Goal: Task Accomplishment & Management: Complete application form

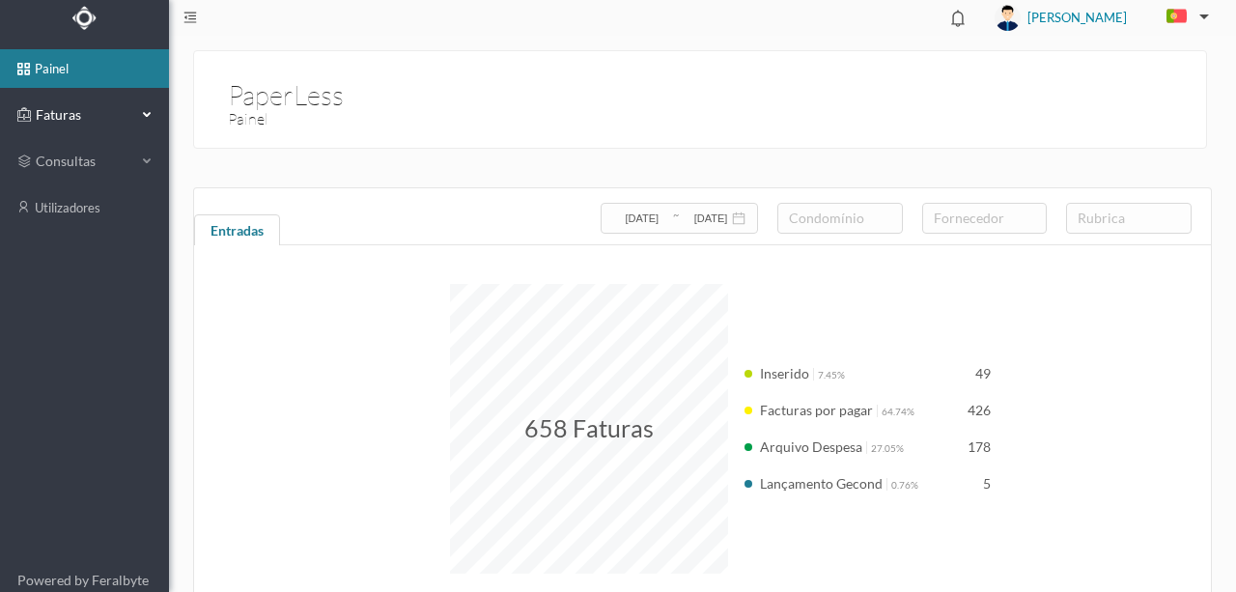
click at [50, 118] on span "Faturas" at bounding box center [84, 114] width 106 height 19
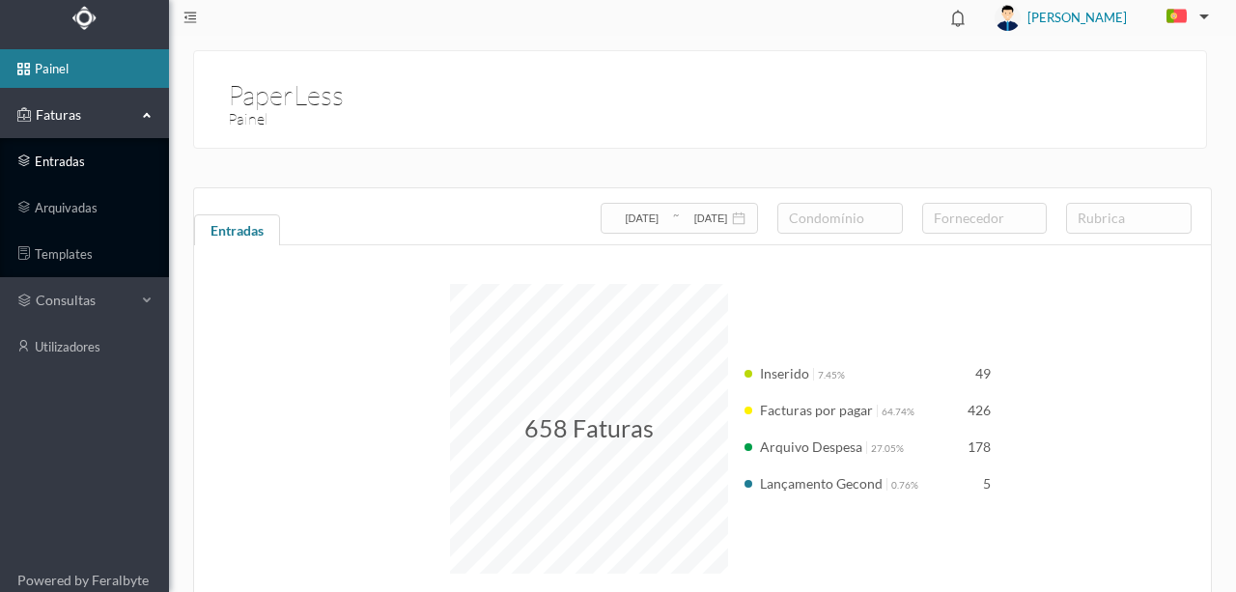
click at [56, 161] on link "entradas" at bounding box center [84, 161] width 169 height 39
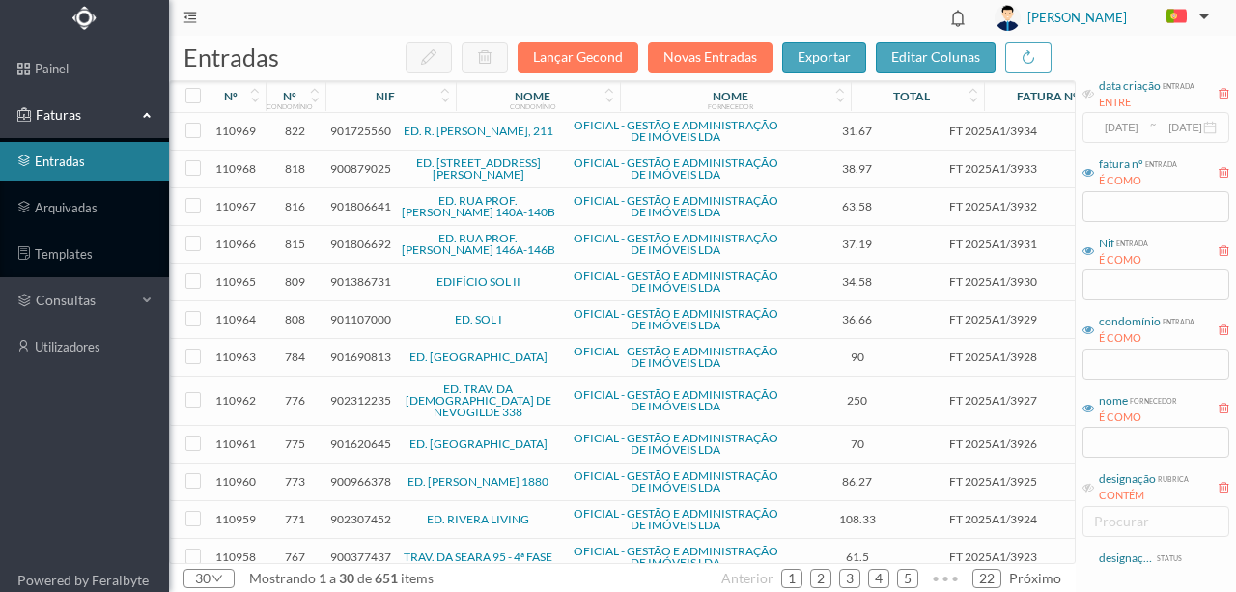
scroll to position [29, 0]
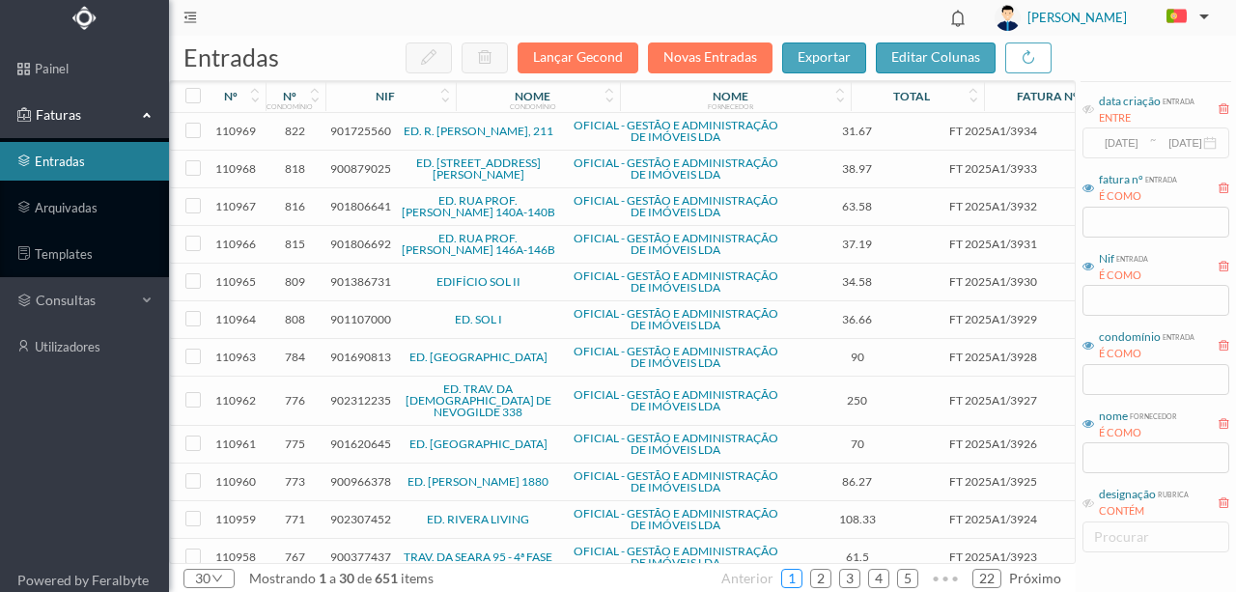
click at [801, 575] on link "1" at bounding box center [791, 578] width 19 height 29
click at [1109, 458] on input "text" at bounding box center [1155, 457] width 147 height 31
type input "ACCIONA"
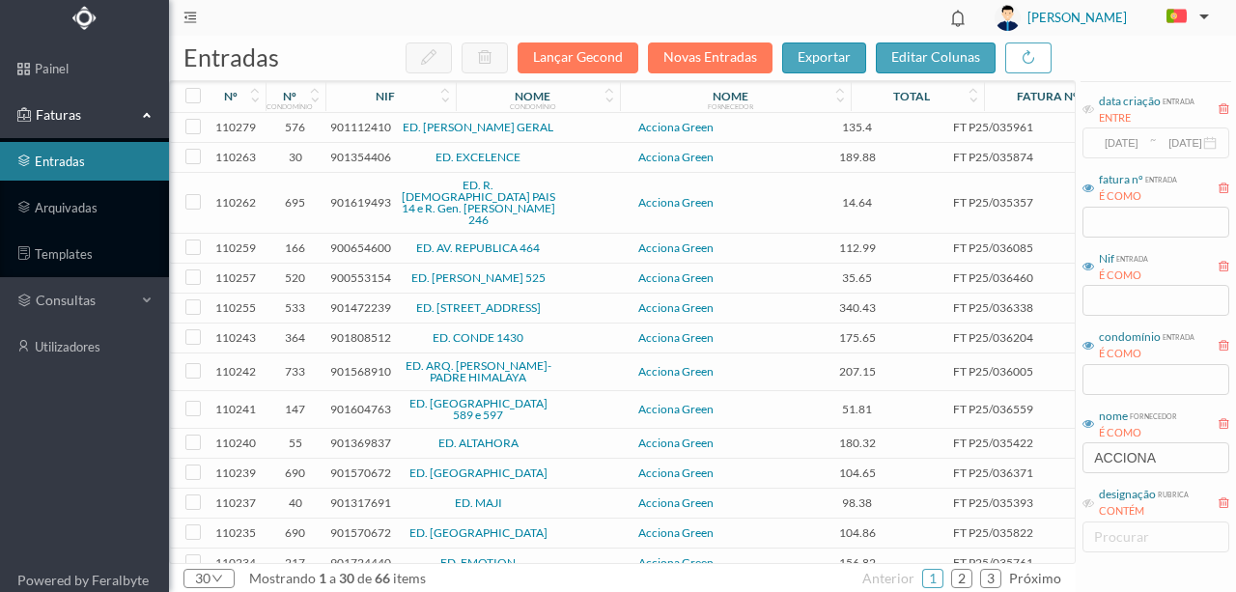
click at [348, 125] on span "901112410" at bounding box center [360, 127] width 61 height 14
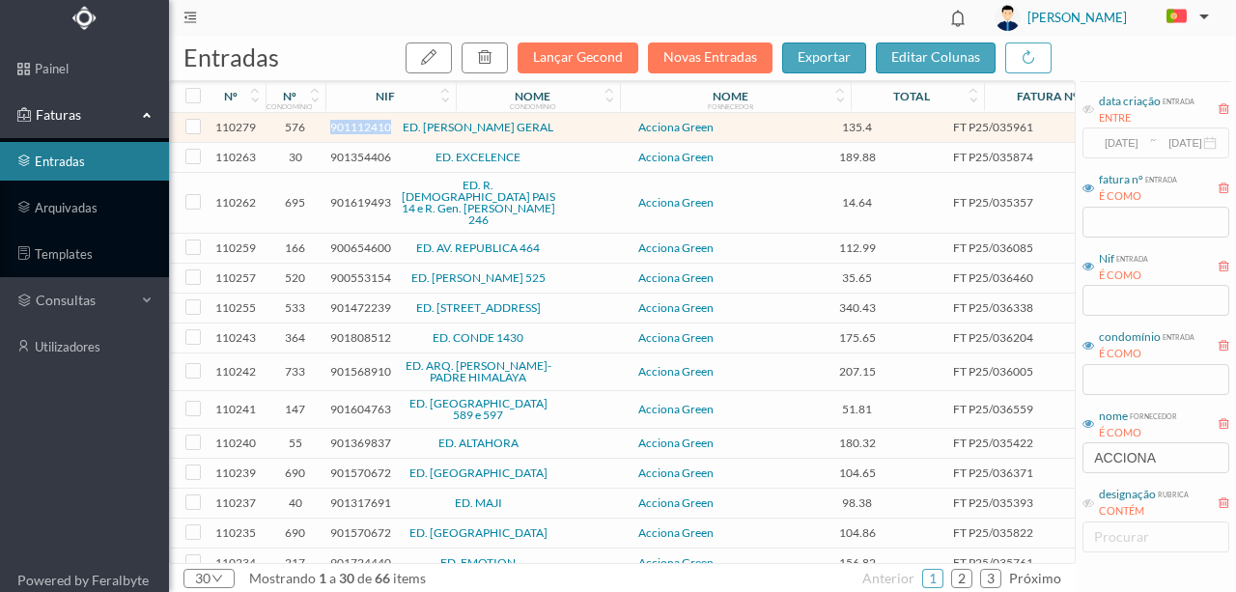
click at [348, 125] on span "901112410" at bounding box center [360, 127] width 61 height 14
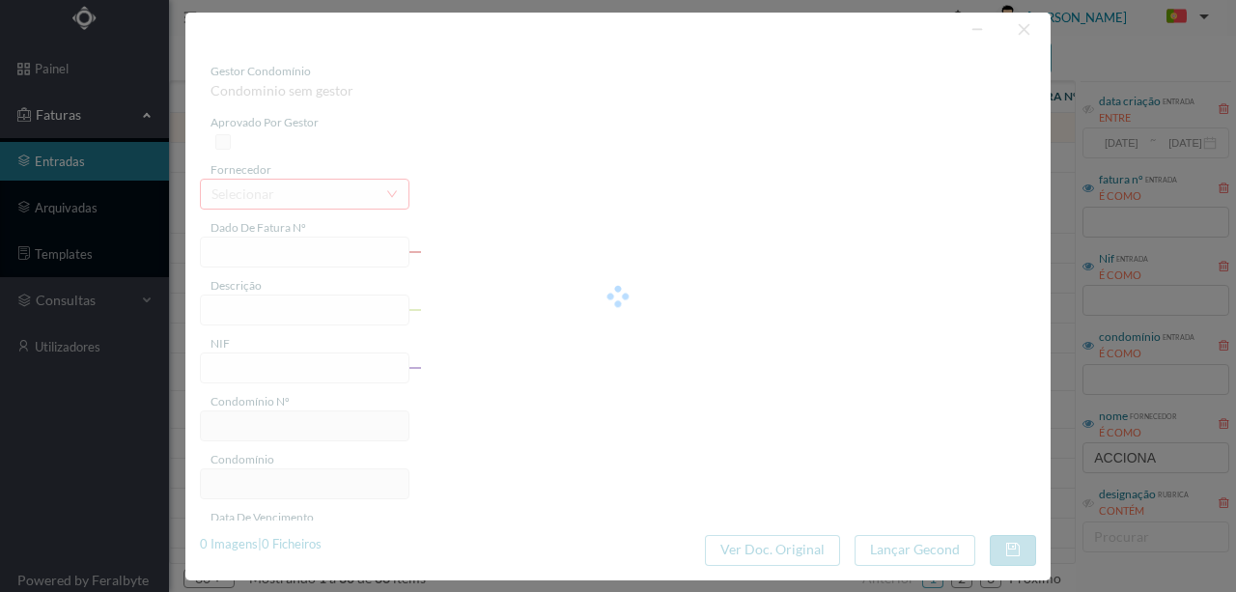
type input "FT P25/035961"
type input "ALFREDO CUNHA 295"
type input "901112410"
type input "[DATE]"
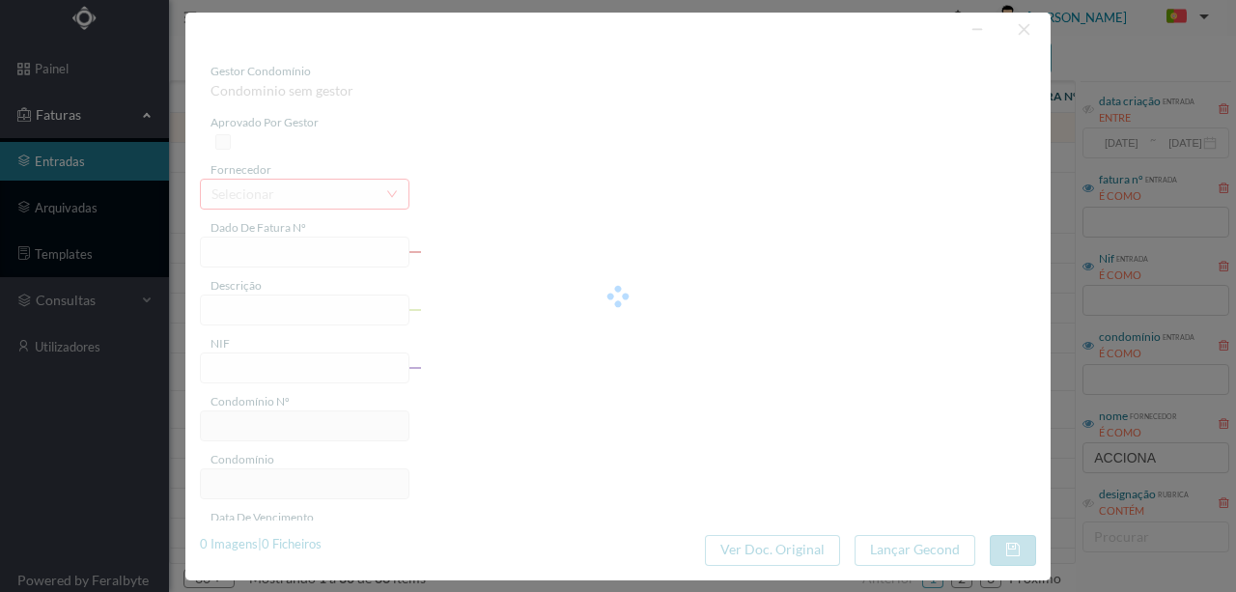
type input "[DATE]"
type input "135.40"
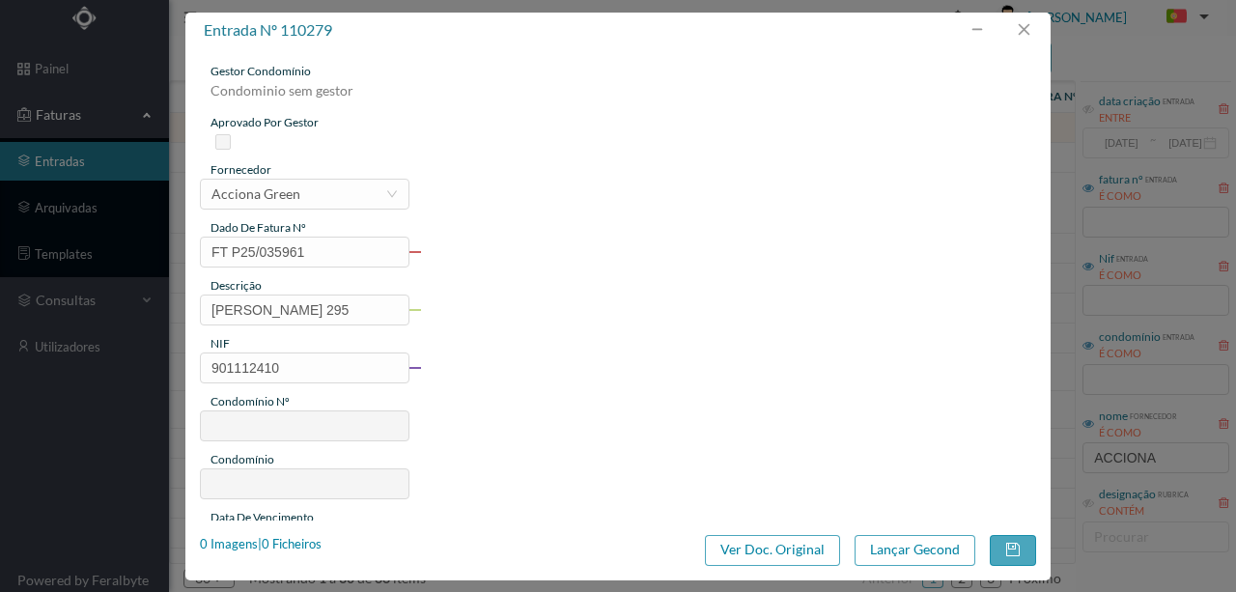
type input "576"
type input "ED. ALFREDO CUNHA GERAL"
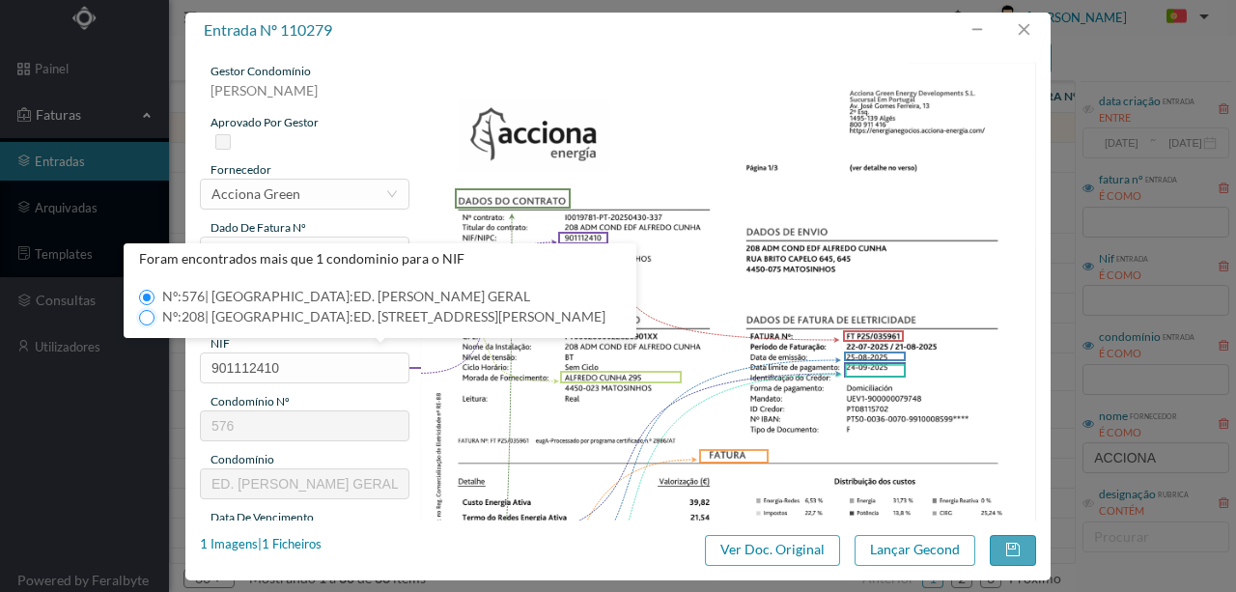
click at [141, 317] on input "Nº: 208 | Nome: ED. RUA ALFREDO CUNHA, 295" at bounding box center [146, 317] width 15 height 15
type input "208"
type input "ED. RUA ALFREDO CUNHA, 295"
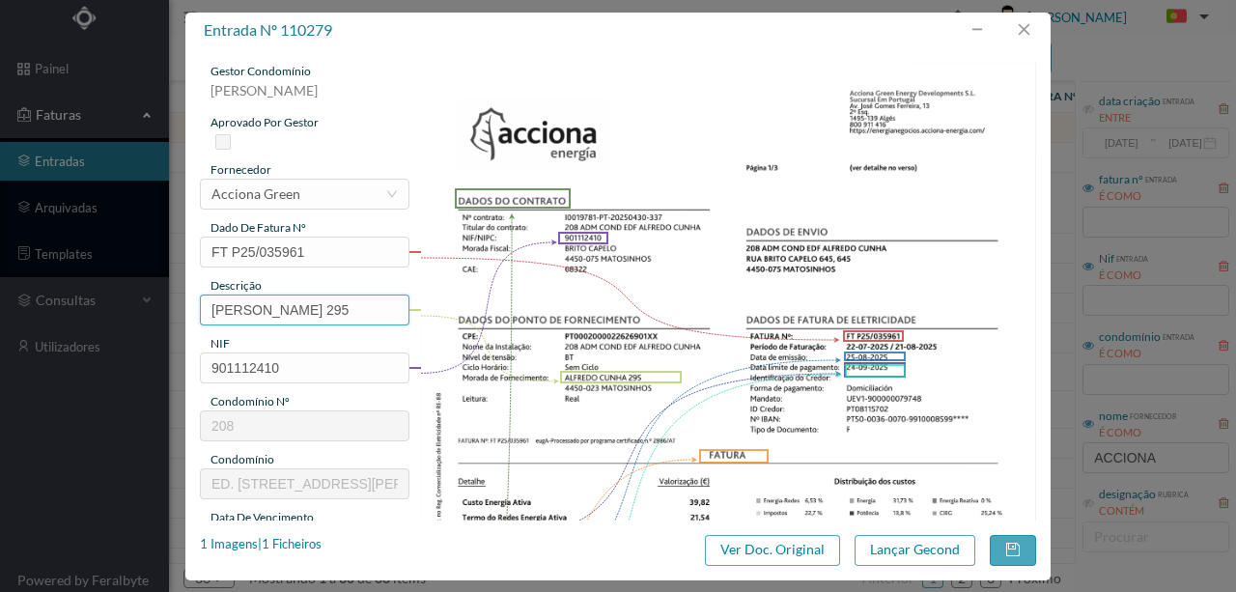
drag, startPoint x: 327, startPoint y: 305, endPoint x: 0, endPoint y: 306, distance: 327.3
click at [0, 278] on div "entrada nº 110279 gestor condomínio Susana Silva aprovado por gestor fornecedor…" at bounding box center [618, 296] width 1236 height 592
click at [282, 308] on input "295" at bounding box center [304, 309] width 209 height 31
drag, startPoint x: 237, startPoint y: 308, endPoint x: 560, endPoint y: 295, distance: 322.7
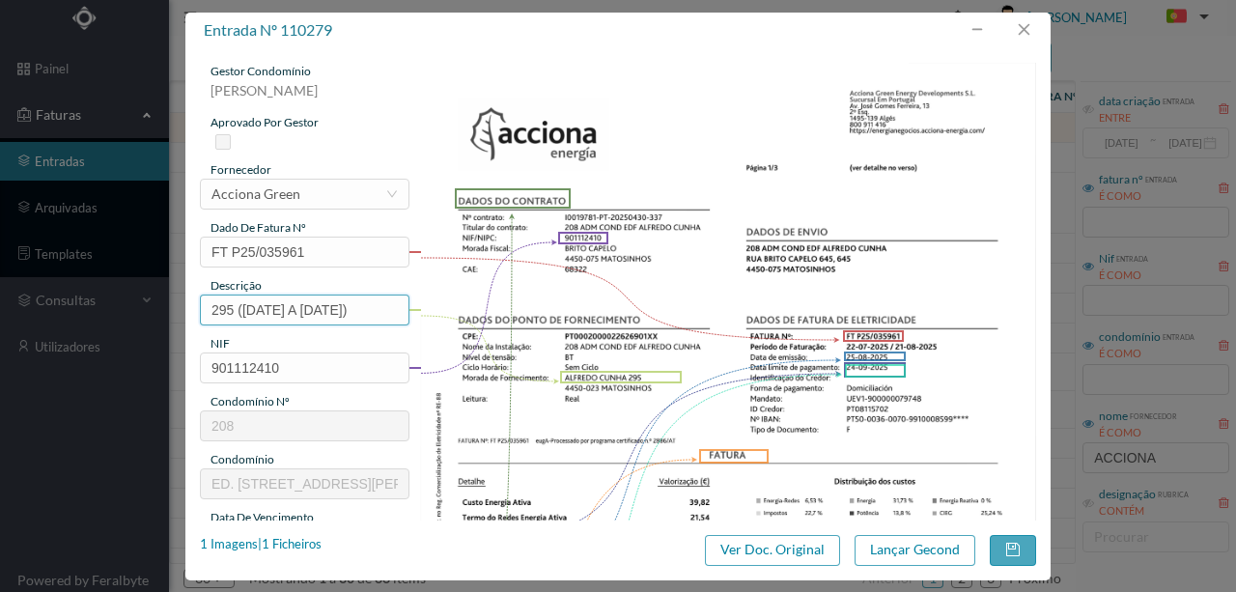
click at [560, 295] on div "gestor condomínio Susana Silva aprovado por gestor fornecedor selecionar Accion…" at bounding box center [618, 513] width 836 height 900
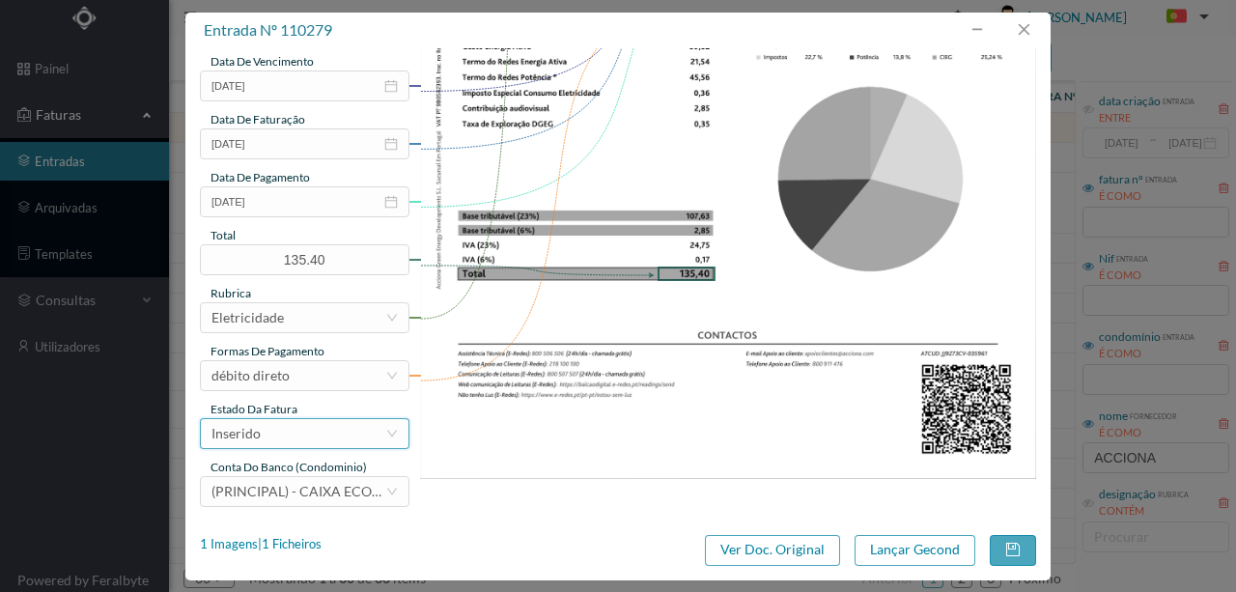
scroll to position [457, 0]
type input "295 (22.07.2025 A 21.08.2025)"
click at [288, 436] on div "Inserido" at bounding box center [298, 432] width 174 height 29
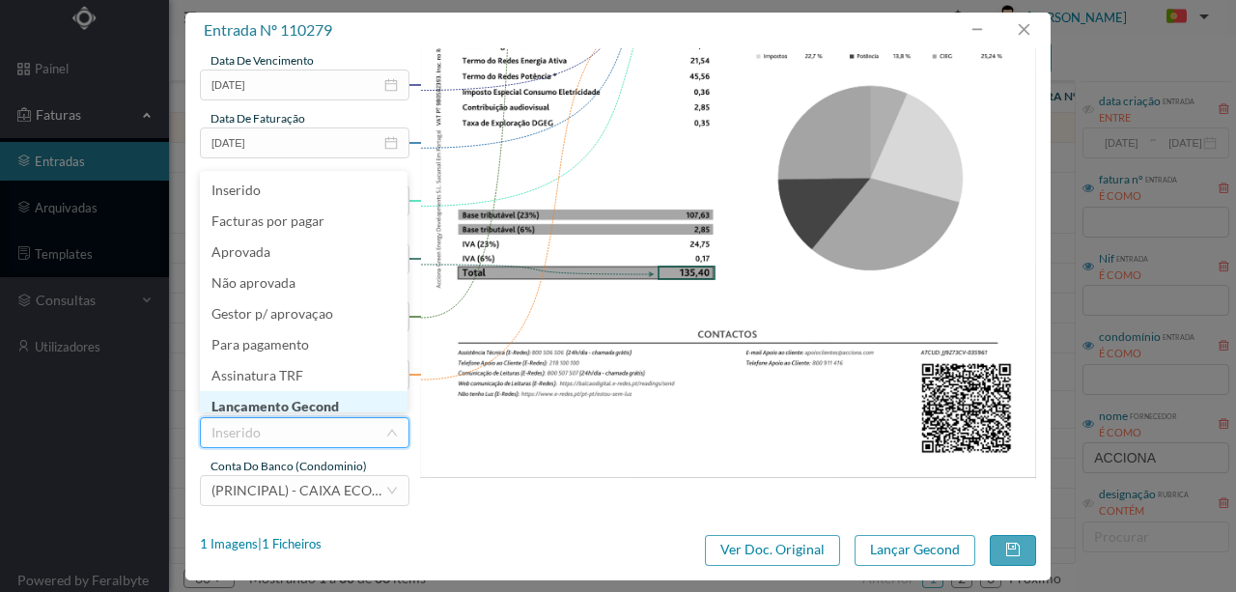
scroll to position [10, 0]
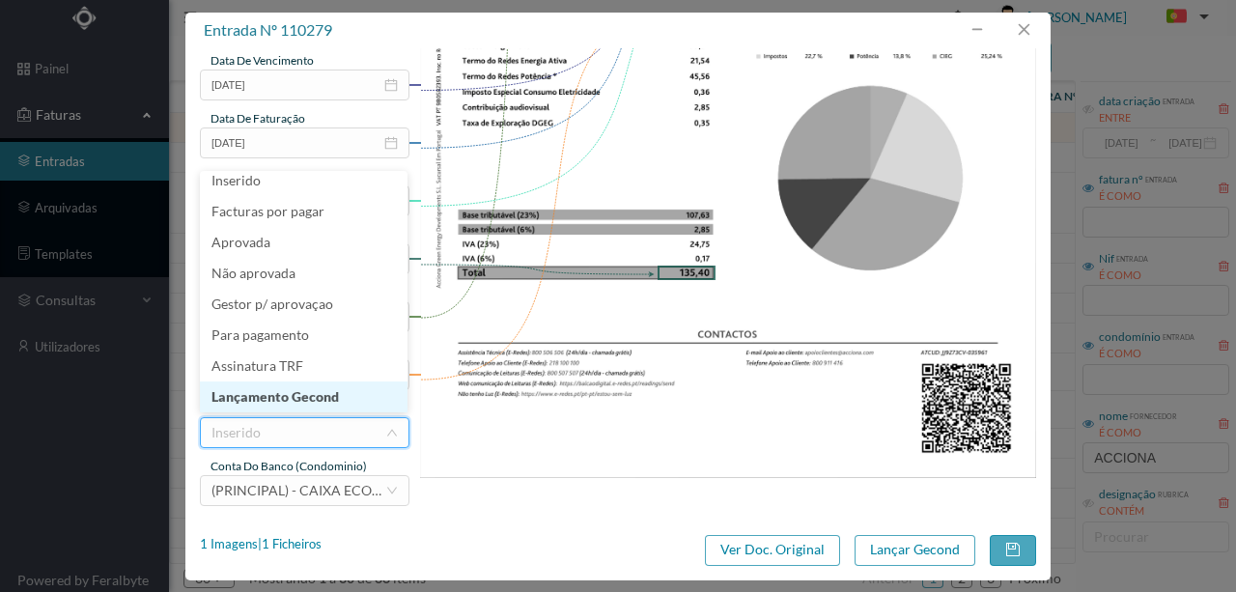
click at [295, 393] on li "Lançamento Gecond" at bounding box center [304, 396] width 208 height 31
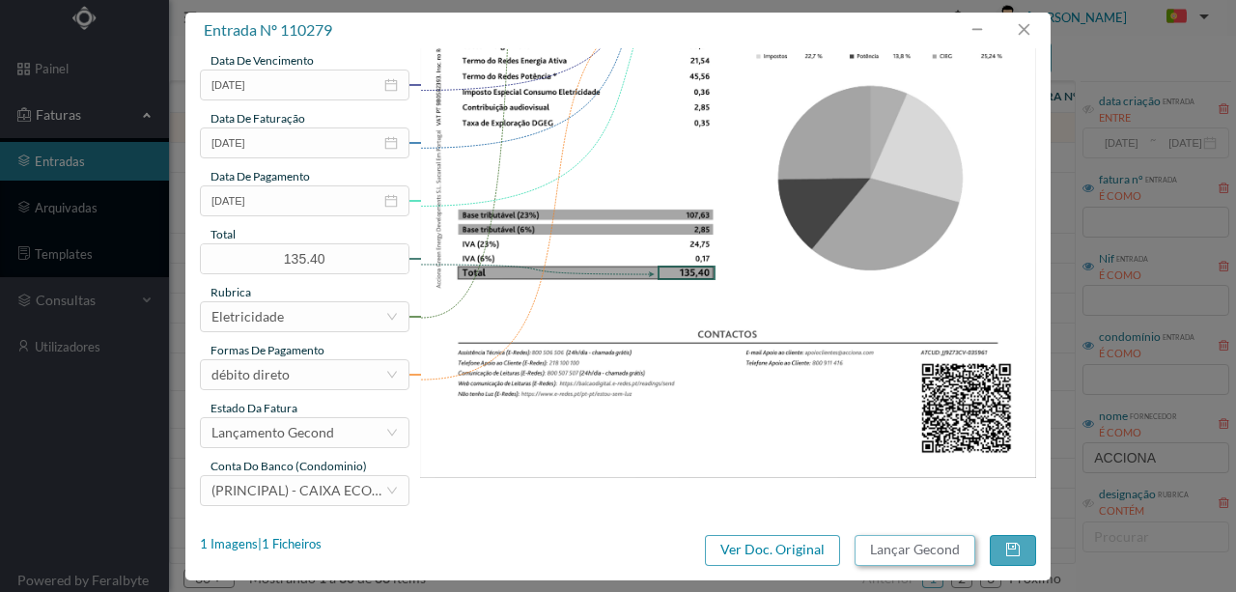
click at [890, 548] on button "Lançar Gecond" at bounding box center [914, 550] width 121 height 31
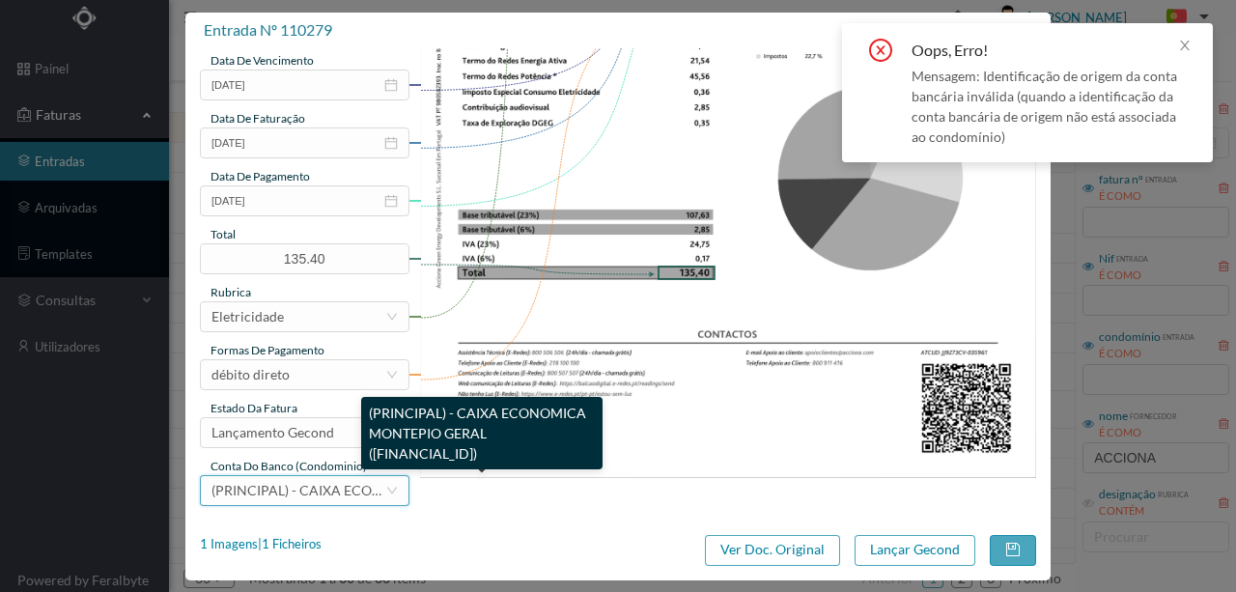
click at [274, 487] on span "(PRINCIPAL) - CAIXA ECONOMICA MONTEPIO GERAL (PT50 003600709910011205486)" at bounding box center [435, 490] width 449 height 16
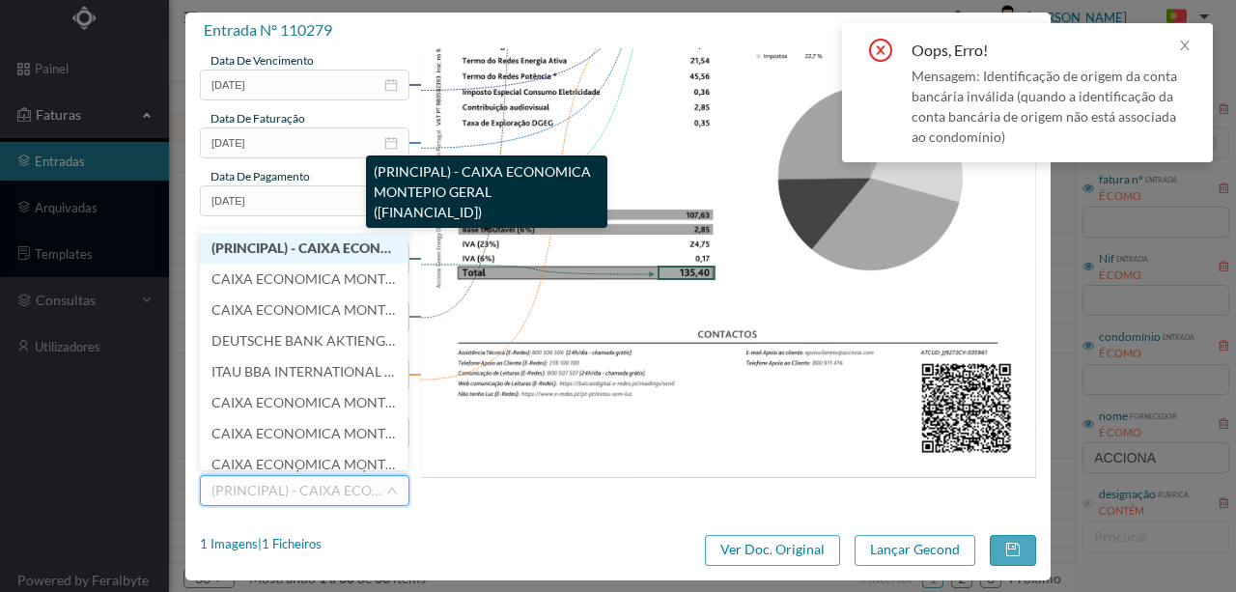
click at [284, 252] on span "(PRINCIPAL) - CAIXA ECONOMICA MONTEPIO GERAL (PT50 003600709910008599581)" at bounding box center [433, 247] width 444 height 16
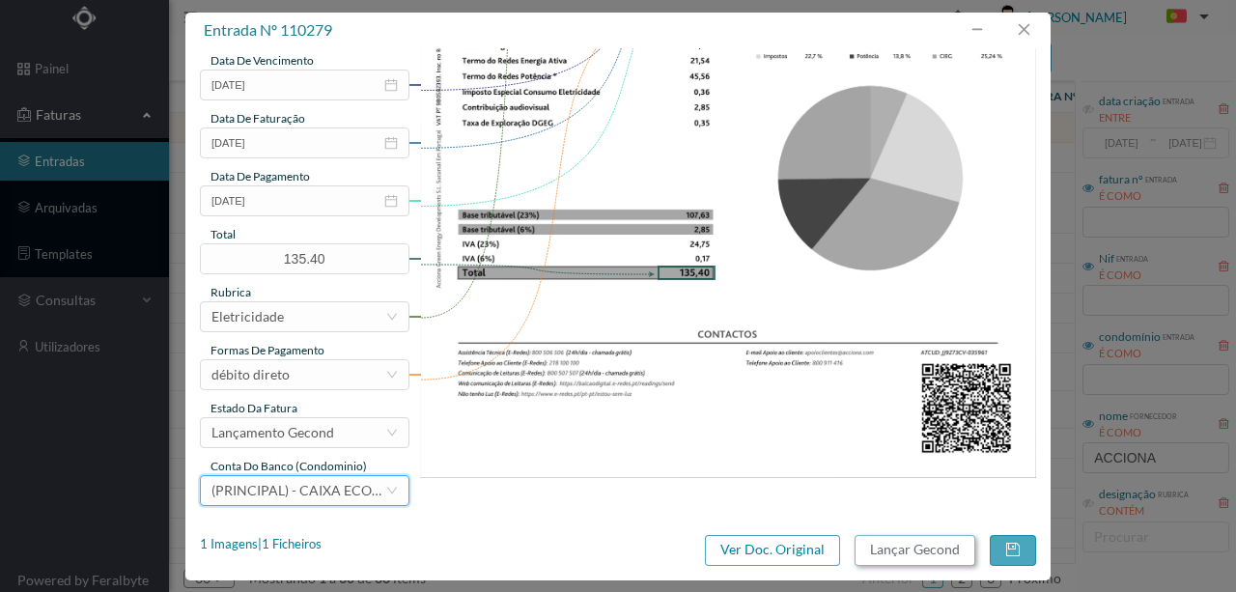
click at [890, 550] on button "Lançar Gecond" at bounding box center [914, 550] width 121 height 31
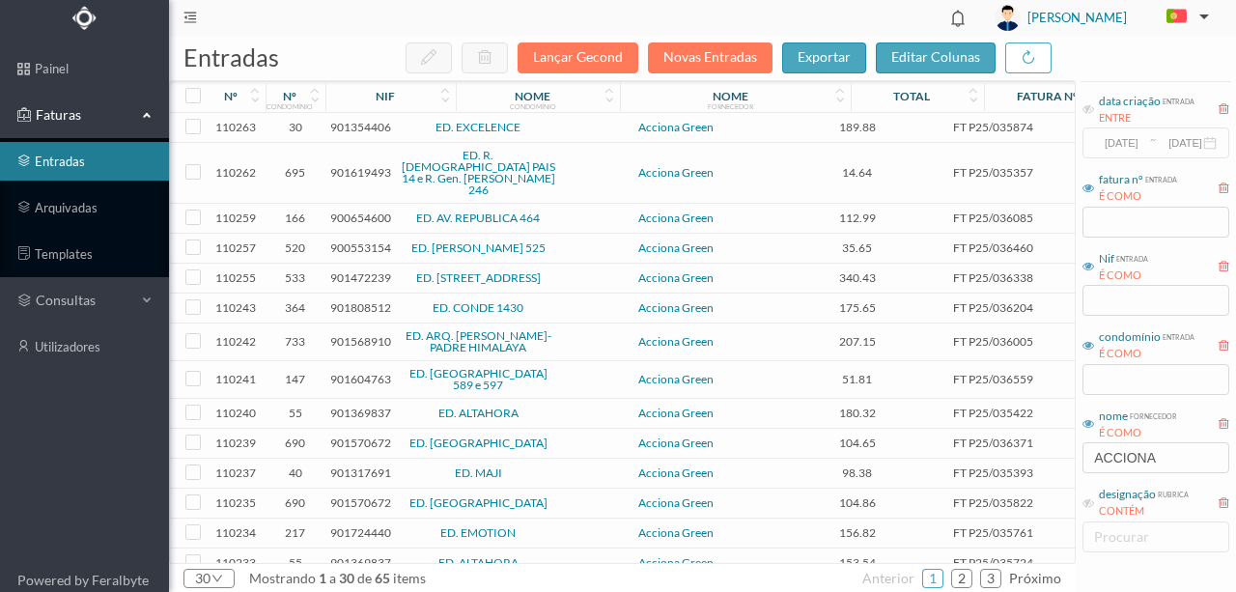
click at [357, 125] on span "901354406" at bounding box center [360, 127] width 61 height 14
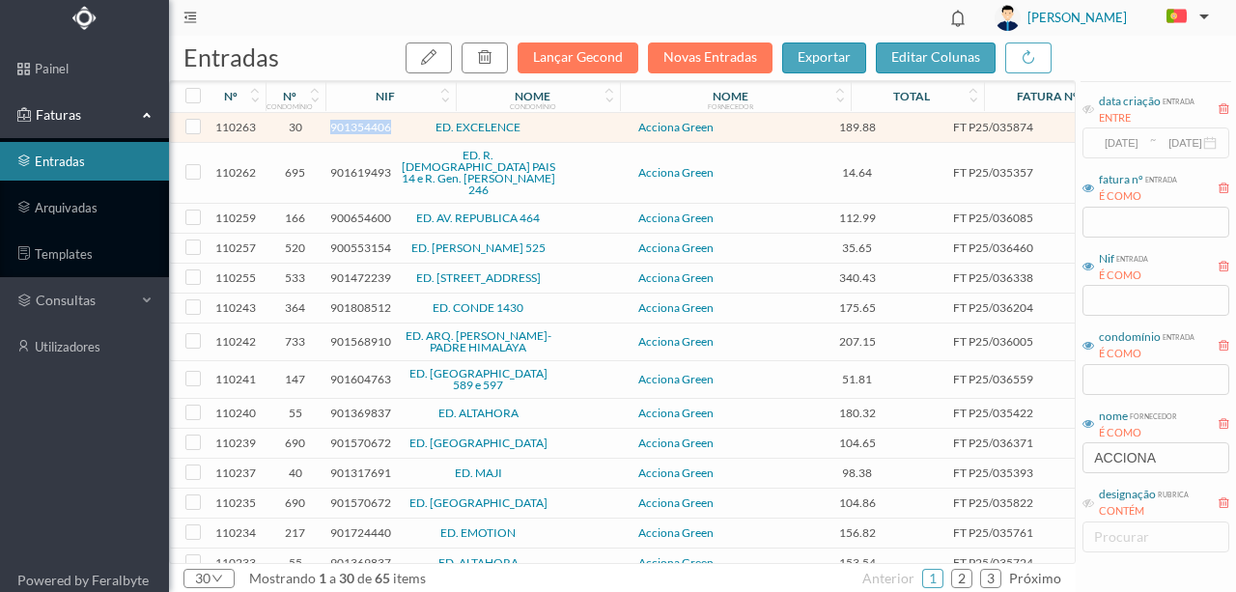
click at [357, 125] on span "901354406" at bounding box center [360, 127] width 61 height 14
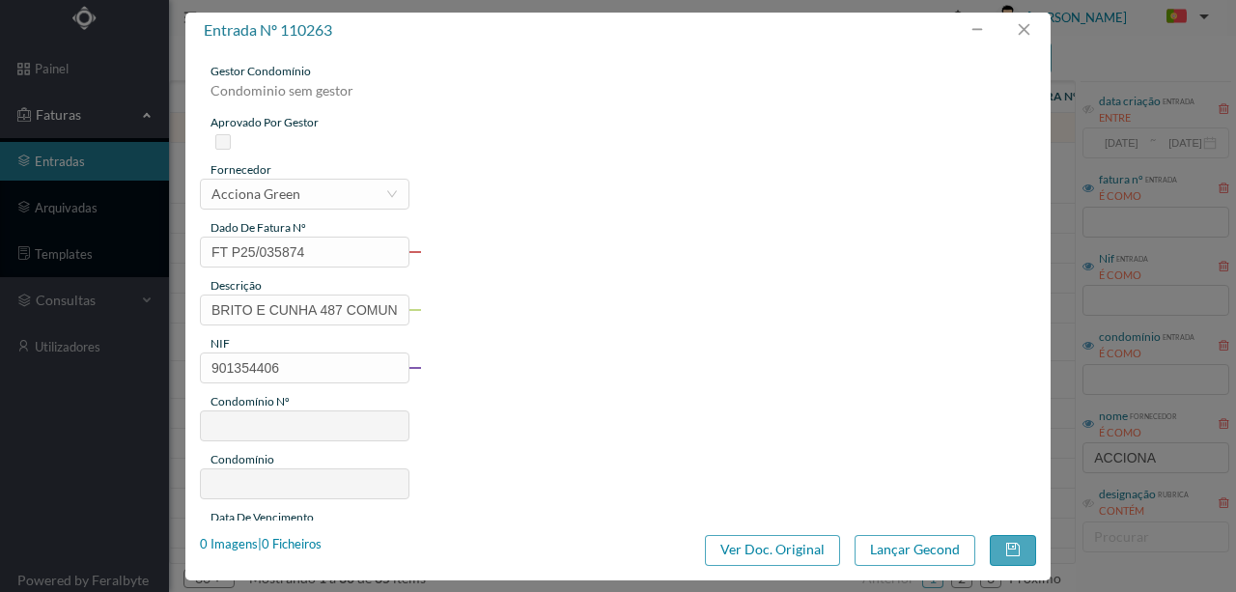
type input "FT P25/035874"
type input "BRITO E CUNHA 487 COMUNS"
type input "901354406"
type input "[DATE]"
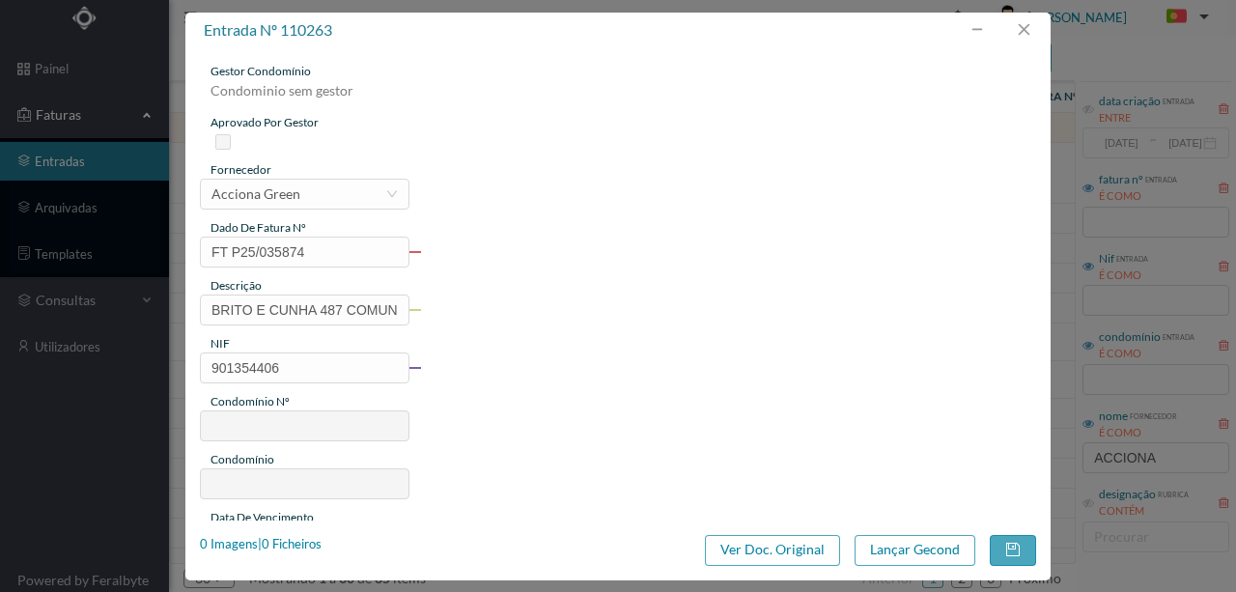
type input "[DATE]"
type input "189.88"
type input "30"
type input "ED. EXCELENCE"
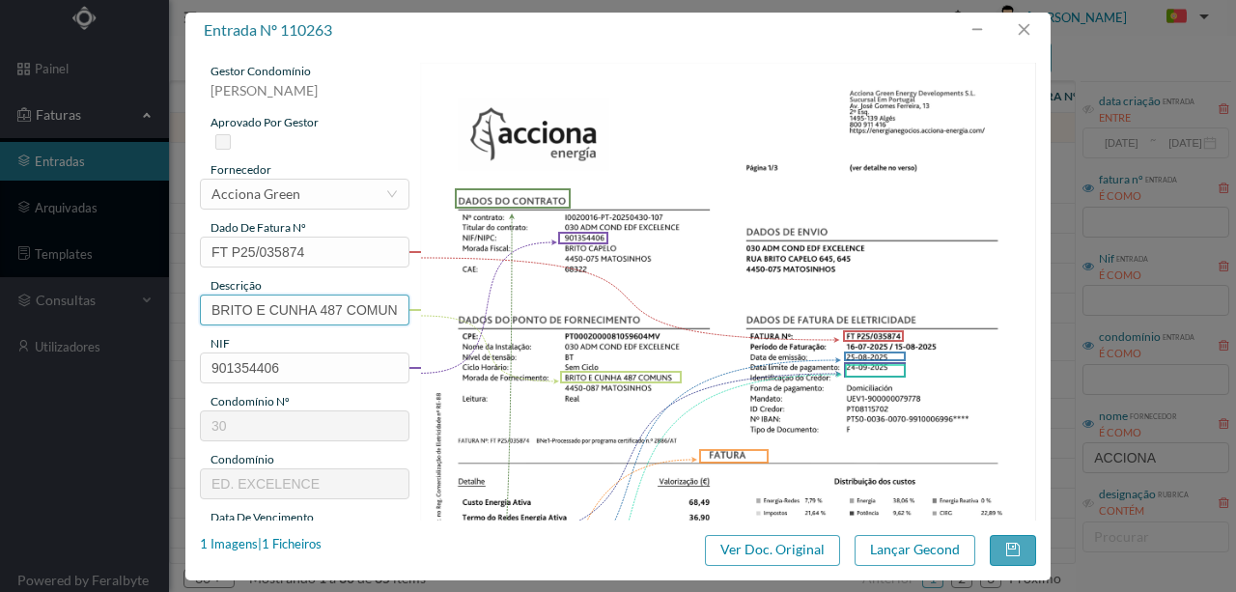
drag, startPoint x: 317, startPoint y: 311, endPoint x: 42, endPoint y: 305, distance: 275.2
click at [46, 307] on div "entrada nº 110263 gestor condomínio Rui Marques aprovado por gestor fornecedor …" at bounding box center [618, 296] width 1236 height 592
click at [326, 299] on input "487 COMUNS" at bounding box center [304, 309] width 209 height 31
paste input "(22.07.2025 A 21.08.2025)"
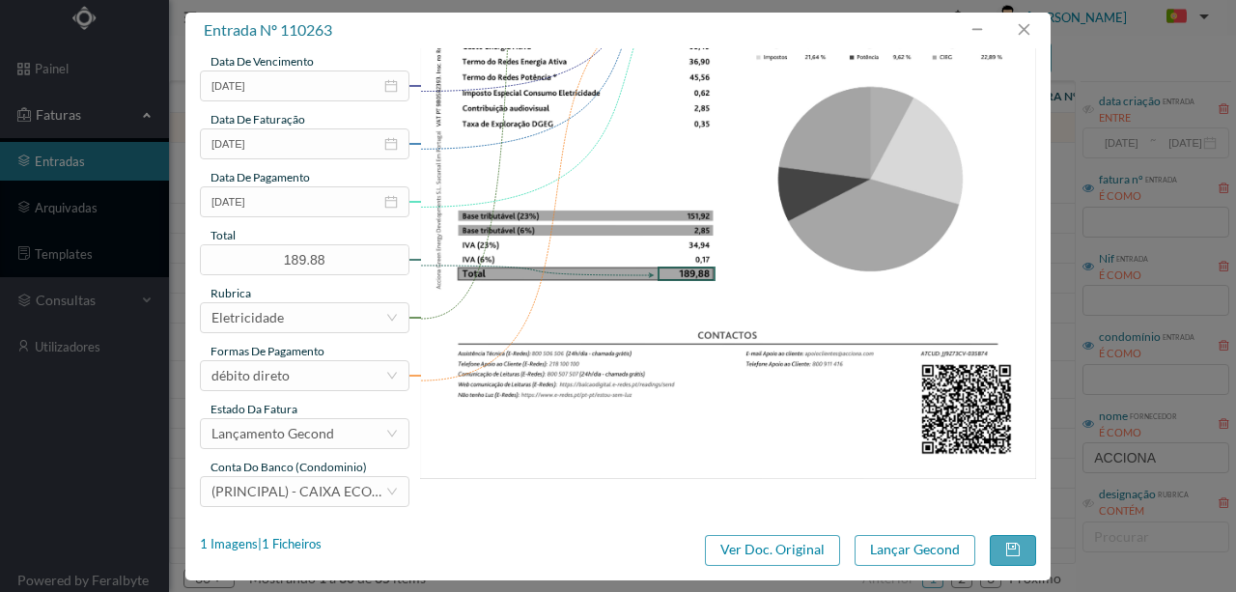
scroll to position [457, 0]
type input "487 COMUNS (22.07.2025 A 21.08.2025)"
click at [885, 548] on button "Lançar Gecond" at bounding box center [914, 550] width 121 height 31
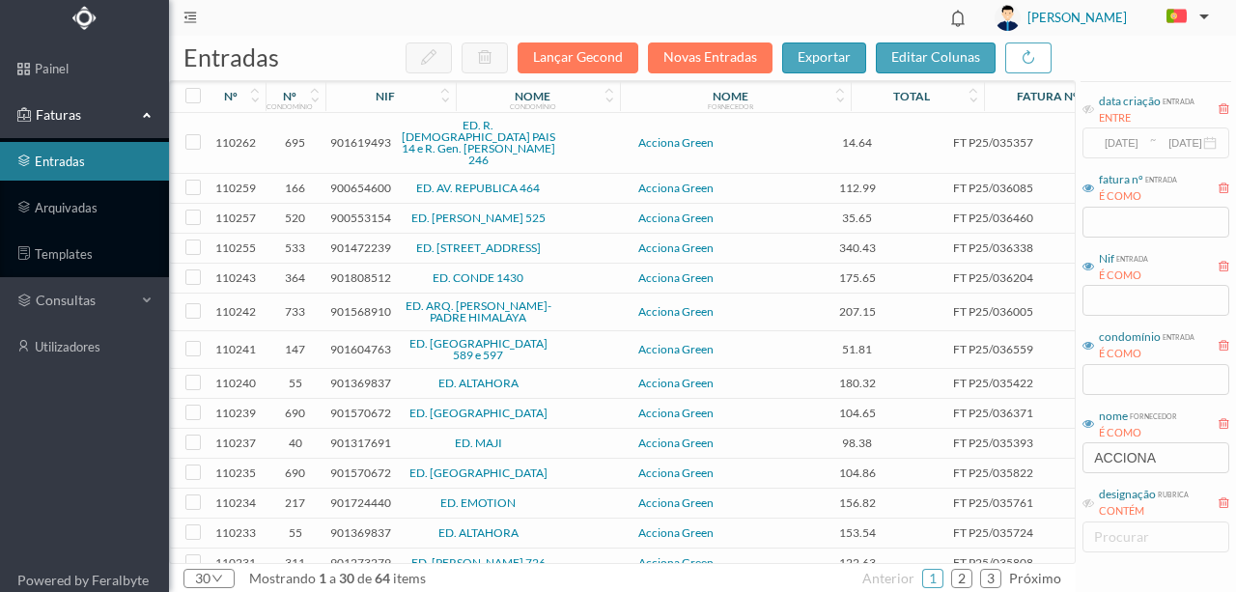
click at [351, 135] on span "901619493" at bounding box center [360, 142] width 61 height 14
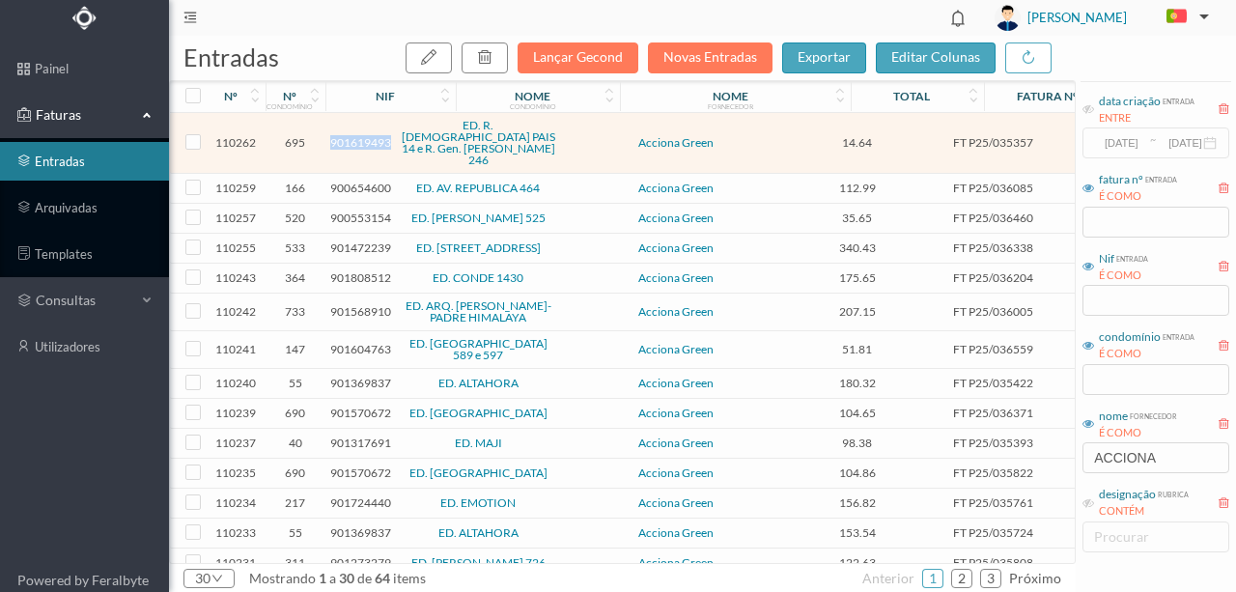
click at [351, 135] on span "901619493" at bounding box center [360, 142] width 61 height 14
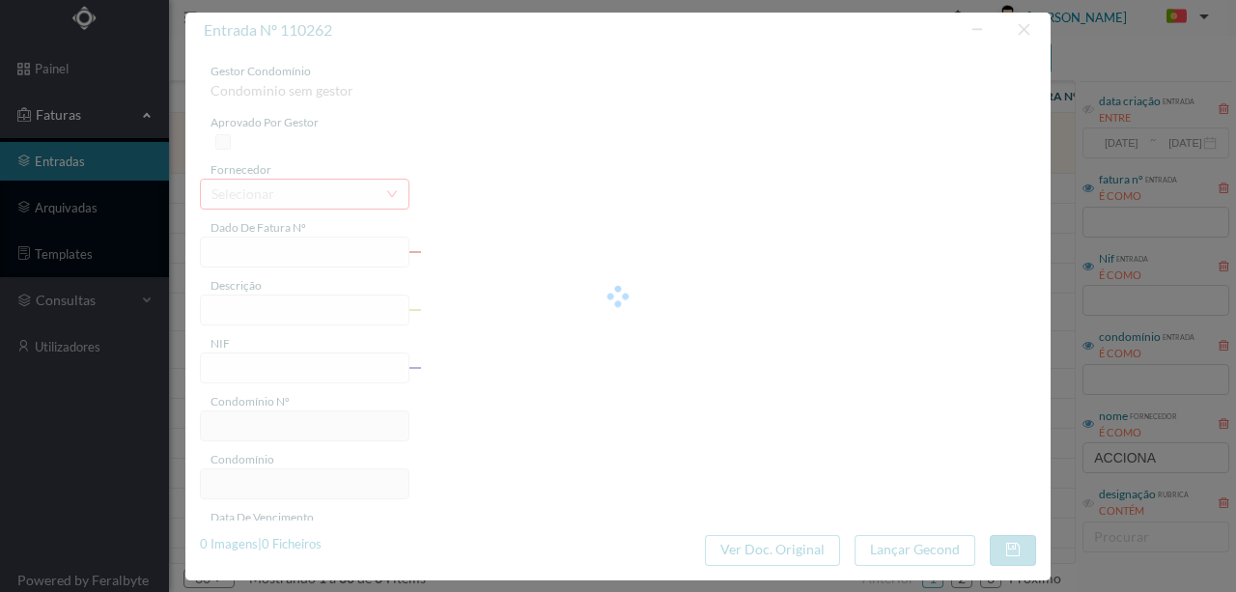
type input "FT P25/035357"
type input "BRITO PAIS 14"
type input "901619493"
type input "[DATE]"
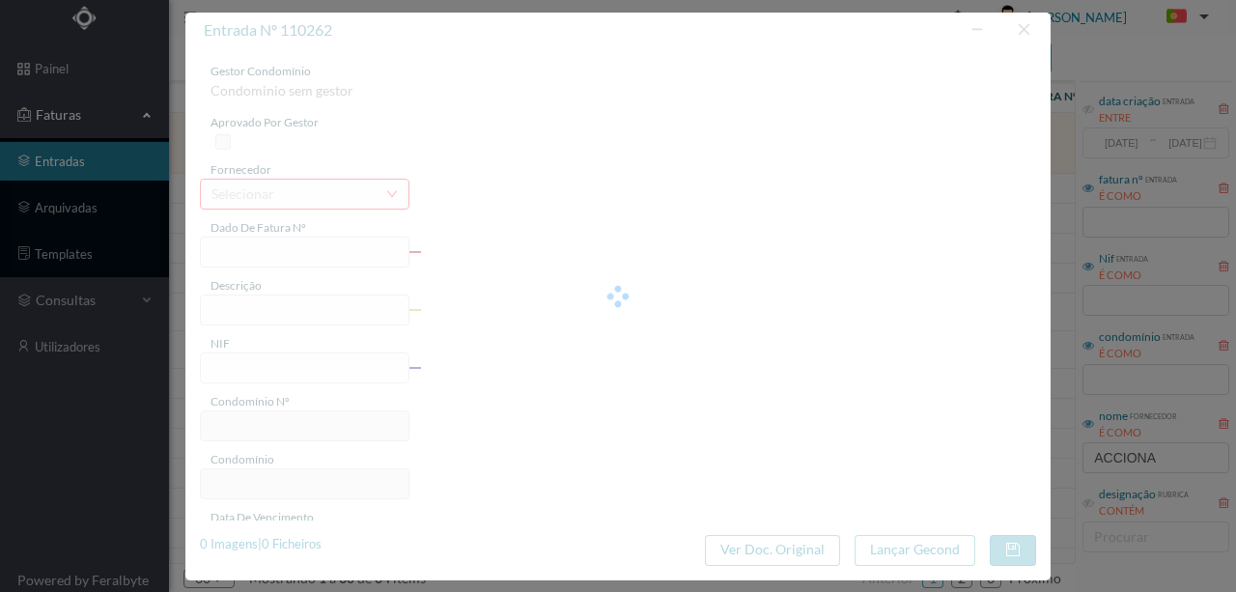
type input "[DATE]"
type input "14.64"
type input "695"
type input "ED. R. BRITO PAIS 14 e R. Gen. Humberto Delgado 246"
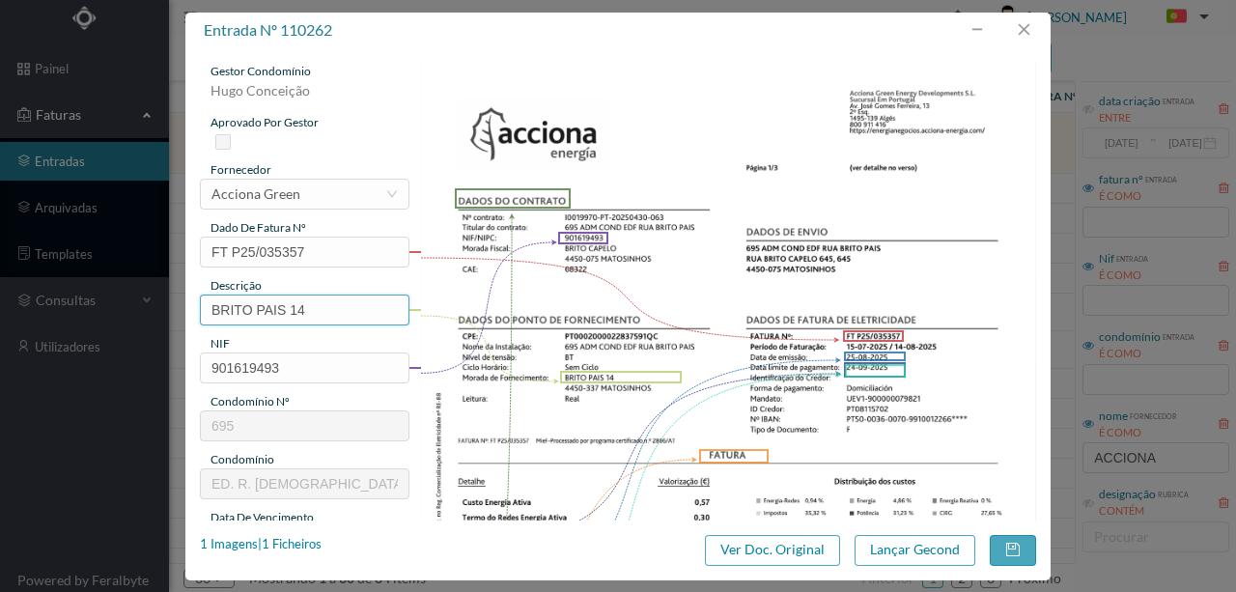
drag, startPoint x: 288, startPoint y: 309, endPoint x: 113, endPoint y: 301, distance: 174.9
click at [115, 301] on div "entrada nº 110262 gestor condomínio Hugo Conceição aprovado por gestor forneced…" at bounding box center [618, 296] width 1236 height 592
click at [255, 306] on input "14" at bounding box center [304, 309] width 209 height 31
paste input "(22.07.2025 A 21.08.2025)"
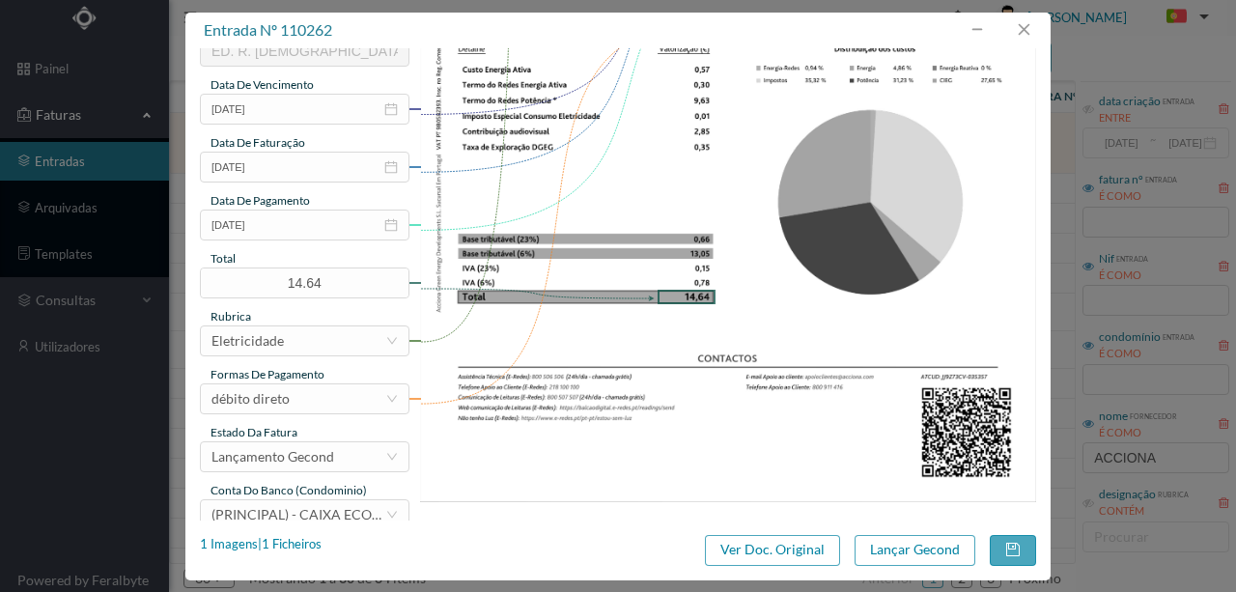
scroll to position [450, 0]
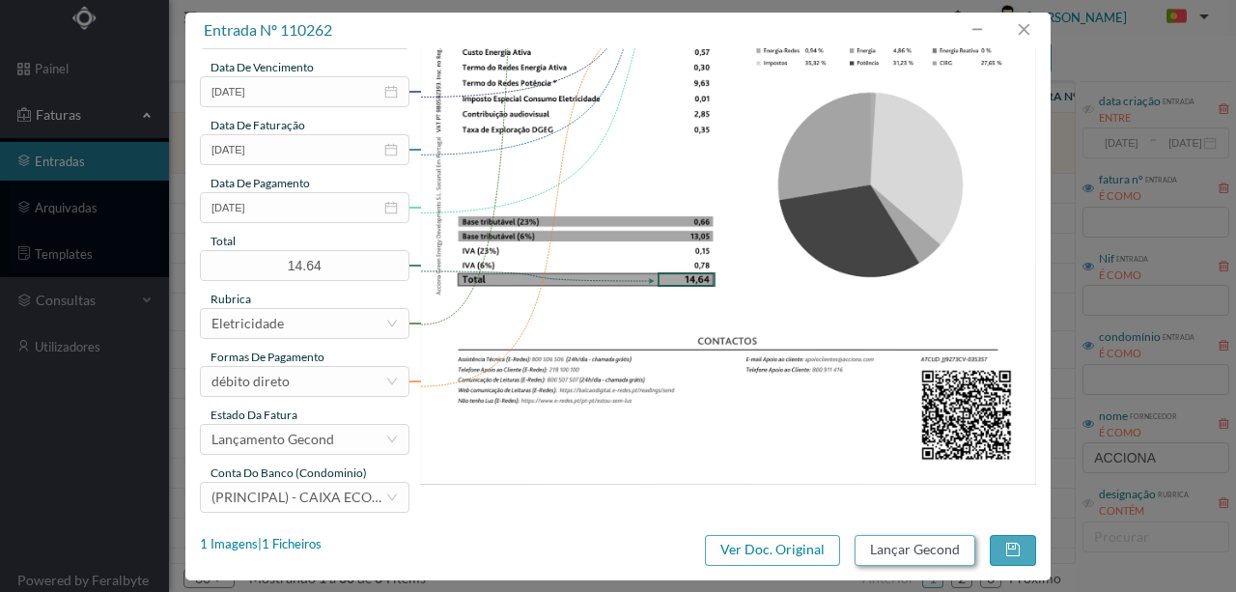
type input "14 (22.07.2025 A 21.08.2025)"
click at [913, 546] on button "Lançar Gecond" at bounding box center [914, 550] width 121 height 31
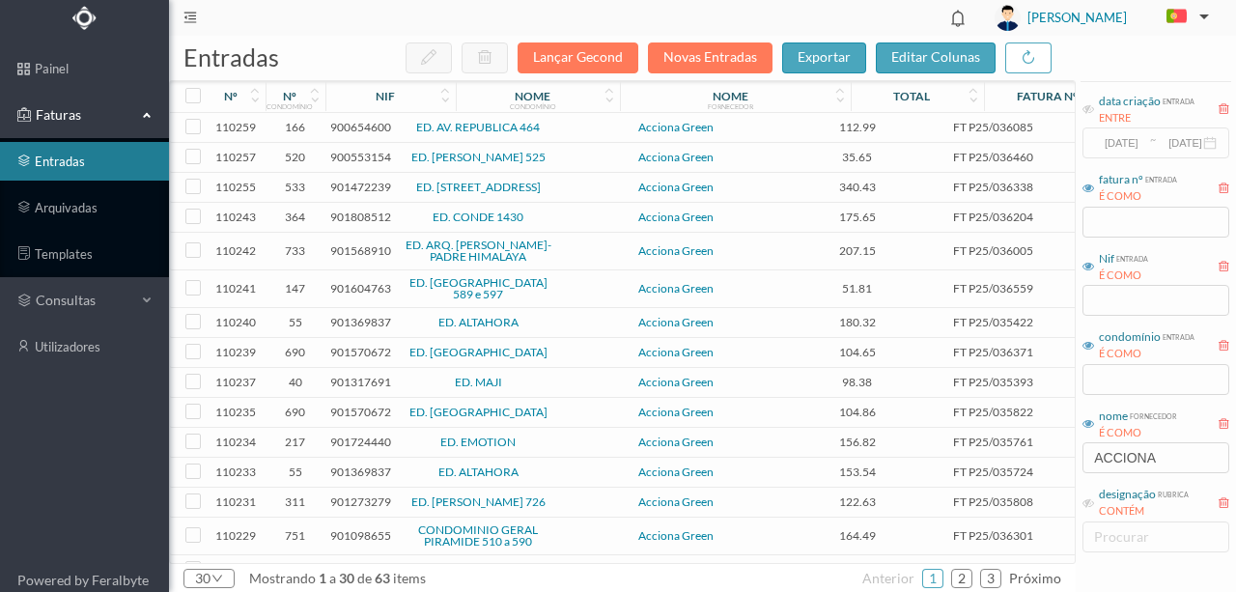
click at [361, 126] on span "900654600" at bounding box center [360, 127] width 61 height 14
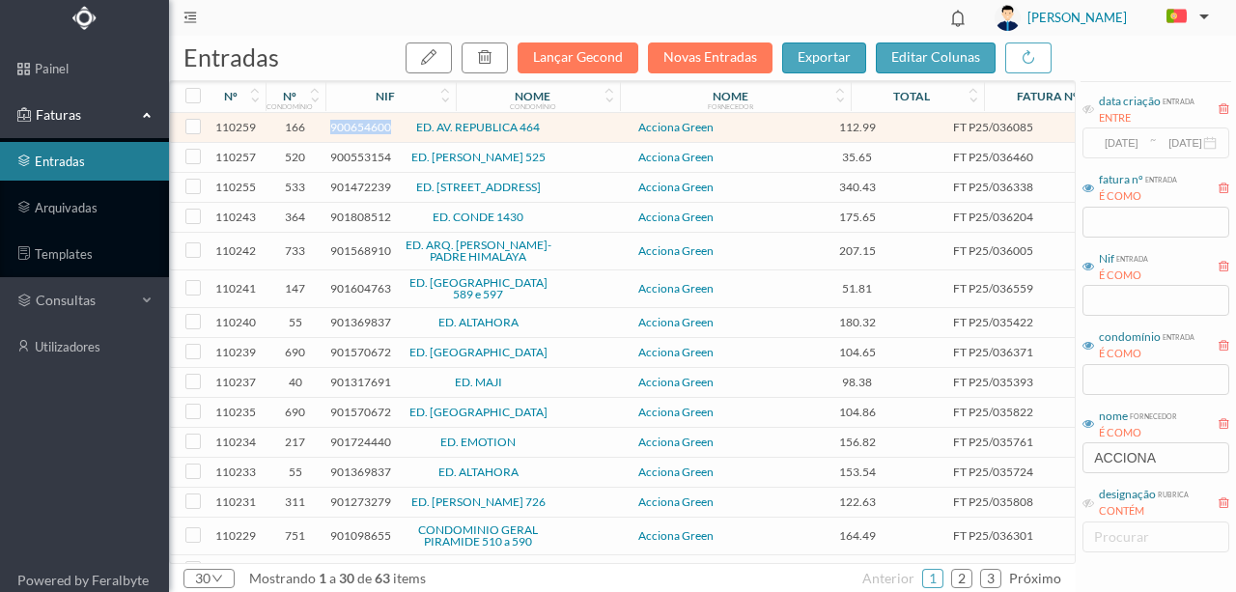
click at [361, 126] on span "900654600" at bounding box center [360, 127] width 61 height 14
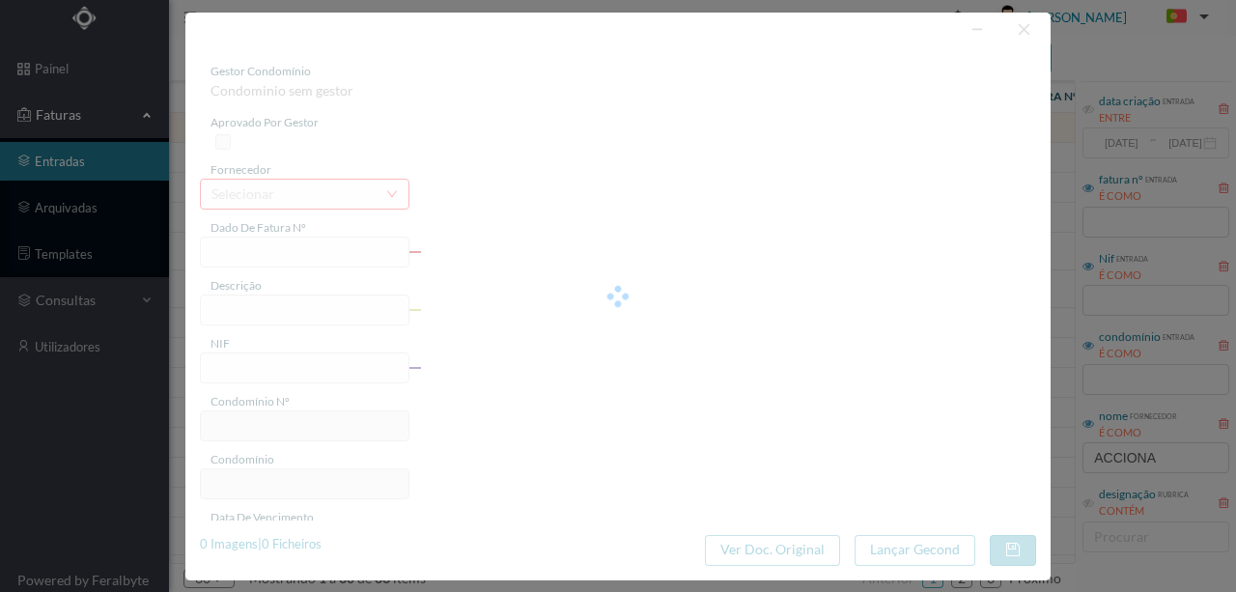
type input "FT P25/036085"
type input "DA REPUBLICA 464"
type input "900654600"
type input "[DATE]"
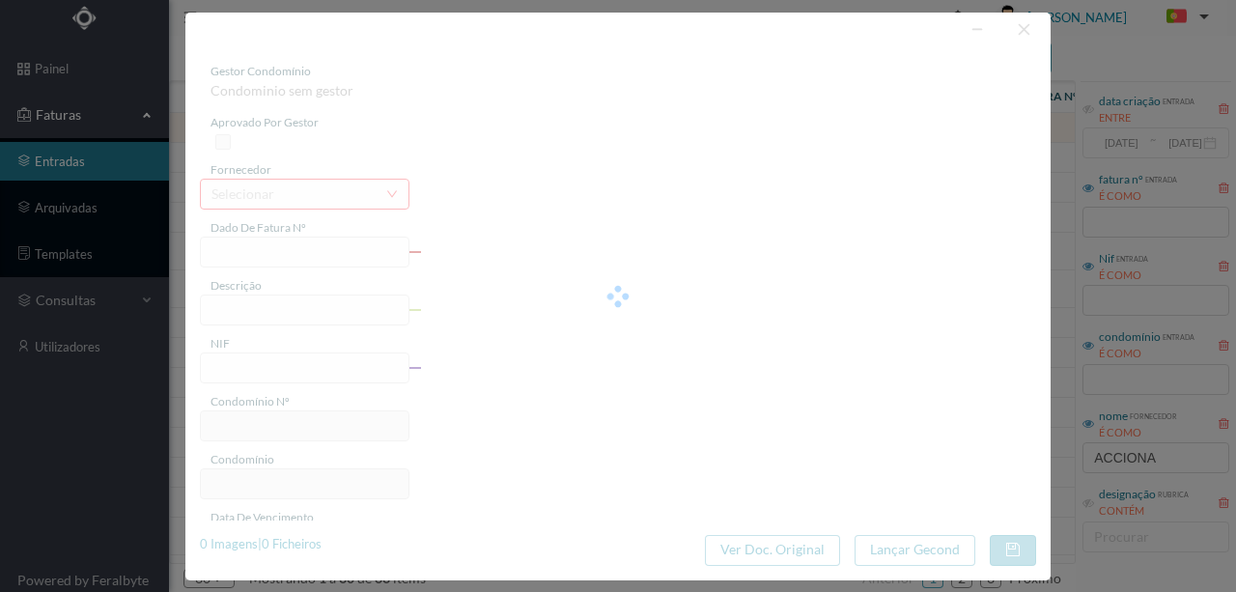
type input "[DATE]"
type input "112.99"
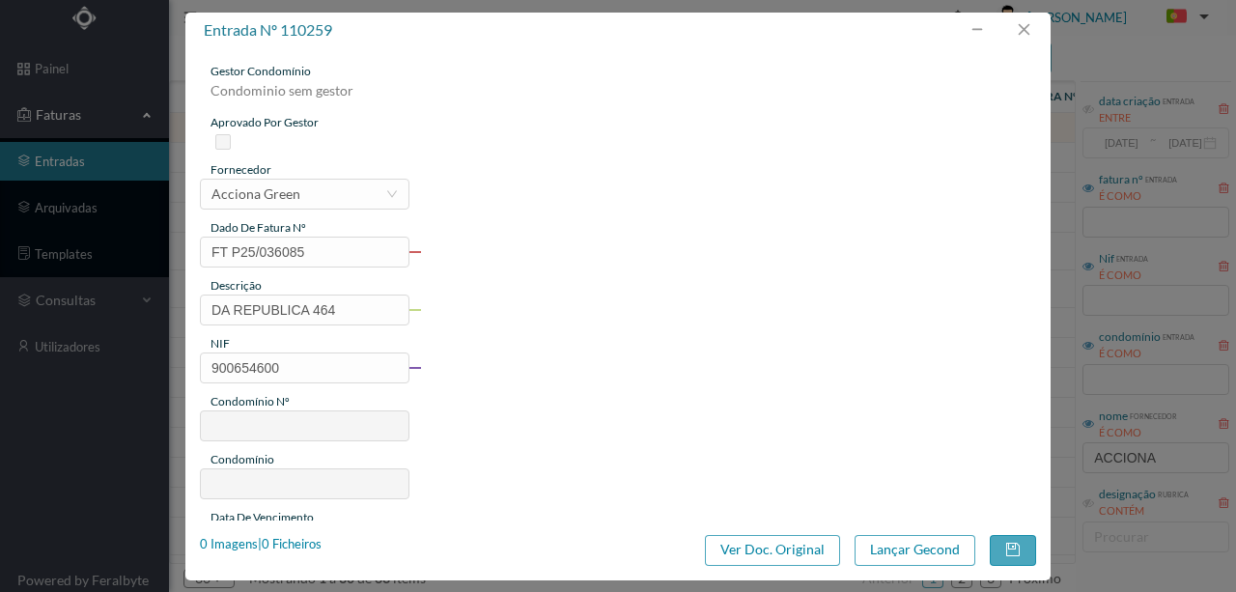
type input "166"
type input "ED. AV. REPUBLICA 464"
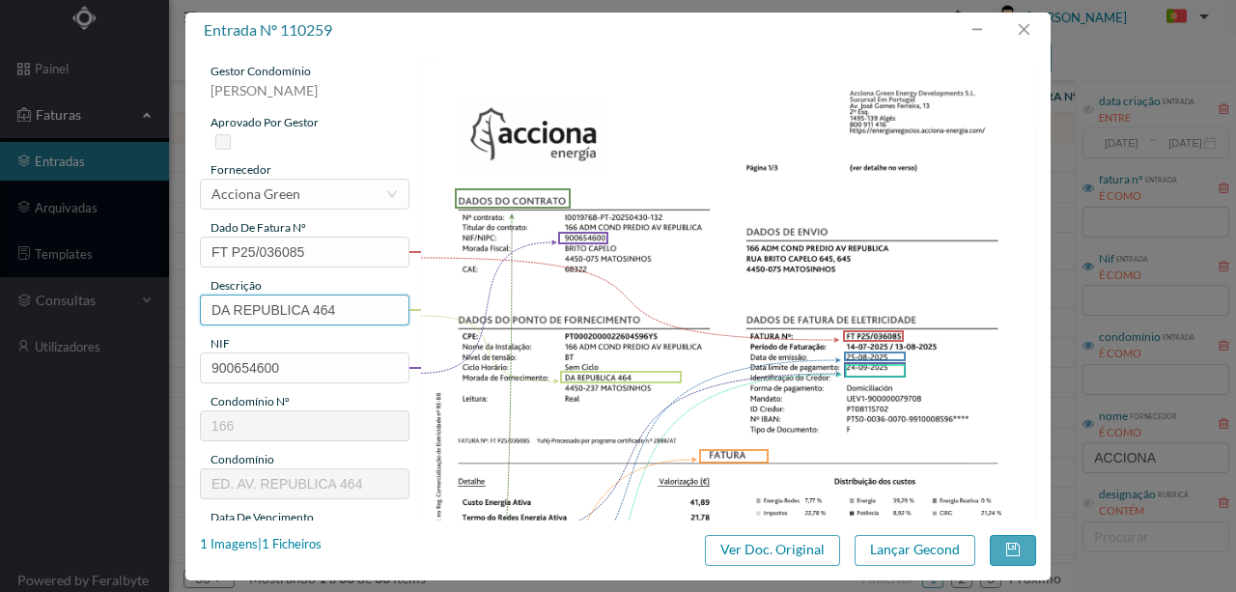
drag, startPoint x: 308, startPoint y: 304, endPoint x: 88, endPoint y: 296, distance: 220.2
click at [88, 296] on div "entrada nº 110259 gestor condomínio Susana Silva aprovado por gestor fornecedor…" at bounding box center [618, 296] width 1236 height 592
click at [301, 309] on input "464" at bounding box center [304, 309] width 209 height 31
paste input "(22.07.2025 A 21.08.2025)"
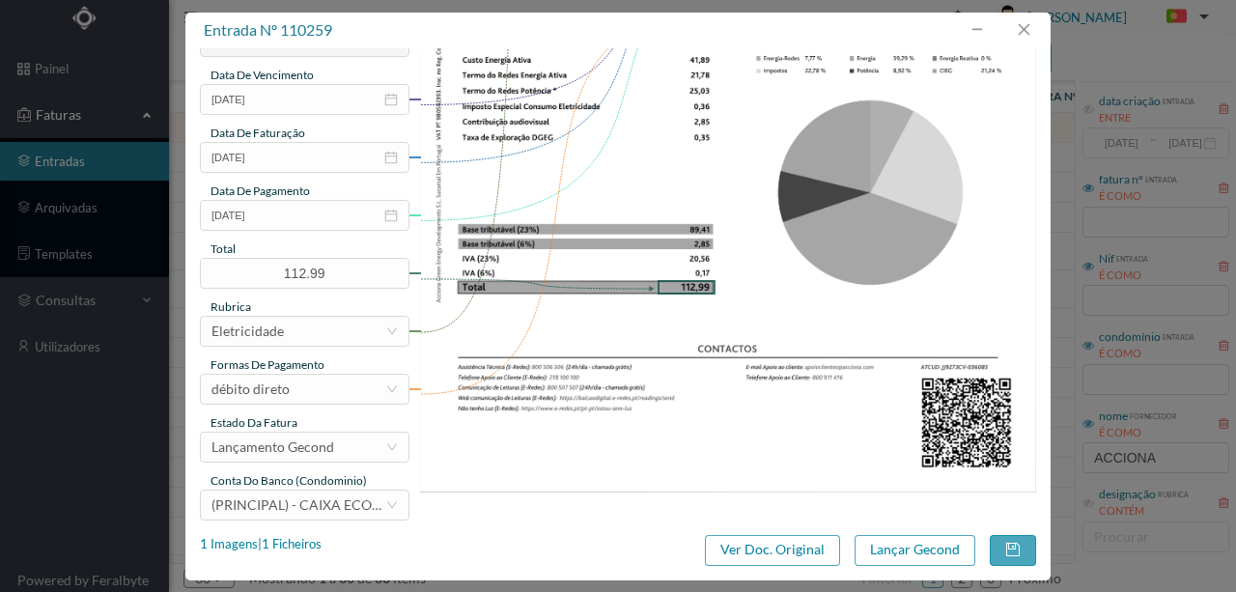
scroll to position [457, 0]
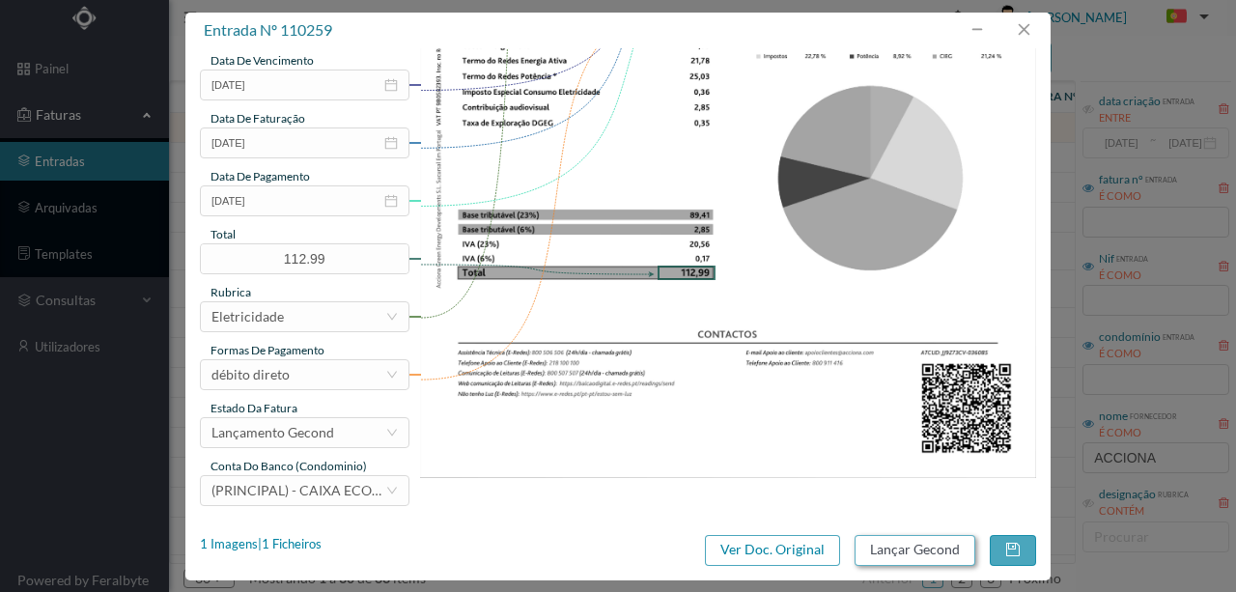
type input "464 (22.07.2025 A 21.08.2025)"
click at [886, 550] on button "Lançar Gecond" at bounding box center [914, 550] width 121 height 31
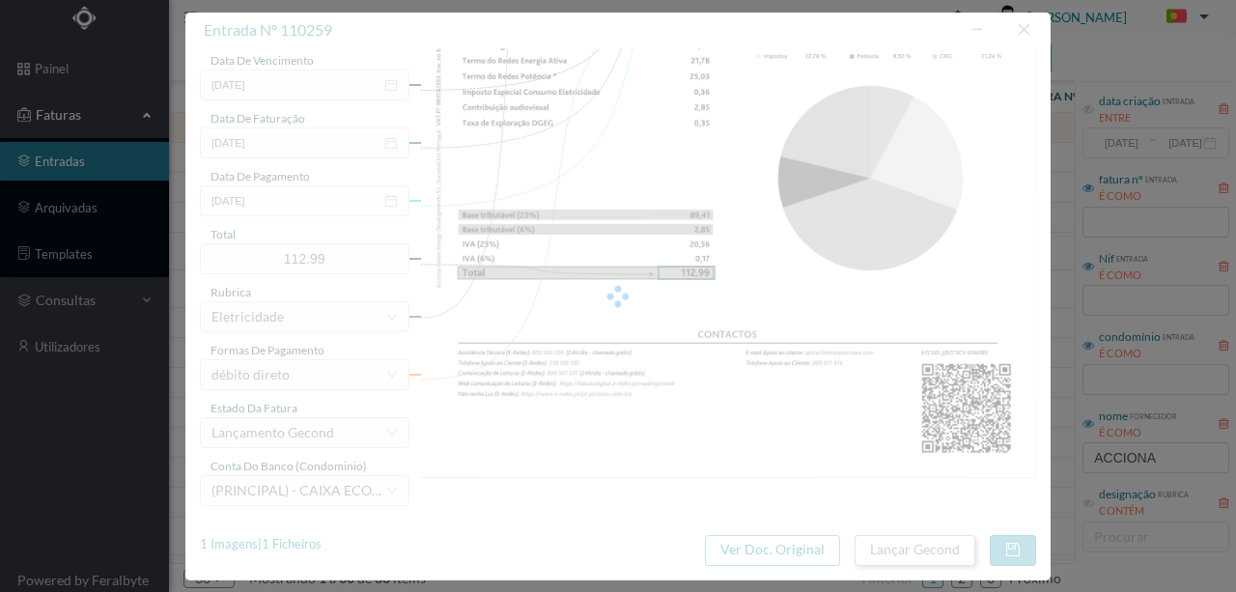
scroll to position [0, 0]
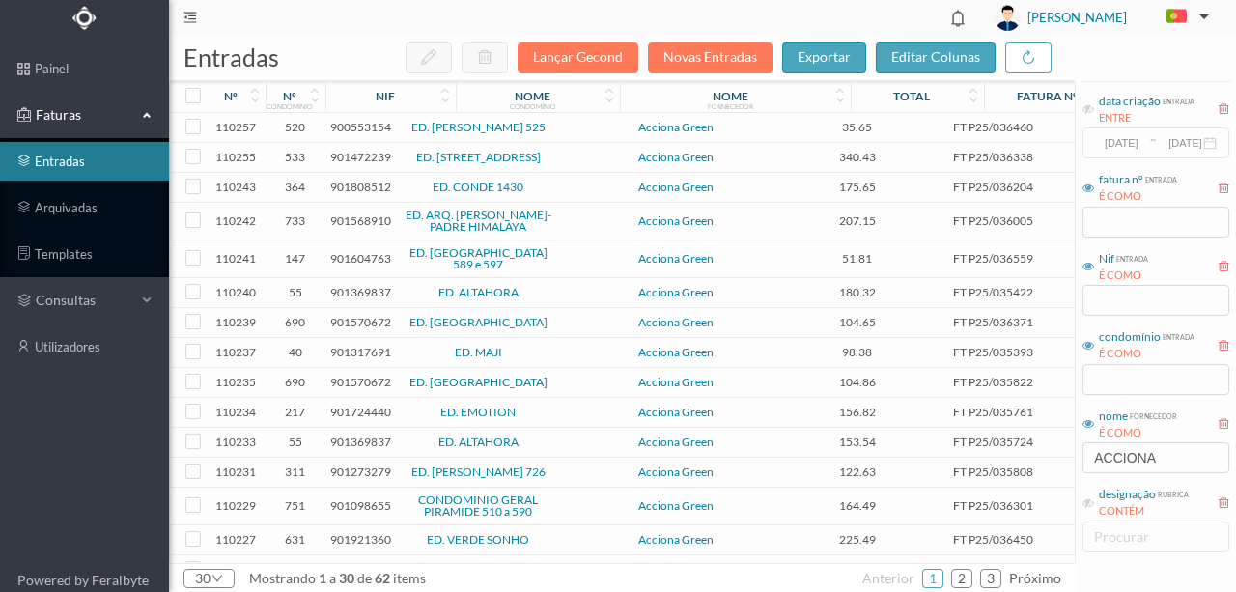
click at [349, 126] on span "900553154" at bounding box center [360, 127] width 61 height 14
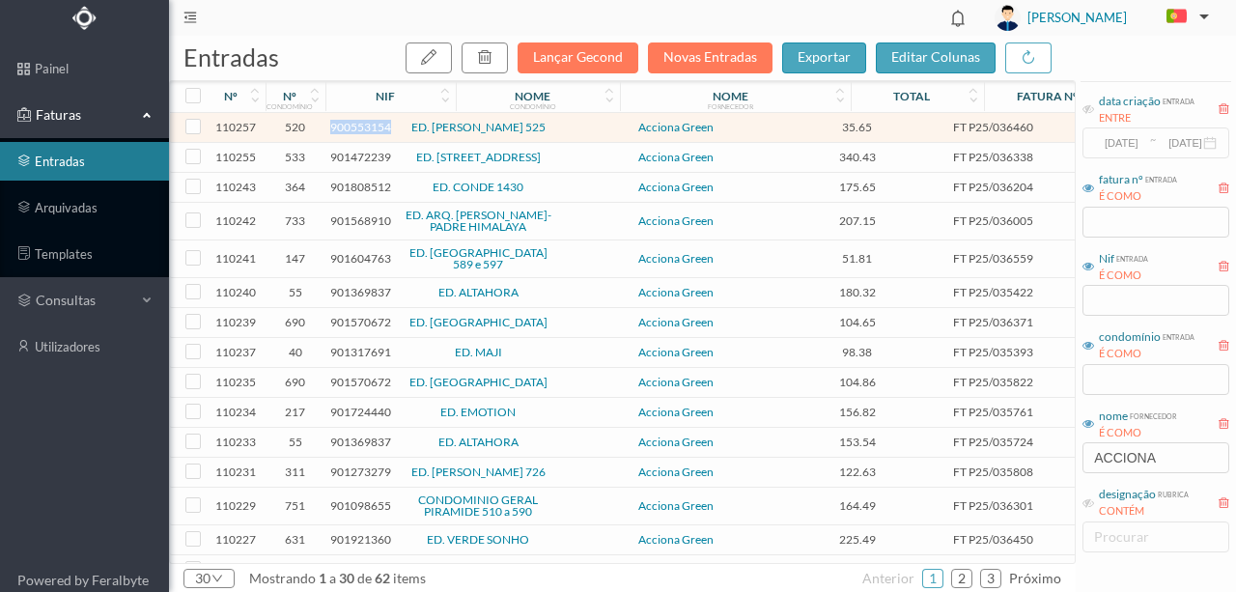
click at [349, 126] on span "900553154" at bounding box center [360, 127] width 61 height 14
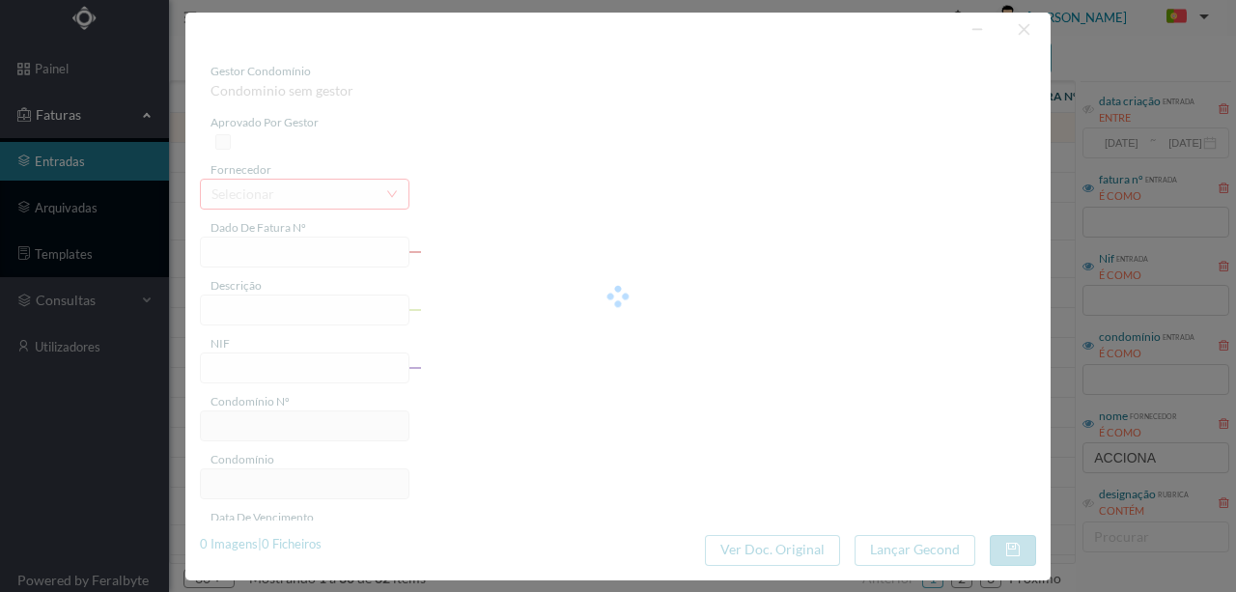
type input "FT P25/036460"
type input "ANTONIO COELHO MOREIRA 506"
type input "900553154"
type input "[DATE]"
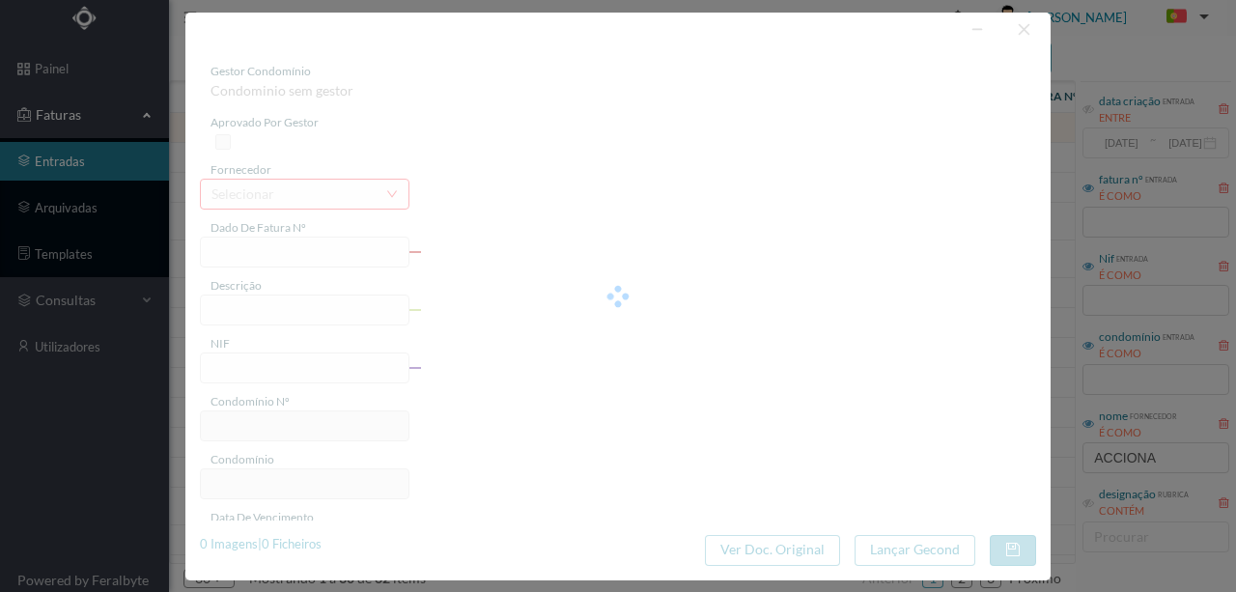
type input "[DATE]"
type input "35.65"
type input "520"
type input "ED. [PERSON_NAME] 525"
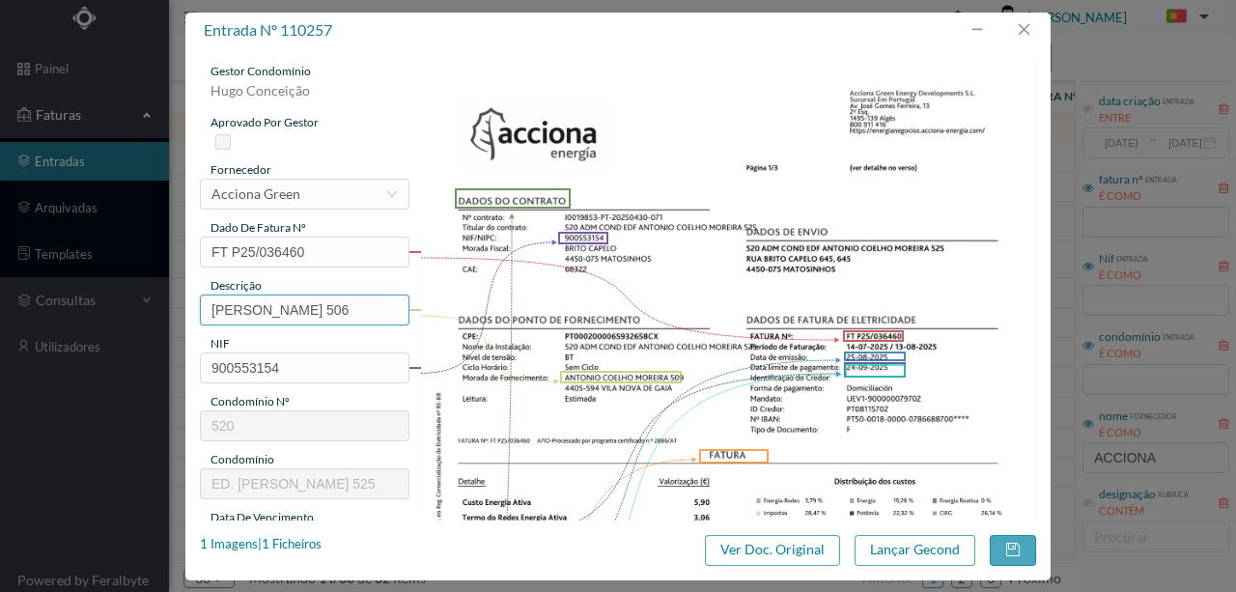
scroll to position [0, 29]
drag, startPoint x: 209, startPoint y: 303, endPoint x: 582, endPoint y: 309, distance: 372.7
click at [582, 309] on div "gestor condomínio Hugo Conceição aprovado por gestor fornecedor selecionar Acci…" at bounding box center [618, 513] width 836 height 900
paste input "(22.07.2025 A 21.08.2025)"
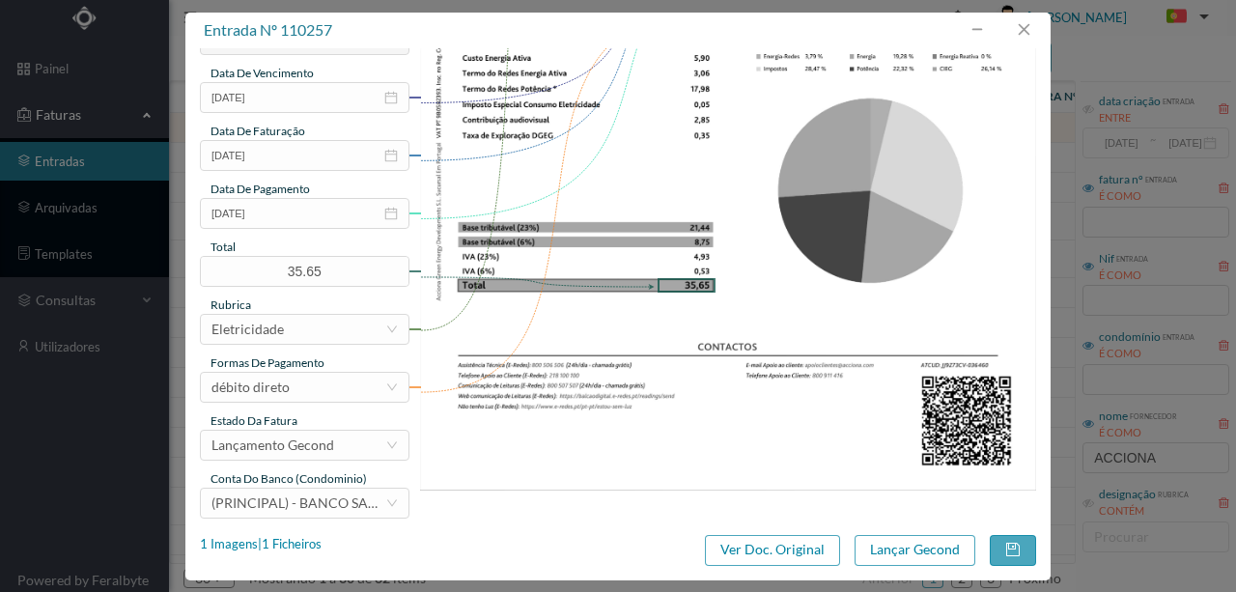
scroll to position [457, 0]
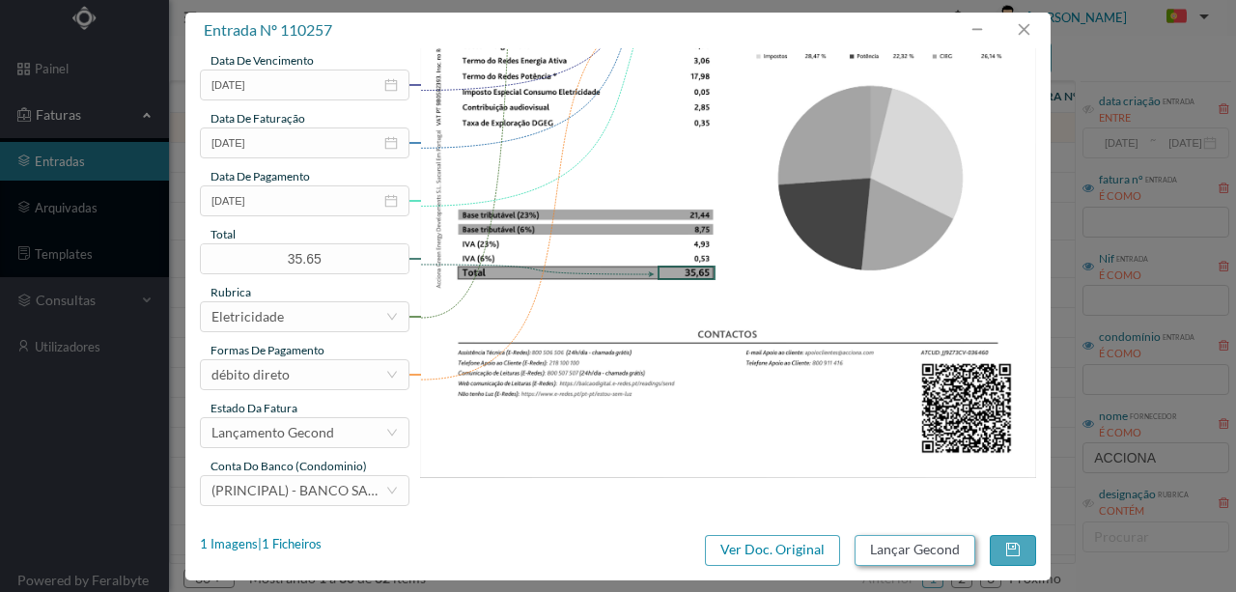
type input "509 (22.07.2025 A 21.08.2025)"
click at [881, 544] on button "Lançar Gecond" at bounding box center [914, 550] width 121 height 31
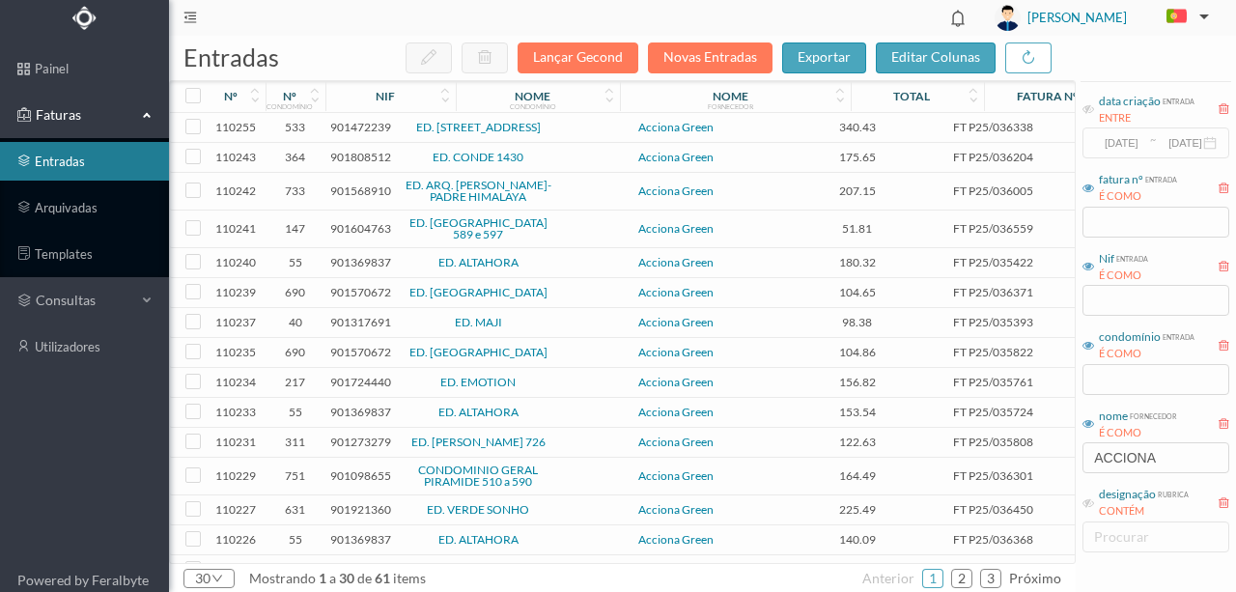
click at [354, 132] on span "901472239" at bounding box center [360, 127] width 61 height 14
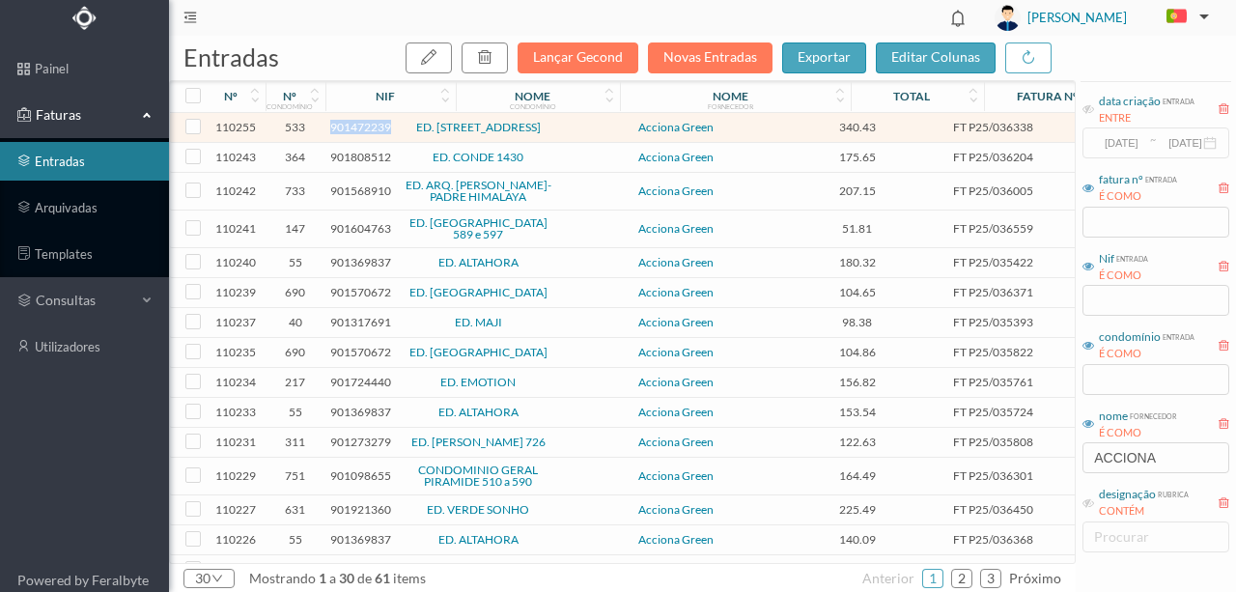
click at [354, 132] on span "901472239" at bounding box center [360, 127] width 61 height 14
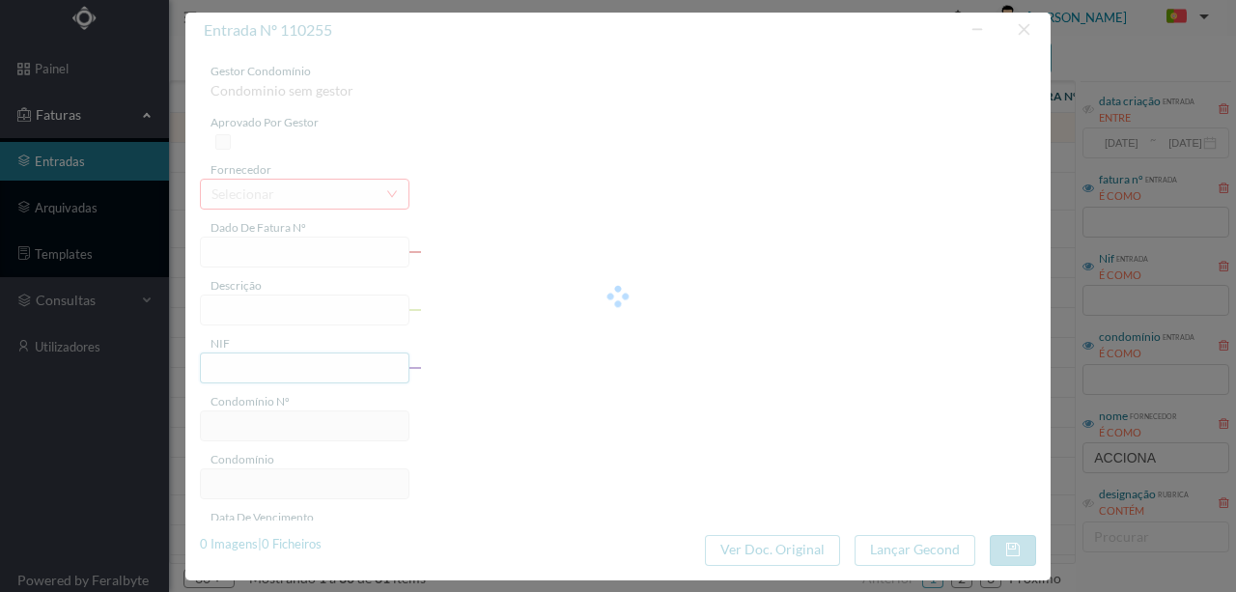
type input "FT P25/036338"
type input "DA CAVERNEIRA 39"
type input "901472239"
type input "[DATE]"
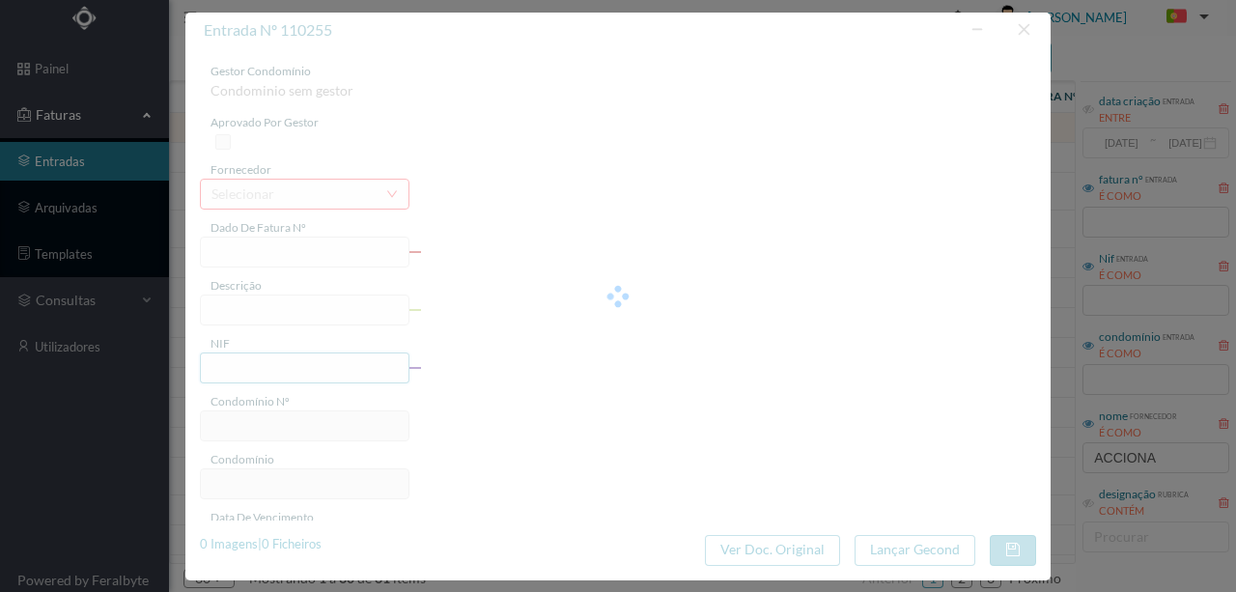
type input "[DATE]"
type input "340.43"
type input "533"
type input "ED. RUA DA CAVERNEIRA 33/97"
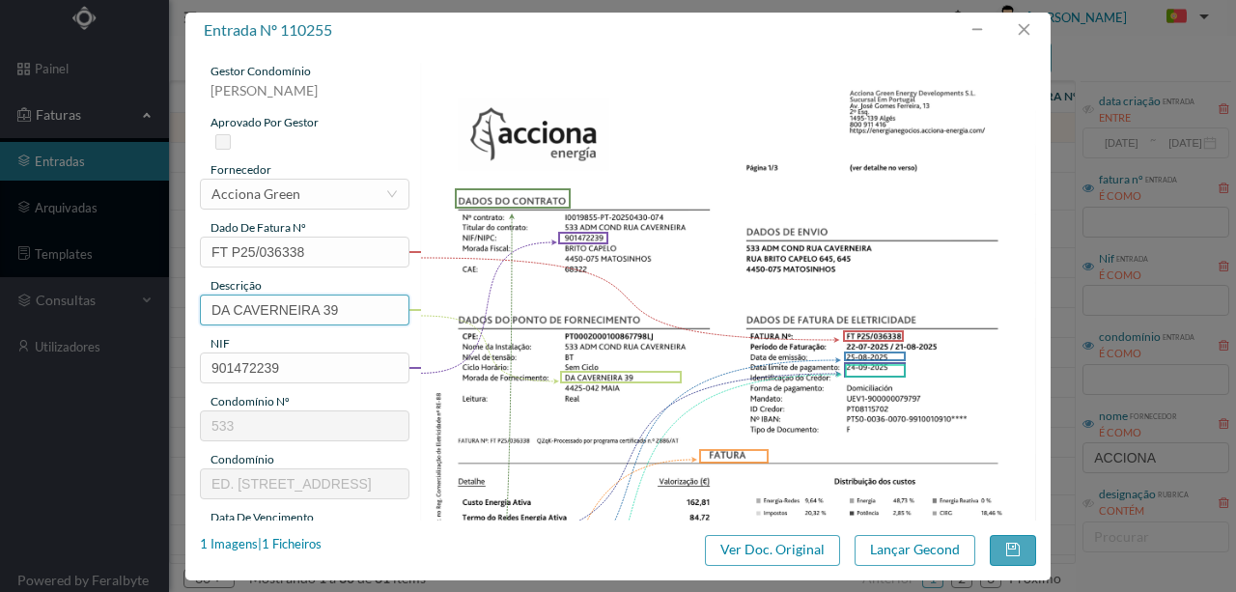
drag, startPoint x: 319, startPoint y: 310, endPoint x: 128, endPoint y: 286, distance: 191.7
click at [128, 286] on div "entrada nº 110255 gestor condomínio Susana Silva aprovado por gestor fornecedor…" at bounding box center [618, 296] width 1236 height 592
click at [330, 313] on input "39" at bounding box center [304, 309] width 209 height 31
paste input "(22.07.2025 A 21.08.2025)"
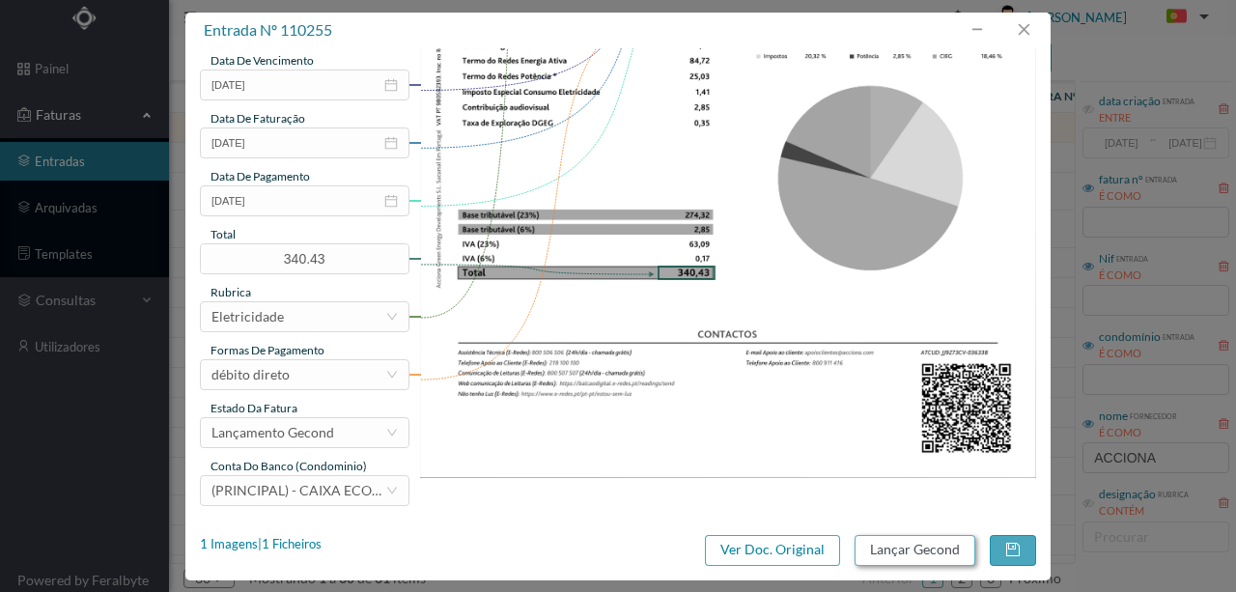
type input "39 (22.07.2025 A 21.08.2025)"
click at [921, 548] on button "Lançar Gecond" at bounding box center [914, 550] width 121 height 31
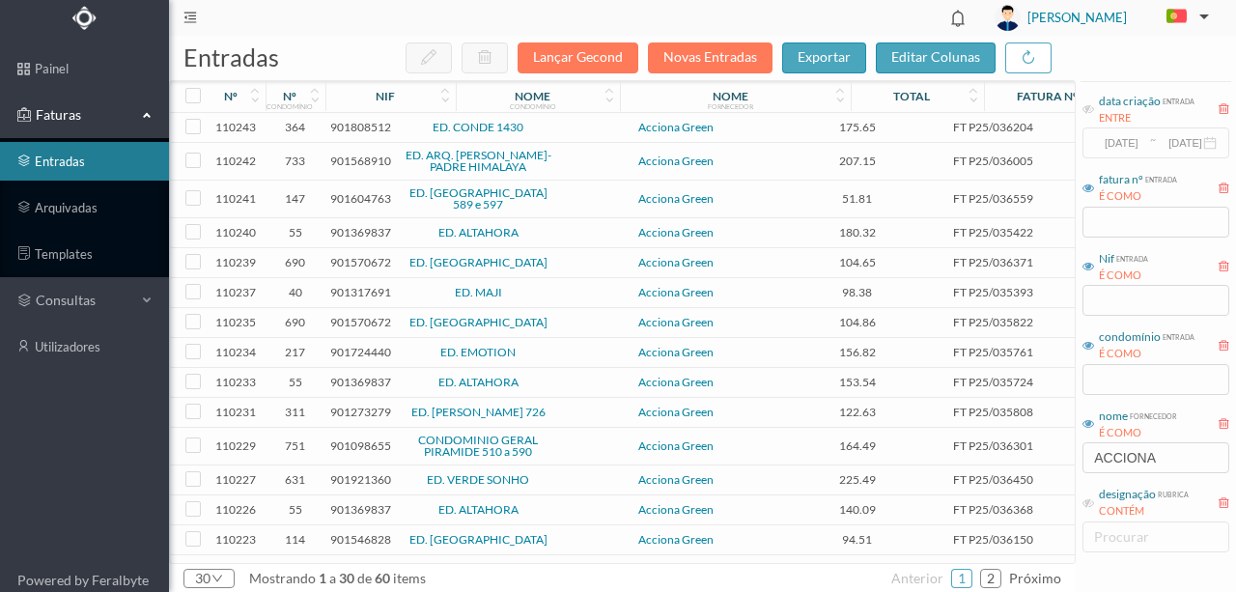
click at [349, 126] on span "901808512" at bounding box center [360, 127] width 61 height 14
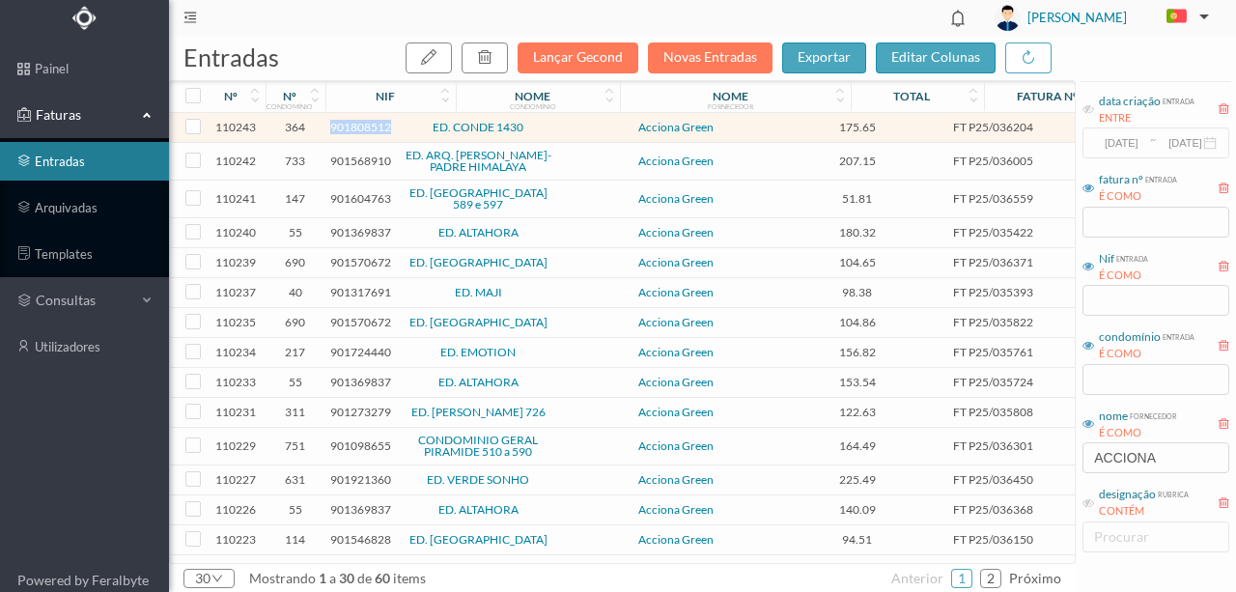
click at [349, 126] on span "901808512" at bounding box center [360, 127] width 61 height 14
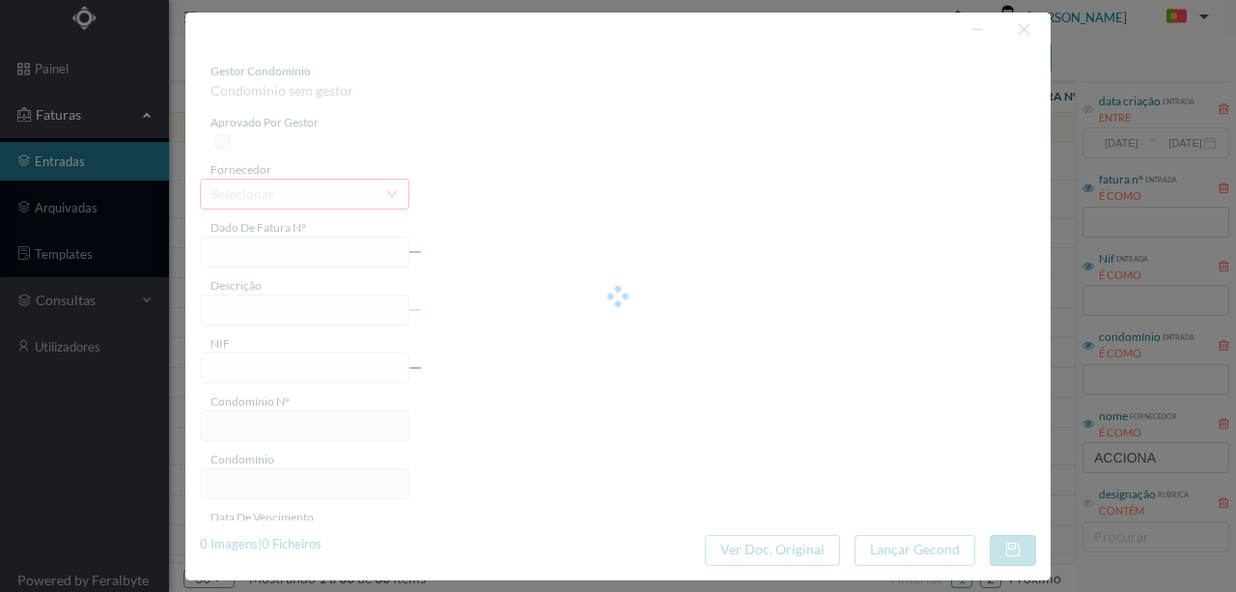
type input "FT P25/036204"
type input "CONDE ALTO MEARIM 1430"
type input "901808512"
type input "[DATE]"
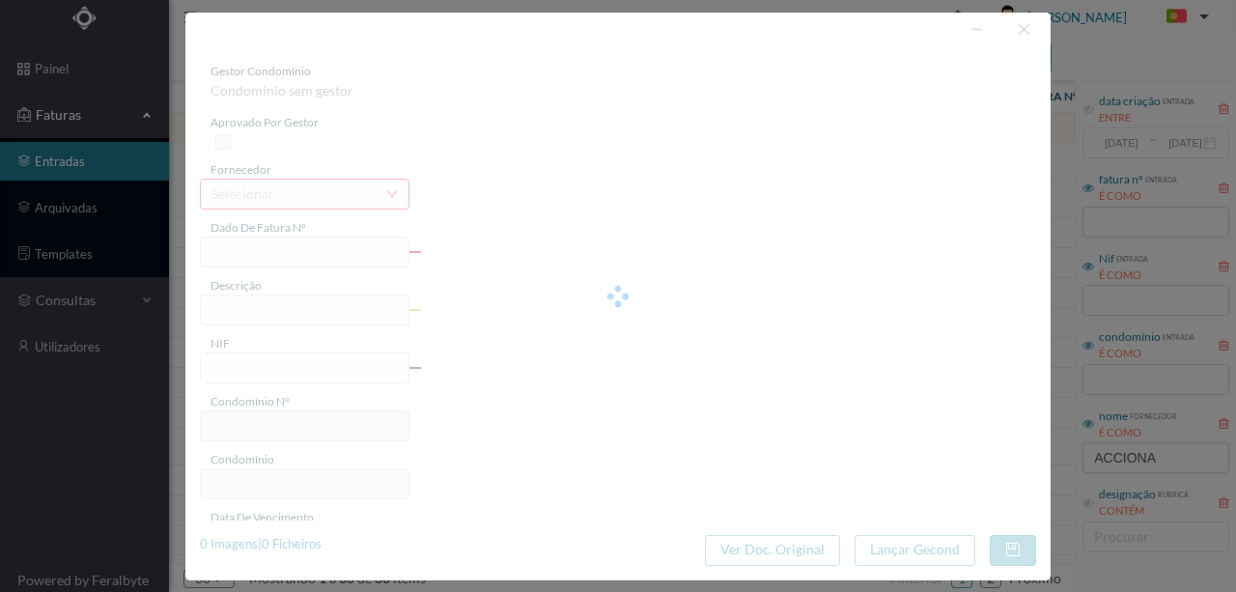
type input "[DATE]"
type input "175.65"
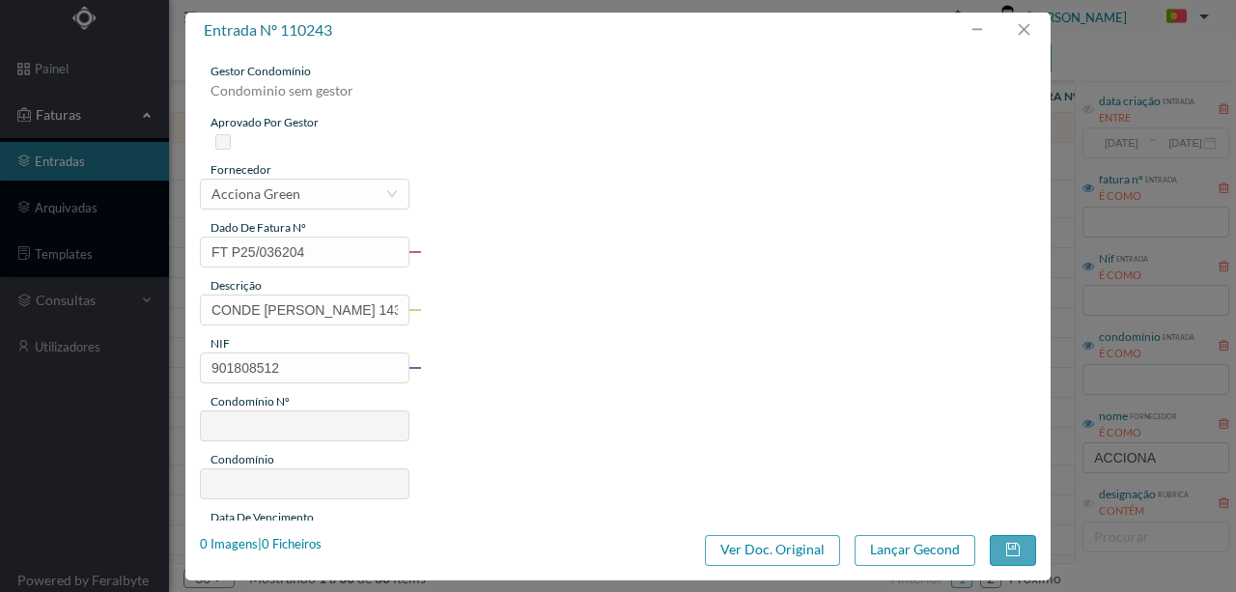
type input "364"
type input "ED. CONDE 1430"
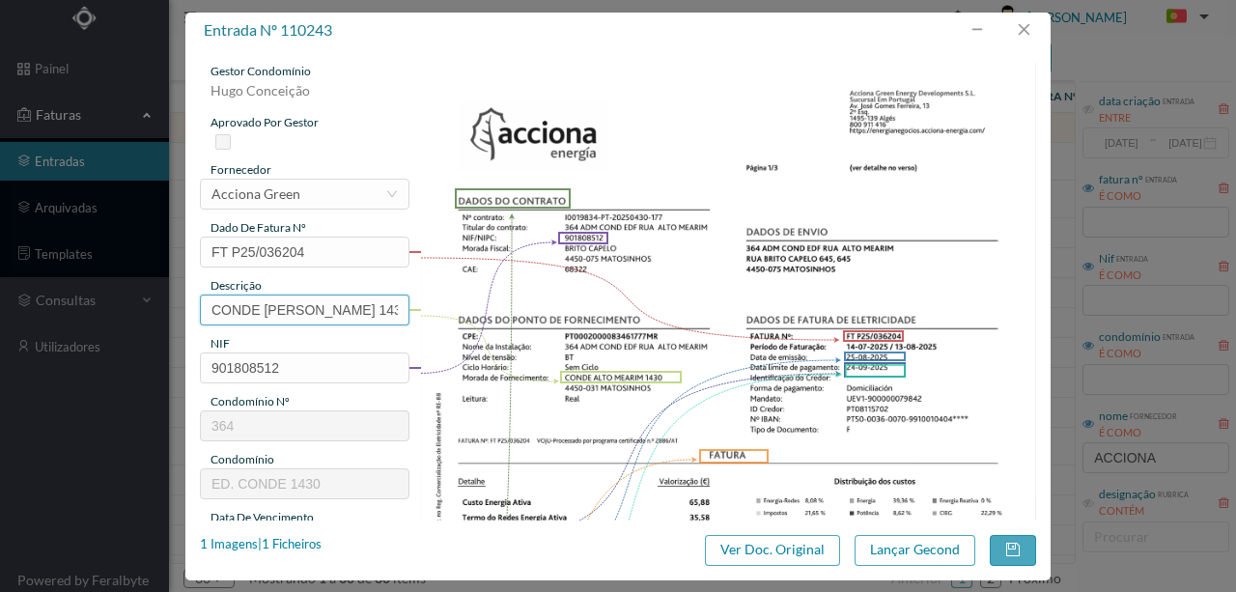
drag, startPoint x: 356, startPoint y: 308, endPoint x: 84, endPoint y: 294, distance: 272.6
click at [84, 297] on div "entrada nº 110243 gestor condomínio Hugo Conceição aprovado por gestor forneced…" at bounding box center [618, 296] width 1236 height 592
click at [270, 313] on input "1430" at bounding box center [304, 309] width 209 height 31
paste input "(22.07.2025 A 21.08.2025)"
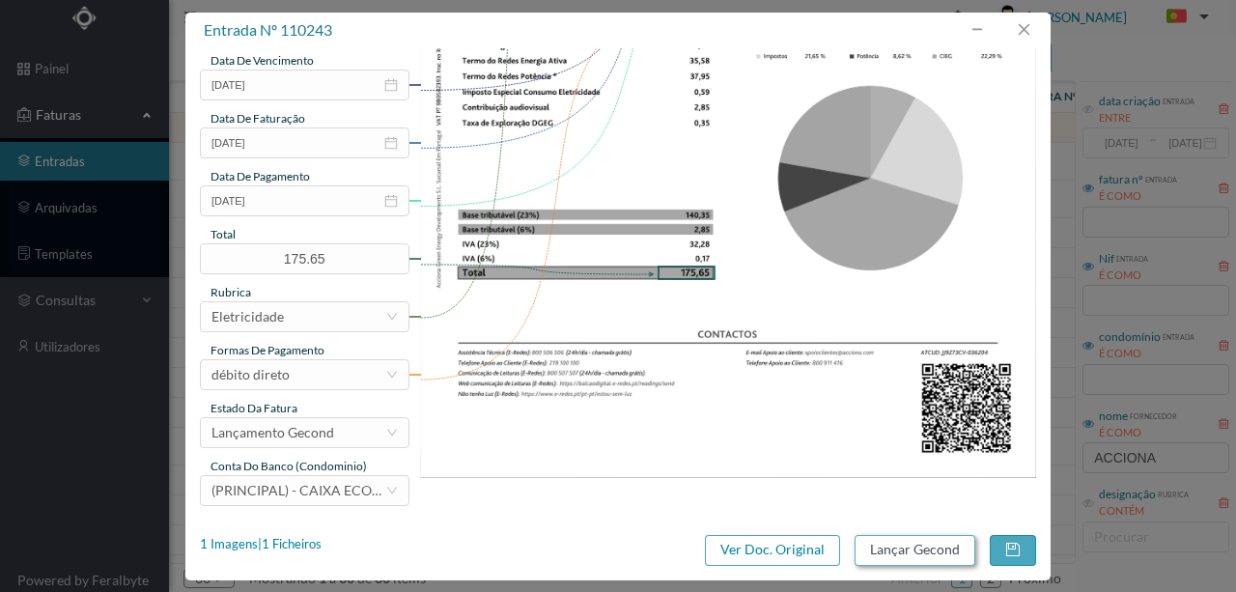
type input "1430 (22.07.2025 A 21.08.2025)"
click at [890, 547] on button "Lançar Gecond" at bounding box center [914, 550] width 121 height 31
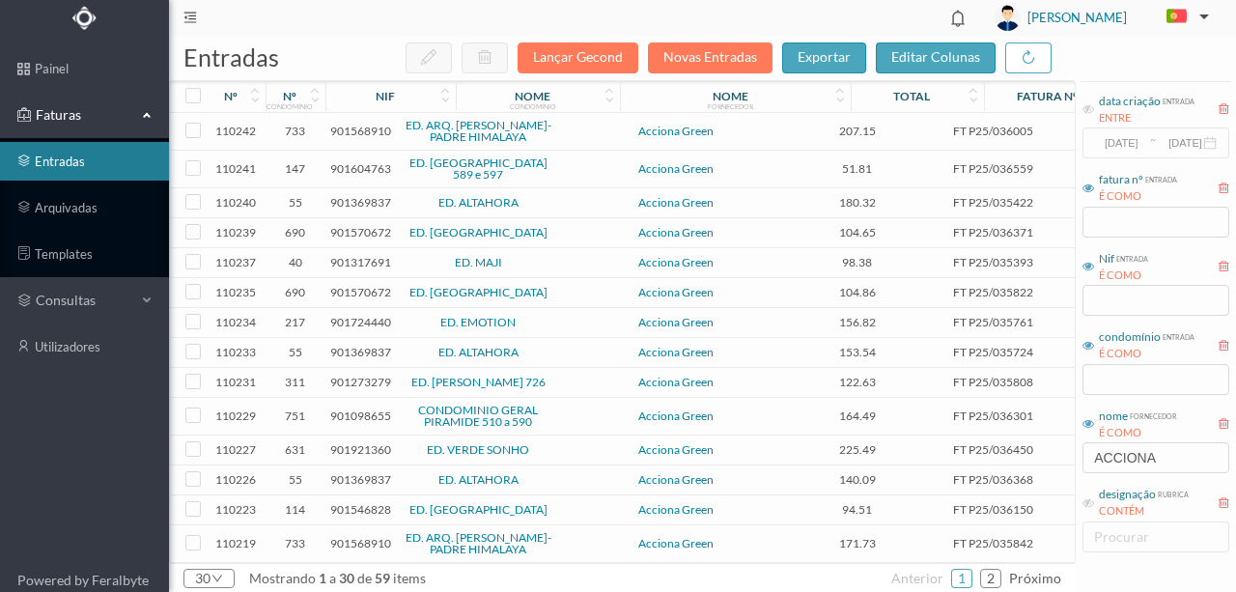
click at [365, 135] on span "901568910" at bounding box center [360, 131] width 61 height 14
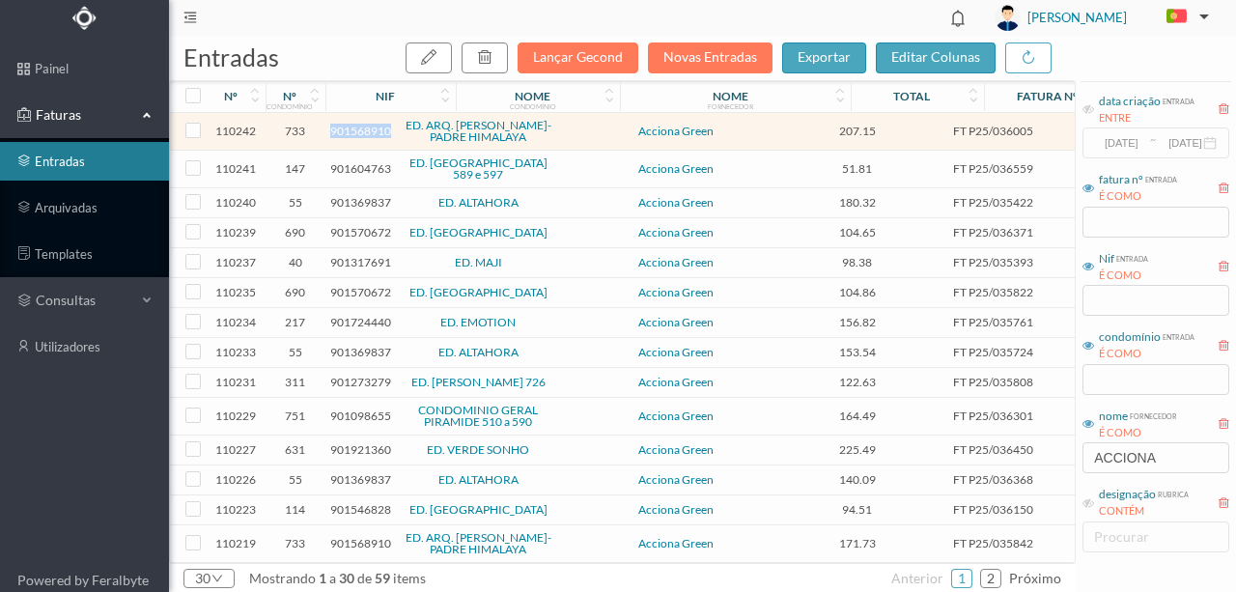
click at [365, 135] on span "901568910" at bounding box center [360, 131] width 61 height 14
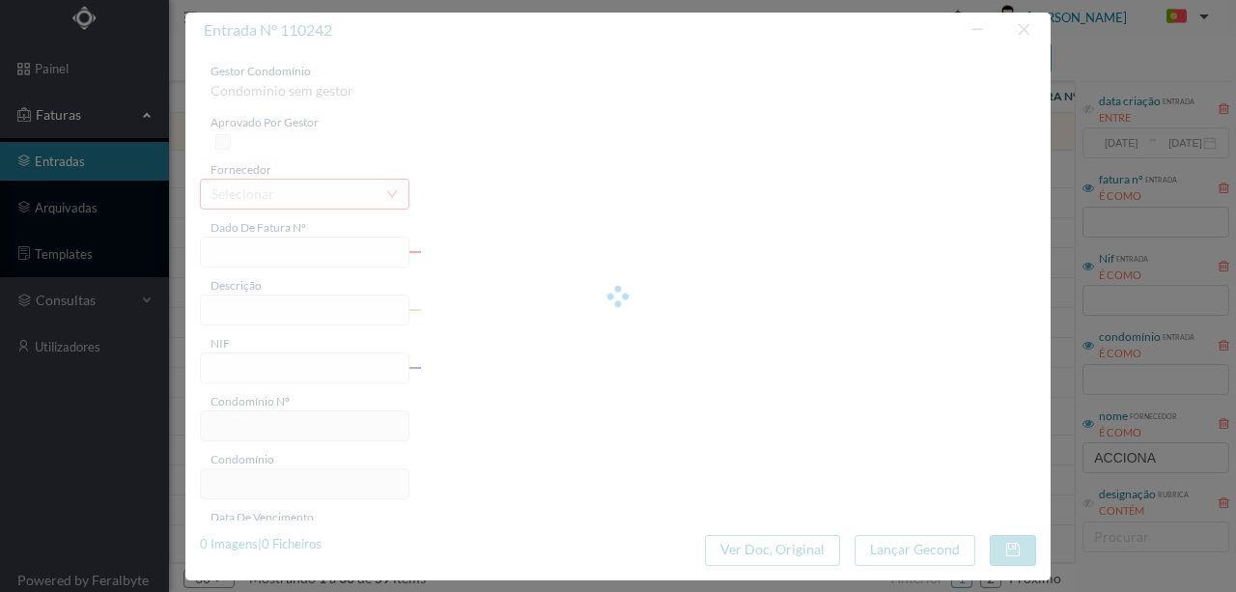
type input "FT P25/036005"
type input "DO ARQUITECTO CASSIANO BAR"
type input "901568910"
type input "[DATE]"
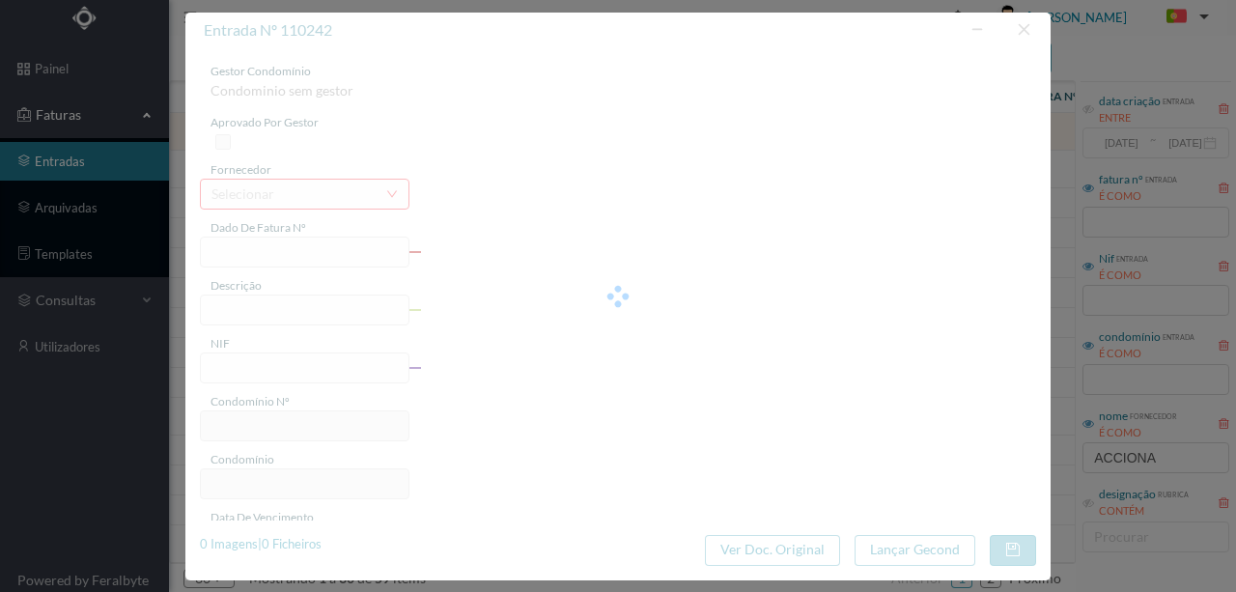
type input "[DATE]"
type input "207.15"
type input "733"
type input "ED. ARQ. [PERSON_NAME]-PADRE HIMALAYA"
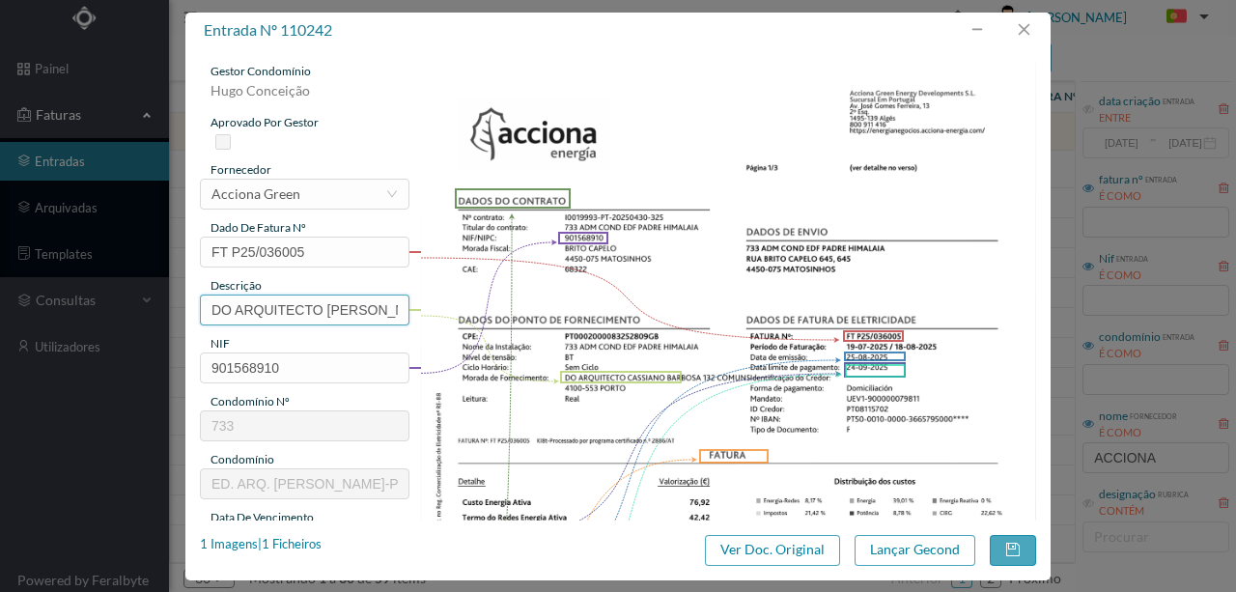
scroll to position [0, 31]
drag, startPoint x: 211, startPoint y: 310, endPoint x: 552, endPoint y: 309, distance: 340.8
click at [552, 309] on div "gestor condomínio Hugo Conceição aprovado por gestor fornecedor selecionar Acci…" at bounding box center [618, 513] width 836 height 900
paste input "(22.07.2025 A 21.08.2025)"
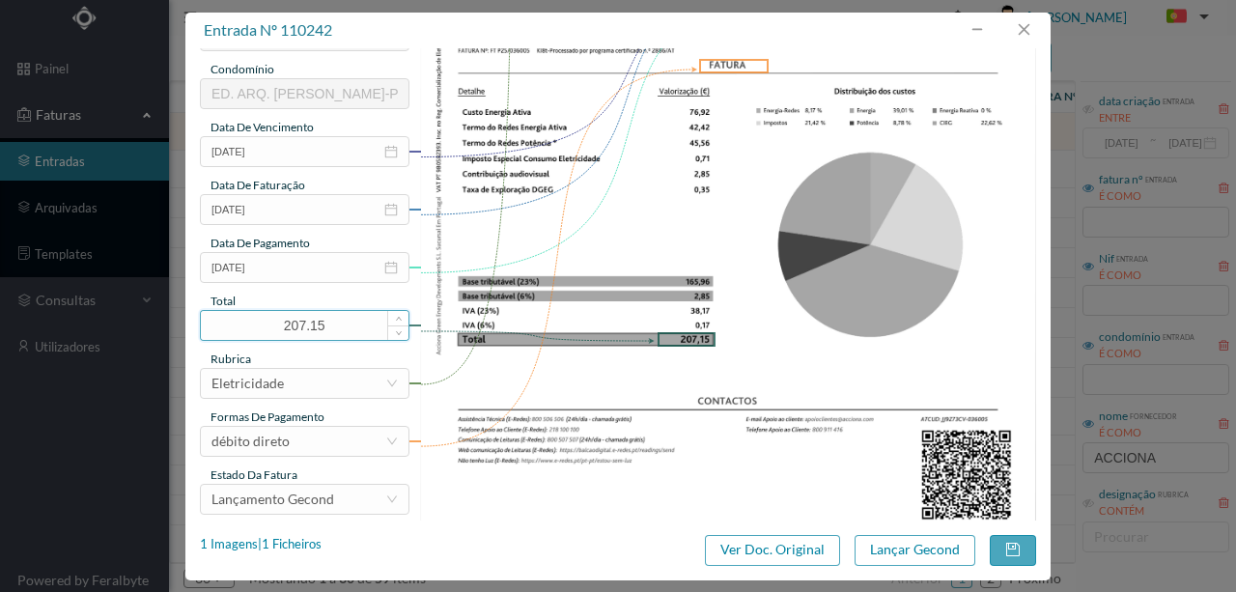
scroll to position [450, 0]
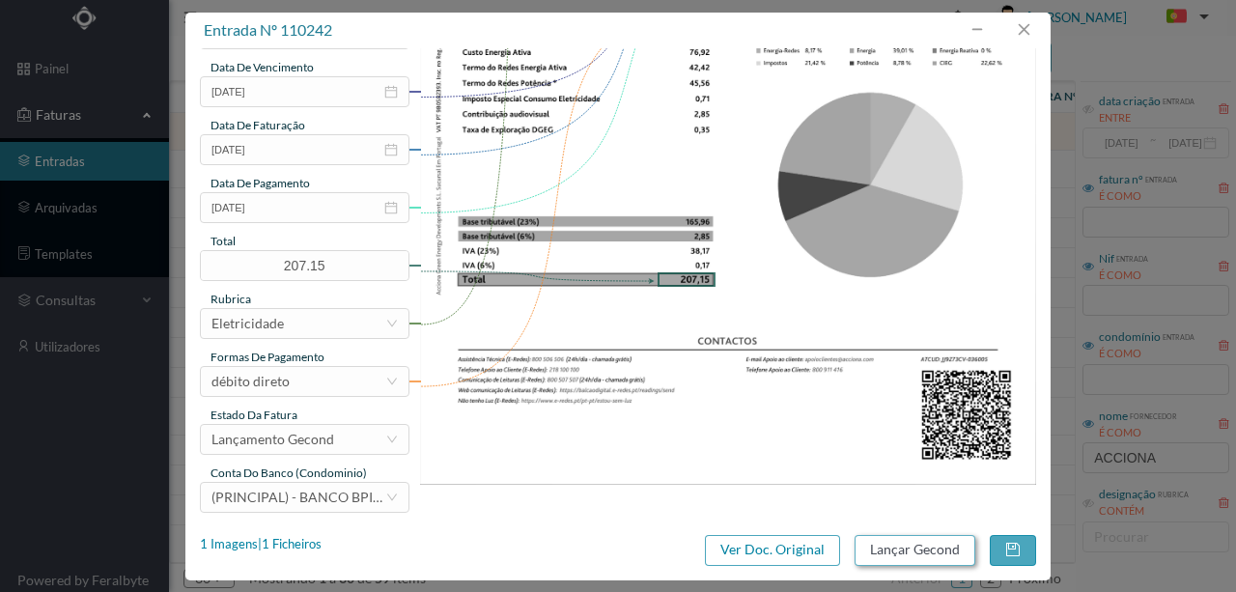
type input "132 Comuns (22.07.2025 A 21.08.2025)"
click at [911, 550] on button "Lançar Gecond" at bounding box center [914, 550] width 121 height 31
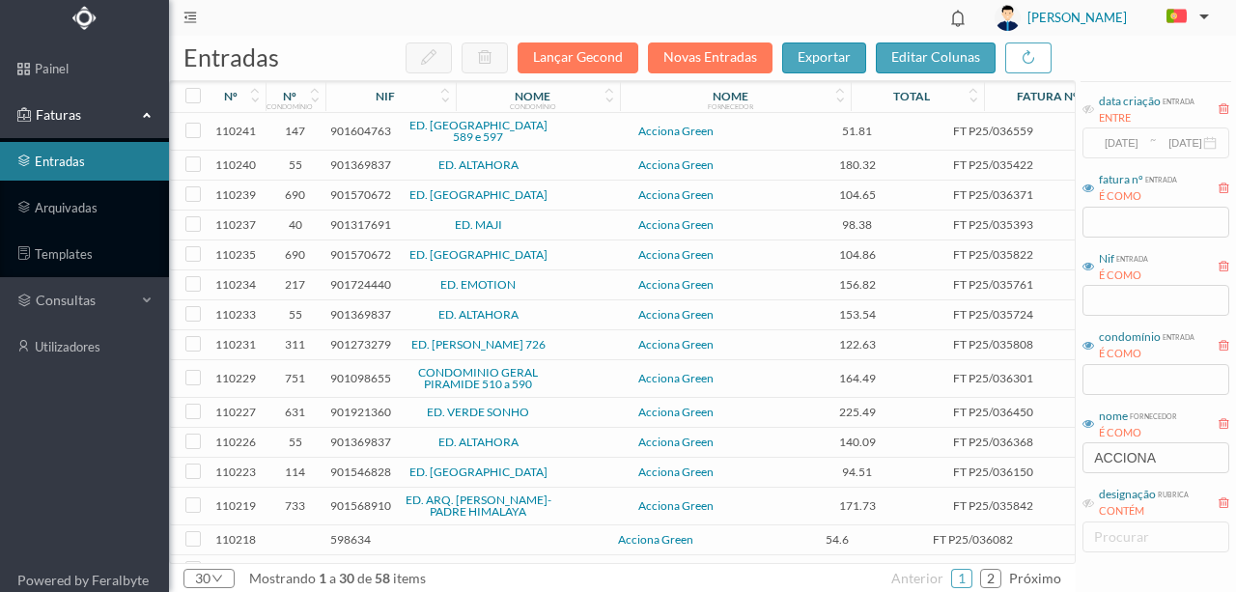
click at [352, 128] on span "901604763" at bounding box center [360, 131] width 61 height 14
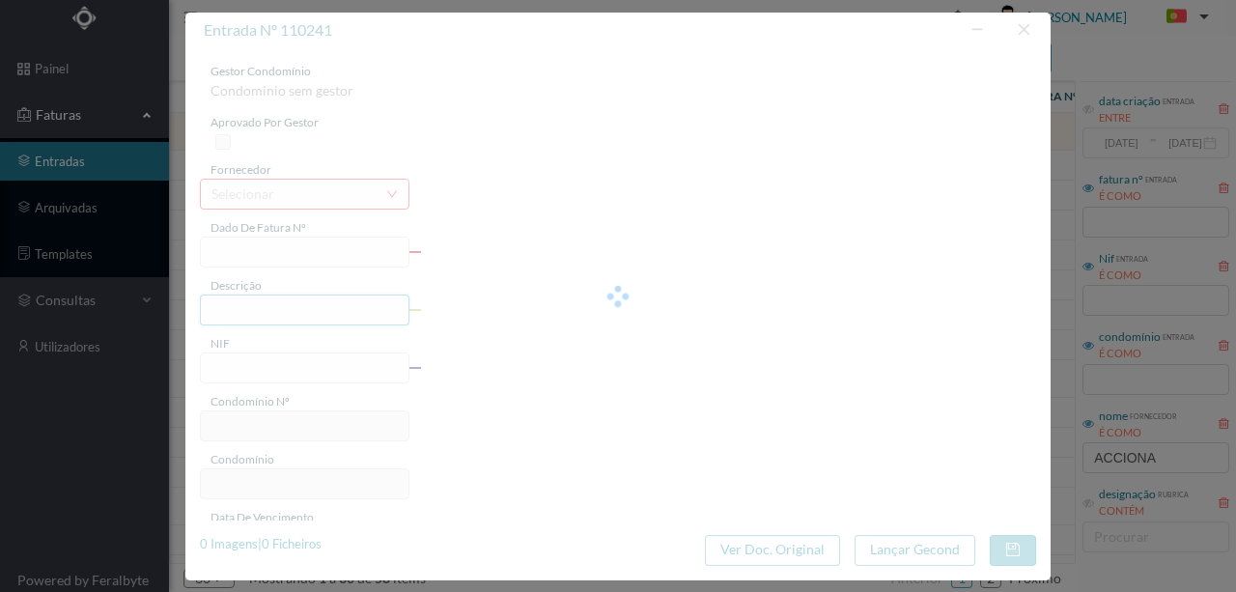
type input "FT P25/036559"
type input "DO SENHOR 603 BA"
type input "901604763"
type input "[DATE]"
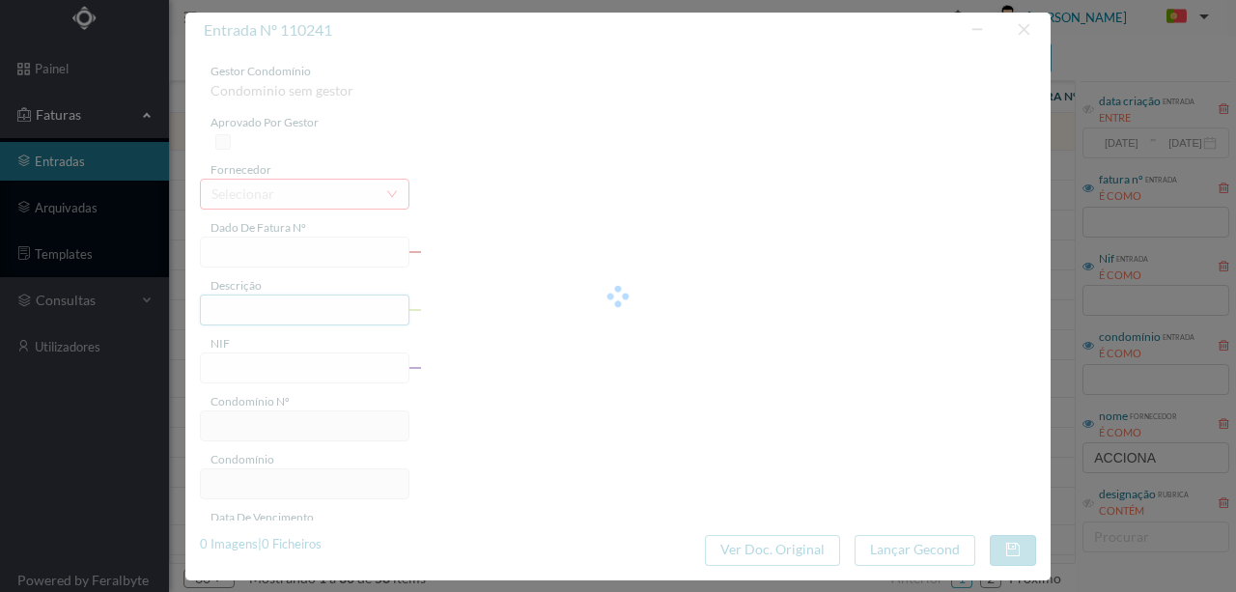
type input "[DATE]"
type input "51.81"
type input "147"
type input "ED. RUA DO SENHOR 589 e 597"
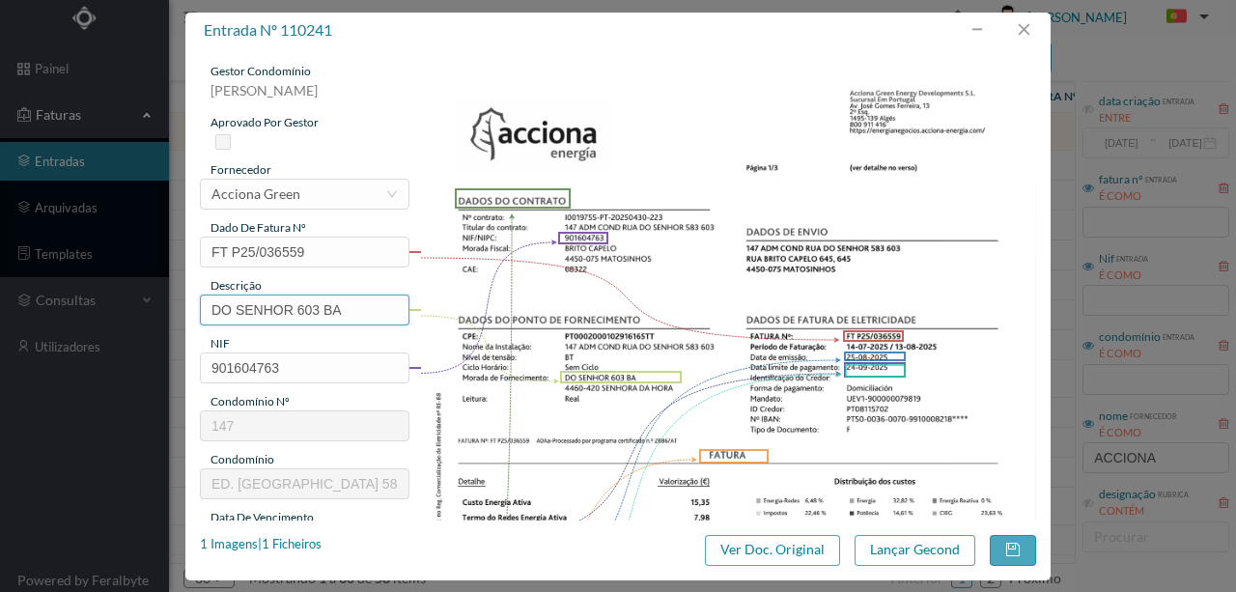
drag, startPoint x: 293, startPoint y: 307, endPoint x: 0, endPoint y: 261, distance: 296.2
click at [2, 286] on div "entrada nº 110241 gestor condomínio Rui Marques aprovado por gestor fornecedor …" at bounding box center [618, 296] width 1236 height 592
click at [262, 313] on input "603 BA" at bounding box center [304, 309] width 209 height 31
paste input "(22.07.2025 A 21.08.2025)"
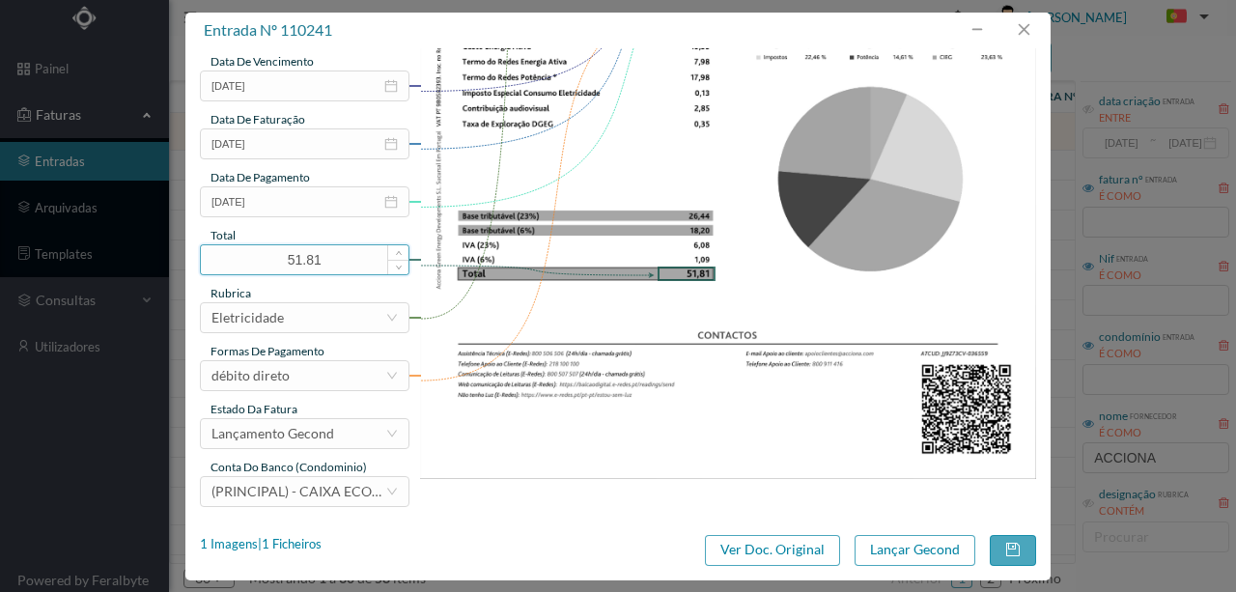
scroll to position [457, 0]
type input "603 (22.07.2025 A 21.08.2025)"
click at [878, 556] on button "Lançar Gecond" at bounding box center [914, 550] width 121 height 31
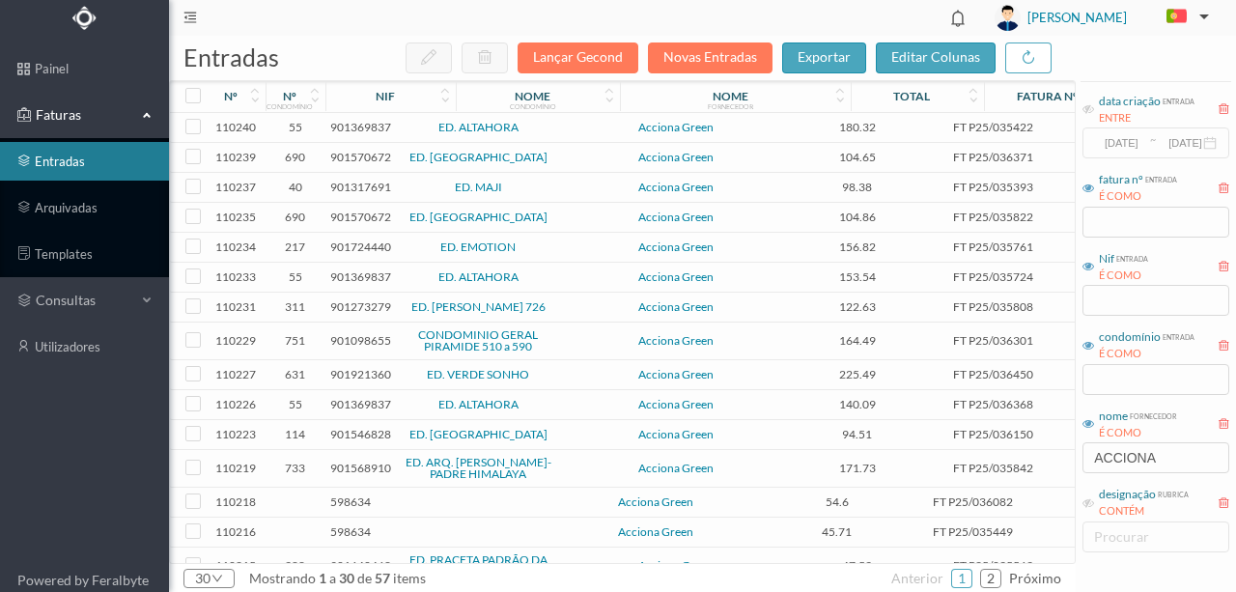
click at [372, 122] on span "901369837" at bounding box center [360, 127] width 61 height 14
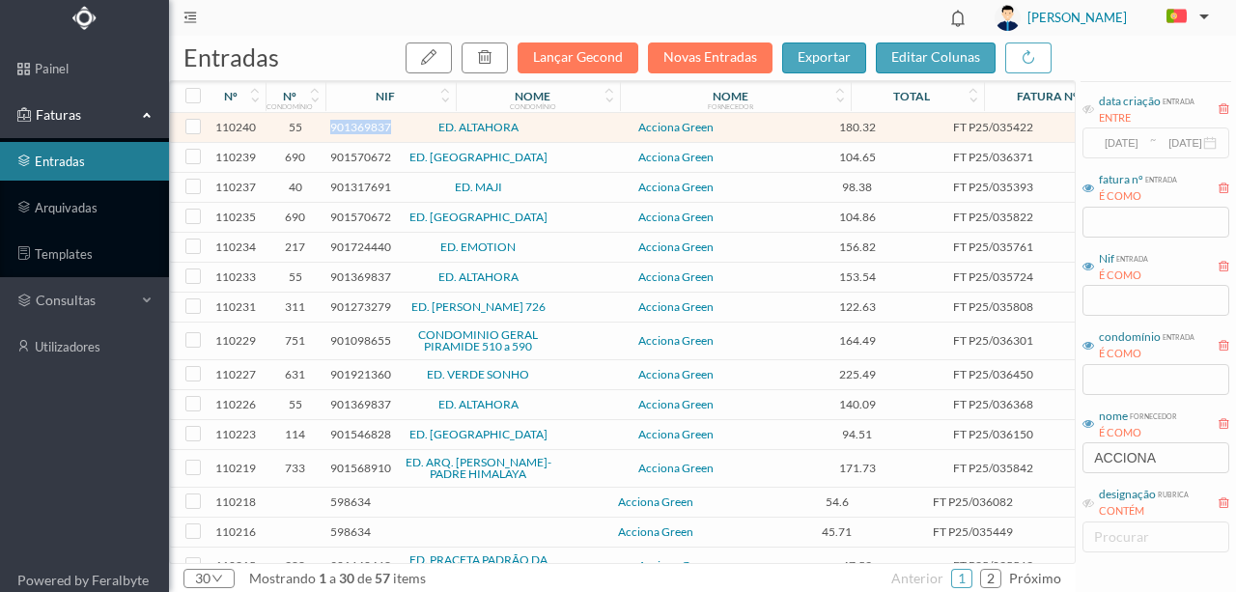
click at [372, 122] on span "901369837" at bounding box center [360, 127] width 61 height 14
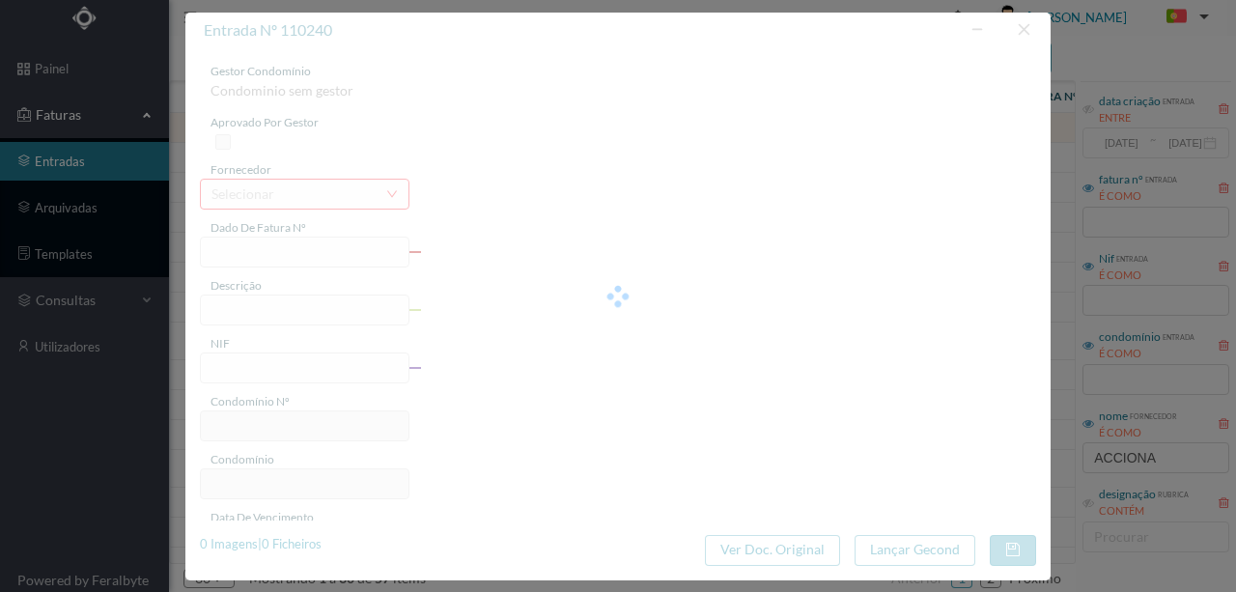
type input "FT P25/035422"
type input "CALOUSTE GULBENKIAN 1201 CO"
type input "901369837"
type input "[DATE]"
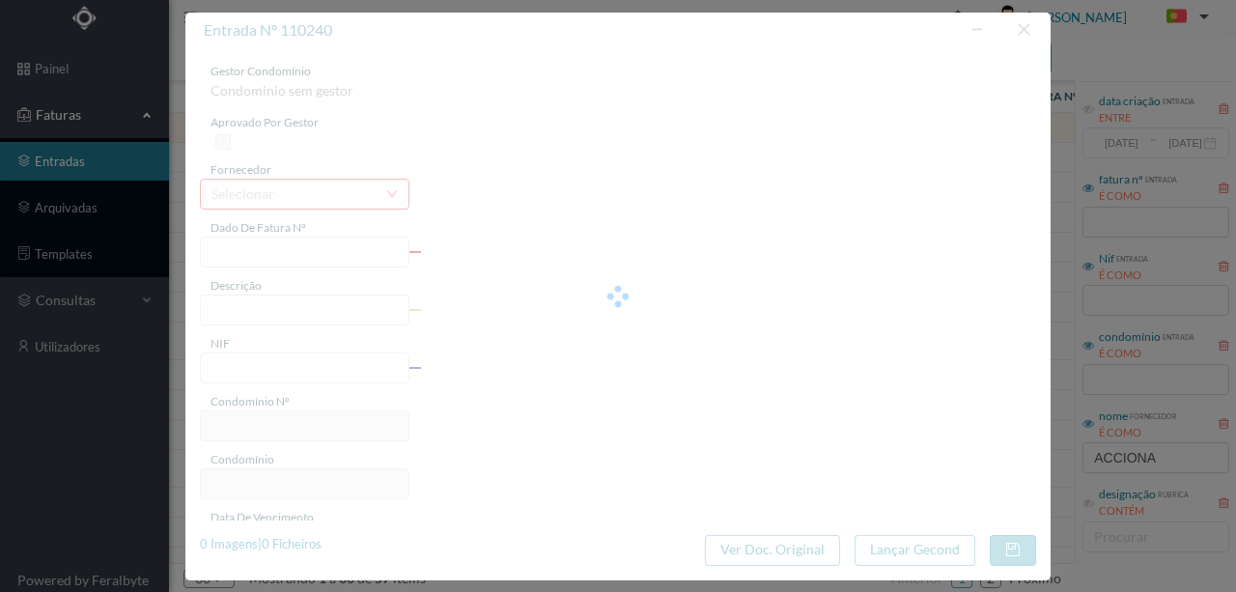
type input "[DATE]"
type input "180.32"
type input "55"
type input "ED. ALTAHORA"
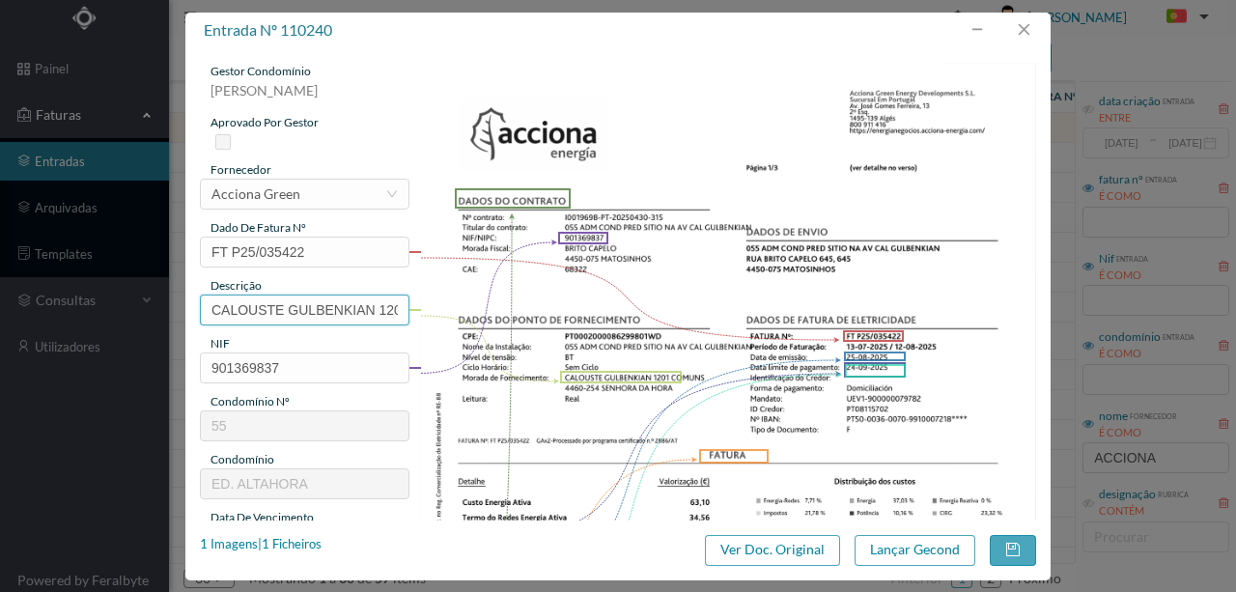
drag, startPoint x: 377, startPoint y: 307, endPoint x: 1, endPoint y: 288, distance: 376.0
click at [0, 269] on div "entrada nº 110240 gestor condomínio Rui Marques aprovado por gestor fornecedor …" at bounding box center [618, 296] width 1236 height 592
click at [261, 299] on input "1201 CO" at bounding box center [304, 309] width 209 height 31
click at [270, 309] on input "1201 CO" at bounding box center [304, 309] width 209 height 31
paste input "(22.07.2025 A 21.08.2025)"
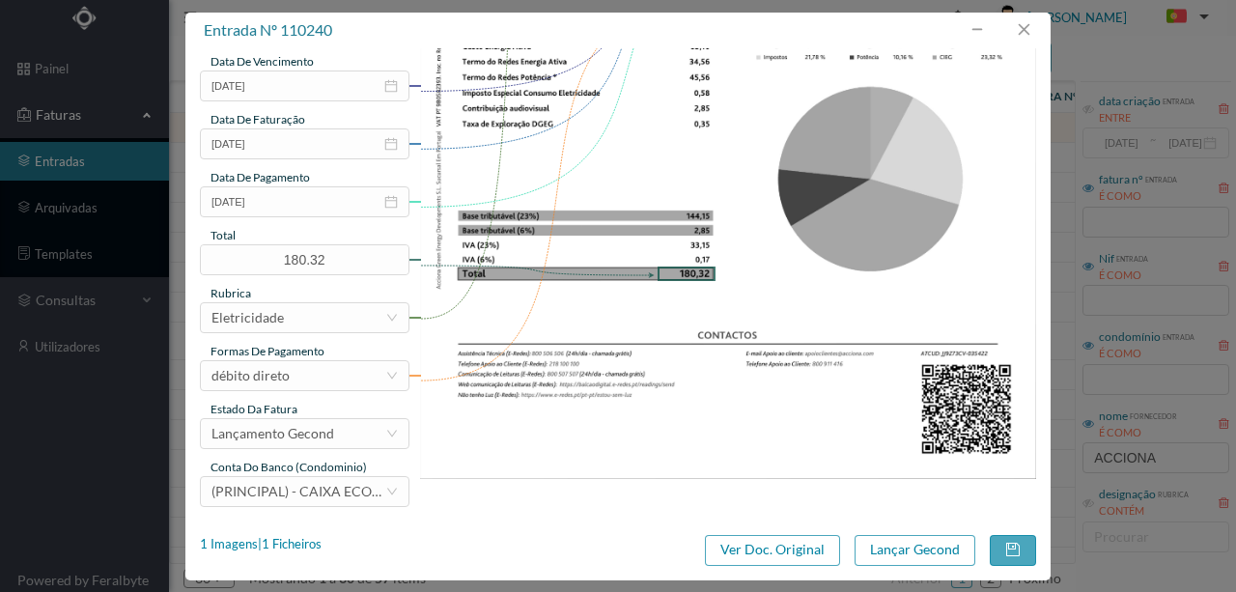
scroll to position [457, 0]
type input "1201 COMUNS (22.07.2025 A 21.08.2025)"
click at [892, 552] on button "Lançar Gecond" at bounding box center [914, 550] width 121 height 31
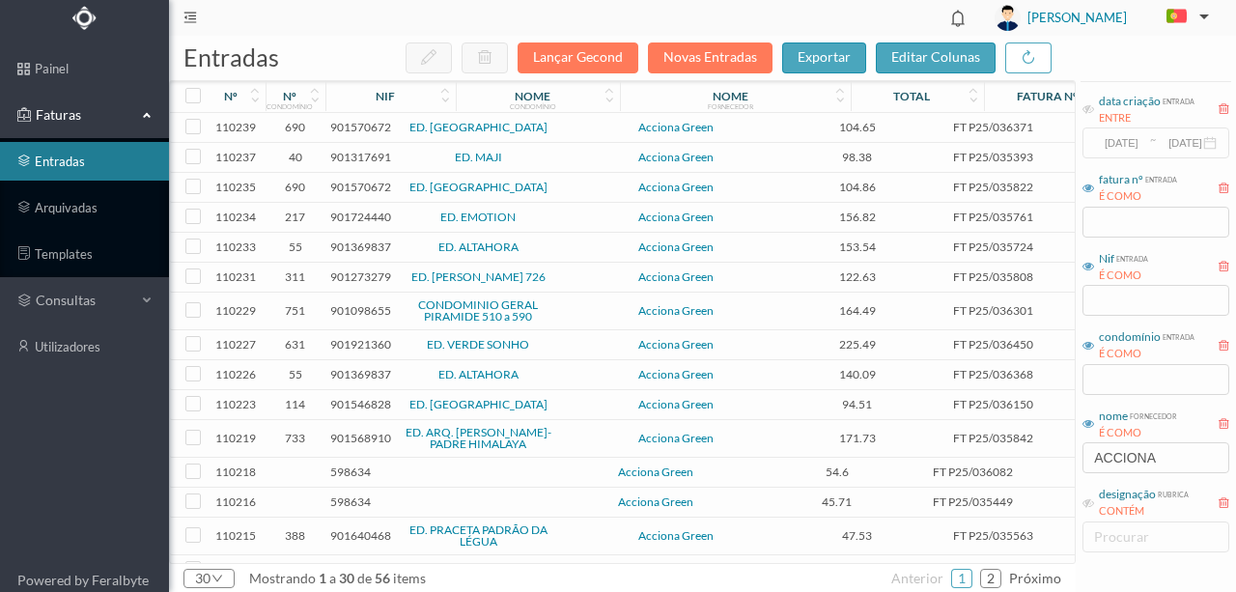
click at [351, 129] on span "901570672" at bounding box center [360, 127] width 61 height 14
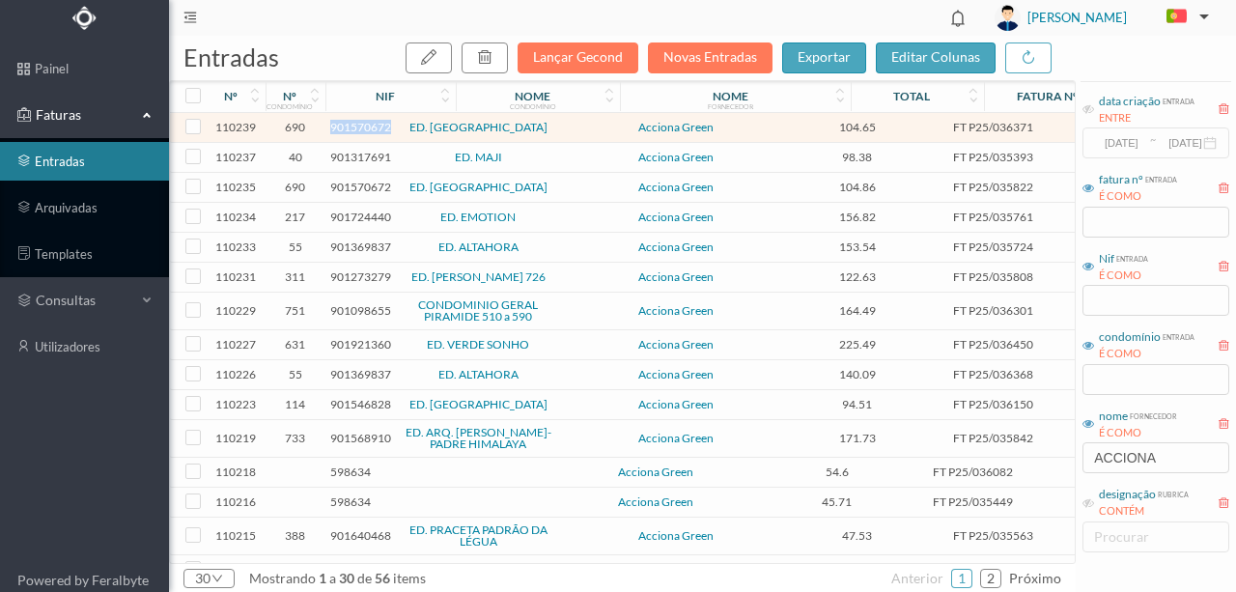
click at [351, 129] on span "901570672" at bounding box center [360, 127] width 61 height 14
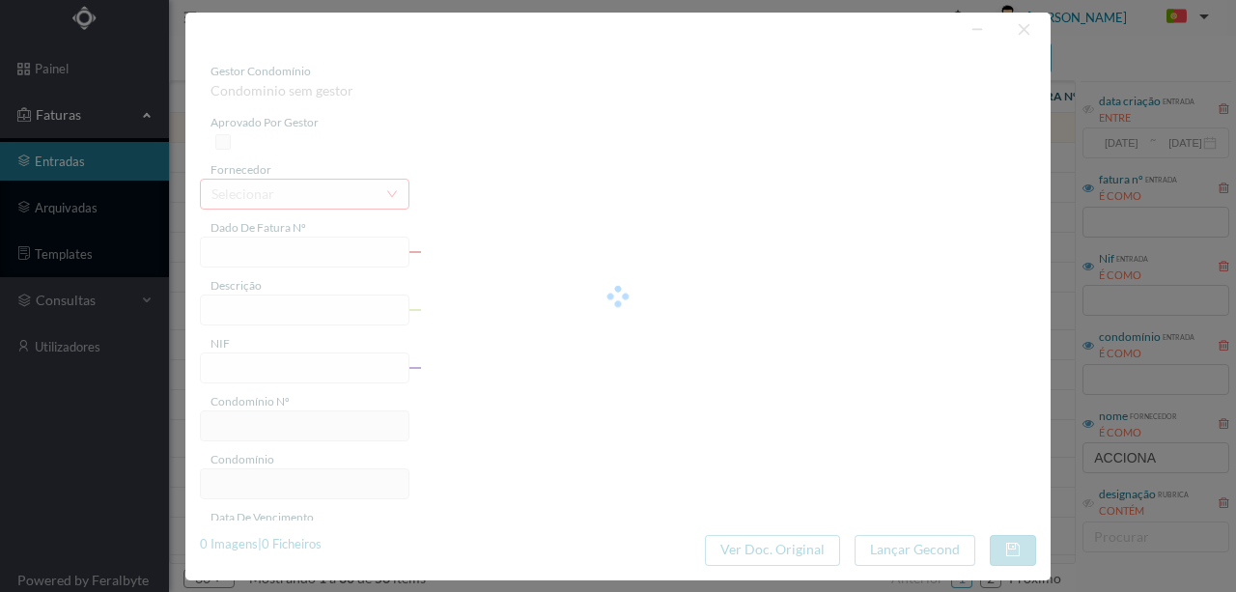
type input "FT P25/036371"
type input "RAINHA SANTA ISABEL 333 COMI"
type input "901570672"
type input "[DATE]"
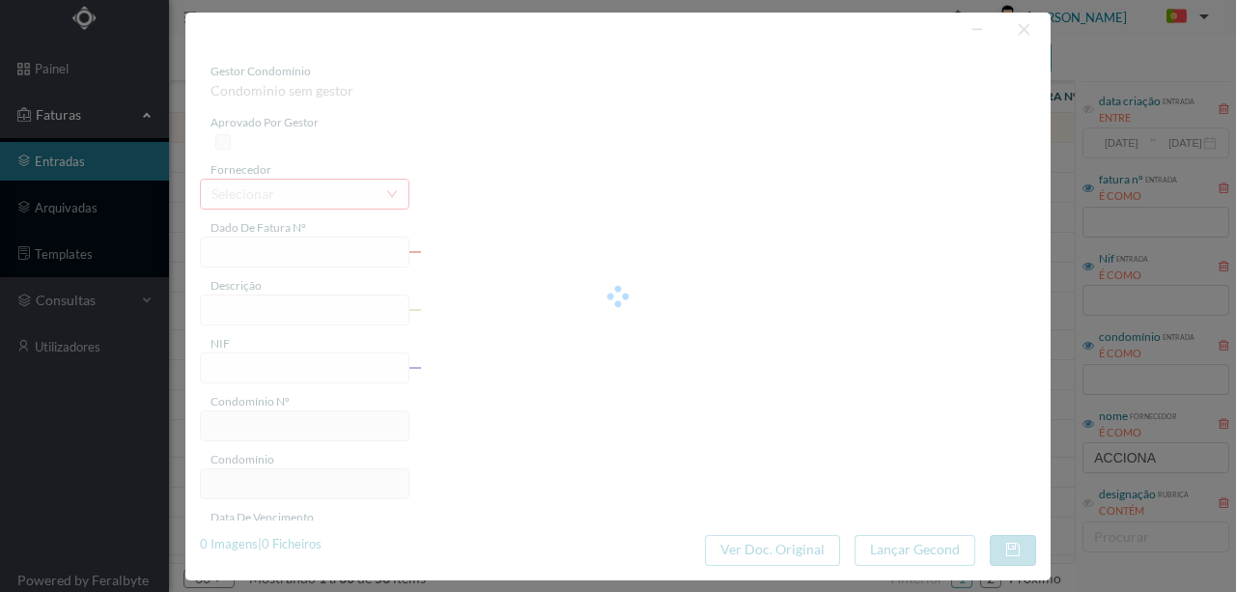
type input "[DATE]"
type input "104.65"
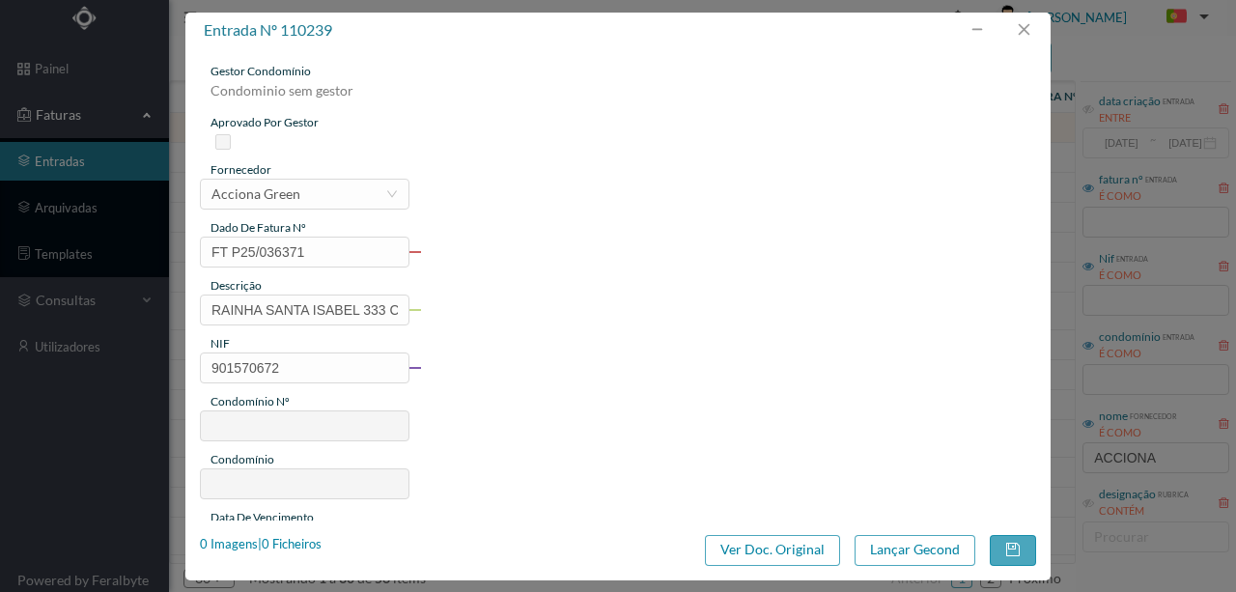
type input "690"
type input "ED. [GEOGRAPHIC_DATA]"
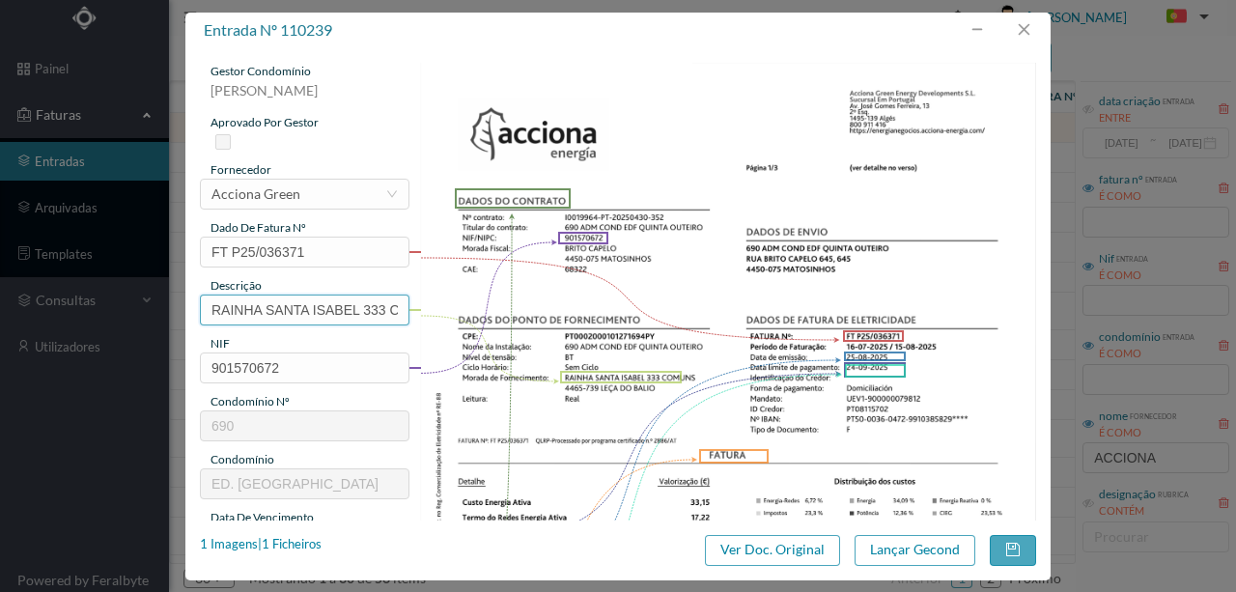
scroll to position [0, 27]
drag, startPoint x: 205, startPoint y: 301, endPoint x: 575, endPoint y: 309, distance: 370.8
click at [575, 309] on div "gestor condomínio Susana Silva aprovado por gestor fornecedor selecionar Accion…" at bounding box center [618, 513] width 836 height 900
paste input "(22.07.2025 A 21.08.2025)"
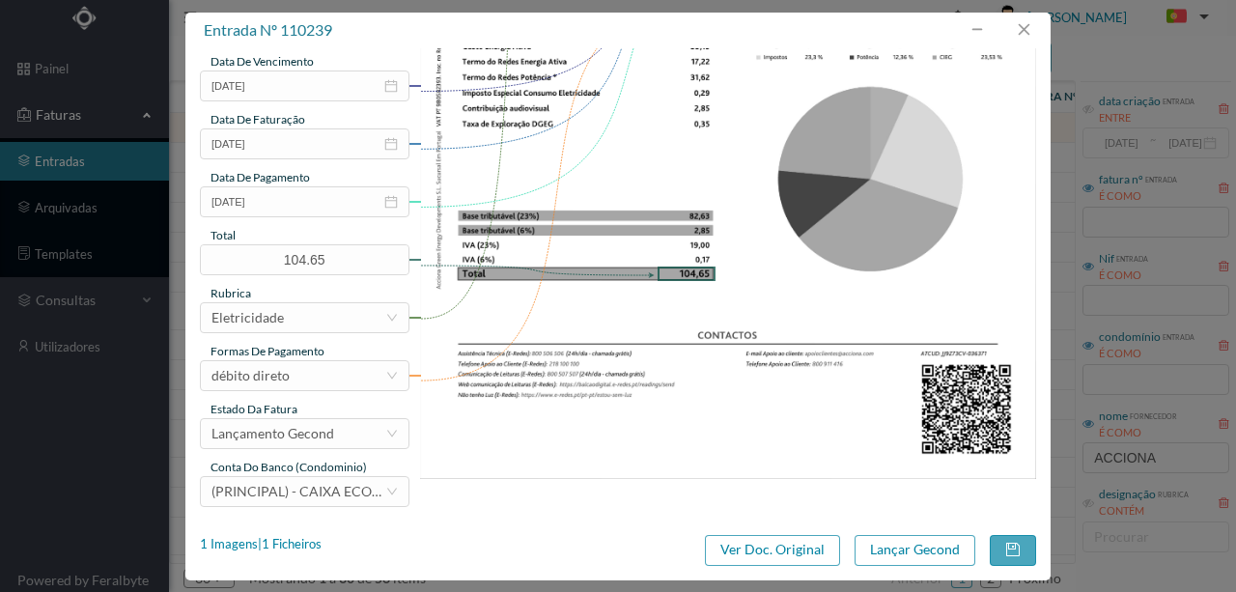
scroll to position [457, 0]
type input "333 COMUNS (22.07.2025 A 21.08.2025)"
click at [915, 556] on button "Lançar Gecond" at bounding box center [914, 550] width 121 height 31
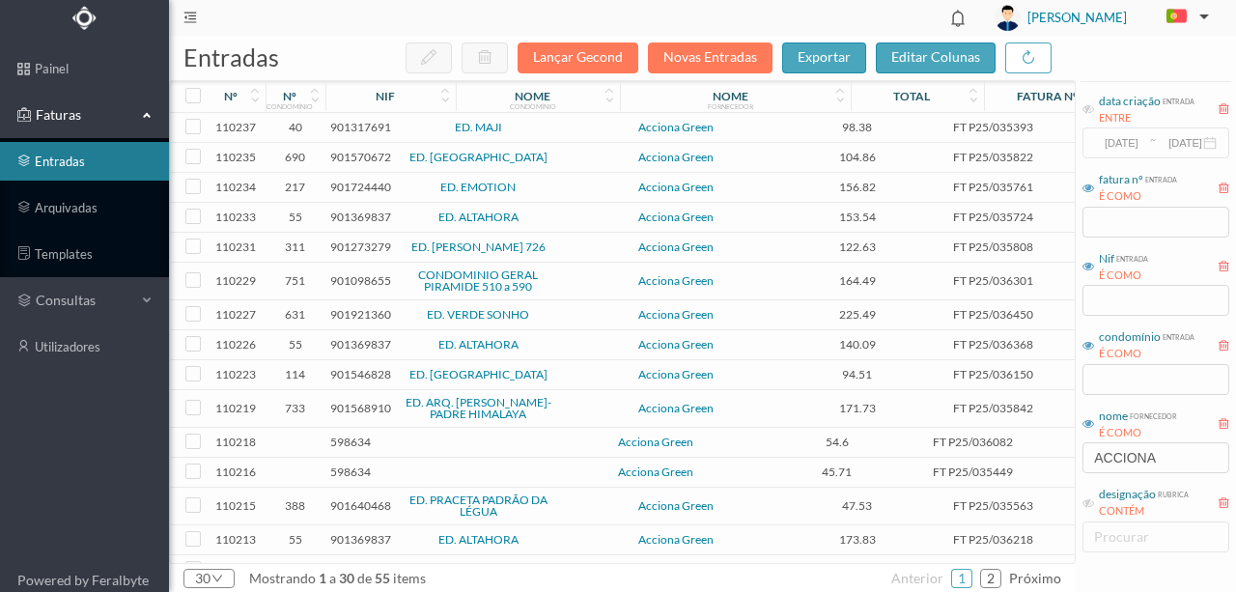
click at [371, 129] on span "901317691" at bounding box center [360, 127] width 61 height 14
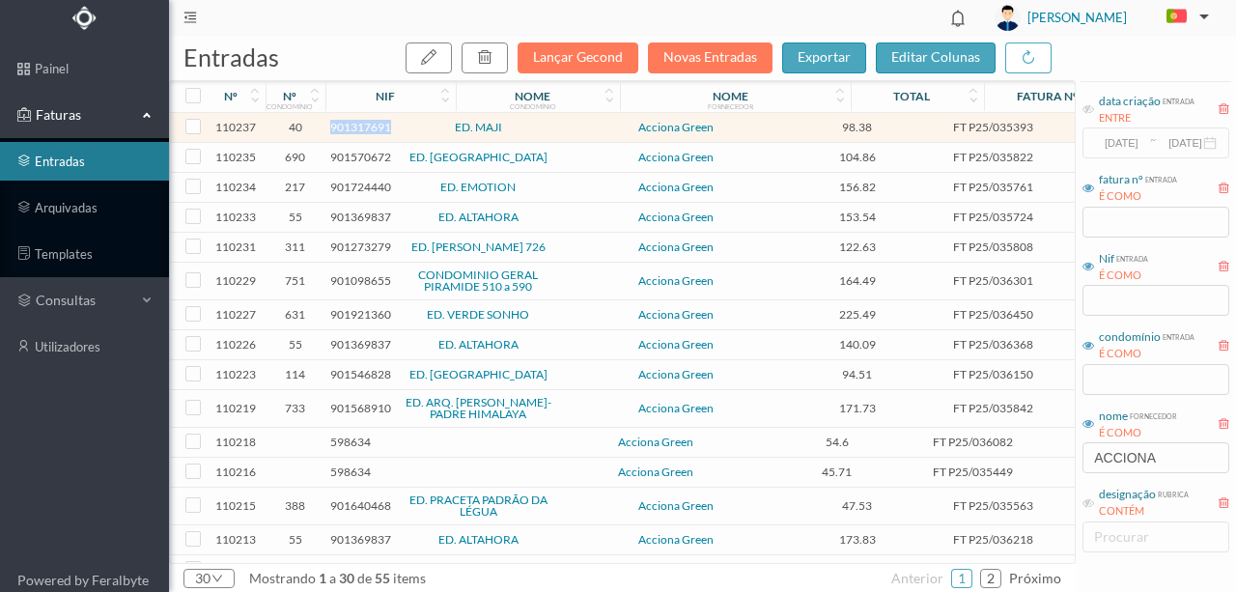
click at [371, 129] on span "901317691" at bounding box center [360, 127] width 61 height 14
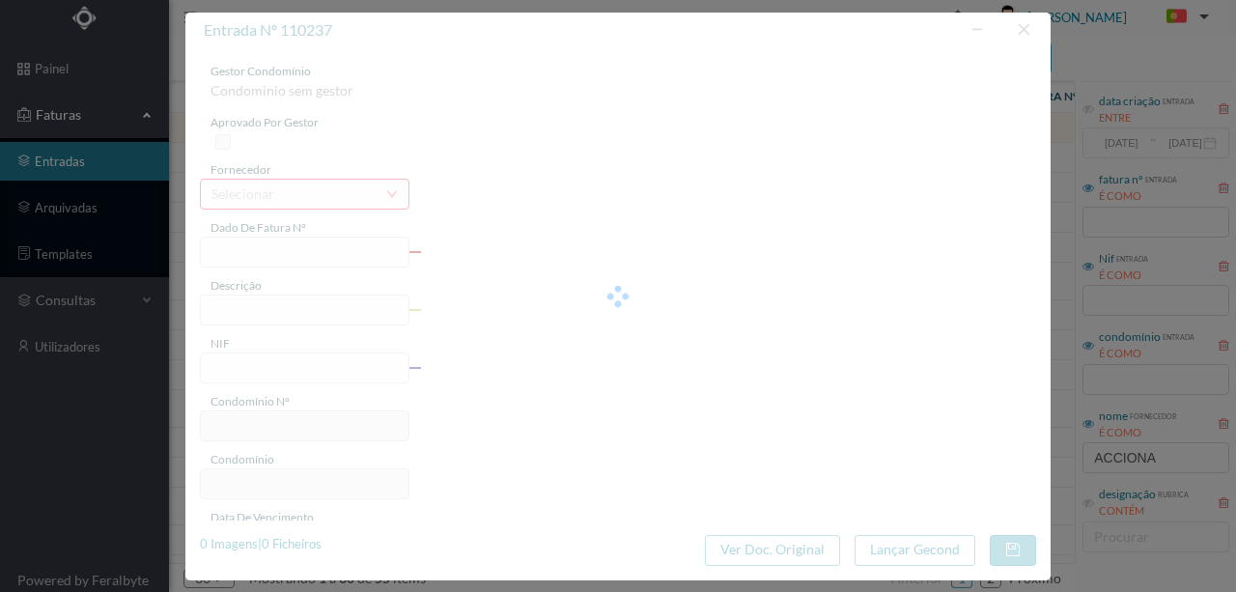
type input "FT P25/035393"
type input "DOM JOAO | 285"
type input "901317691"
type input "[DATE]"
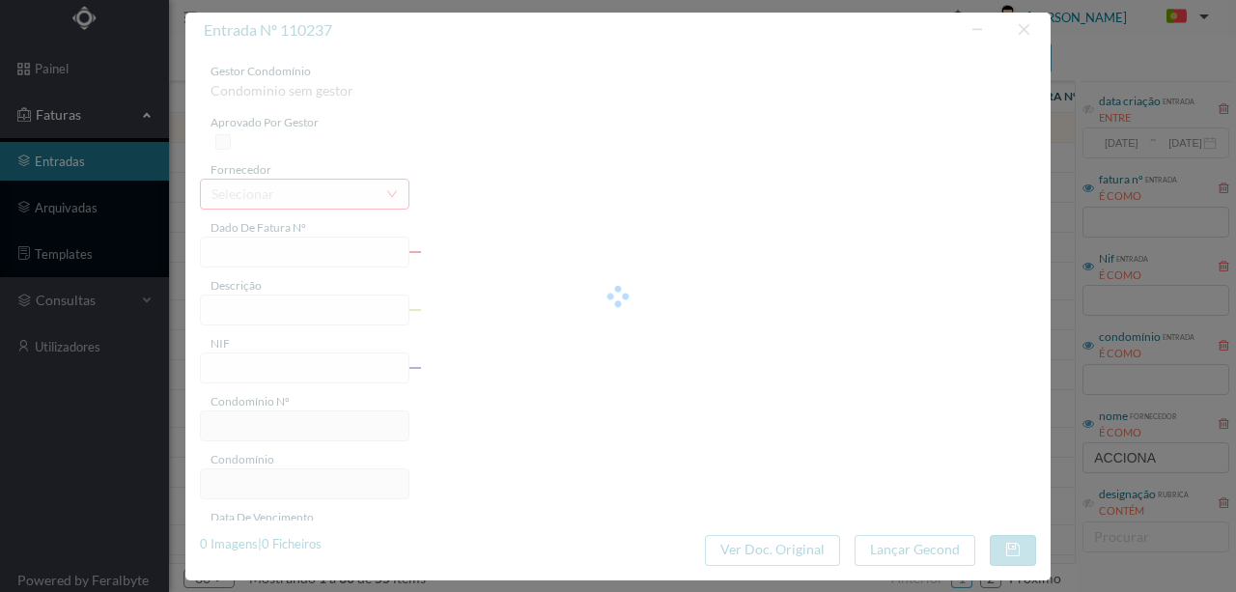
type input "[DATE]"
type input "98.38"
type input "40"
type input "ED. MAJI"
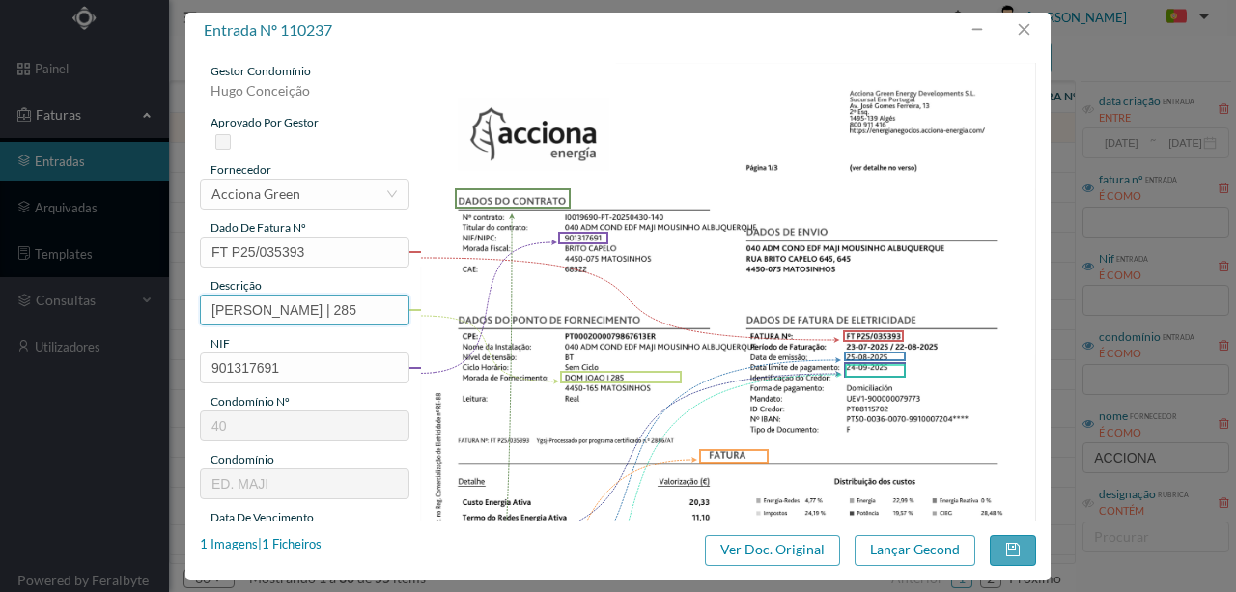
drag, startPoint x: 293, startPoint y: 307, endPoint x: 37, endPoint y: 294, distance: 256.1
click at [54, 297] on div "entrada nº 110237 gestor condomínio Hugo Conceição aprovado por gestor forneced…" at bounding box center [618, 296] width 1236 height 592
click at [288, 313] on input "285" at bounding box center [304, 309] width 209 height 31
paste input "(22.07.2025 A 21.08.2025)"
click at [255, 301] on input "285 (22.07.2025 A 21.08.2025)" at bounding box center [304, 309] width 209 height 31
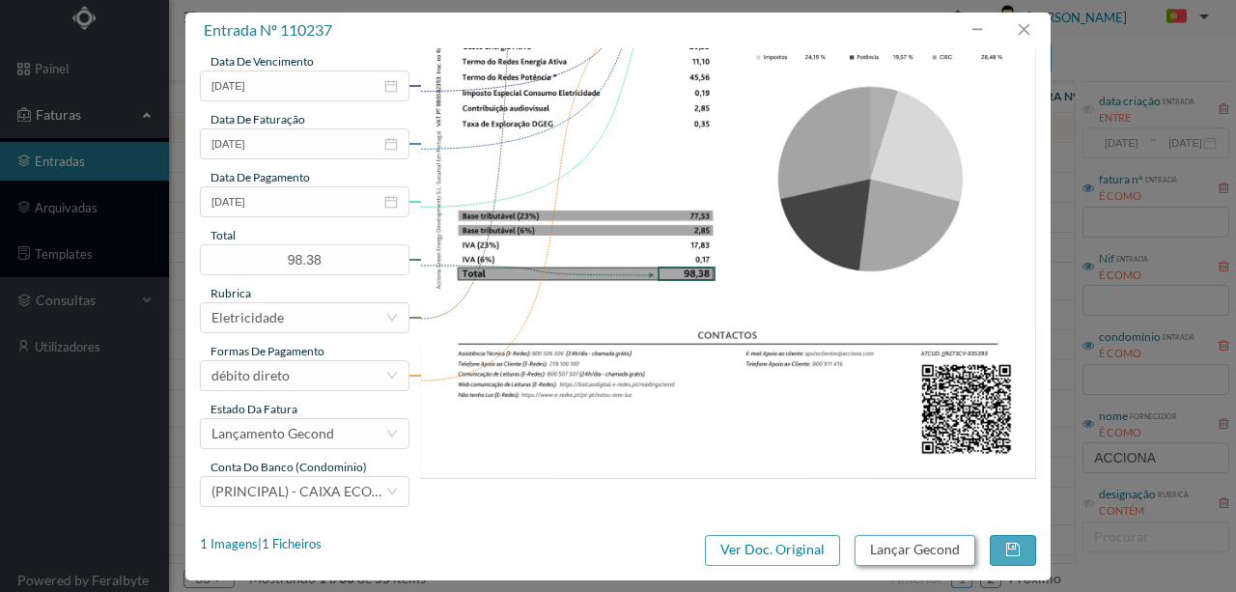
scroll to position [457, 0]
type input "285 (22.07.2025 A 21.08.2025)"
click at [889, 554] on button "Lançar Gecond" at bounding box center [914, 550] width 121 height 31
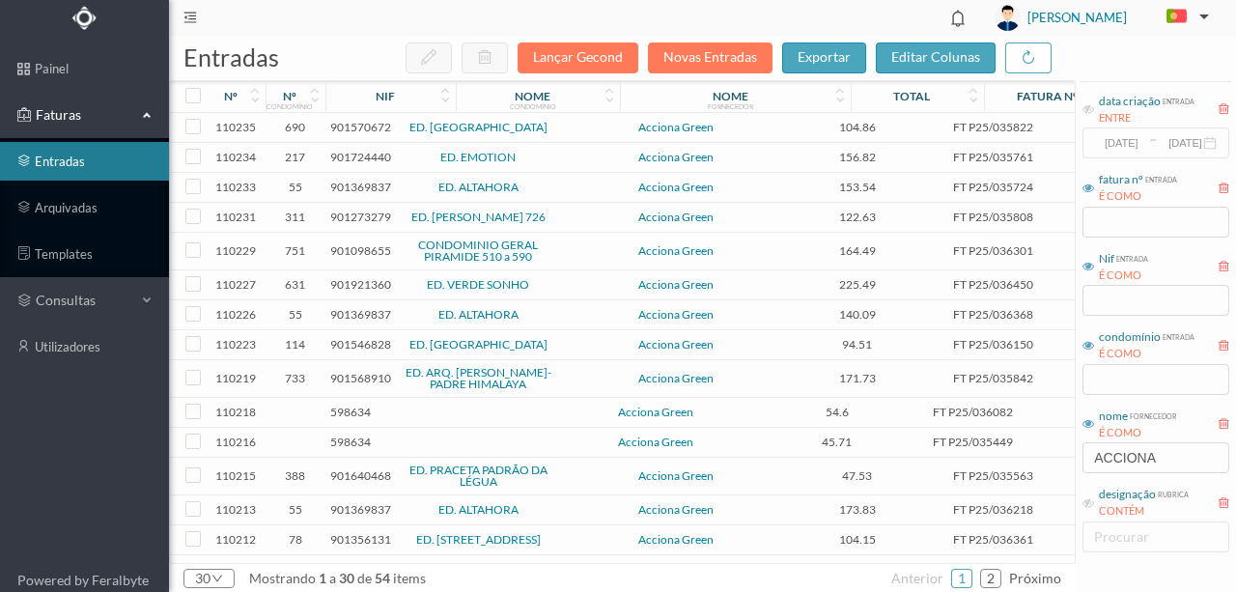
click at [358, 125] on span "901570672" at bounding box center [360, 127] width 61 height 14
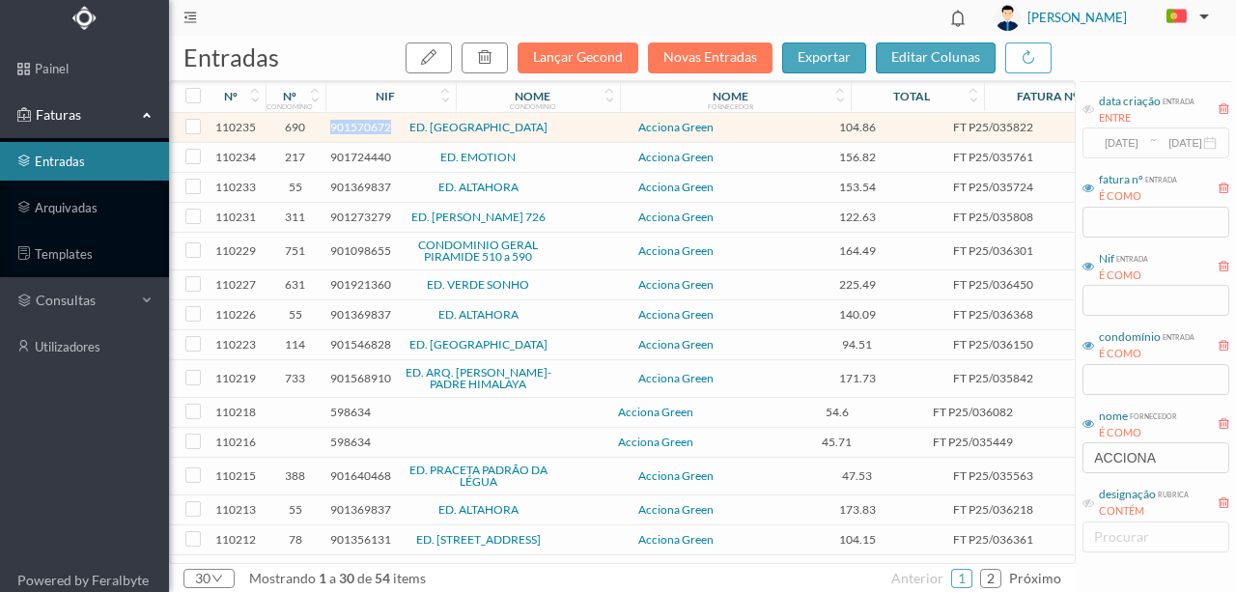
click at [358, 125] on span "901570672" at bounding box center [360, 127] width 61 height 14
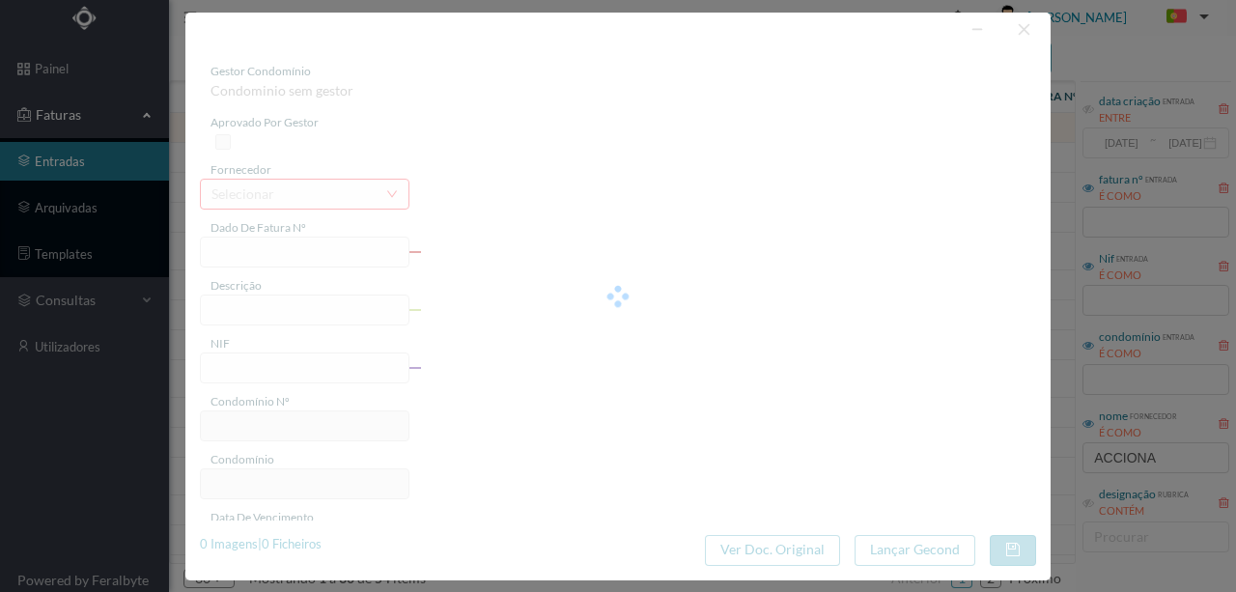
type input "FT P25/035822"
type input "RAINHA SANTA ISABEL 353 COML"
type input "901570672"
type input "[DATE]"
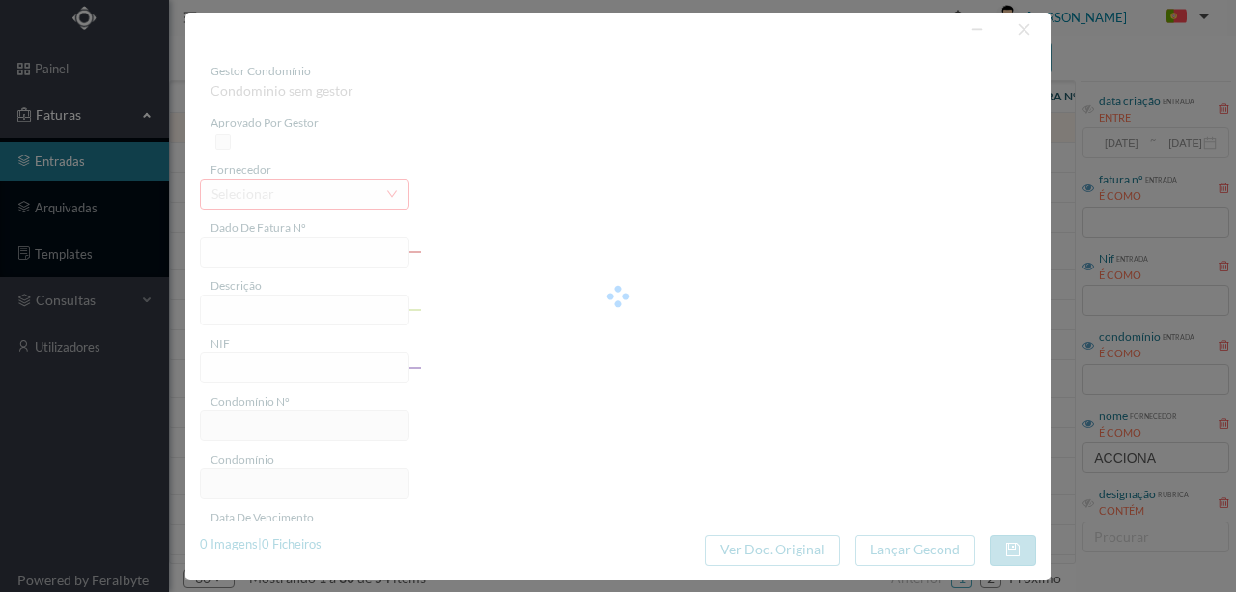
type input "[DATE]"
type input "104.86"
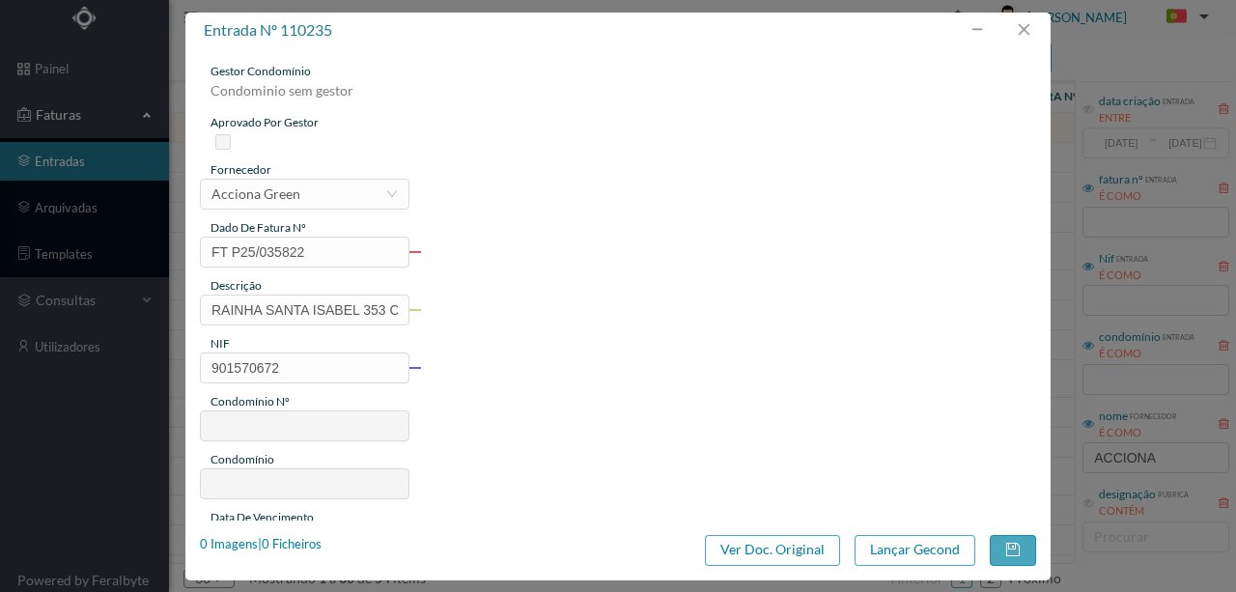
type input "690"
type input "ED. [GEOGRAPHIC_DATA]"
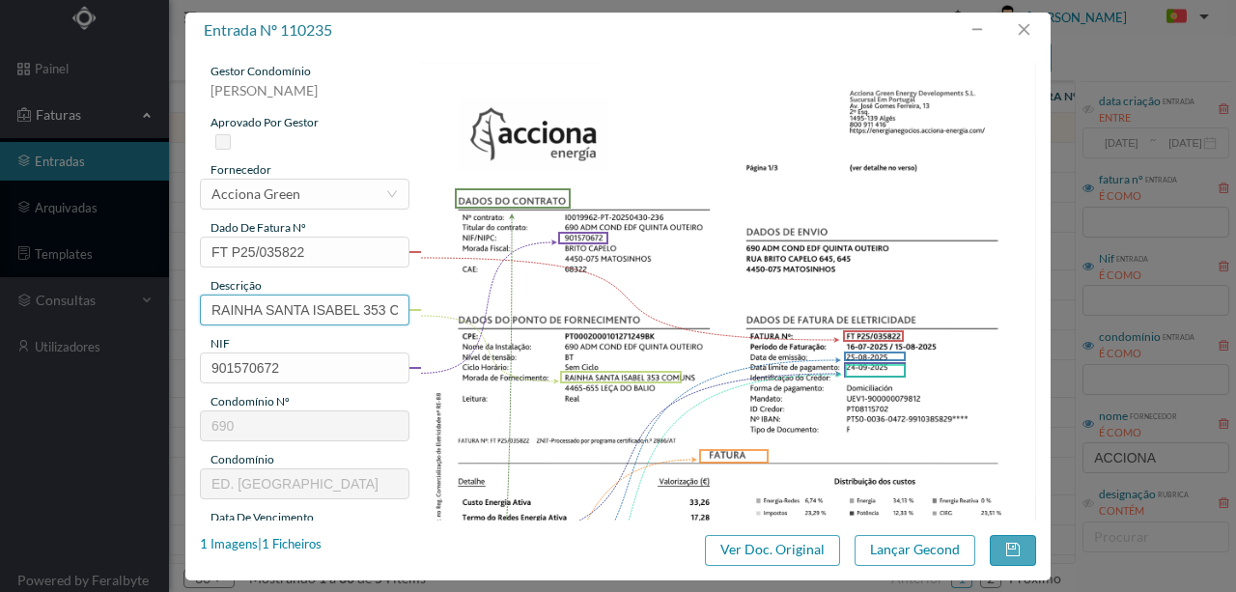
drag, startPoint x: 360, startPoint y: 308, endPoint x: 26, endPoint y: 278, distance: 335.4
click at [26, 278] on div "entrada nº 110235 gestor condomínio Susana Silva aprovado por gestor fornecedor…" at bounding box center [618, 296] width 1236 height 592
click at [280, 314] on input "353 COML" at bounding box center [304, 309] width 209 height 31
paste input "(22.07.2025 A 21.08.2025)"
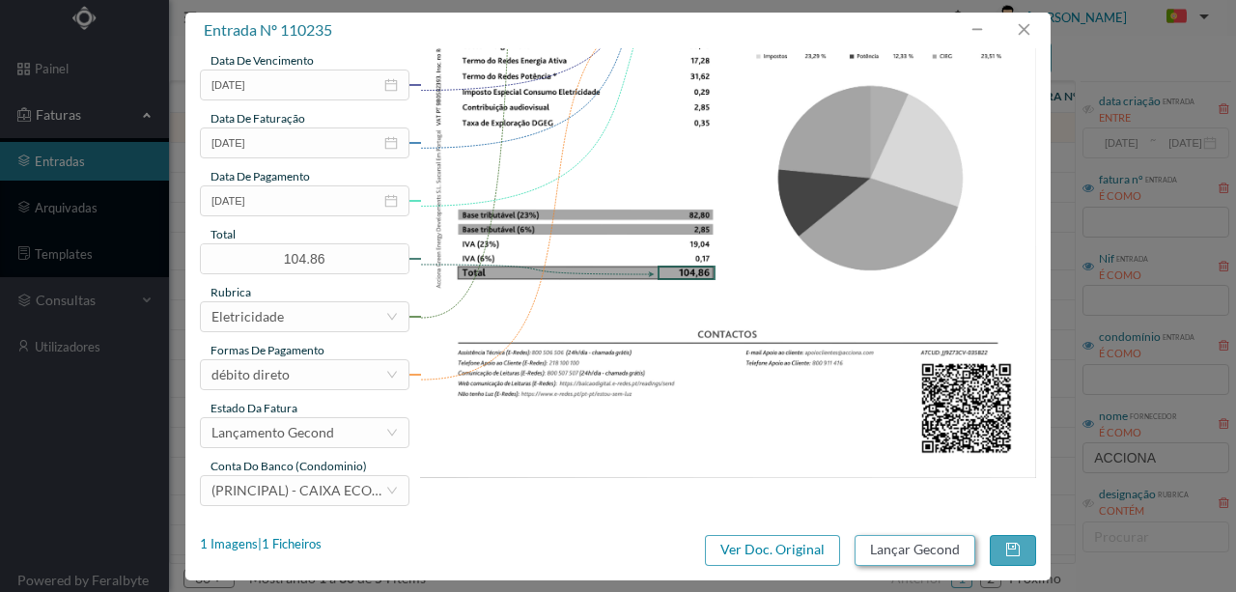
type input "353 COMUNS (22.07.2025 A 21.08.2025)"
click at [925, 549] on button "Lançar Gecond" at bounding box center [914, 550] width 121 height 31
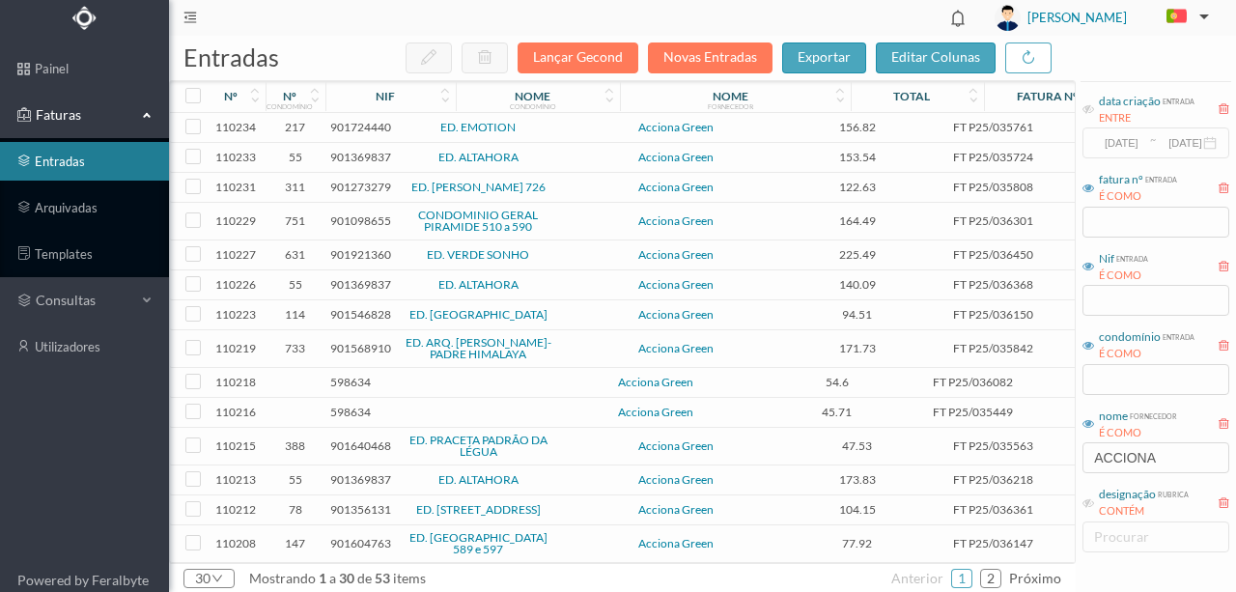
click at [358, 126] on span "901724440" at bounding box center [360, 127] width 61 height 14
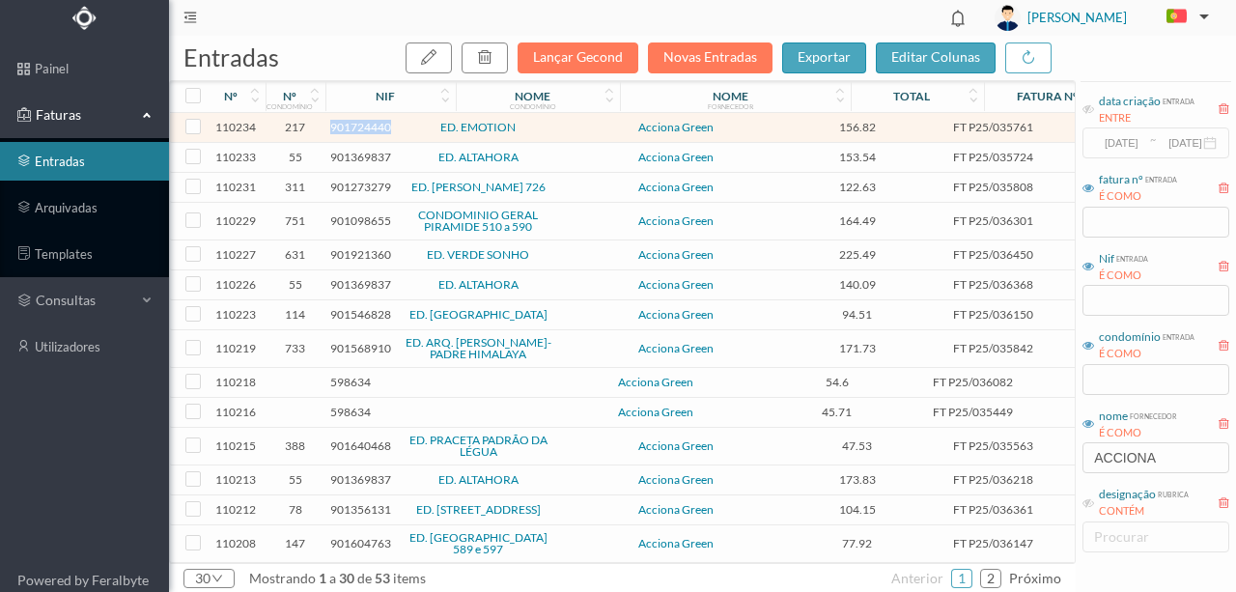
click at [358, 126] on span "901724440" at bounding box center [360, 127] width 61 height 14
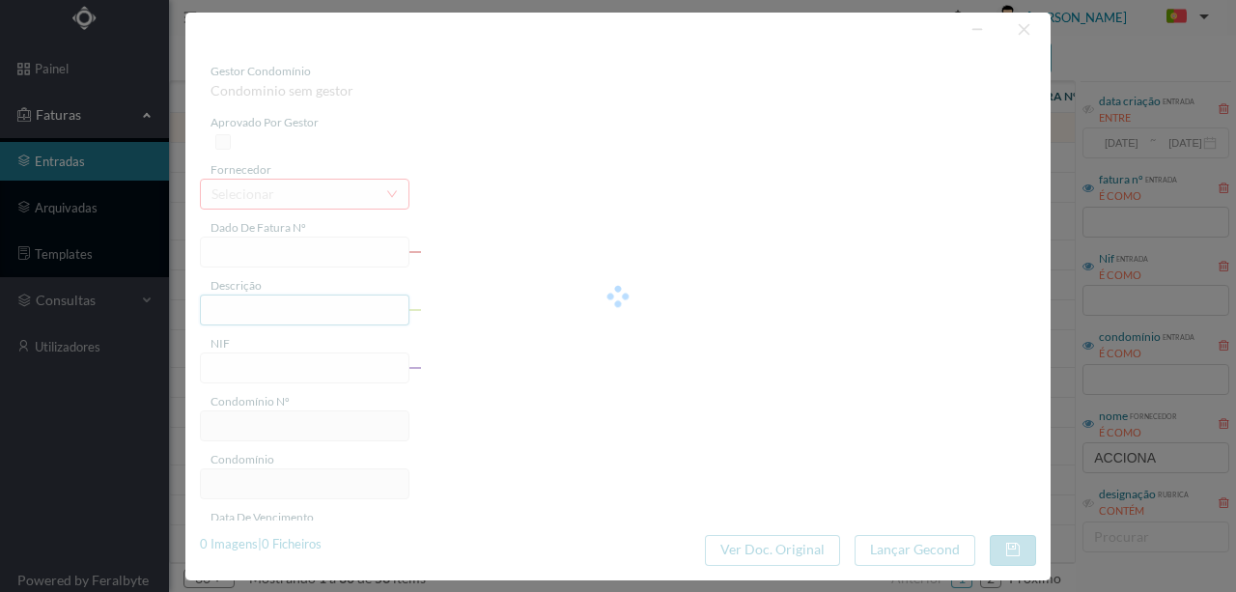
type input "FT P25/035761"
type input "CONSELHEIRO COSTA BRAGA 32:"
type input "901724440"
type input "[DATE]"
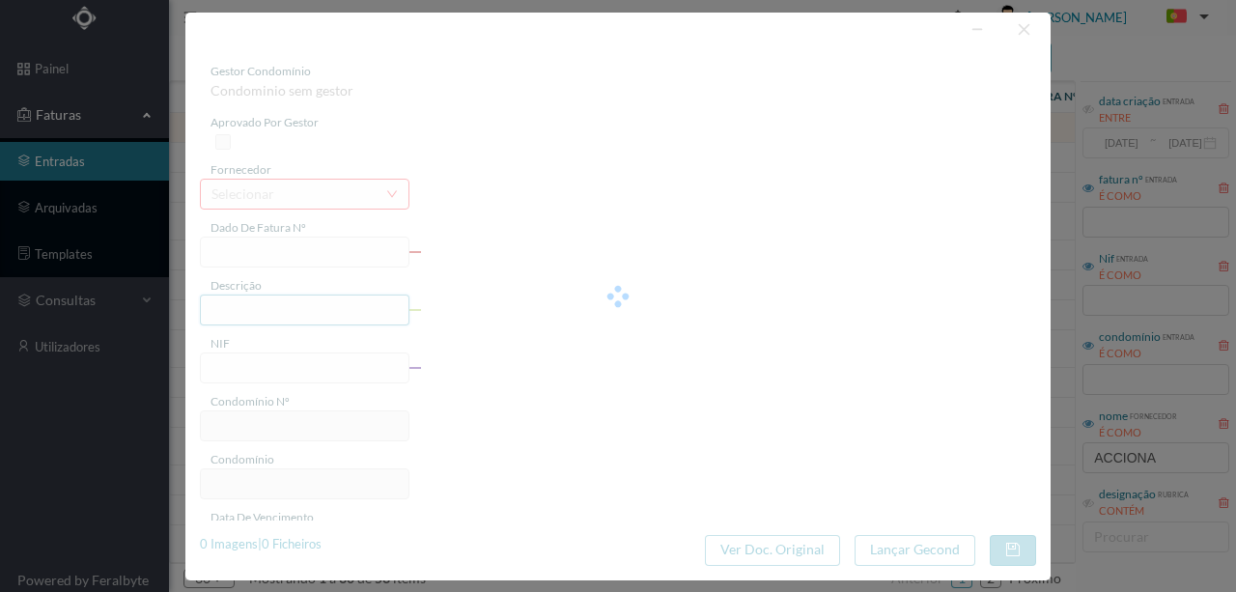
type input "[DATE]"
type input "156.82"
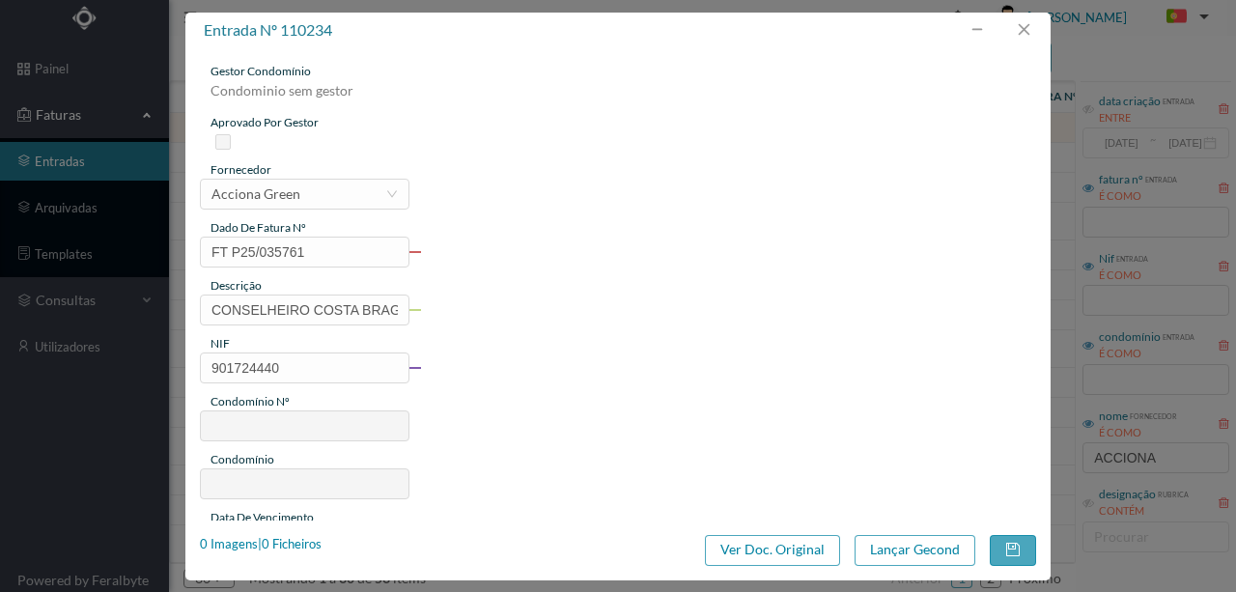
type input "217"
type input "ED. EMOTION"
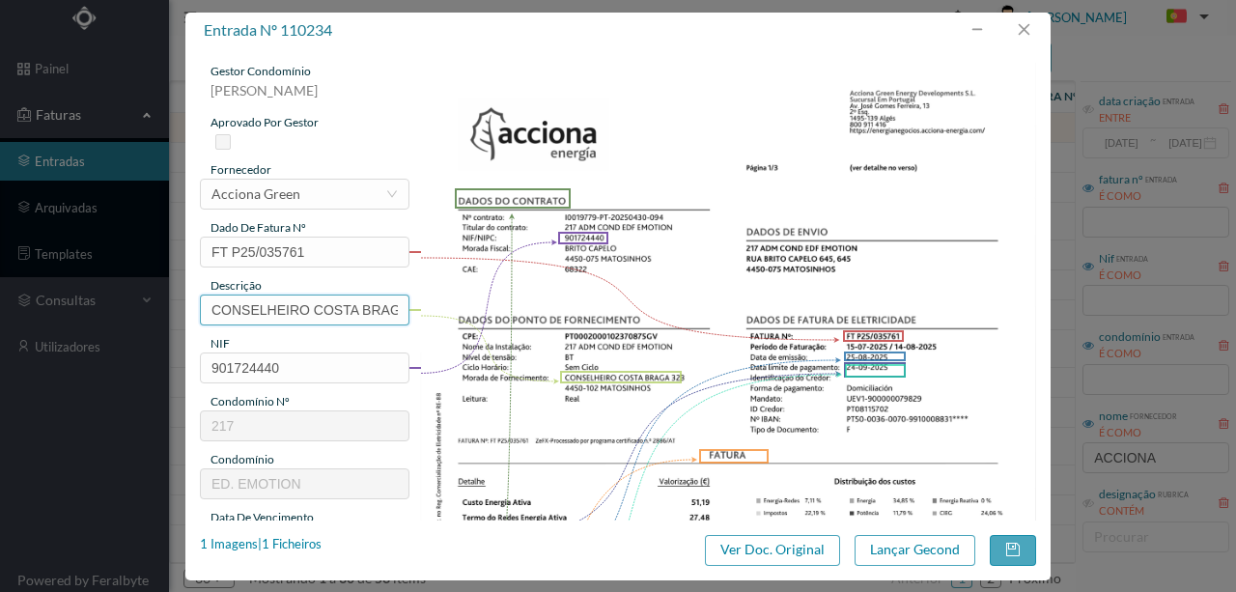
scroll to position [0, 35]
drag, startPoint x: 207, startPoint y: 299, endPoint x: 507, endPoint y: 306, distance: 300.3
click at [507, 306] on div "gestor condomínio Susana Silva aprovado por gestor fornecedor selecionar Accion…" at bounding box center [618, 513] width 836 height 900
paste input "(22.07.2025 A 21.08.2025)"
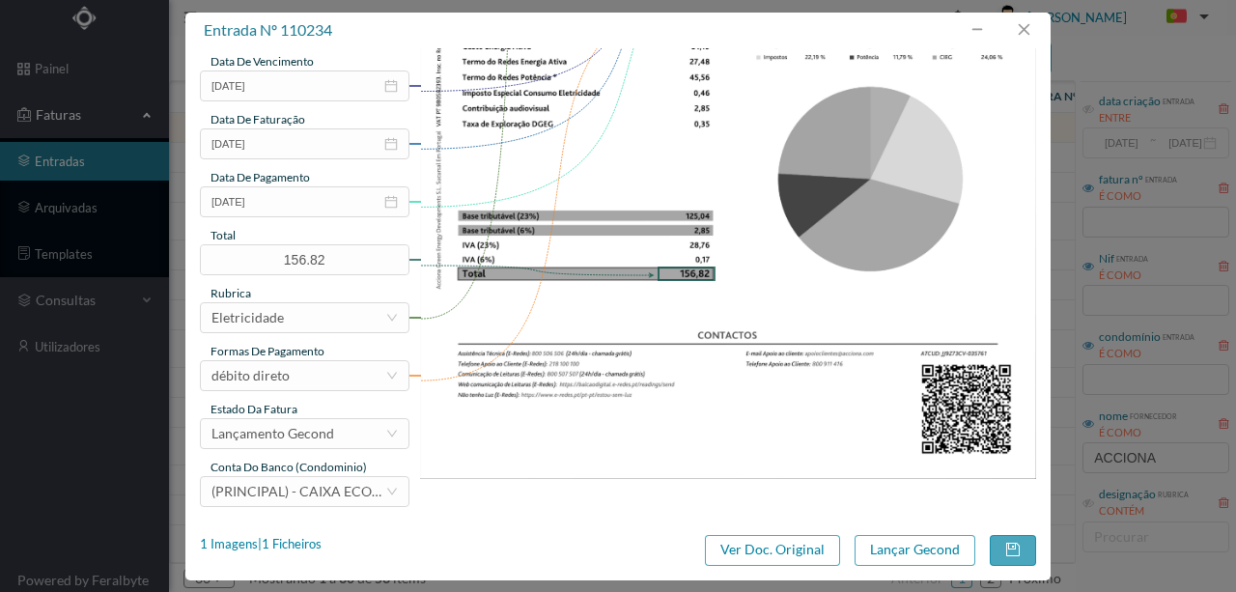
scroll to position [457, 0]
type input "323 (22.07.2025 A 21.08.2025)"
click at [880, 554] on button "Lançar Gecond" at bounding box center [914, 550] width 121 height 31
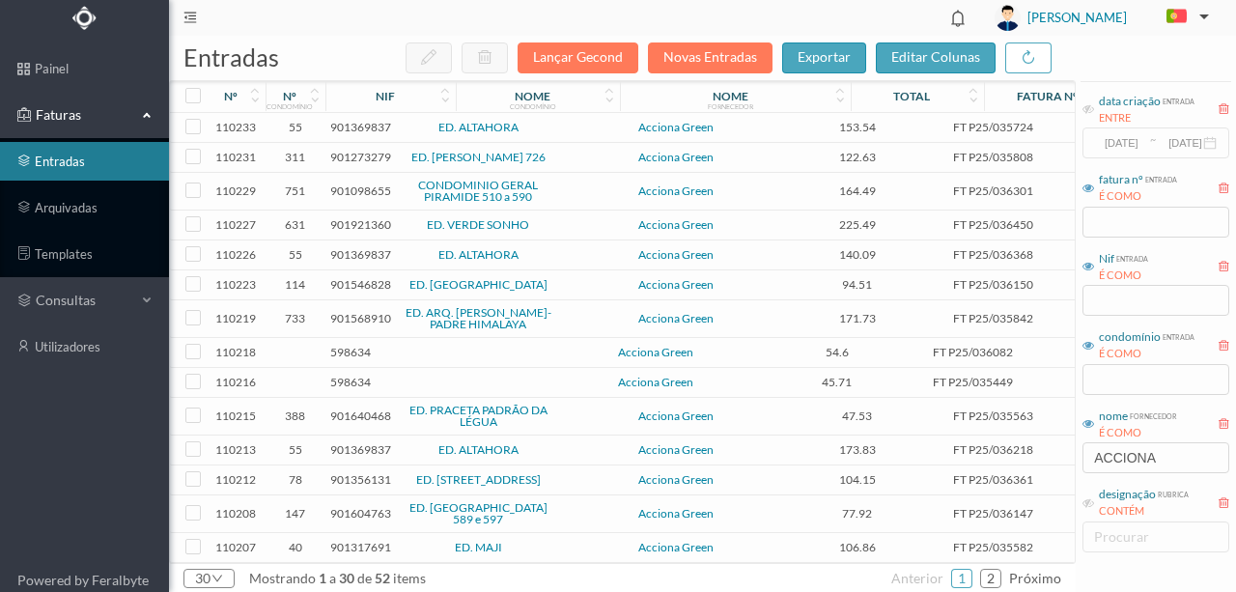
click at [348, 129] on span "901369837" at bounding box center [360, 127] width 61 height 14
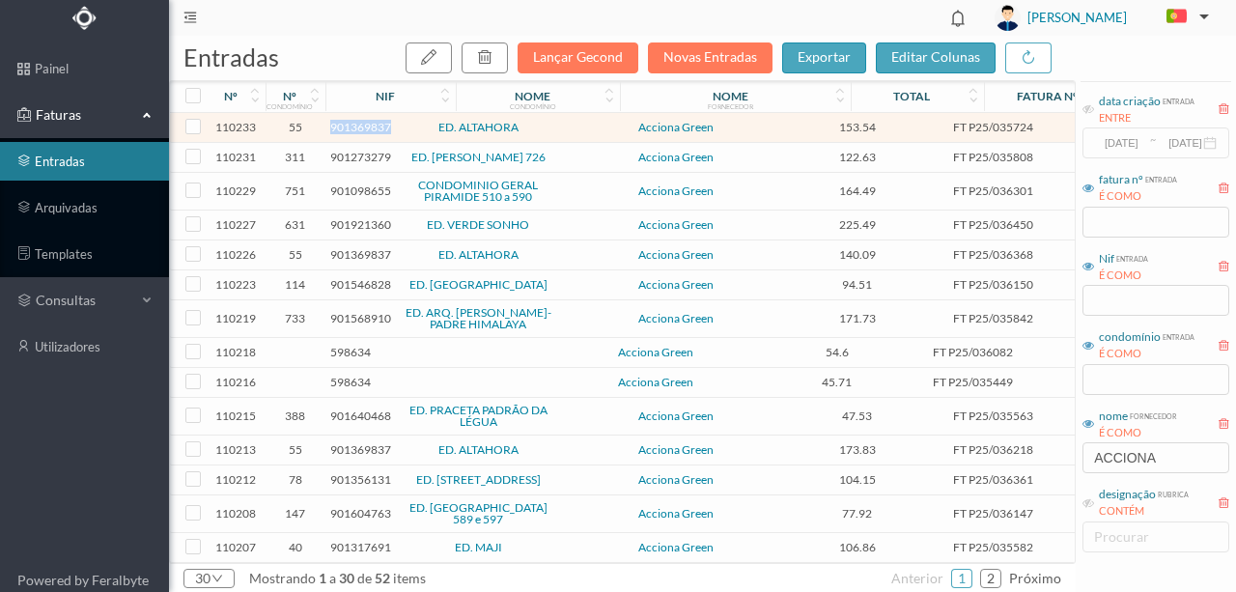
click at [348, 129] on span "901369837" at bounding box center [360, 127] width 61 height 14
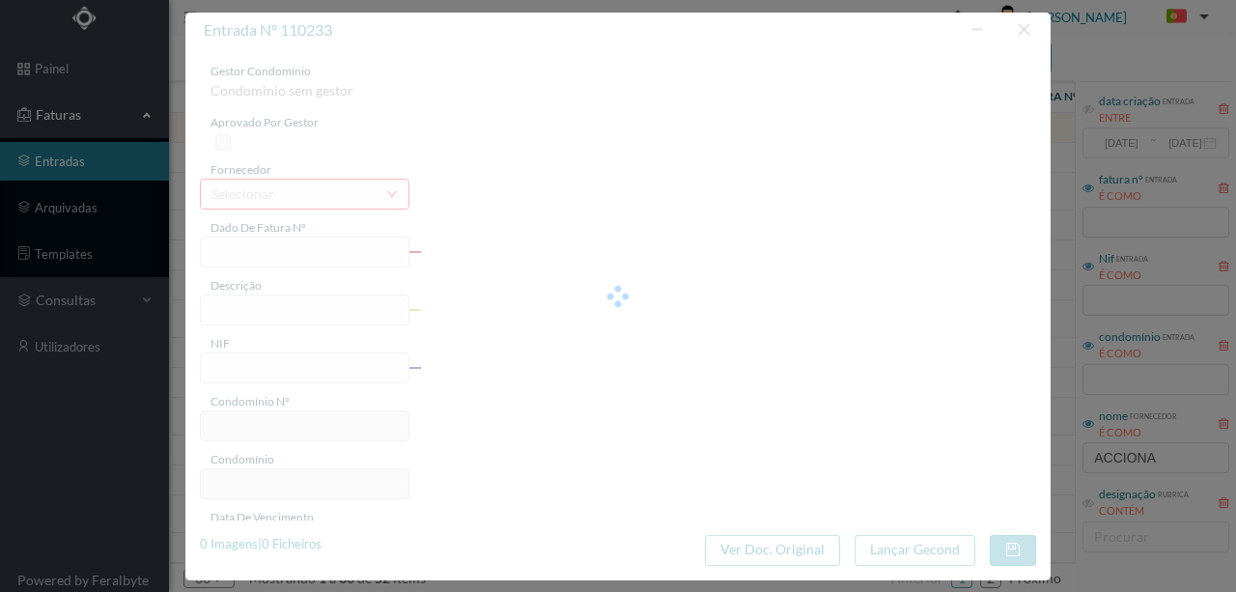
type input "FT P25/035724"
type input "CALOUSTE GULBENKIAN 1145 CO"
type input "901369837"
type input "[DATE]"
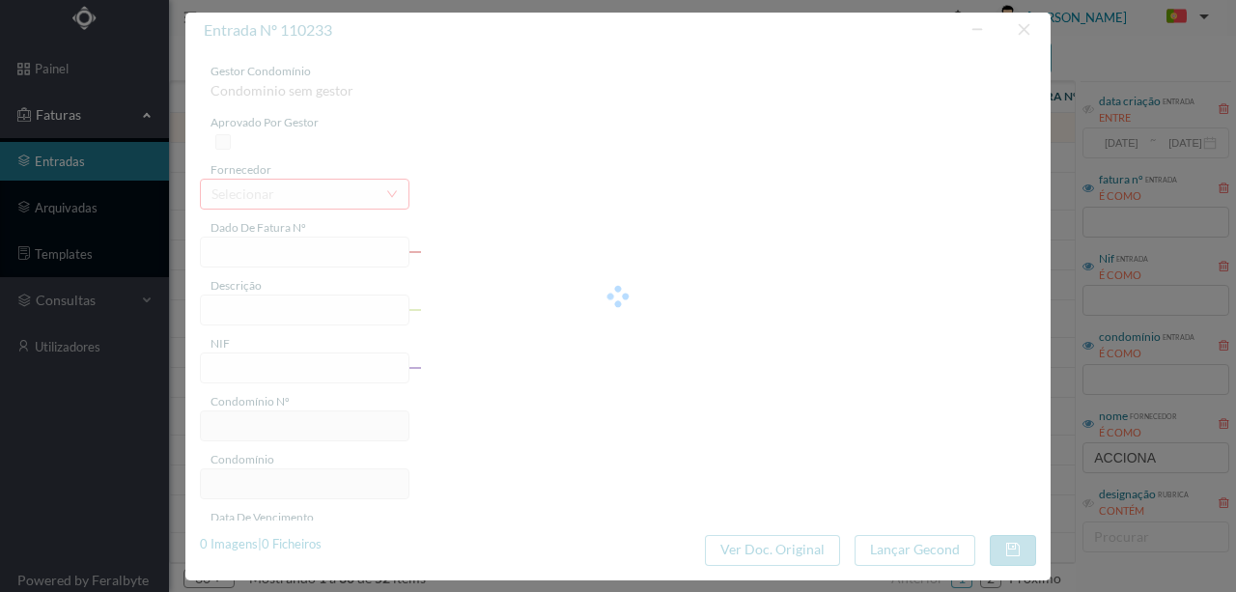
type input "[DATE]"
type input "153.54"
type input "55"
type input "ED. ALTAHORA"
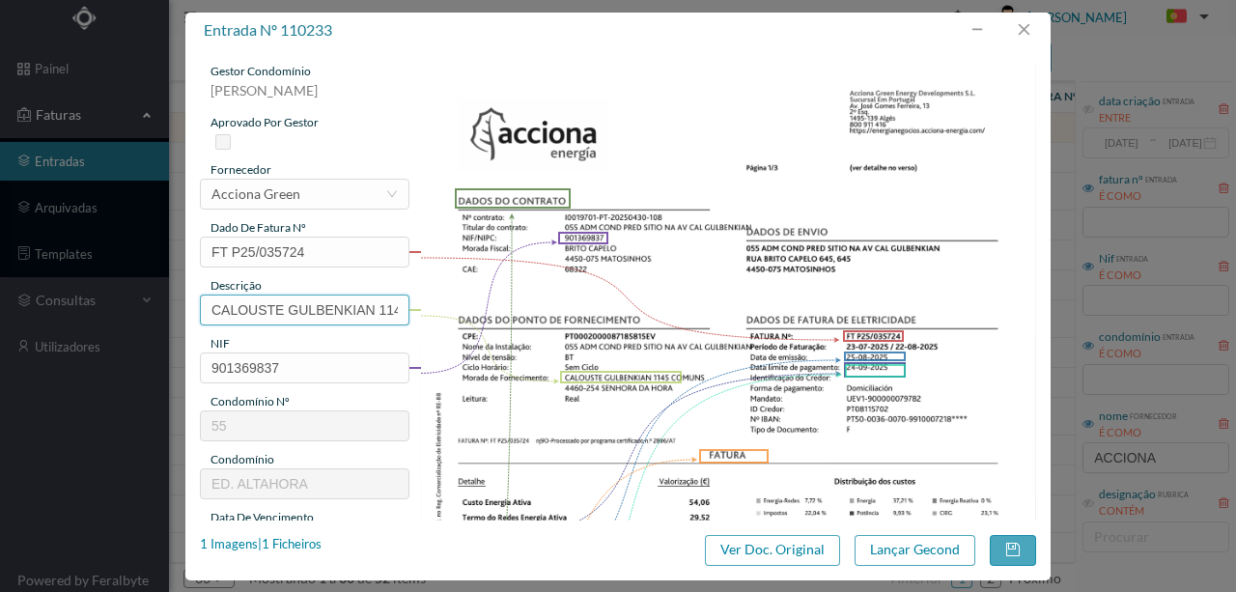
scroll to position [0, 35]
drag, startPoint x: 209, startPoint y: 307, endPoint x: 570, endPoint y: 306, distance: 361.1
click at [570, 306] on div "gestor condomínio Rui Marques aprovado por gestor fornecedor selecionar Acciona…" at bounding box center [618, 513] width 836 height 900
paste input "(22.07.2025 A 21.08.2025)"
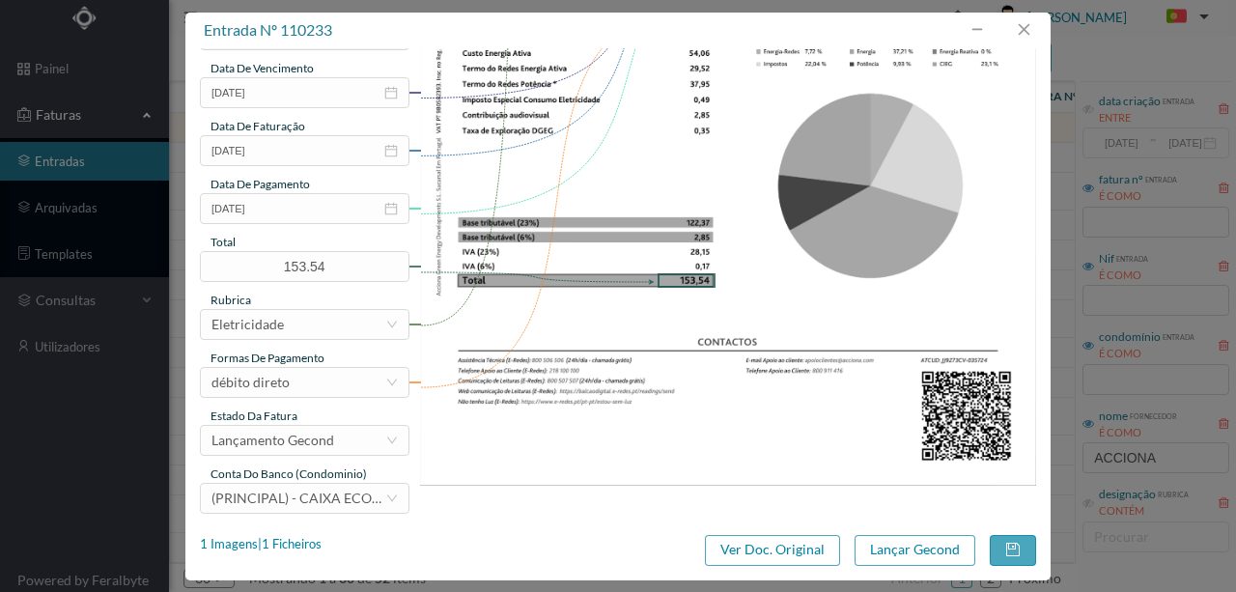
scroll to position [457, 0]
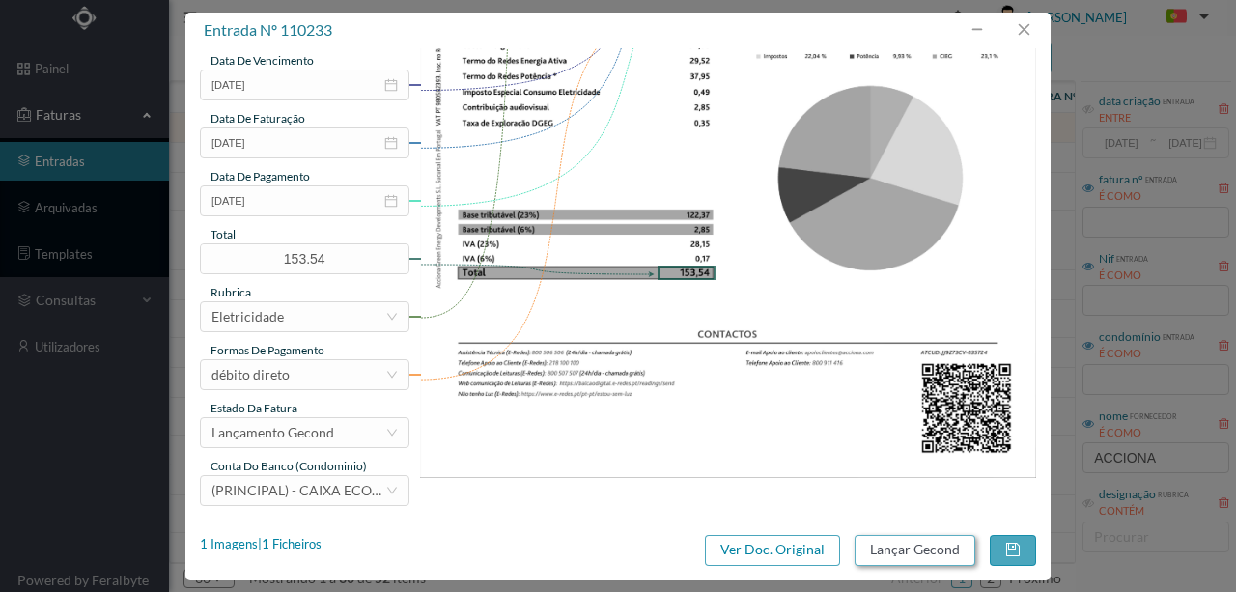
type input "1145 COMUNS (22.07.2025 A 21.08.2025)"
click at [906, 544] on button "Lançar Gecond" at bounding box center [914, 550] width 121 height 31
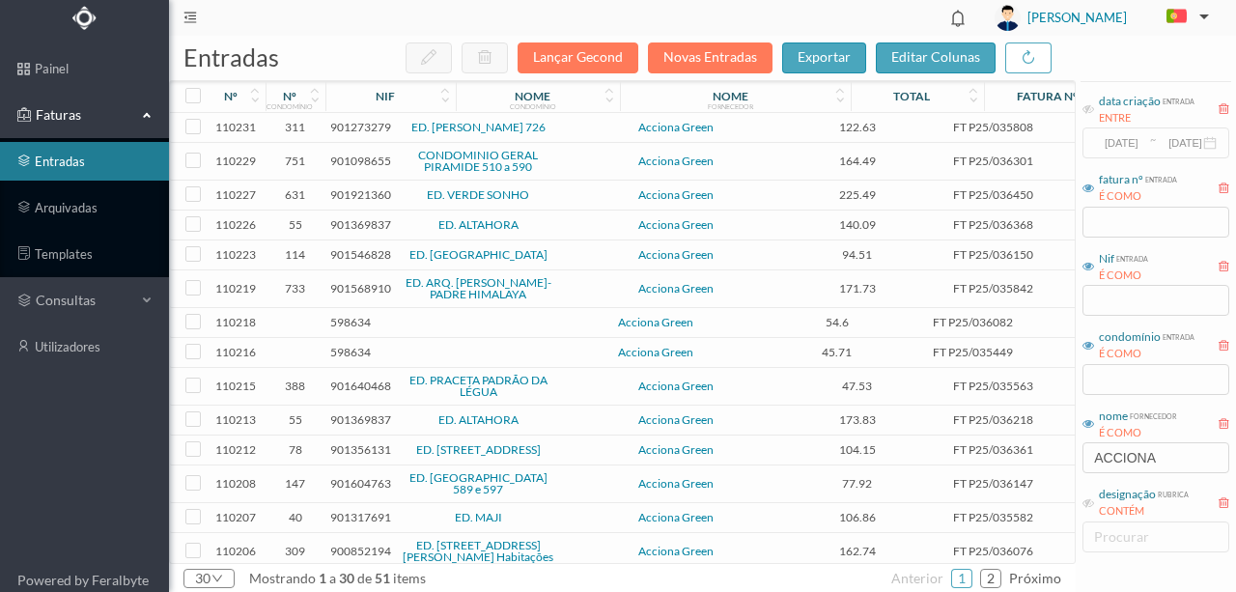
click at [358, 131] on span "901273279" at bounding box center [360, 127] width 61 height 14
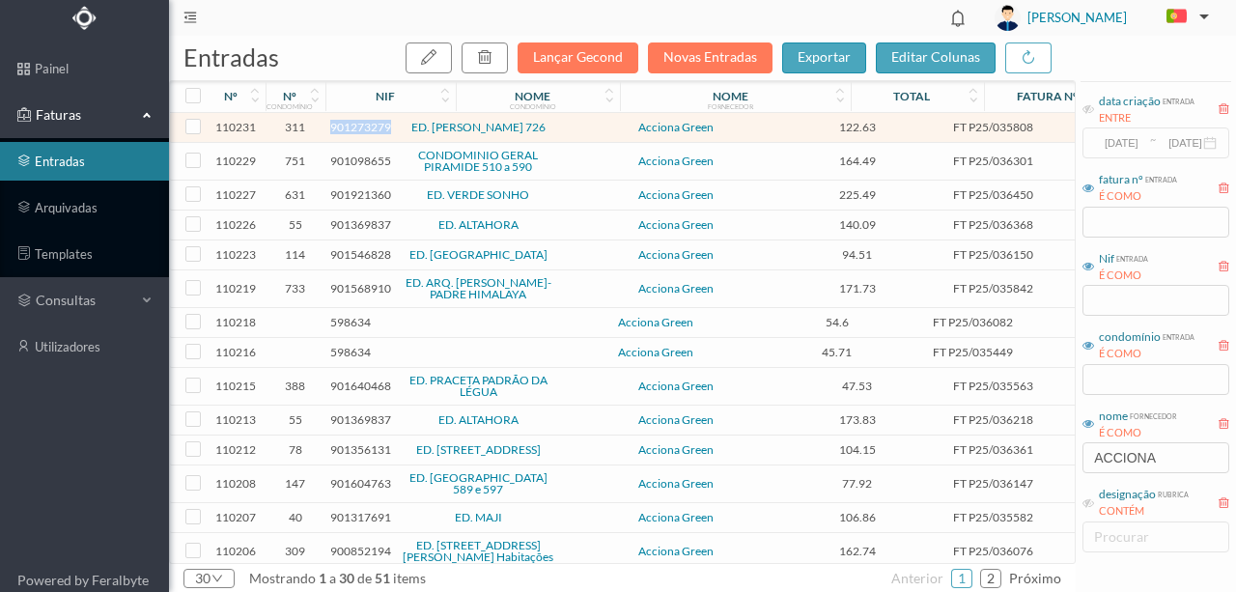
click at [358, 131] on span "901273279" at bounding box center [360, 127] width 61 height 14
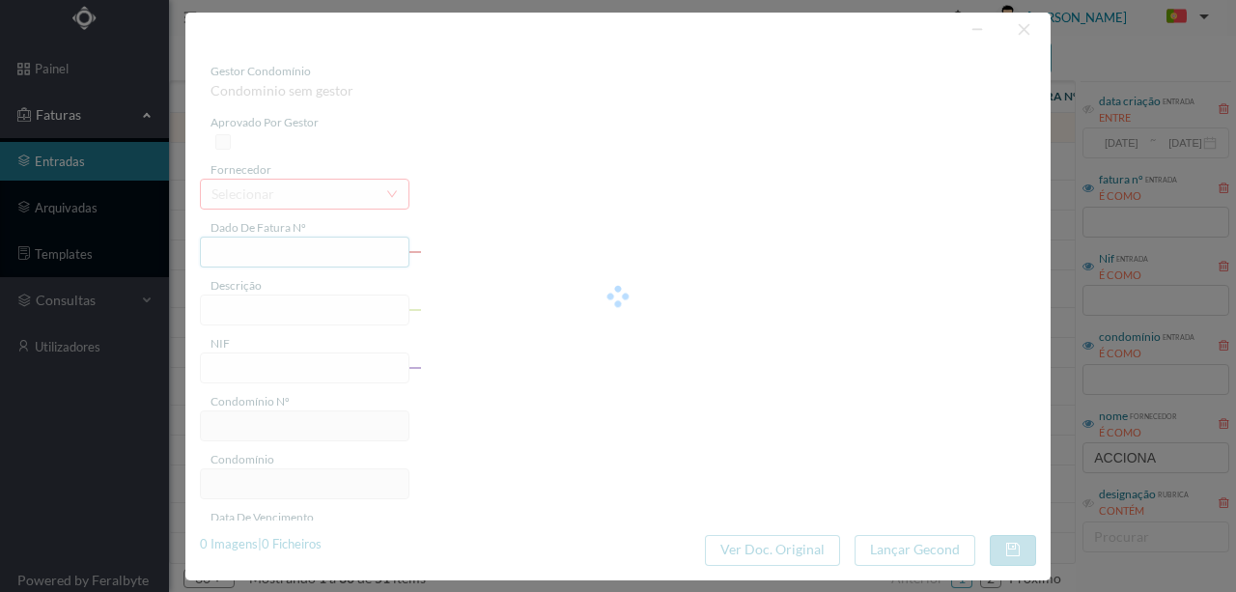
type input "FT P25/035808"
type input "SERPA PINTO 726"
type input "901273279"
type input "[DATE]"
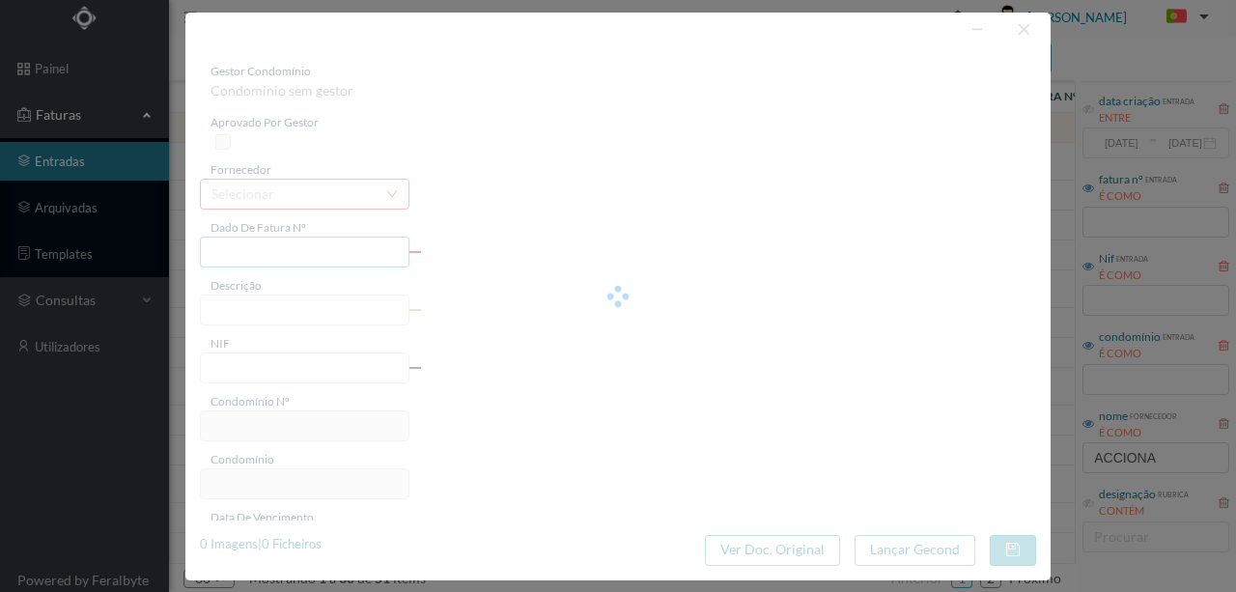
type input "[DATE]"
type input "122.63"
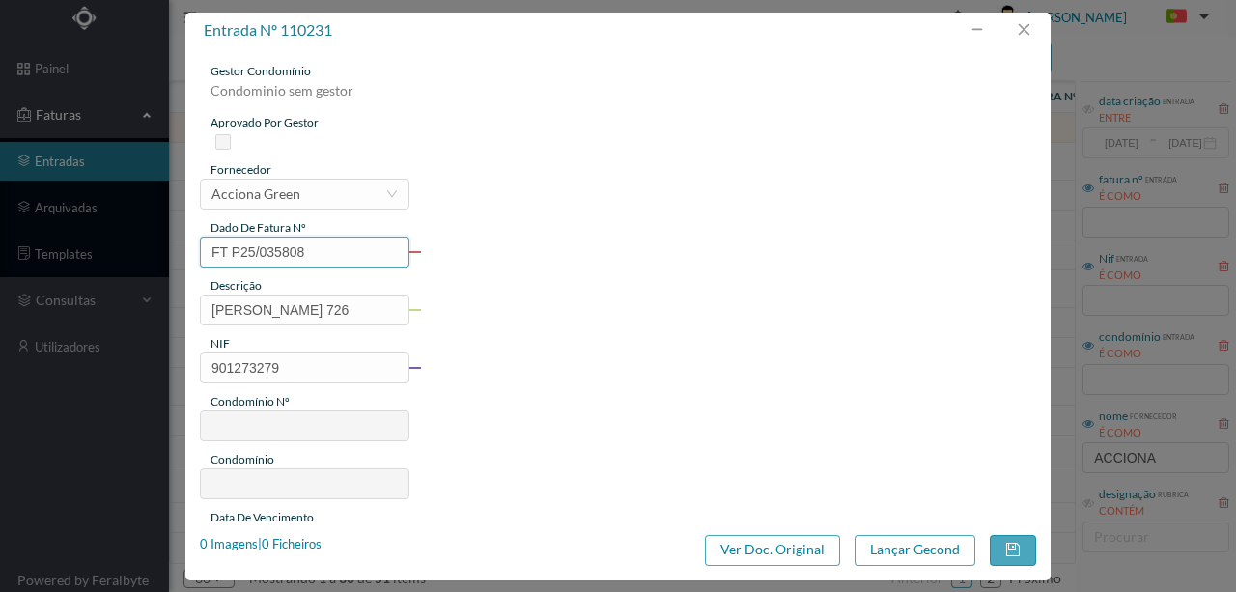
type input "311"
type input "ED. SERPA PINTO 726"
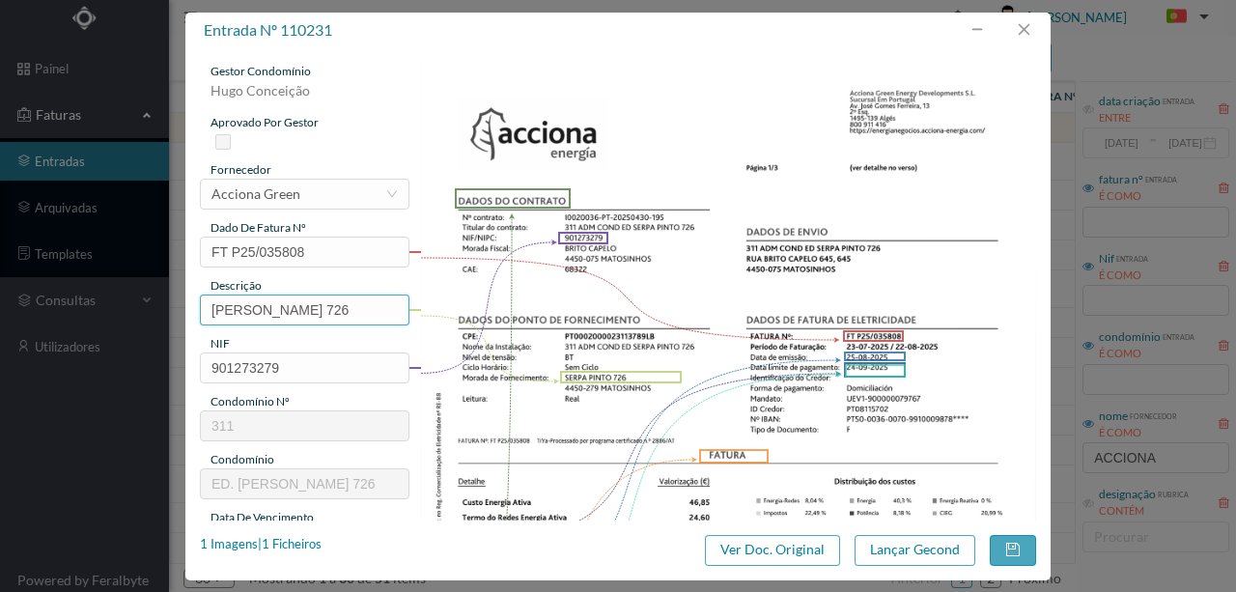
drag, startPoint x: 298, startPoint y: 304, endPoint x: 91, endPoint y: 267, distance: 210.8
click at [91, 267] on div "entrada nº 110231 gestor condomínio Hugo Conceição aprovado por gestor forneced…" at bounding box center [618, 296] width 1236 height 592
click at [291, 297] on input "726" at bounding box center [304, 309] width 209 height 31
paste input "(22.07.2025 A 21.08.2025)"
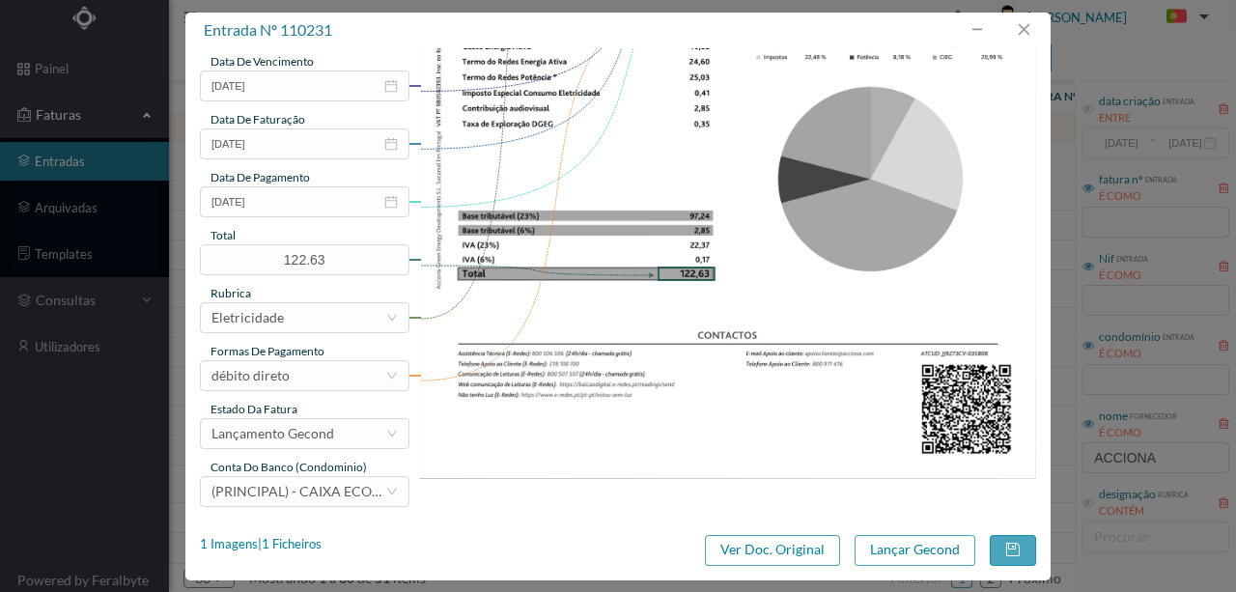
scroll to position [457, 0]
type input "726 (22.07.2025 A 21.08.2025)"
click at [934, 555] on button "Lançar Gecond" at bounding box center [914, 550] width 121 height 31
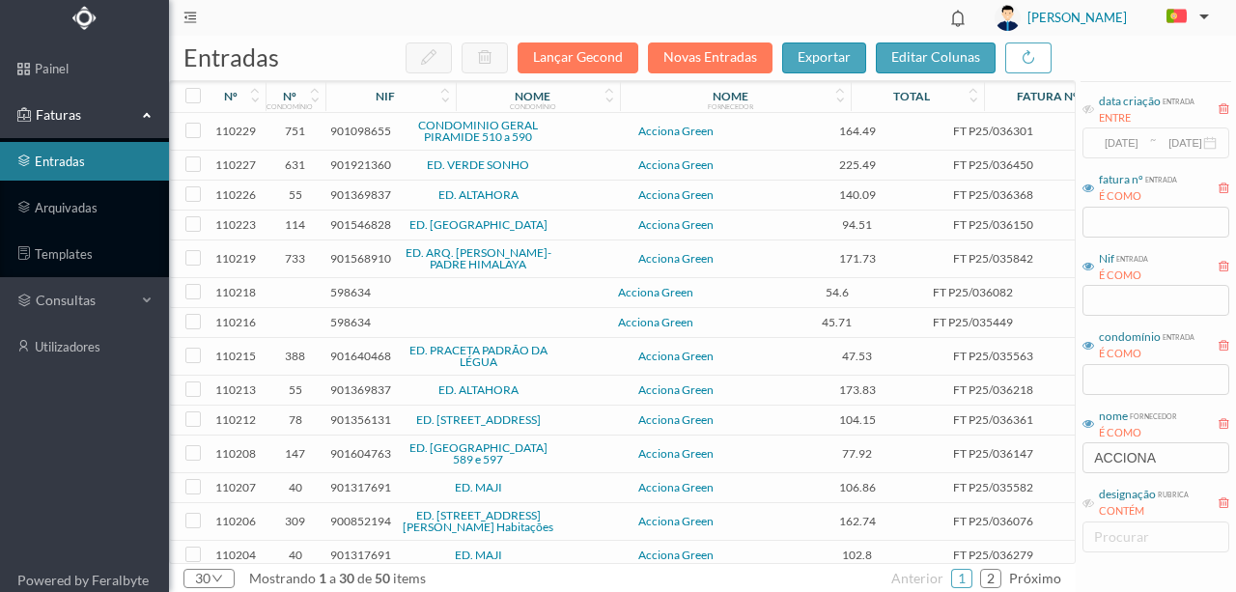
click at [351, 134] on span "901098655" at bounding box center [360, 131] width 61 height 14
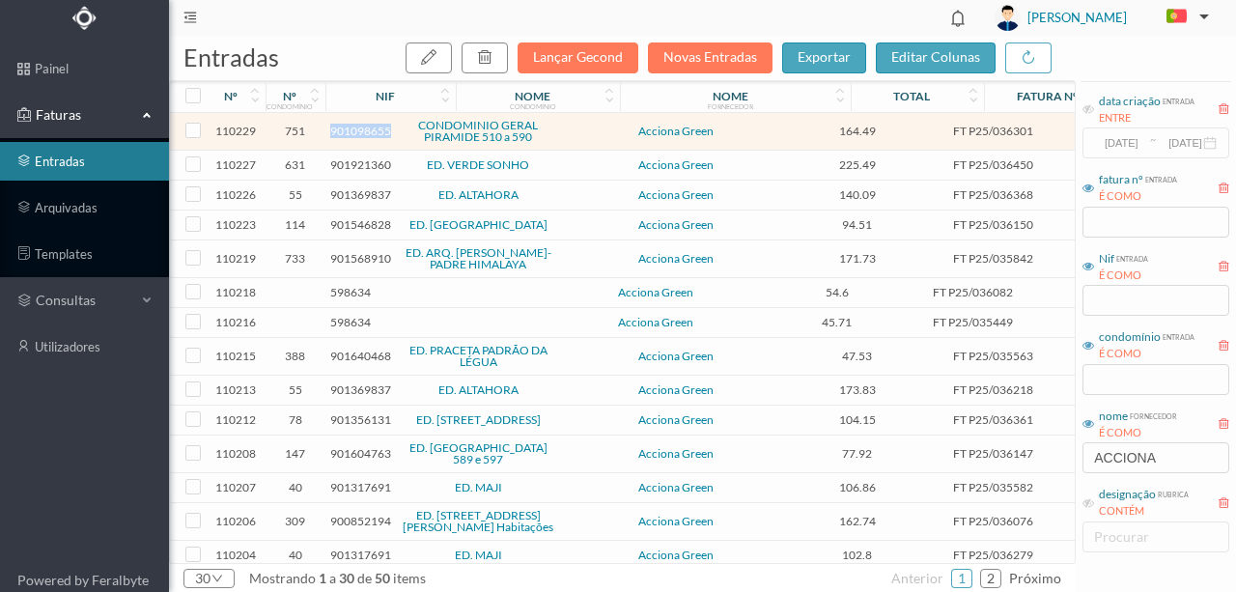
click at [351, 134] on span "901098655" at bounding box center [360, 131] width 61 height 14
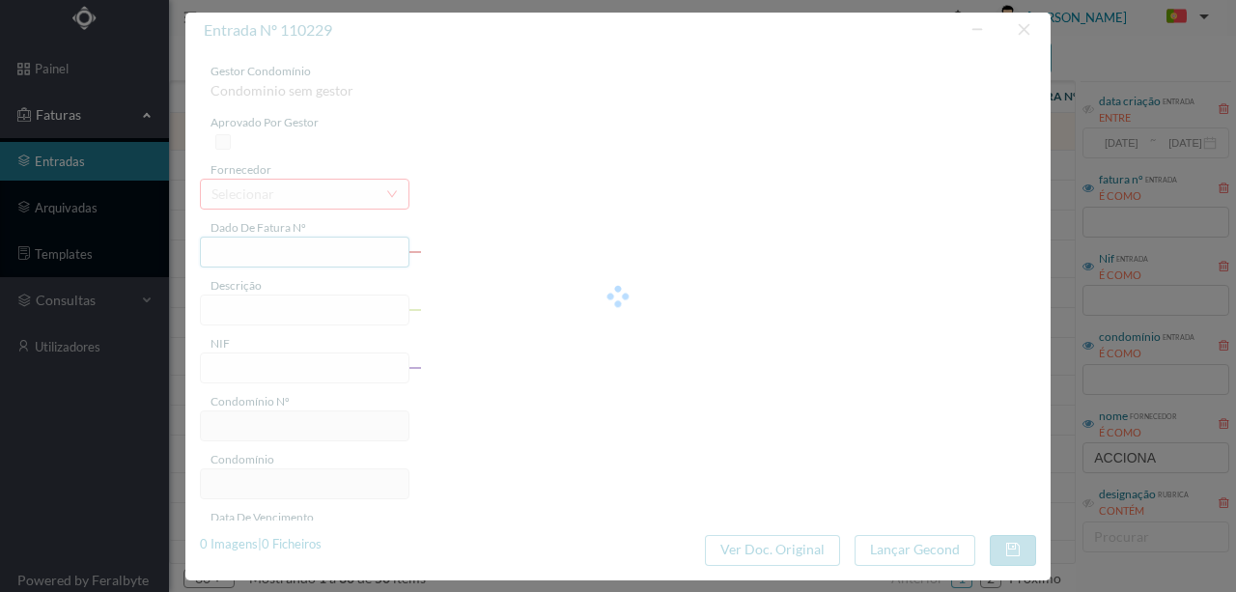
type input "FT P25/036301"
type input "ALVARES CABRAL 560 ESCADA"
type input "901098655"
type input "[DATE]"
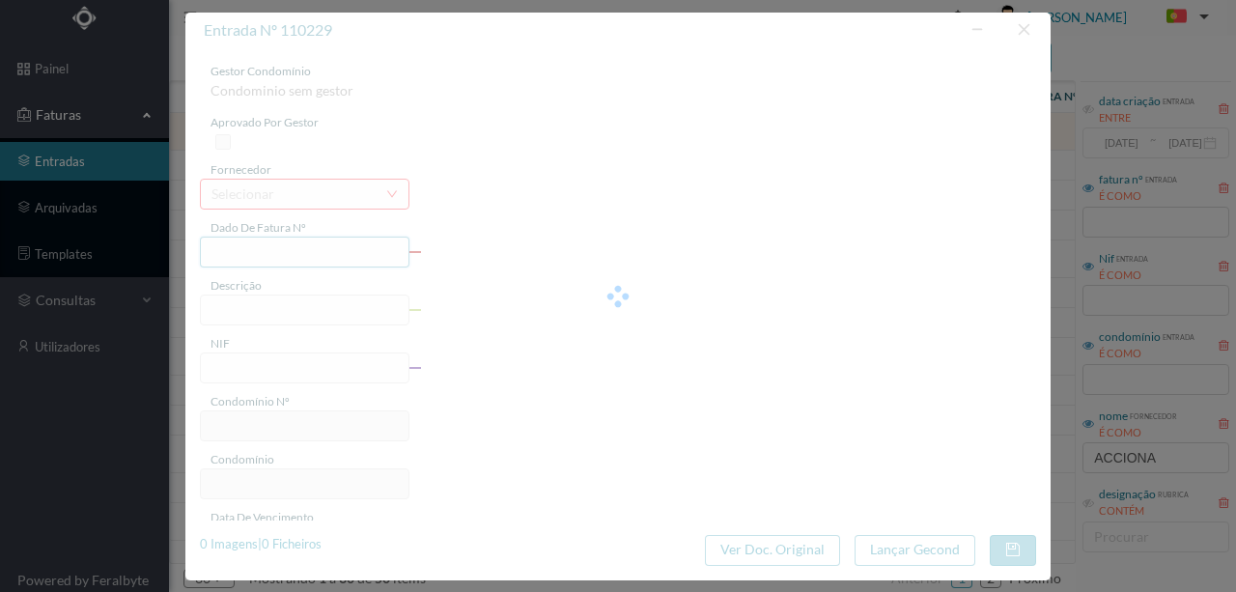
type input "[DATE]"
type input "164.49"
type input "751"
type input "CONDOMINIO GERAL PIRAMIDE 510 a 590"
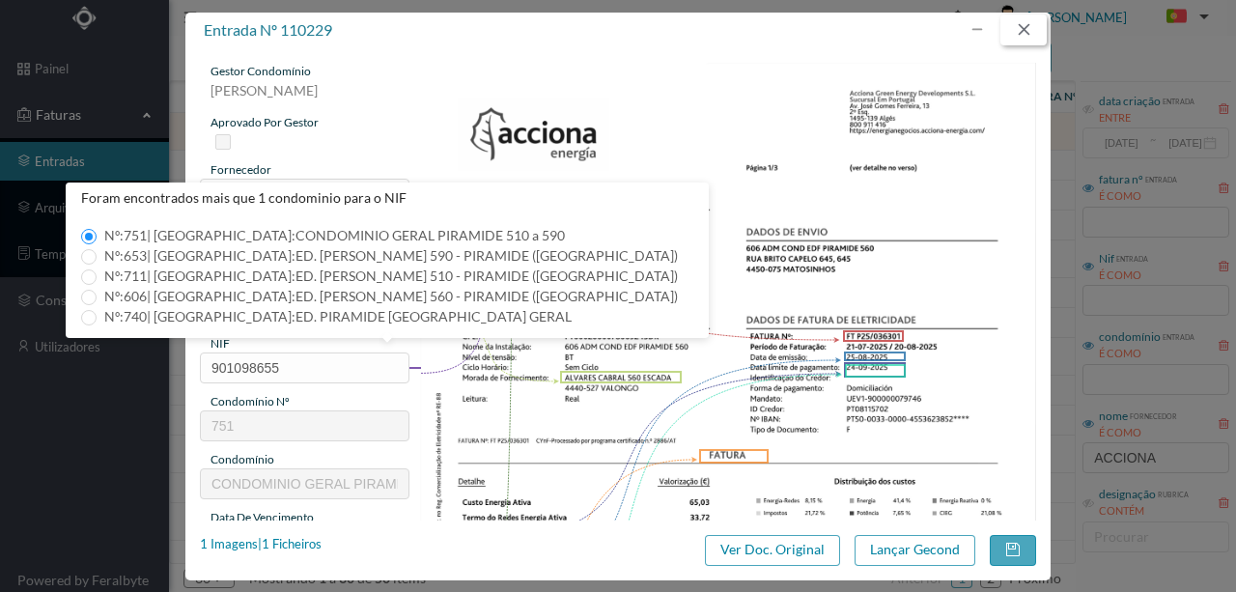
click at [1019, 34] on button "button" at bounding box center [1023, 29] width 46 height 31
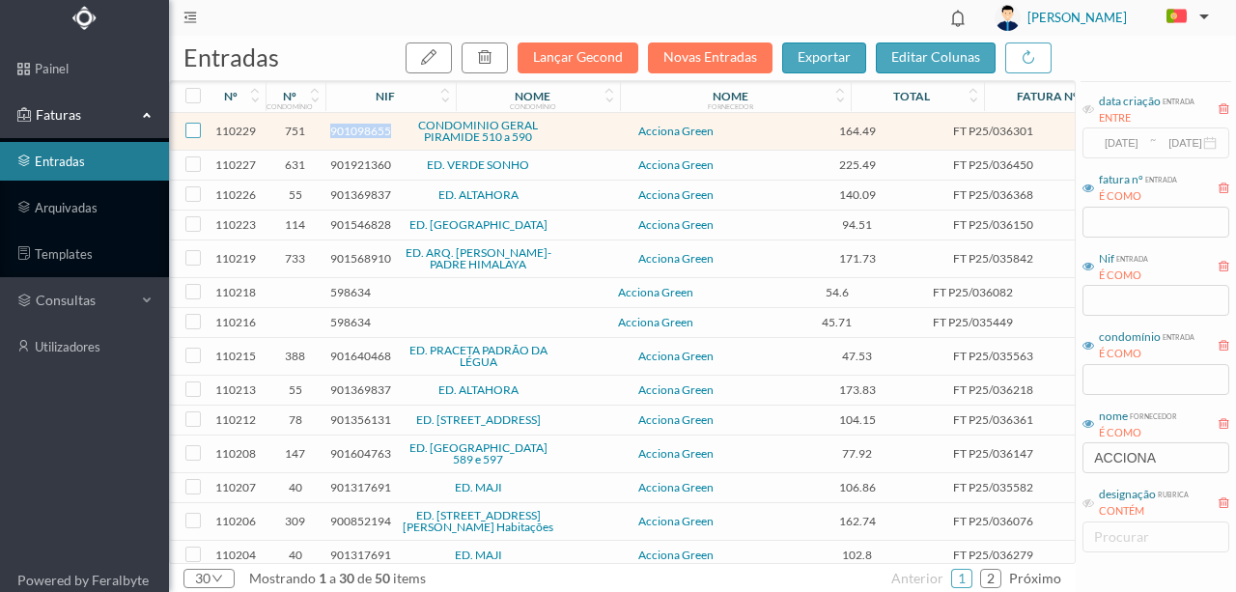
click at [194, 127] on input "checkbox" at bounding box center [192, 130] width 15 height 15
checkbox input "true"
click at [492, 54] on icon "button" at bounding box center [484, 56] width 15 height 15
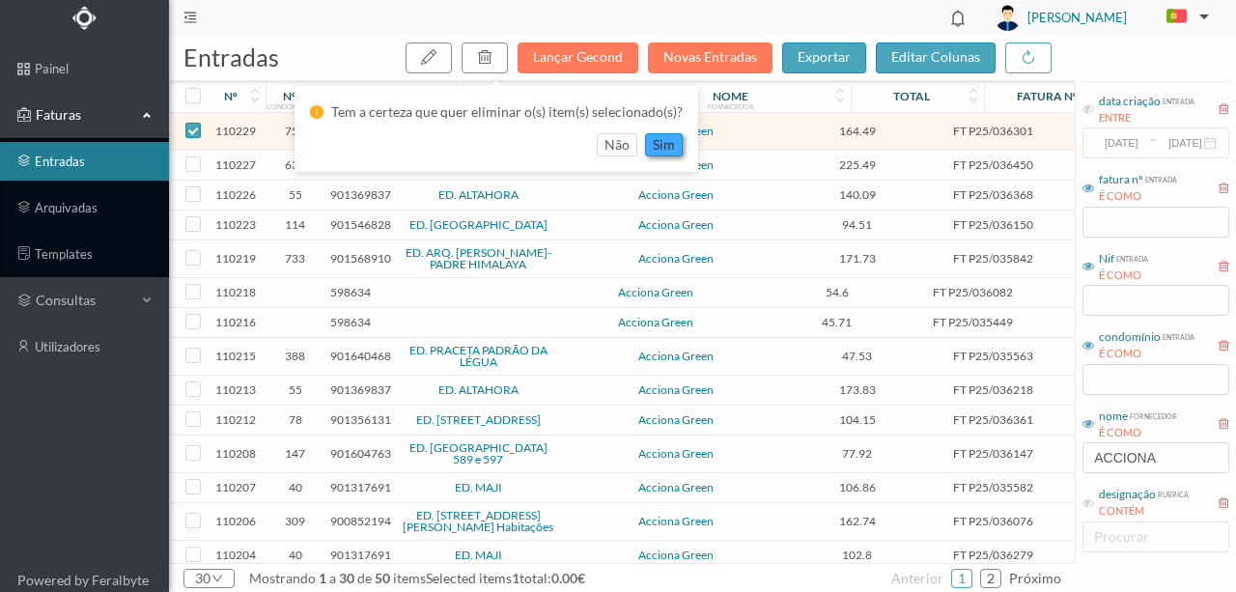
click at [655, 142] on button "sim" at bounding box center [664, 144] width 38 height 23
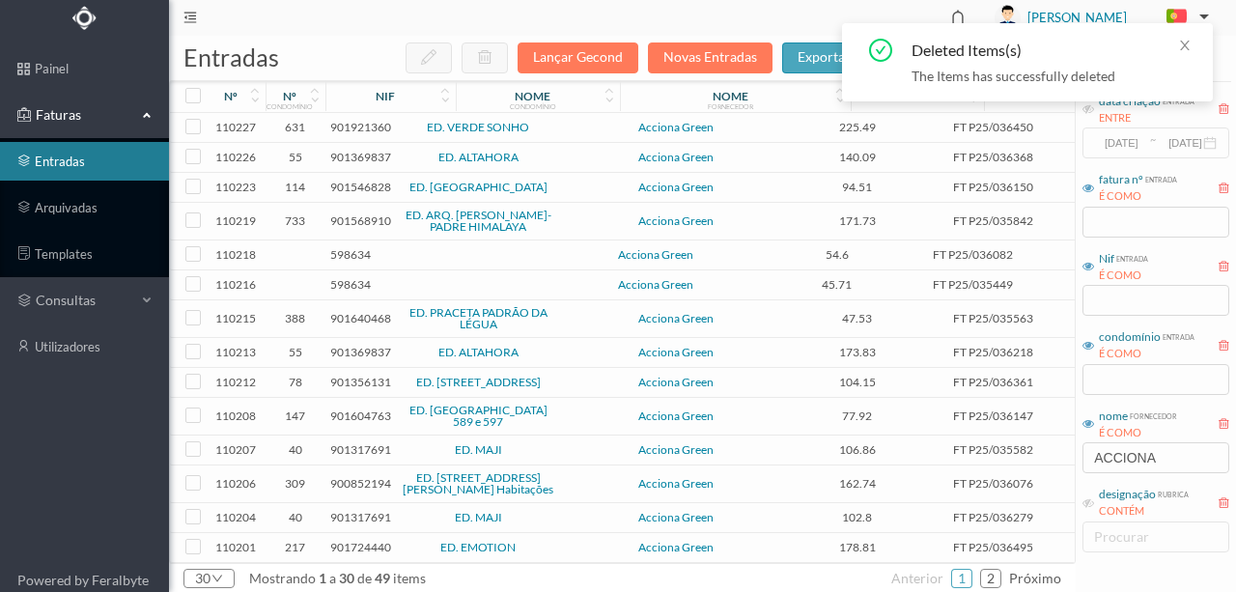
click at [366, 127] on span "901921360" at bounding box center [360, 127] width 61 height 14
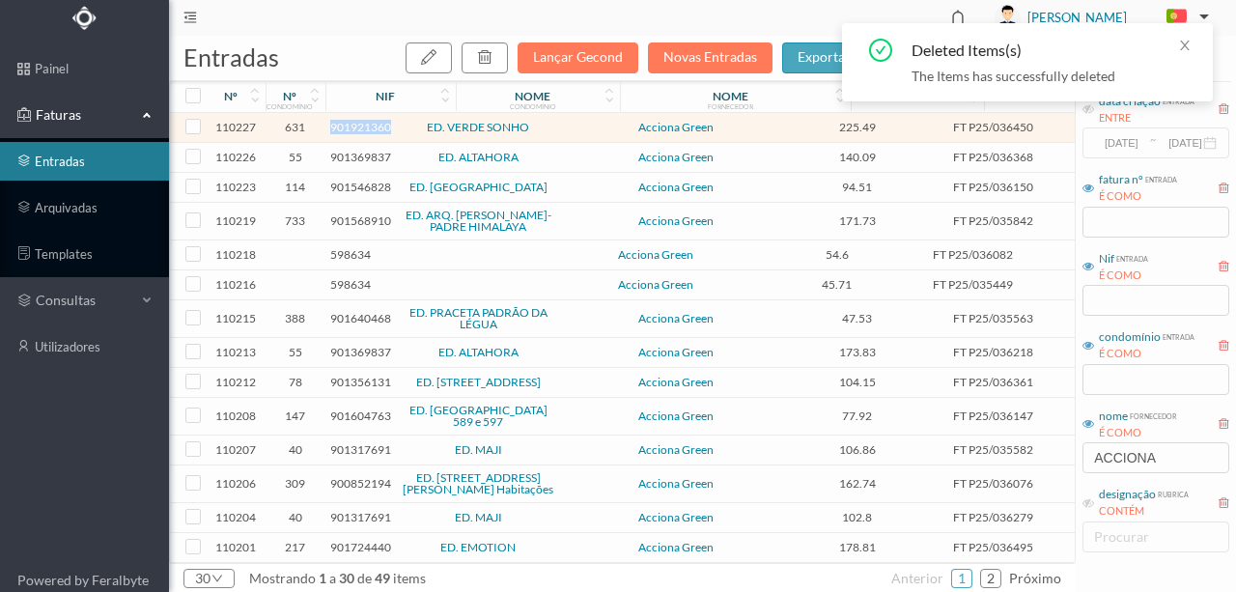
click at [366, 127] on span "901921360" at bounding box center [360, 127] width 61 height 14
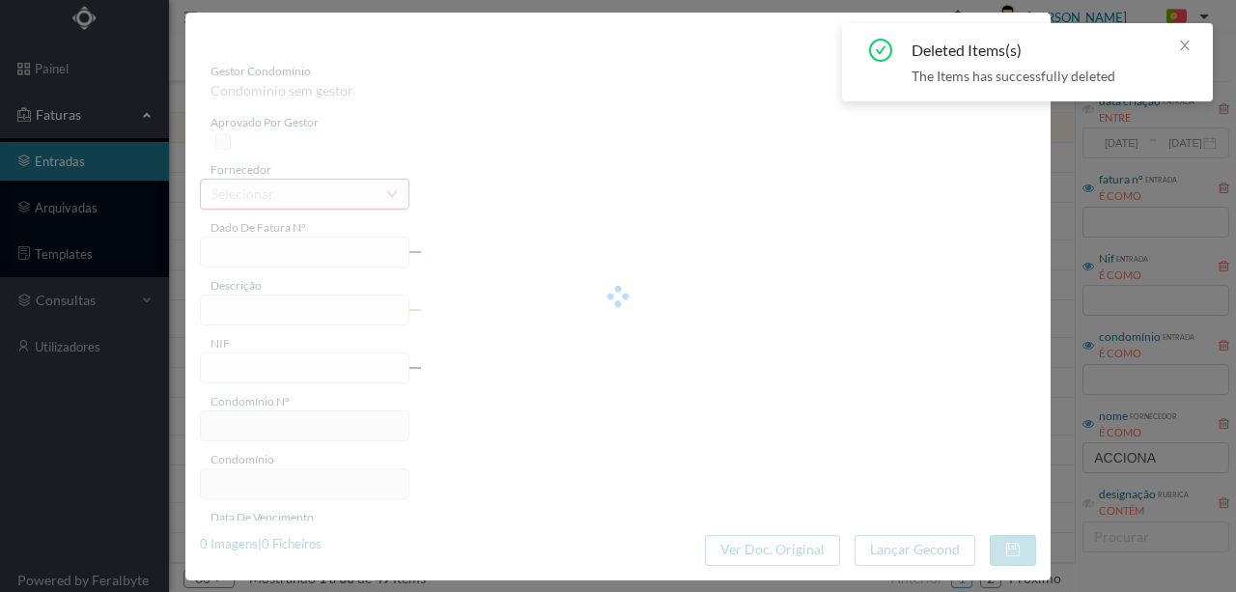
type input "FT P25/036450"
type input "PROF MARIA DOS ANJOS E SANT("
type input "901921360"
type input "[DATE]"
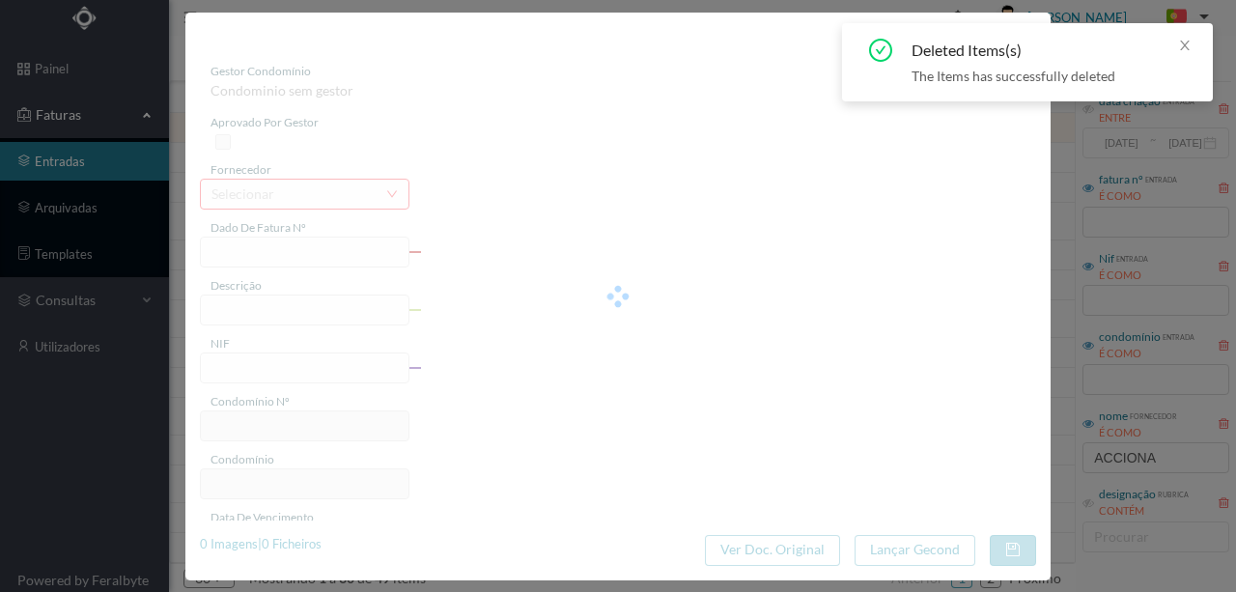
type input "[DATE]"
type input "225.49"
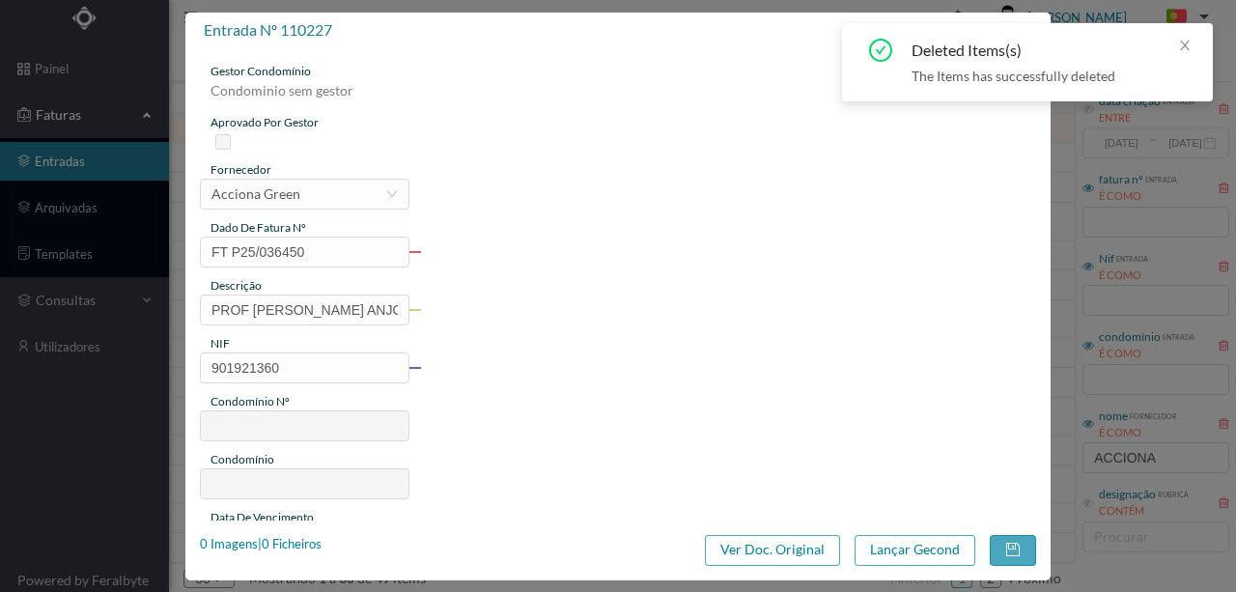
type input "631"
type input "ED. VERDE SONHO"
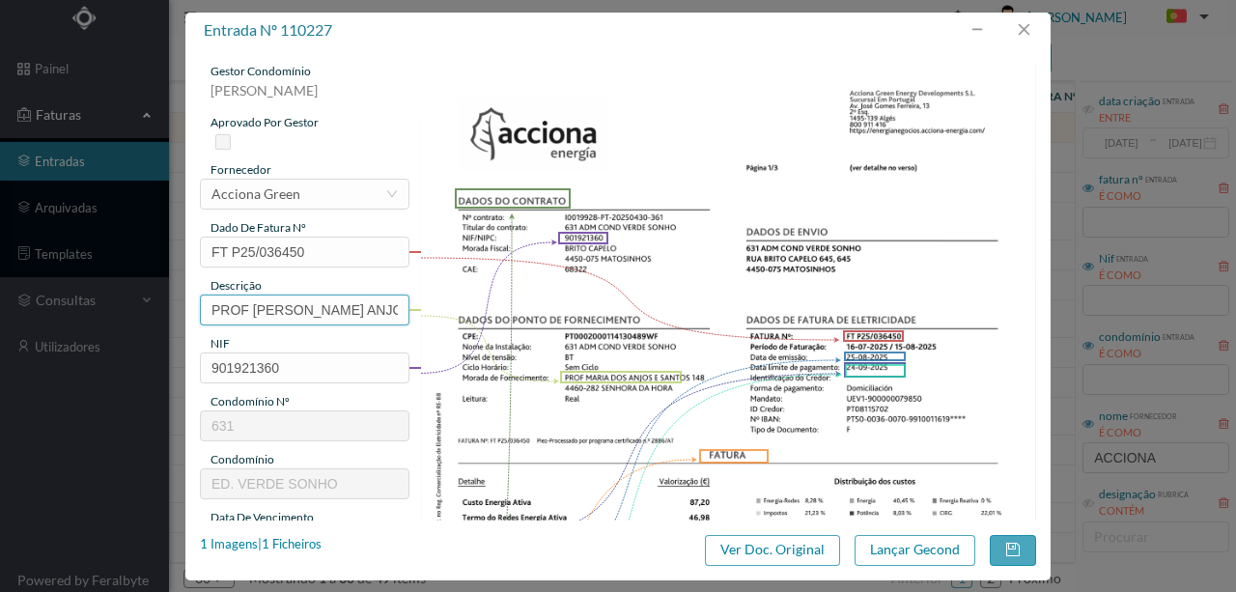
scroll to position [0, 36]
drag, startPoint x: 209, startPoint y: 306, endPoint x: 583, endPoint y: 296, distance: 374.7
click at [583, 296] on div "gestor condomínio Rui Marques aprovado por gestor fornecedor selecionar Acciona…" at bounding box center [618, 513] width 836 height 900
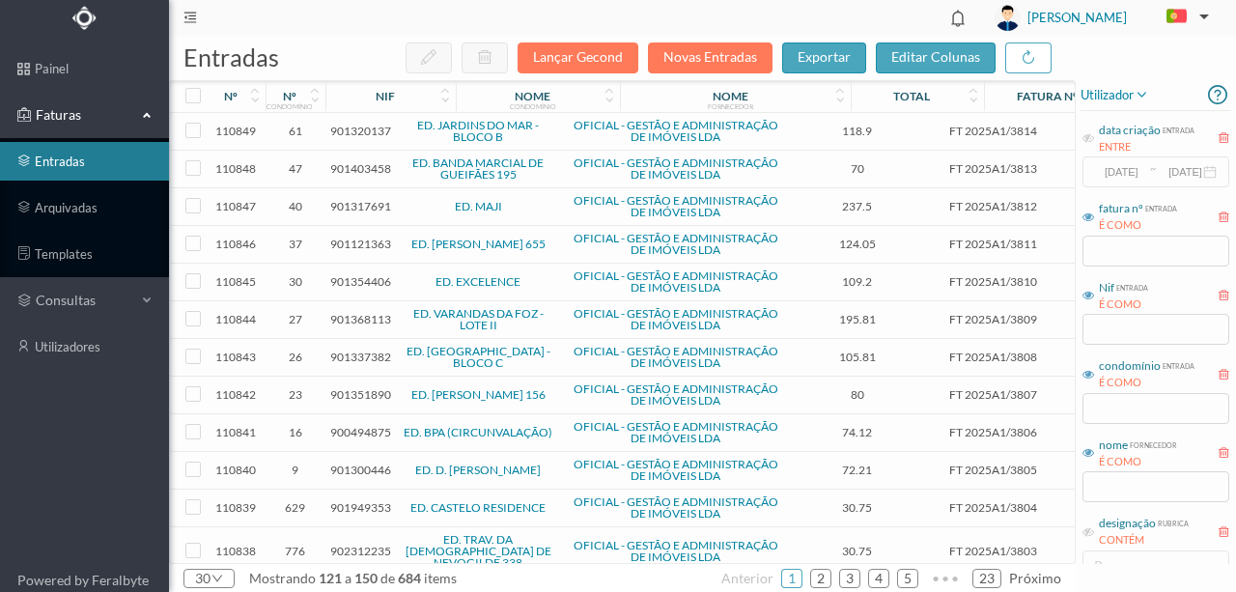
scroll to position [193, 0]
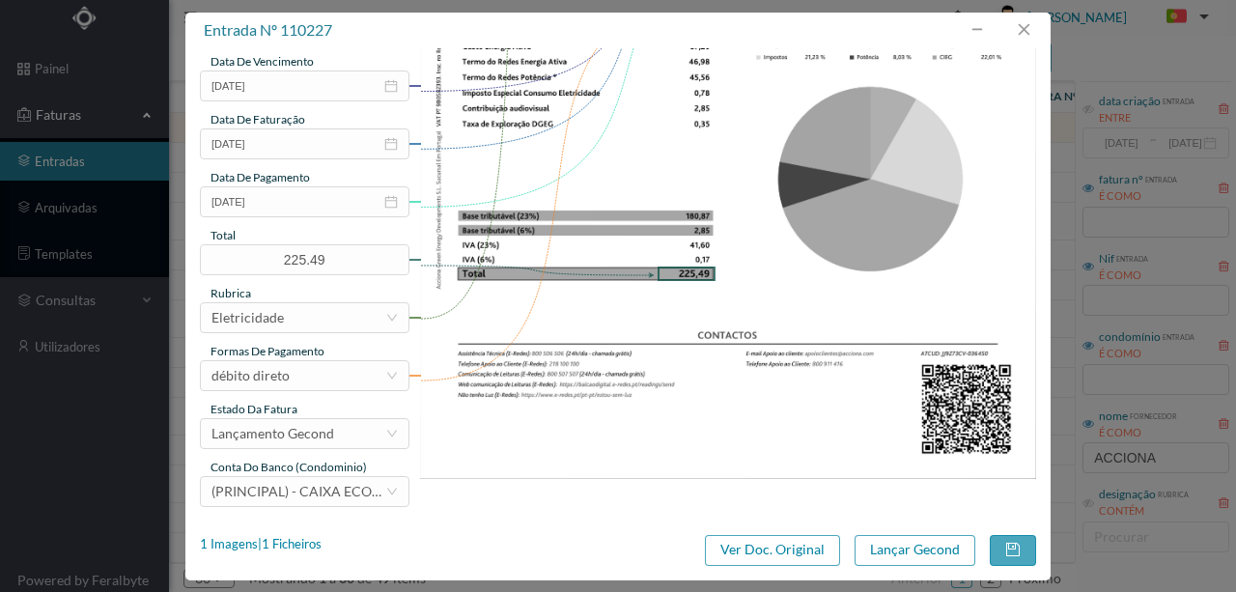
scroll to position [457, 0]
type input "148 (22.07.2025 A 21.08.2025)"
click at [906, 554] on button "Lançar Gecond" at bounding box center [914, 550] width 121 height 31
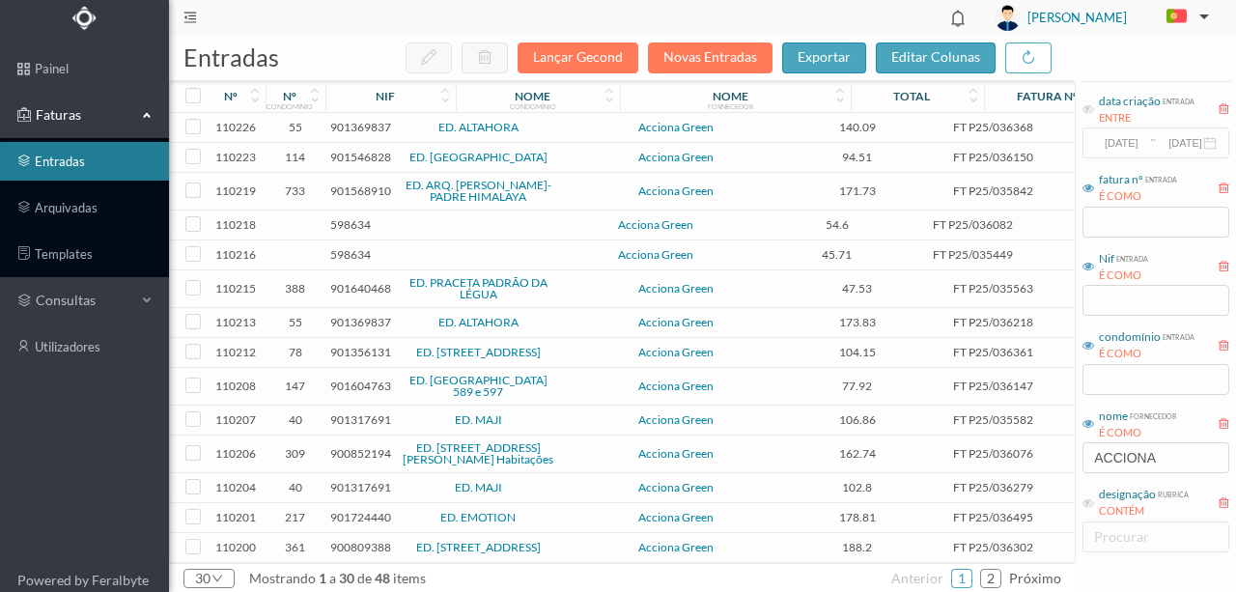
click at [350, 126] on span "901369837" at bounding box center [360, 127] width 61 height 14
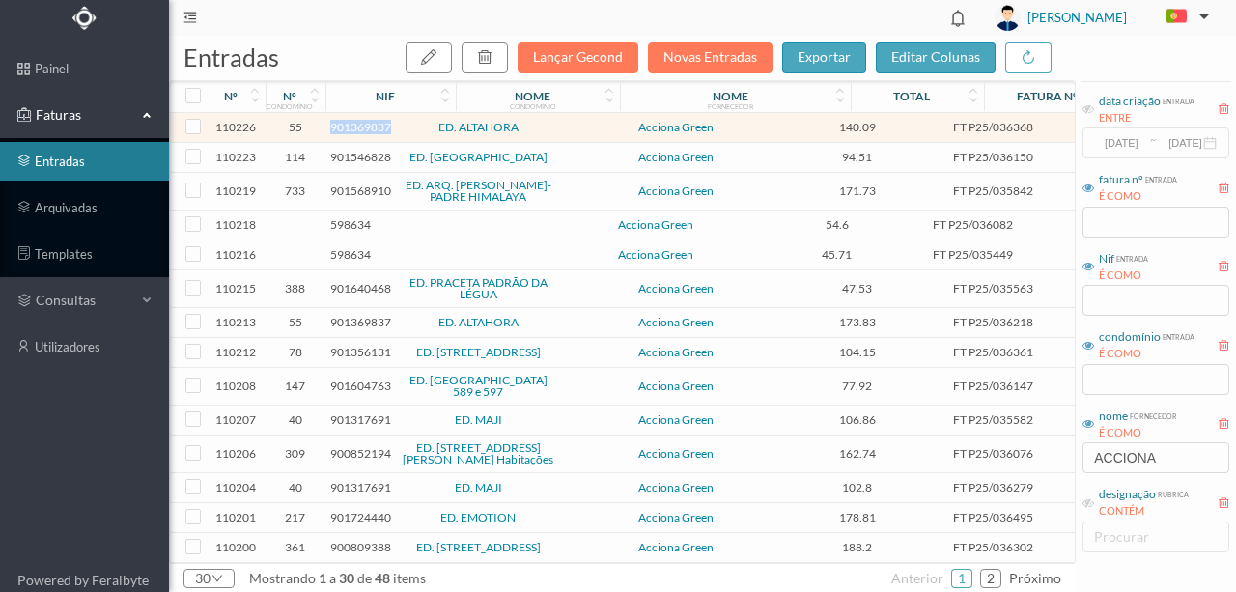
click at [350, 126] on span "901369837" at bounding box center [360, 127] width 61 height 14
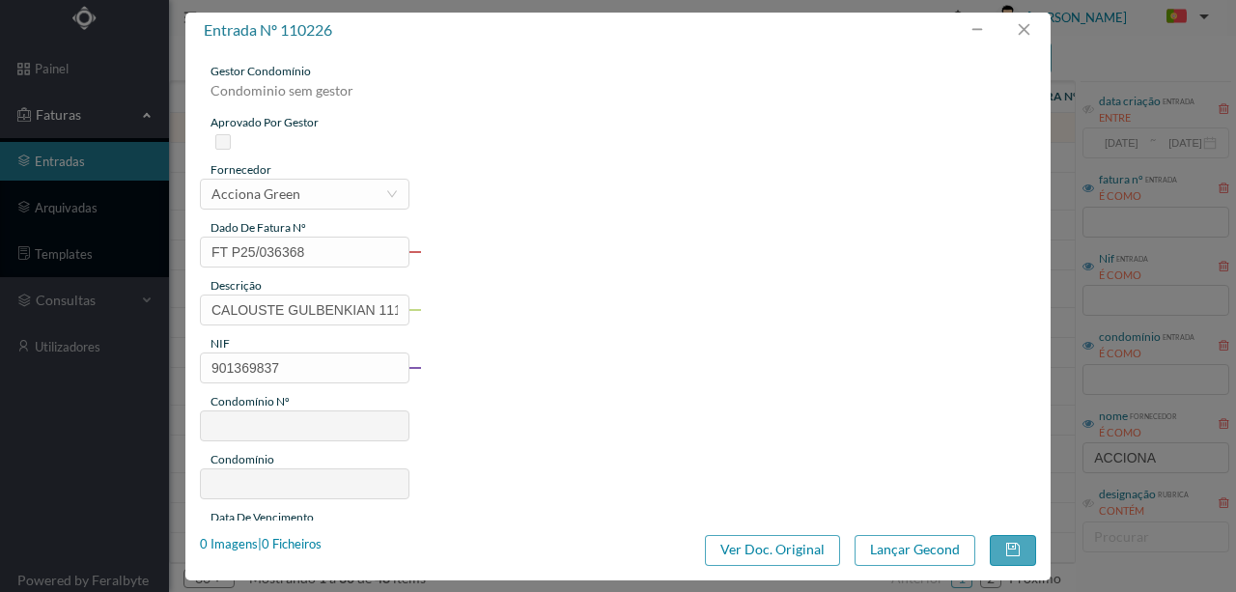
type input "FT P25/036368"
type input "CALOUSTE GULBENKIAN 1119 CO"
type input "901369837"
type input "[DATE]"
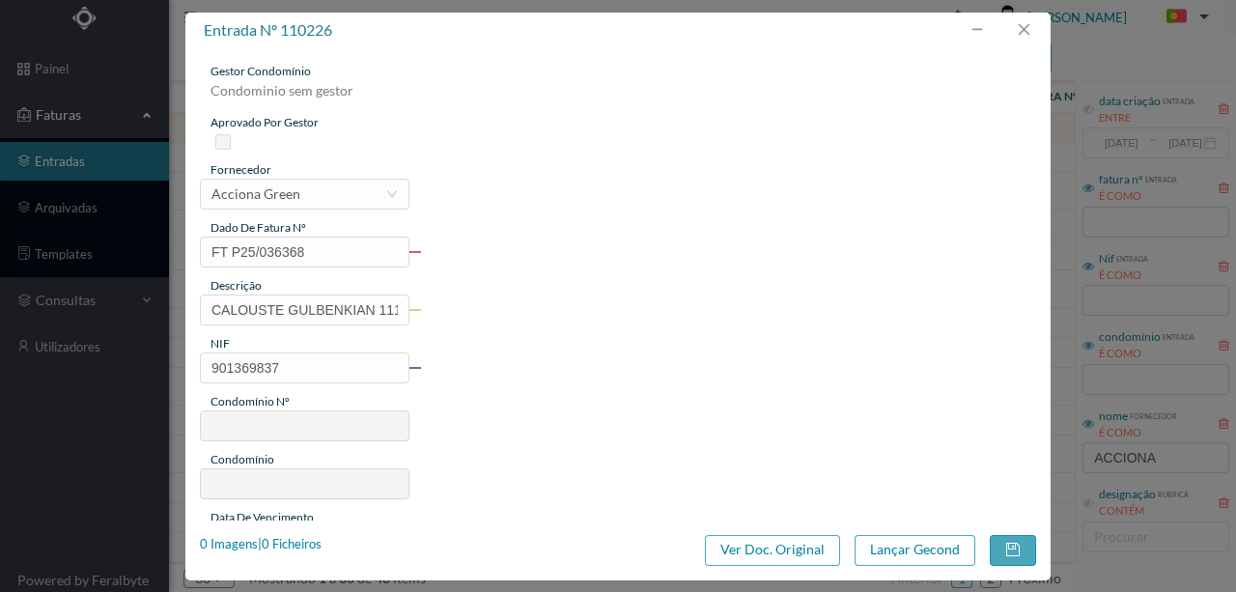
type input "[DATE]"
type input "140.09"
type input "55"
type input "ED. ALTAHORA"
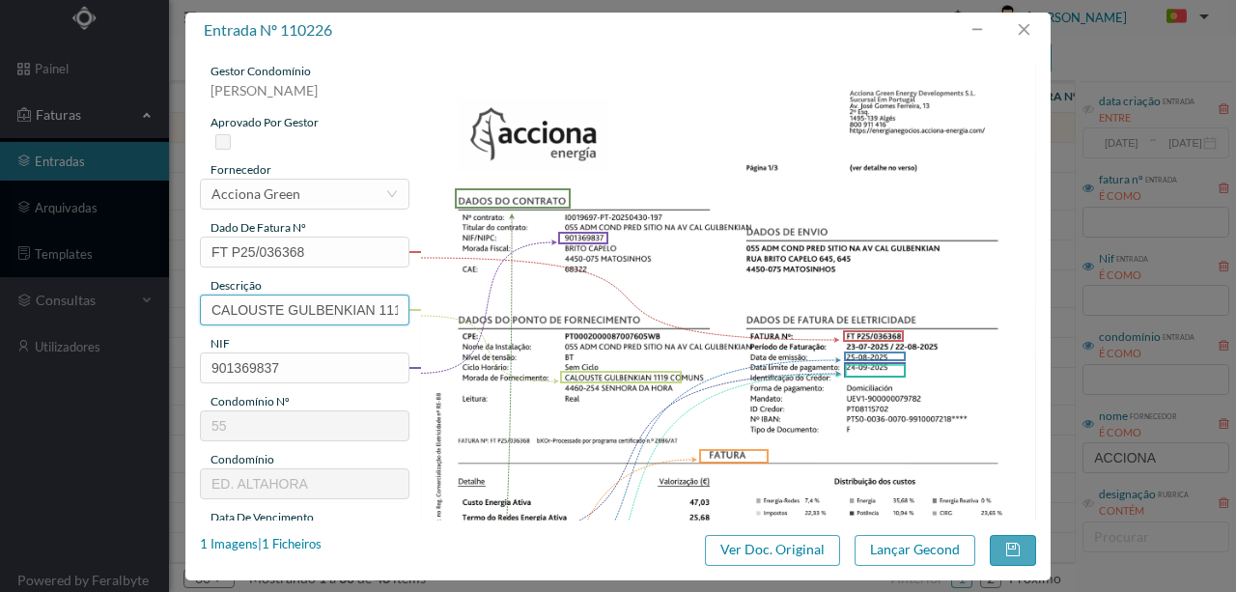
scroll to position [0, 34]
drag, startPoint x: 209, startPoint y: 306, endPoint x: 481, endPoint y: 306, distance: 272.2
click at [481, 306] on div "gestor condomínio Rui Marques aprovado por gestor fornecedor selecionar Acciona…" at bounding box center [618, 513] width 836 height 900
paste input "(22.07.2025 A 21.08.2025)"
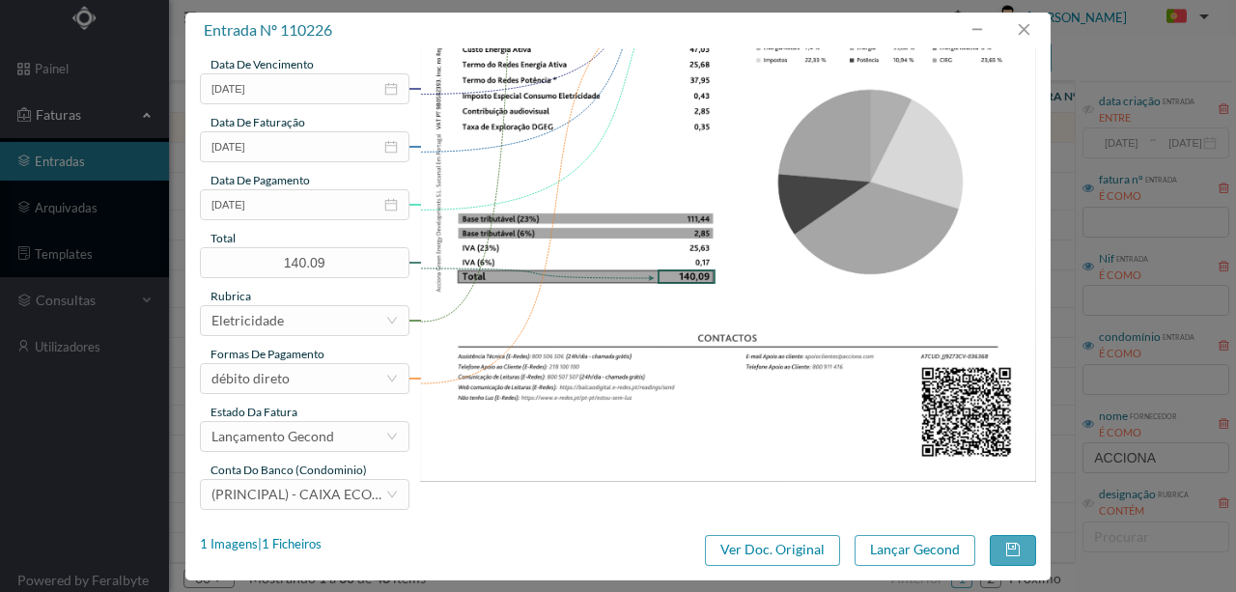
scroll to position [457, 0]
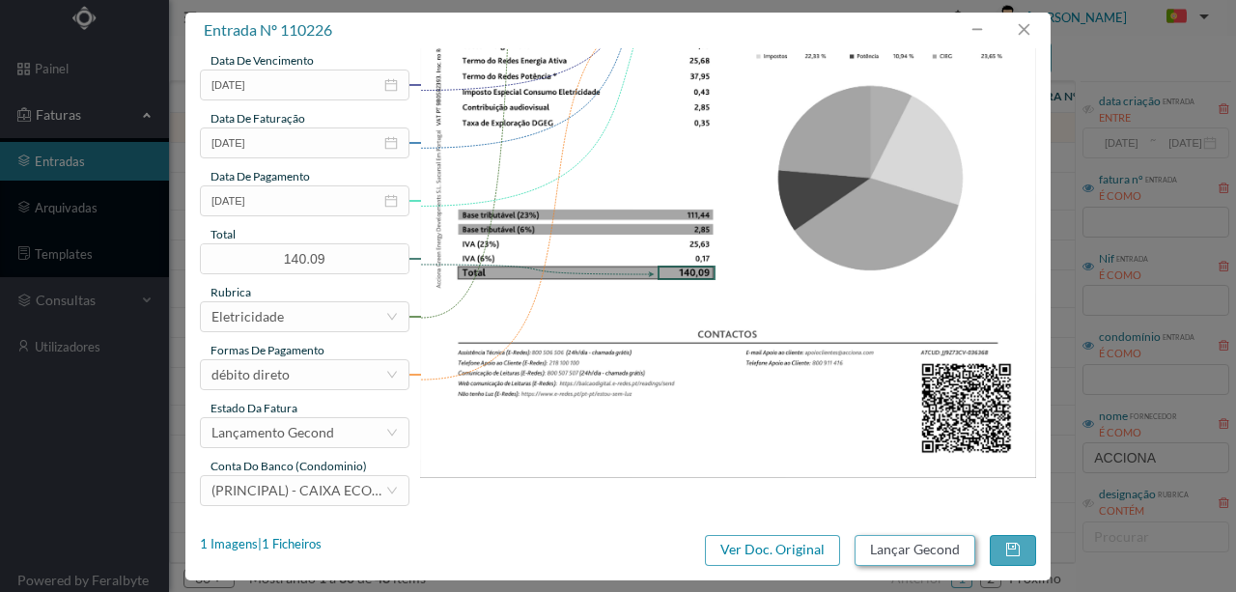
type input "1119 COMUNS (22.07.2025 A 21.08.2025)"
click at [911, 550] on button "Lançar Gecond" at bounding box center [914, 550] width 121 height 31
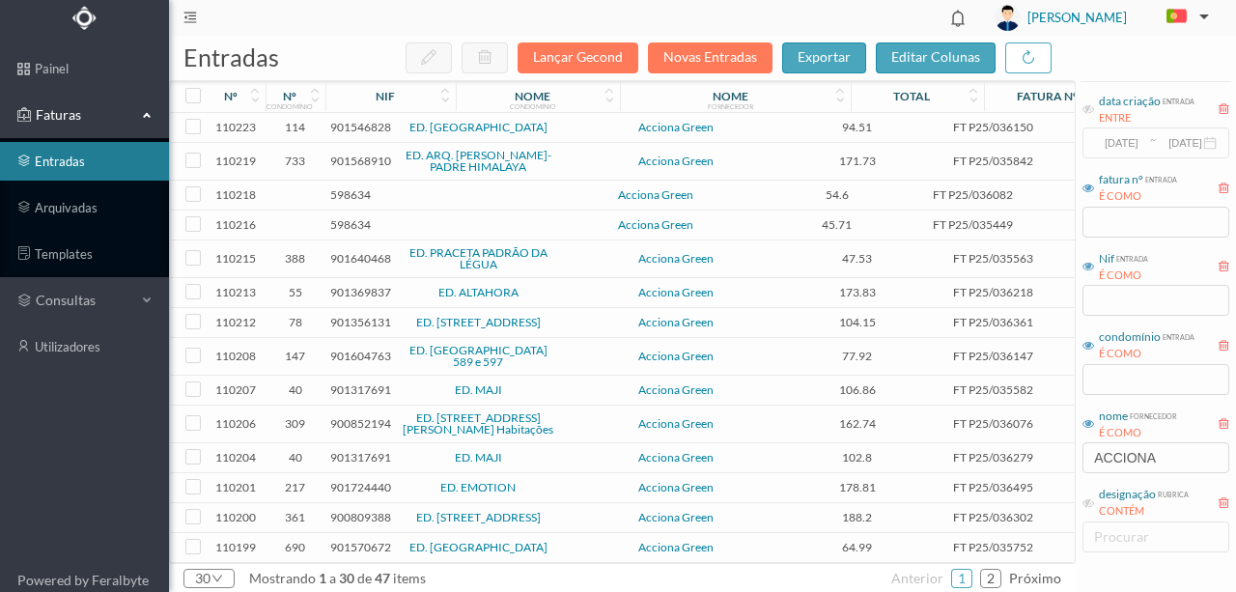
click at [352, 126] on span "901546828" at bounding box center [360, 127] width 61 height 14
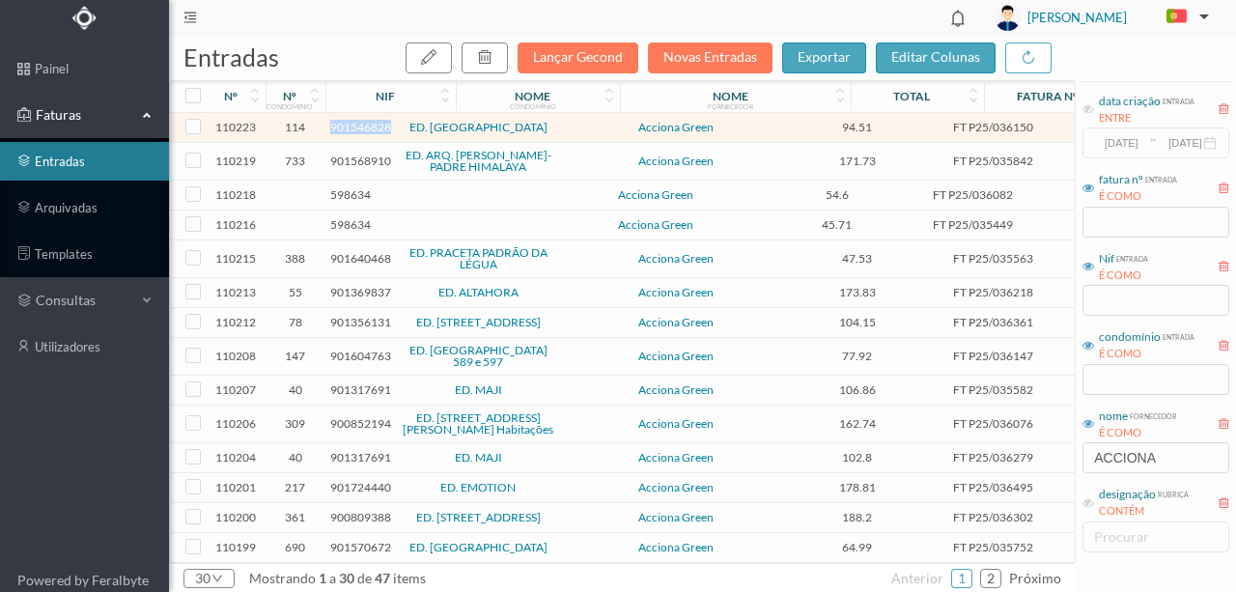
click at [352, 126] on span "901546828" at bounding box center [360, 127] width 61 height 14
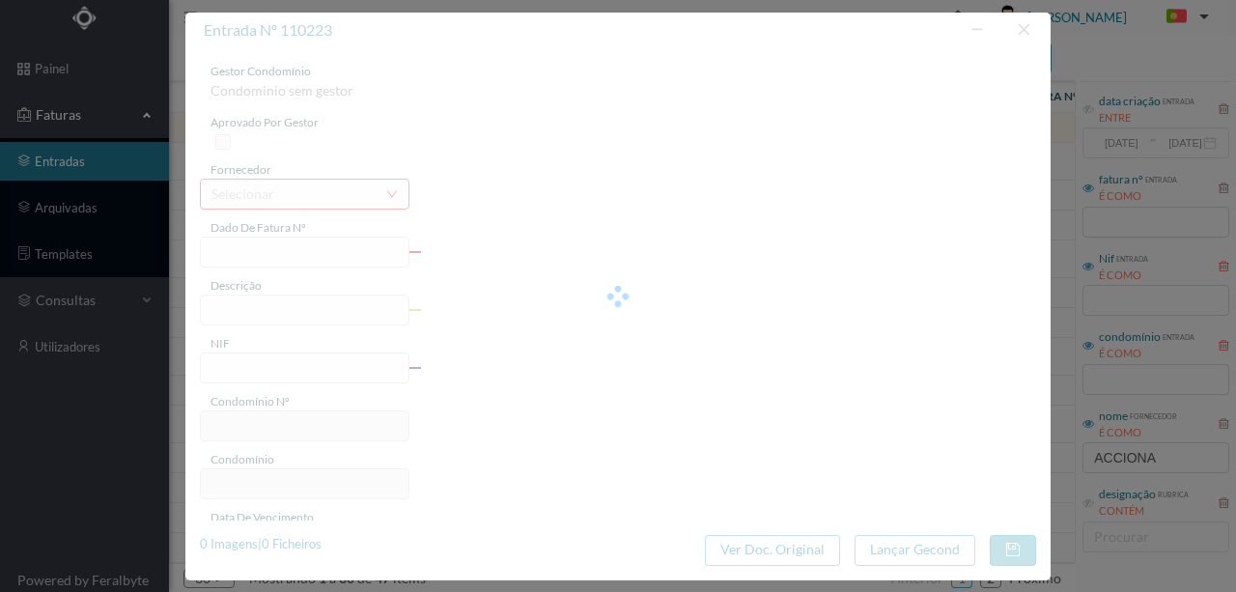
type input "FT P25/036150"
type input "VISCONDE DAS DEVESAS- SANTA"
type input "901546828"
type input "[DATE]"
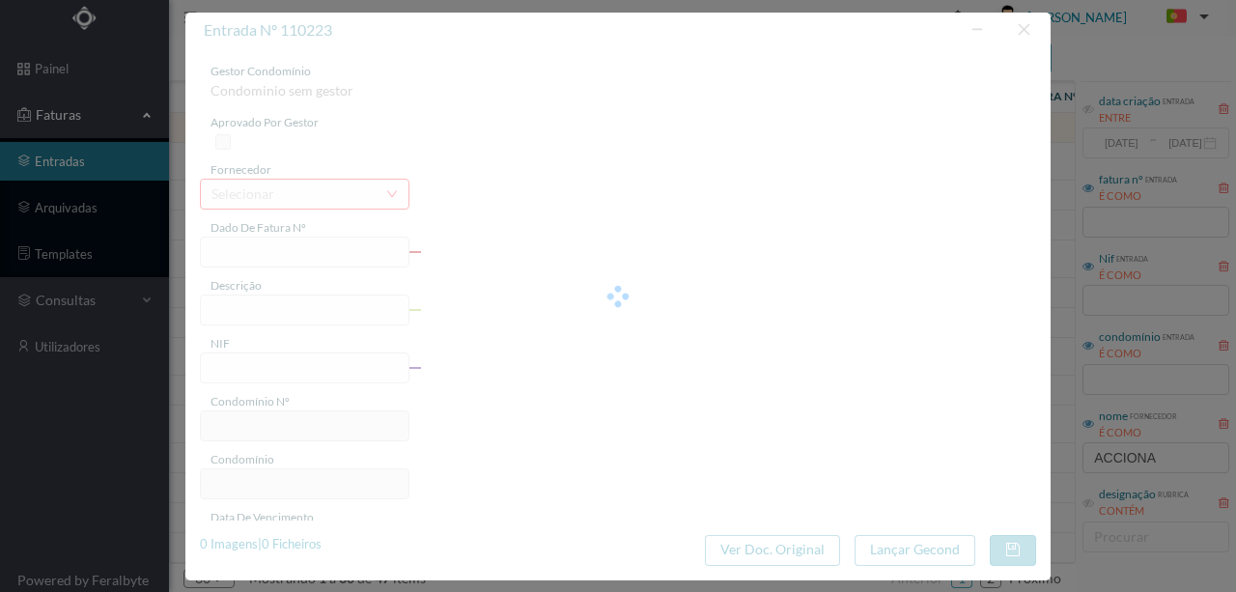
type input "[DATE]"
type input "94.51"
type input "114"
type input "ED. PRAÇA DA ÍNDIA"
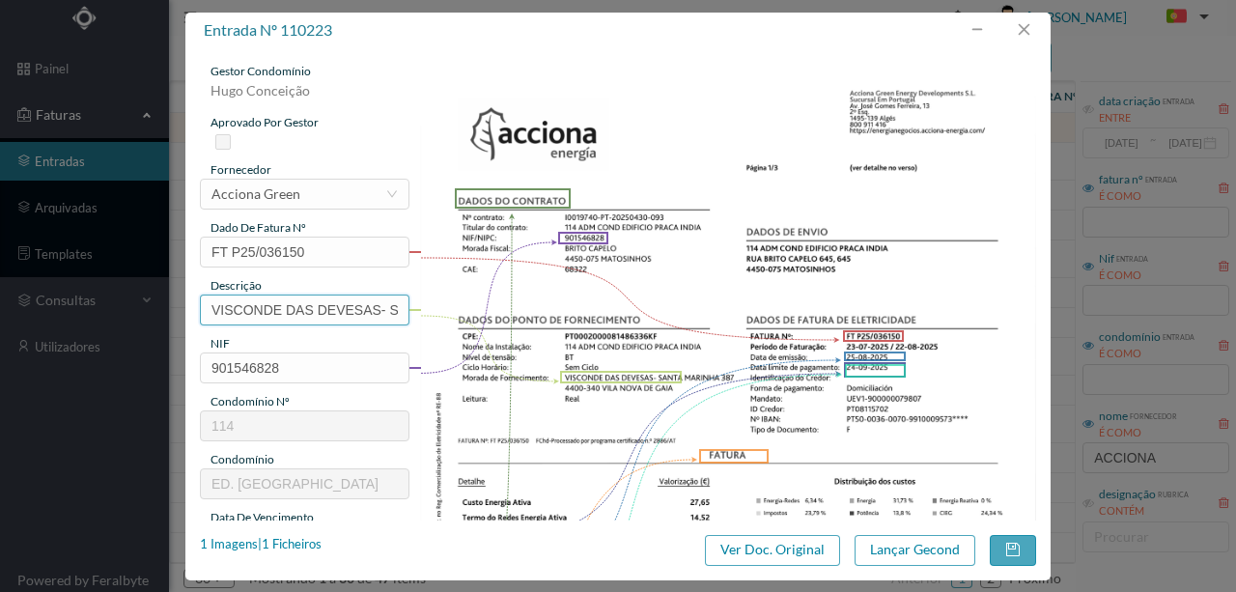
scroll to position [0, 37]
drag, startPoint x: 209, startPoint y: 309, endPoint x: 565, endPoint y: 305, distance: 356.2
click at [565, 305] on div "gestor condomínio Hugo Conceição aprovado por gestor fornecedor selecionar Acci…" at bounding box center [618, 513] width 836 height 900
paste input "(22.07.2025 A 21.08.2025)"
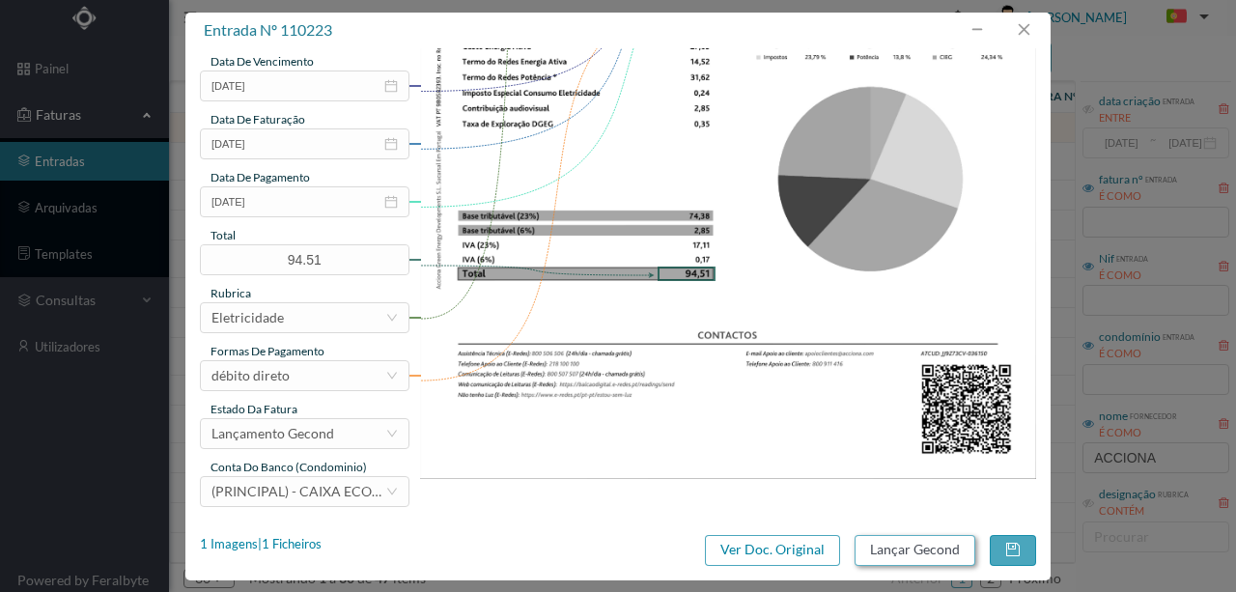
scroll to position [457, 0]
type input "387 (22.07.2025 A 21.08.2025)"
click at [925, 553] on button "Lançar Gecond" at bounding box center [914, 550] width 121 height 31
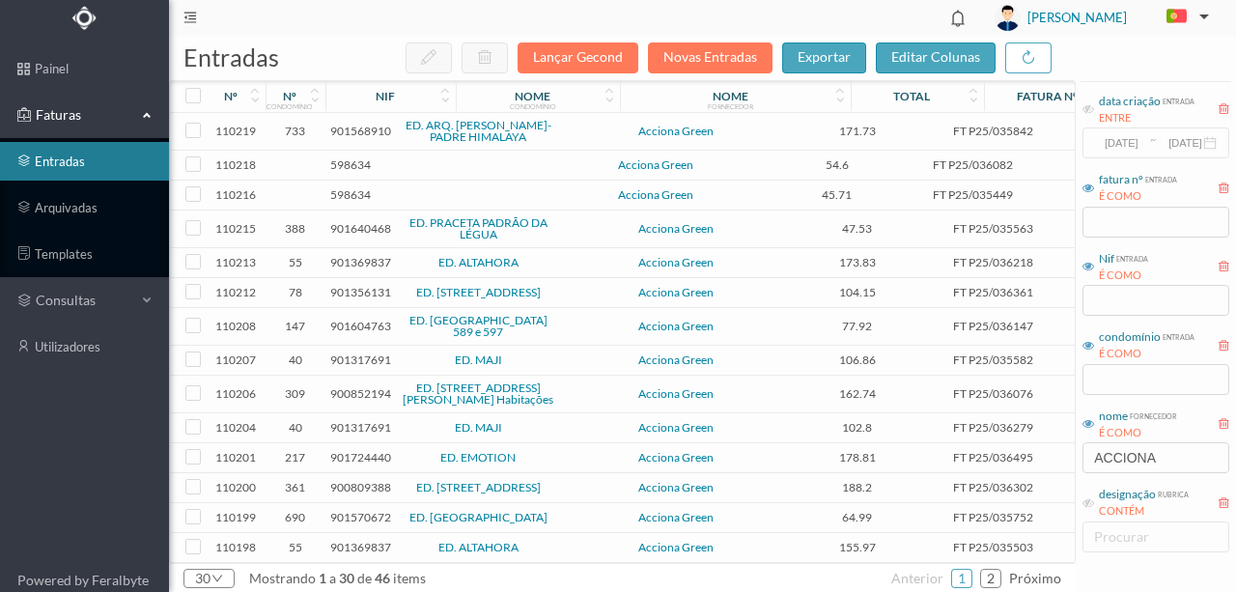
click at [347, 132] on span "901568910" at bounding box center [360, 131] width 61 height 14
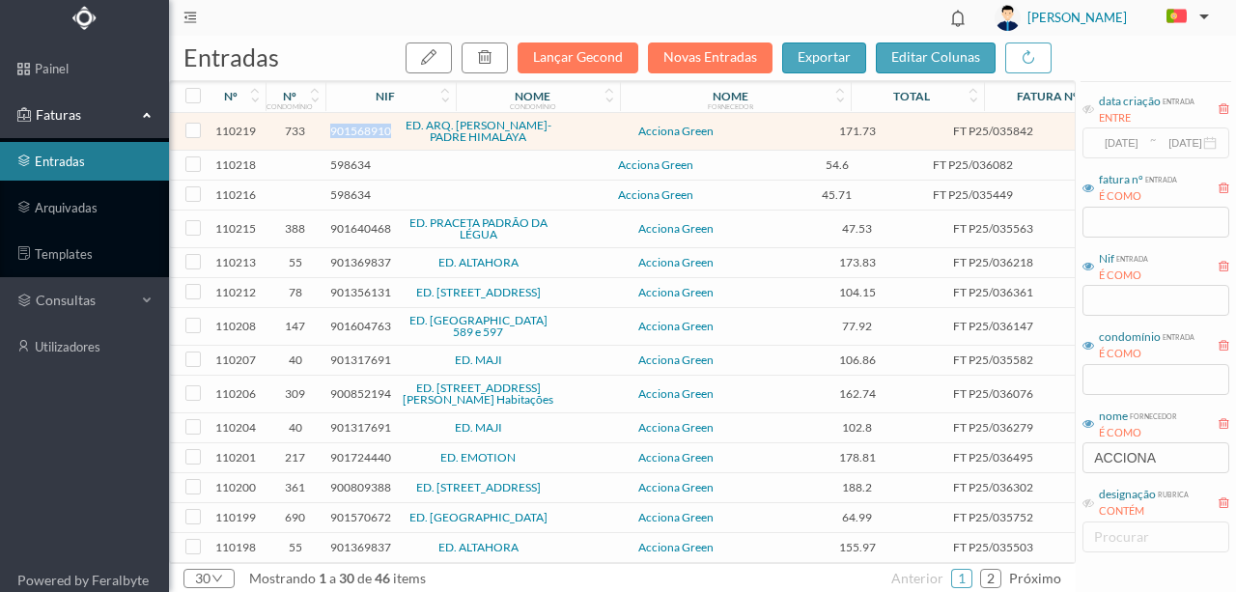
click at [348, 132] on span "901568910" at bounding box center [360, 131] width 61 height 14
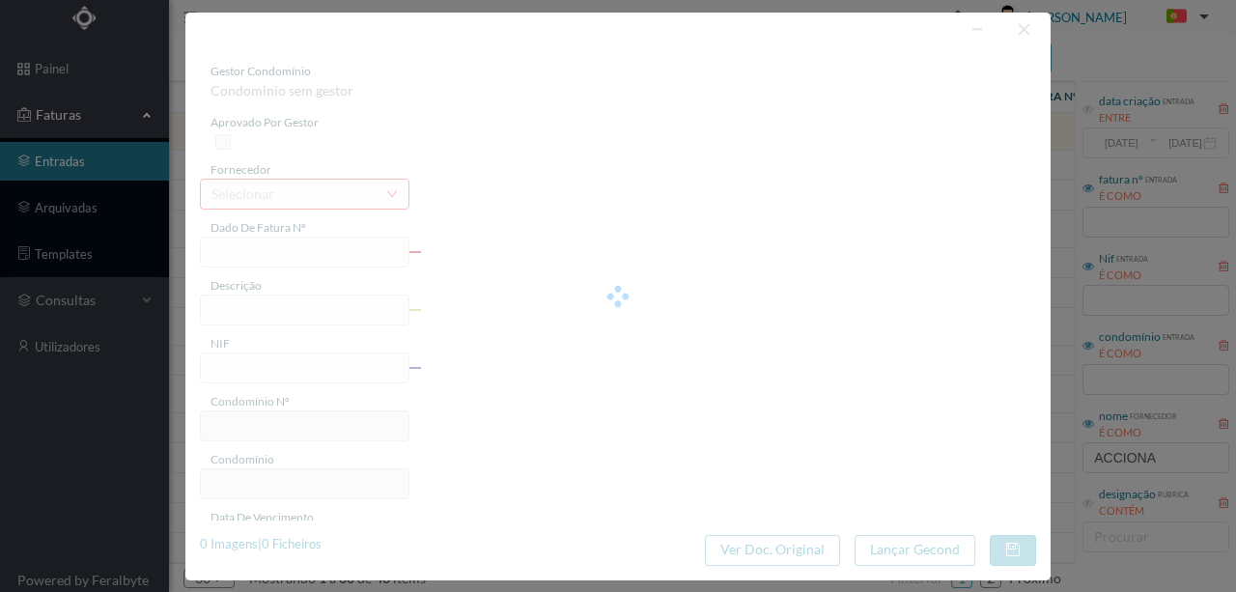
type input "FT P25/035842"
type input "PADRE HIMALAYA 68 COMUNS"
type input "901568910"
type input "[DATE]"
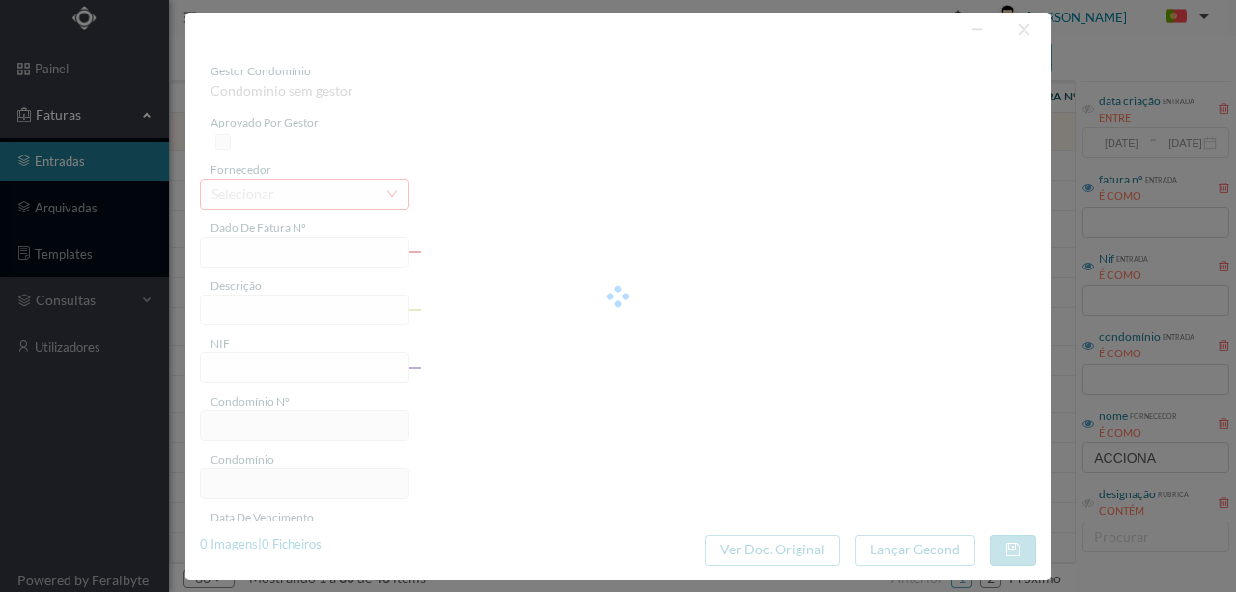
type input "[DATE]"
type input "171.73"
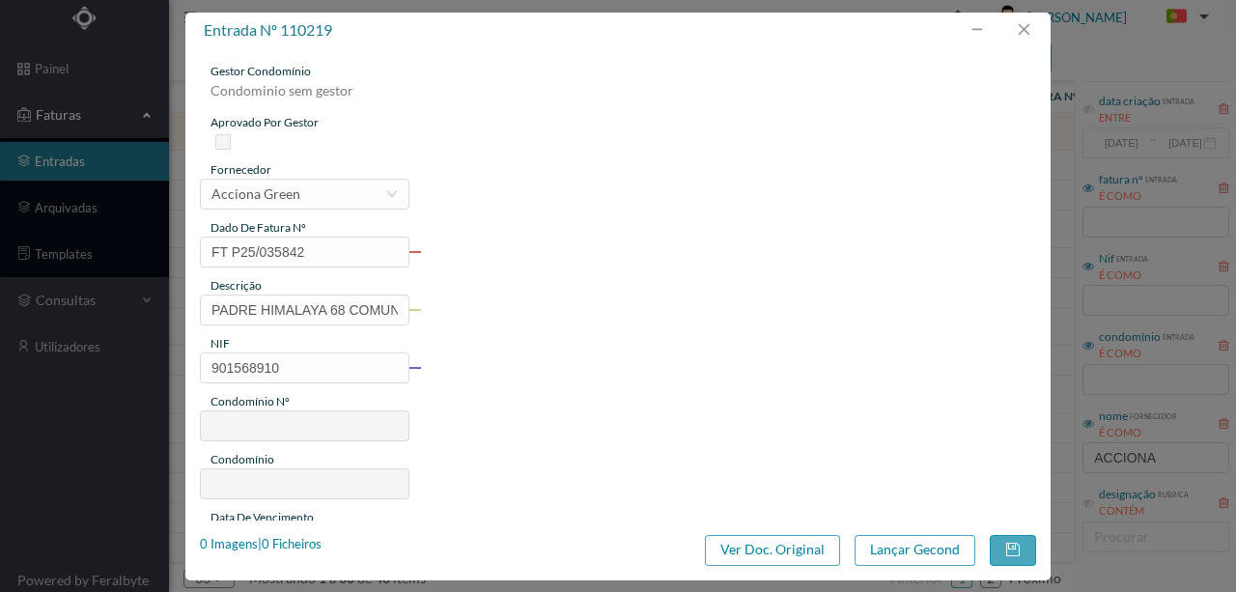
type input "733"
type input "ED. ARQ. [PERSON_NAME]-PADRE HIMALAYA"
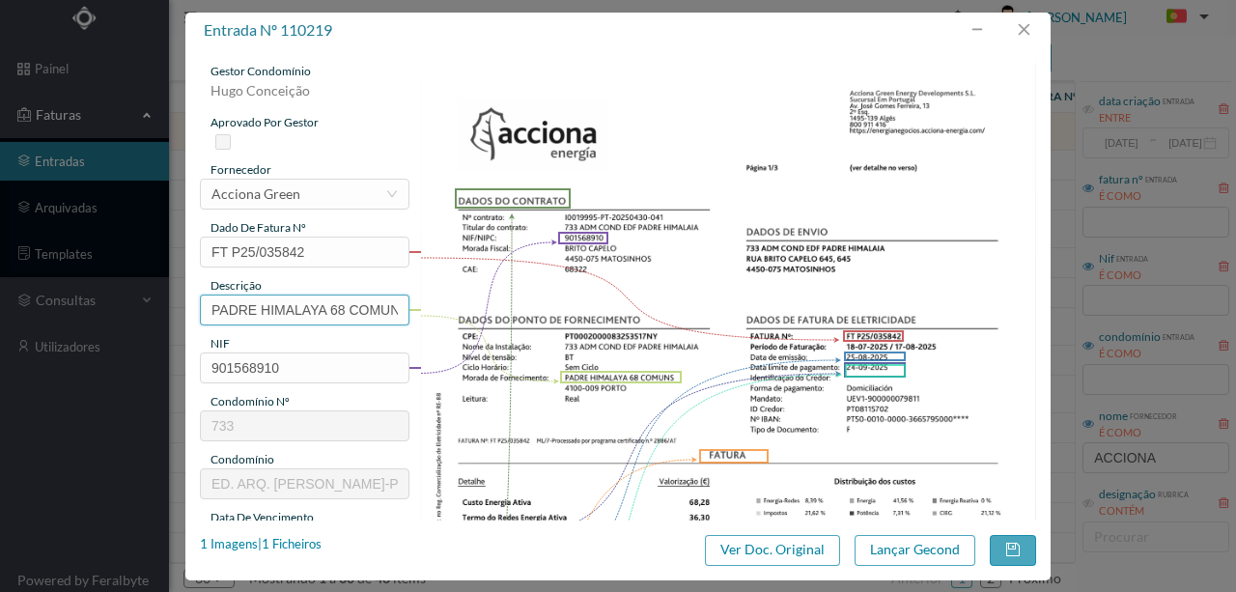
scroll to position [0, 12]
drag, startPoint x: 202, startPoint y: 305, endPoint x: 539, endPoint y: 305, distance: 336.9
click at [539, 305] on div "gestor condomínio Hugo Conceição aprovado por gestor fornecedor selecionar Acci…" at bounding box center [618, 513] width 836 height 900
click at [303, 314] on input "PADRE HIMALAYA 68 COMUNS" at bounding box center [304, 309] width 209 height 31
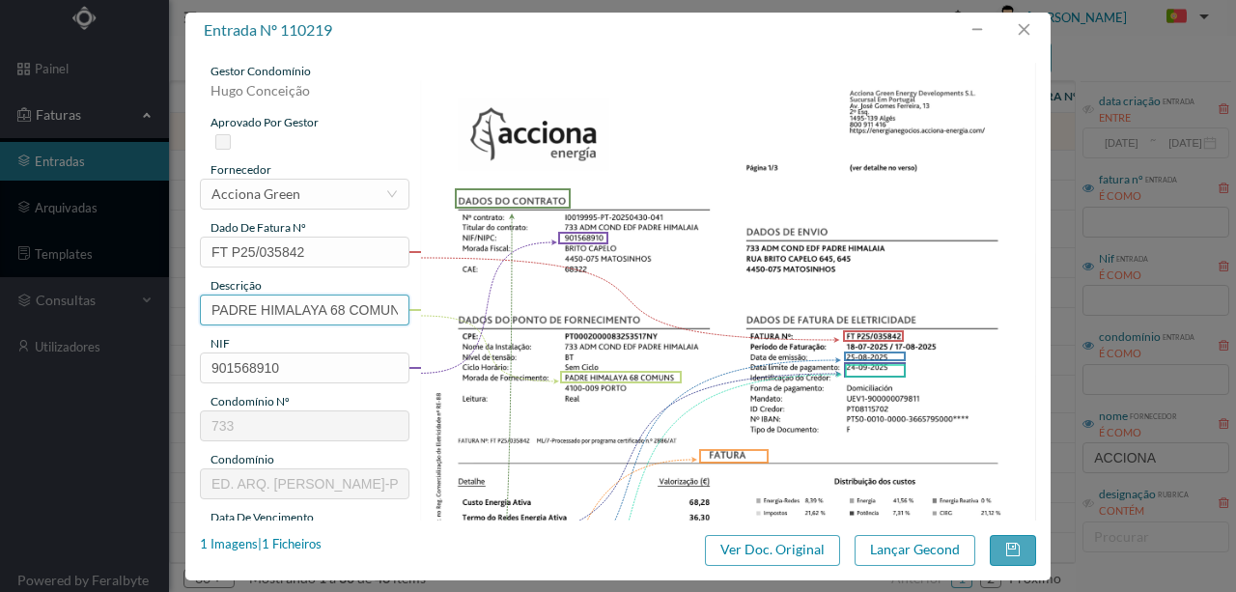
drag, startPoint x: 315, startPoint y: 302, endPoint x: 100, endPoint y: 313, distance: 214.6
click at [100, 313] on div "entrada nº 110219 gestor condomínio Hugo Conceição aprovado por gestor forneced…" at bounding box center [618, 296] width 1236 height 592
click at [332, 313] on input "68 COMUNS" at bounding box center [304, 309] width 209 height 31
paste input "(22.07.2025 A 21.08.2025)"
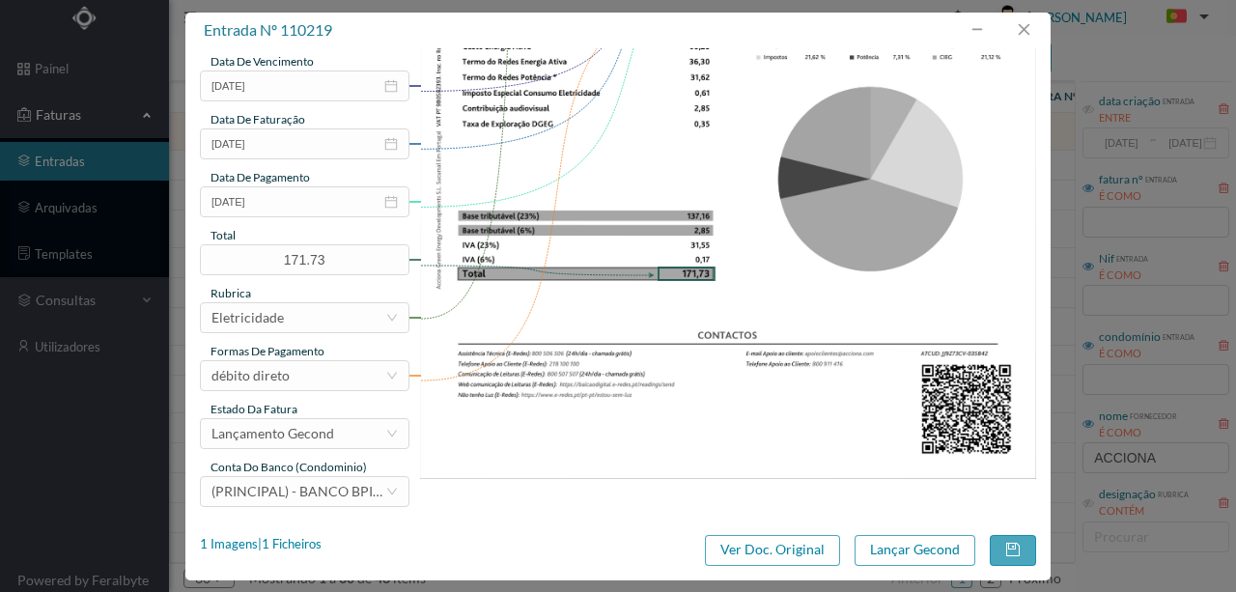
scroll to position [457, 0]
type input "68 COMUNS (22.07.2025 A 21.08.2025)"
click at [906, 552] on button "Lançar Gecond" at bounding box center [914, 550] width 121 height 31
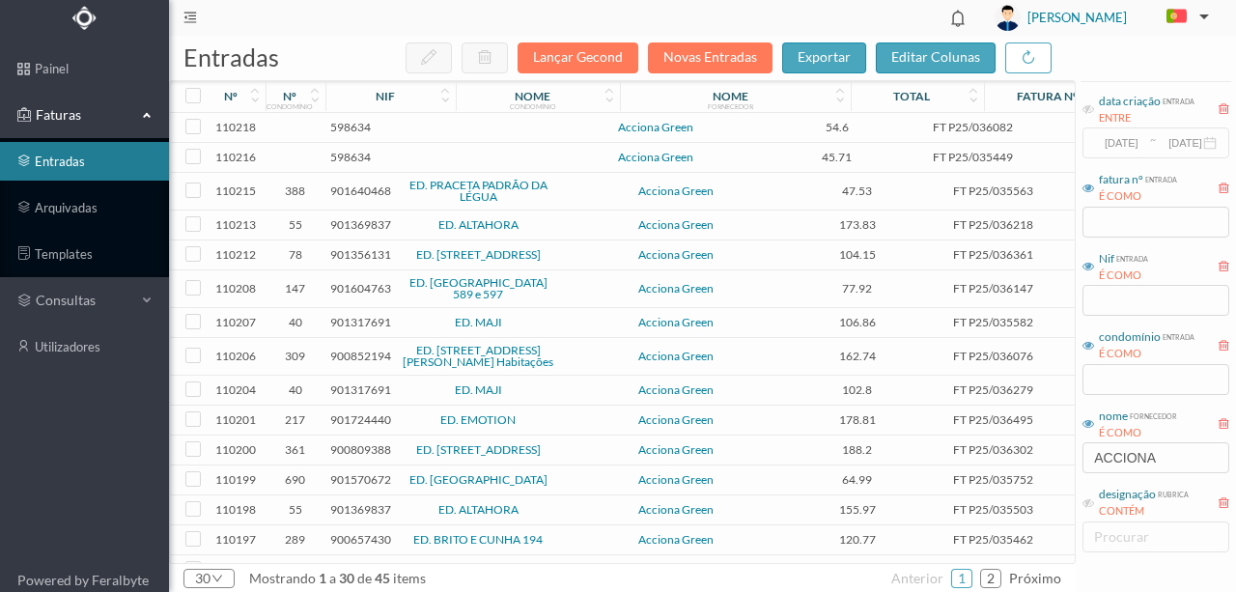
click at [355, 124] on span "598634" at bounding box center [350, 127] width 41 height 14
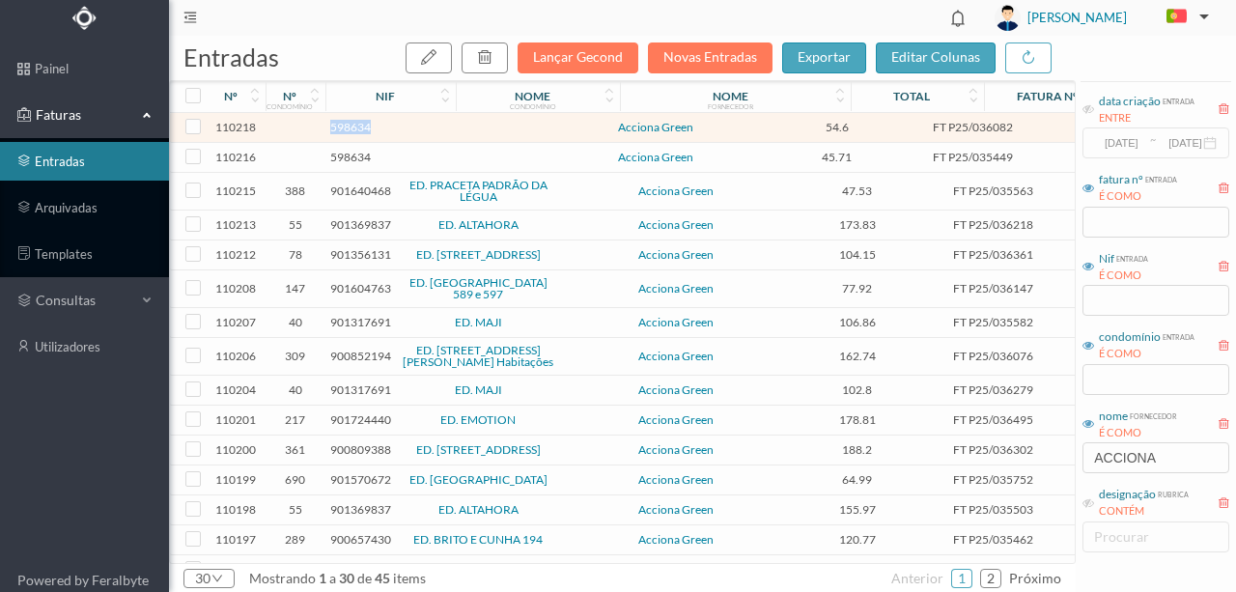
click at [355, 124] on span "598634" at bounding box center [350, 127] width 41 height 14
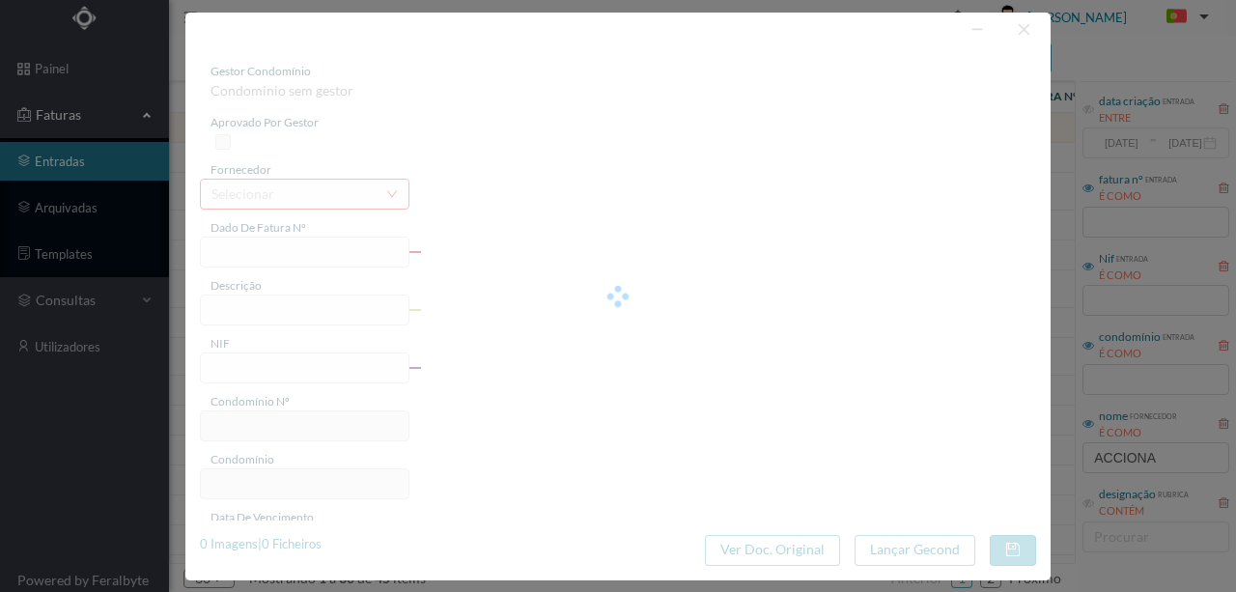
type input "FT P25/036082"
type input "DAS AUSTRALIAS 528"
type input "598634"
type input "[DATE]"
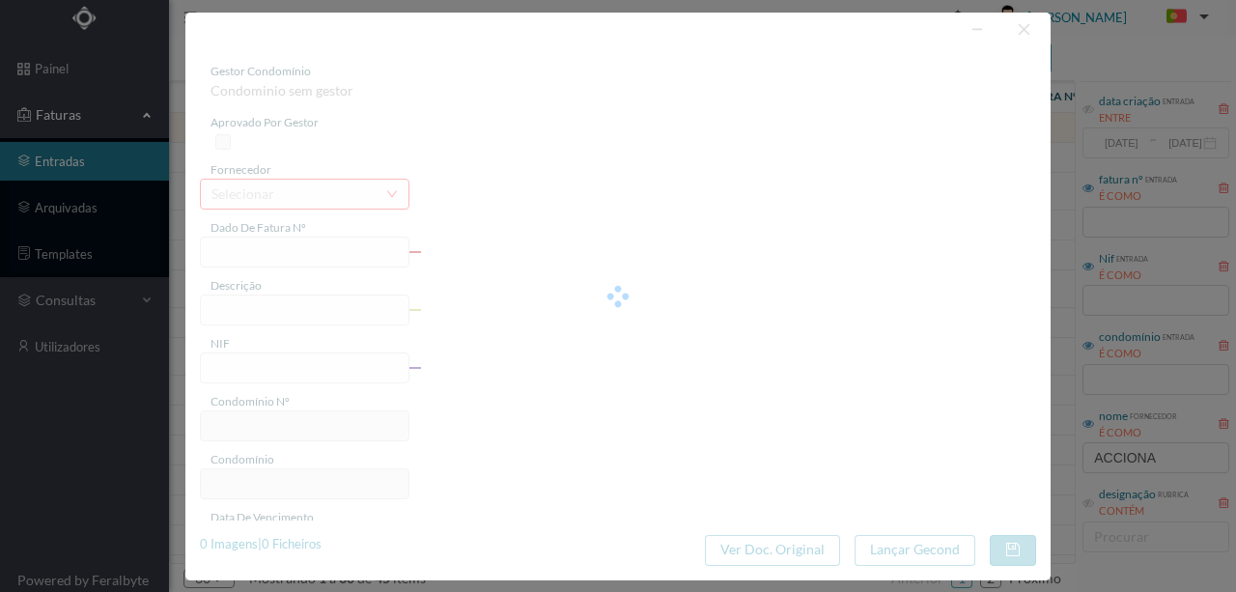
type input "[DATE]"
type input "54.60"
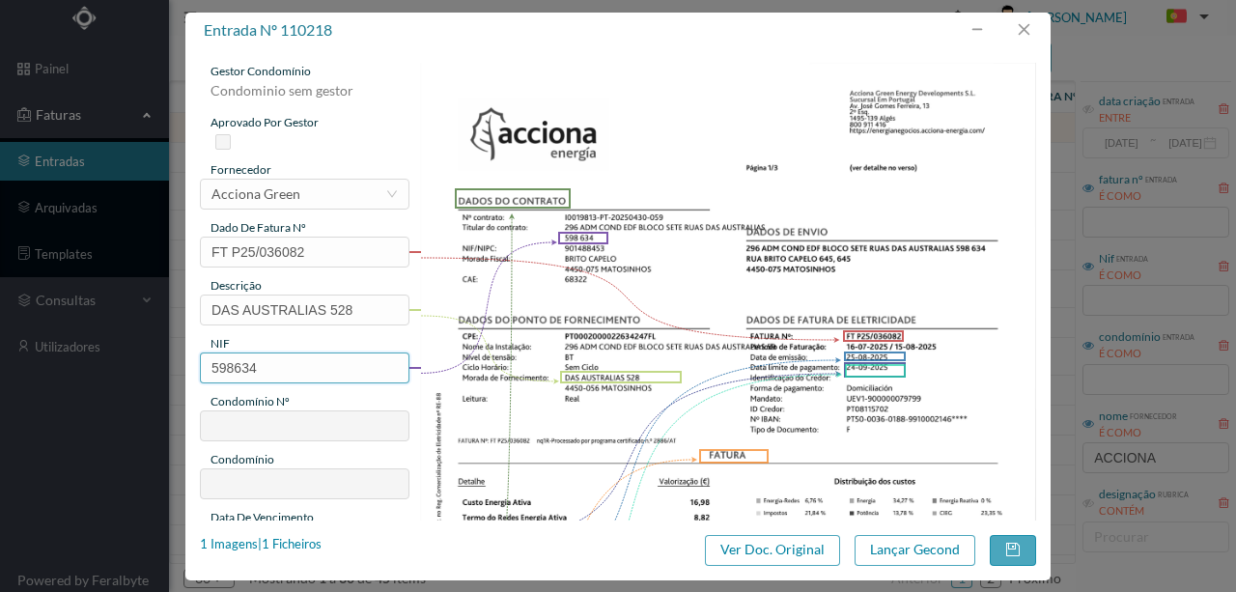
drag, startPoint x: 266, startPoint y: 368, endPoint x: 181, endPoint y: 369, distance: 85.0
click at [181, 369] on div "entrada nº 110218 gestor condomínio Condominio sem gestor aprovado por gestor f…" at bounding box center [618, 296] width 1236 height 592
type input "901488453"
type input "296"
type input "ED. BLOCO SETE"
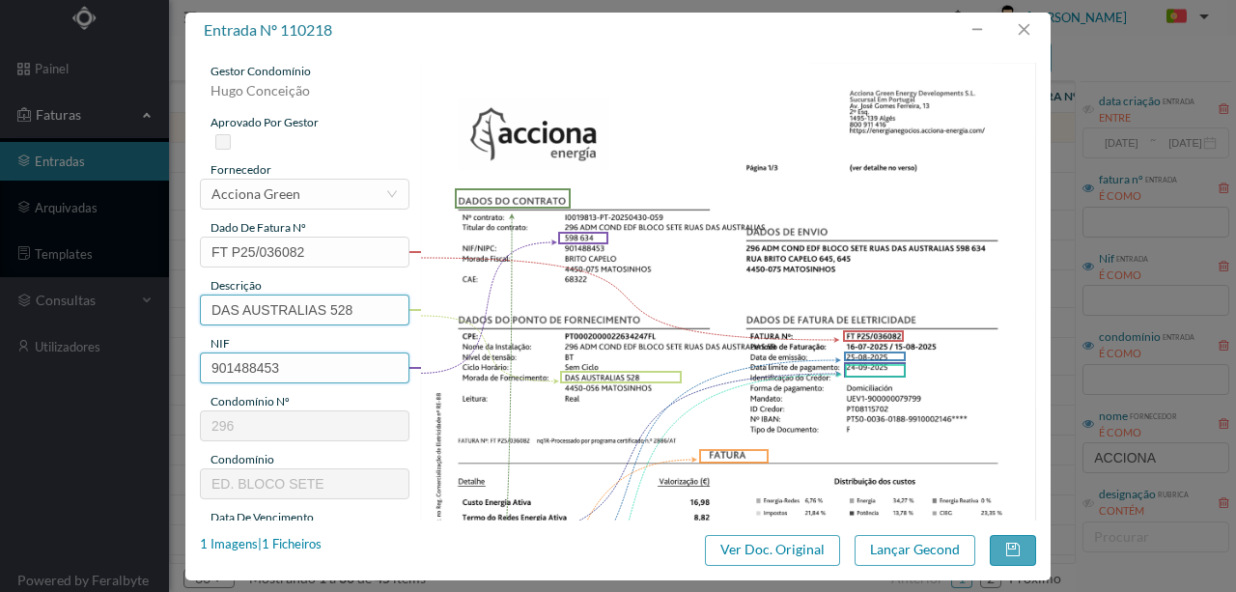
type input "901488453"
drag, startPoint x: 328, startPoint y: 310, endPoint x: 151, endPoint y: 318, distance: 177.8
click at [52, 293] on div "entrada nº 110218 gestor condomínio Hugo Conceição aprovado por gestor forneced…" at bounding box center [618, 296] width 1236 height 592
click at [274, 305] on input "528" at bounding box center [304, 309] width 209 height 31
paste input "(22.07.2025 A 21.08.2025)"
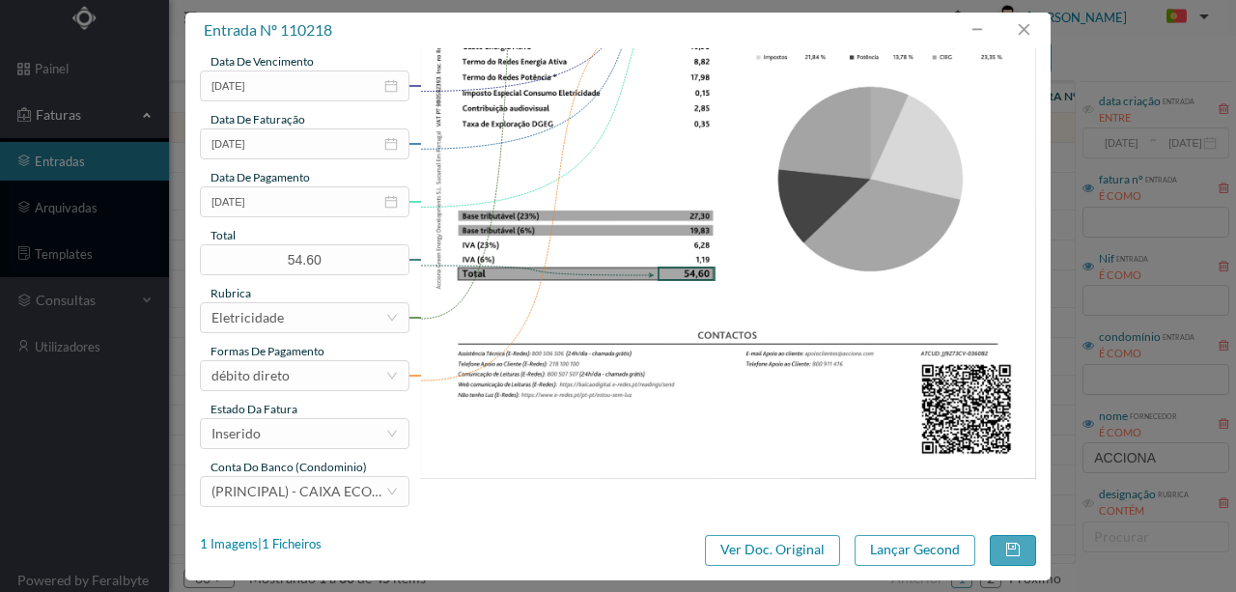
scroll to position [457, 0]
type input "528 (22.07.2025 A 21.08.2025)"
click at [314, 432] on div "Inserido" at bounding box center [298, 432] width 174 height 29
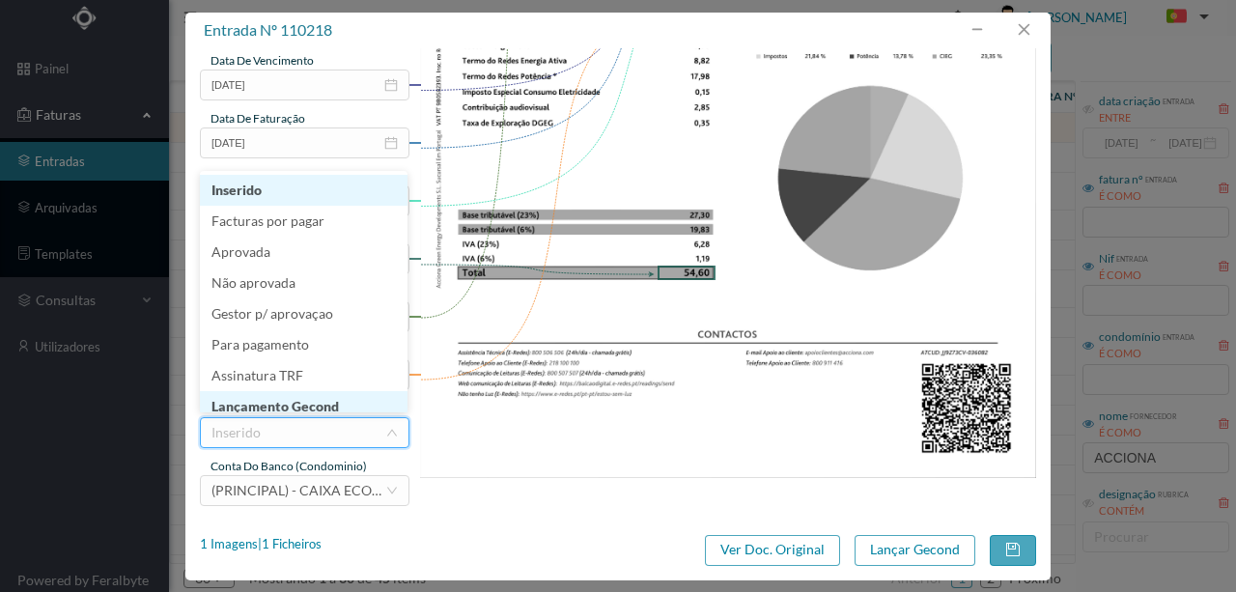
scroll to position [10, 0]
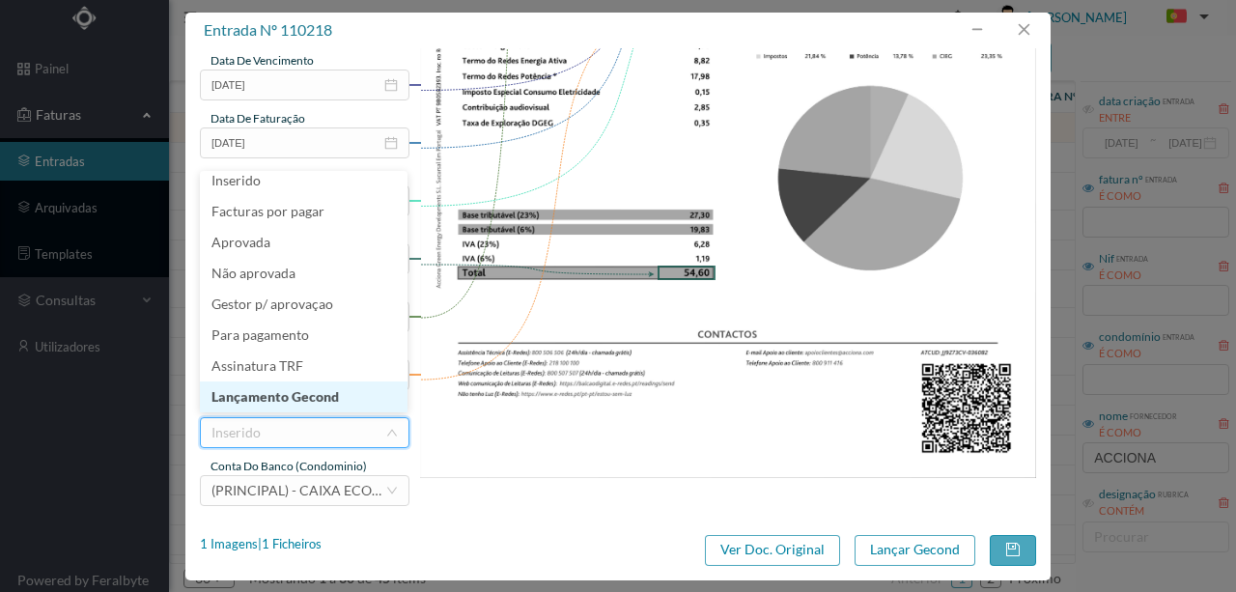
click at [323, 399] on li "Lançamento Gecond" at bounding box center [304, 396] width 208 height 31
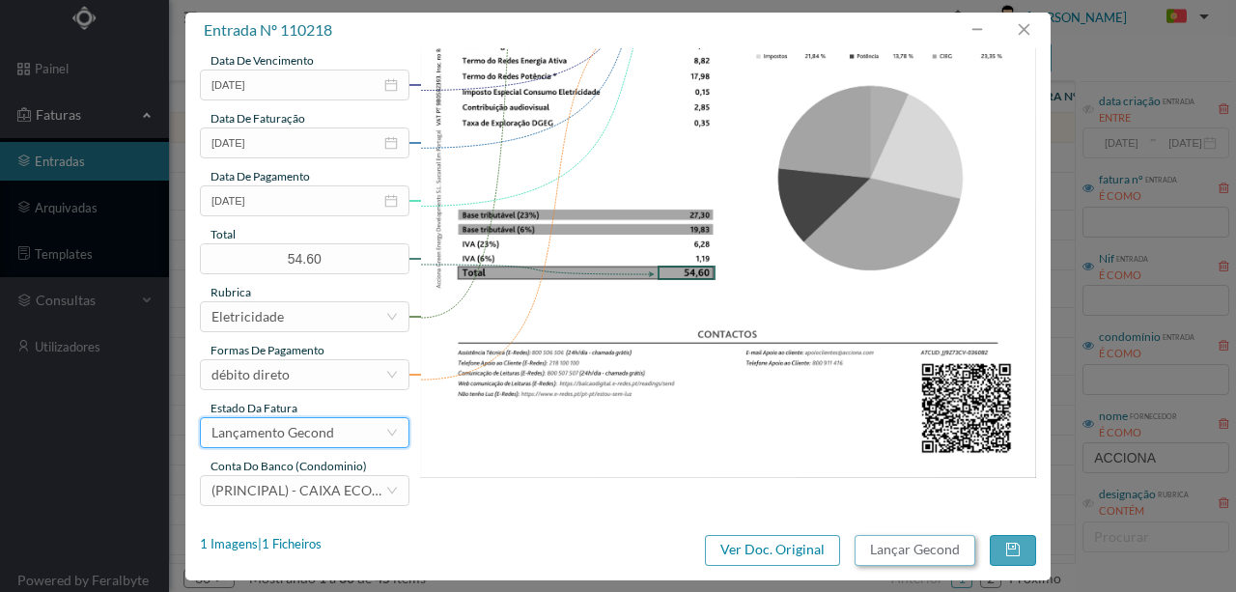
click at [930, 554] on button "Lançar Gecond" at bounding box center [914, 550] width 121 height 31
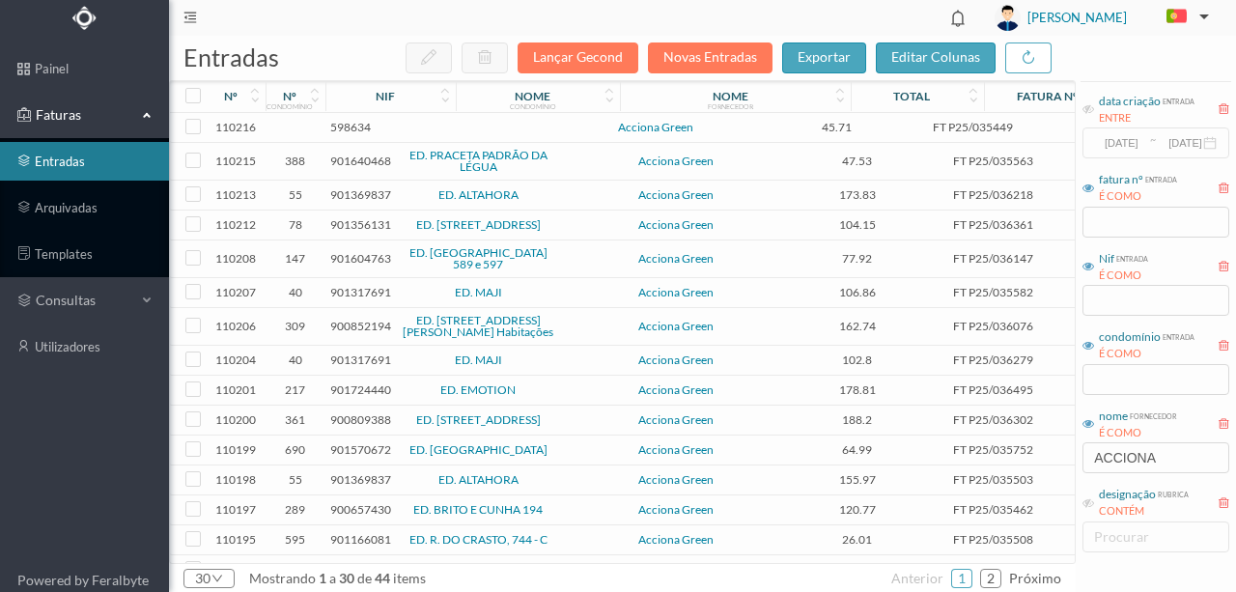
click at [354, 127] on span "598634" at bounding box center [350, 127] width 41 height 14
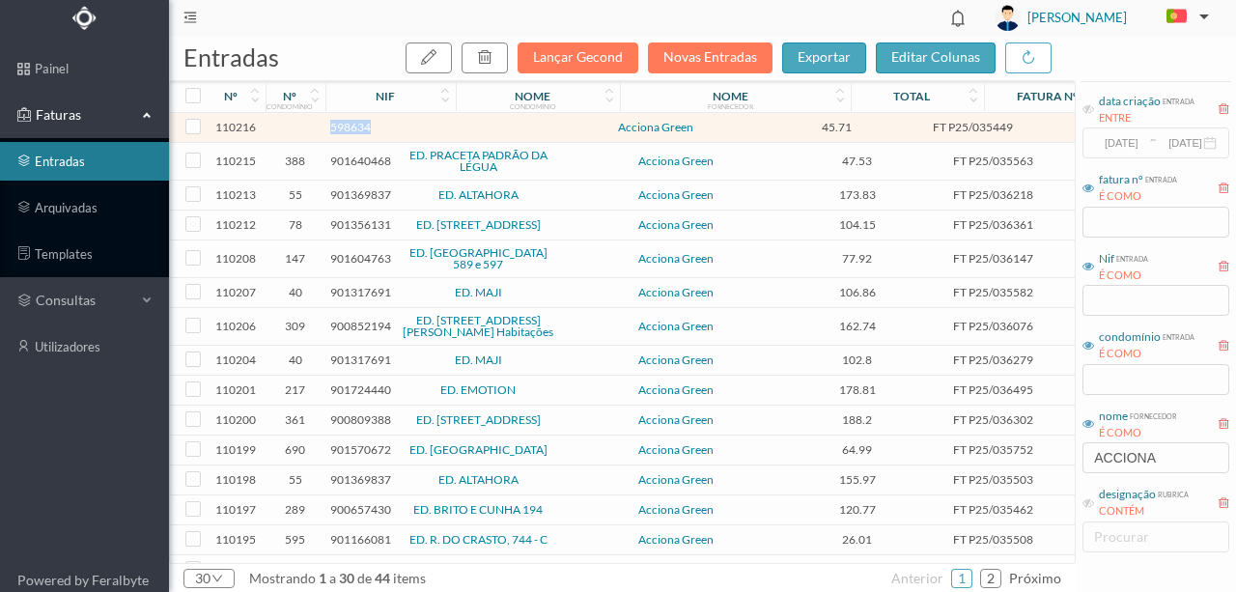
click at [354, 127] on span "598634" at bounding box center [350, 127] width 41 height 14
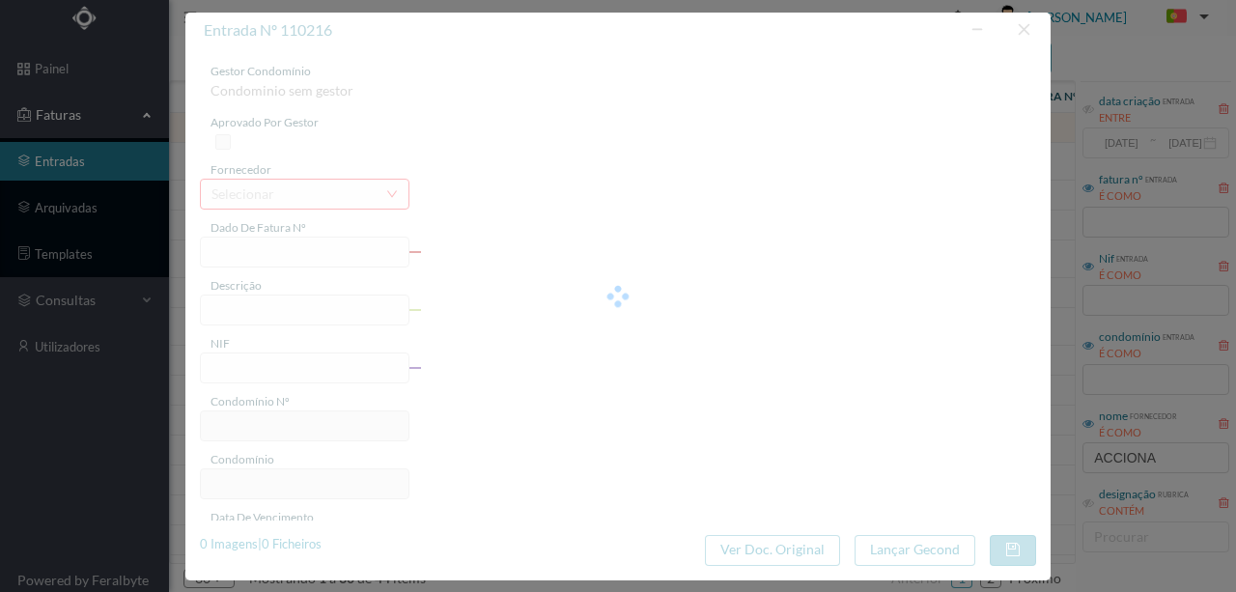
type input "FT P25/035449"
type input "DAS AUSTRALIAS 598"
type input "598634"
type input "[DATE]"
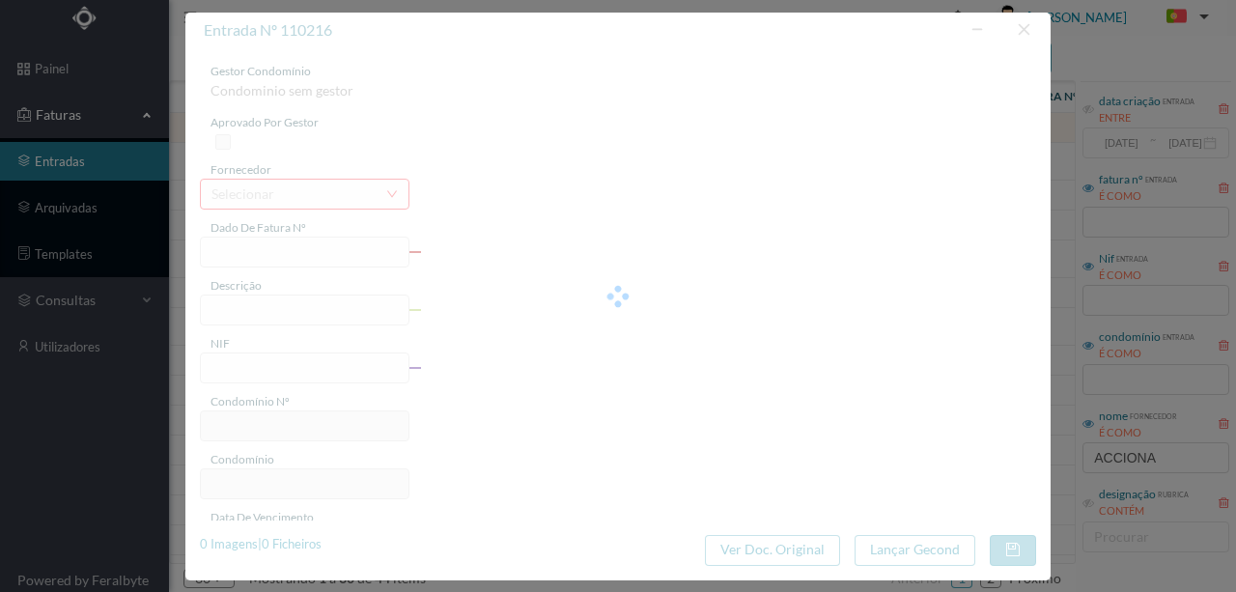
type input "[DATE]"
type input "45.71"
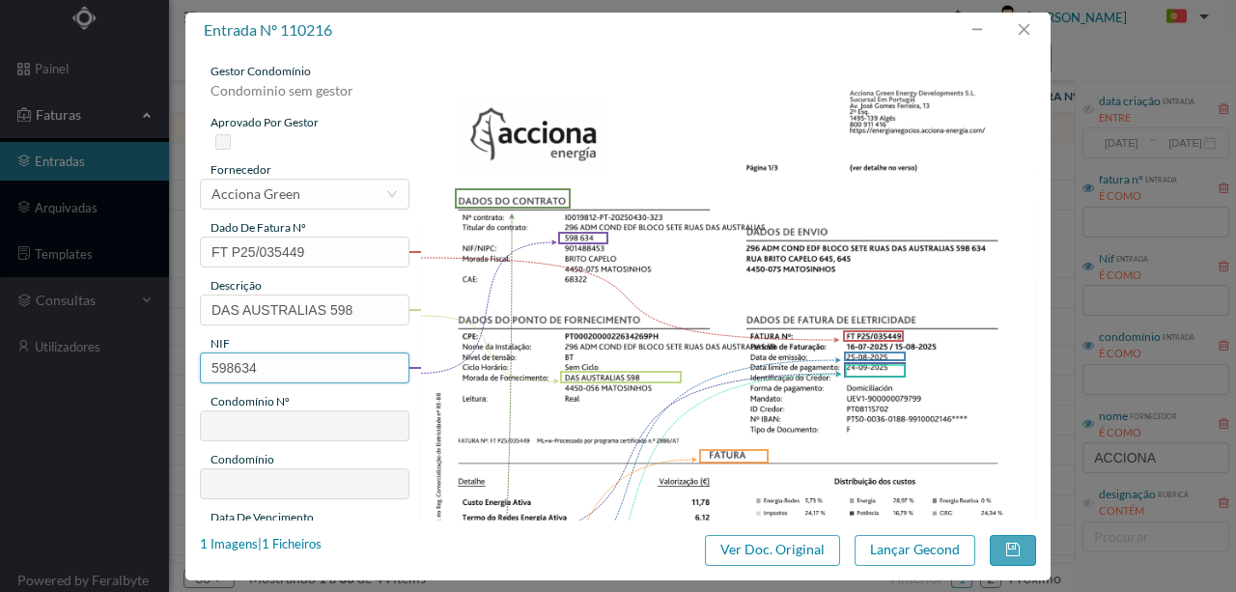
drag, startPoint x: 271, startPoint y: 363, endPoint x: 125, endPoint y: 367, distance: 146.8
click at [129, 370] on div "entrada nº 110216 gestor condomínio Condominio sem gestor aprovado por gestor f…" at bounding box center [618, 296] width 1236 height 592
type input "901488453"
type input "296"
type input "ED. BLOCO SETE"
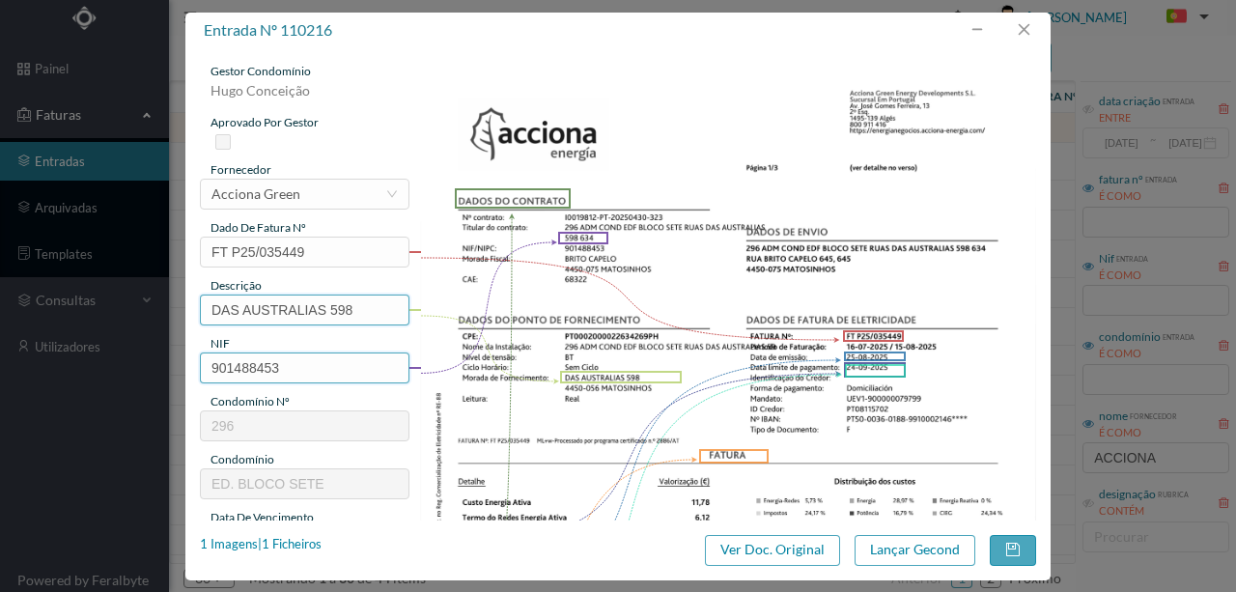
type input "901488453"
drag, startPoint x: 324, startPoint y: 313, endPoint x: 127, endPoint y: 317, distance: 197.0
click at [127, 317] on div "entrada nº 110216 gestor condomínio Hugo Conceição aprovado por gestor forneced…" at bounding box center [618, 296] width 1236 height 592
click at [271, 310] on input "598" at bounding box center [304, 309] width 209 height 31
paste input "(22.07.2025 A 21.08.2025)"
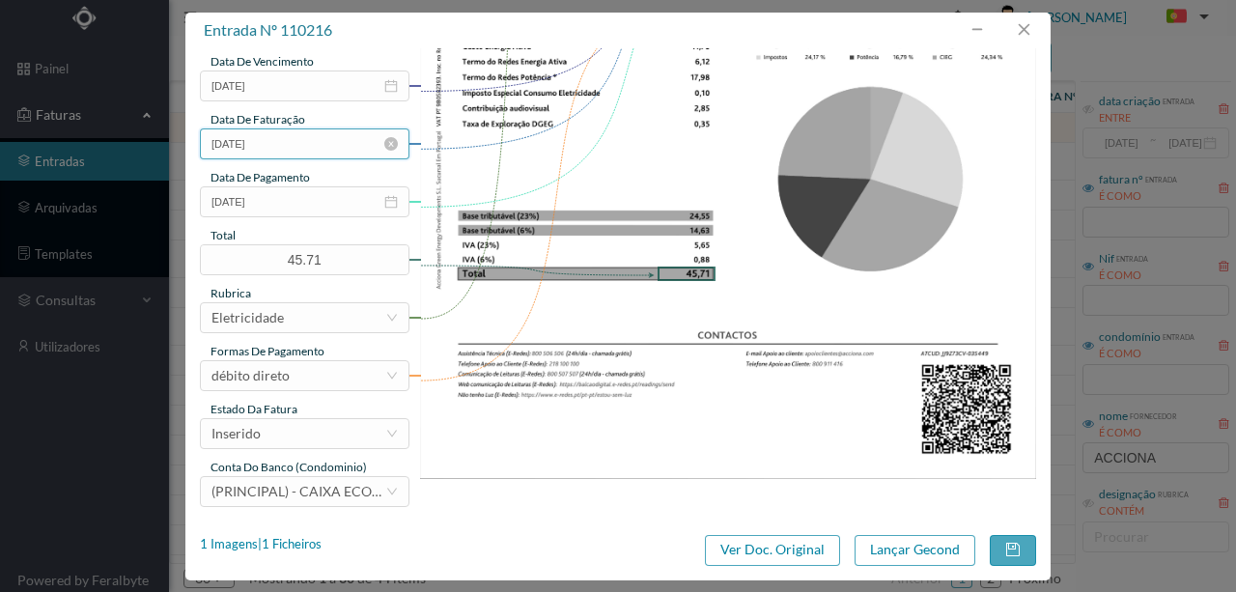
scroll to position [457, 0]
type input "598 (22.07.2025 A 21.08.2025)"
click at [303, 431] on div "Inserido" at bounding box center [298, 432] width 174 height 29
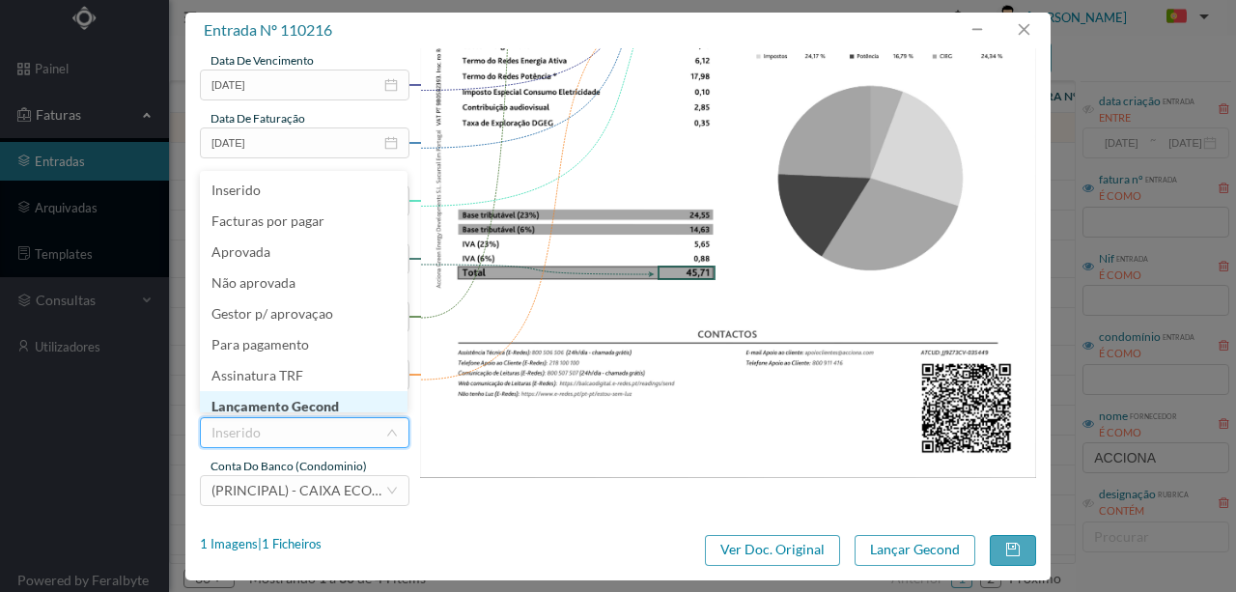
scroll to position [10, 0]
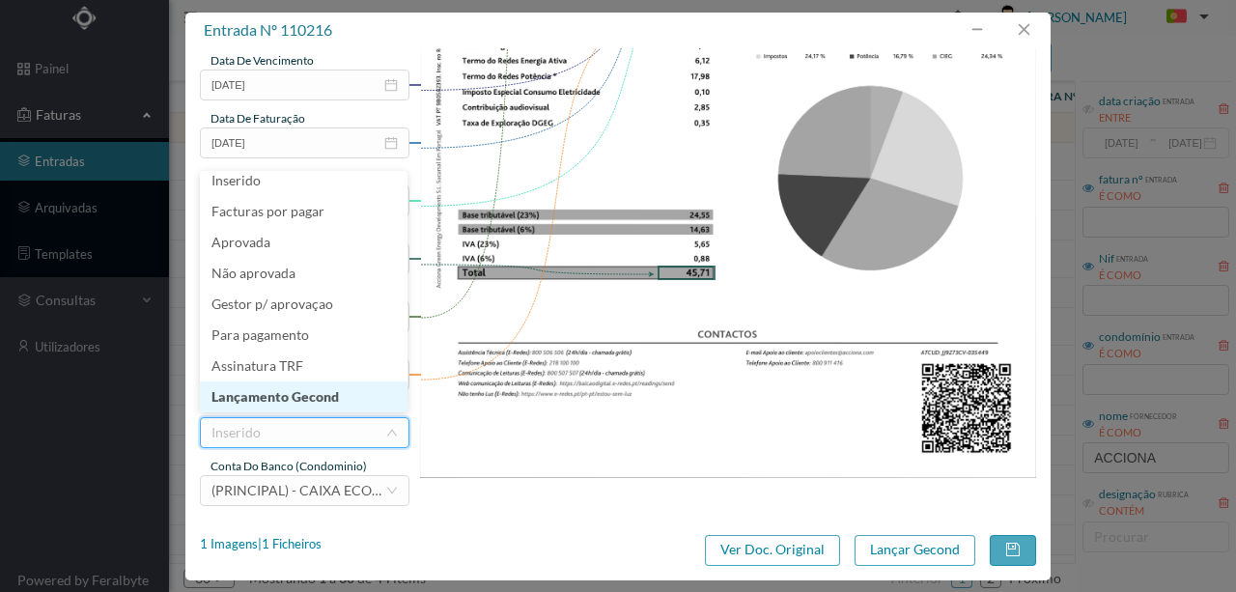
click at [282, 392] on li "Lançamento Gecond" at bounding box center [304, 396] width 208 height 31
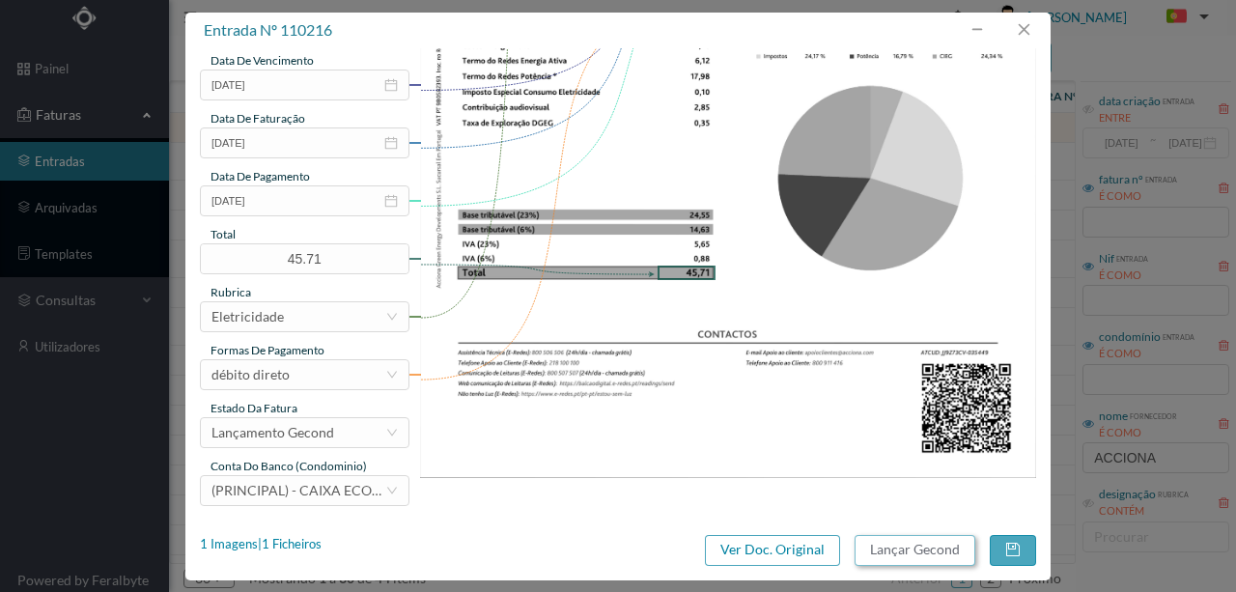
click at [890, 554] on button "Lançar Gecond" at bounding box center [914, 550] width 121 height 31
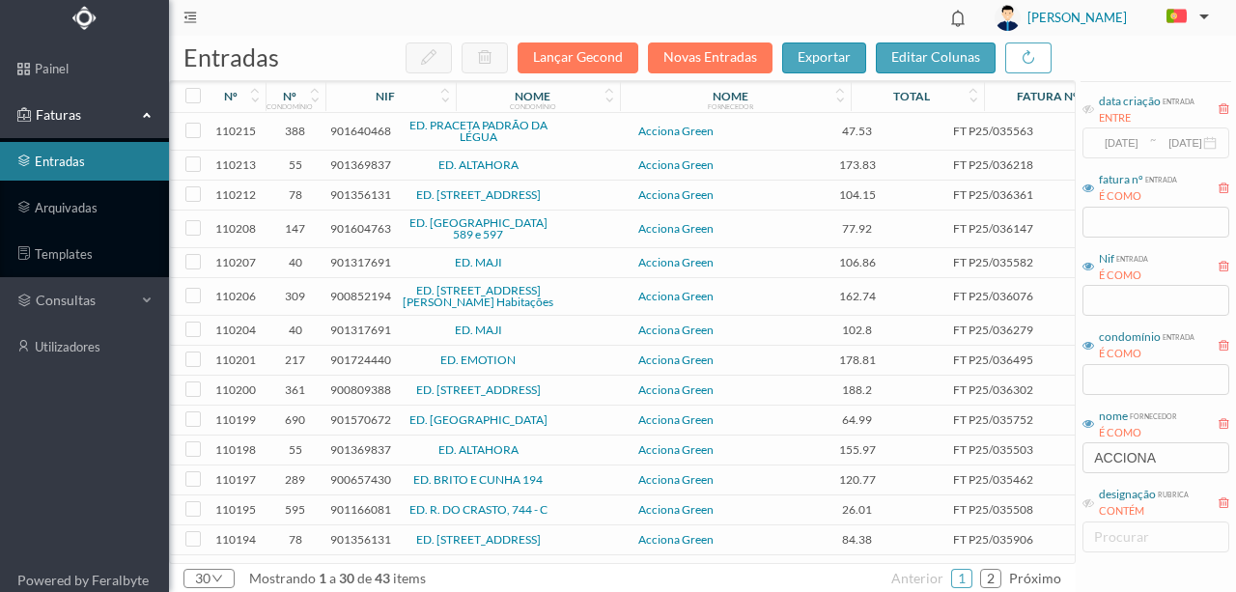
click at [352, 130] on span "901640468" at bounding box center [360, 131] width 61 height 14
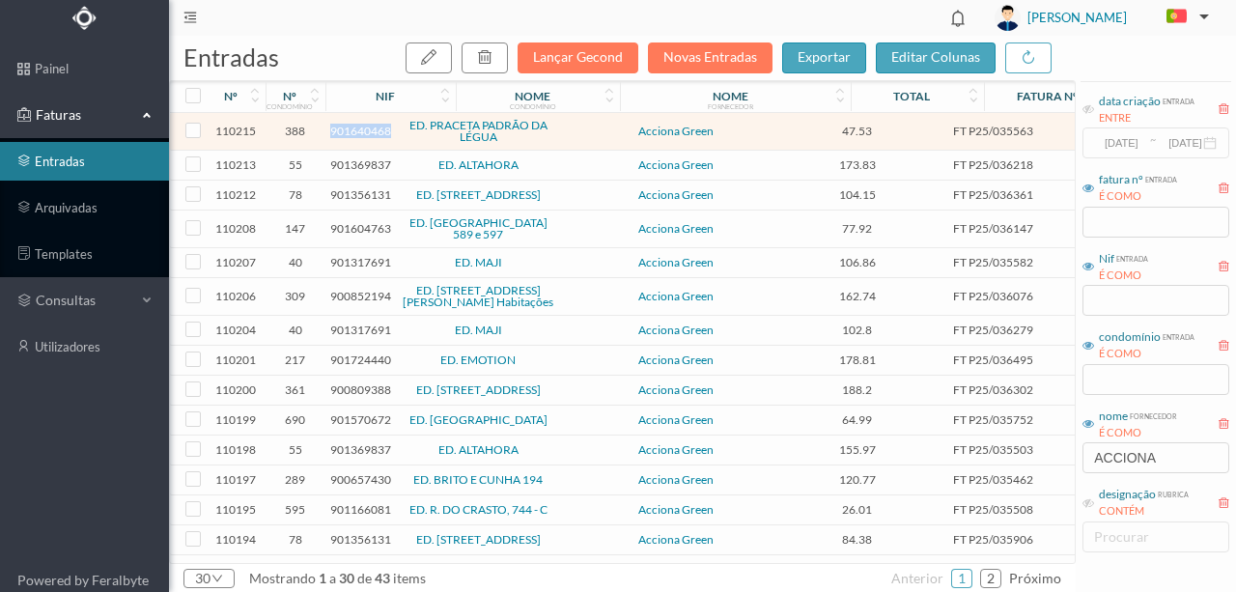
click at [352, 130] on span "901640468" at bounding box center [360, 131] width 61 height 14
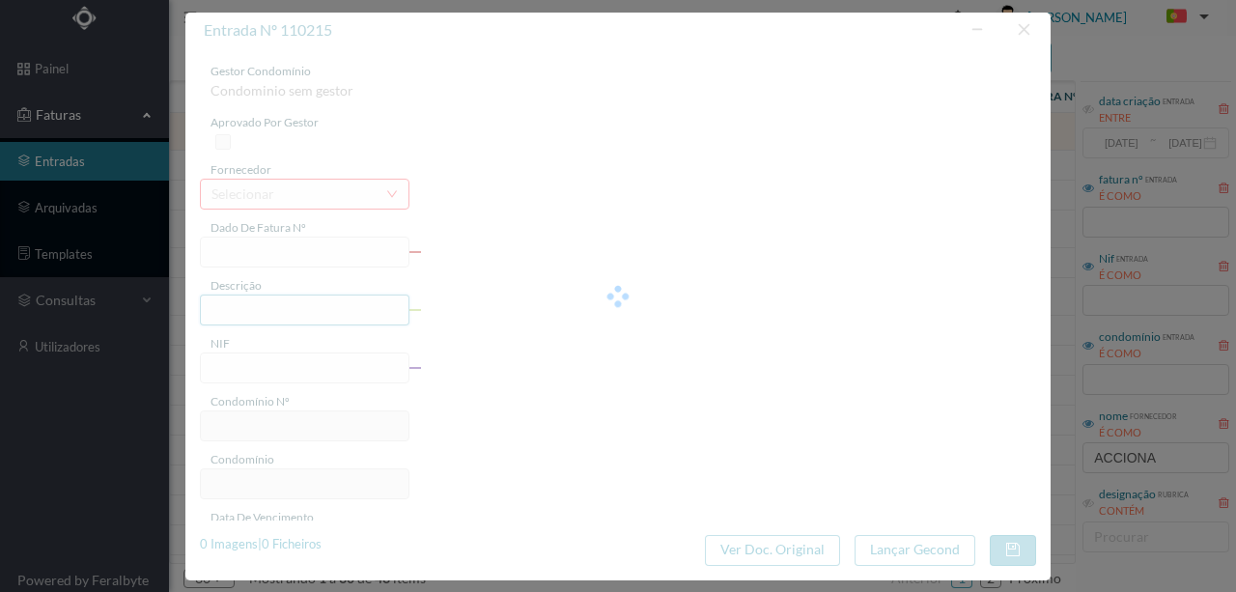
type input "FT P25/035563"
type input "DO PADRAO DA LEGUA 41"
type input "901640468"
type input "[DATE]"
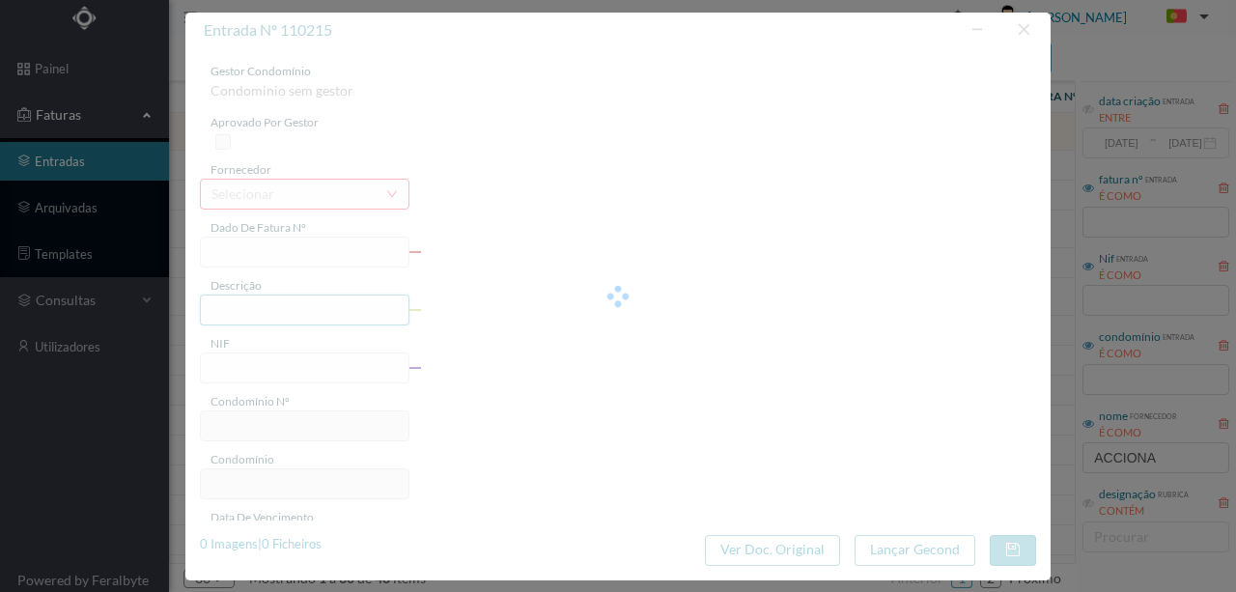
type input "[DATE]"
type input "47.53"
type input "388"
type input "ED. PRACETA PADRÃO DA LÉGUA"
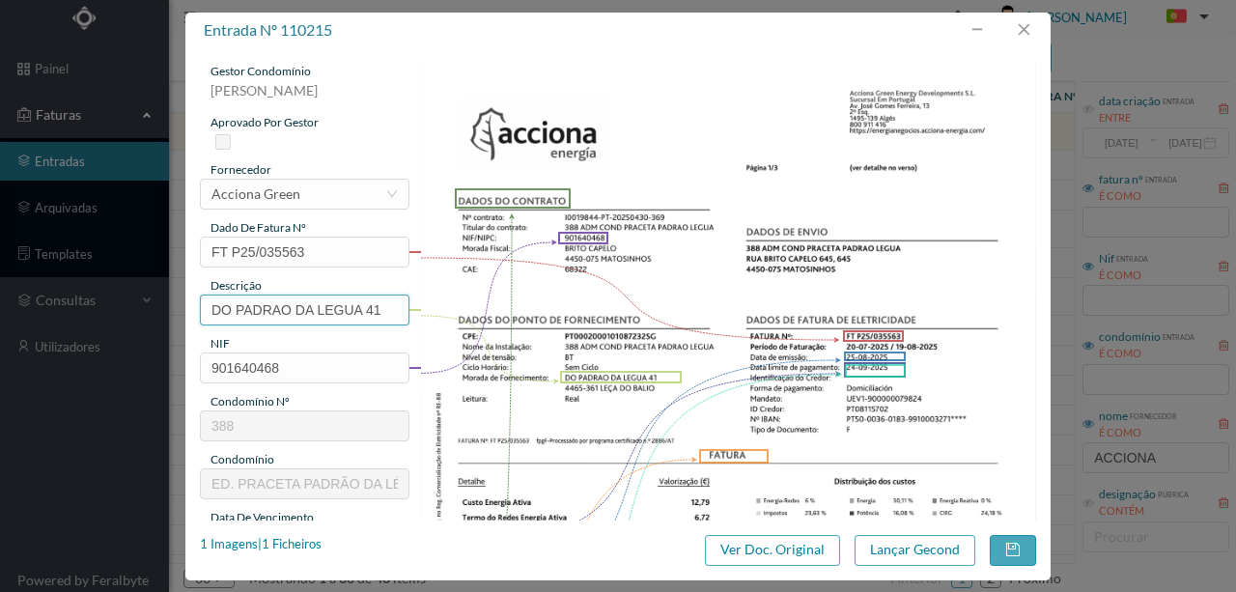
drag, startPoint x: 364, startPoint y: 305, endPoint x: 0, endPoint y: 268, distance: 365.8
click at [0, 274] on div "entrada nº 110215 gestor condomínio Susana Silva aprovado por gestor fornecedor…" at bounding box center [618, 296] width 1236 height 592
click at [248, 311] on input "41" at bounding box center [304, 309] width 209 height 31
paste input "(22.07.2025 A 21.08.2025)"
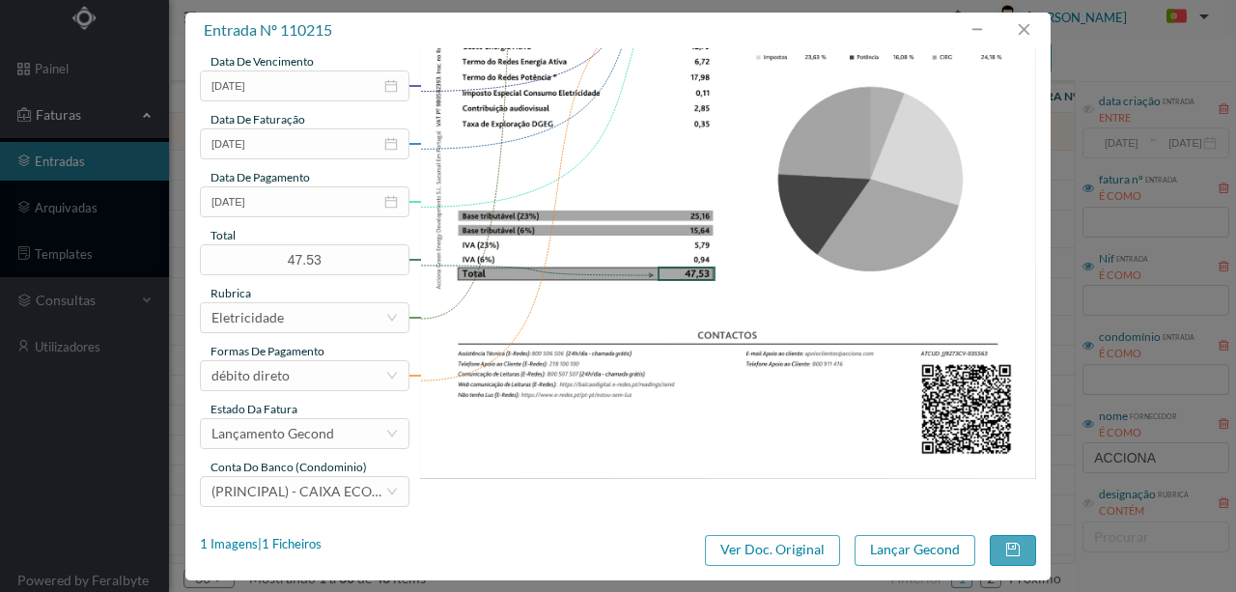
scroll to position [457, 0]
type input "41 (22.07.2025 A 21.08.2025)"
click at [919, 555] on button "Lançar Gecond" at bounding box center [914, 550] width 121 height 31
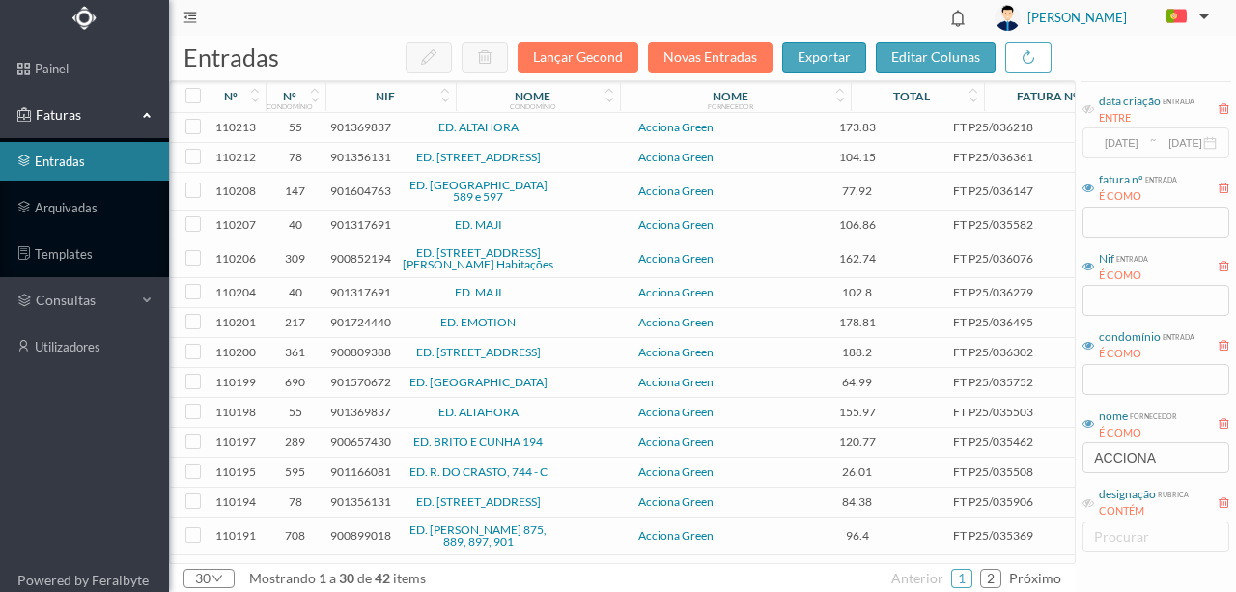
click at [348, 128] on span "901369837" at bounding box center [360, 127] width 61 height 14
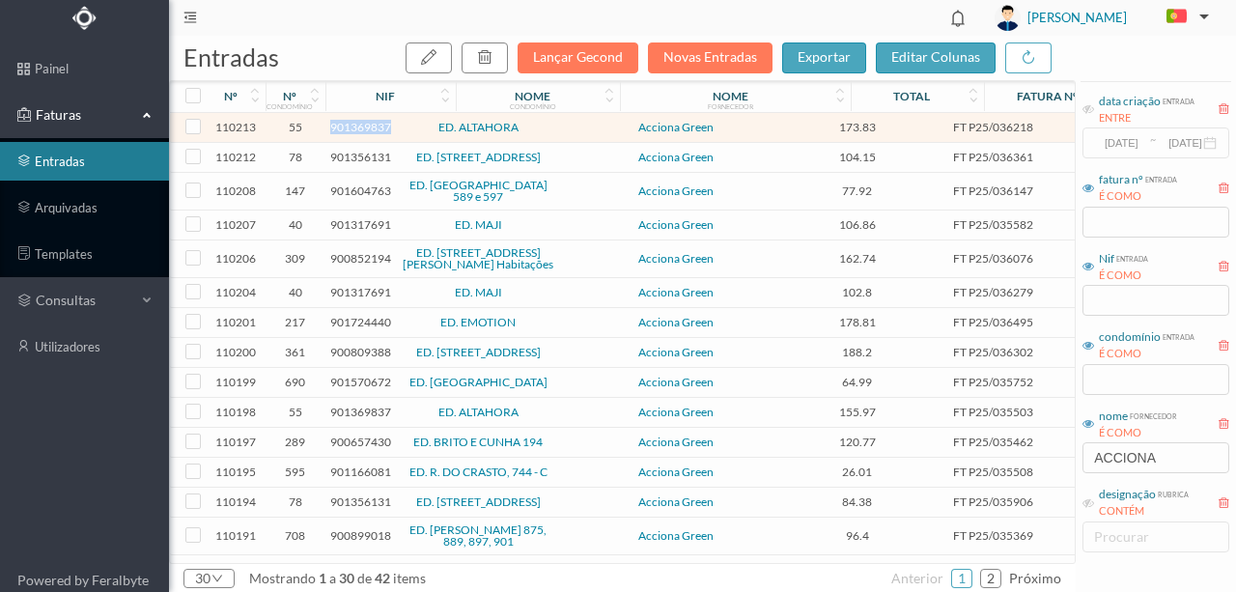
click at [348, 128] on span "901369837" at bounding box center [360, 127] width 61 height 14
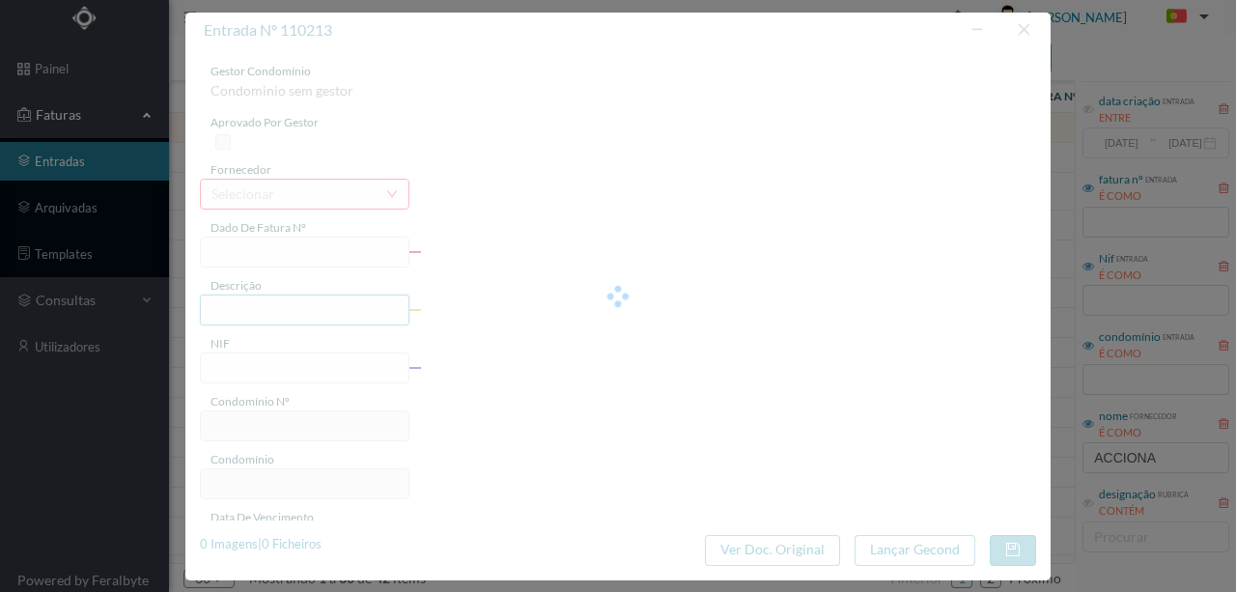
type input "FT P25/036218"
type input "CALOUSTE GULBENKIAN 1101 CO"
type input "901369837"
type input "[DATE]"
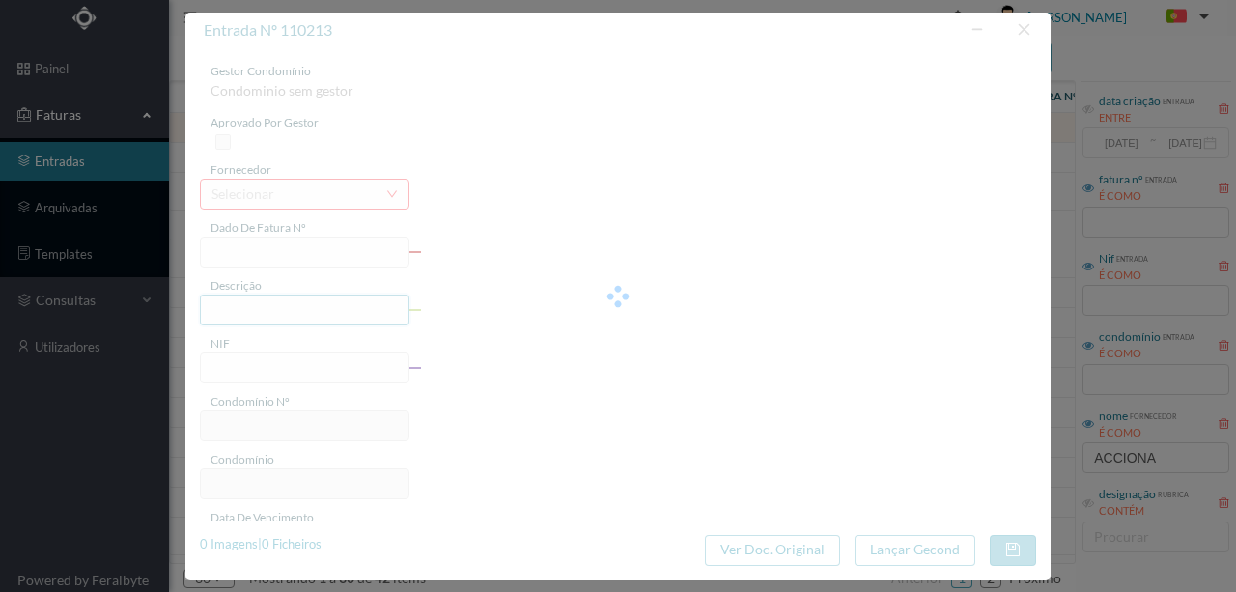
type input "[DATE]"
type input "173.83"
type input "55"
type input "ED. ALTAHORA"
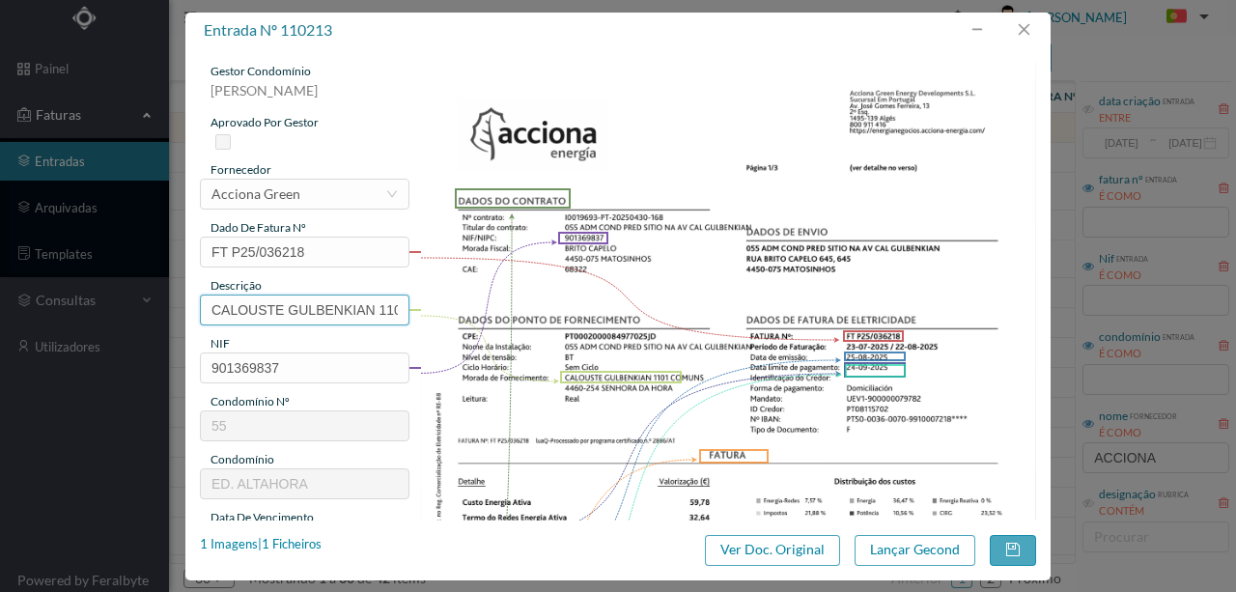
drag, startPoint x: 378, startPoint y: 309, endPoint x: 5, endPoint y: 266, distance: 376.0
click at [0, 273] on div "entrada nº 110213 gestor condomínio Rui Marques aprovado por gestor fornecedor …" at bounding box center [618, 296] width 1236 height 592
drag, startPoint x: 267, startPoint y: 311, endPoint x: 286, endPoint y: 321, distance: 21.2
click at [267, 311] on input "1101 CO" at bounding box center [304, 309] width 209 height 31
paste input "(22.07.2025 A 21.08.2025)"
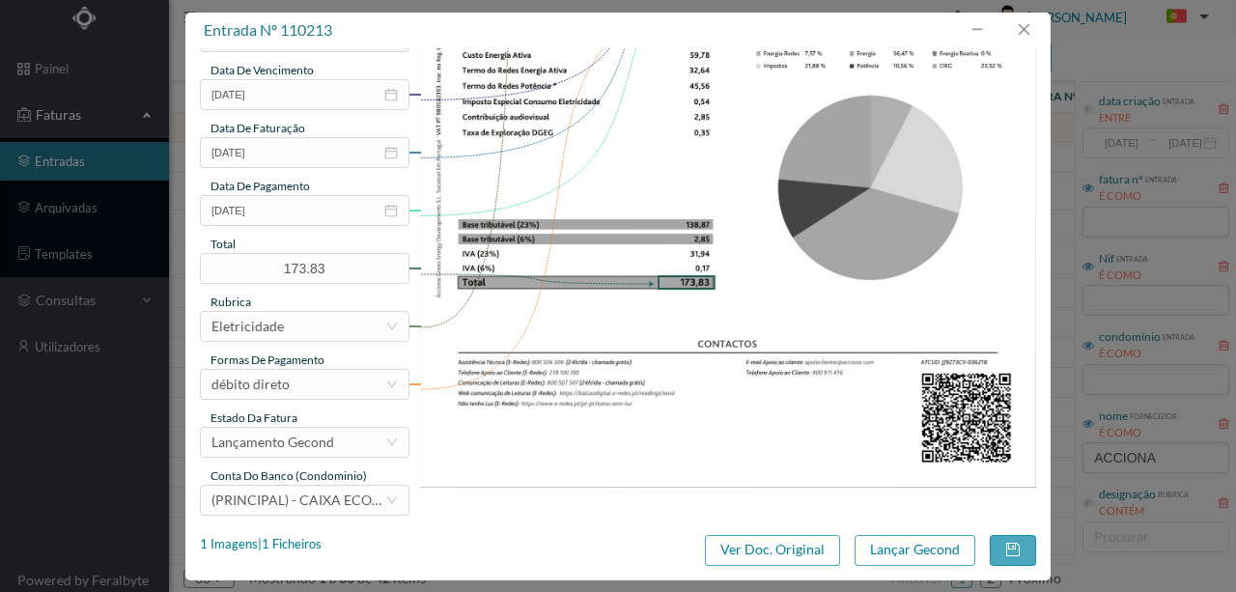
scroll to position [450, 0]
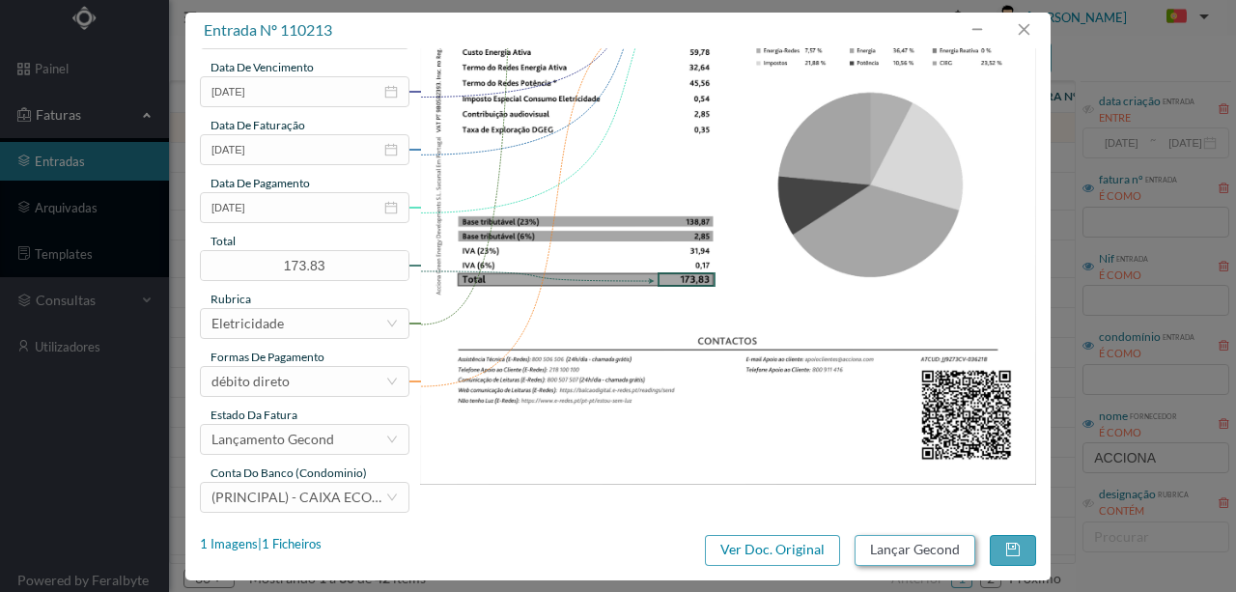
type input "1101 COMUNS (22.07.2025 A 21.08.2025)"
click at [902, 553] on button "Lançar Gecond" at bounding box center [914, 550] width 121 height 31
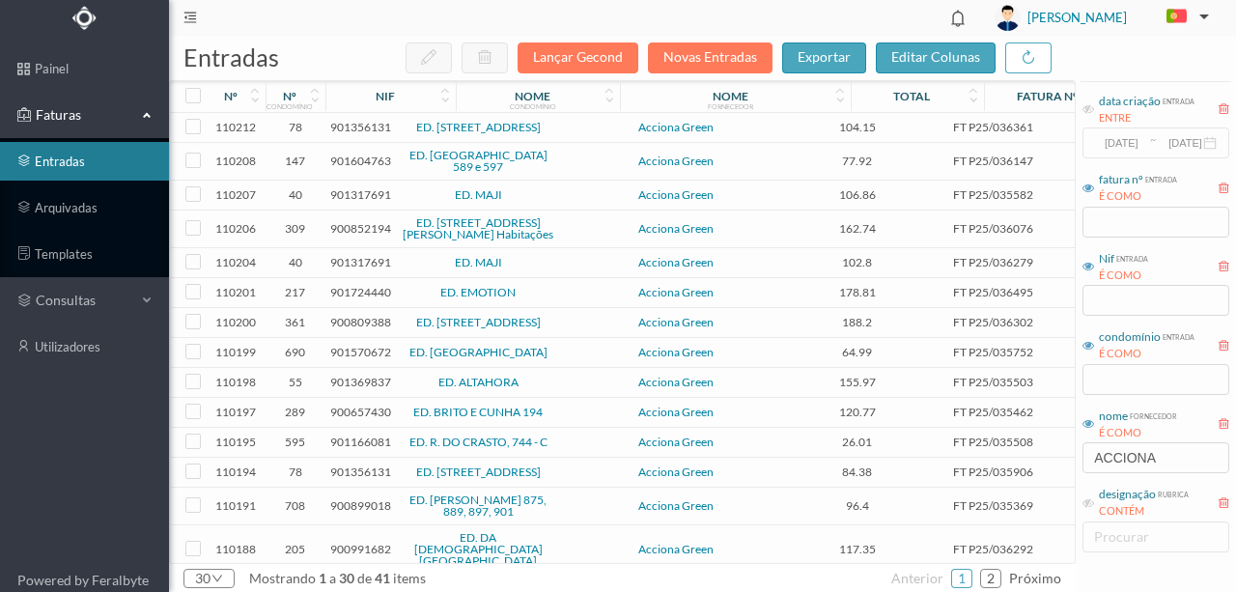
click at [349, 131] on span "901356131" at bounding box center [360, 127] width 61 height 14
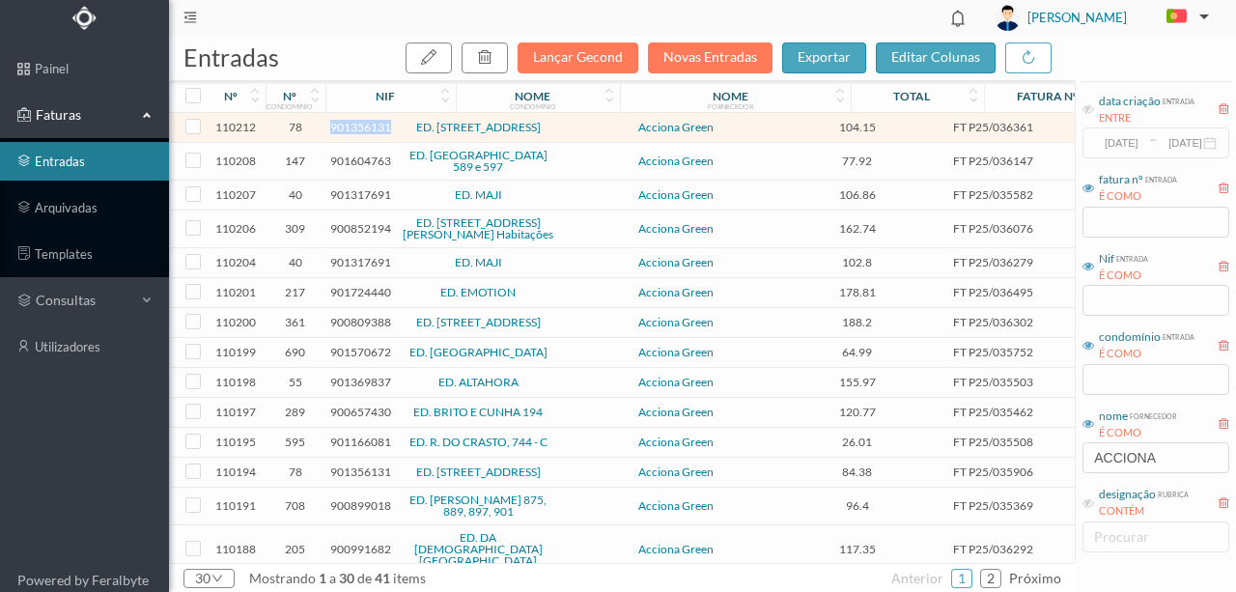
click at [349, 131] on span "901356131" at bounding box center [360, 127] width 61 height 14
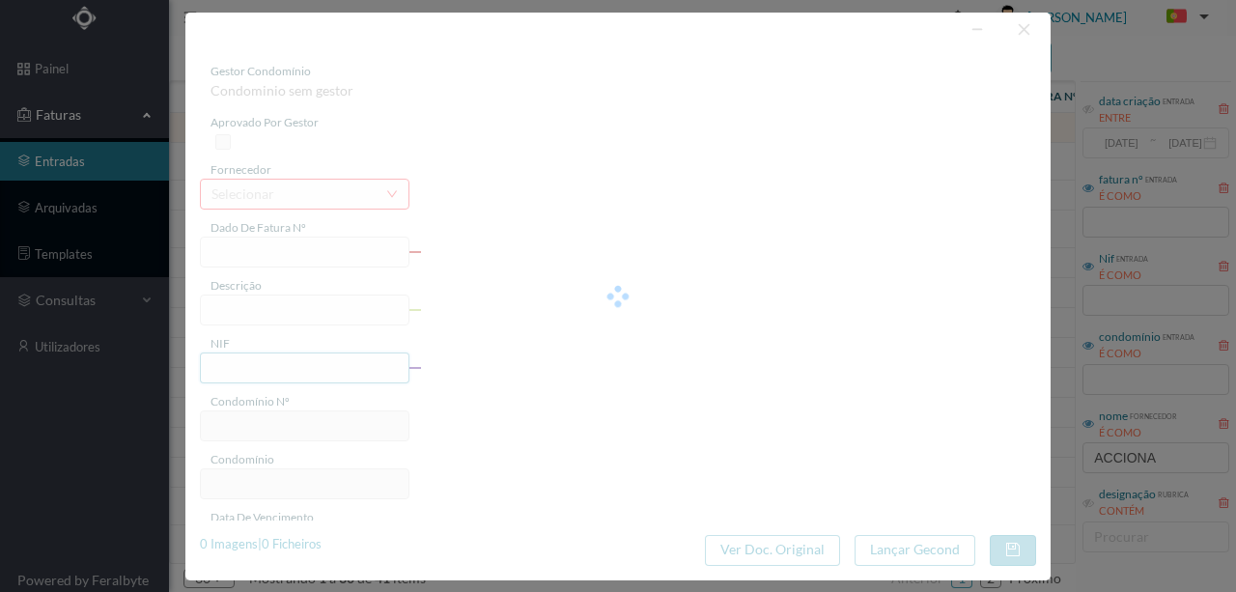
type input "FT P25/036361"
type input "NOVA DO PACO POENTE- VALAD"
type input "901356131"
type input "[DATE]"
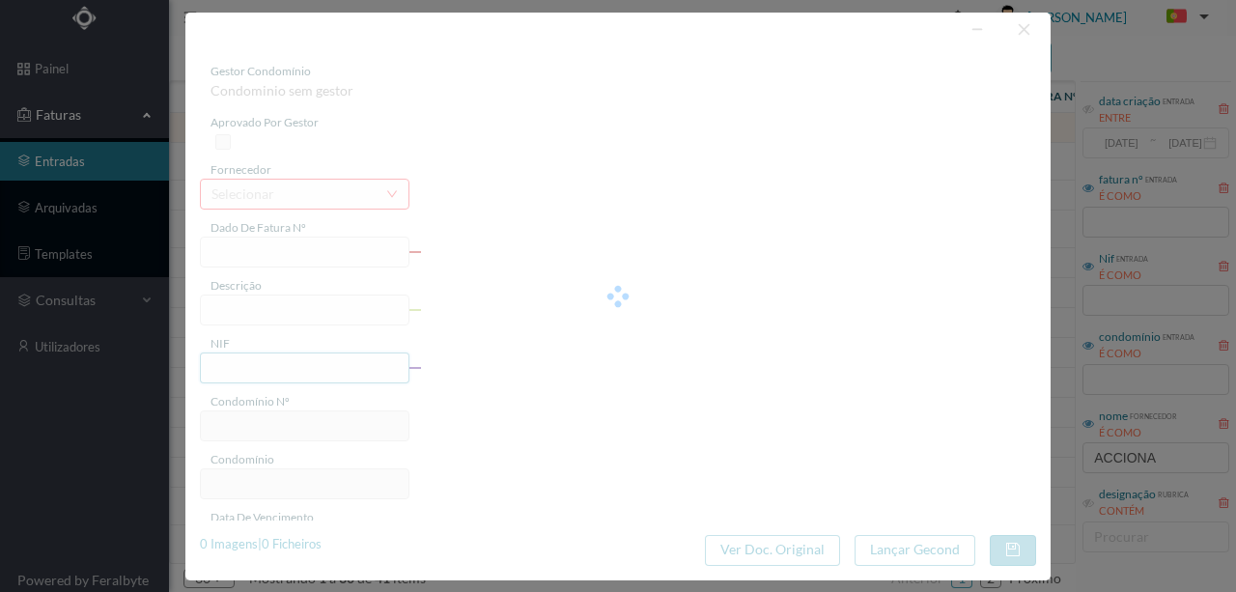
type input "[DATE]"
type input "104.15"
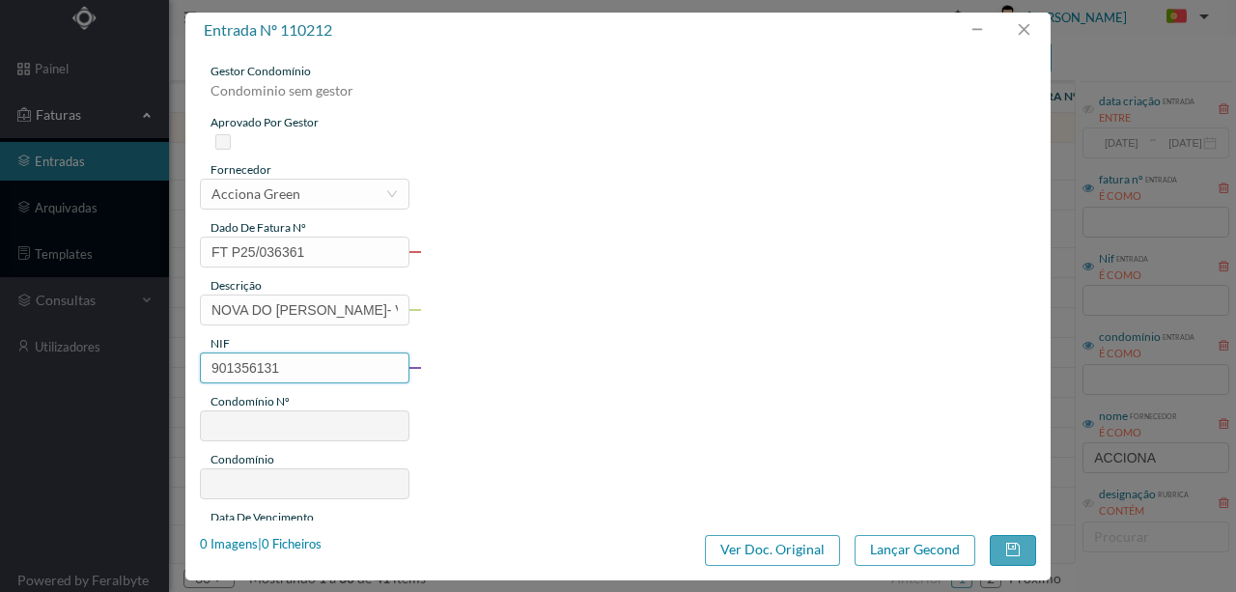
type input "78"
type input "ED. RUA NOVA DO PAÇO 93 A 123"
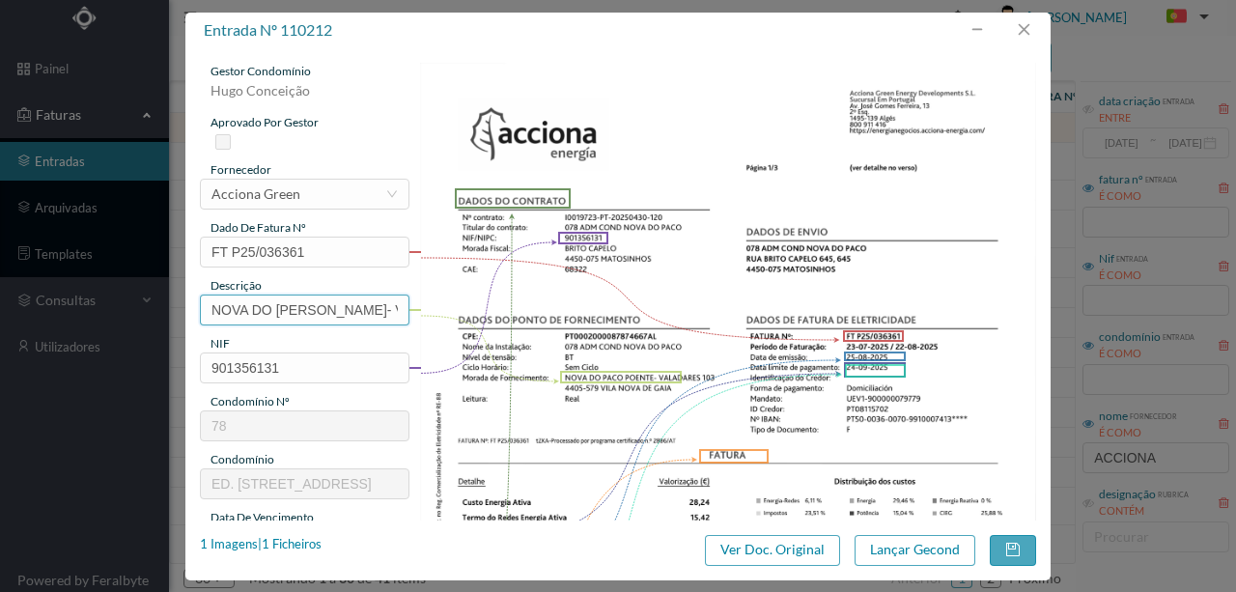
scroll to position [0, 27]
drag, startPoint x: 201, startPoint y: 306, endPoint x: 534, endPoint y: 315, distance: 333.2
click at [534, 315] on div "gestor condomínio Hugo Conceição aprovado por gestor fornecedor selecionar Acci…" at bounding box center [618, 513] width 836 height 900
paste input "(22.07.2025 A 21.08.2025)"
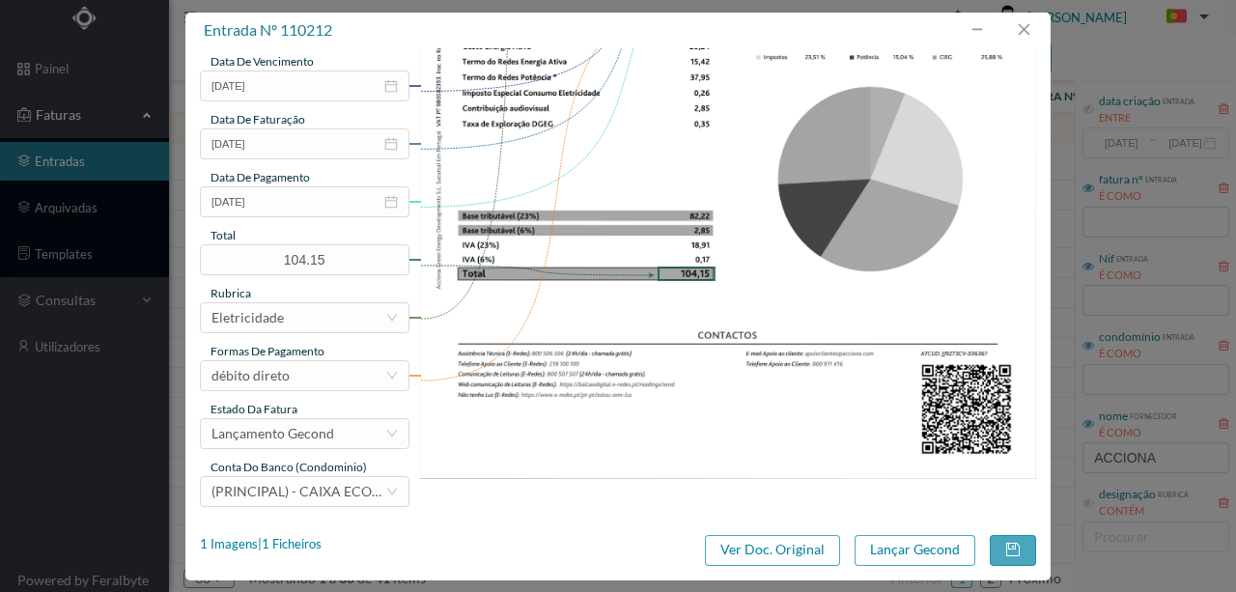
scroll to position [457, 0]
type input "103 (22.07.2025 A 21.08.2025)"
click at [899, 555] on button "Lançar Gecond" at bounding box center [914, 550] width 121 height 31
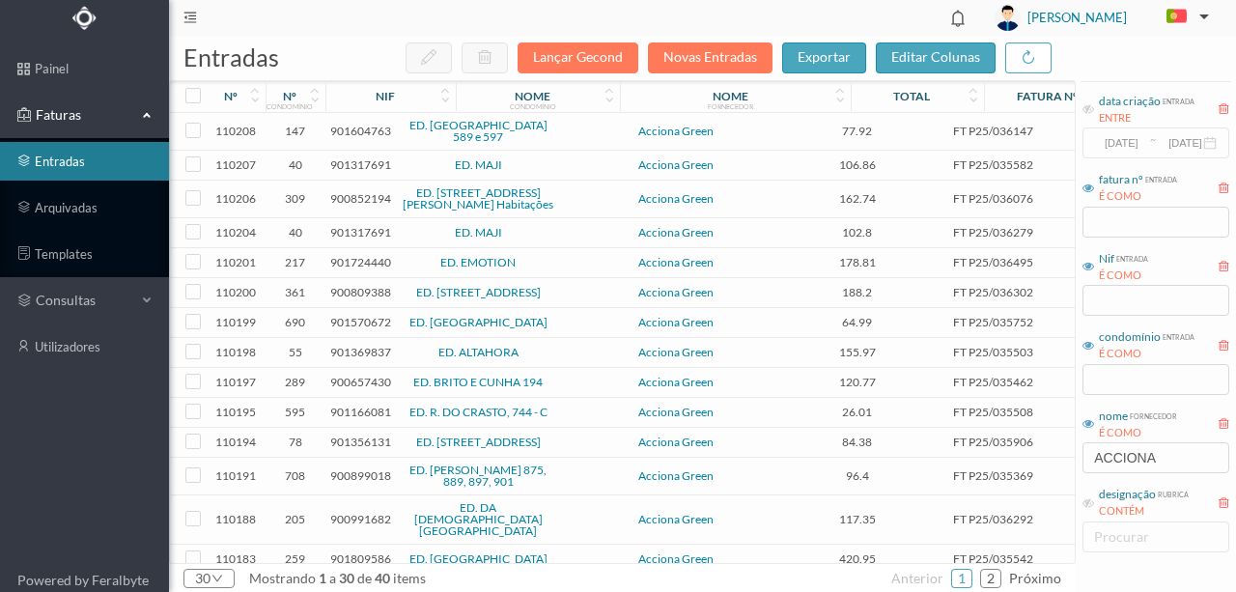
click at [359, 129] on span "901604763" at bounding box center [360, 131] width 61 height 14
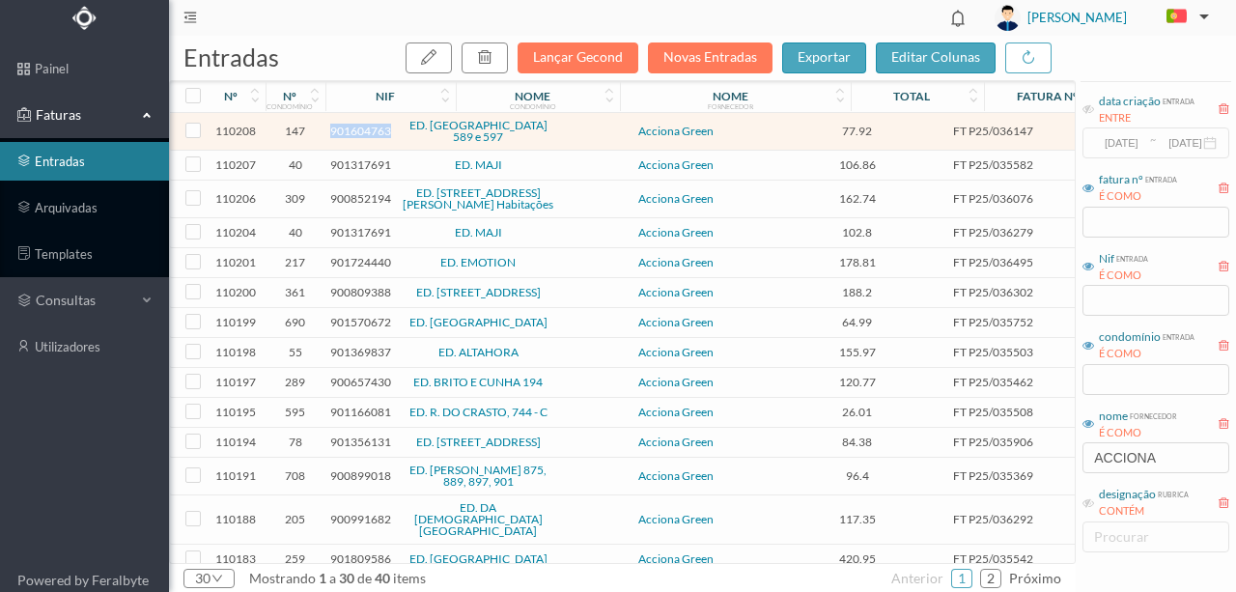
click at [359, 129] on span "901604763" at bounding box center [360, 131] width 61 height 14
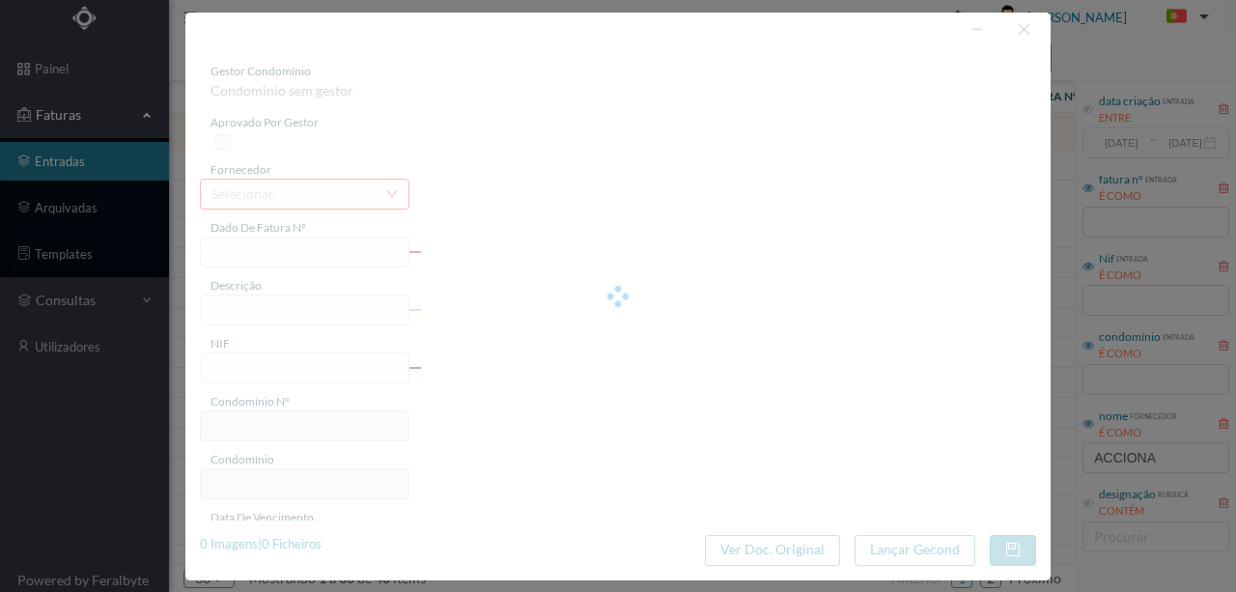
type input "FT P25/036147"
type input "DO SENHOR 597"
type input "901604763"
type input "[DATE]"
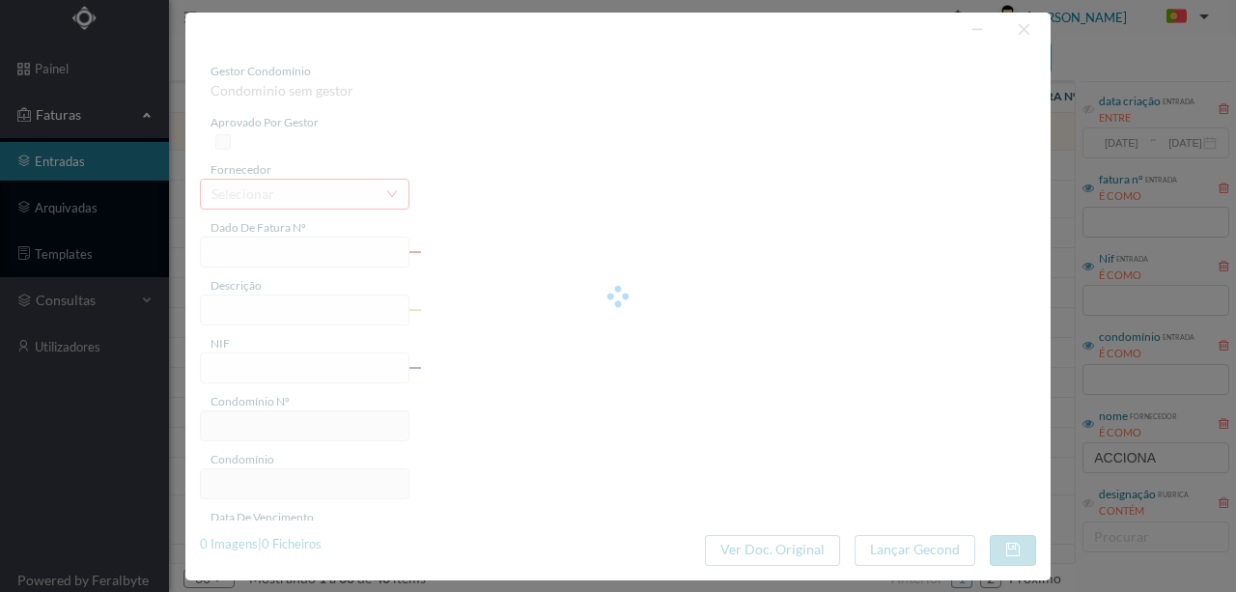
type input "[DATE]"
type input "77.92"
type input "147"
type input "ED. RUA DO SENHOR 589 e 597"
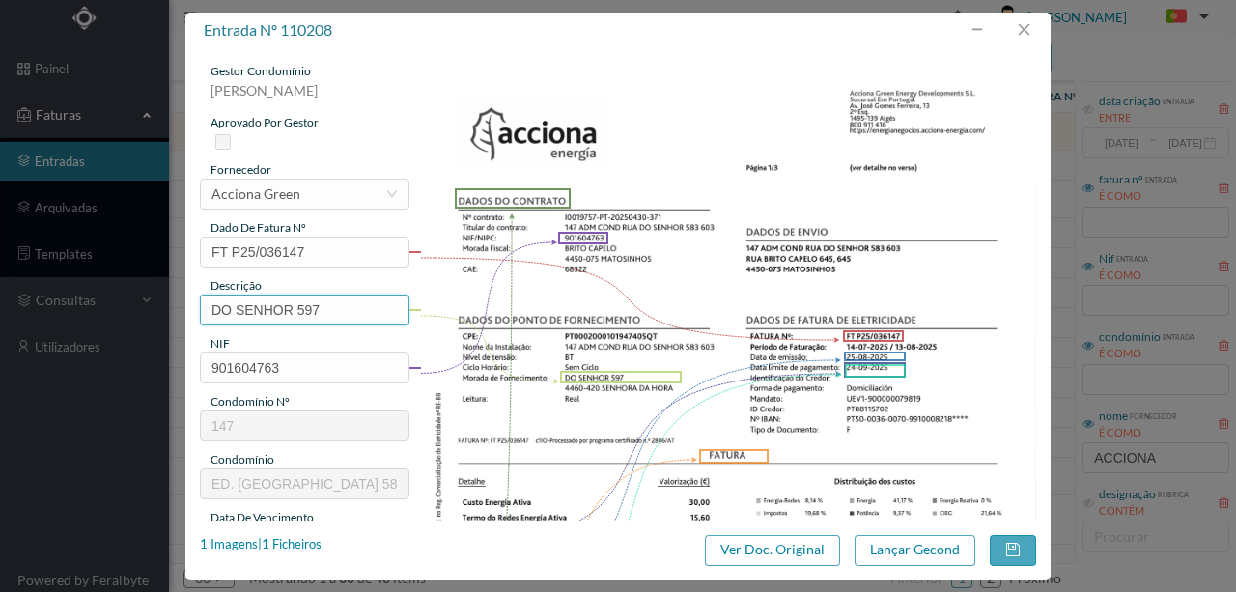
drag, startPoint x: 297, startPoint y: 302, endPoint x: 15, endPoint y: 305, distance: 281.9
click at [36, 306] on div "entrada nº 110208 gestor condomínio Rui Marques aprovado por gestor fornecedor …" at bounding box center [618, 296] width 1236 height 592
click at [290, 317] on input "597" at bounding box center [304, 309] width 209 height 31
paste input "(22.07.2025 A 21.08.2025)"
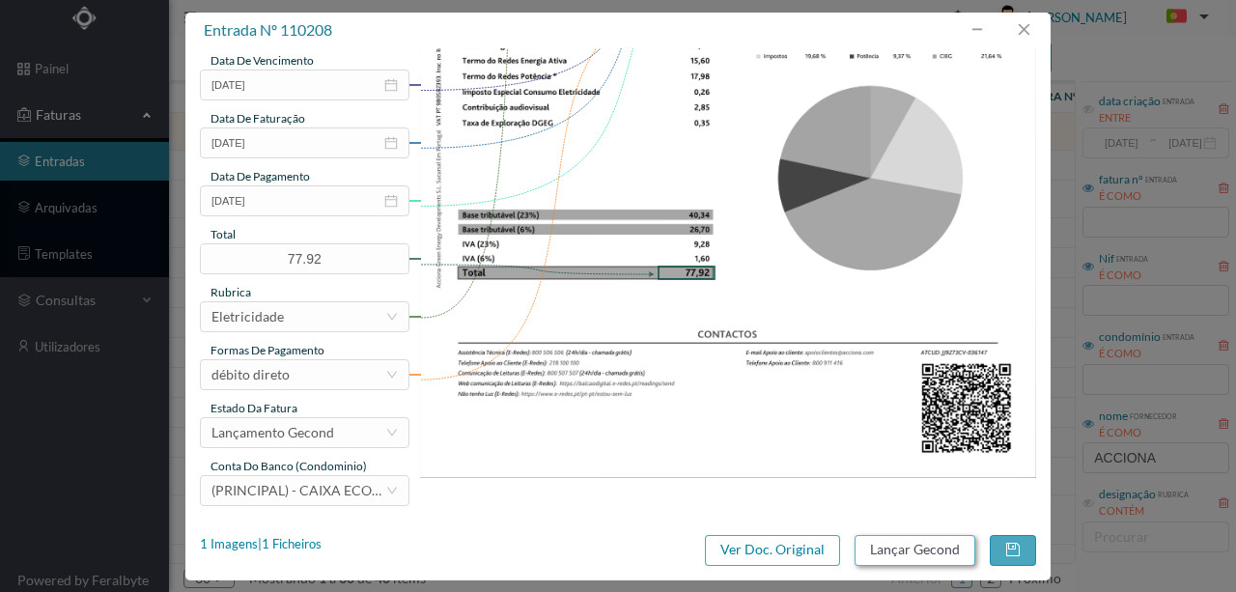
type input "597 (22.07.2025 A 21.08.2025)"
click at [877, 552] on button "Lançar Gecond" at bounding box center [914, 550] width 121 height 31
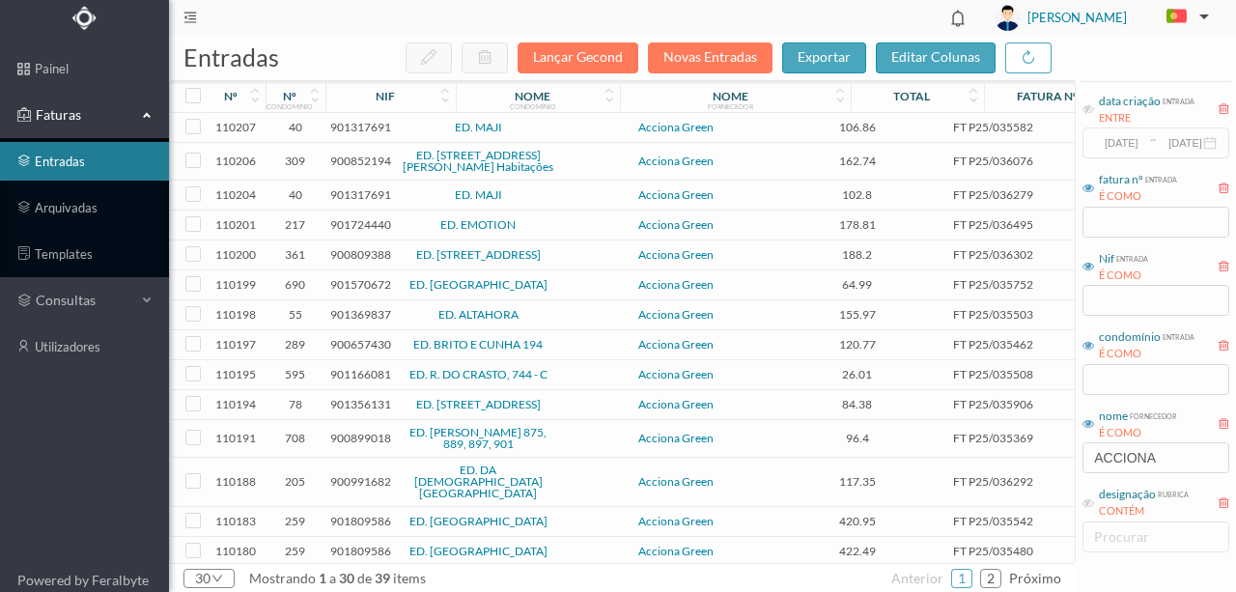
click at [363, 126] on span "901317691" at bounding box center [360, 127] width 61 height 14
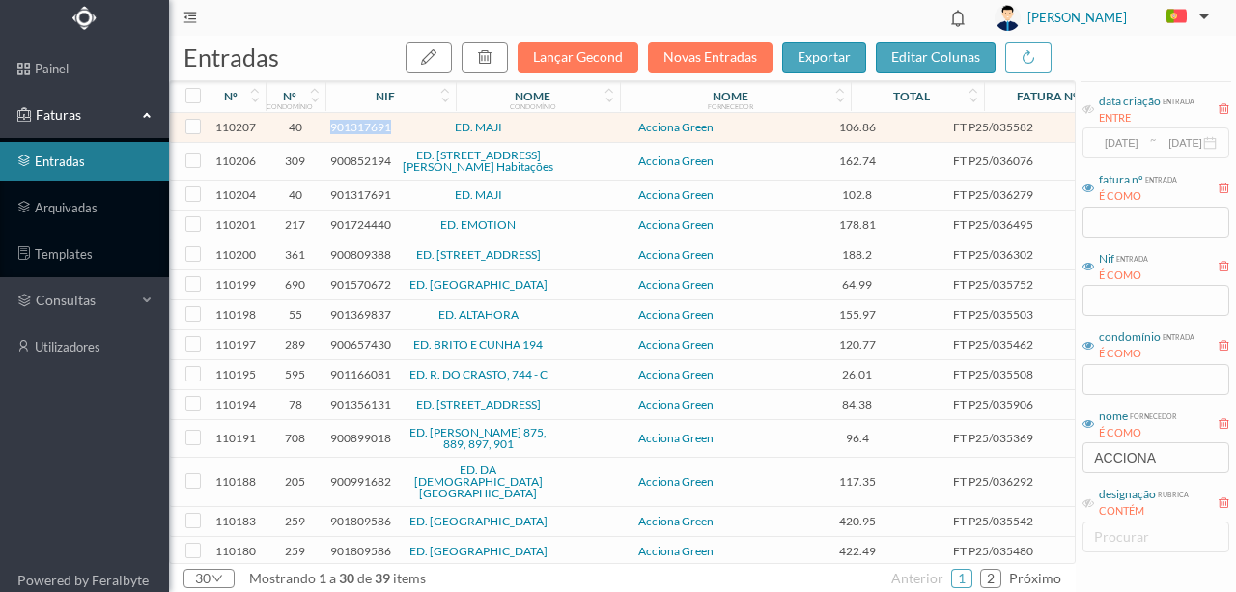
click at [363, 126] on span "901317691" at bounding box center [360, 127] width 61 height 14
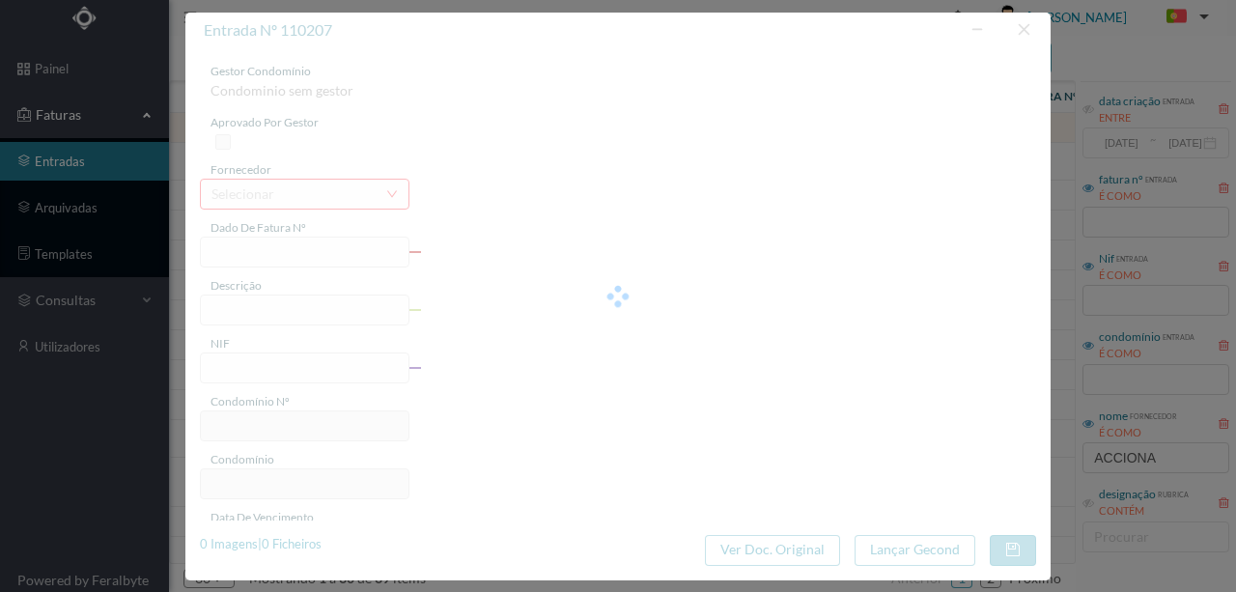
type input "FT P25/035582"
type input "MOUZINHO DE ALBUQUERQUE 3"
type input "901317691"
type input "[DATE]"
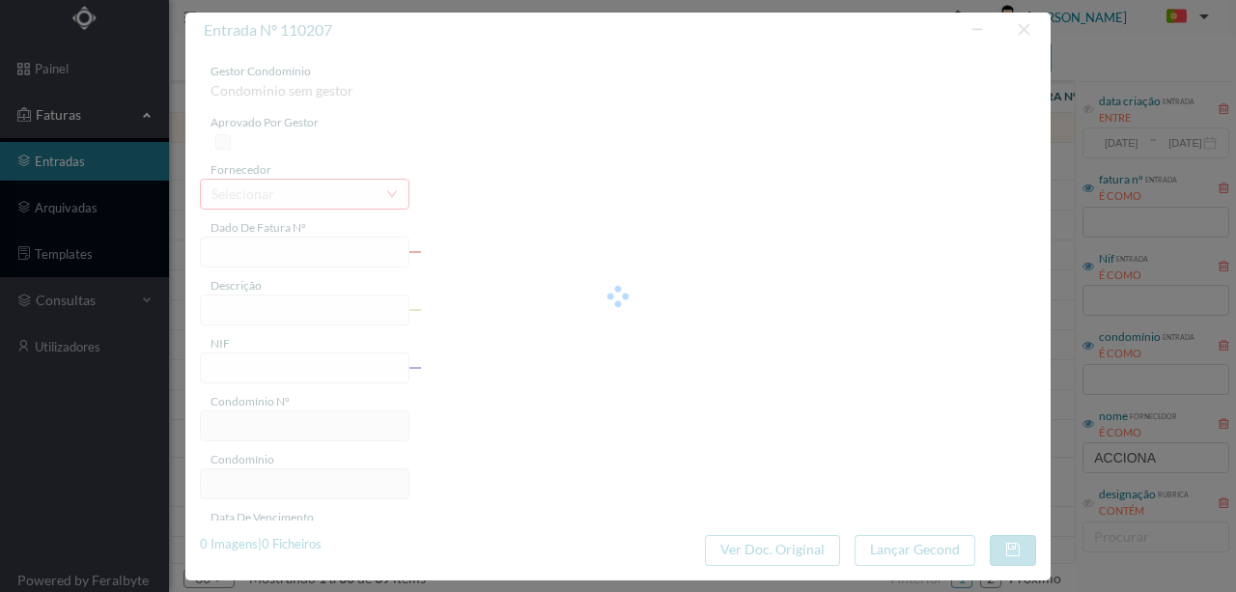
type input "[DATE]"
type input "106.86"
type input "40"
type input "ED. MAJI"
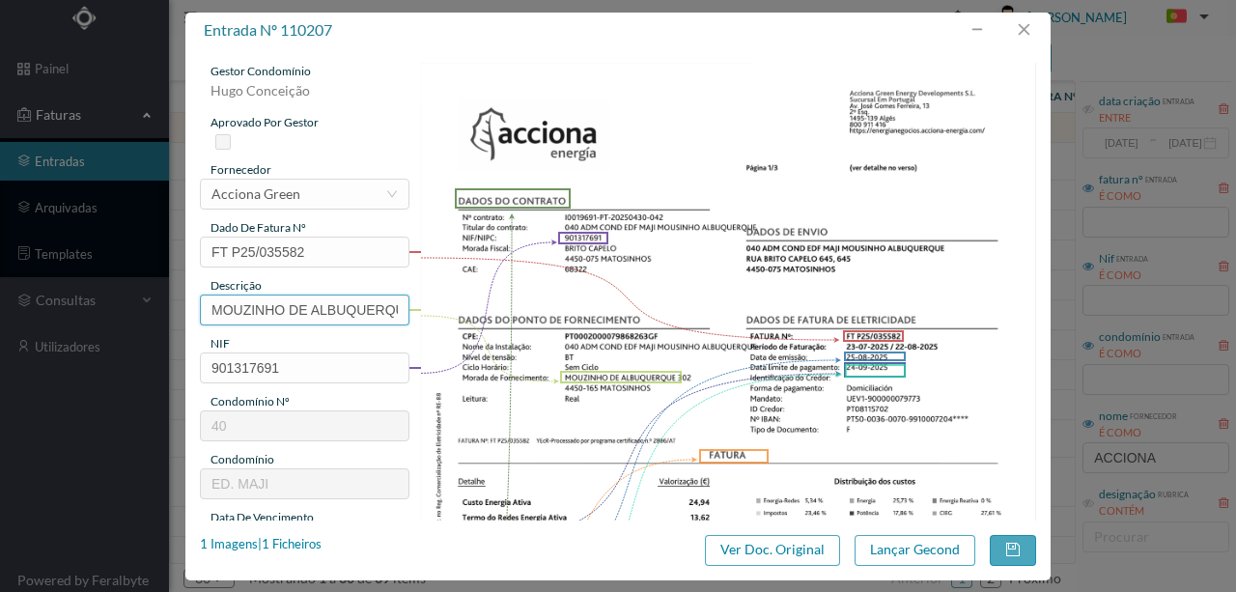
scroll to position [0, 29]
drag, startPoint x: 209, startPoint y: 305, endPoint x: 618, endPoint y: 319, distance: 409.5
click at [618, 319] on div "gestor condomínio Hugo Conceição aprovado por gestor fornecedor selecionar Acci…" at bounding box center [618, 513] width 836 height 900
paste input "(22.07.2025 A 21.08.2025)"
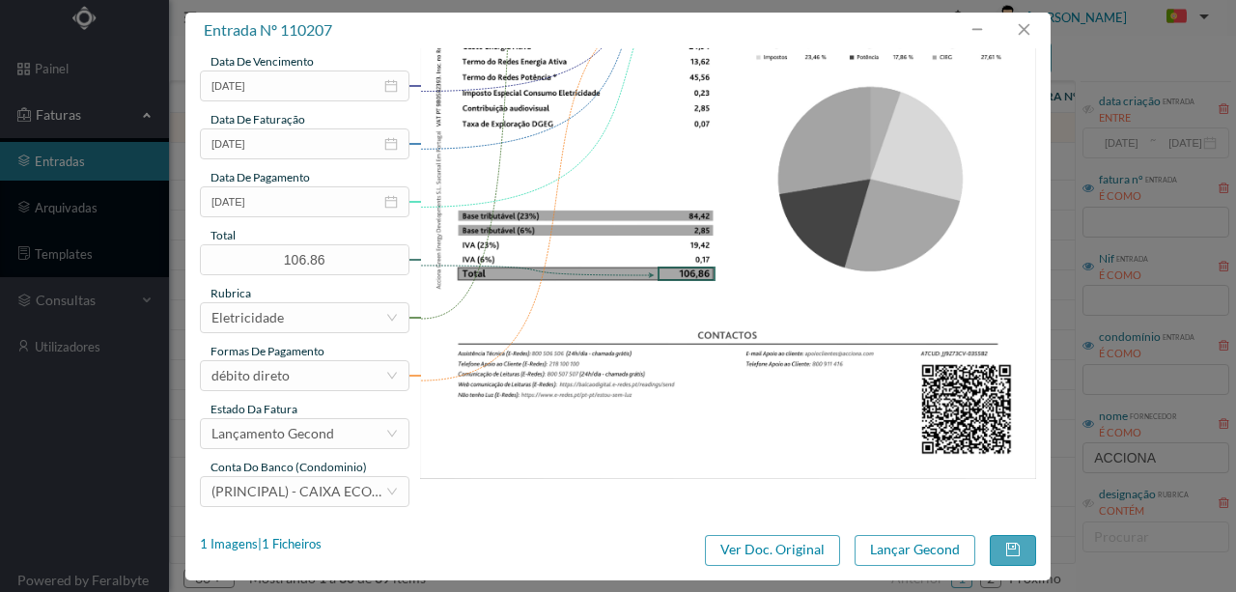
scroll to position [457, 0]
type input "302 (22.07.2025 A 21.08.2025)"
click at [906, 556] on button "Lançar Gecond" at bounding box center [914, 550] width 121 height 31
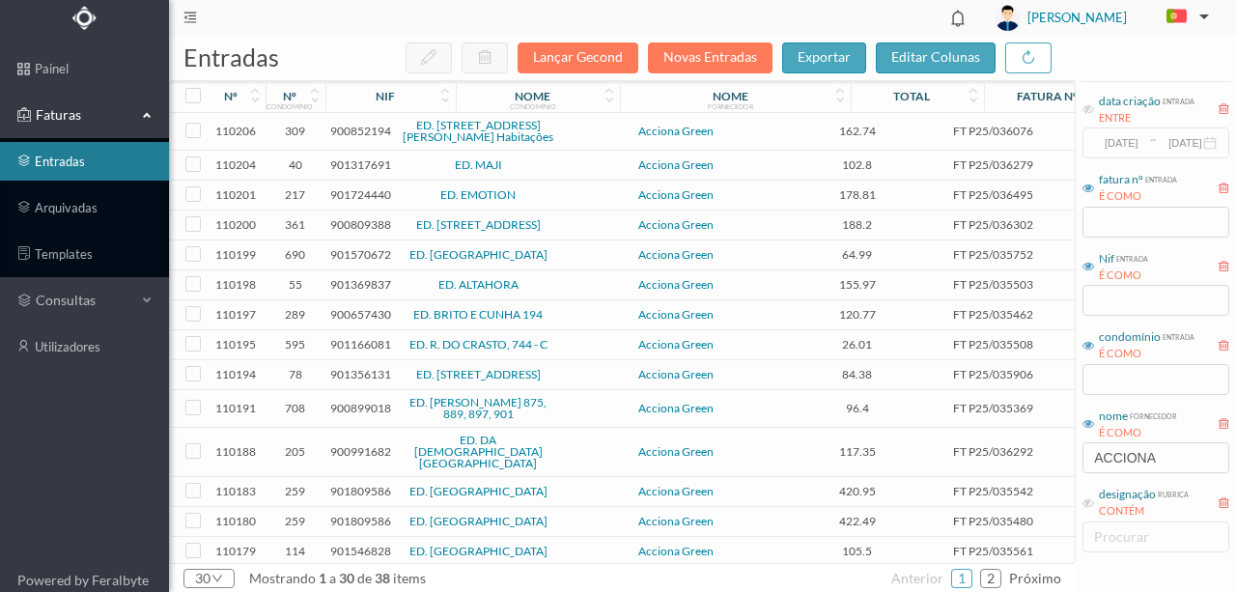
click at [352, 132] on span "900852194" at bounding box center [360, 131] width 61 height 14
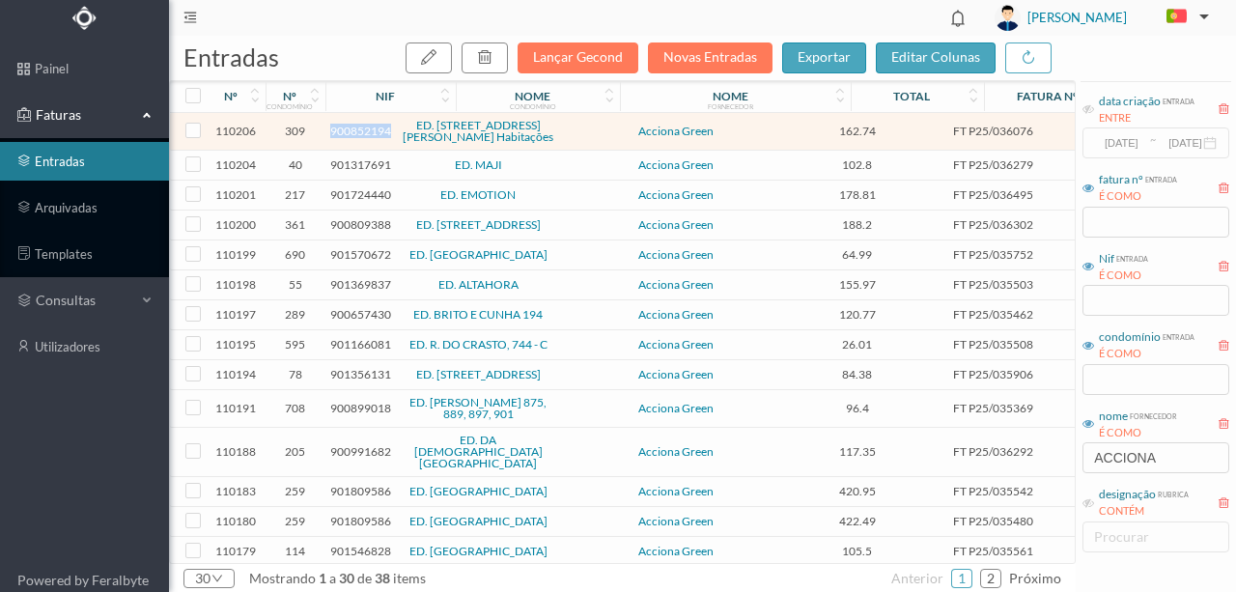
click at [352, 132] on span "900852194" at bounding box center [360, 131] width 61 height 14
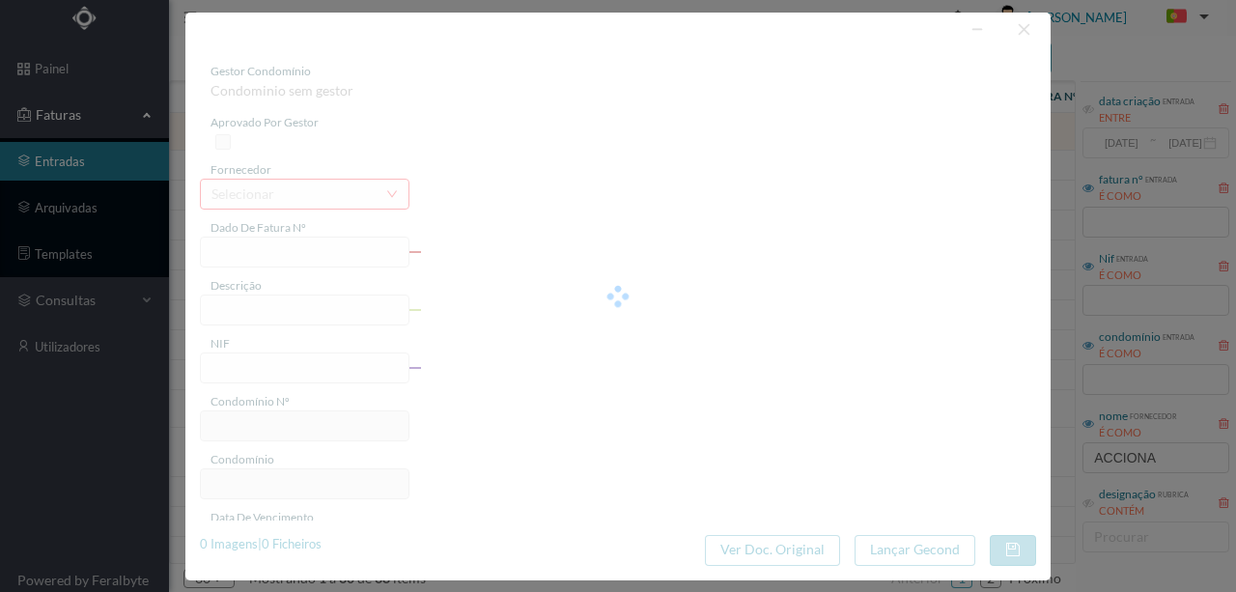
type input "FT P25/036076"
type input "ALFREDO CUNHA 376"
type input "900852194"
type input "[DATE]"
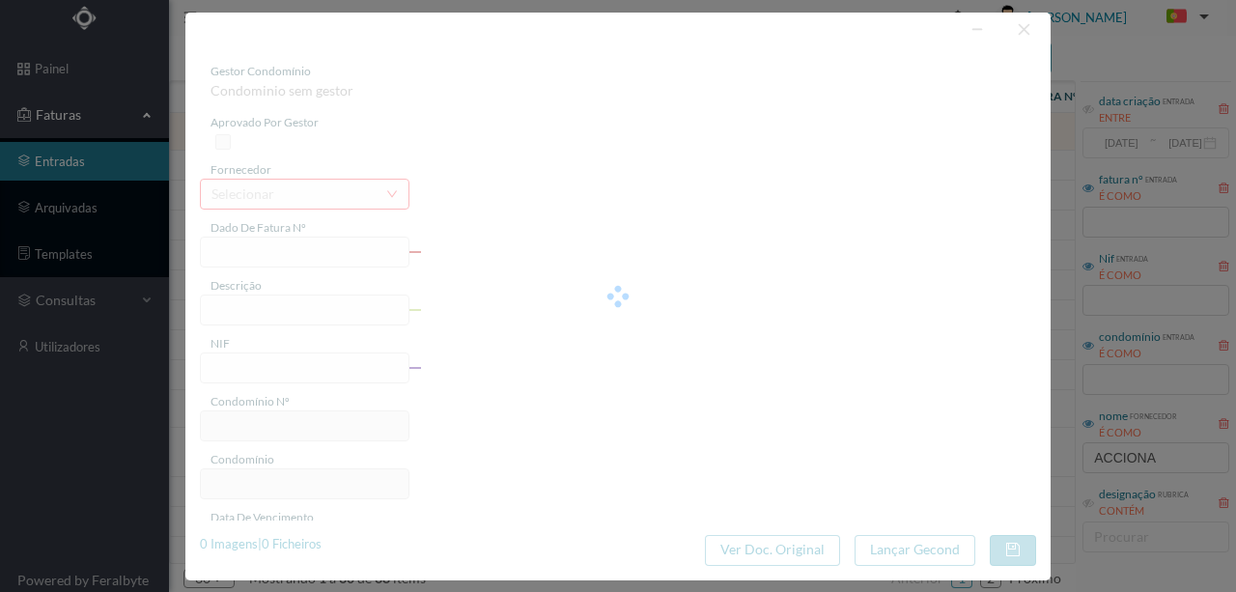
type input "[DATE]"
type input "162.74"
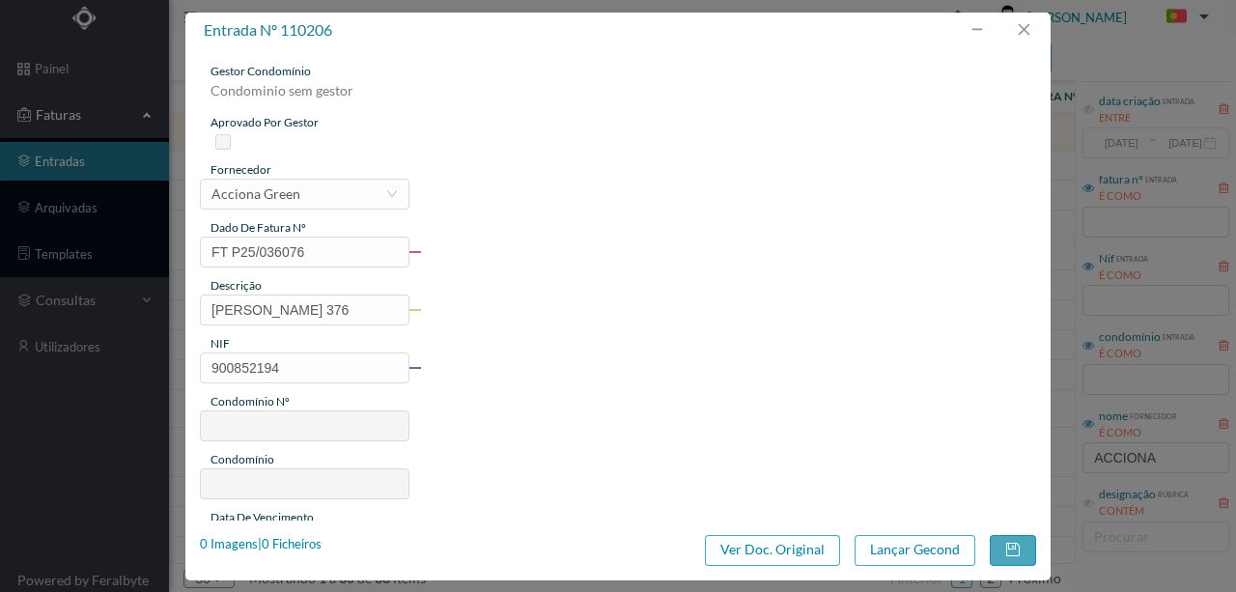
type input "309"
type input "ED. RUA ALFREDO CUNHA, 376 2º BL. Habitações"
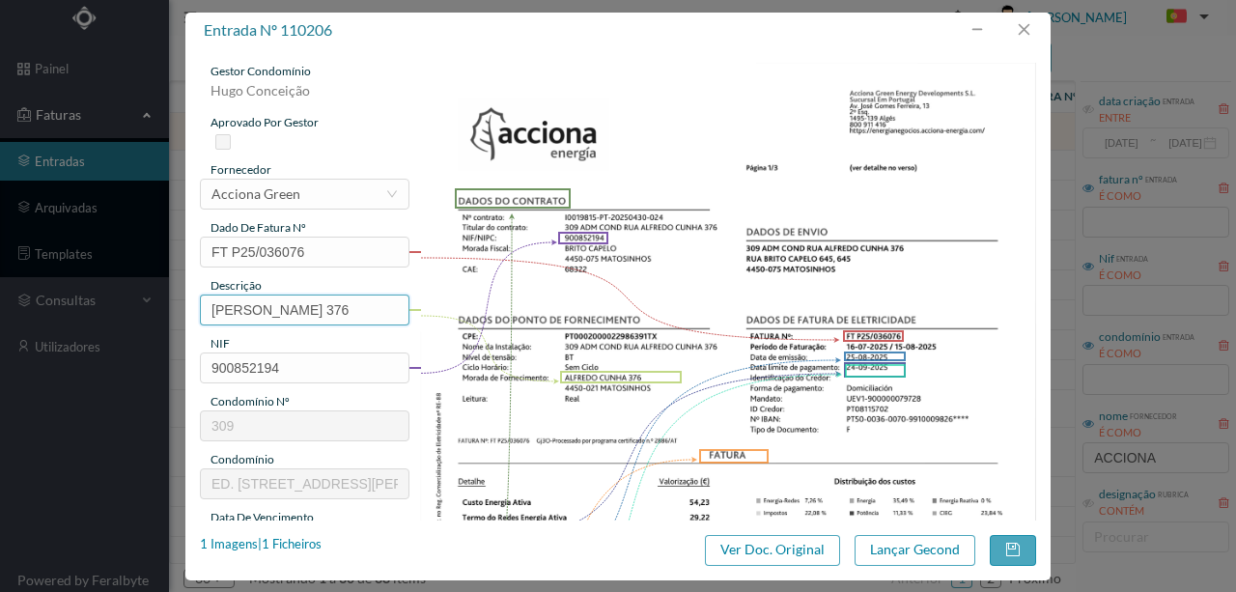
drag, startPoint x: 328, startPoint y: 309, endPoint x: 4, endPoint y: 276, distance: 326.0
click at [0, 278] on div "entrada nº 110206 gestor condomínio Hugo Conceição aprovado por gestor forneced…" at bounding box center [618, 296] width 1236 height 592
click at [278, 303] on input "376" at bounding box center [304, 309] width 209 height 31
paste input "(22.07.2025 A 21.08.2025)"
click at [255, 311] on input "376 (22.07.2025 A 21.08.2025)" at bounding box center [304, 309] width 209 height 31
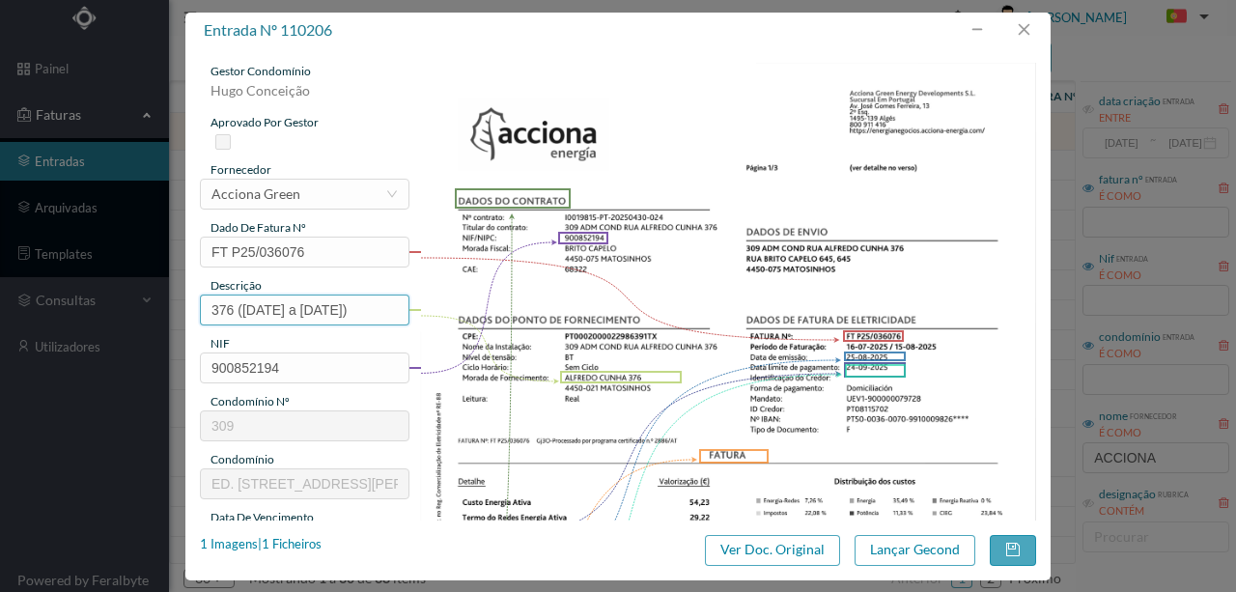
drag, startPoint x: 238, startPoint y: 310, endPoint x: 494, endPoint y: 326, distance: 256.4
click at [606, 326] on div "gestor condomínio Hugo Conceição aprovado por gestor fornecedor selecionar Acci…" at bounding box center [618, 513] width 836 height 900
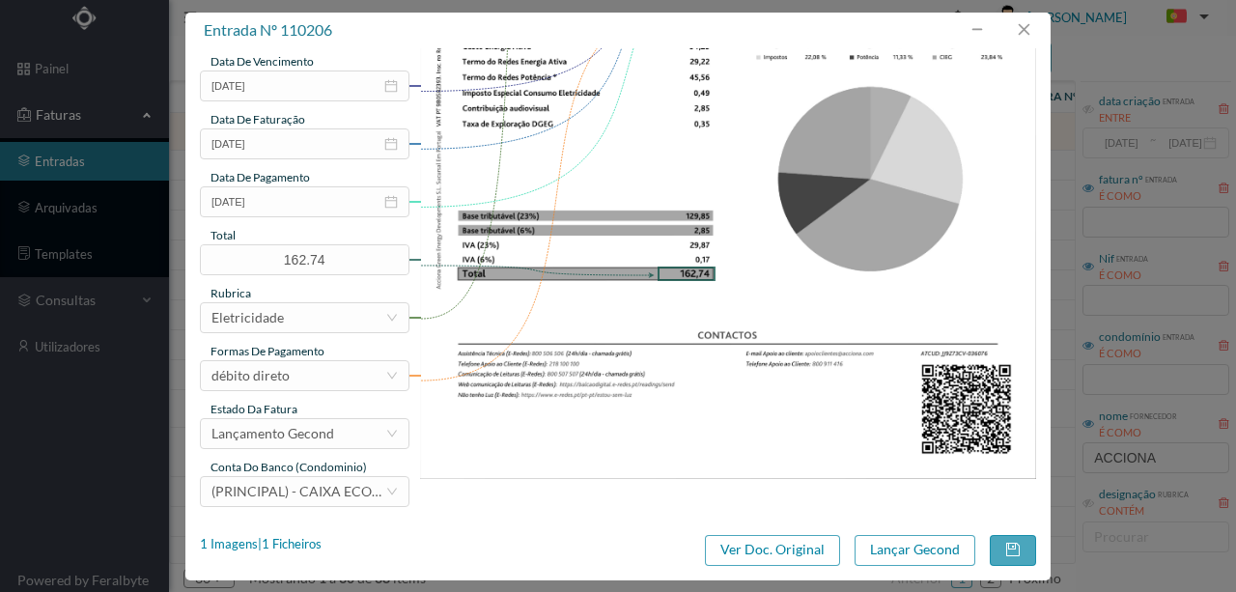
scroll to position [457, 0]
type input "376 (16.07.2025 a 15.08.2025)"
click at [895, 546] on button "Lançar Gecond" at bounding box center [914, 550] width 121 height 31
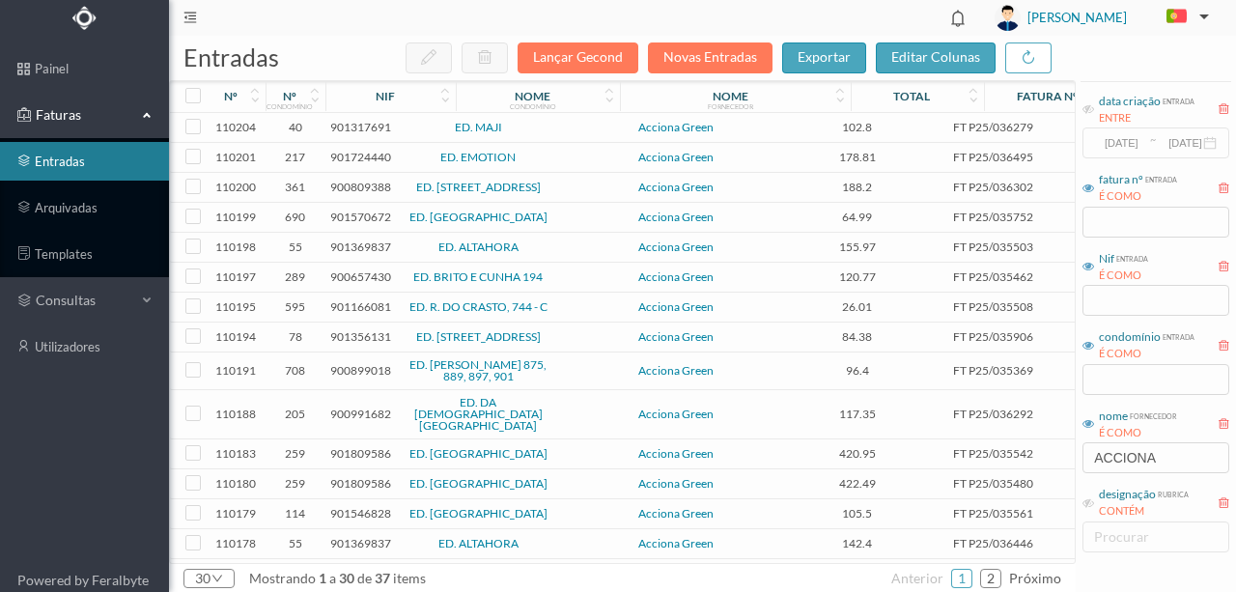
click at [357, 124] on span "901317691" at bounding box center [360, 127] width 61 height 14
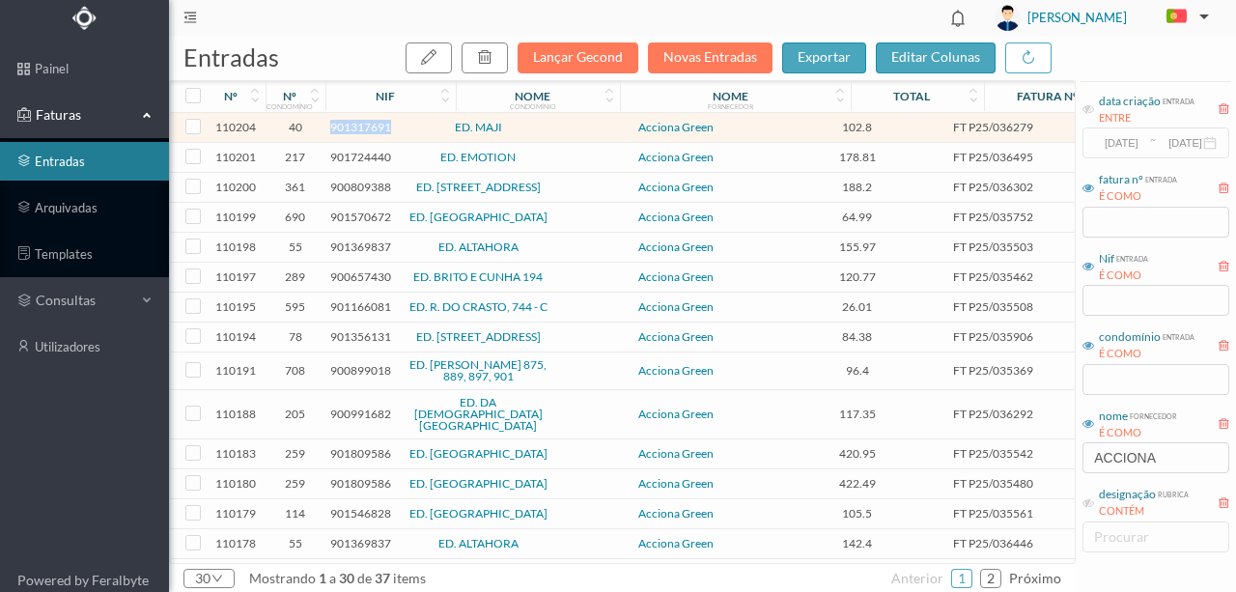
click at [357, 124] on span "901317691" at bounding box center [360, 127] width 61 height 14
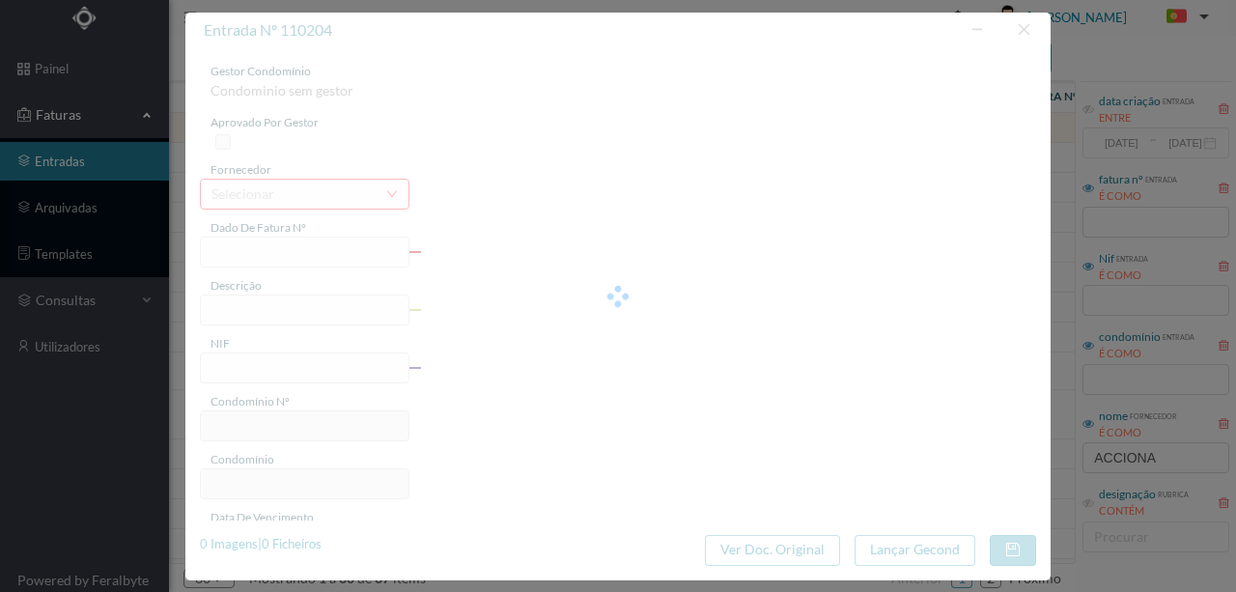
type input "FT P25/036279"
type input "MOUZINHO DE ALBUQUERQUE 2"
type input "901317691"
type input "[DATE]"
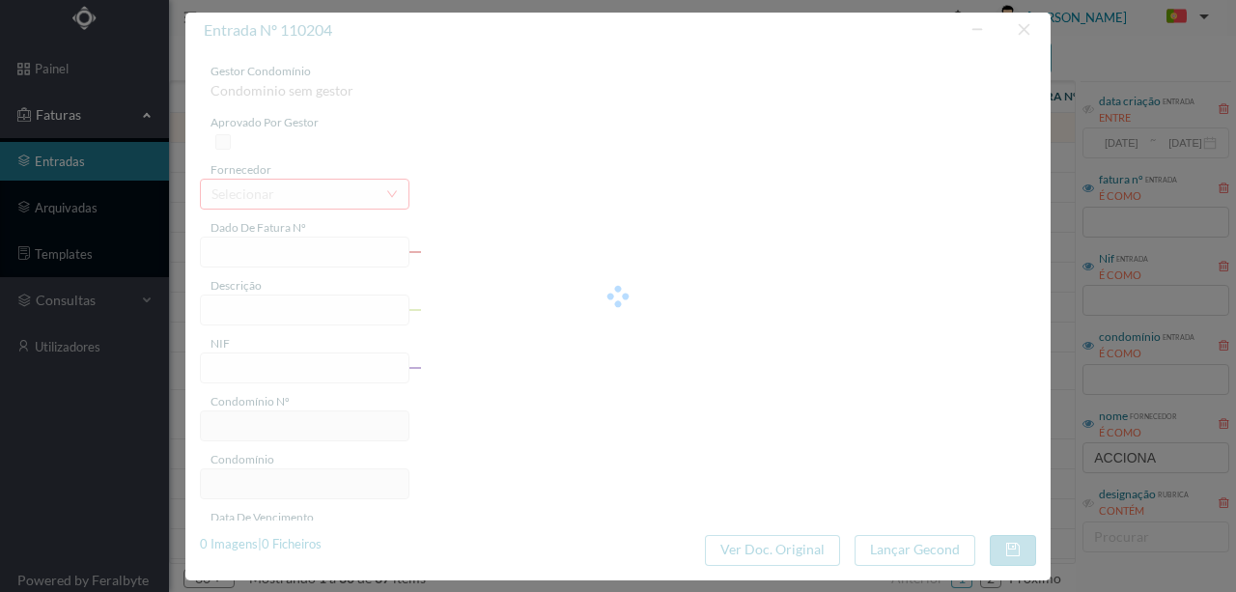
type input "[DATE]"
type input "102.80"
type input "40"
type input "ED. MAJI"
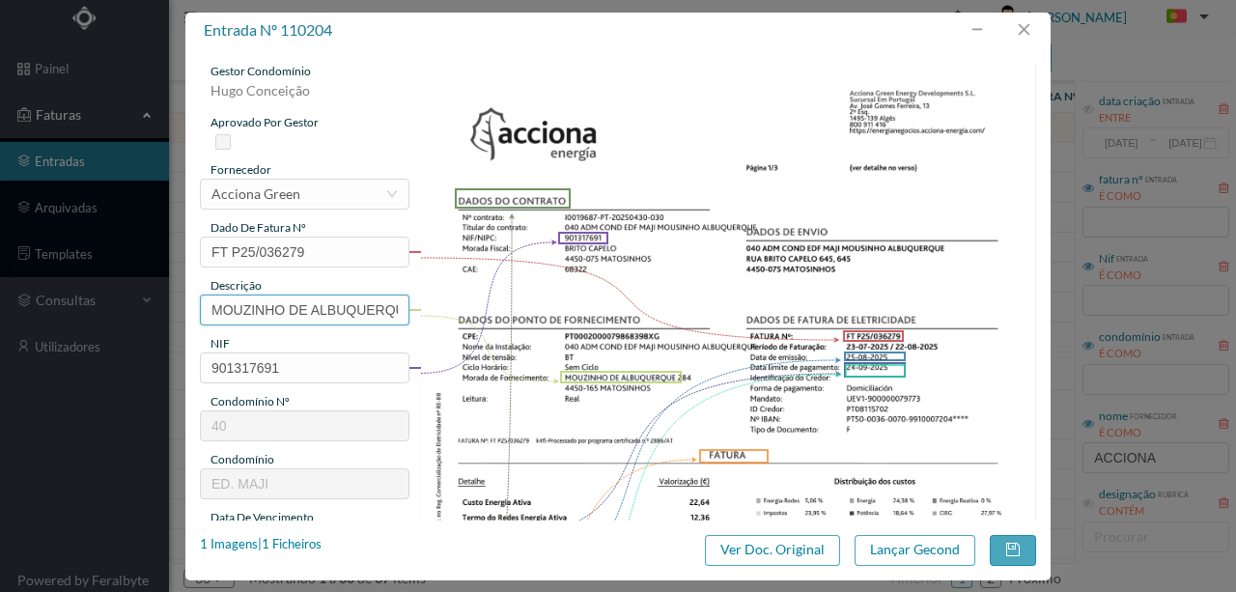
scroll to position [0, 29]
drag, startPoint x: 203, startPoint y: 301, endPoint x: 449, endPoint y: 321, distance: 247.0
click at [449, 321] on div "gestor condomínio Hugo Conceição aprovado por gestor fornecedor selecionar Acci…" at bounding box center [618, 513] width 836 height 900
paste input "(16.07.2025 a 15.08.2025)"
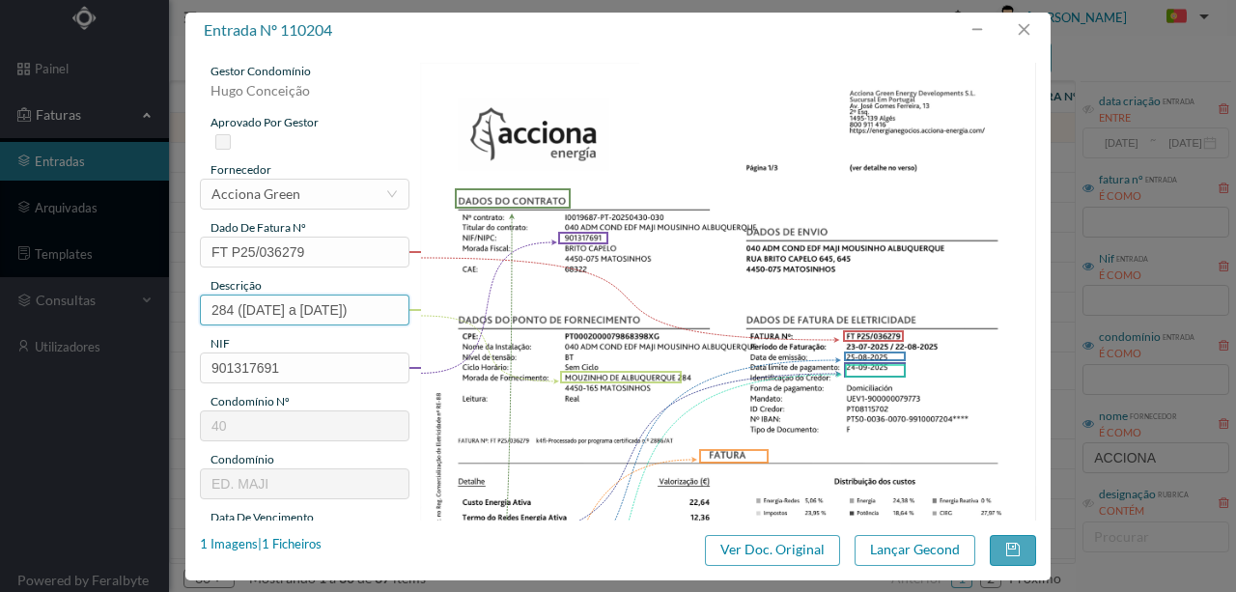
click at [257, 309] on input "284 (16.07.2025 a 15.08.2025)" at bounding box center [304, 309] width 209 height 31
drag, startPoint x: 239, startPoint y: 307, endPoint x: 564, endPoint y: 310, distance: 324.4
click at [573, 312] on div "gestor condomínio Hugo Conceição aprovado por gestor fornecedor selecionar Acci…" at bounding box center [618, 513] width 836 height 900
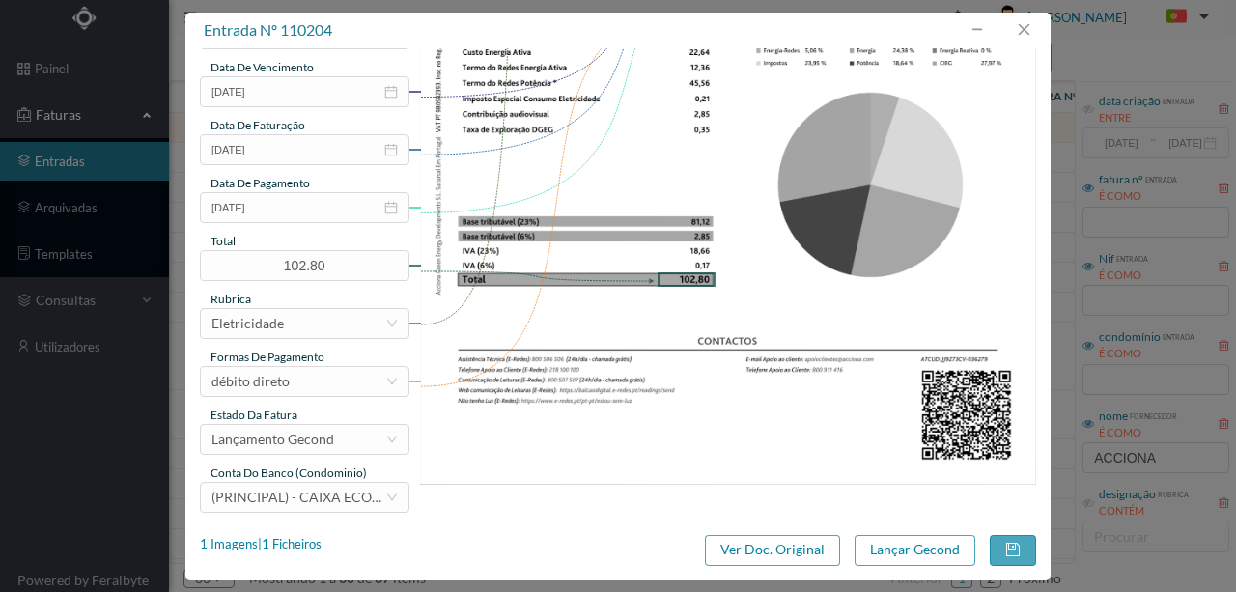
scroll to position [457, 0]
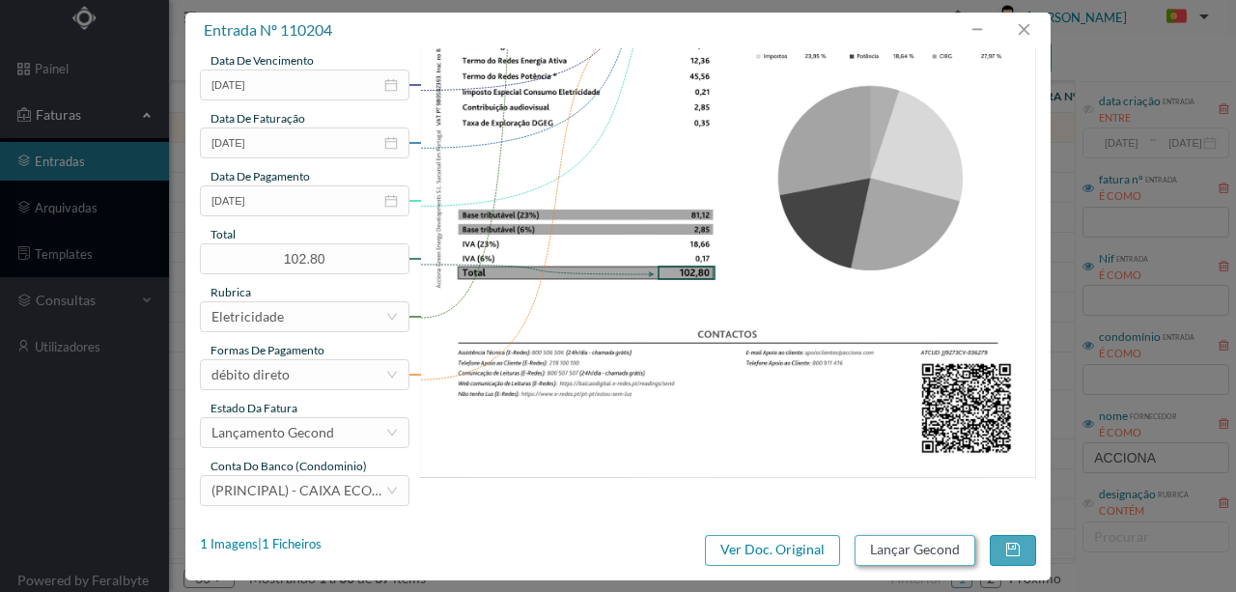
type input "284 (23.07.2025 a 22.08.2025)"
click at [899, 547] on button "Lançar Gecond" at bounding box center [914, 550] width 121 height 31
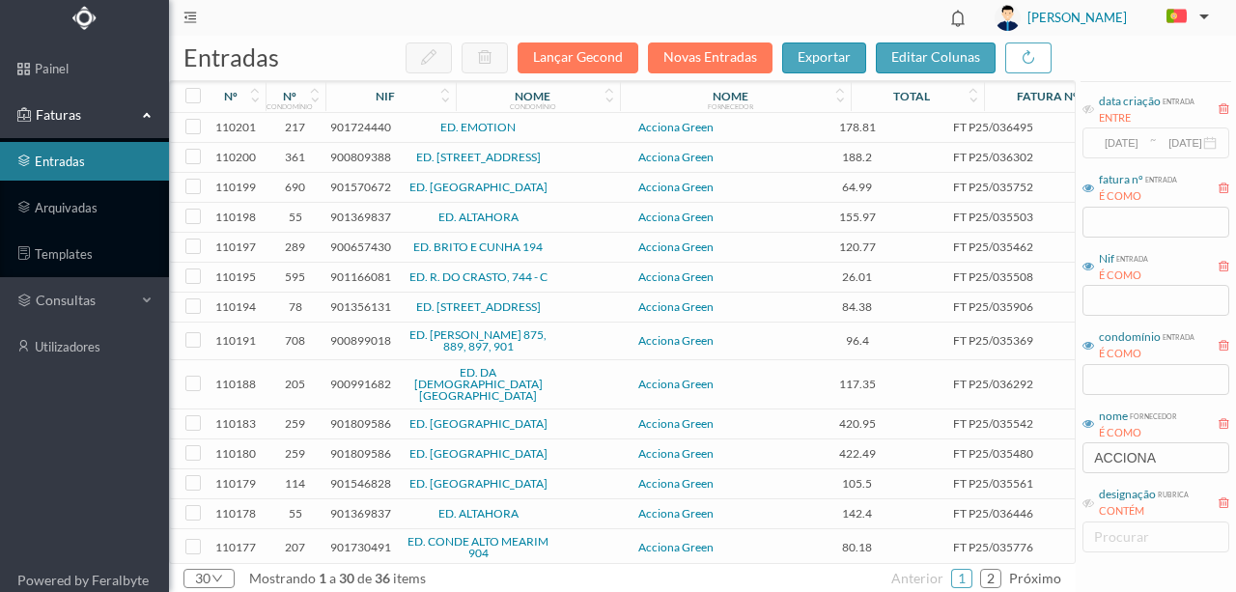
click at [356, 126] on span "901724440" at bounding box center [360, 127] width 61 height 14
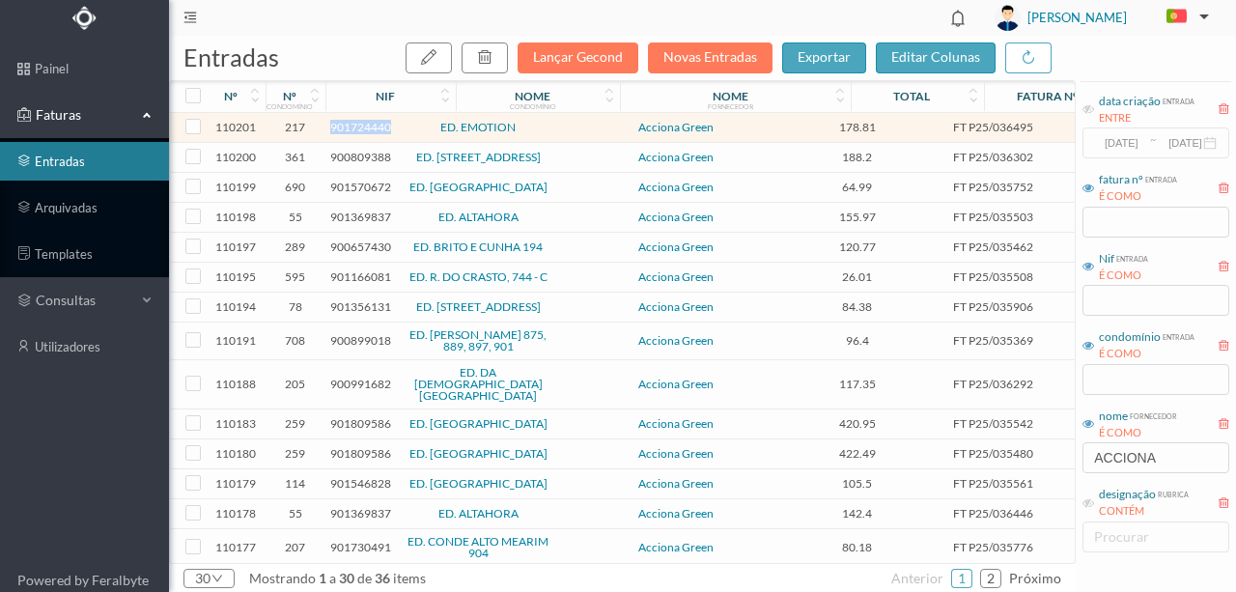
click at [356, 126] on span "901724440" at bounding box center [360, 127] width 61 height 14
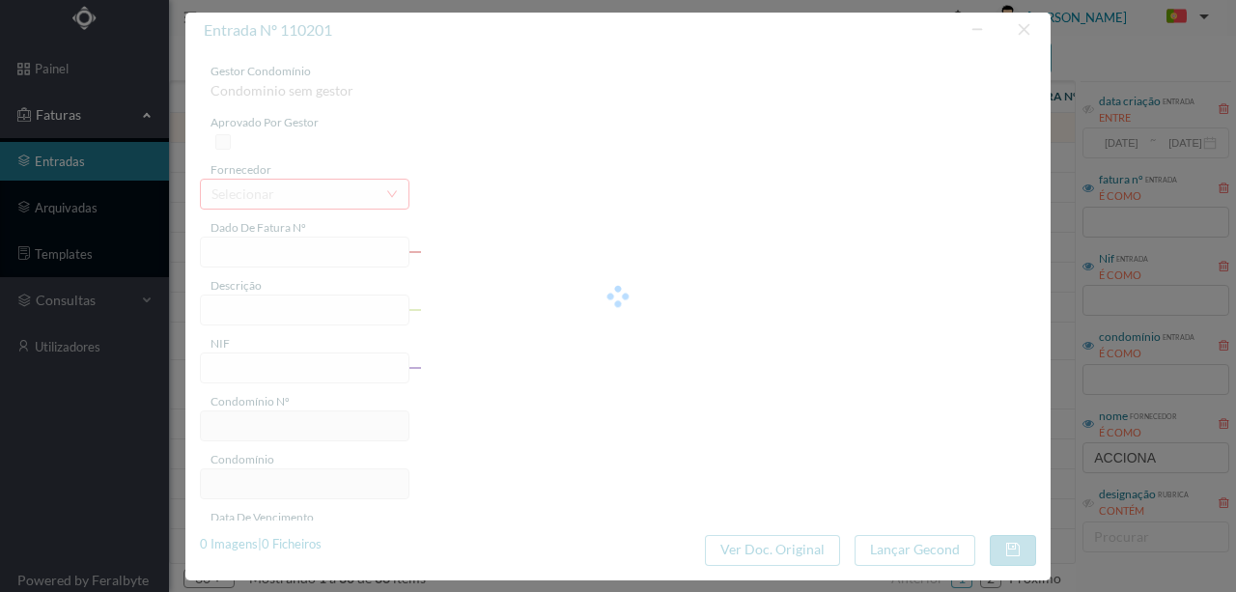
type input "FT P25/036495"
type input "CONSELHEIRO COSTA BRAGA 32º"
type input "901724440"
type input "[DATE]"
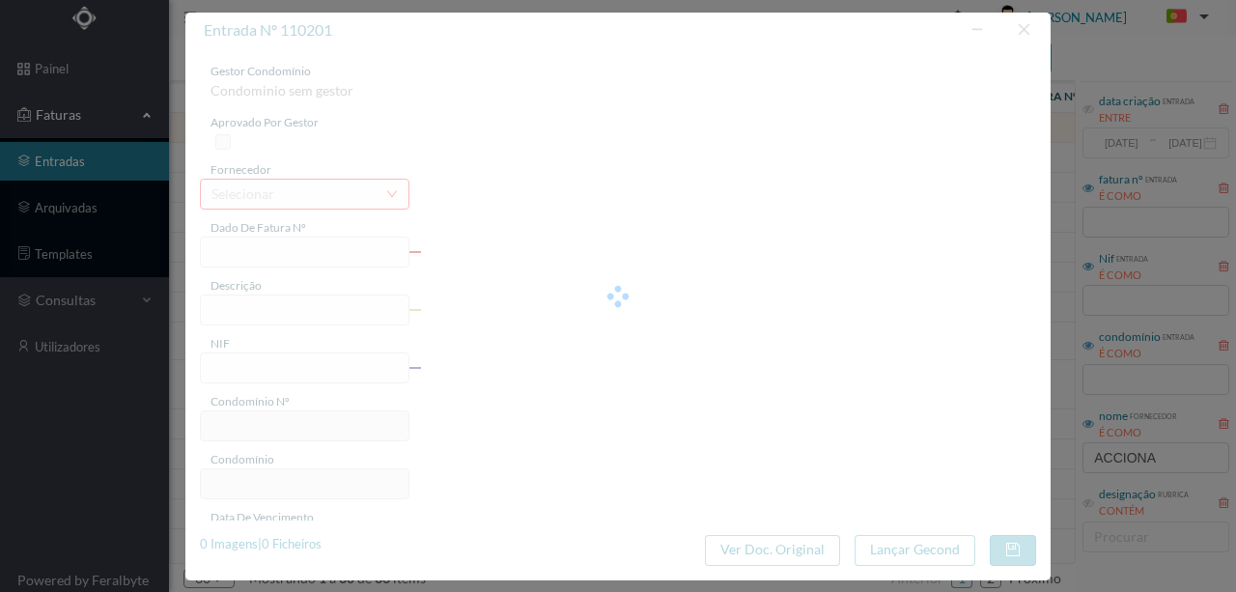
type input "[DATE]"
type input "178.81"
type input "217"
type input "ED. EMOTION"
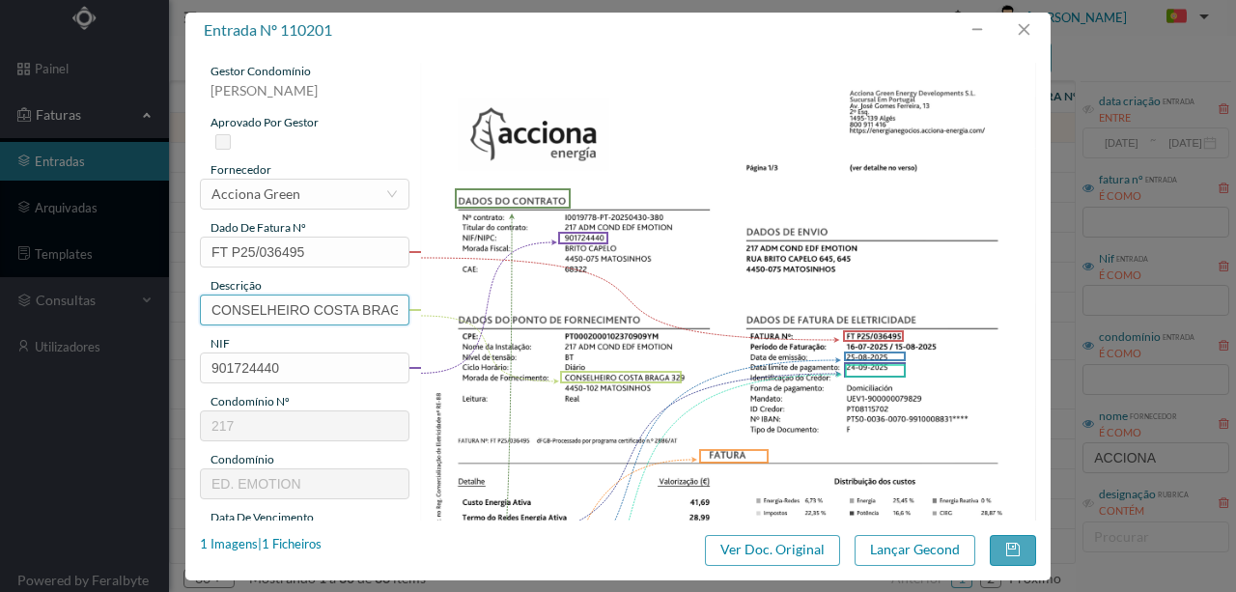
scroll to position [0, 35]
drag, startPoint x: 208, startPoint y: 309, endPoint x: 544, endPoint y: 312, distance: 336.0
click at [544, 312] on div "gestor condomínio Susana Silva aprovado por gestor fornecedor selecionar Accion…" at bounding box center [618, 513] width 836 height 900
paste input "([DATE] a [DATE])"
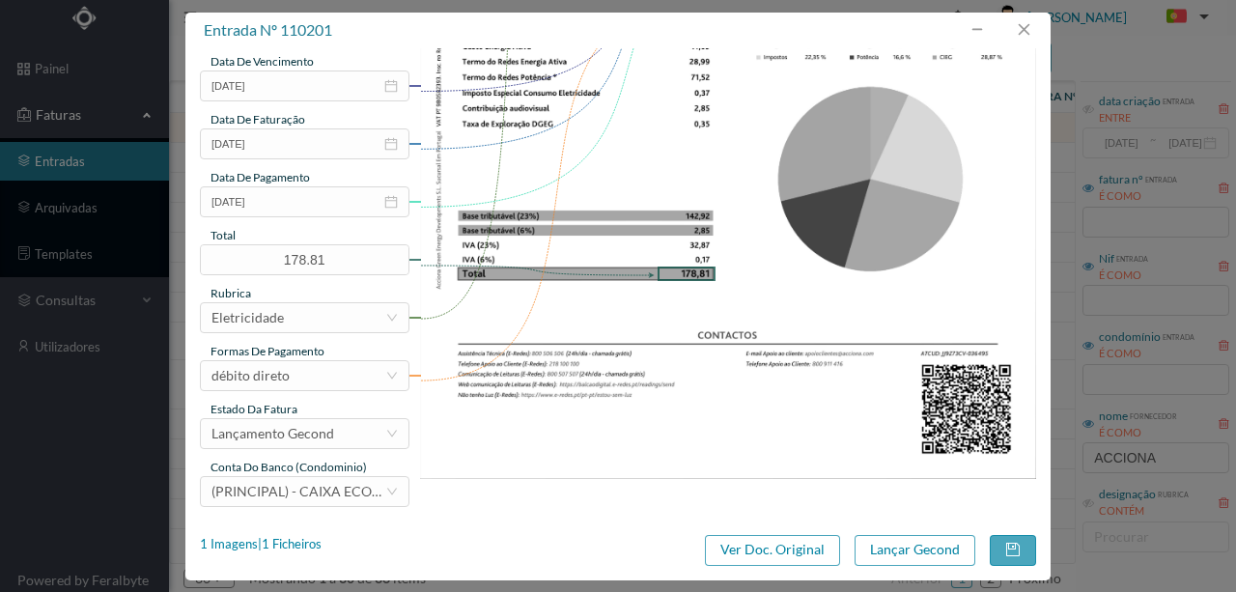
scroll to position [457, 0]
type input "329 (23.07.2025 a 22.08.2025)"
click at [902, 544] on button "Lançar Gecond" at bounding box center [914, 550] width 121 height 31
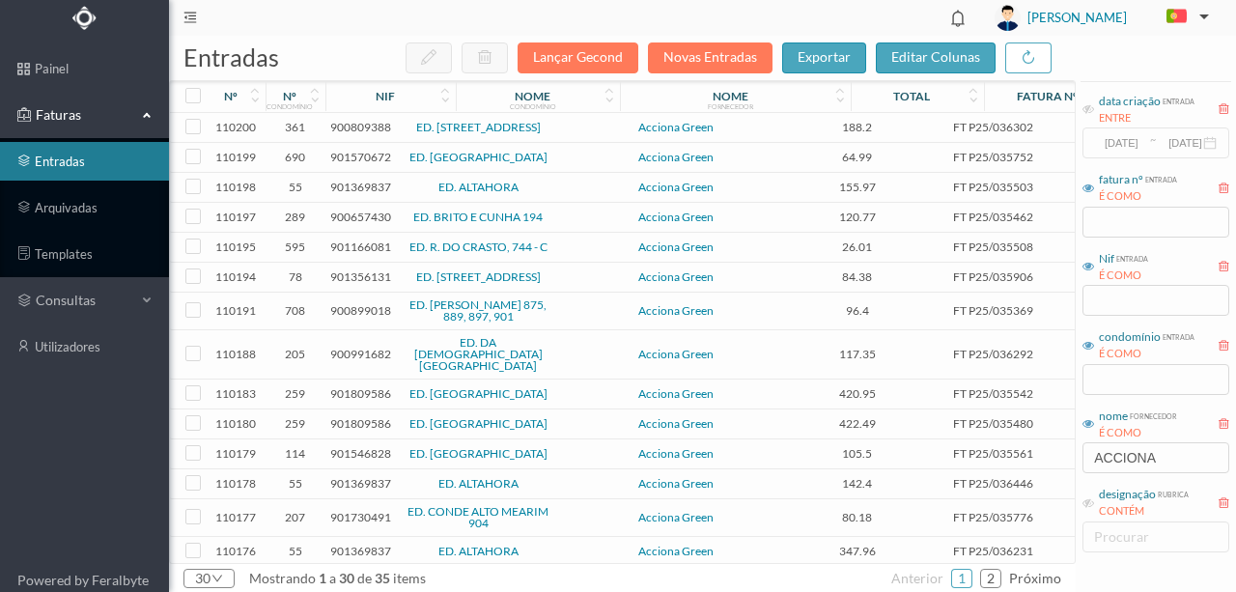
click at [359, 129] on span "900809388" at bounding box center [360, 127] width 61 height 14
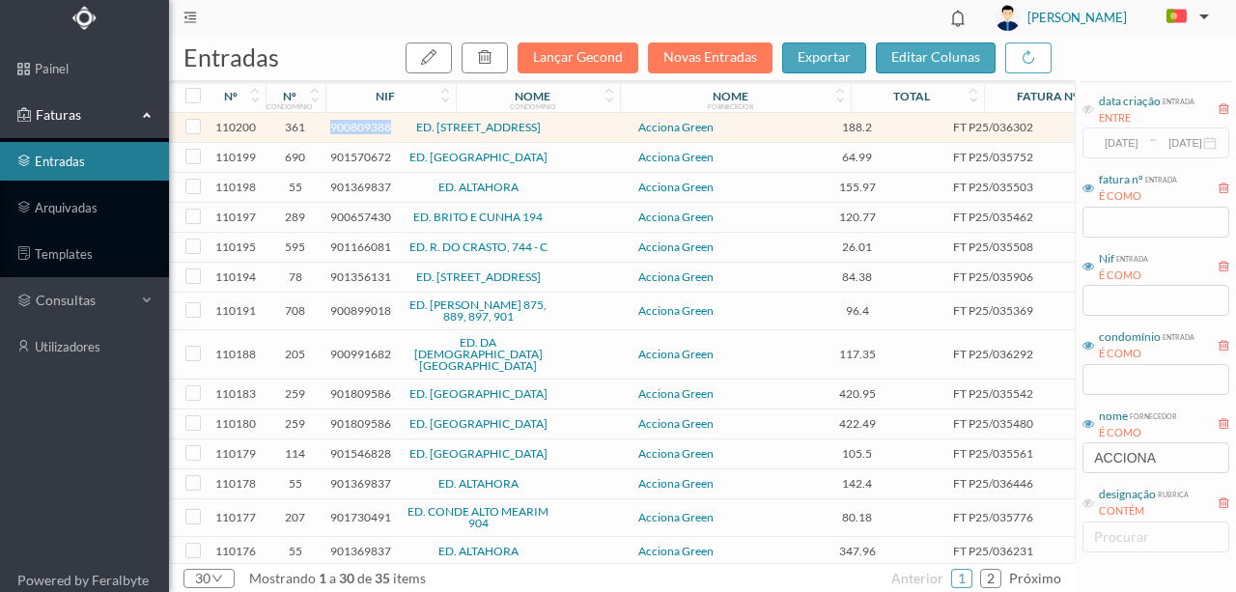
click at [359, 129] on span "900809388" at bounding box center [360, 127] width 61 height 14
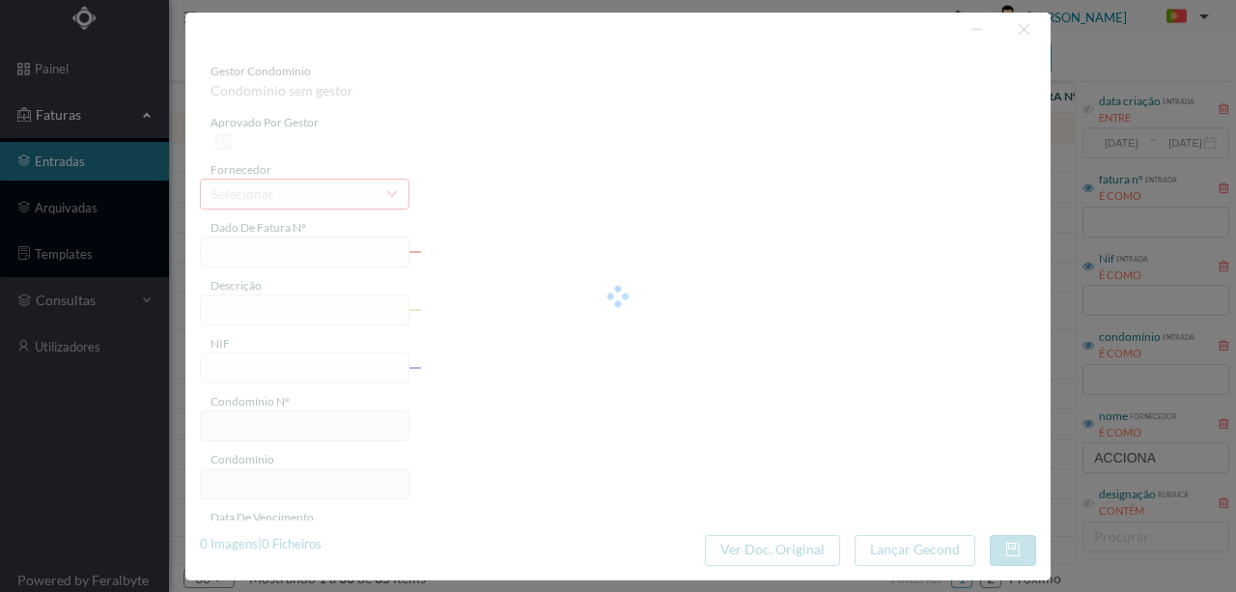
type input "FT P25/036302"
type input "DA REPUBLICA 177"
type input "900809388"
type input "[DATE]"
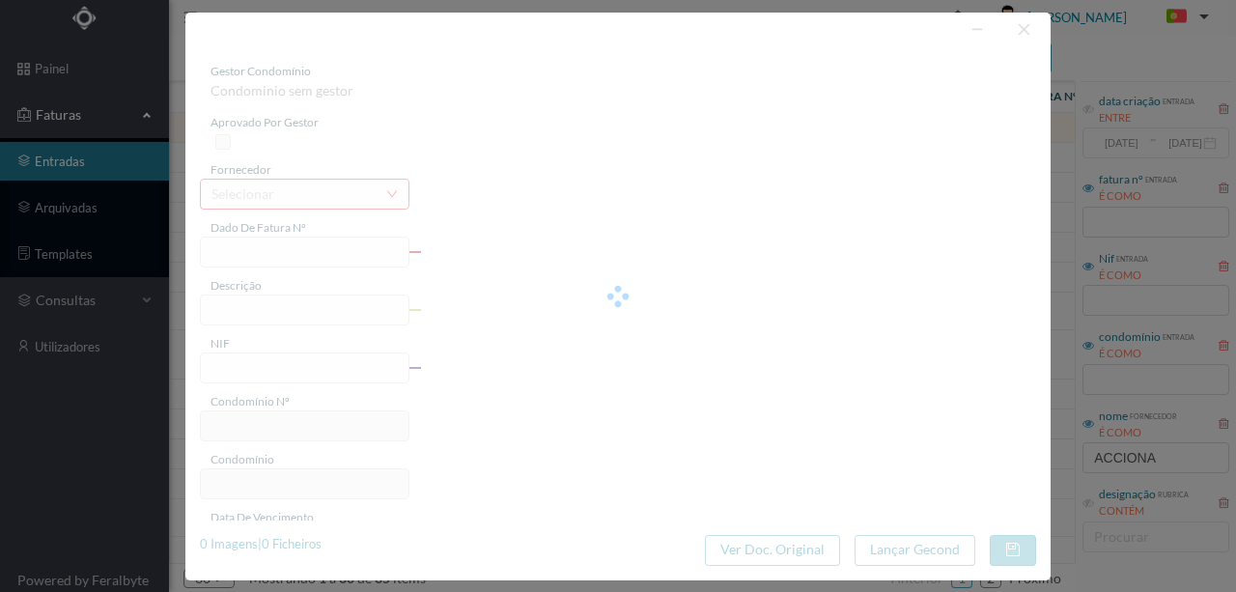
type input "[DATE]"
type input "188.20"
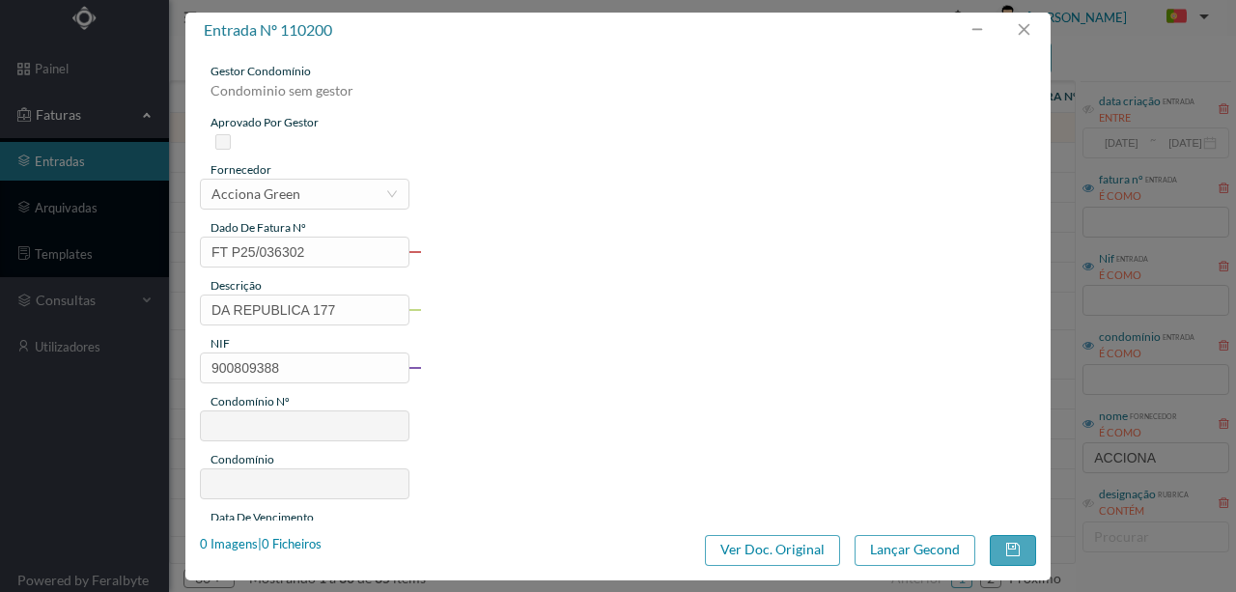
type input "361"
type input "ED. AVENIDA DA REPÚBLICA 177"
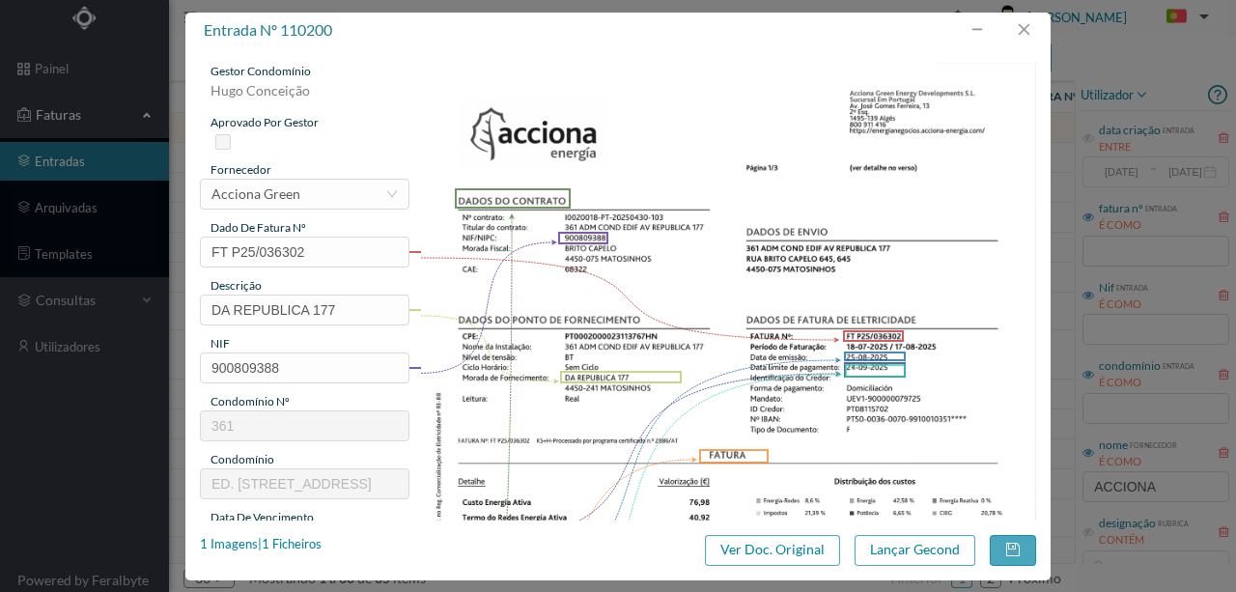
scroll to position [29, 0]
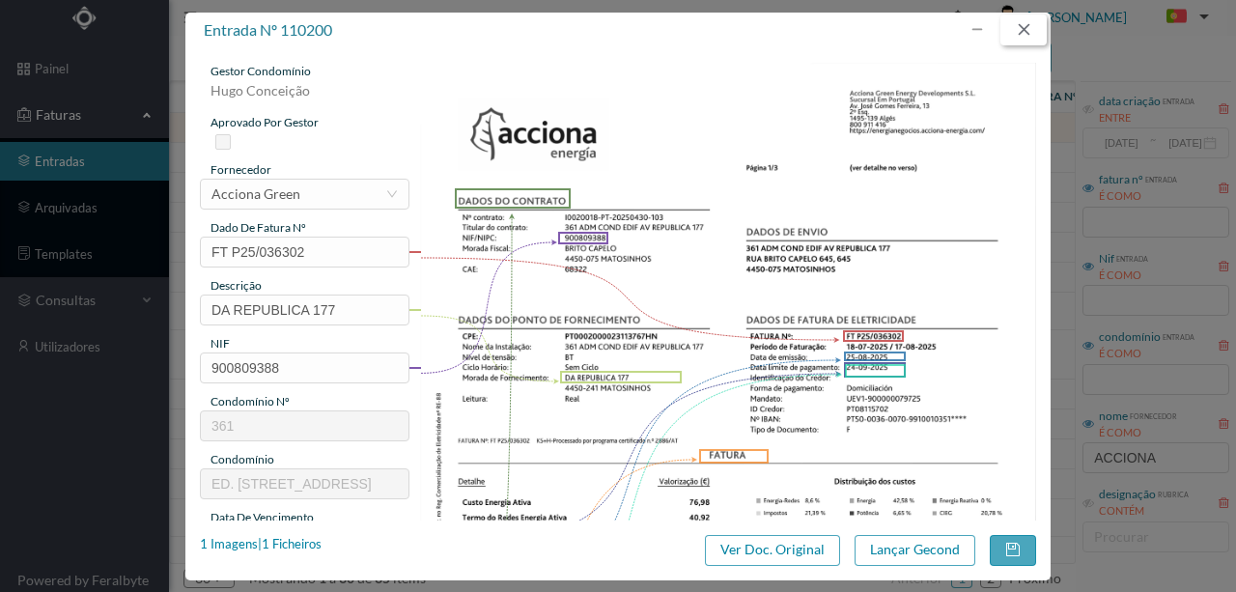
drag, startPoint x: 1029, startPoint y: 29, endPoint x: 1000, endPoint y: 37, distance: 30.0
click at [1029, 29] on button "button" at bounding box center [1023, 29] width 46 height 31
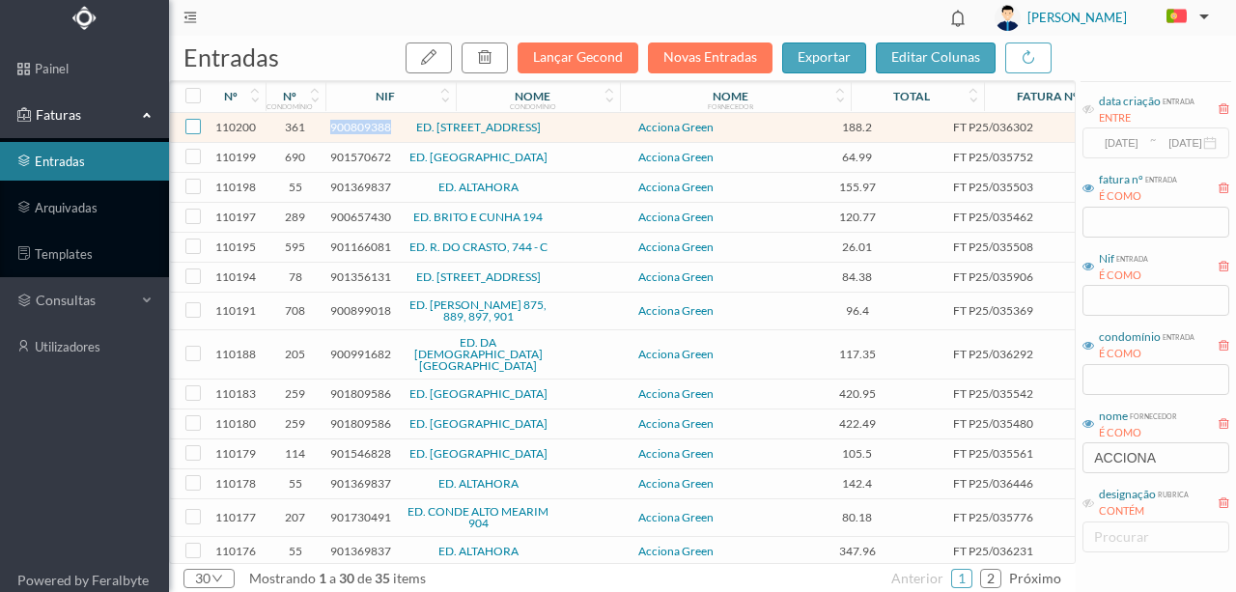
click at [198, 128] on input "checkbox" at bounding box center [192, 126] width 15 height 15
checkbox input "true"
click at [508, 58] on button "button" at bounding box center [484, 57] width 46 height 31
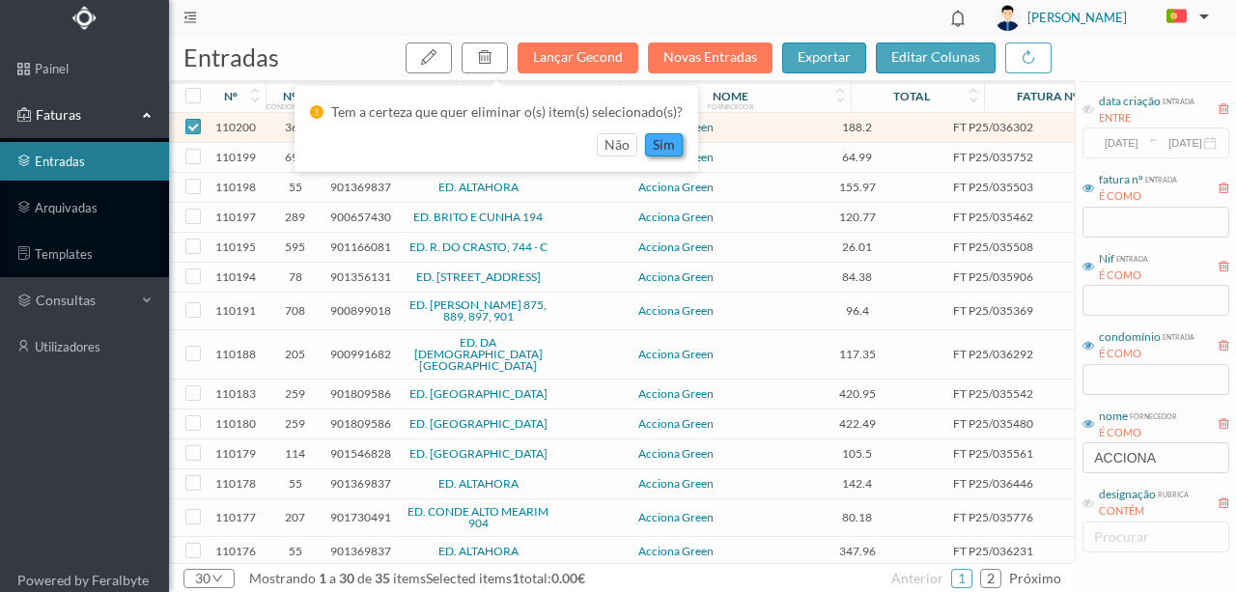
click at [656, 143] on button "sim" at bounding box center [664, 144] width 38 height 23
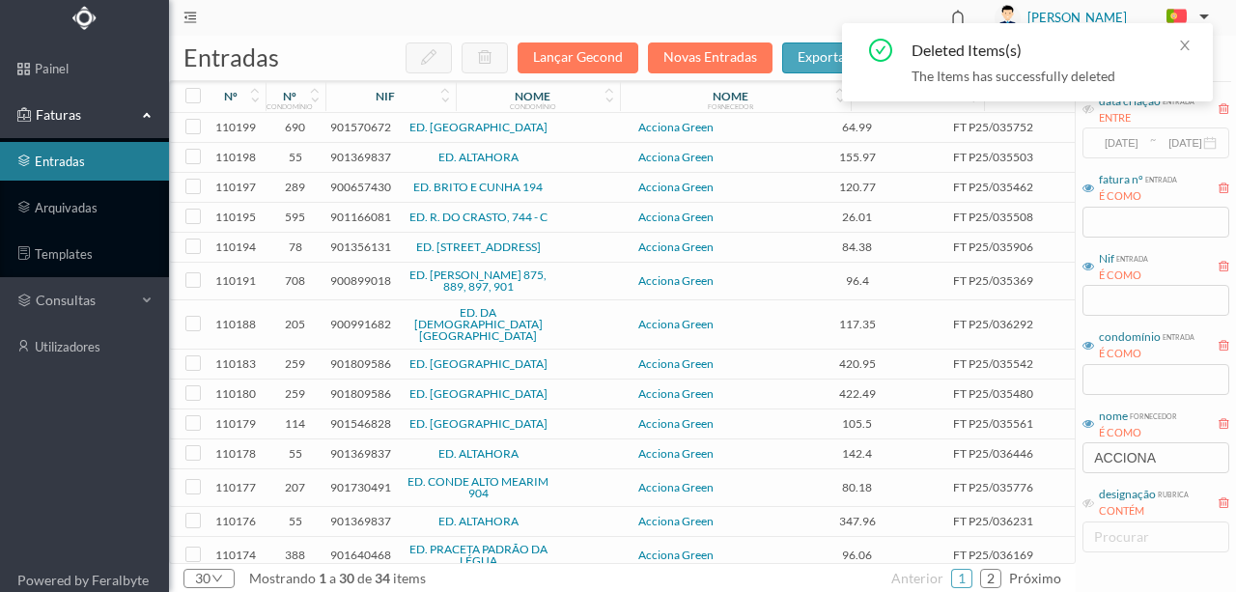
click at [344, 126] on span "901570672" at bounding box center [360, 127] width 61 height 14
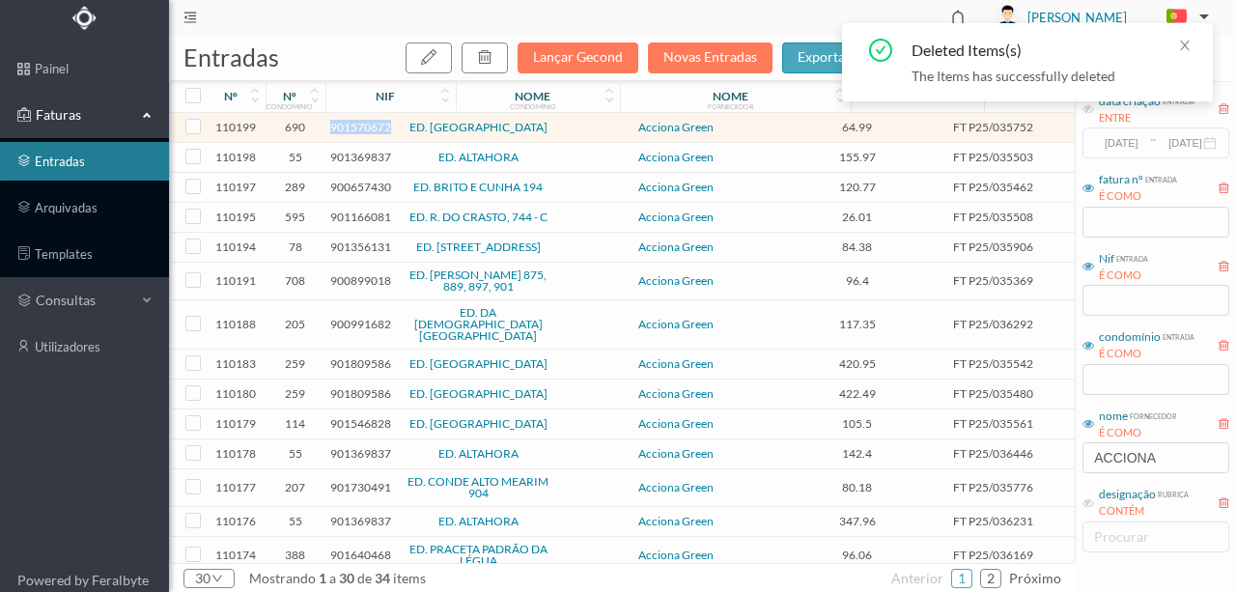
click at [344, 126] on span "901570672" at bounding box center [360, 127] width 61 height 14
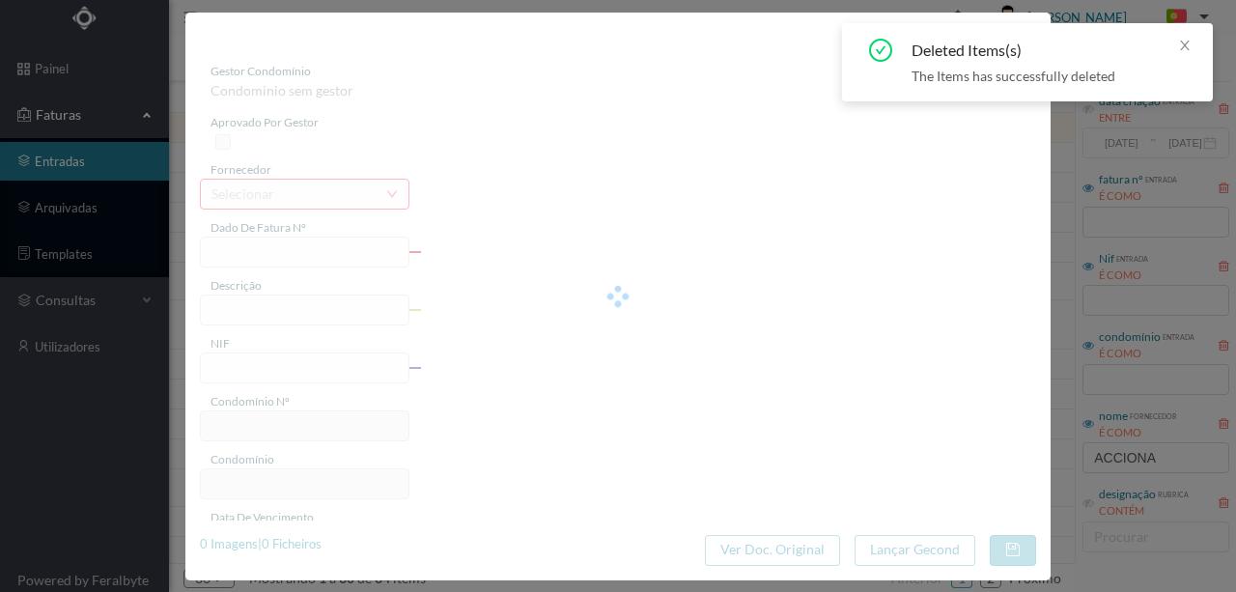
type input "FT P25/035752"
type input "RAINHA SANTA ISABEL 391 GARA"
type input "901570672"
type input "[DATE]"
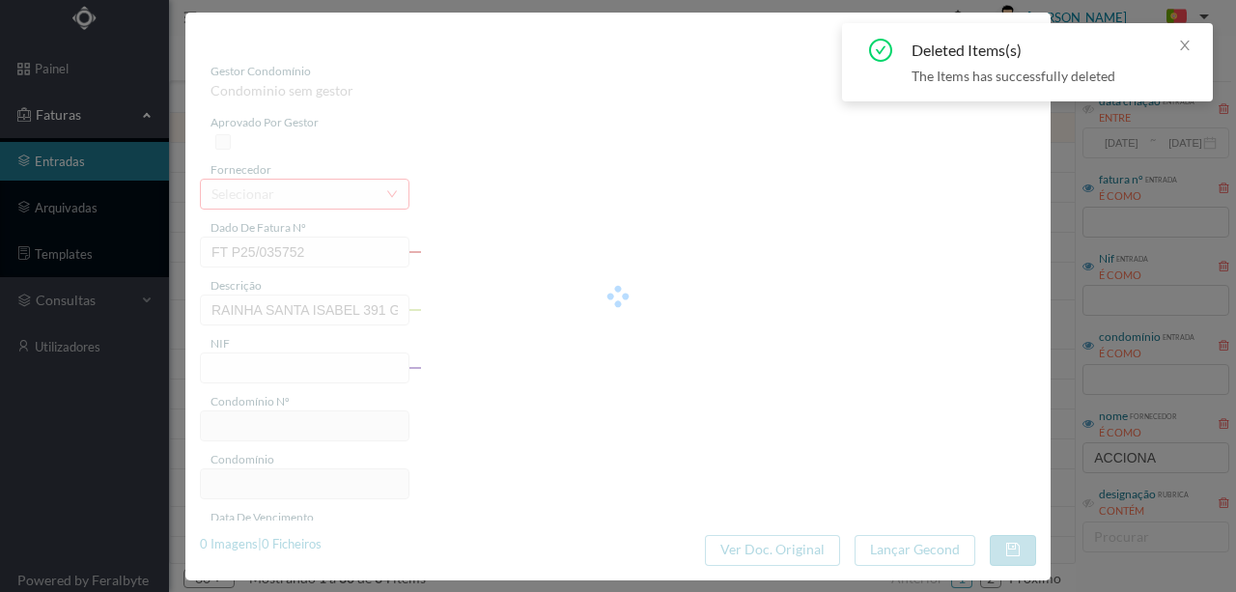
type input "[DATE]"
type input "64.99"
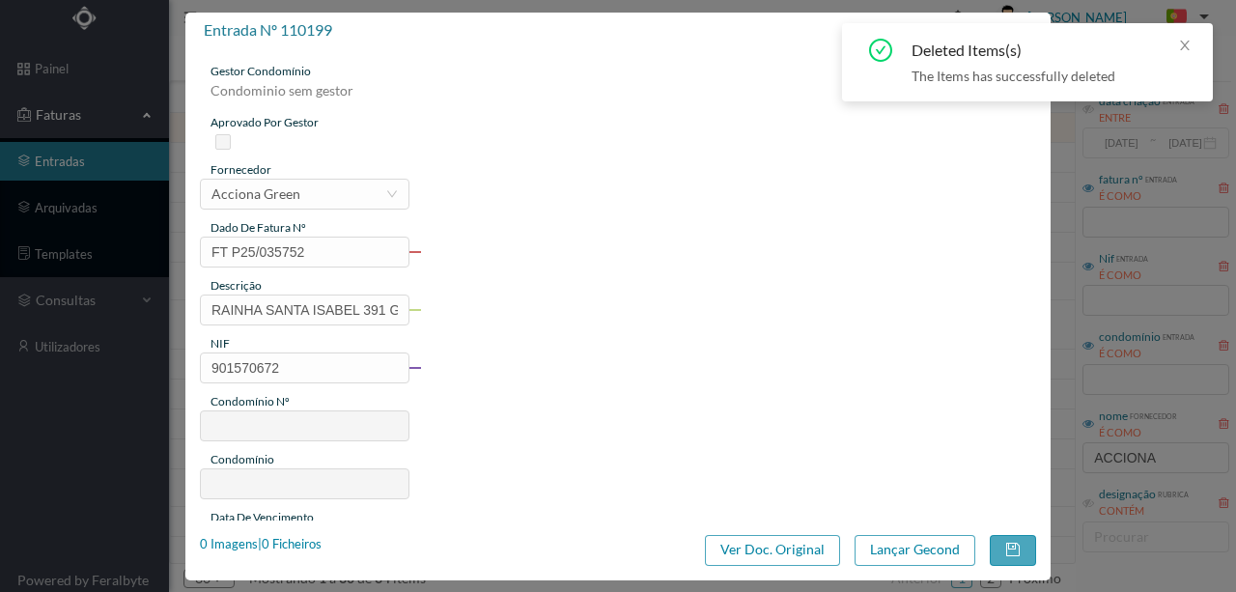
type input "690"
type input "ED. [GEOGRAPHIC_DATA]"
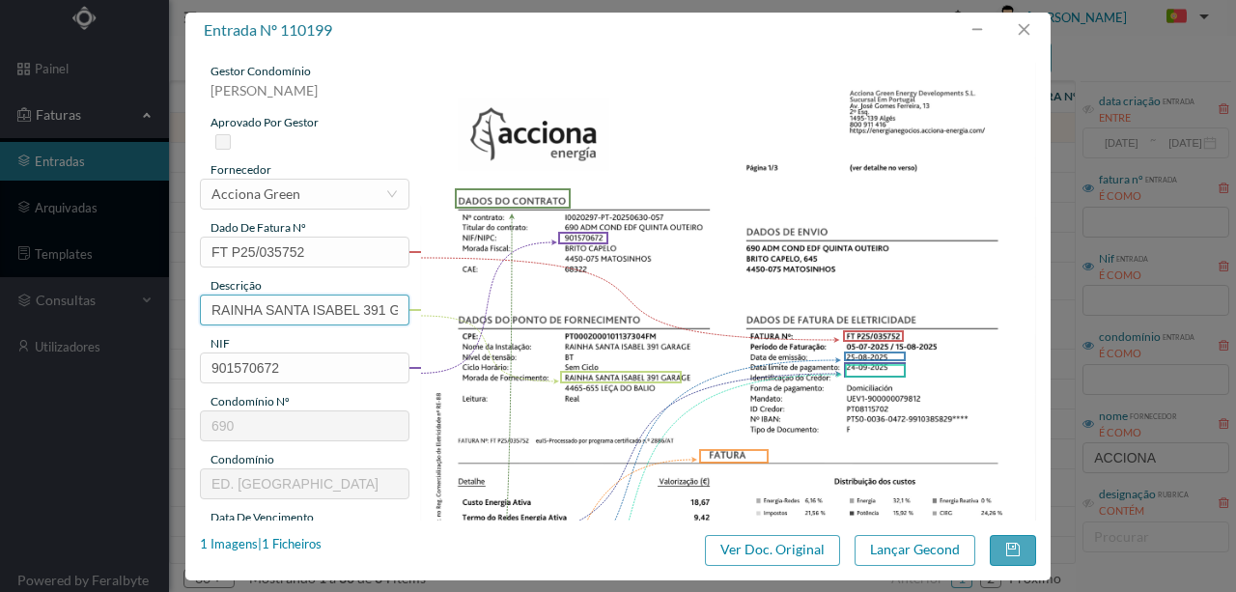
scroll to position [0, 31]
drag, startPoint x: 210, startPoint y: 303, endPoint x: 544, endPoint y: 294, distance: 334.1
click at [544, 294] on div "gestor condomínio Susana Silva aprovado por gestor fornecedor selecionar Accion…" at bounding box center [618, 513] width 836 height 900
paste input "([DATE] a [DATE])"
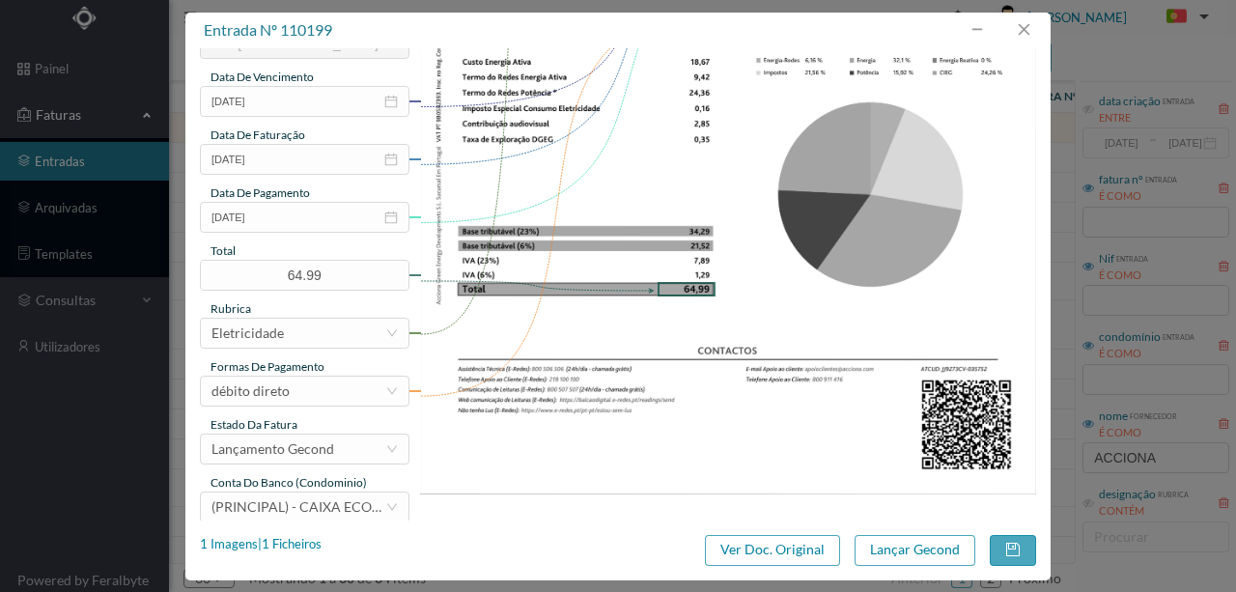
scroll to position [457, 0]
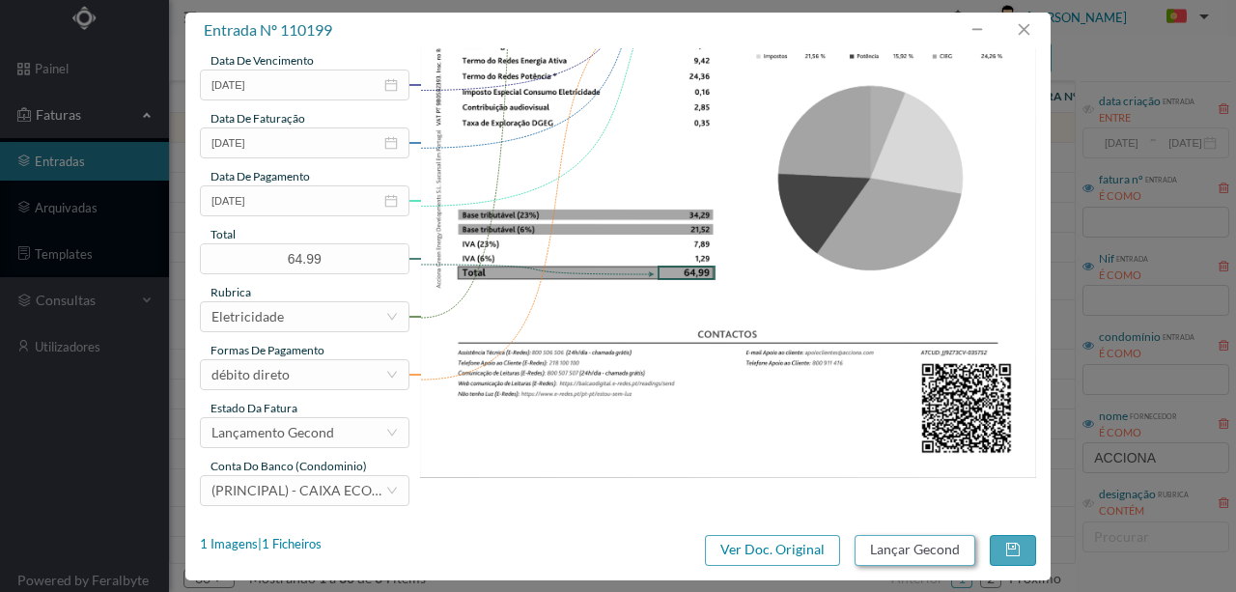
type input "391 GARAGEM (23.07.2025 a 22.08.2025)"
click at [896, 544] on button "Lançar Gecond" at bounding box center [914, 550] width 121 height 31
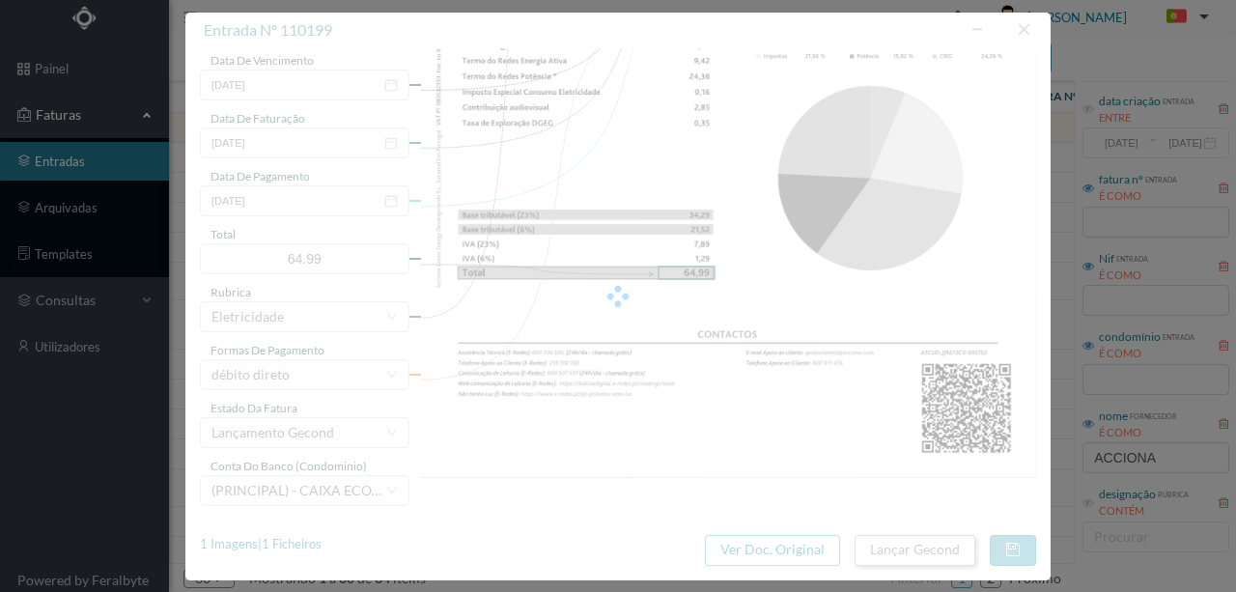
scroll to position [0, 0]
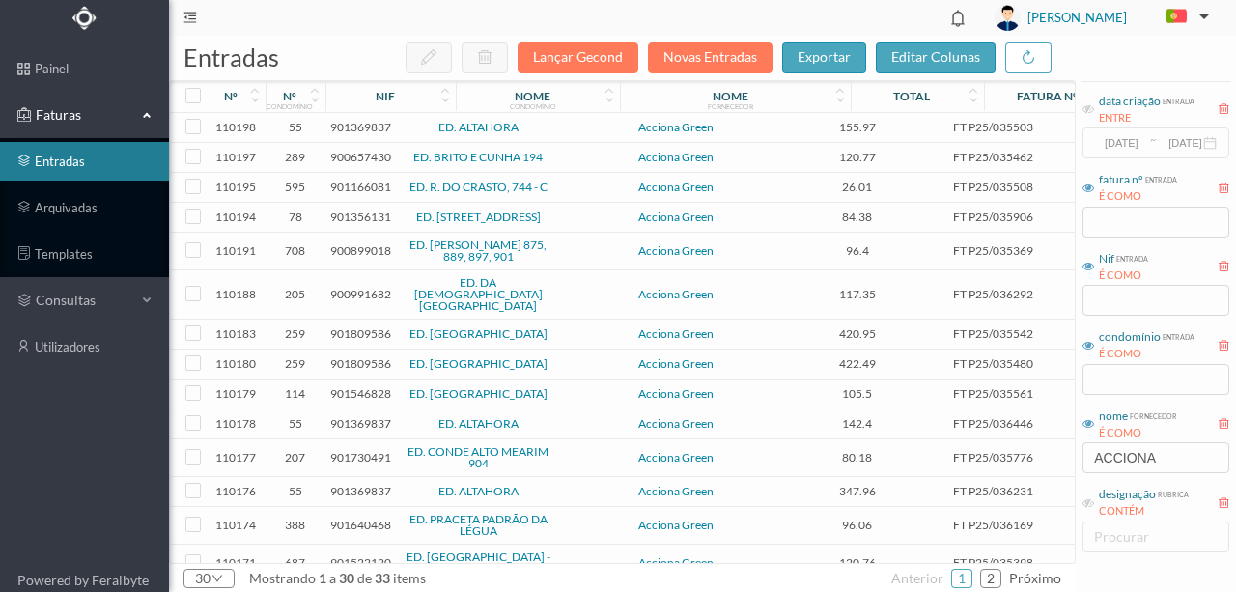
click at [363, 126] on span "901369837" at bounding box center [360, 127] width 61 height 14
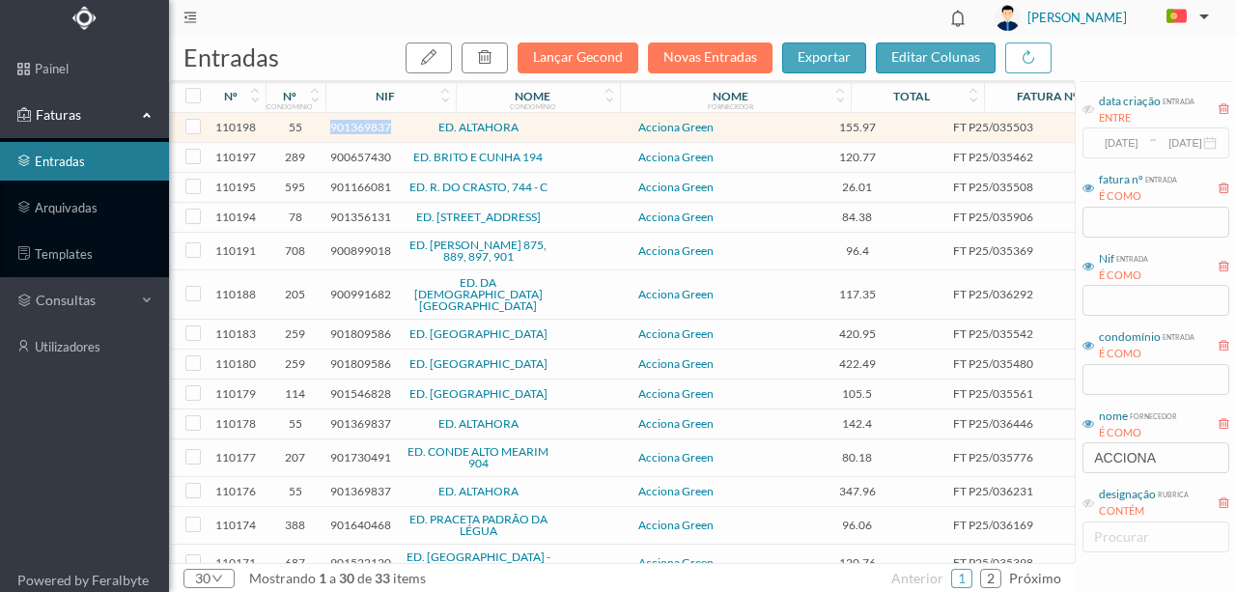
click at [363, 126] on span "901369837" at bounding box center [360, 127] width 61 height 14
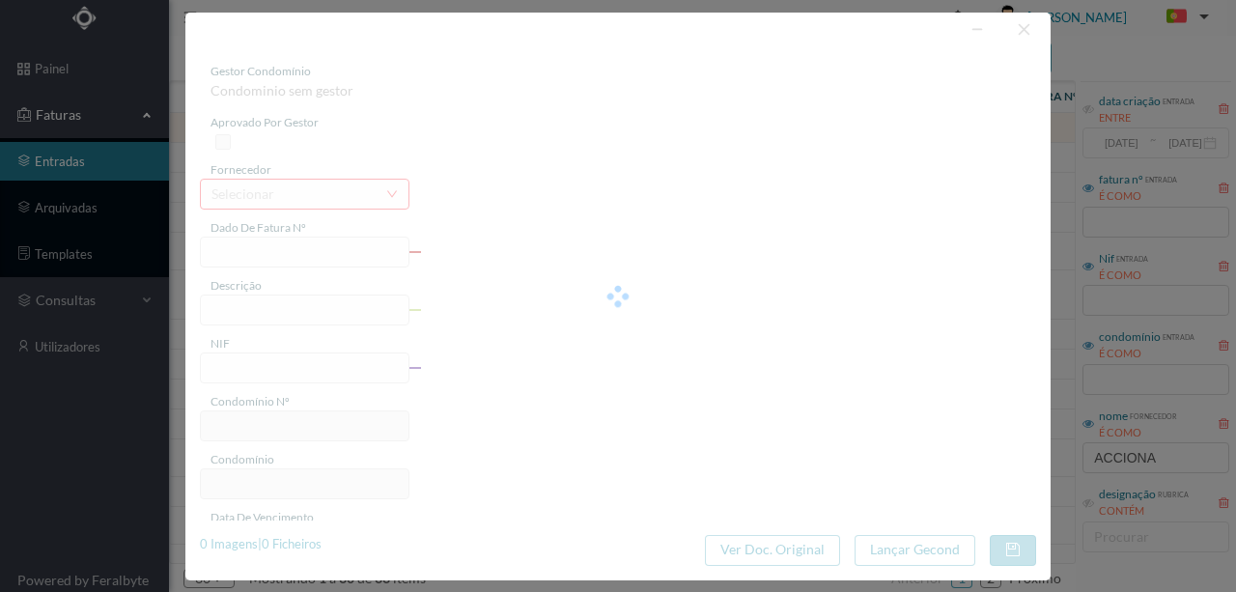
type input "FT P25/035503"
type input "CALOUSTE GULBENKIAN 1131 CO"
type input "901369837"
type input "[DATE]"
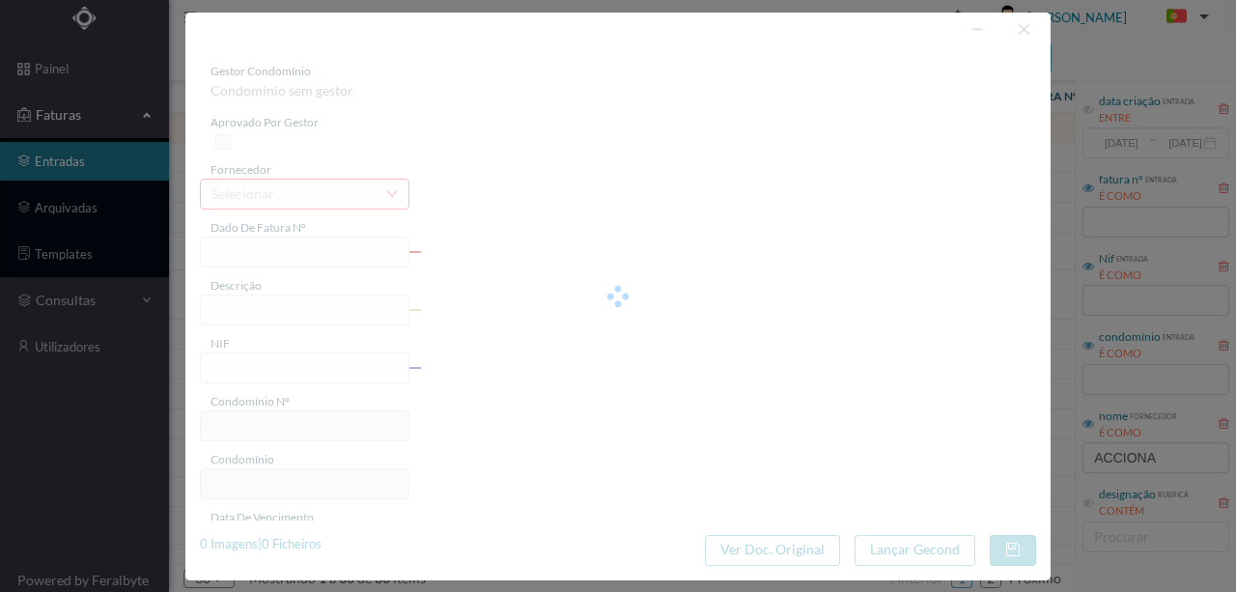
type input "[DATE]"
type input "155.97"
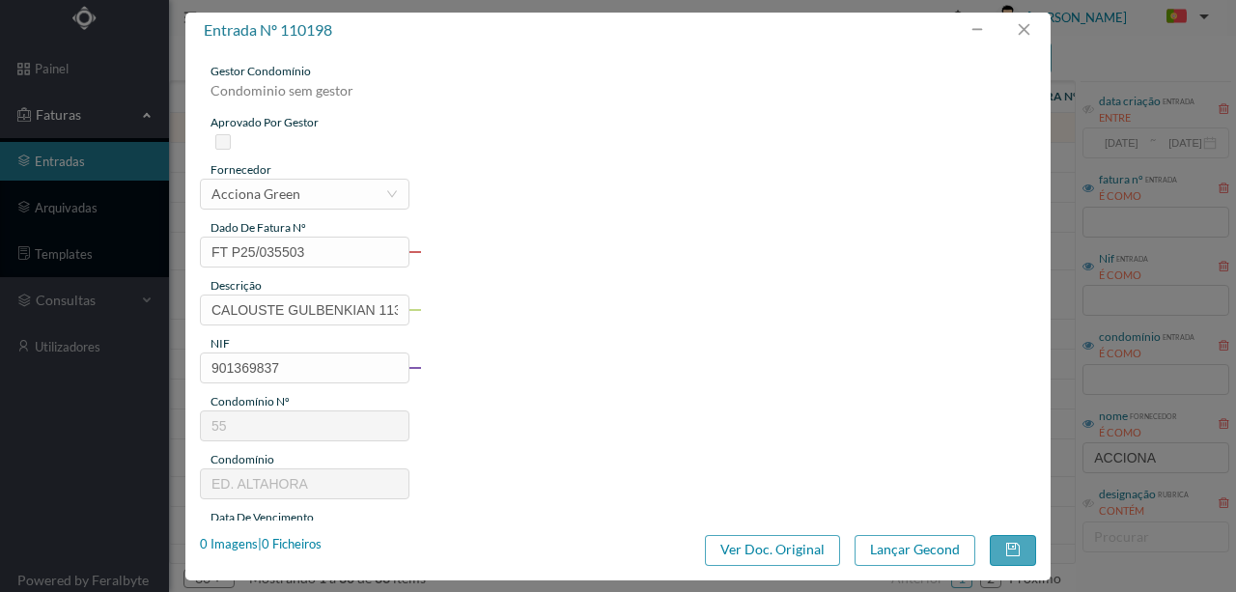
type input "55"
type input "ED. ALTAHORA"
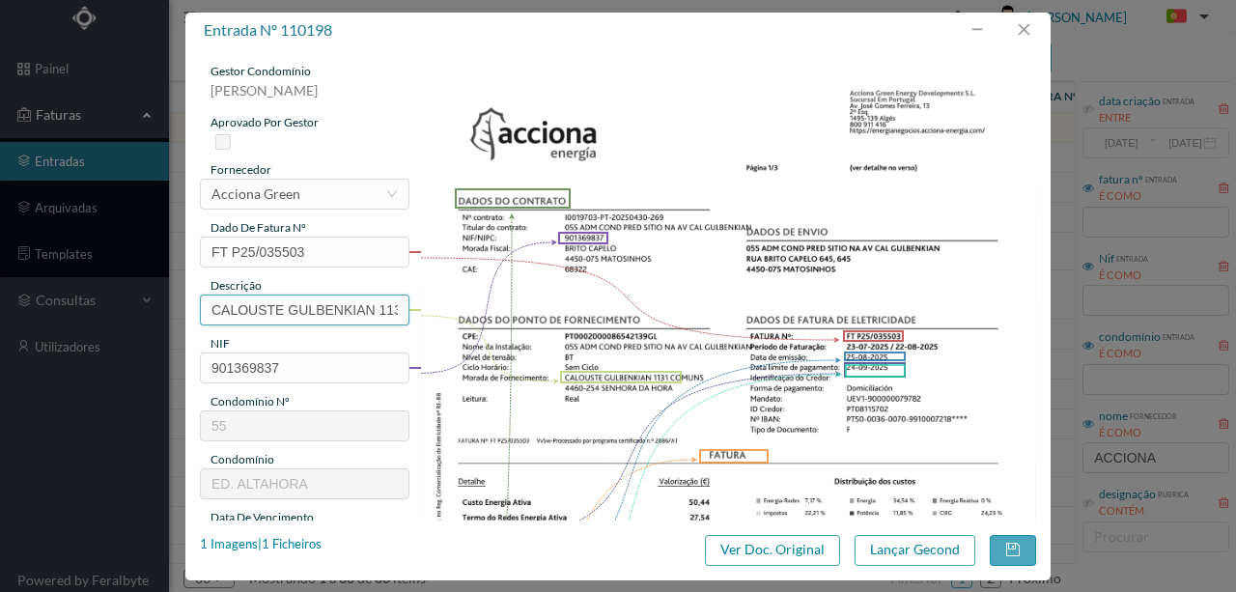
scroll to position [0, 35]
drag, startPoint x: 202, startPoint y: 304, endPoint x: 465, endPoint y: 293, distance: 263.8
click at [465, 293] on div "gestor condomínio Rui Marques aprovado por gestor fornecedor selecionar Acciona…" at bounding box center [618, 513] width 836 height 900
paste input "([DATE] a [DATE])"
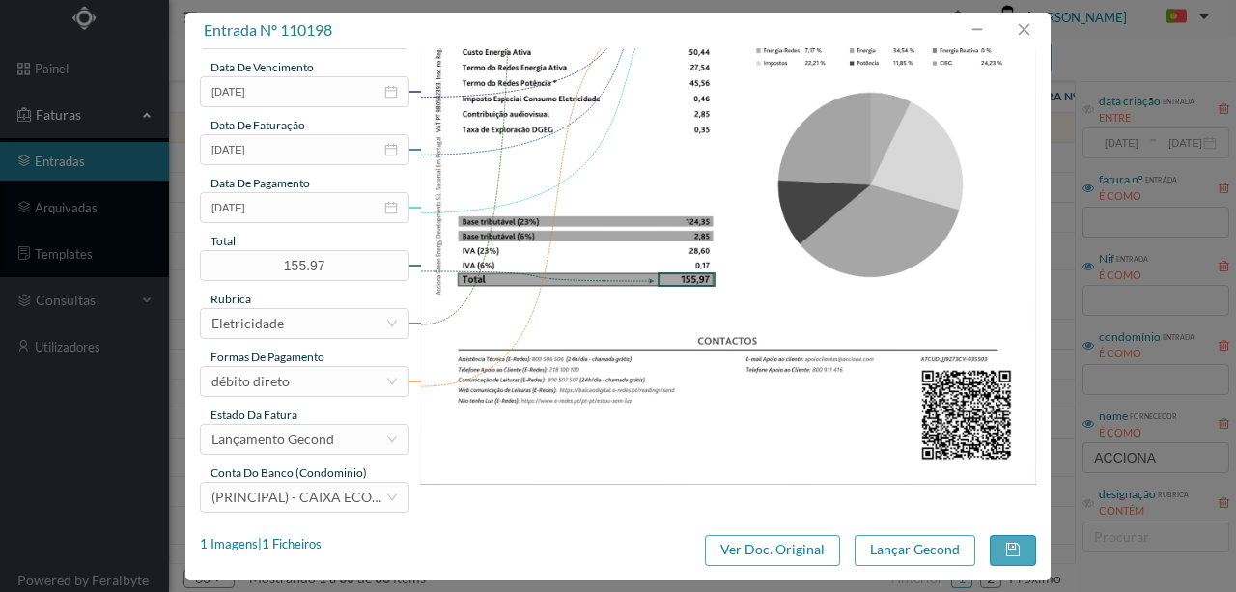
scroll to position [457, 0]
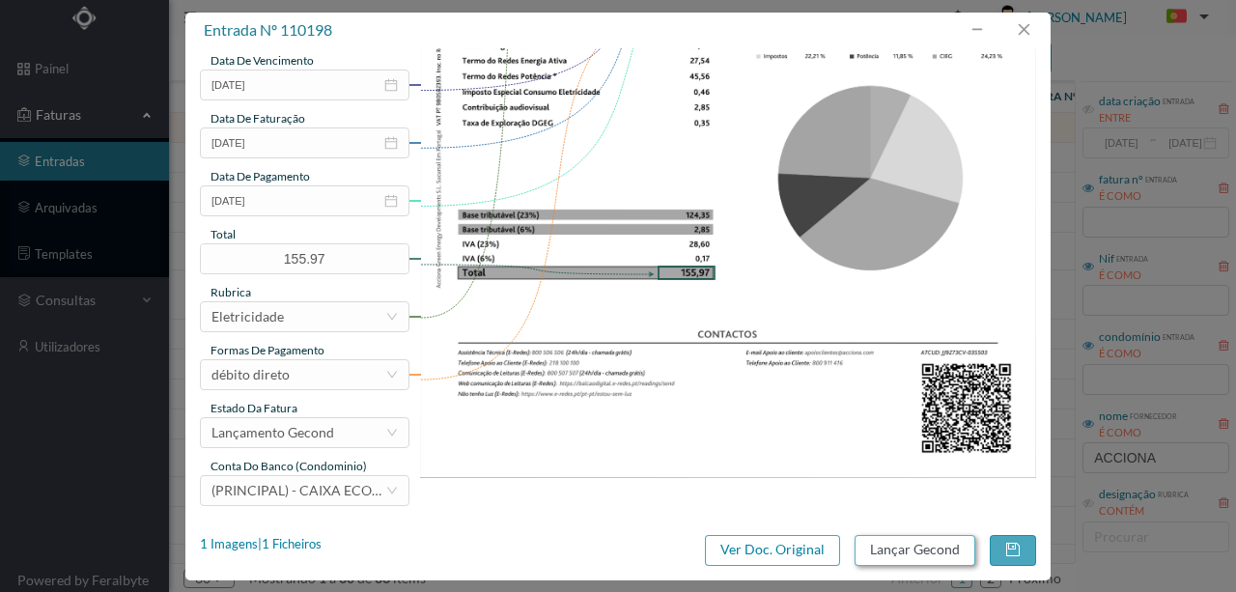
type input "1131 COMUNS (23.07.2025 a 22.08.2025)"
click at [892, 553] on button "Lançar Gecond" at bounding box center [914, 550] width 121 height 31
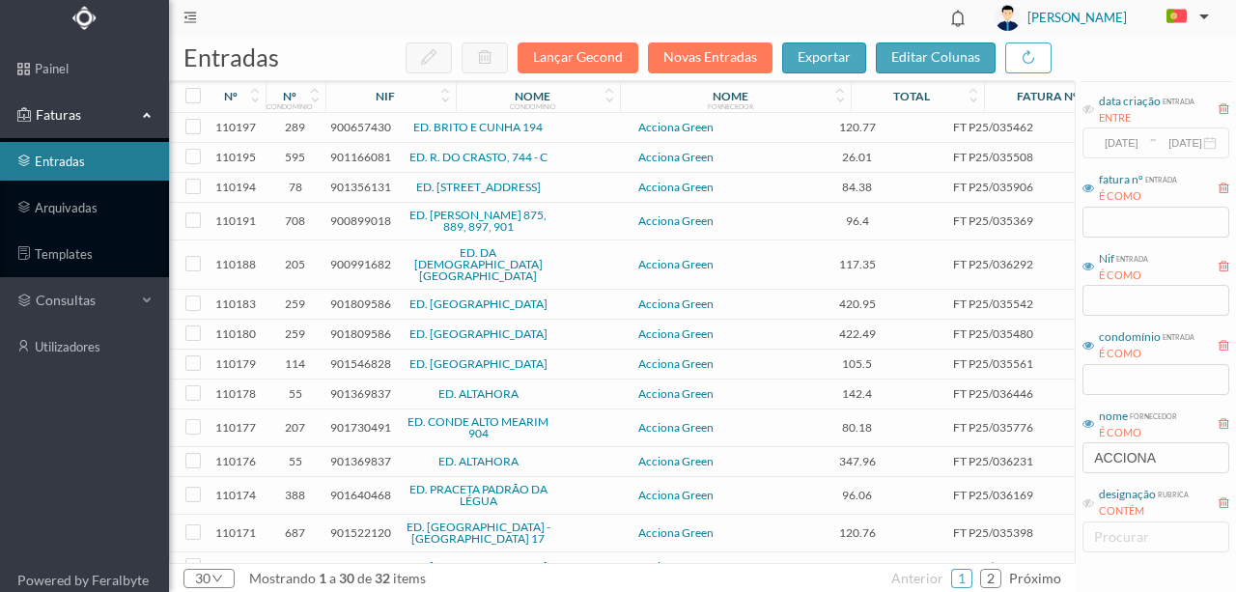
click at [360, 129] on span "900657430" at bounding box center [360, 127] width 61 height 14
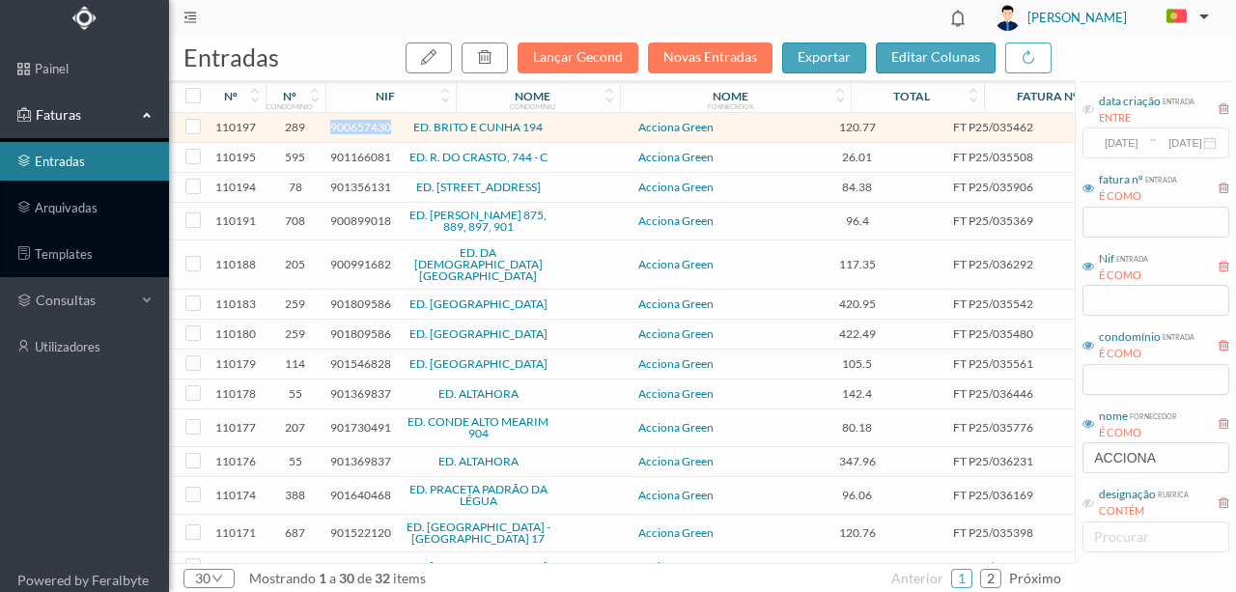
click at [360, 129] on span "900657430" at bounding box center [360, 127] width 61 height 14
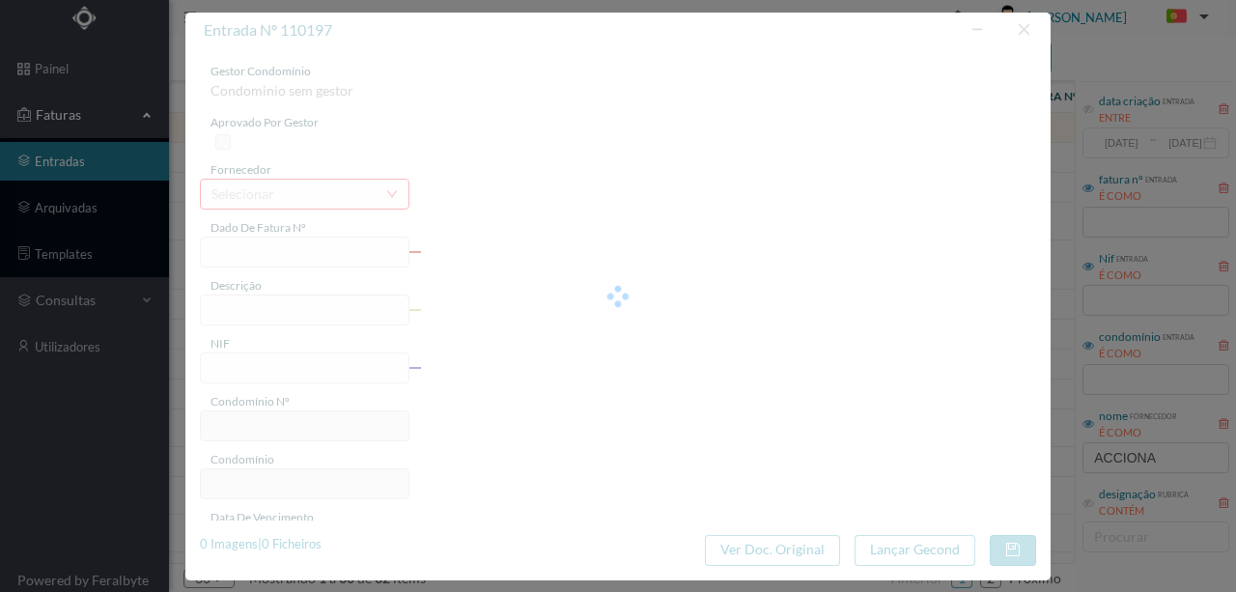
type input "FT P25/035462"
type input "BRITO E CUNHA 194"
type input "900657430"
type input "[DATE]"
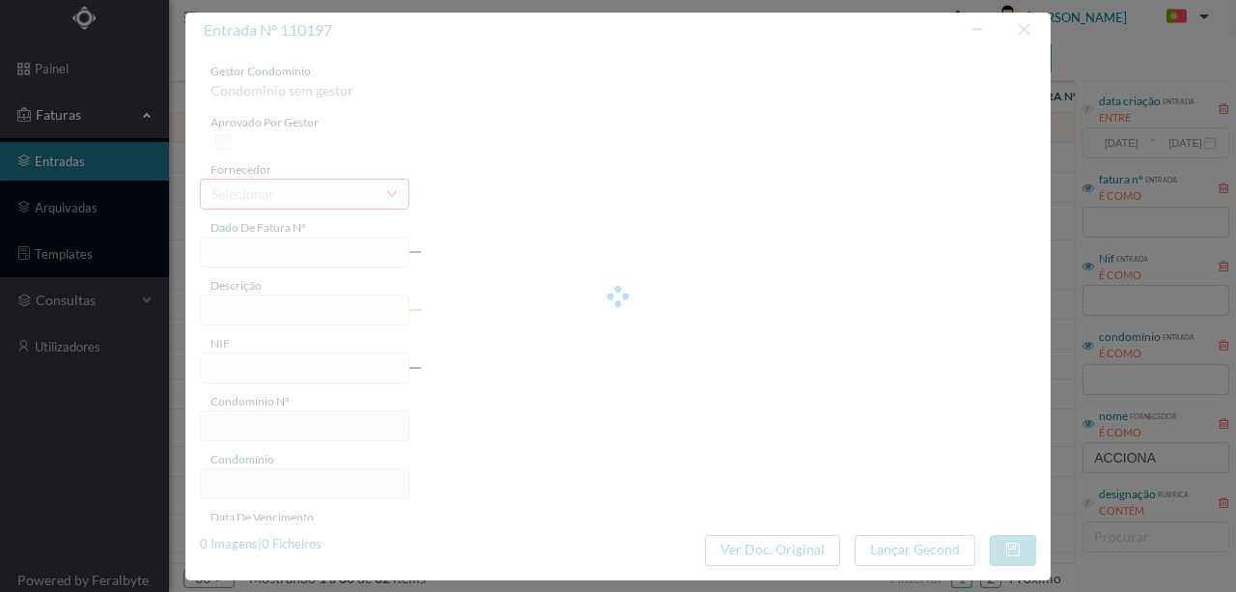
type input "[DATE]"
type input "120.77"
type input "289"
type input "ED. BRITO E CUNHA 194"
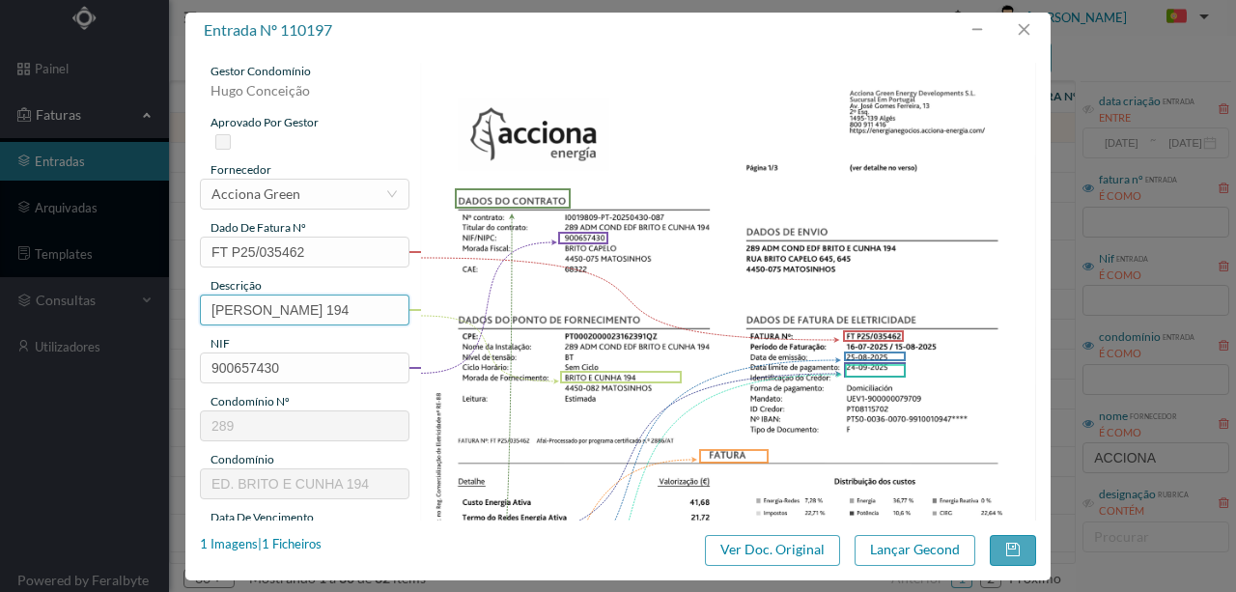
drag, startPoint x: 317, startPoint y: 308, endPoint x: 0, endPoint y: 296, distance: 316.9
click at [0, 297] on div "entrada nº 110197 gestor condomínio Hugo Conceição aprovado por gestor forneced…" at bounding box center [618, 296] width 1236 height 592
click at [312, 305] on input "194" at bounding box center [304, 309] width 209 height 31
paste input "([DATE] a [DATE])"
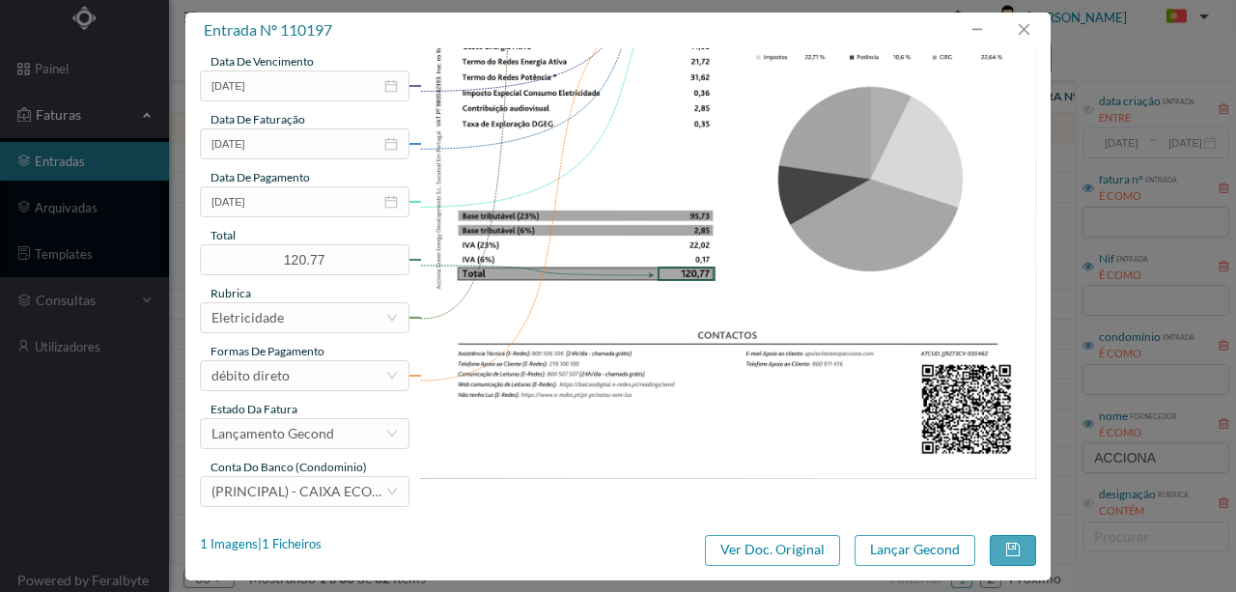
scroll to position [457, 0]
type input "194 (23.07.2025 a 22.08.2025)"
click at [958, 552] on button "Lançar Gecond" at bounding box center [914, 550] width 121 height 31
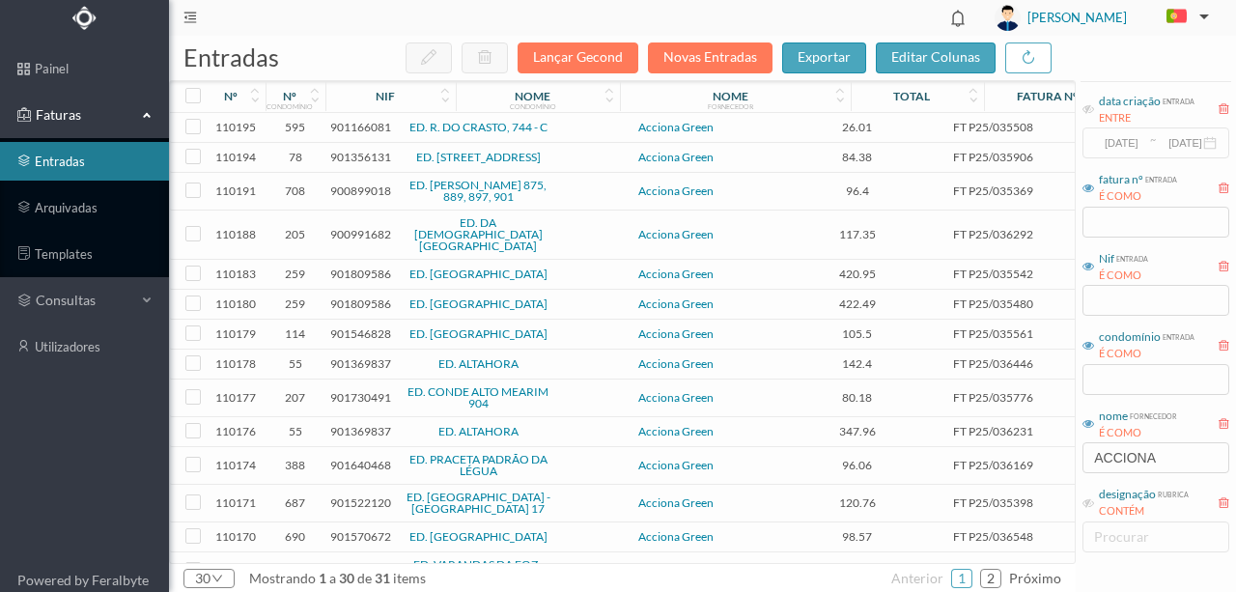
click at [357, 156] on span "901356131" at bounding box center [360, 157] width 61 height 14
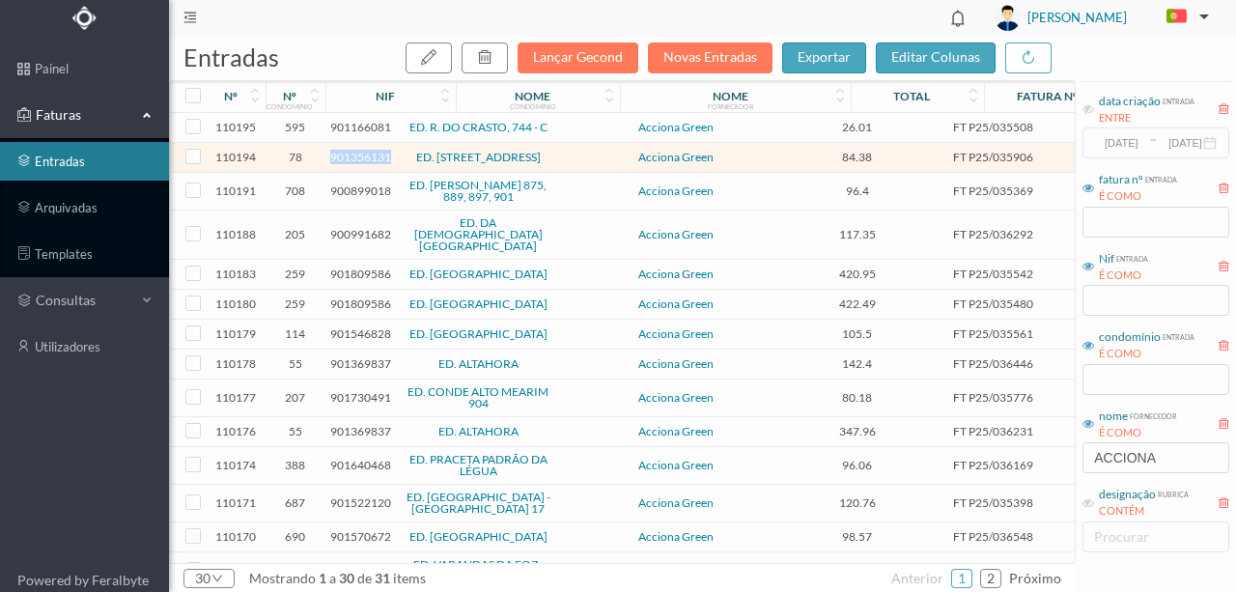
click at [357, 156] on span "901356131" at bounding box center [360, 157] width 61 height 14
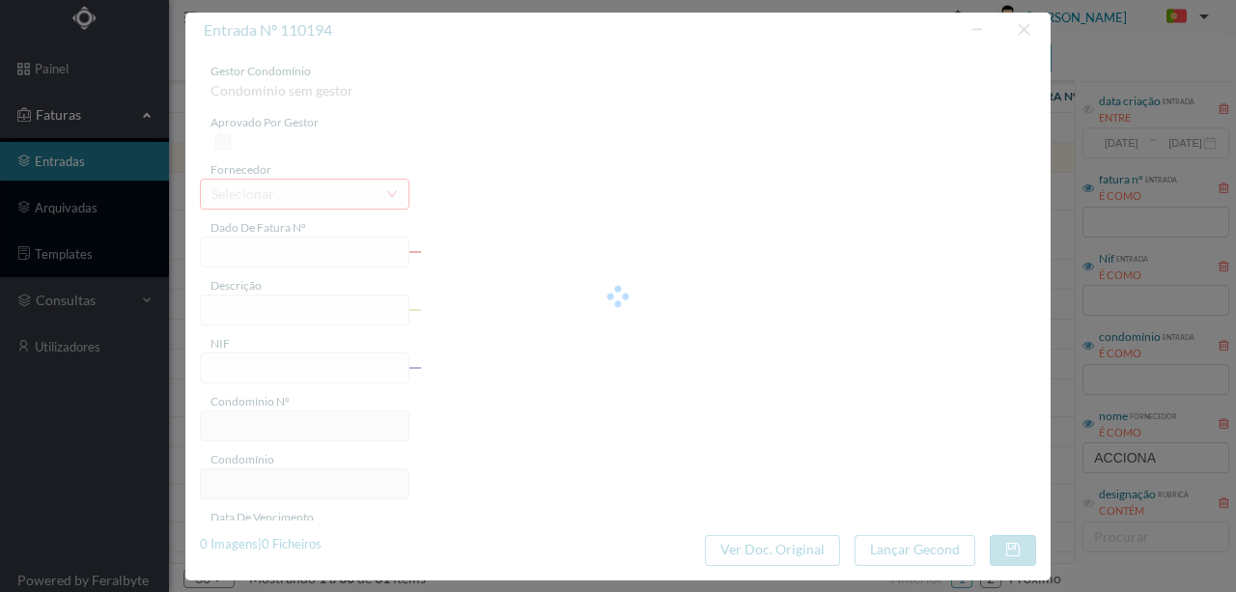
type input "FT P25/035906"
type input "NOVA DO PACO POENTE -VALAD"
type input "901356131"
type input "[DATE]"
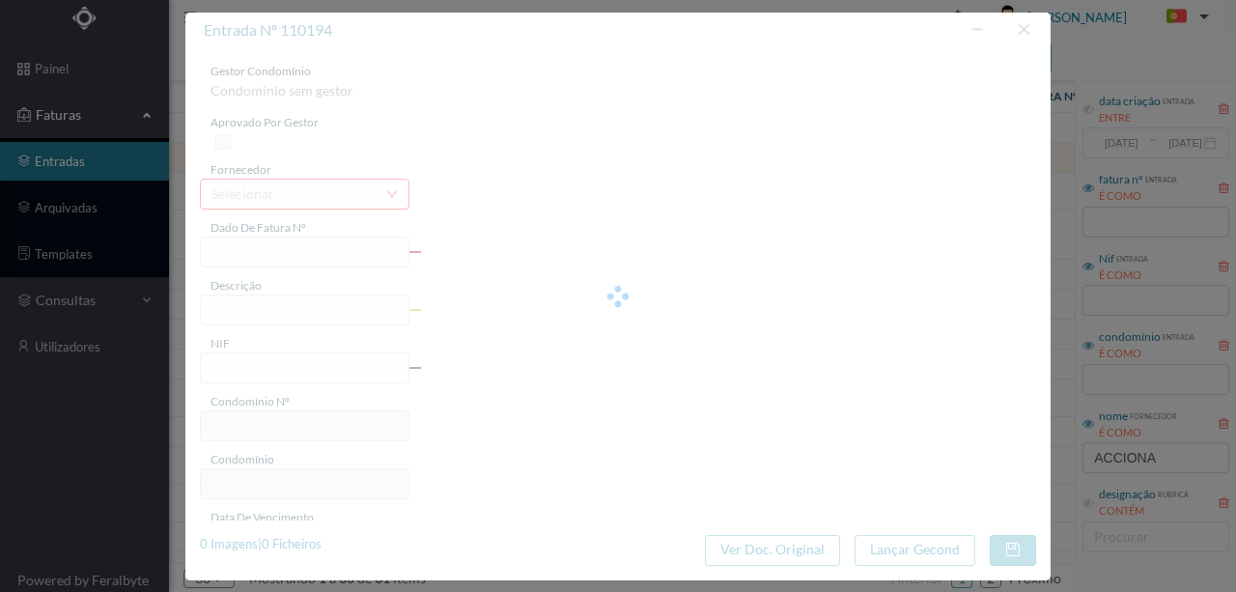
type input "[DATE]"
type input "84.38"
type input "78"
type input "ED. RUA NOVA DO PAÇO 93 A 123"
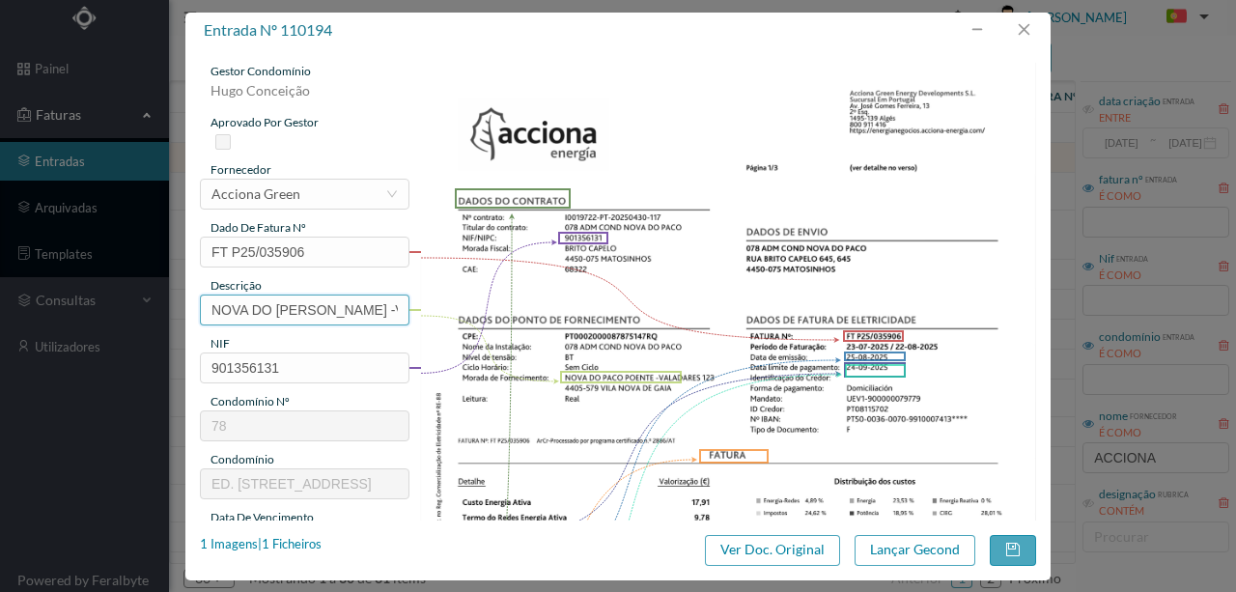
scroll to position [0, 27]
drag, startPoint x: 212, startPoint y: 305, endPoint x: 517, endPoint y: 305, distance: 305.1
click at [517, 305] on div "gestor condomínio Hugo Conceição aprovado por gestor fornecedor selecionar Acci…" at bounding box center [618, 513] width 836 height 900
paste input "([DATE] a [DATE])"
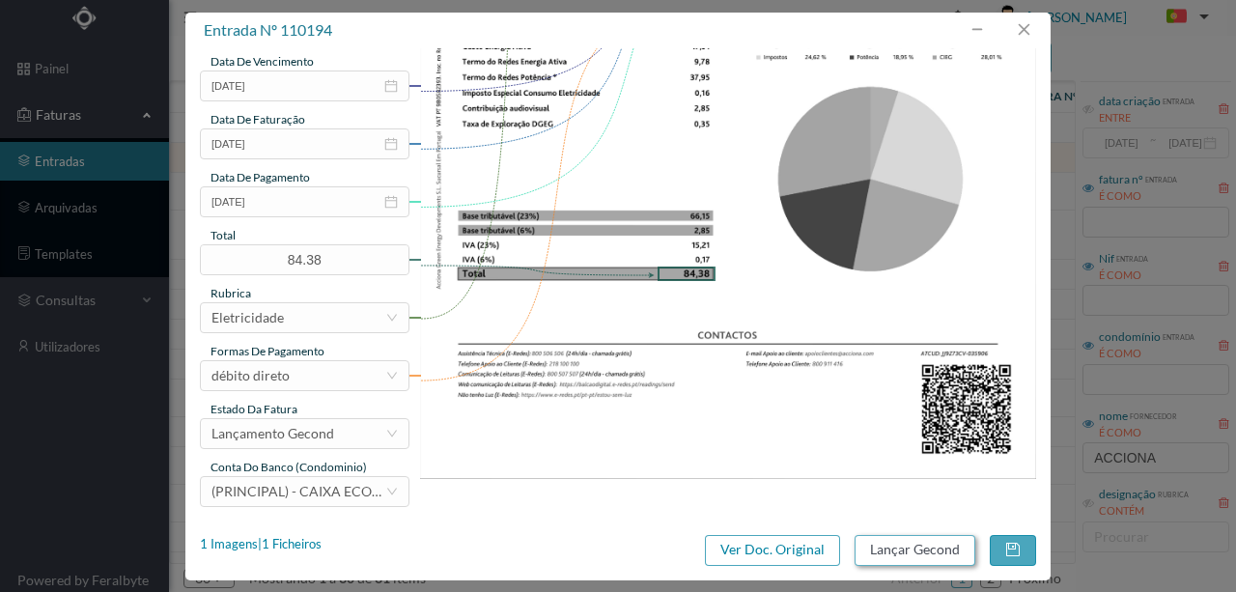
scroll to position [457, 0]
type input "123 (23.07.2025 a 22.08.2025)"
click at [878, 546] on button "Lançar Gecond" at bounding box center [914, 550] width 121 height 31
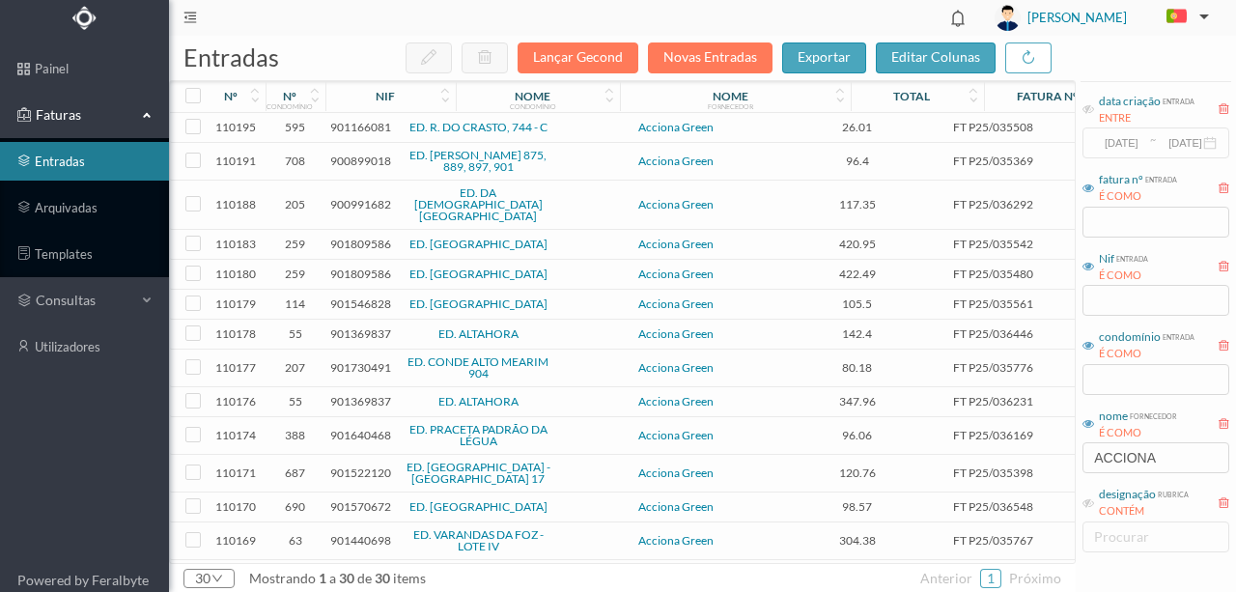
click at [365, 160] on span "900899018" at bounding box center [360, 160] width 61 height 14
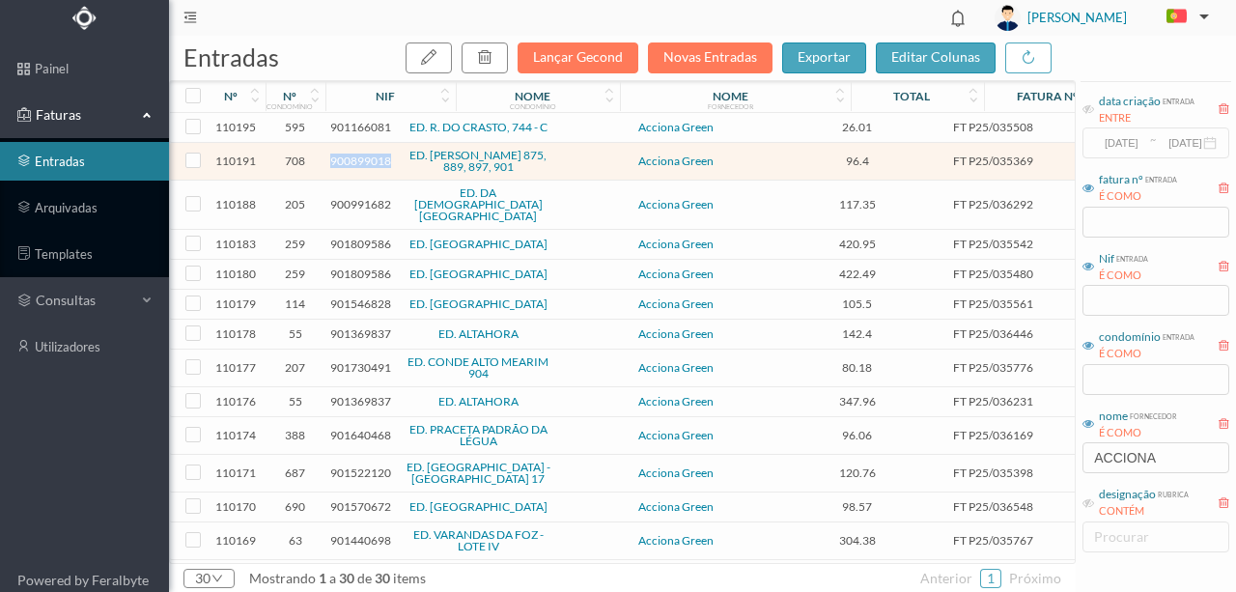
click at [365, 160] on span "900899018" at bounding box center [360, 160] width 61 height 14
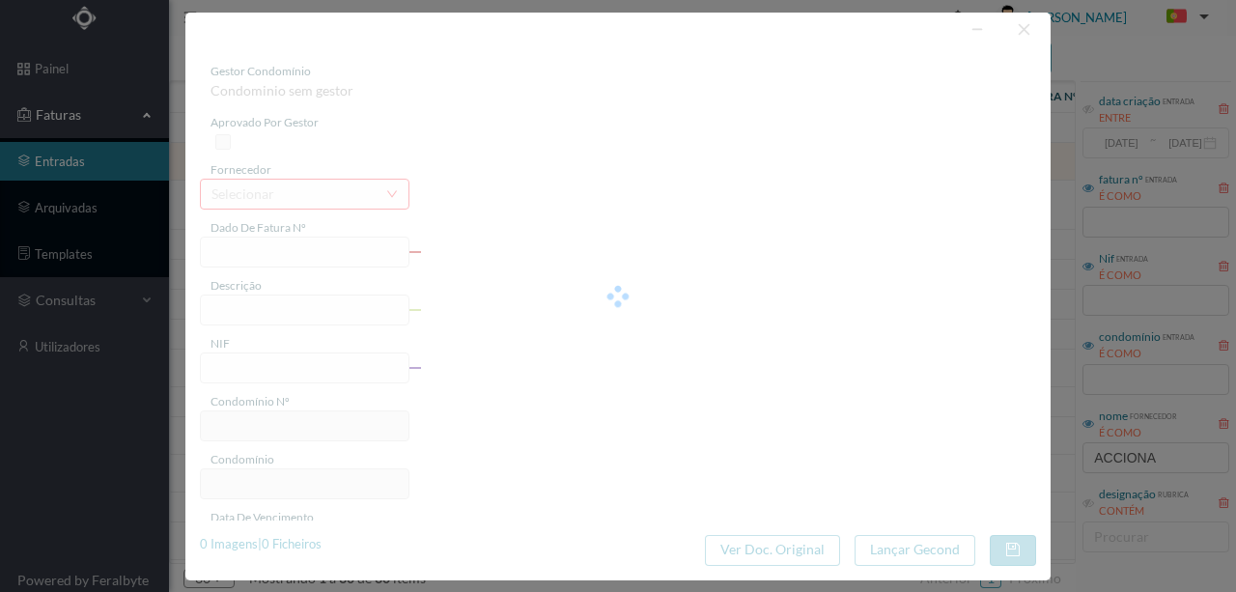
type input "FT P25/035369"
type input "DOM AFONSO HENRIQUES 897"
type input "900899018"
type input "[DATE]"
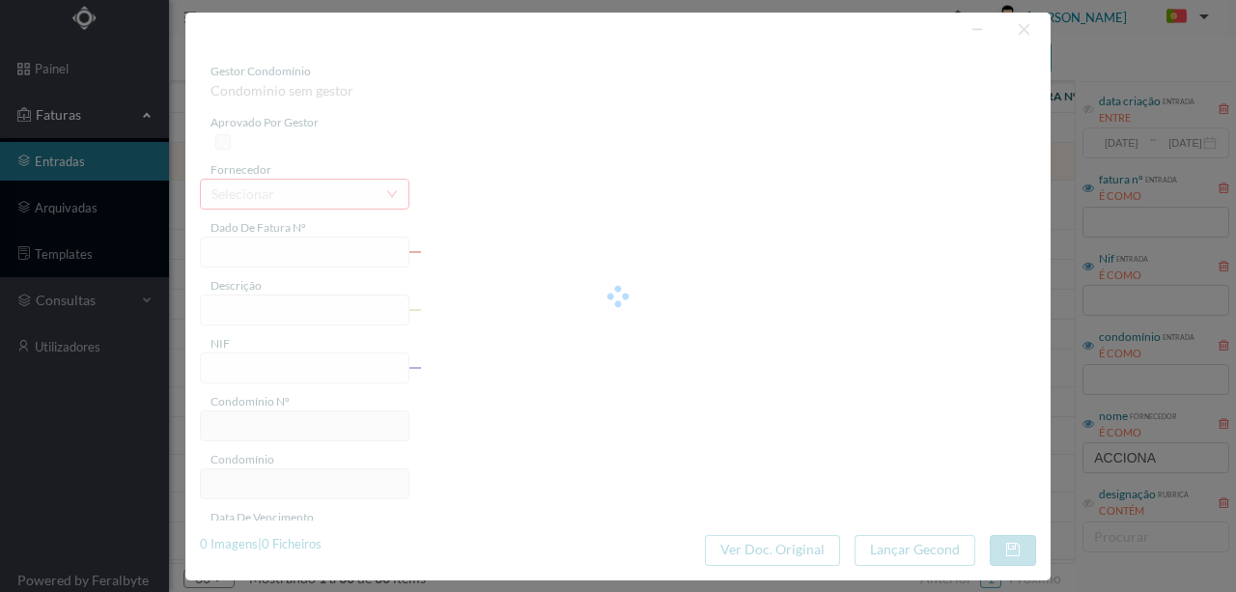
type input "[DATE]"
type input "96.40"
type input "708"
type input "ED. AFONSO HENRIQUES 875, 889, 897, 901"
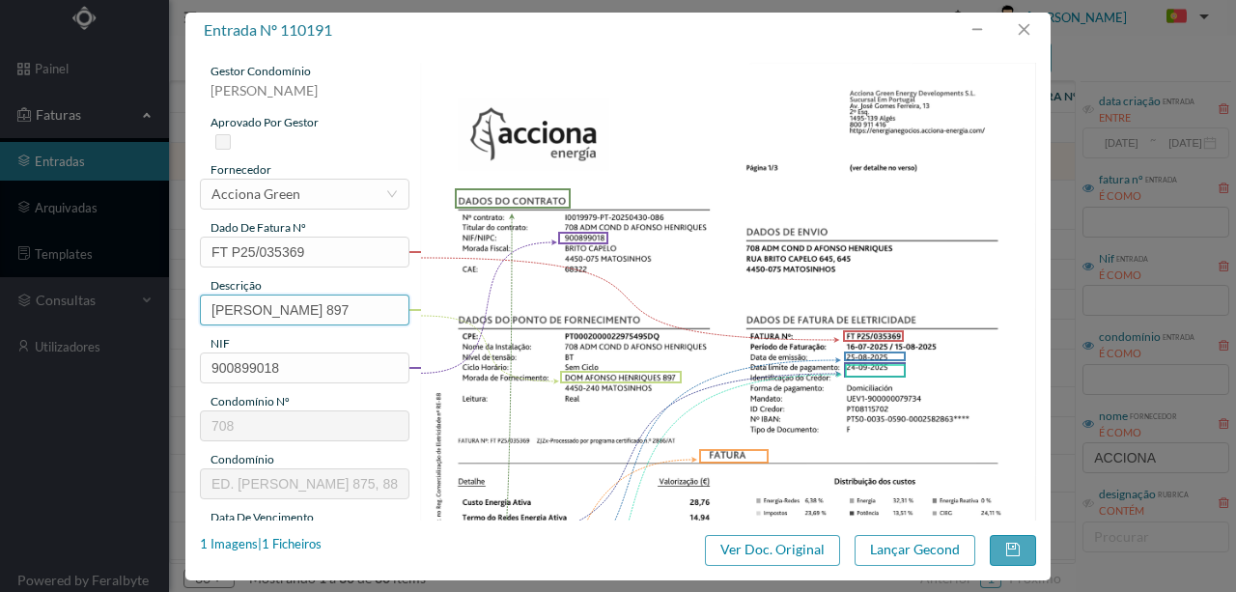
scroll to position [0, 16]
drag, startPoint x: 209, startPoint y: 303, endPoint x: 494, endPoint y: 307, distance: 285.8
click at [494, 307] on div "gestor condomínio Susana Silva aprovado por gestor fornecedor selecionar Accion…" at bounding box center [618, 513] width 836 height 900
paste input "([DATE] a [DATE])"
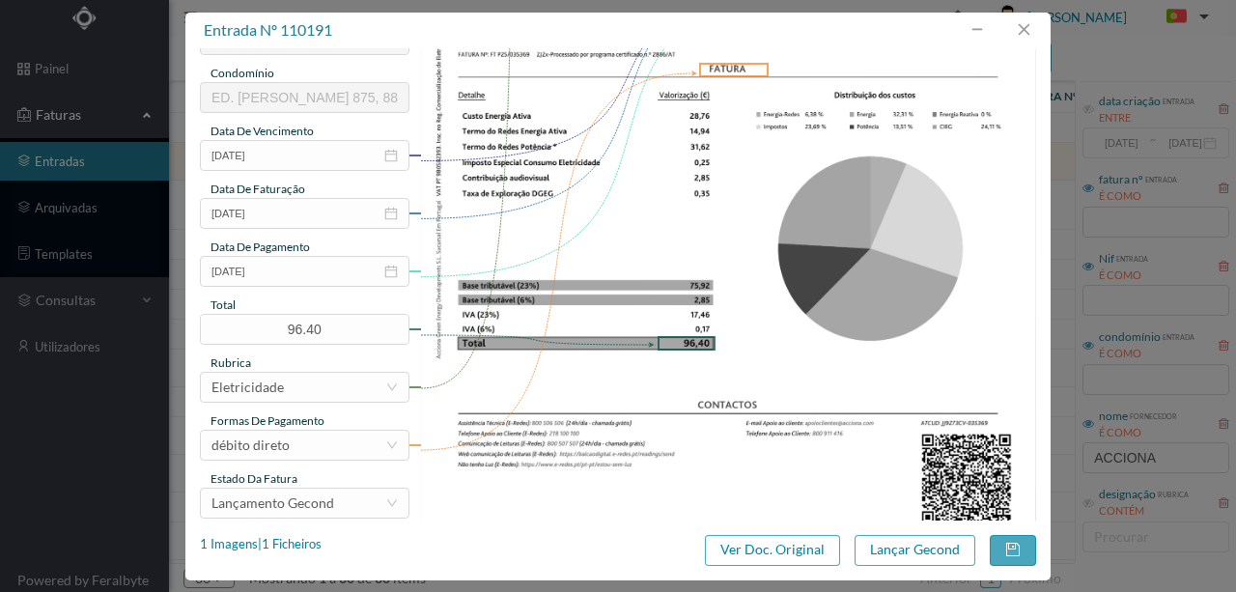
scroll to position [457, 0]
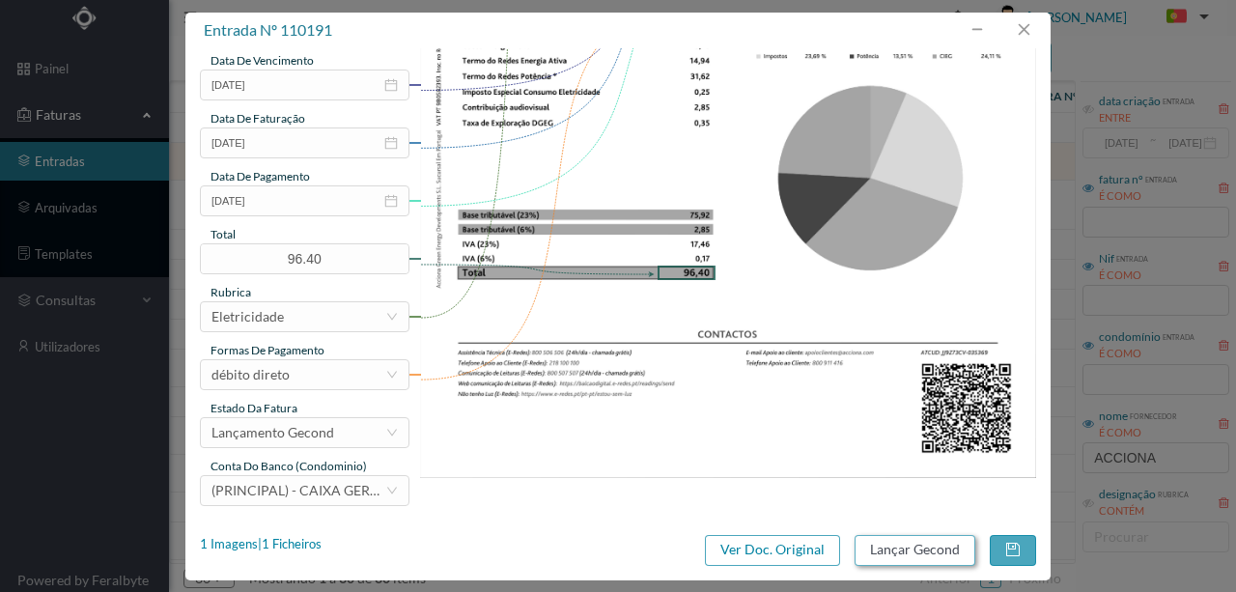
type input "897 (23.07.2025 a 22.08.2025)"
click at [884, 548] on button "Lançar Gecond" at bounding box center [914, 550] width 121 height 31
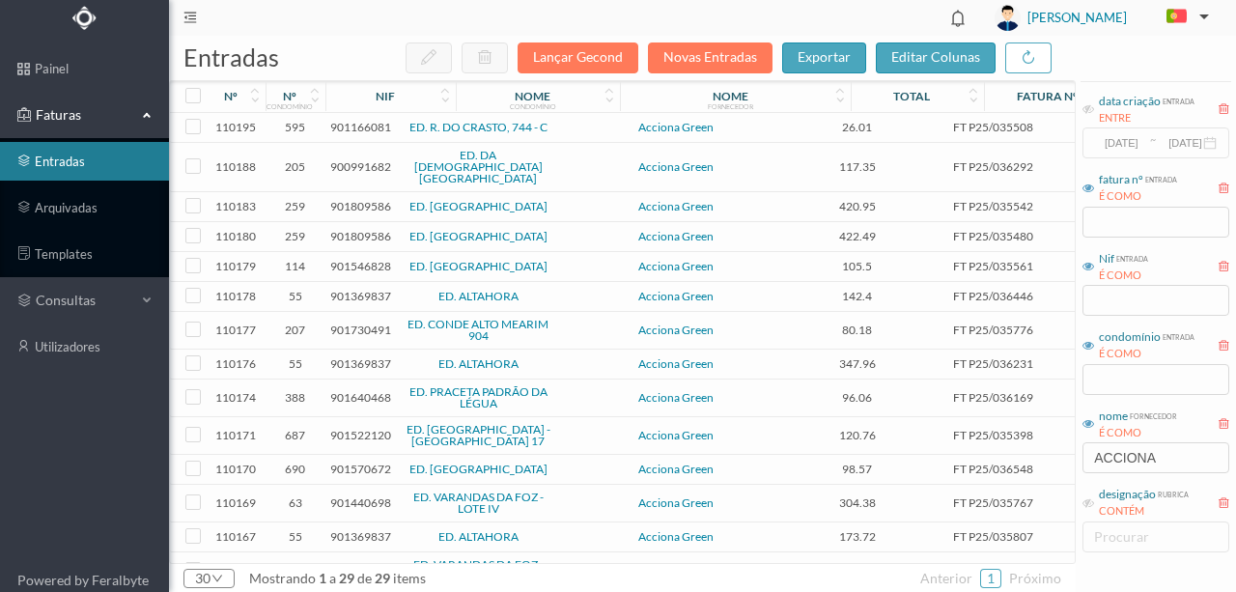
click at [353, 159] on span "900991682" at bounding box center [360, 166] width 61 height 14
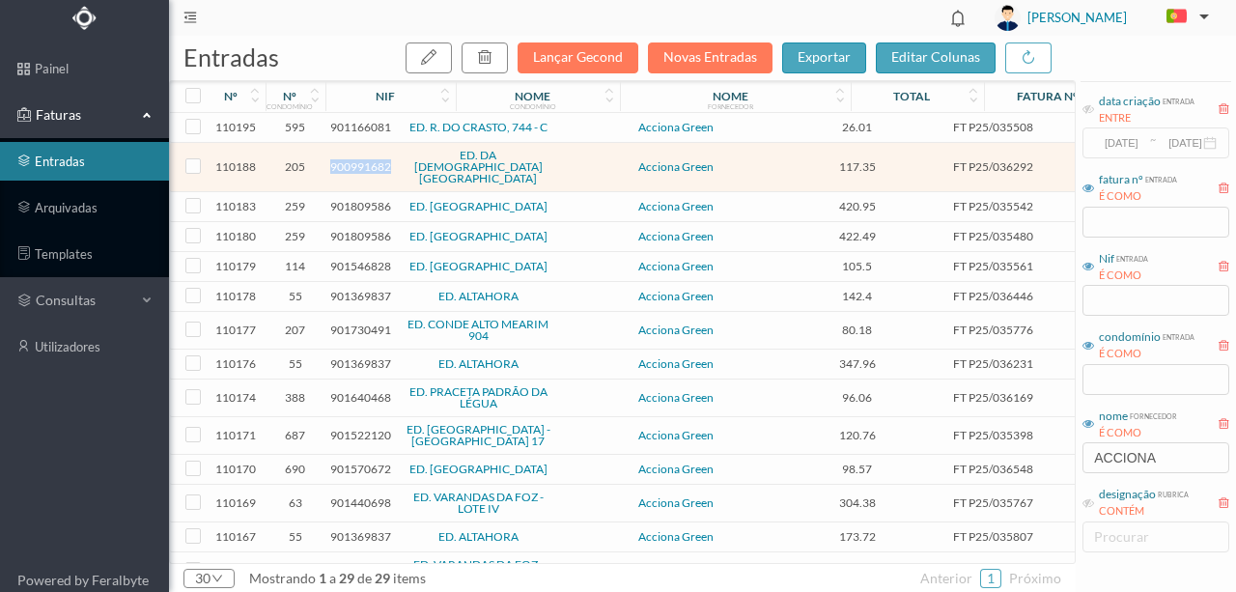
click at [353, 159] on span "900991682" at bounding box center [360, 166] width 61 height 14
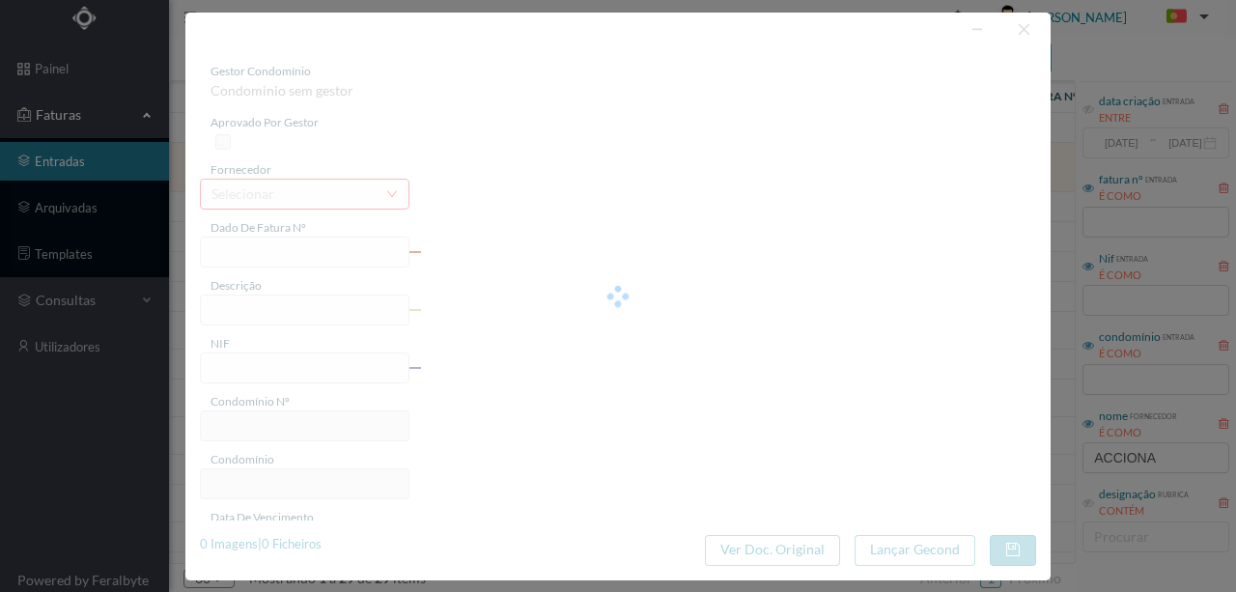
type input "FT P25/036292"
type input "DA CRUZ DE PAU 184"
type input "900991682"
type input "[DATE]"
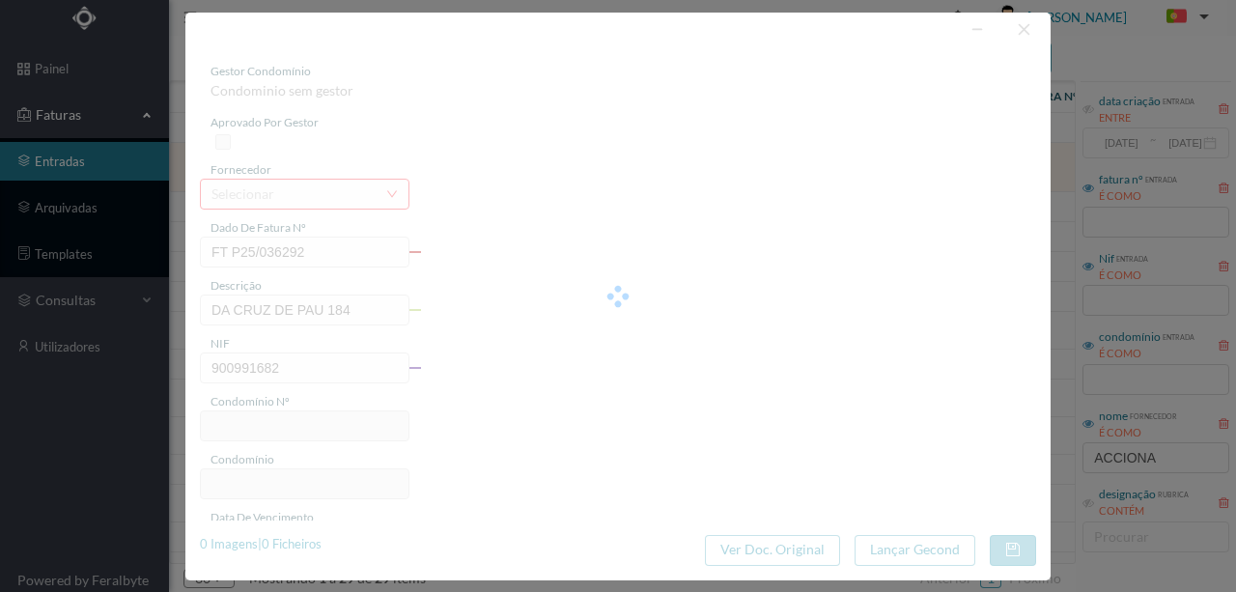
type input "[DATE]"
type input "117.35"
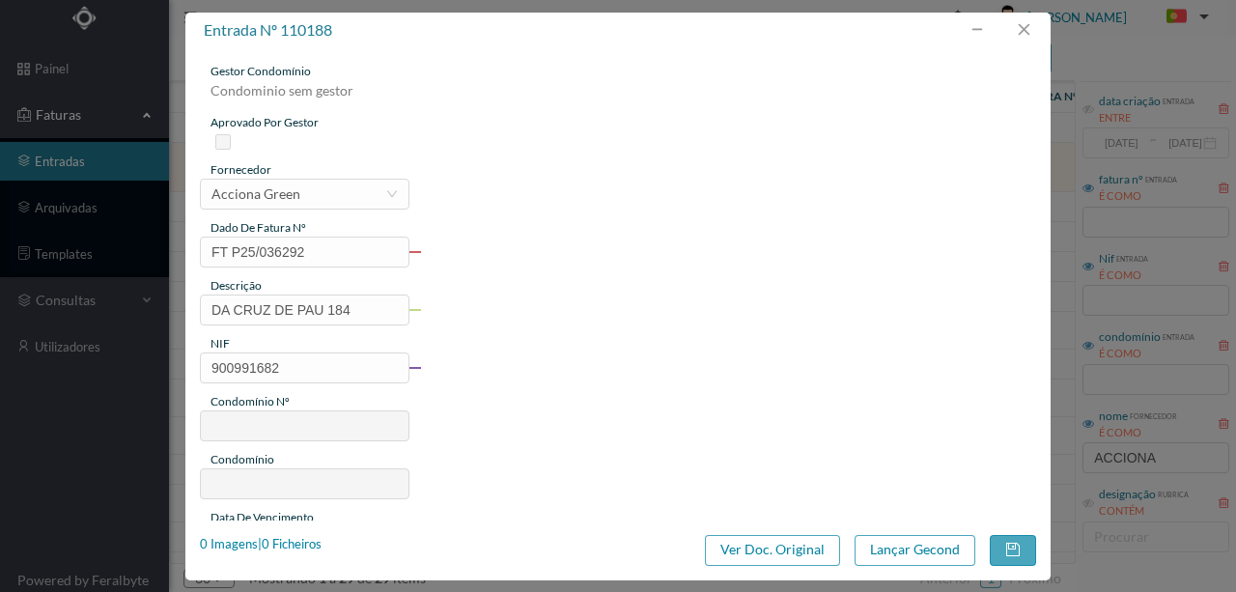
type input "205"
type input "ED. DA IGREJA DA CRUZ DE PAU"
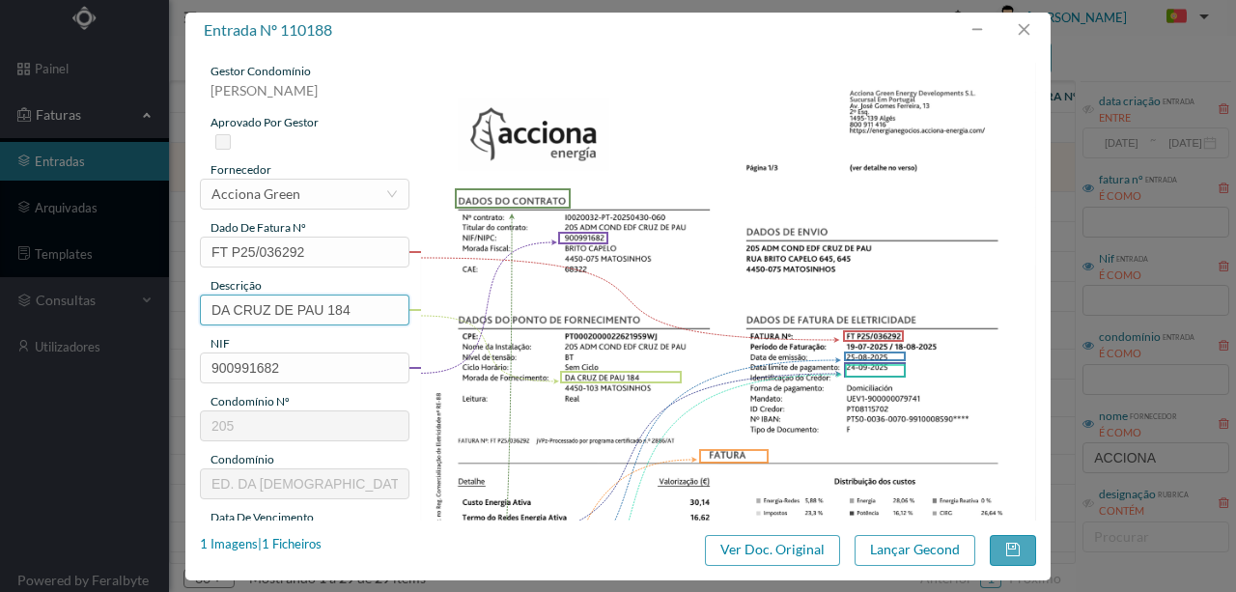
drag, startPoint x: 322, startPoint y: 312, endPoint x: 1216, endPoint y: 351, distance: 894.8
click at [102, 326] on div "entrada nº 110188 gestor condomínio Rui Marques aprovado por gestor fornecedor …" at bounding box center [618, 296] width 1236 height 592
click at [285, 309] on input "184" at bounding box center [304, 309] width 209 height 31
paste input "([DATE] a [DATE])"
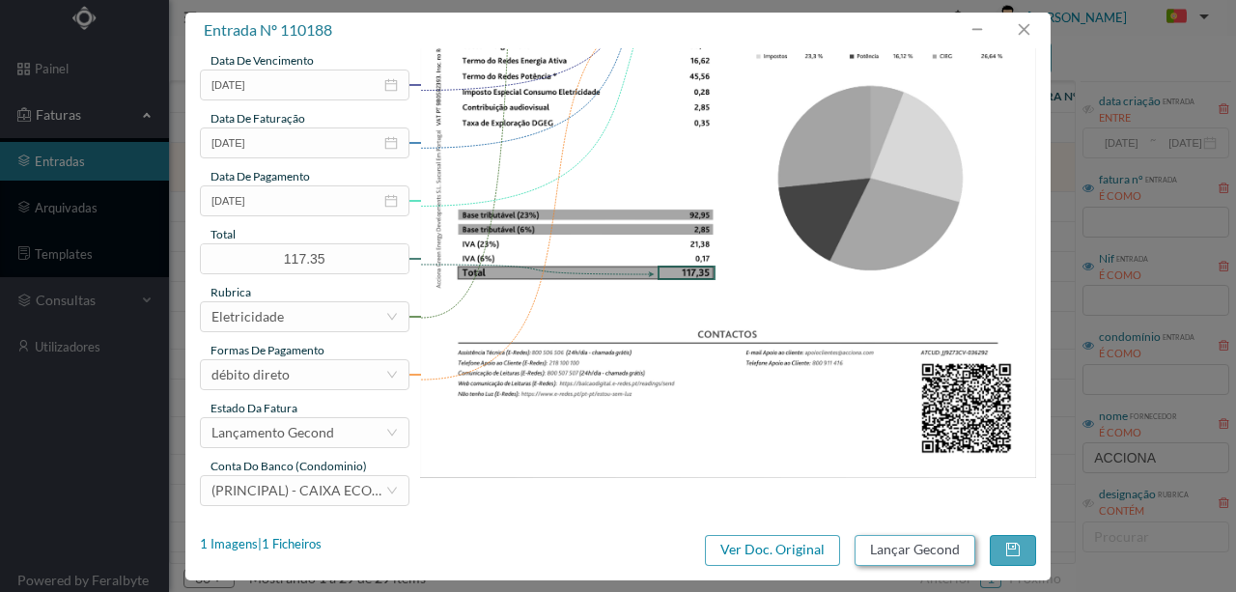
type input "184 (23.07.2025 a 22.08.2025)"
click at [914, 549] on button "Lançar Gecond" at bounding box center [914, 550] width 121 height 31
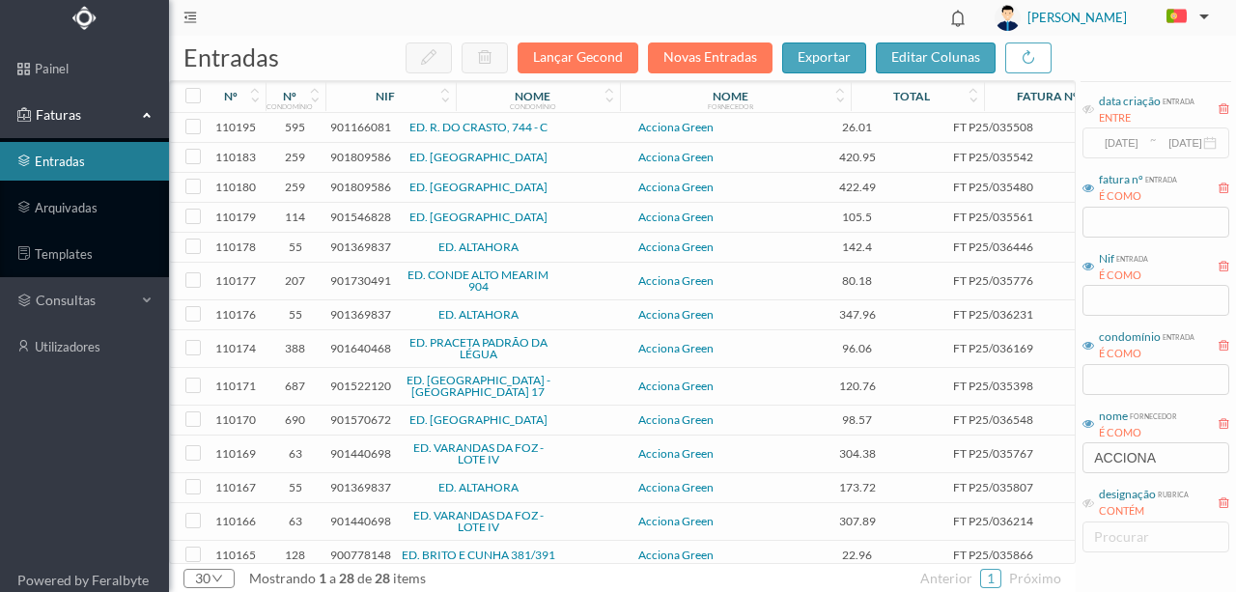
click at [349, 158] on span "901809586" at bounding box center [360, 157] width 61 height 14
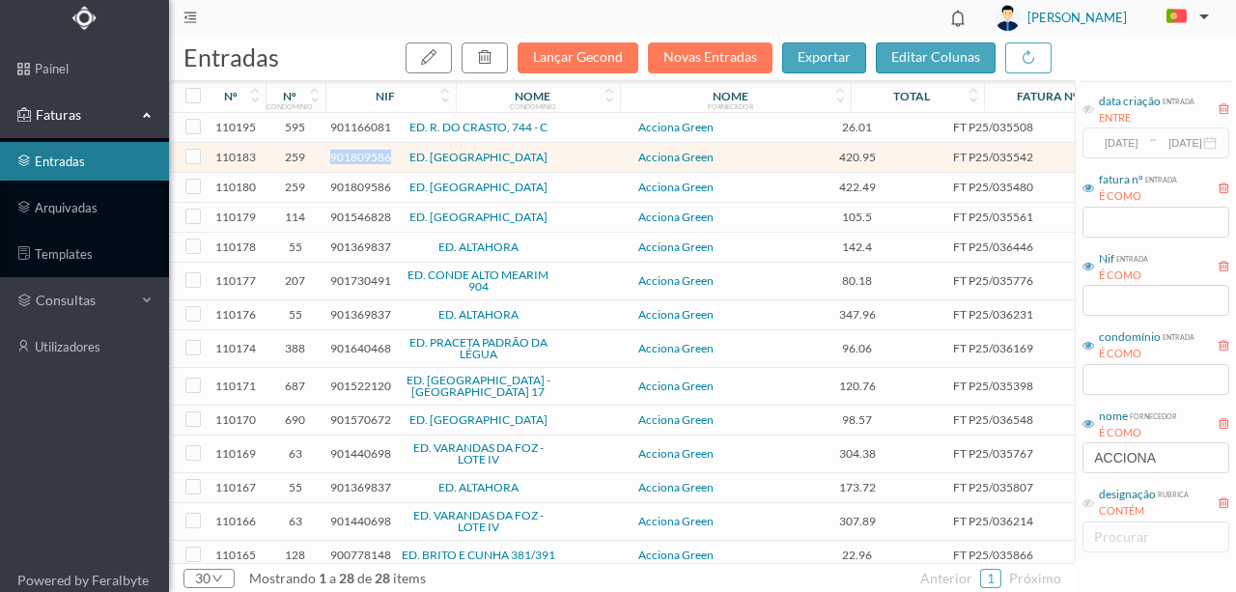
click at [349, 158] on span "901809586" at bounding box center [360, 157] width 61 height 14
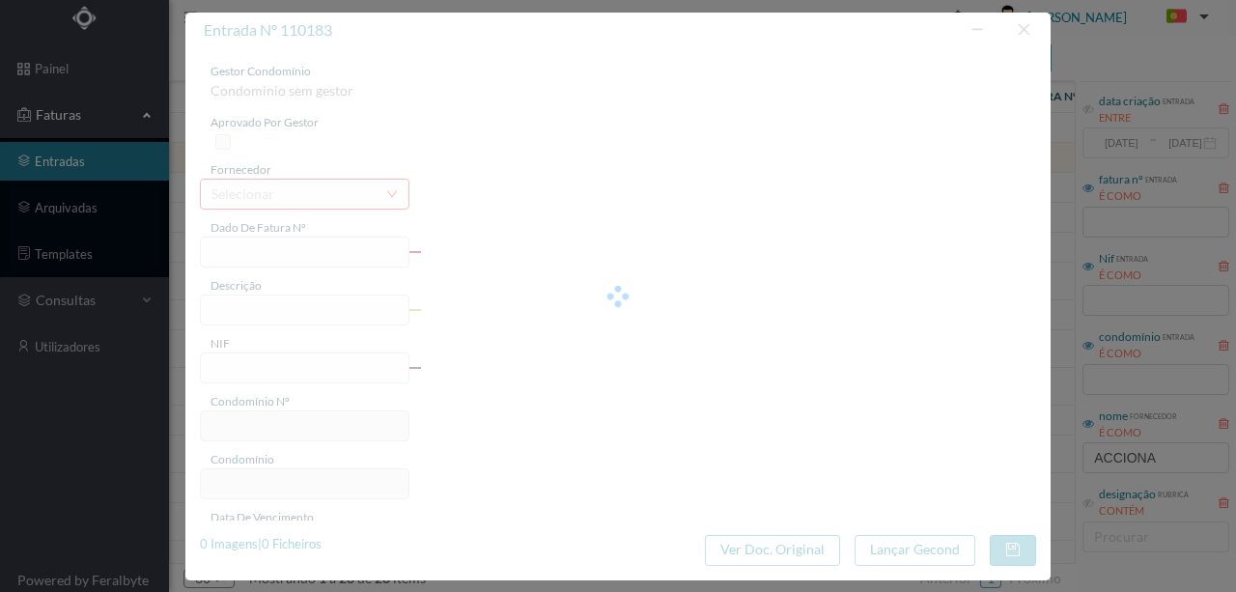
type input "FT P25/035542"
type input "VISCONDE DE BARREIROS 54"
type input "901809586"
type input "[DATE]"
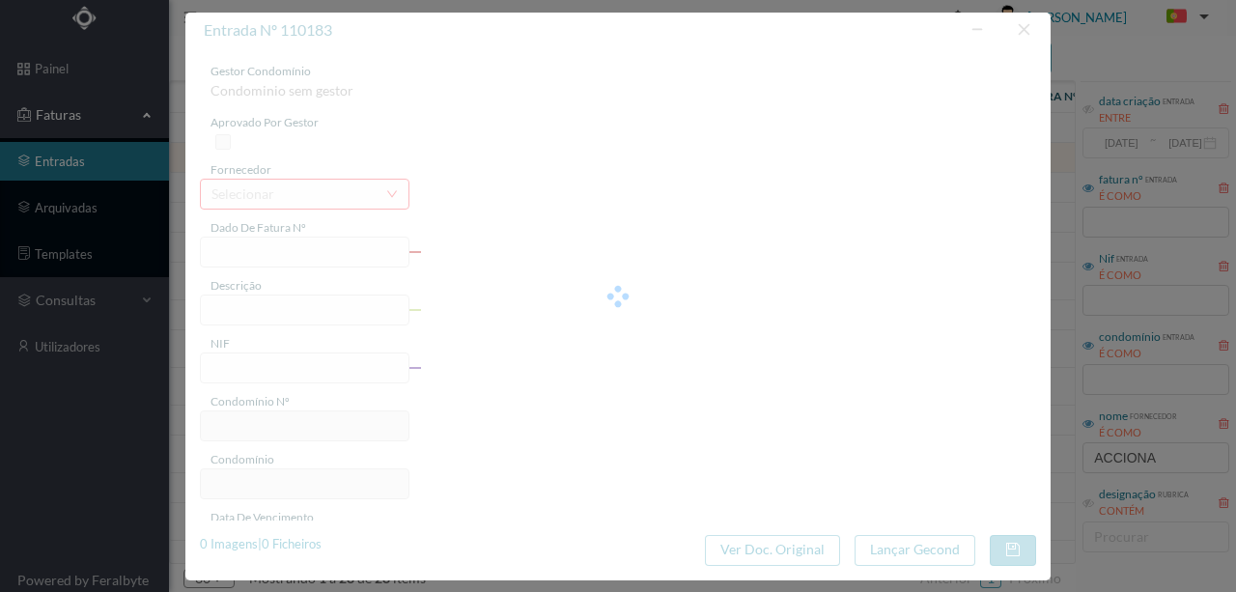
type input "[DATE]"
type input "420.95"
type input "259"
type input "ED. CITY MAIA"
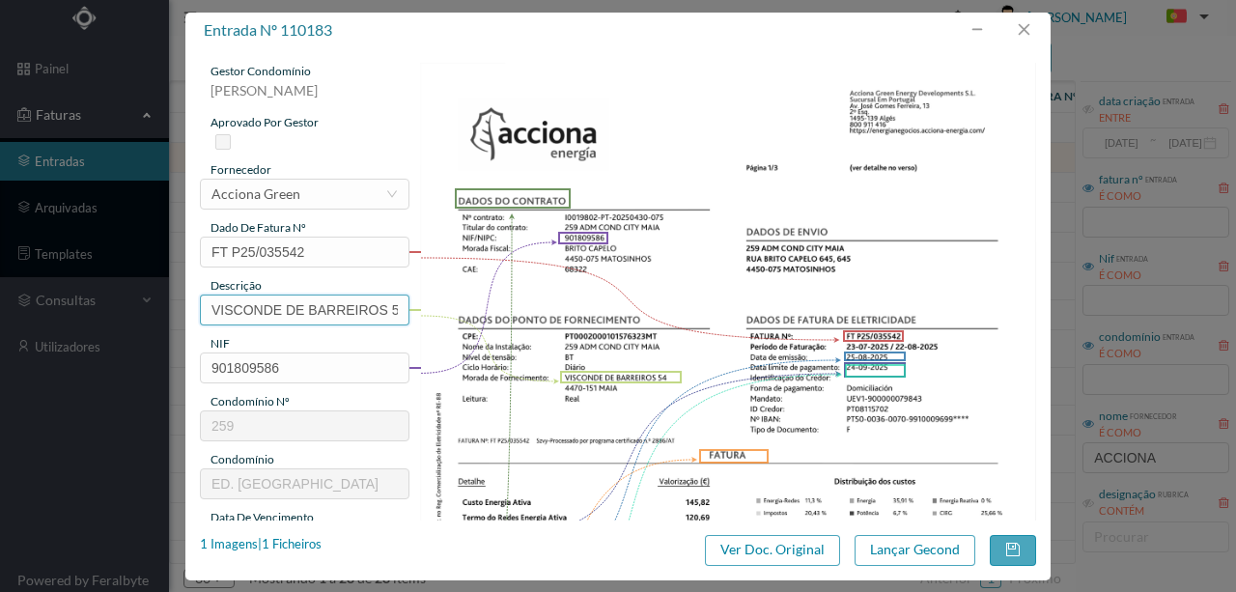
scroll to position [0, 10]
drag, startPoint x: 205, startPoint y: 307, endPoint x: 477, endPoint y: 307, distance: 272.2
click at [477, 307] on div "gestor condomínio Susana Silva aprovado por gestor fornecedor selecionar Accion…" at bounding box center [618, 513] width 836 height 900
paste input "([DATE] a [DATE])"
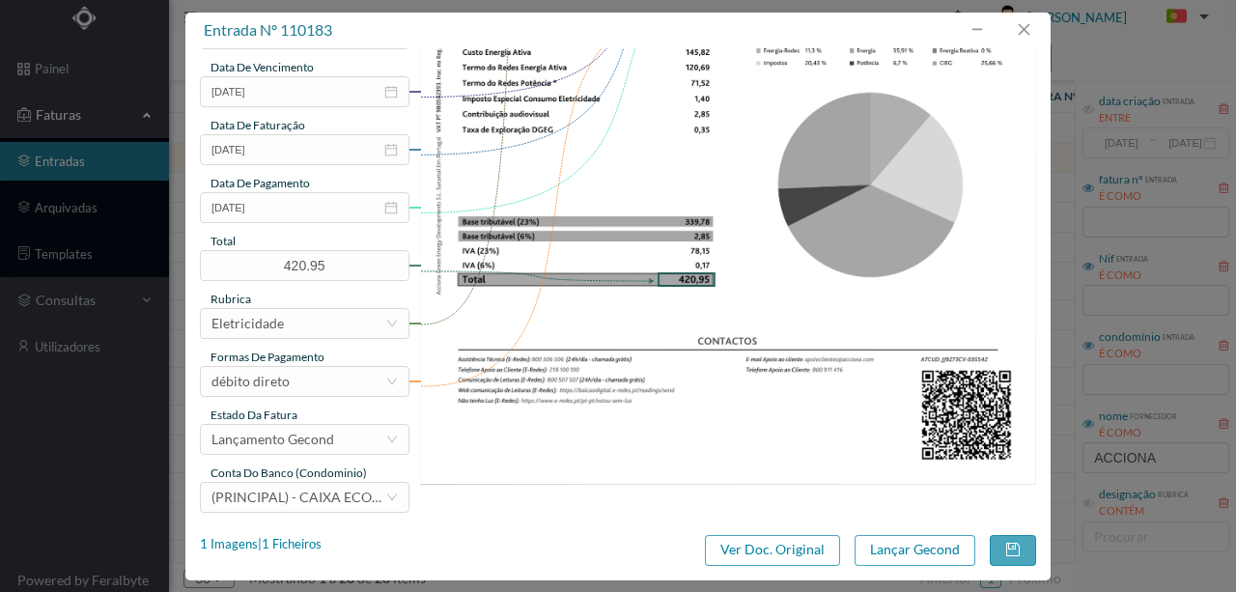
scroll to position [457, 0]
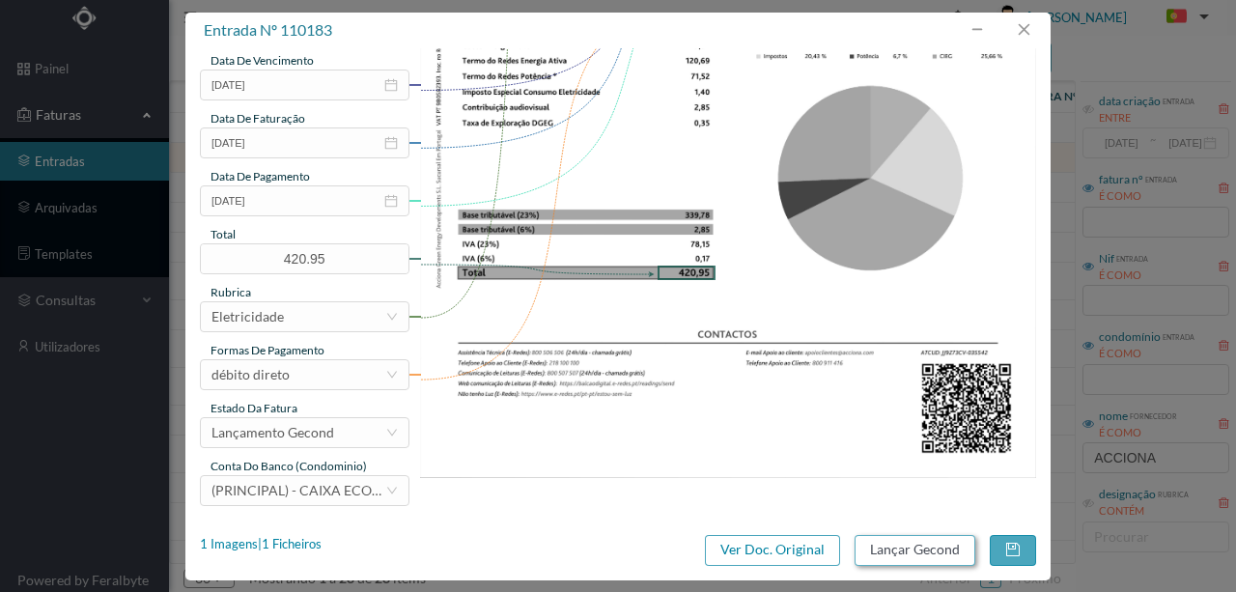
type input "54 (23.07.2025 a 22.08.2025)"
click at [895, 545] on button "Lançar Gecond" at bounding box center [914, 550] width 121 height 31
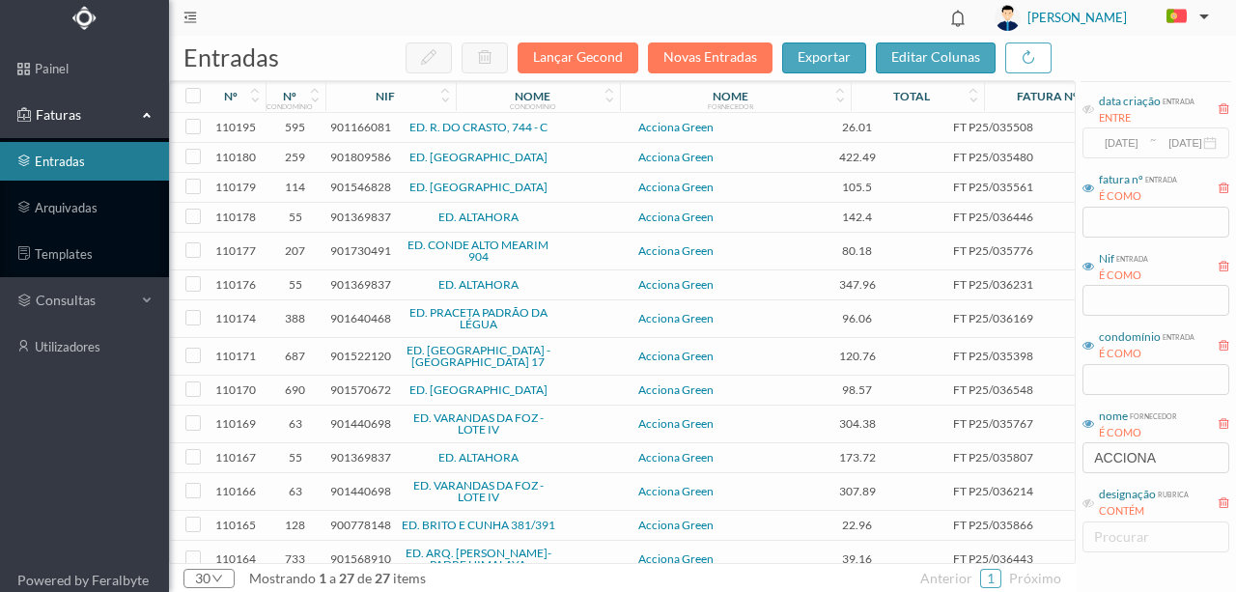
click at [346, 154] on span "901809586" at bounding box center [360, 157] width 61 height 14
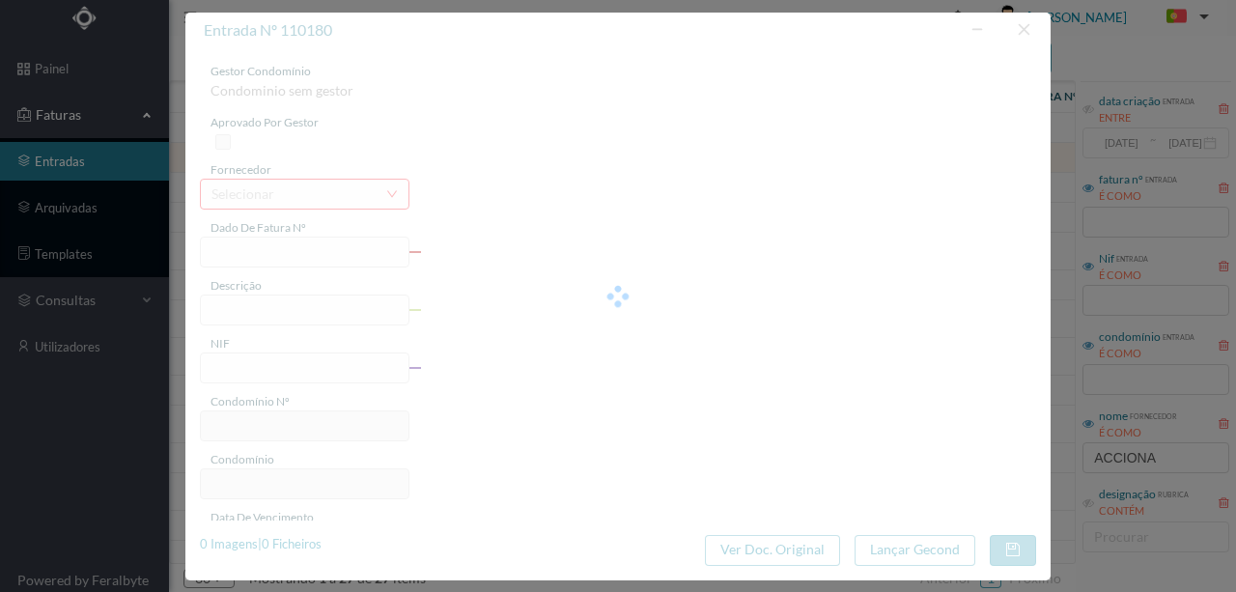
type input "FT P25/035480"
type input "VISCONDE DE BARREIROS 90"
type input "901809586"
type input "[DATE]"
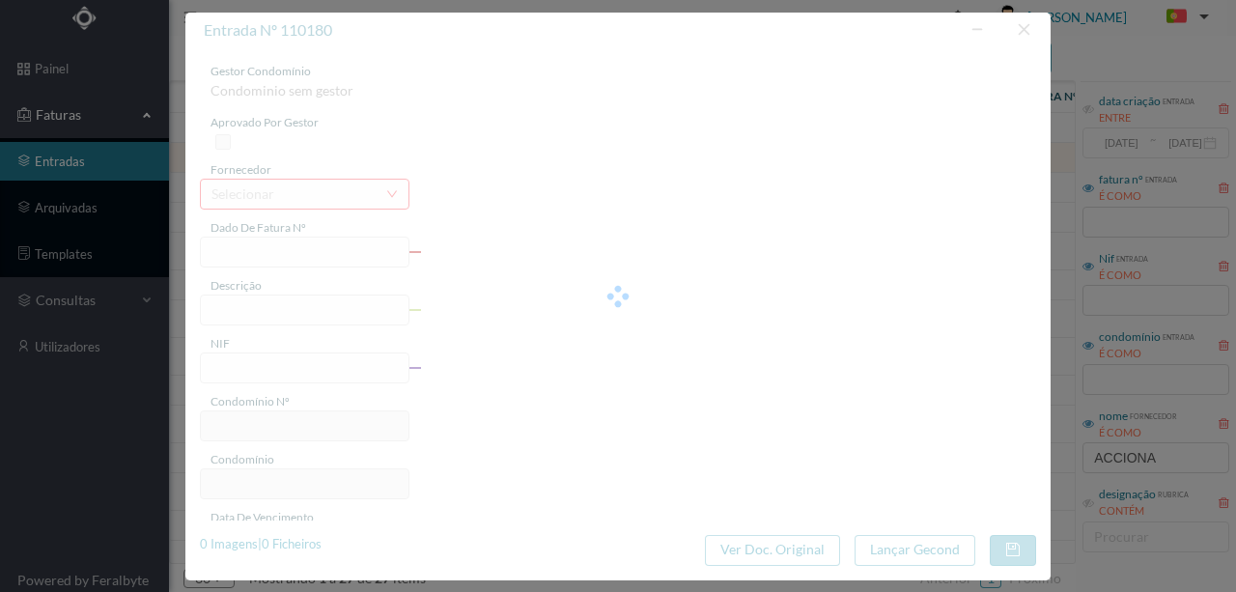
type input "[DATE]"
type input "422.49"
type input "259"
type input "ED. CITY MAIA"
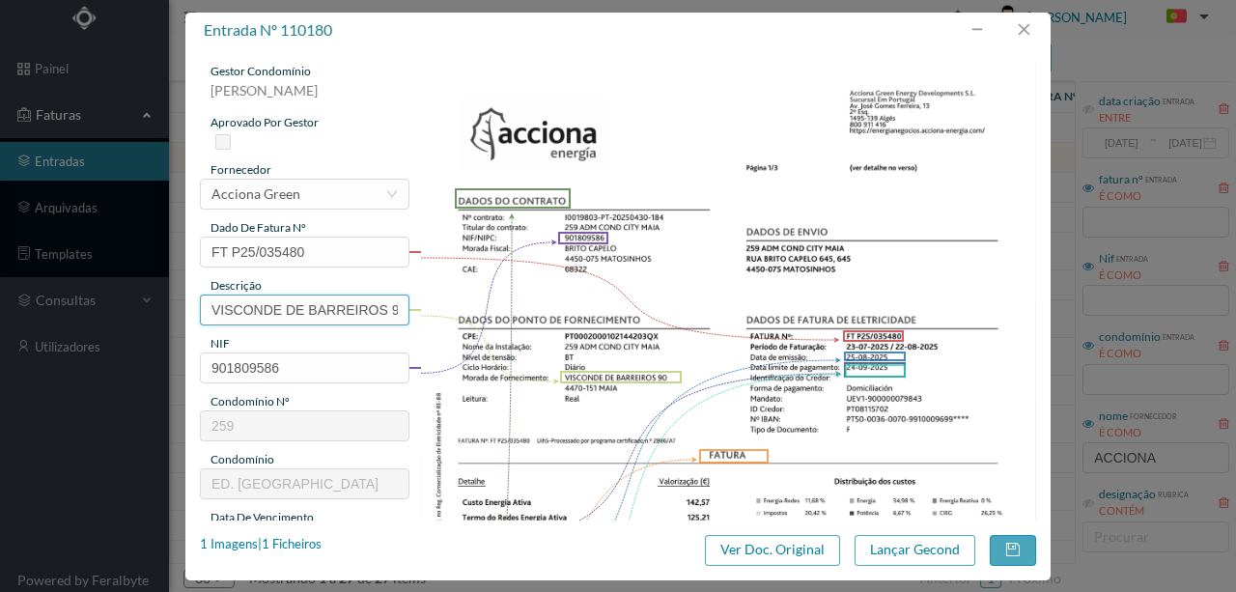
scroll to position [0, 10]
drag, startPoint x: 204, startPoint y: 307, endPoint x: 728, endPoint y: 307, distance: 524.2
click at [728, 307] on div "gestor condomínio Susana Silva aprovado por gestor fornecedor selecionar Accion…" at bounding box center [618, 513] width 836 height 900
paste input "([DATE] a [DATE])"
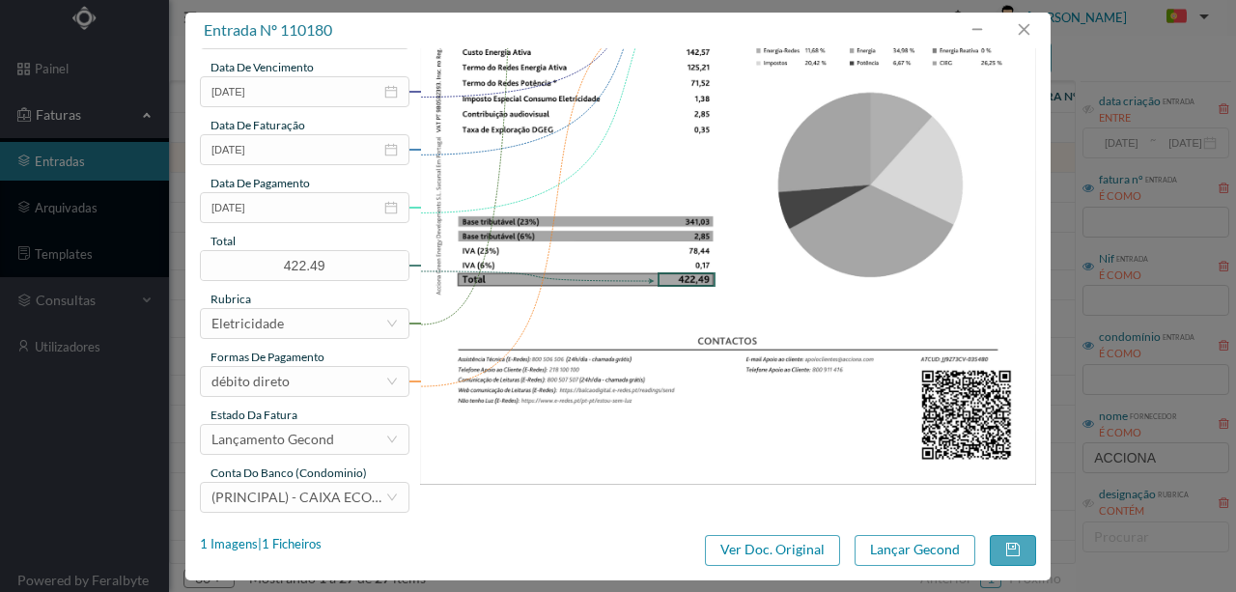
scroll to position [457, 0]
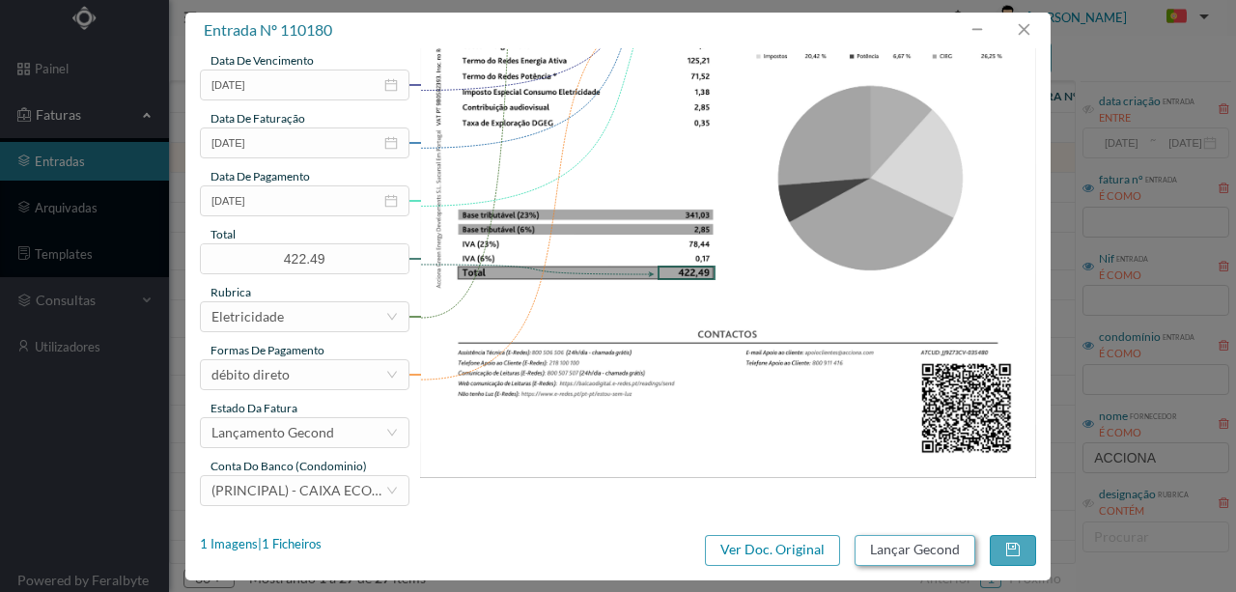
type input "90 (23.07.2025 a 22.08.2025)"
click at [857, 543] on button "Lançar Gecond" at bounding box center [914, 550] width 121 height 31
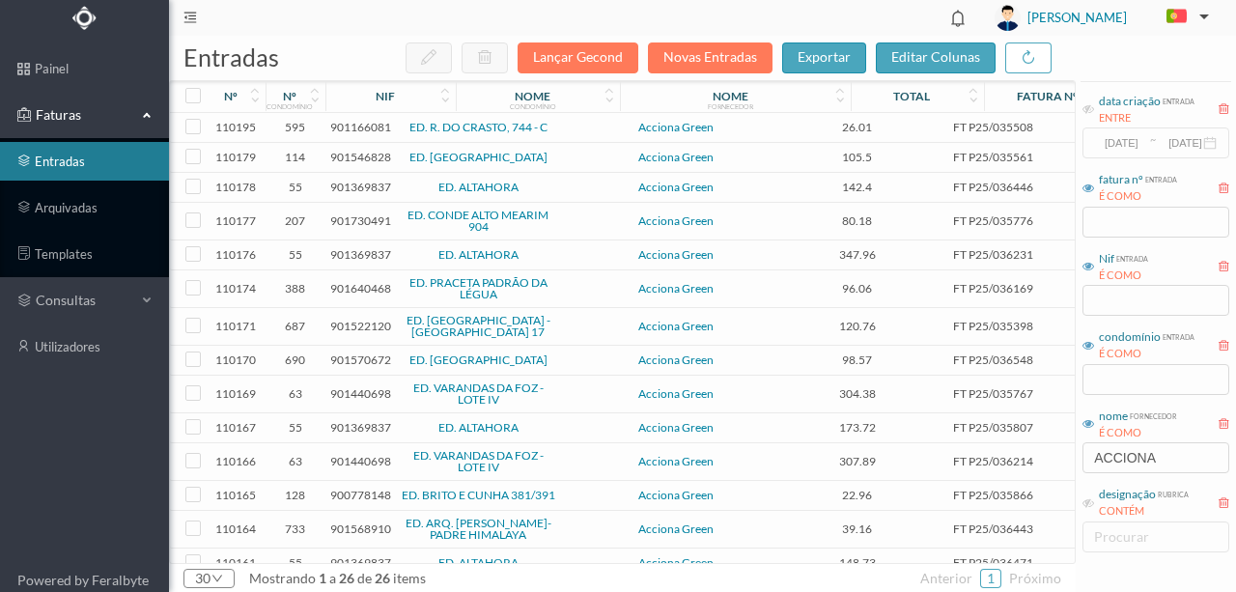
click at [356, 152] on span "901546828" at bounding box center [360, 157] width 61 height 14
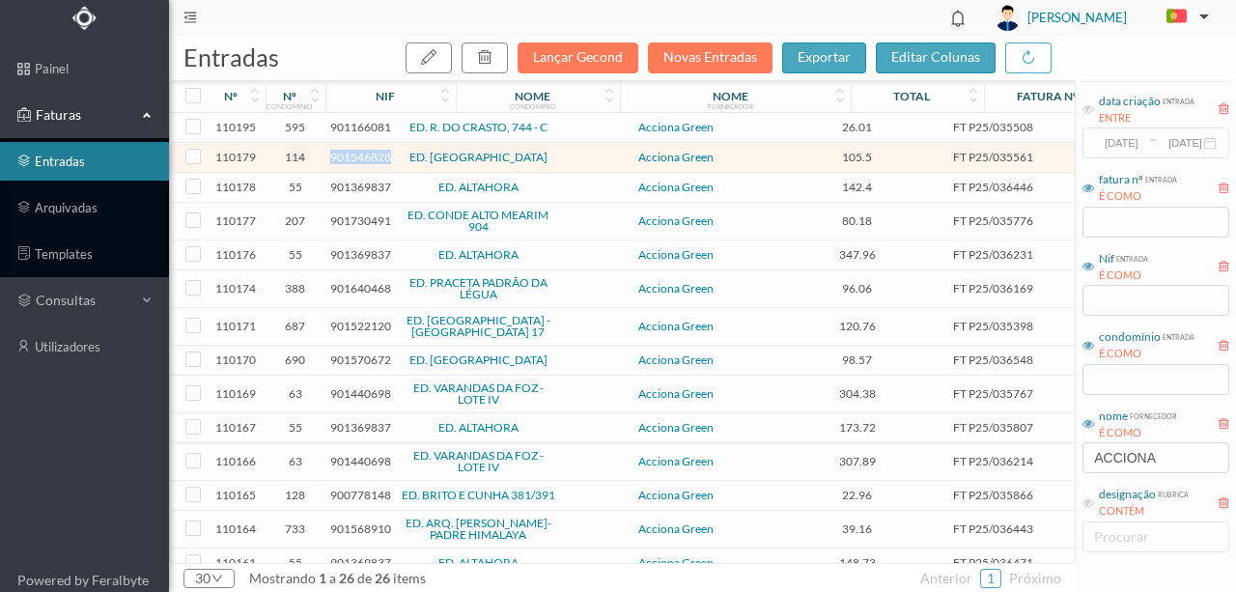
click at [356, 152] on span "901546828" at bounding box center [360, 157] width 61 height 14
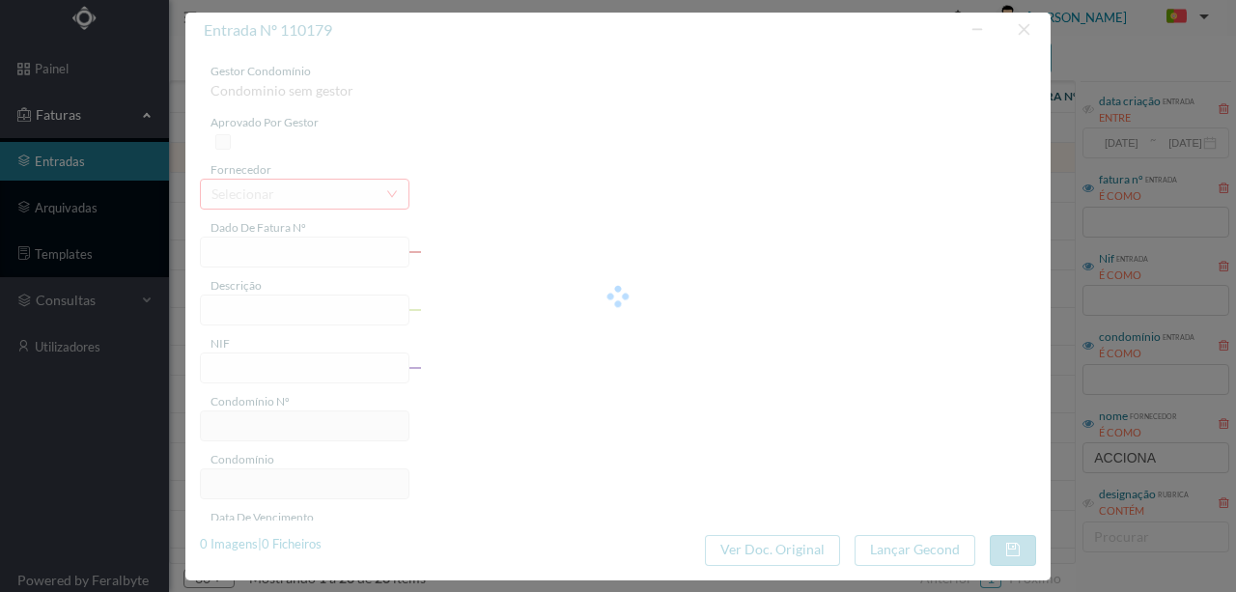
type input "FT P25/035561"
type input "MOUZINHO DE ALBUQUERQUE 4"
type input "901546828"
type input "[DATE]"
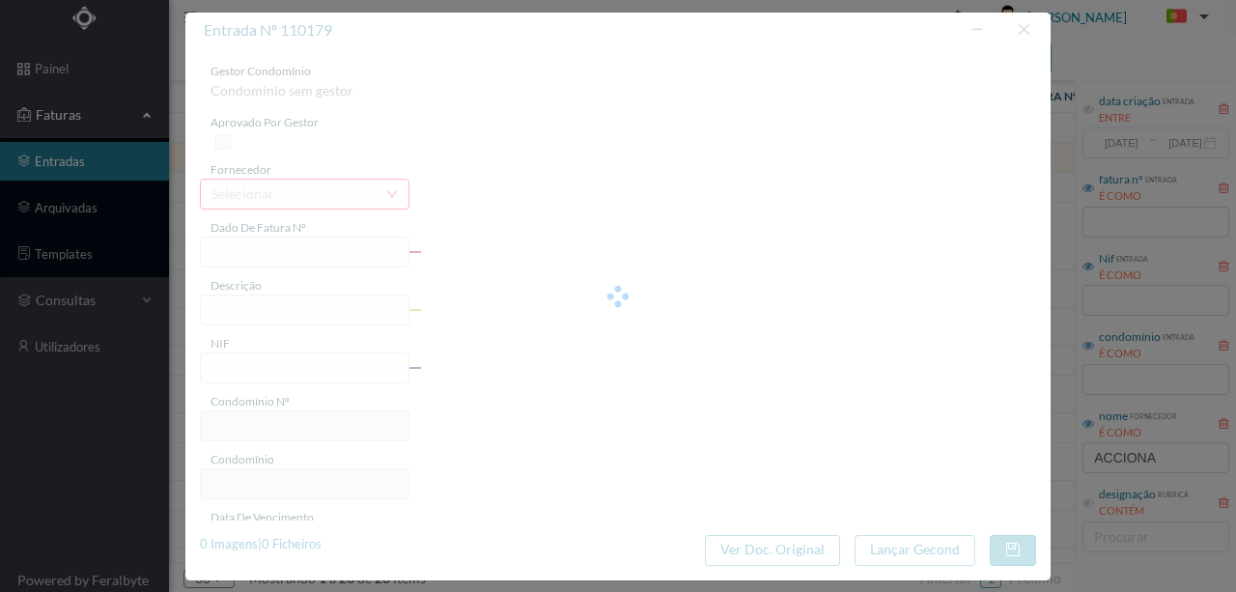
type input "[DATE]"
type input "105.50"
type input "114"
type input "ED. PRAÇA DA ÍNDIA"
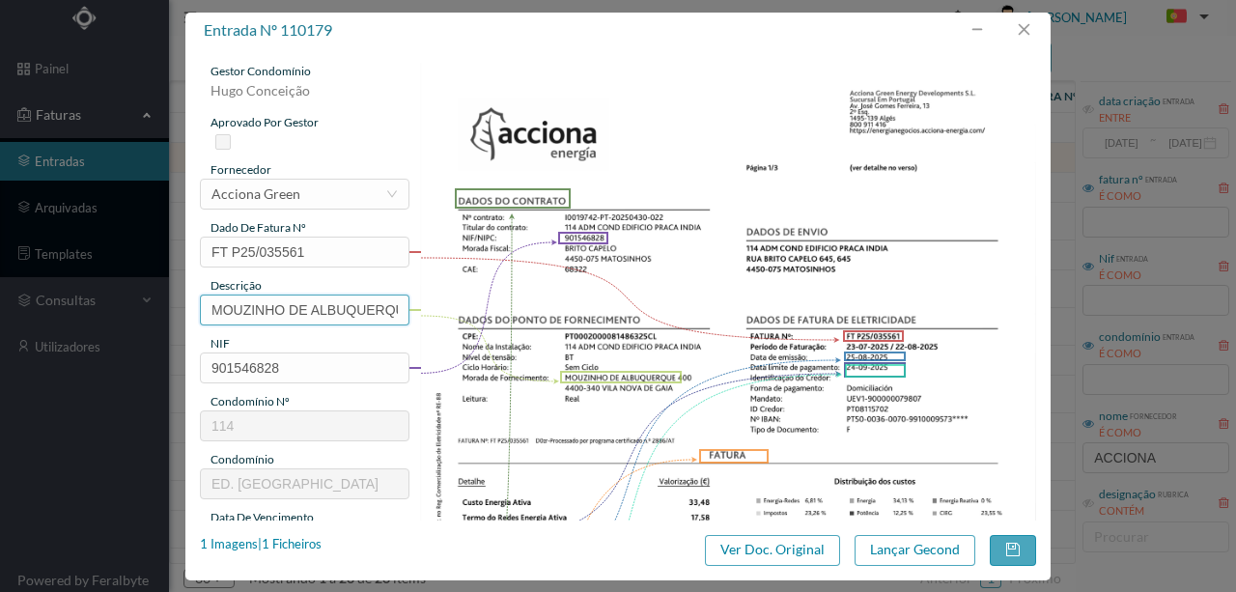
scroll to position [0, 29]
drag, startPoint x: 209, startPoint y: 303, endPoint x: 544, endPoint y: 303, distance: 336.0
click at [544, 303] on div "gestor condomínio Hugo Conceição aprovado por gestor fornecedor selecionar Acci…" at bounding box center [618, 513] width 836 height 900
paste input "([DATE] a [DATE])"
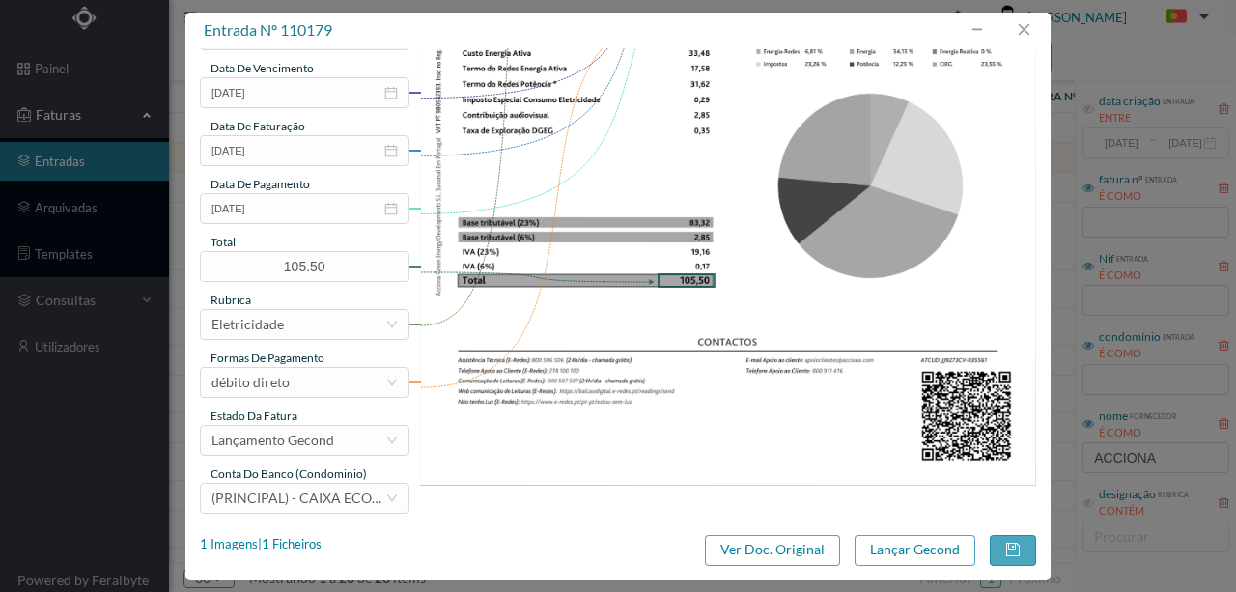
scroll to position [457, 0]
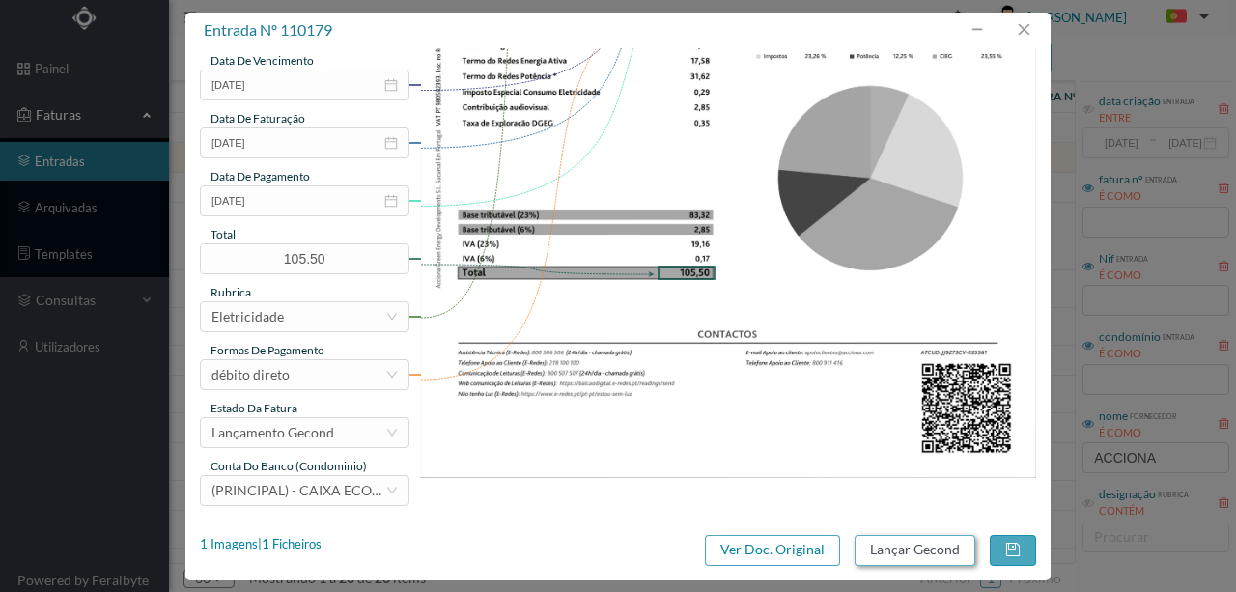
type input "400 (23.07.2025 a 22.08.2025)"
click at [955, 552] on button "Lançar Gecond" at bounding box center [914, 550] width 121 height 31
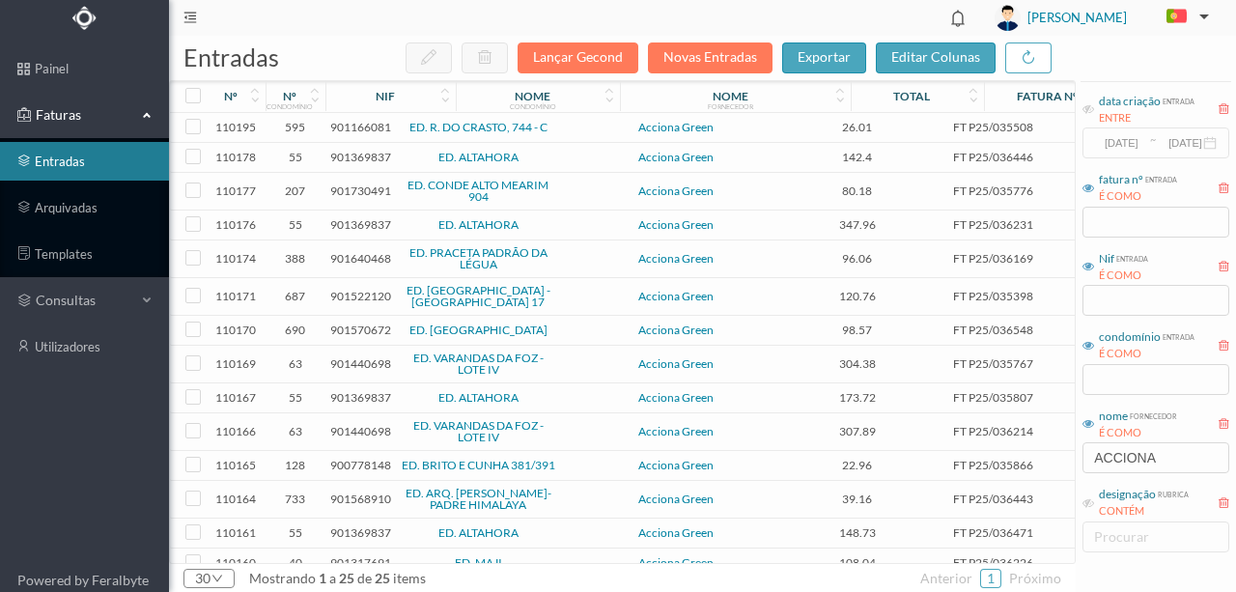
click at [351, 158] on span "901369837" at bounding box center [360, 157] width 61 height 14
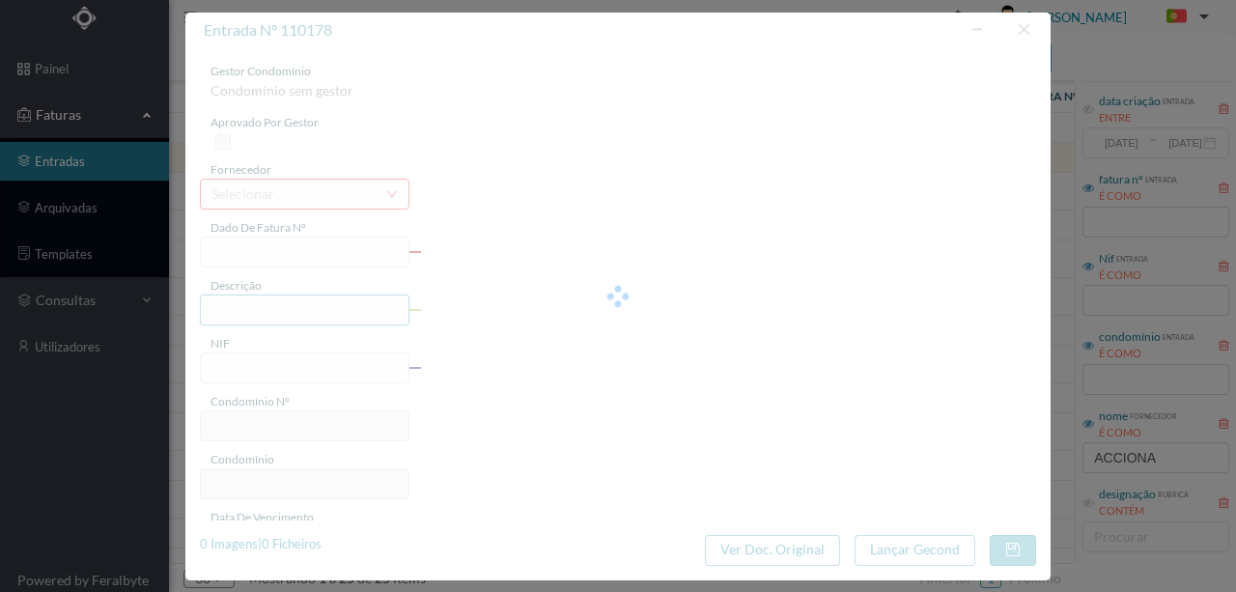
type input "FT P25/036446"
type input "CALOUSTE GULBENKIAN 1069 CC"
type input "901369837"
type input "[DATE]"
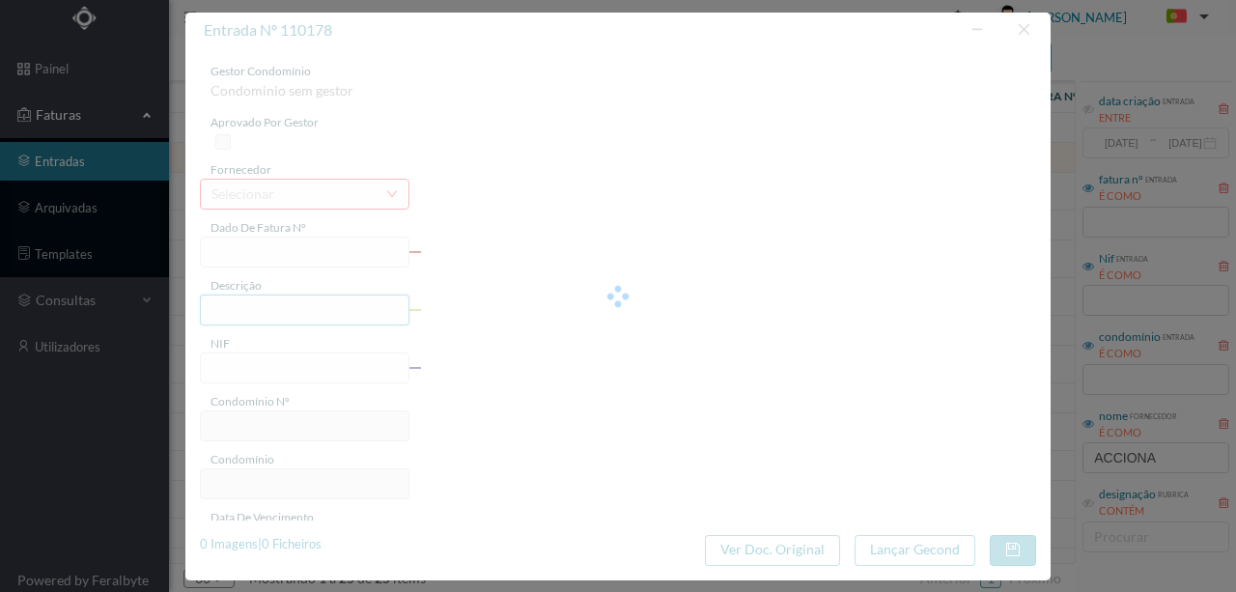
type input "[DATE]"
type input "142.40"
type input "55"
type input "ED. ALTAHORA"
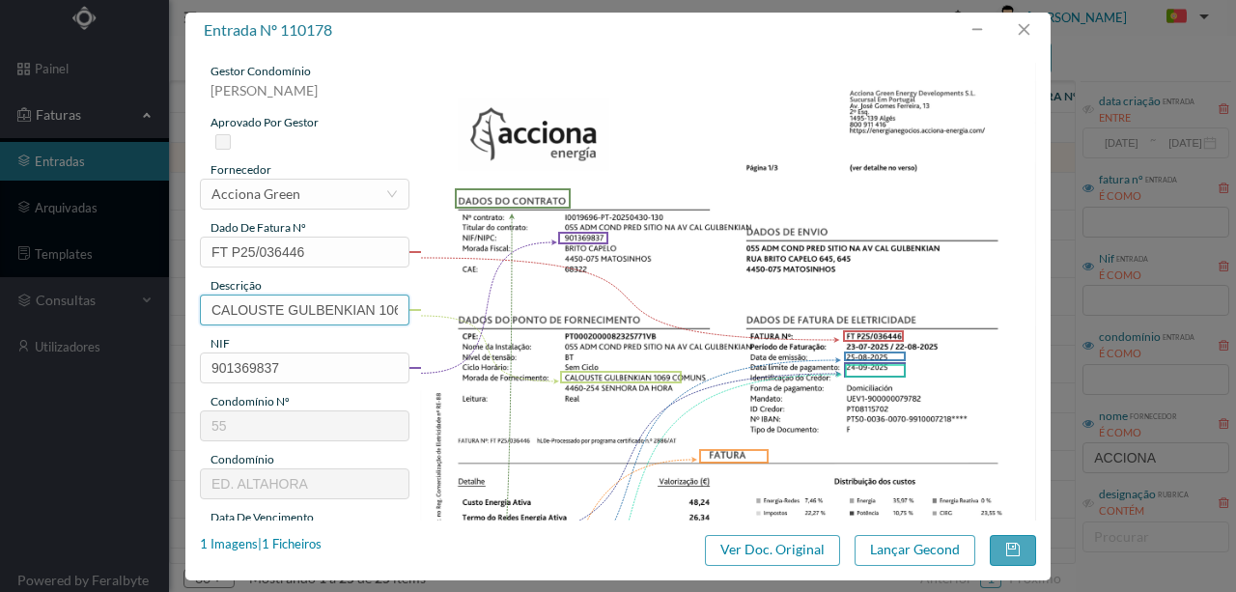
scroll to position [0, 35]
drag, startPoint x: 201, startPoint y: 309, endPoint x: 812, endPoint y: 304, distance: 611.1
click at [812, 304] on div "gestor condomínio Rui Marques aprovado por gestor fornecedor selecionar Acciona…" at bounding box center [618, 513] width 836 height 900
paste input "([DATE] a [DATE])"
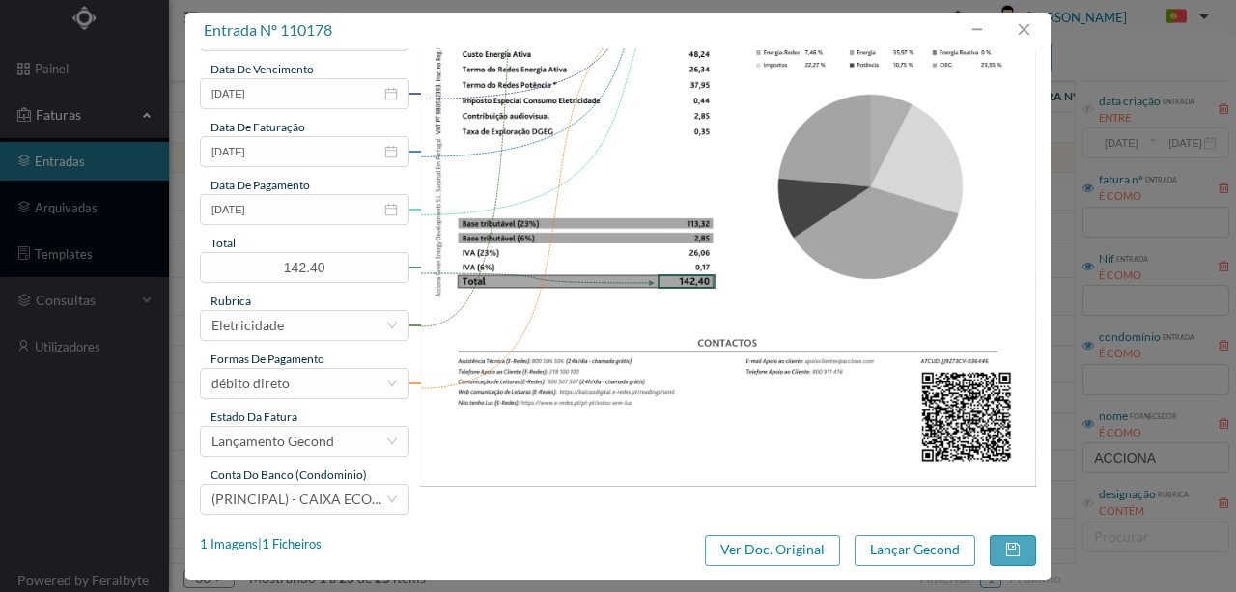
scroll to position [450, 0]
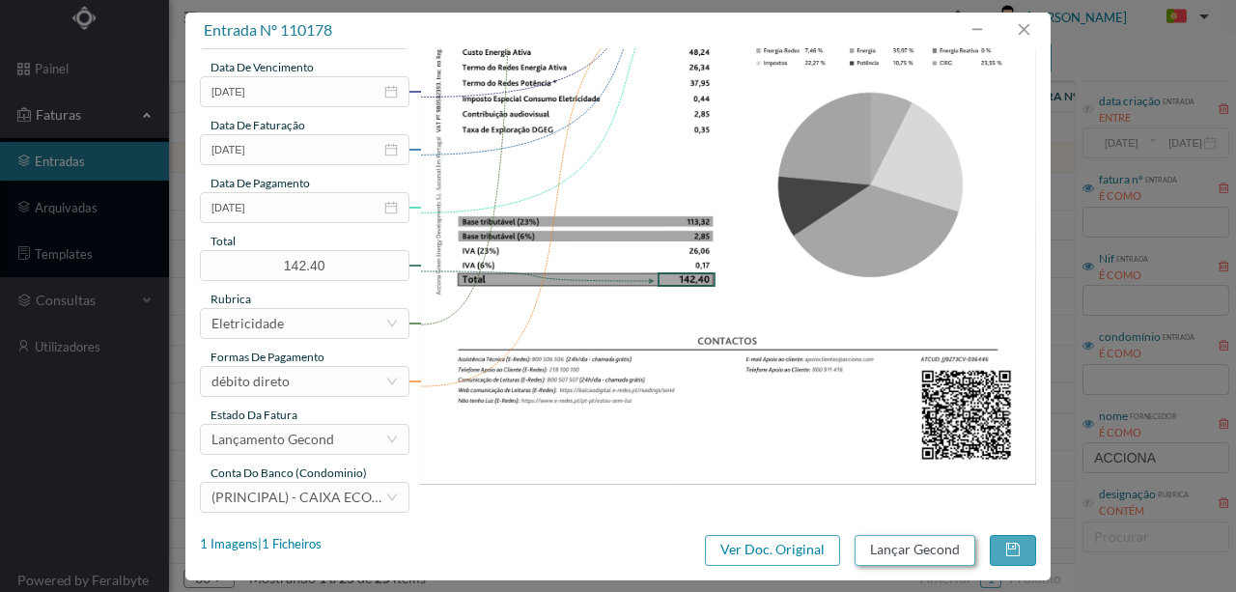
type input "1069 COMUNS (23.07.2025 a 22.08.2025)"
click at [921, 547] on button "Lançar Gecond" at bounding box center [914, 550] width 121 height 31
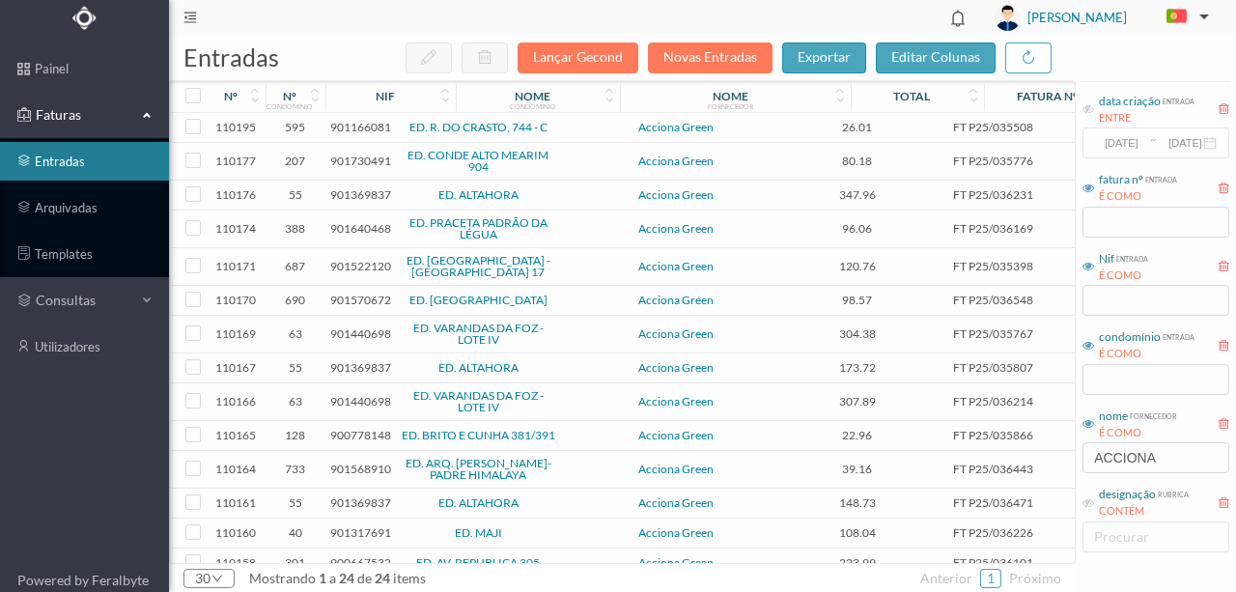
click at [355, 158] on span "901730491" at bounding box center [360, 160] width 61 height 14
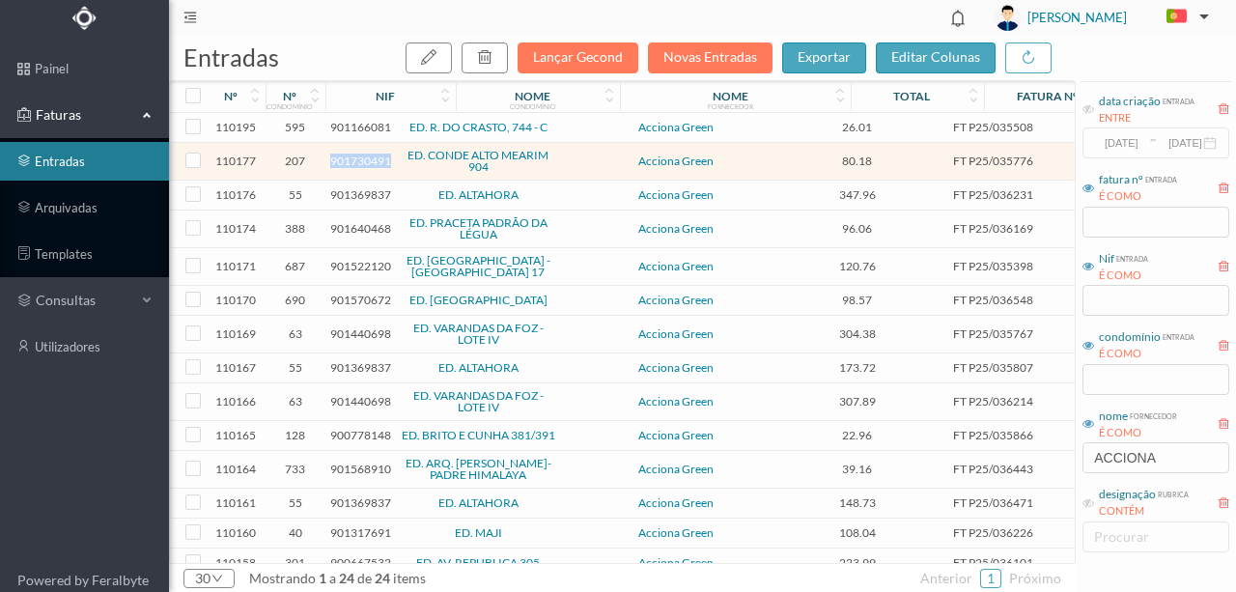
click at [355, 158] on span "901730491" at bounding box center [360, 160] width 61 height 14
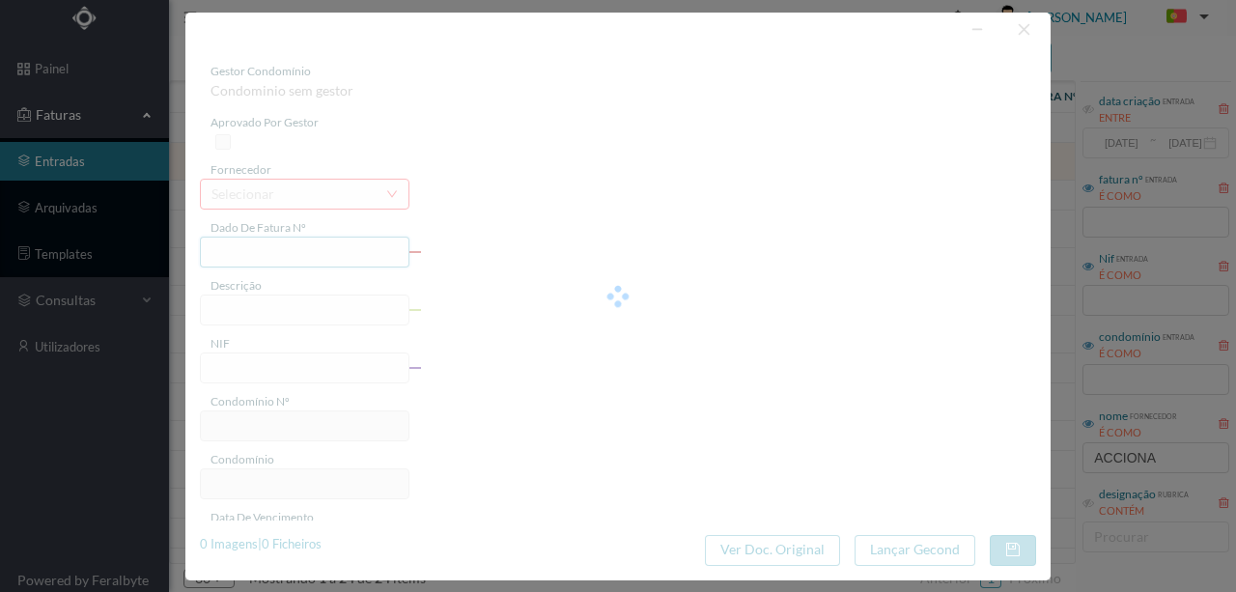
type input "FT P25/035776"
type input "CONDE ALTO MEARIM 904"
type input "901730491"
type input "24-09-2025"
type input "25-08-2025"
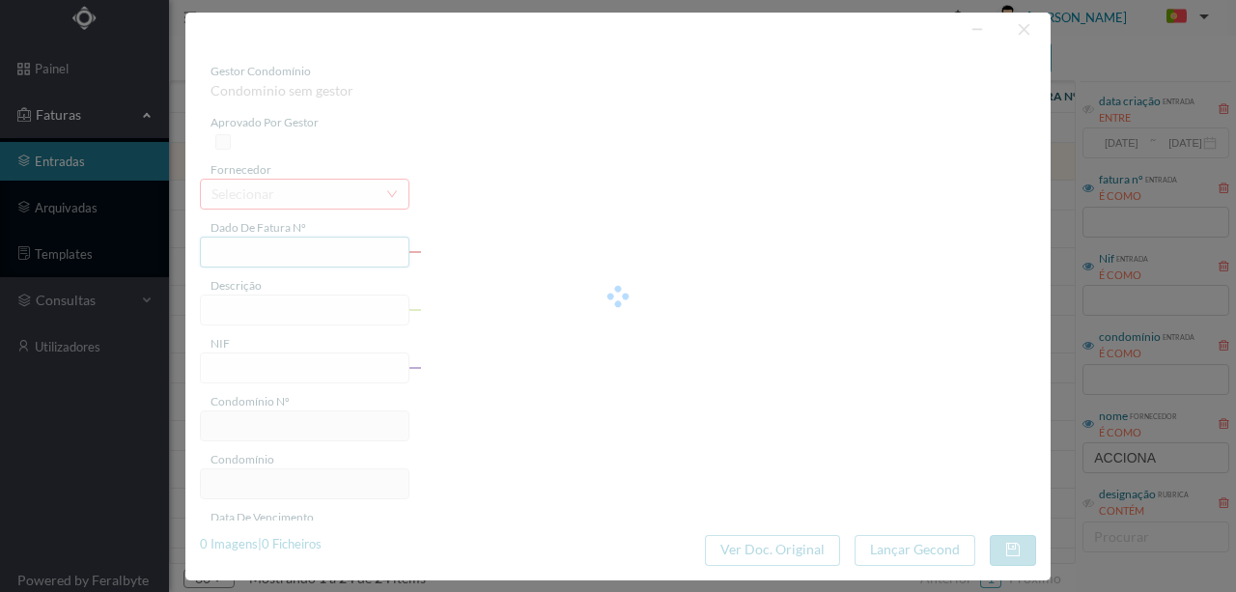
type input "24-09-2025"
type input "80.18"
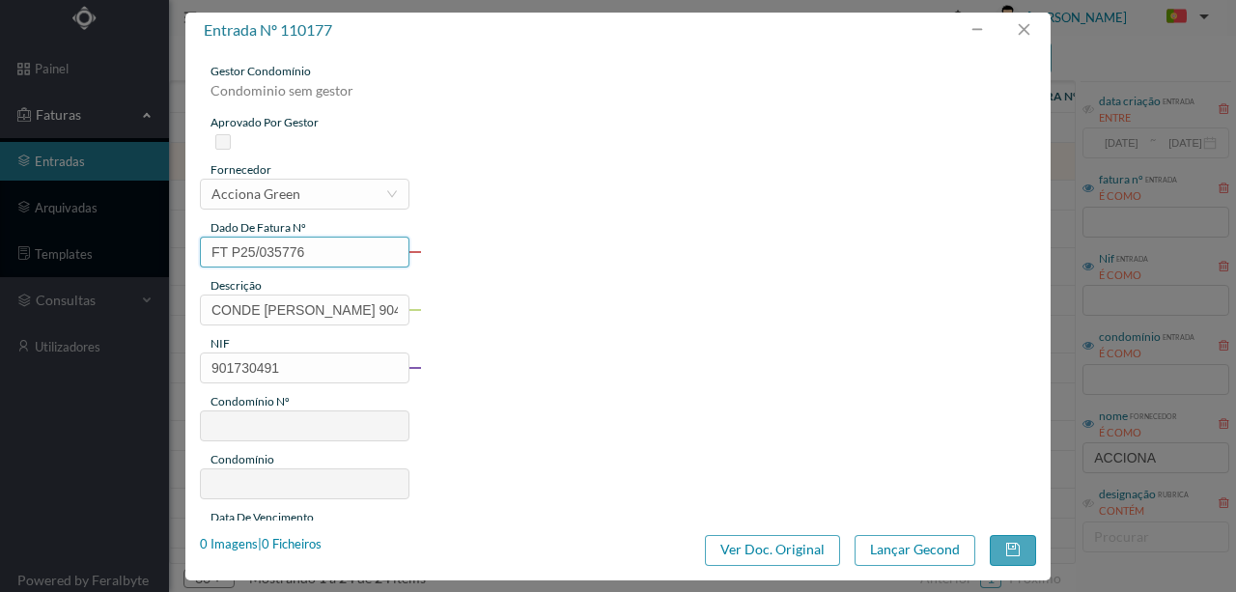
type input "207"
type input "ED. CONDE ALTO MEARIM 904"
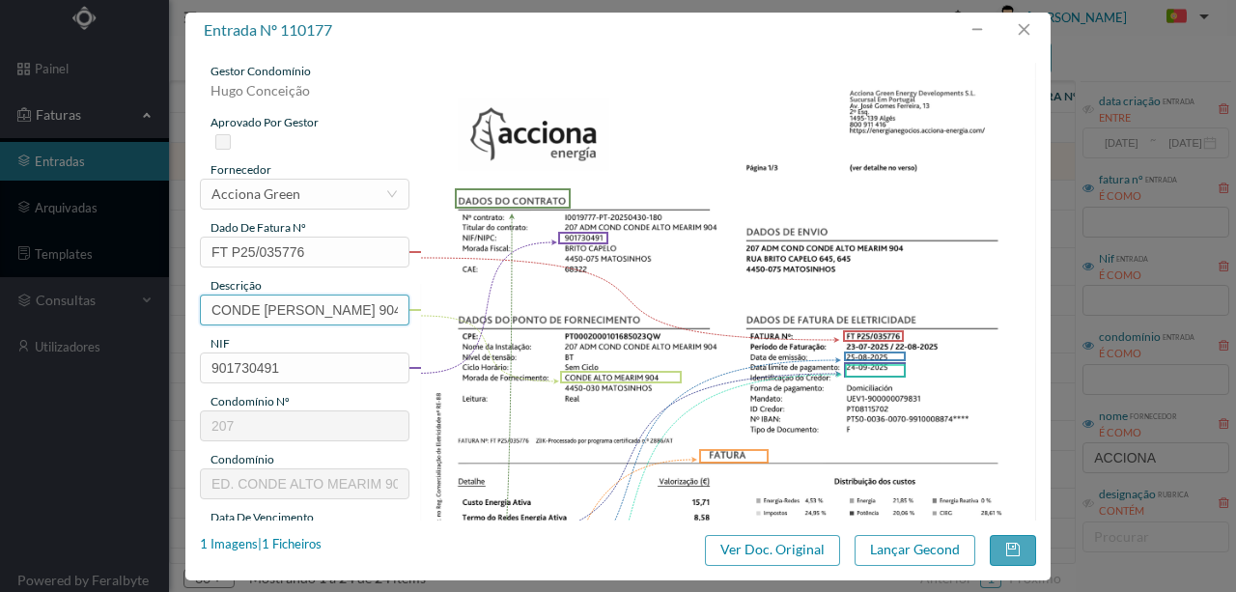
drag, startPoint x: 352, startPoint y: 304, endPoint x: 108, endPoint y: 280, distance: 245.4
click at [126, 290] on div "entrada nº 110177 gestor condomínio Hugo Conceição aprovado por gestor forneced…" at bounding box center [618, 296] width 1236 height 592
click at [265, 310] on input "904" at bounding box center [304, 309] width 209 height 31
paste input "(23.07.2025 a 22.08.2025)"
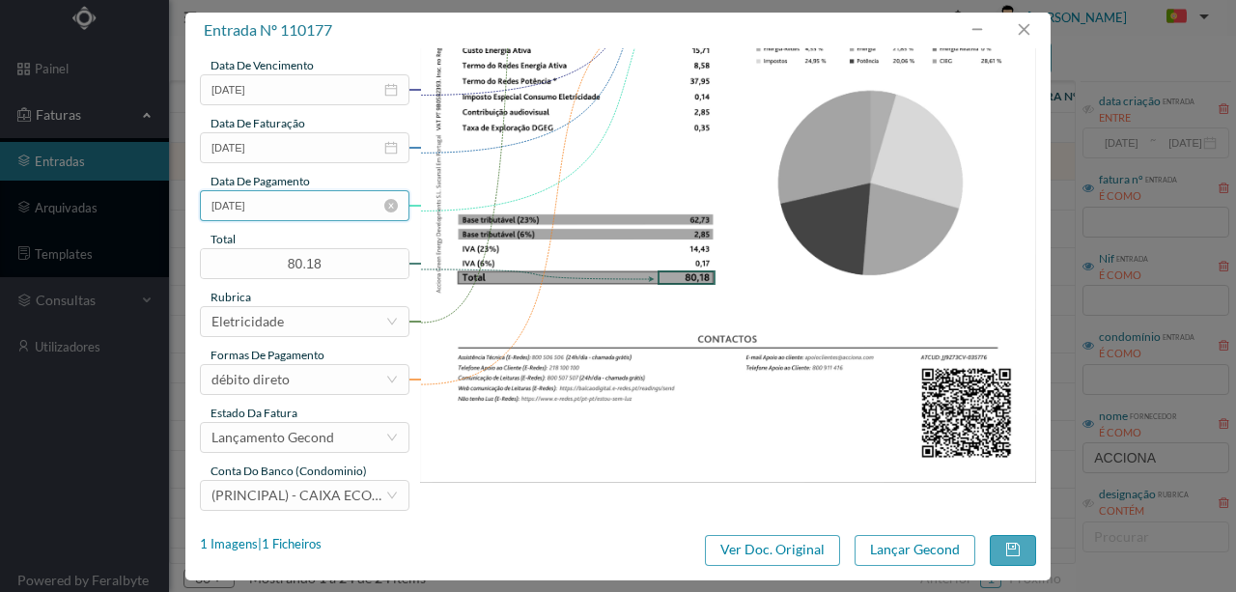
scroll to position [457, 0]
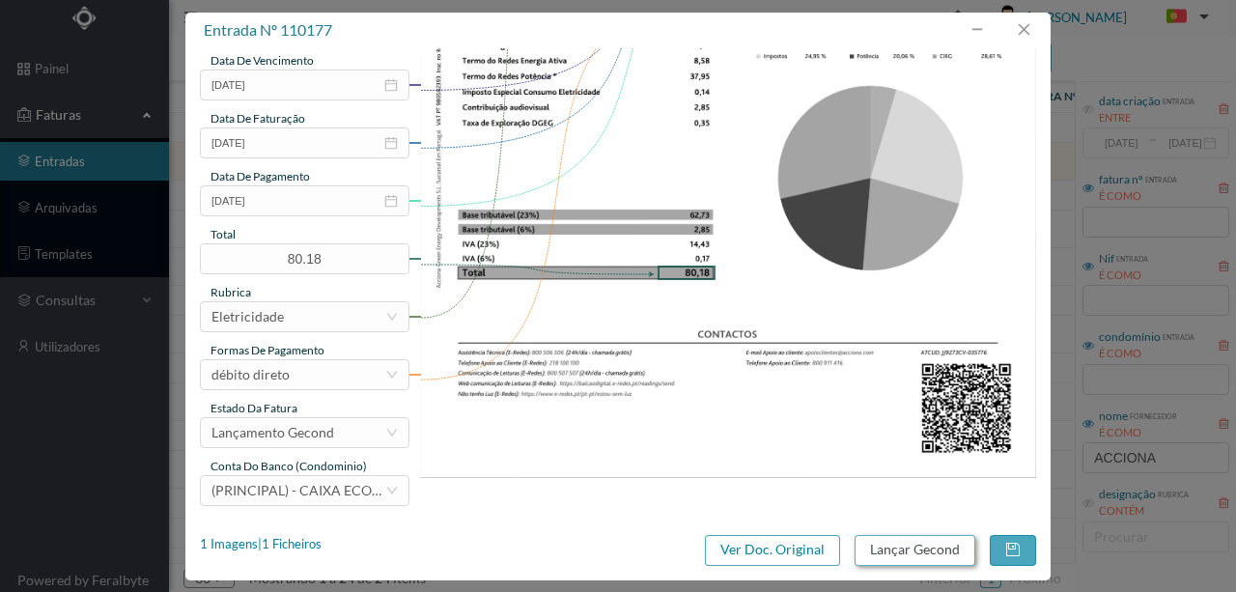
type input "904 (23.07.2025 a 22.08.2025)"
click at [901, 548] on button "Lançar Gecond" at bounding box center [914, 550] width 121 height 31
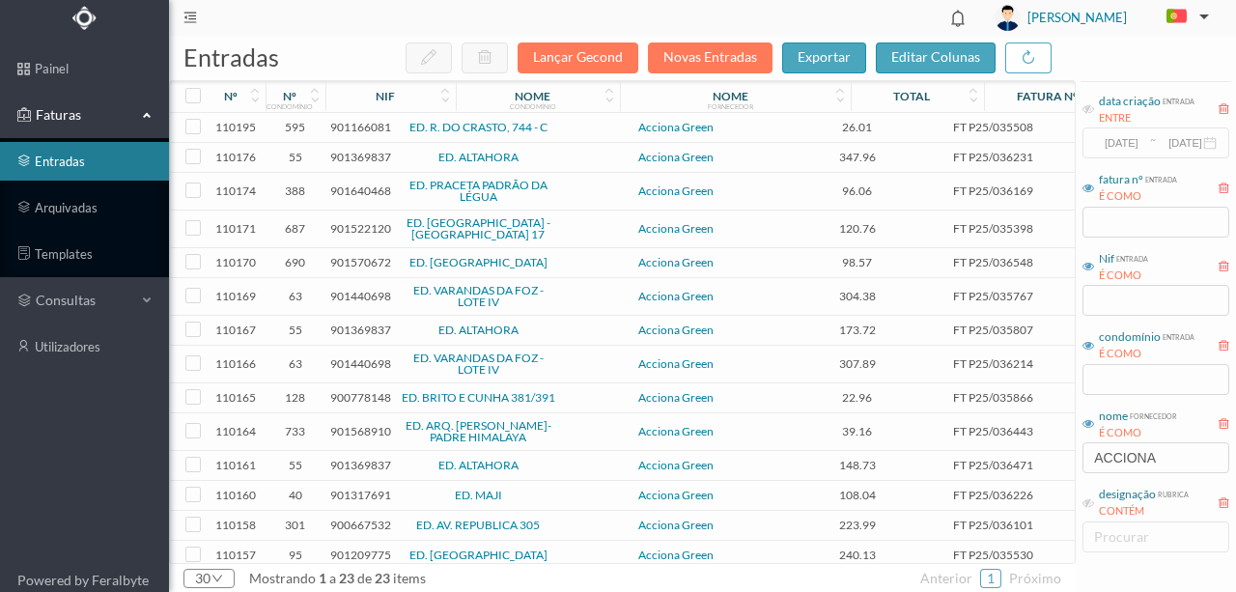
click at [351, 159] on span "901369837" at bounding box center [360, 157] width 61 height 14
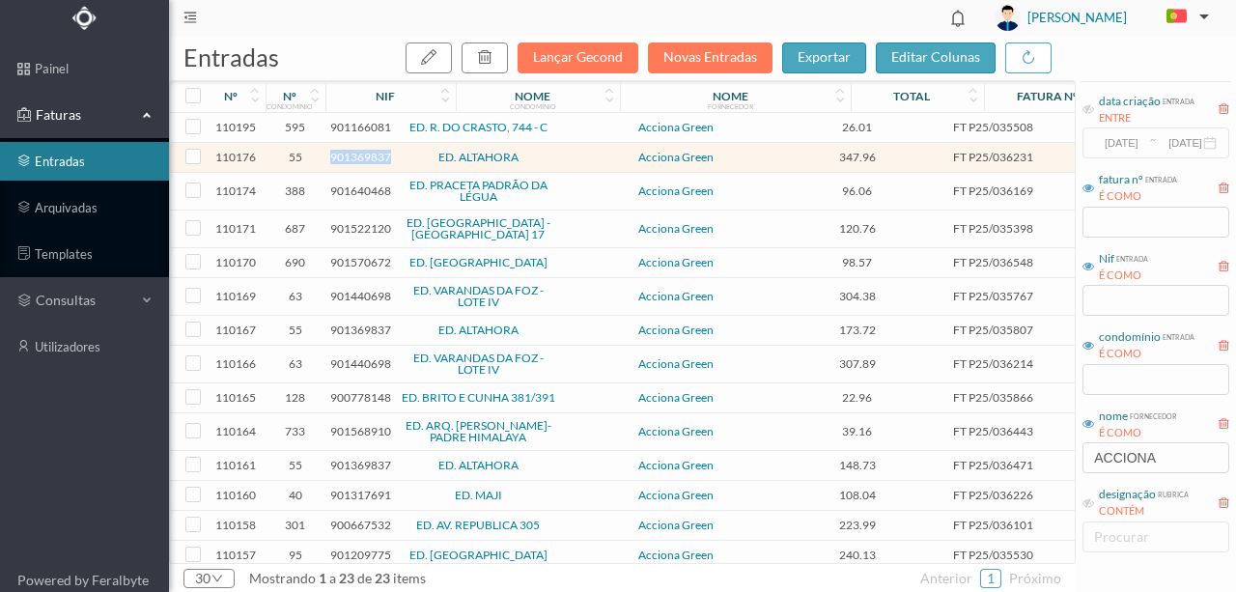
click at [351, 159] on span "901369837" at bounding box center [360, 157] width 61 height 14
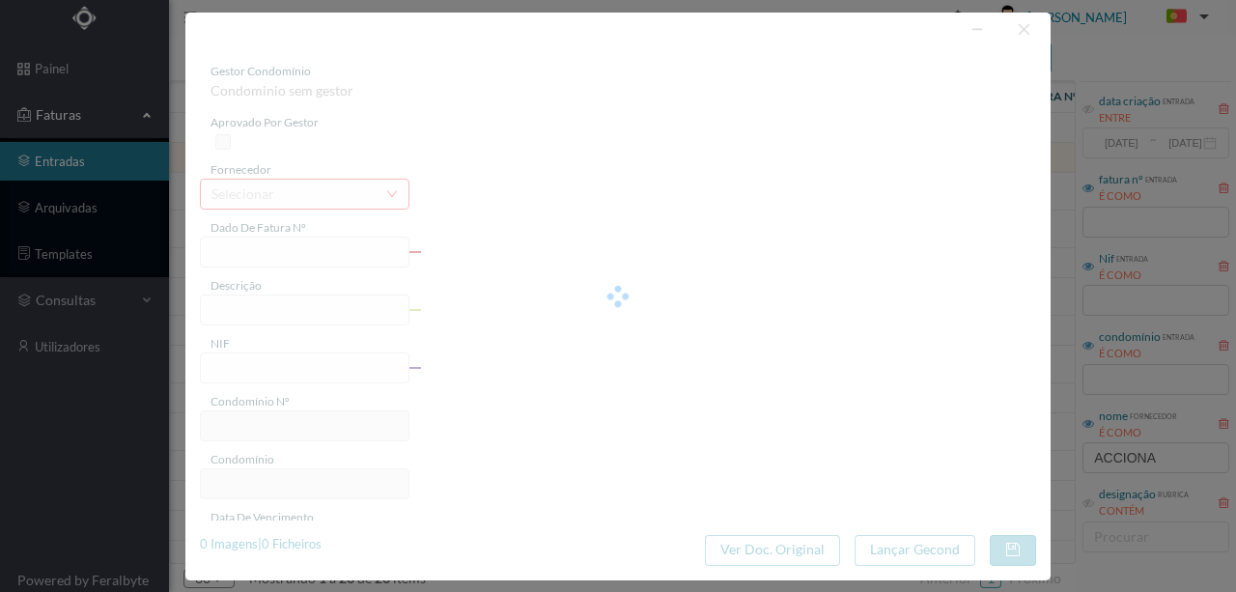
type input "FT P25/036231"
type input "DA BARRANHA 9110"
type input "901369837"
type input "24-09-2025"
type input "25-08-2025"
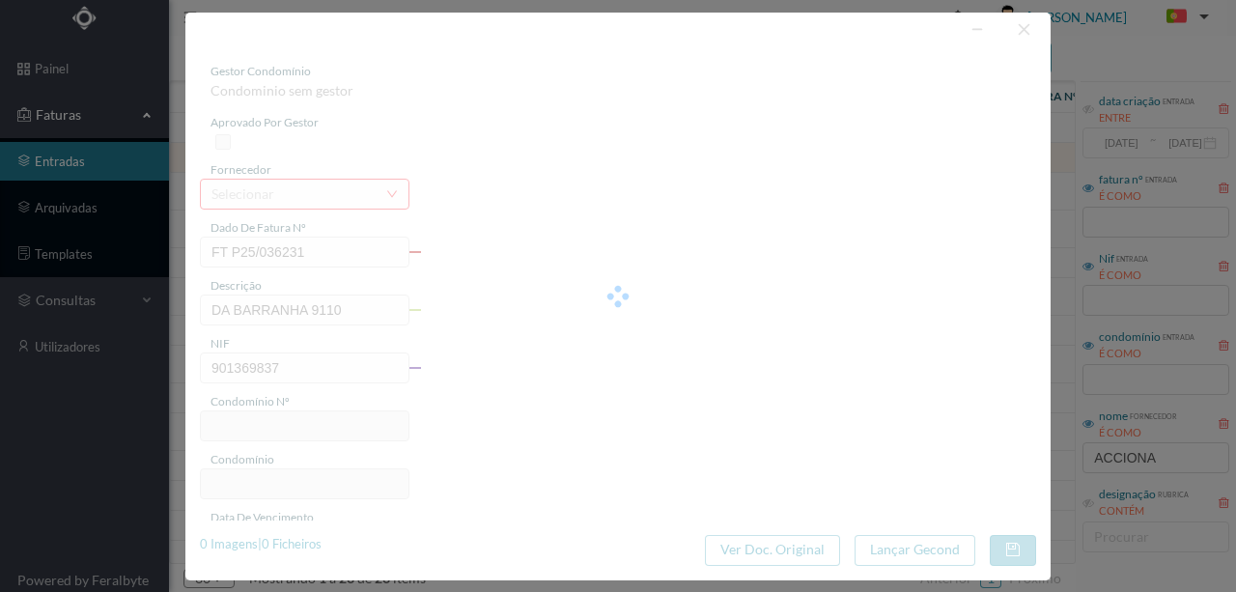
type input "24-09-2025"
type input "347.96"
type input "55"
type input "ED. ALTAHORA"
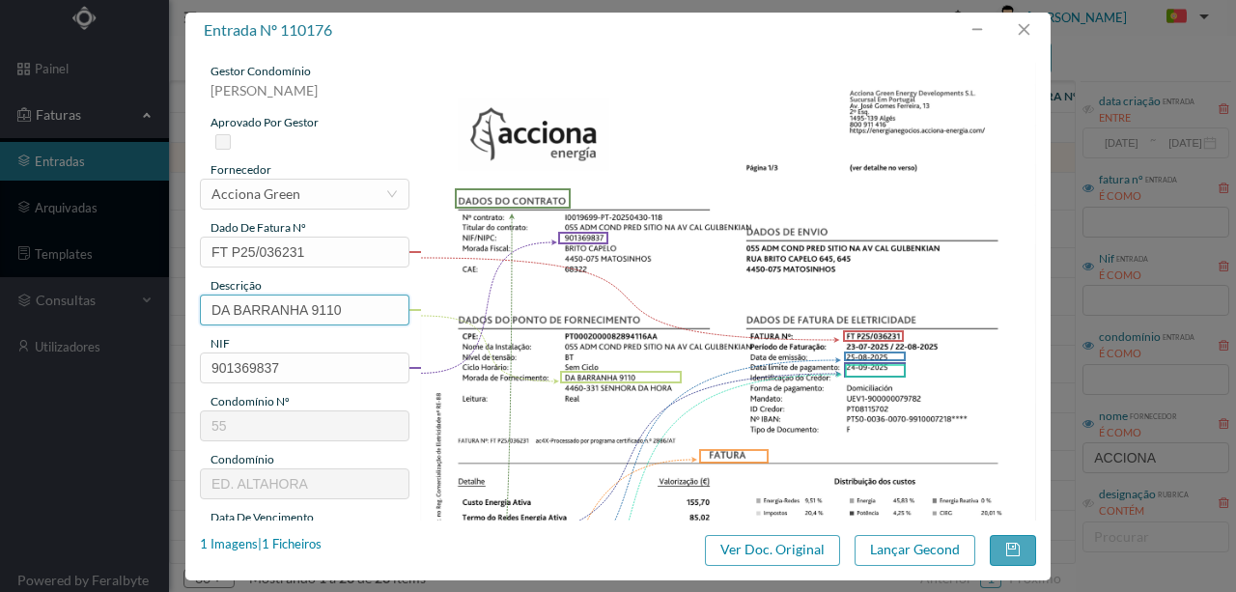
drag, startPoint x: 311, startPoint y: 308, endPoint x: 7, endPoint y: 286, distance: 304.9
click at [7, 286] on div "entrada nº 110176 gestor condomínio Rui Marques aprovado por gestor fornecedor …" at bounding box center [618, 296] width 1236 height 592
click at [272, 310] on input "9110" at bounding box center [304, 309] width 209 height 31
paste input "(23.07.2025 a 22.08.2025)"
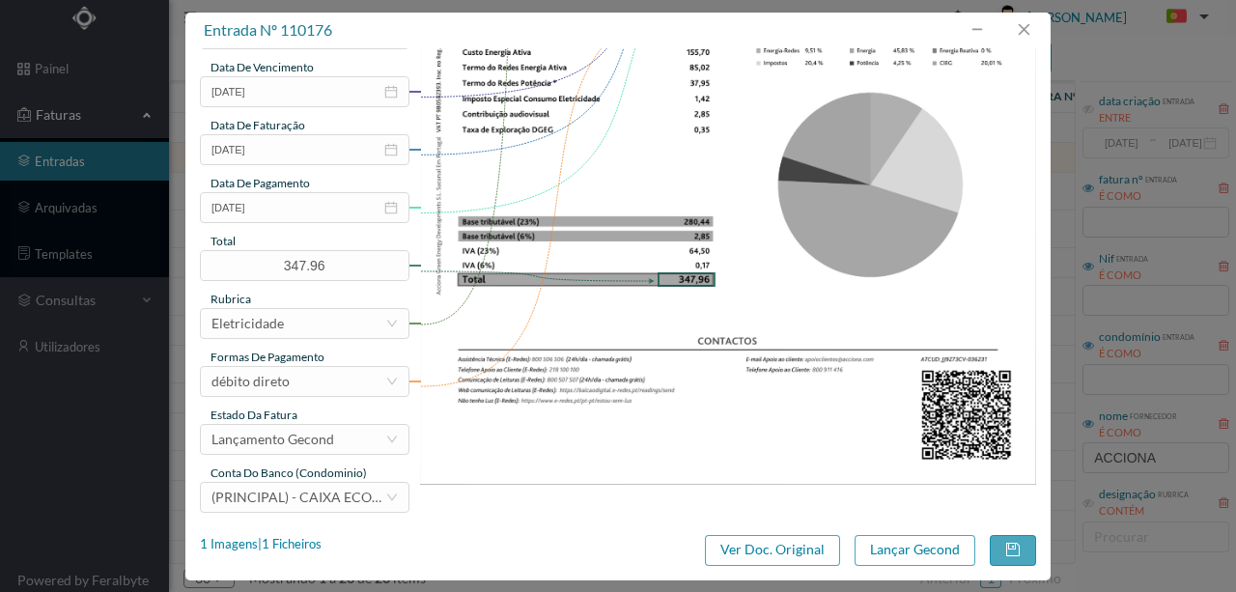
scroll to position [457, 0]
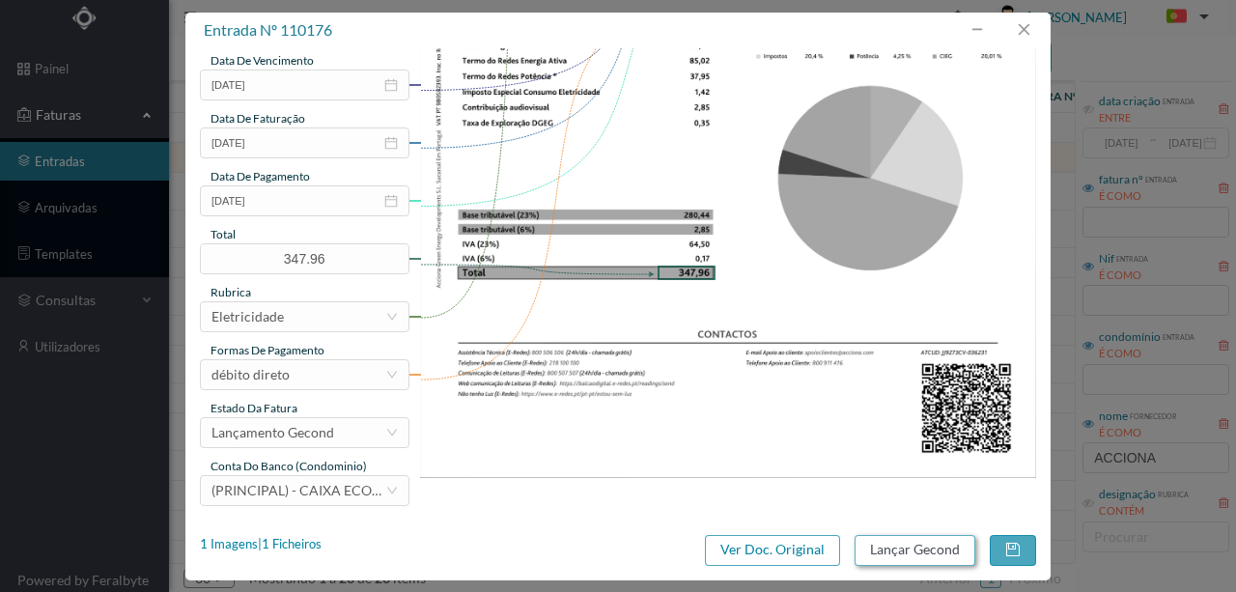
type input "9110 (23.07.2025 a 22.08.2025)"
click at [886, 551] on button "Lançar Gecond" at bounding box center [914, 550] width 121 height 31
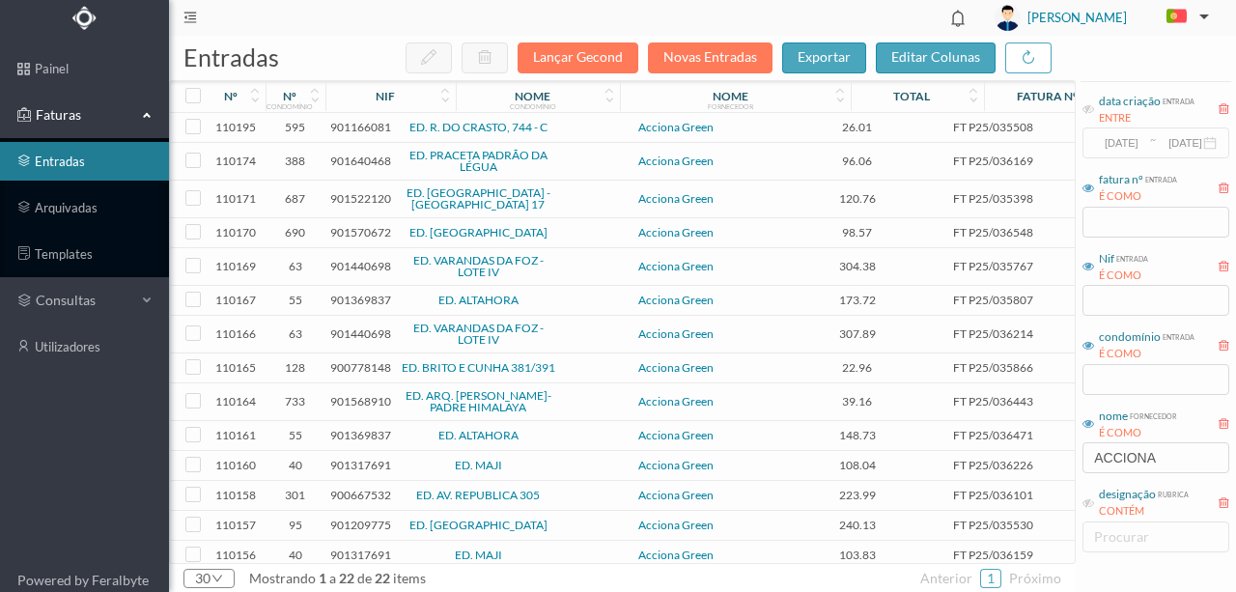
click at [343, 155] on span "901640468" at bounding box center [360, 160] width 61 height 14
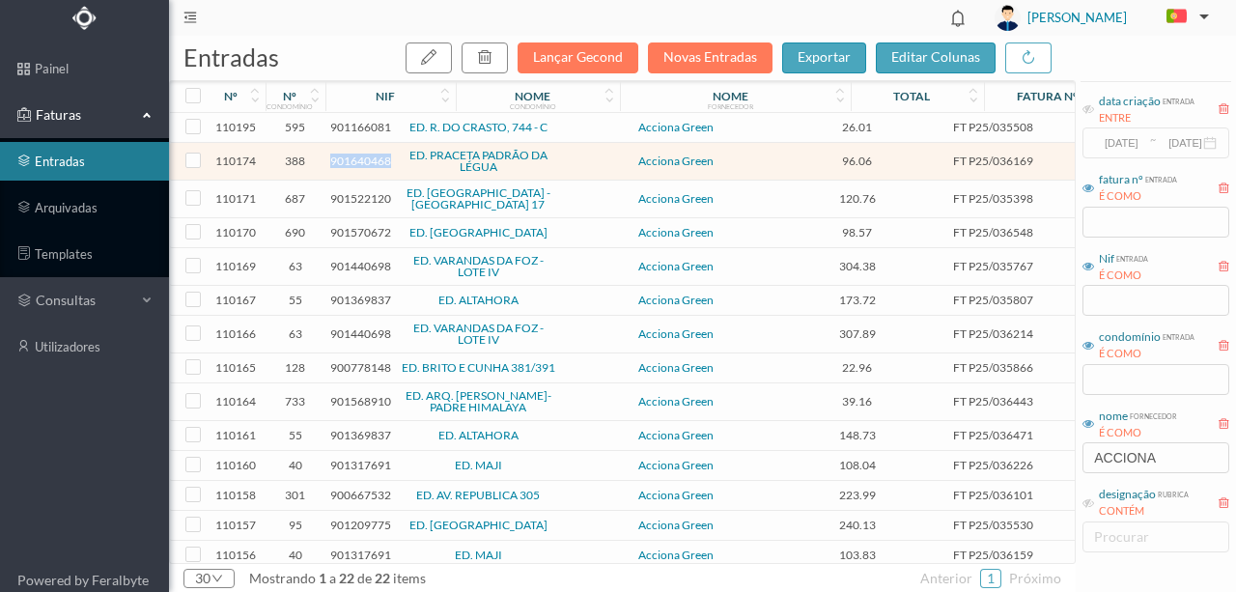
click at [343, 155] on span "901640468" at bounding box center [360, 160] width 61 height 14
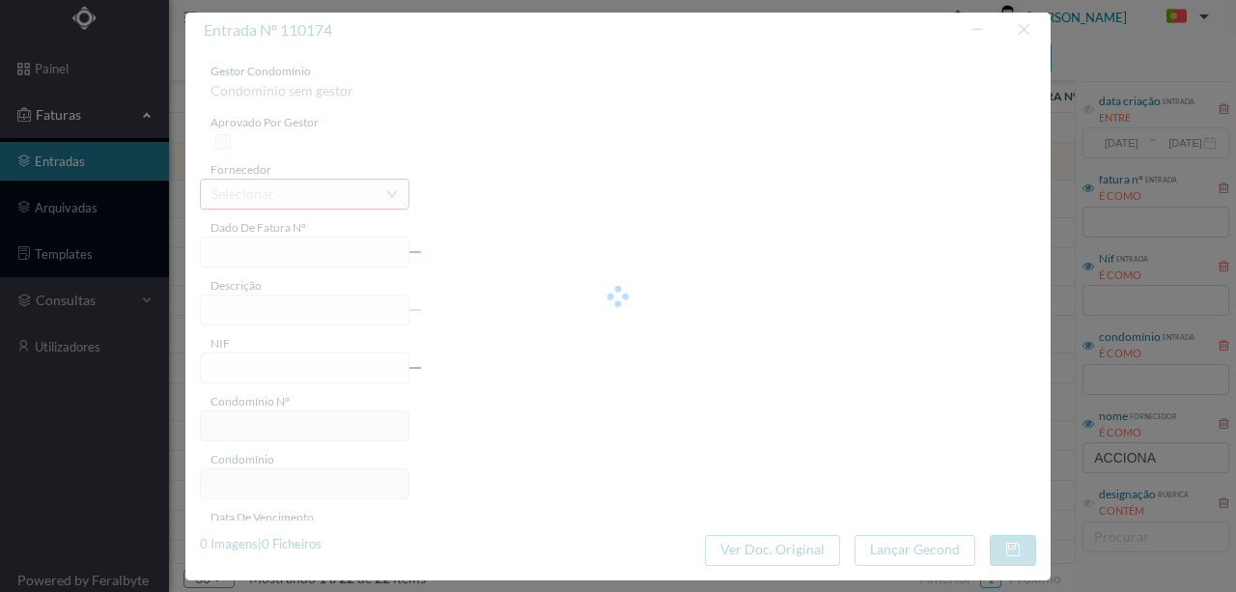
type input "FT P25/036169"
type input "DO PADRAO DA LEGUA 15"
type input "901640468"
type input "24-09-2025"
type input "25-08-2025"
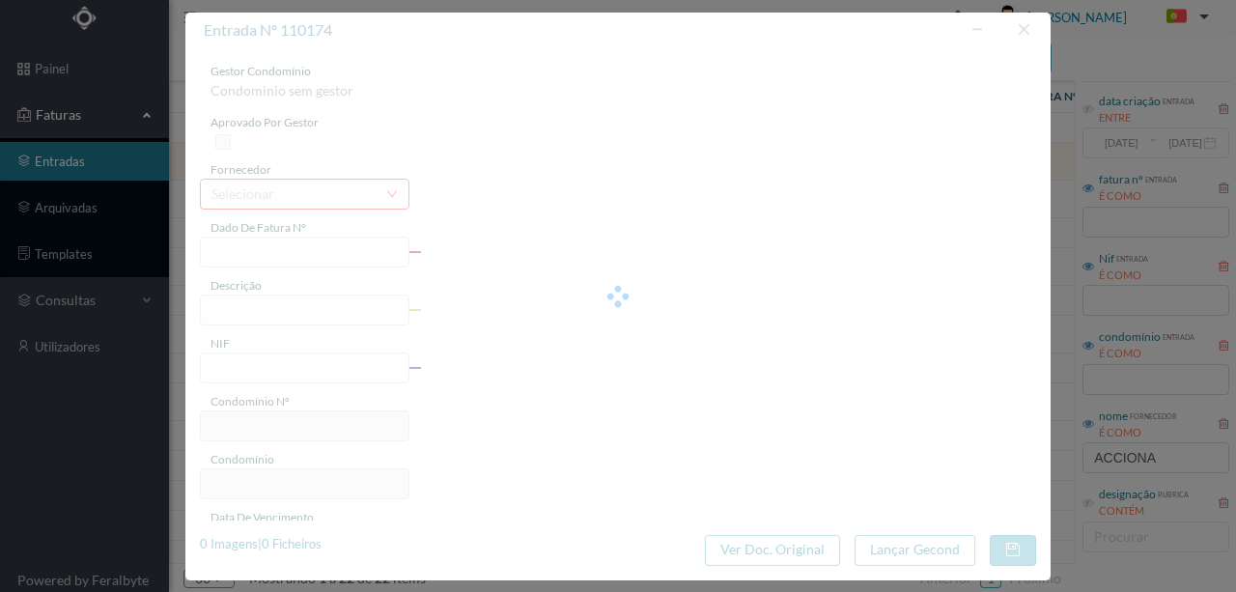
type input "24-09-2025"
type input "96.06"
type input "388"
type input "ED. PRACETA PADRÃO DA LÉGUA"
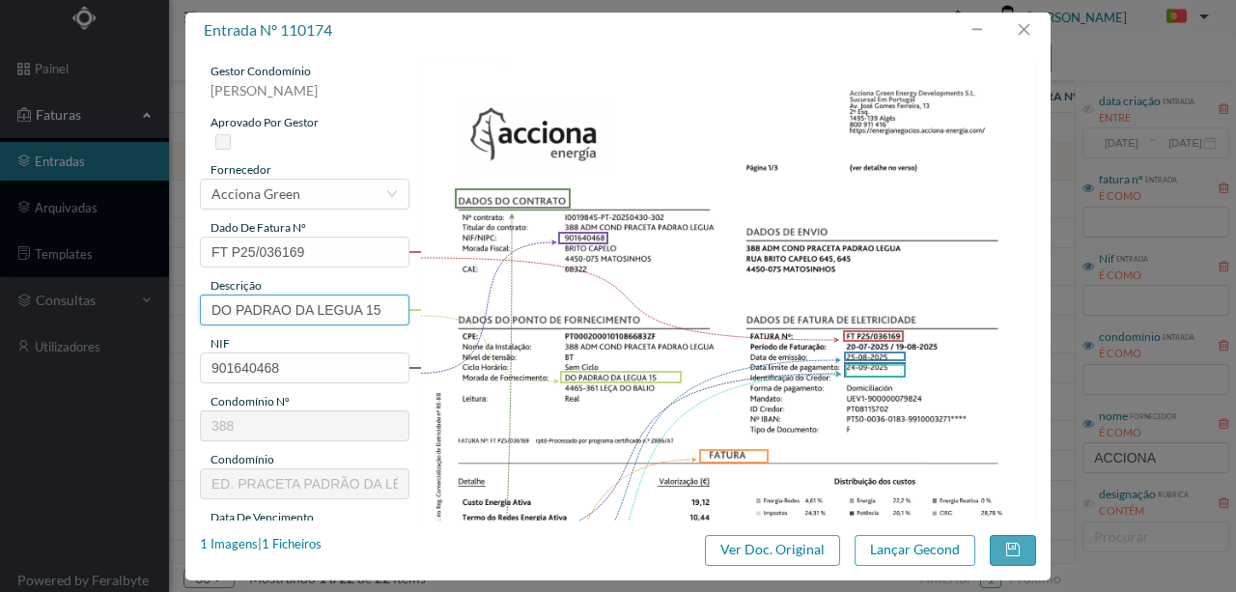
drag, startPoint x: 362, startPoint y: 307, endPoint x: 17, endPoint y: 289, distance: 345.1
click at [17, 289] on div "entrada nº 110174 gestor condomínio Susana Silva aprovado por gestor fornecedor…" at bounding box center [618, 296] width 1236 height 592
click at [296, 304] on input "15" at bounding box center [304, 309] width 209 height 31
paste input "(23.07.2025 a 22.08.2025)"
type input "15 (23.07.2025 a 22.08.2025)"
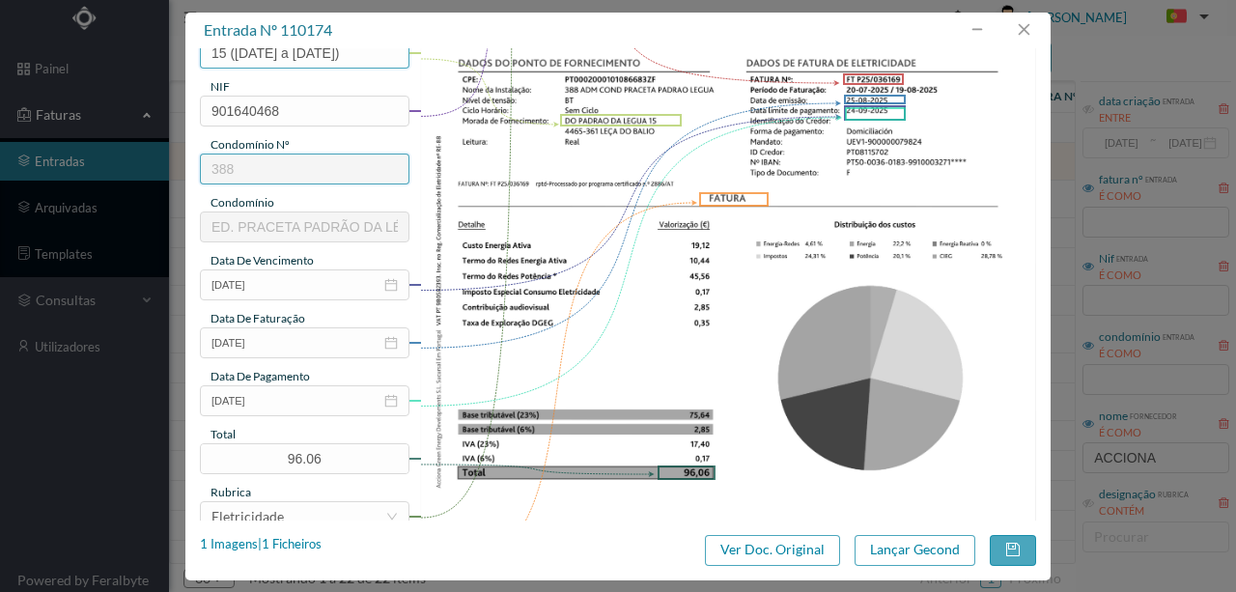
scroll to position [321, 0]
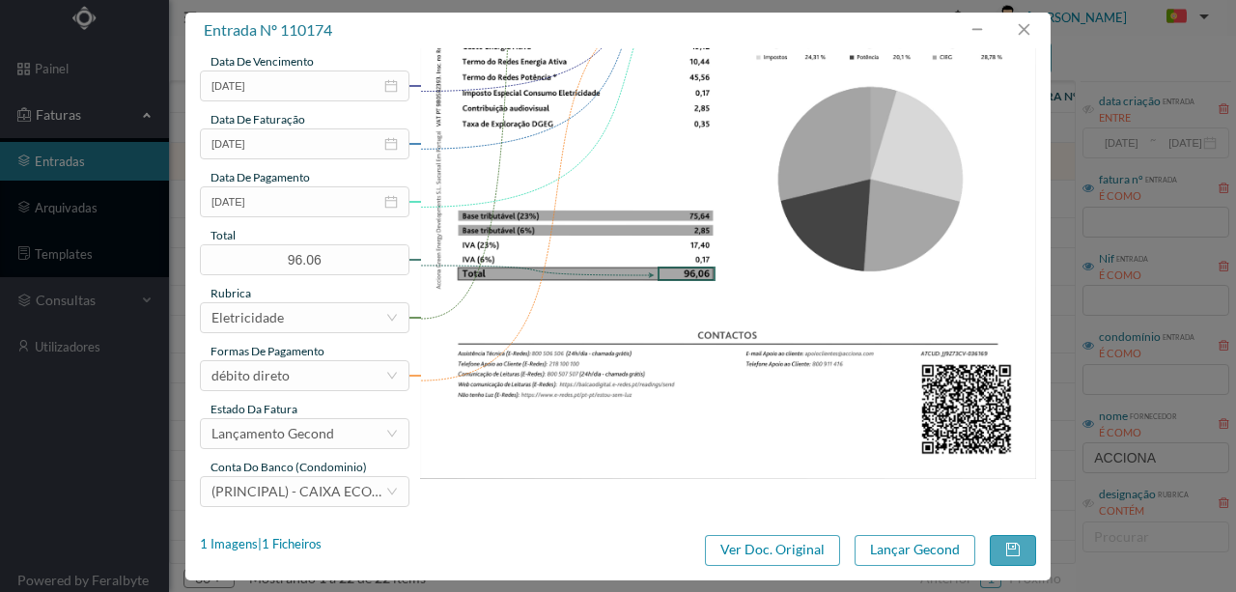
scroll to position [457, 0]
type input "15 ([DATE] a [DATE])"
click at [908, 550] on button "Lançar Gecond" at bounding box center [914, 550] width 121 height 31
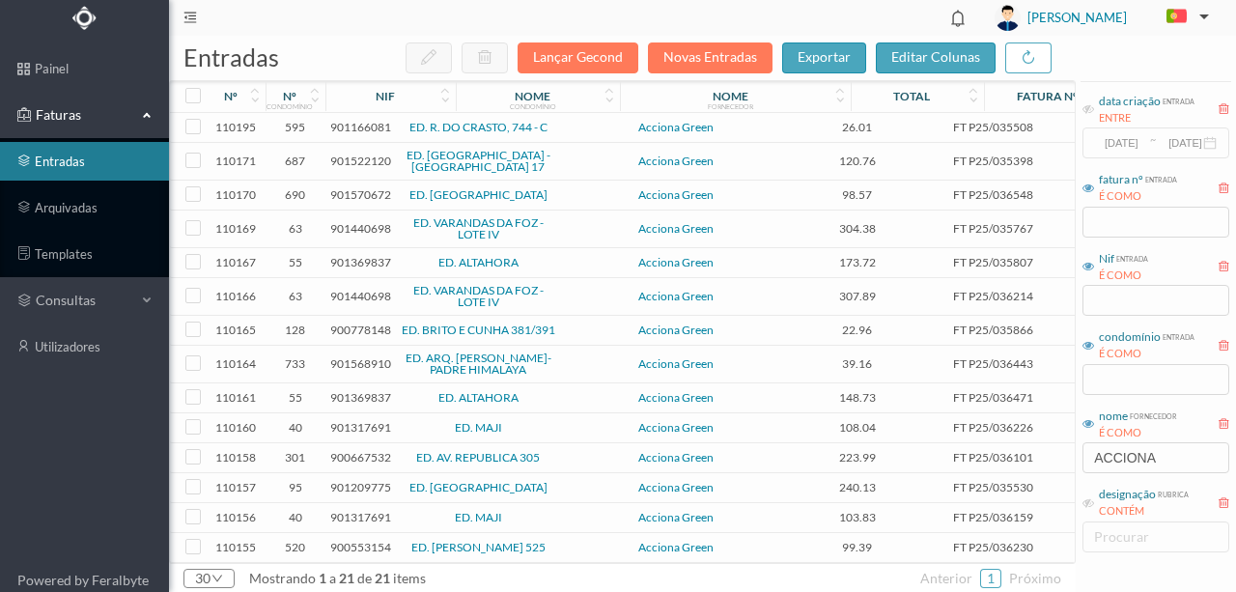
click at [356, 159] on span "901522120" at bounding box center [360, 160] width 61 height 14
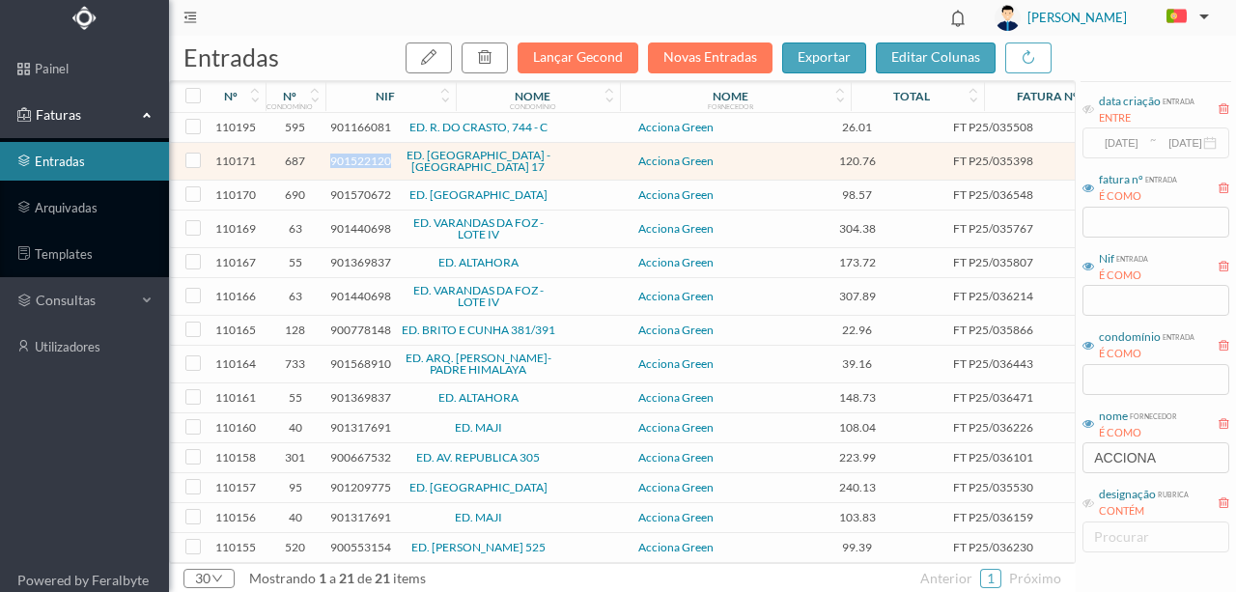
click at [356, 159] on span "901522120" at bounding box center [360, 160] width 61 height 14
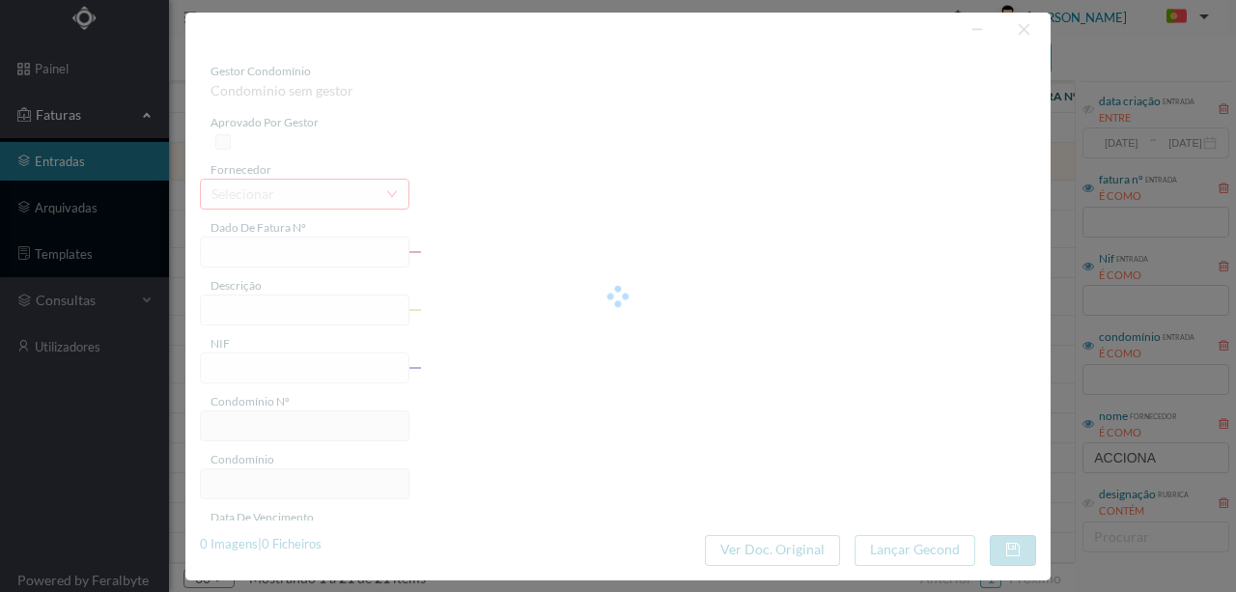
type input "FT P25/035398"
type input "TEIXEIRA DE PASCOAES 17 COMU"
type input "901522120"
type input "[DATE]"
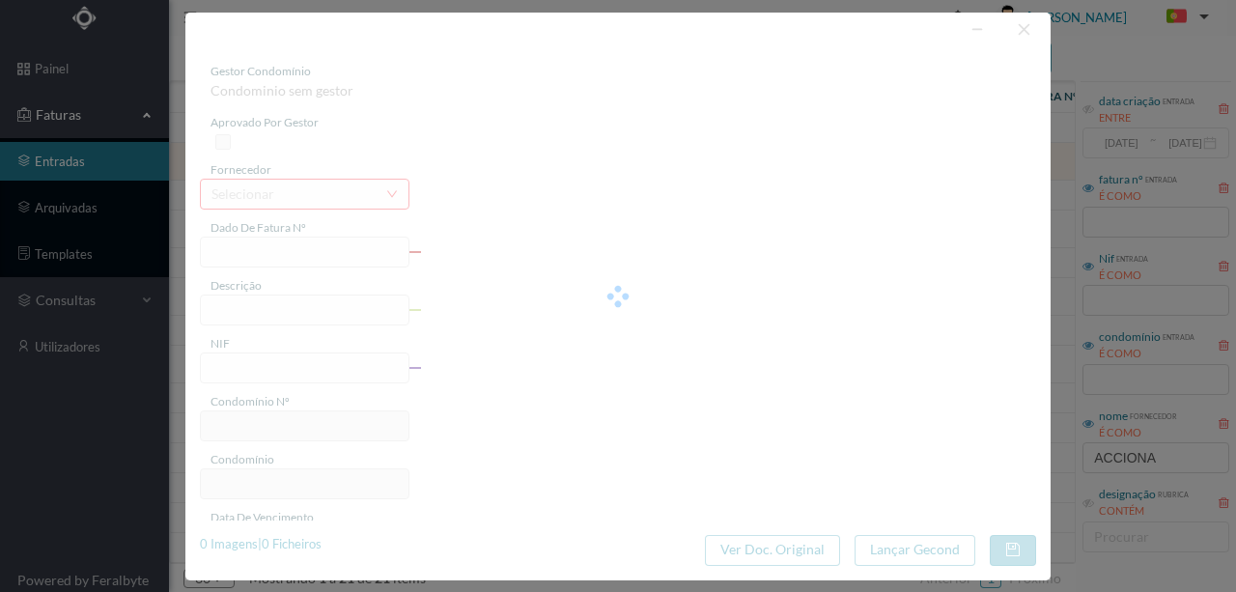
type input "[DATE]"
type input "120.76"
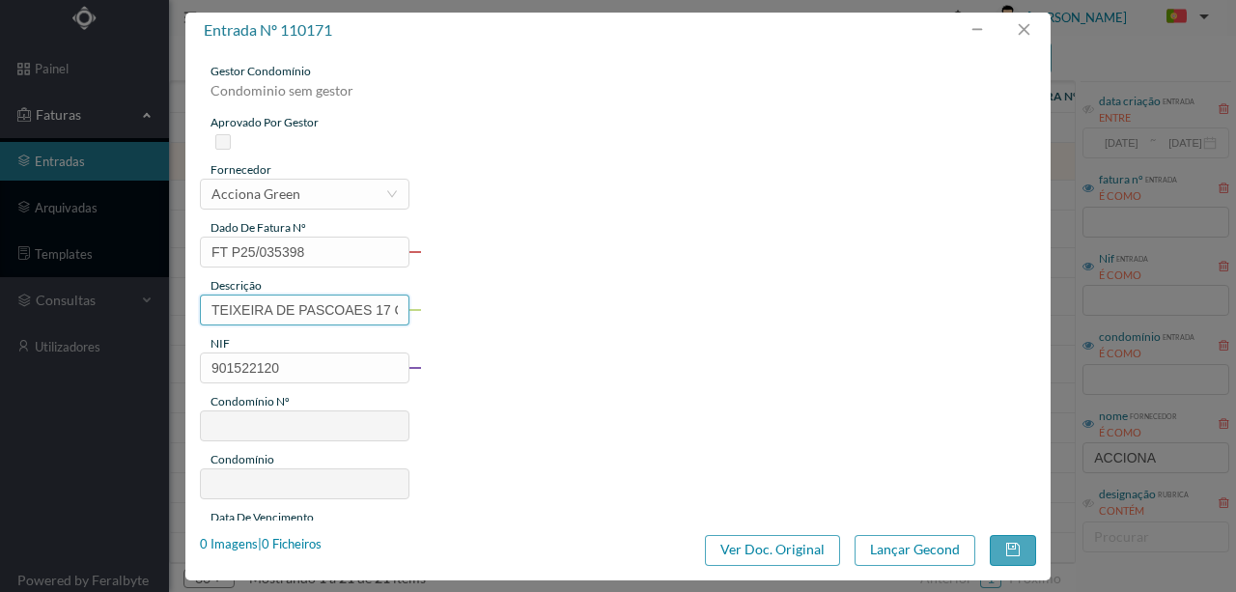
type input "687"
type input "ED. [GEOGRAPHIC_DATA] - [GEOGRAPHIC_DATA] 17"
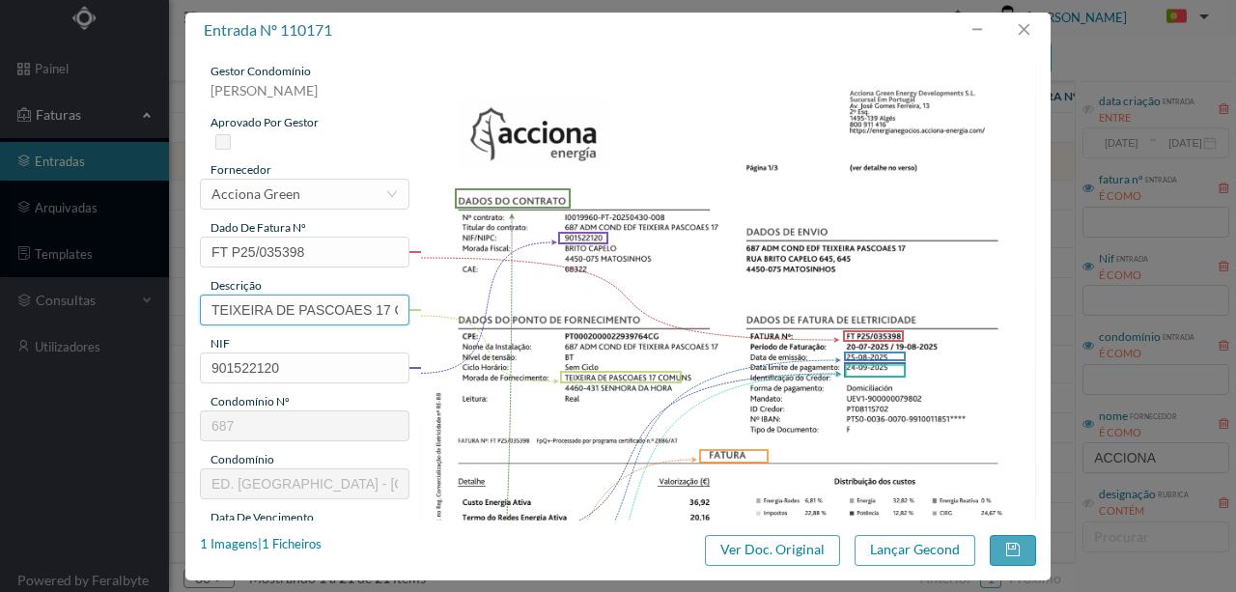
drag, startPoint x: 376, startPoint y: 309, endPoint x: 91, endPoint y: 299, distance: 285.0
click at [91, 299] on div "entrada nº 110171 gestor condomínio [PERSON_NAME] aprovado por gestor fornecedo…" at bounding box center [618, 296] width 1236 height 592
click at [274, 309] on input "17 COMU" at bounding box center [304, 309] width 209 height 31
paste input "([DATE] a [DATE])"
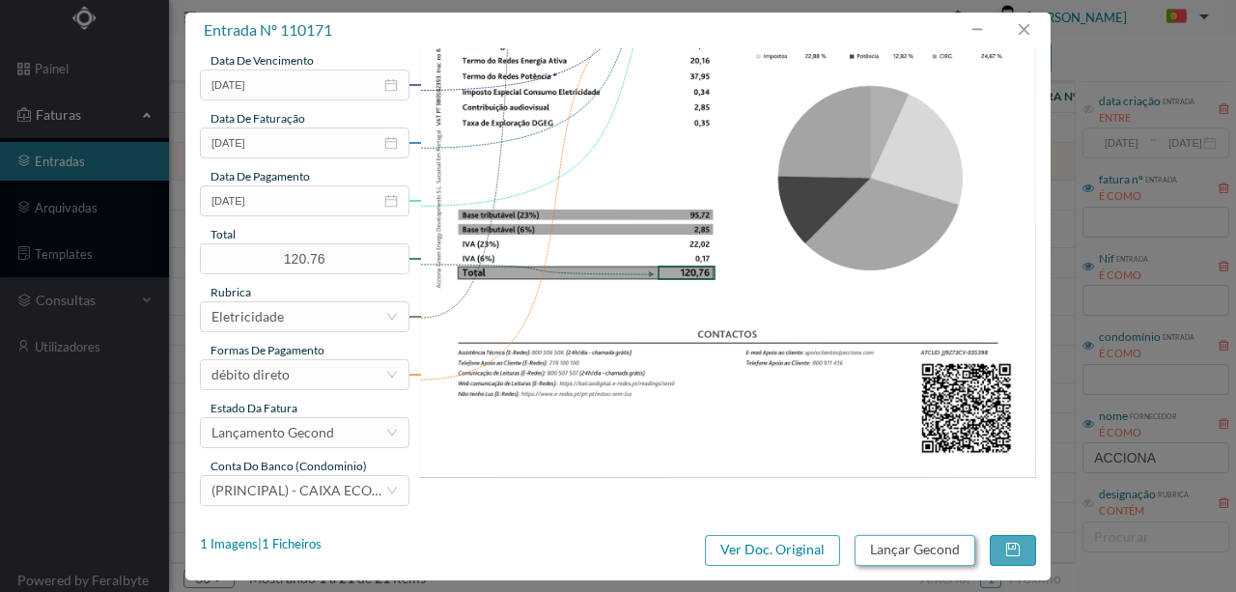
type input "17 COMUNS ([DATE] a [DATE])"
click at [877, 546] on button "Lançar Gecond" at bounding box center [914, 550] width 121 height 31
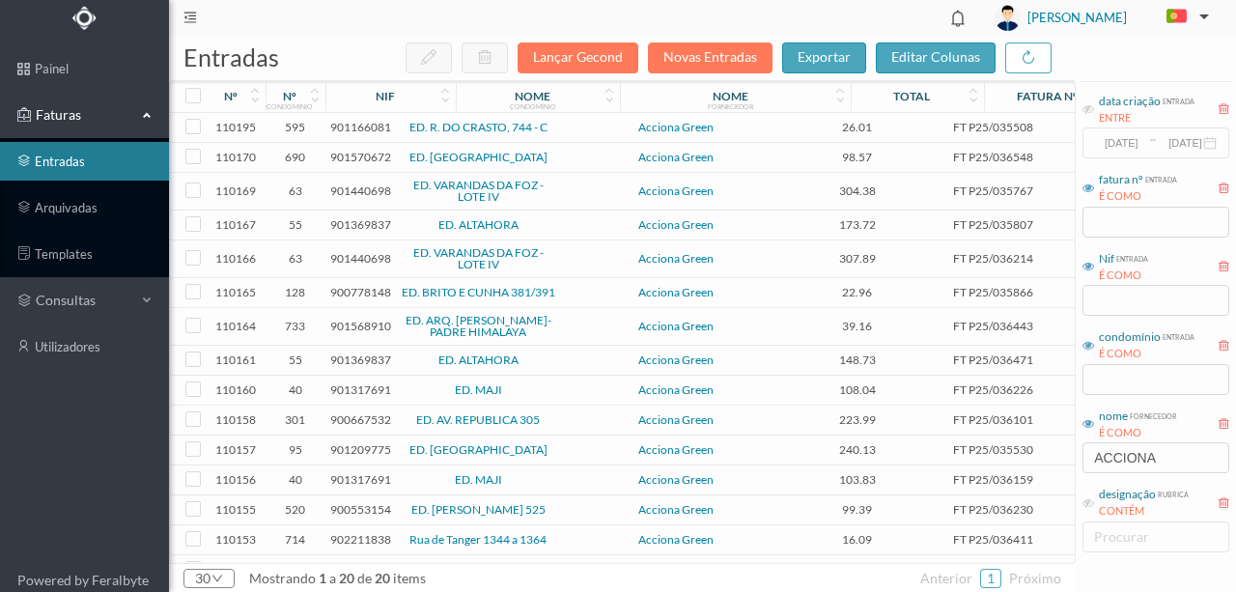
click at [373, 128] on span "901166081" at bounding box center [360, 127] width 61 height 14
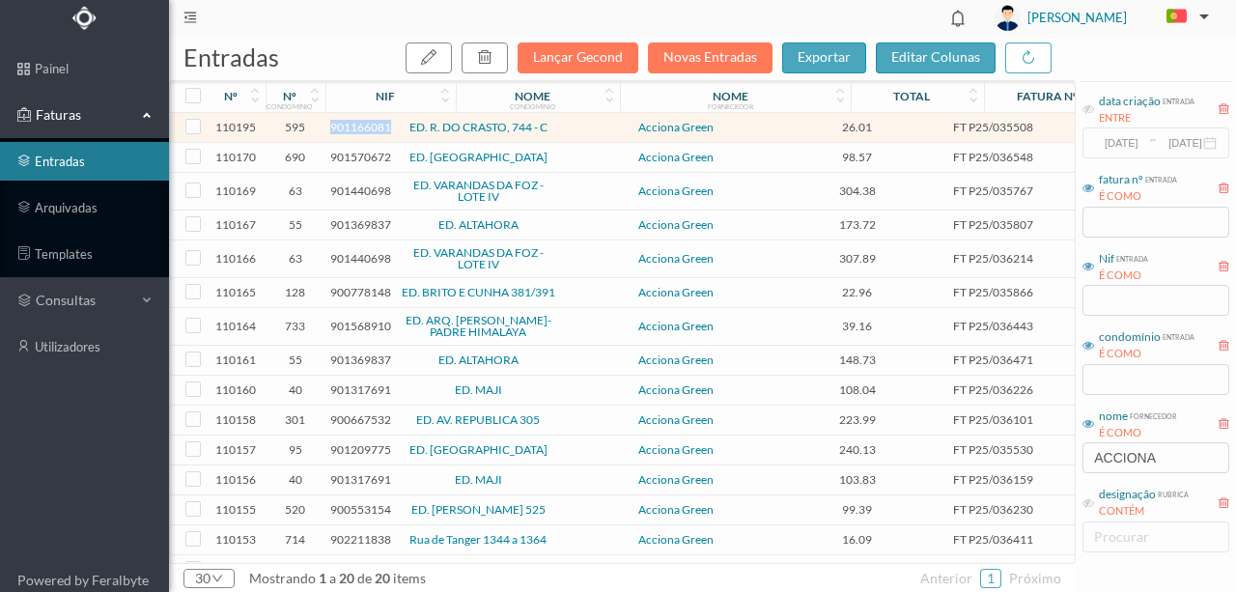
click at [373, 128] on span "901166081" at bounding box center [360, 127] width 61 height 14
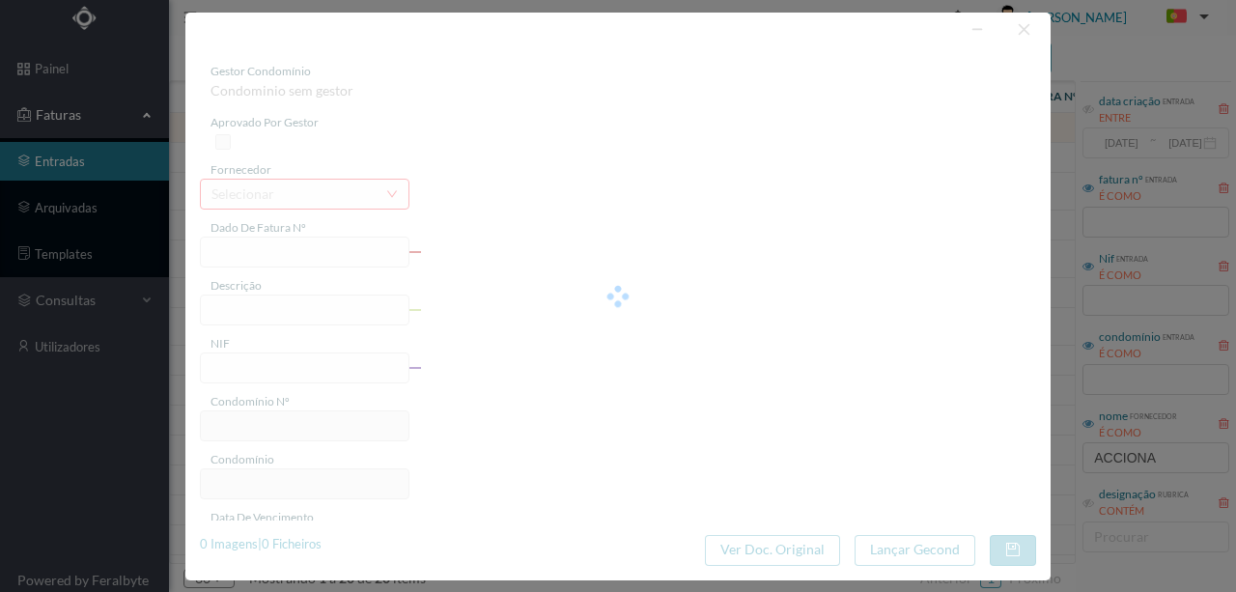
type input "FT P25/035508"
type input "DE CRASTO 744 ACV"
type input "901166081"
type input "[DATE]"
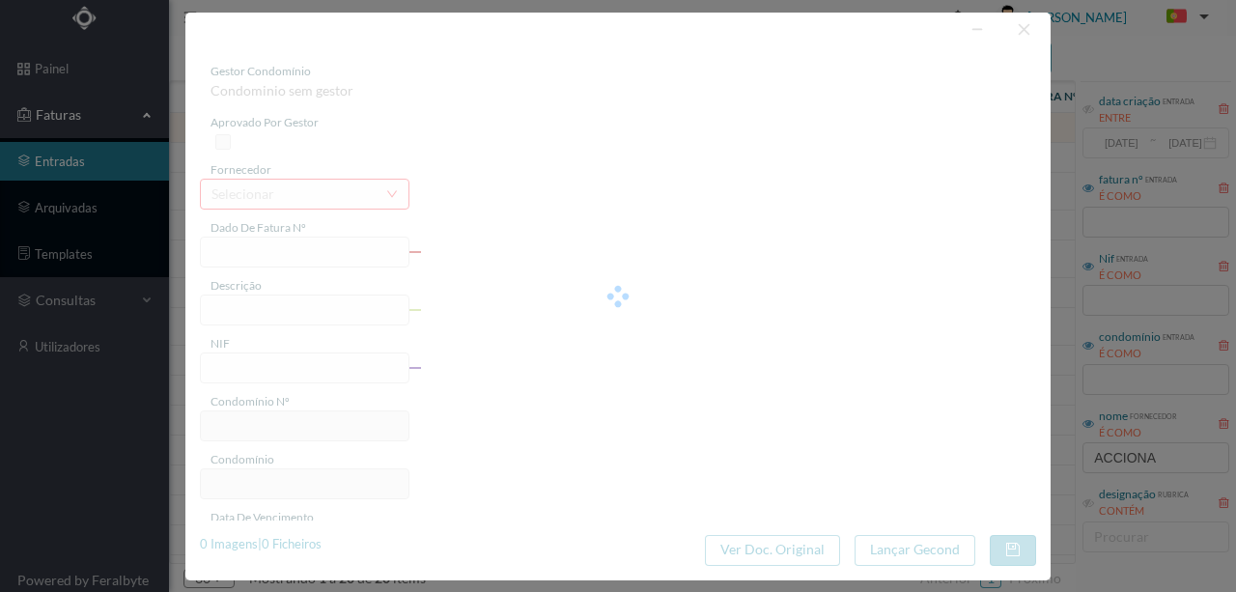
type input "[DATE]"
type input "26.01"
type input "595"
type input "ED. R. DO CRASTO, 744 - C"
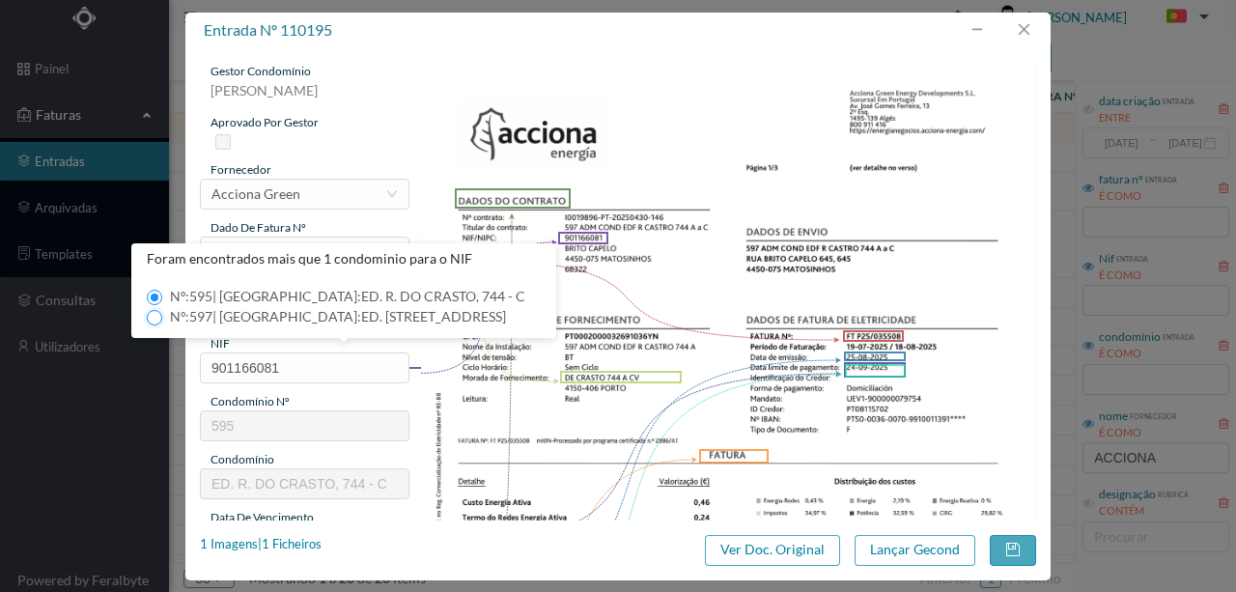
click at [151, 318] on input "Nº: 597 | Nome: ED. [STREET_ADDRESS]" at bounding box center [154, 317] width 15 height 15
type input "597"
type input "ED. [STREET_ADDRESS]"
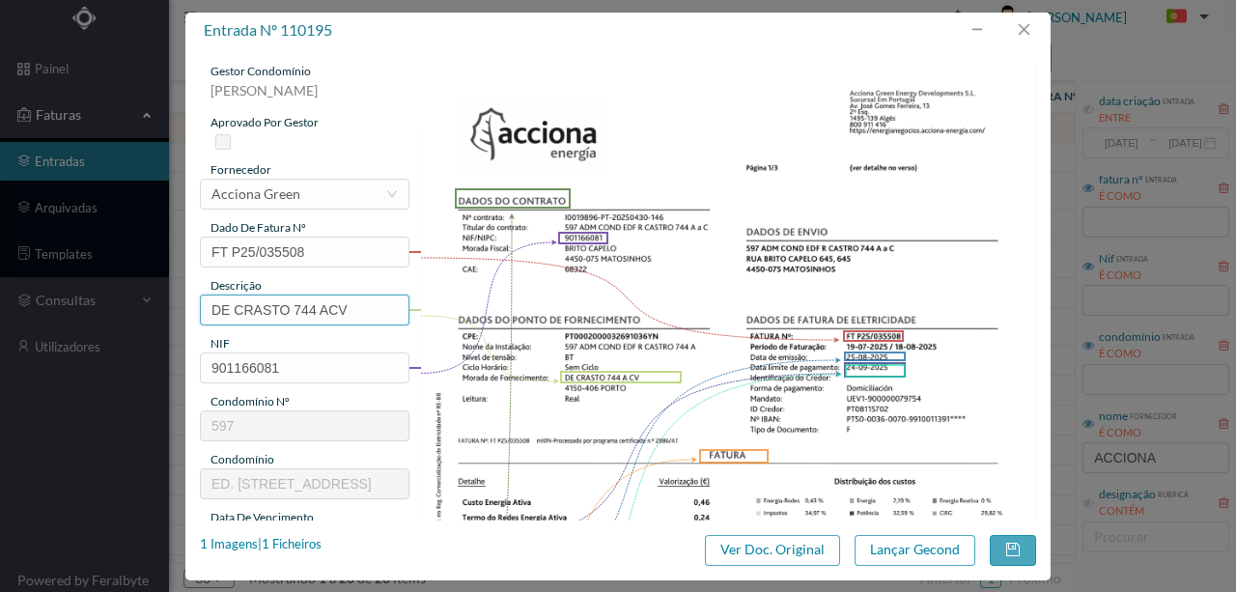
drag, startPoint x: 291, startPoint y: 307, endPoint x: 153, endPoint y: 305, distance: 137.1
click at [153, 305] on div "entrada nº 110195 gestor condomínio [PERSON_NAME] aprovado por gestor fornecedo…" at bounding box center [618, 296] width 1236 height 592
click at [317, 304] on input "744 ACV" at bounding box center [304, 309] width 209 height 31
paste input "([DATE] a [DATE])"
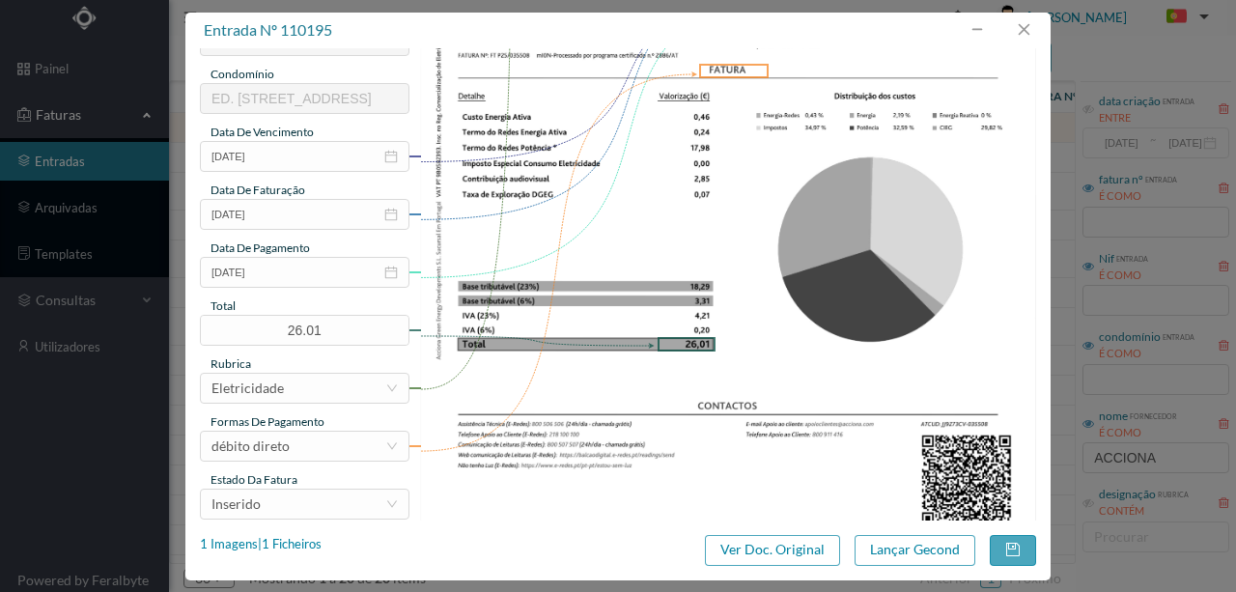
scroll to position [386, 0]
type input "744 ACV ([DATE] a [DATE])"
click at [289, 509] on div "Inserido" at bounding box center [298, 502] width 174 height 29
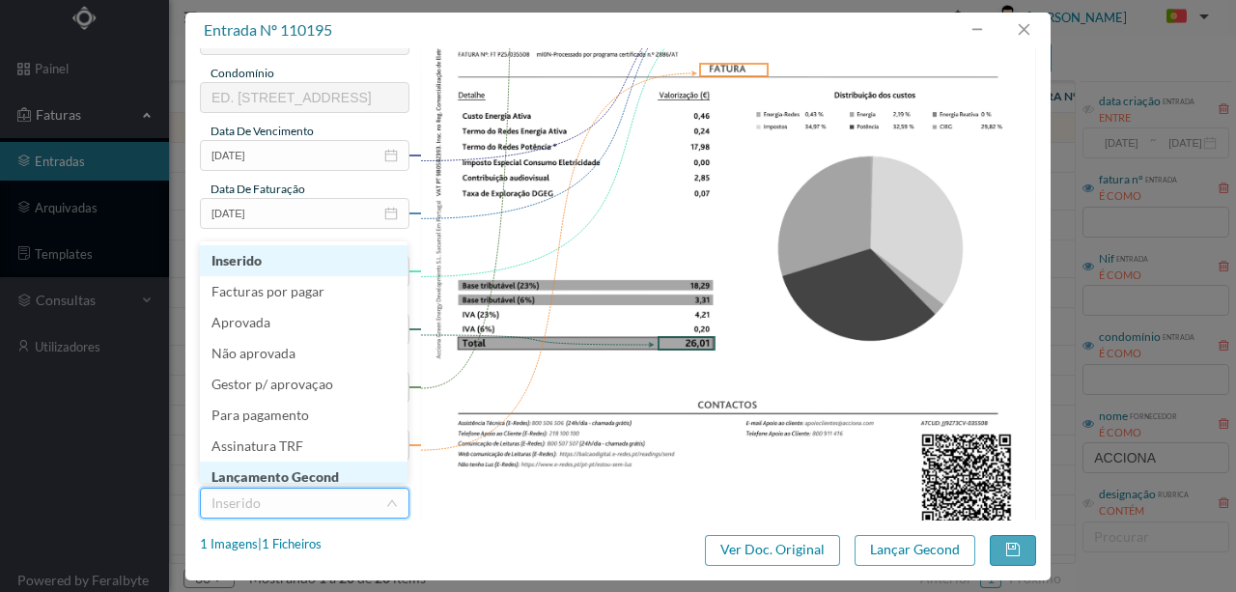
scroll to position [10, 0]
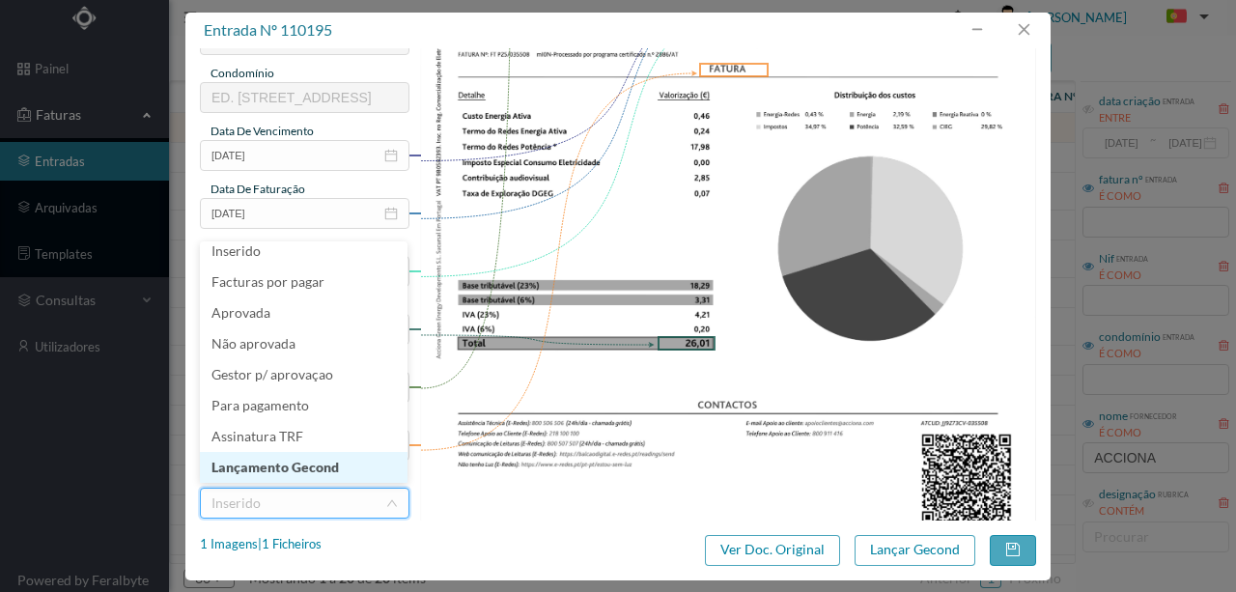
click at [306, 461] on li "Lançamento Gecond" at bounding box center [304, 467] width 208 height 31
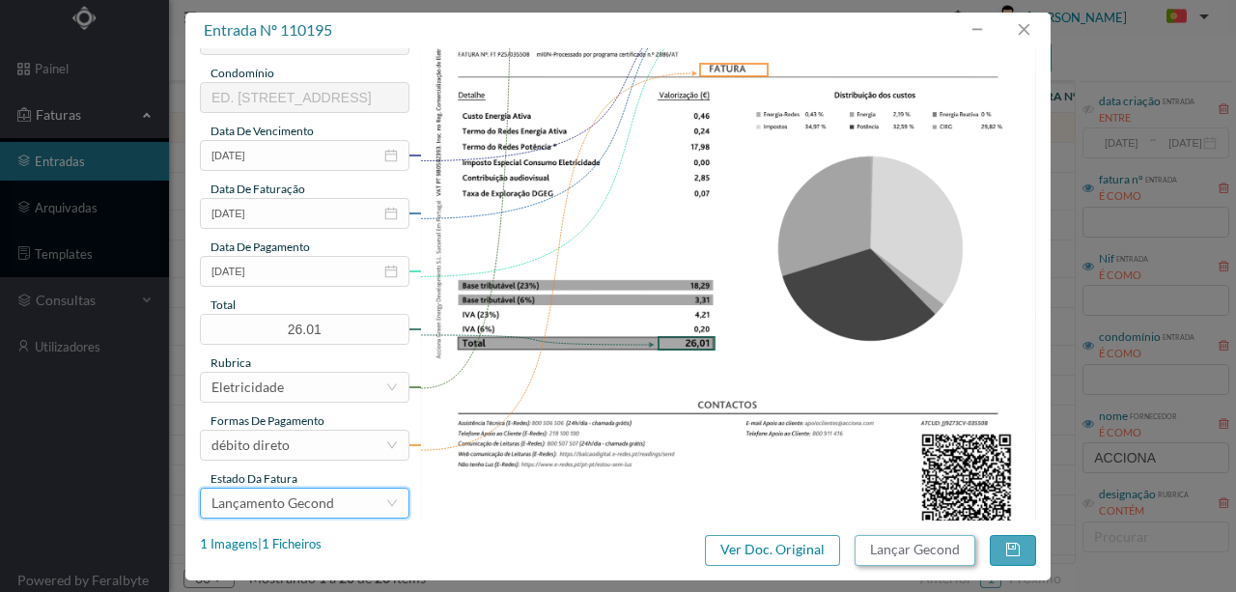
click at [877, 556] on button "Lançar Gecond" at bounding box center [914, 550] width 121 height 31
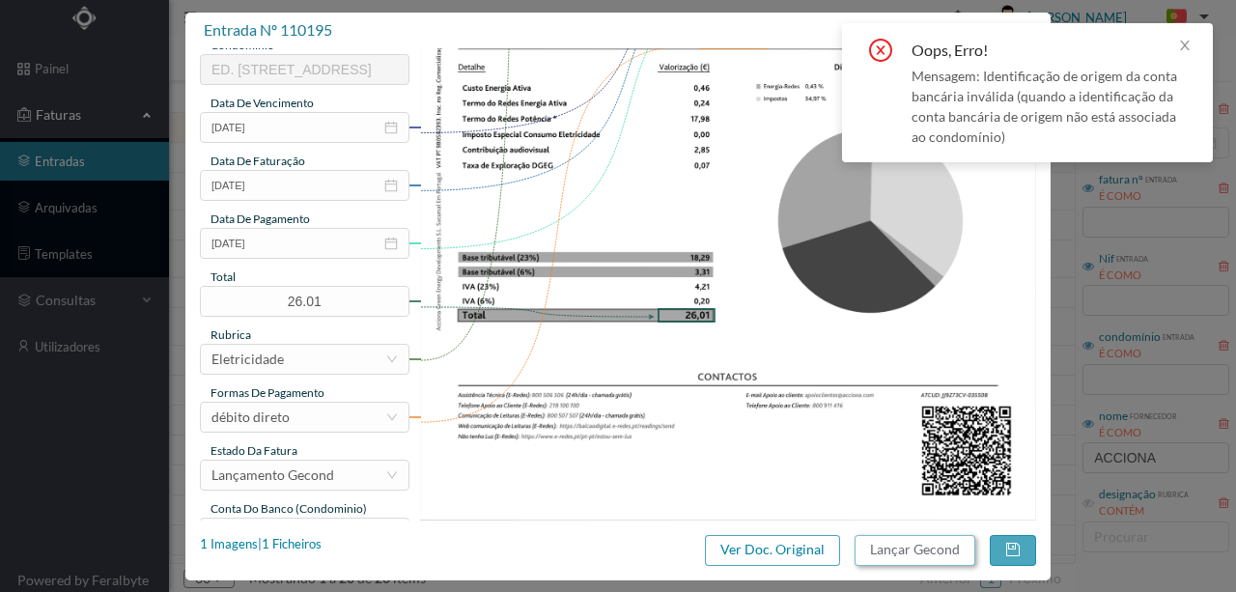
scroll to position [457, 0]
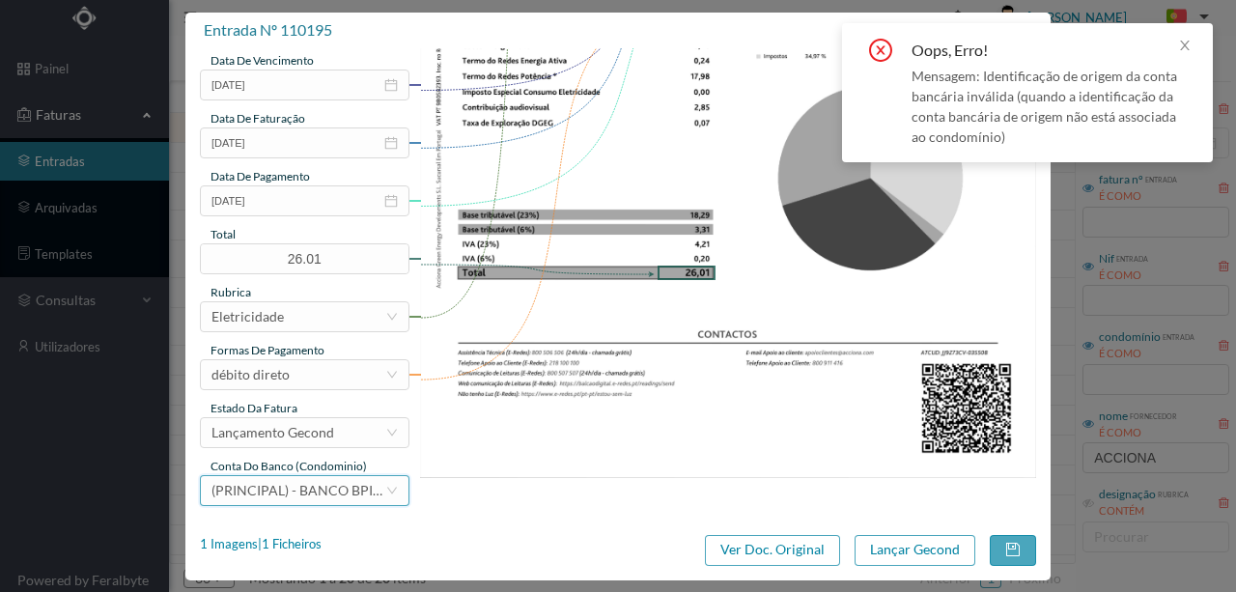
click at [280, 487] on span "(PRINCIPAL) - BANCO BPI, [GEOGRAPHIC_DATA] ([FINANCIAL_ID])" at bounding box center [419, 490] width 416 height 16
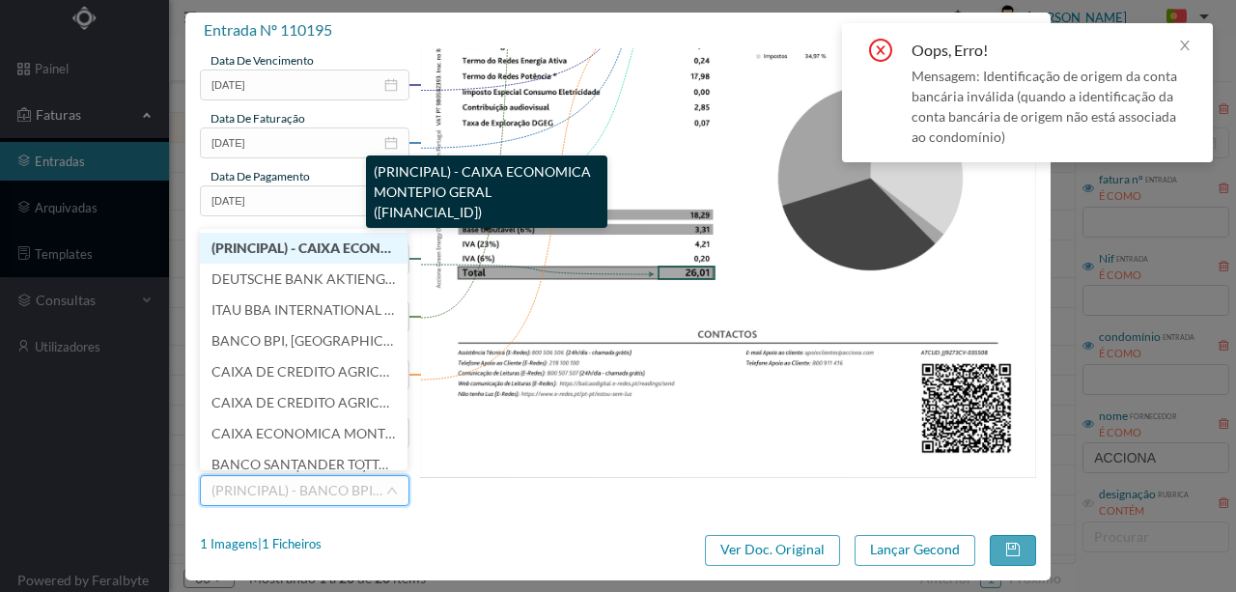
click at [320, 253] on span "(PRINCIPAL) - CAIXA ECONOMICA MONTEPIO GERAL ([FINANCIAL_ID])" at bounding box center [433, 247] width 444 height 16
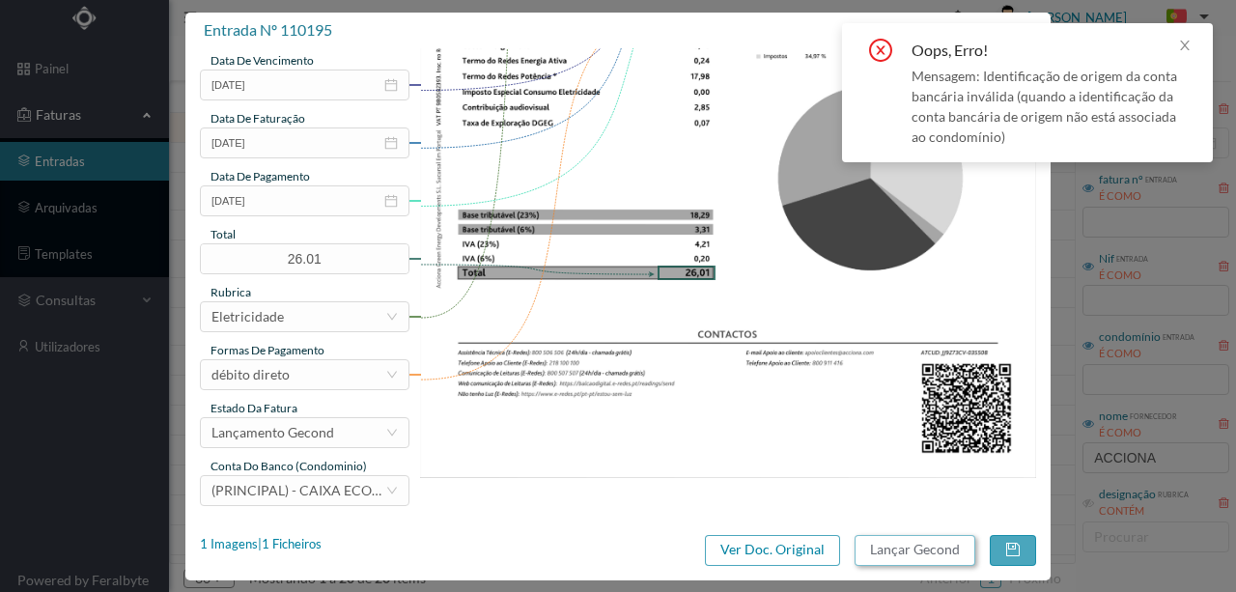
click at [879, 548] on button "Lançar Gecond" at bounding box center [914, 550] width 121 height 31
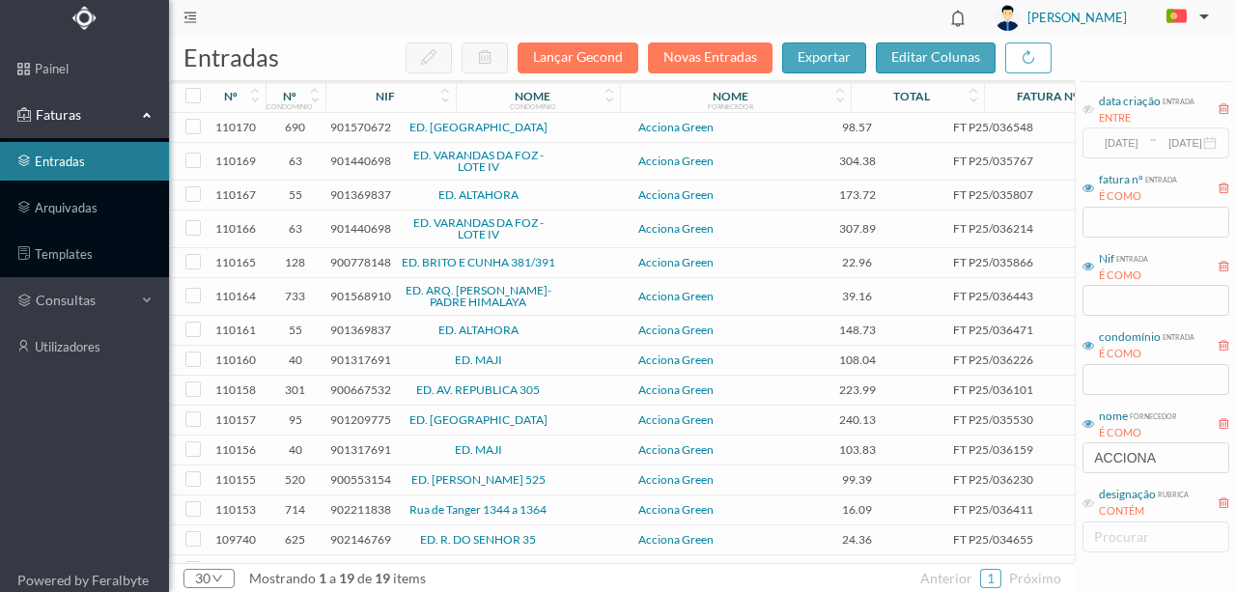
click at [355, 127] on span "901570672" at bounding box center [360, 127] width 61 height 14
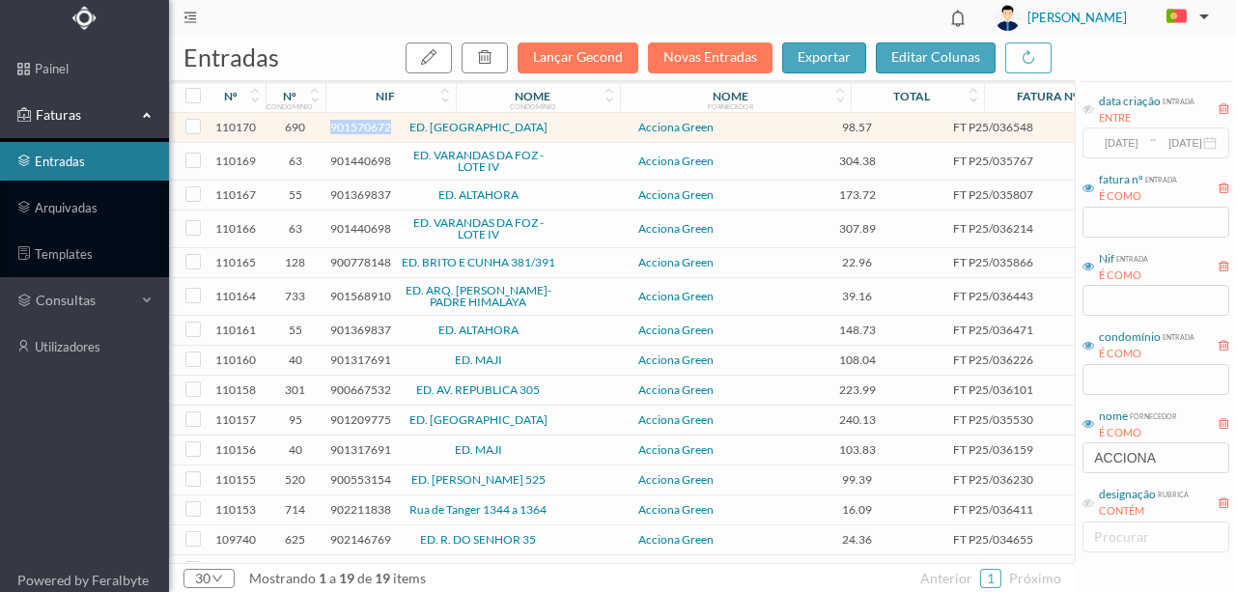
click at [355, 127] on span "901570672" at bounding box center [360, 127] width 61 height 14
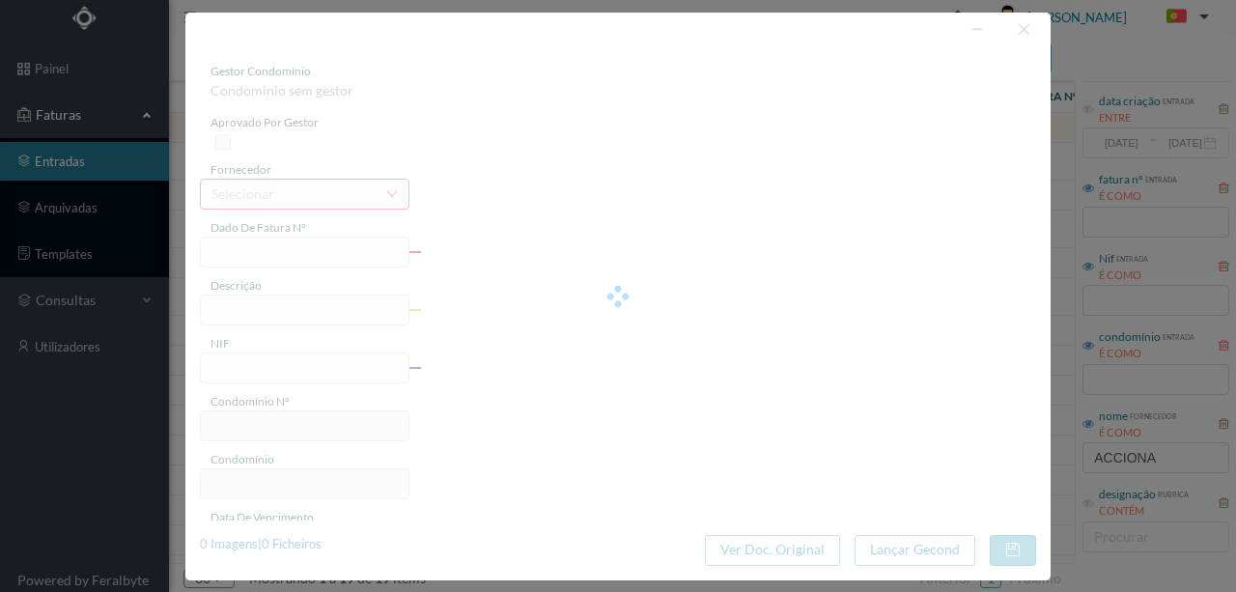
type input "FT P25/036548"
type input "RAINHA SANTA ISABEL 391 COML"
type input "901570672"
type input "[DATE]"
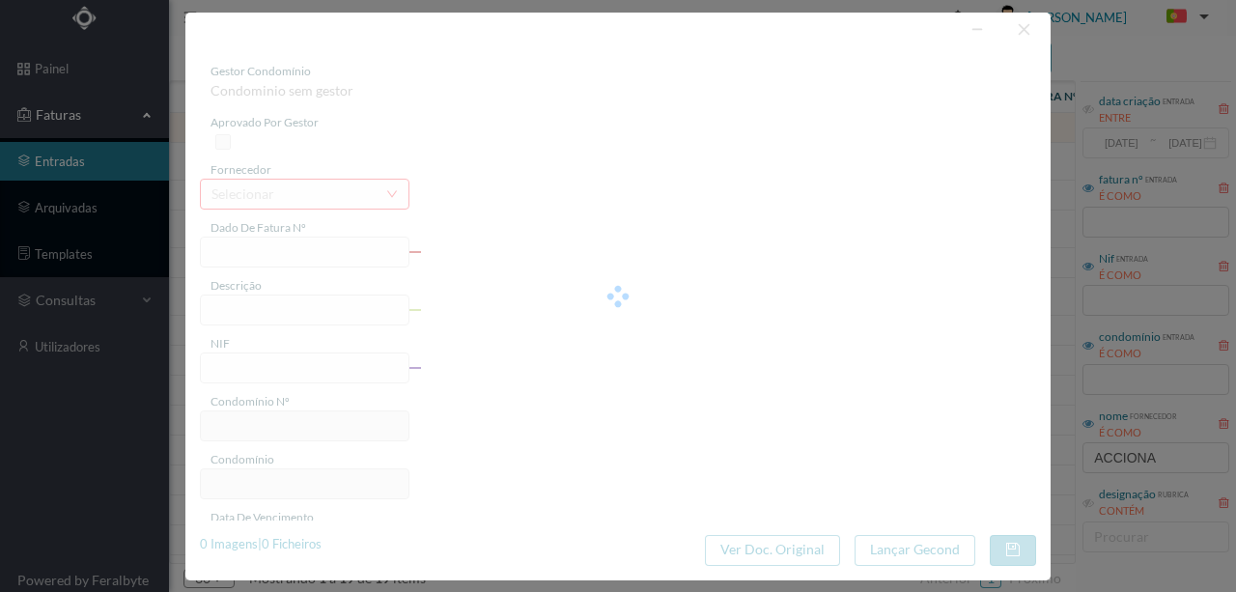
type input "[DATE]"
type input "98.57"
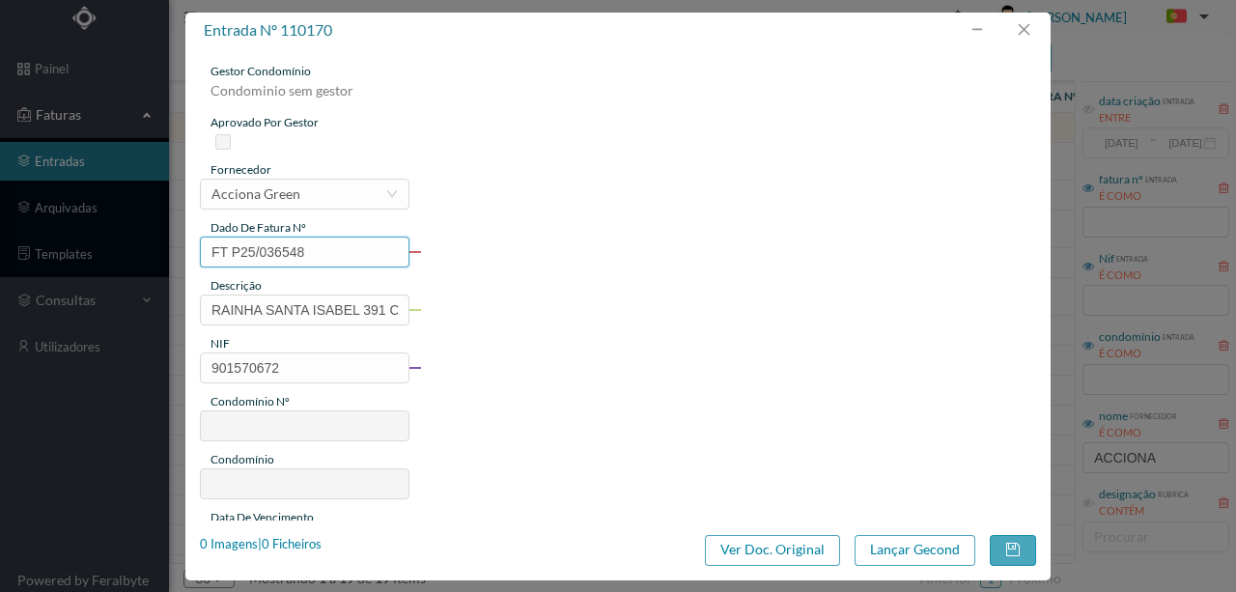
type input "690"
type input "ED. [GEOGRAPHIC_DATA]"
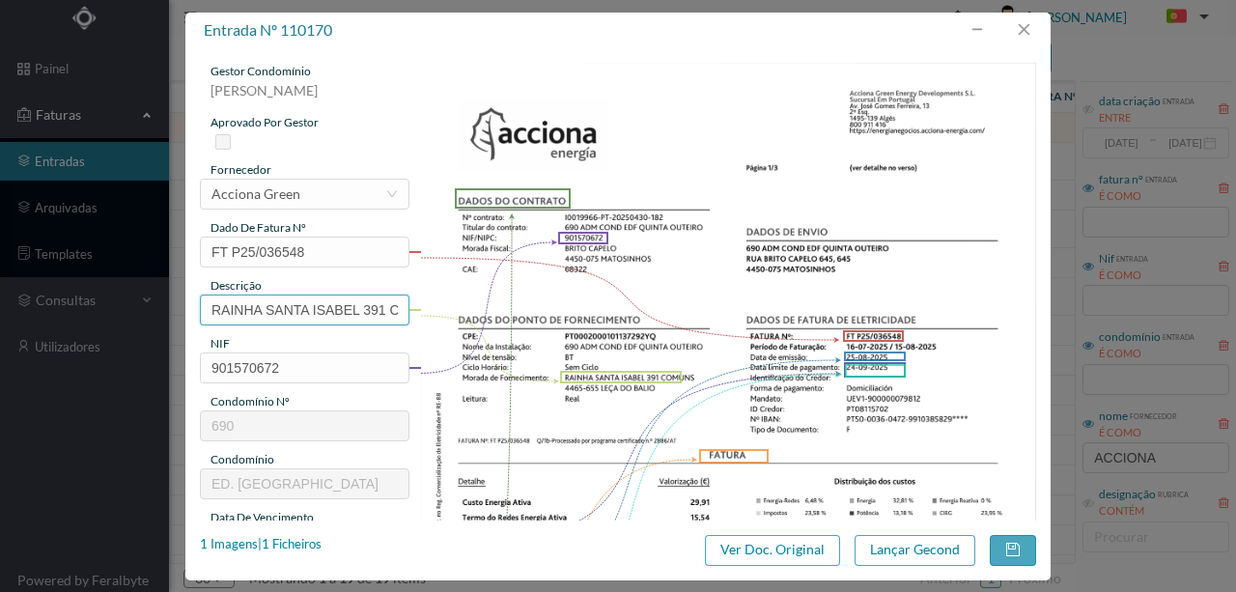
drag, startPoint x: 357, startPoint y: 309, endPoint x: 79, endPoint y: 259, distance: 282.5
click at [0, 300] on div "entrada nº 110170 gestor condomínio [PERSON_NAME] aprovado por gestor fornecedo…" at bounding box center [618, 296] width 1236 height 592
click at [286, 307] on input "391 COML" at bounding box center [304, 309] width 209 height 31
click at [320, 308] on input "391 COMUNS" at bounding box center [304, 309] width 209 height 31
paste input "([DATE] a [DATE])"
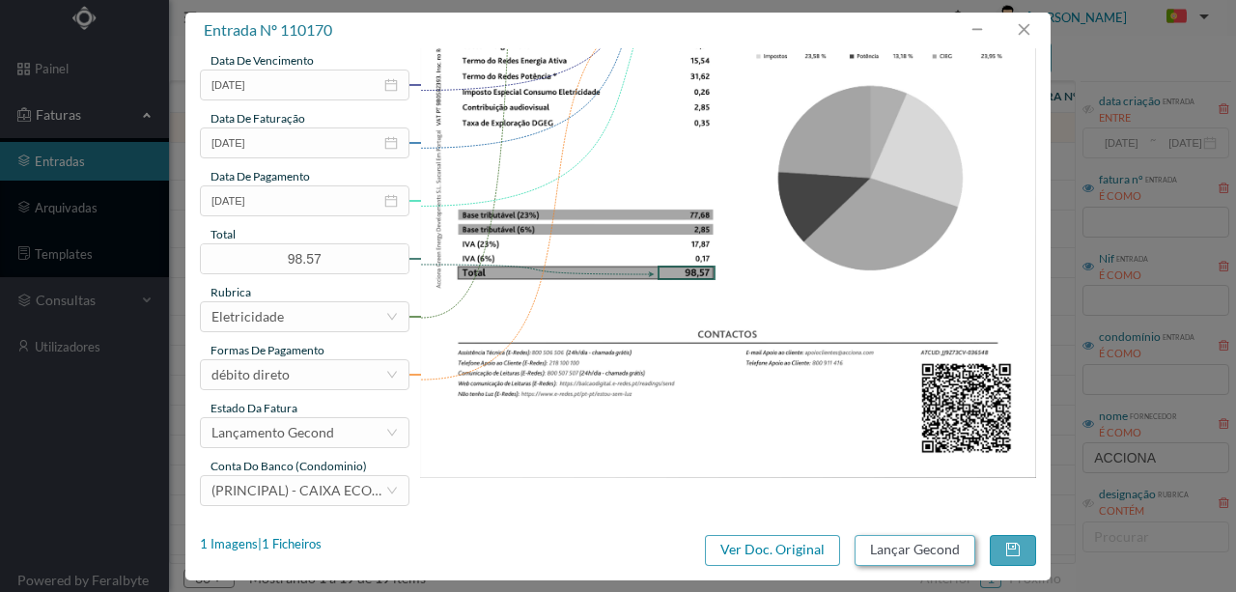
type input "391 COMUNS (23.07.2025 a 22.08.2025)"
click at [875, 544] on button "Lançar Gecond" at bounding box center [914, 550] width 121 height 31
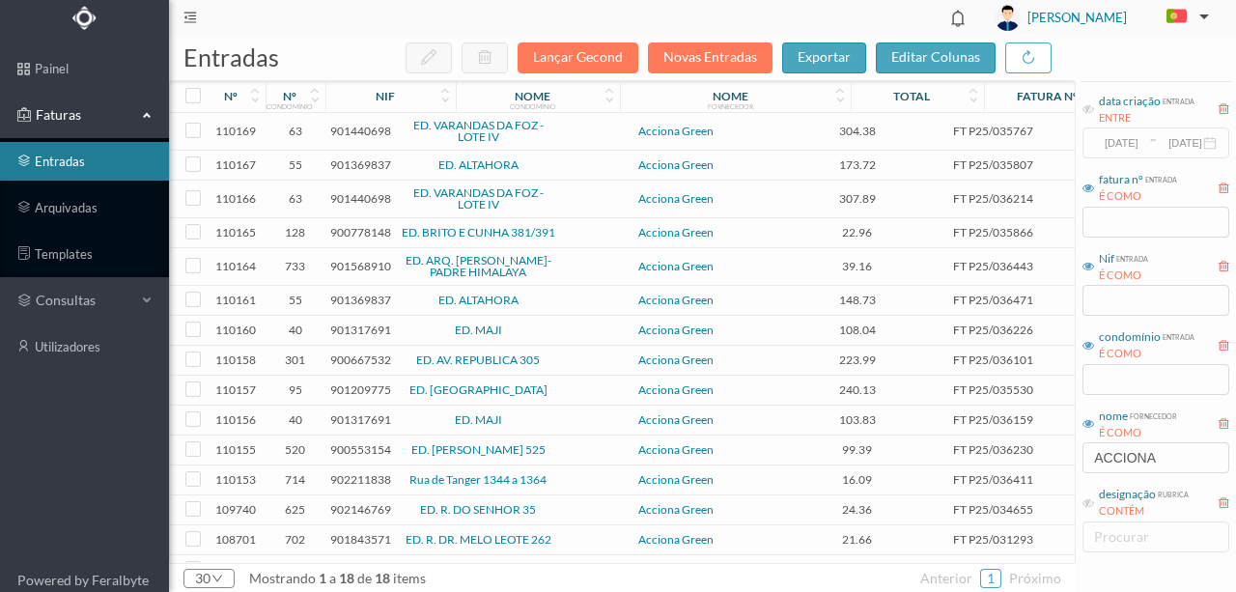
click at [355, 129] on span "901440698" at bounding box center [360, 131] width 61 height 14
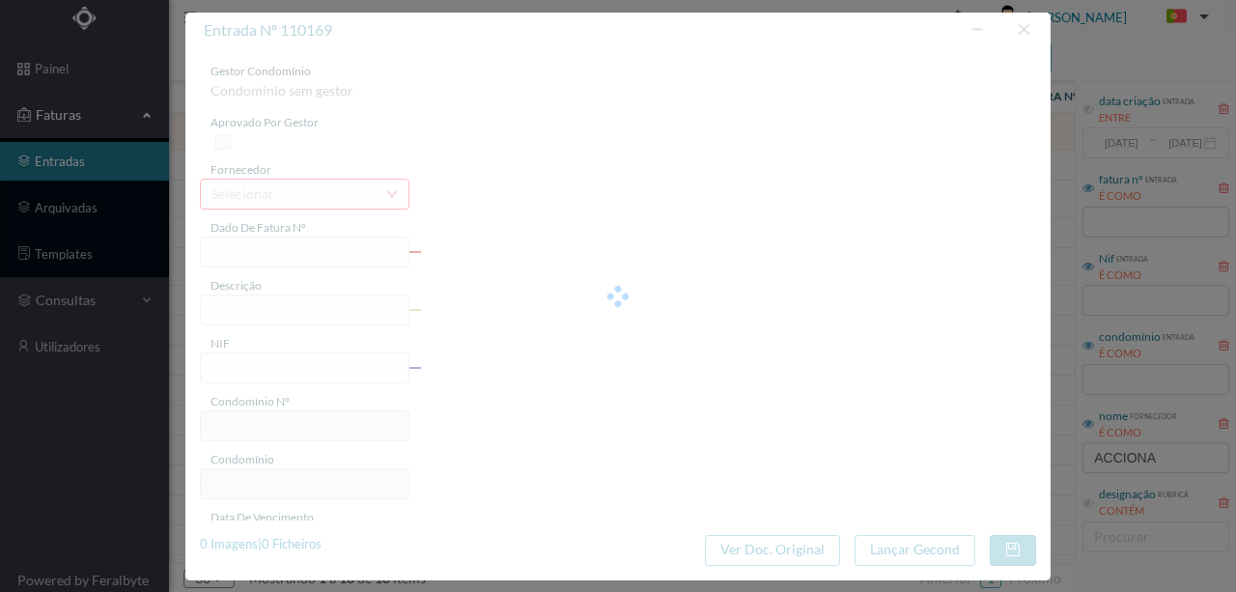
type input "FT P25/035767"
type input "JULIO LOURENCO PINTO 50"
type input "901440698"
type input "24-09-2025"
type input "25-08-2025"
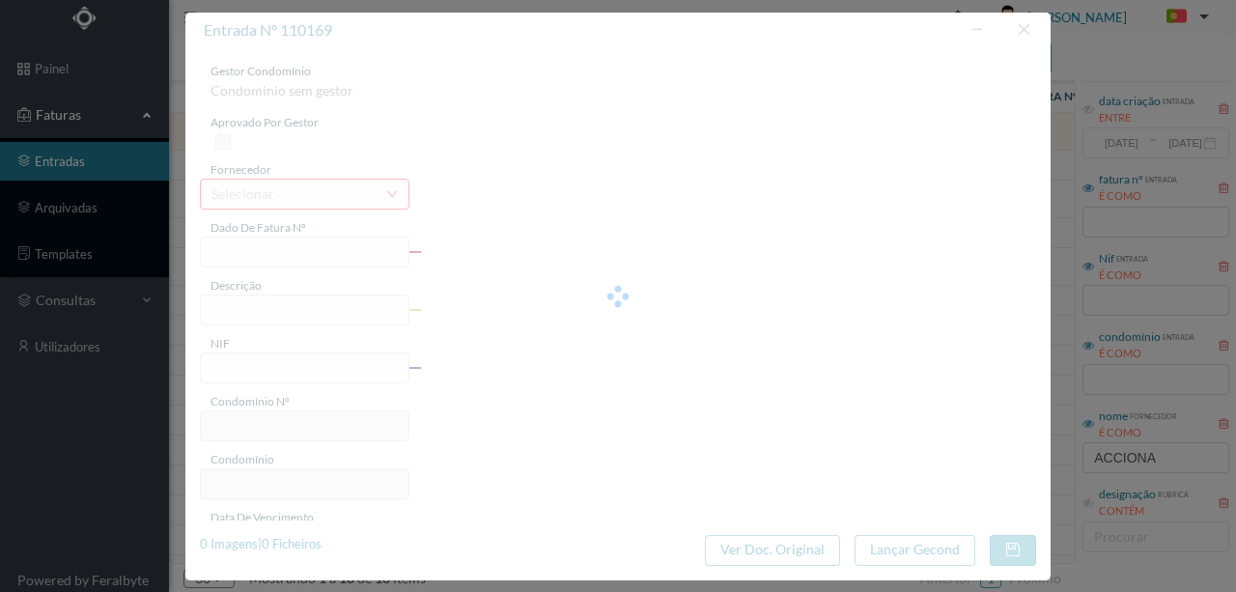
type input "24-09-2025"
type input "304.38"
type input "63"
type input "ED. VARANDAS DA FOZ - LOTE IV"
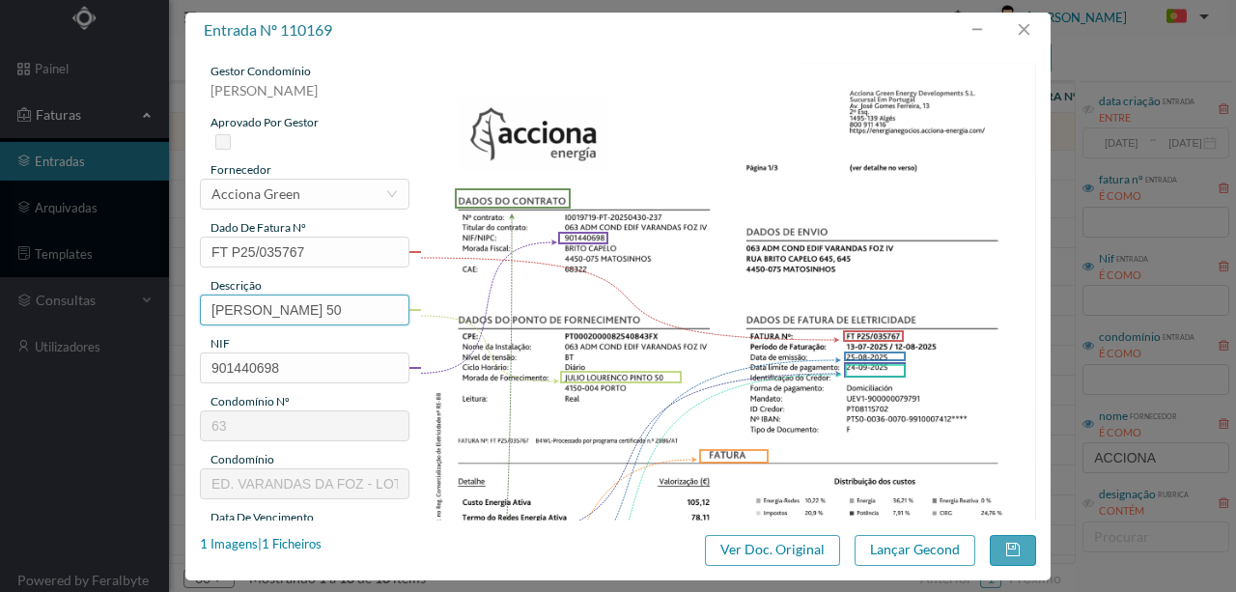
drag, startPoint x: 373, startPoint y: 312, endPoint x: 91, endPoint y: 301, distance: 282.1
click at [91, 301] on div "entrada nº 110169 gestor condomínio Rui Marques aprovado por gestor fornecedor …" at bounding box center [618, 296] width 1236 height 592
click at [274, 306] on input "50" at bounding box center [304, 309] width 209 height 31
paste input "(23.07.2025 a 22.08.2025)"
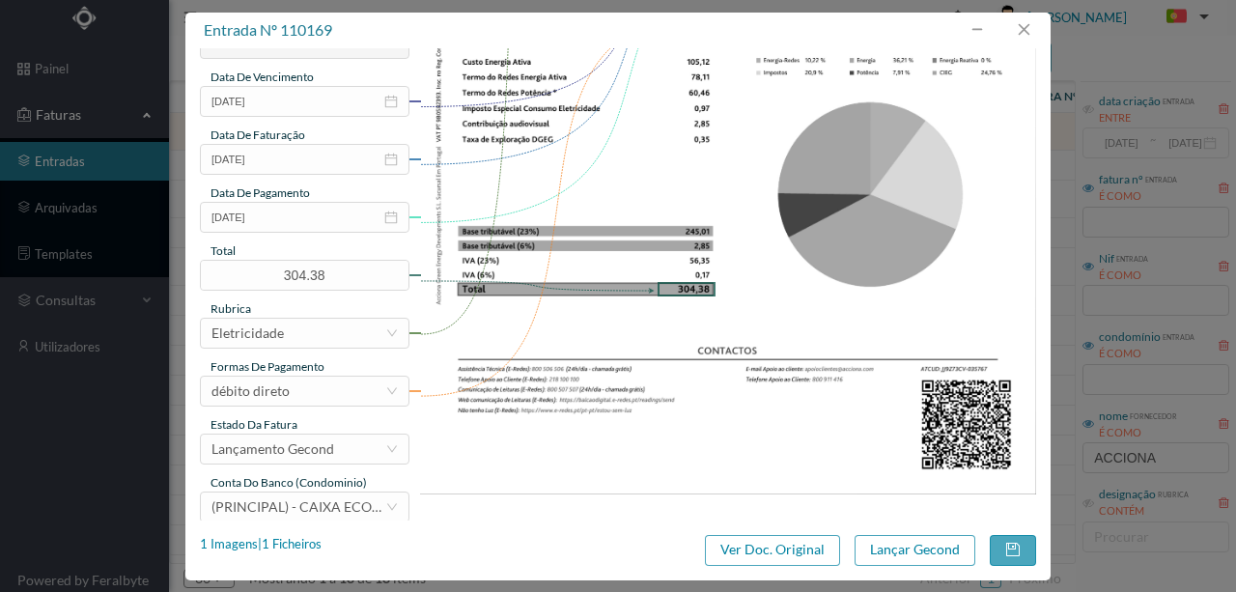
scroll to position [457, 0]
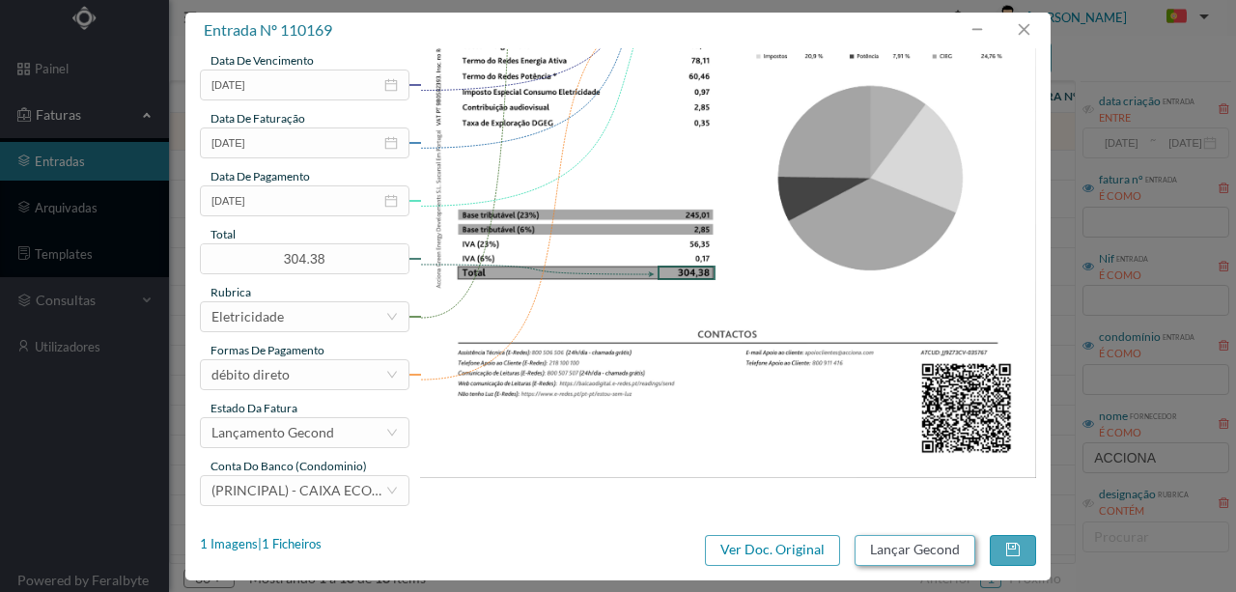
type input "50 (23.07.2025 a 22.08.2025)"
click at [898, 554] on button "Lançar Gecond" at bounding box center [914, 550] width 121 height 31
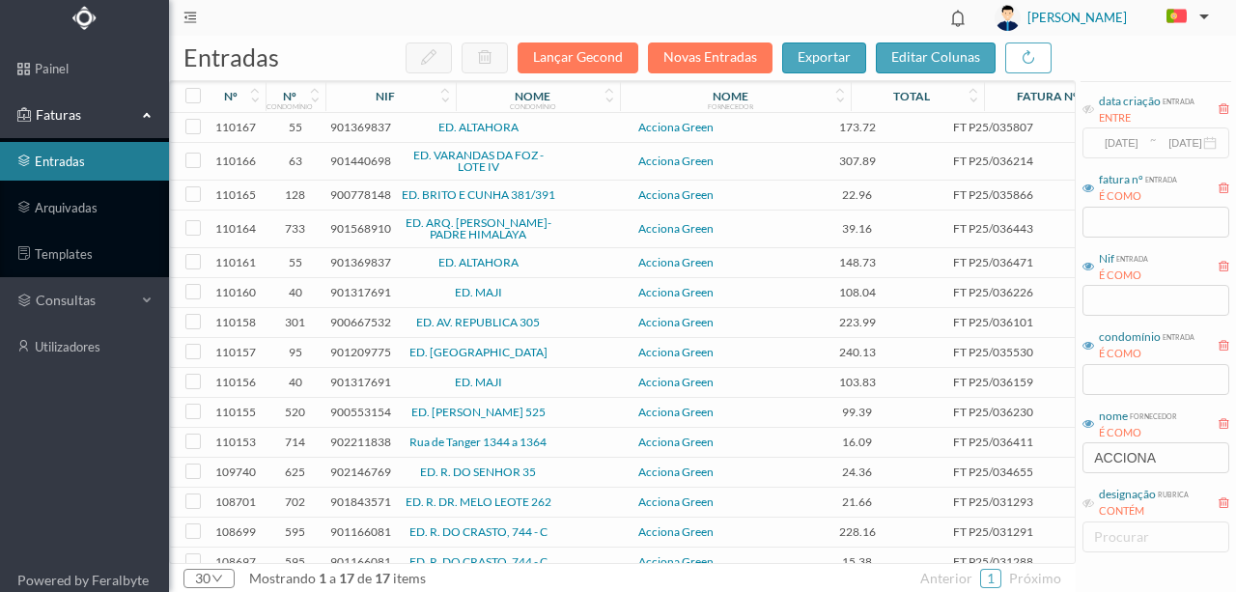
click at [357, 126] on span "901369837" at bounding box center [360, 127] width 61 height 14
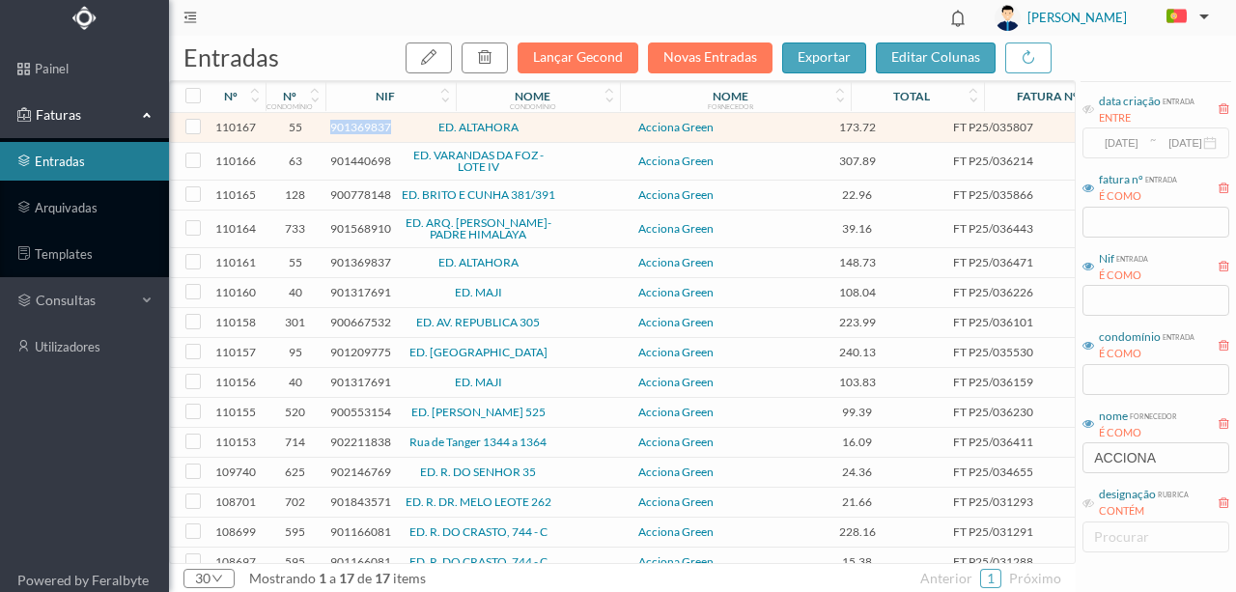
click at [357, 126] on span "901369837" at bounding box center [360, 127] width 61 height 14
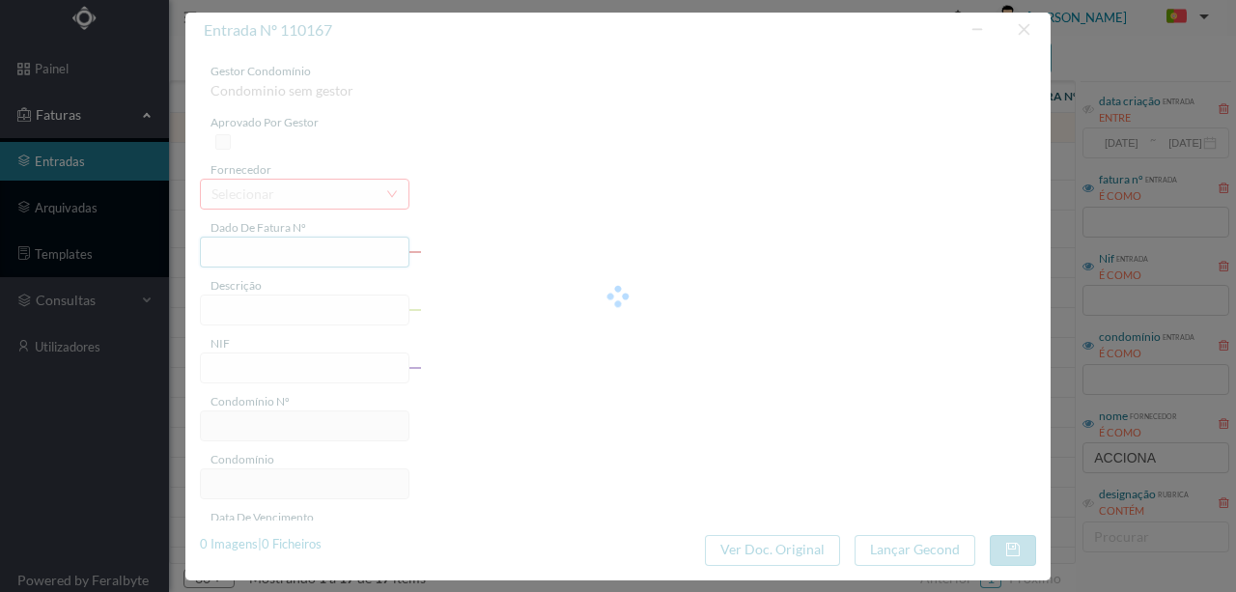
type input "FT P25/035807"
type input "CALOUSTE GULBENKIAN 1043C0"
type input "901369837"
type input "24-09-2025"
type input "25-08-2025"
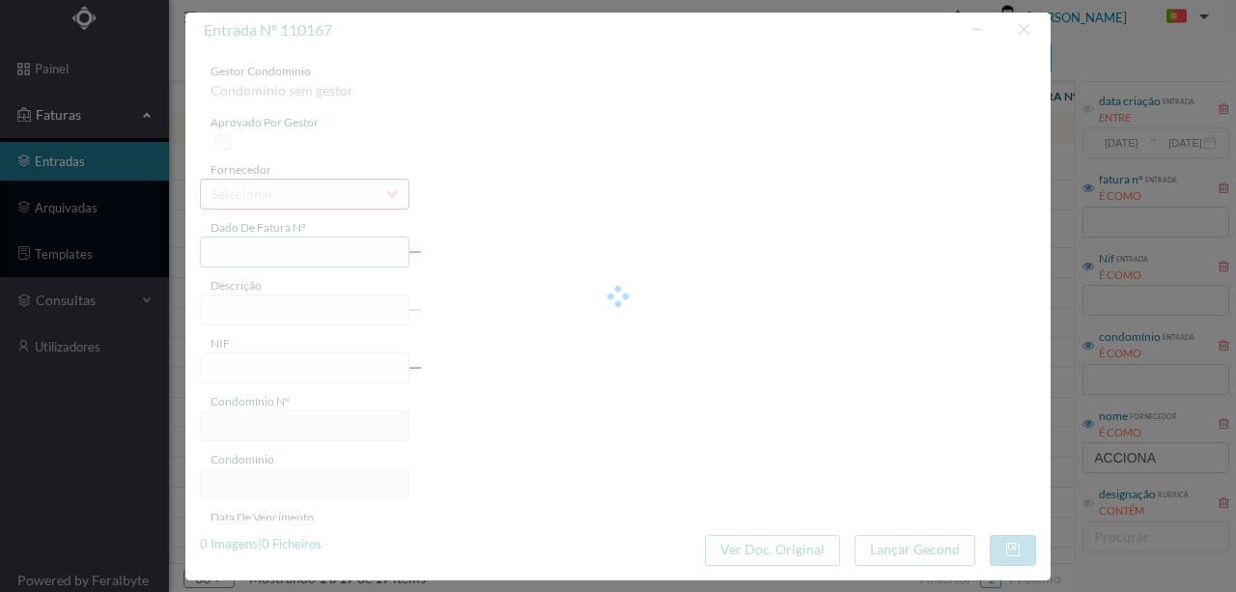
type input "24-09-2025"
type input "173.72"
type input "55"
type input "ED. ALTAHORA"
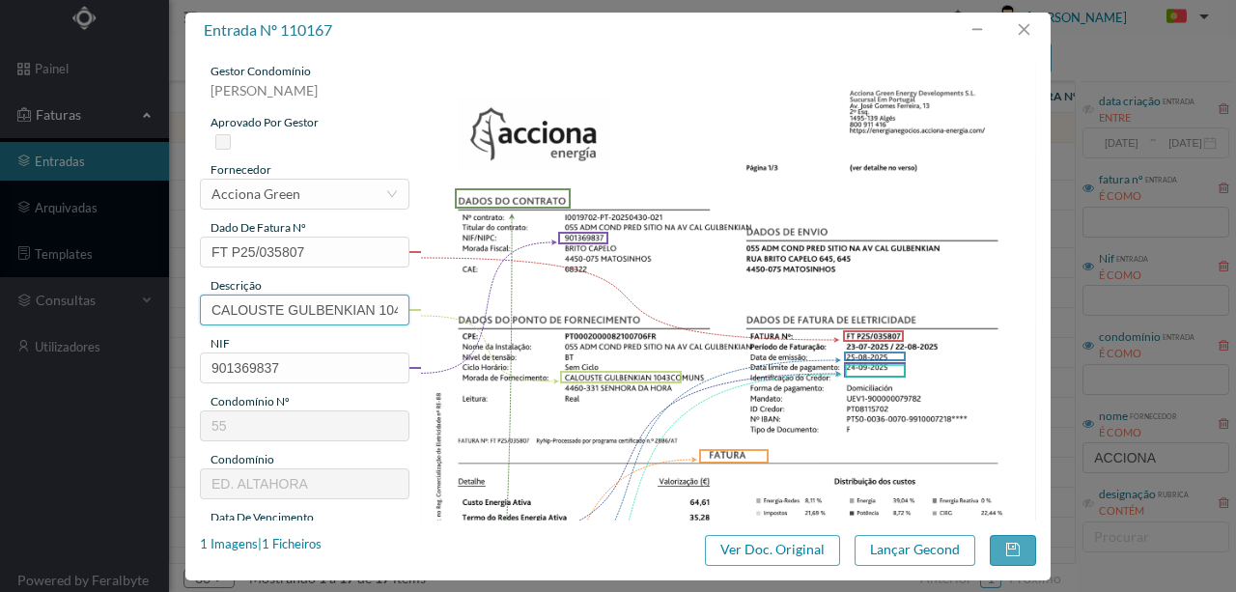
drag, startPoint x: 378, startPoint y: 308, endPoint x: 14, endPoint y: 294, distance: 365.2
click at [14, 294] on div "entrada nº 110167 gestor condomínio Rui Marques aprovado por gestor fornecedor …" at bounding box center [618, 296] width 1236 height 592
drag, startPoint x: 239, startPoint y: 307, endPoint x: 263, endPoint y: 318, distance: 25.5
click at [239, 307] on input "1043C0" at bounding box center [304, 309] width 209 height 31
click at [265, 305] on input "1043 C0" at bounding box center [304, 309] width 209 height 31
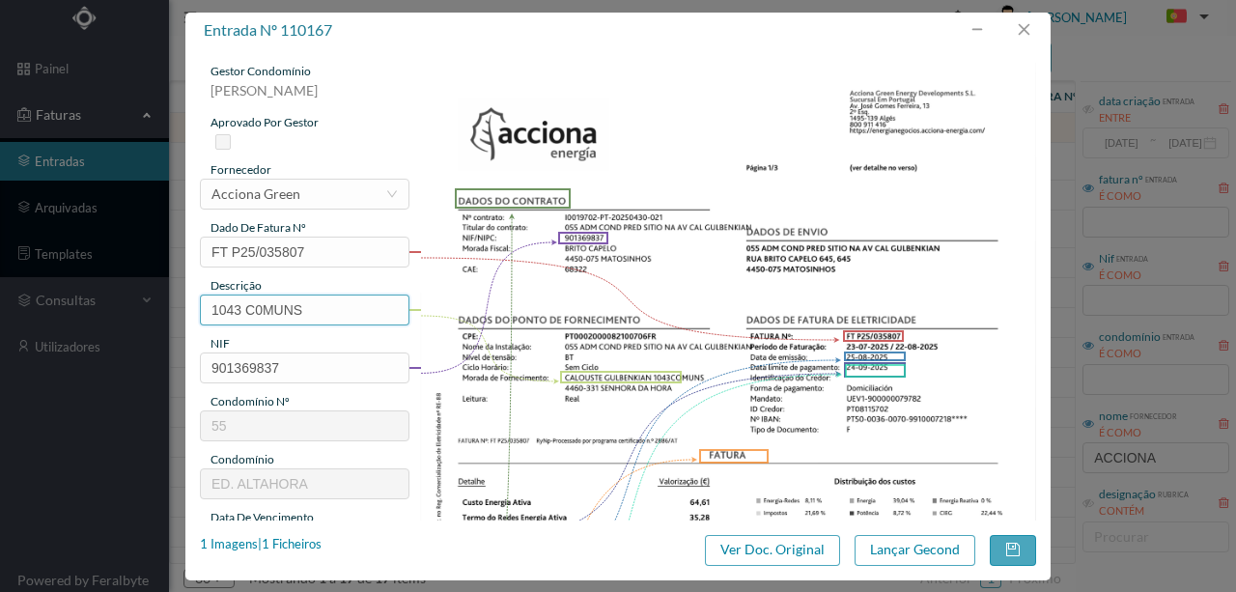
paste input "(23.07.2025 a 22.08.2025)"
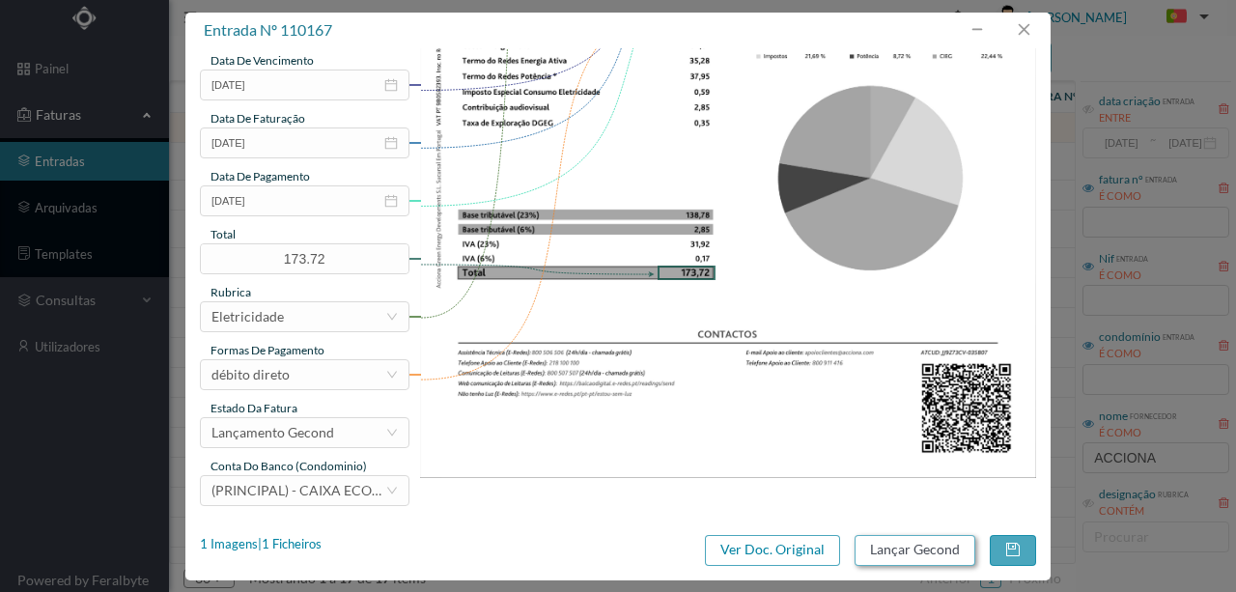
type input "1043 C0MUNS (23.07.2025 a 22.08.2025)"
click at [893, 545] on button "Lançar Gecond" at bounding box center [914, 550] width 121 height 31
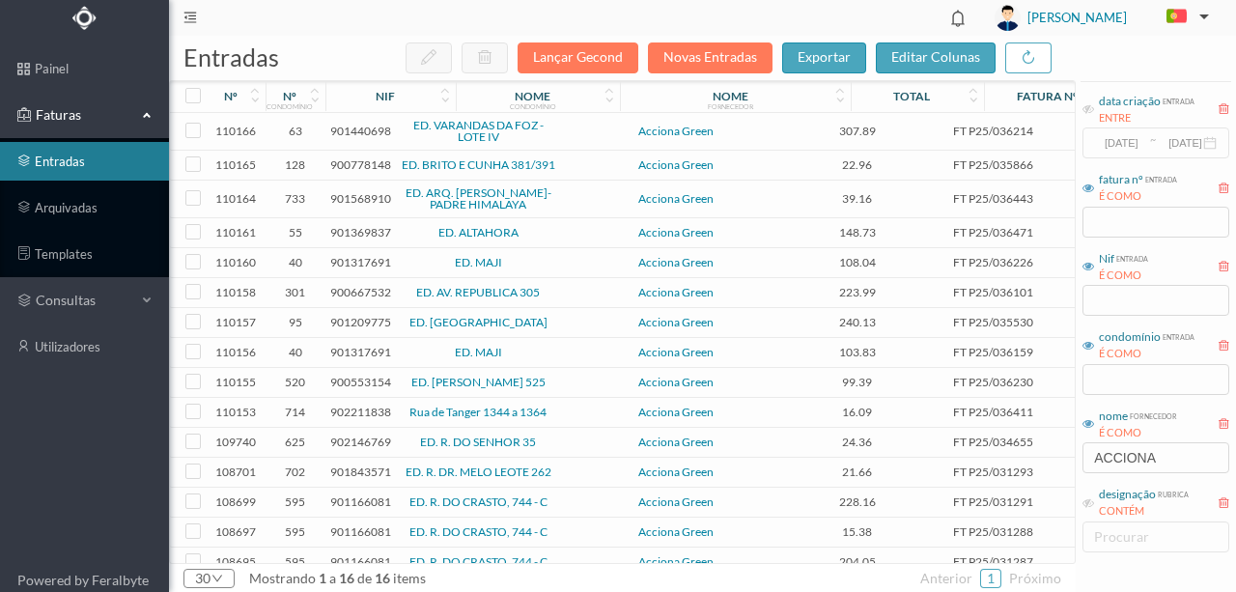
click at [362, 129] on span "901440698" at bounding box center [360, 131] width 61 height 14
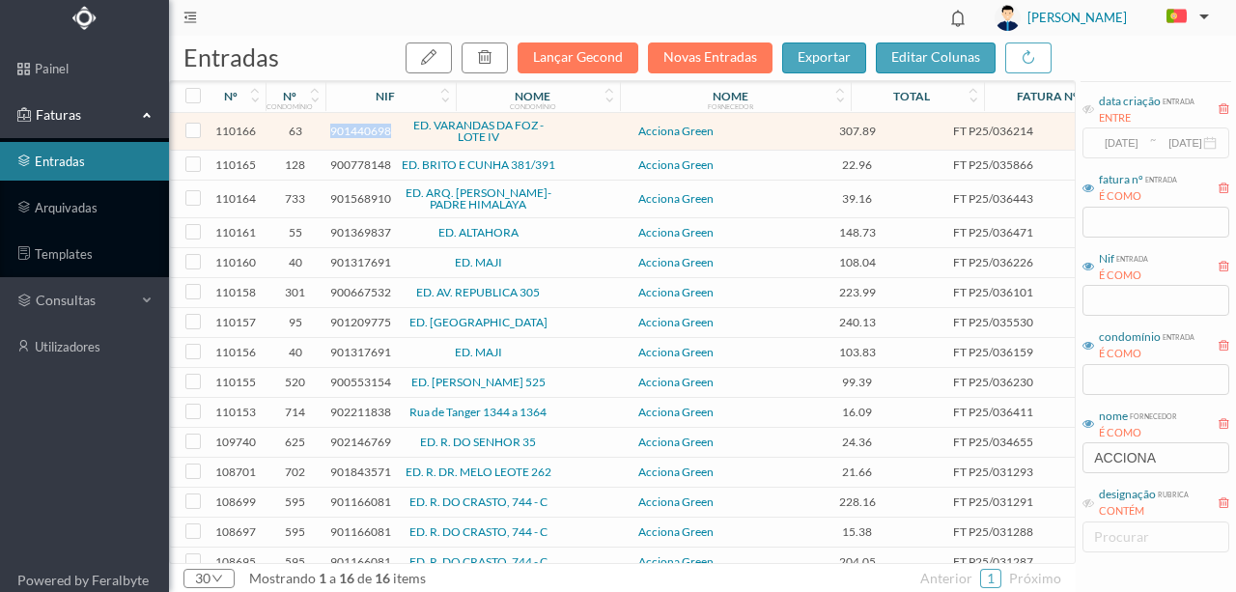
click at [362, 129] on span "901440698" at bounding box center [360, 131] width 61 height 14
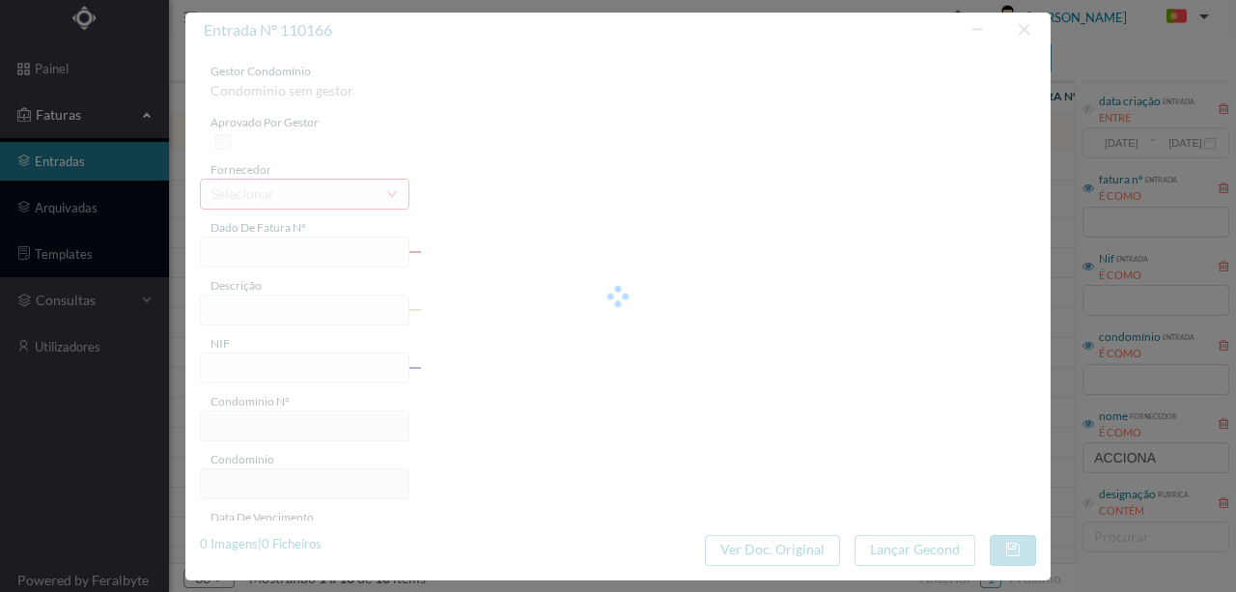
type input "FT P25/036214"
type input "JULIO LOURENCO PINTO 16"
type input "901440698"
type input "24-09-2025"
type input "25-08-2025"
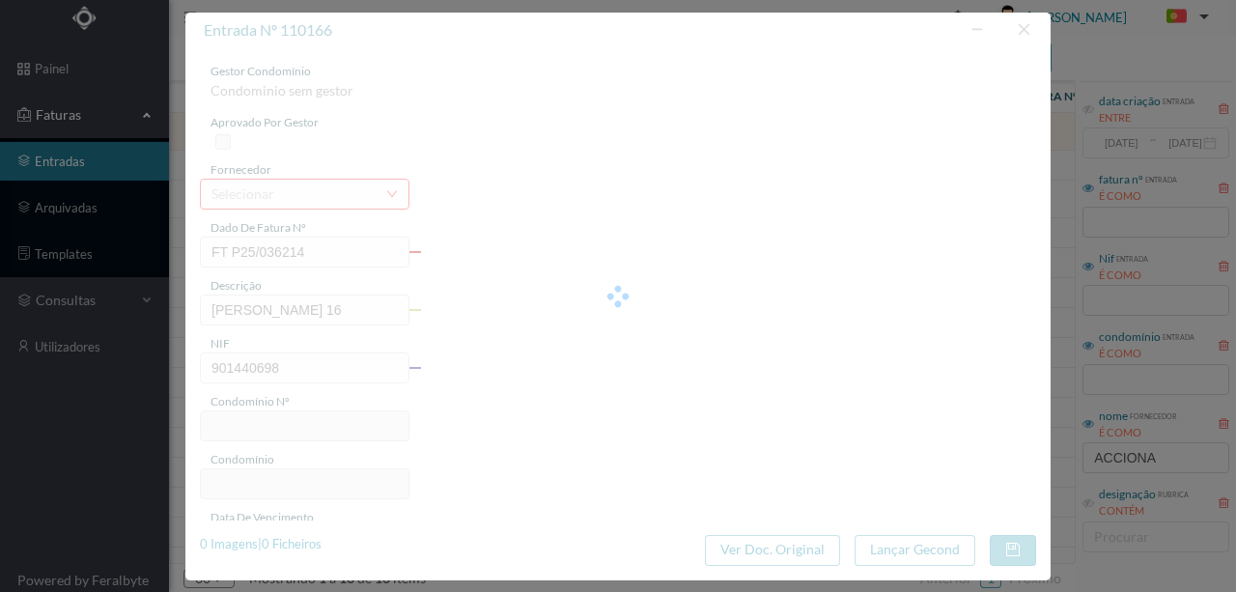
type input "24-09-2025"
type input "307.89"
type input "63"
type input "ED. VARANDAS DA FOZ - LOTE IV"
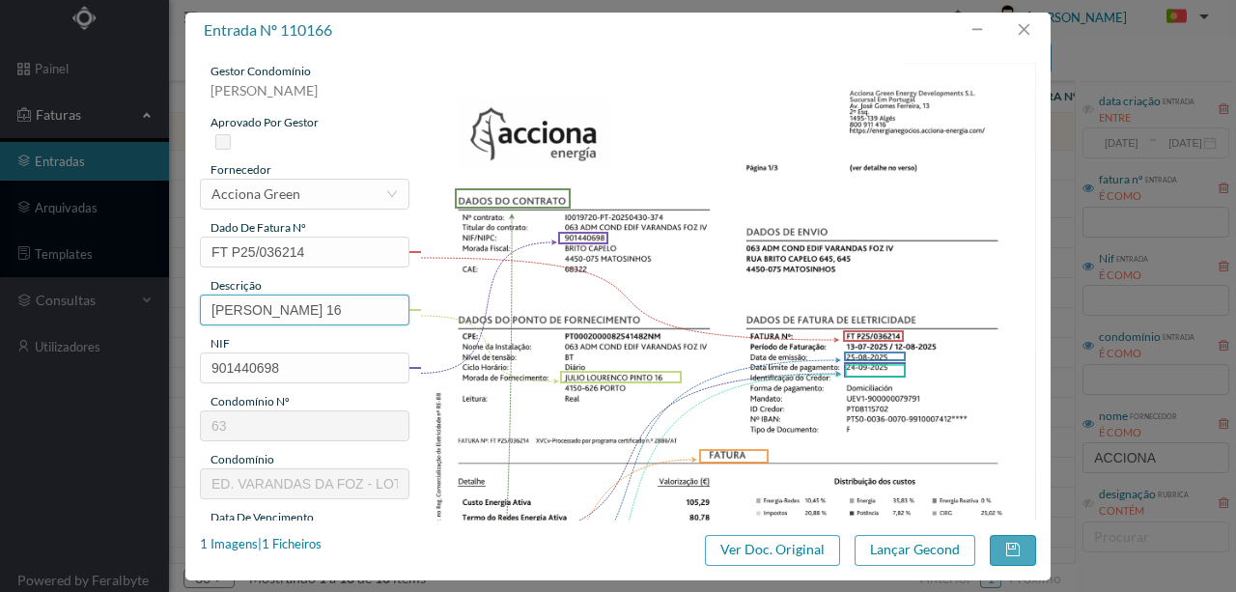
drag, startPoint x: 375, startPoint y: 305, endPoint x: 132, endPoint y: 294, distance: 242.5
click at [82, 298] on div "entrada nº 110166 gestor condomínio Rui Marques aprovado por gestor fornecedor …" at bounding box center [618, 296] width 1236 height 592
click at [321, 305] on input "16" at bounding box center [304, 309] width 209 height 31
paste input "(23.07.2025 a 22.08.2025)"
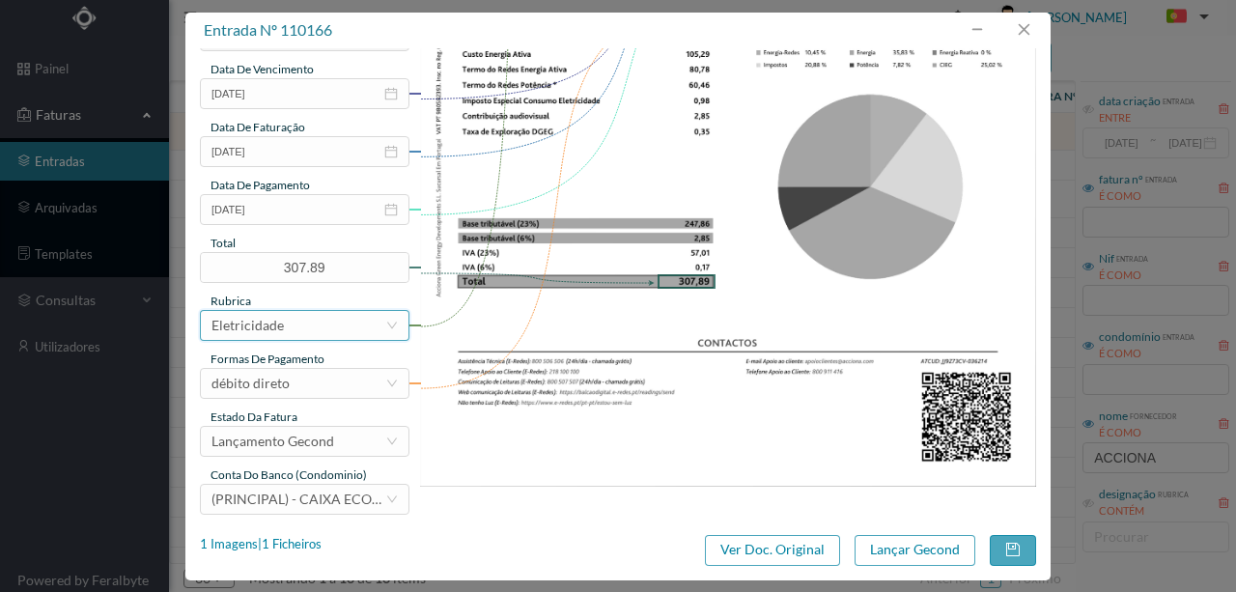
scroll to position [457, 0]
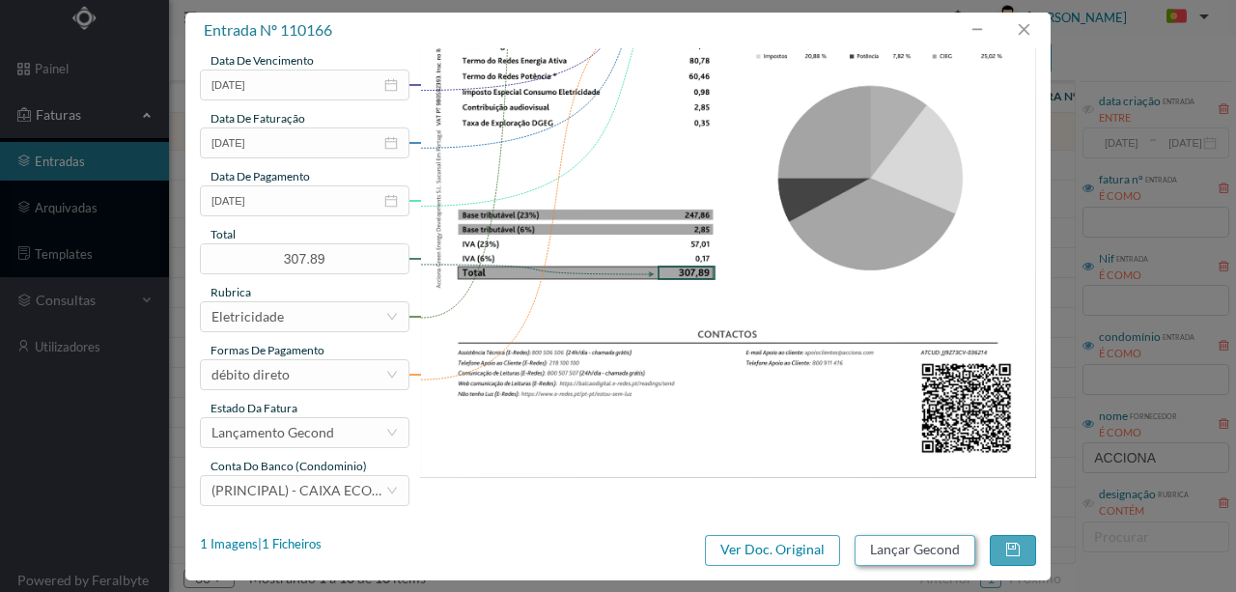
type input "16 (23.07.2025 a 22.08.2025)"
click at [894, 551] on button "Lançar Gecond" at bounding box center [914, 550] width 121 height 31
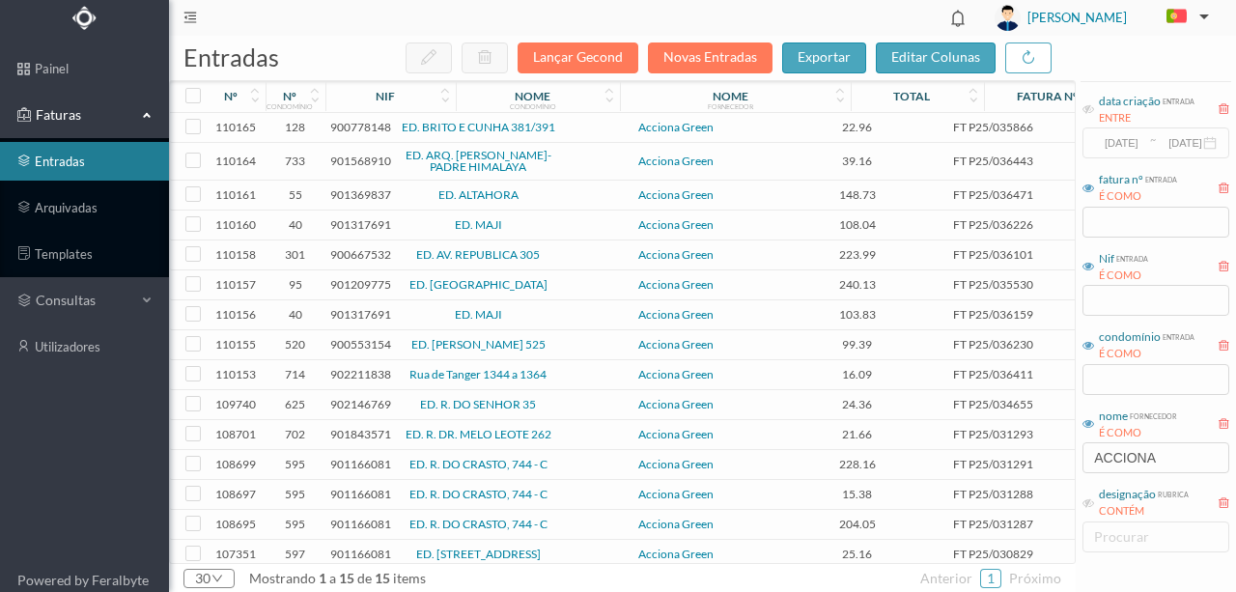
click at [369, 129] on span "900778148" at bounding box center [360, 127] width 61 height 14
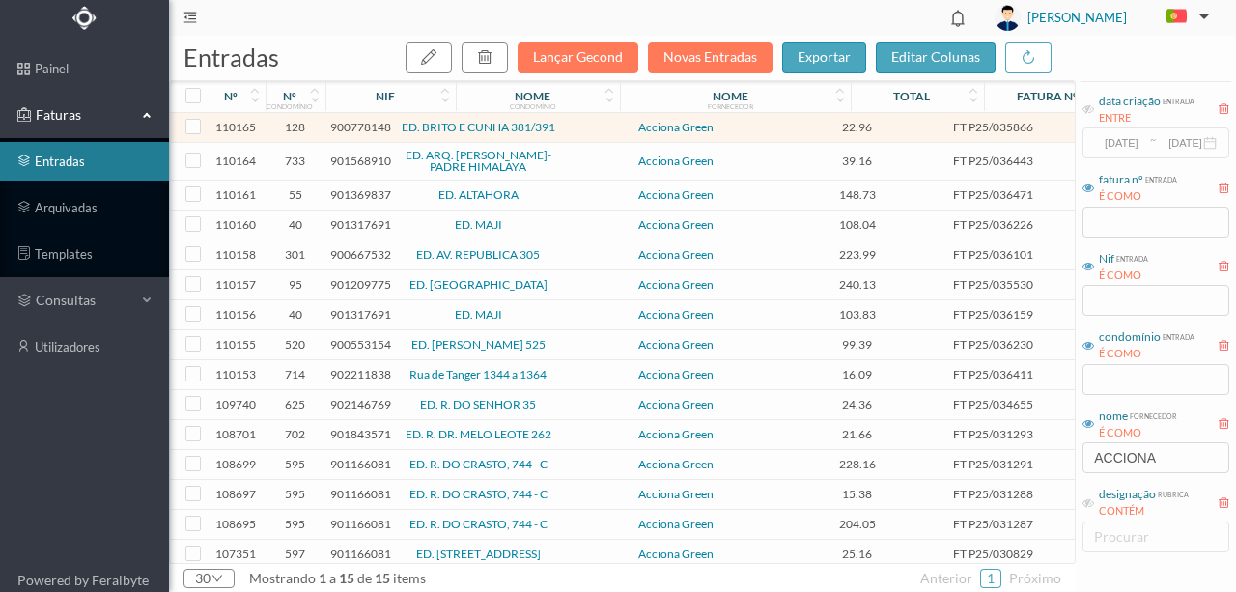
click at [373, 127] on span "900778148" at bounding box center [360, 127] width 61 height 14
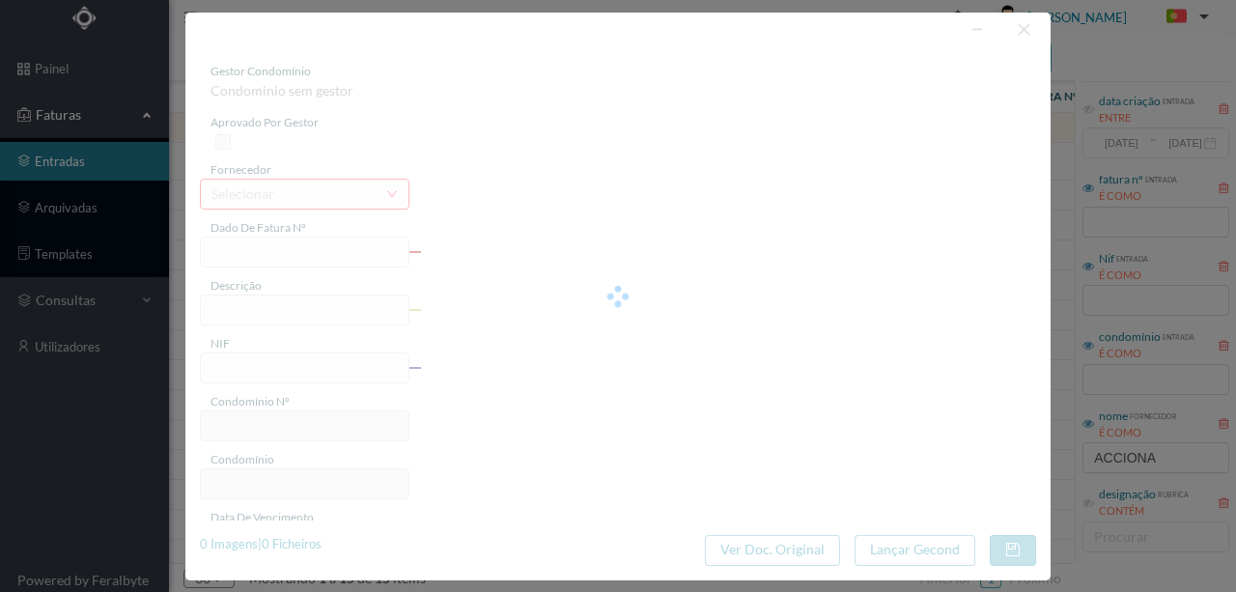
type input "FT P25/035866"
type input "BRITO E CUNHA 391"
type input "900778148"
type input "24-09-2025"
type input "25-08-2025"
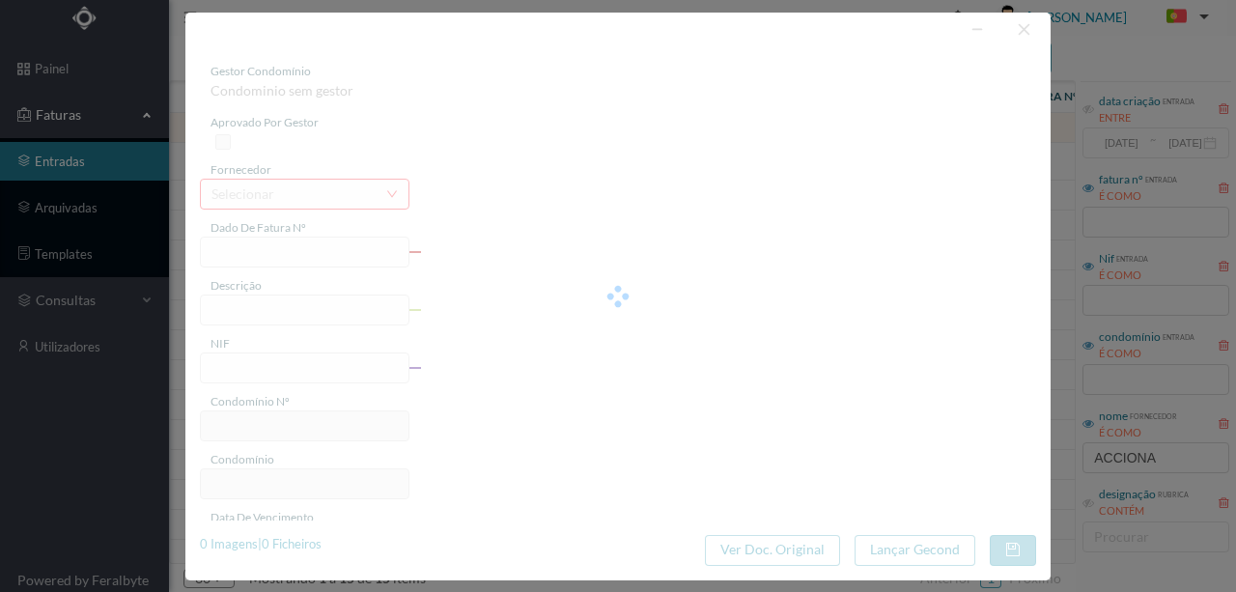
type input "24-09-2025"
type input "22.96"
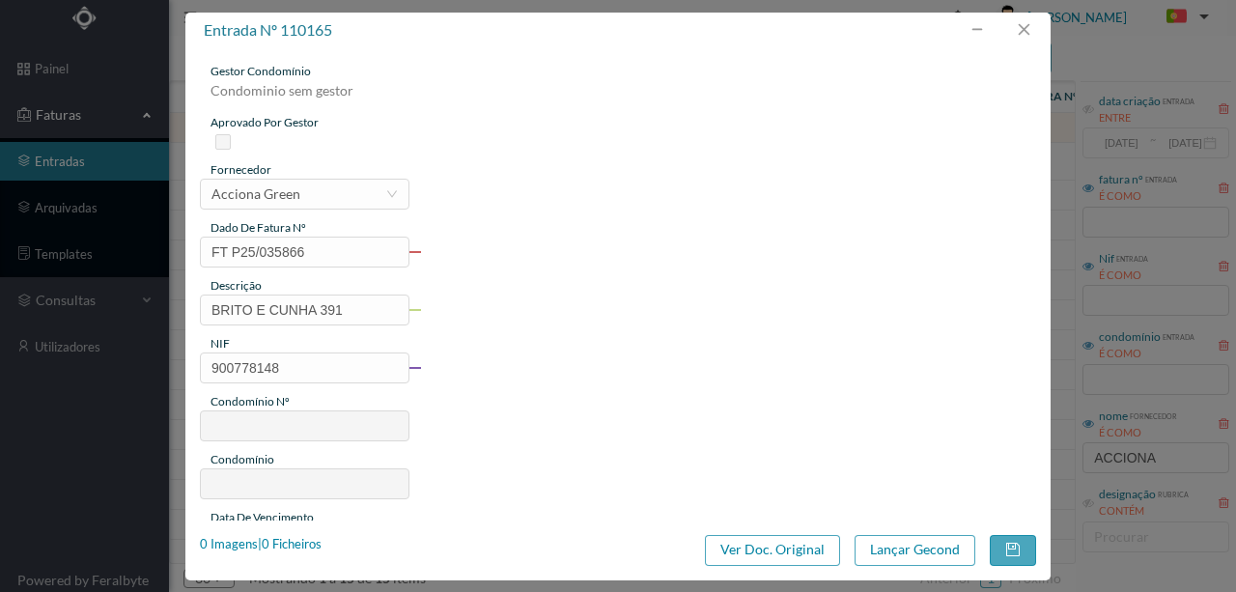
type input "128"
type input "ED. BRITO E CUNHA 381/391"
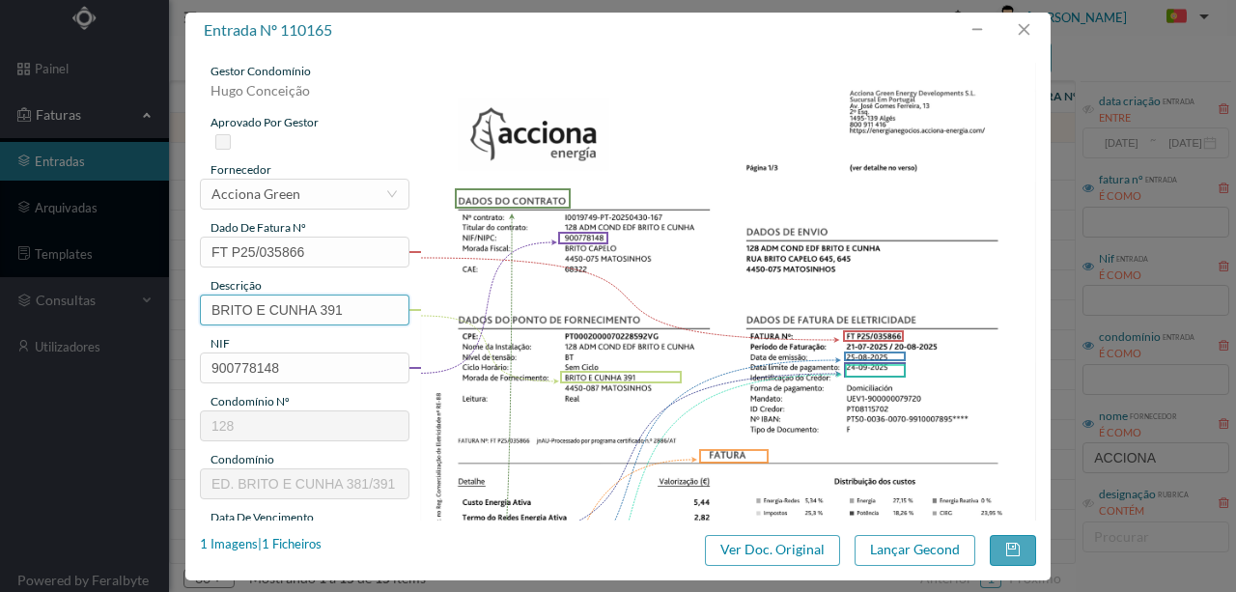
drag, startPoint x: 317, startPoint y: 309, endPoint x: 108, endPoint y: 270, distance: 212.1
click at [120, 284] on div "entrada nº 110165 gestor condomínio Hugo Conceição aprovado por gestor forneced…" at bounding box center [618, 296] width 1236 height 592
click at [272, 309] on input "391" at bounding box center [304, 309] width 209 height 31
paste input "(23.07.2025 a 22.08.2025)"
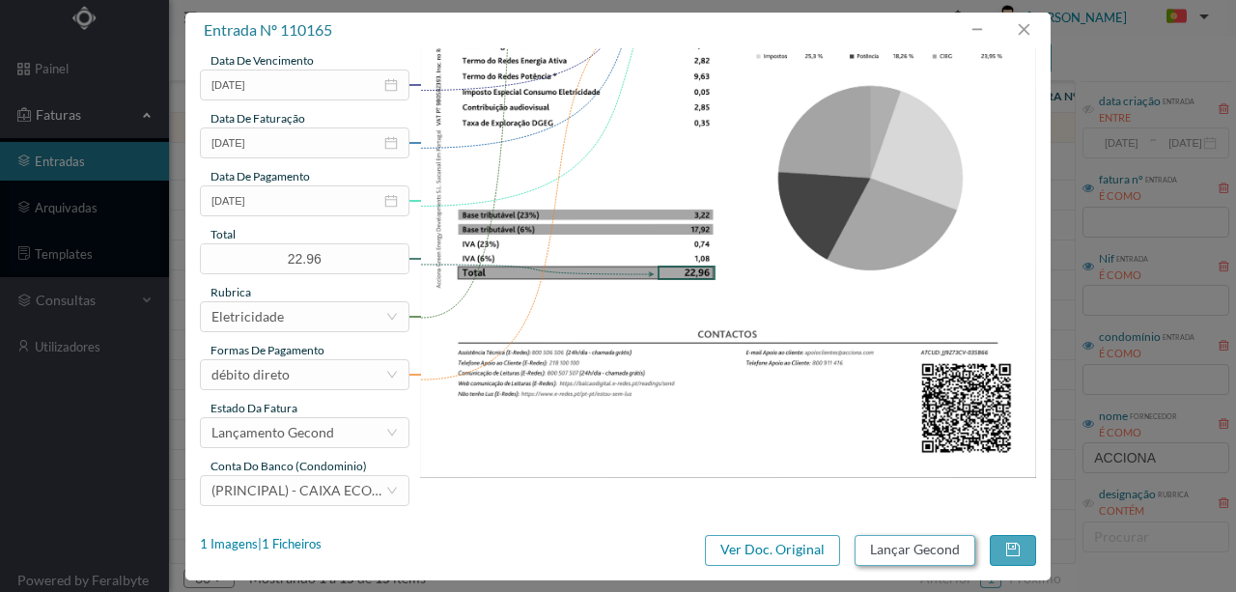
type input "391 (23.07.2025 a 22.08.2025)"
click at [866, 546] on button "Lançar Gecond" at bounding box center [914, 550] width 121 height 31
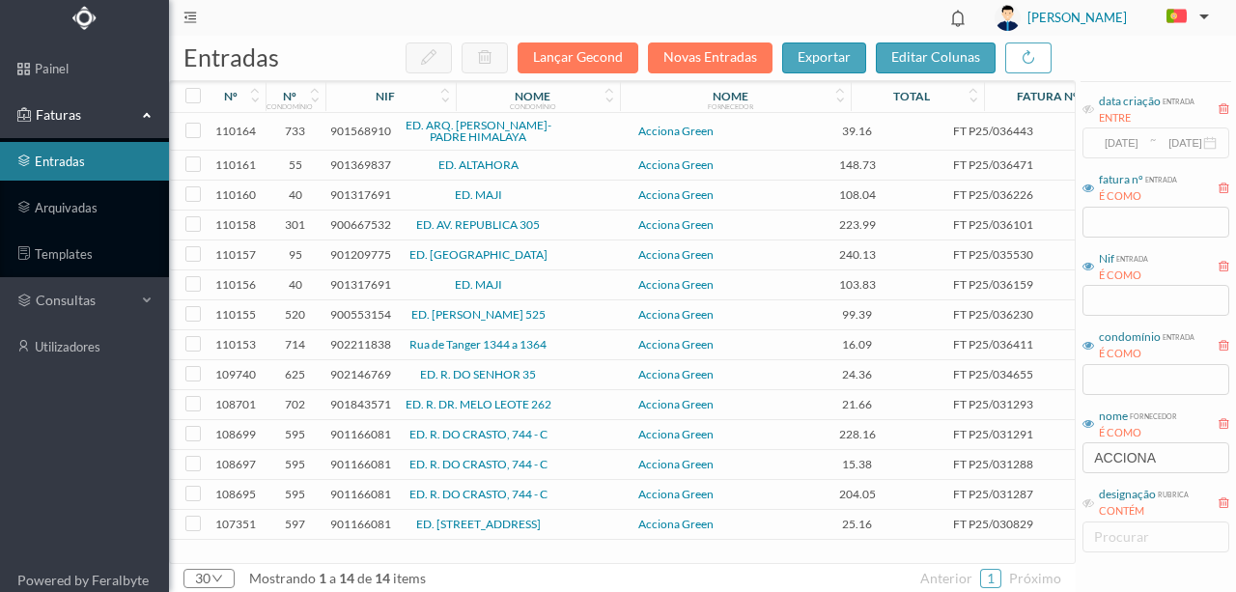
click at [356, 131] on span "901568910" at bounding box center [360, 131] width 61 height 14
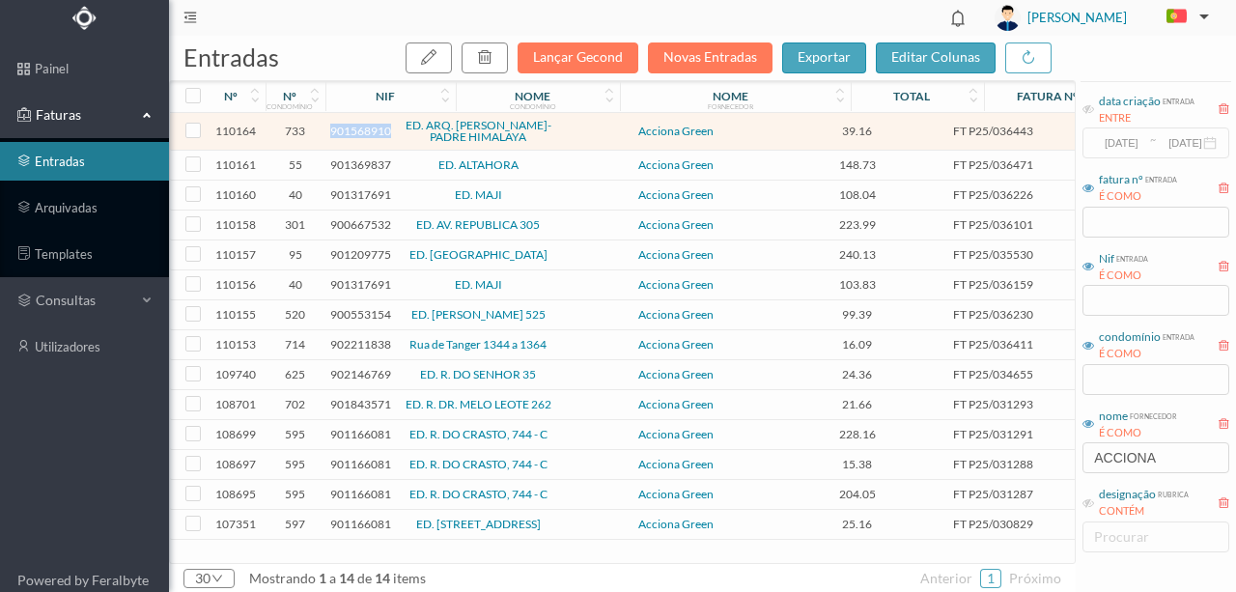
click at [356, 131] on span "901568910" at bounding box center [360, 131] width 61 height 14
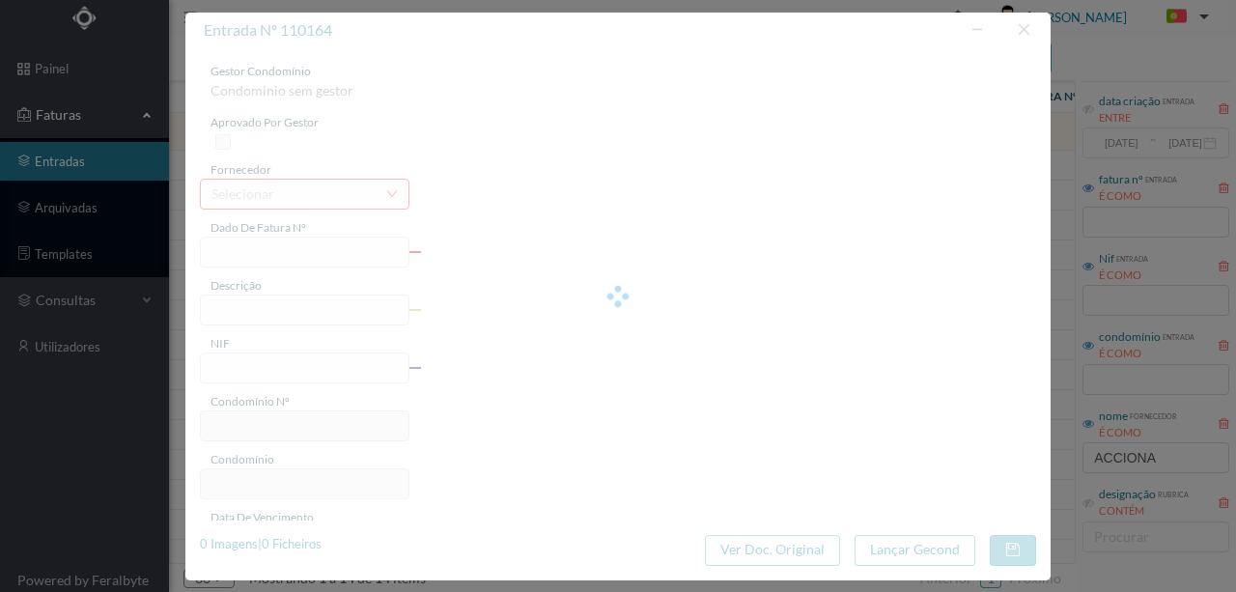
type input "FT P25/036443"
type input "PADRE HIMALAYA 50 F COMUNS"
type input "901568910"
type input "24-09-2025"
type input "25-08-2025"
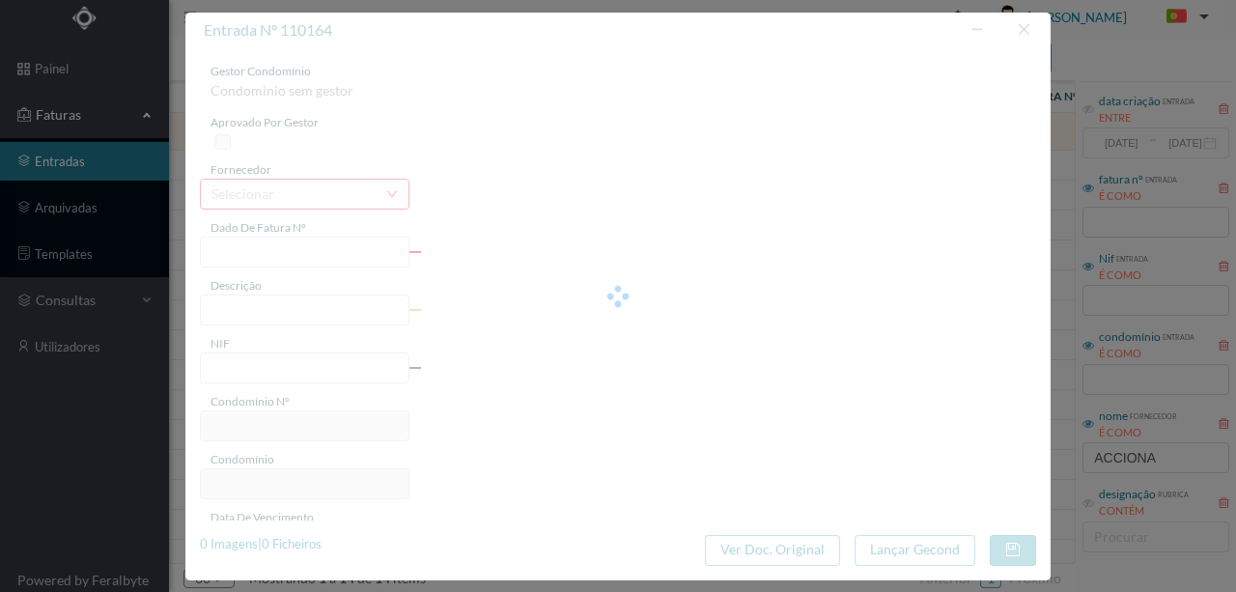
type input "24-09-2025"
type input "39.16"
type input "733"
type input "ED. ARQ. [PERSON_NAME]-PADRE HIMALAYA"
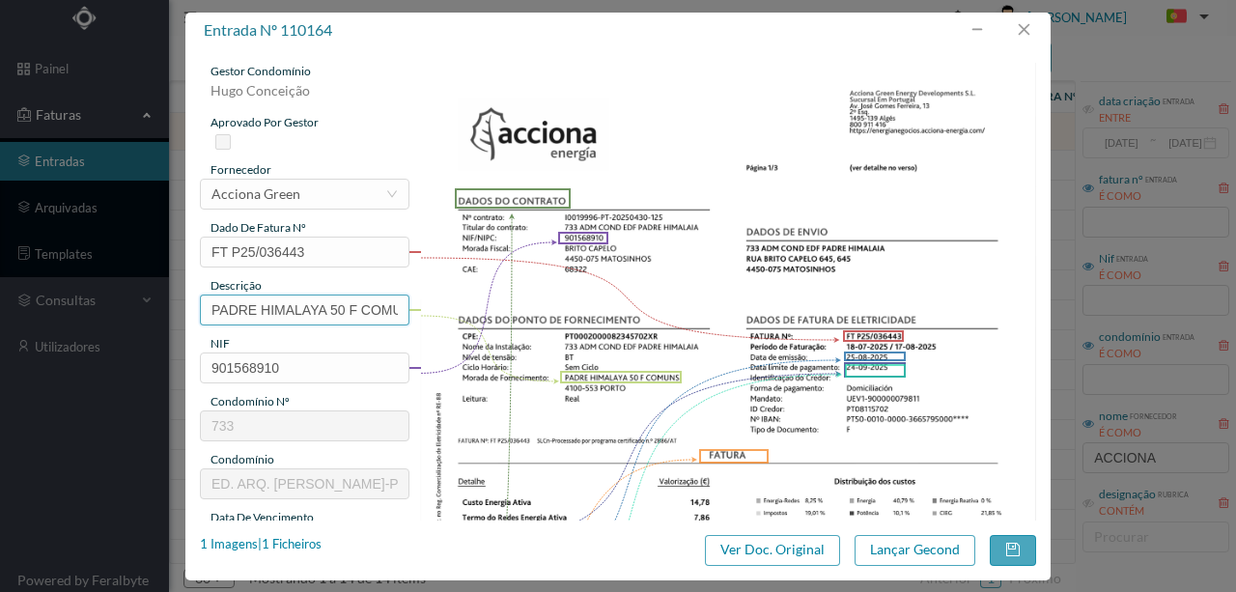
drag, startPoint x: 359, startPoint y: 309, endPoint x: 116, endPoint y: 304, distance: 243.3
click at [119, 304] on div "entrada nº 110164 gestor condomínio Hugo Conceição aprovado por gestor forneced…" at bounding box center [618, 296] width 1236 height 592
click at [333, 309] on input "50 COMUNS" at bounding box center [304, 309] width 209 height 31
paste input "(23.07.2025 a 22.08.2025)"
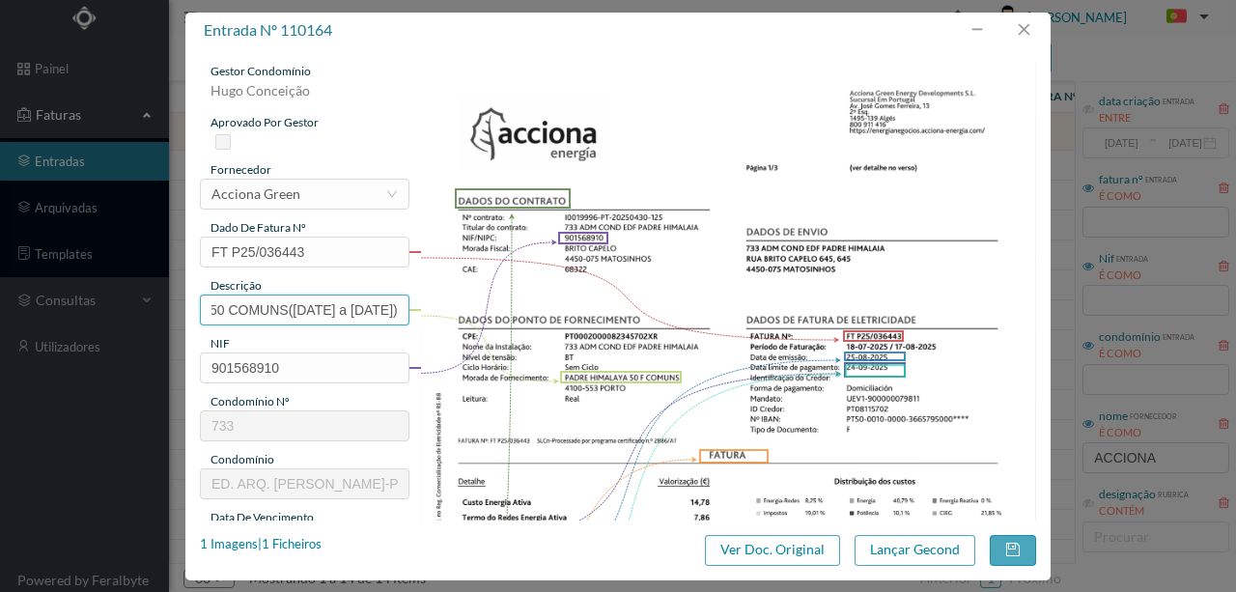
click at [238, 311] on input "50 COMUNS(23.07.2025 a 22.08.2025)" at bounding box center [304, 309] width 209 height 31
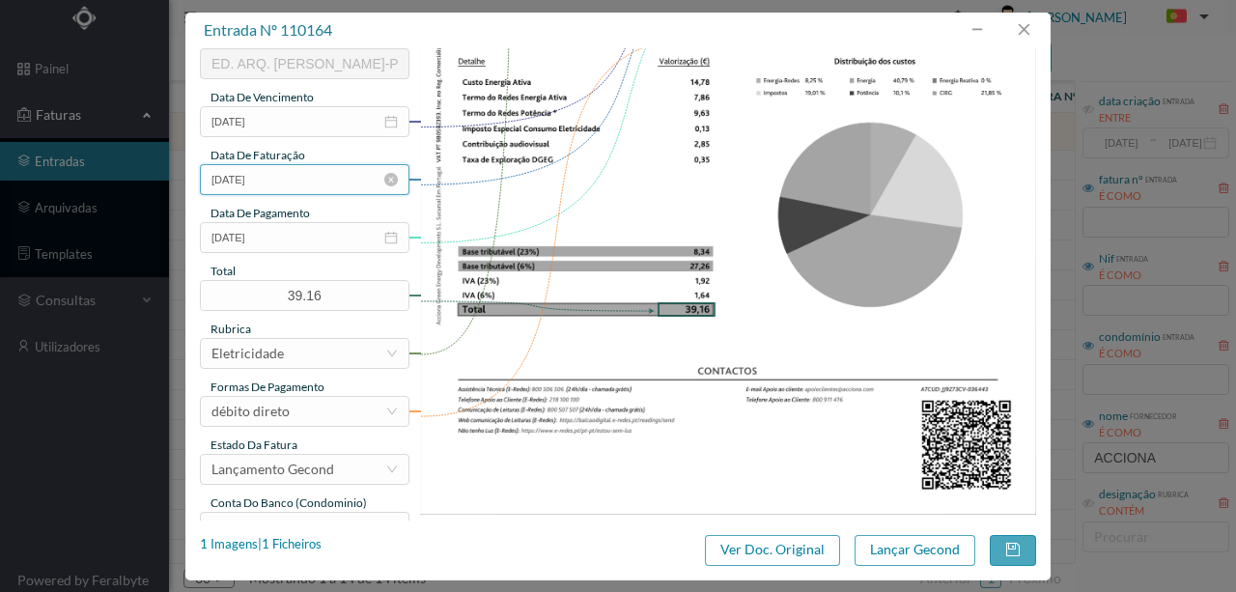
scroll to position [457, 0]
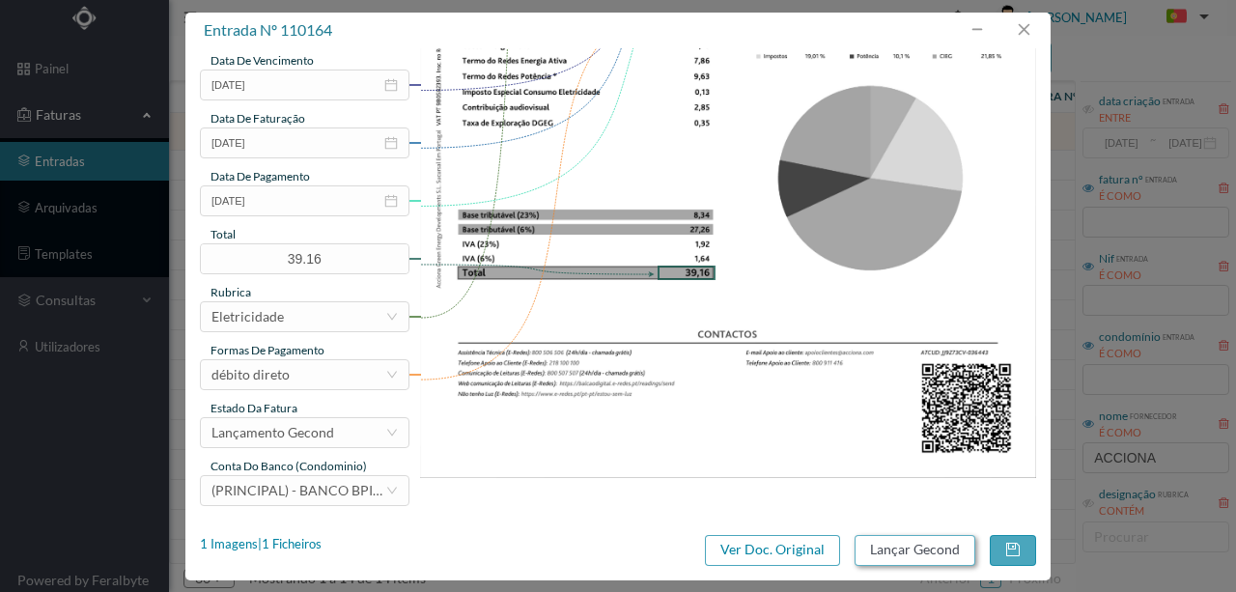
type input "50 COMUNS (23.07.2025 a 22.08.2025)"
click at [915, 548] on button "Lançar Gecond" at bounding box center [914, 550] width 121 height 31
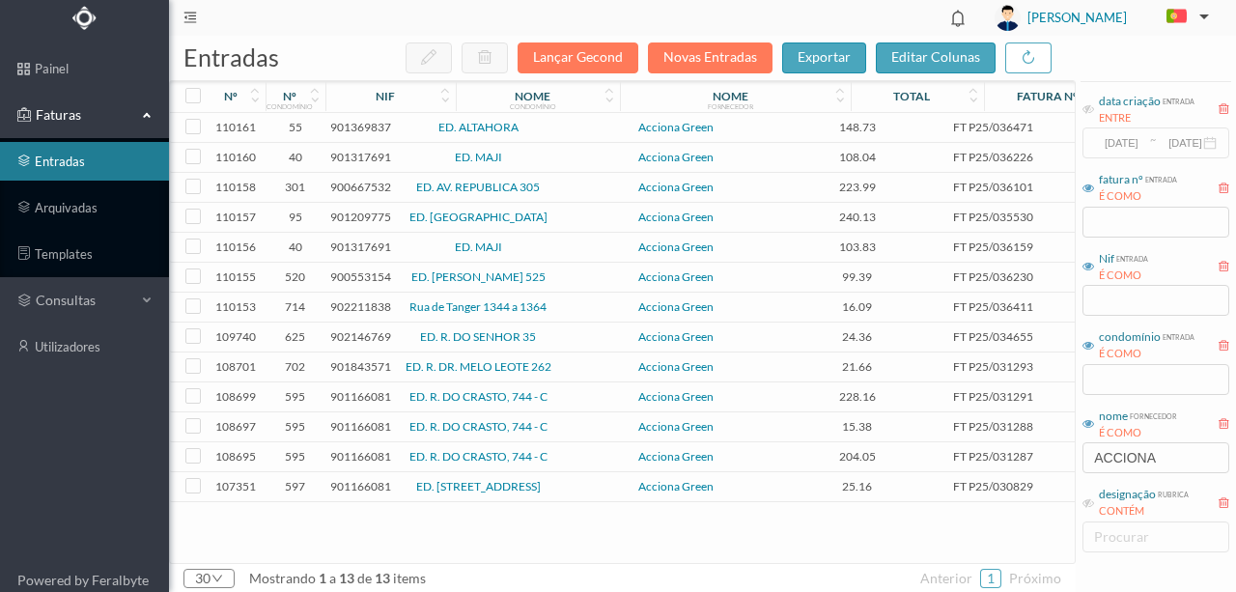
click at [361, 126] on span "901369837" at bounding box center [360, 127] width 61 height 14
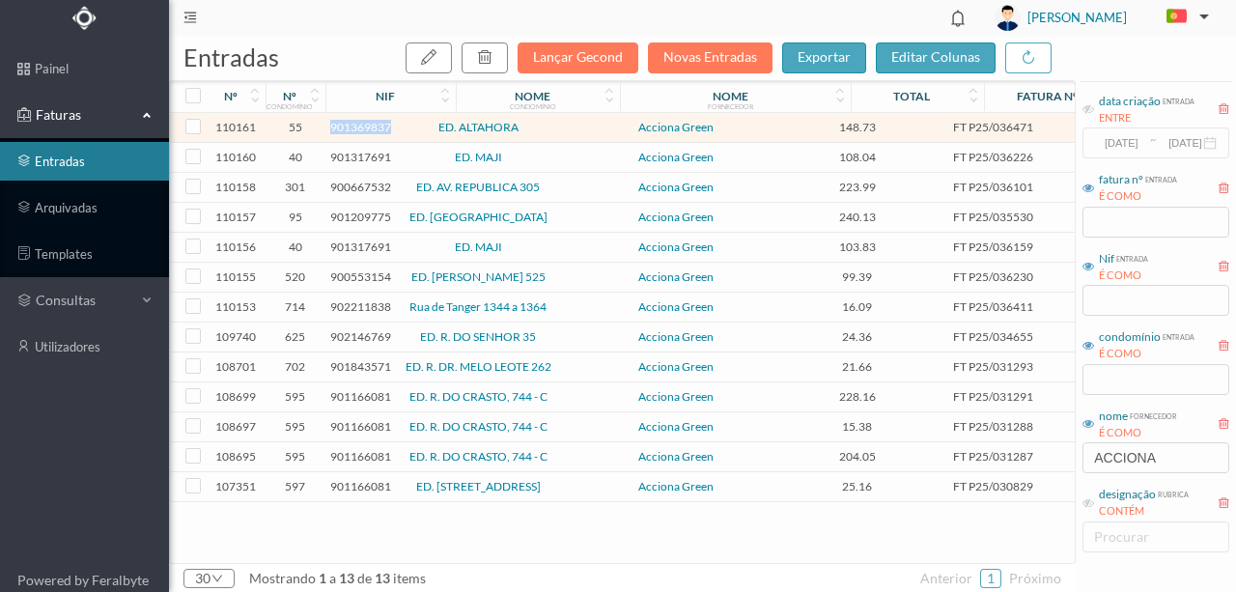
click at [361, 126] on span "901369837" at bounding box center [360, 127] width 61 height 14
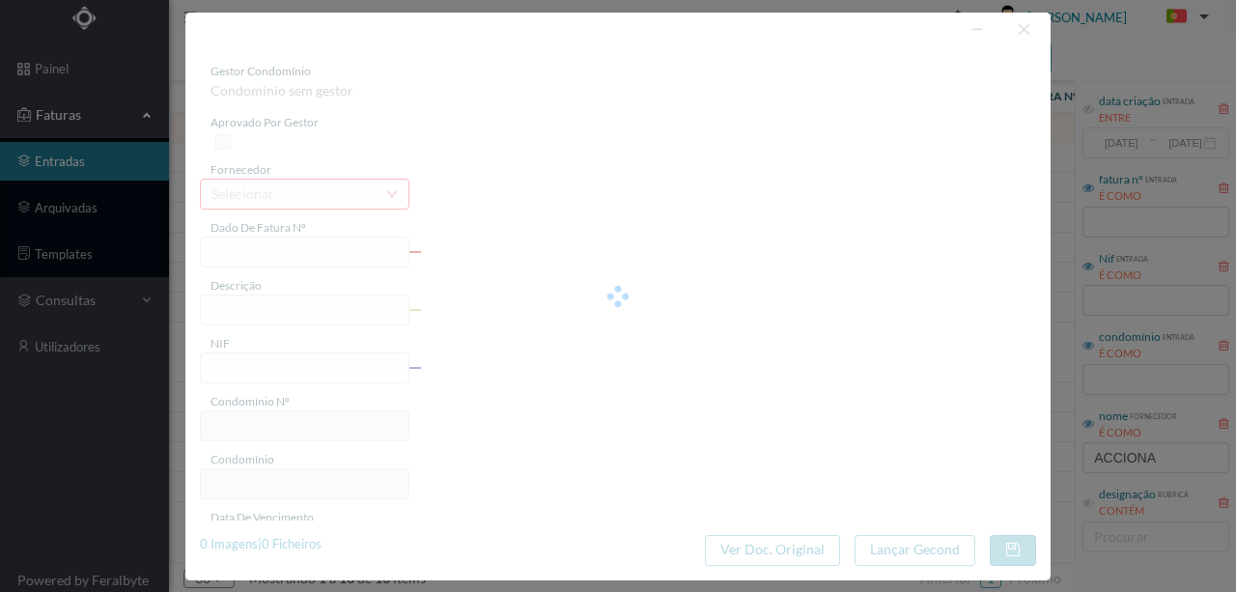
type input "FT P25/036471"
type input "CALOUSTE GULBENKIAN 1055 CC"
type input "901369837"
type input "24-09-2025"
type input "25-08-2025"
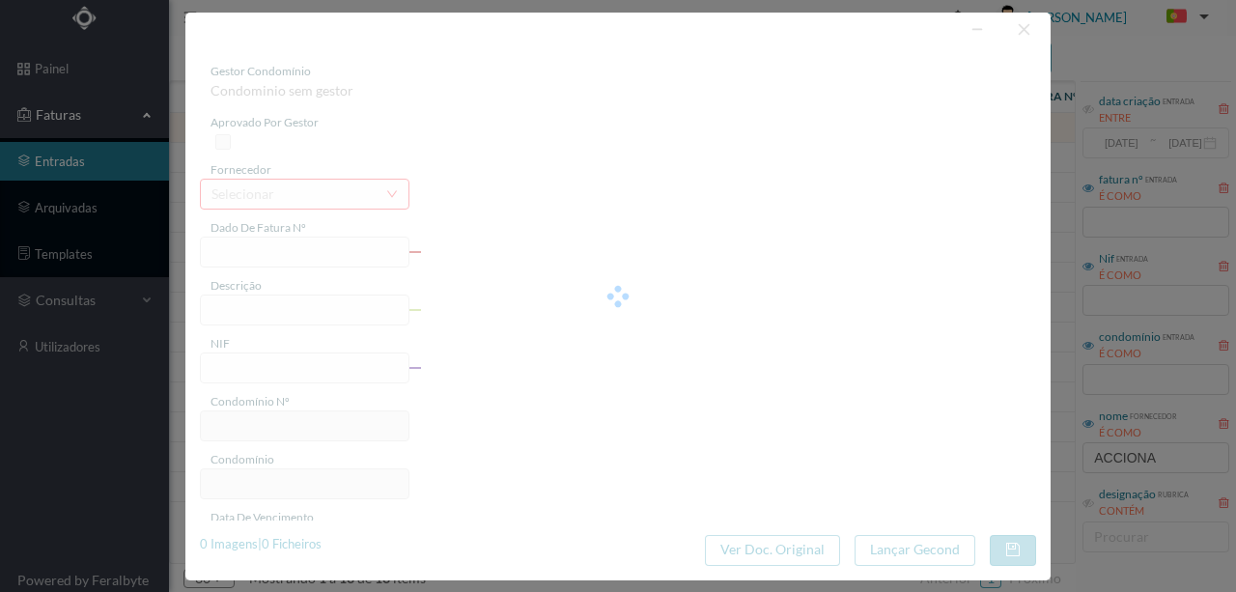
type input "24-09-2025"
type input "148.73"
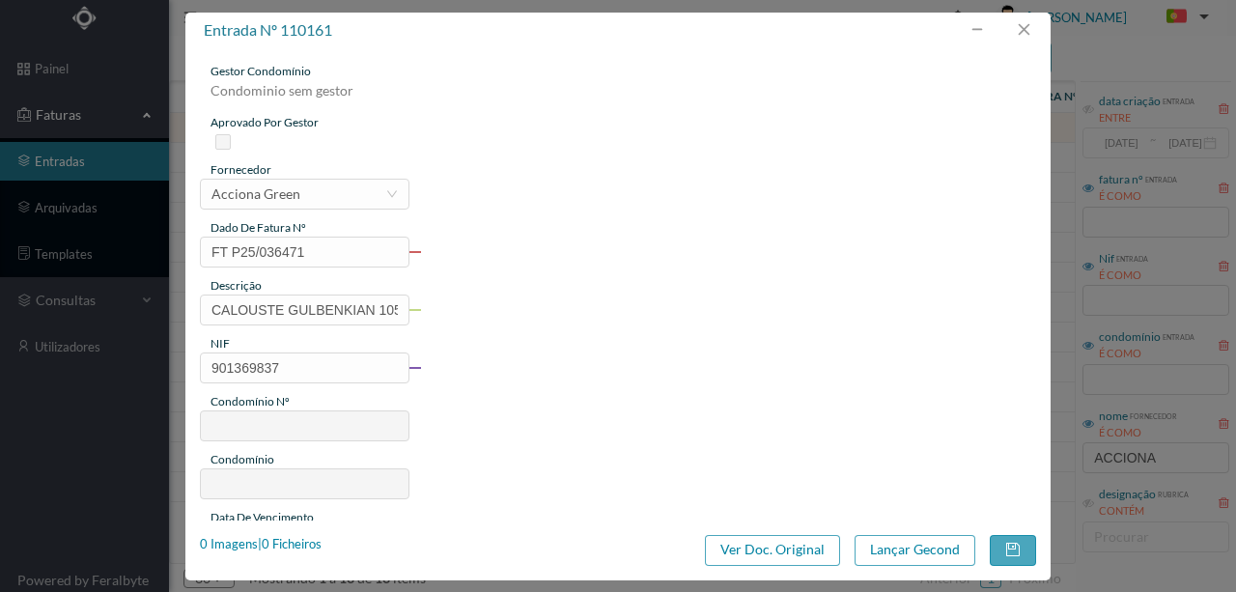
type input "55"
type input "ED. ALTAHORA"
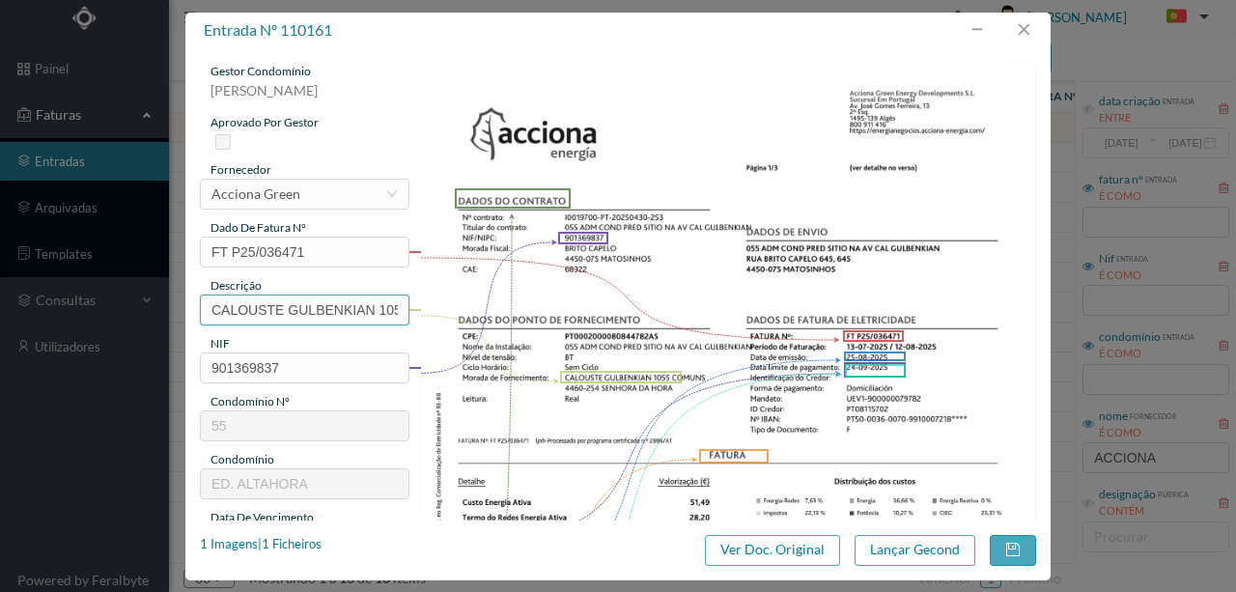
drag, startPoint x: 375, startPoint y: 309, endPoint x: 0, endPoint y: 316, distance: 374.6
click at [0, 316] on div "entrada nº 110161 gestor condomínio Rui Marques aprovado por gestor fornecedor …" at bounding box center [618, 296] width 1236 height 592
click at [268, 310] on input "1055 CC" at bounding box center [304, 309] width 209 height 31
paste input "(23.07.2025 a 22.08.2025)"
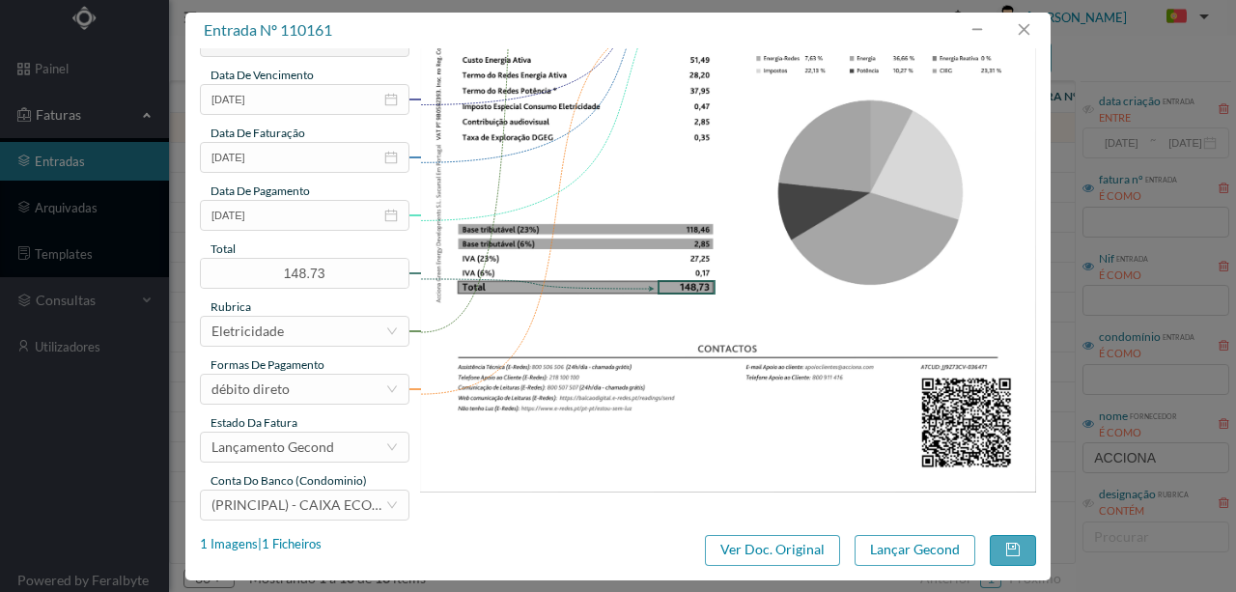
scroll to position [457, 0]
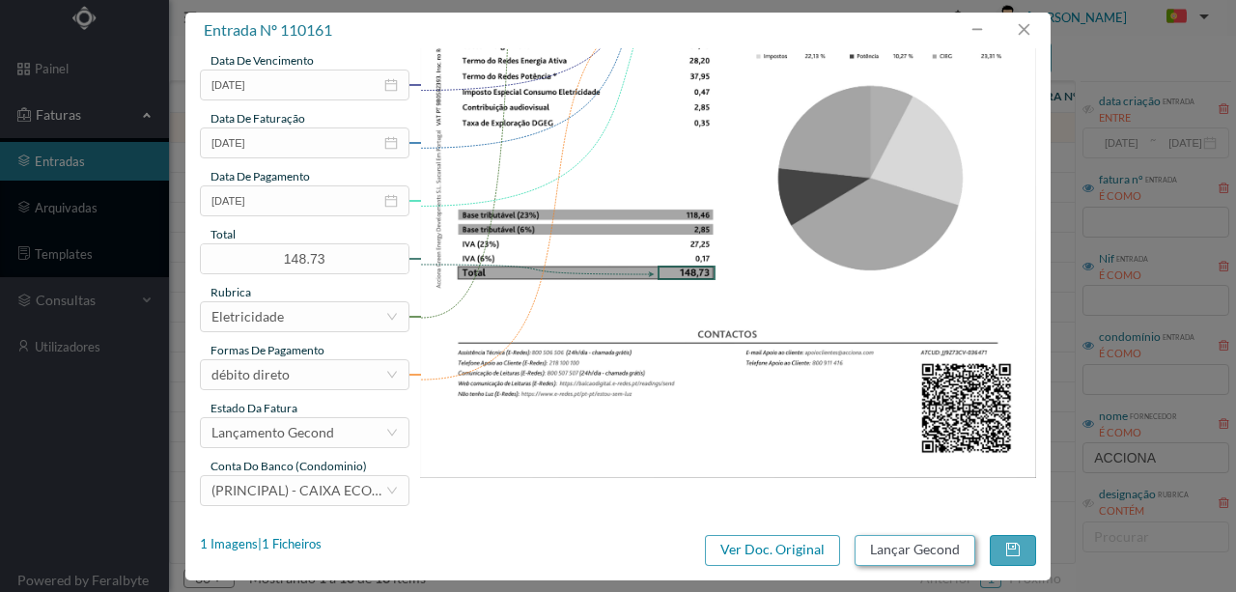
type input "1055 COMUNS (23.07.2025 a 22.08.2025)"
click at [931, 552] on button "Lançar Gecond" at bounding box center [914, 550] width 121 height 31
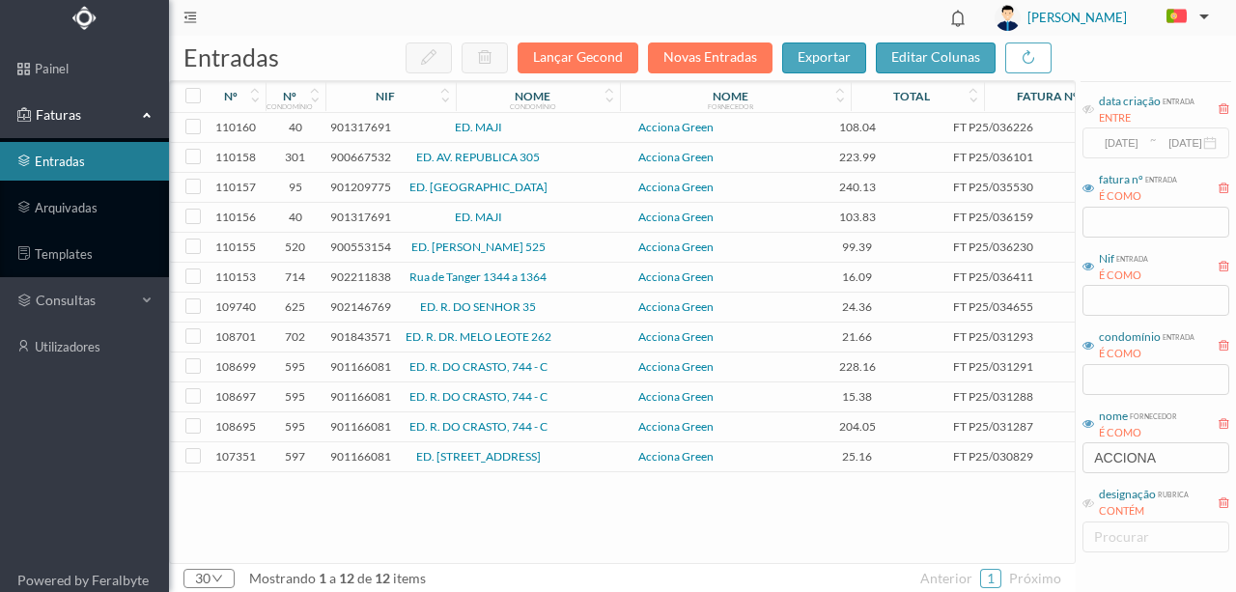
click at [349, 128] on span "901317691" at bounding box center [360, 127] width 61 height 14
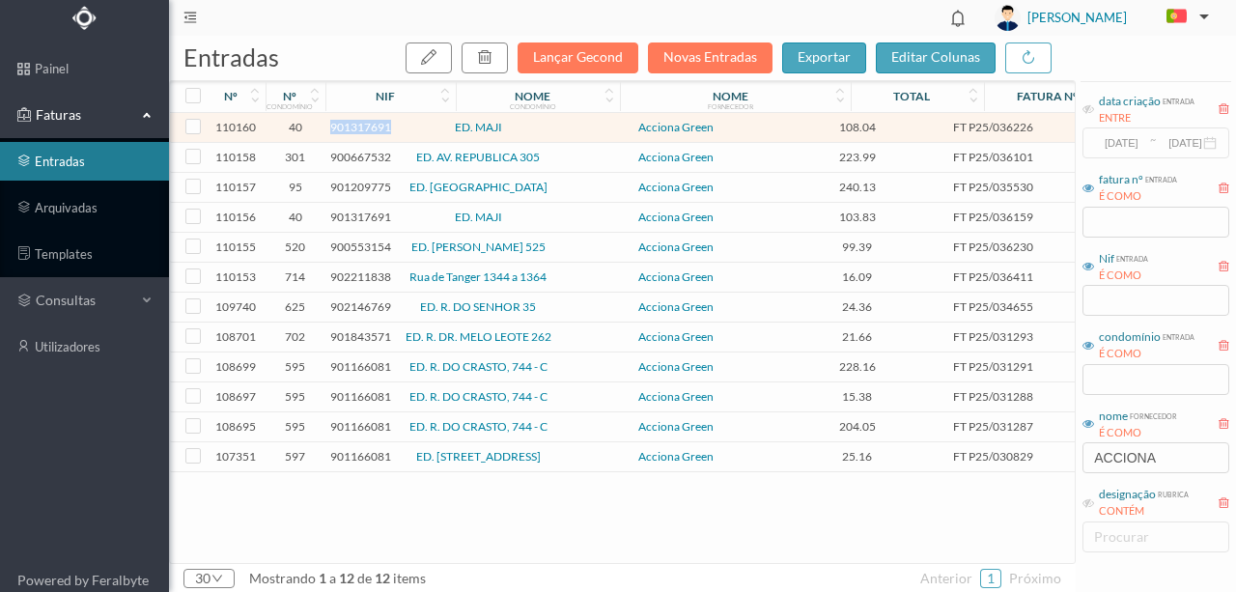
click at [349, 128] on span "901317691" at bounding box center [360, 127] width 61 height 14
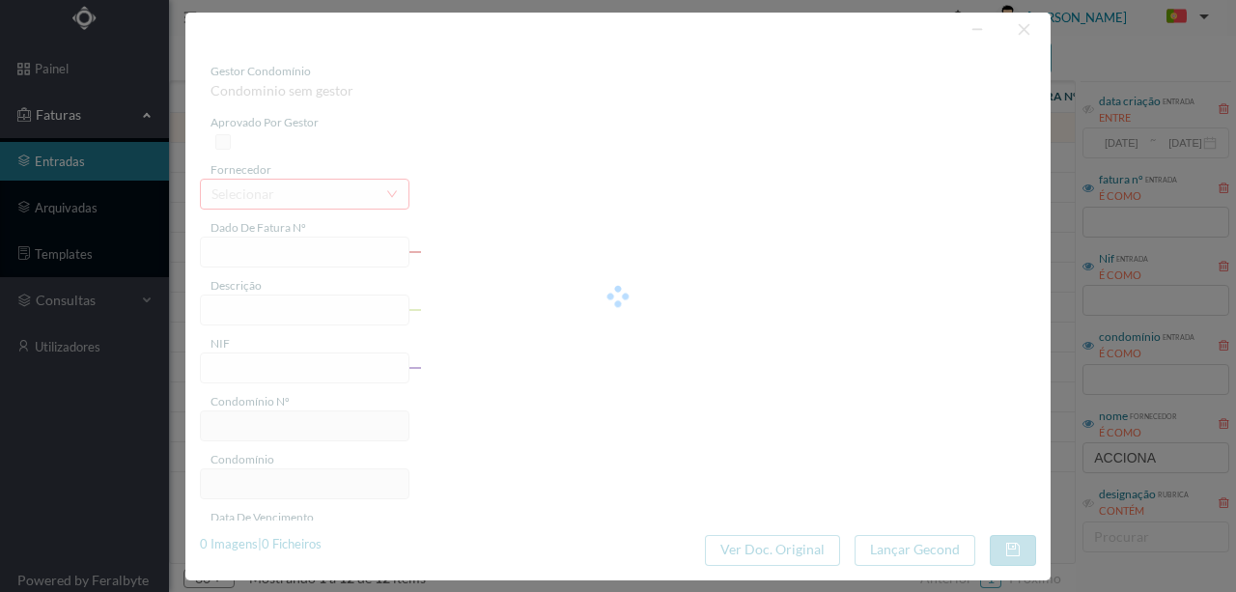
type input "FT P25/036226"
type input "DOM JOAO | 275"
type input "901317691"
type input "24-09-2025"
type input "25-08-2025"
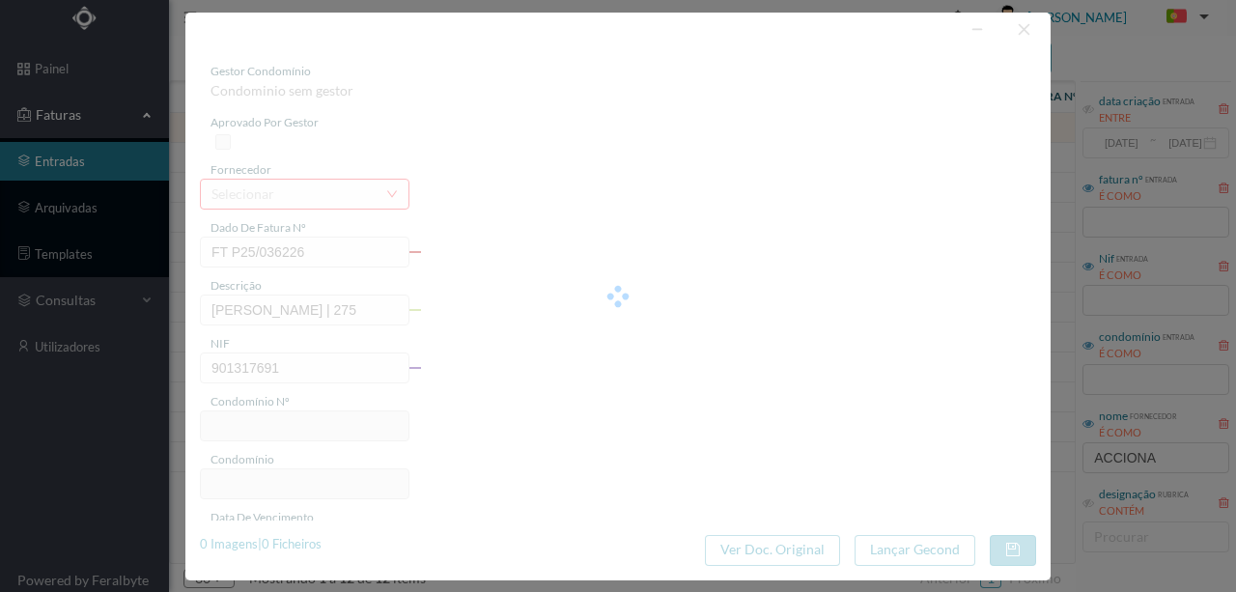
type input "24-09-2025"
type input "108.04"
type input "40"
type input "ED. MAJI"
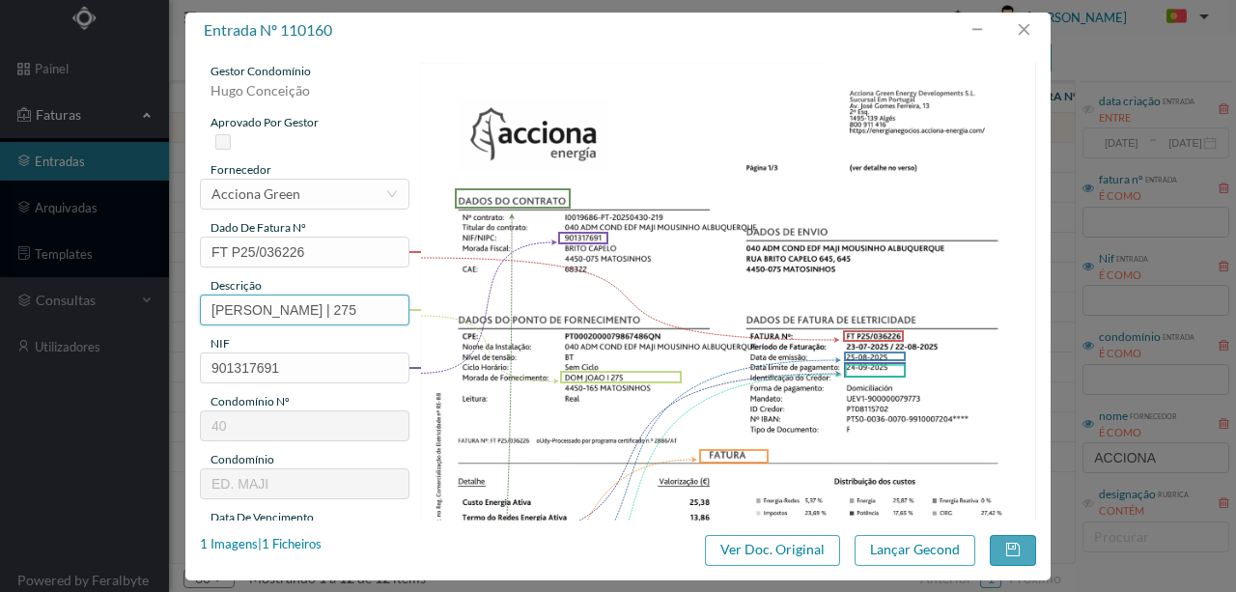
drag, startPoint x: 292, startPoint y: 311, endPoint x: 137, endPoint y: 285, distance: 156.6
click at [95, 307] on div "entrada nº 110160 gestor condomínio Hugo Conceição aprovado por gestor forneced…" at bounding box center [618, 296] width 1236 height 592
click at [289, 308] on input "275" at bounding box center [304, 309] width 209 height 31
paste input "(23.07.2025 a 22.08.2025)"
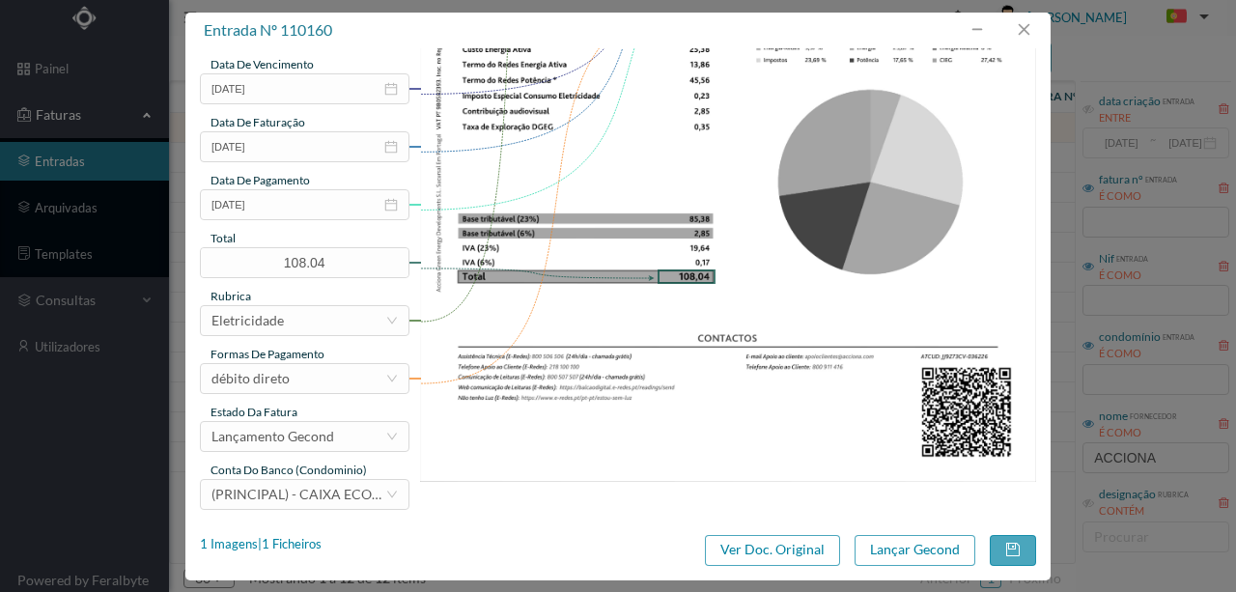
scroll to position [457, 0]
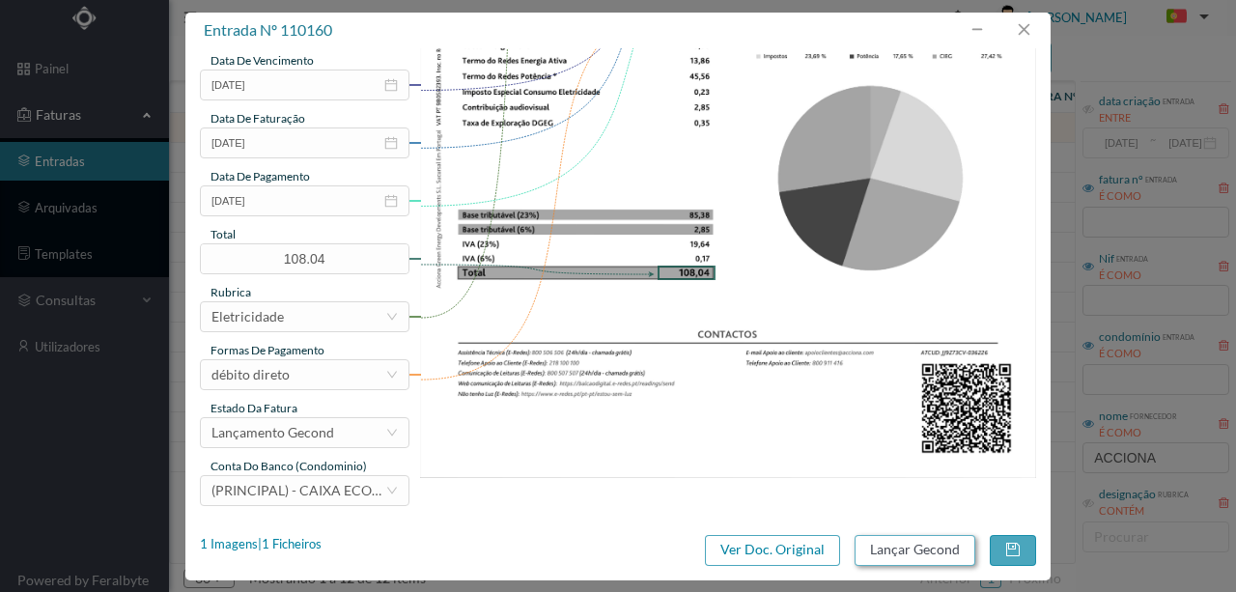
type input "275 (23.07.2025 a 22.08.2025)"
click at [888, 548] on button "Lançar Gecond" at bounding box center [914, 550] width 121 height 31
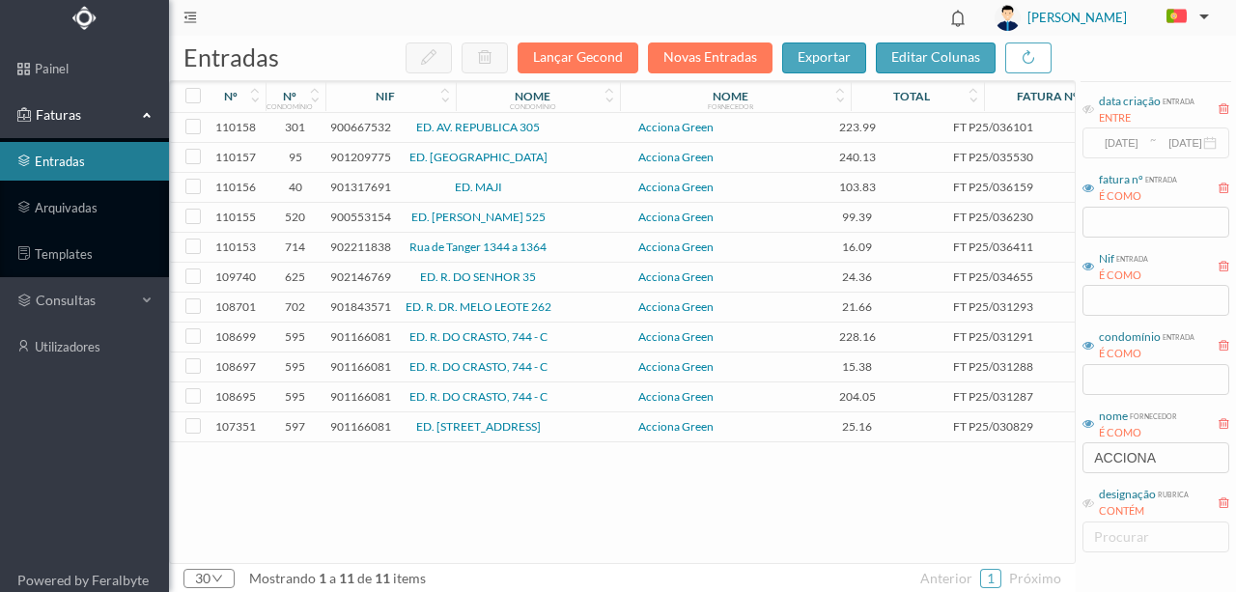
click at [356, 126] on span "900667532" at bounding box center [360, 127] width 61 height 14
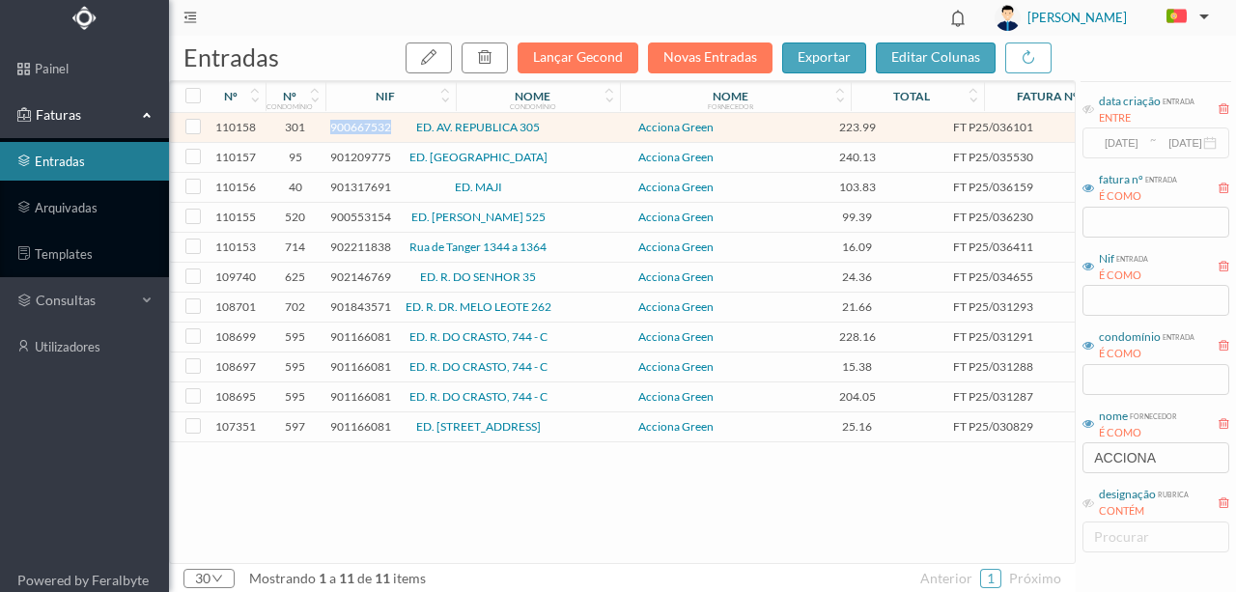
click at [356, 126] on span "900667532" at bounding box center [360, 127] width 61 height 14
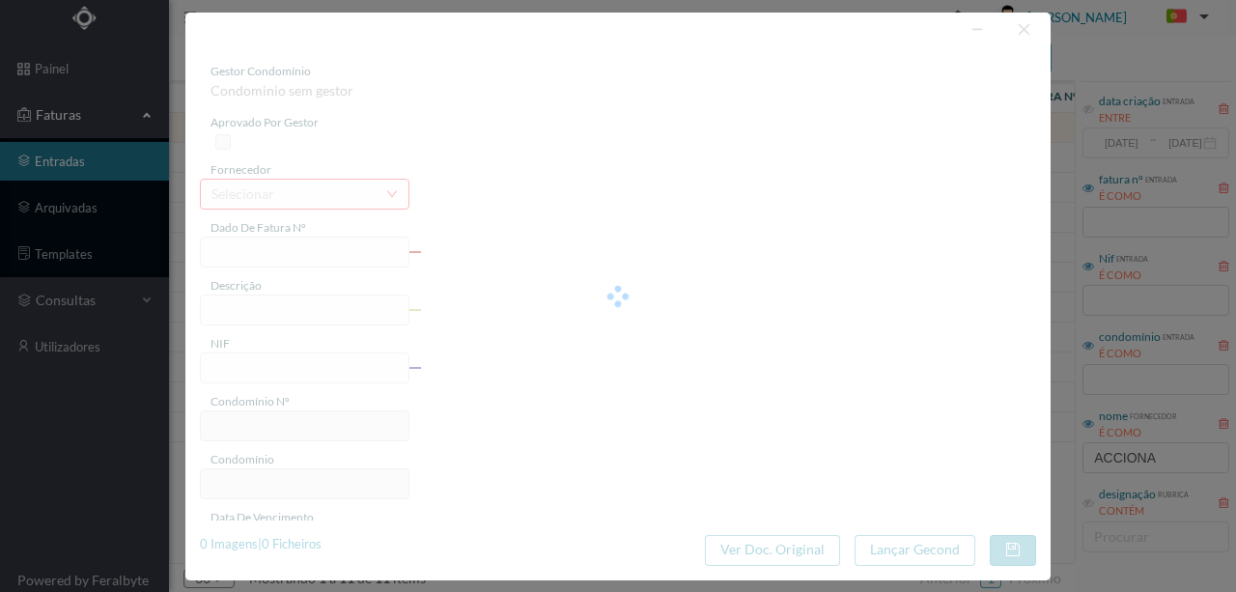
type input "FT P25/036101"
type input "DA REPUBLICA 305"
type input "900667532"
type input "24-09-2025"
type input "25-08-2025"
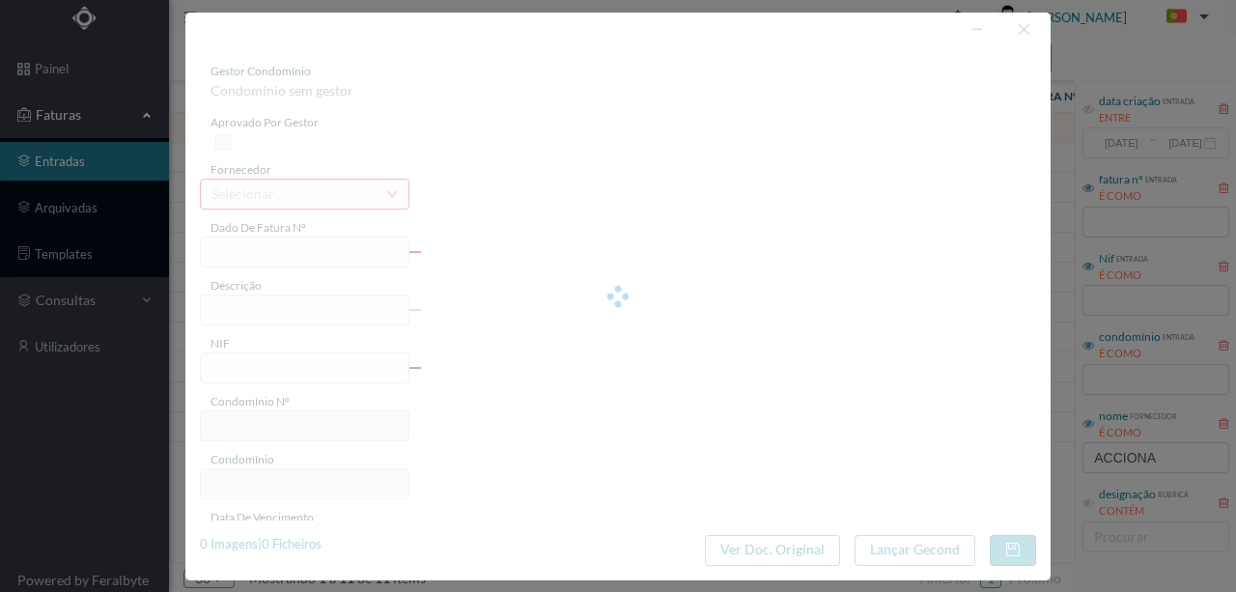
type input "24-09-2025"
type input "223.99"
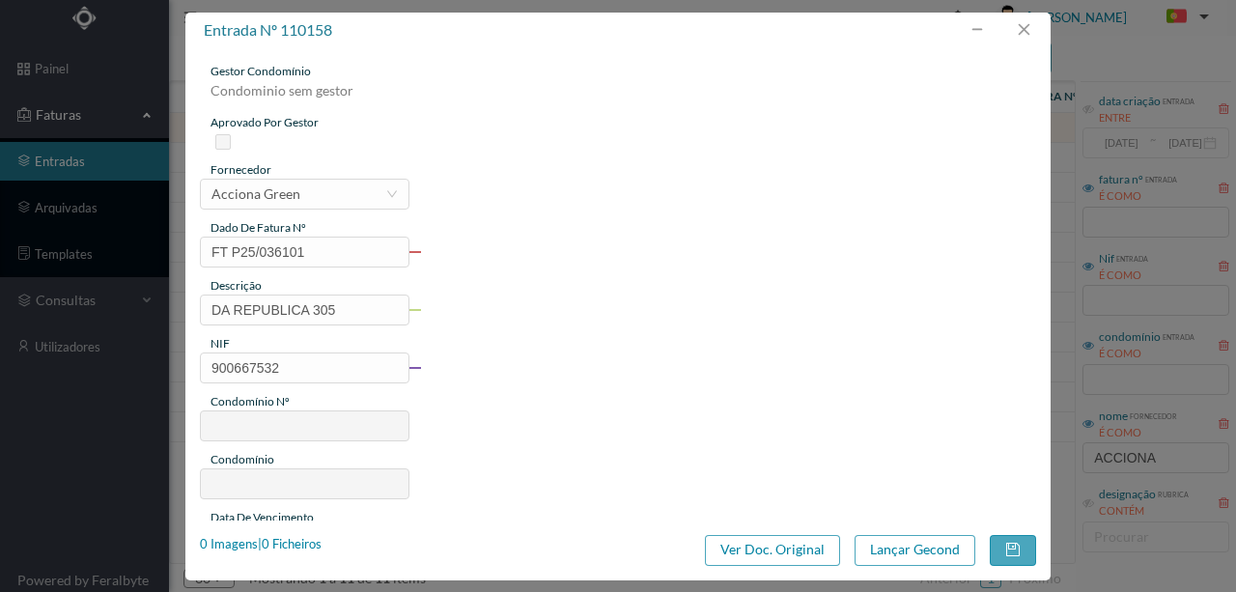
type input "301"
type input "ED. AV. REPUBLICA 305"
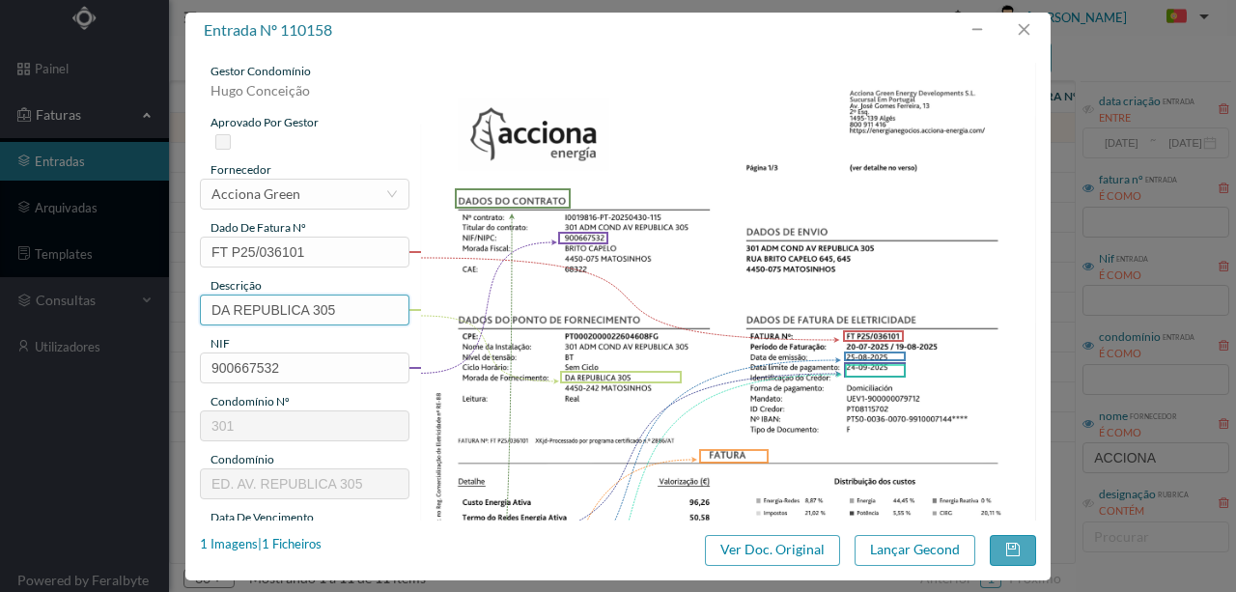
drag, startPoint x: 311, startPoint y: 307, endPoint x: 122, endPoint y: 292, distance: 189.8
click at [125, 297] on div "entrada nº 110158 gestor condomínio Hugo Conceição aprovado por gestor forneced…" at bounding box center [618, 296] width 1236 height 592
click at [302, 313] on input "305" at bounding box center [304, 309] width 209 height 31
paste input "(23.07.2025 a 22.08.2025)"
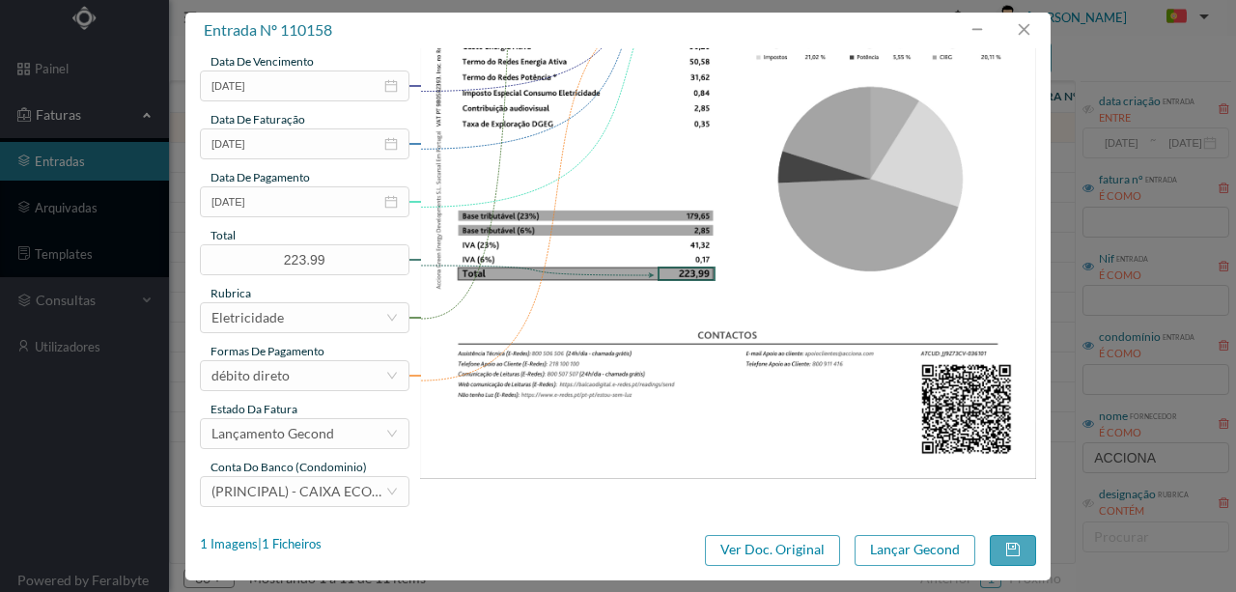
scroll to position [457, 0]
type input "305 (23.07.2025 a 22.08.2025)"
click at [898, 548] on button "Lançar Gecond" at bounding box center [914, 550] width 121 height 31
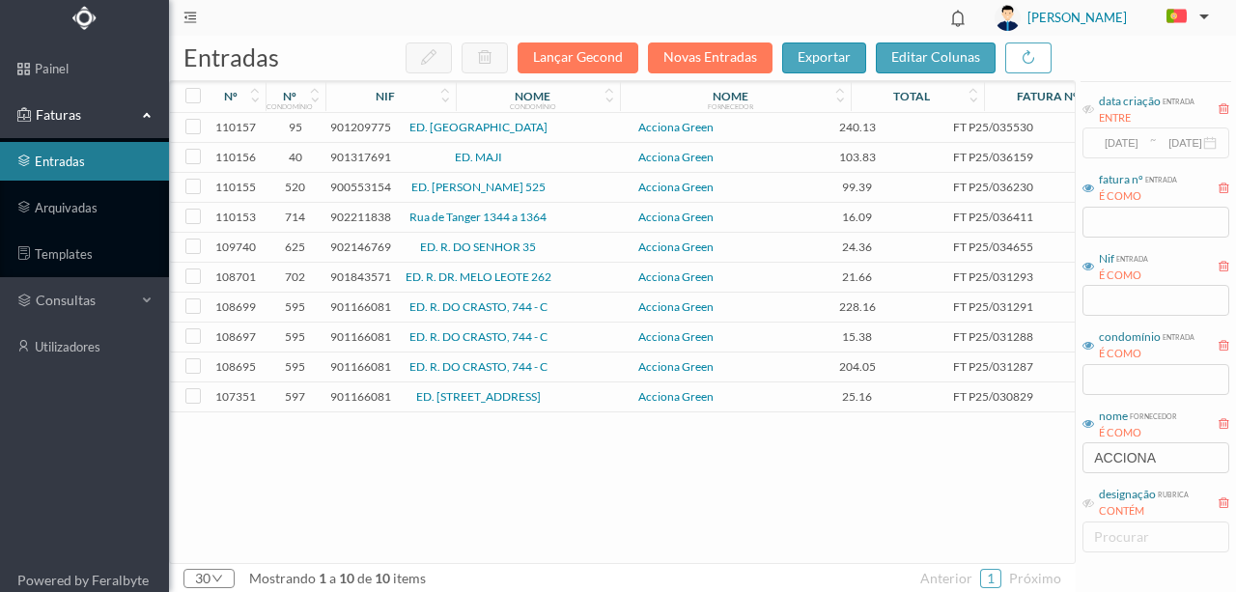
click at [359, 127] on span "901209775" at bounding box center [360, 127] width 61 height 14
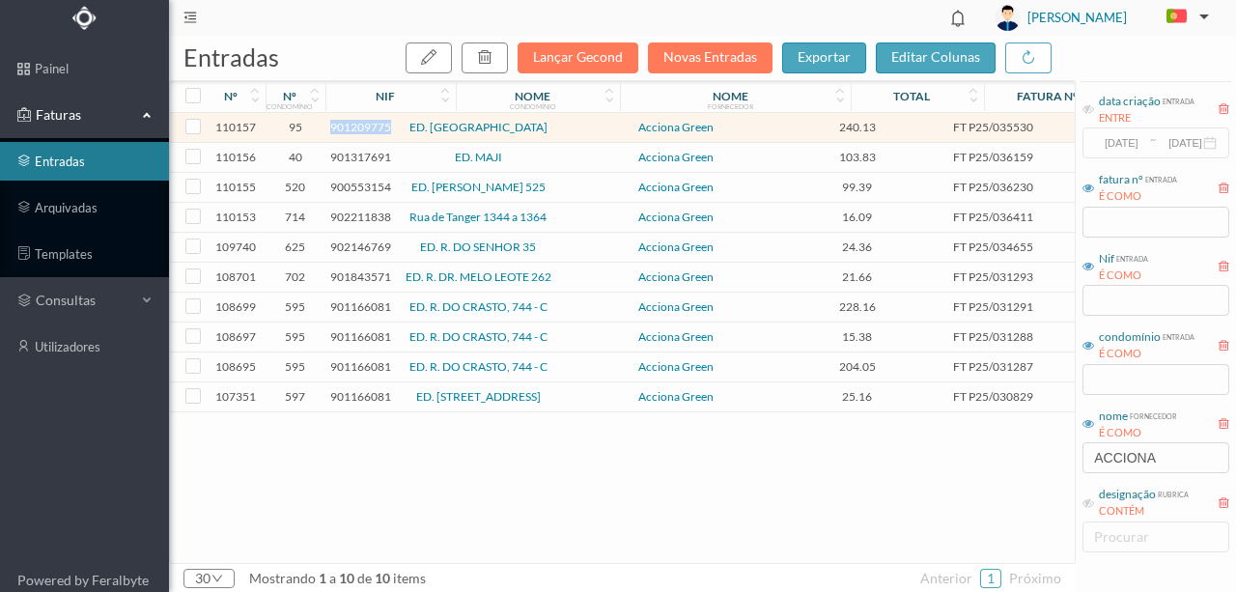
click at [359, 127] on span "901209775" at bounding box center [360, 127] width 61 height 14
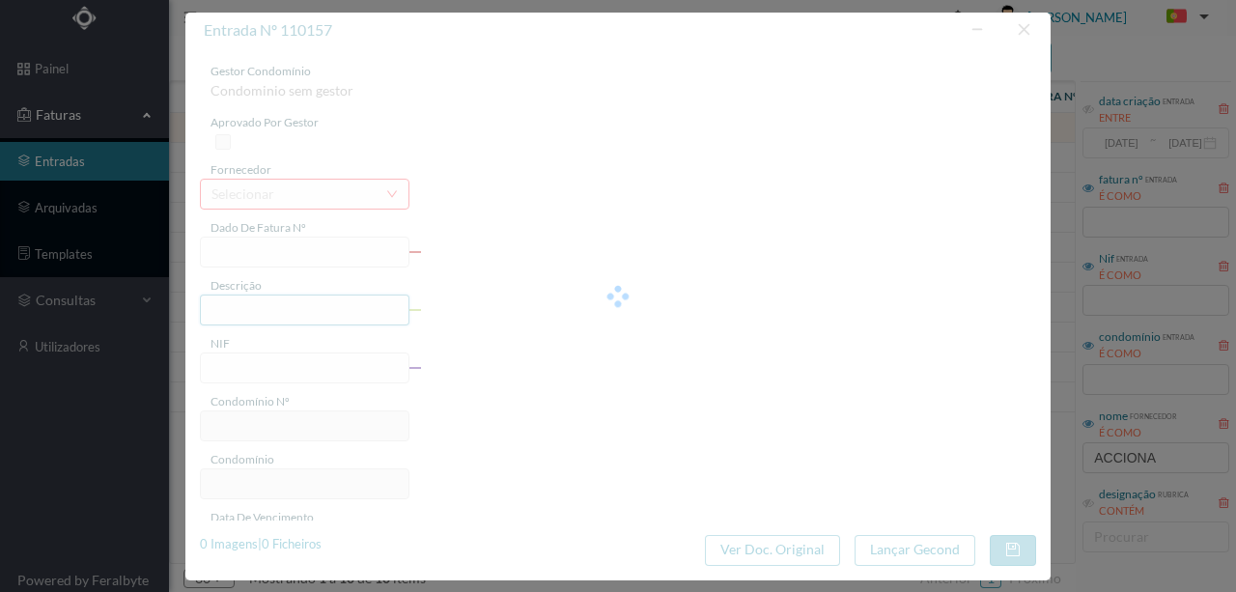
type input "FT P25/035530"
type input "COMENDADOR FERREIRA DE MAT"
type input "901209775"
type input "24-09-2025"
type input "25-08-2025"
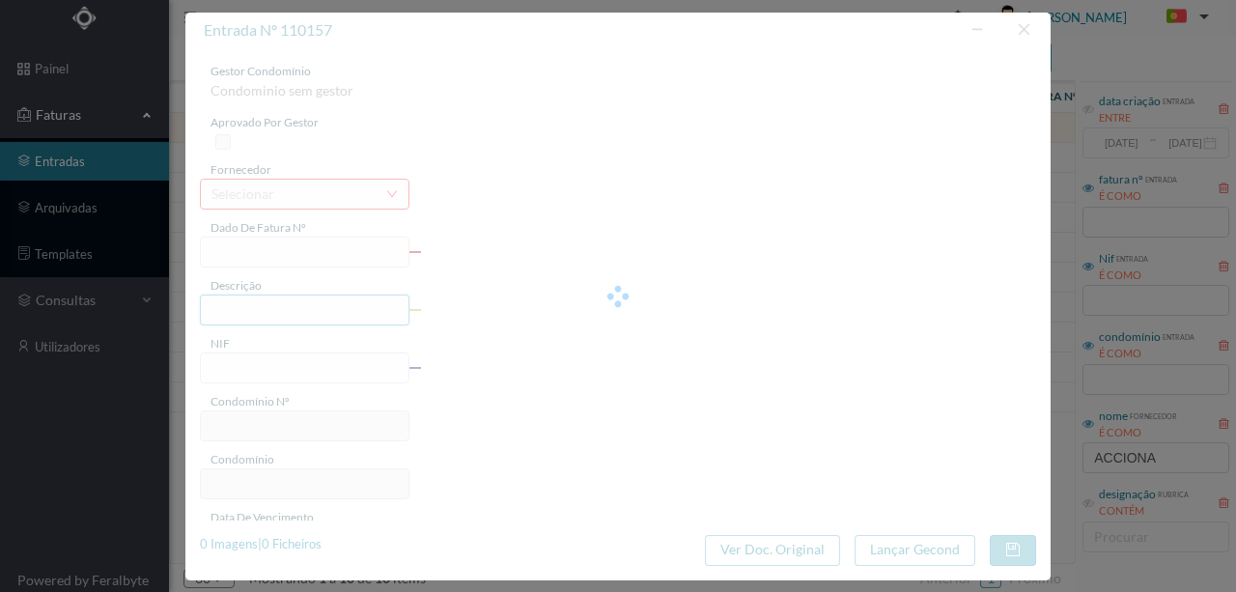
type input "24-09-2025"
type input "240.13"
type input "95"
type input "ED. PARK AVENUE"
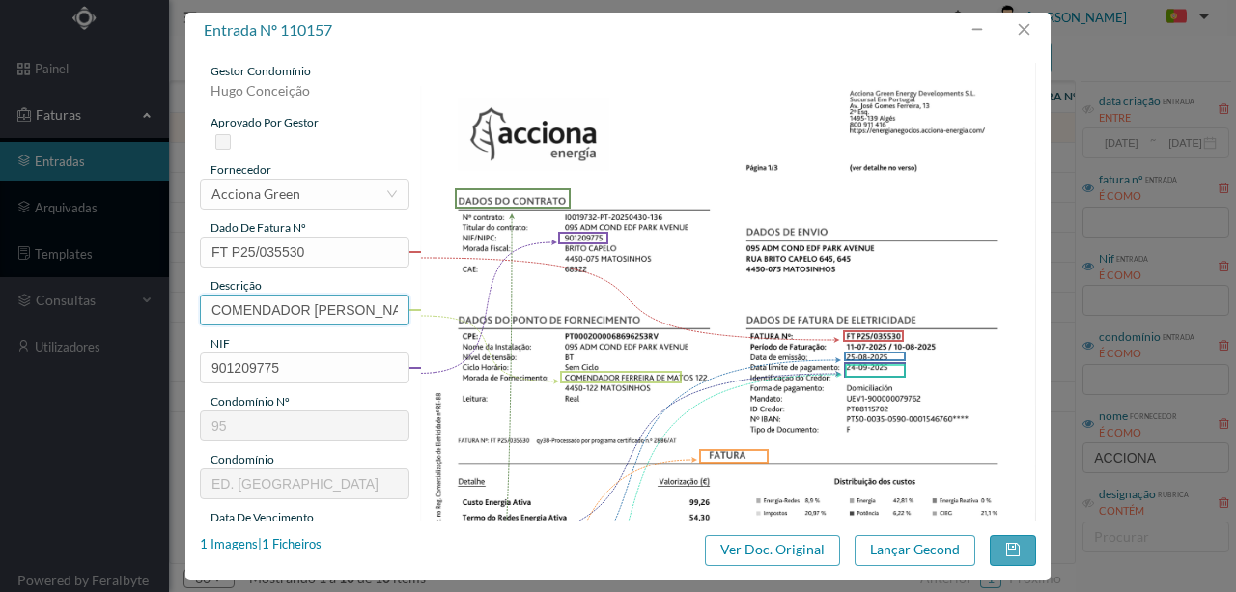
scroll to position [0, 39]
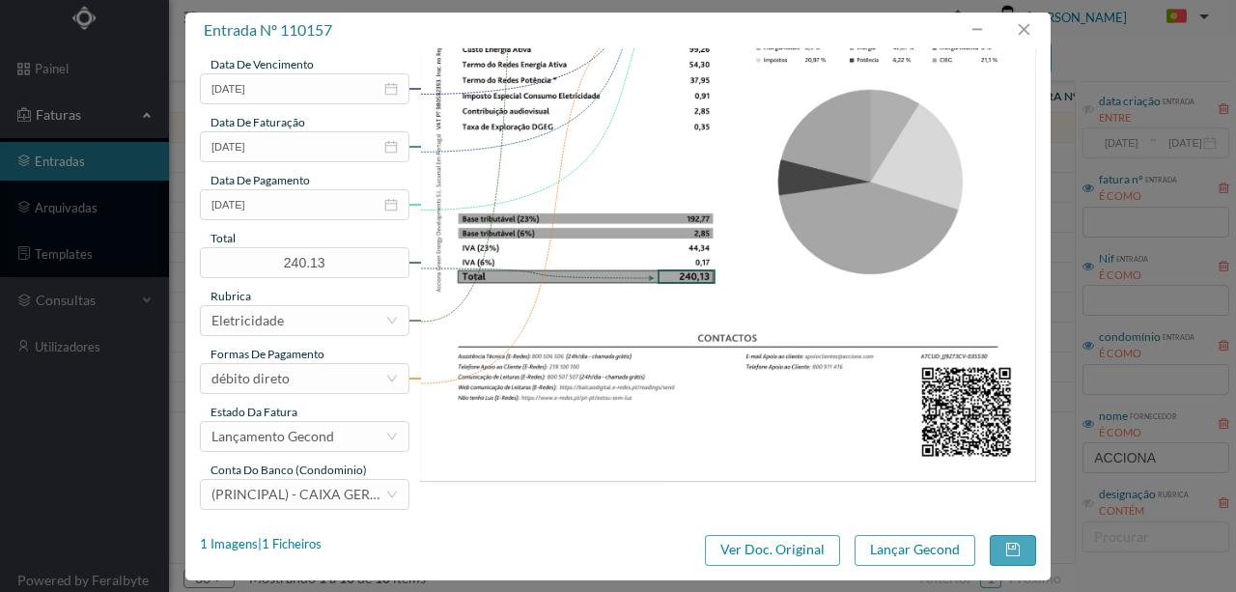
scroll to position [457, 0]
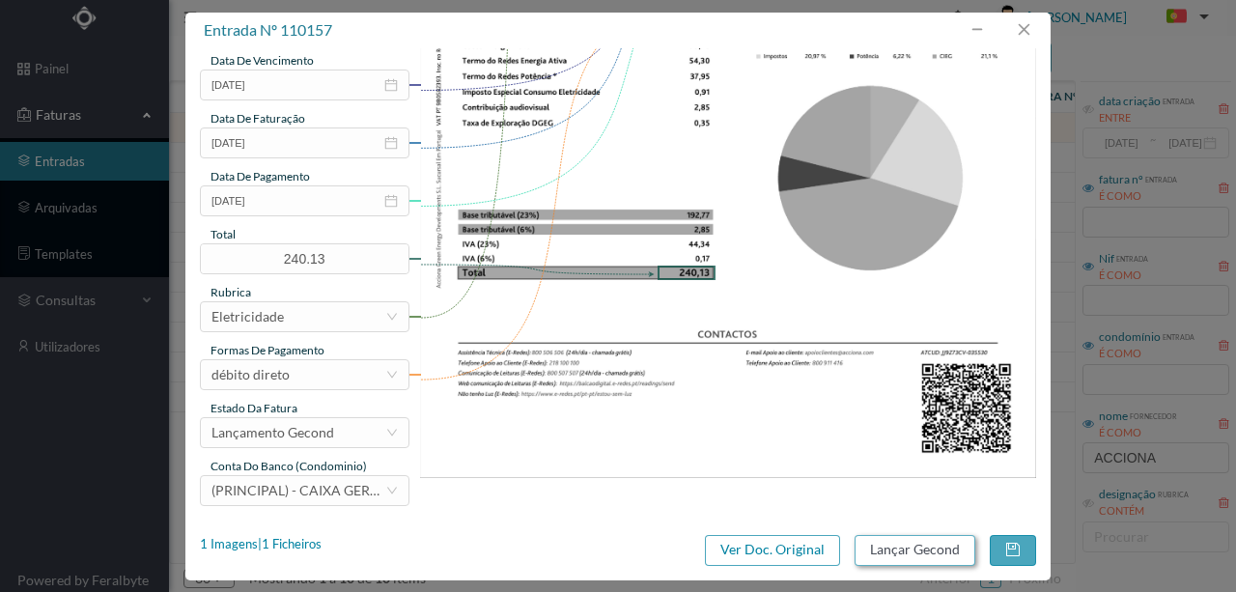
type input "122 ([DATE] a [DATE])"
click at [894, 552] on button "Lançar Gecond" at bounding box center [914, 550] width 121 height 31
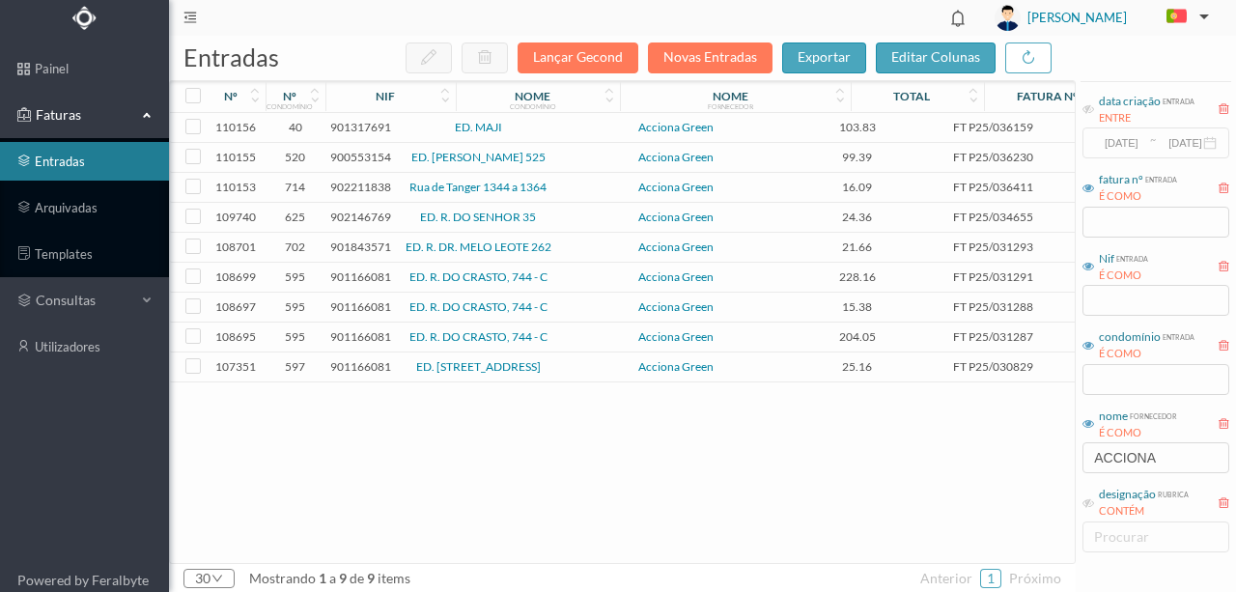
click at [353, 120] on span "901317691" at bounding box center [360, 127] width 61 height 14
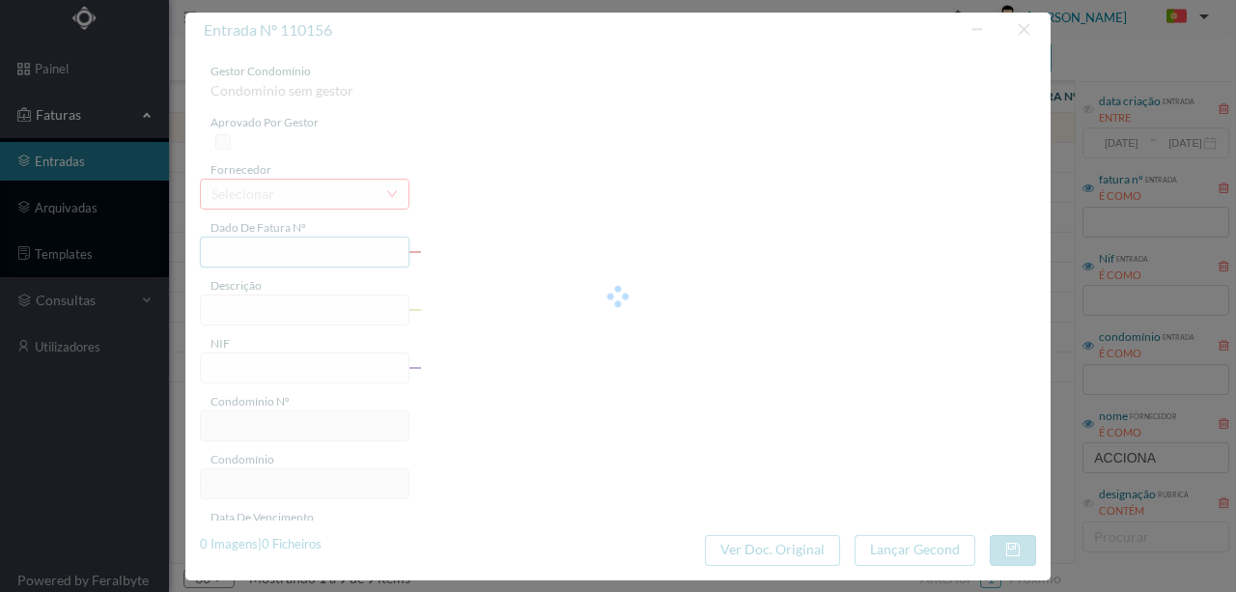
type input "FT P25/036159"
type input "MOUZINHO DE ALBUQUERQUE 3"
type input "901317691"
type input "[DATE]"
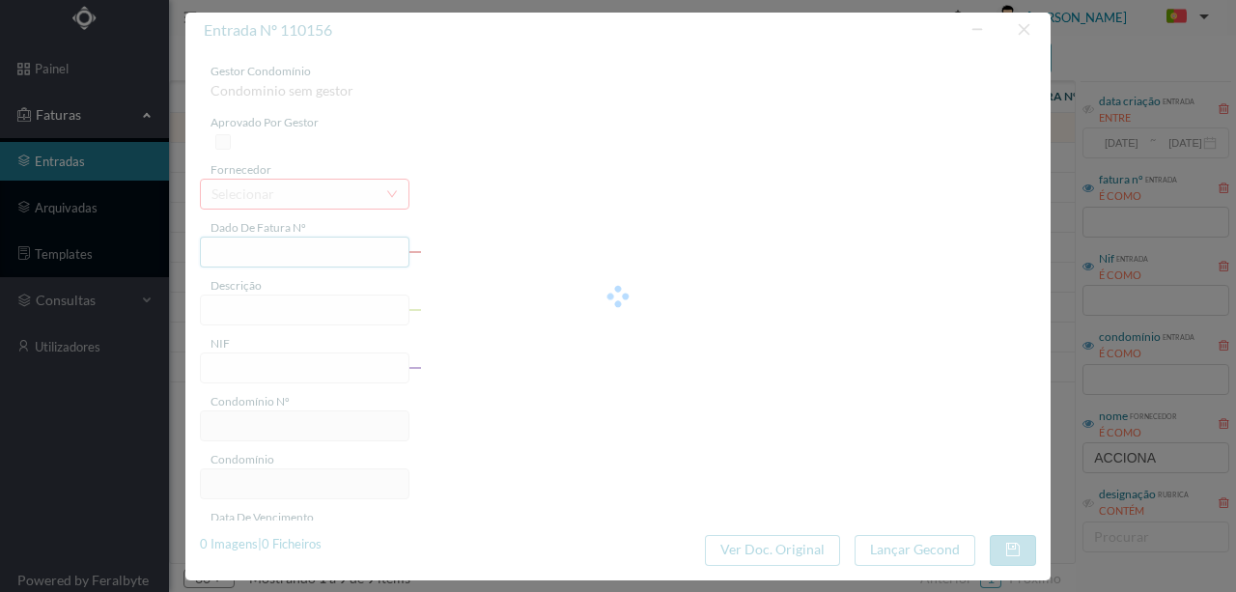
type input "[DATE]"
type input "103.83"
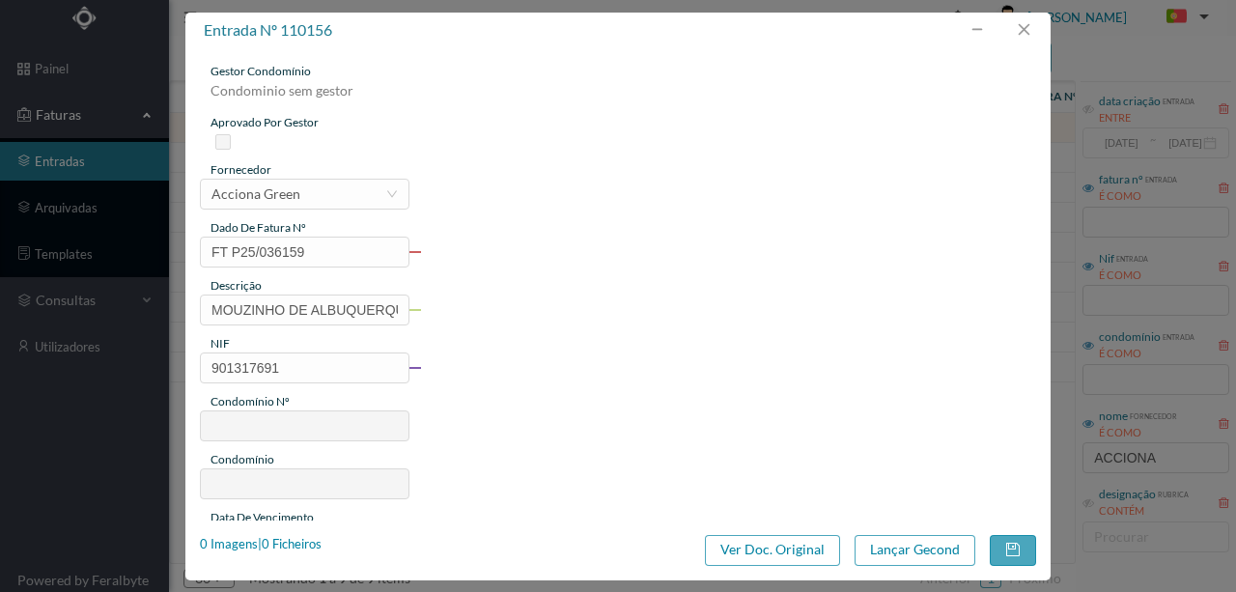
type input "40"
type input "ED. MAJI"
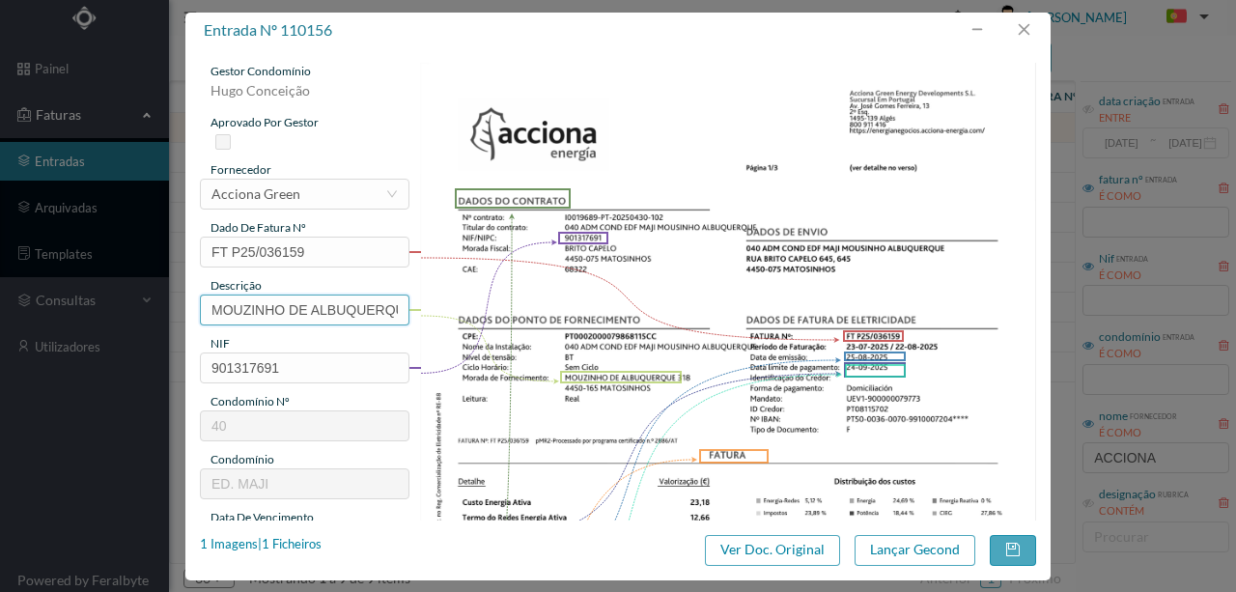
scroll to position [0, 29]
drag, startPoint x: 210, startPoint y: 305, endPoint x: 531, endPoint y: 298, distance: 320.6
click at [531, 298] on div "gestor condomínio [PERSON_NAME] aprovado por gestor fornecedor selecionar Accio…" at bounding box center [618, 513] width 836 height 900
paste input "([DATE] a [DATE])"
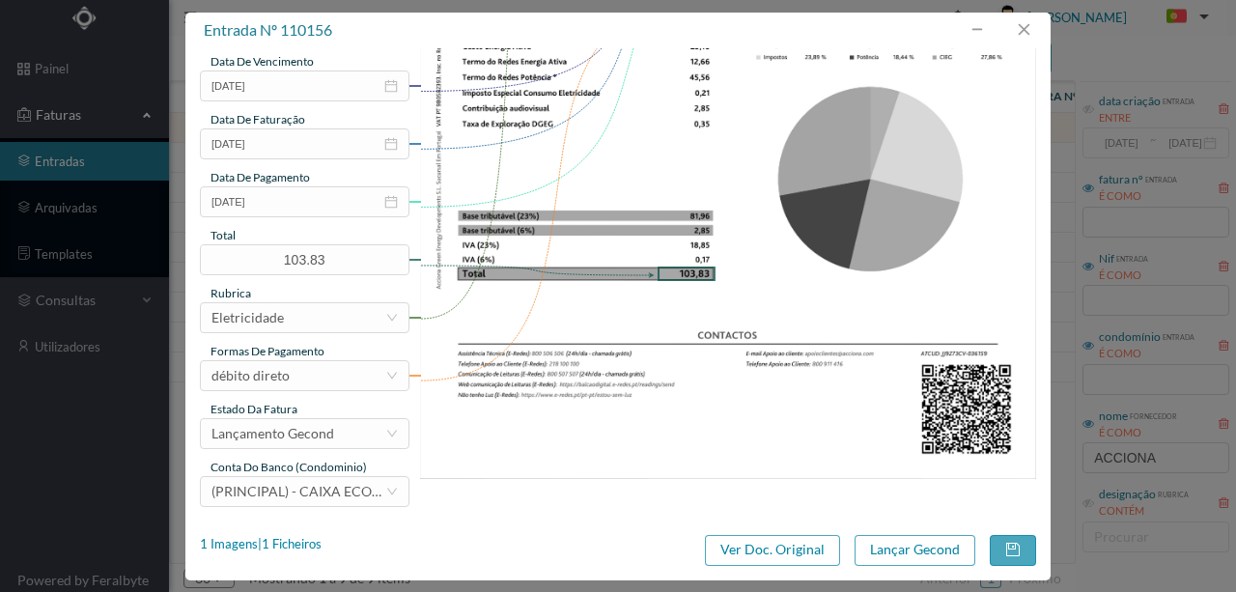
scroll to position [457, 0]
type input "318 ([DATE] a [DATE])"
click at [905, 556] on button "Lançar Gecond" at bounding box center [914, 550] width 121 height 31
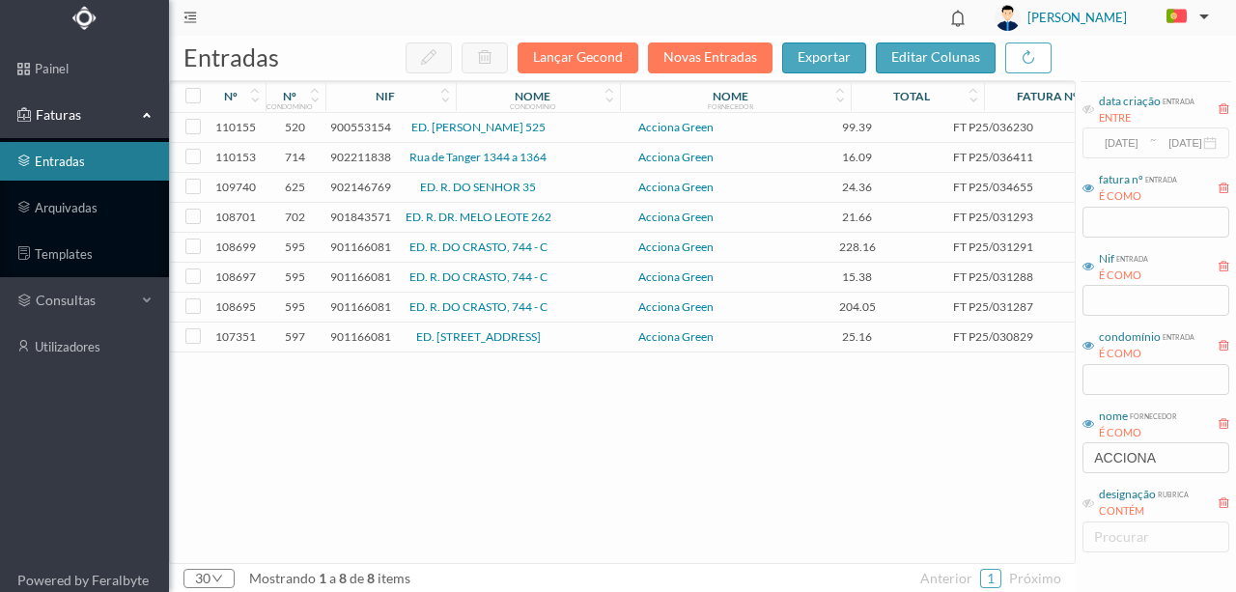
click at [348, 126] on span "900553154" at bounding box center [360, 127] width 61 height 14
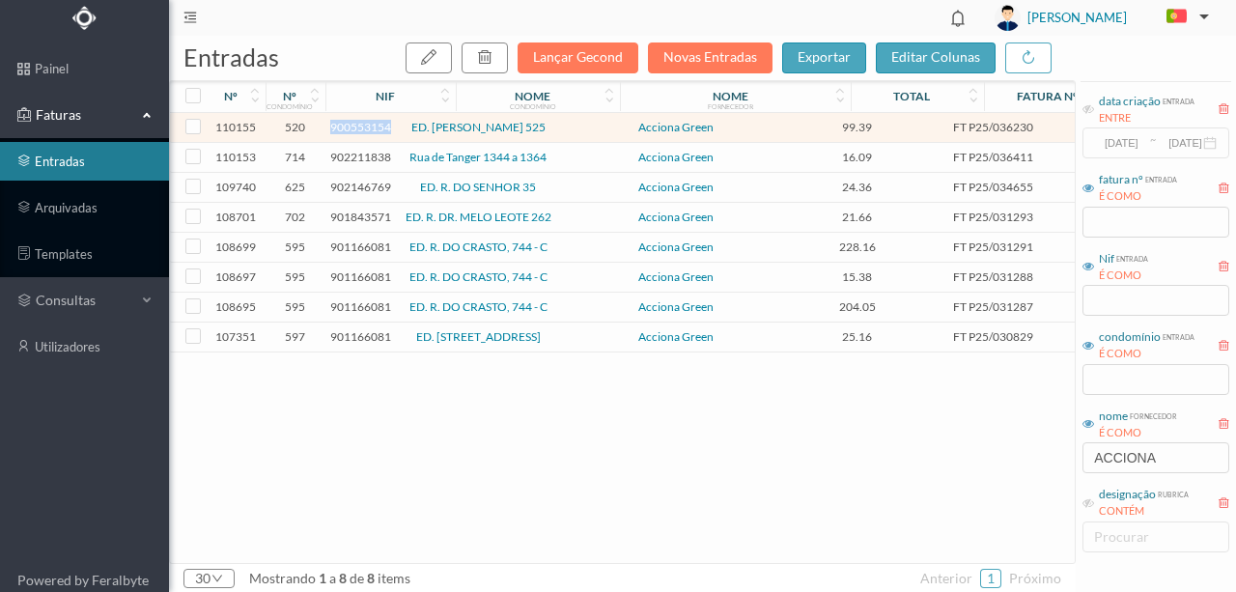
click at [348, 126] on span "900553154" at bounding box center [360, 127] width 61 height 14
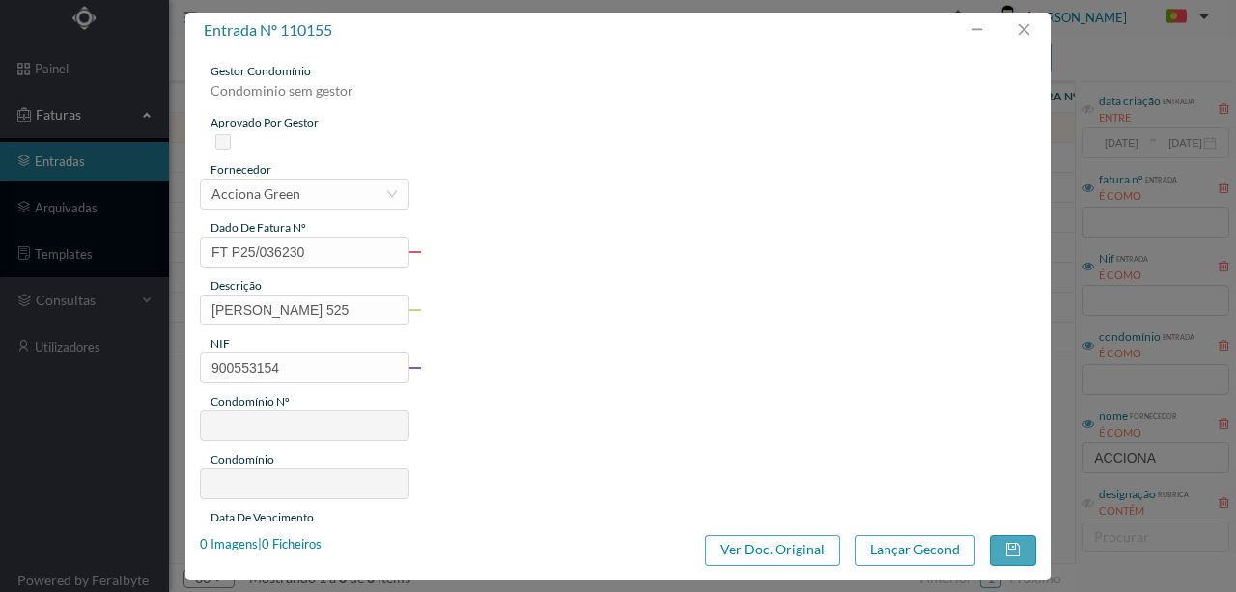
type input "FT P25/036230"
type input "ANTONIO COELHO MOREIRA 525"
type input "900553154"
type input "24-09-2025"
type input "25-08-2025"
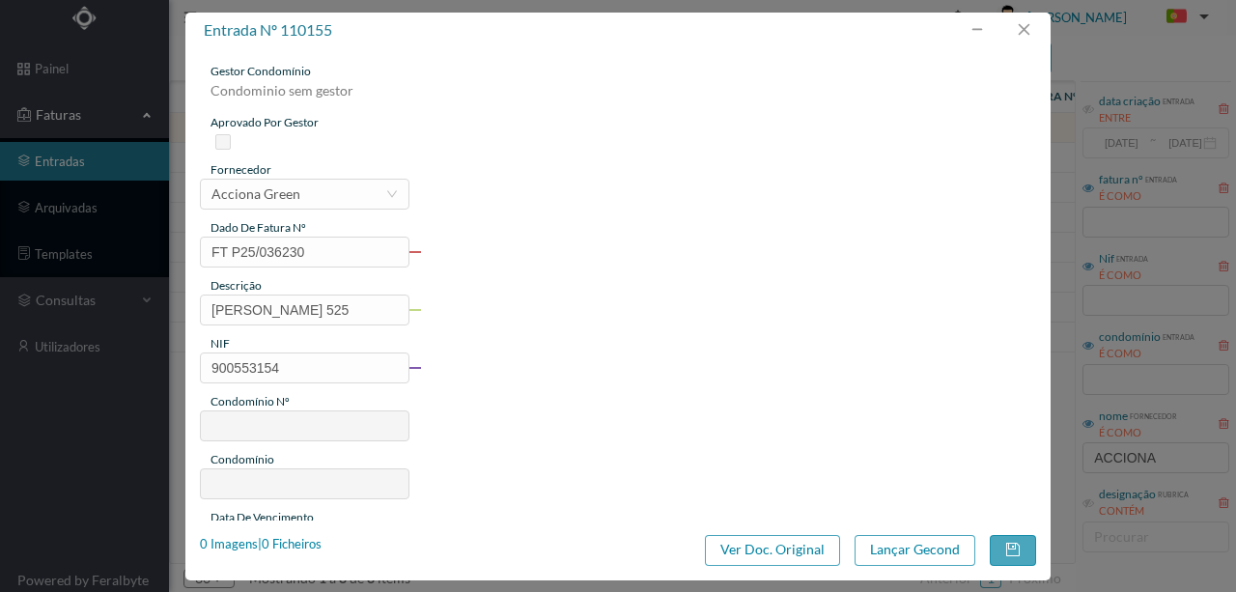
type input "24-09-2025"
type input "99.39"
type input "520"
type input "ED. ANTÓNIO COELHO MOREIRA 525"
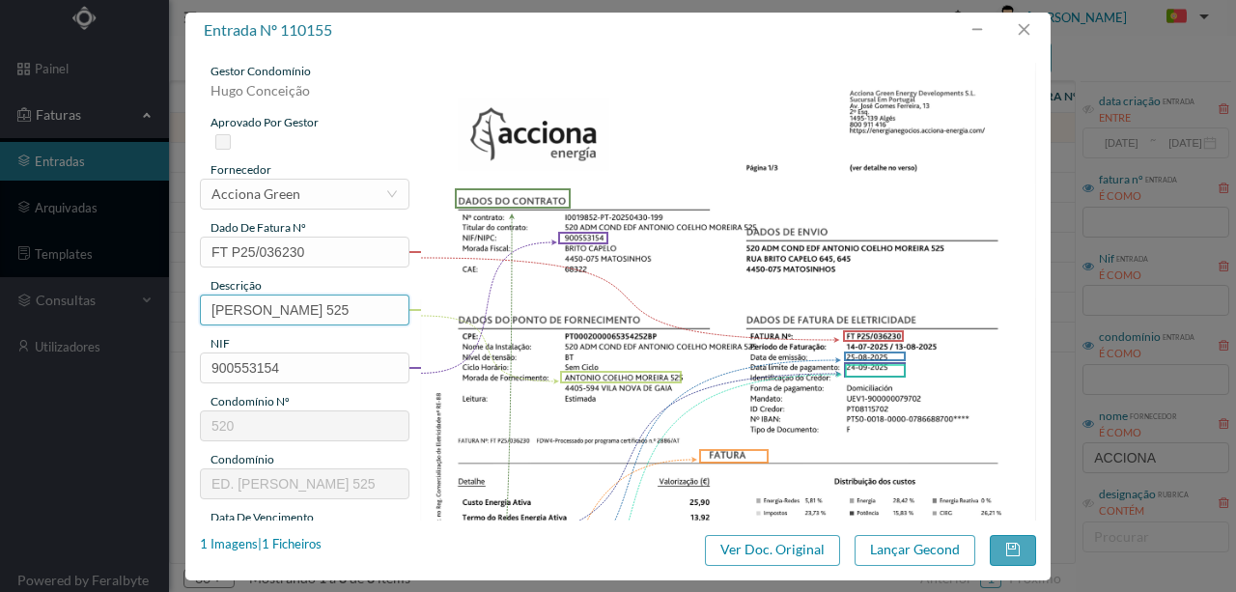
scroll to position [0, 29]
drag, startPoint x: 210, startPoint y: 309, endPoint x: 502, endPoint y: 326, distance: 292.1
click at [502, 326] on div "gestor condomínio Hugo Conceição aprovado por gestor fornecedor selecionar Acci…" at bounding box center [618, 513] width 836 height 900
paste input "(23.07.2025 a 22.08.2025)"
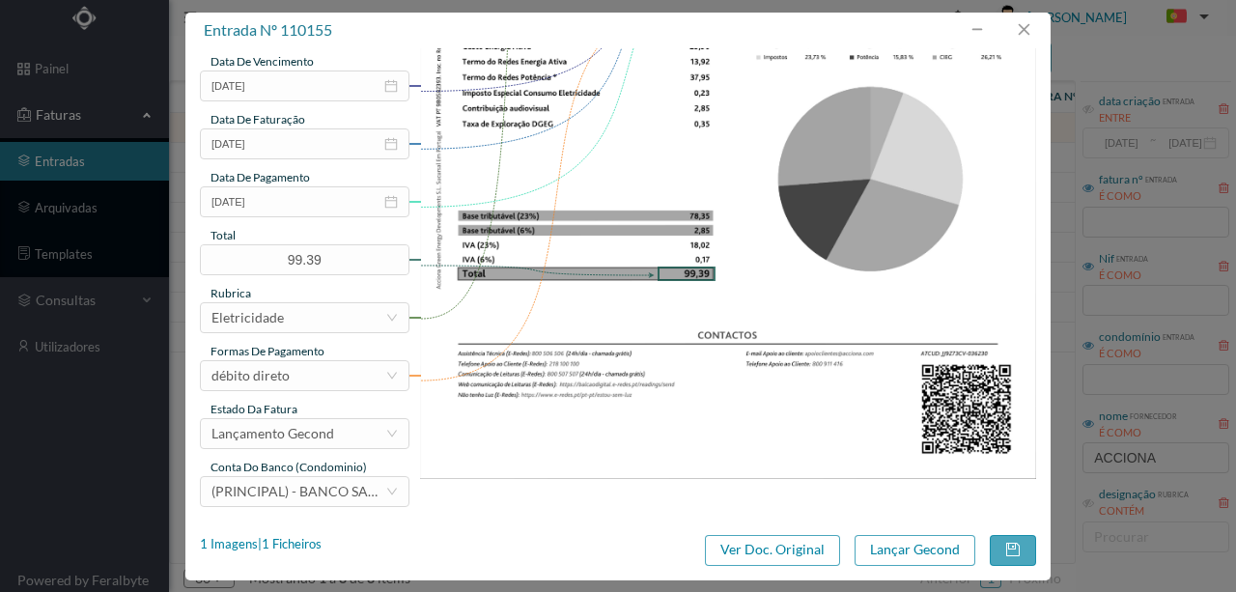
scroll to position [457, 0]
type input "525 (23.07.2025 a 22.08.2025)"
click at [889, 553] on button "Lançar Gecond" at bounding box center [914, 550] width 121 height 31
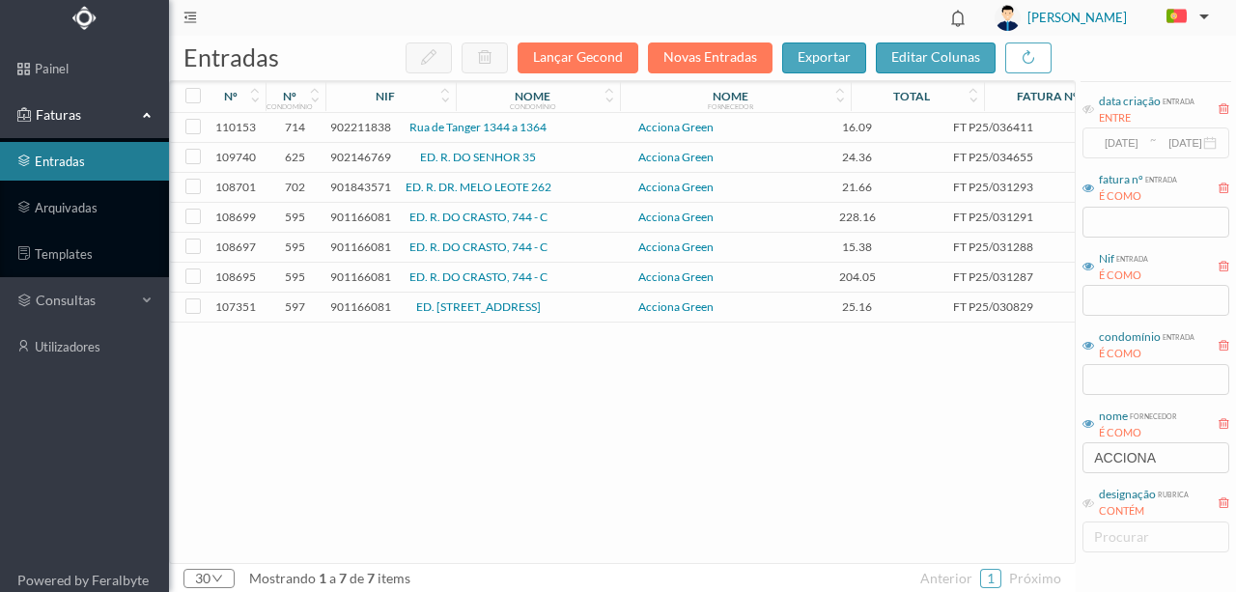
click at [361, 122] on span "902211838" at bounding box center [360, 127] width 61 height 14
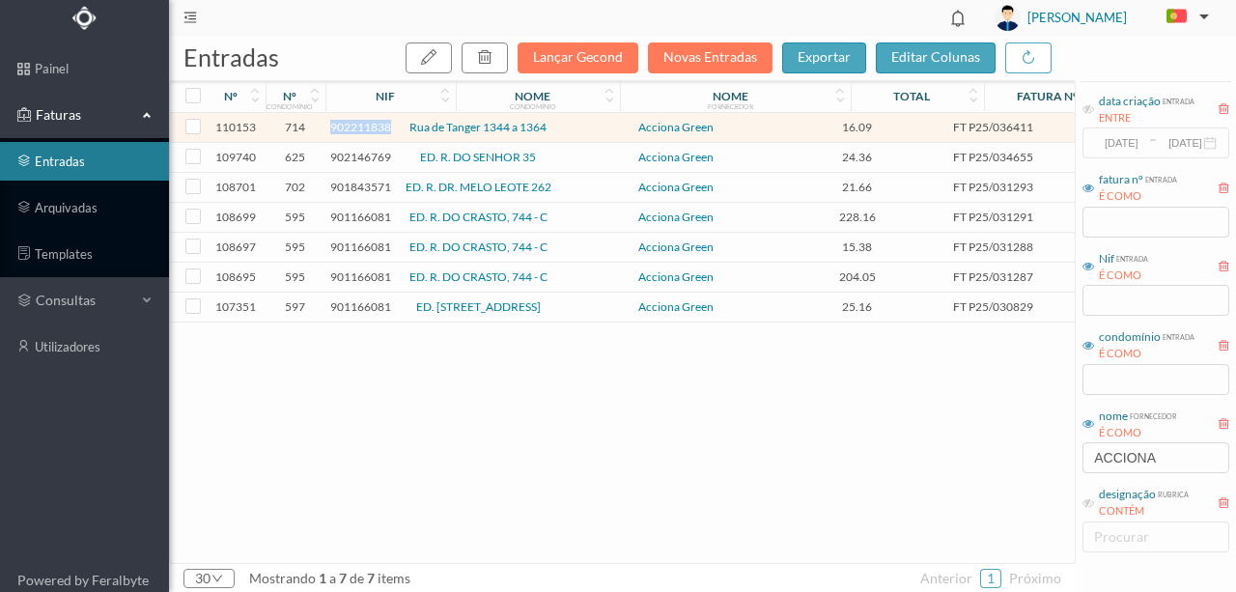
click at [361, 122] on span "902211838" at bounding box center [360, 127] width 61 height 14
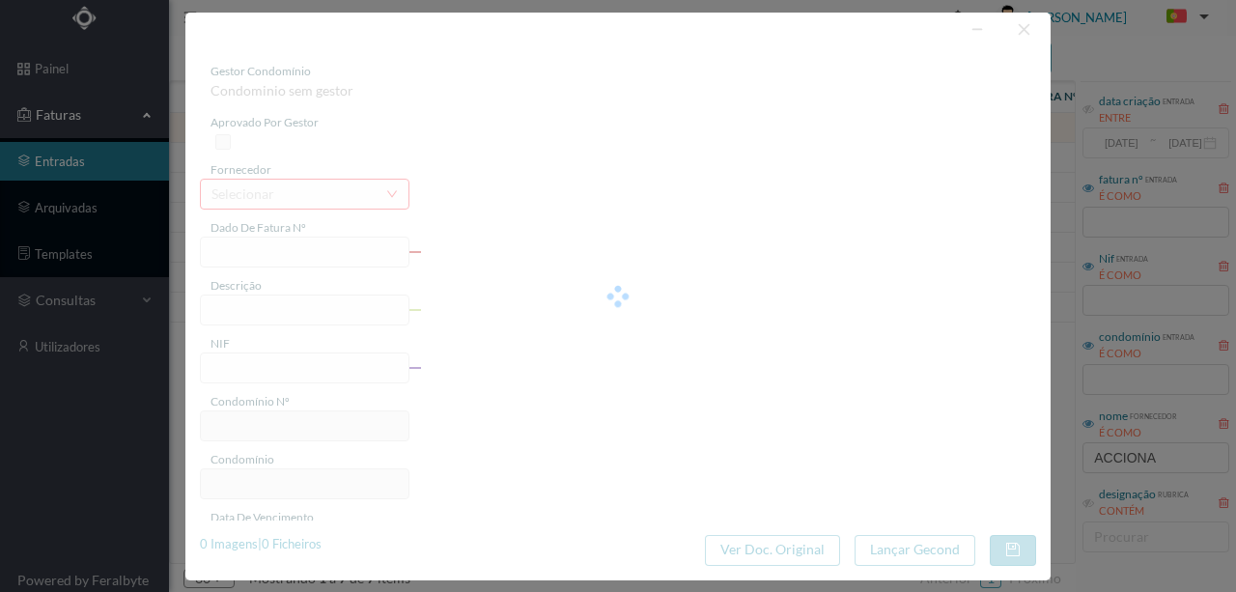
type input "FT P25/036411"
type input "DE TANGER 1360"
type input "902211838"
type input "24-09-2025"
type input "25-08-2025"
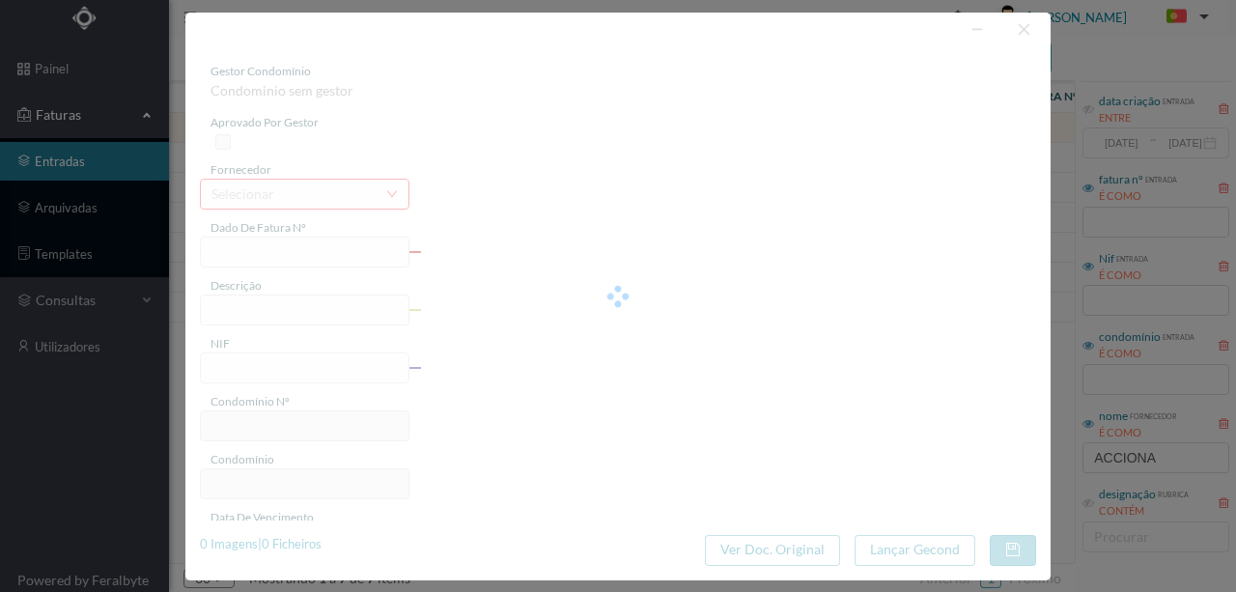
type input "24-09-2025"
type input "16.09"
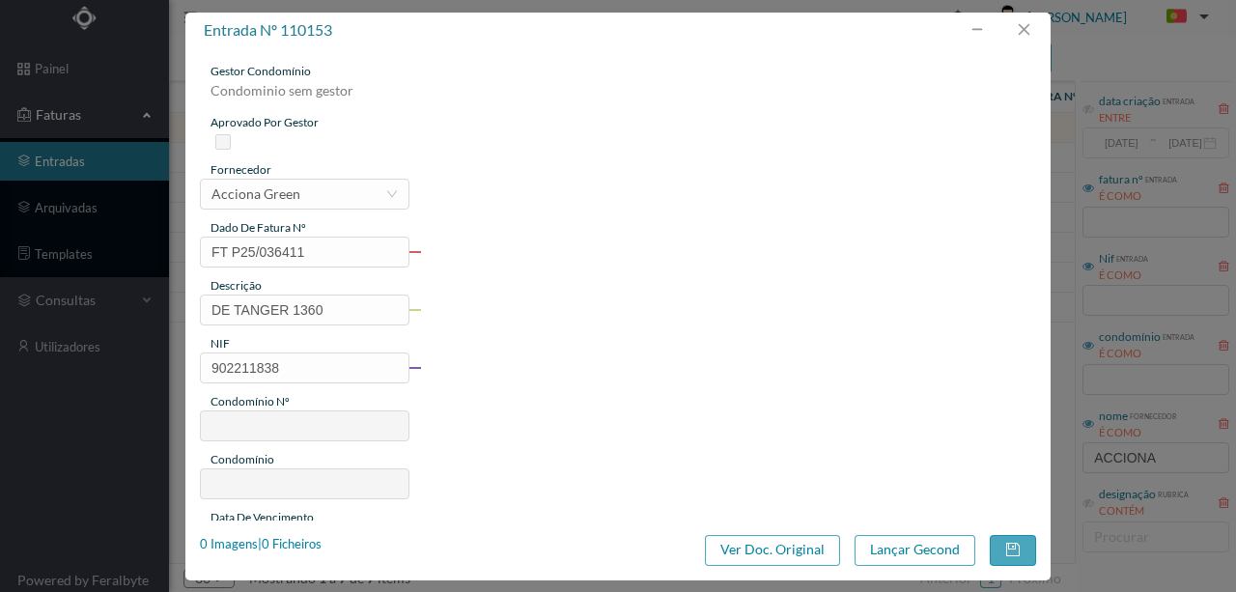
type input "714"
type input "Rua de Tanger 1344 a 1364"
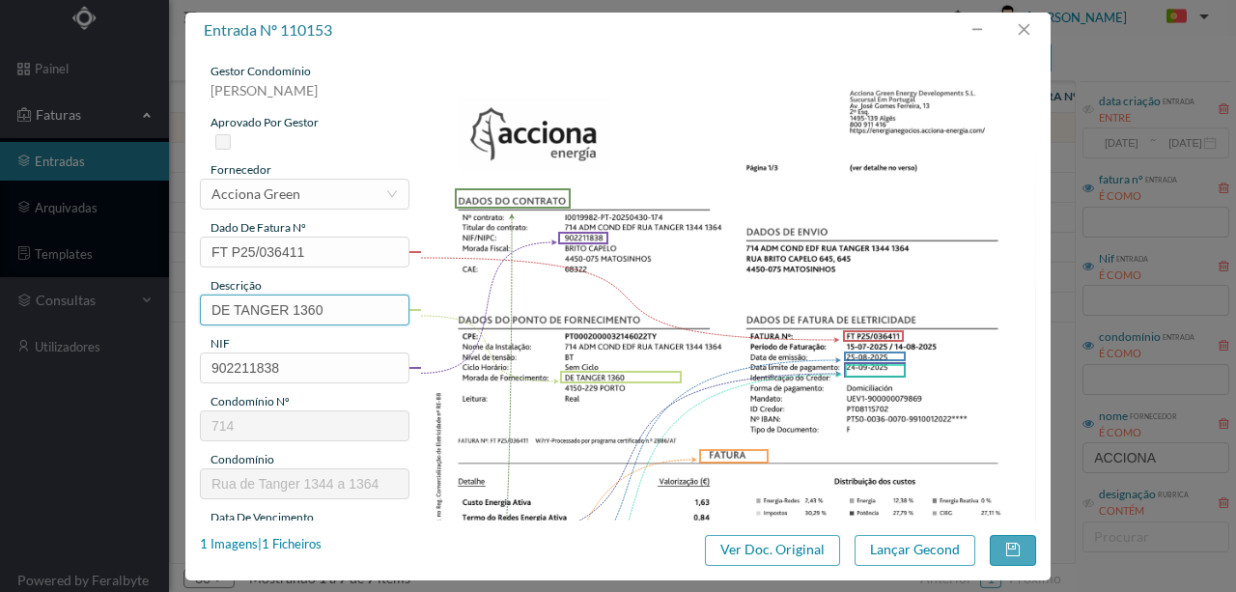
drag, startPoint x: 292, startPoint y: 311, endPoint x: 168, endPoint y: 164, distance: 191.8
click at [98, 304] on div "entrada nº 110153 gestor condomínio Susana Silva aprovado por gestor fornecedor…" at bounding box center [618, 296] width 1236 height 592
click at [308, 310] on input "1360" at bounding box center [304, 309] width 209 height 31
paste input "(23.07.2025 a 22.08.2025)"
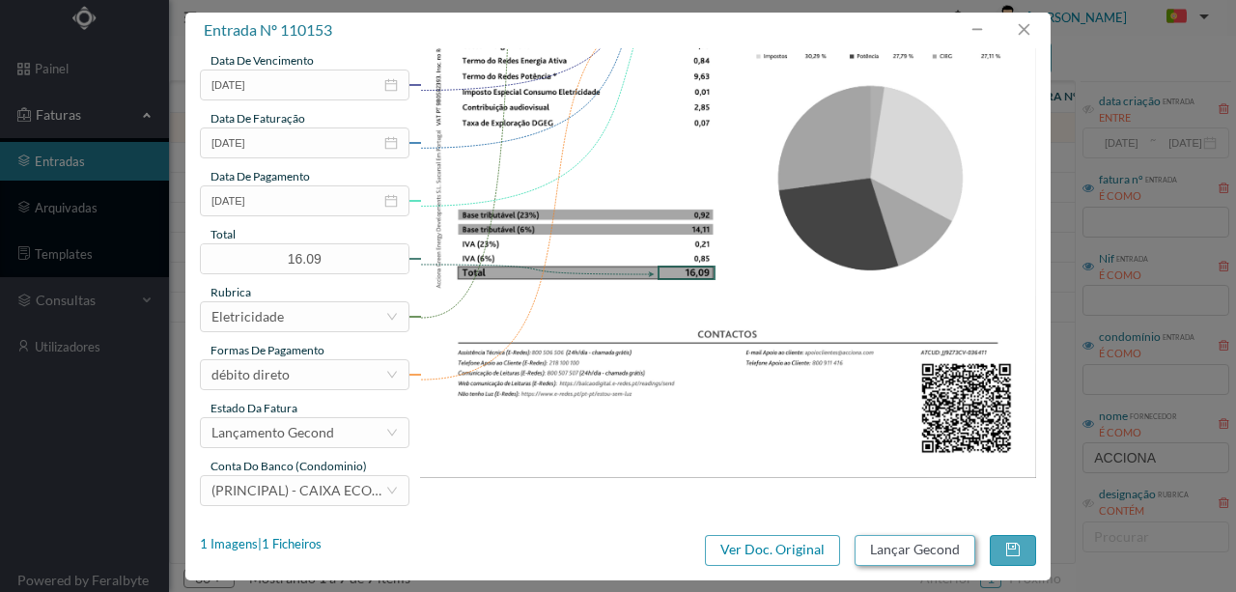
type input "1360 (23.07.2025 a 22.08.2025)"
click at [880, 554] on button "Lançar Gecond" at bounding box center [914, 550] width 121 height 31
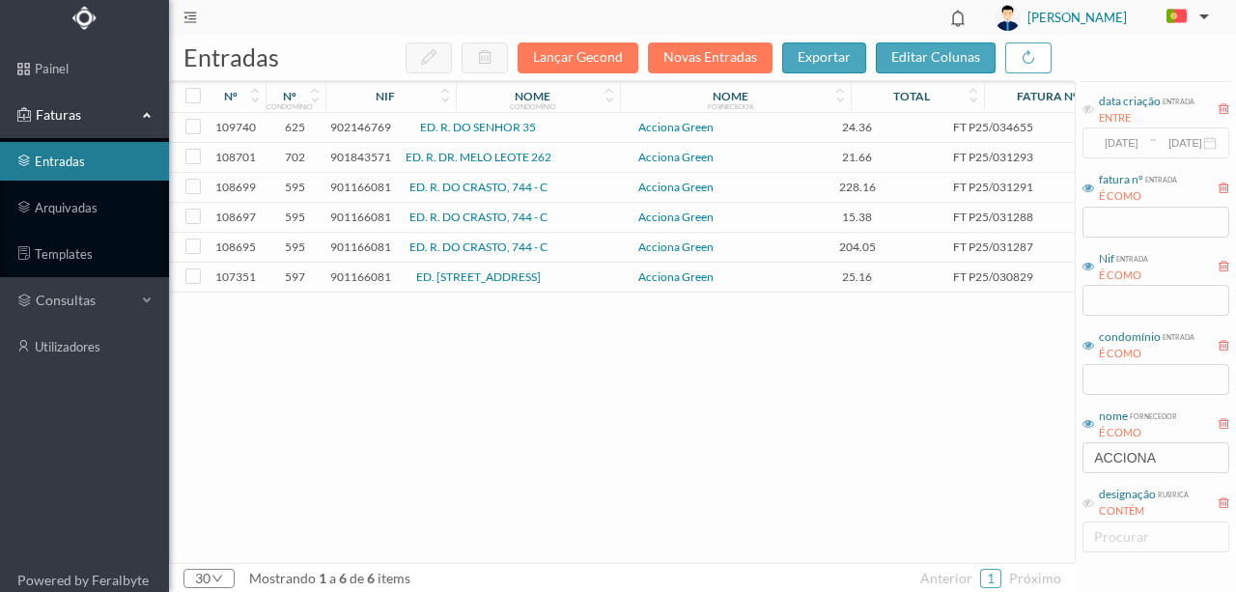
click at [363, 126] on span "902146769" at bounding box center [360, 127] width 61 height 14
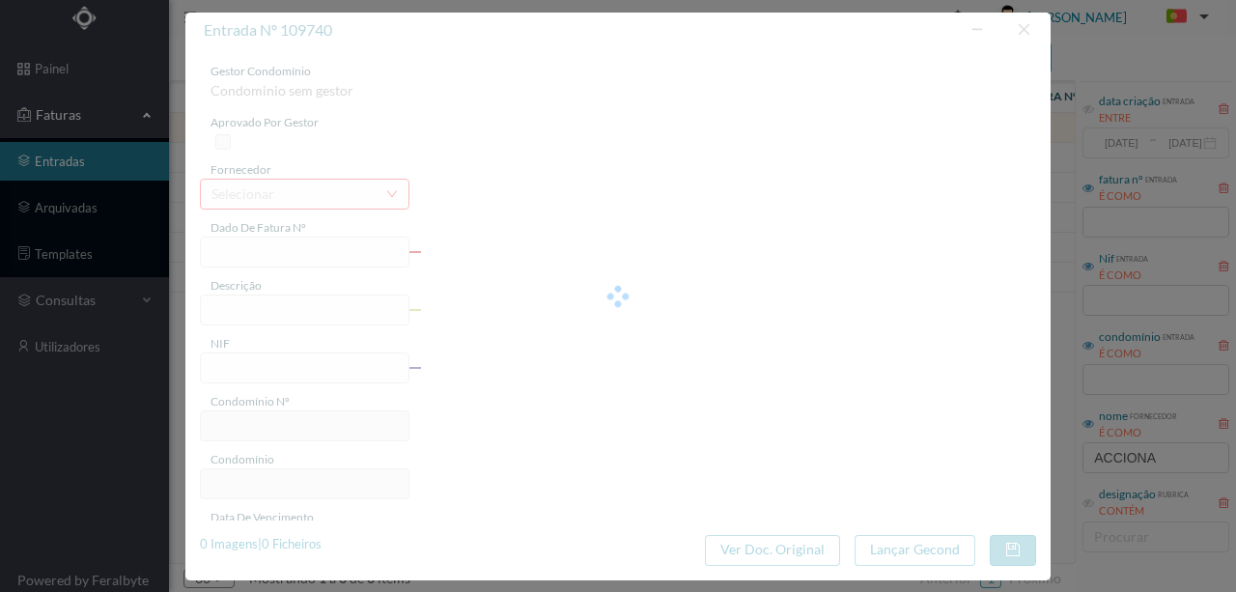
type input "FT P25/034655"
type input "DO SENHOR 35"
type input "902146769"
type input "12-09-2025"
type input "13-08-2025"
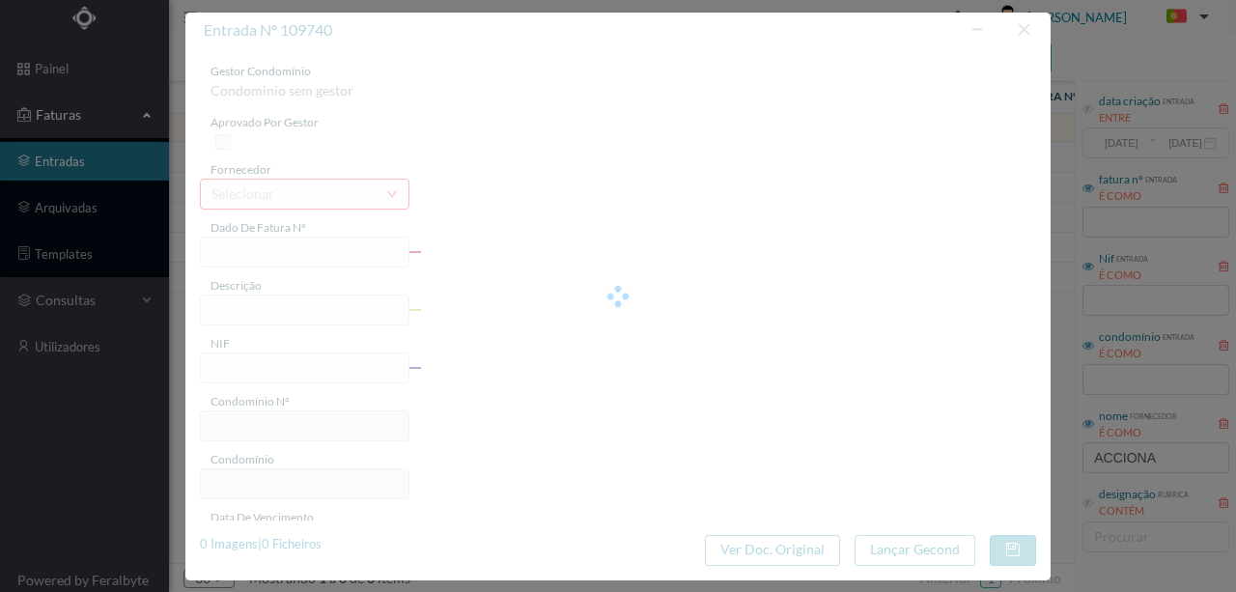
type input "12-09-2025"
type input "24.36"
type input "625"
type input "ED. R. DO SENHOR 35"
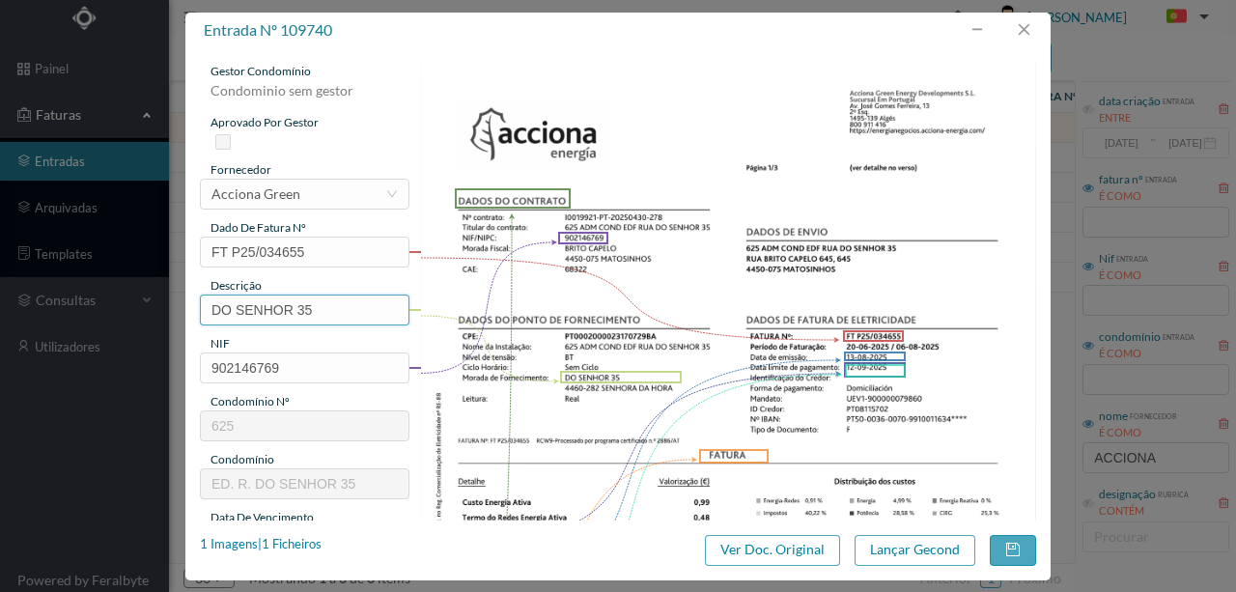
drag, startPoint x: 295, startPoint y: 306, endPoint x: 80, endPoint y: 262, distance: 219.8
click at [85, 265] on div "entrada nº 109740 gestor condomínio Condominio sem gestor aprovado por gestor f…" at bounding box center [618, 296] width 1236 height 592
click at [280, 313] on input "35" at bounding box center [304, 309] width 209 height 31
paste input "(23.07.2025 a 22.08.2025)"
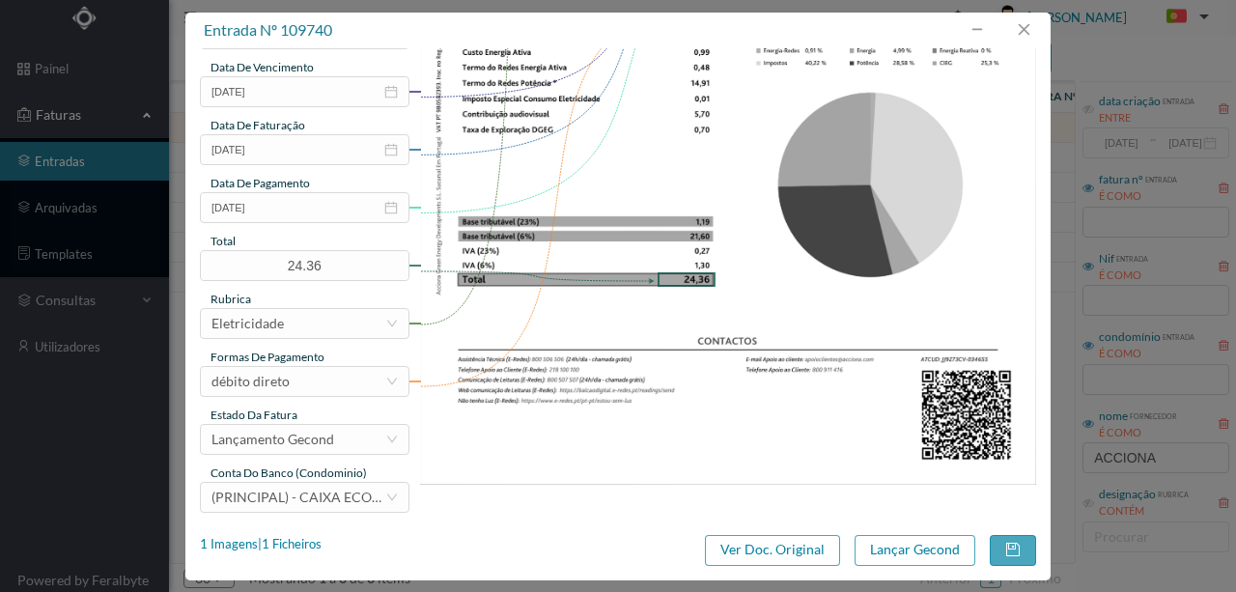
scroll to position [457, 0]
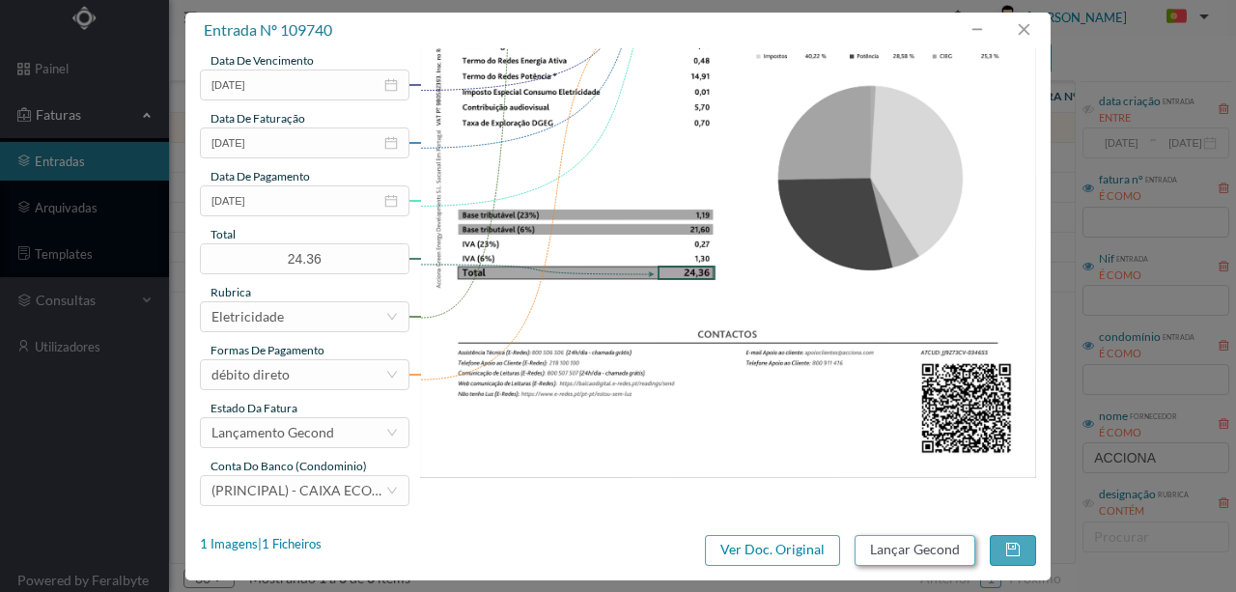
type input "35 (23.07.2025 a 22.08.2025)"
click at [896, 546] on button "Lançar Gecond" at bounding box center [914, 550] width 121 height 31
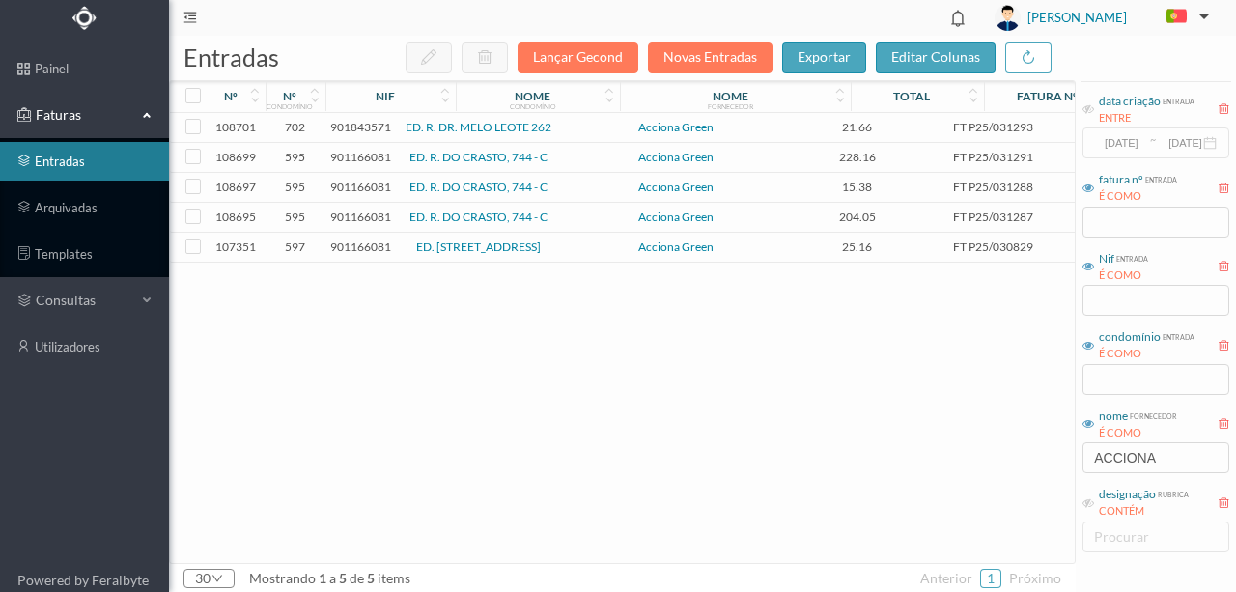
click at [361, 126] on span "901843571" at bounding box center [360, 127] width 61 height 14
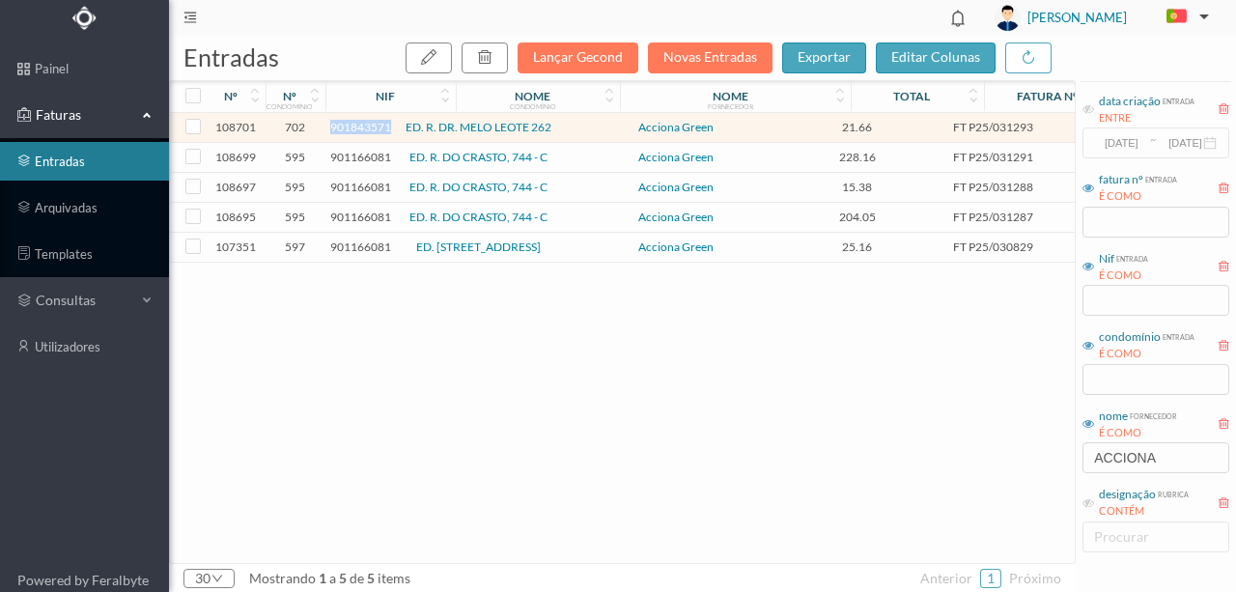
click at [361, 126] on span "901843571" at bounding box center [360, 127] width 61 height 14
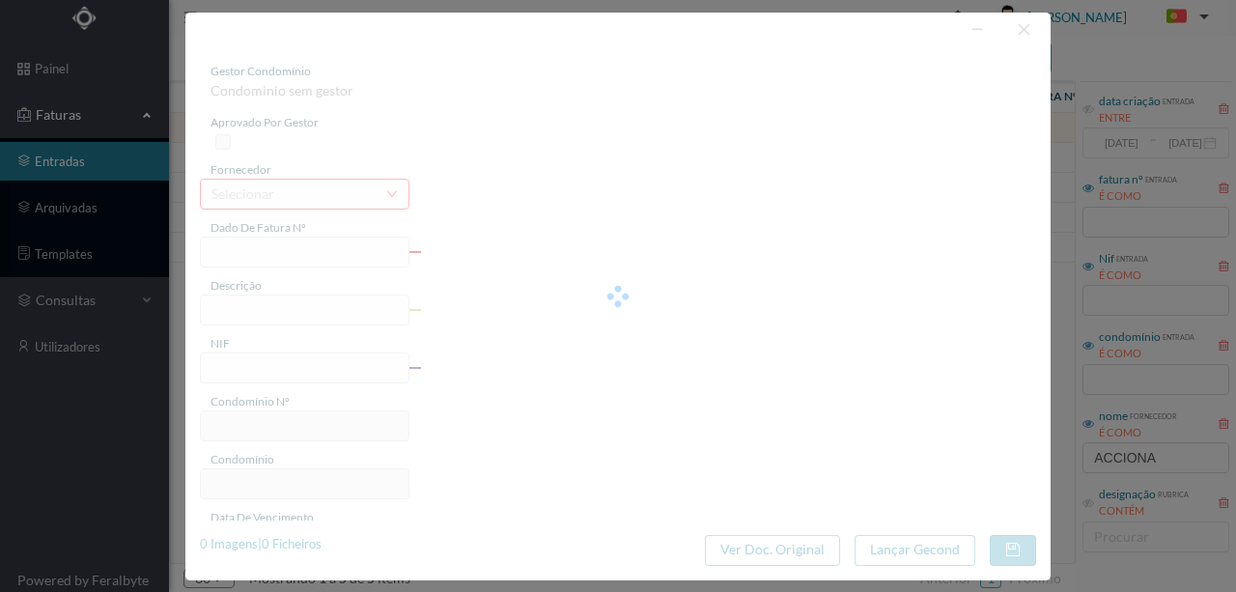
type input "FT P25/031293"
type input "DOUTOR MELO LEOTE 282"
type input "901843571"
type input "31-08-2025"
type input "01-08-2025"
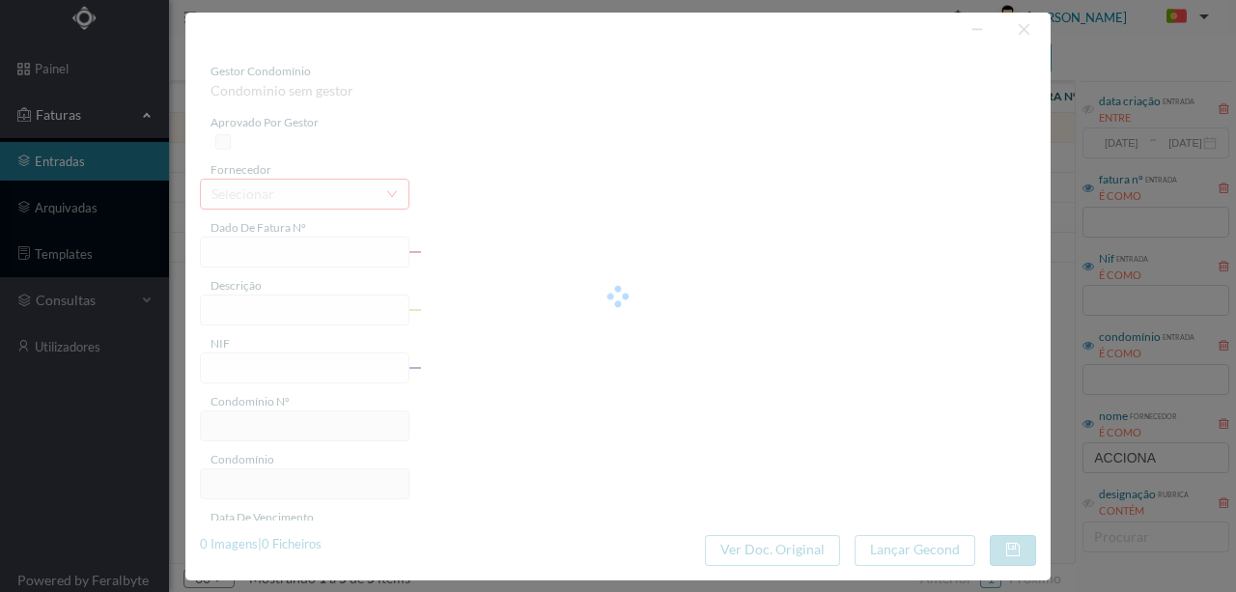
type input "31-08-2025"
type input "21.66"
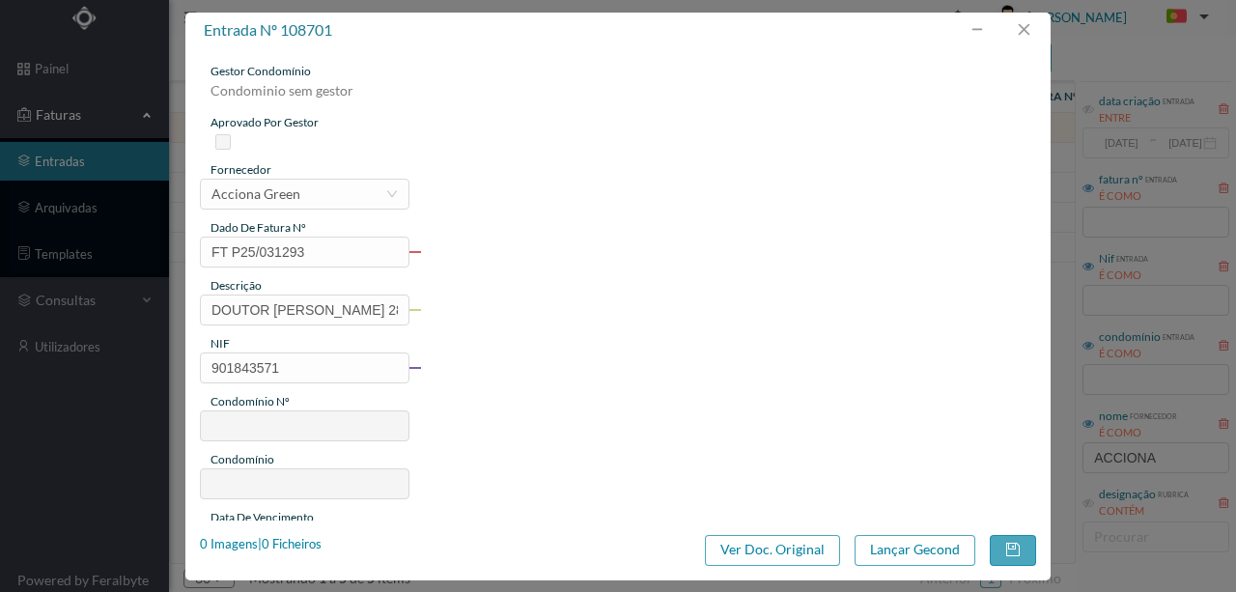
type input "702"
type input "ED. R. DR. MELO LEOTE 262"
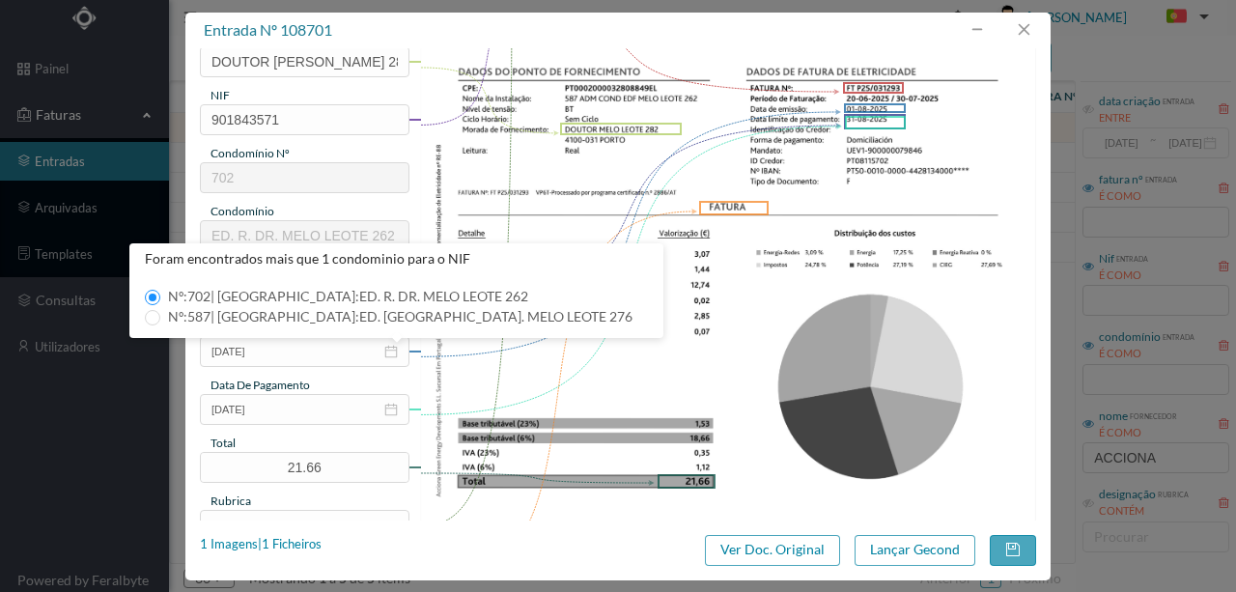
scroll to position [193, 0]
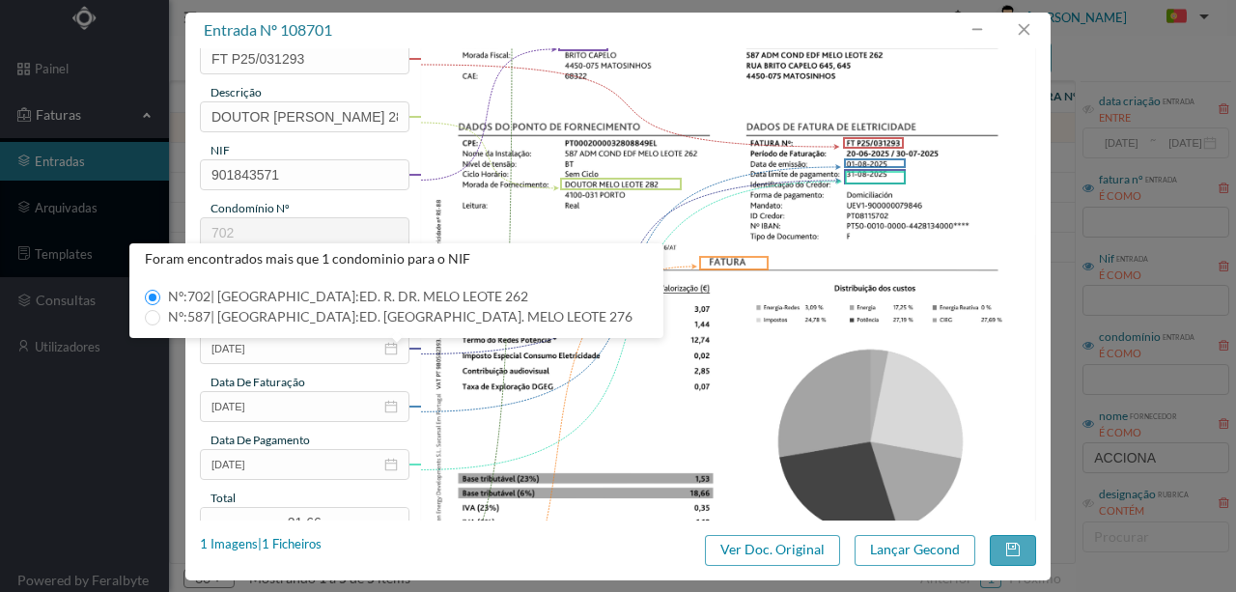
drag, startPoint x: 753, startPoint y: 351, endPoint x: 770, endPoint y: 342, distance: 19.9
click at [753, 351] on img at bounding box center [728, 306] width 617 height 873
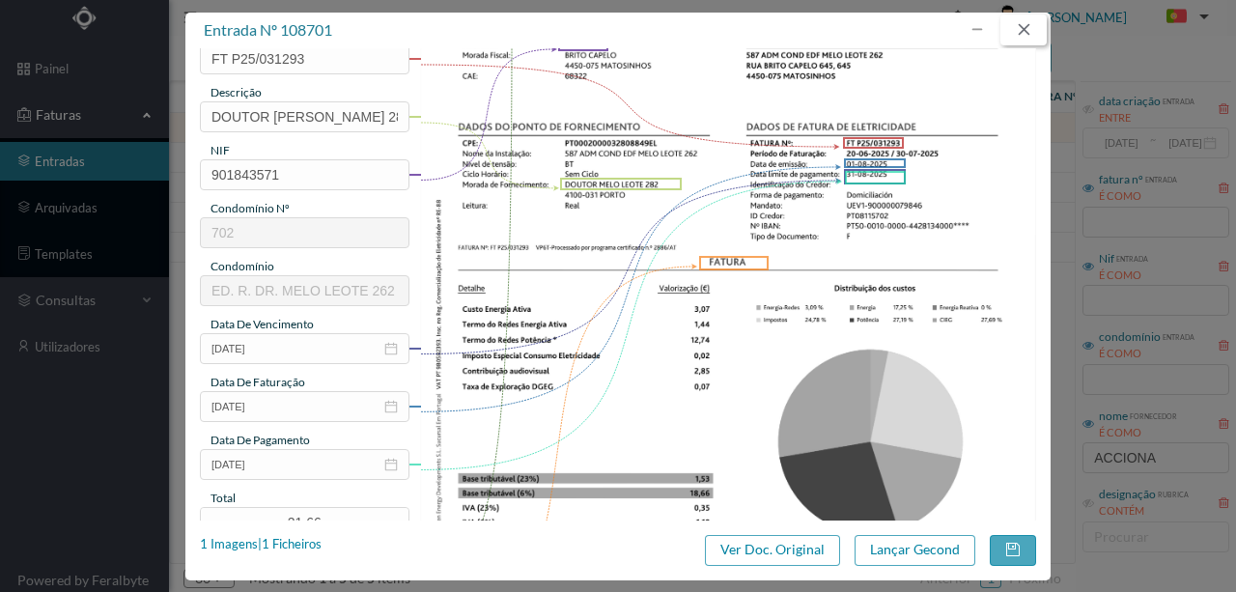
click at [1021, 27] on button "button" at bounding box center [1023, 29] width 46 height 31
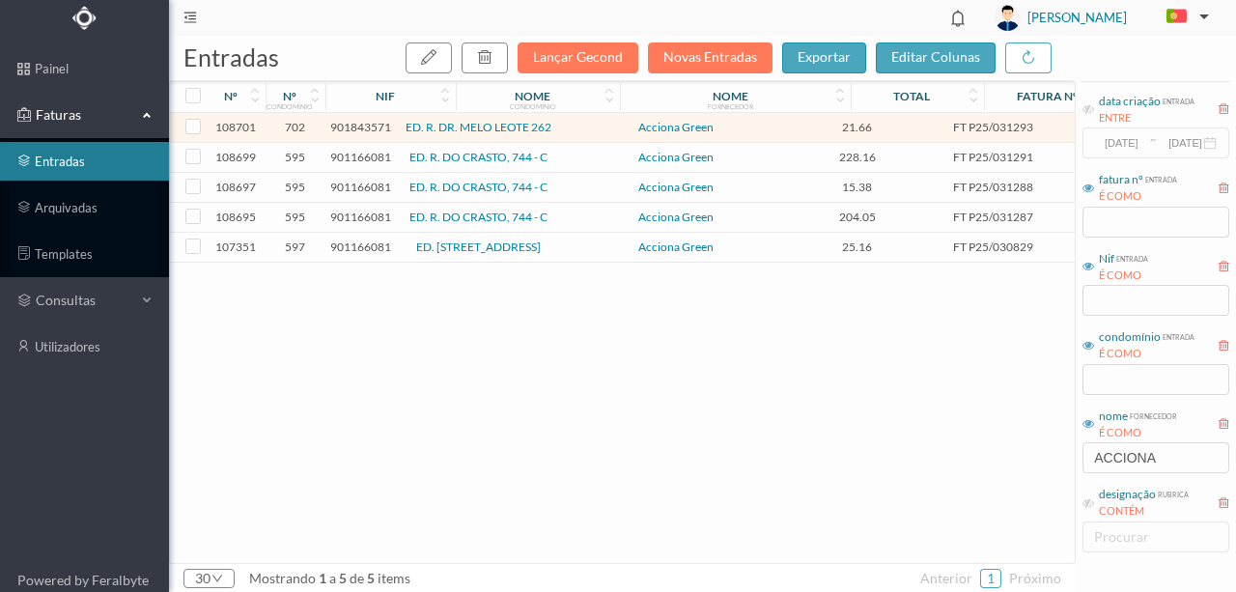
click at [359, 154] on span "901166081" at bounding box center [360, 157] width 61 height 14
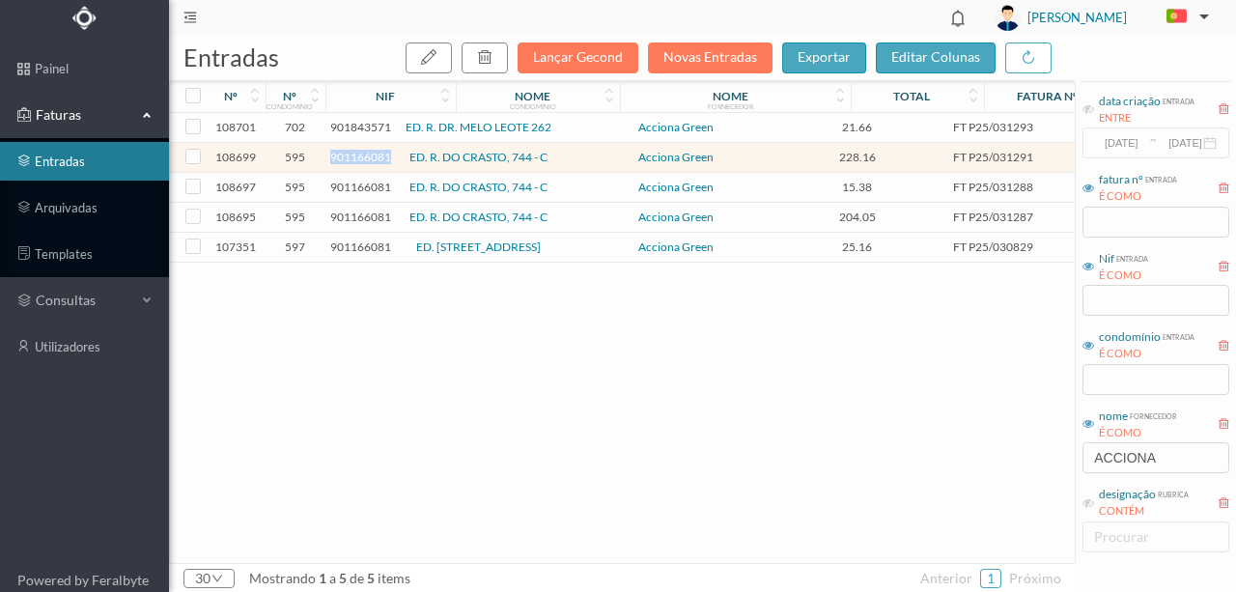
click at [359, 154] on span "901166081" at bounding box center [360, 157] width 61 height 14
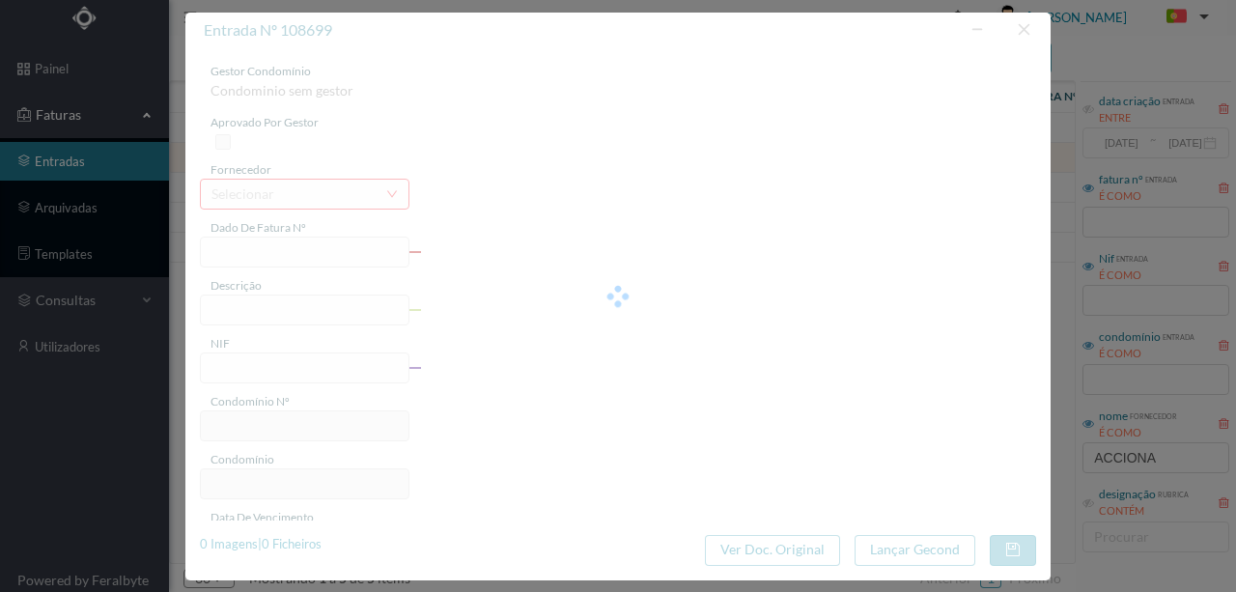
type input "FT P25/031291"
type input "DE CRASTO 744 C CV"
type input "901166081"
type input "31-08-2025"
type input "01-08-2025"
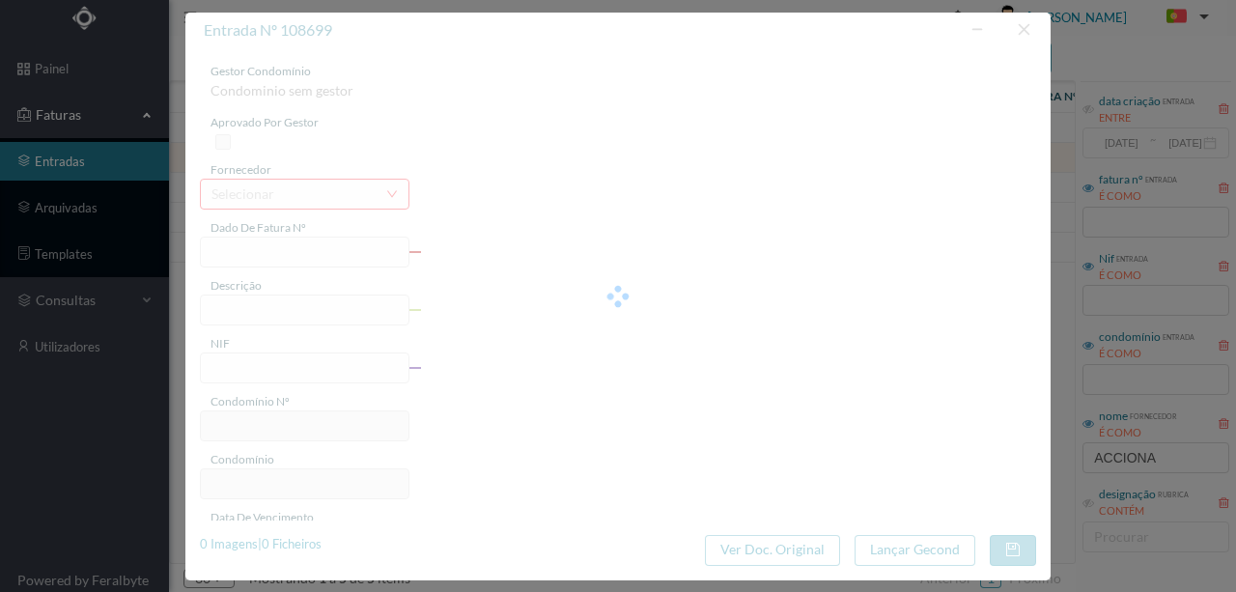
type input "31-08-2025"
type input "228.16"
type input "595"
type input "ED. R. DO CRASTO, 744 - C"
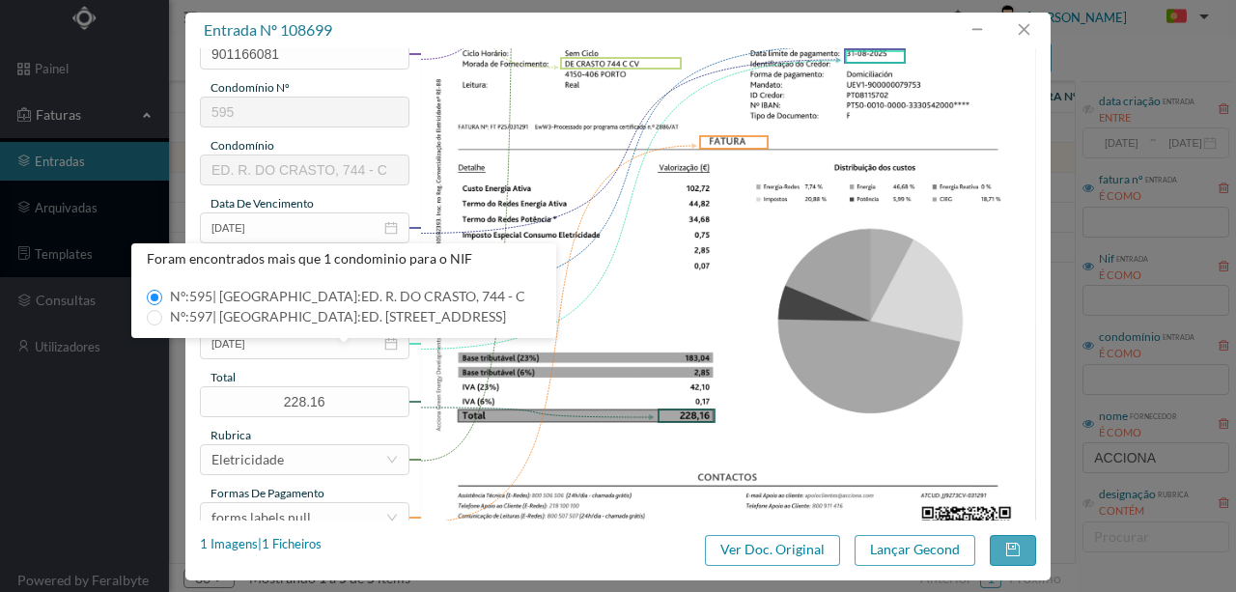
scroll to position [321, 0]
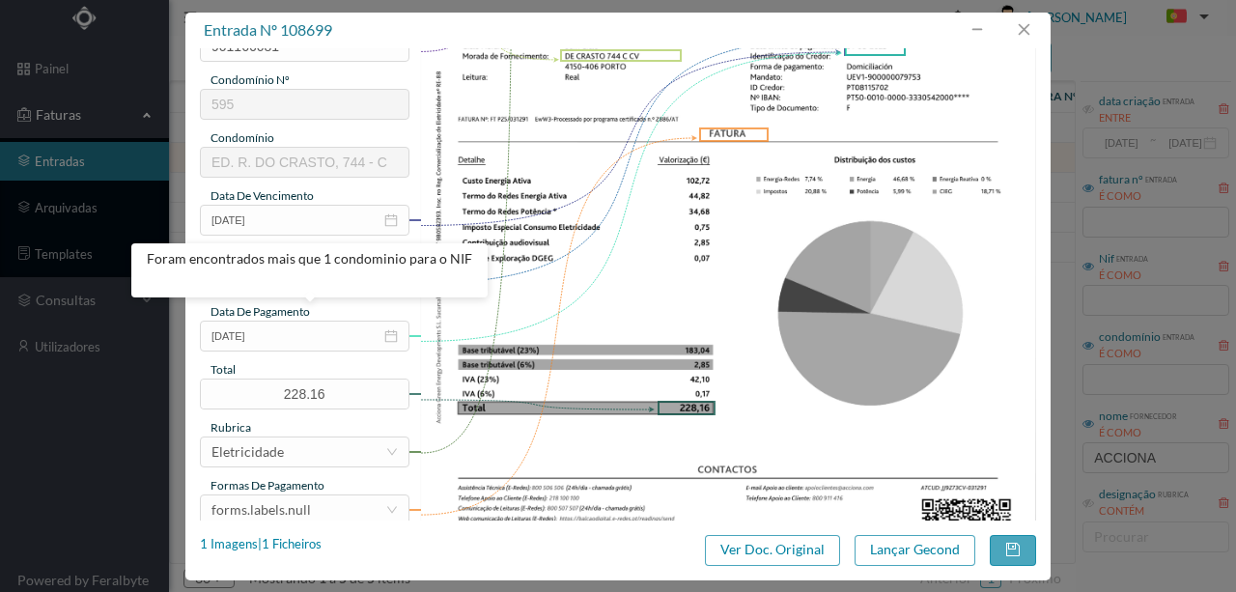
click at [411, 383] on div at bounding box center [723, 177] width 628 height 873
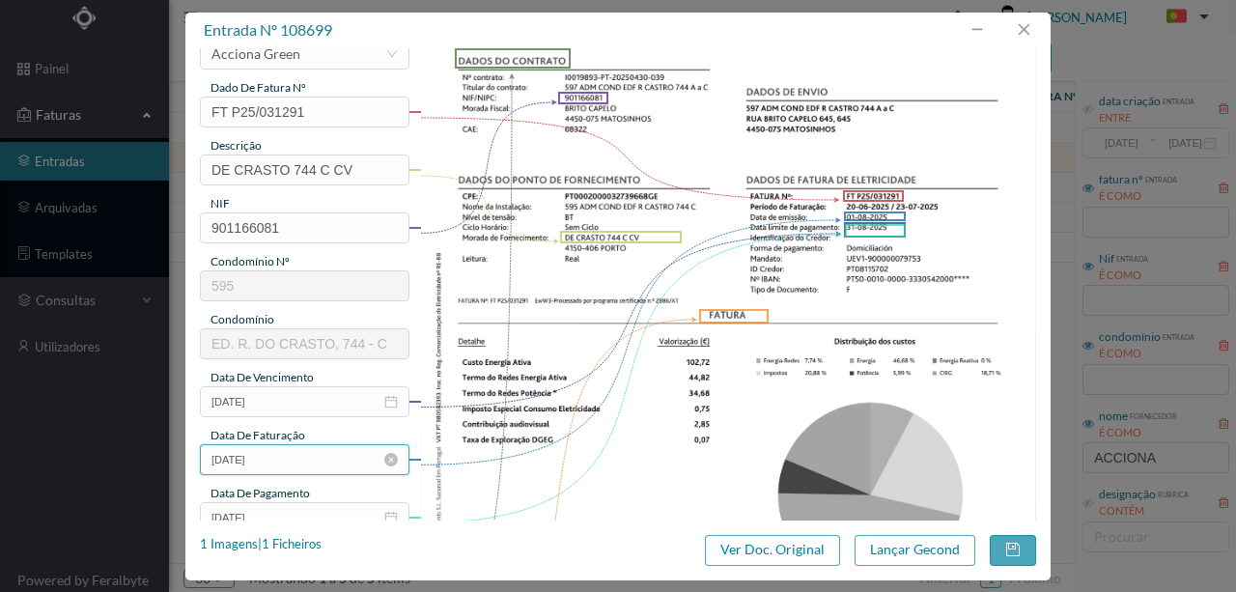
scroll to position [128, 0]
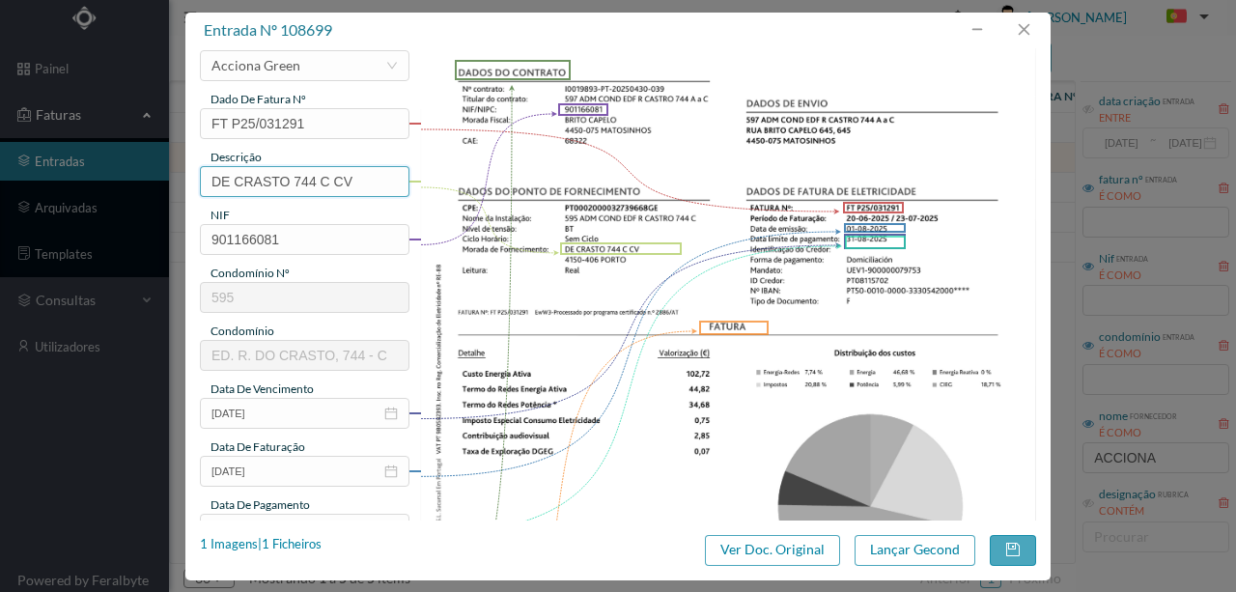
drag, startPoint x: 289, startPoint y: 178, endPoint x: 139, endPoint y: 191, distance: 150.2
click at [141, 191] on div "entrada nº 108699 gestor condomínio Susana Silva aprovado por gestor fornecedor…" at bounding box center [618, 296] width 1236 height 592
click at [317, 181] on input "744 C CV" at bounding box center [304, 181] width 209 height 31
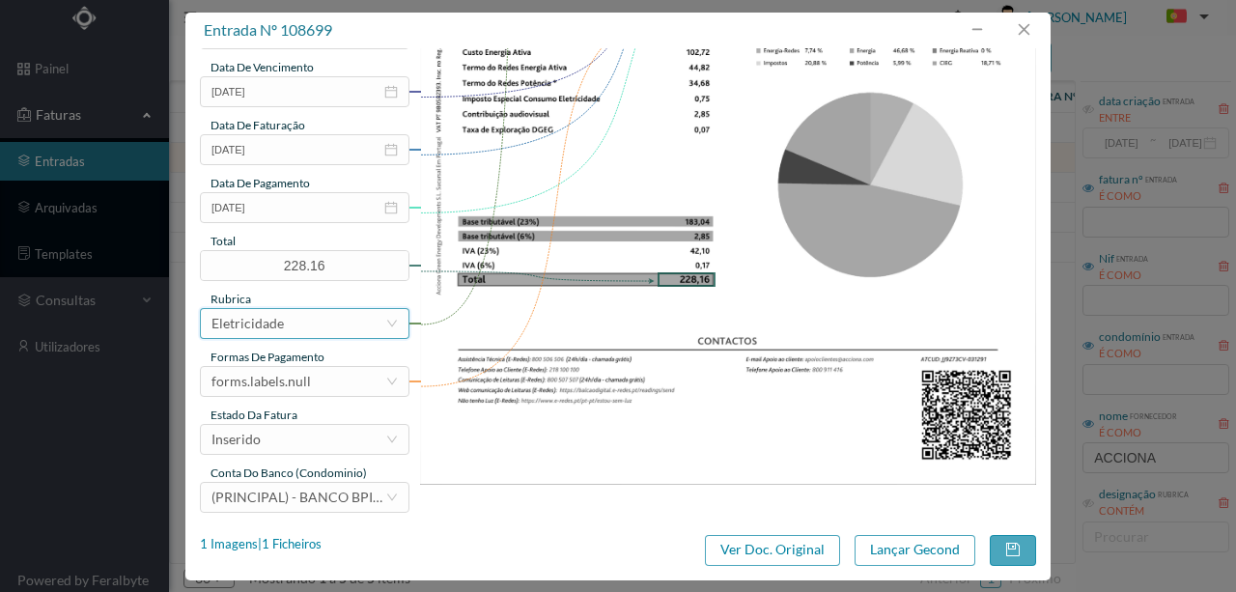
scroll to position [457, 0]
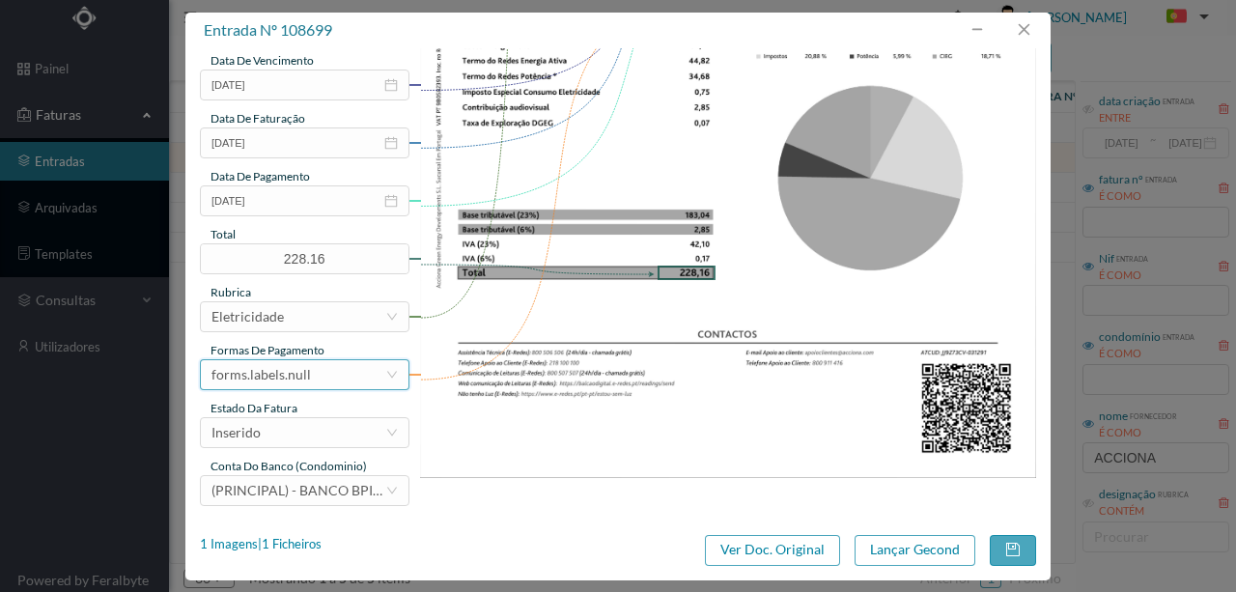
type input "744 C CV (20.06.2025 A 23.07.2025)"
click at [320, 369] on div "forms.labels.null" at bounding box center [298, 374] width 174 height 29
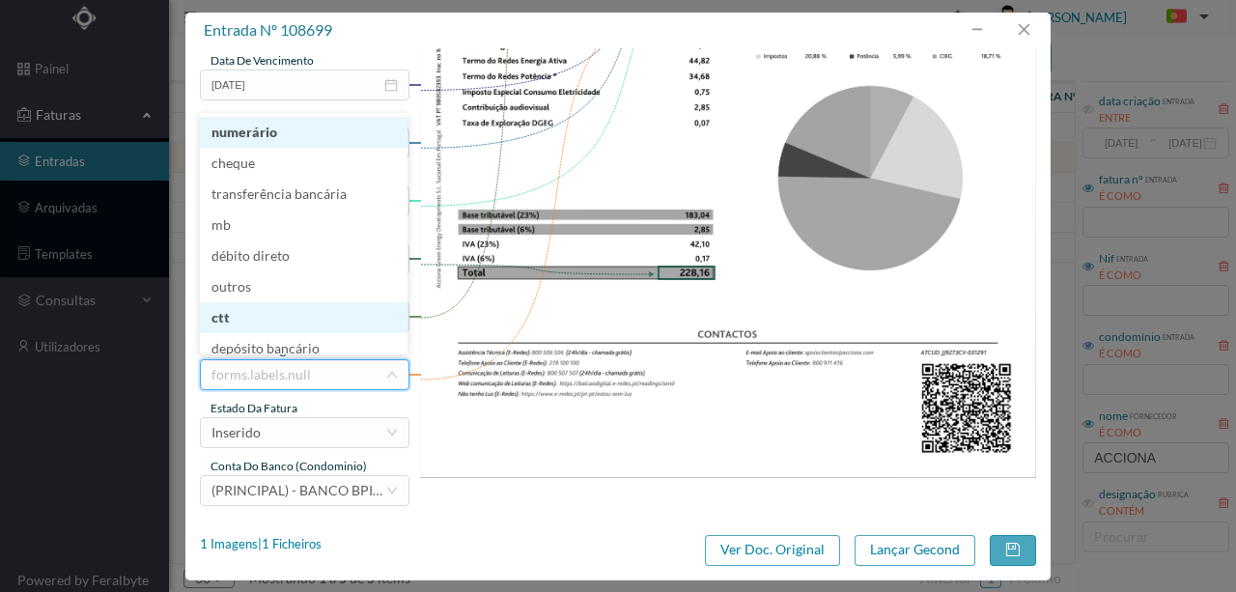
scroll to position [6, 0]
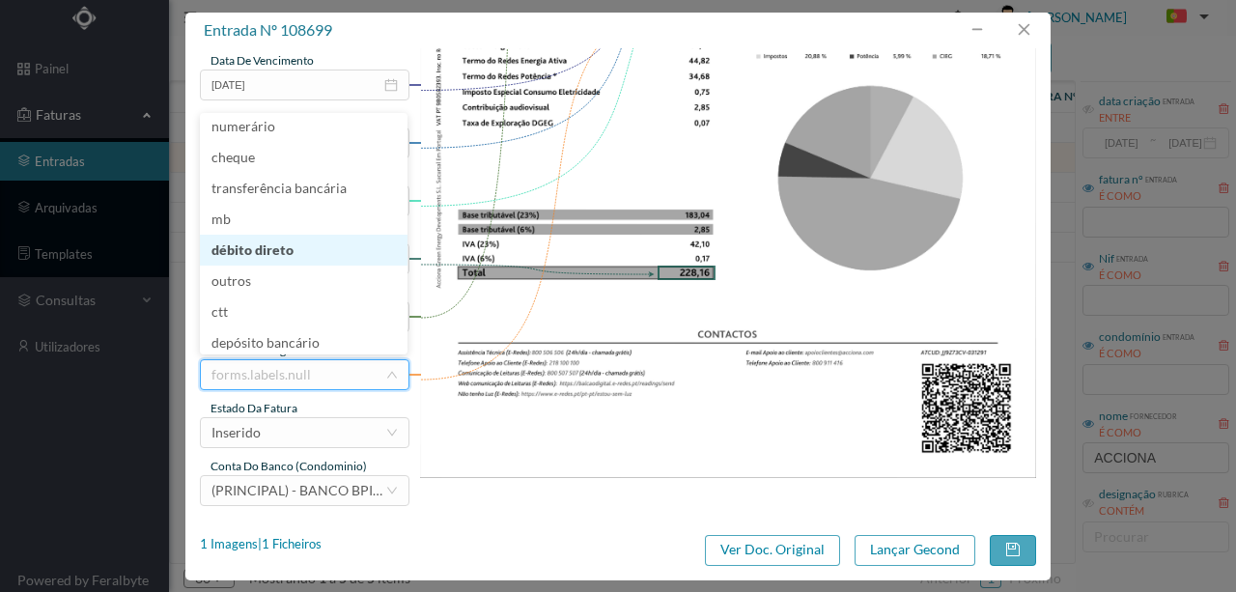
click at [271, 246] on li "débito direto" at bounding box center [304, 250] width 208 height 31
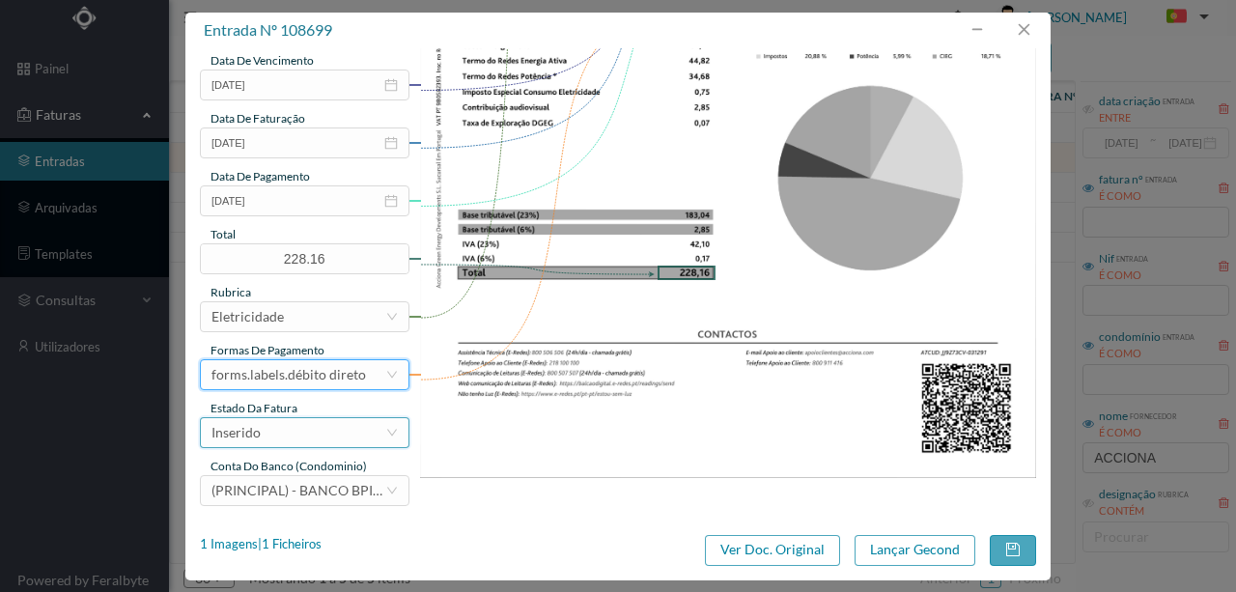
click at [311, 434] on div "Inserido" at bounding box center [298, 432] width 174 height 29
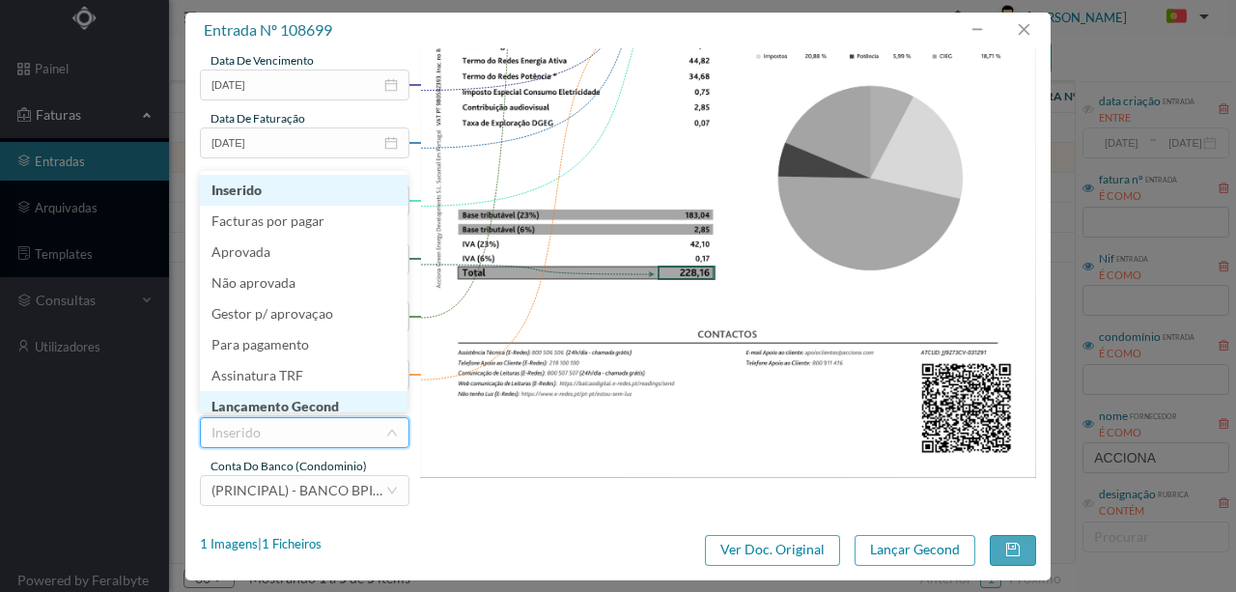
scroll to position [10, 0]
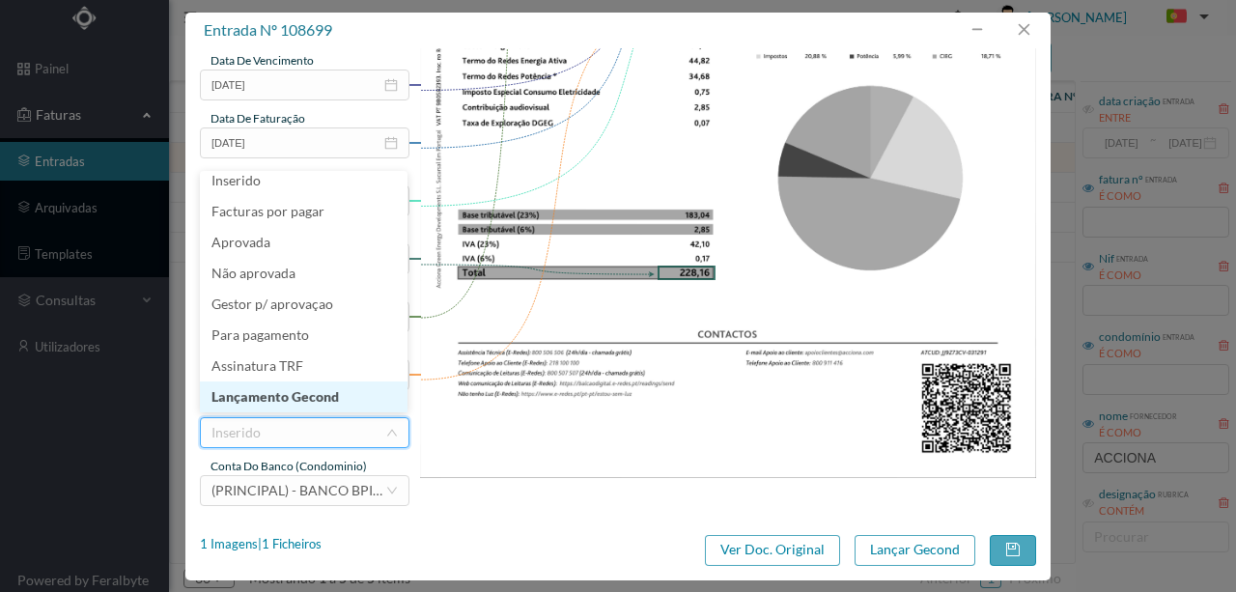
click at [321, 398] on li "Lançamento Gecond" at bounding box center [304, 396] width 208 height 31
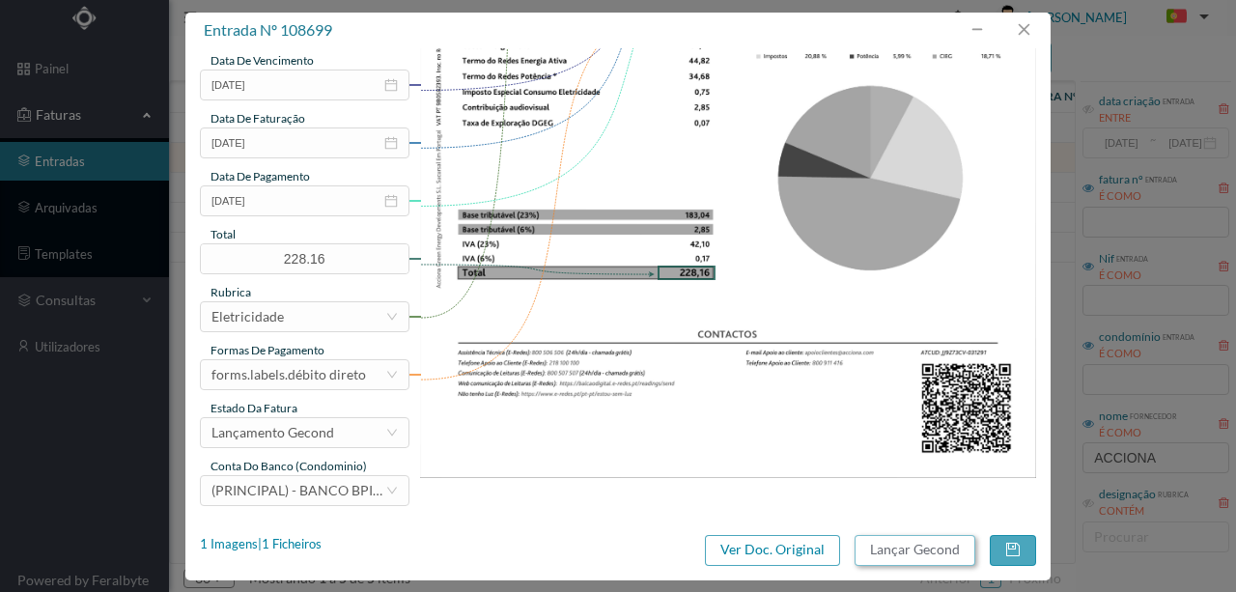
click at [888, 551] on button "Lançar Gecond" at bounding box center [914, 550] width 121 height 31
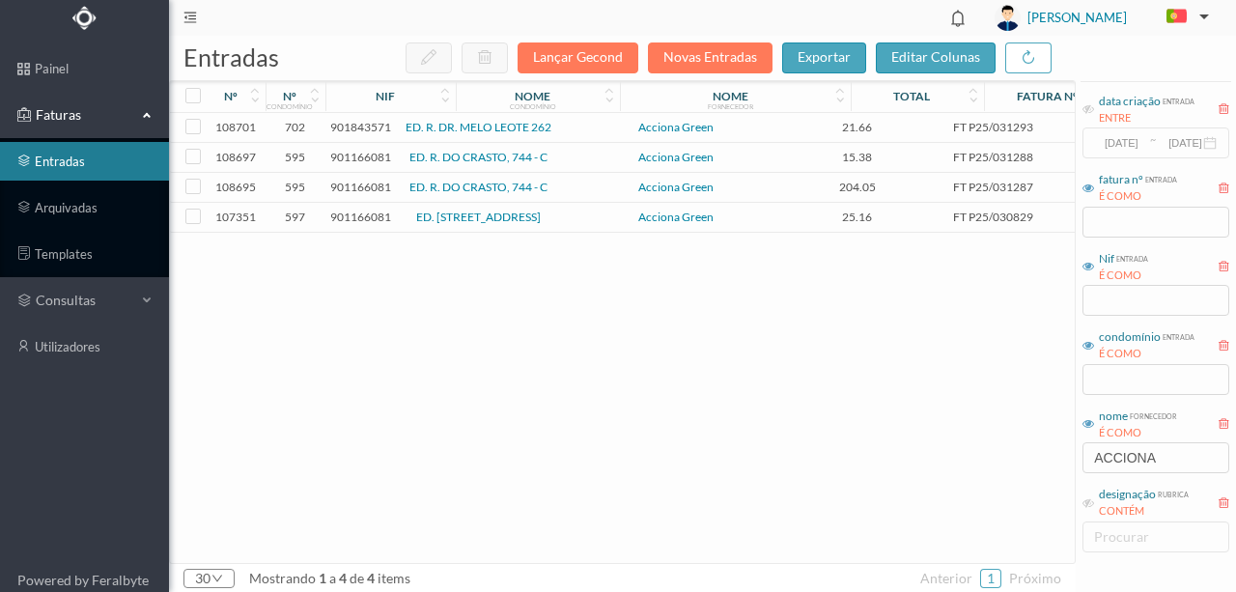
click at [375, 158] on span "901166081" at bounding box center [360, 157] width 61 height 14
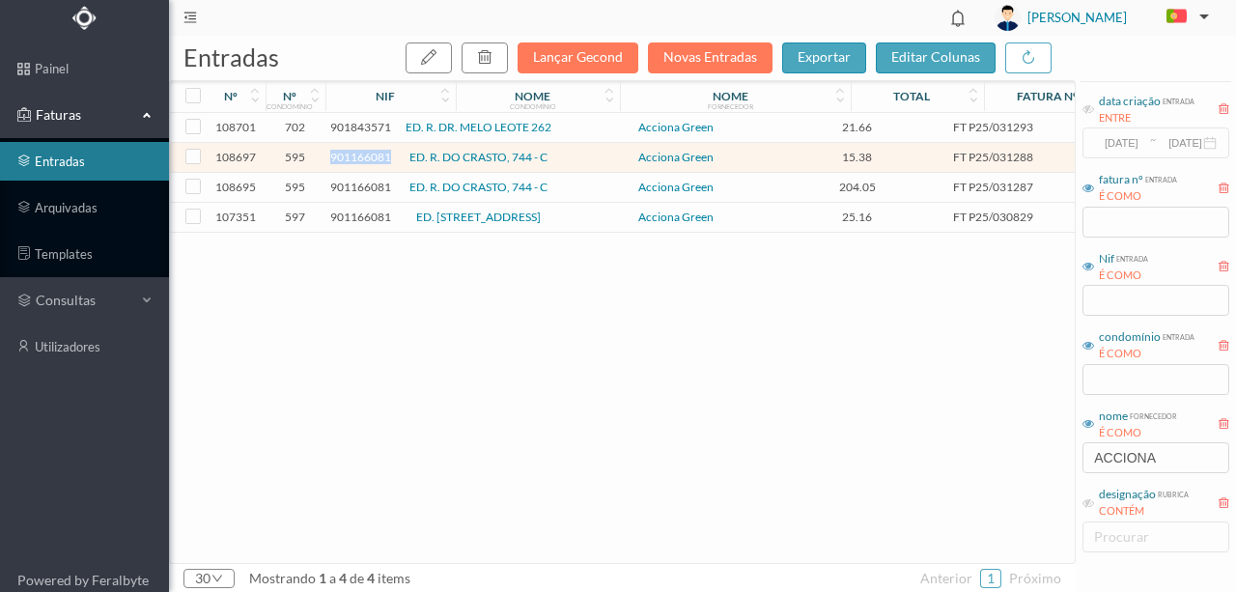
click at [375, 158] on span "901166081" at bounding box center [360, 157] width 61 height 14
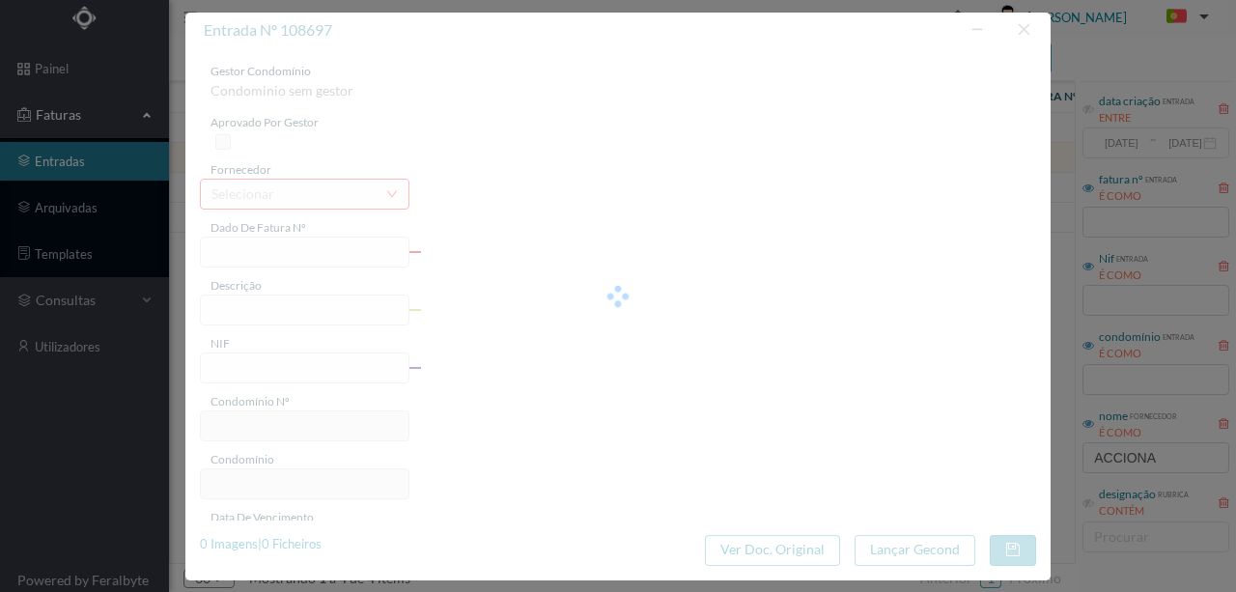
type input "FT P25/031288"
type input "DE CRASTO 744 C COMUNS"
type input "901166081"
type input "31-08-2025"
type input "01-08-2025"
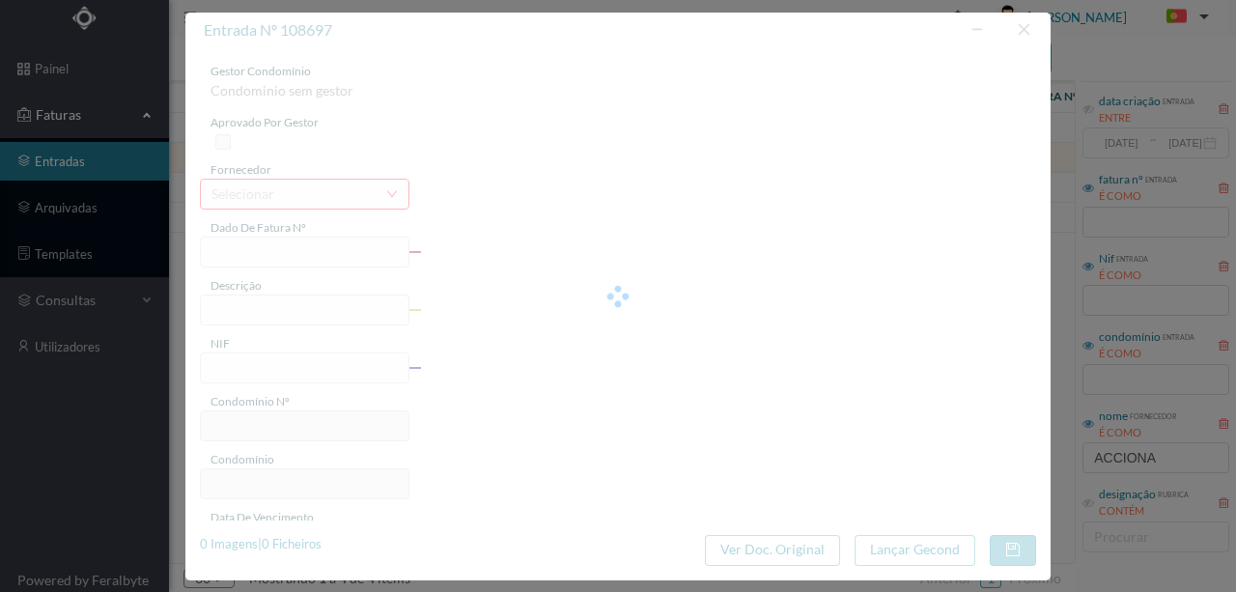
type input "31-08-2025"
type input "15.38"
type input "595"
type input "ED. R. DO CRASTO, 744 - C"
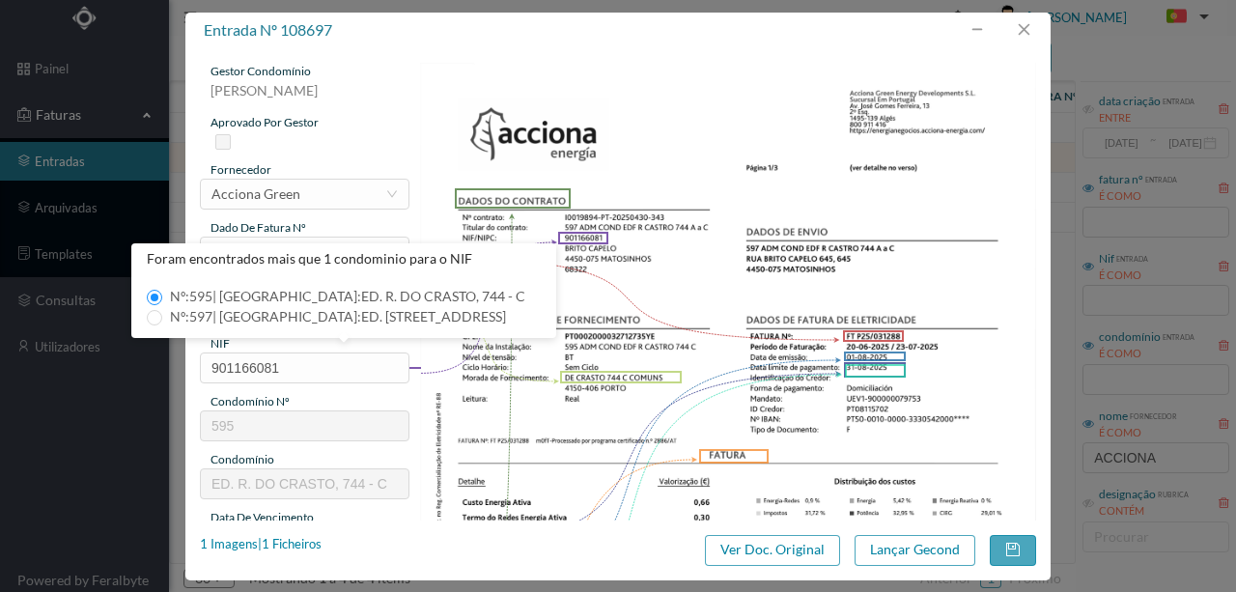
click at [454, 378] on img at bounding box center [728, 499] width 617 height 873
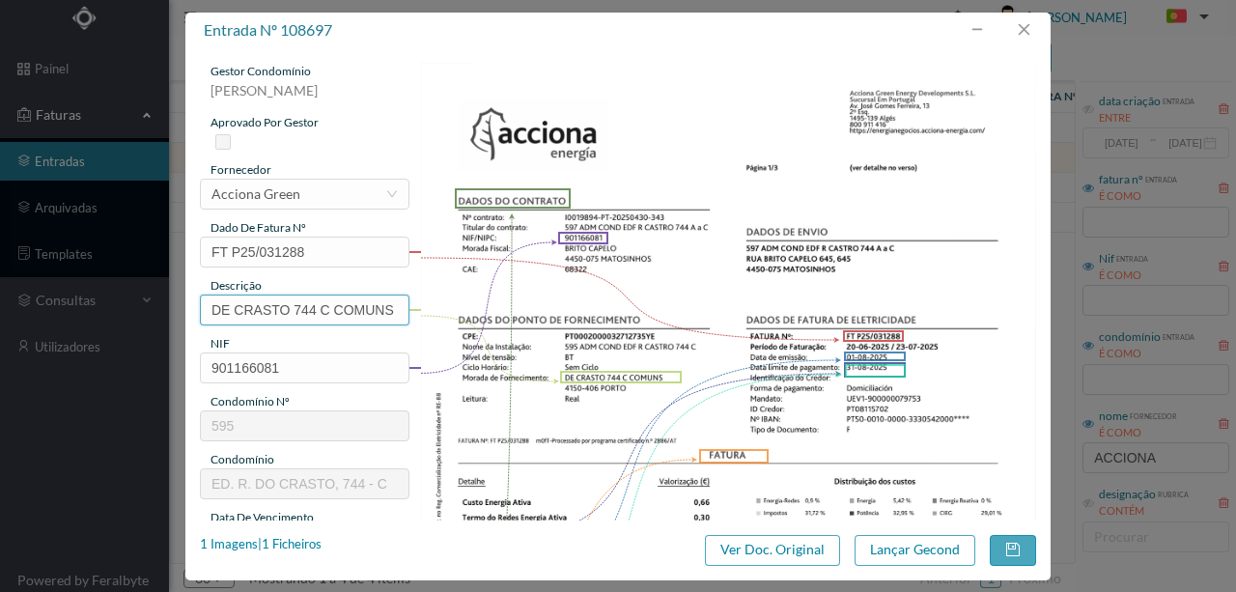
drag, startPoint x: 290, startPoint y: 309, endPoint x: 0, endPoint y: 280, distance: 291.1
click at [0, 291] on div "entrada nº 108697 gestor condomínio Susana Silva aprovado por gestor fornecedor…" at bounding box center [618, 296] width 1236 height 592
click at [349, 306] on input "744 C COMUNS" at bounding box center [304, 309] width 209 height 31
paste input "(23.07.2025 a 22.08.2025)"
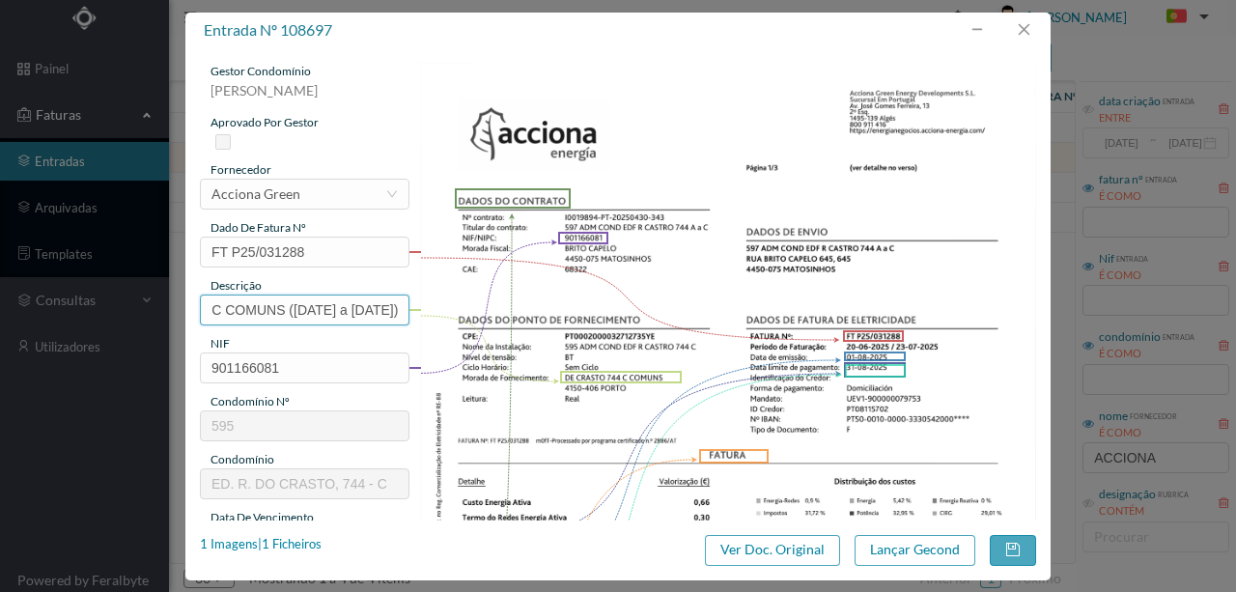
click at [253, 308] on input "744 C COMUNS (23.07.2025 a 22.08.2025)" at bounding box center [304, 309] width 209 height 31
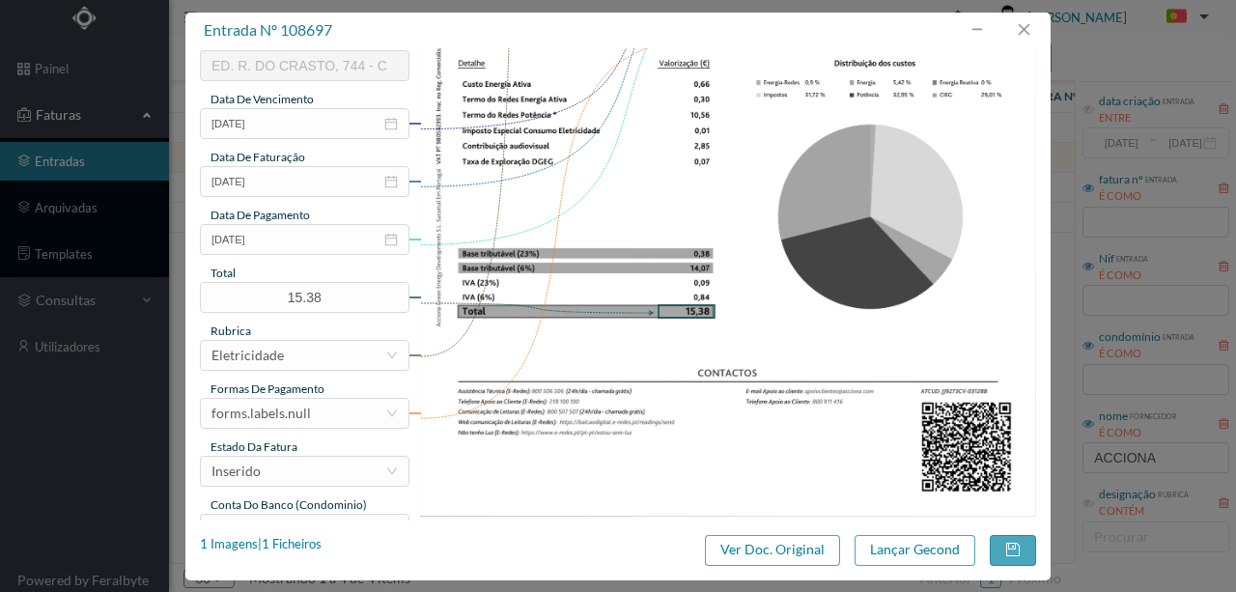
scroll to position [450, 0]
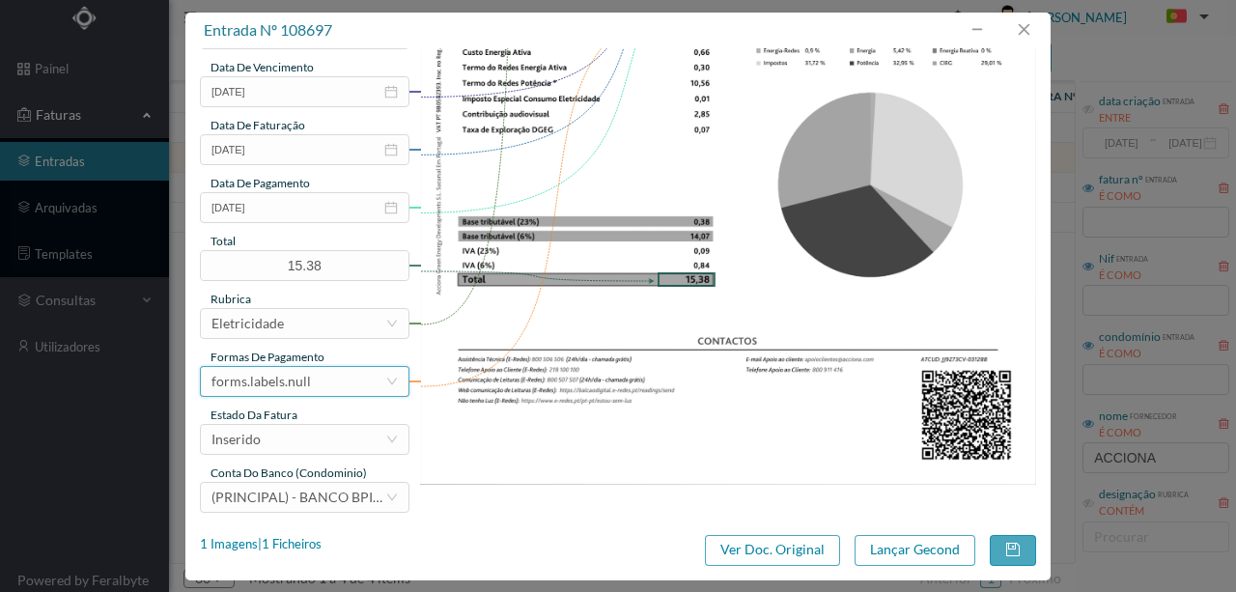
type input "744 C COMUNS (20.06.2025 a 23.07.2025)"
click at [309, 384] on div "forms.labels.null" at bounding box center [298, 381] width 174 height 29
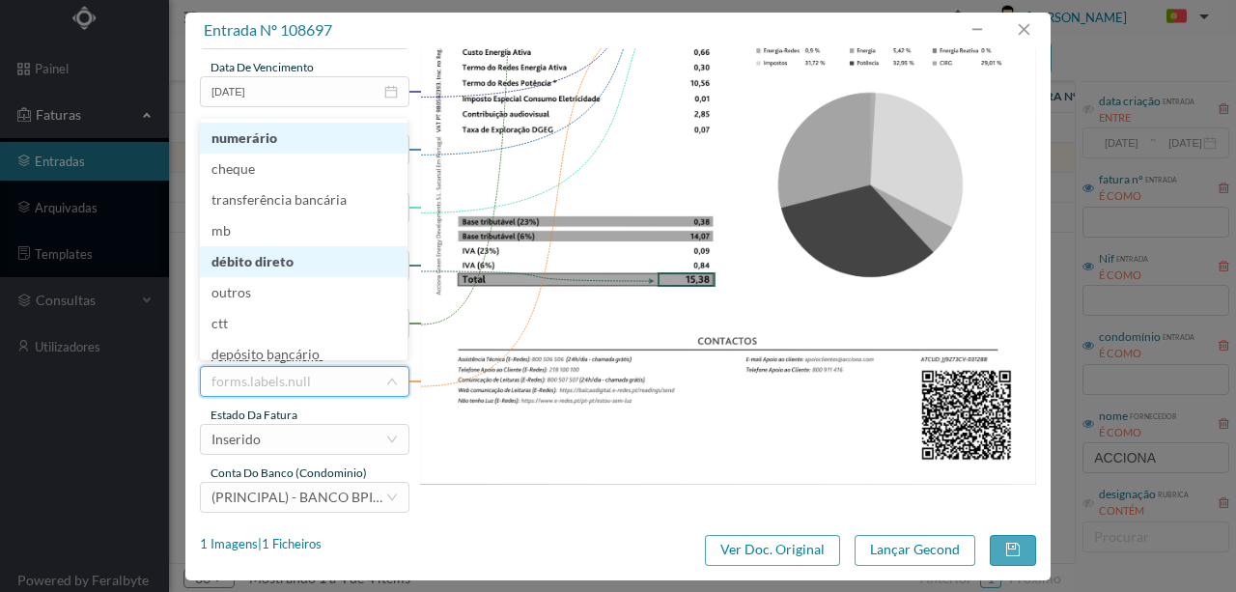
scroll to position [8, 0]
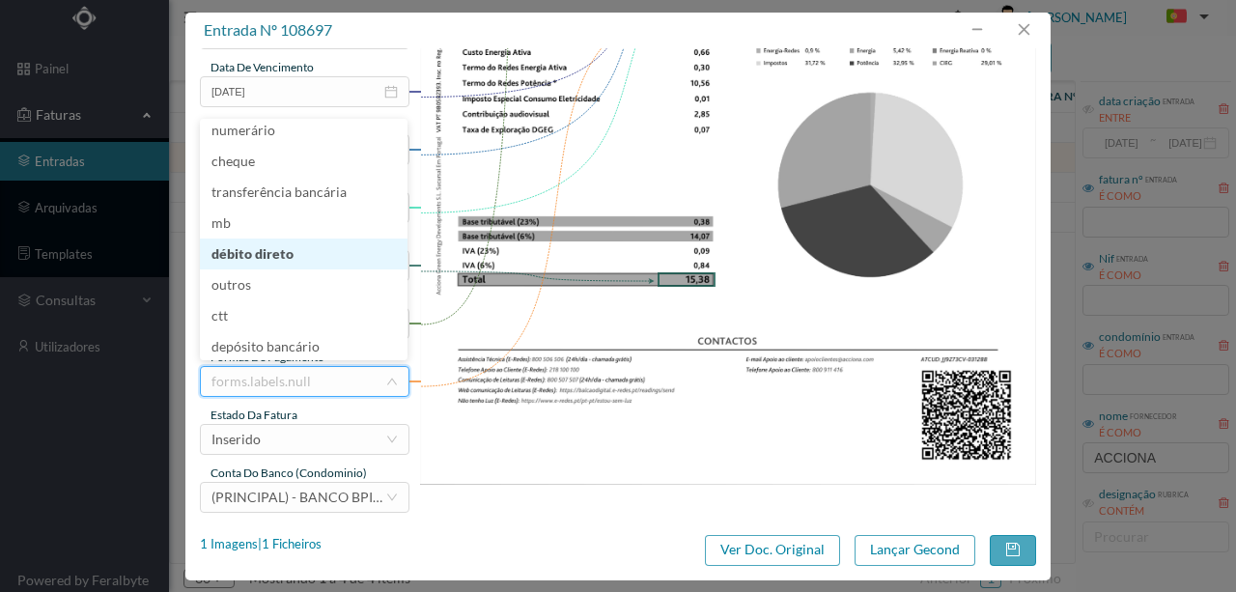
click at [266, 259] on li "débito direto" at bounding box center [304, 253] width 208 height 31
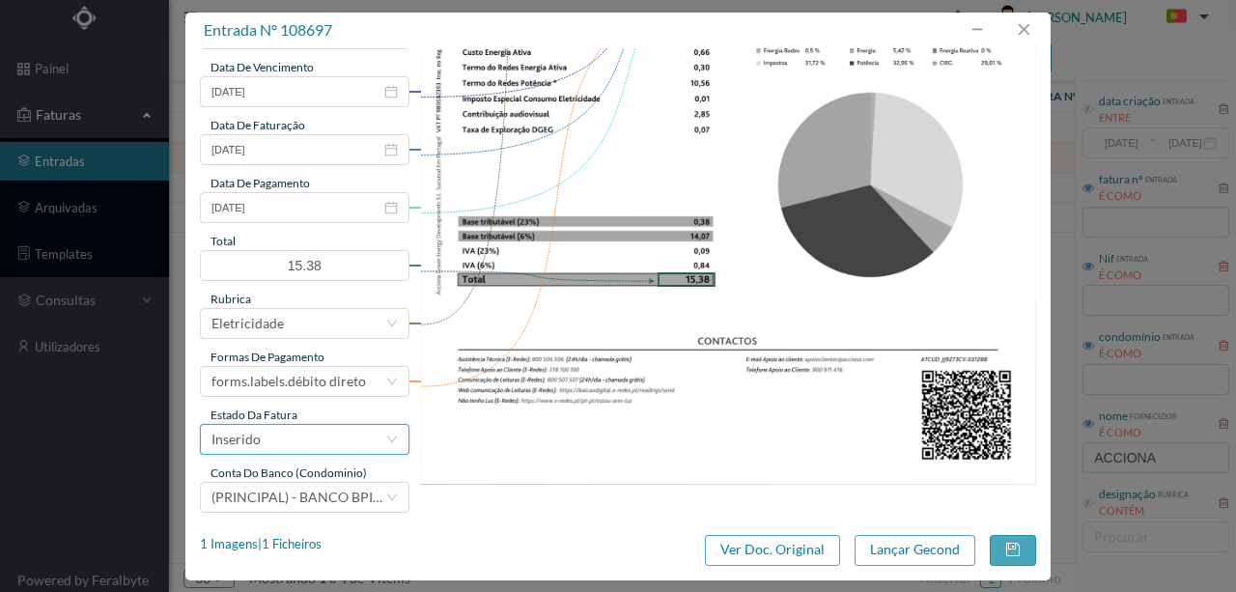
click at [280, 441] on div "Inserido" at bounding box center [298, 439] width 174 height 29
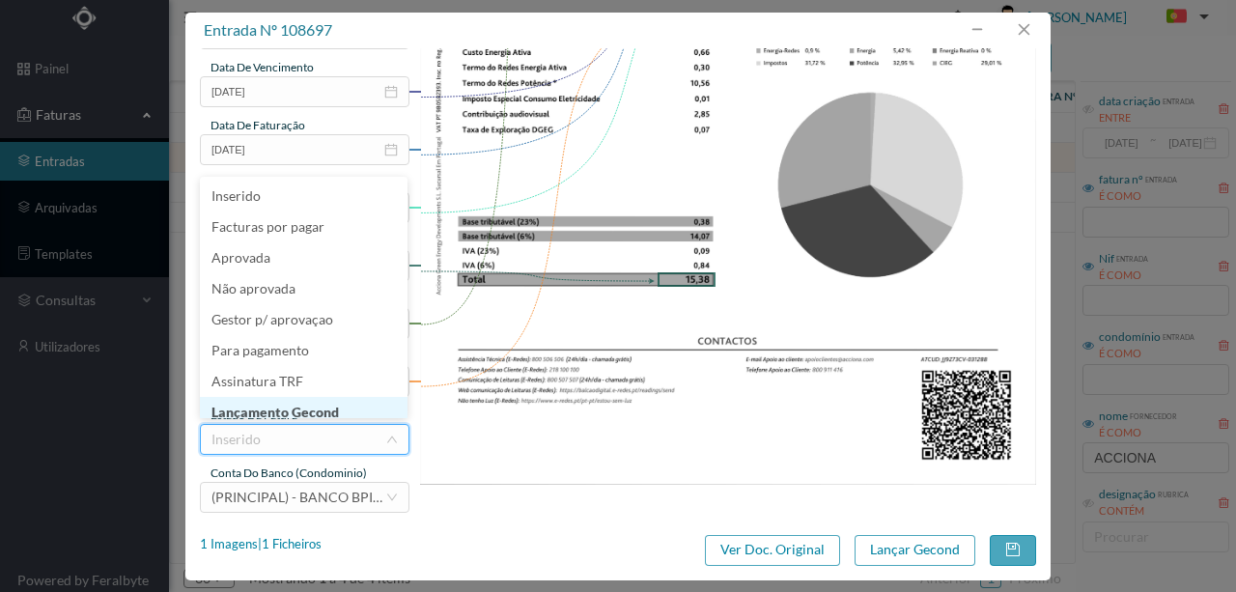
scroll to position [10, 0]
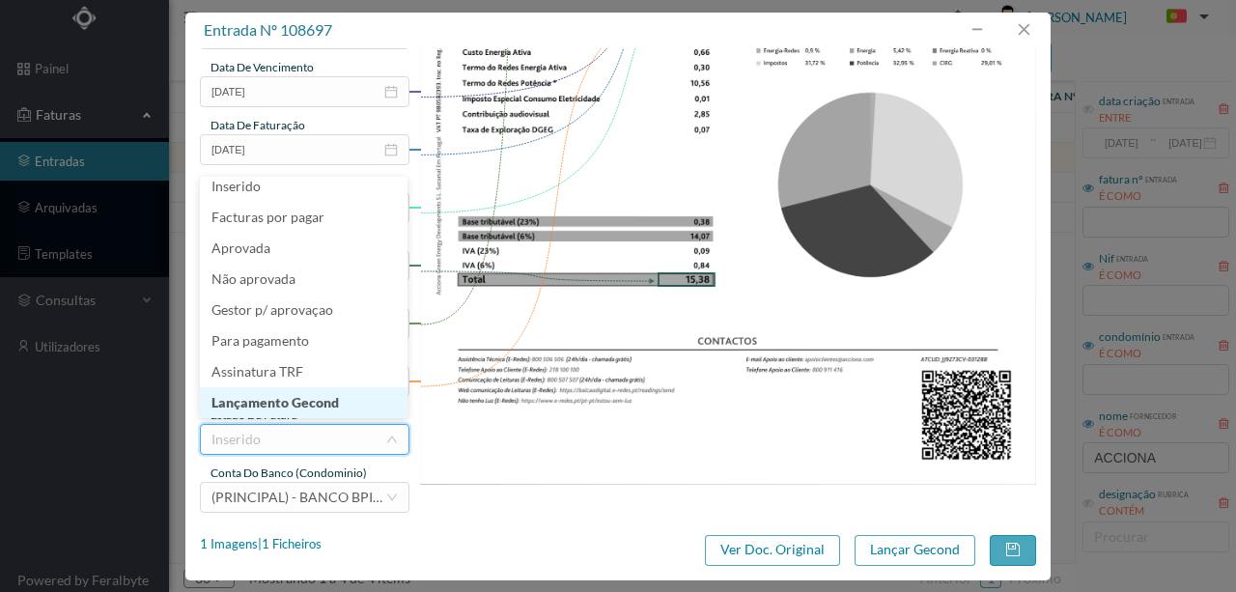
click at [295, 405] on li "Lançamento Gecond" at bounding box center [304, 402] width 208 height 31
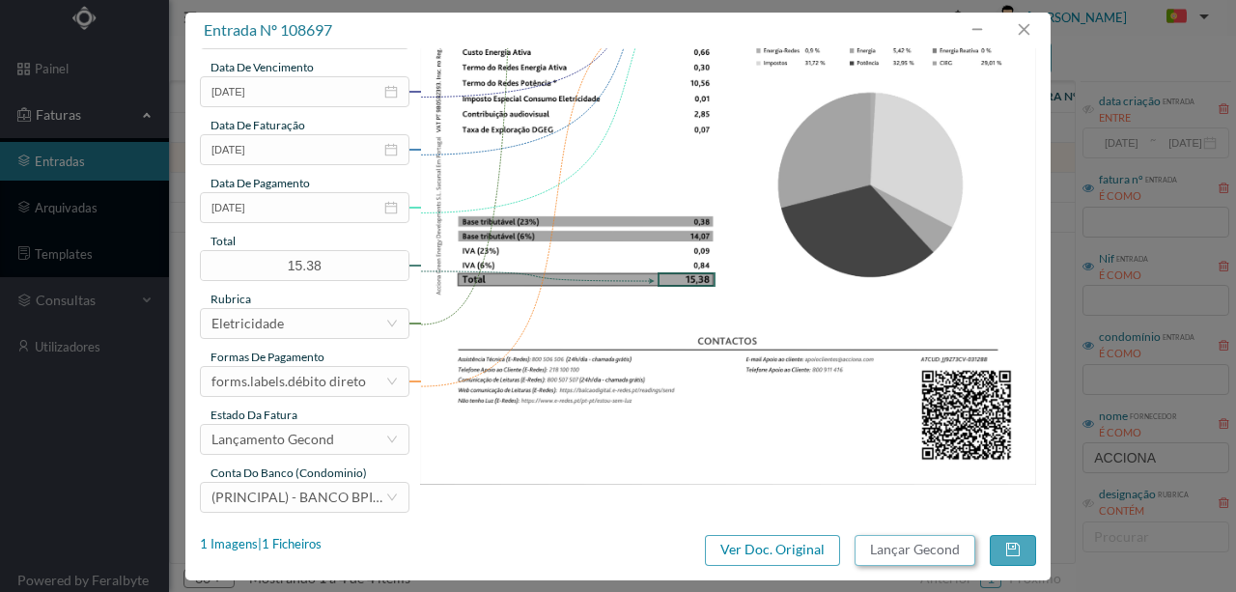
click at [865, 546] on button "Lançar Gecond" at bounding box center [914, 550] width 121 height 31
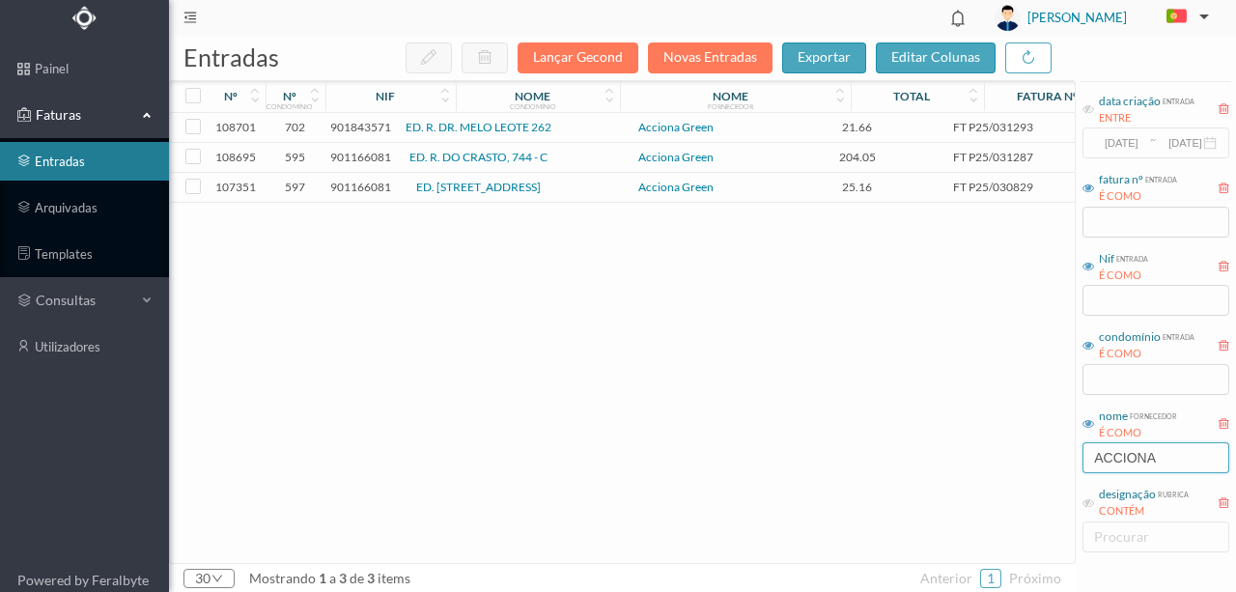
drag, startPoint x: 1110, startPoint y: 467, endPoint x: 950, endPoint y: 488, distance: 161.5
click at [980, 488] on div "entradas Lançar Gecond Novas Entradas exportar editar colunas nº nº condomínio …" at bounding box center [702, 314] width 1067 height 556
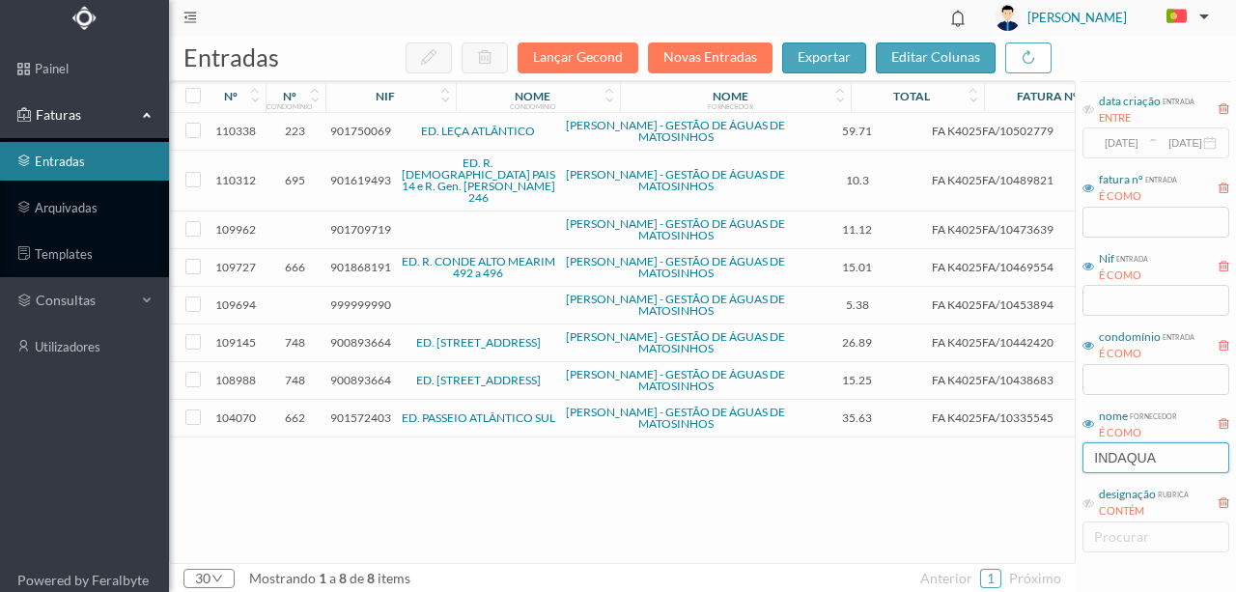
type input "INDAQUA"
click at [378, 133] on span "901750069" at bounding box center [360, 131] width 61 height 14
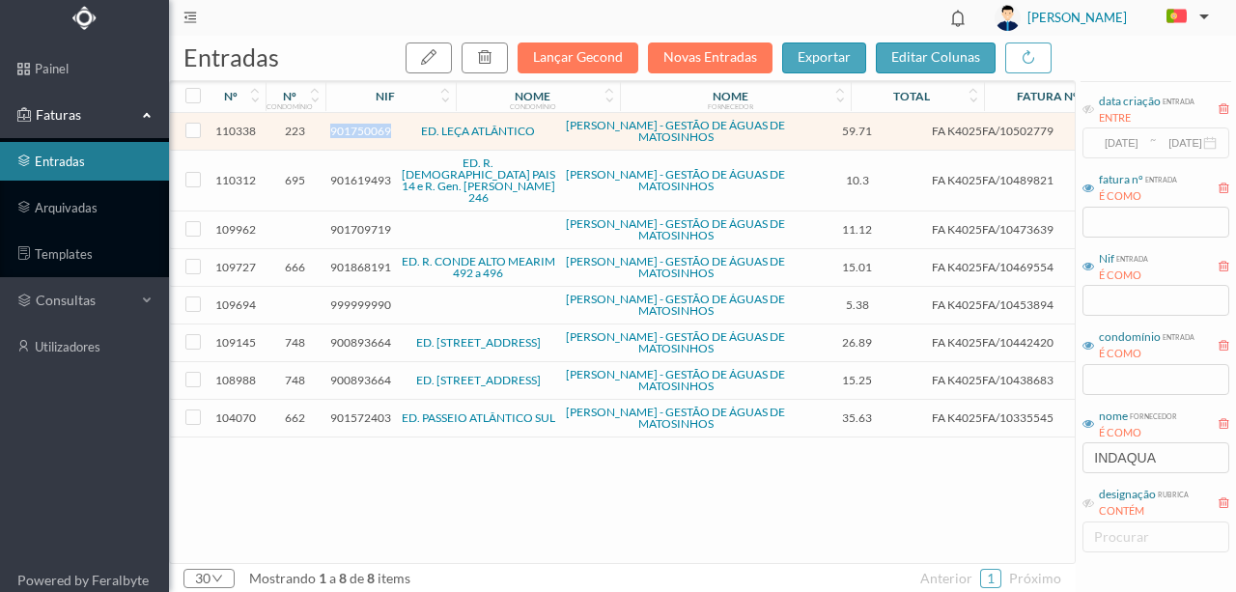
click at [378, 133] on span "901750069" at bounding box center [360, 131] width 61 height 14
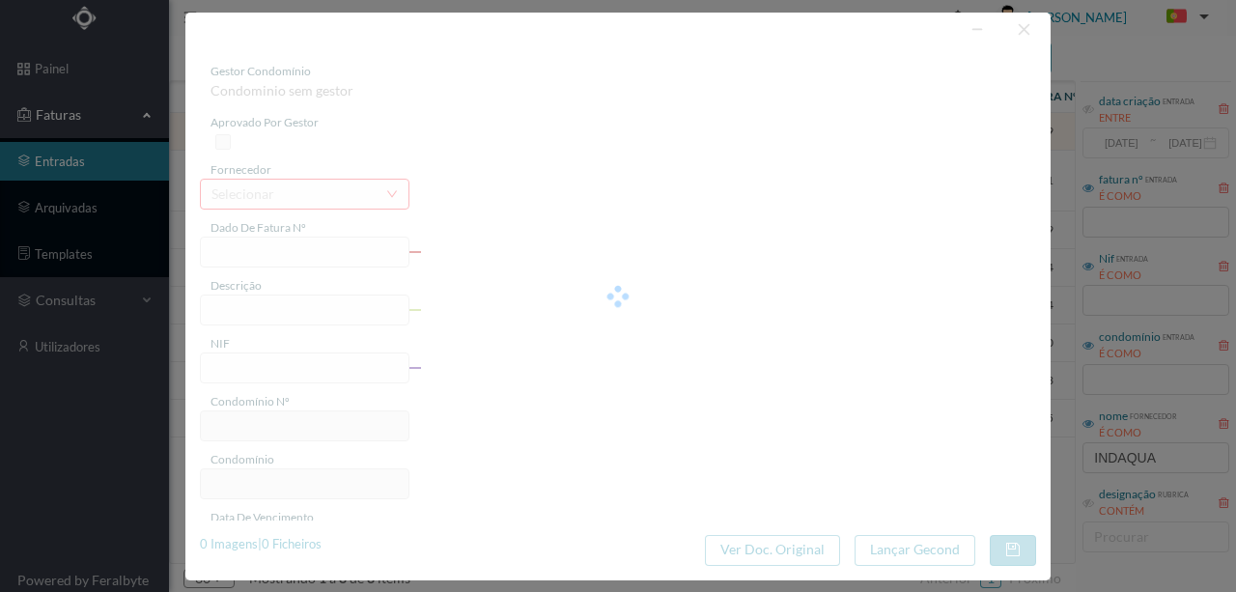
type input "FA K4025FA/10502779"
type input "Periodo de faturação: 26.06.2025 a 26.08.2025"
type input "901750069"
type input "[DATE]"
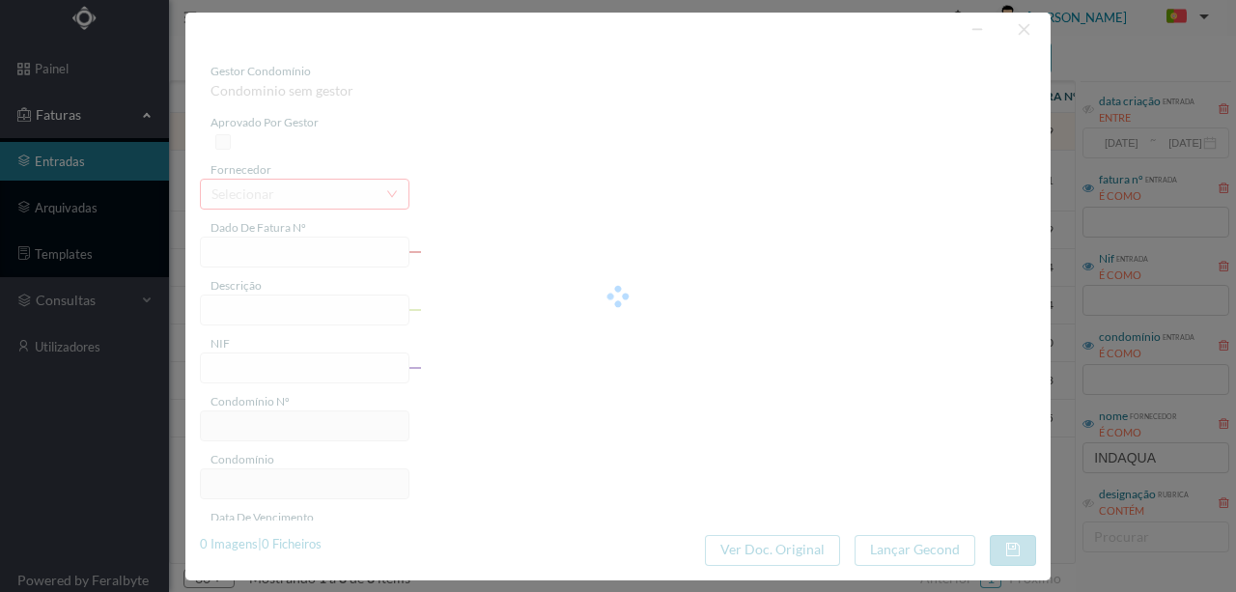
type input "[DATE]"
type input "59.71"
type input "223"
type input "ED. LEÇA ATLÂNTICO"
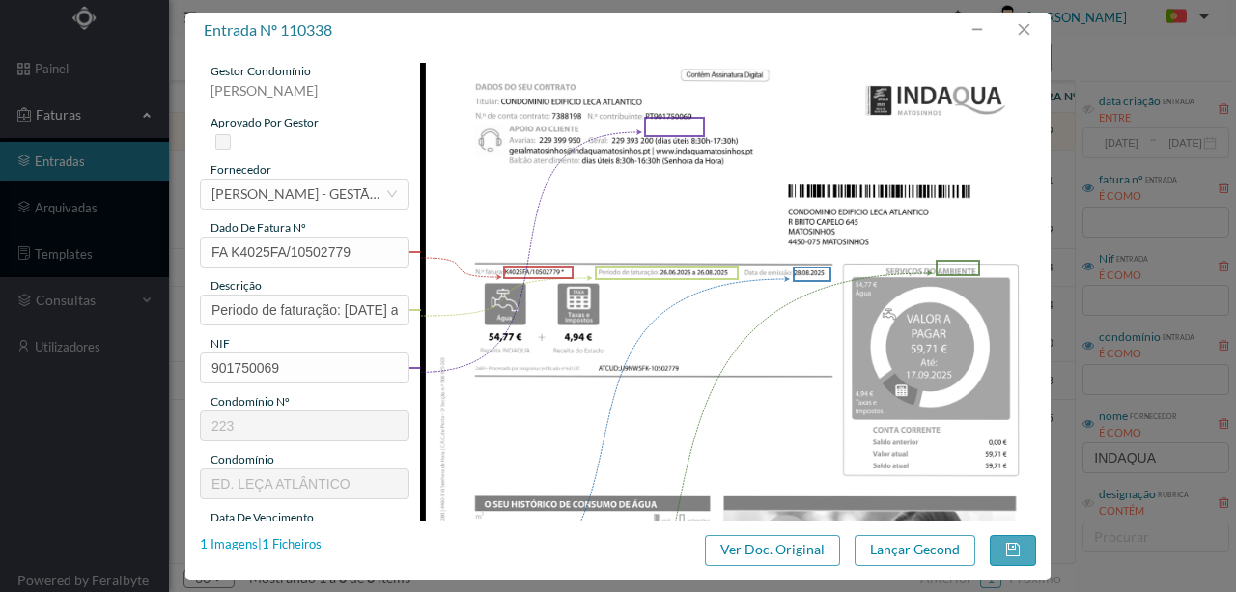
click at [288, 543] on div "1 Imagens | 1 Ficheiros" at bounding box center [261, 544] width 122 height 19
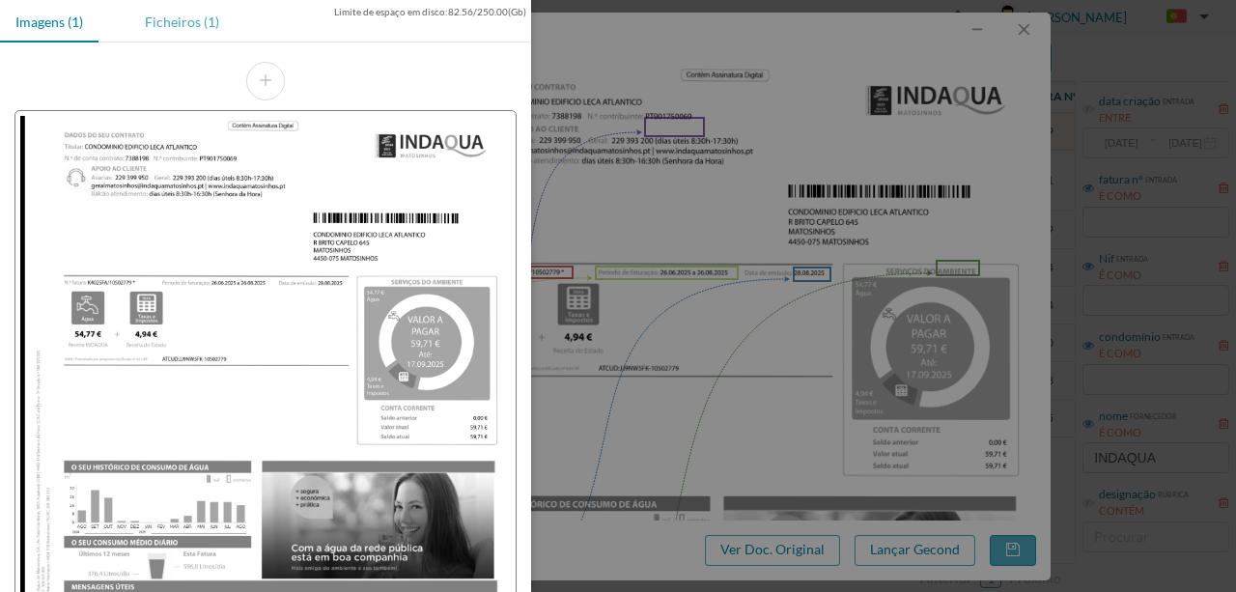
click at [187, 29] on div "Ficheiros (1)" at bounding box center [181, 21] width 105 height 43
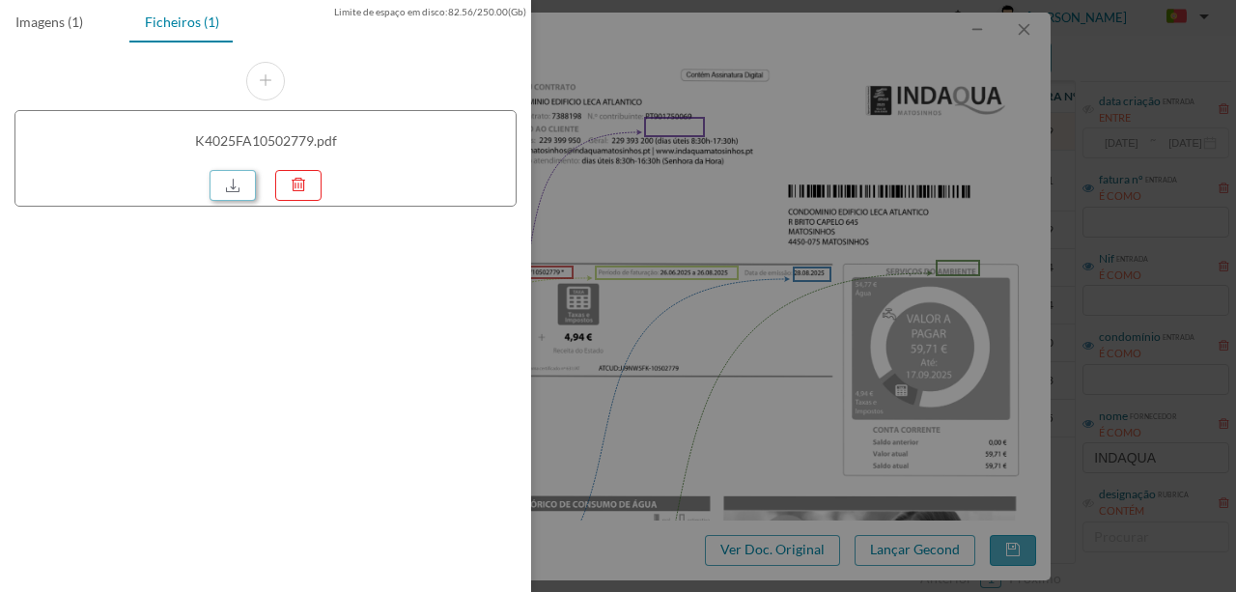
click at [244, 191] on link at bounding box center [232, 185] width 46 height 31
click at [746, 282] on div at bounding box center [618, 296] width 1236 height 592
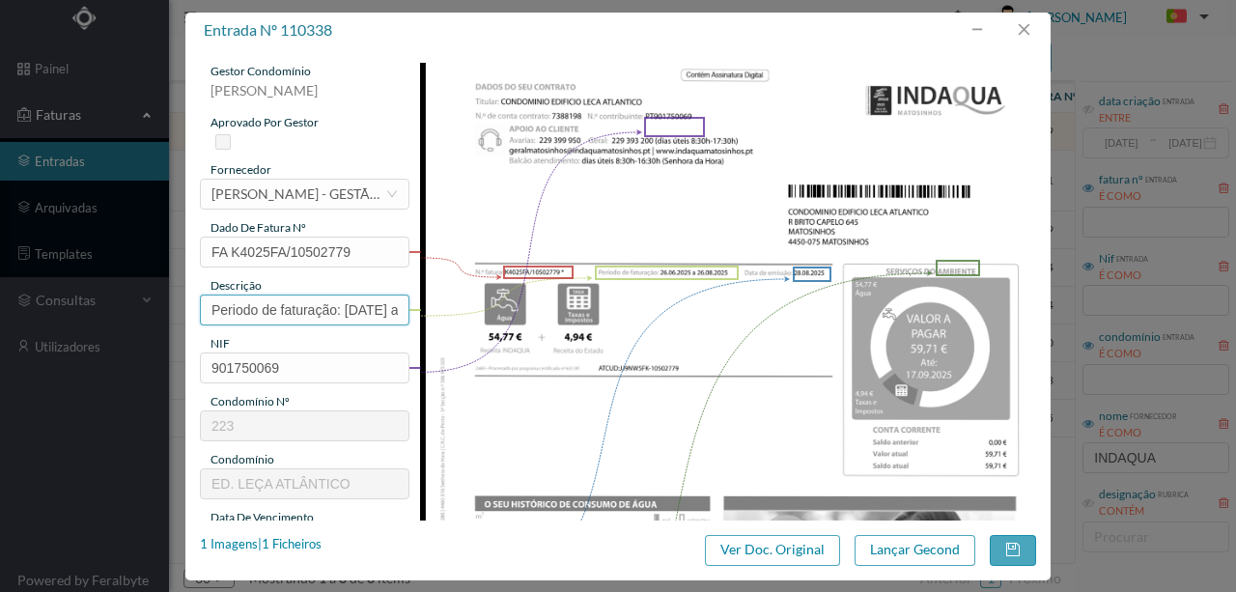
drag, startPoint x: 342, startPoint y: 305, endPoint x: 81, endPoint y: 306, distance: 260.7
click at [81, 311] on div "entrada nº 110338 gestor condomínio Rui Marques aprovado por gestor fornecedor …" at bounding box center [618, 296] width 1236 height 592
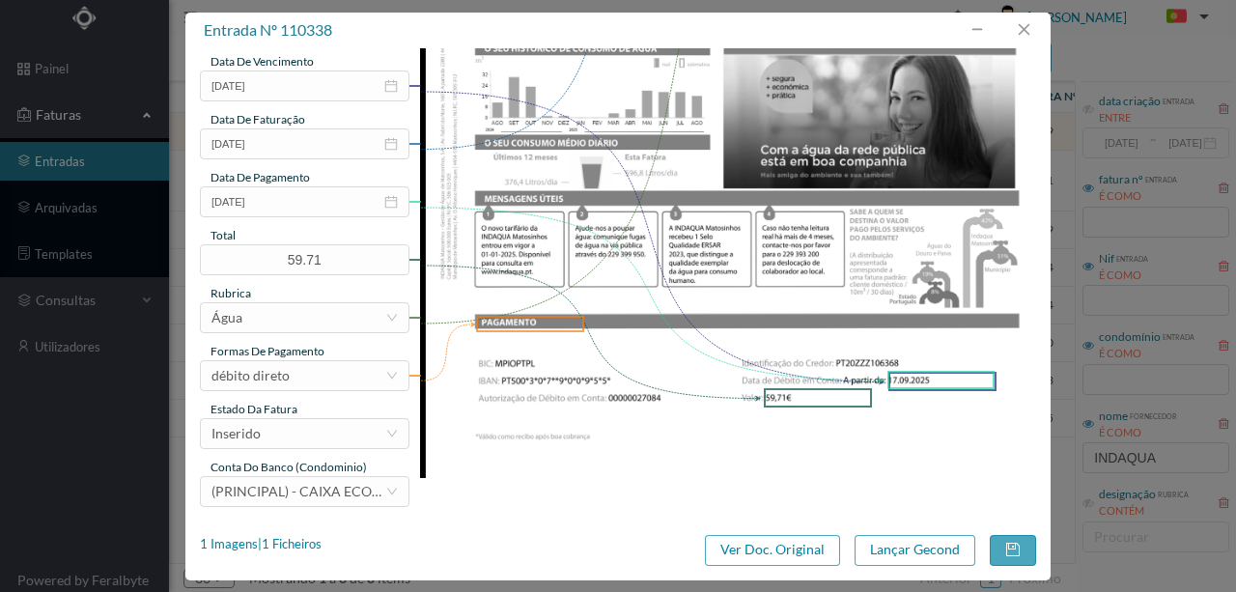
scroll to position [457, 0]
type input "964 Totalizador (26.06.2025 a 26.08.2025)"
click at [296, 439] on div "Inserido" at bounding box center [298, 432] width 174 height 29
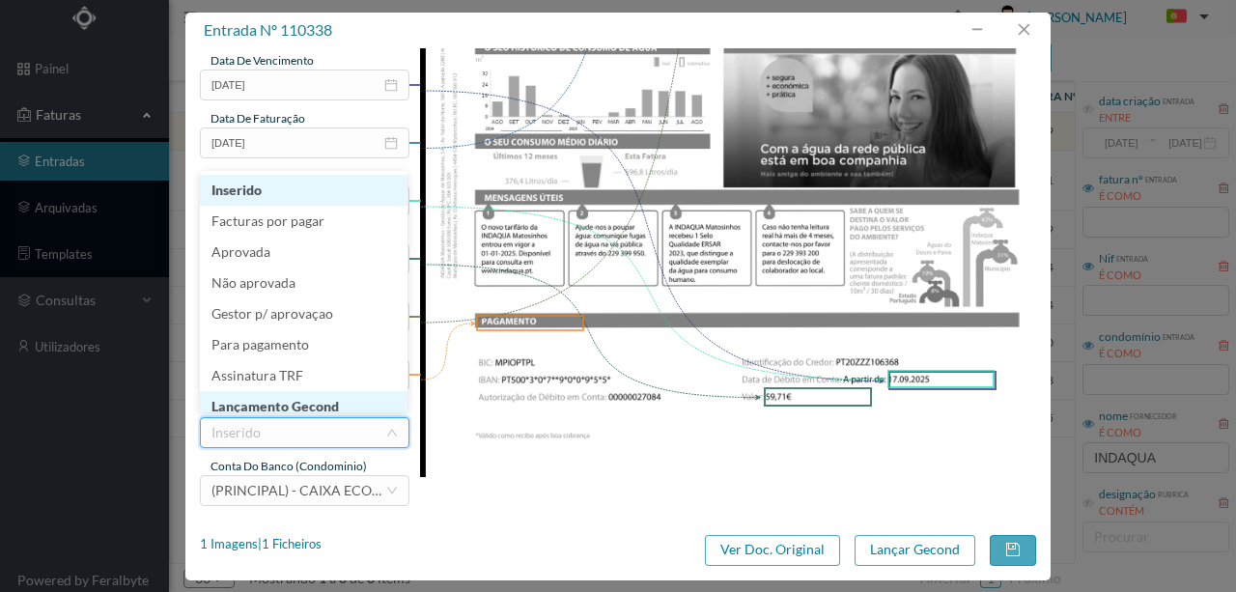
scroll to position [10, 0]
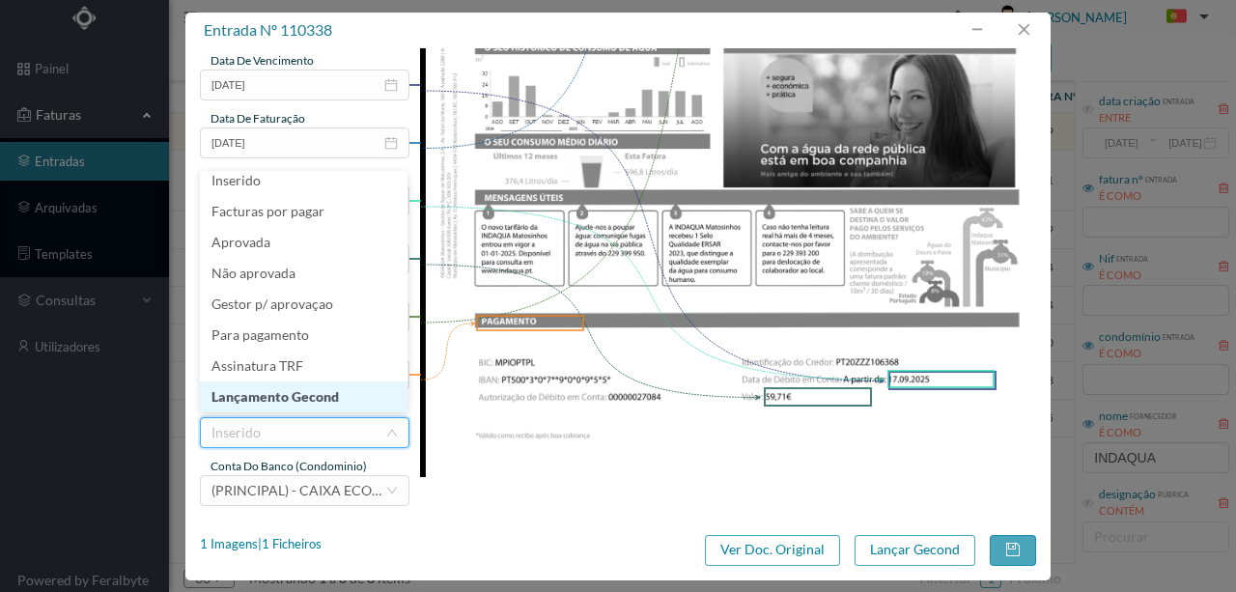
click at [306, 398] on li "Lançamento Gecond" at bounding box center [304, 396] width 208 height 31
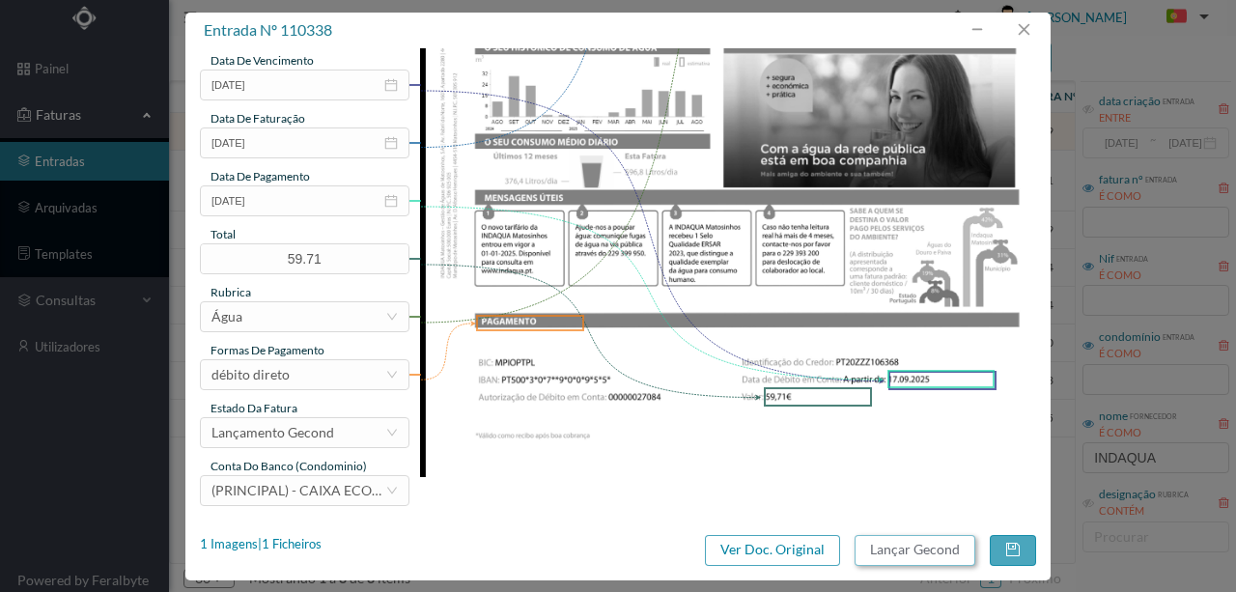
click at [903, 552] on button "Lançar Gecond" at bounding box center [914, 550] width 121 height 31
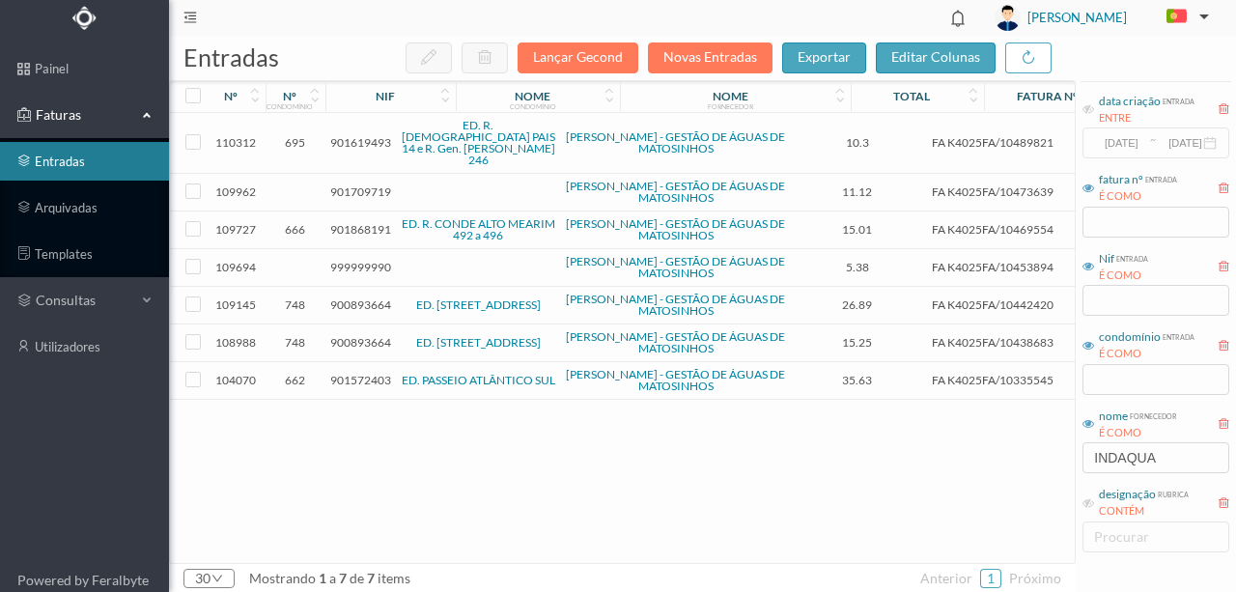
click at [355, 135] on span "901619493" at bounding box center [360, 142] width 61 height 14
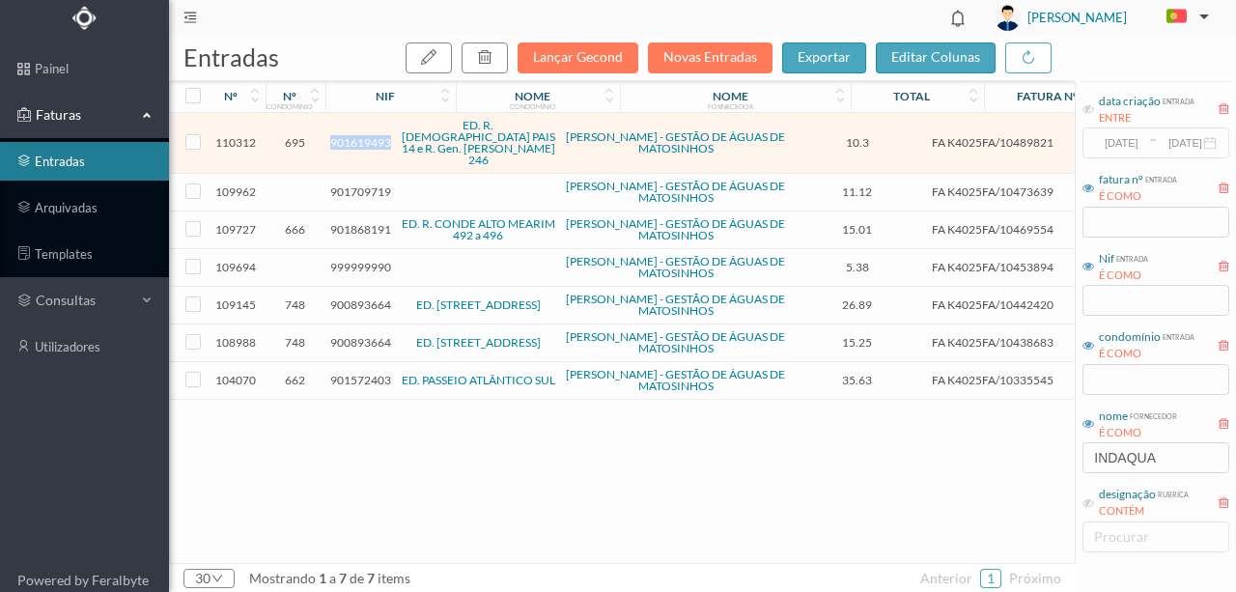
click at [355, 135] on span "901619493" at bounding box center [360, 142] width 61 height 14
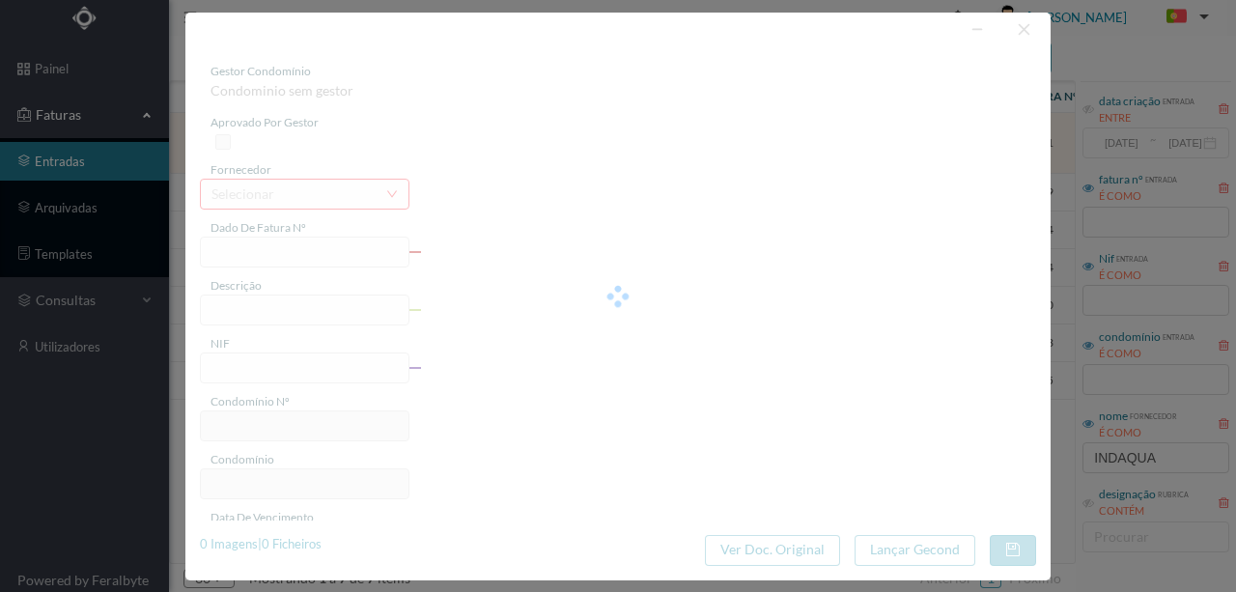
type input "FA K4025FA/10489821"
type input "Periodo de faturação: 16.U0.2UZo d 172.0V0.LULd"
type input "901619493"
type input "15-09-2025"
type input "26-08-2025"
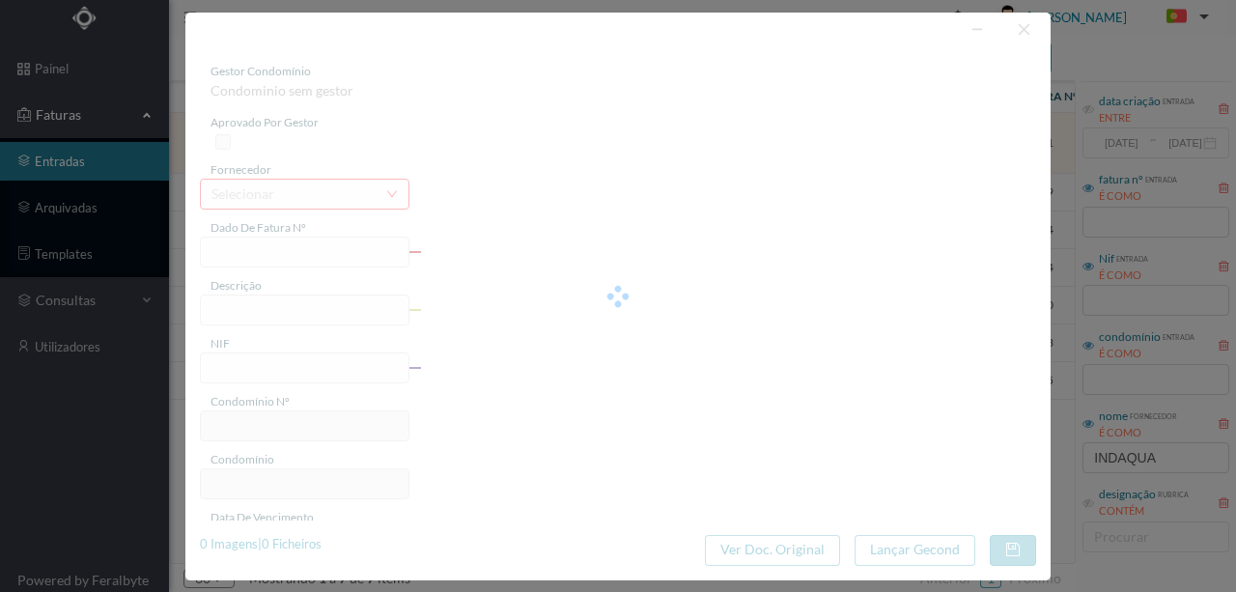
type input "15-09-2025"
type input "10.30"
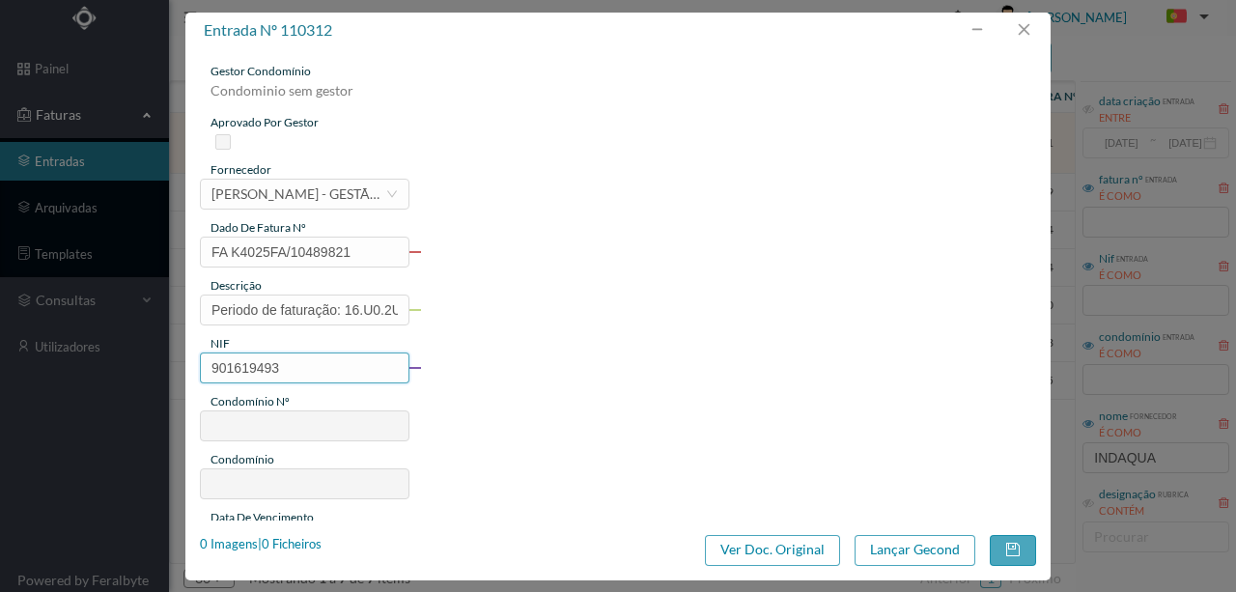
type input "695"
type input "ED. R. BRITO PAIS 14 e R. Gen. Humberto Delgado 246"
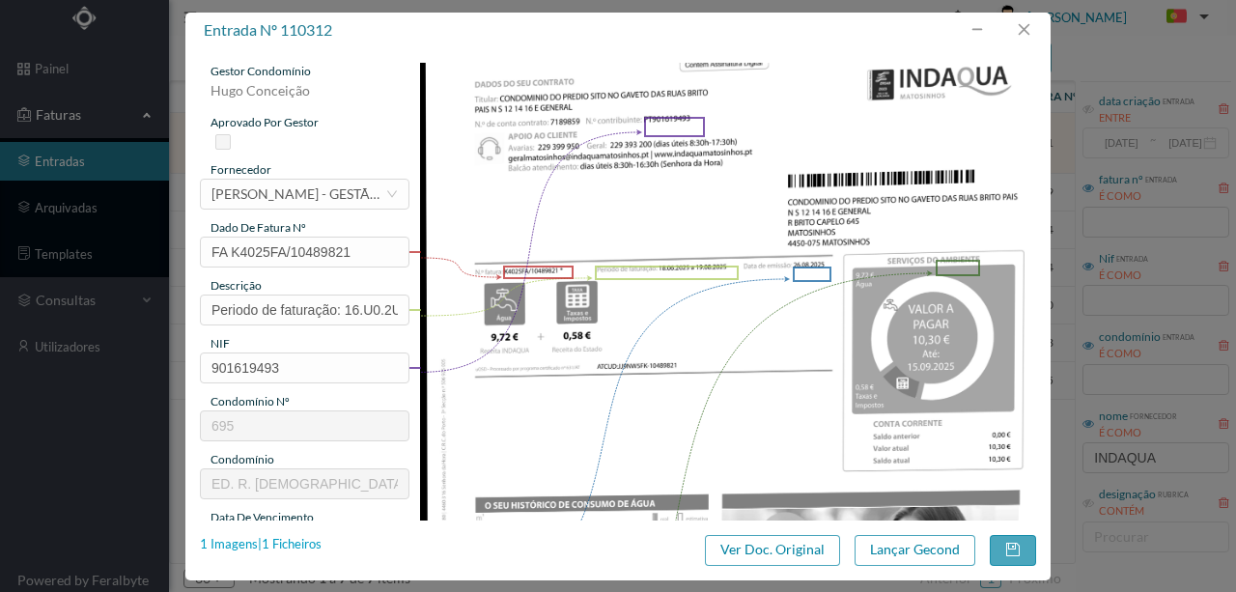
click at [292, 538] on div "1 Imagens | 1 Ficheiros" at bounding box center [261, 544] width 122 height 19
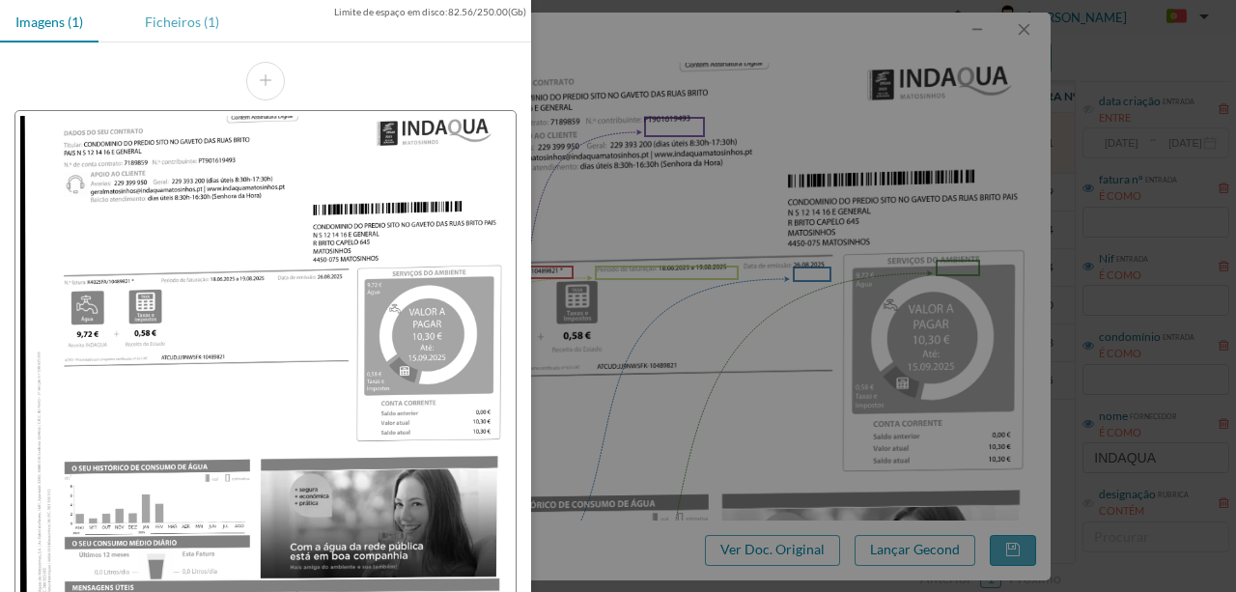
click at [182, 19] on div "Ficheiros (1)" at bounding box center [181, 21] width 105 height 43
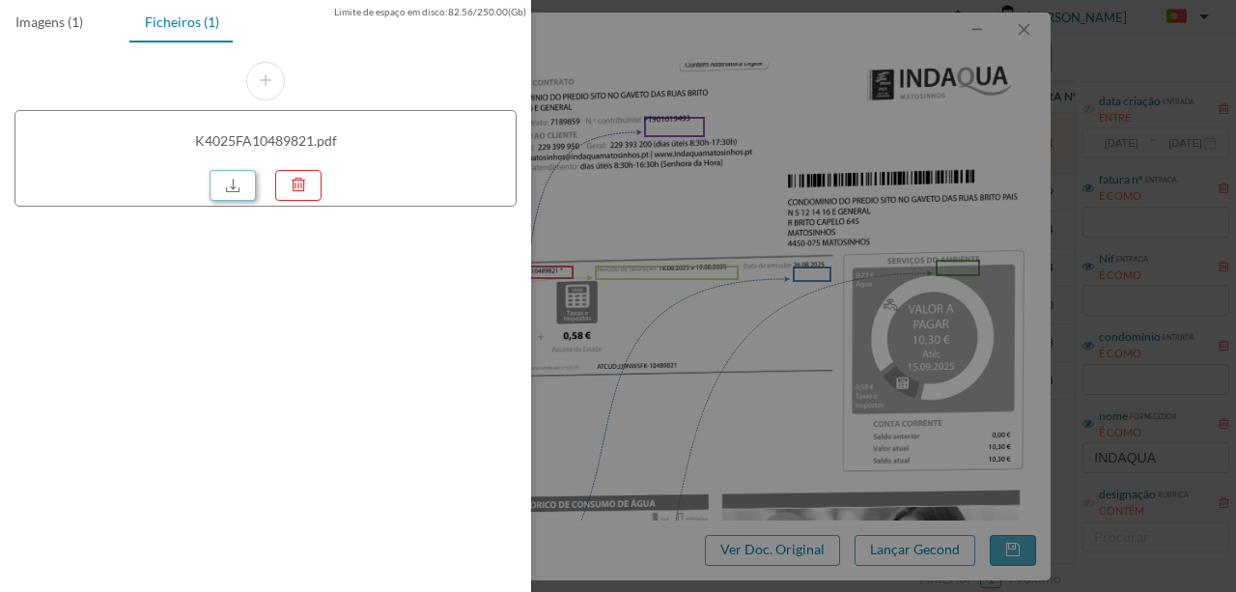
click at [236, 192] on link at bounding box center [232, 185] width 46 height 31
drag, startPoint x: 744, startPoint y: 267, endPoint x: 647, endPoint y: 254, distance: 98.4
click at [744, 267] on div at bounding box center [618, 296] width 1236 height 592
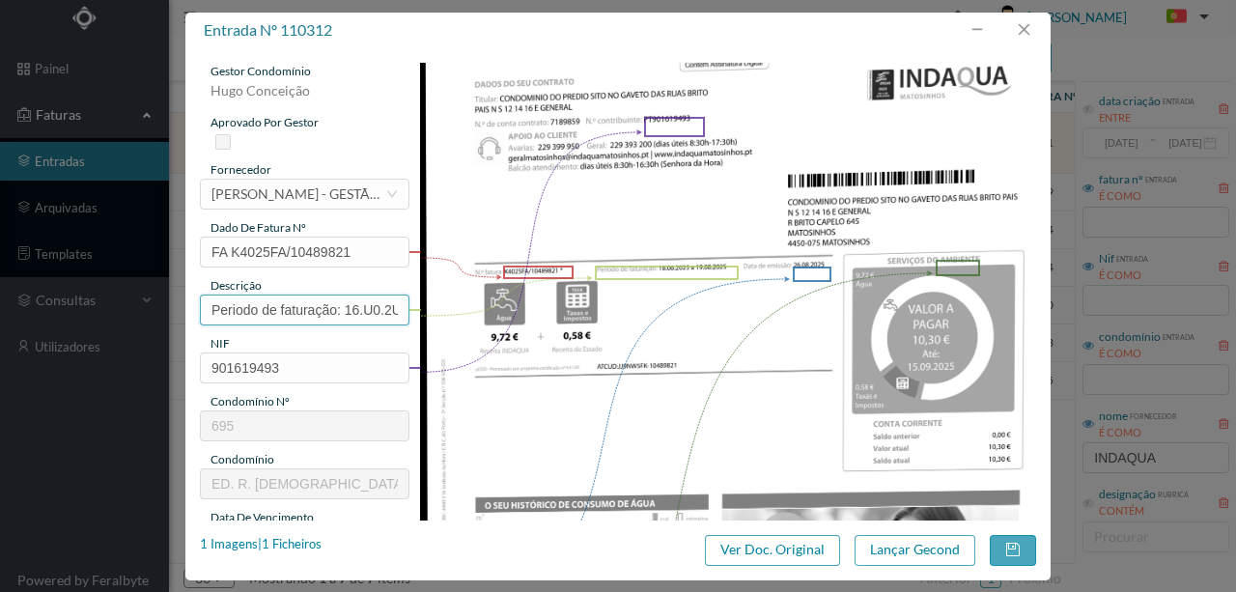
drag, startPoint x: 341, startPoint y: 310, endPoint x: 156, endPoint y: 243, distance: 196.1
click at [132, 286] on div "entrada nº 110312 gestor condomínio Hugo Conceição aprovado por gestor forneced…" at bounding box center [618, 296] width 1236 height 592
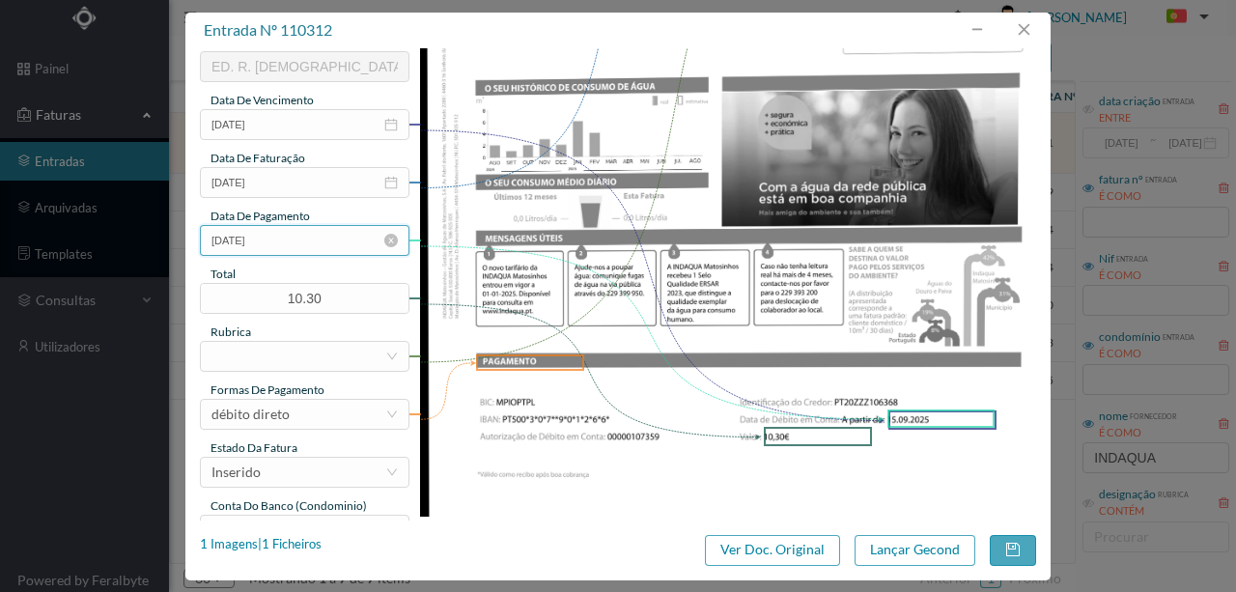
scroll to position [386, 0]
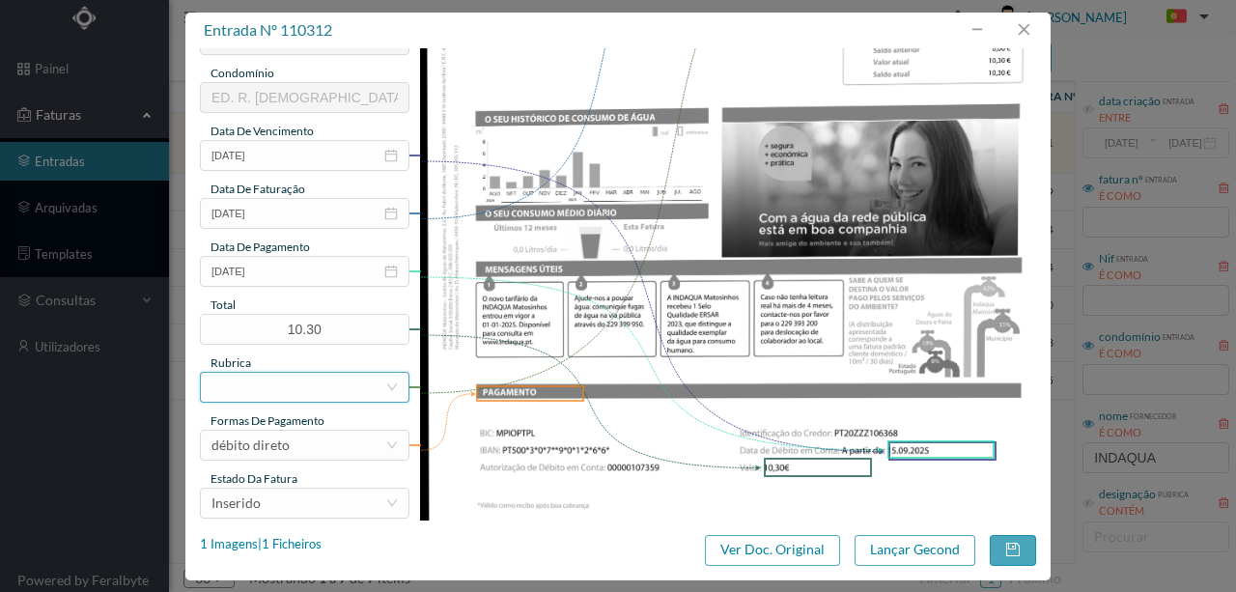
type input "14 Totalizador ( 18.06.2025 a 19.08.2025)"
click at [257, 378] on div at bounding box center [298, 387] width 174 height 29
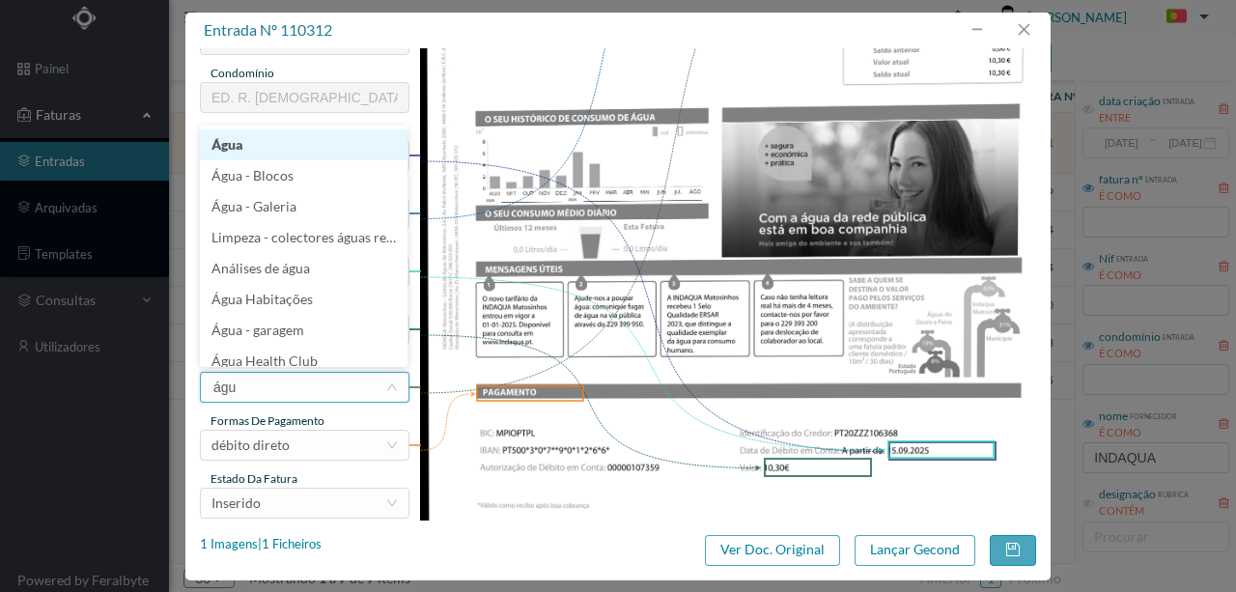
type input "água"
click at [236, 148] on li "Água" at bounding box center [304, 144] width 208 height 31
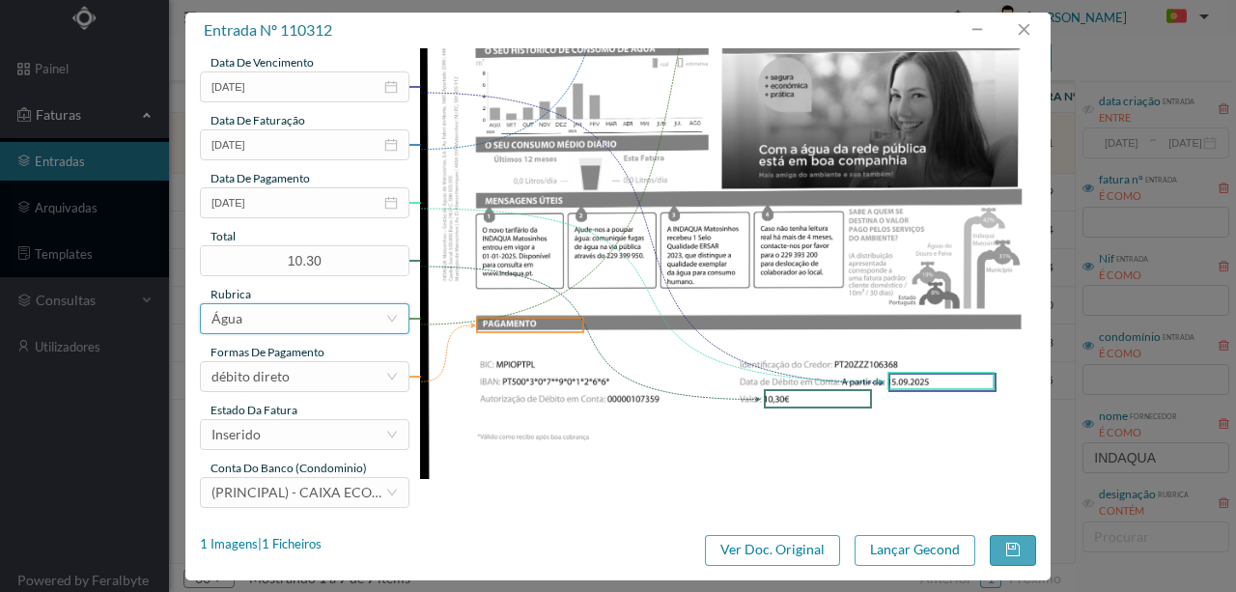
scroll to position [457, 0]
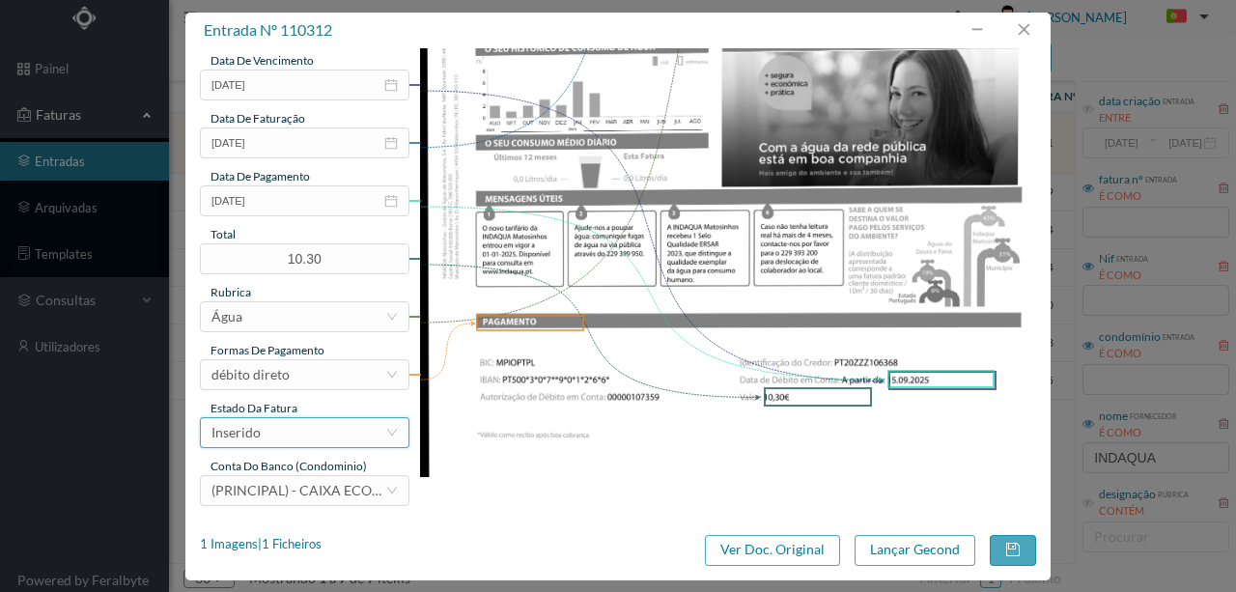
click at [276, 437] on div "Inserido" at bounding box center [298, 432] width 174 height 29
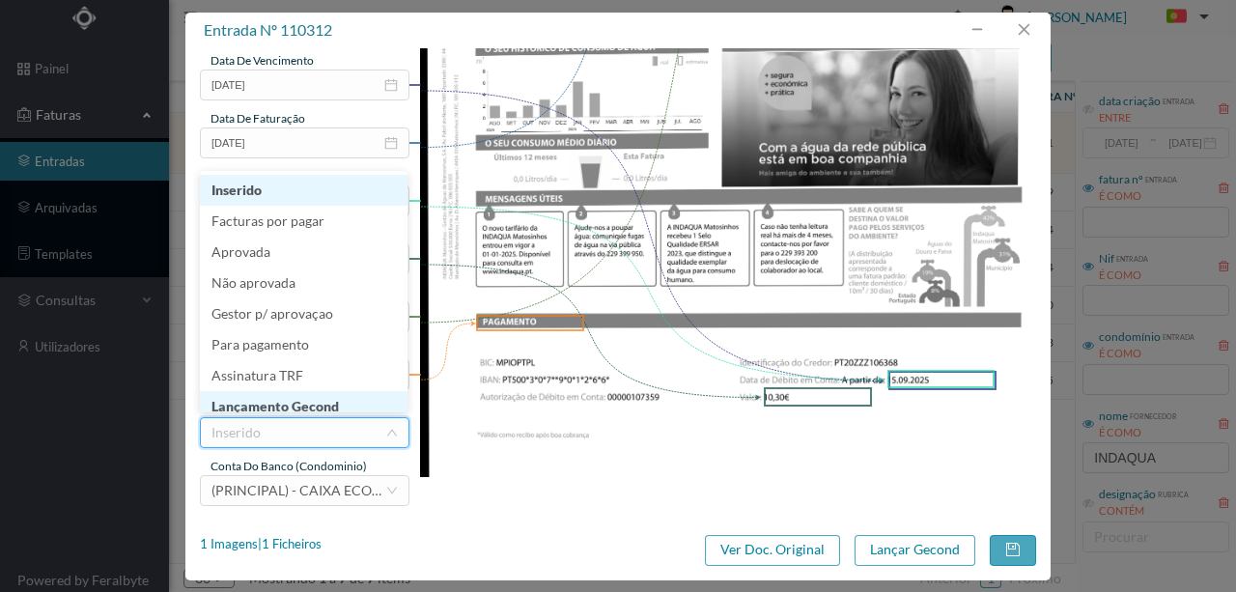
scroll to position [10, 0]
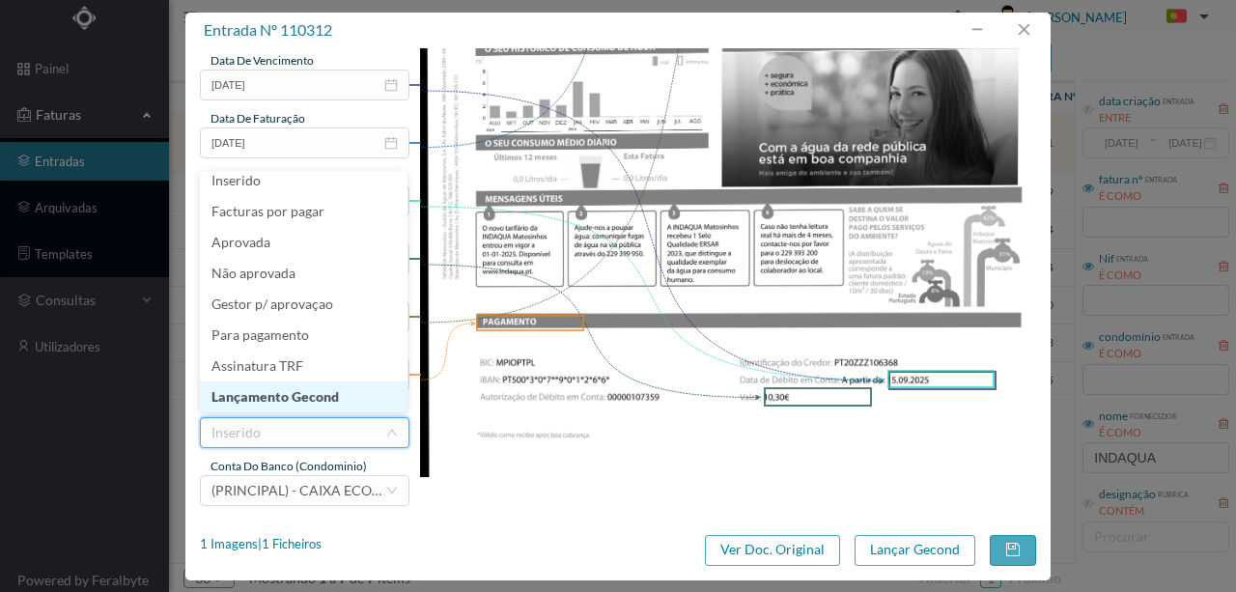
click at [294, 399] on li "Lançamento Gecond" at bounding box center [304, 396] width 208 height 31
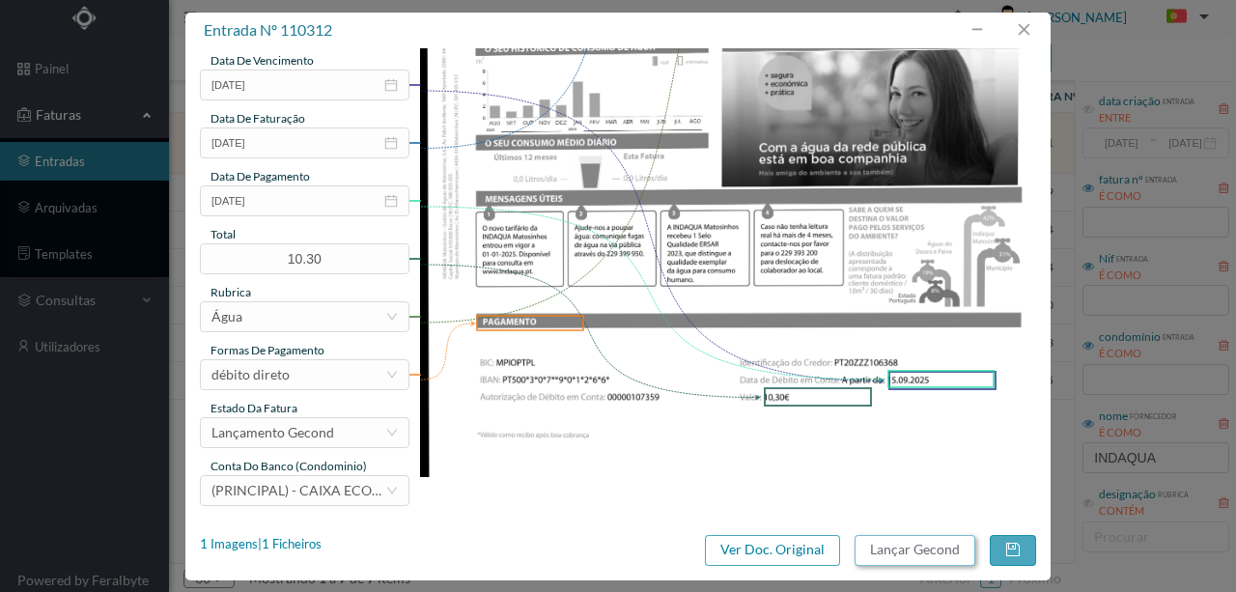
click at [915, 550] on button "Lançar Gecond" at bounding box center [914, 550] width 121 height 31
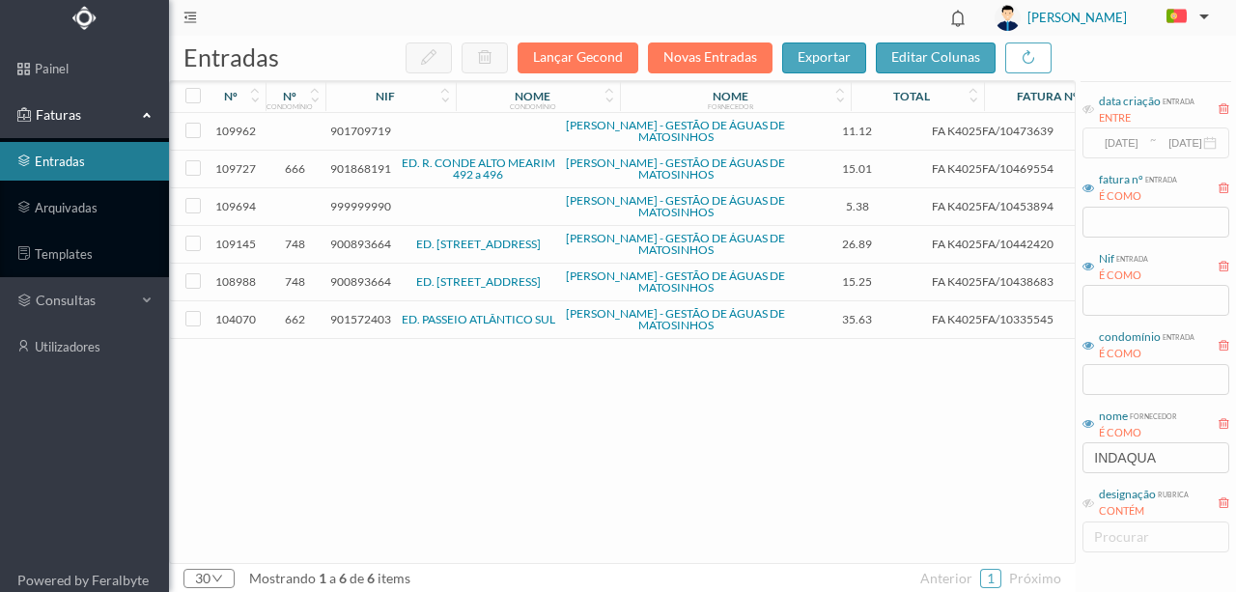
click at [363, 127] on span "901709719" at bounding box center [360, 131] width 61 height 14
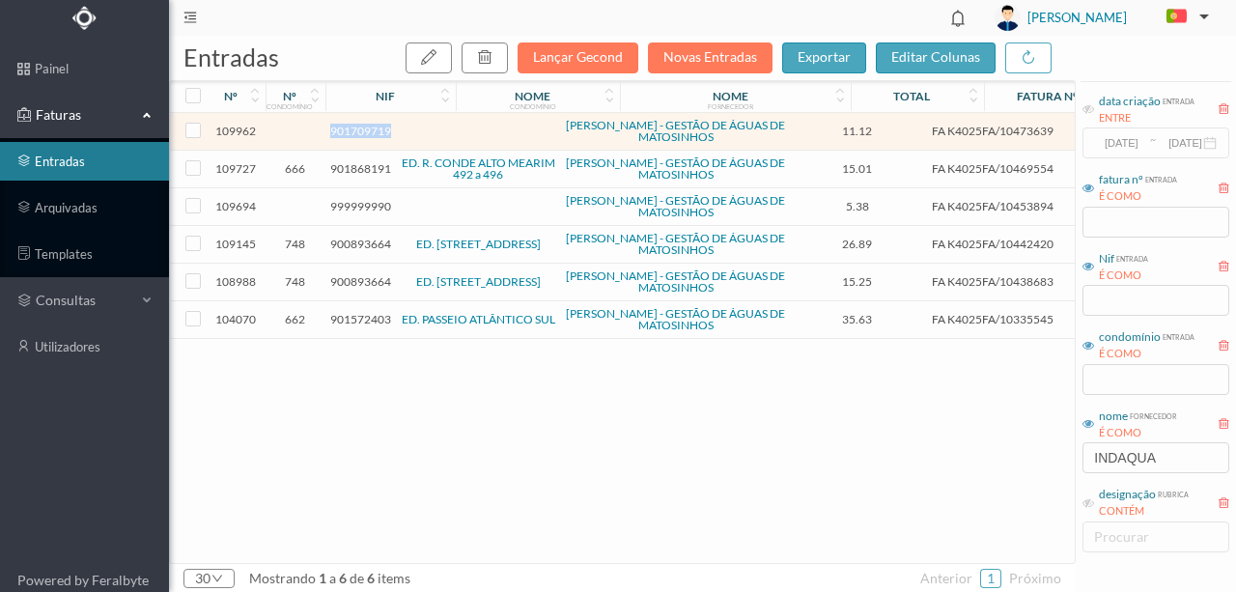
click at [363, 127] on span "901709719" at bounding box center [360, 131] width 61 height 14
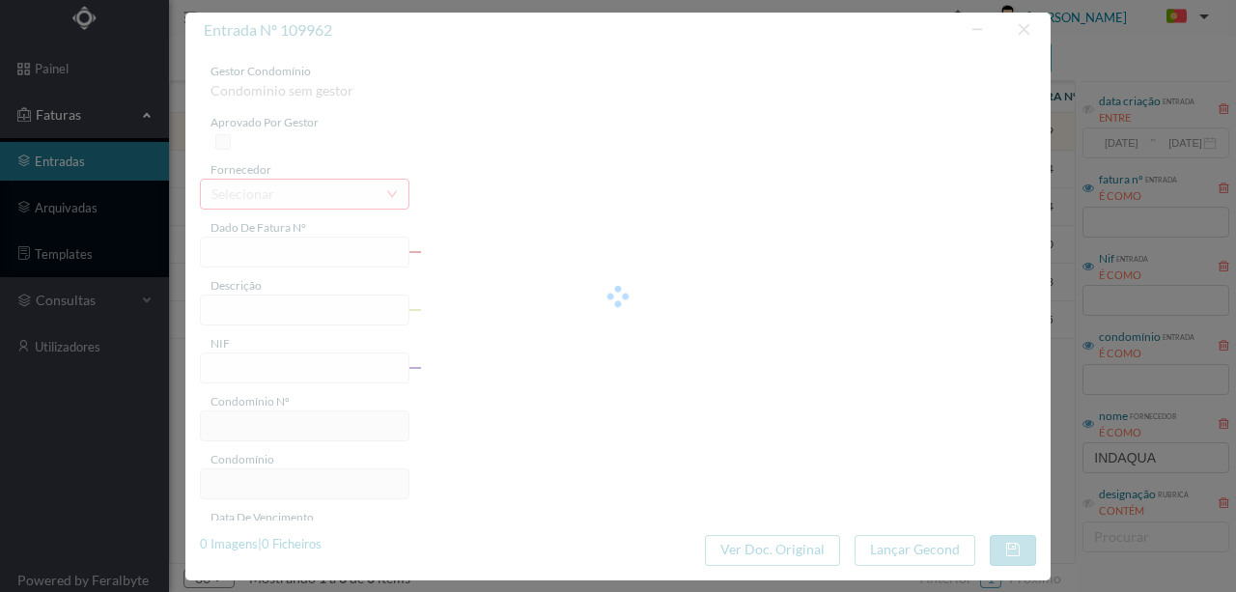
type input "FA K4025FA/10473639"
type input "E NT INTAENS Wifi IRIA Vi VV Di TCE TO"
type input "901709719"
type input "08-09-2025"
type input "19-08-2025"
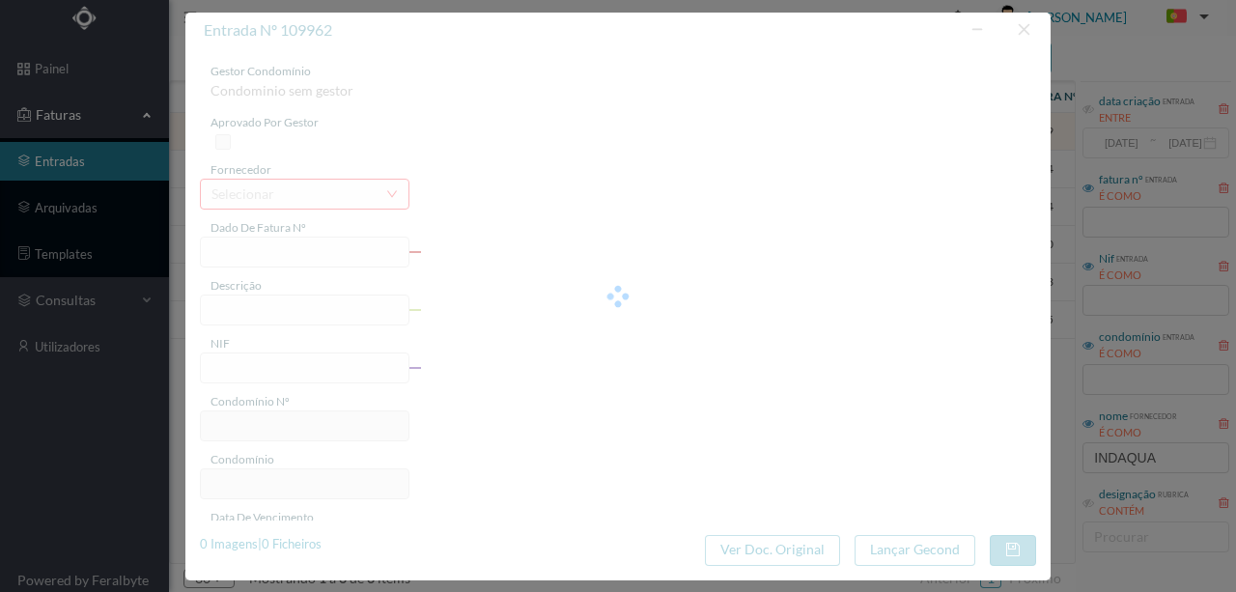
type input "08-09-2025"
type input "11.12"
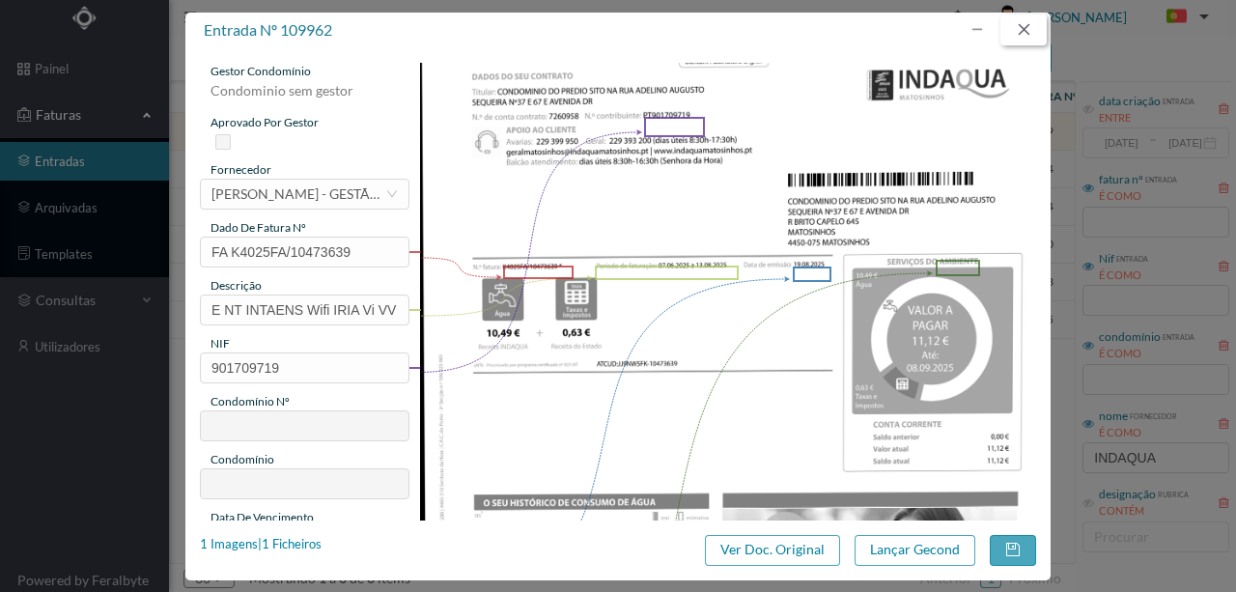
click at [1031, 29] on button "button" at bounding box center [1023, 29] width 46 height 31
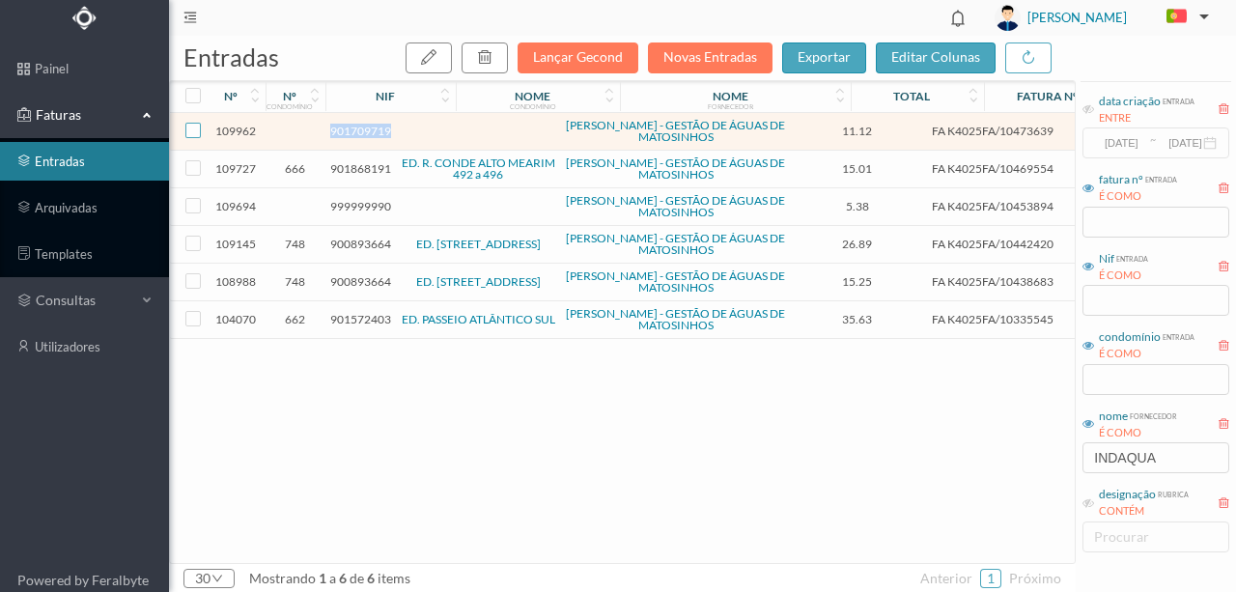
click at [193, 126] on input "checkbox" at bounding box center [192, 130] width 15 height 15
checkbox input "true"
click at [492, 61] on icon "button" at bounding box center [484, 56] width 15 height 15
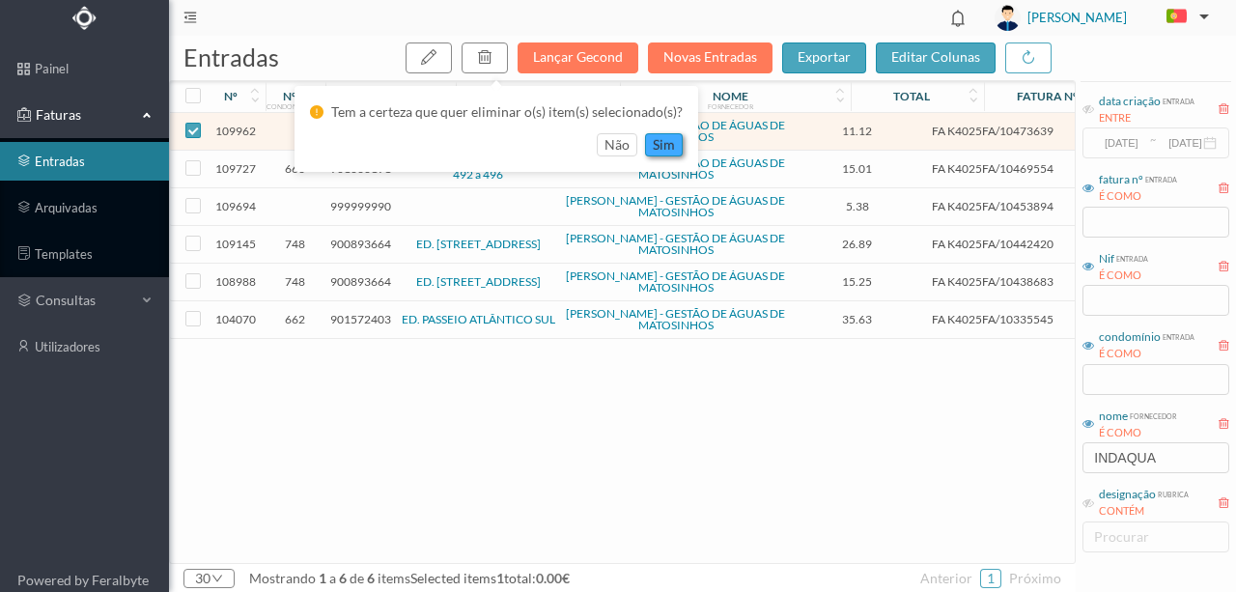
click at [664, 150] on button "sim" at bounding box center [664, 144] width 38 height 23
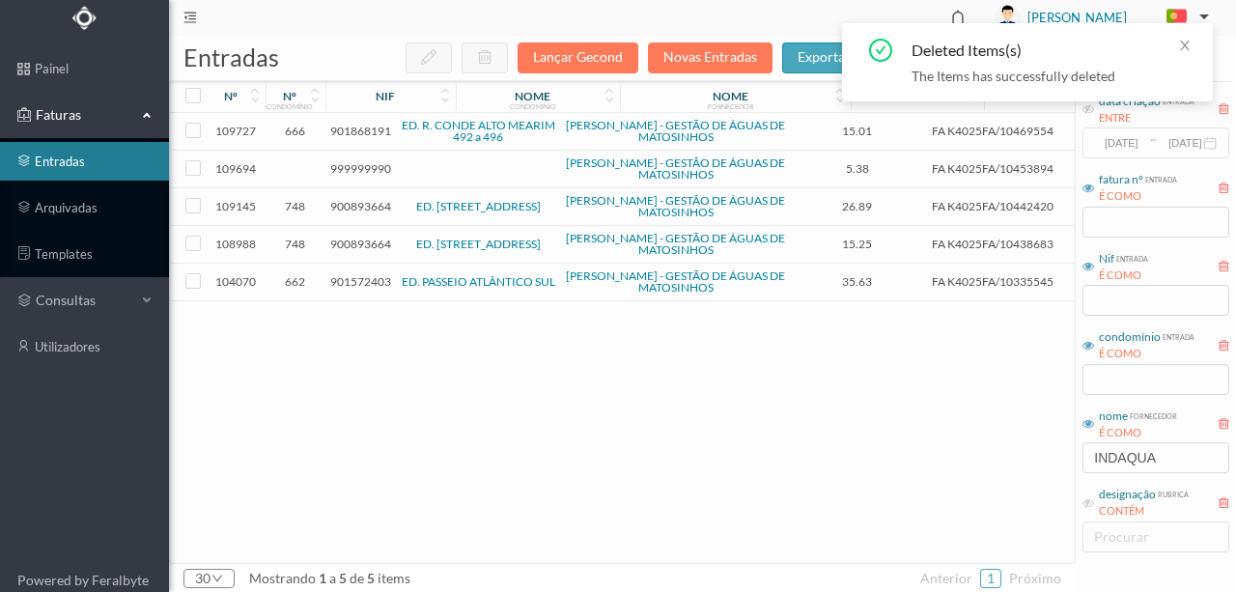
click at [361, 130] on span "901868191" at bounding box center [360, 131] width 61 height 14
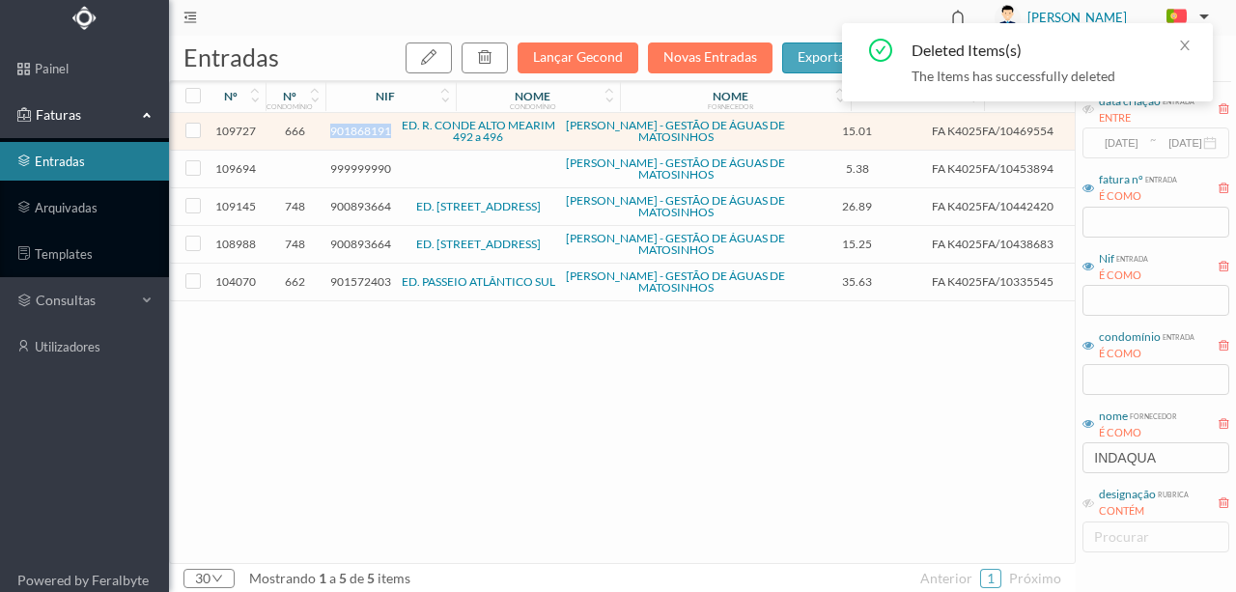
click at [361, 130] on span "901868191" at bounding box center [360, 131] width 61 height 14
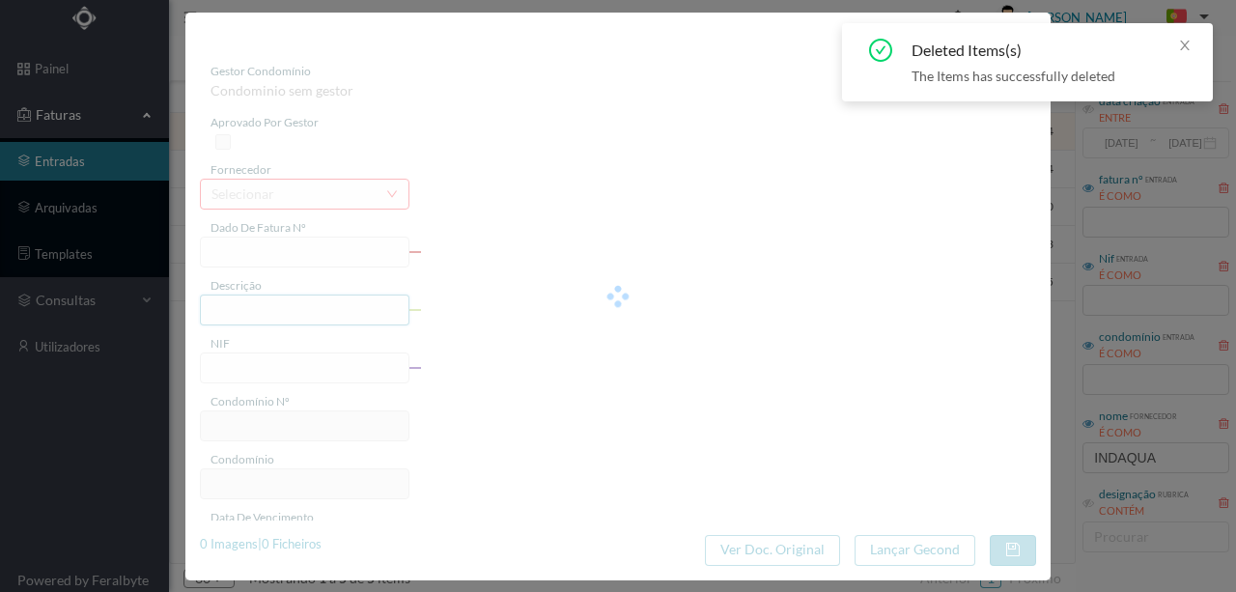
type input "FA K4025FA/10469554"
type input "Periodo de faturação: 12.06.2025 a 12.08.2025"
type input "901868191"
type input "08-09-2025"
type input "18-08-2025"
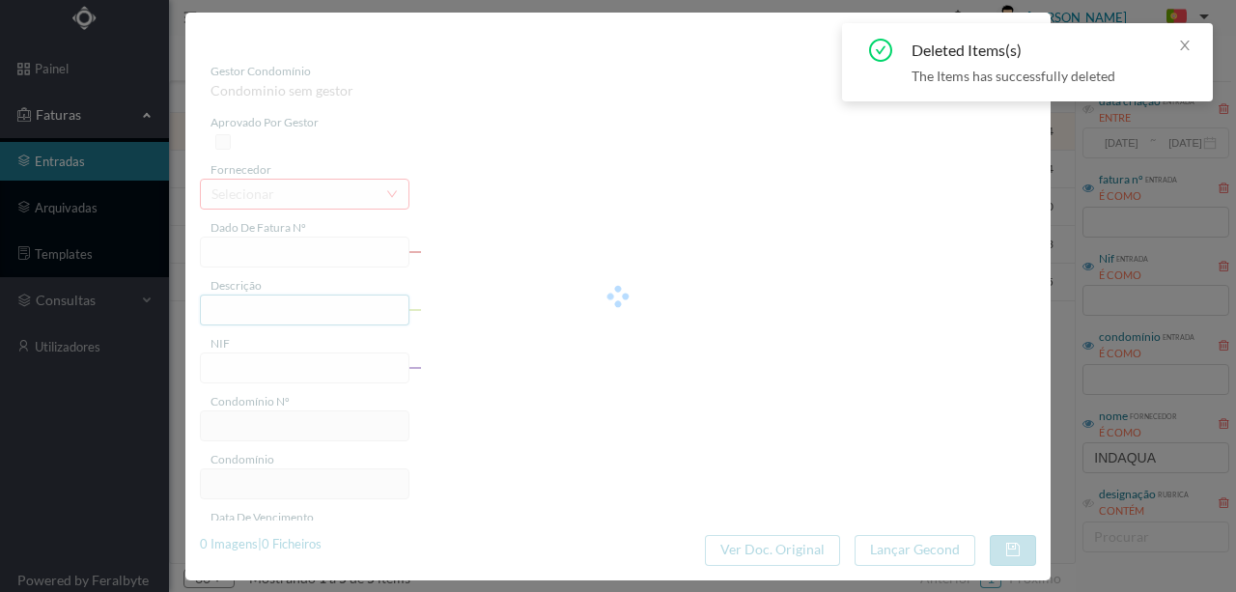
type input "08-09-2025"
type input "15.01"
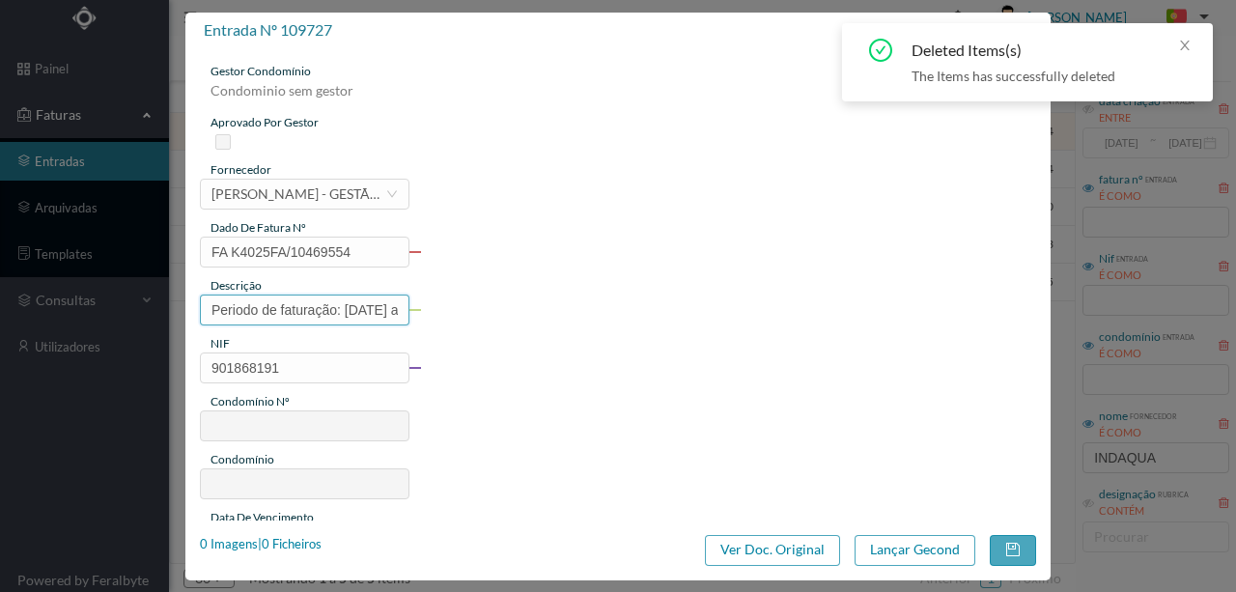
type input "666"
type input "ED. R. CONDE ALTO MEARIM 492 a 496"
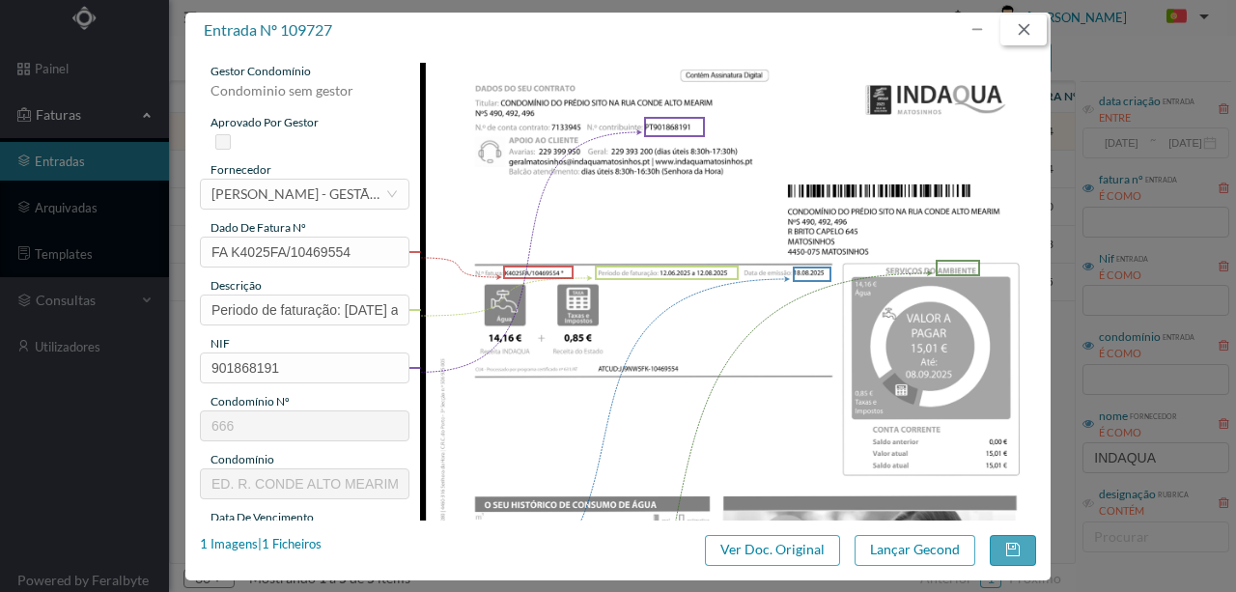
drag, startPoint x: 1023, startPoint y: 31, endPoint x: 947, endPoint y: 79, distance: 90.3
click at [1023, 31] on button "button" at bounding box center [1023, 29] width 46 height 31
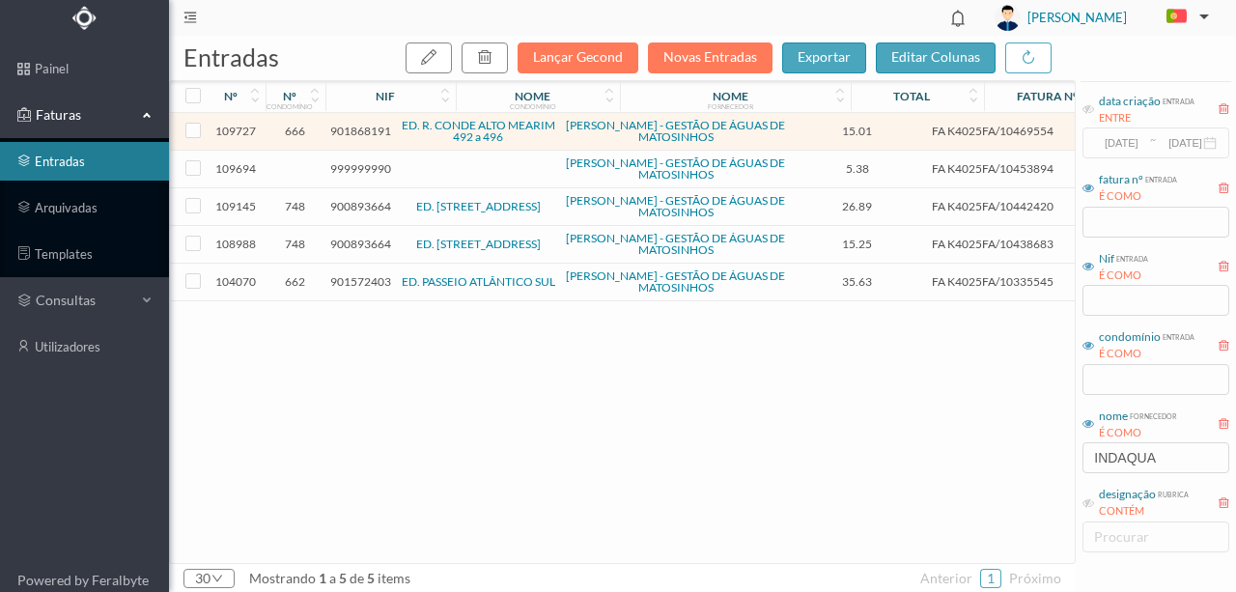
click at [377, 168] on span "999999990" at bounding box center [360, 168] width 61 height 14
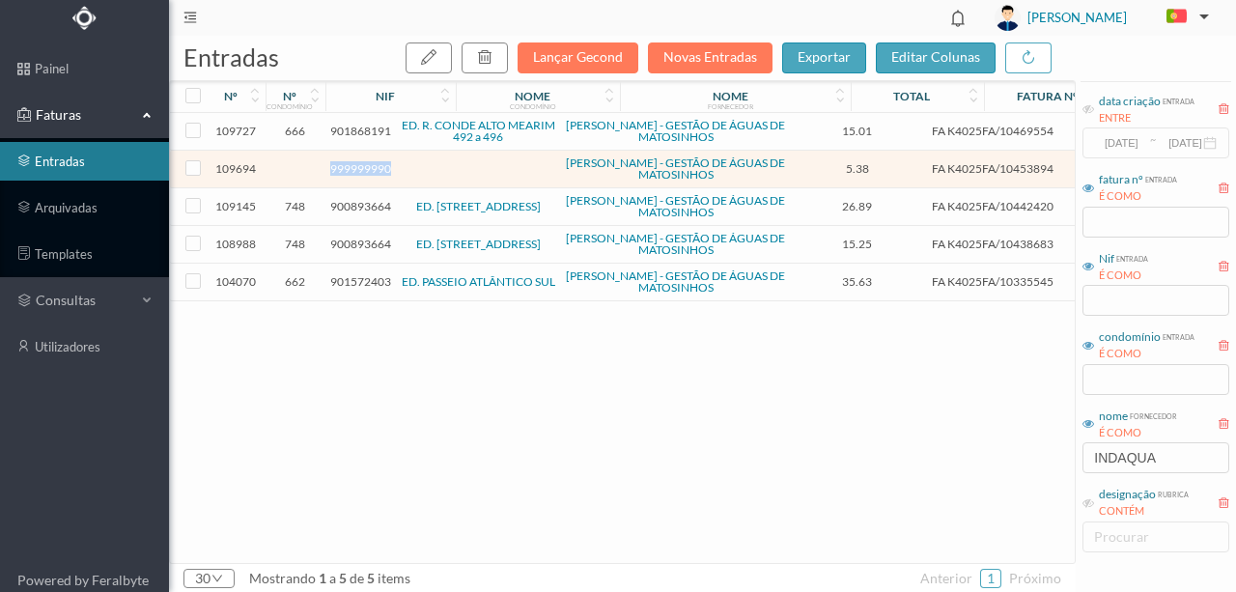
click at [377, 168] on span "999999990" at bounding box center [360, 168] width 61 height 14
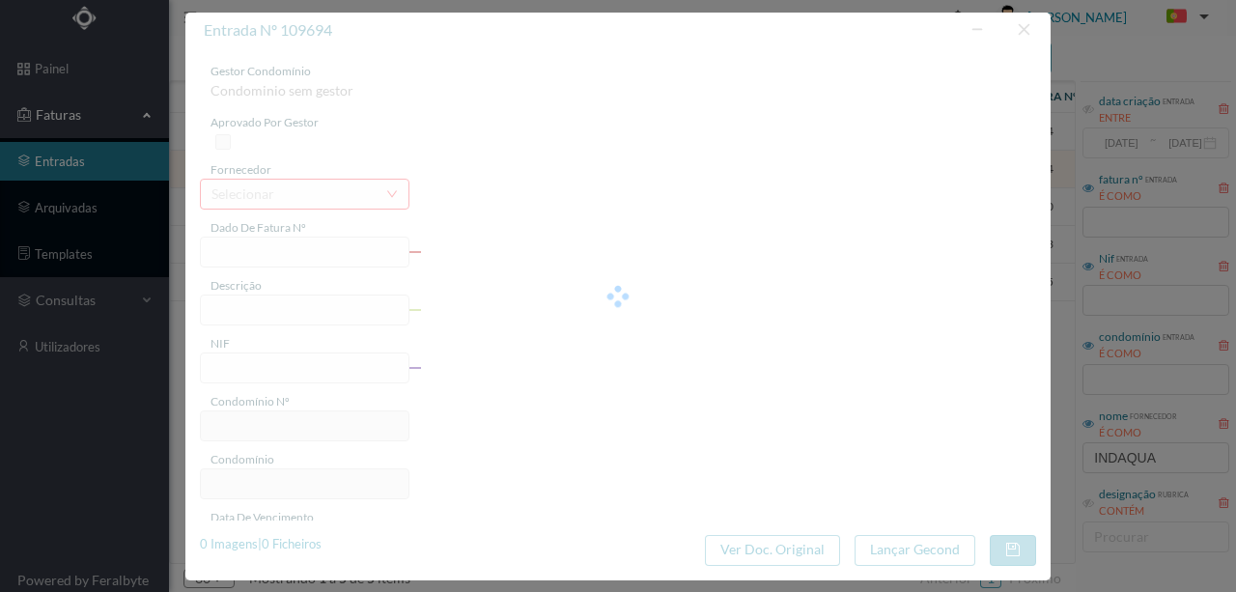
type input "FA K4025FA/10453894"
type input "Periodo de feturação: 05.06.2025 a 06.08.2025"
type input "999999990"
type input "01-09-2025"
type input "11-08-2025"
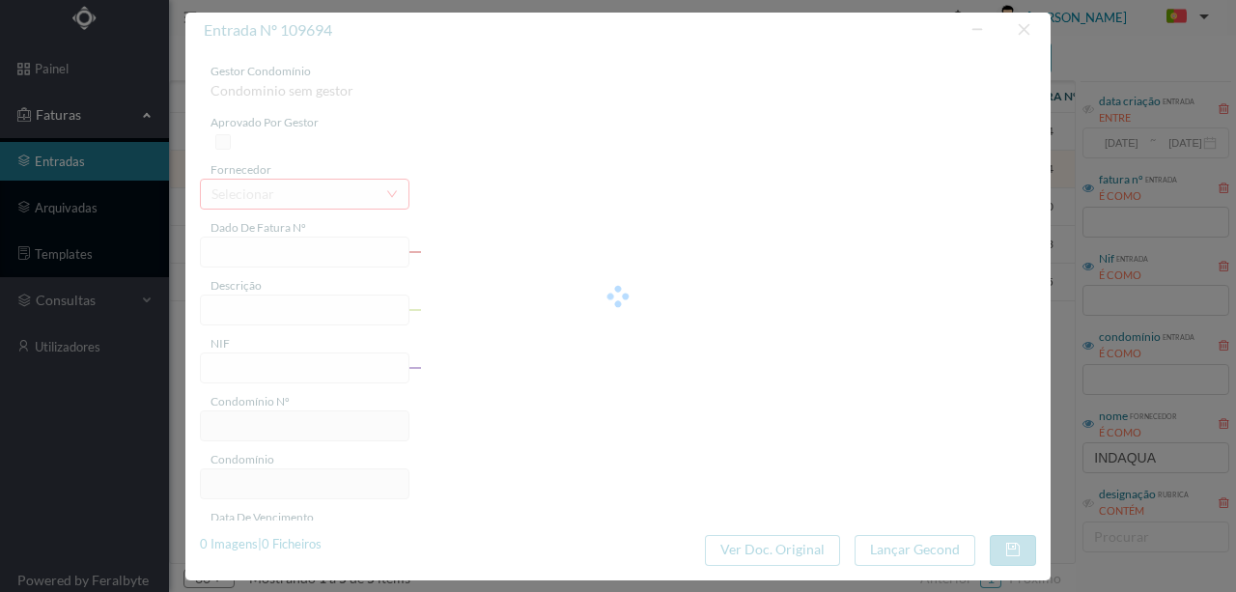
type input "01-09-2025"
type input "5.38"
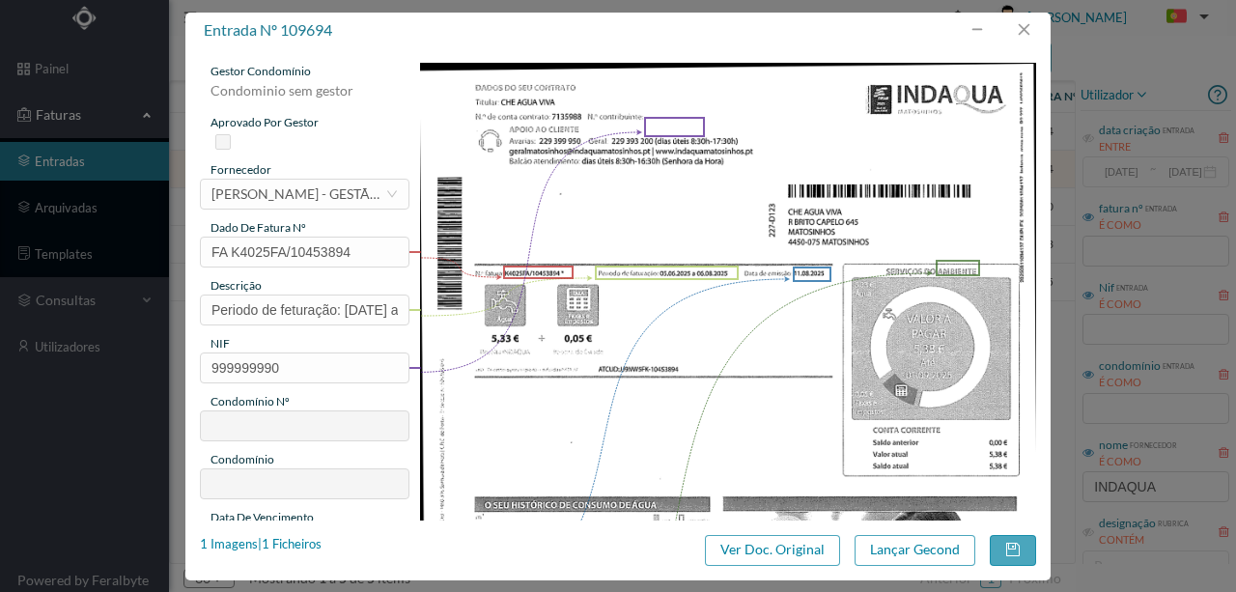
scroll to position [29, 0]
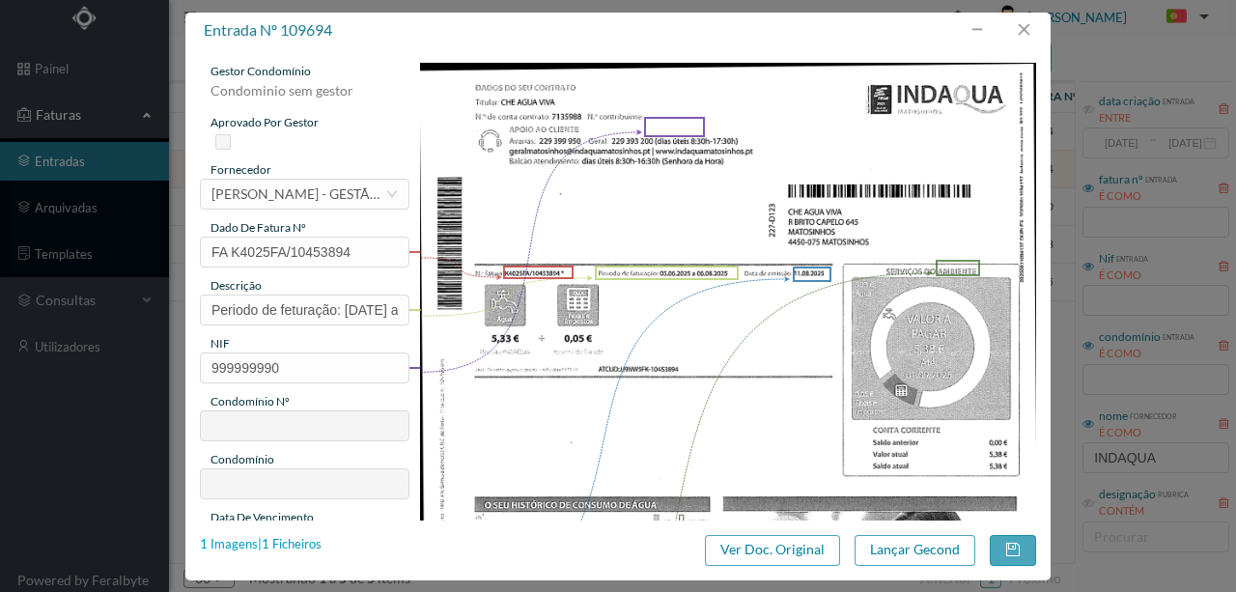
click at [303, 543] on div "1 Imagens | 1 Ficheiros" at bounding box center [261, 544] width 122 height 19
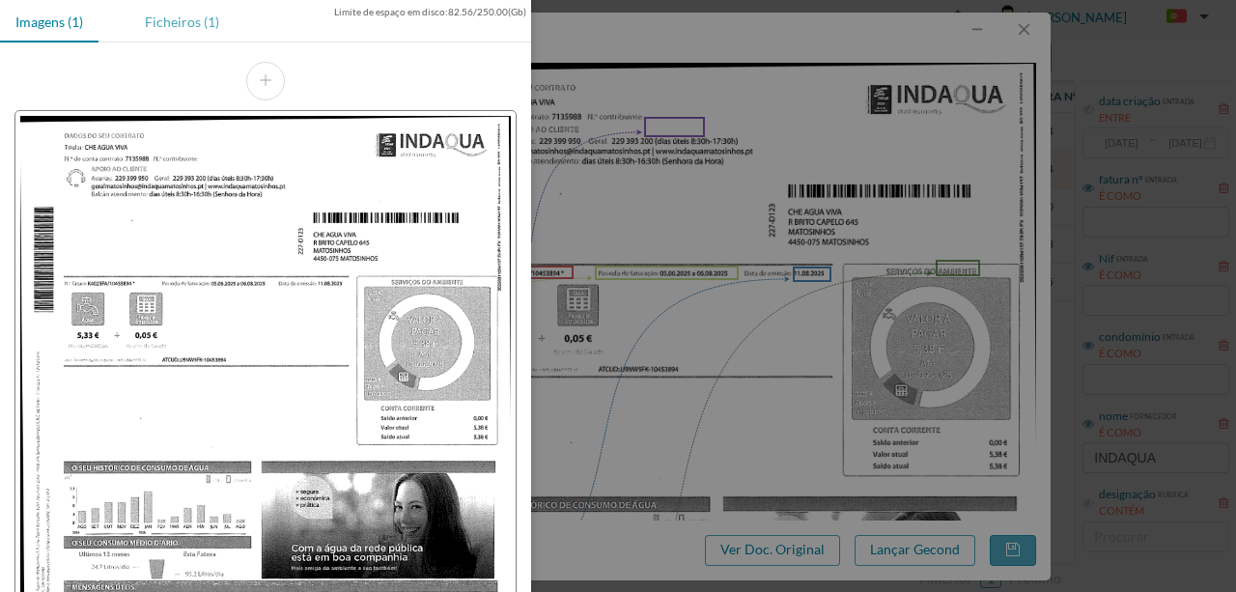
click at [167, 23] on div "Ficheiros (1)" at bounding box center [181, 21] width 105 height 43
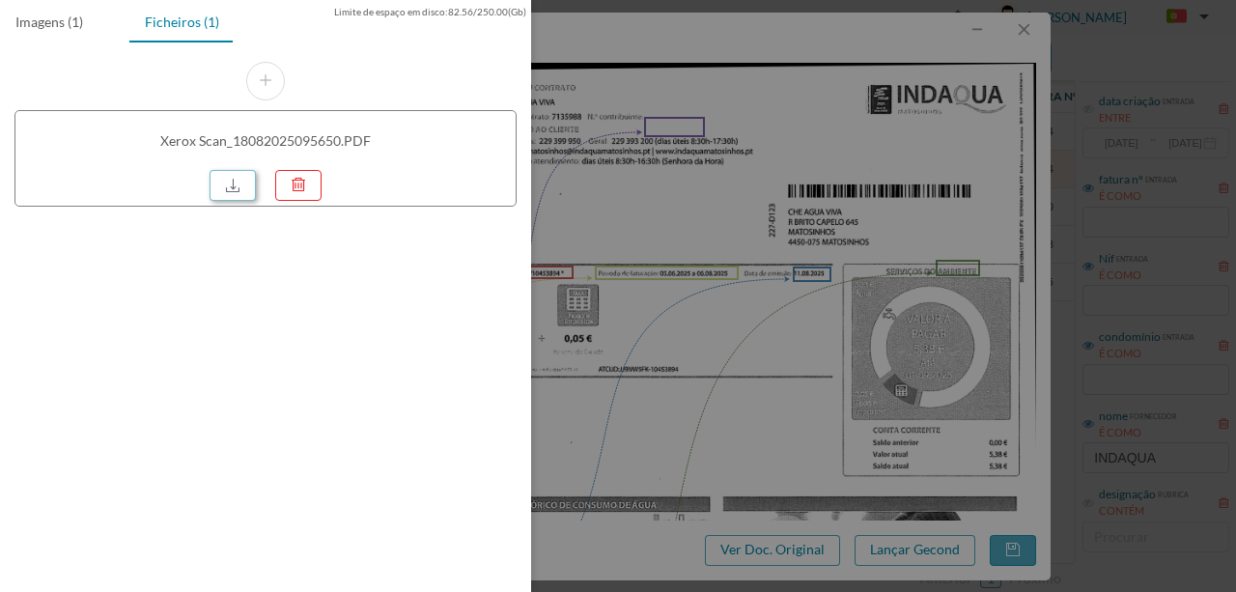
click at [228, 184] on link at bounding box center [232, 185] width 46 height 31
click at [737, 163] on div at bounding box center [618, 296] width 1236 height 592
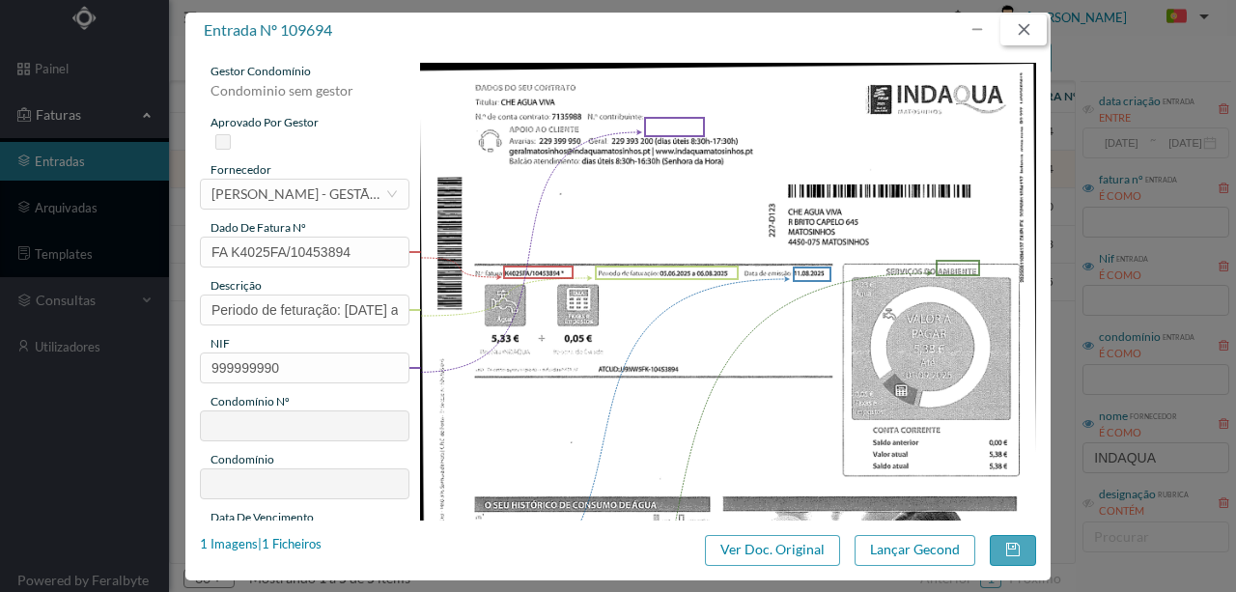
click at [1029, 29] on button "button" at bounding box center [1023, 29] width 46 height 31
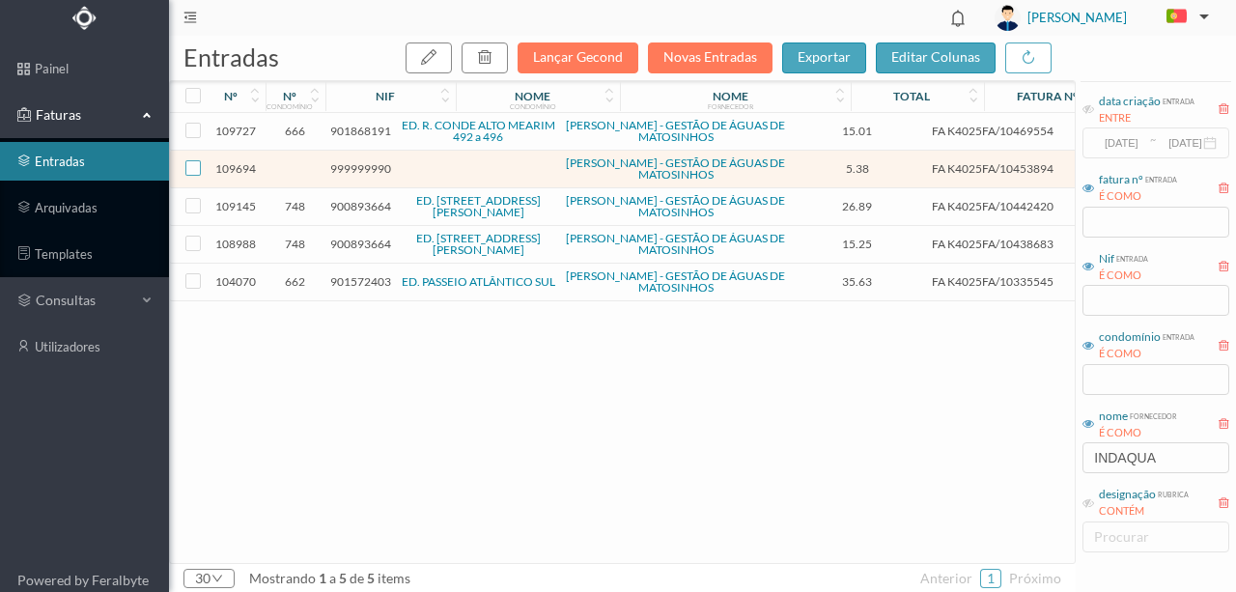
click at [193, 166] on input "checkbox" at bounding box center [192, 167] width 15 height 15
checkbox input "true"
click at [492, 52] on icon "button" at bounding box center [484, 56] width 15 height 15
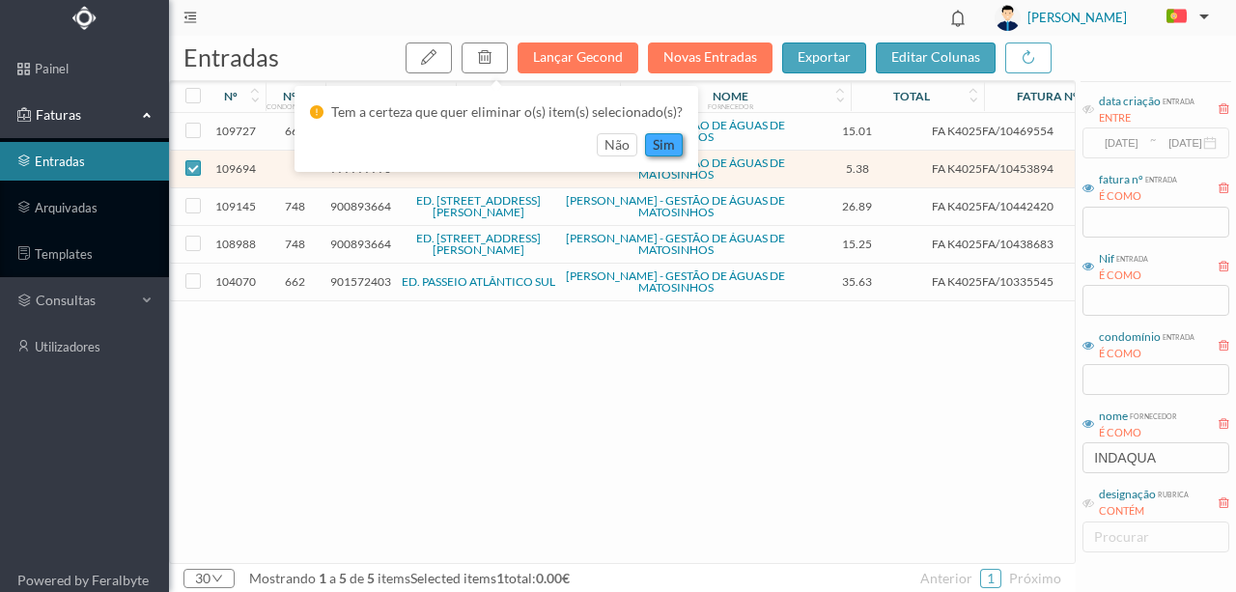
click at [669, 145] on button "sim" at bounding box center [664, 144] width 38 height 23
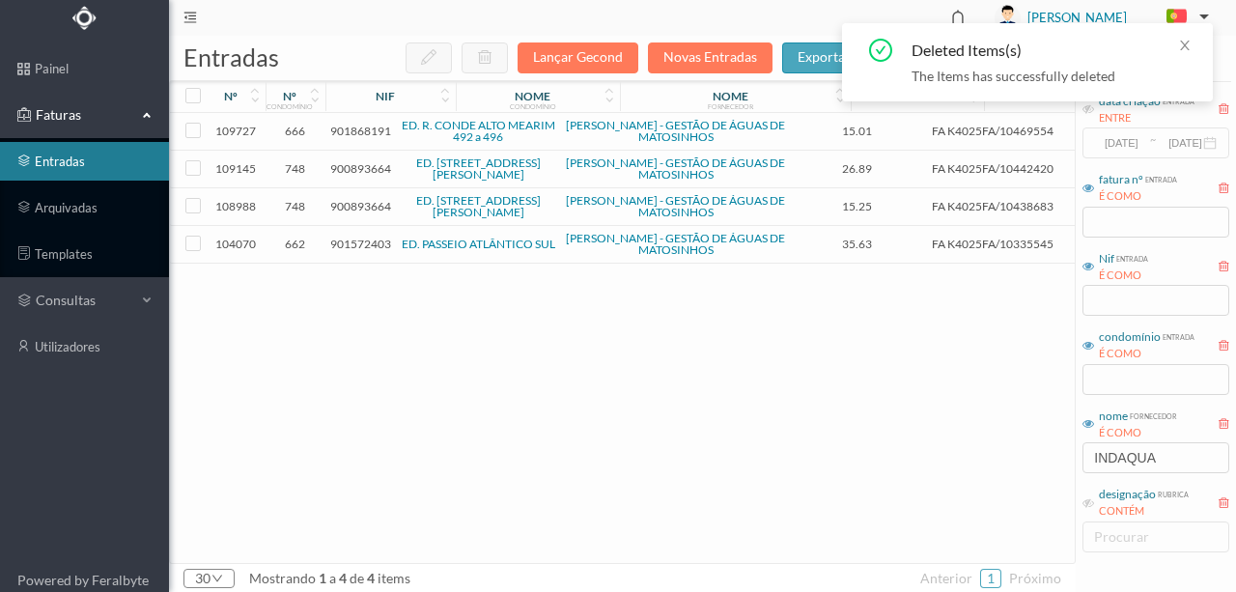
click at [349, 165] on span "900893664" at bounding box center [360, 168] width 61 height 14
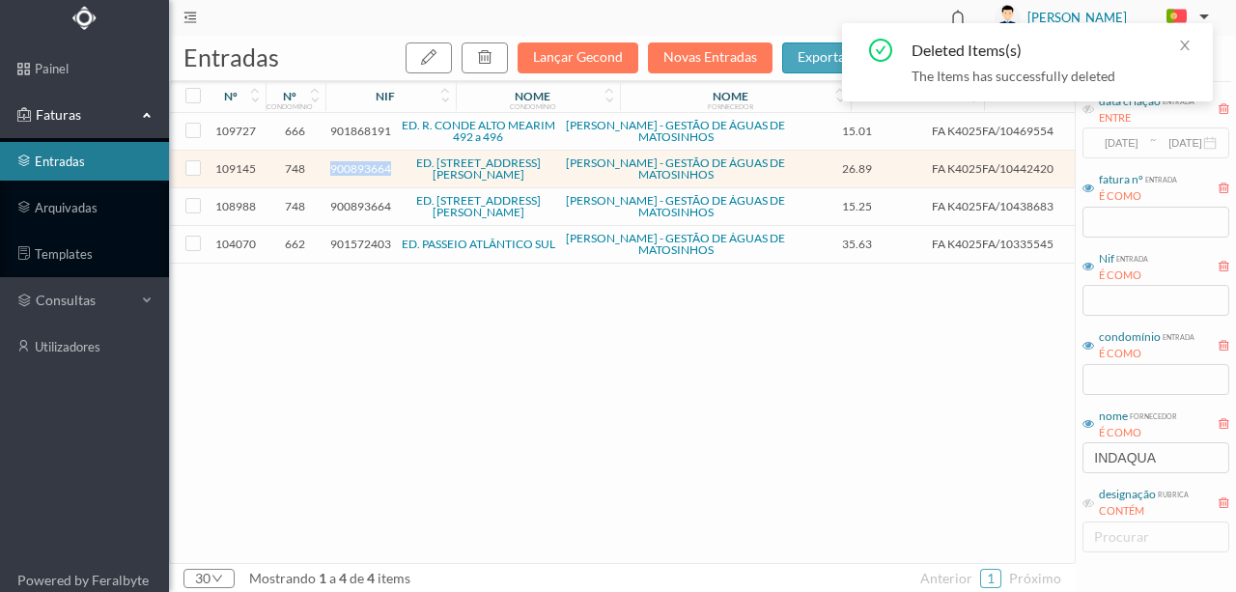
click at [349, 165] on span "900893664" at bounding box center [360, 168] width 61 height 14
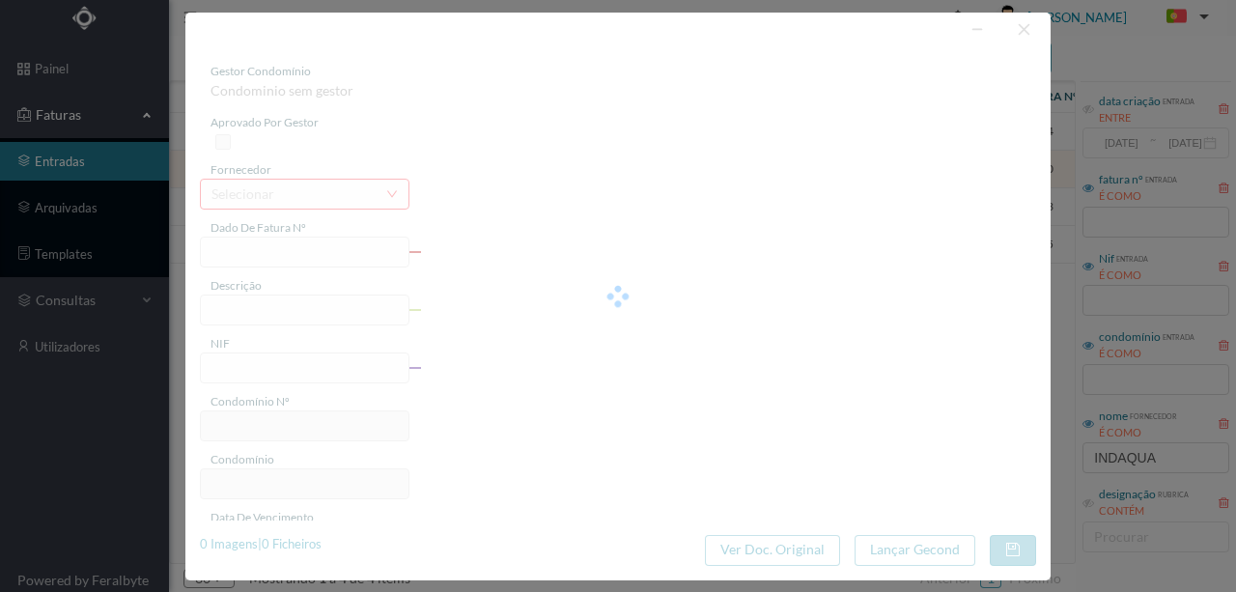
type input "FA K4025FA/10442420"
type input "Periodo de faturação: [DATE] a [DATE]"
type input "900893664"
type input "[DATE]"
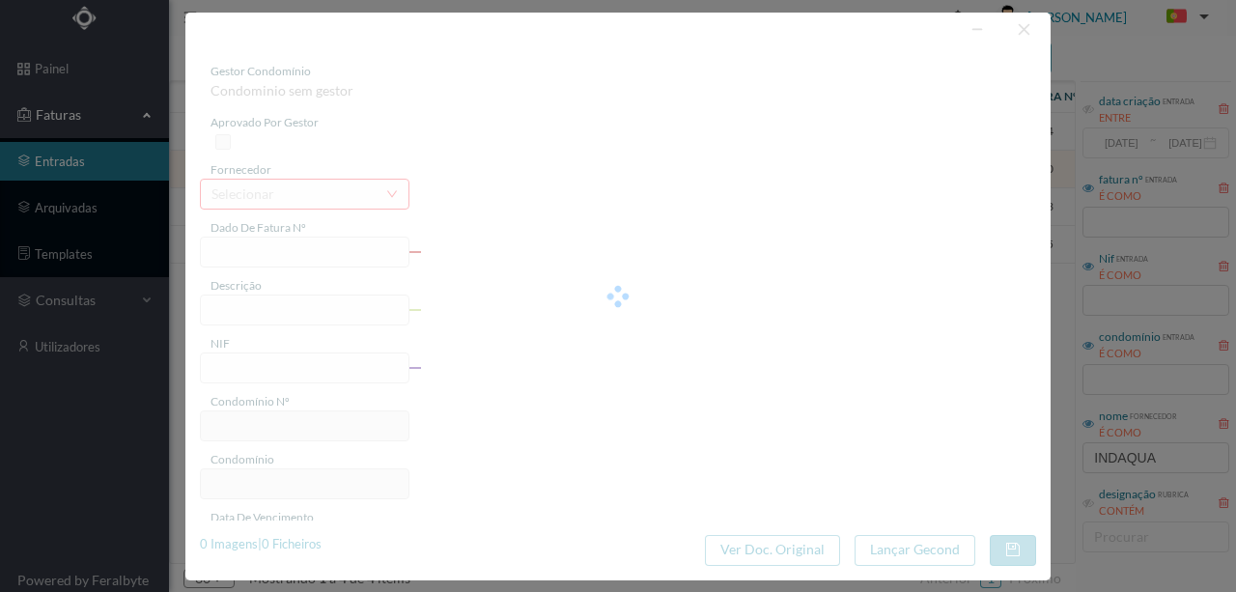
type input "[DATE]"
type input "26.89"
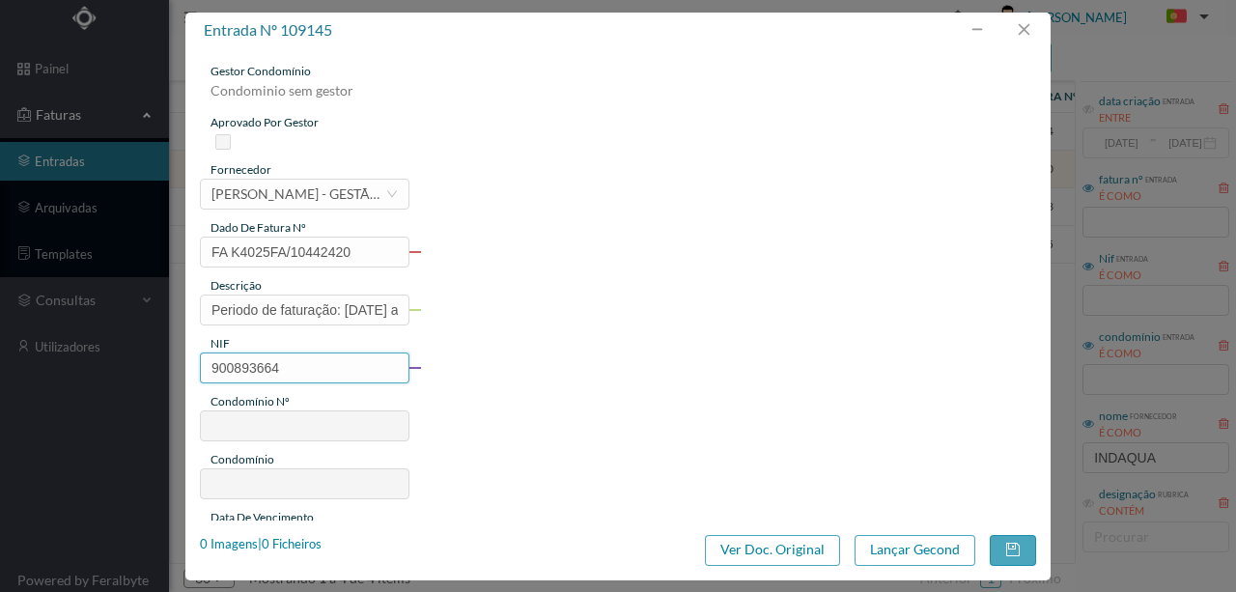
type input "748"
type input "ED. [STREET_ADDRESS][PERSON_NAME]"
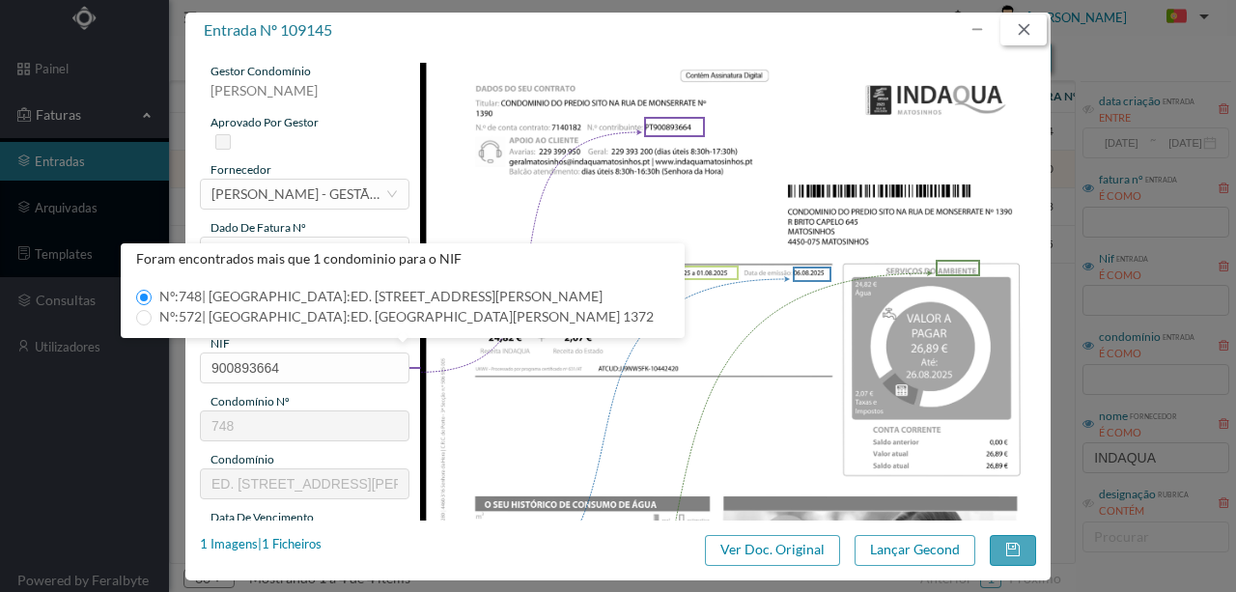
drag, startPoint x: 1028, startPoint y: 29, endPoint x: 1048, endPoint y: 48, distance: 28.0
click at [1028, 29] on button "button" at bounding box center [1023, 29] width 46 height 31
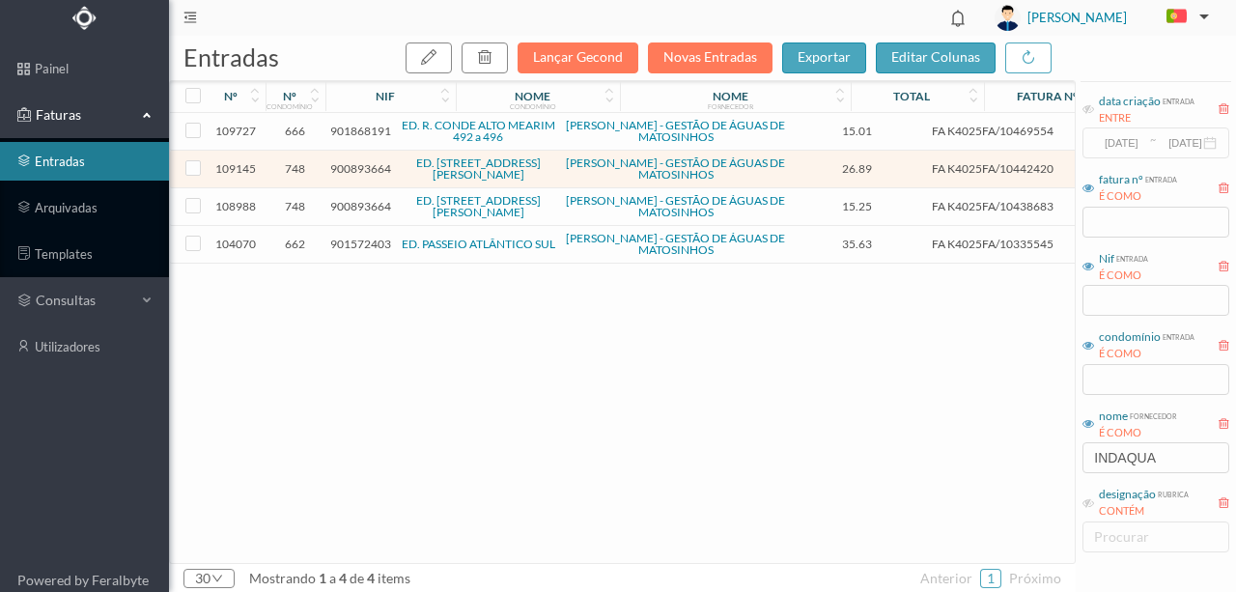
click at [356, 244] on span "901572403" at bounding box center [360, 244] width 61 height 14
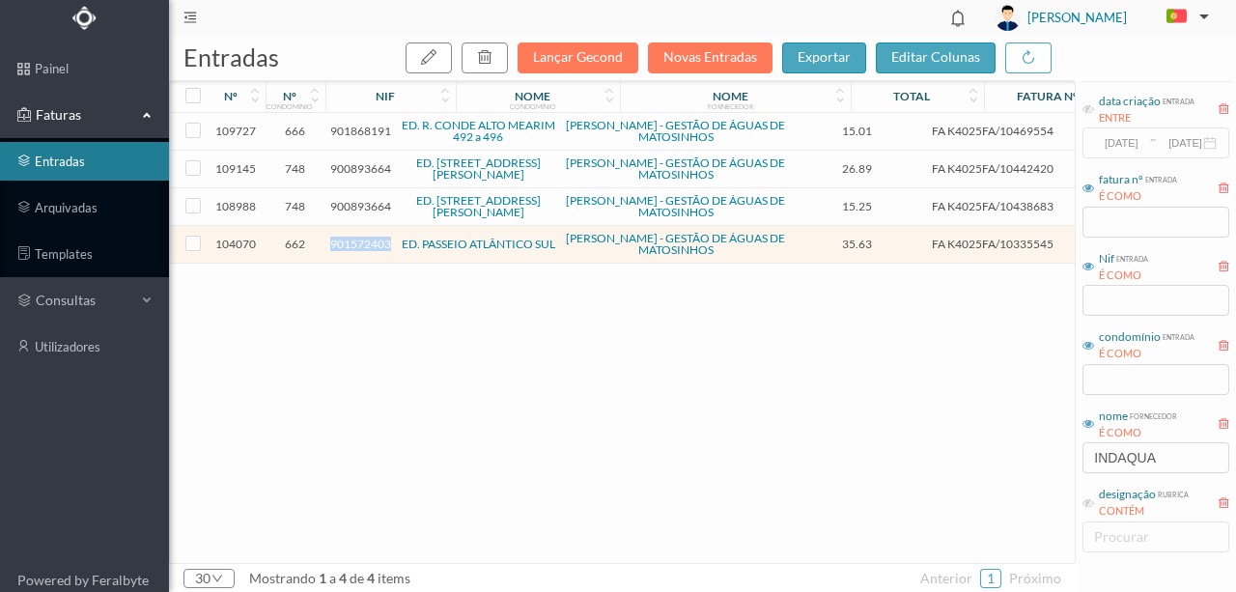
click at [356, 244] on span "901572403" at bounding box center [360, 244] width 61 height 14
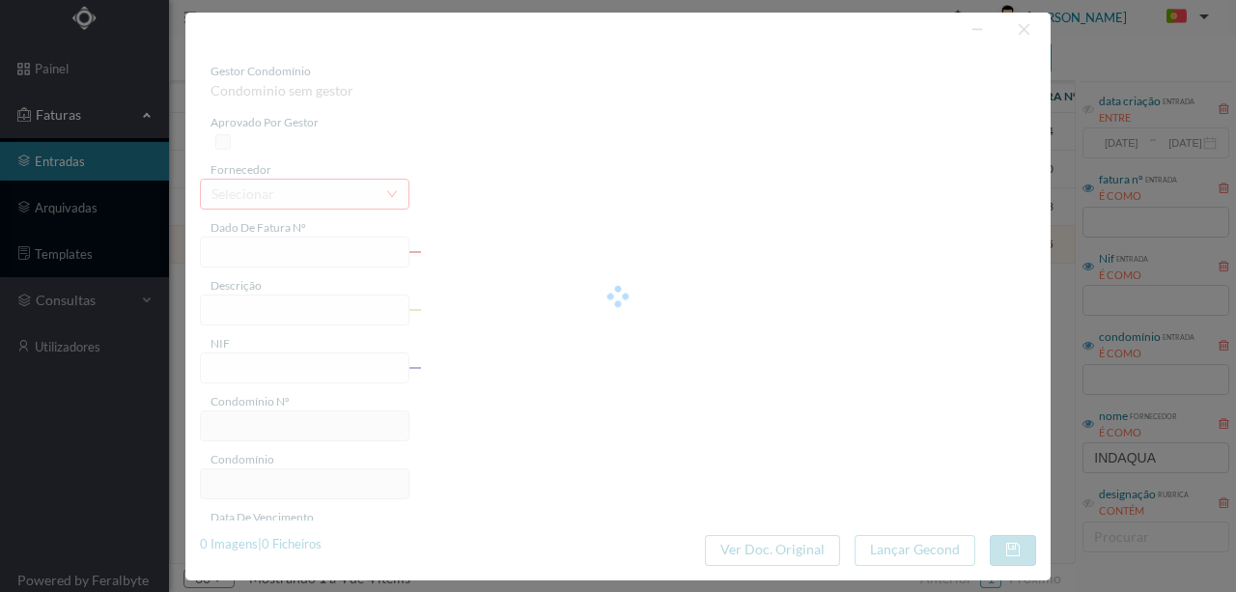
type input "FA K4025FA/10335545"
type input "55 Totalizador A-105 ([DATE] a [DATE])"
type input "901572403"
type input "[DATE]"
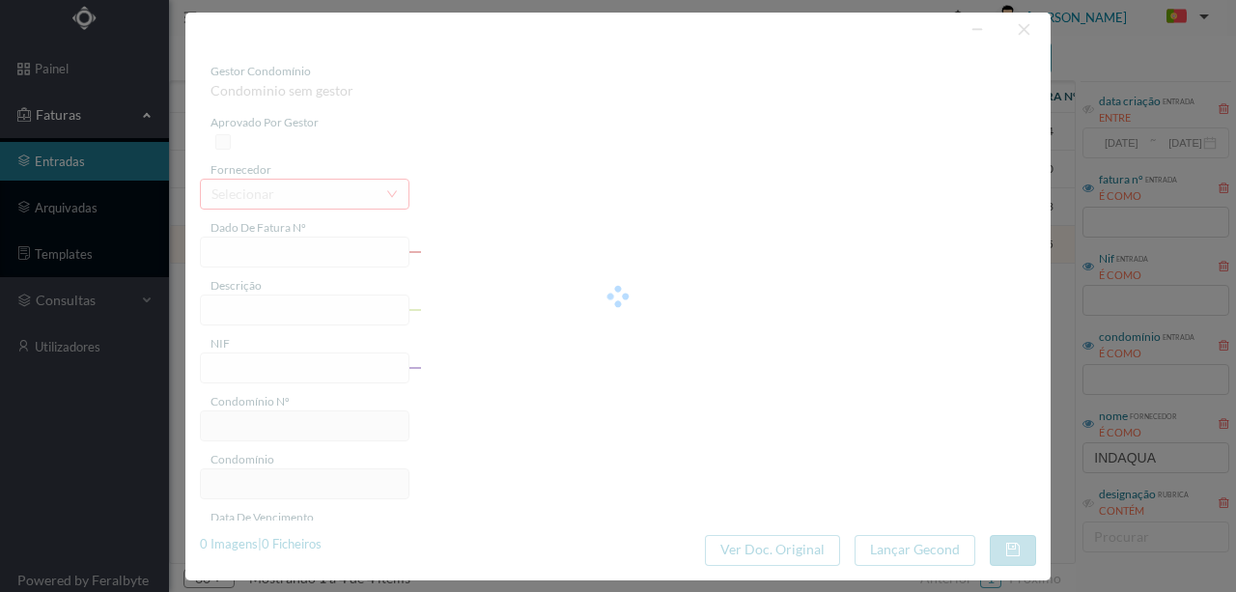
type input "[DATE]"
type input "35.63"
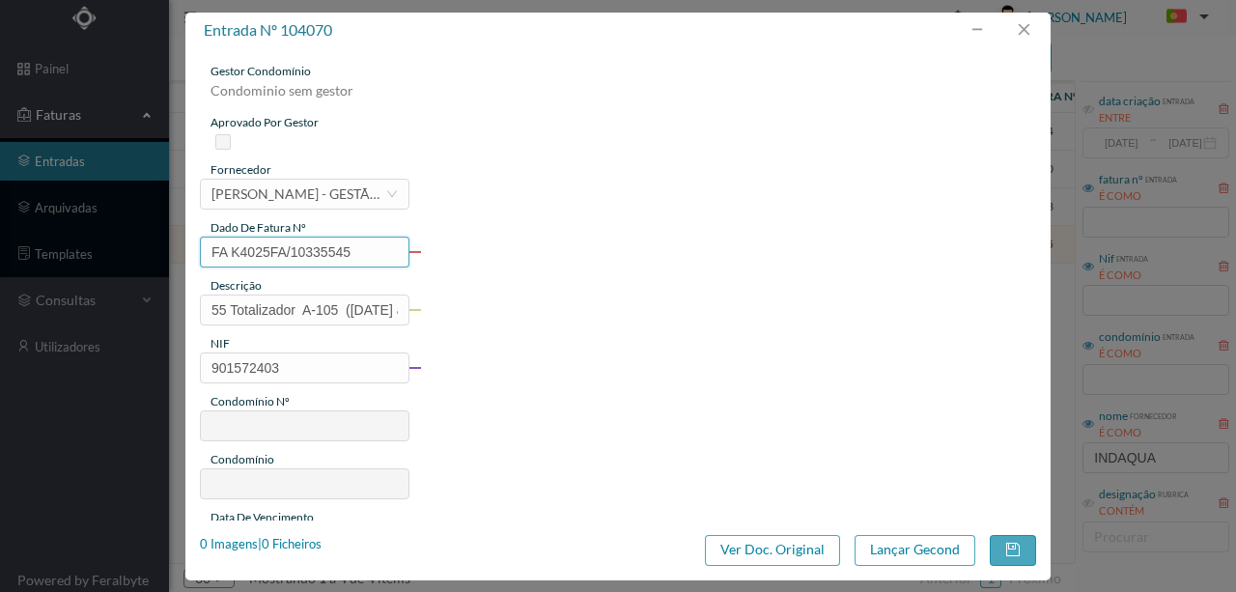
type input "662"
type input "ED. PASSEIO ATLÂNTICO SUL"
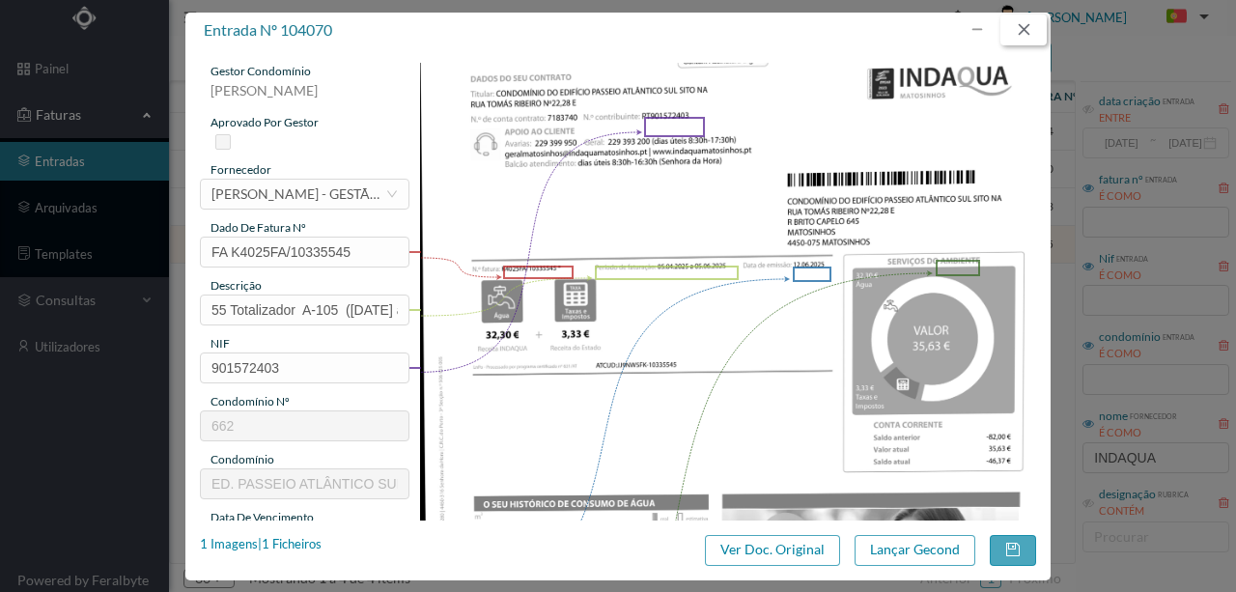
drag, startPoint x: 1027, startPoint y: 34, endPoint x: 664, endPoint y: 100, distance: 369.0
click at [1027, 34] on button "button" at bounding box center [1023, 29] width 46 height 31
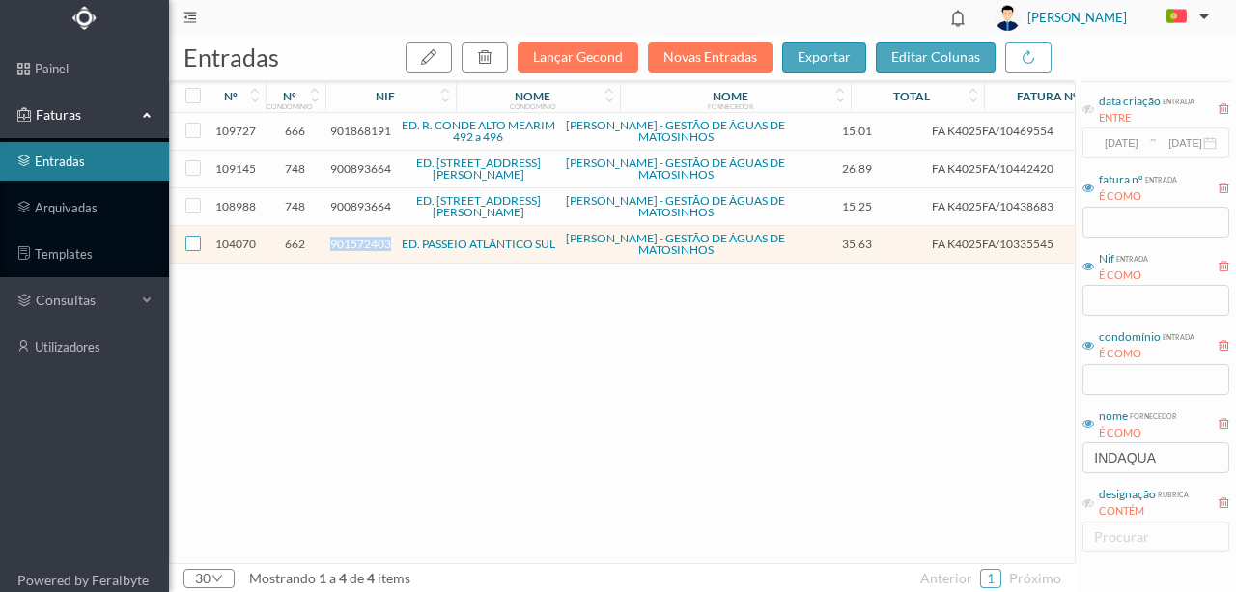
click at [192, 237] on input "checkbox" at bounding box center [192, 243] width 15 height 15
checkbox input "true"
click at [487, 56] on icon "button" at bounding box center [484, 56] width 15 height 15
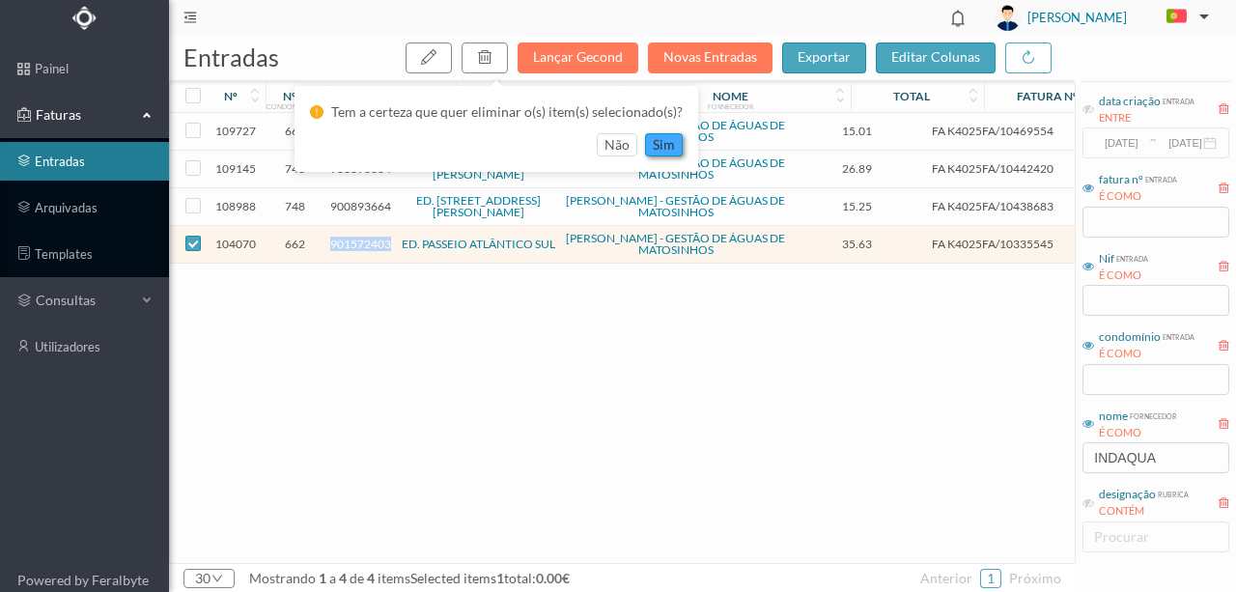
click at [654, 152] on button "sim" at bounding box center [664, 144] width 38 height 23
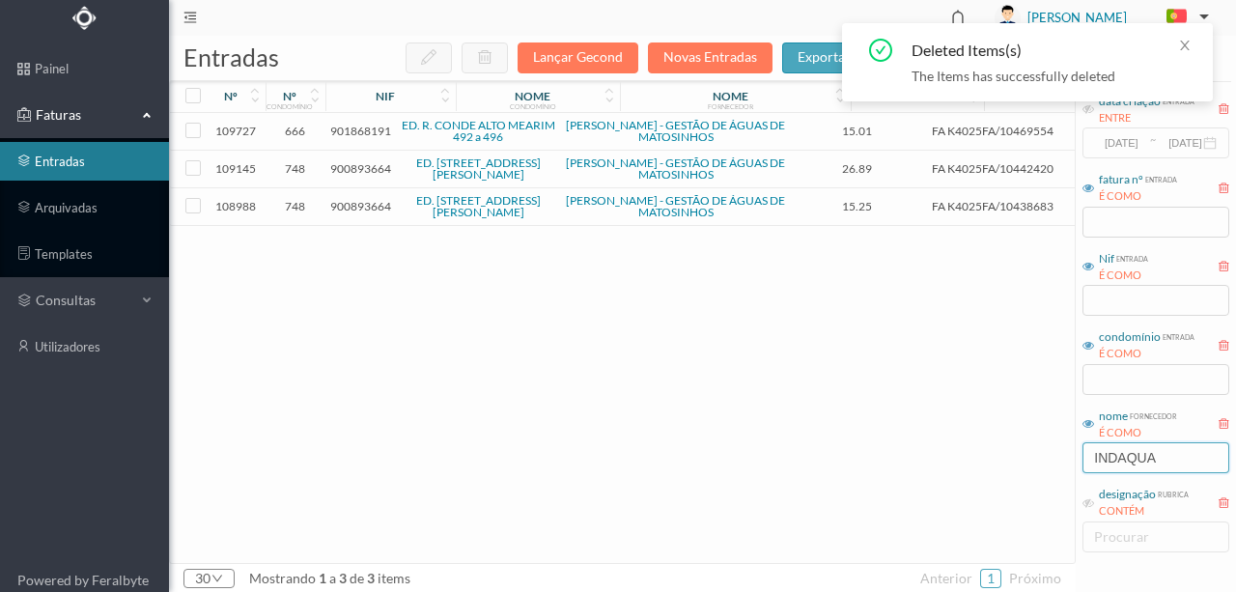
drag, startPoint x: 1179, startPoint y: 459, endPoint x: 959, endPoint y: 458, distance: 220.1
click at [975, 463] on div "entradas Lançar Gecond Novas Entradas exportar editar colunas nº nº condomínio …" at bounding box center [702, 314] width 1067 height 556
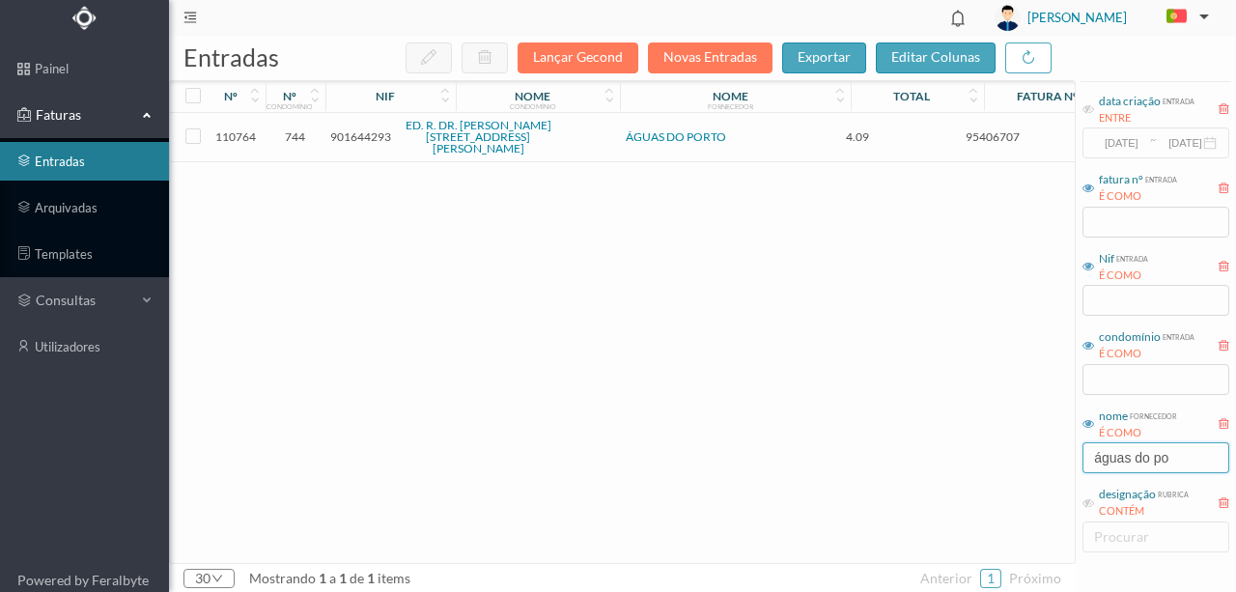
type input "águas do po"
click at [363, 129] on span "901644293" at bounding box center [360, 136] width 61 height 14
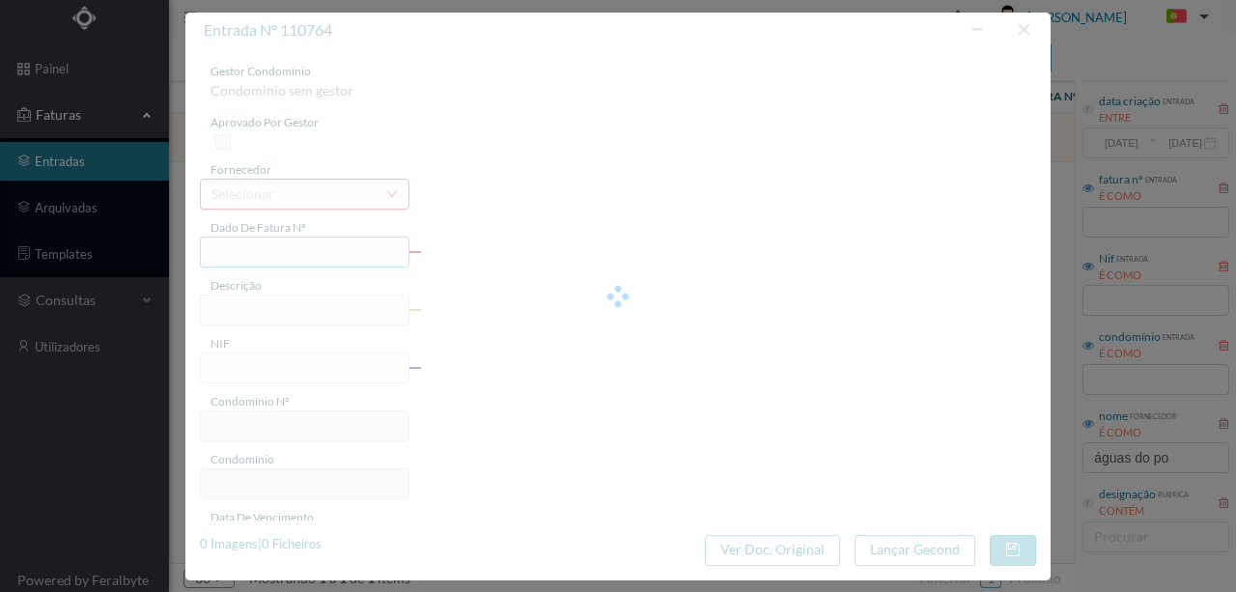
type input "95406707"
type input "[STREET_ADDRESS][PERSON_NAME][PERSON_NAME] [GEOGRAPHIC_DATA]"
type input "901644293"
type input "[DATE]"
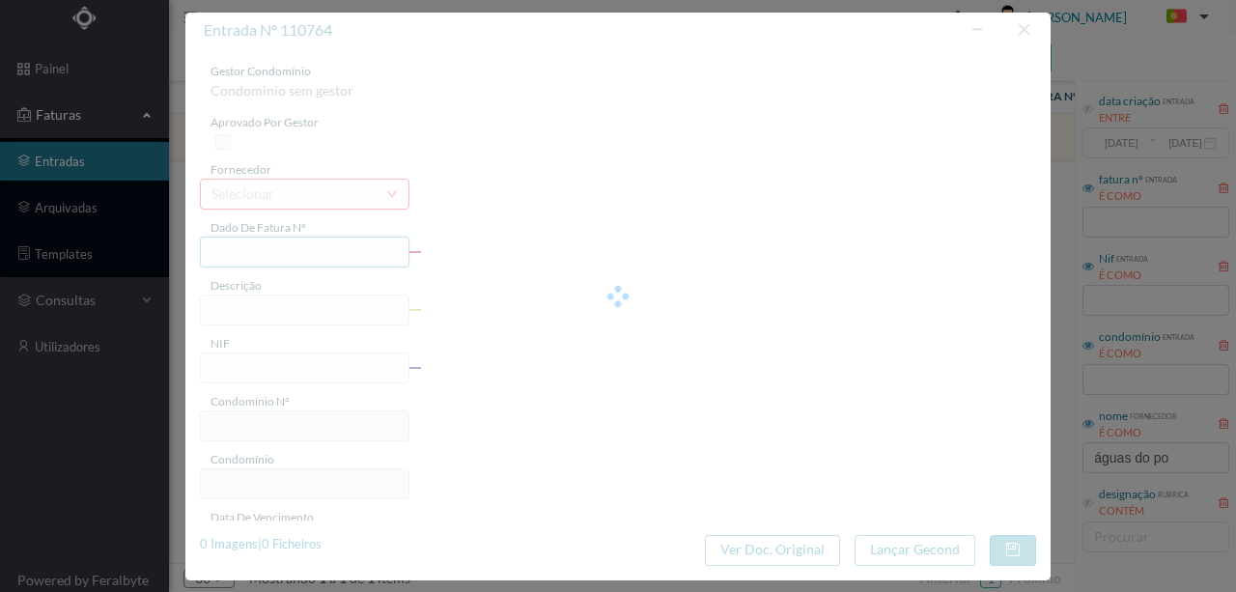
type input "[DATE]"
type input "4.09"
type input "744"
type input "ED. R. DR. [PERSON_NAME][STREET_ADDRESS][PERSON_NAME]"
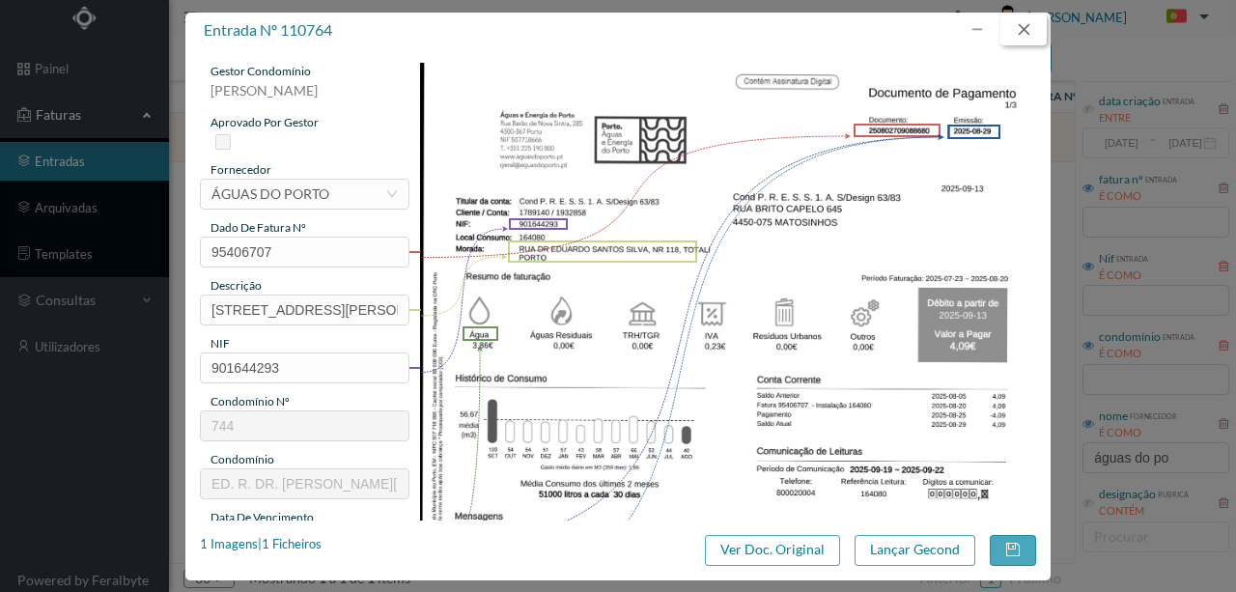
click at [1038, 31] on button "button" at bounding box center [1023, 29] width 46 height 31
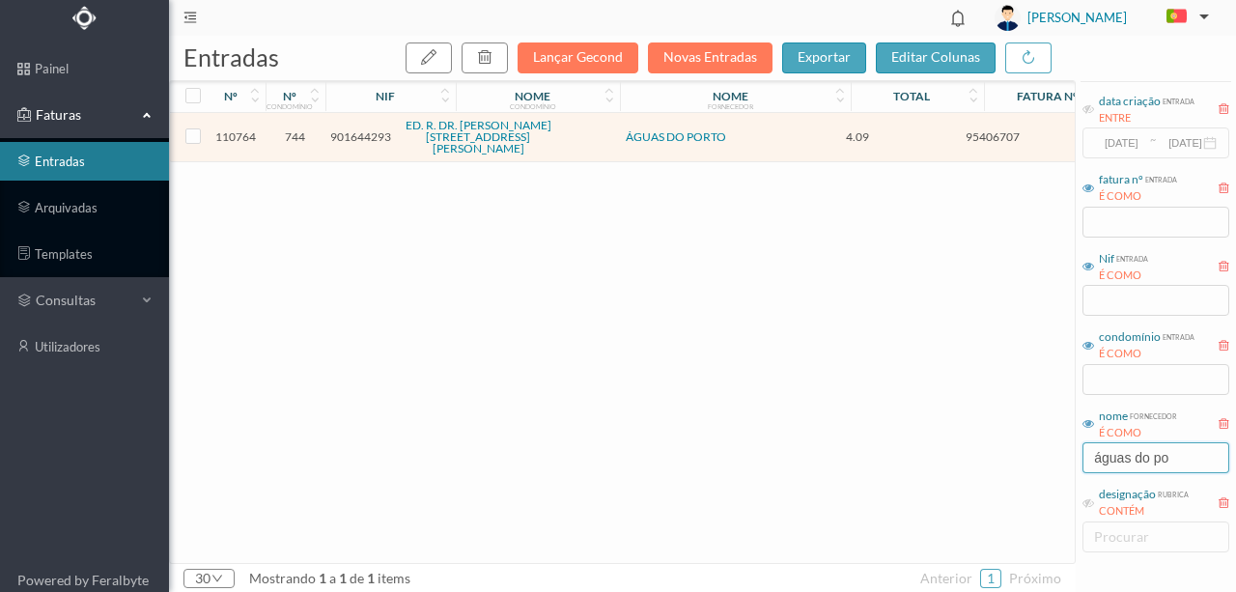
drag, startPoint x: 1182, startPoint y: 452, endPoint x: 949, endPoint y: 483, distance: 234.7
click at [964, 483] on div "entradas Lançar Gecond Novas Entradas exportar editar colunas nº nº condomínio …" at bounding box center [702, 314] width 1067 height 556
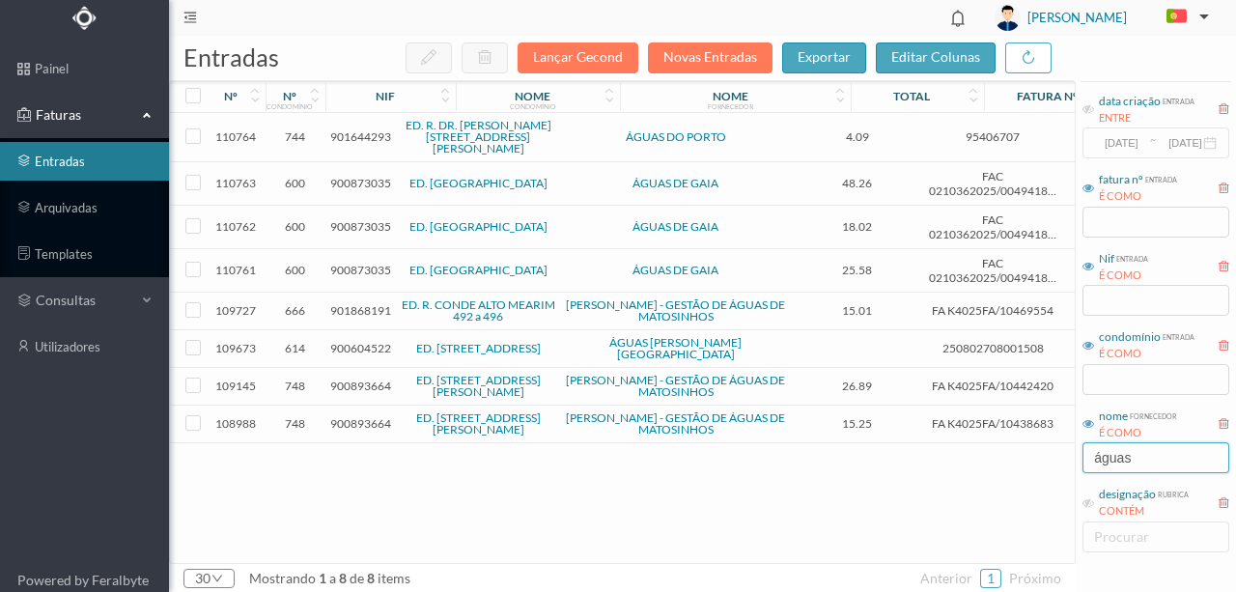
type input "águas"
click at [361, 176] on span "900873035" at bounding box center [360, 183] width 61 height 14
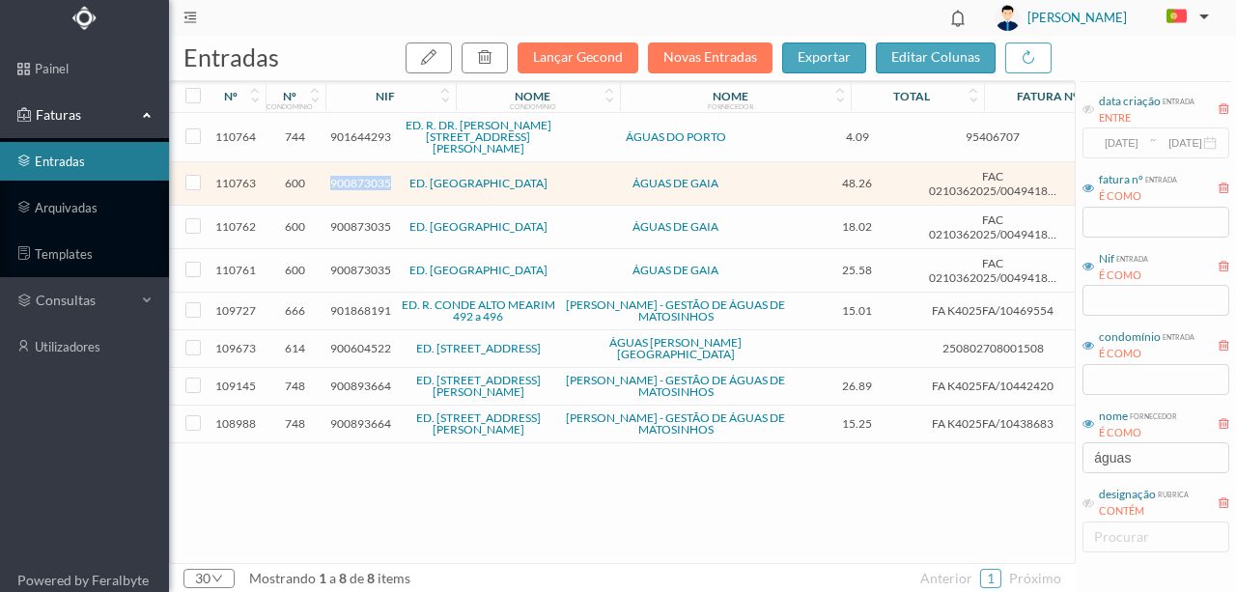
click at [361, 176] on span "900873035" at bounding box center [360, 183] width 61 height 14
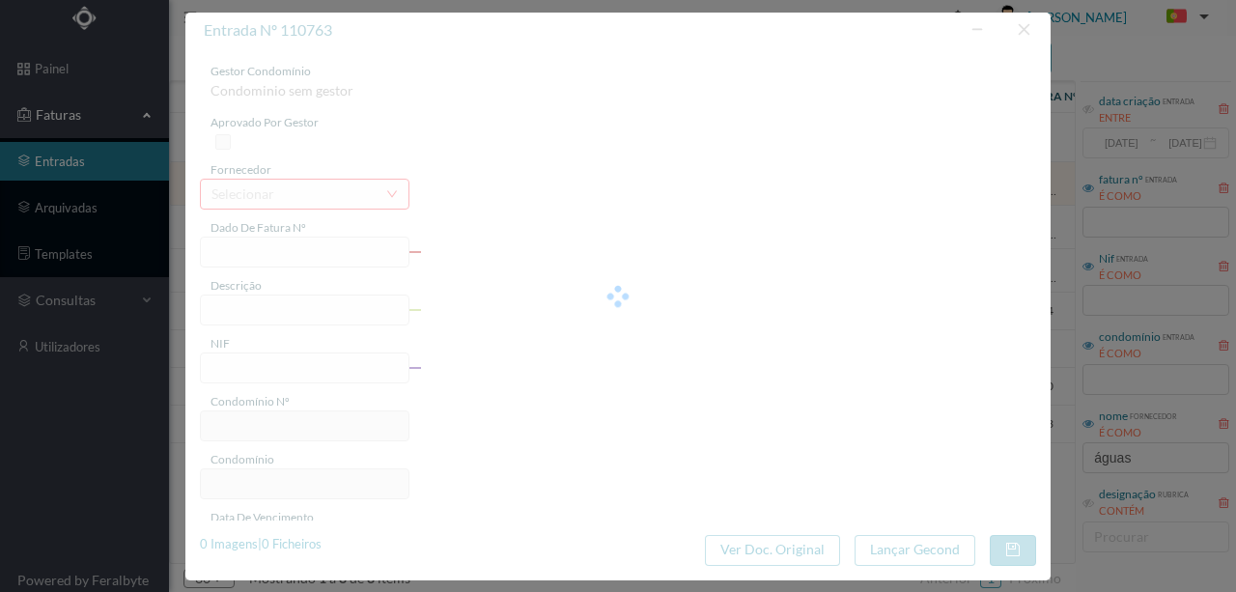
type input "FAC 0210362025/0049418207"
type input "AV CHIEIRAS 341 N/A, CANIDELO, 4400-416 NIDELO"
type input "900873035"
type input "Invalid date"
type input "[DATE]"
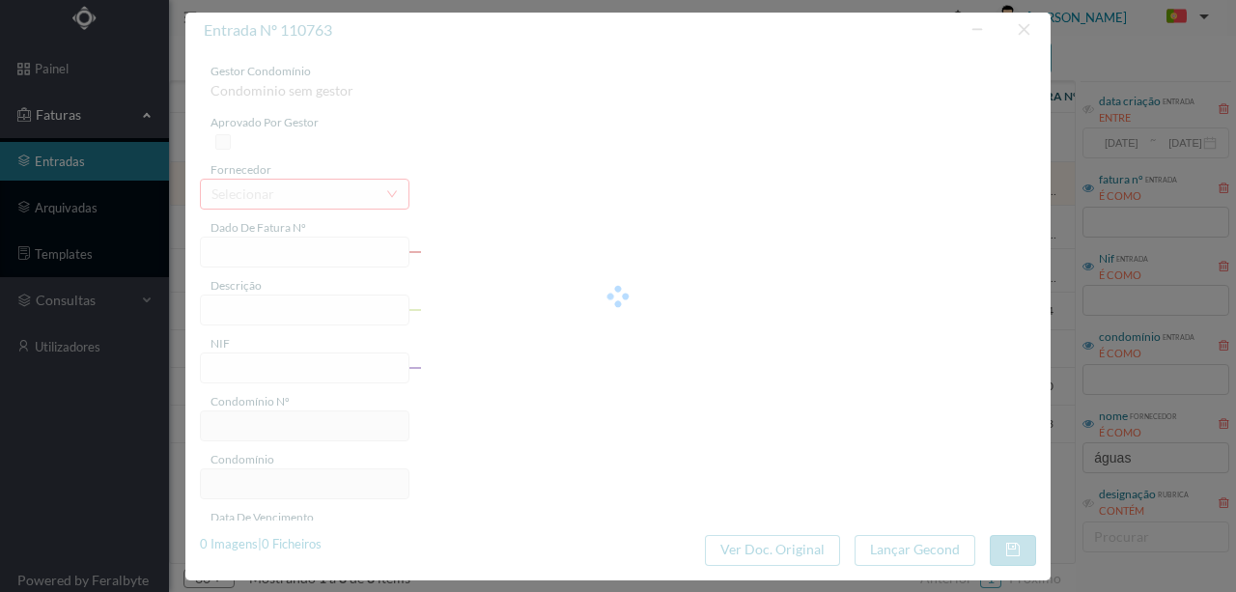
type input "48.26"
type input "600"
type input "ED. [GEOGRAPHIC_DATA]"
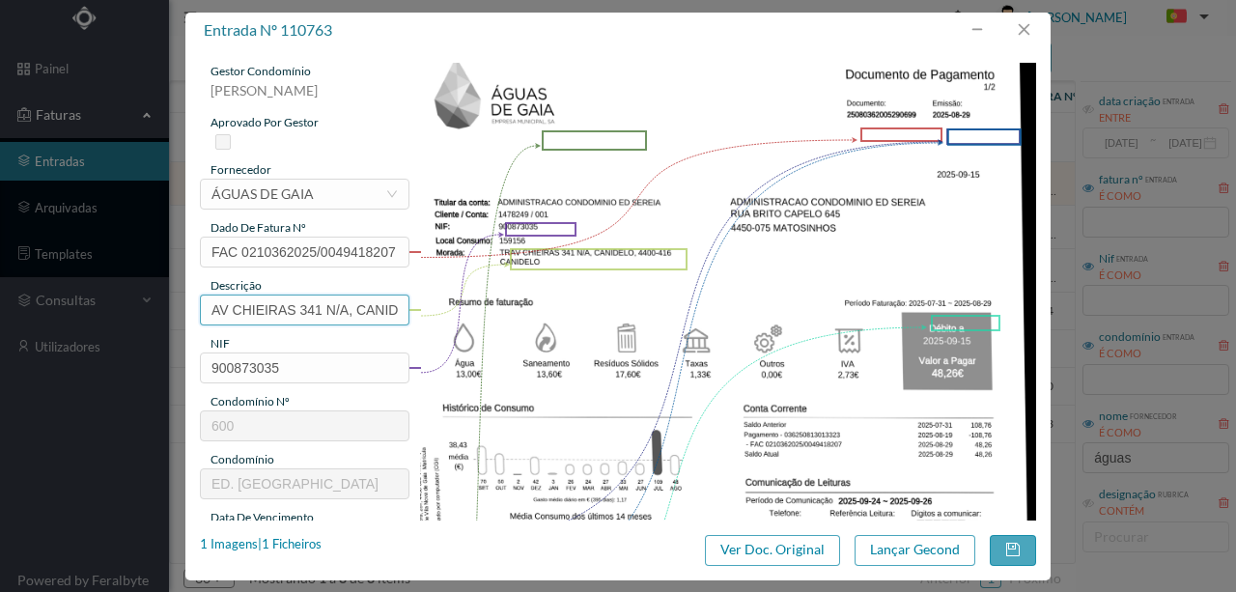
drag, startPoint x: 295, startPoint y: 307, endPoint x: 40, endPoint y: 324, distance: 256.4
click at [40, 324] on div "entrada nº 110763 gestor condomínio [PERSON_NAME] aprovado por gestor fornecedo…" at bounding box center [618, 296] width 1236 height 592
drag, startPoint x: 264, startPoint y: 309, endPoint x: 469, endPoint y: 301, distance: 205.8
click at [469, 301] on div "gestor condomínio [PERSON_NAME] aprovado por gestor fornecedor selecionar ÁGUAS…" at bounding box center [618, 513] width 836 height 900
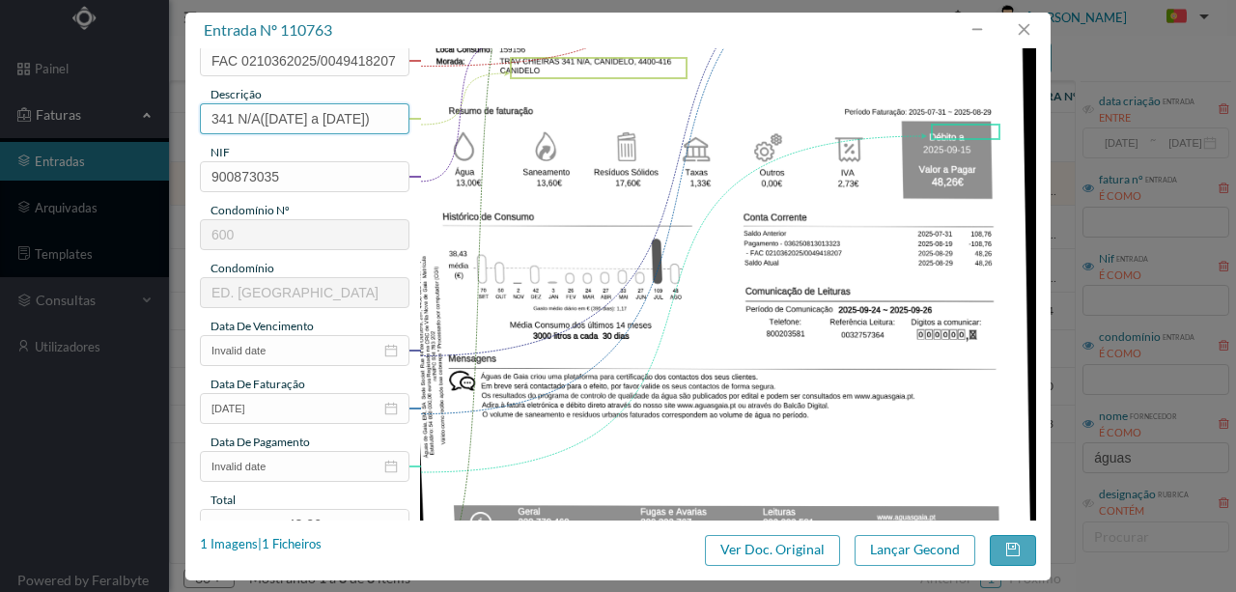
scroll to position [193, 0]
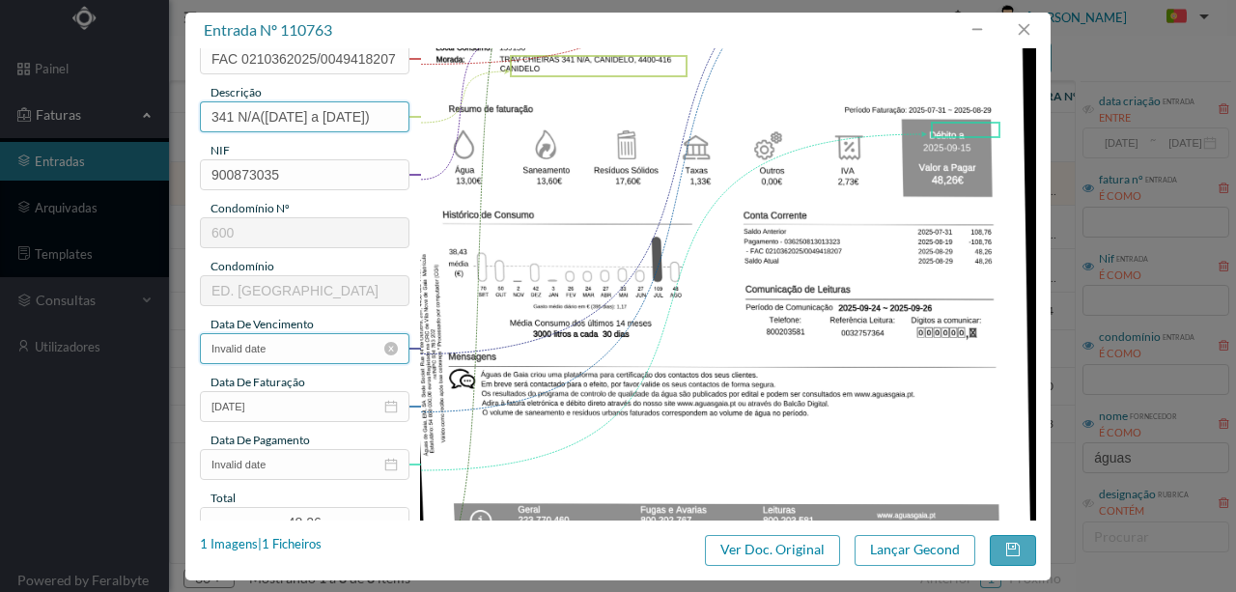
type input "341 N/A([DATE] a [DATE])"
click at [303, 349] on input "Invalid date" at bounding box center [304, 348] width 209 height 31
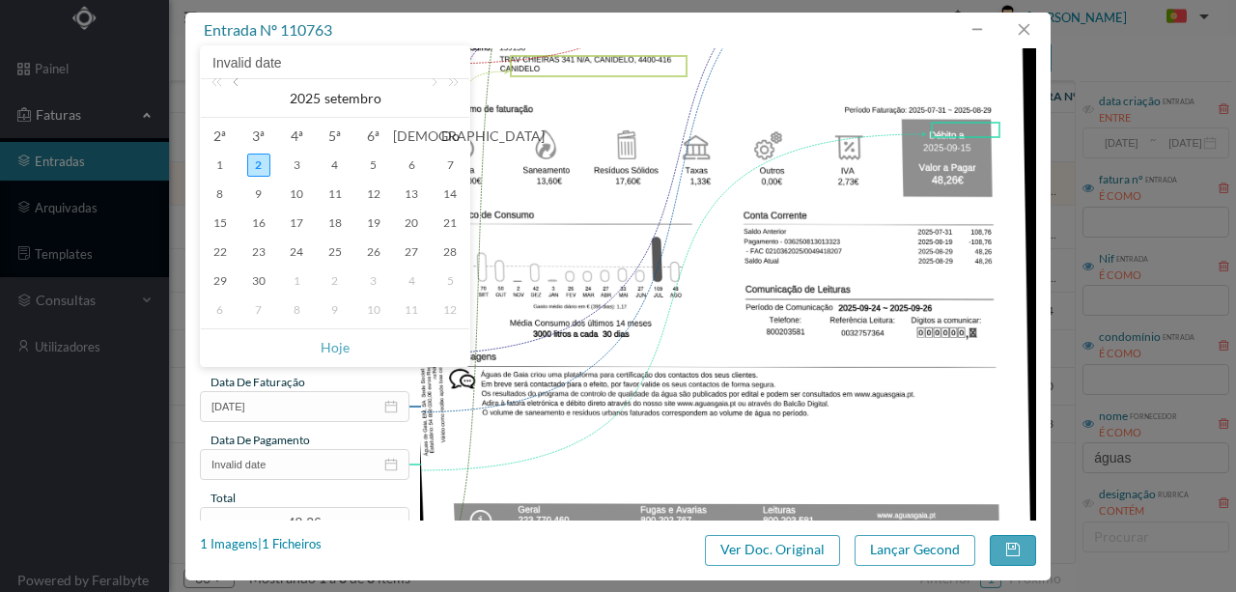
click at [237, 89] on link at bounding box center [237, 98] width 17 height 39
click at [374, 282] on div "29" at bounding box center [373, 280] width 23 height 23
type input "[DATE]"
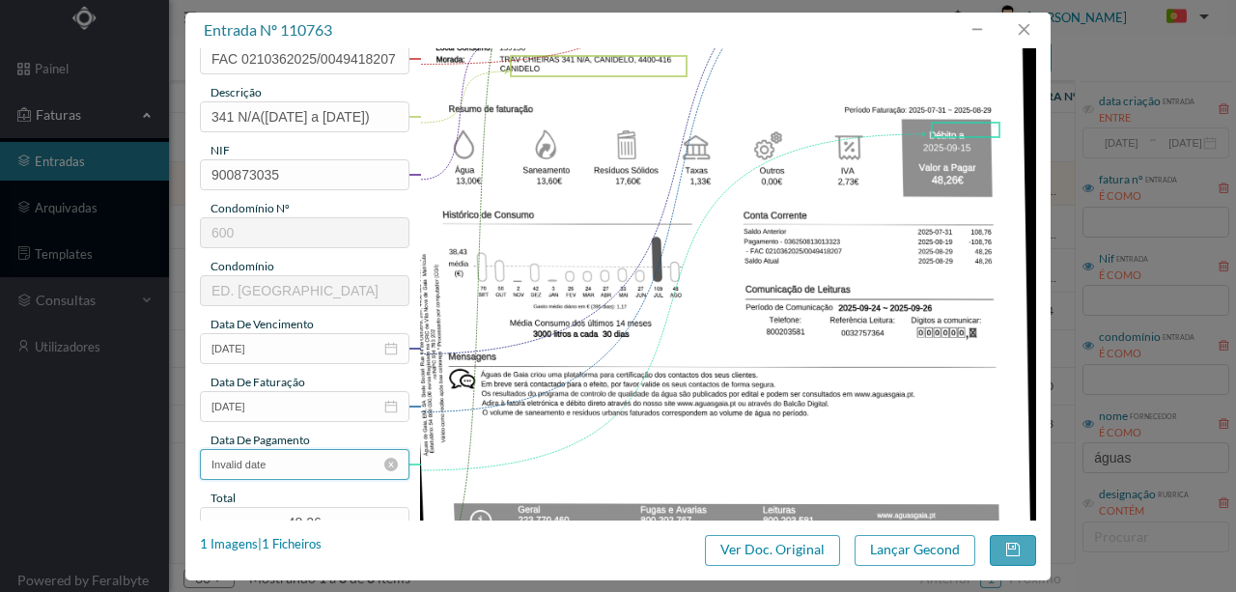
click at [290, 470] on input "Invalid date" at bounding box center [304, 464] width 209 height 31
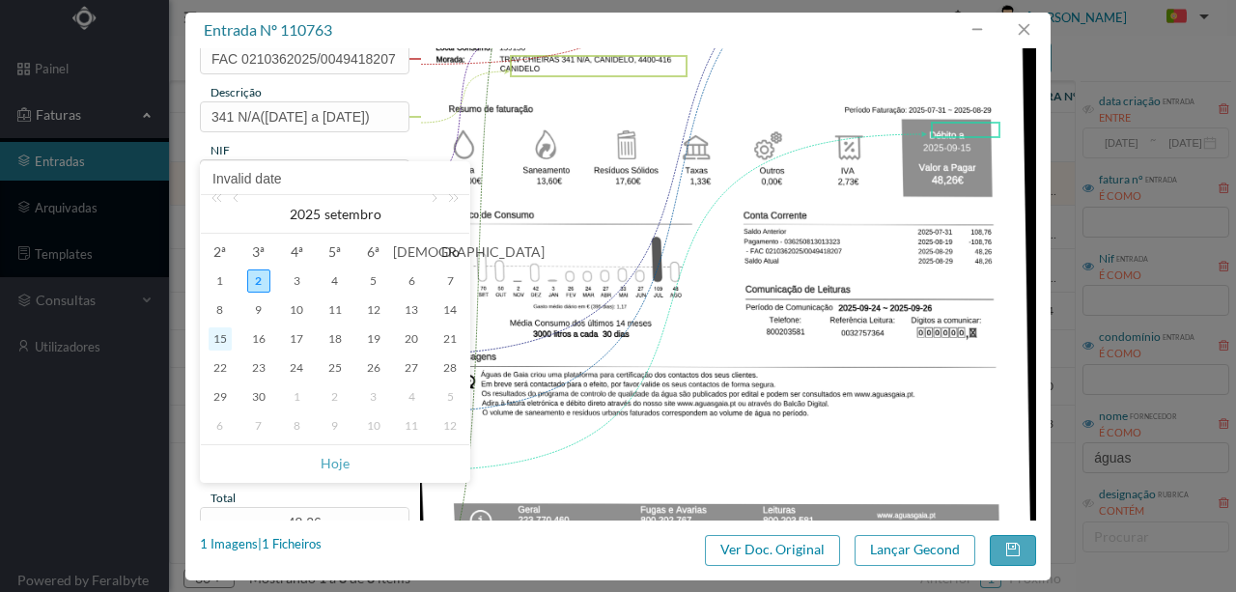
click at [228, 339] on div "15" at bounding box center [220, 338] width 23 height 23
type input "[DATE]"
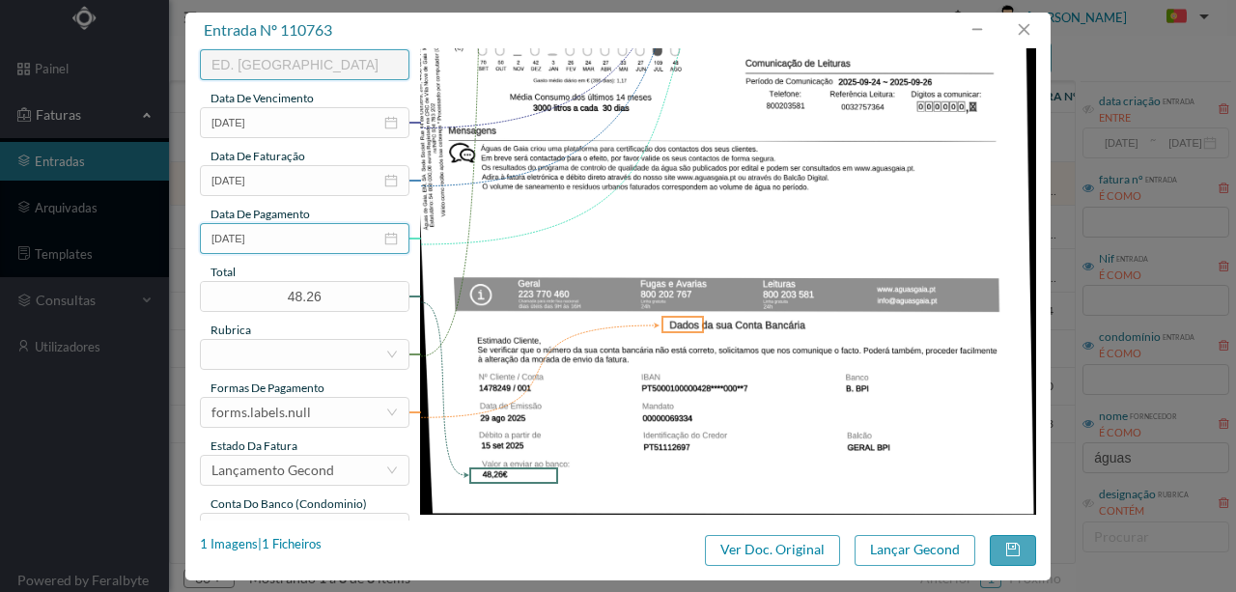
scroll to position [450, 0]
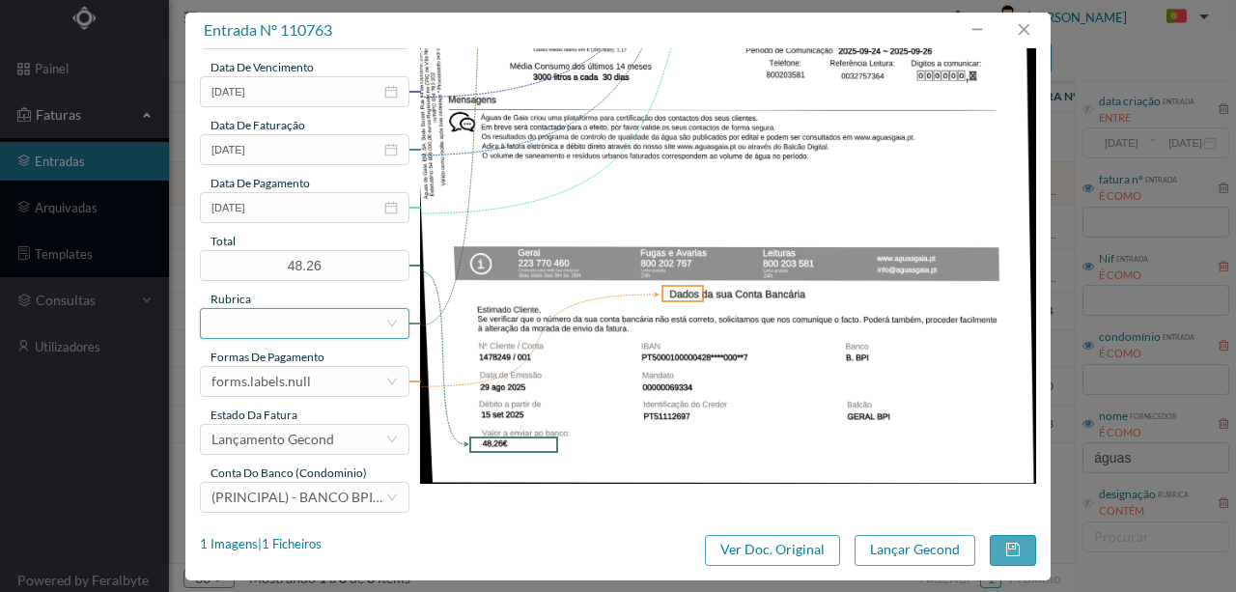
click at [237, 330] on div at bounding box center [298, 323] width 174 height 29
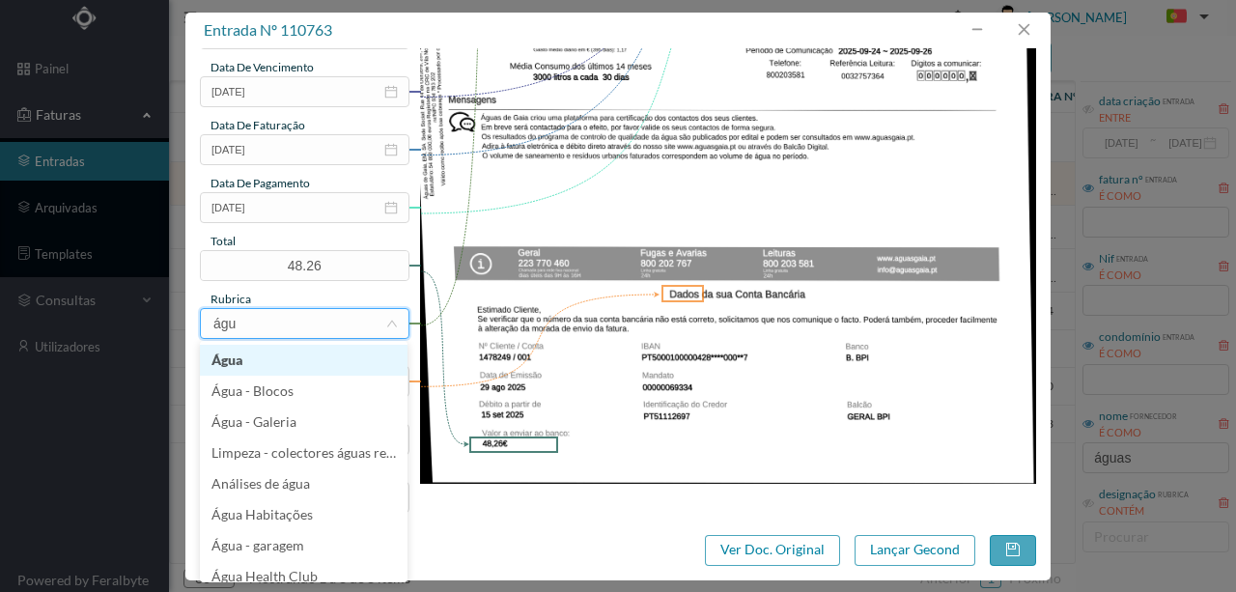
type input "água"
click at [258, 357] on li "Água" at bounding box center [304, 360] width 208 height 31
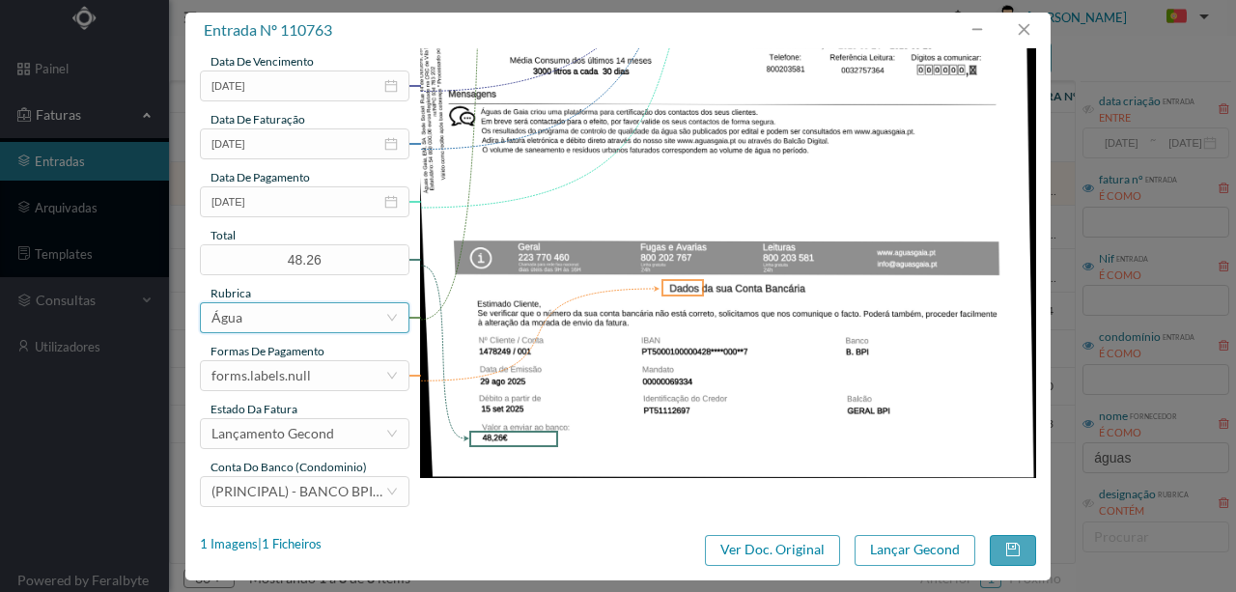
scroll to position [457, 0]
click at [315, 375] on div "forms.labels.null" at bounding box center [298, 374] width 174 height 29
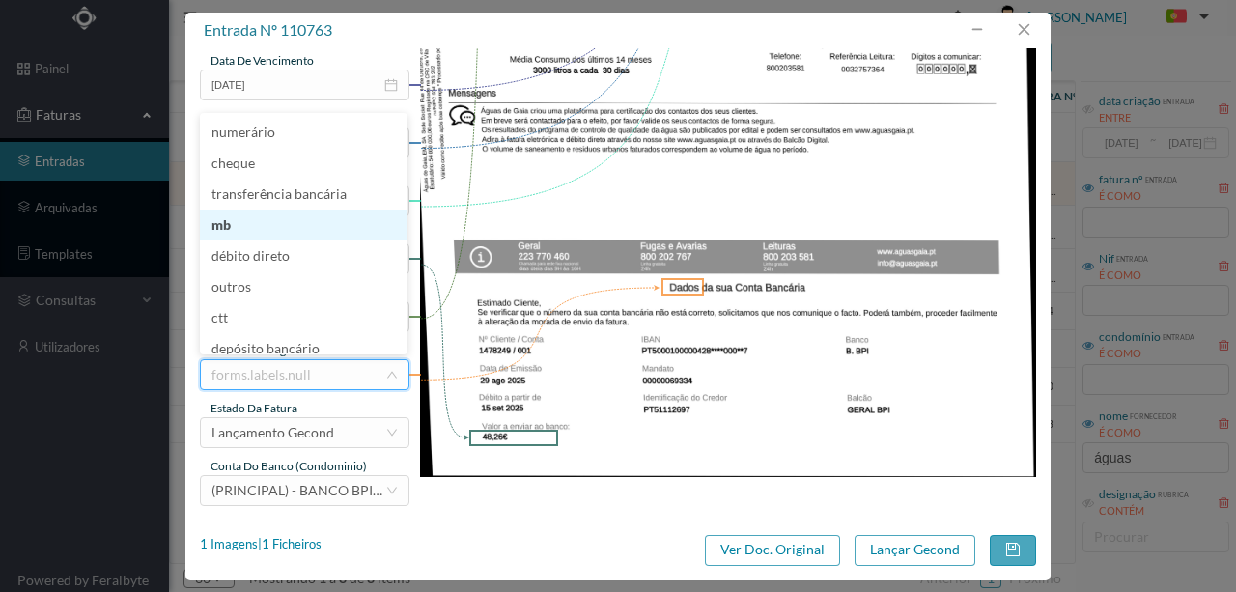
scroll to position [10, 0]
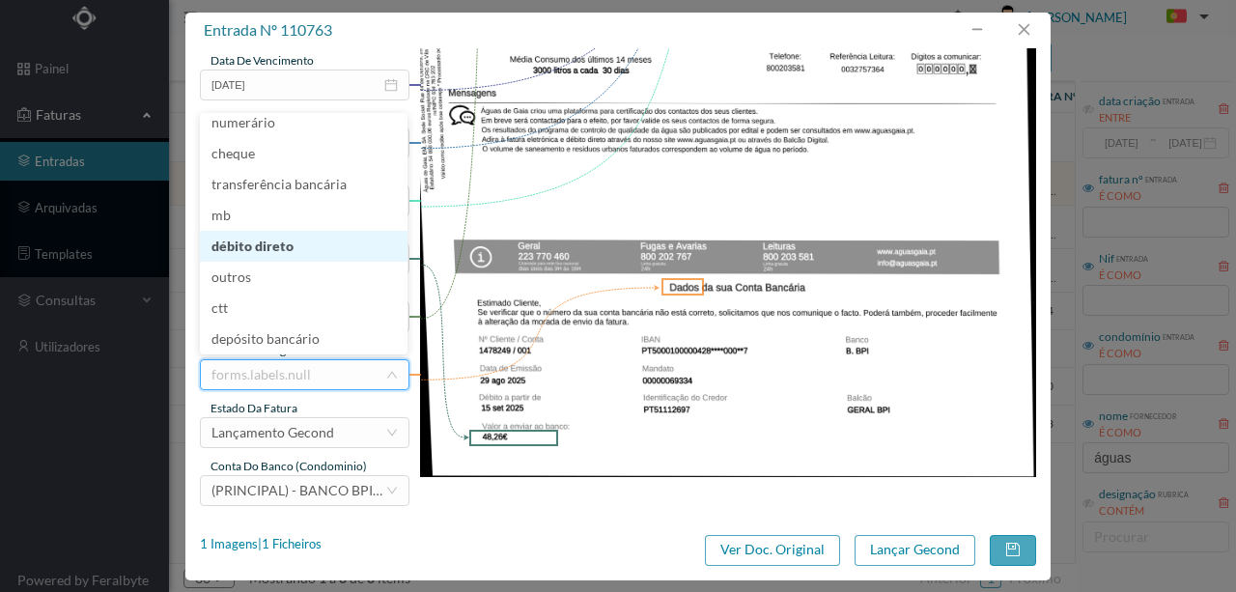
drag, startPoint x: 280, startPoint y: 243, endPoint x: 305, endPoint y: 281, distance: 45.2
click at [280, 243] on li "débito direto" at bounding box center [304, 246] width 208 height 31
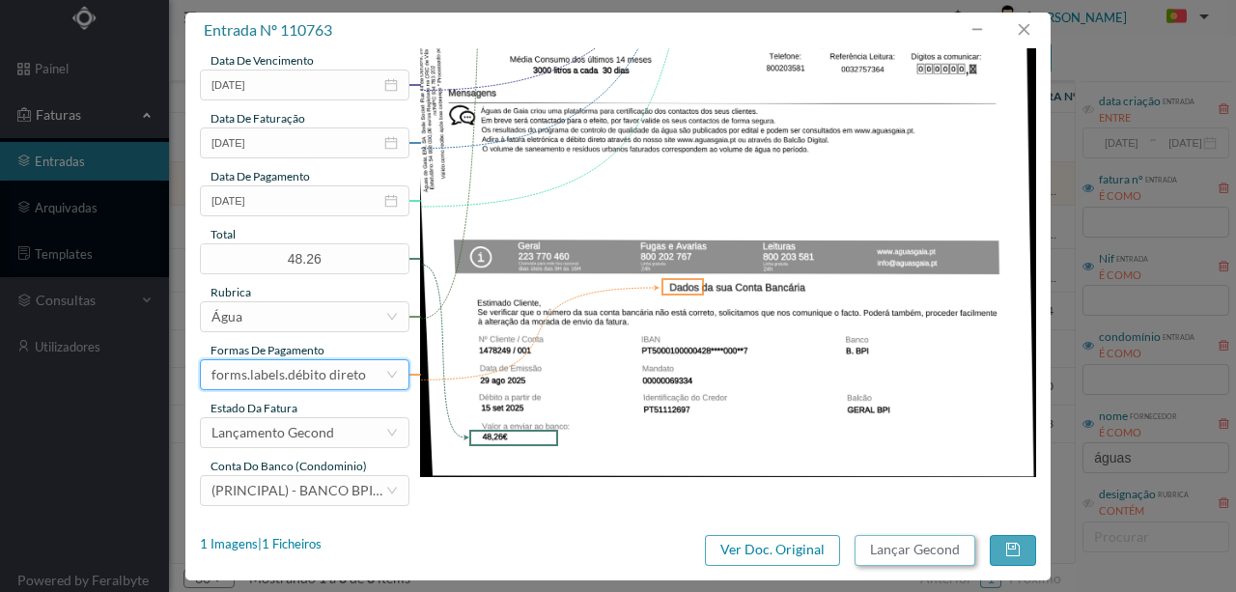
click at [930, 551] on button "Lançar Gecond" at bounding box center [914, 550] width 121 height 31
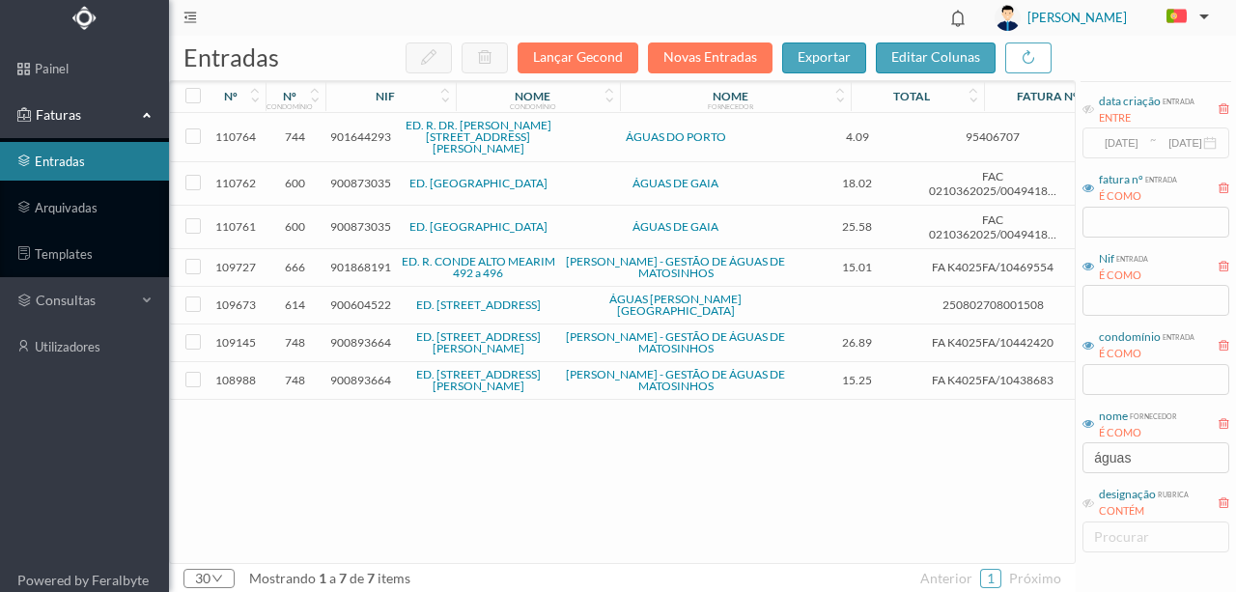
click at [352, 176] on span "900873035" at bounding box center [360, 183] width 61 height 14
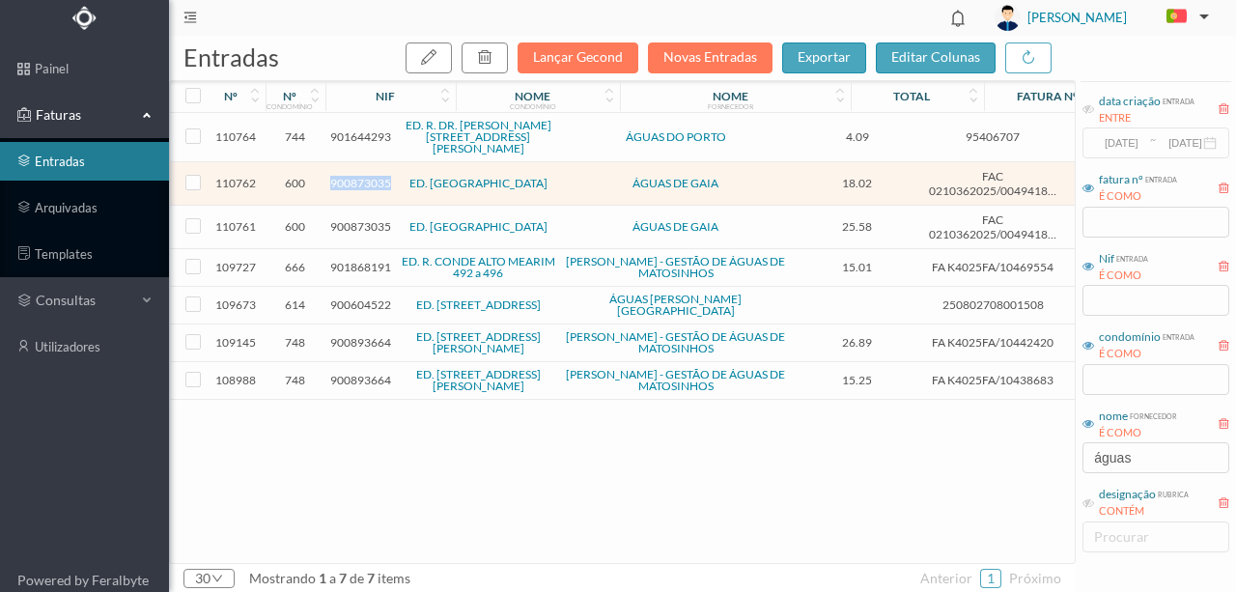
click at [352, 176] on span "900873035" at bounding box center [360, 183] width 61 height 14
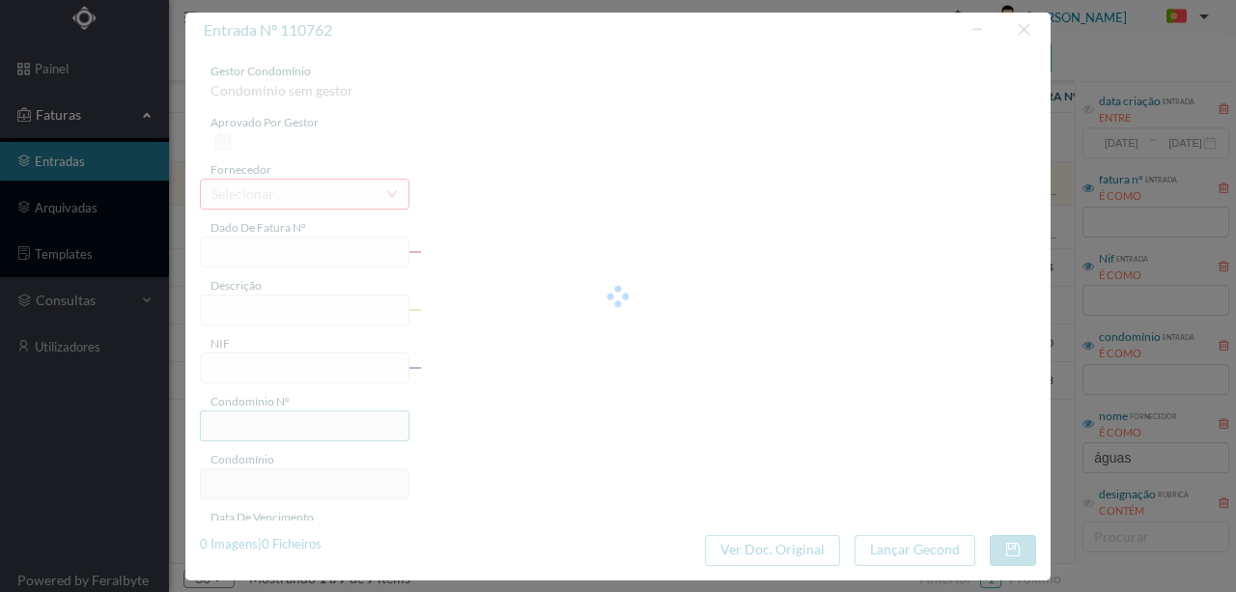
type input "FAC 0210362025/0049418206"
type input "TRAV CHIEIRAS 381 N/A, CANIDELO, 4400-416 CANIDELO"
type input "900873035"
type input "2025-08-29"
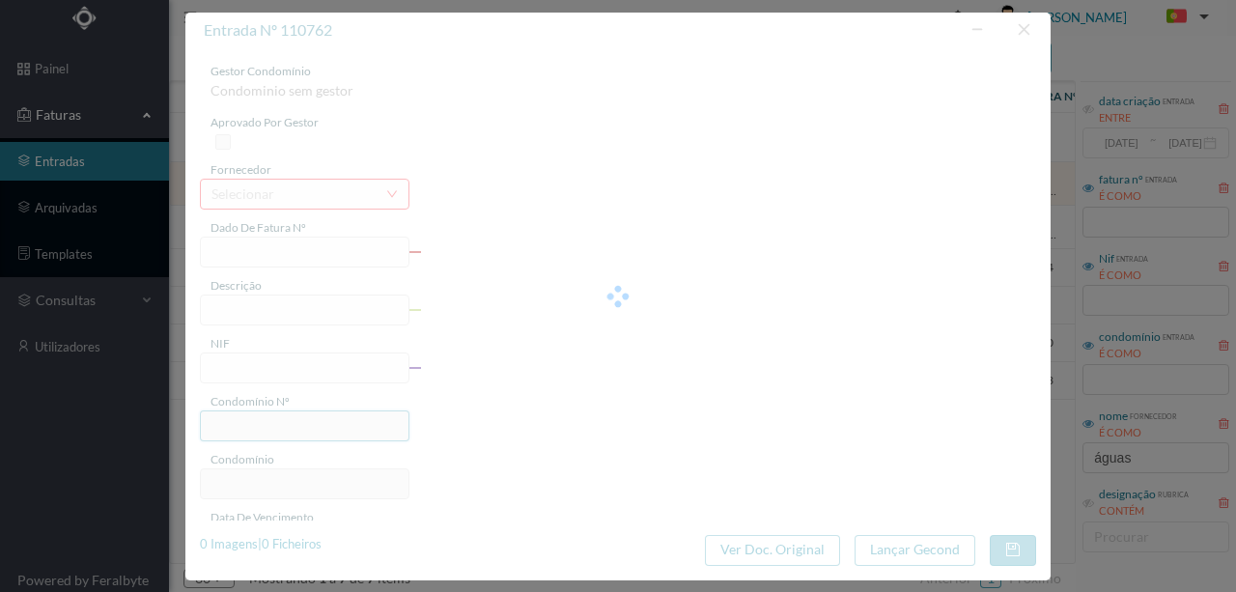
type input "0001-01-01"
type input "18.02"
type input "600"
type input "ED. SEREIA"
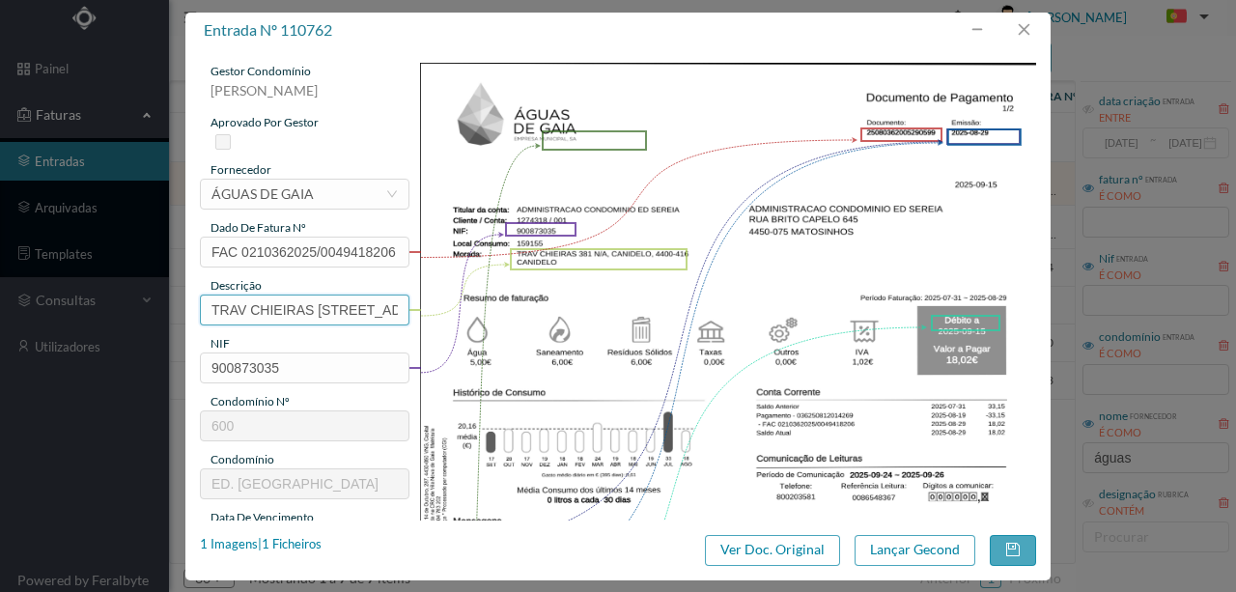
drag, startPoint x: 312, startPoint y: 309, endPoint x: 19, endPoint y: 305, distance: 292.5
click at [22, 305] on div "entrada nº 110762 gestor condomínio Susana Silva aprovado por gestor fornecedor…" at bounding box center [618, 296] width 1236 height 592
drag, startPoint x: 265, startPoint y: 310, endPoint x: 544, endPoint y: 310, distance: 280.0
click at [544, 310] on div "gestor condomínio Susana Silva aprovado por gestor fornecedor selecionar ÁGUAS …" at bounding box center [618, 513] width 836 height 900
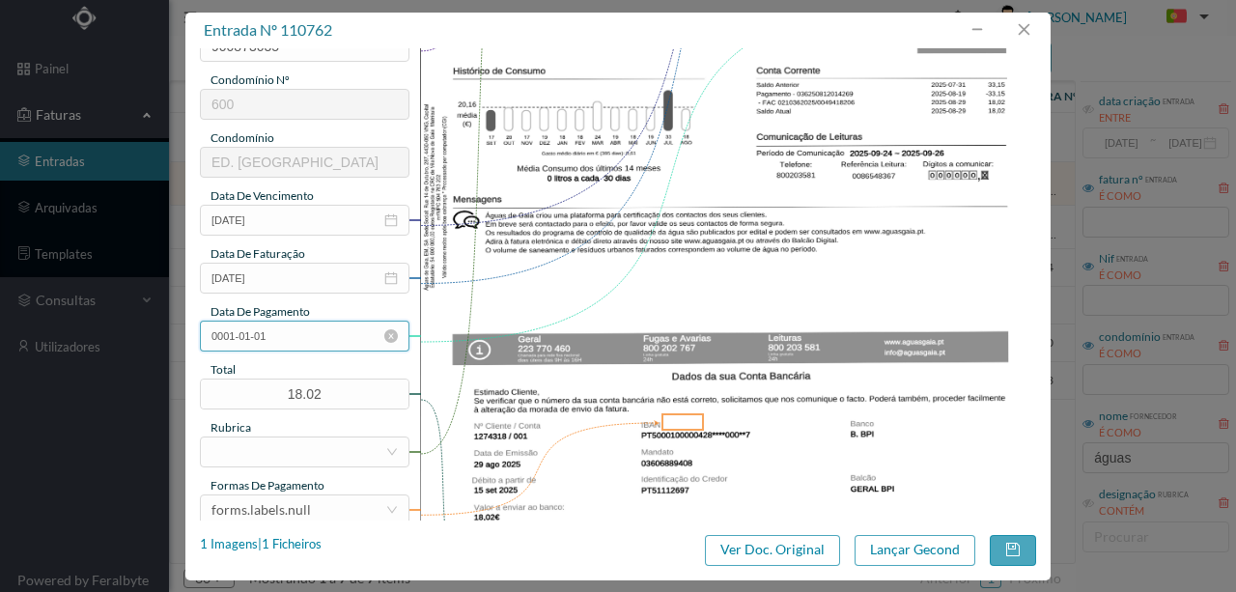
scroll to position [193, 0]
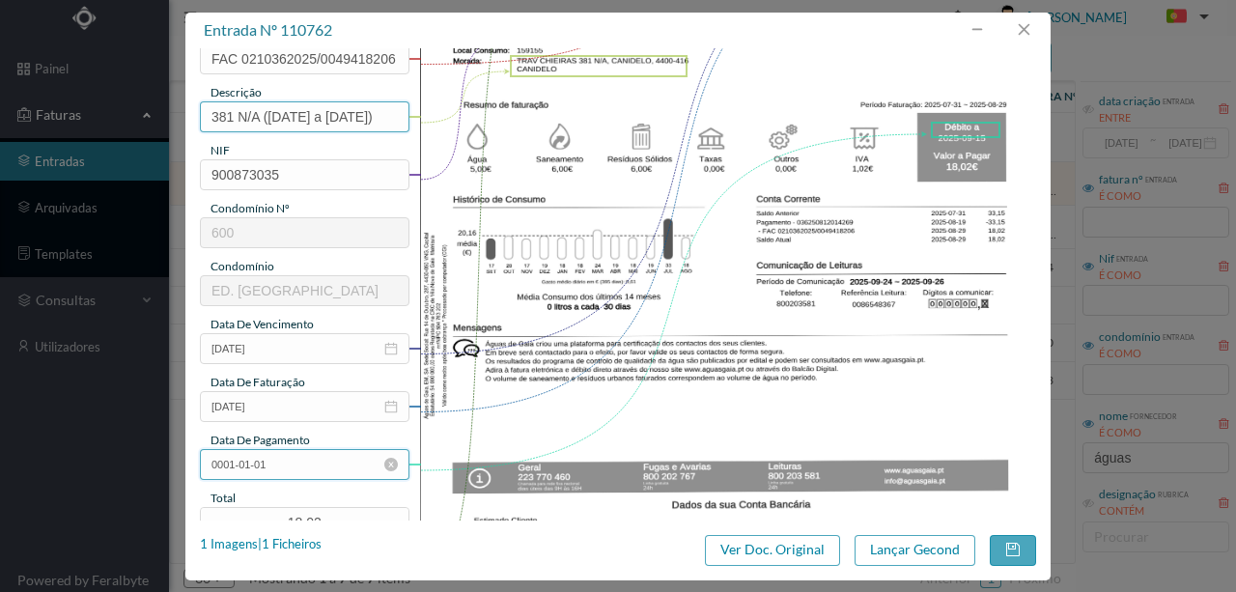
type input "381 N/A (31.07.2025 a 29.08.2025)"
click at [324, 460] on input "0001-01-01" at bounding box center [304, 464] width 209 height 31
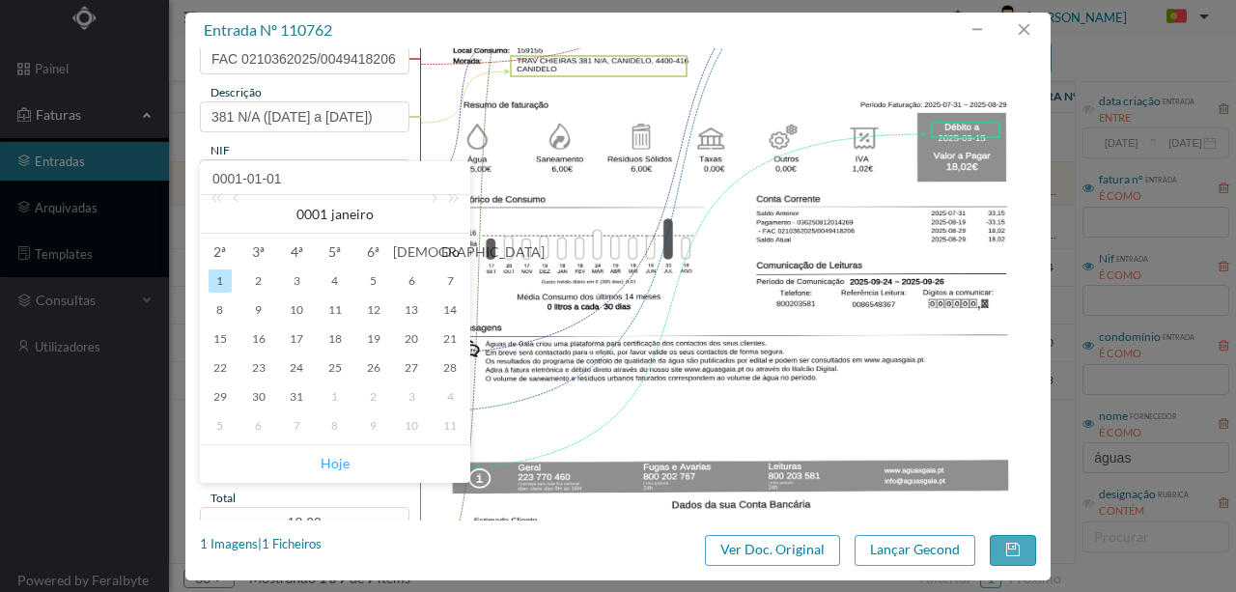
click at [334, 465] on link "Hoje" at bounding box center [335, 463] width 29 height 37
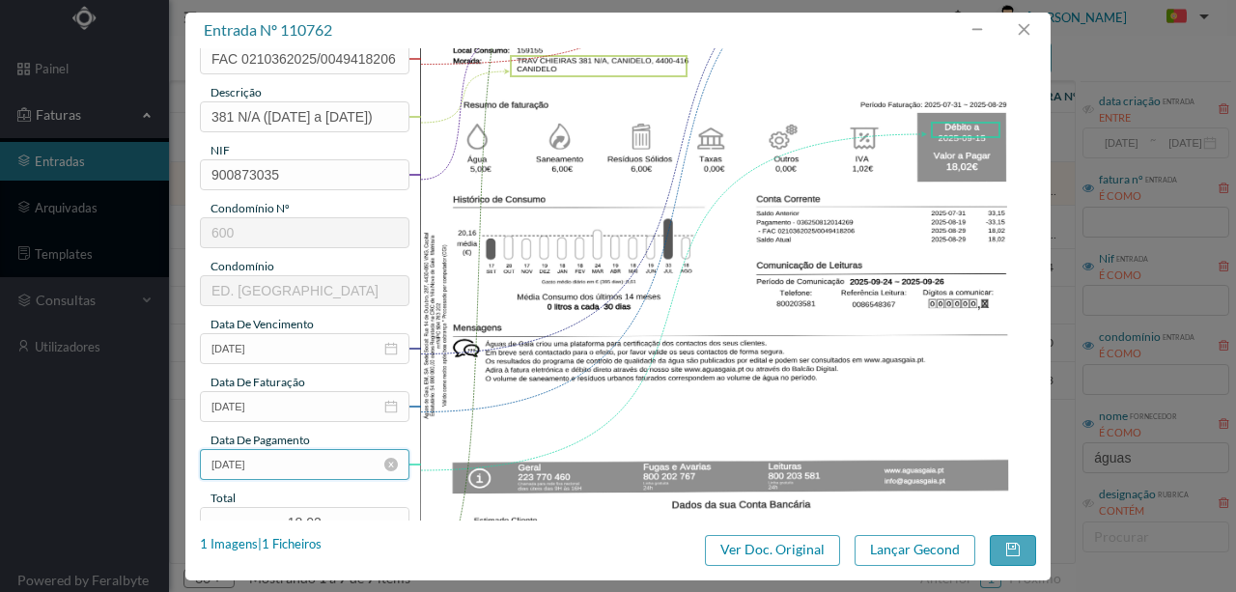
click at [295, 465] on input "[DATE]" at bounding box center [304, 464] width 209 height 31
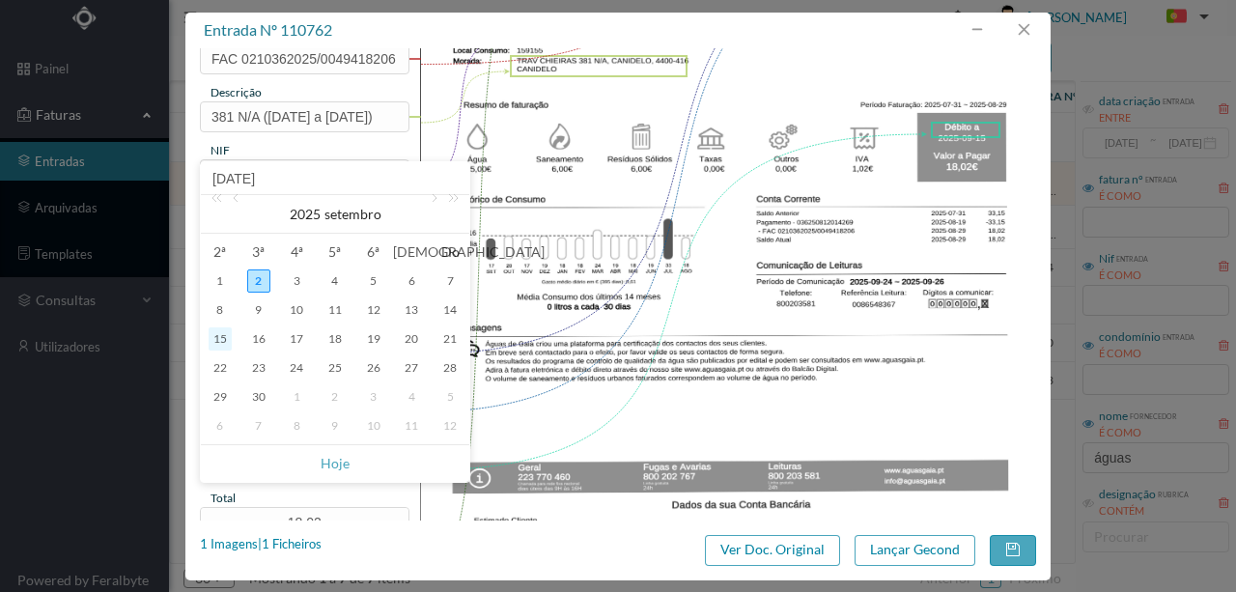
click at [219, 341] on div "15" at bounding box center [220, 338] width 23 height 23
type input "2025-09-15"
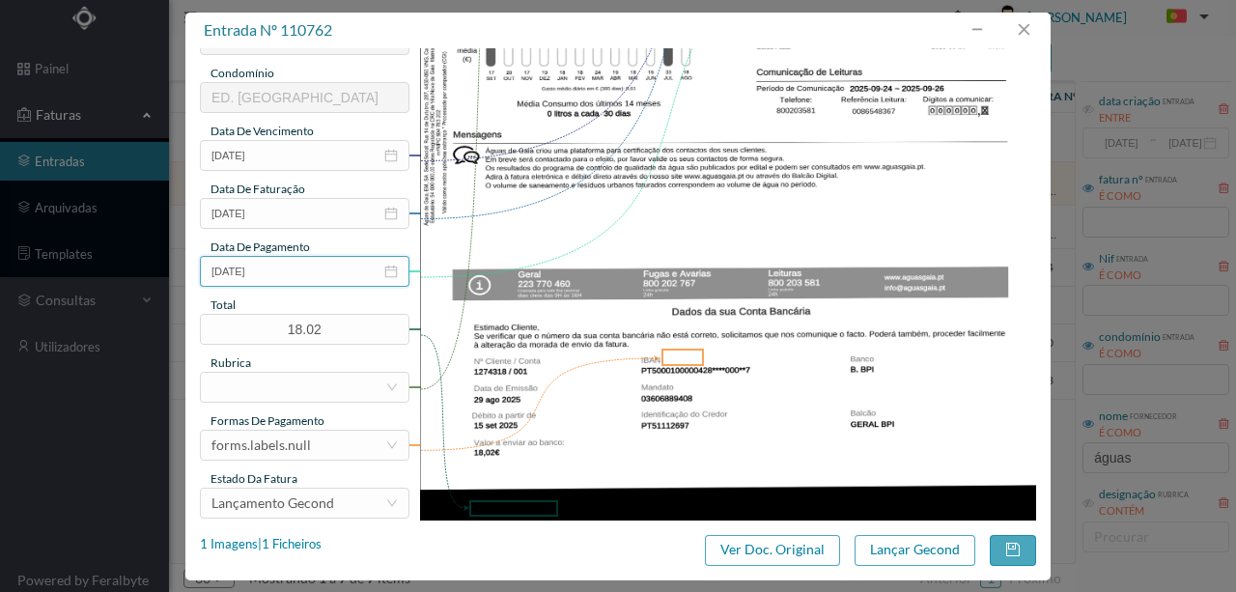
scroll to position [450, 0]
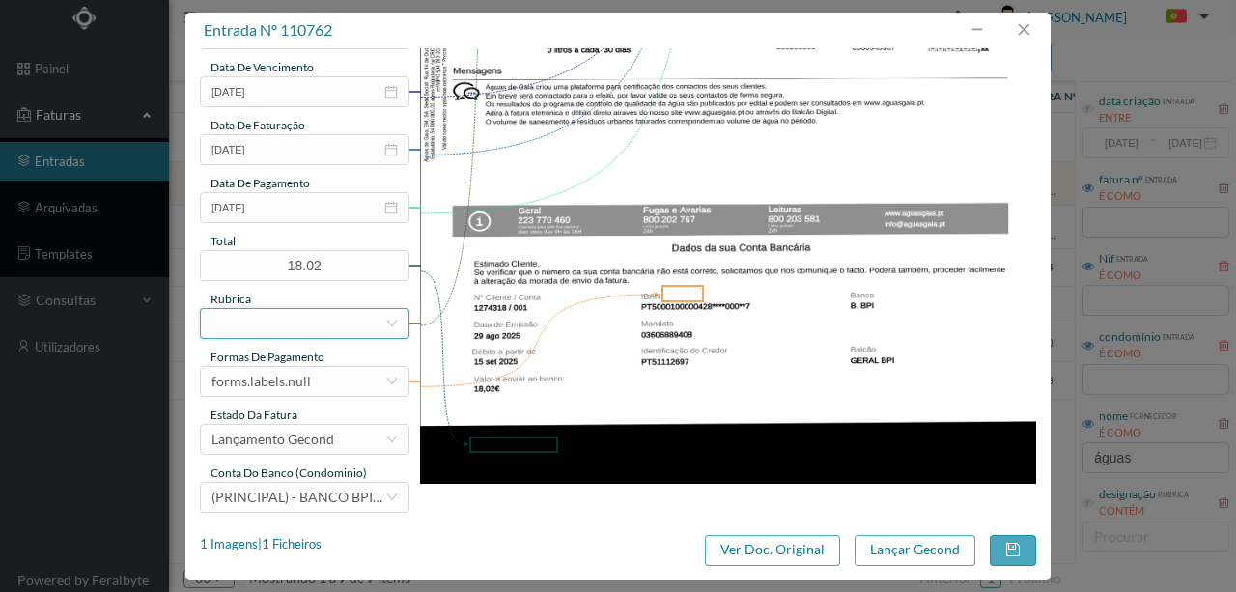
click at [265, 327] on div at bounding box center [298, 323] width 174 height 29
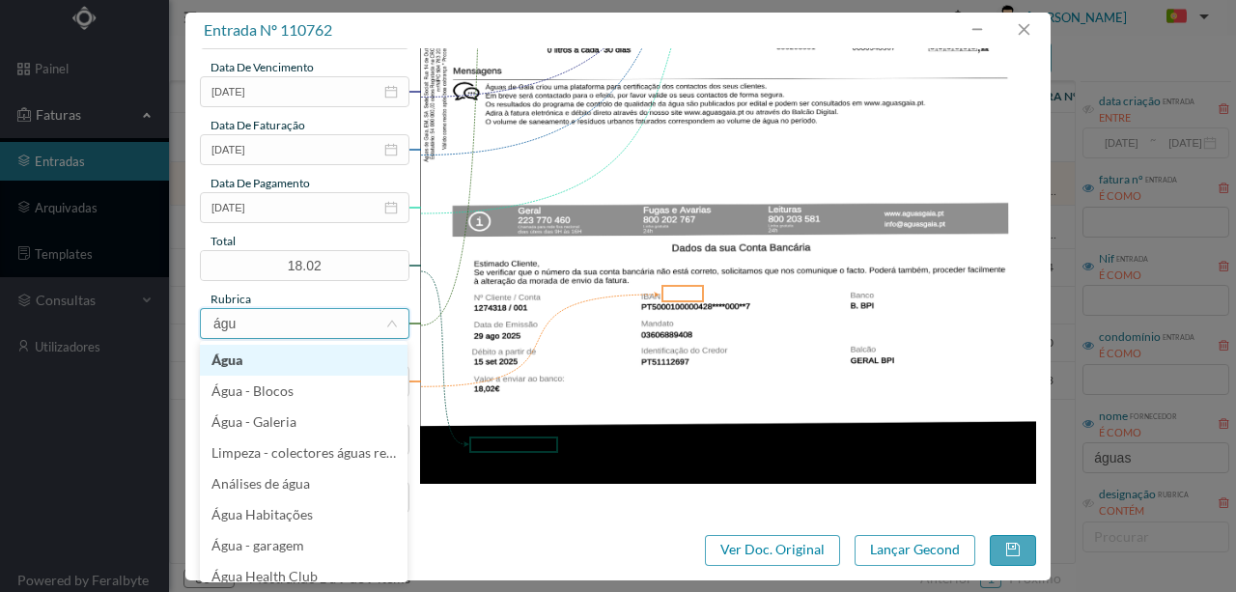
type input "água"
click at [236, 367] on li "Água" at bounding box center [304, 360] width 208 height 31
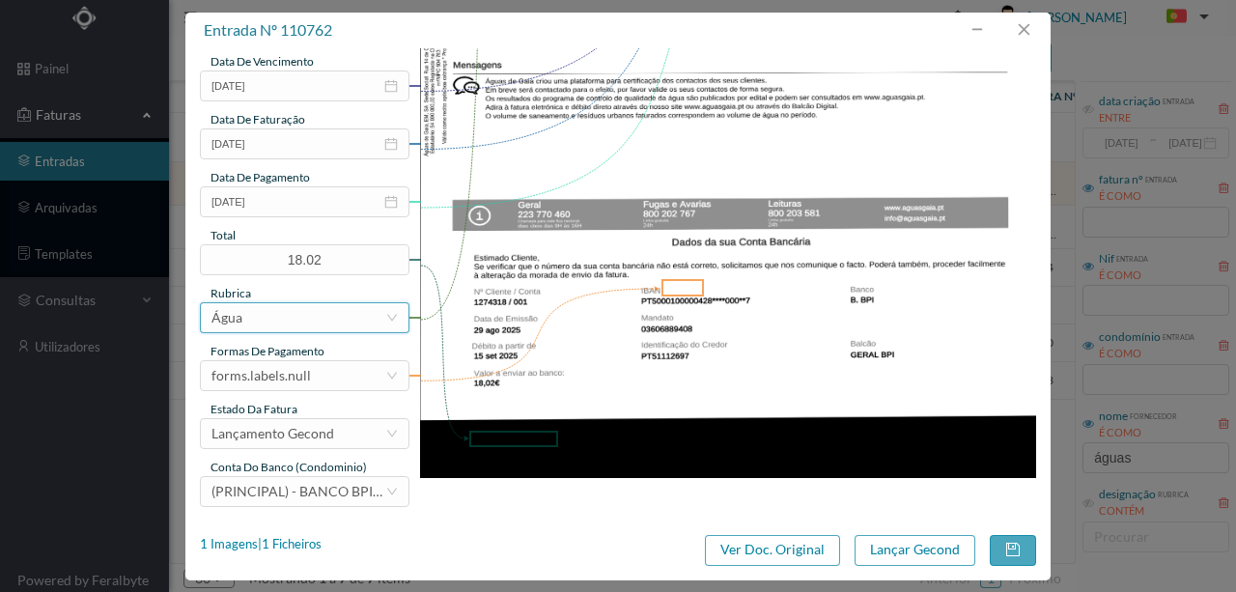
scroll to position [457, 0]
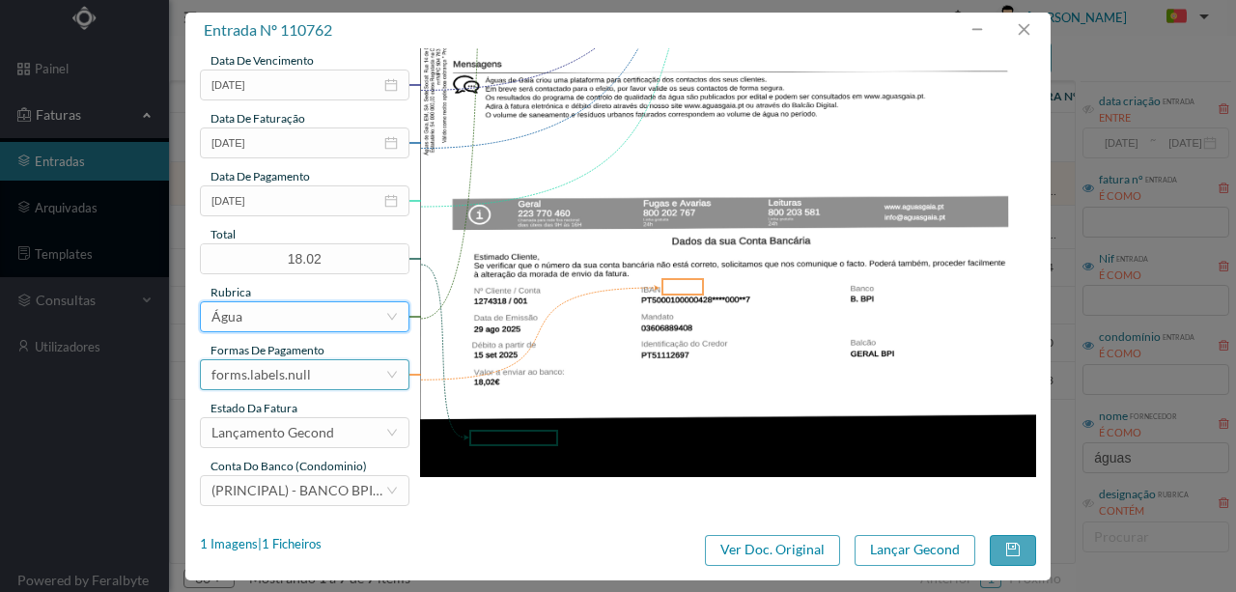
click at [324, 380] on div "forms.labels.null" at bounding box center [298, 374] width 174 height 29
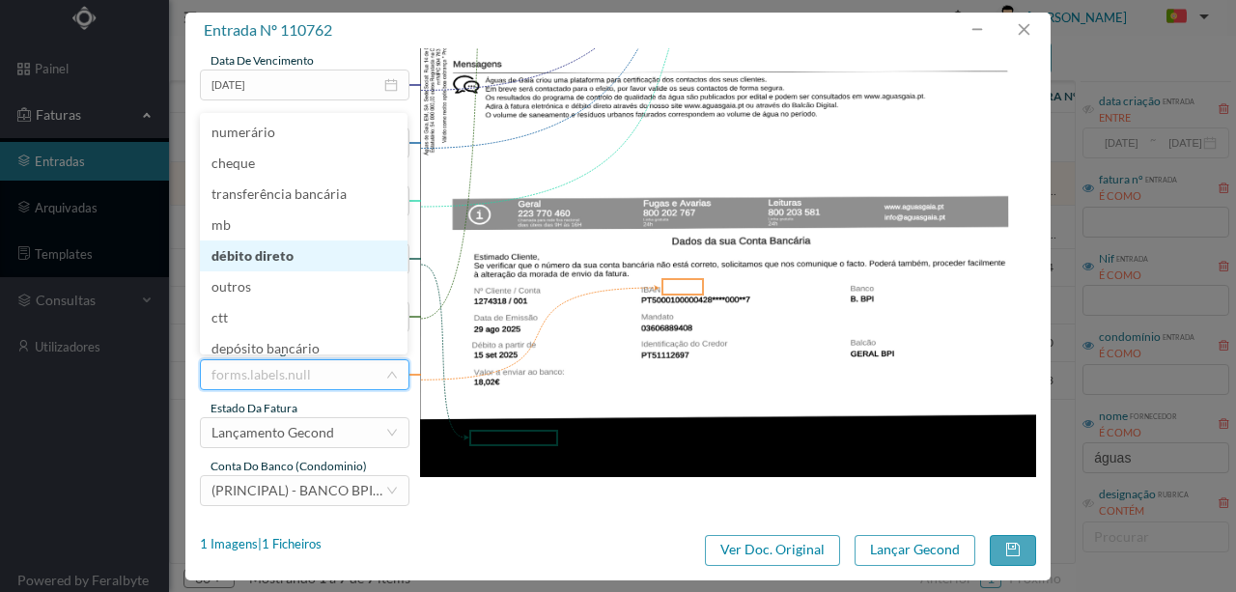
click at [269, 245] on li "débito direto" at bounding box center [304, 255] width 208 height 31
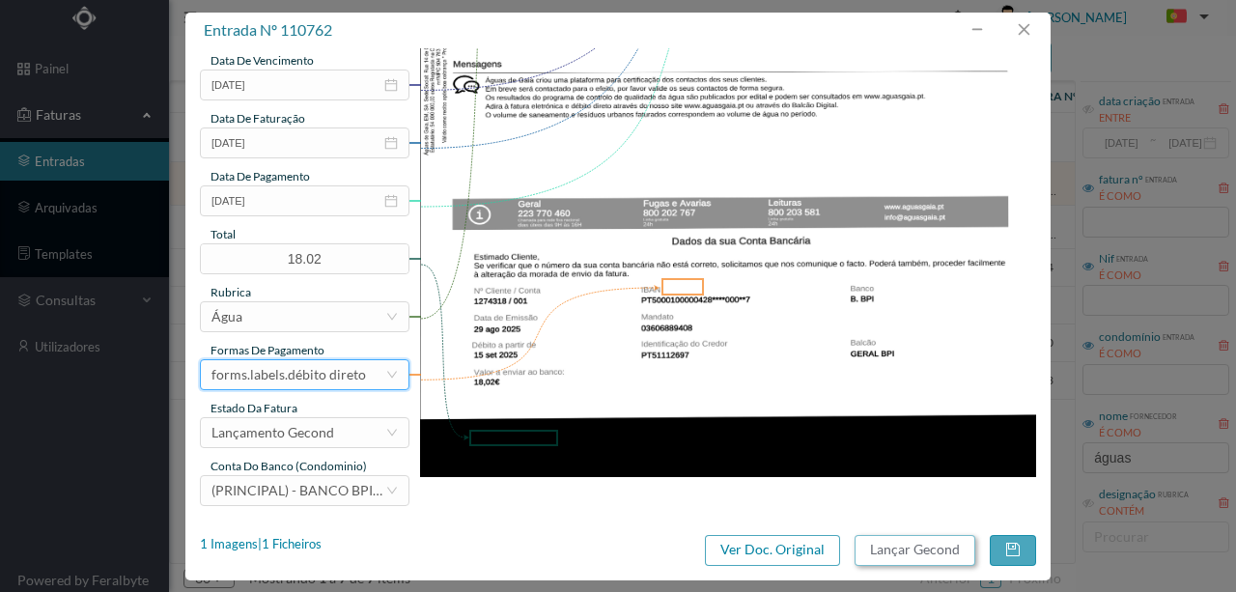
click at [915, 559] on button "Lançar Gecond" at bounding box center [914, 550] width 121 height 31
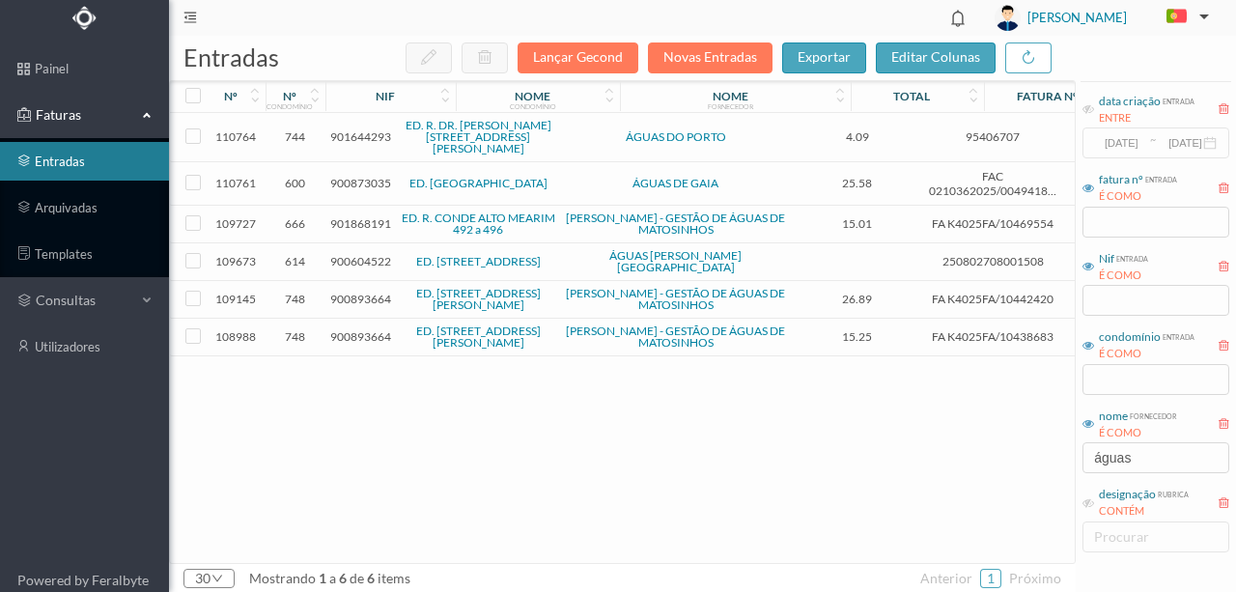
click at [349, 216] on span "901868191" at bounding box center [360, 223] width 61 height 14
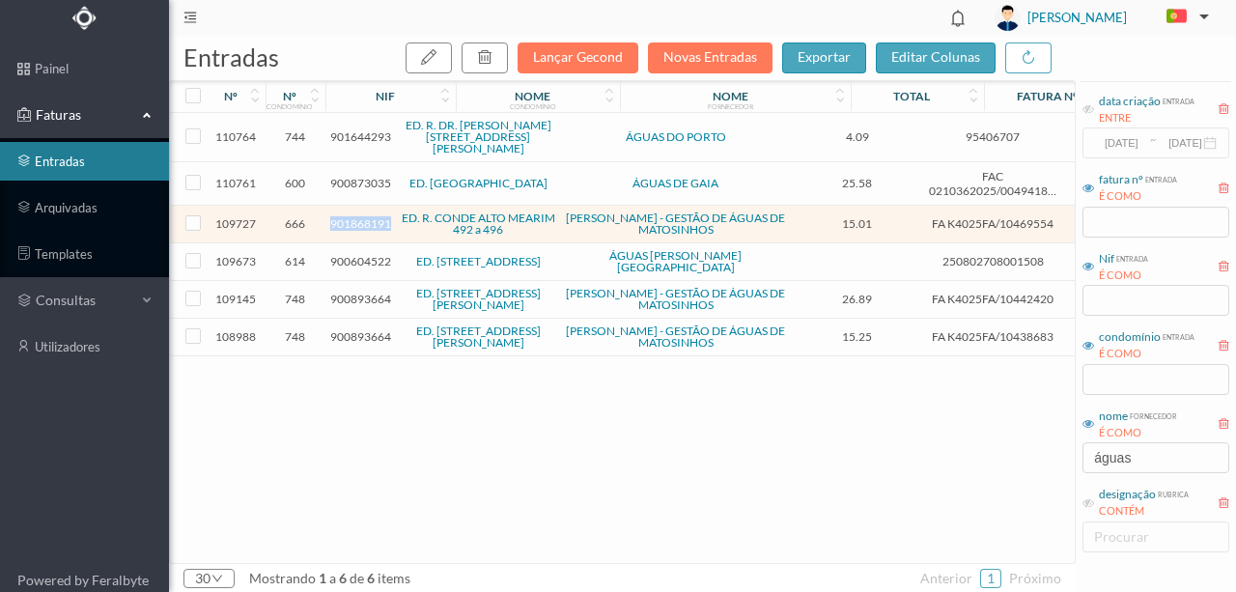
click at [349, 216] on span "901868191" at bounding box center [360, 223] width 61 height 14
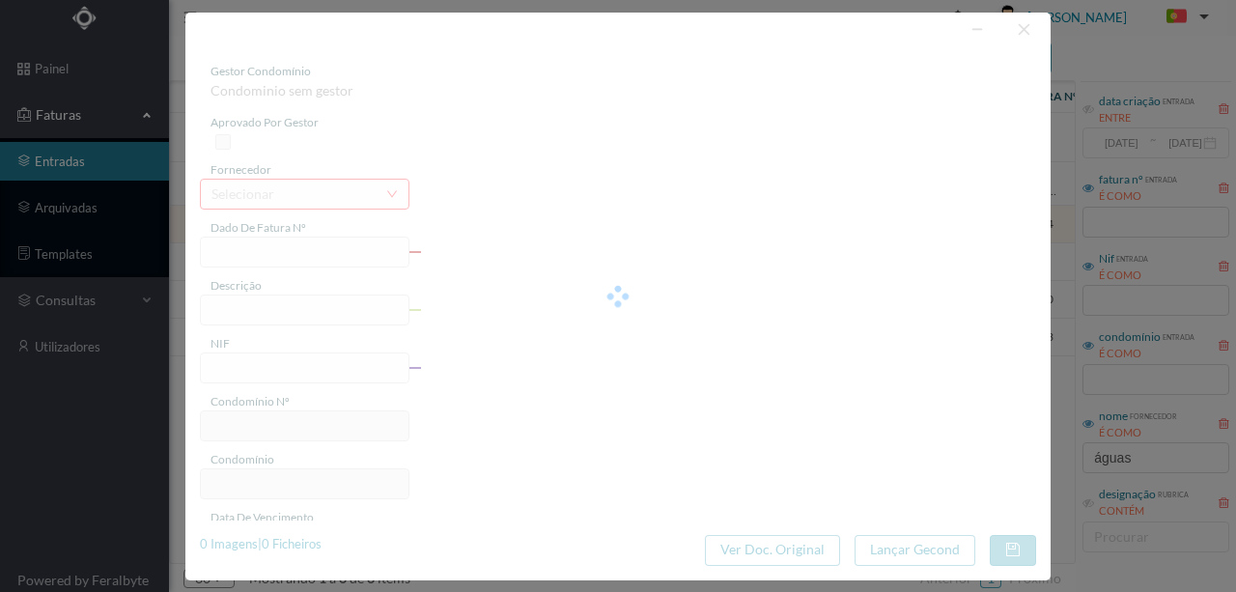
type input "FA K4025FA/10469554"
type input "Periodo de faturação: 12.06.2025 a 12.08.2025"
type input "901868191"
type input "08-09-2025"
type input "18-08-2025"
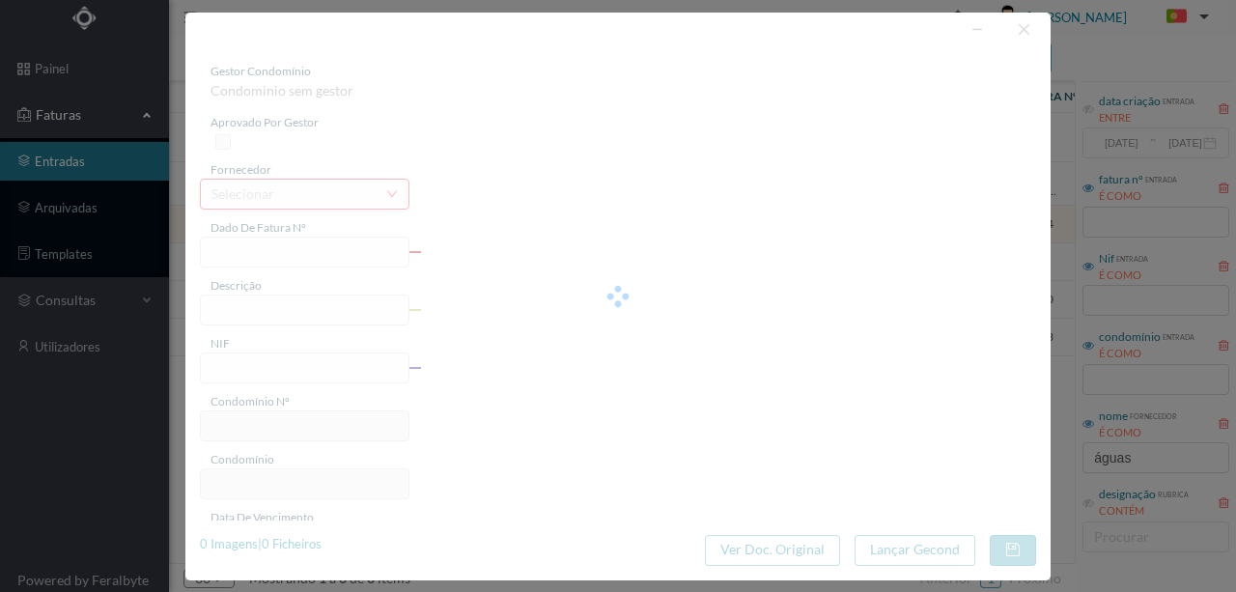
type input "08-09-2025"
type input "15.01"
type input "666"
type input "ED. R. CONDE ALTO MEARIM 492 a 496"
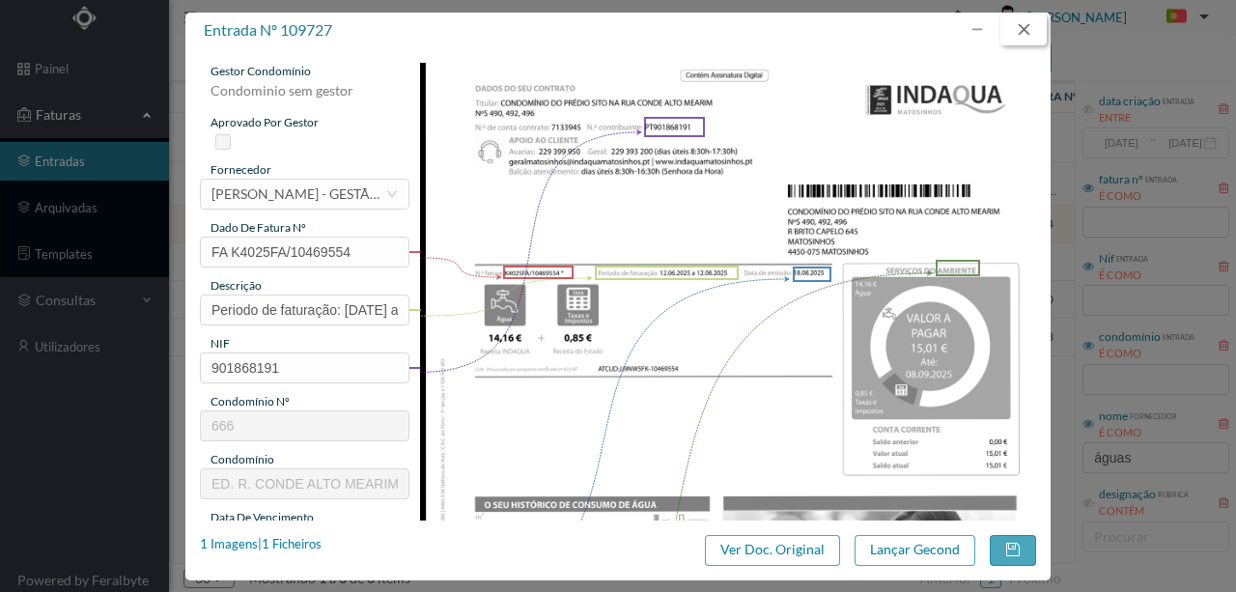
click at [1024, 31] on button "button" at bounding box center [1023, 29] width 46 height 31
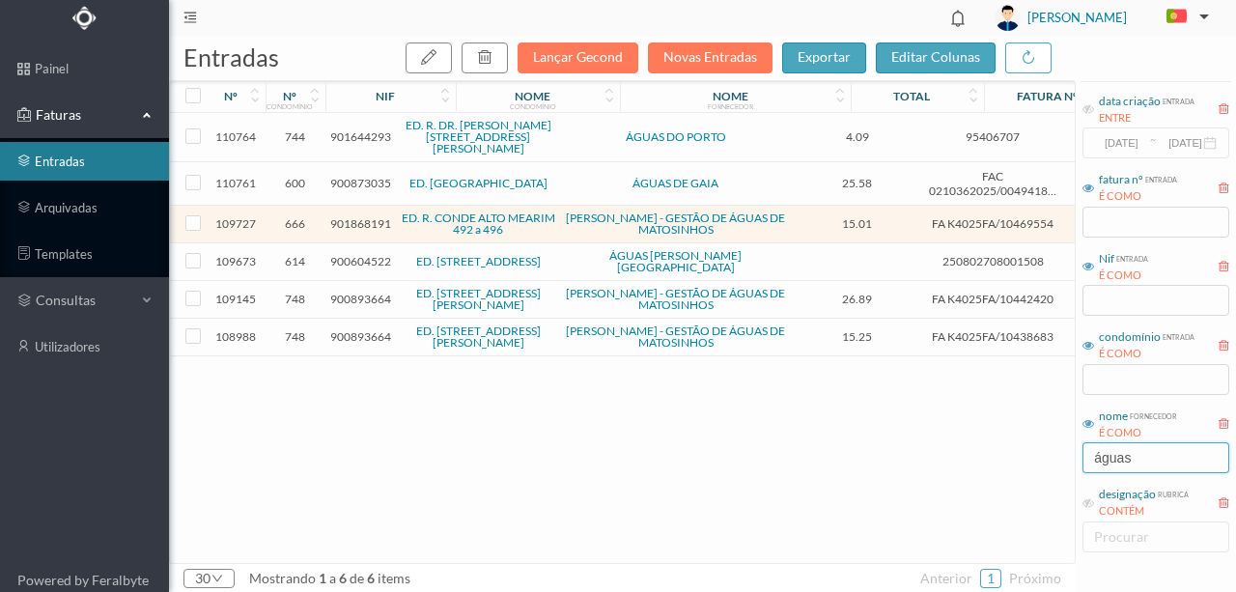
drag, startPoint x: 1087, startPoint y: 451, endPoint x: 892, endPoint y: 456, distance: 195.1
click at [929, 461] on div "entradas Lançar Gecond Novas Entradas exportar editar colunas nº nº condomínio …" at bounding box center [702, 314] width 1067 height 556
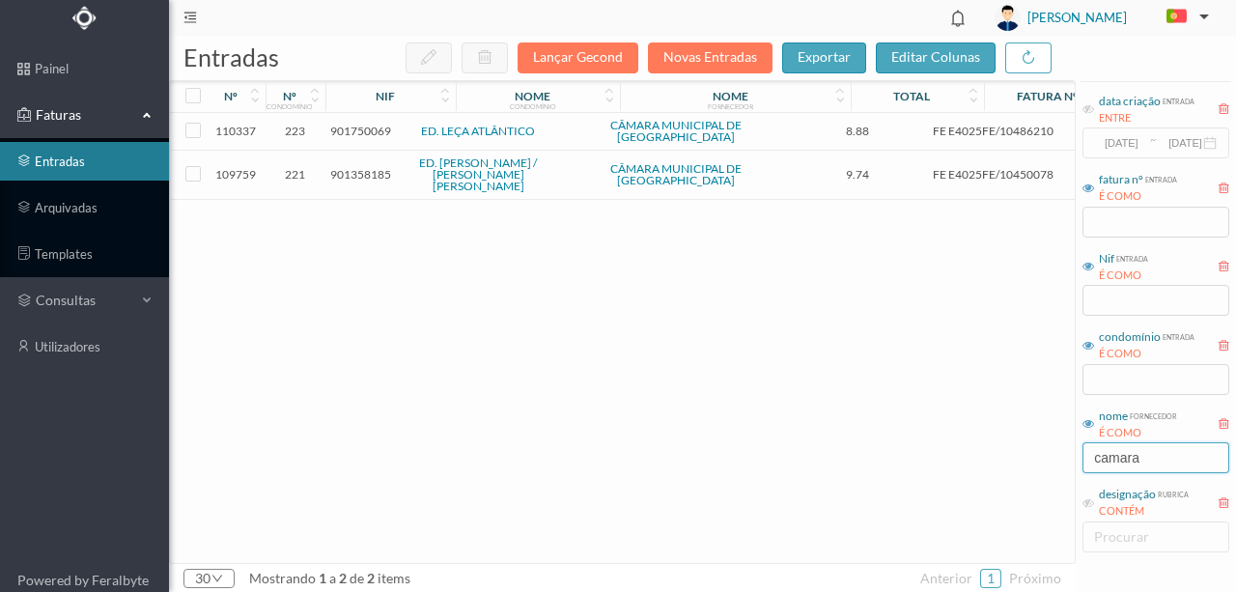
type input "camara"
click at [378, 126] on span "901750069" at bounding box center [360, 131] width 61 height 14
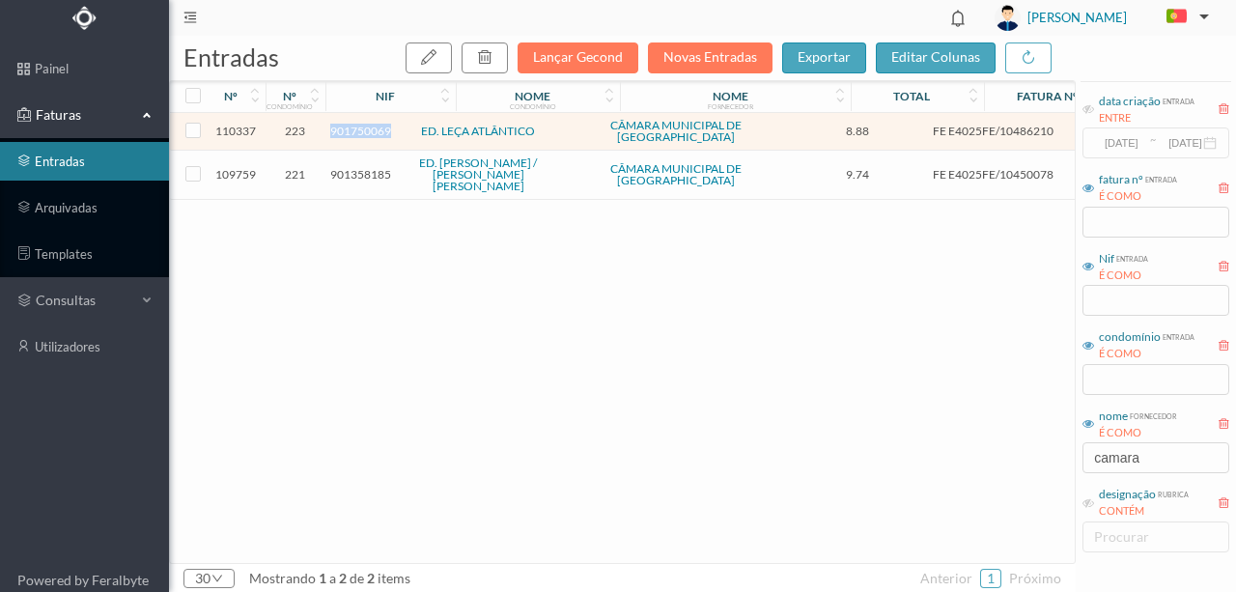
click at [378, 126] on span "901750069" at bounding box center [360, 131] width 61 height 14
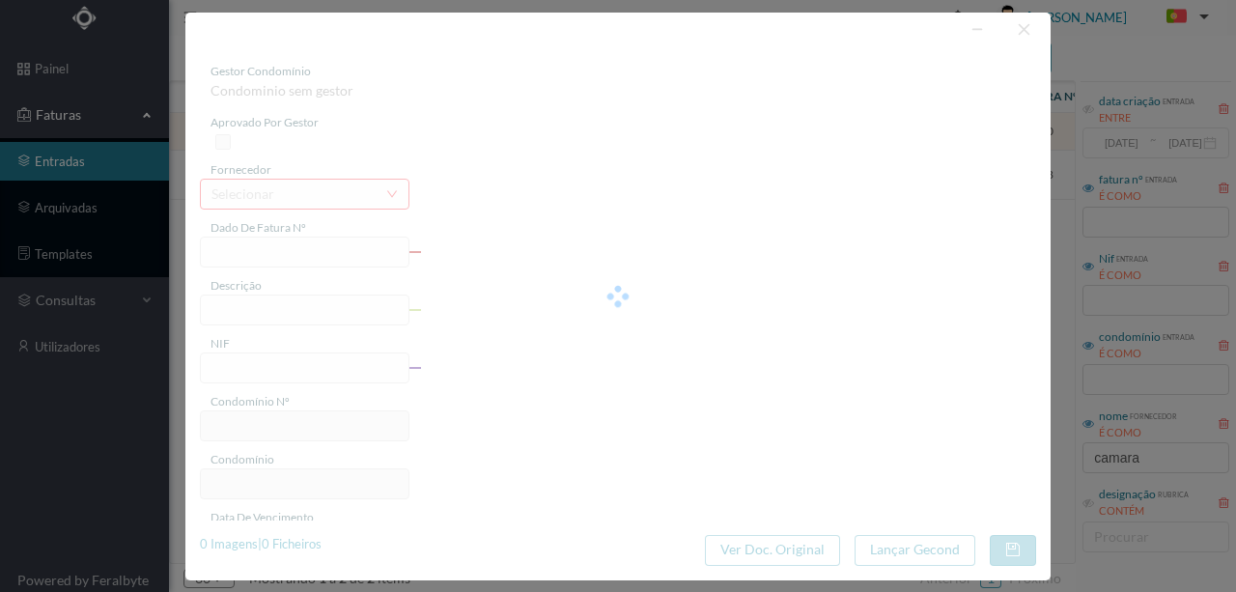
type input "FE E4025FE/10486210"
type input "901750069"
type input "Invalid date"
type input "[DATE]"
type input "8.88"
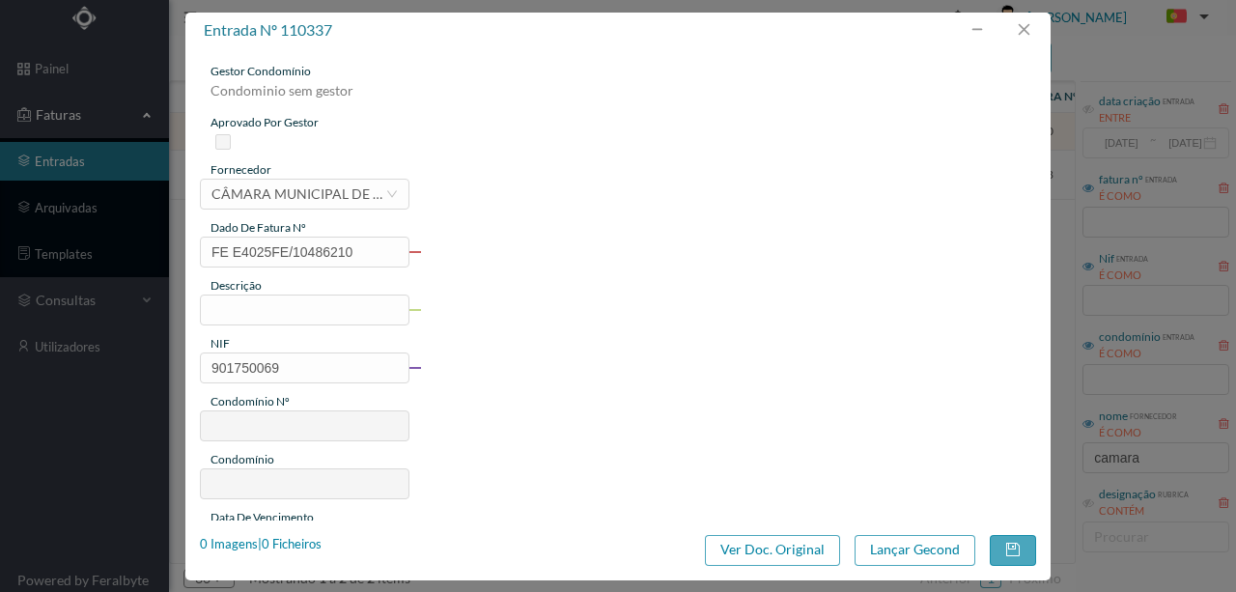
type input "223"
type input "ED. LEÇA ATLÂNTICO"
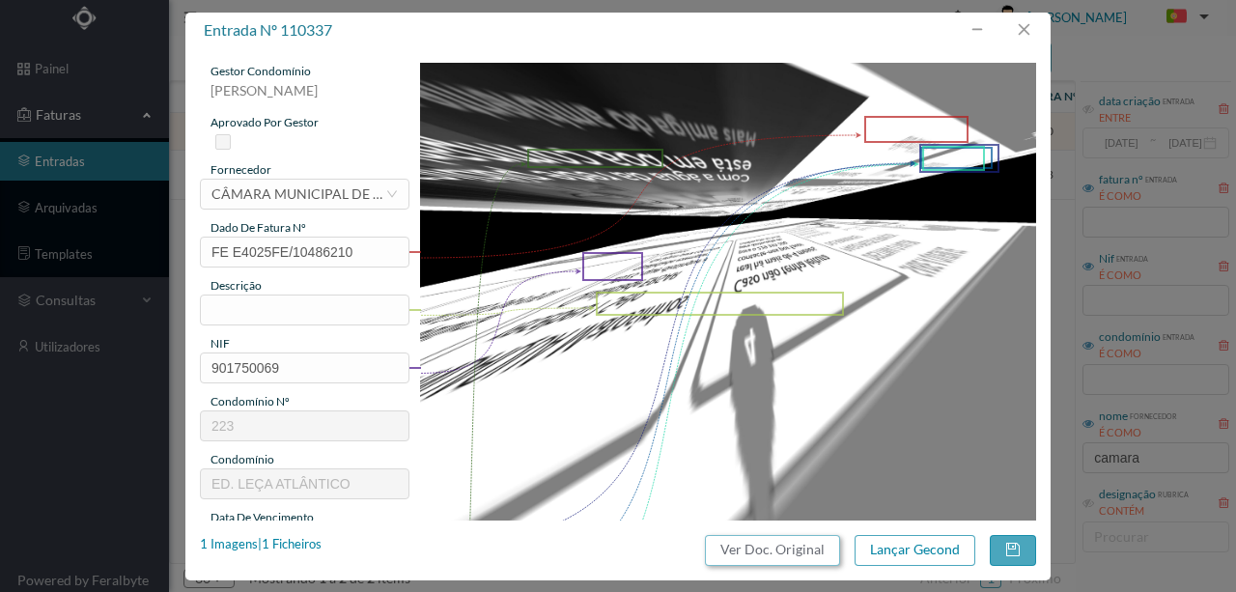
click at [803, 547] on button "Ver Doc. Original" at bounding box center [772, 550] width 135 height 31
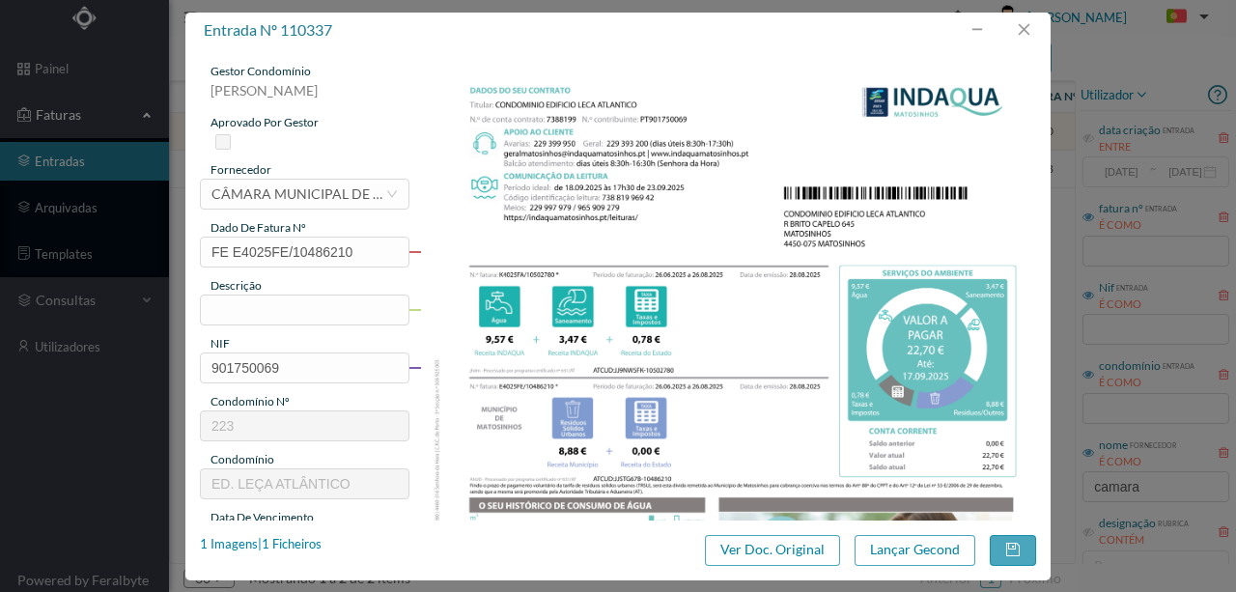
scroll to position [29, 0]
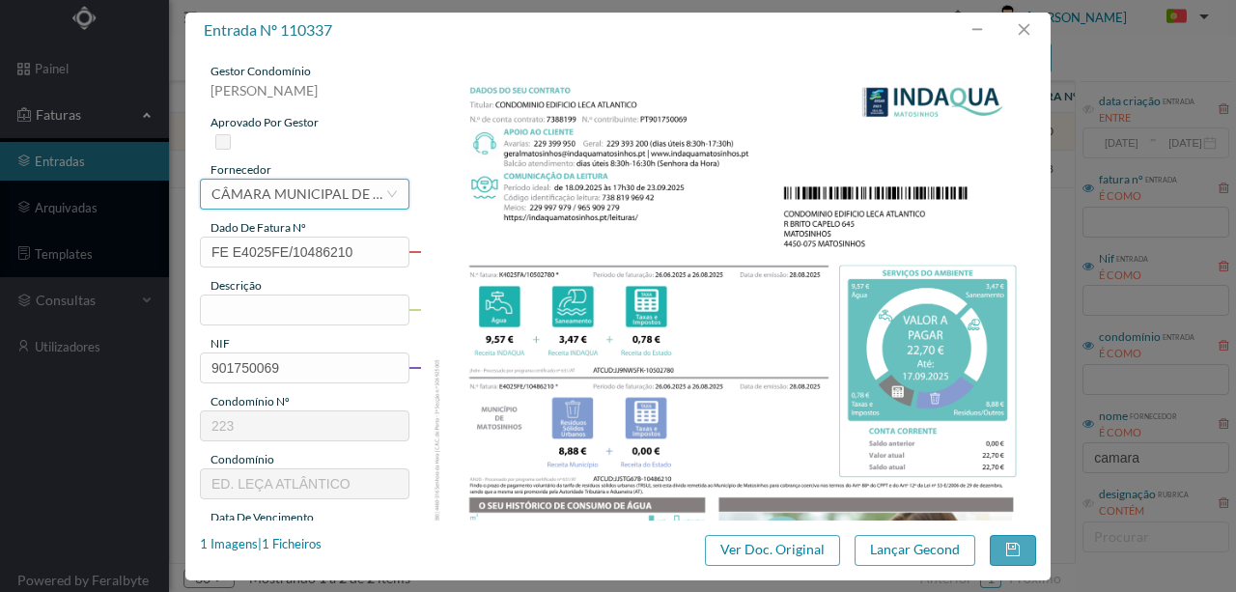
drag, startPoint x: 292, startPoint y: 193, endPoint x: 314, endPoint y: 201, distance: 23.5
click at [290, 191] on div "CÂMARA MUNICIPAL DE [GEOGRAPHIC_DATA]" at bounding box center [298, 194] width 174 height 29
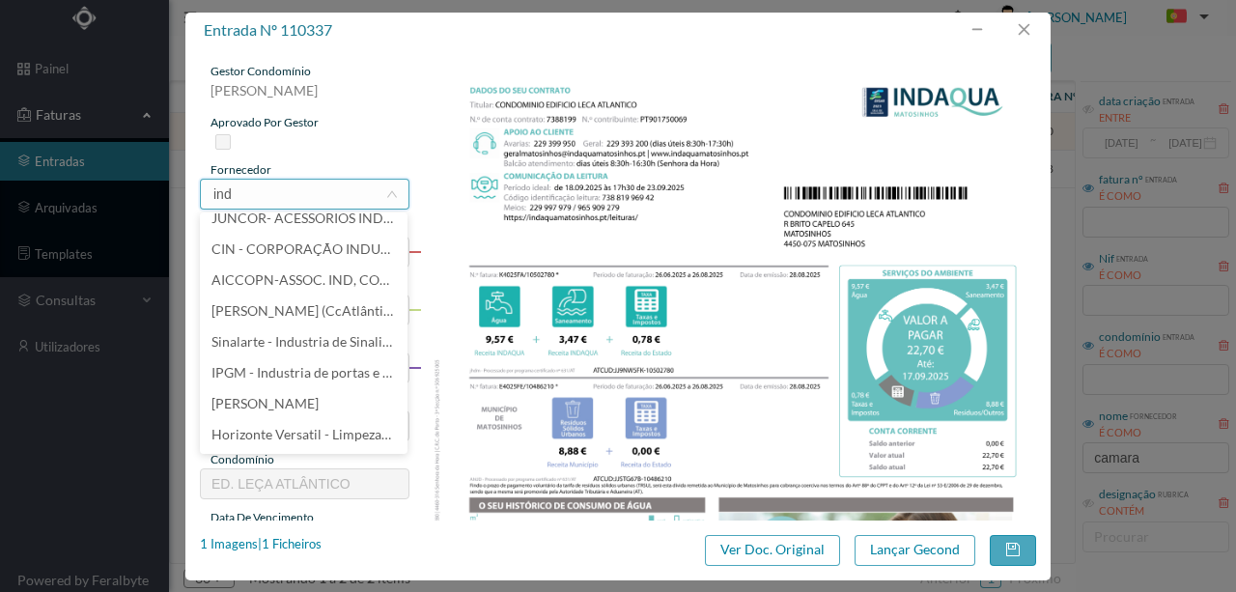
scroll to position [0, 0]
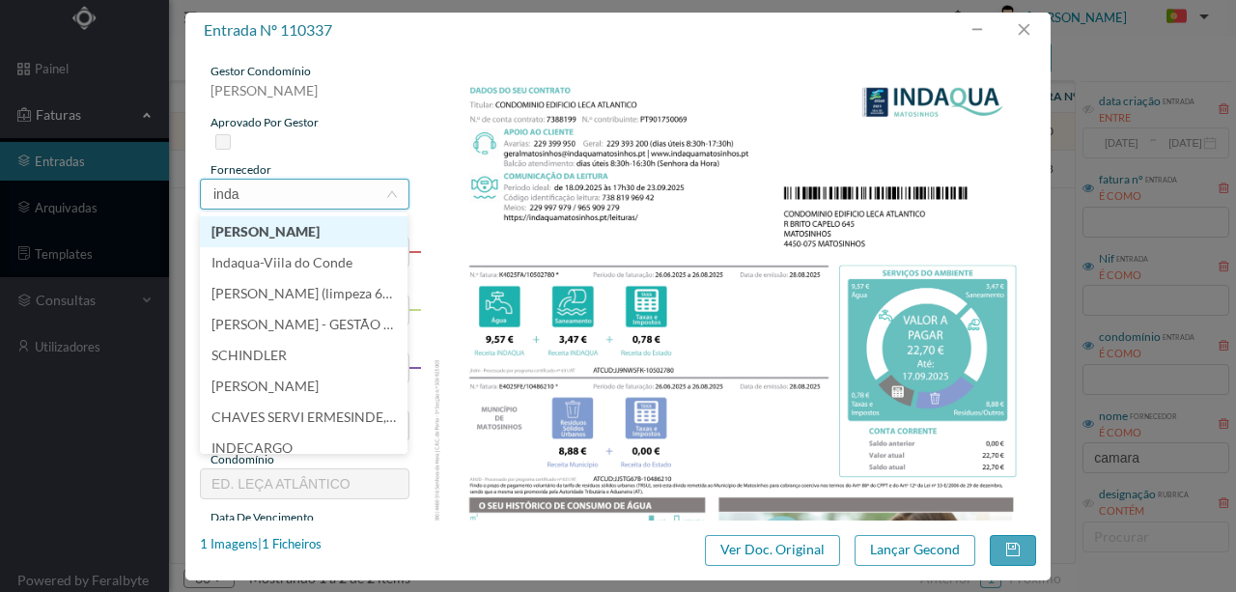
type input "indaq"
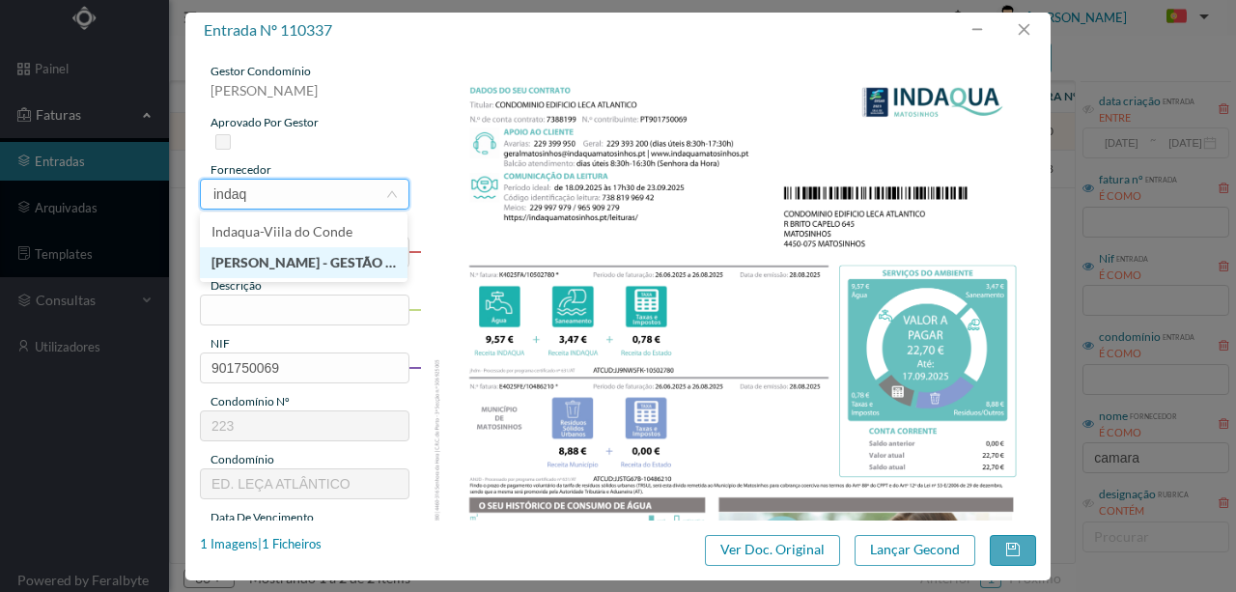
click at [357, 265] on li "[PERSON_NAME] - GESTÃO DE ÁGUAS DE MATOSINHOS" at bounding box center [304, 262] width 208 height 31
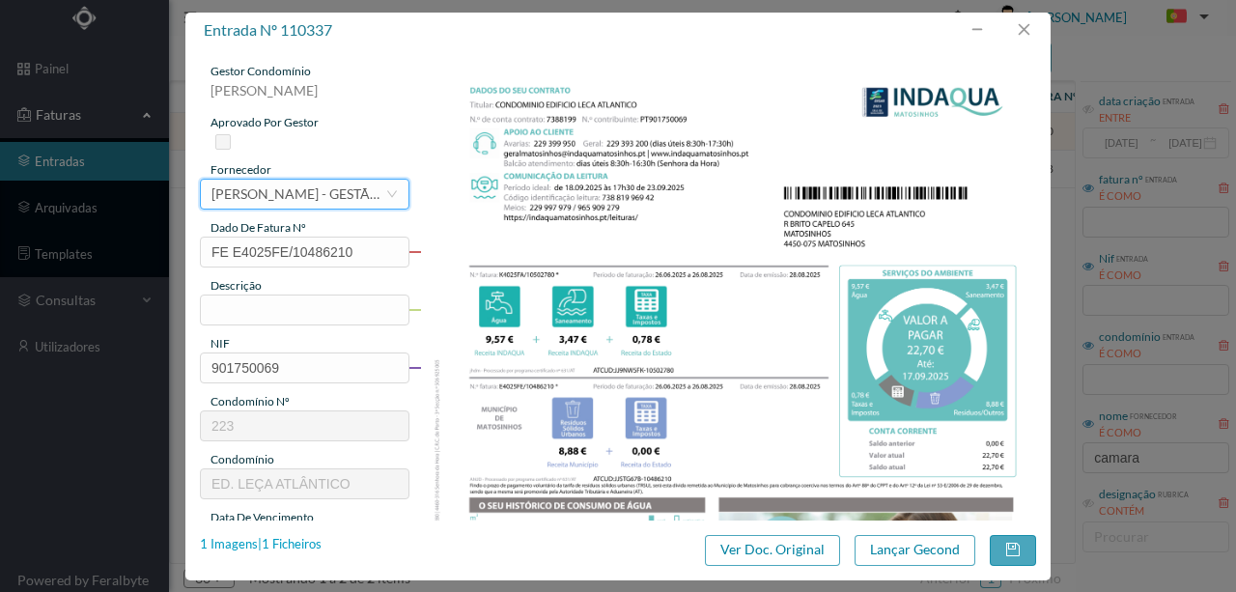
click at [313, 543] on div "1 Imagens | 1 Ficheiros" at bounding box center [261, 544] width 122 height 19
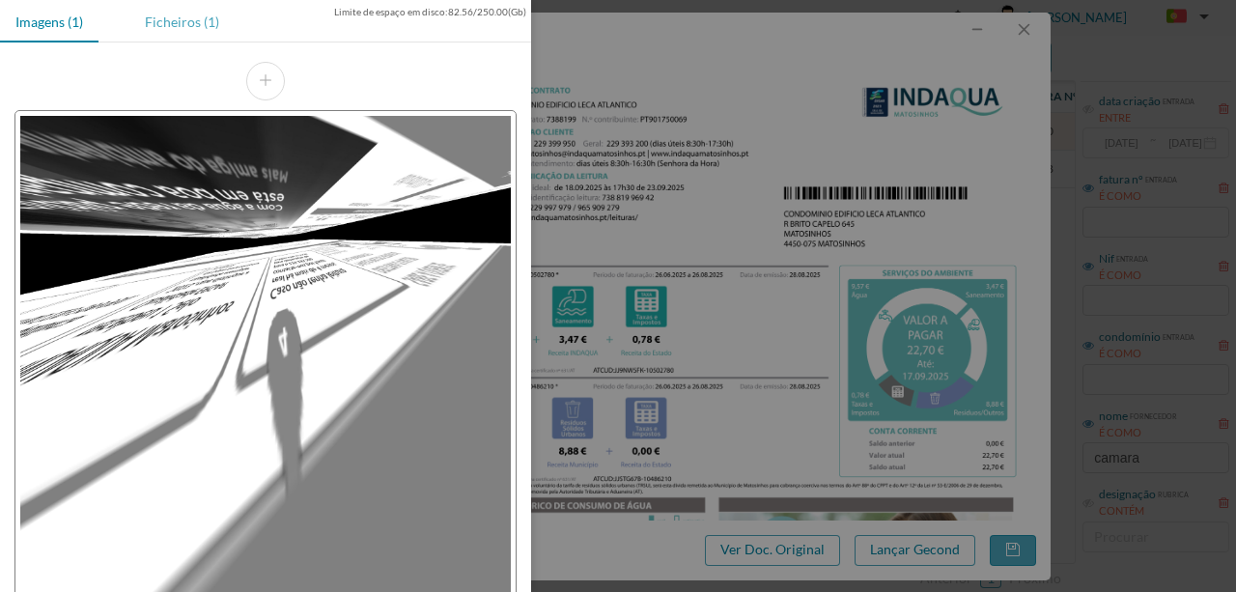
click at [183, 22] on div "Ficheiros (1)" at bounding box center [181, 21] width 105 height 43
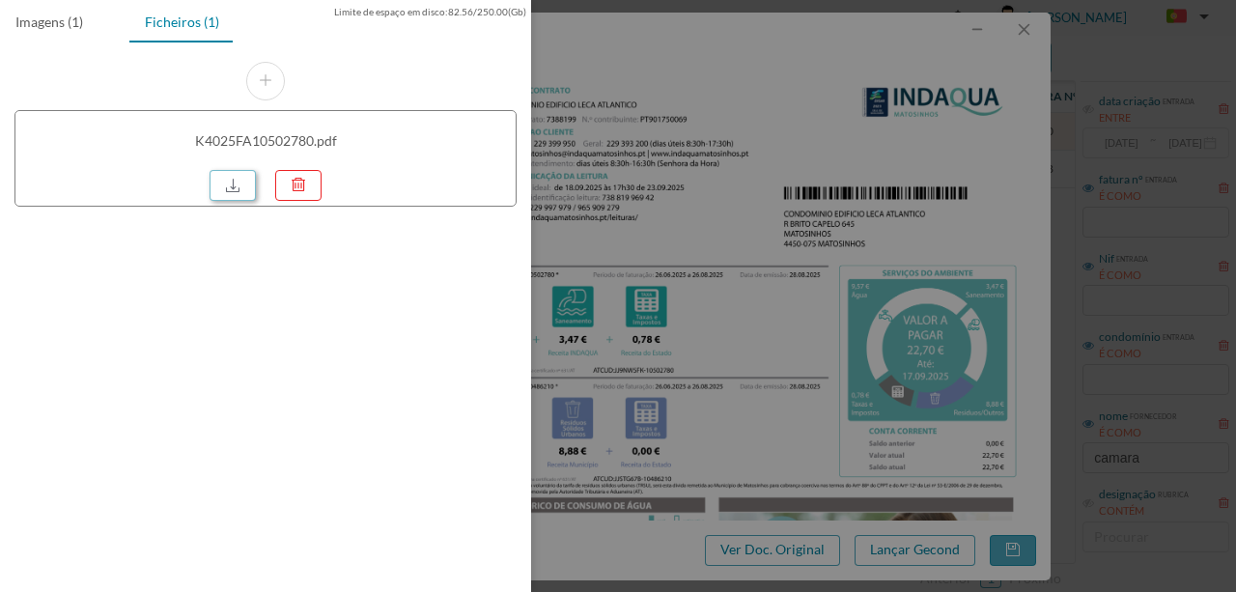
click at [229, 180] on link at bounding box center [232, 185] width 46 height 31
drag, startPoint x: 787, startPoint y: 136, endPoint x: 747, endPoint y: 154, distance: 43.6
click at [787, 136] on div at bounding box center [618, 296] width 1236 height 592
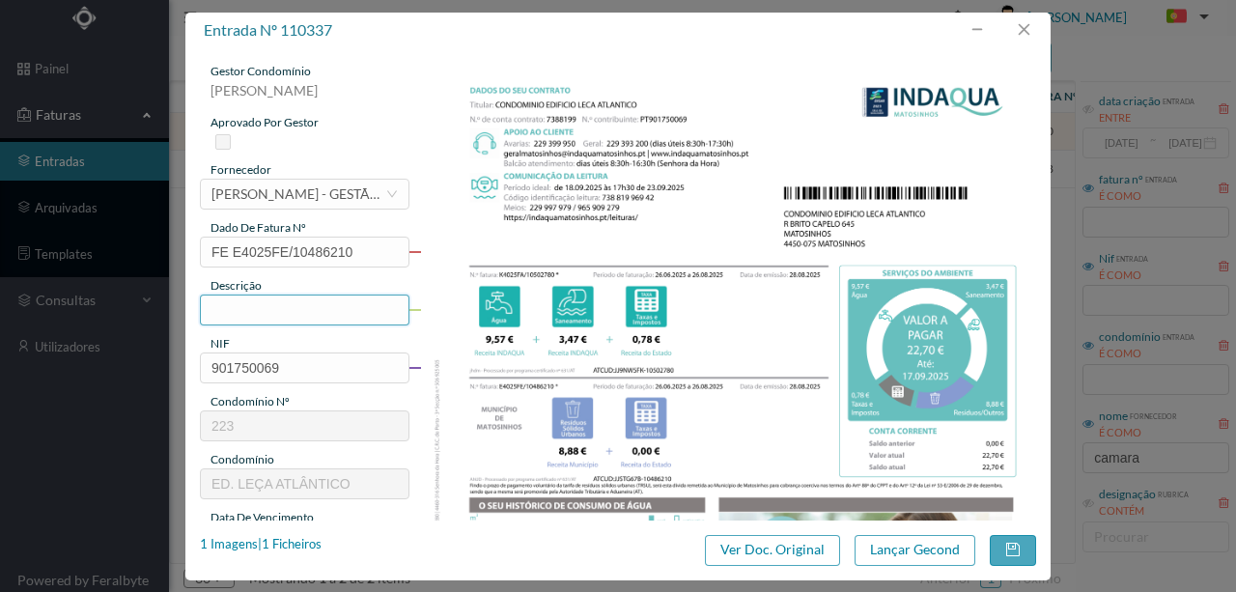
click at [207, 317] on input "text" at bounding box center [304, 309] width 209 height 31
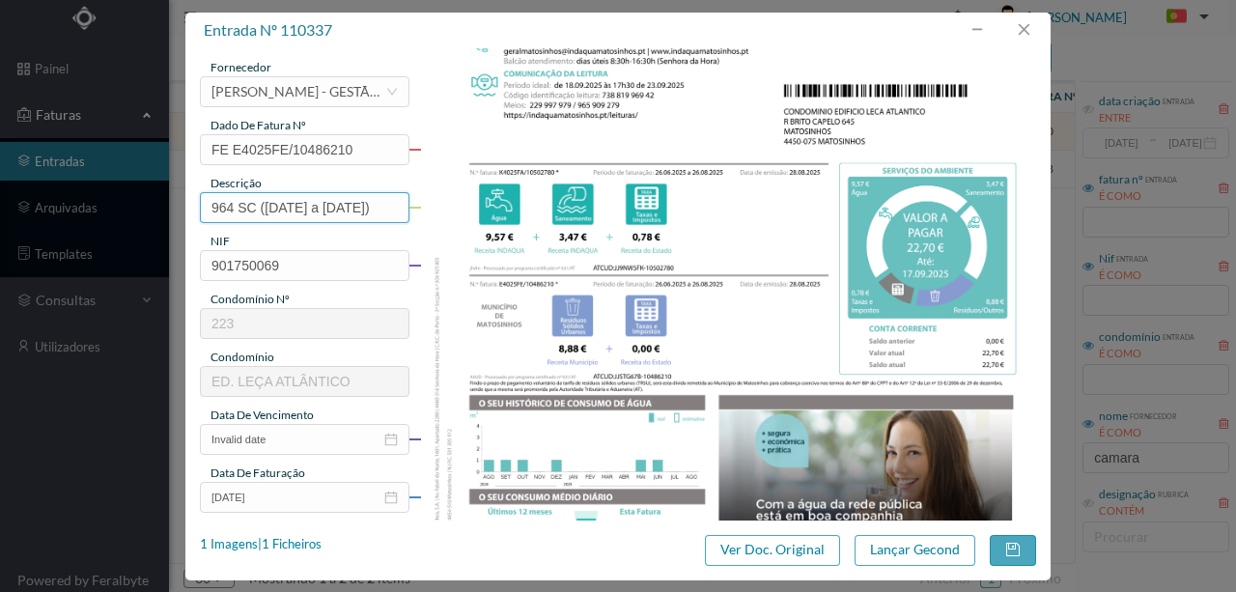
scroll to position [257, 0]
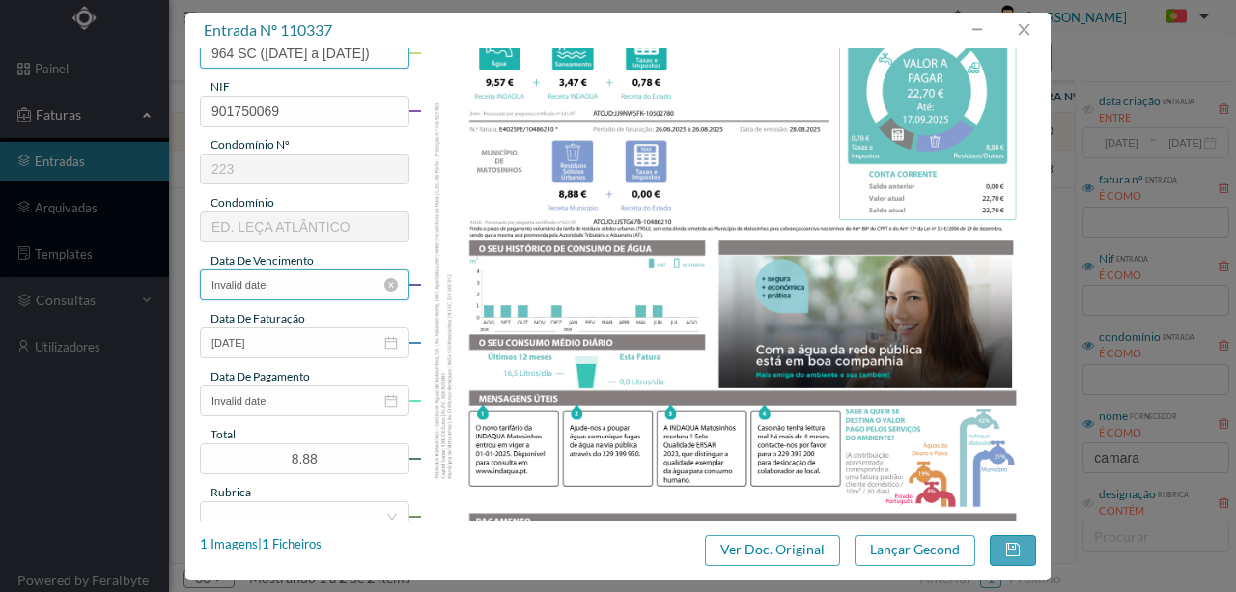
type input "964 SC ([DATE] a [DATE])"
click at [302, 279] on input "Invalid date" at bounding box center [304, 284] width 209 height 31
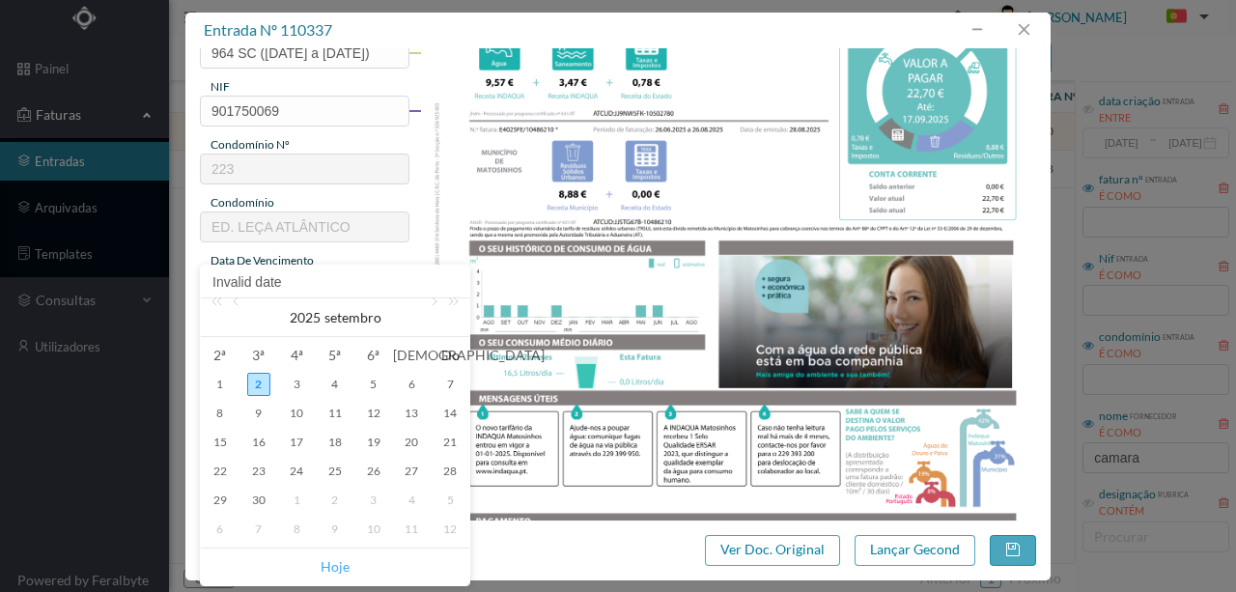
click at [338, 562] on link "Hoje" at bounding box center [335, 566] width 29 height 37
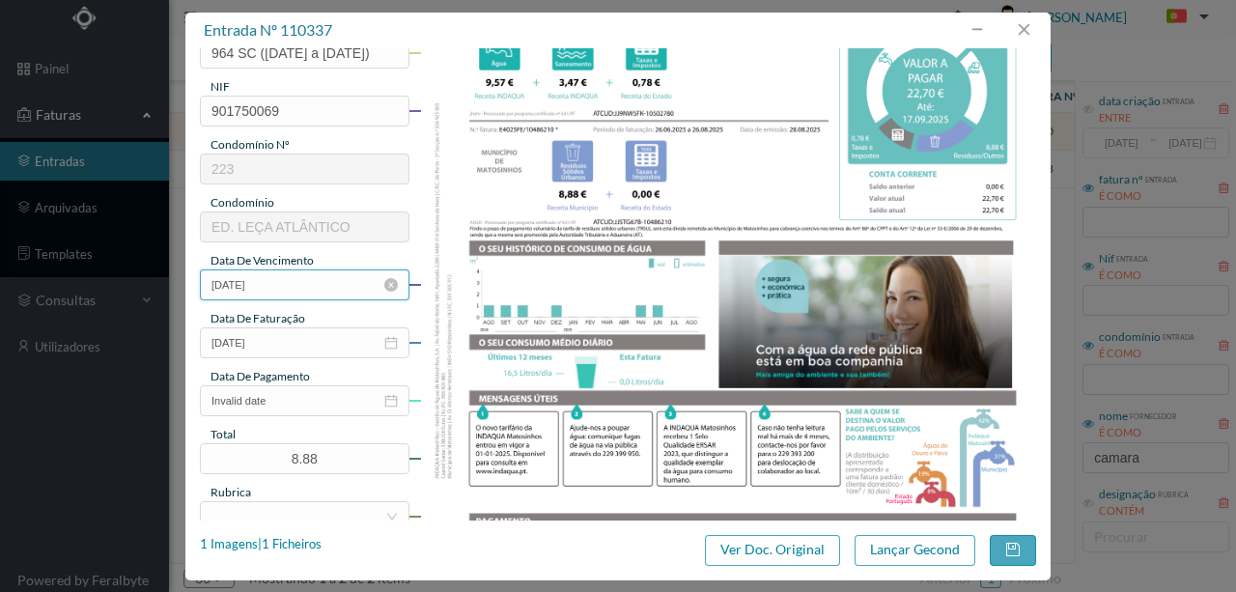
click at [308, 282] on input "[DATE]" at bounding box center [304, 284] width 209 height 31
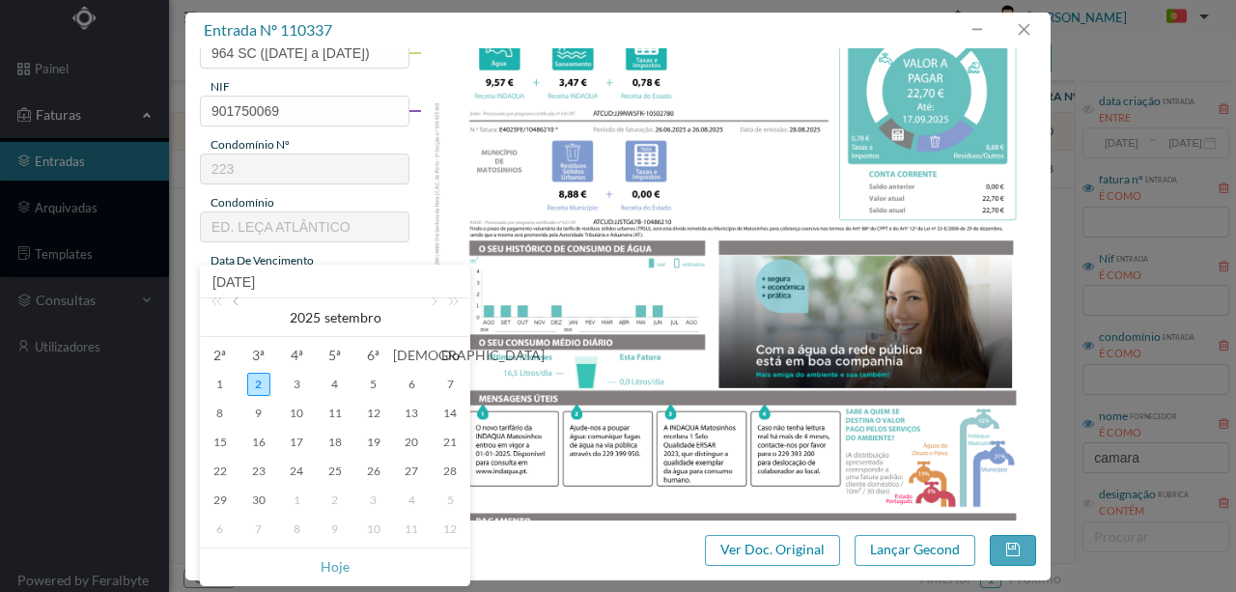
click at [237, 307] on link at bounding box center [237, 317] width 17 height 39
click at [328, 496] on div "28" at bounding box center [334, 499] width 23 height 23
type input "[DATE]"
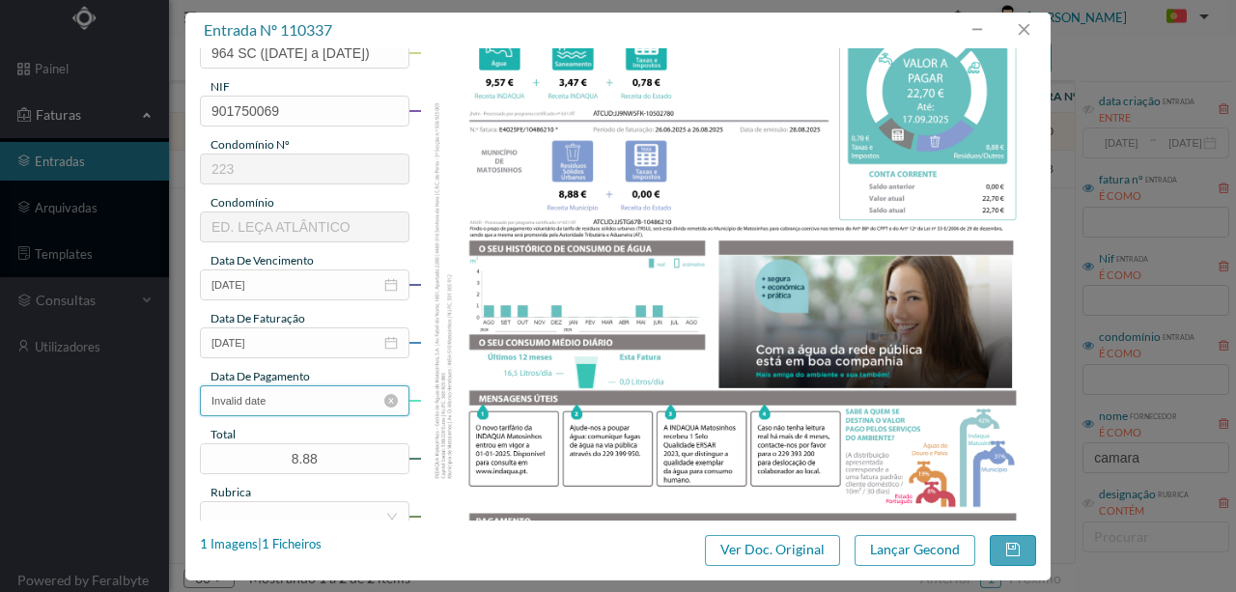
click at [293, 405] on input "Invalid date" at bounding box center [304, 400] width 209 height 31
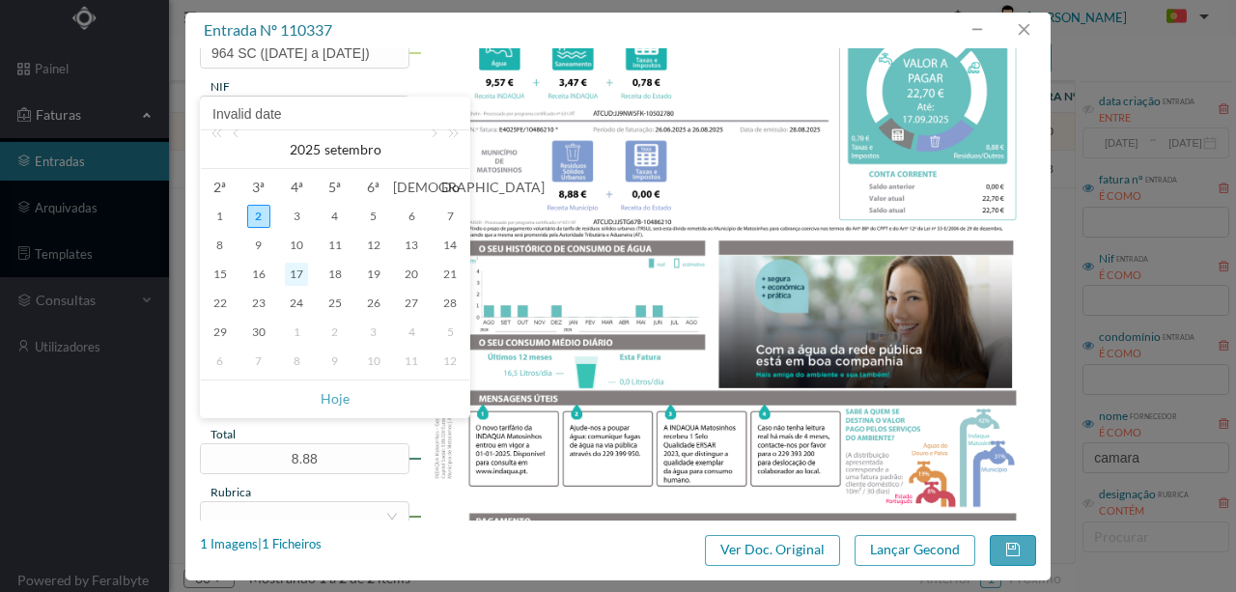
click at [295, 272] on div "17" at bounding box center [296, 274] width 23 height 23
type input "[DATE]"
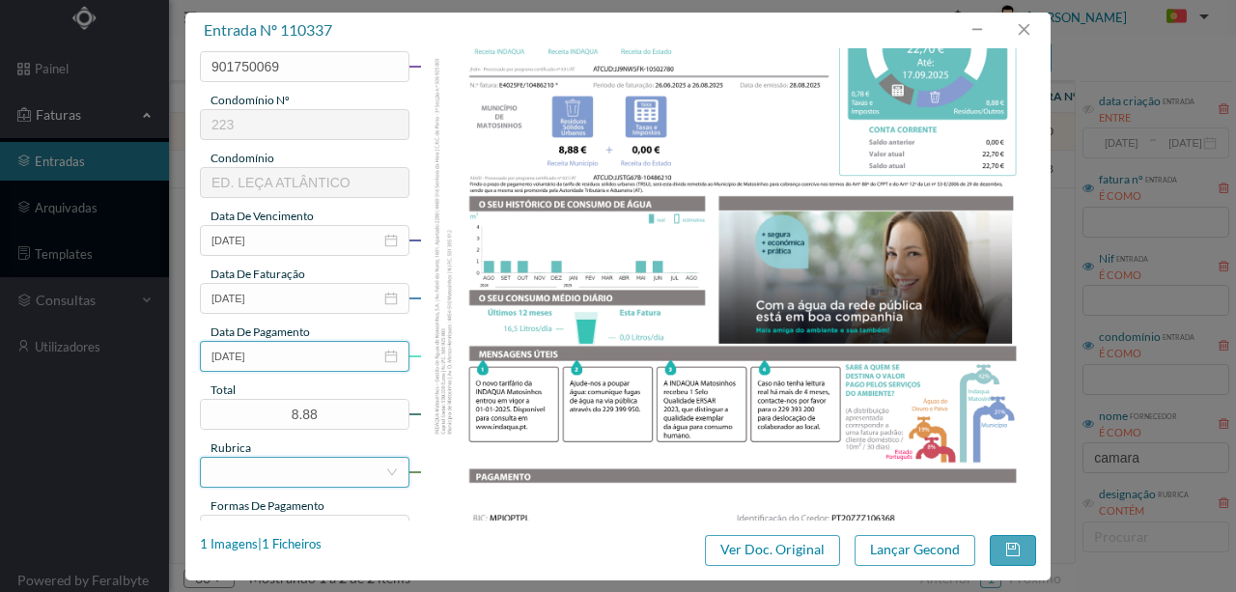
scroll to position [321, 0]
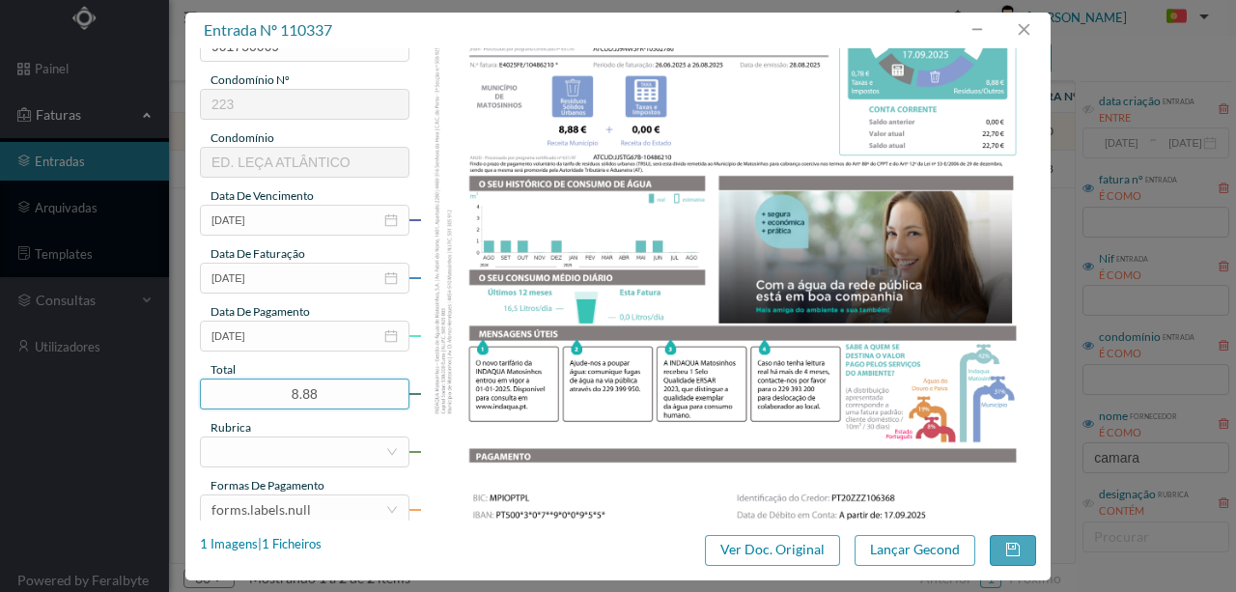
drag, startPoint x: 322, startPoint y: 390, endPoint x: 167, endPoint y: 365, distance: 157.4
click at [184, 380] on div "entrada nº 110337 gestor condomínio [PERSON_NAME] aprovado por gestor fornecedo…" at bounding box center [618, 296] width 1236 height 592
type input "22.70"
drag, startPoint x: 265, startPoint y: 459, endPoint x: 288, endPoint y: 490, distance: 38.8
click at [265, 456] on div at bounding box center [298, 451] width 174 height 29
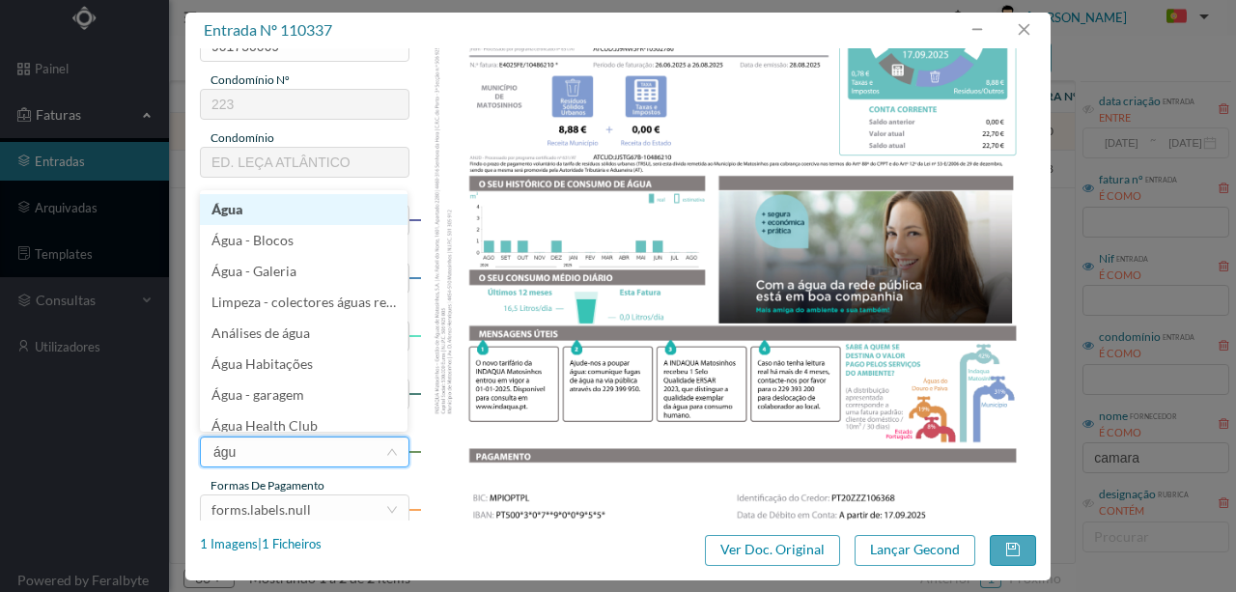
type input "água"
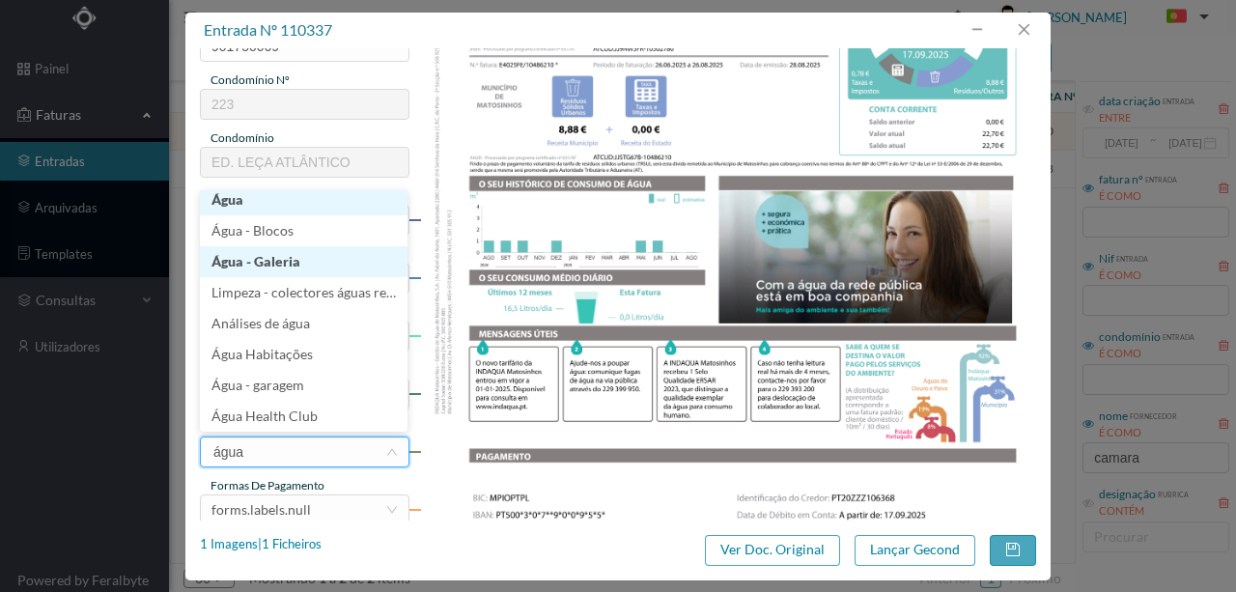
scroll to position [4, 0]
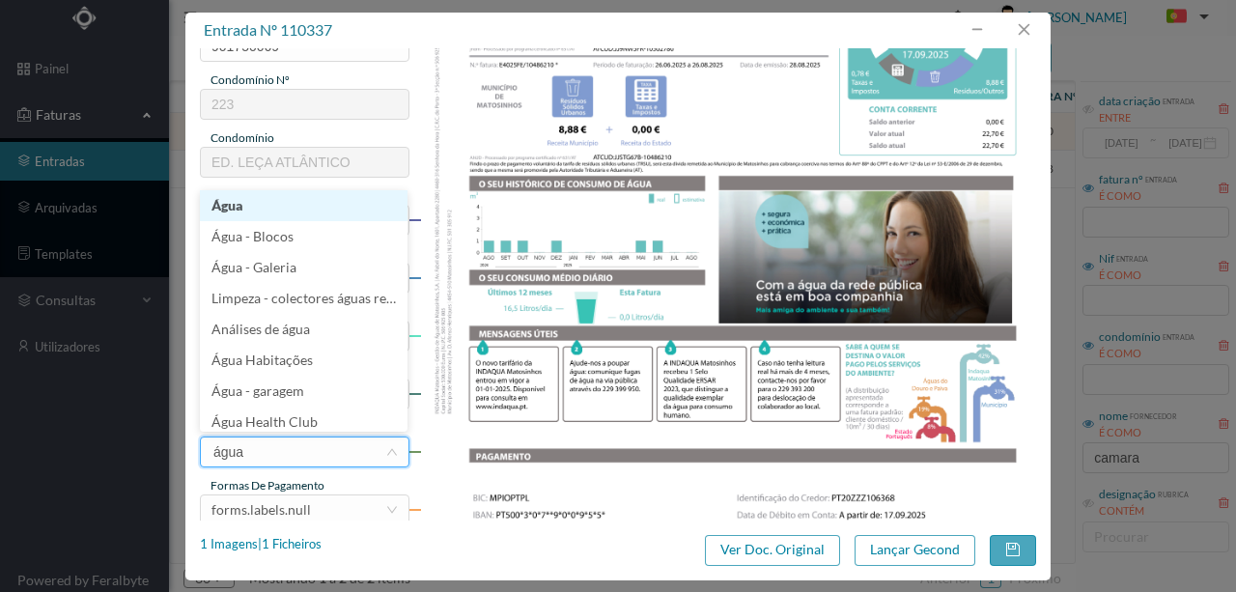
click at [231, 207] on li "Água" at bounding box center [304, 205] width 208 height 31
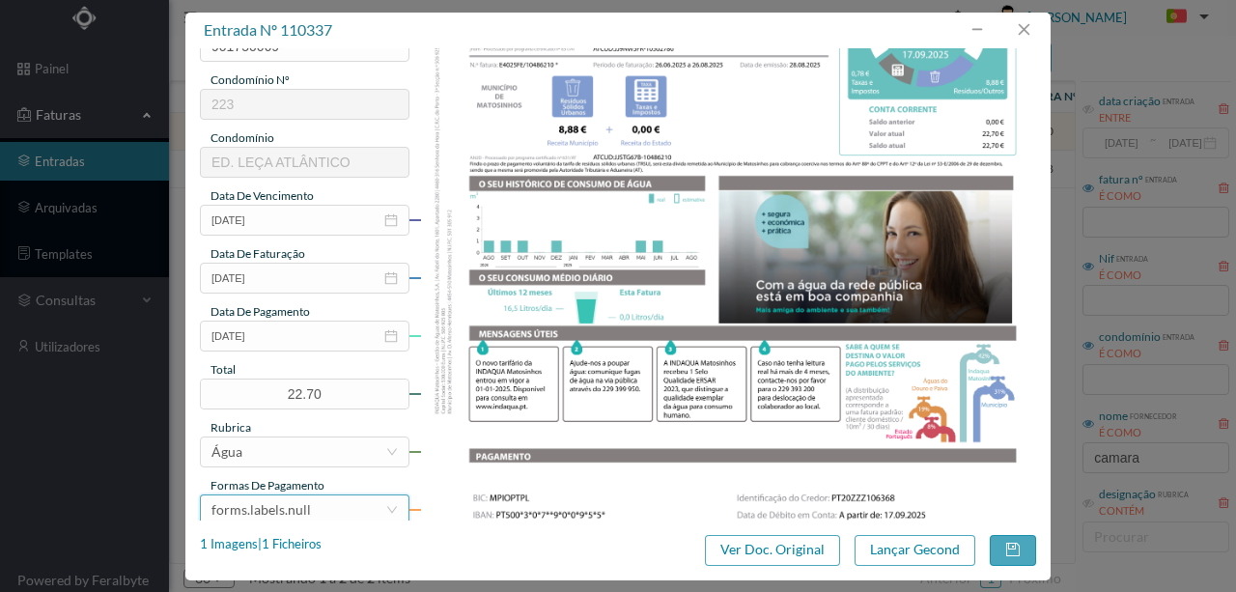
click at [297, 508] on div "forms.labels.null" at bounding box center [260, 509] width 99 height 29
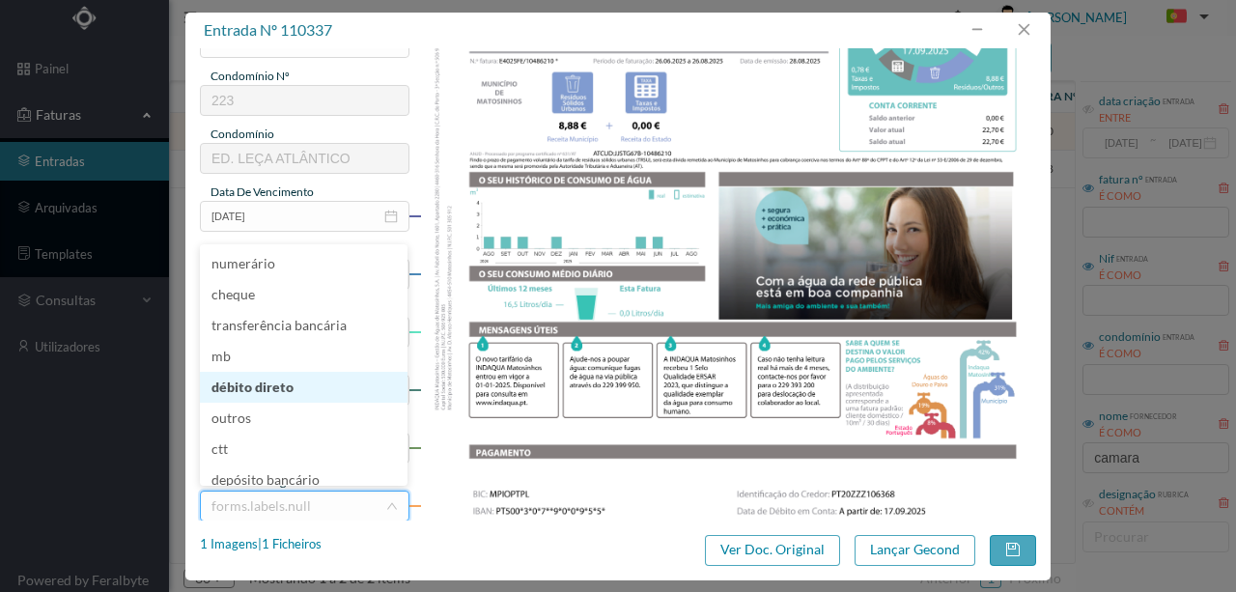
click at [256, 388] on li "débito direto" at bounding box center [304, 387] width 208 height 31
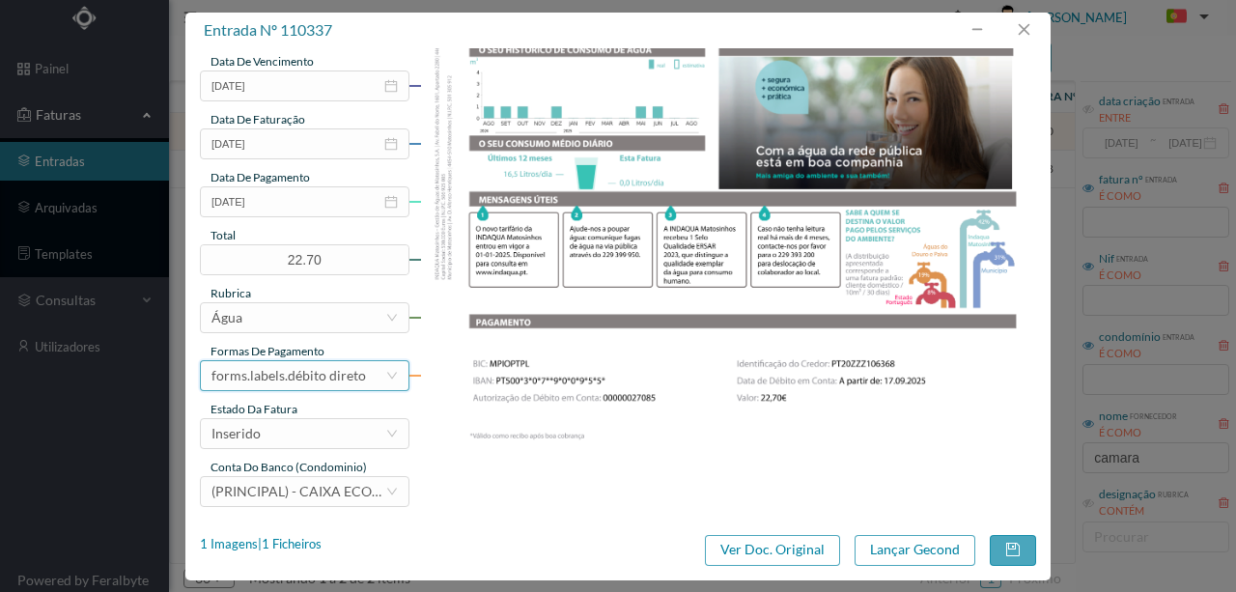
scroll to position [457, 0]
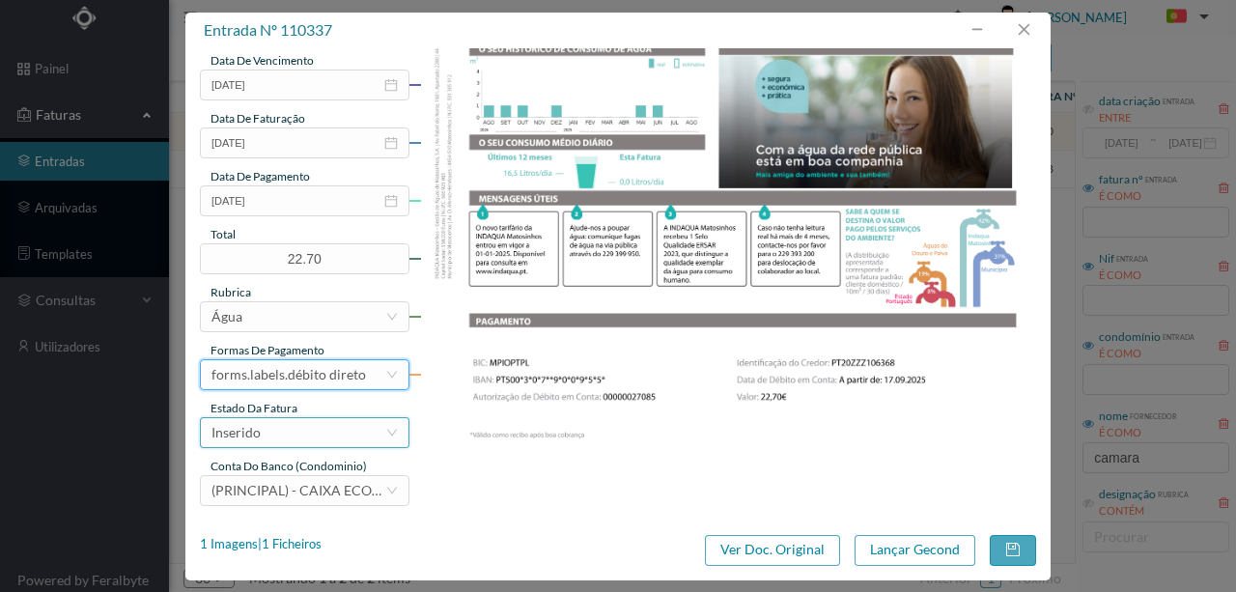
click at [263, 434] on div "Inserido" at bounding box center [298, 432] width 174 height 29
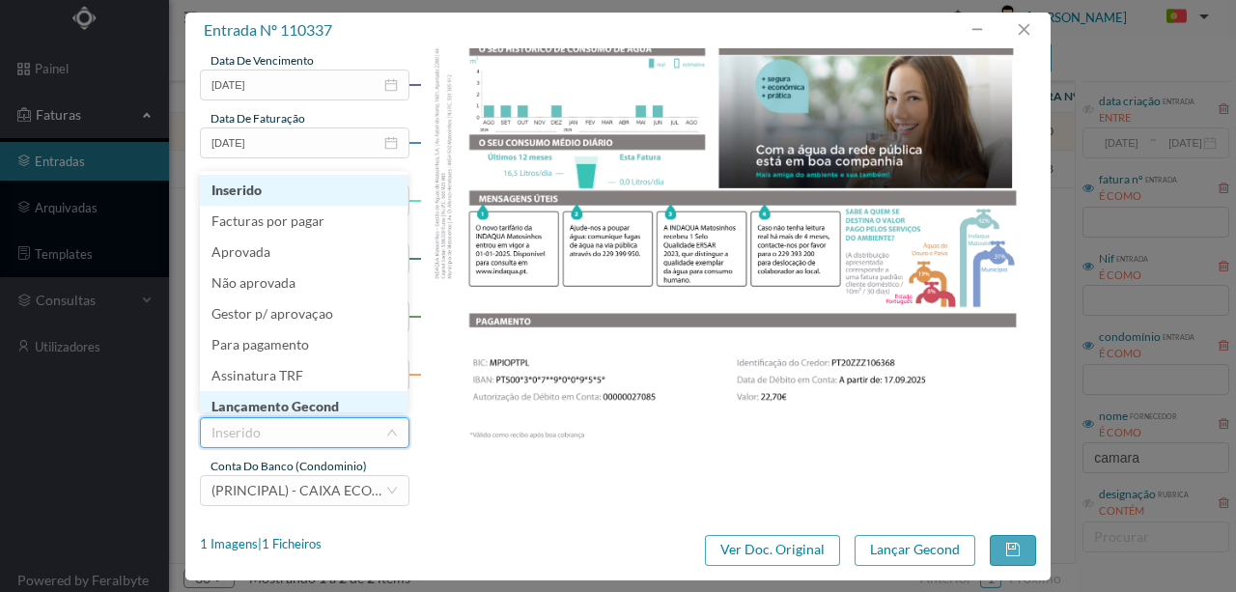
scroll to position [10, 0]
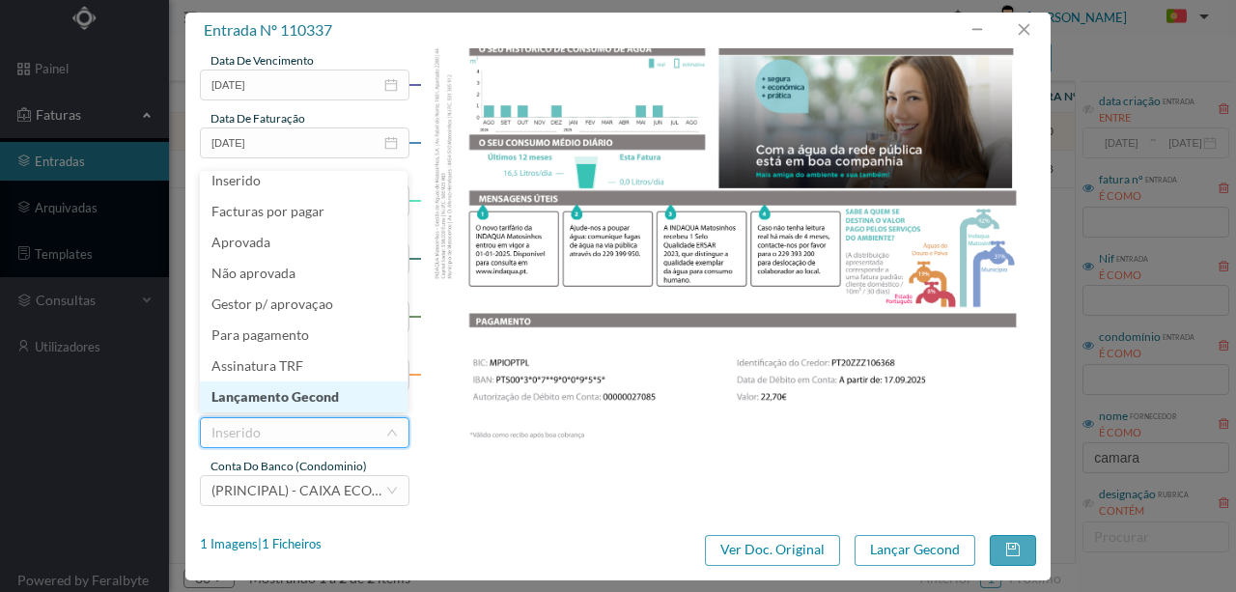
click at [293, 394] on li "Lançamento Gecond" at bounding box center [304, 396] width 208 height 31
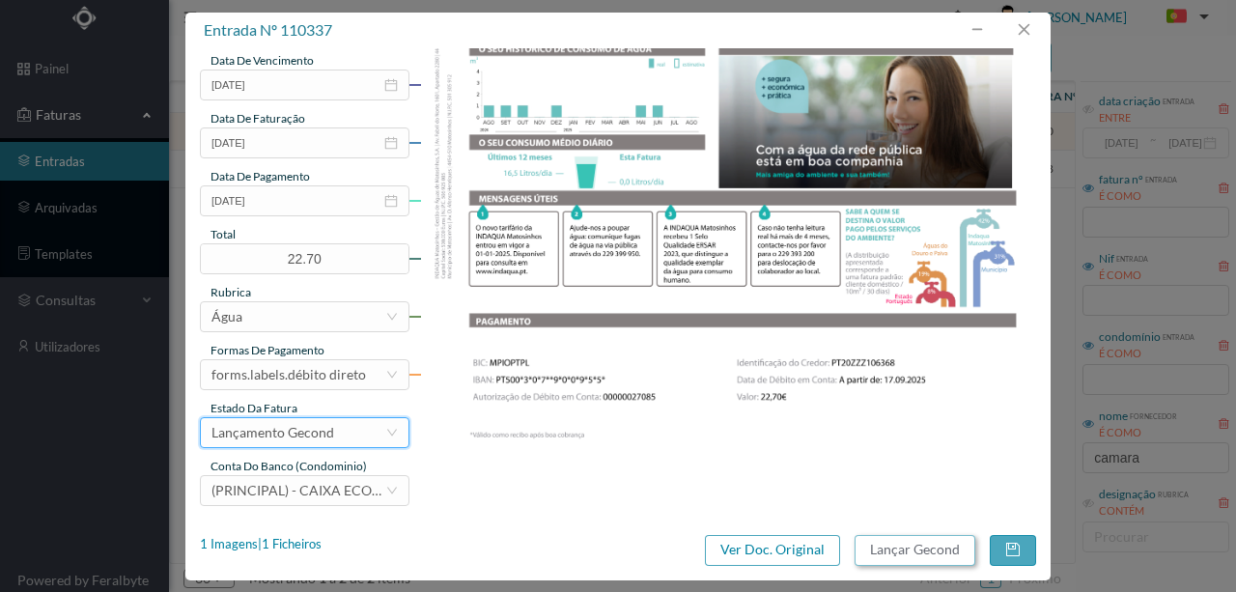
click at [913, 548] on button "Lançar Gecond" at bounding box center [914, 550] width 121 height 31
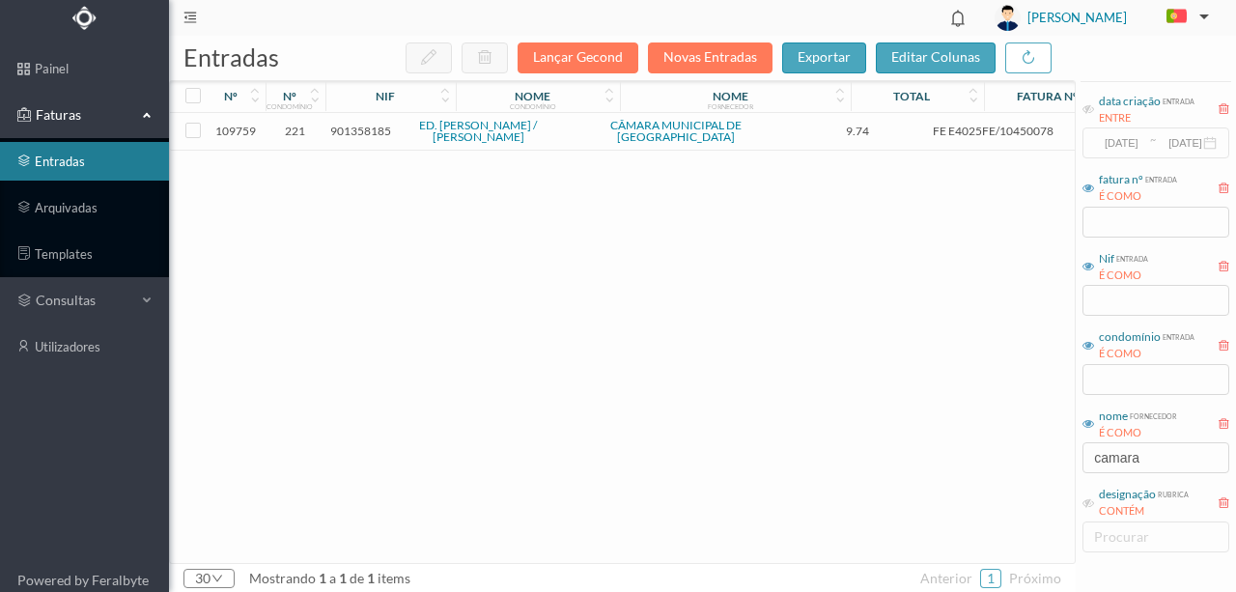
click at [349, 131] on span "901358185" at bounding box center [360, 131] width 61 height 14
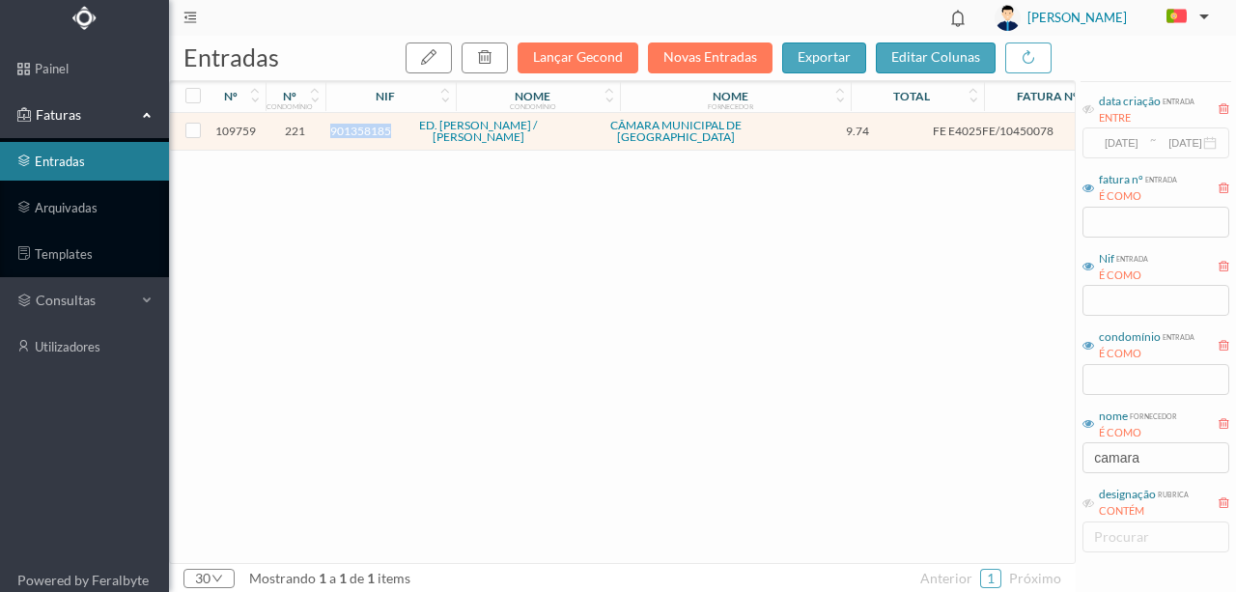
click at [349, 131] on span "901358185" at bounding box center [360, 131] width 61 height 14
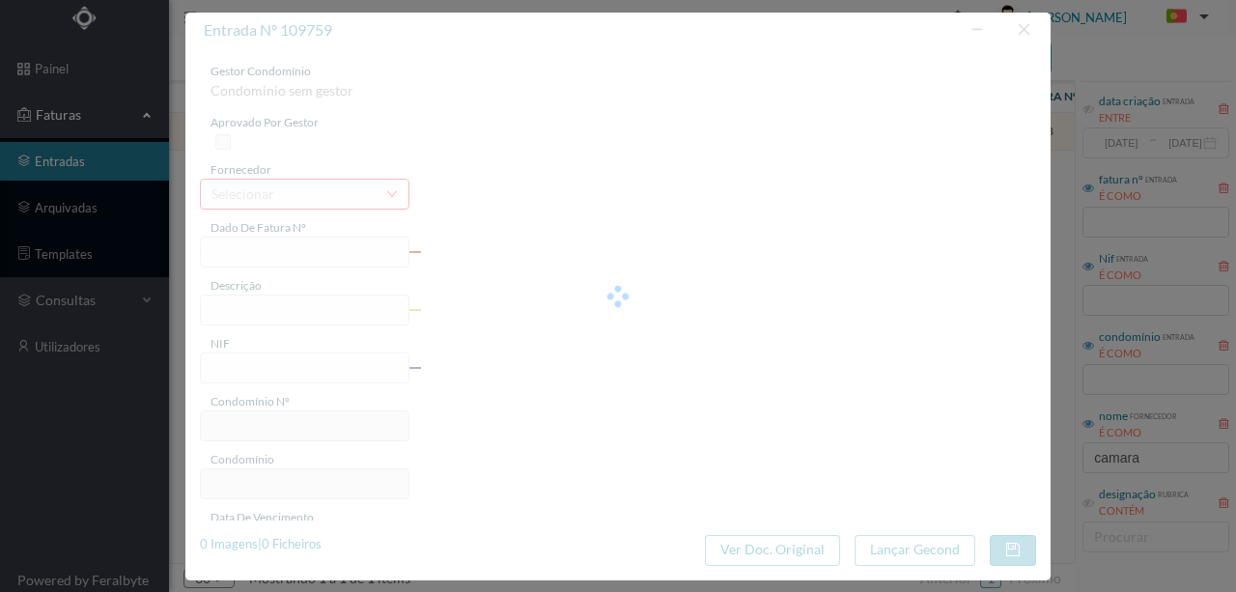
type input "FE E4025FE/10450078"
type input "901358185"
type input "Invalid date"
type input "14-08-2025"
type input "9.74"
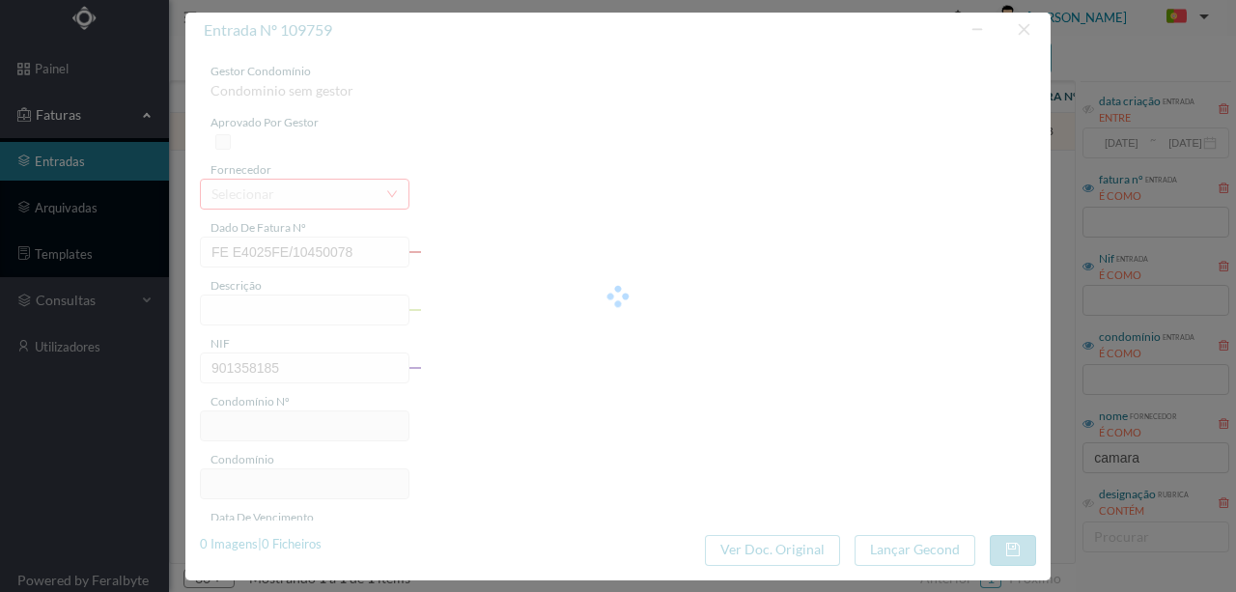
type input "221"
type input "ED. TOMAS RIBEIRO / BRITO CAPELO"
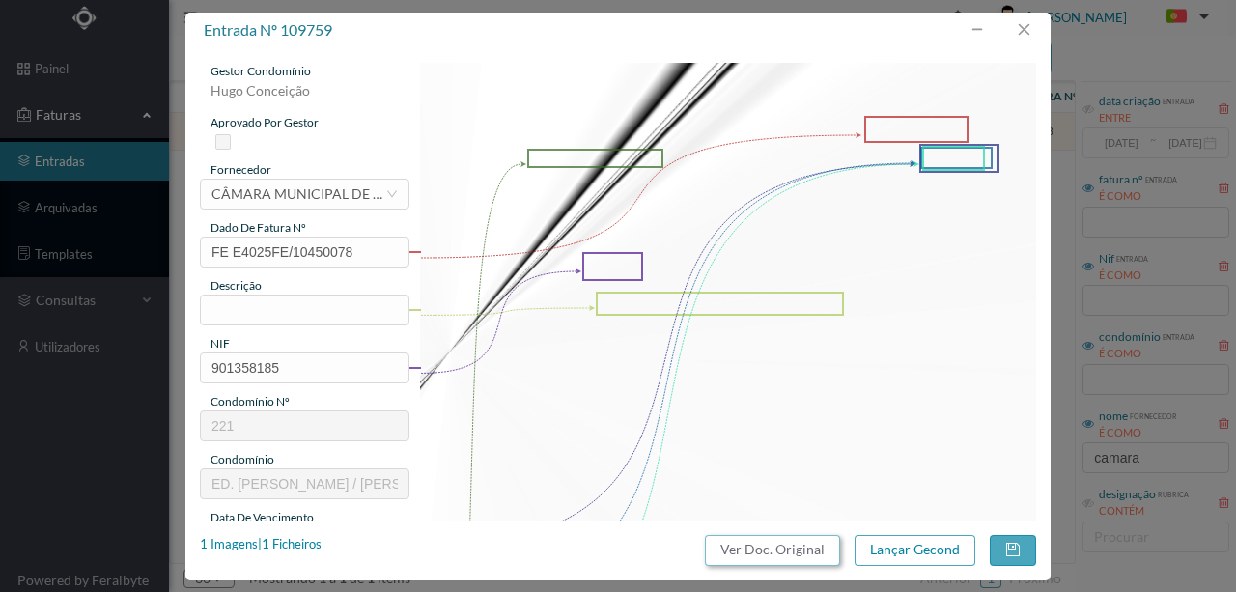
click at [799, 548] on button "Ver Doc. Original" at bounding box center [772, 550] width 135 height 31
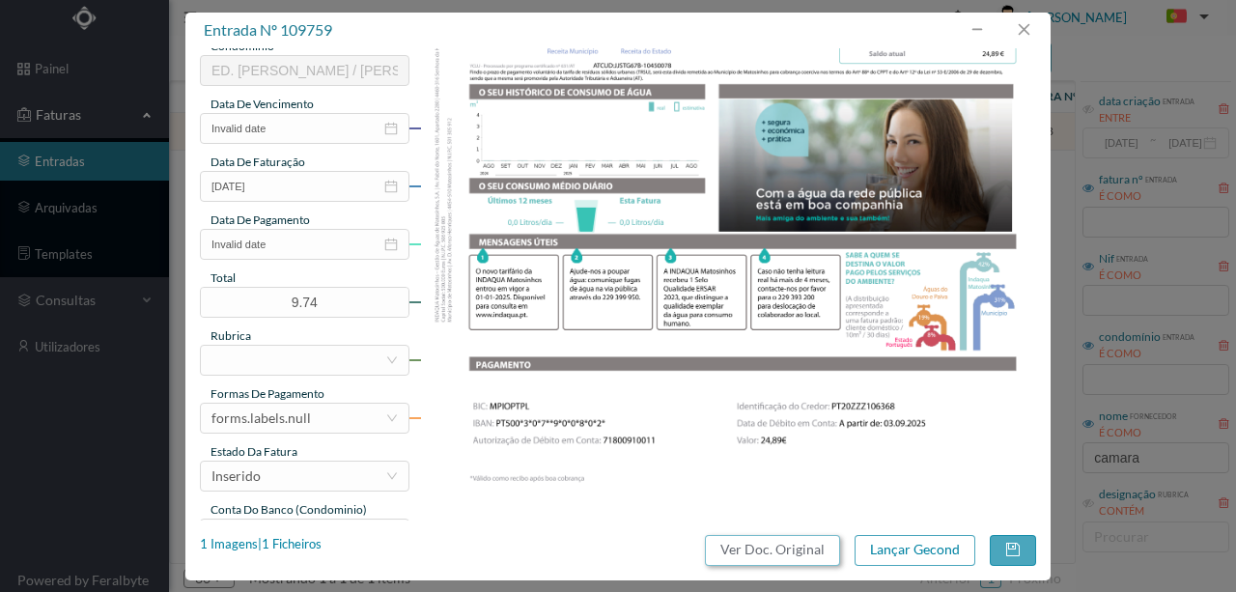
scroll to position [450, 0]
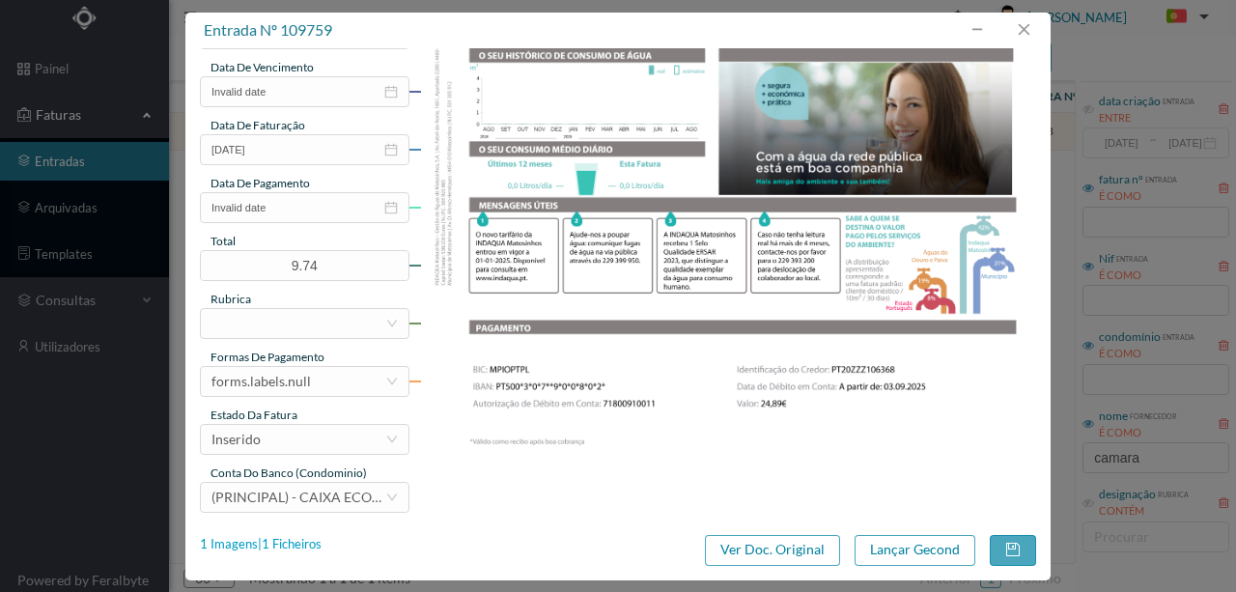
click at [298, 545] on div "1 Imagens | 1 Ficheiros" at bounding box center [261, 544] width 122 height 19
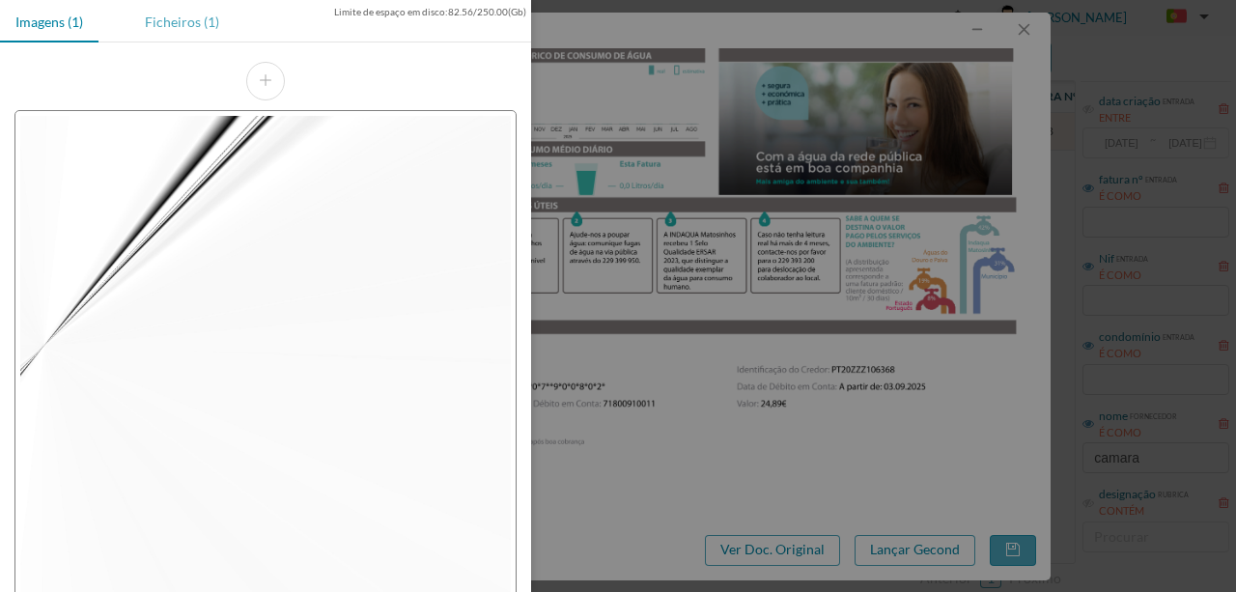
click at [167, 17] on div "Ficheiros (1)" at bounding box center [181, 21] width 105 height 43
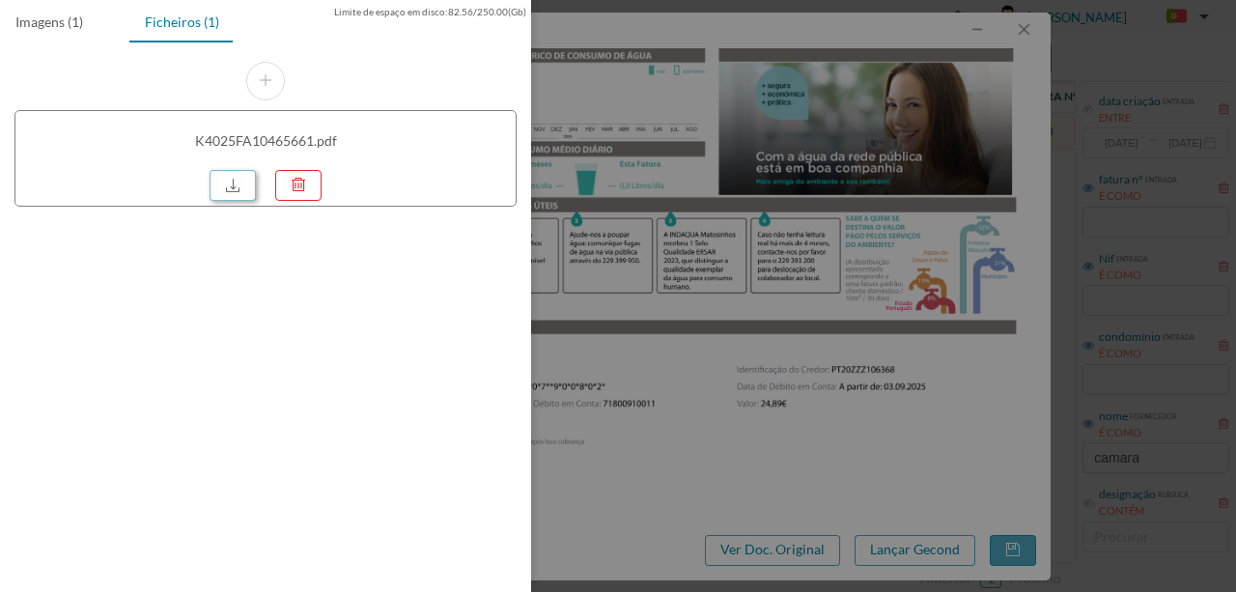
click at [243, 187] on link at bounding box center [232, 185] width 46 height 31
click at [873, 393] on div at bounding box center [618, 296] width 1236 height 592
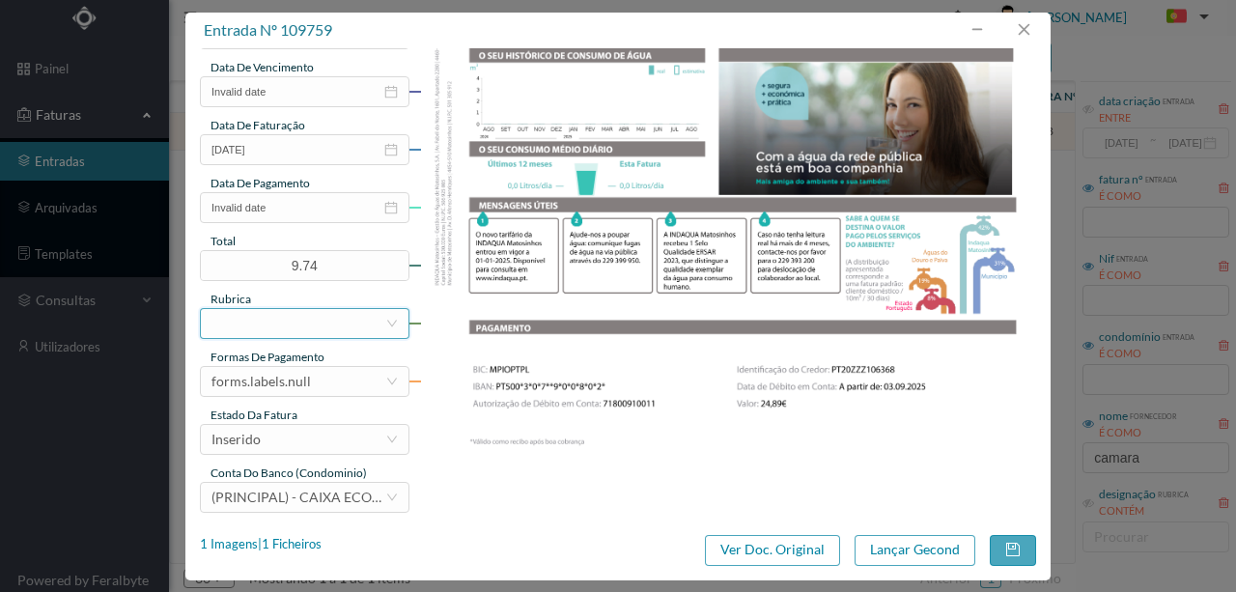
click at [266, 319] on div at bounding box center [298, 323] width 174 height 29
click at [353, 317] on input "409 SC (" at bounding box center [298, 323] width 174 height 29
click at [357, 336] on input "409 SC (" at bounding box center [298, 323] width 174 height 29
type input "409 SC ("
click at [398, 324] on div "409 SC ( 409 SC (" at bounding box center [304, 323] width 209 height 31
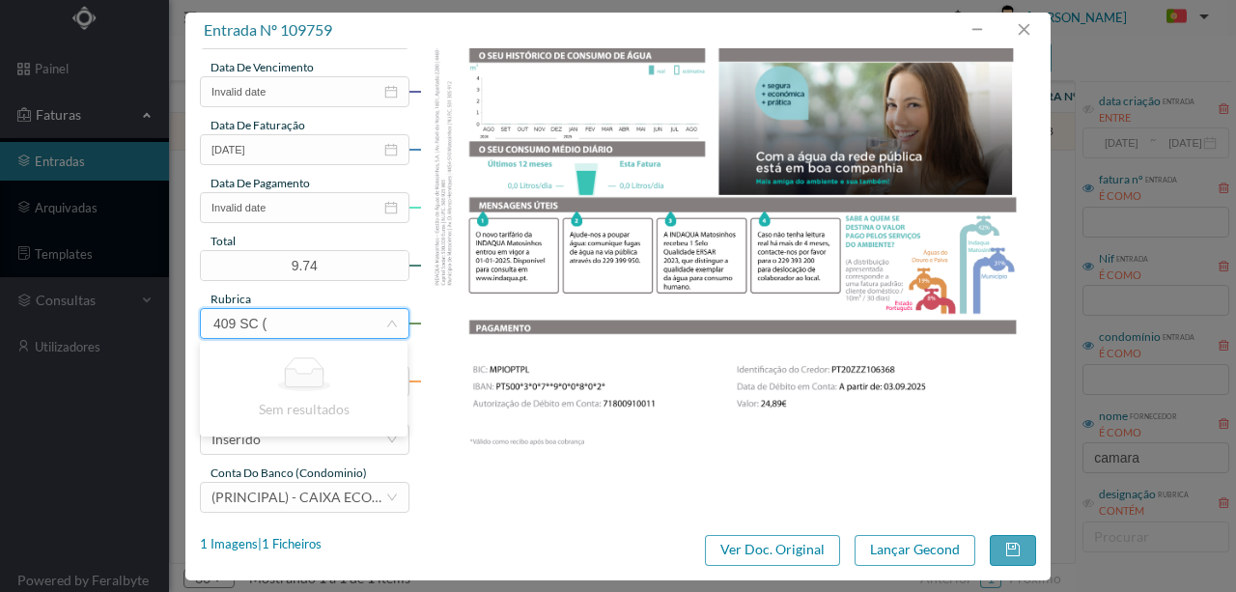
drag, startPoint x: 315, startPoint y: 325, endPoint x: 50, endPoint y: 292, distance: 266.7
click at [95, 321] on div "entrada nº 109759 gestor condomínio Hugo Conceição aprovado por gestor forneced…" at bounding box center [618, 296] width 1236 height 592
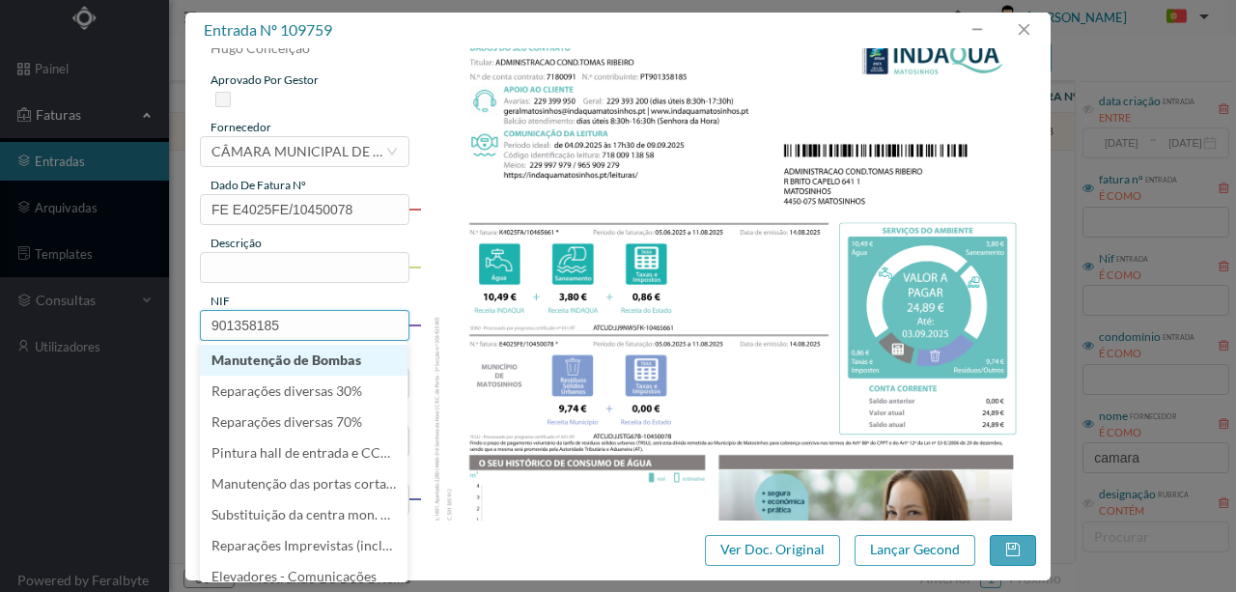
scroll to position [64, 0]
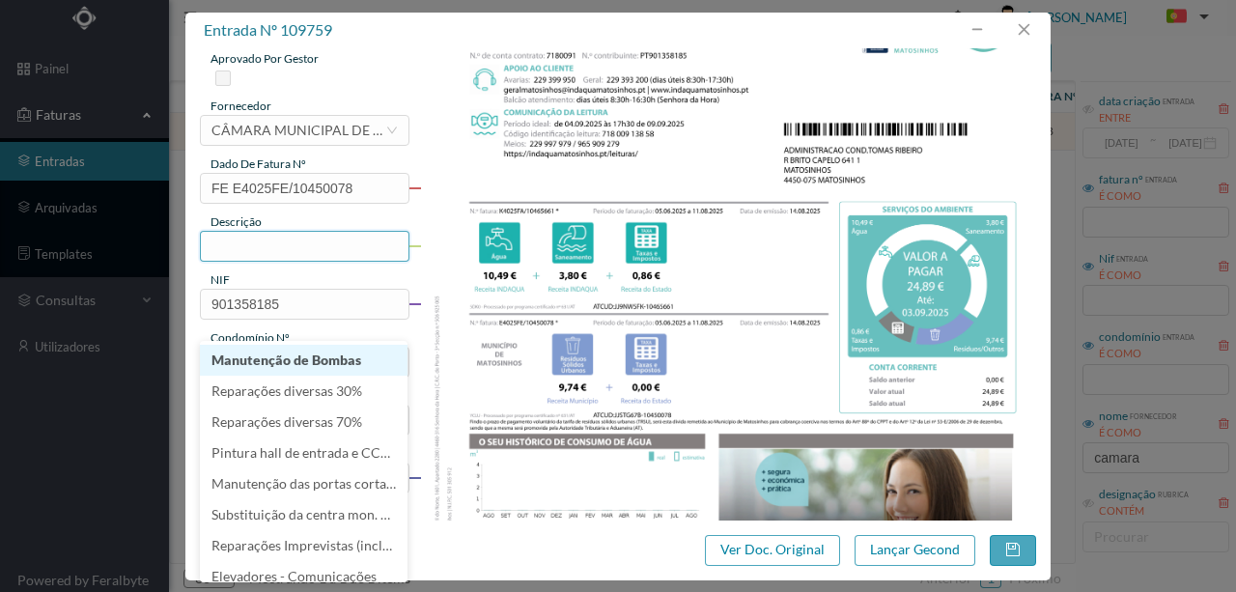
click at [248, 246] on input "text" at bounding box center [304, 246] width 209 height 31
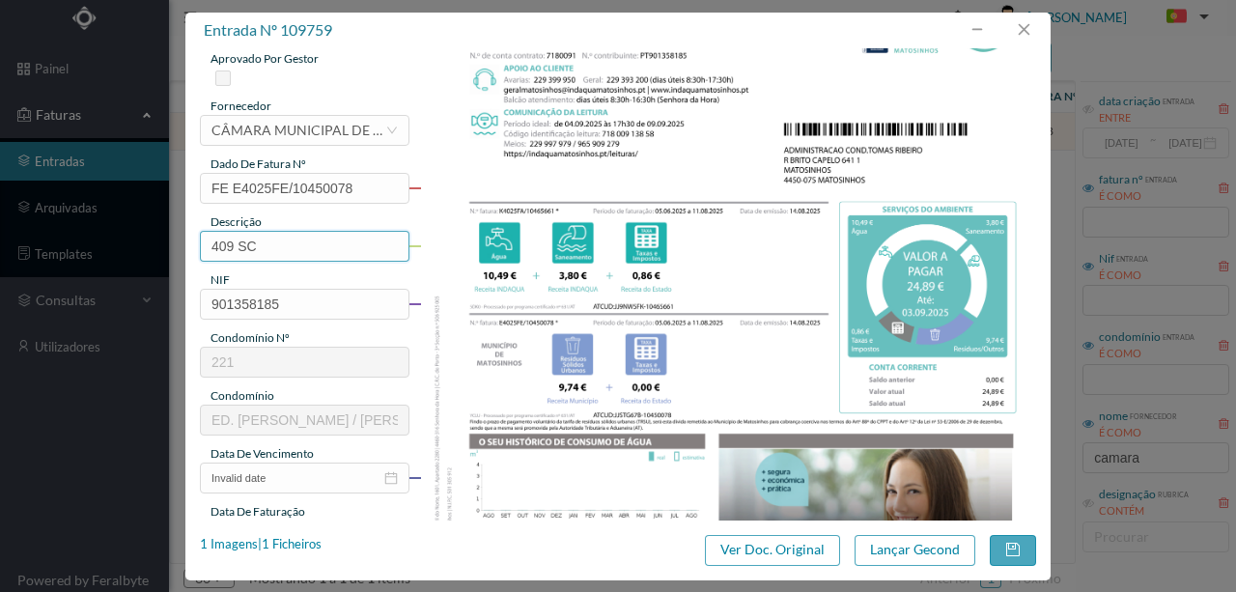
drag, startPoint x: 310, startPoint y: 251, endPoint x: 282, endPoint y: 244, distance: 28.8
click at [282, 244] on input "409 SC" at bounding box center [304, 246] width 209 height 31
type input "409 SC"
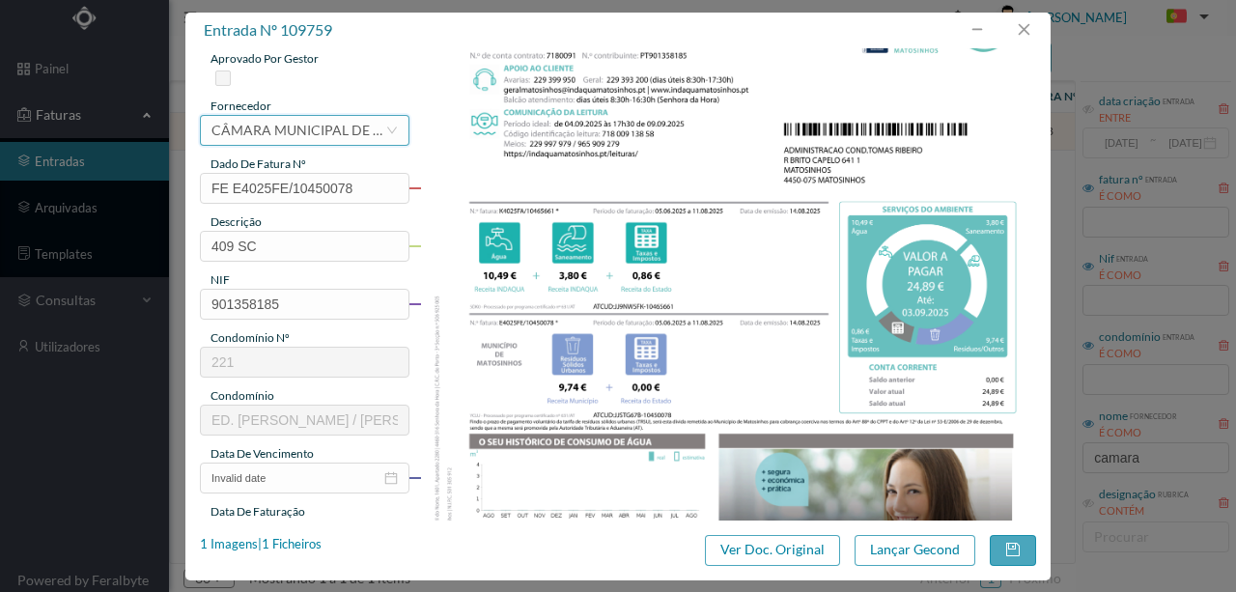
click at [301, 122] on div "CÂMARA MUNICIPAL DE [GEOGRAPHIC_DATA]" at bounding box center [298, 130] width 174 height 29
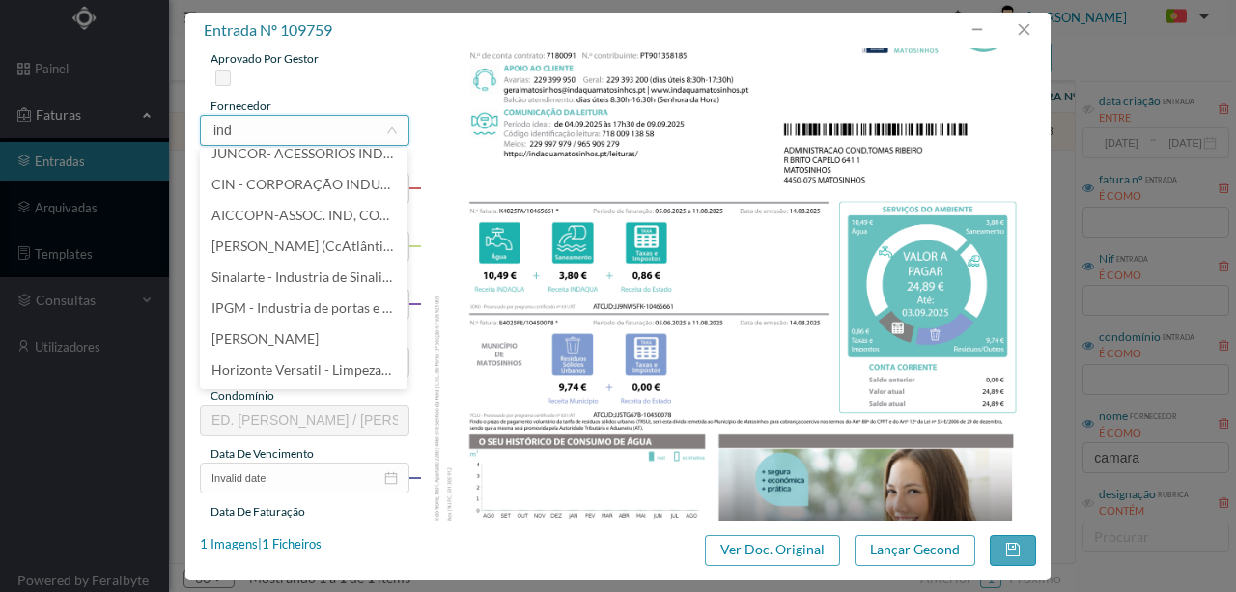
scroll to position [0, 0]
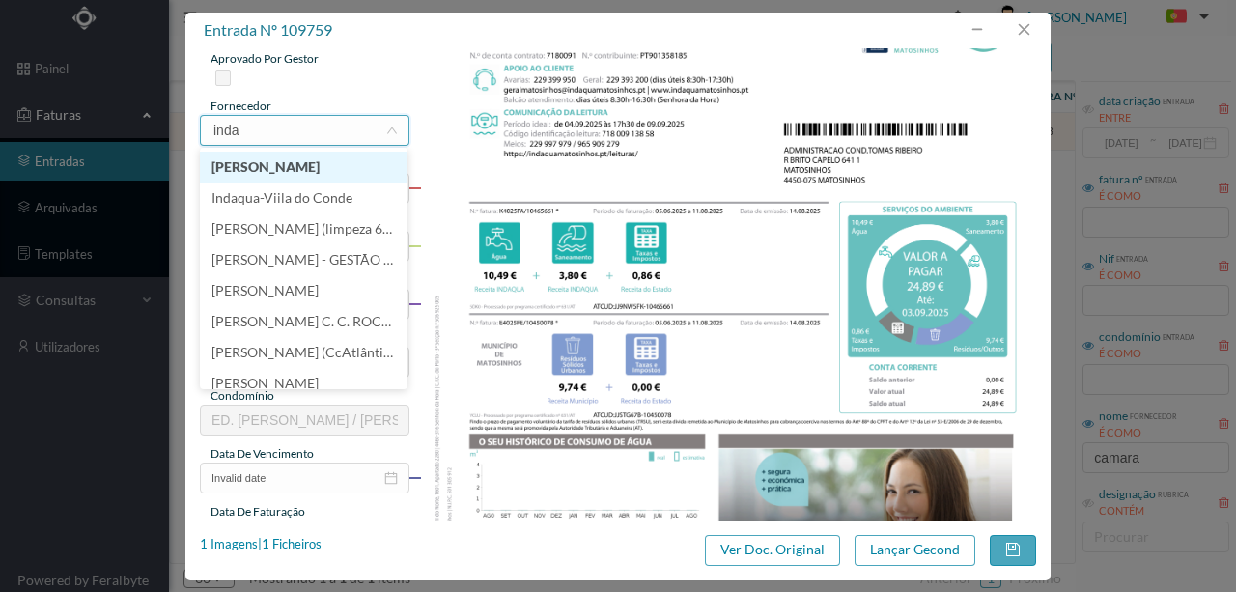
type input "indaq"
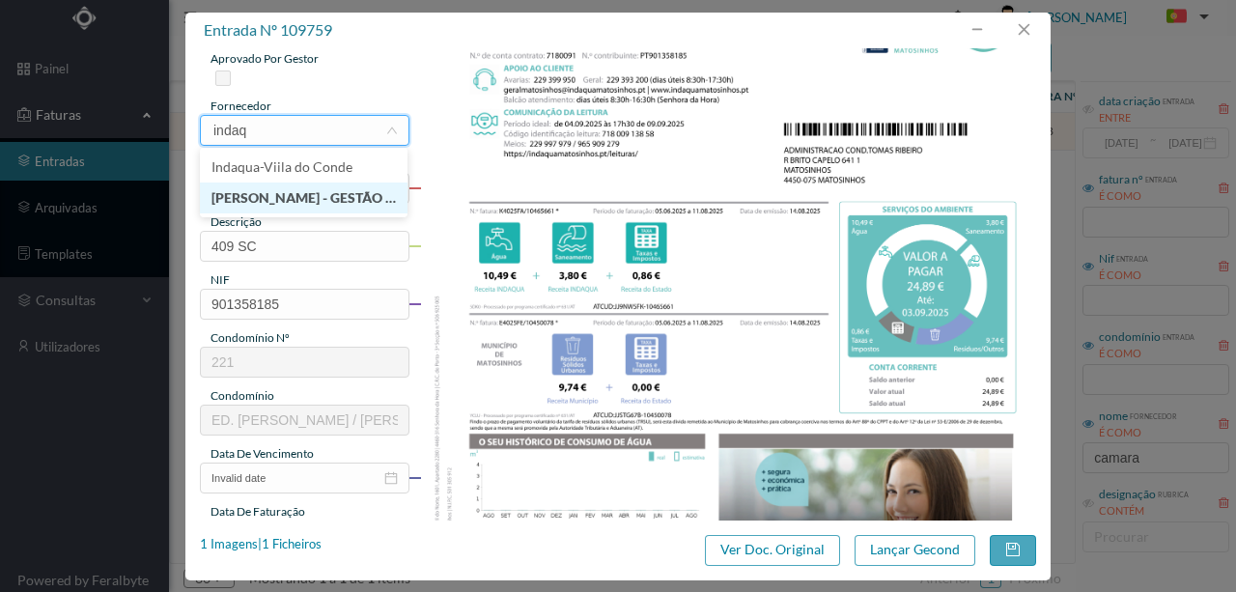
click at [327, 197] on li "[PERSON_NAME] - GESTÃO DE ÁGUAS DE MATOSINHOS" at bounding box center [304, 197] width 208 height 31
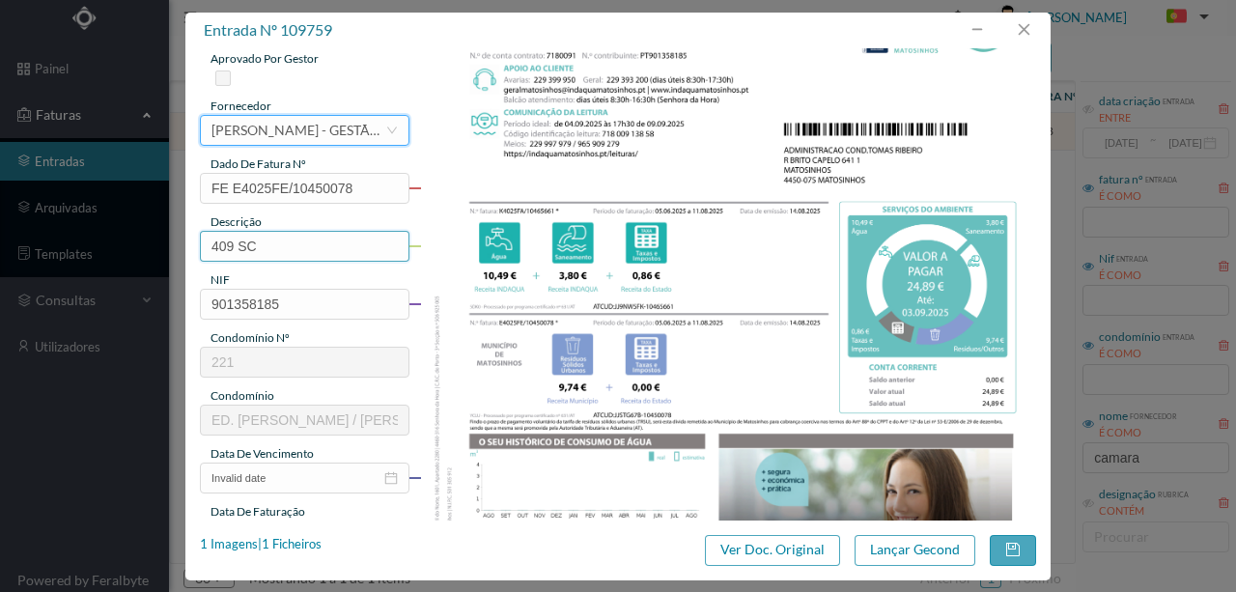
click at [278, 246] on input "409 SC" at bounding box center [304, 246] width 209 height 31
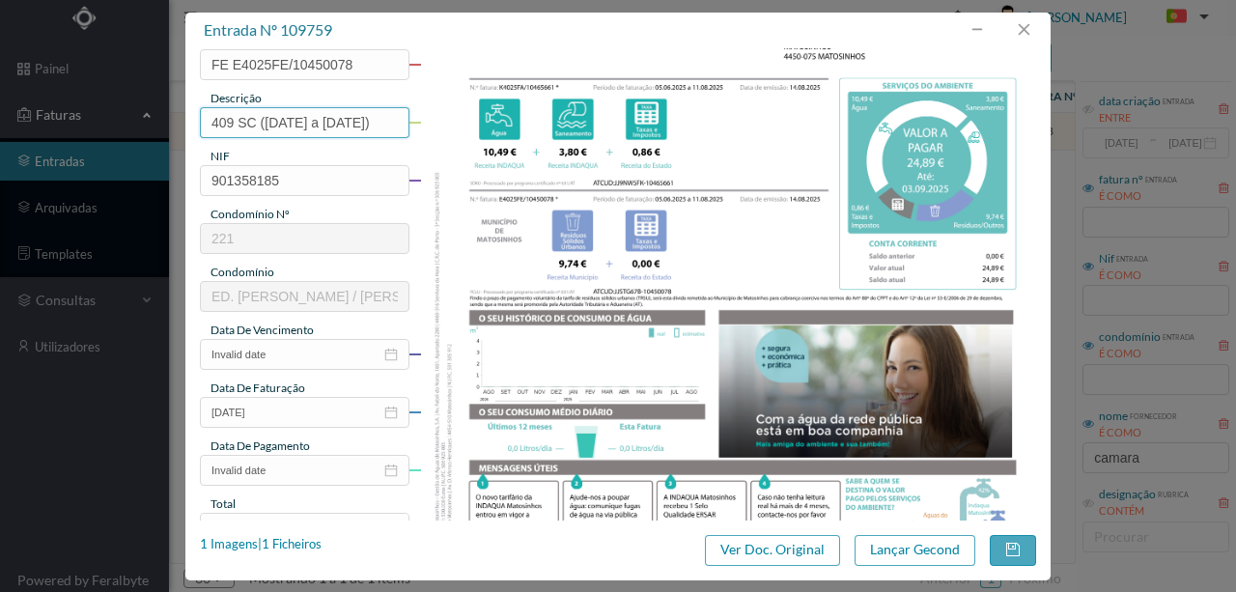
scroll to position [193, 0]
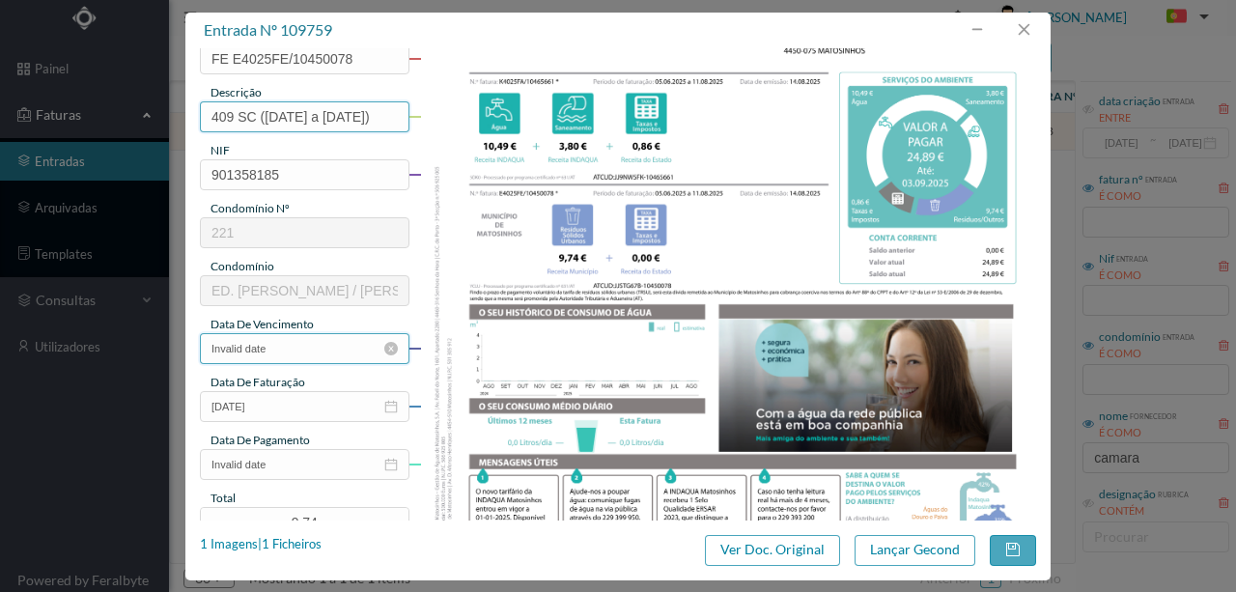
type input "409 SC (05.06.2025 a 11.08.2025)"
click at [304, 349] on input "Invalid date" at bounding box center [304, 348] width 209 height 31
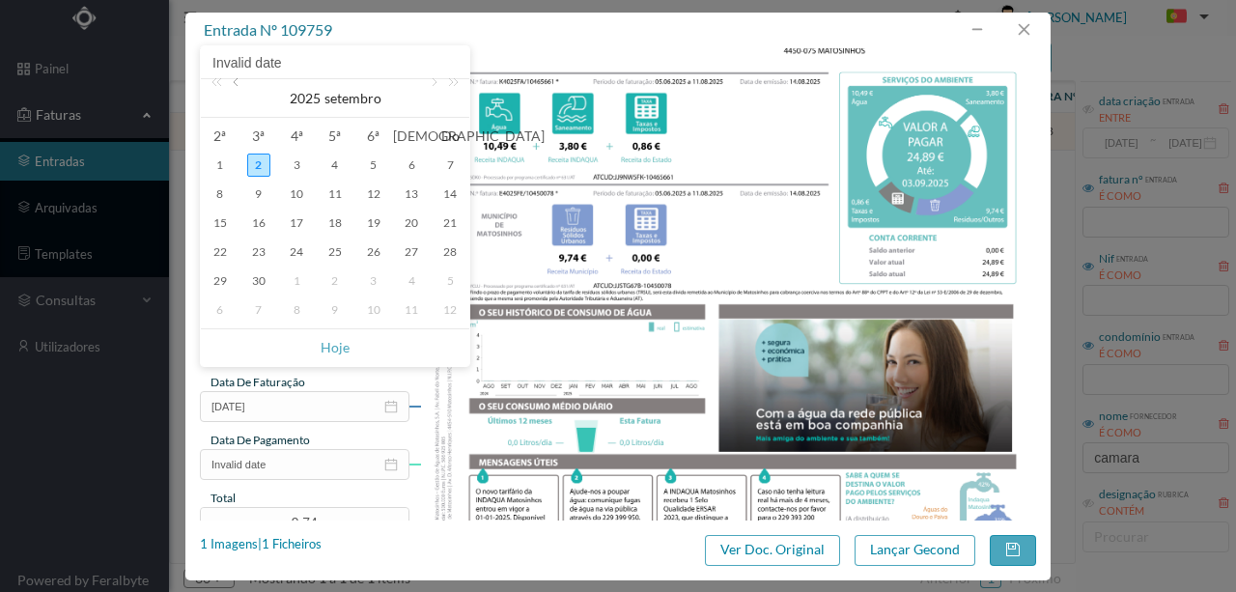
click at [235, 86] on link at bounding box center [237, 98] width 17 height 39
click at [334, 223] on div "14" at bounding box center [334, 222] width 23 height 23
type input "14-08-2025"
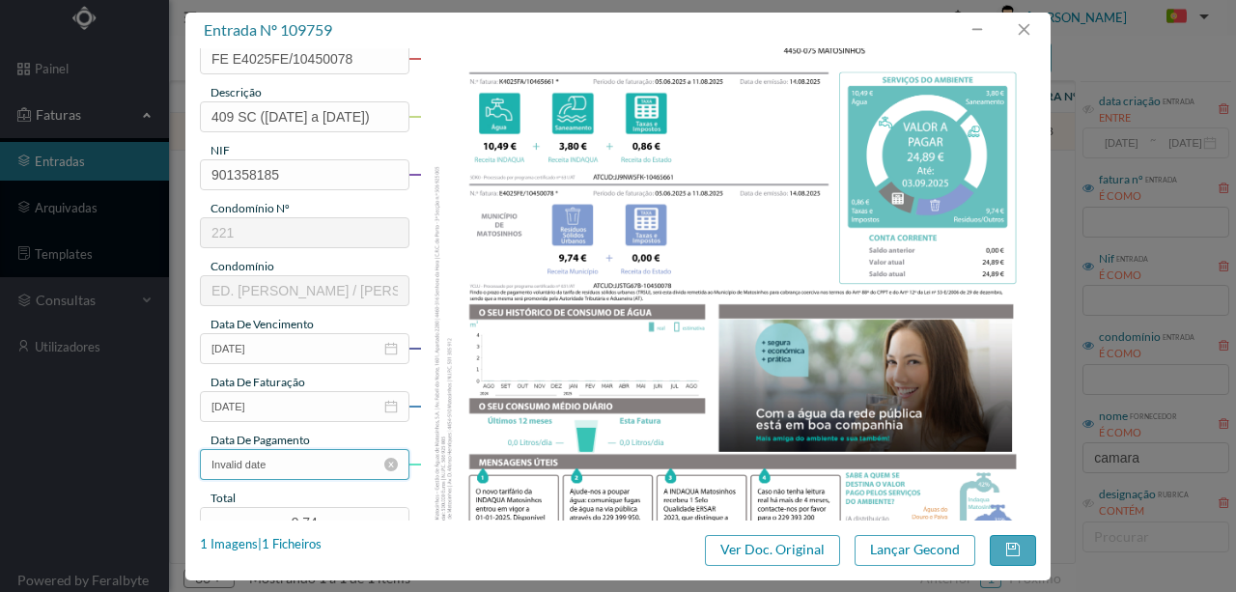
click at [301, 457] on input "Invalid date" at bounding box center [304, 464] width 209 height 31
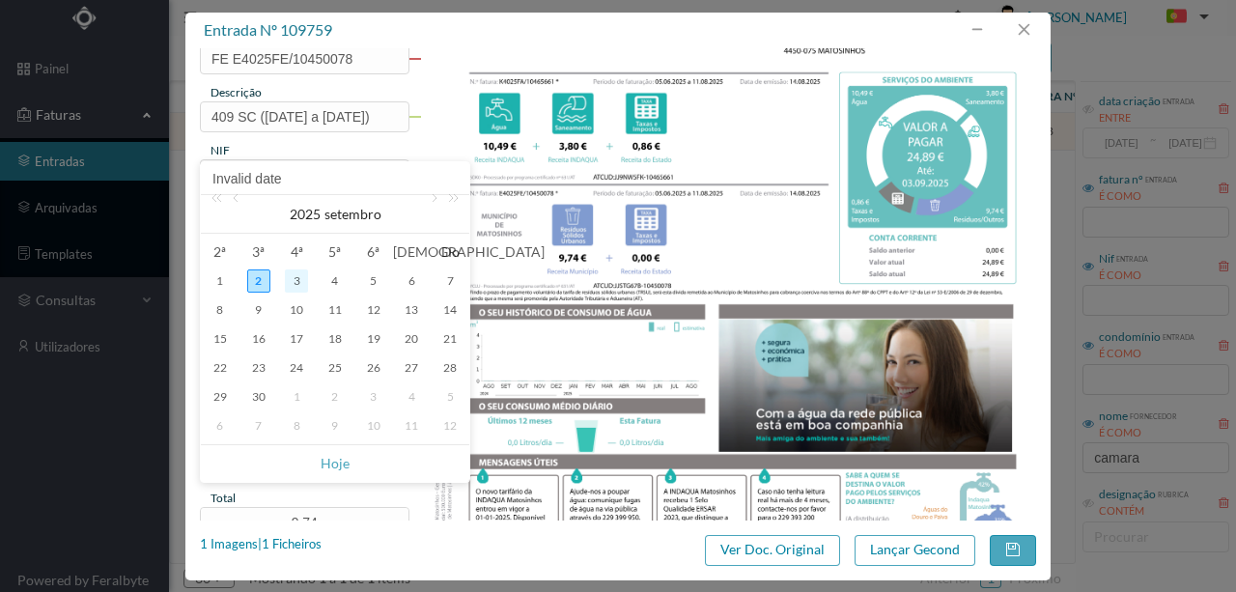
click at [295, 275] on div "3" at bounding box center [296, 280] width 23 height 23
type input "03-09-2025"
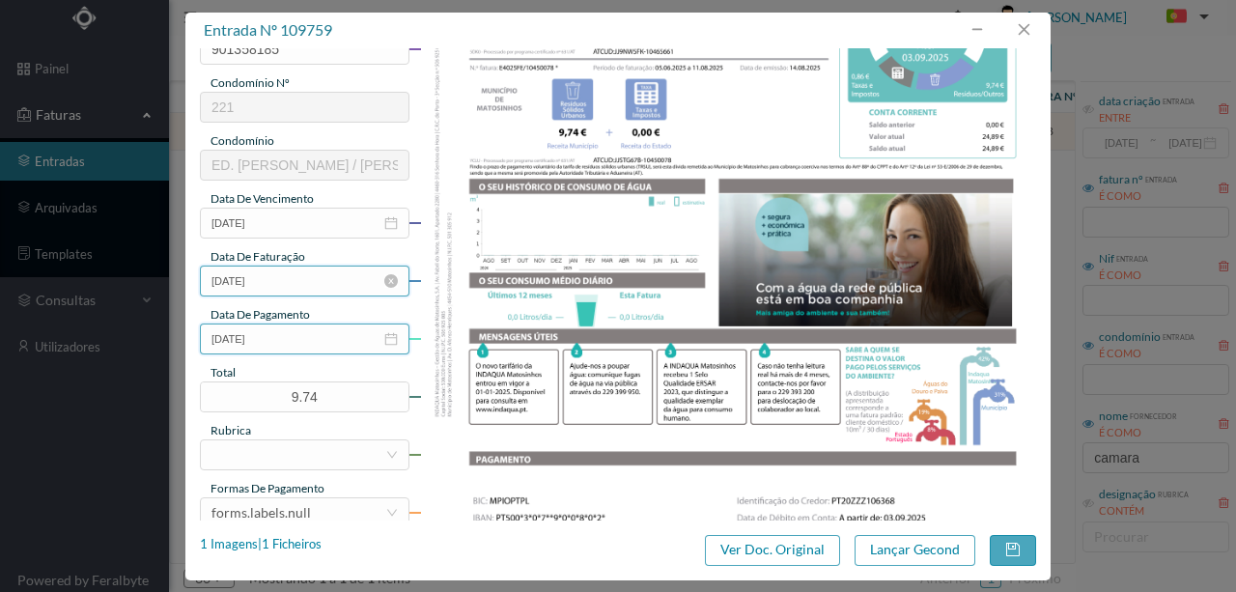
scroll to position [386, 0]
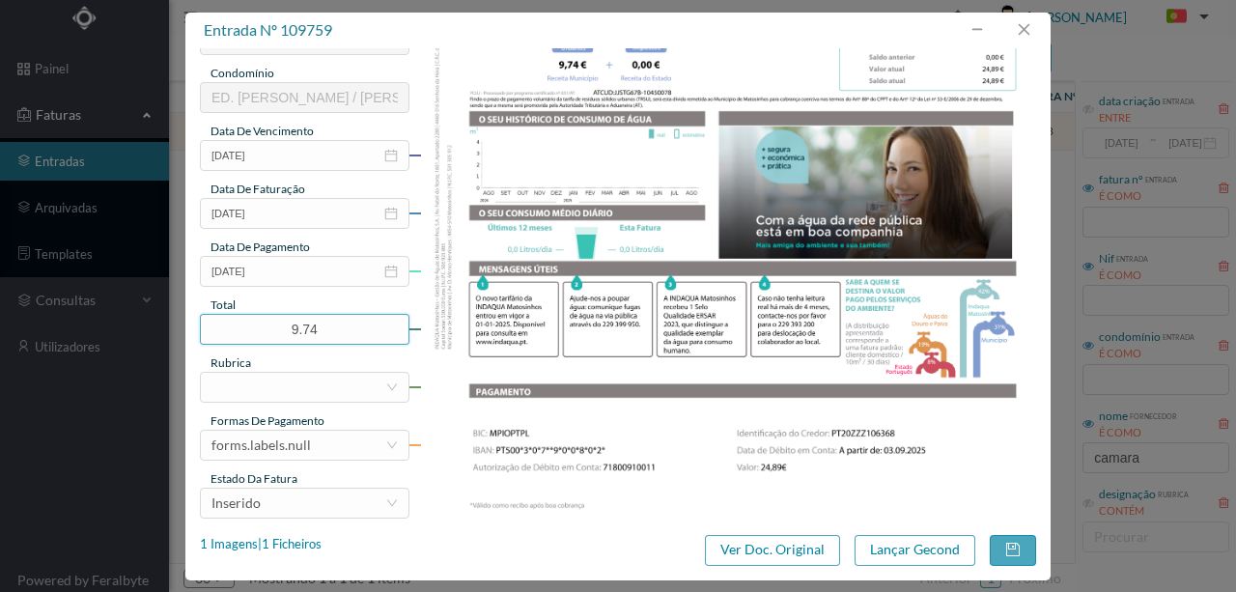
drag, startPoint x: 334, startPoint y: 327, endPoint x: 108, endPoint y: 319, distance: 226.1
click at [119, 321] on div "entrada nº 109759 gestor condomínio Hugo Conceição aprovado por gestor forneced…" at bounding box center [618, 296] width 1236 height 592
type input "24.89"
click at [249, 383] on div at bounding box center [298, 387] width 174 height 29
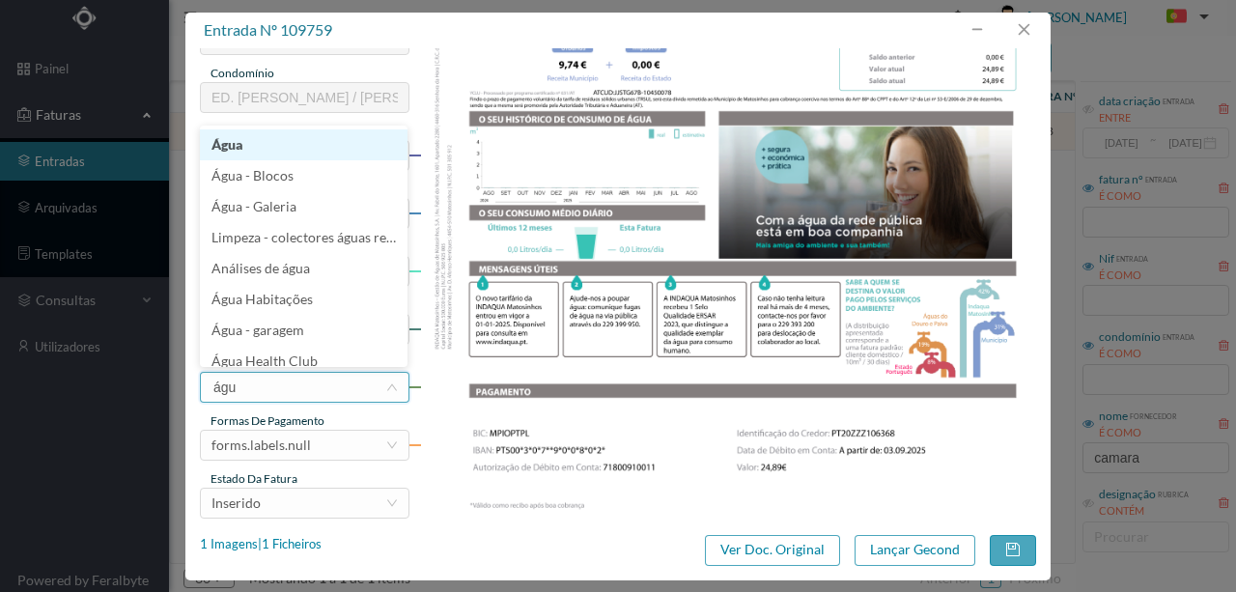
type input "água"
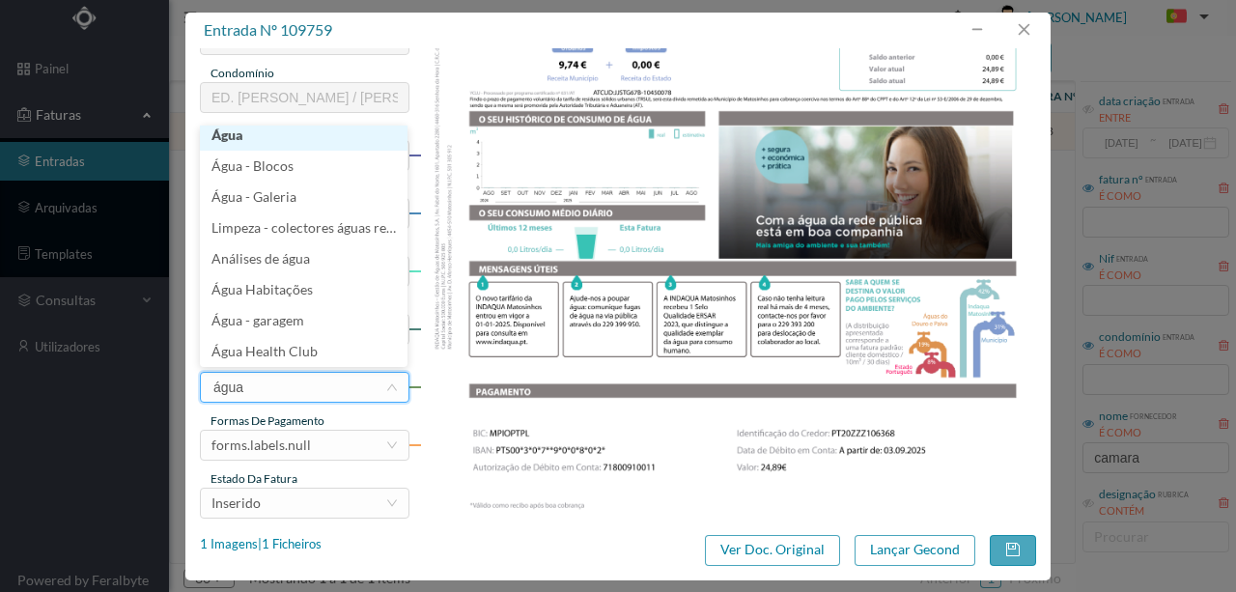
scroll to position [4, 0]
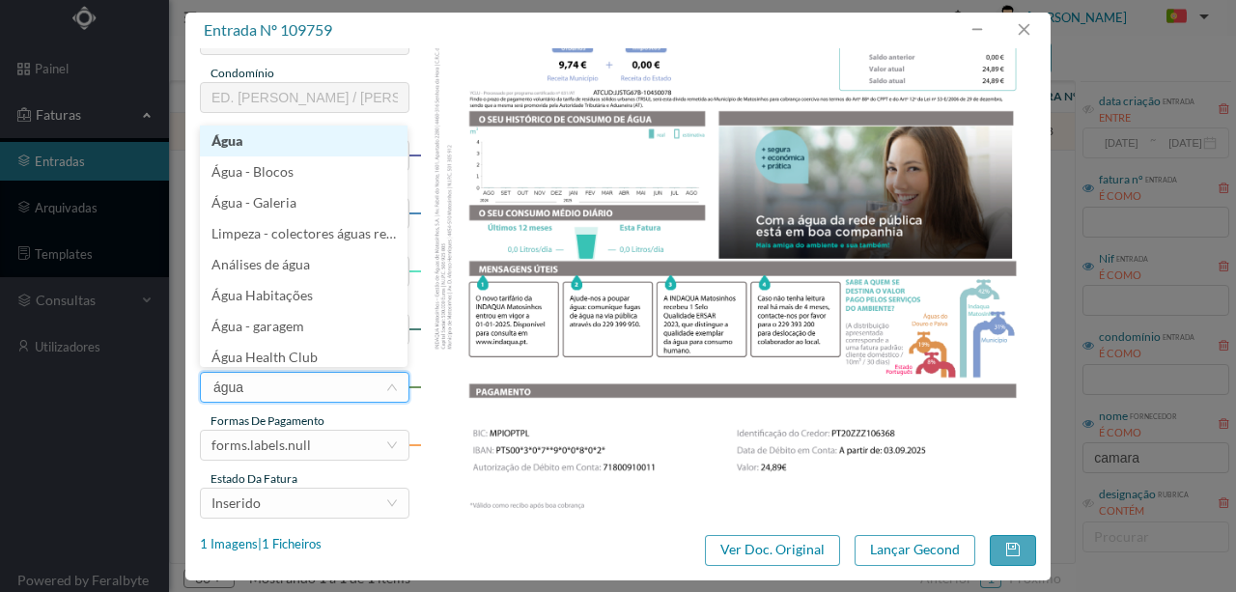
click at [237, 139] on li "Água" at bounding box center [304, 141] width 208 height 31
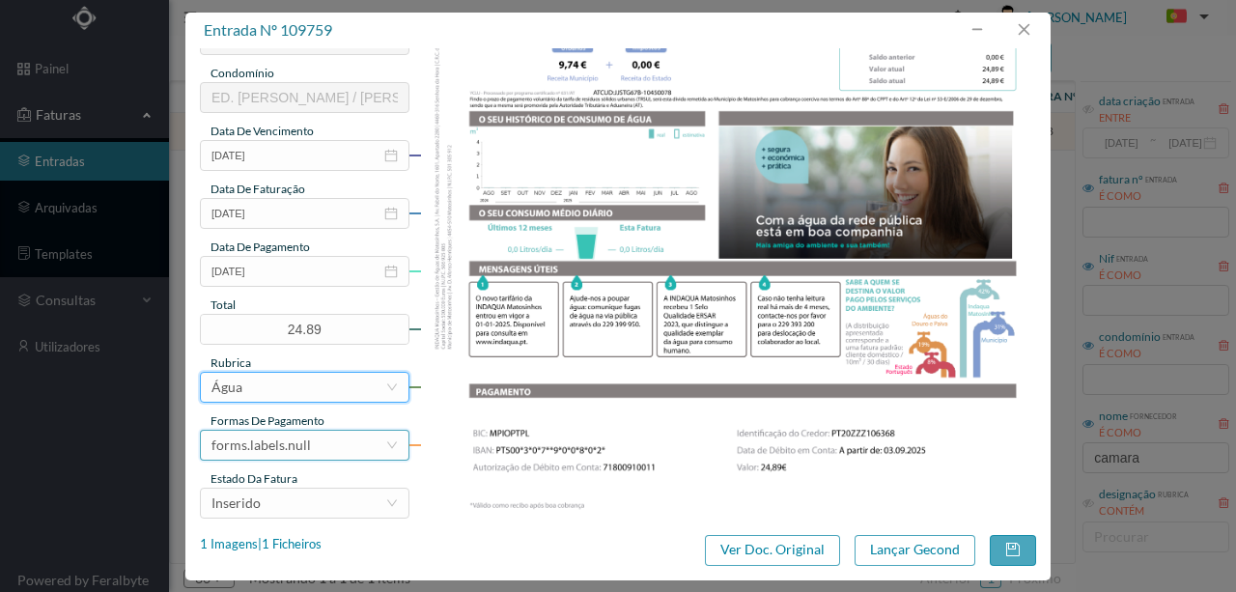
click at [326, 432] on div "forms.labels.null" at bounding box center [298, 445] width 174 height 29
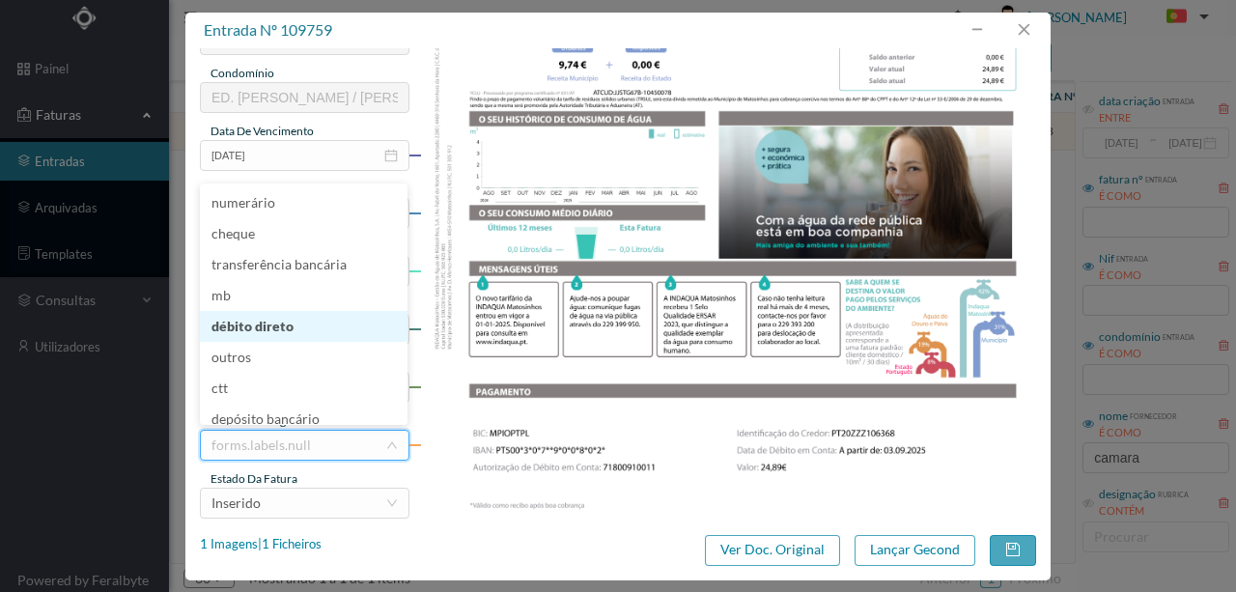
click at [252, 330] on li "débito direto" at bounding box center [304, 326] width 208 height 31
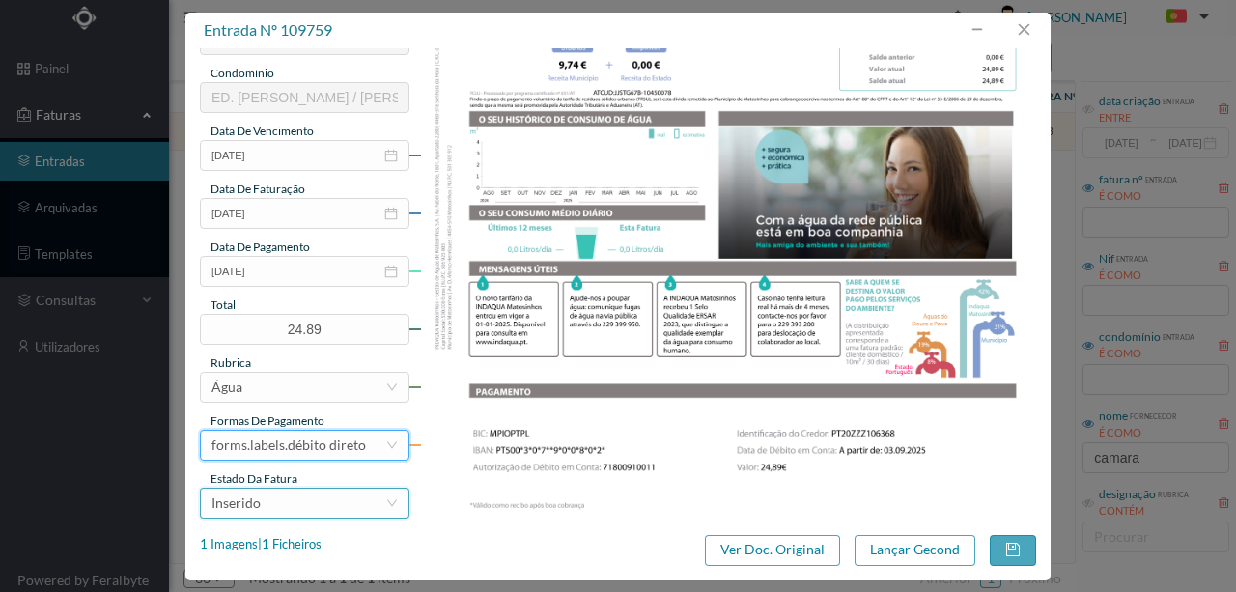
click at [265, 512] on div "Inserido" at bounding box center [298, 502] width 174 height 29
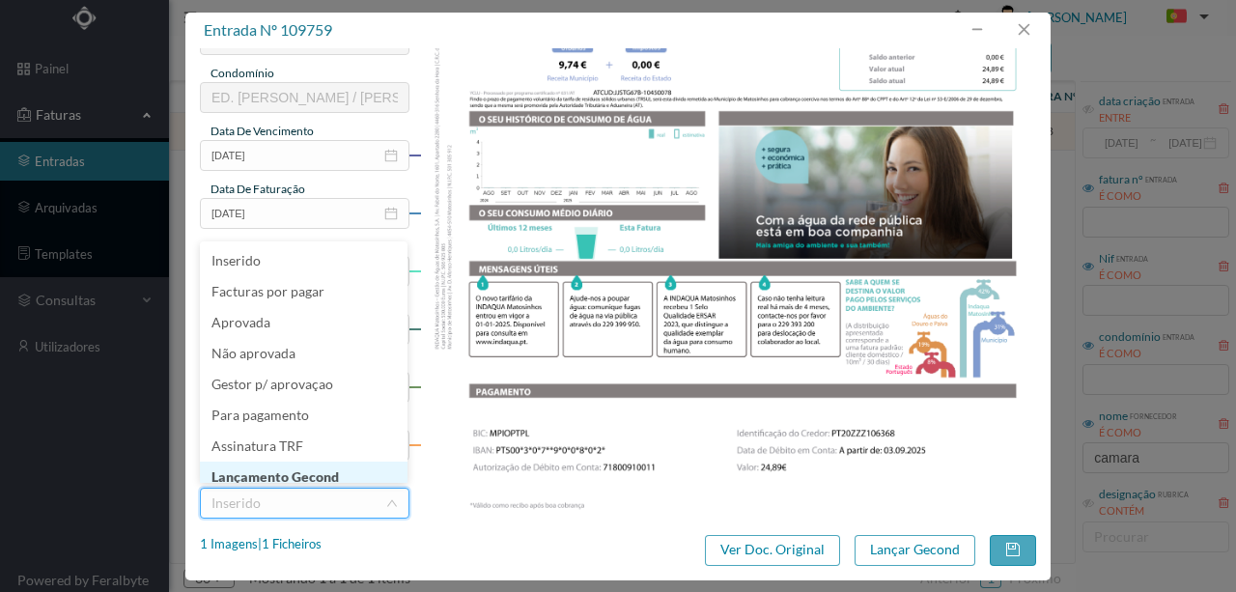
scroll to position [10, 0]
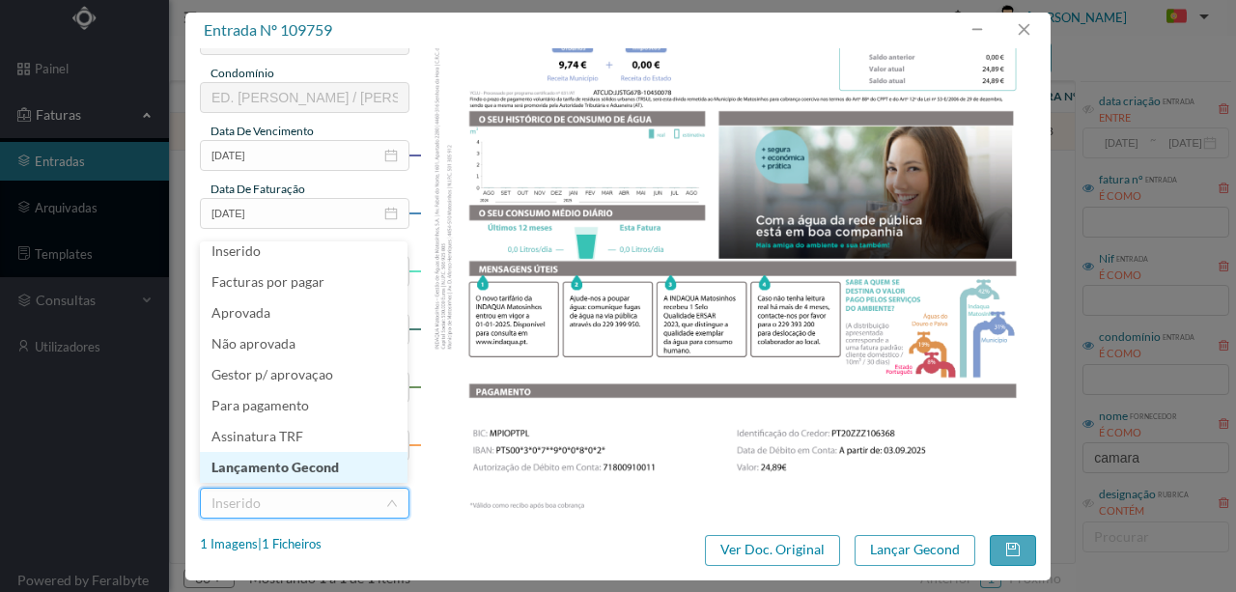
click at [301, 469] on li "Lançamento Gecond" at bounding box center [304, 467] width 208 height 31
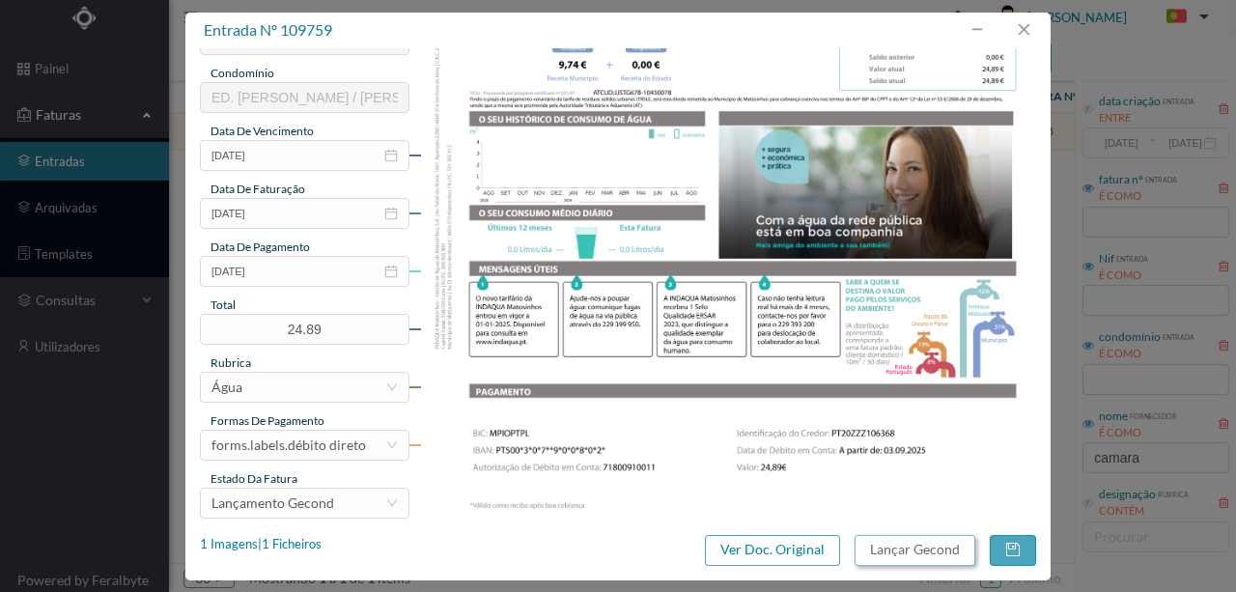
click at [948, 554] on button "Lançar Gecond" at bounding box center [914, 550] width 121 height 31
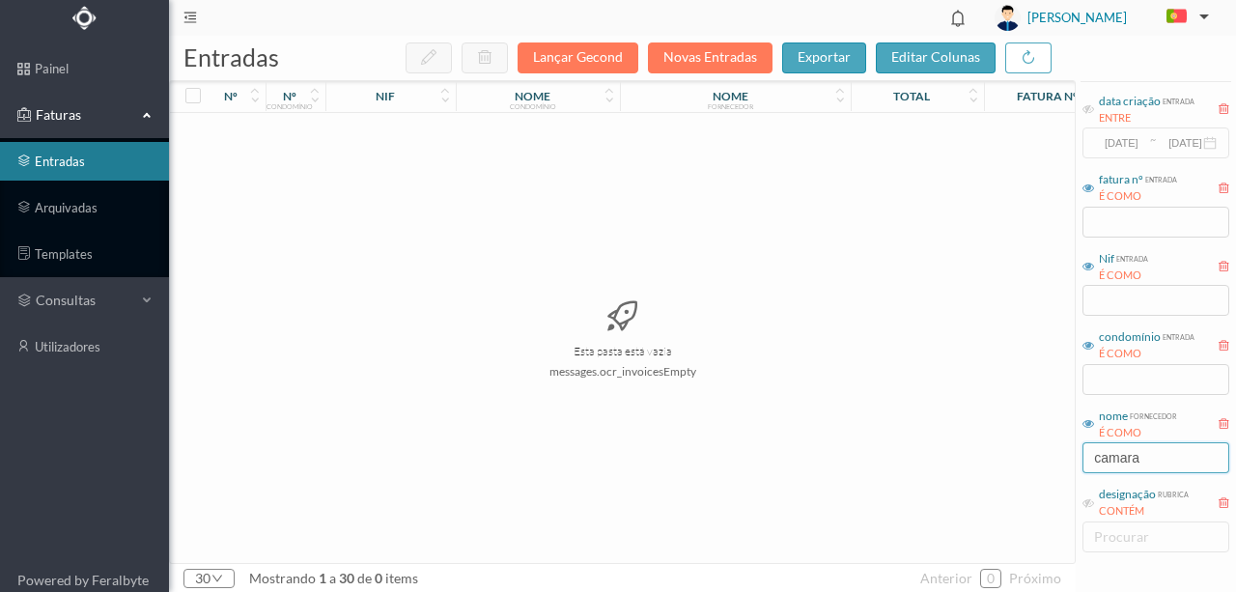
drag, startPoint x: 1151, startPoint y: 460, endPoint x: 923, endPoint y: 481, distance: 228.8
click at [923, 481] on div "entradas Lançar Gecond Novas Entradas exportar editar colunas nº nº condomínio …" at bounding box center [702, 314] width 1067 height 556
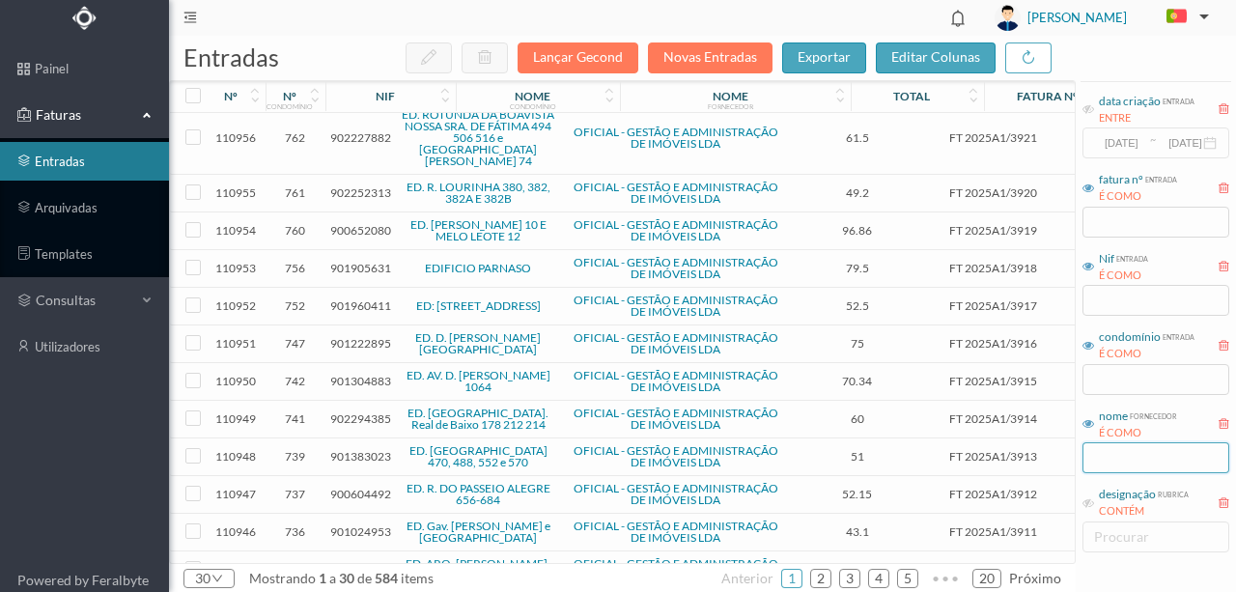
scroll to position [733, 0]
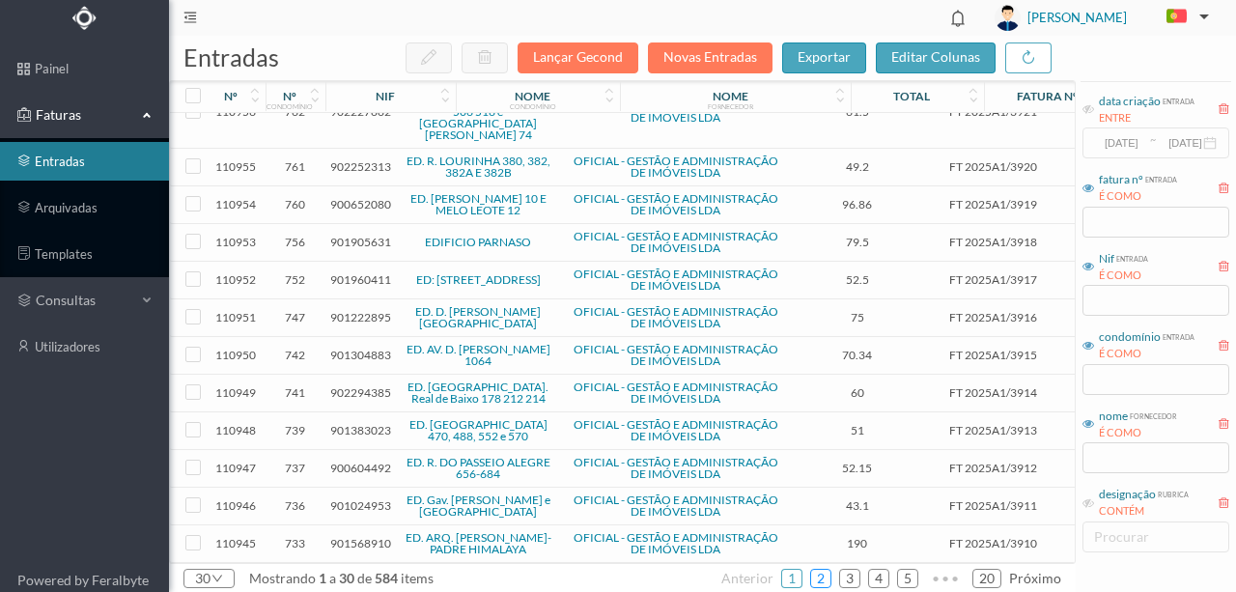
click at [823, 577] on link "2" at bounding box center [820, 578] width 19 height 29
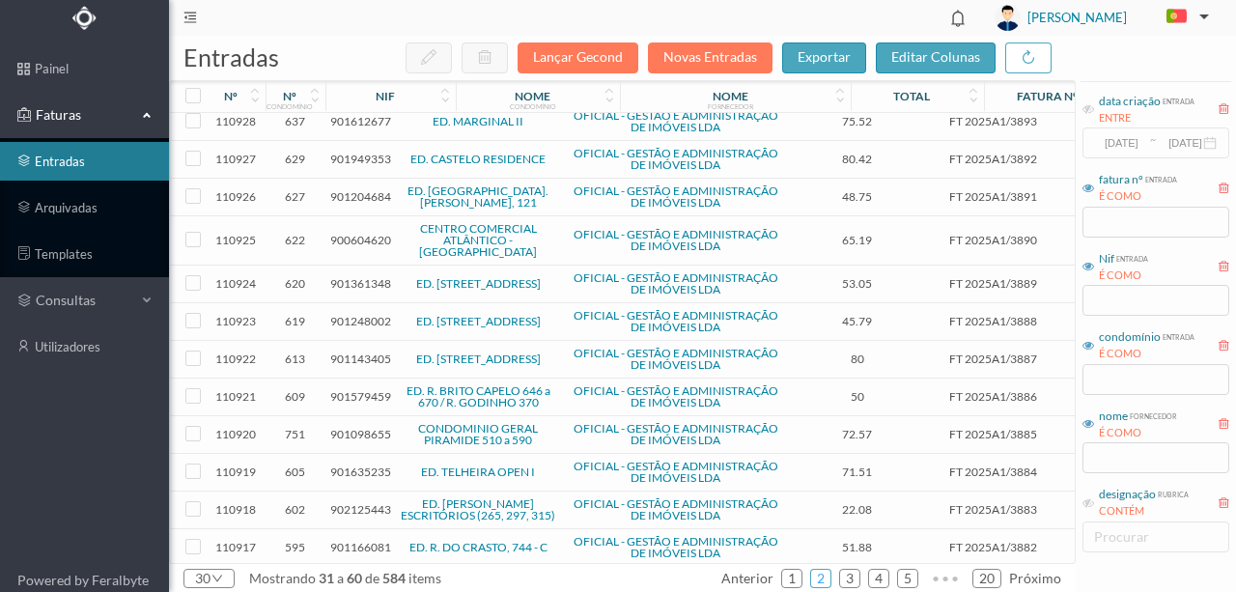
scroll to position [675, 0]
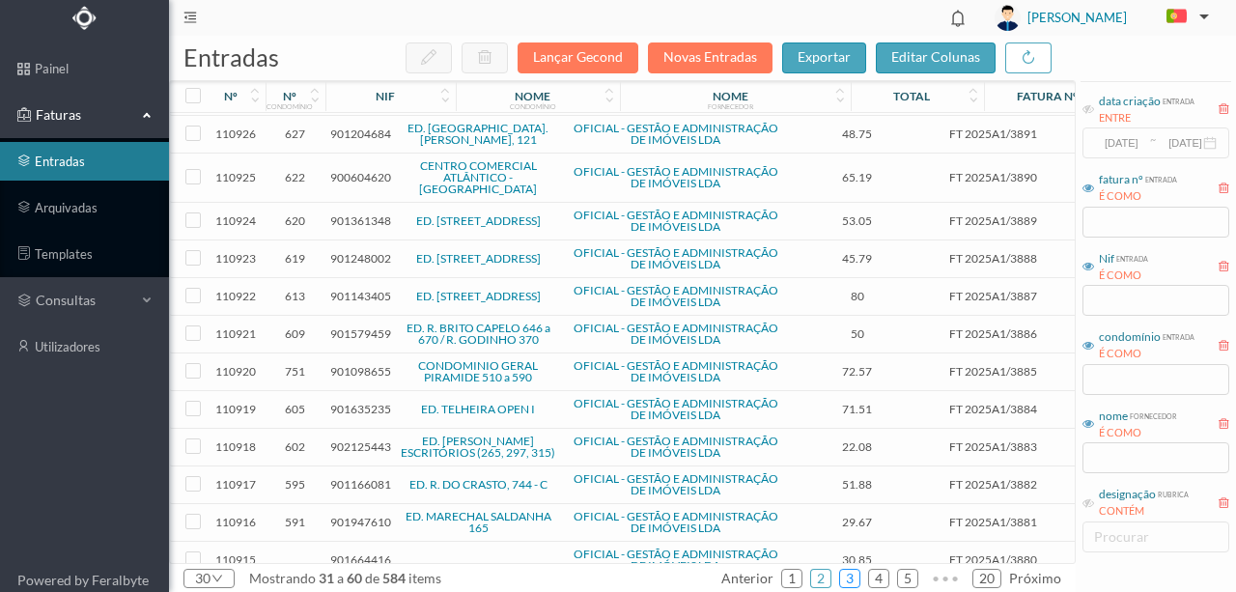
click at [859, 575] on link "3" at bounding box center [849, 578] width 19 height 29
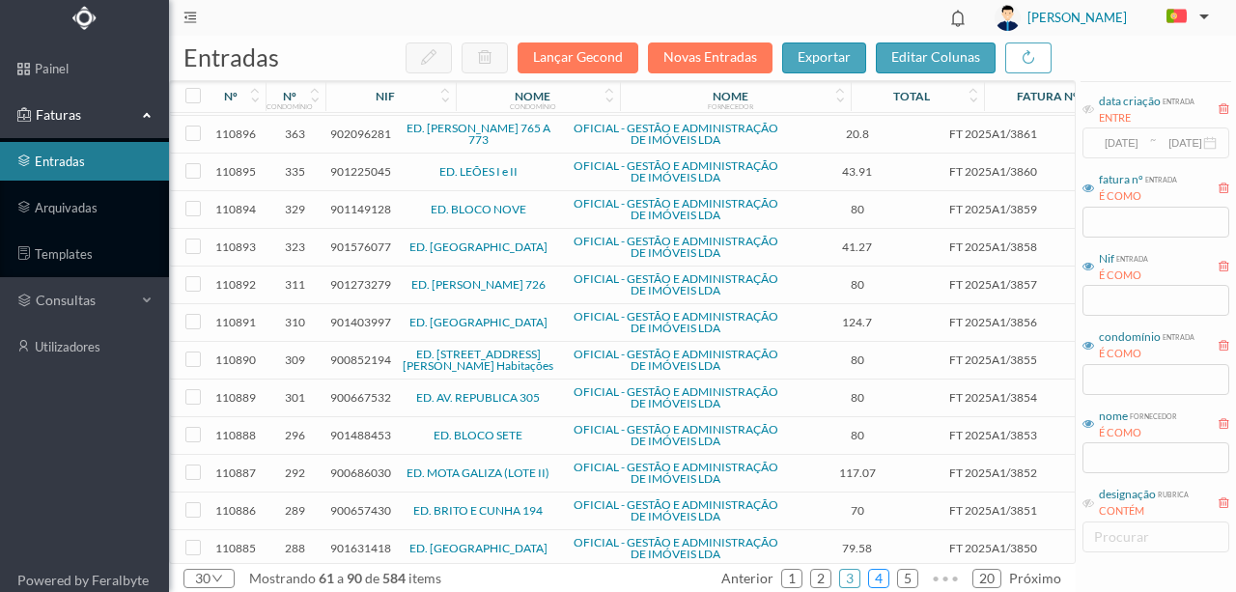
click at [881, 575] on link "4" at bounding box center [878, 578] width 19 height 29
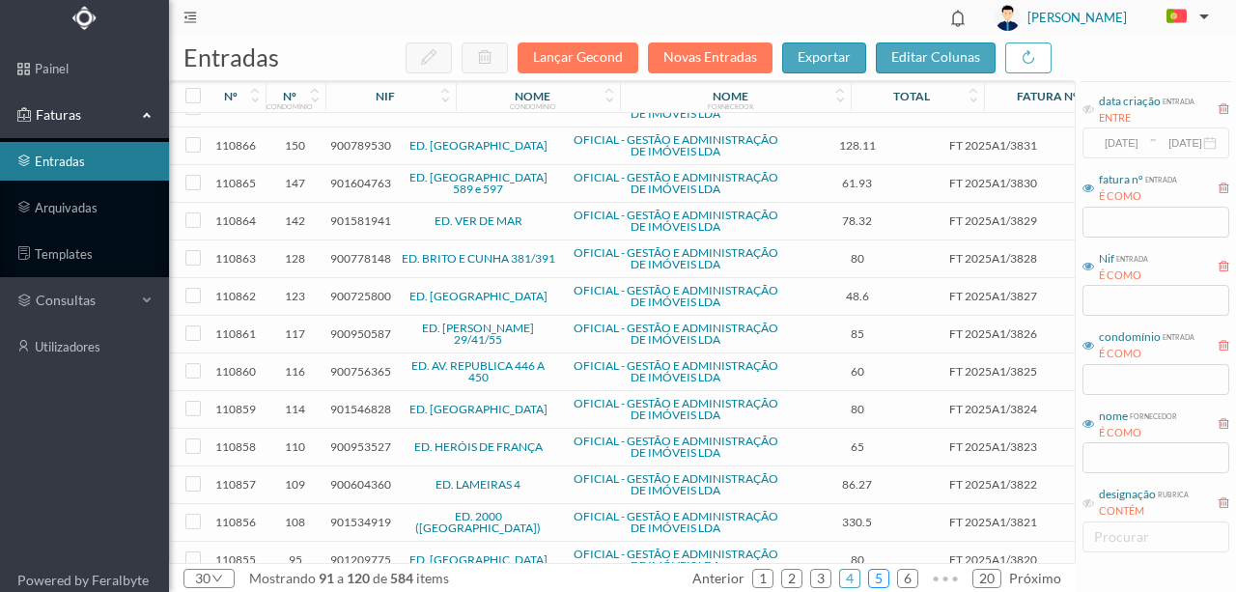
click at [880, 572] on link "5" at bounding box center [878, 578] width 19 height 29
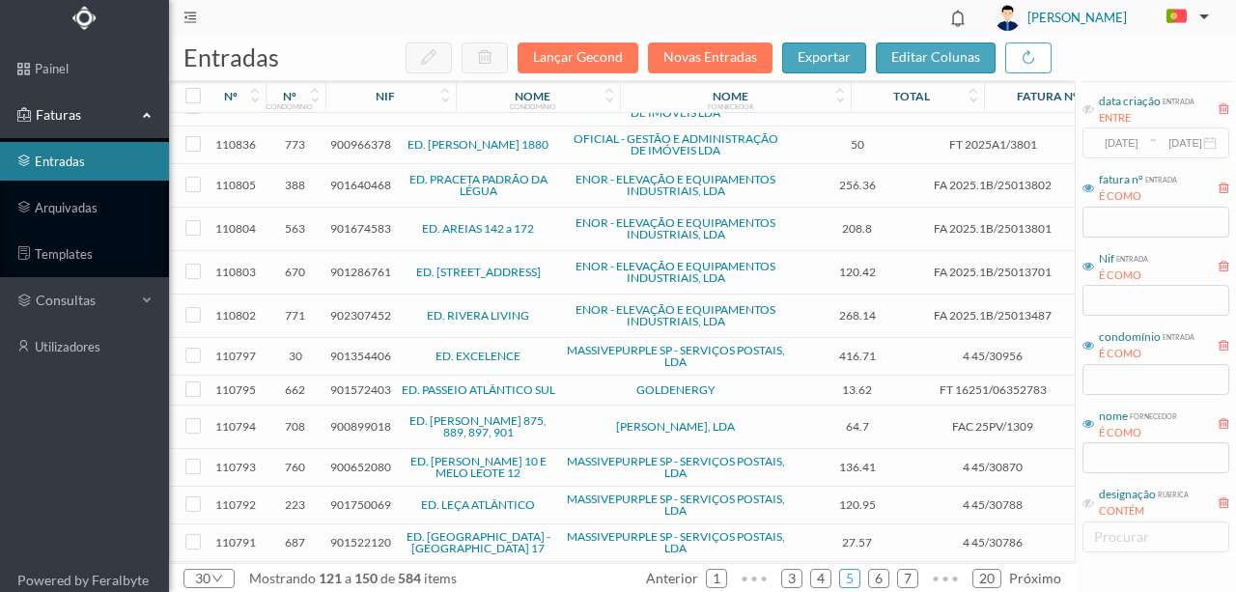
scroll to position [693, 0]
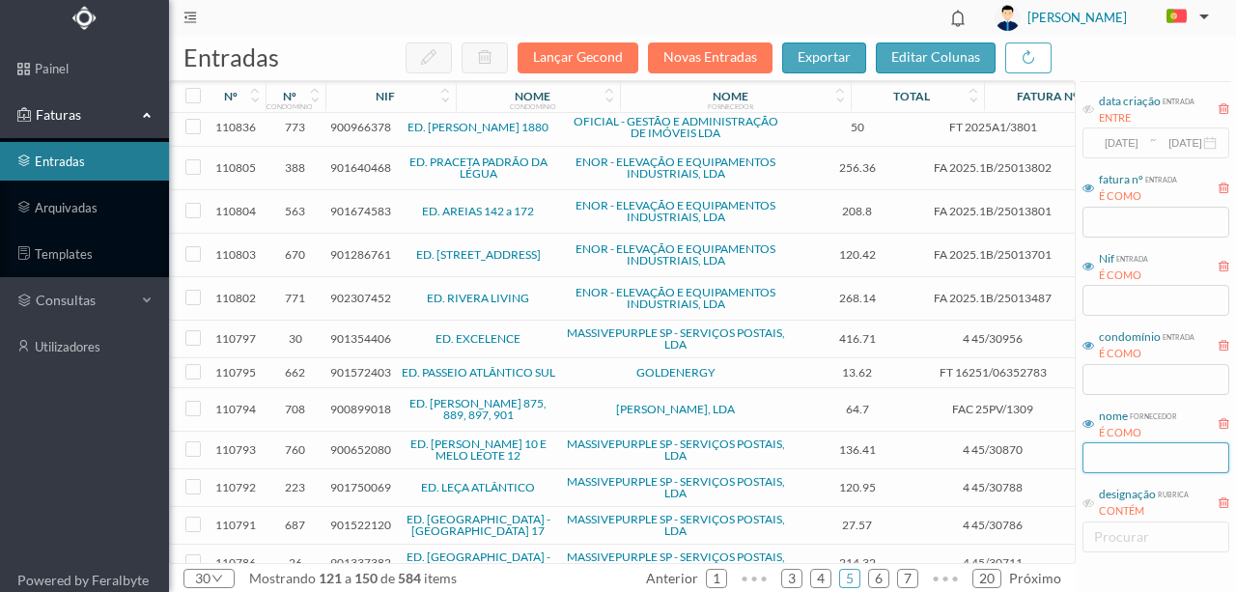
click at [1114, 451] on input "text" at bounding box center [1155, 457] width 147 height 31
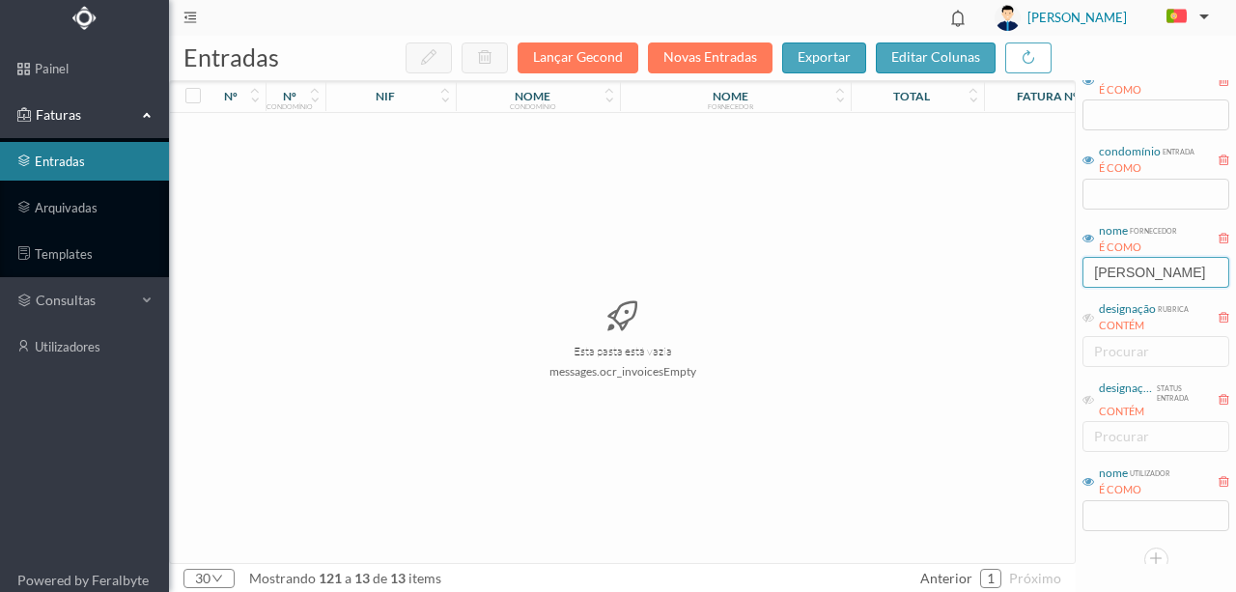
scroll to position [222, 0]
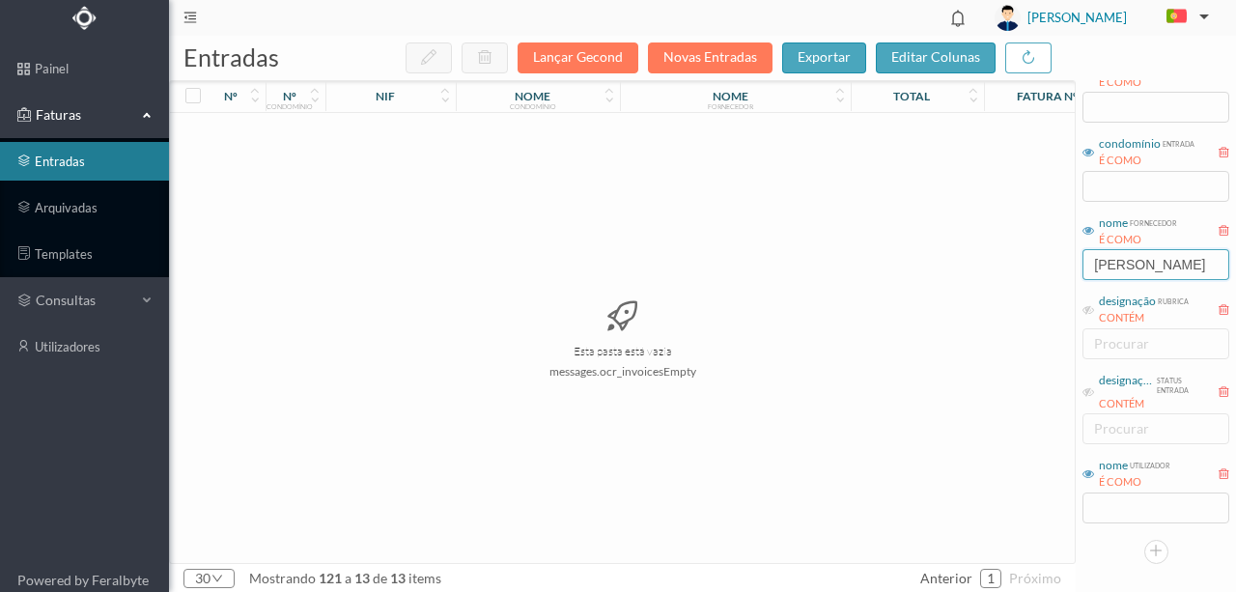
drag, startPoint x: 1185, startPoint y: 263, endPoint x: 1045, endPoint y: 276, distance: 141.6
click at [1046, 275] on div "entradas Lançar Gecond Novas Entradas exportar editar colunas nº nº condomínio …" at bounding box center [702, 314] width 1067 height 556
type input "ana"
click at [861, 402] on div "Esta pasta está vazia messages.ocr_invoicesEmpty" at bounding box center [622, 338] width 905 height 450
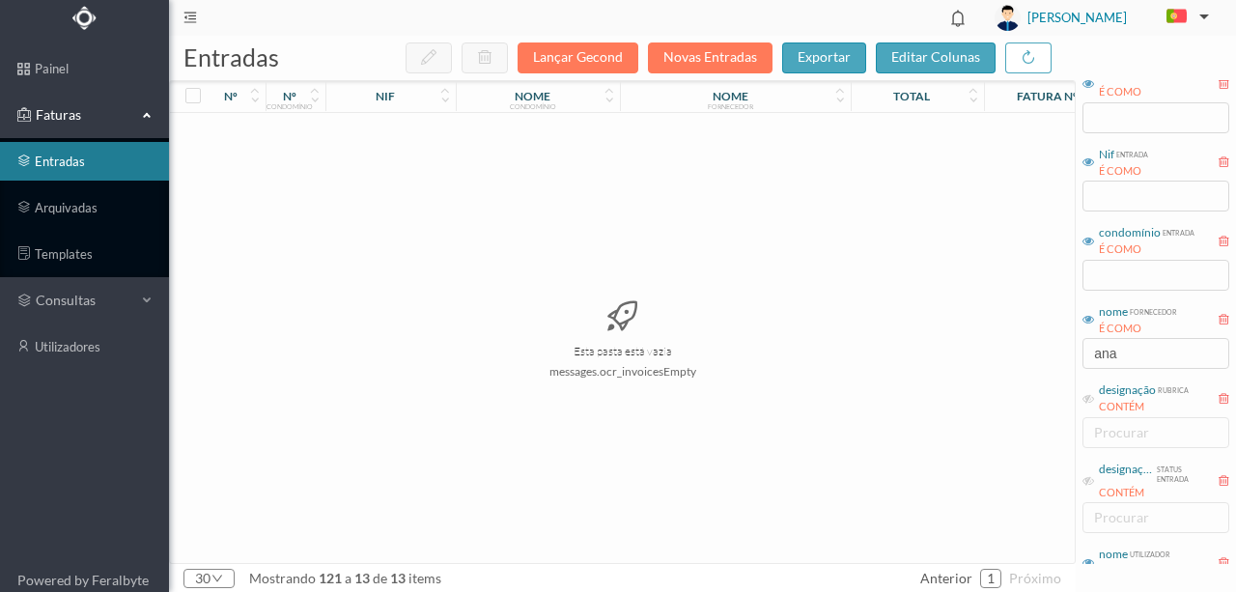
scroll to position [0, 0]
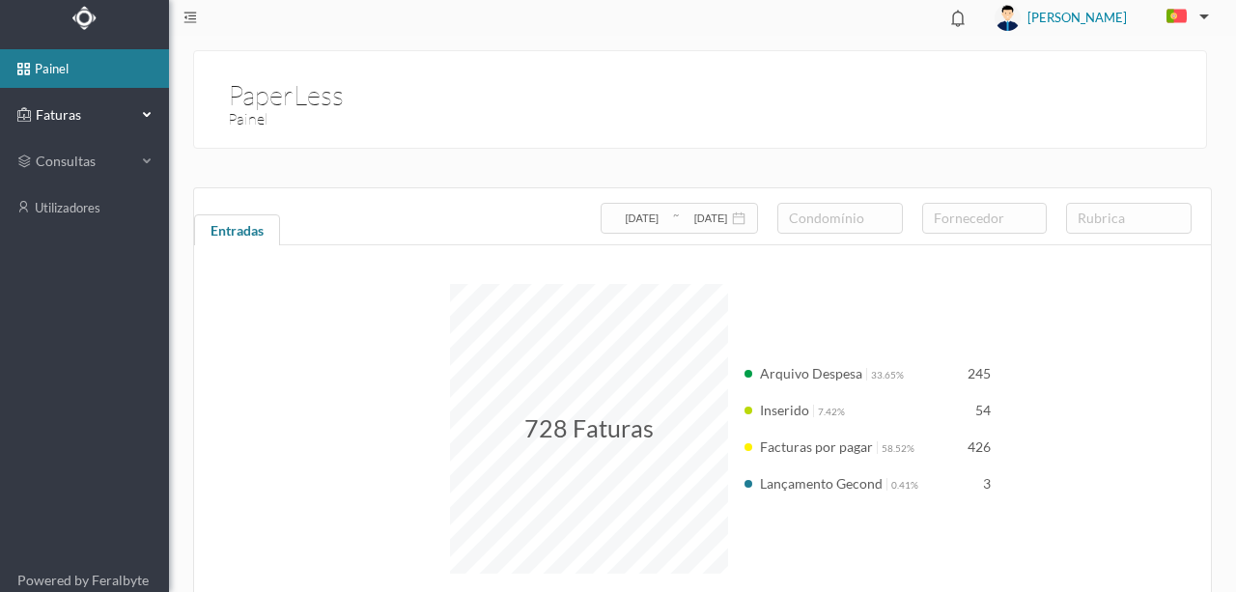
drag, startPoint x: 73, startPoint y: 112, endPoint x: 57, endPoint y: 116, distance: 16.9
click at [72, 112] on span "Faturas" at bounding box center [84, 114] width 106 height 19
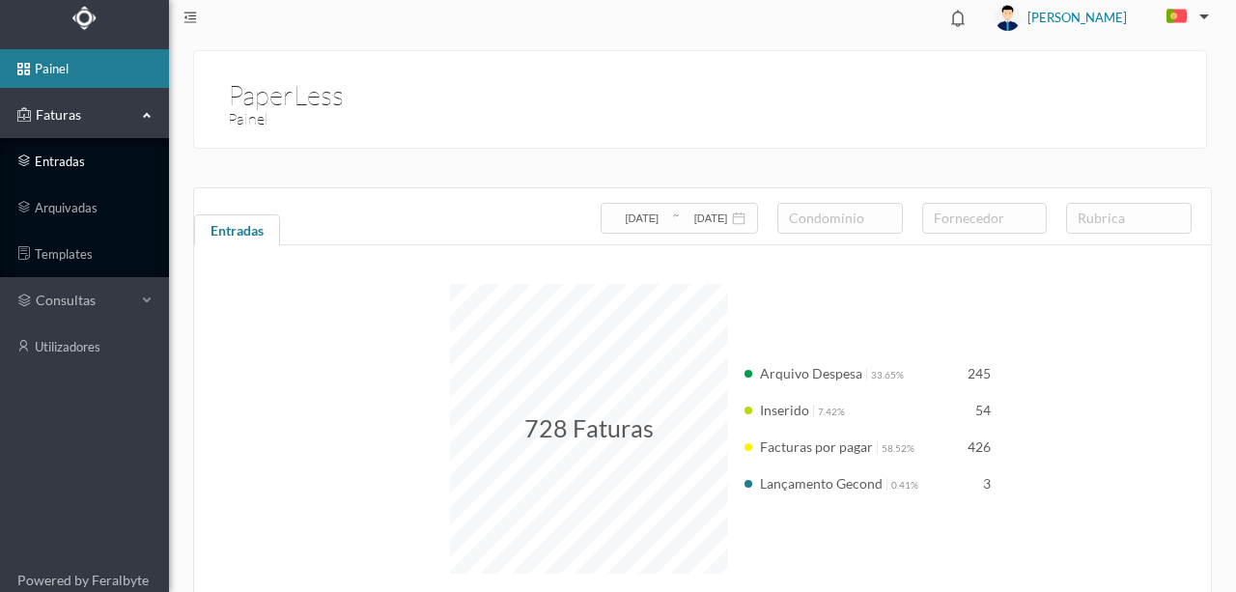
click at [58, 161] on link "entradas" at bounding box center [84, 161] width 169 height 39
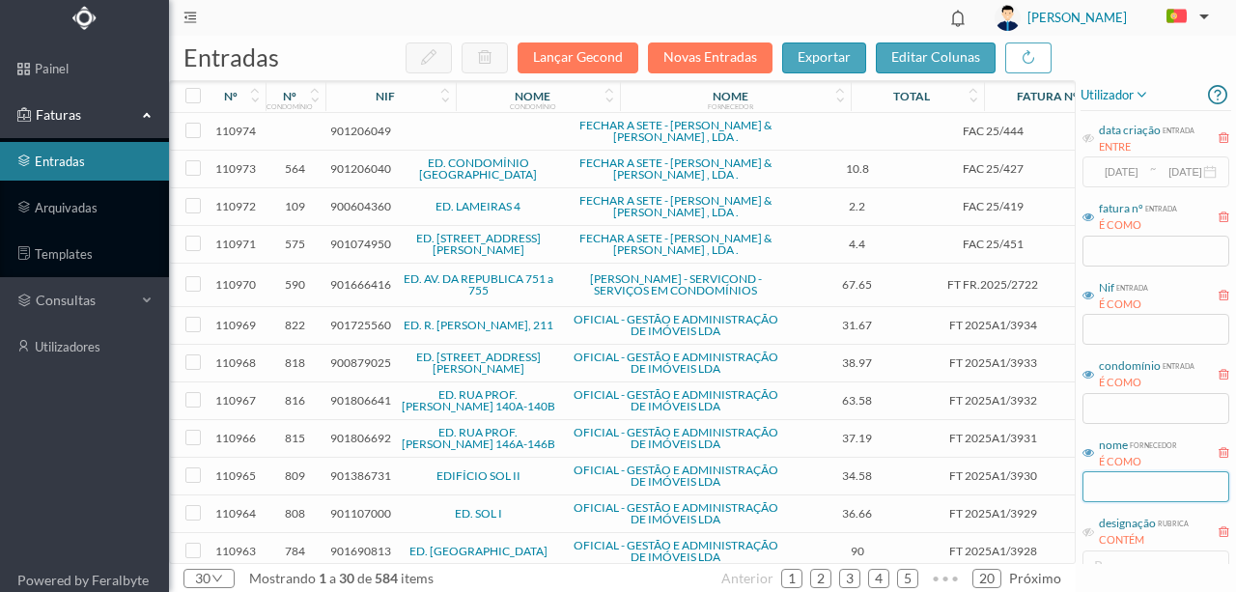
click at [1114, 479] on input "text" at bounding box center [1155, 486] width 147 height 31
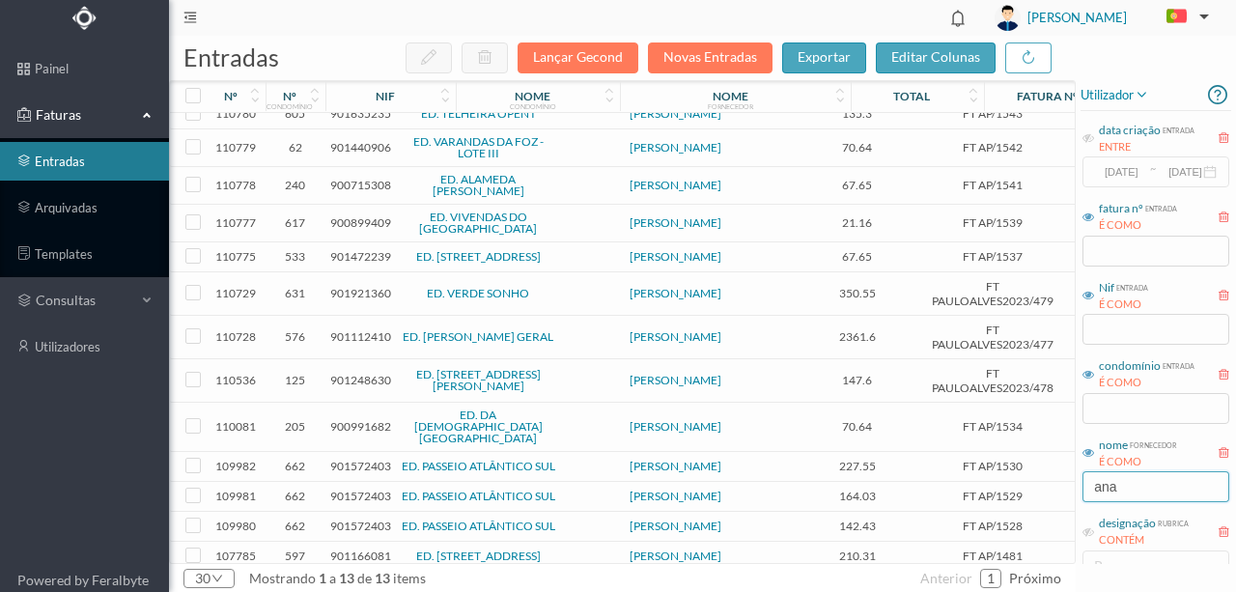
scroll to position [17, 0]
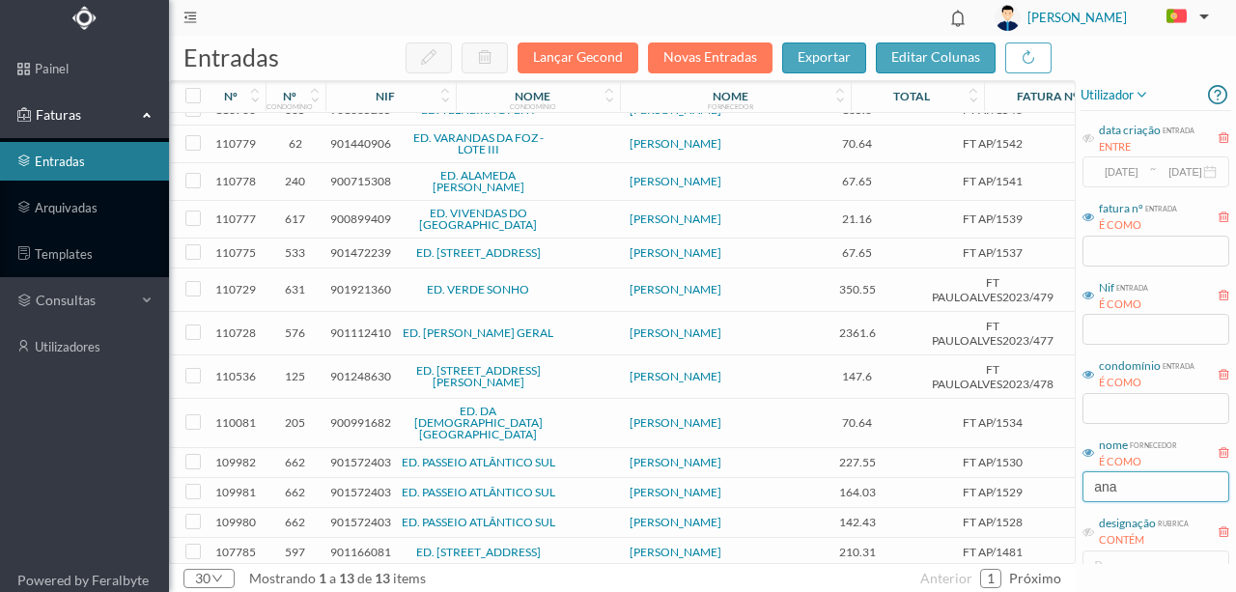
type input "ana"
click at [363, 544] on span "901166081" at bounding box center [360, 551] width 61 height 14
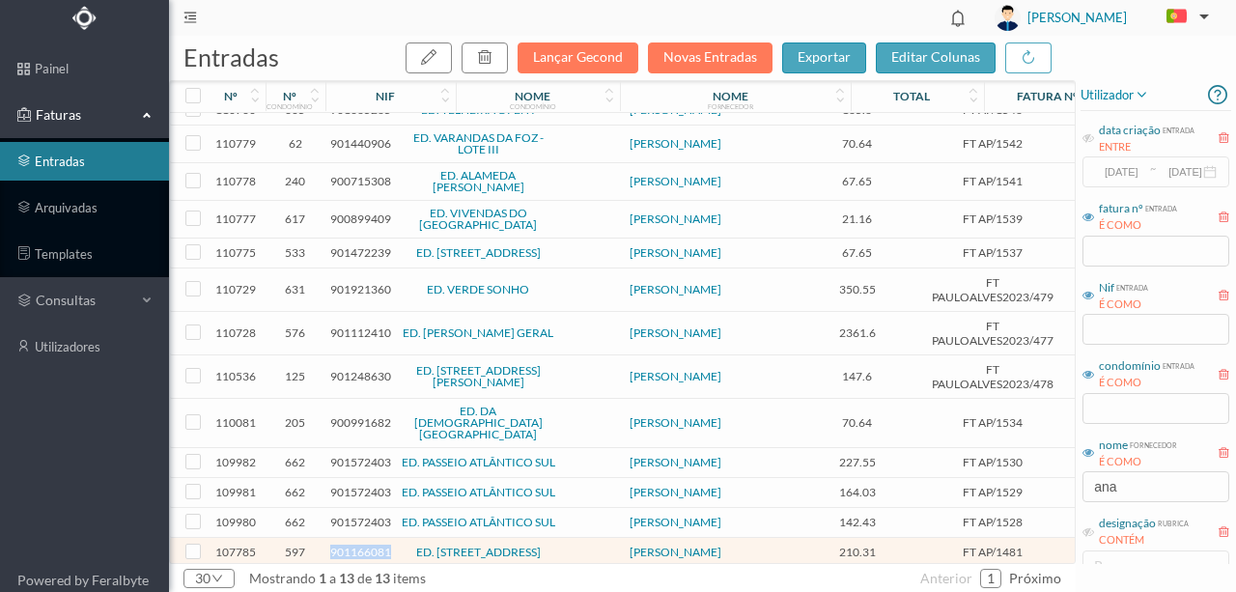
click at [363, 544] on span "901166081" at bounding box center [360, 551] width 61 height 14
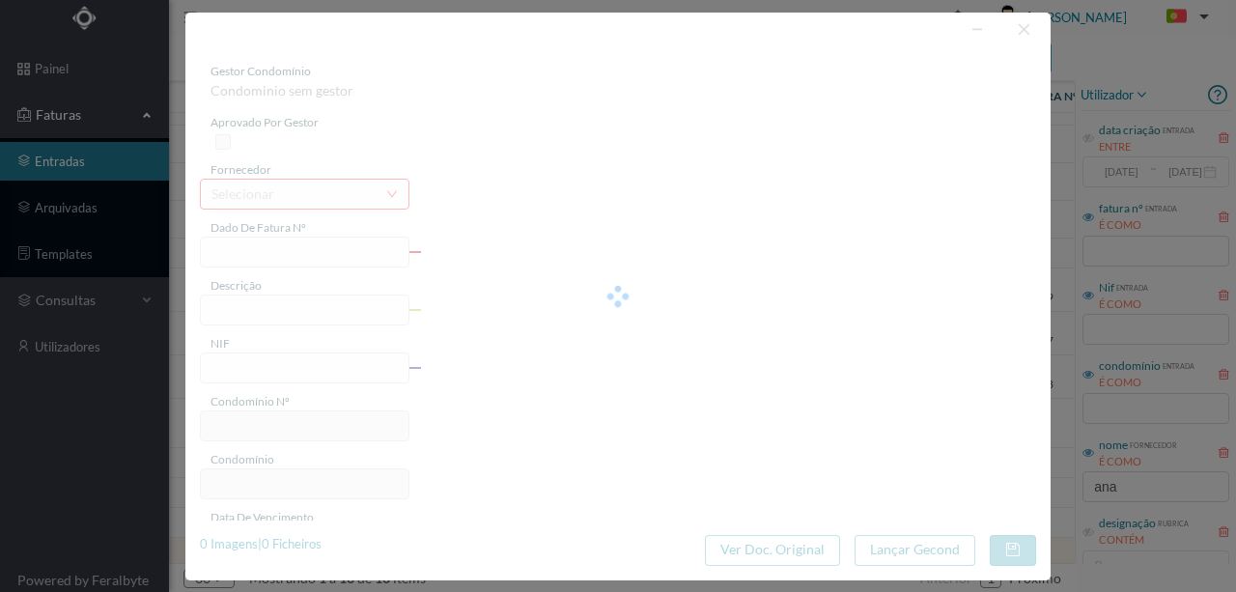
type input "FT AP/1481"
type input "Honorarios Processo Reclamação obras/garantia RecuperNorte"
type input "901166081"
type input "[DATE]"
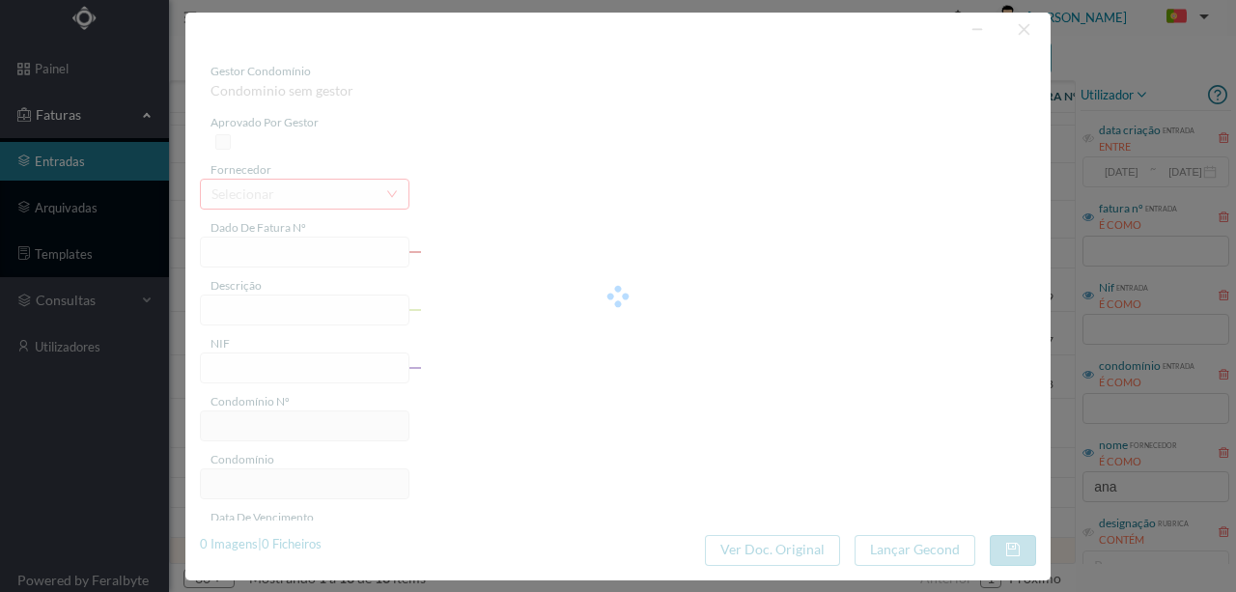
type input "[DATE]"
type input "210.31"
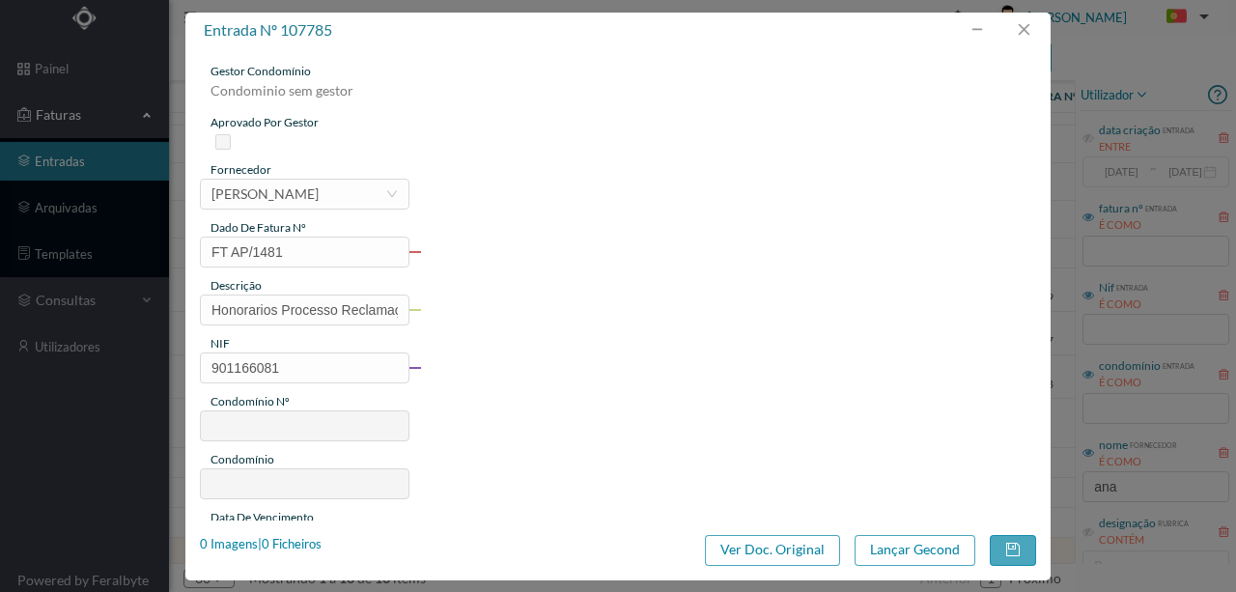
type input "597"
type input "ED. [STREET_ADDRESS]"
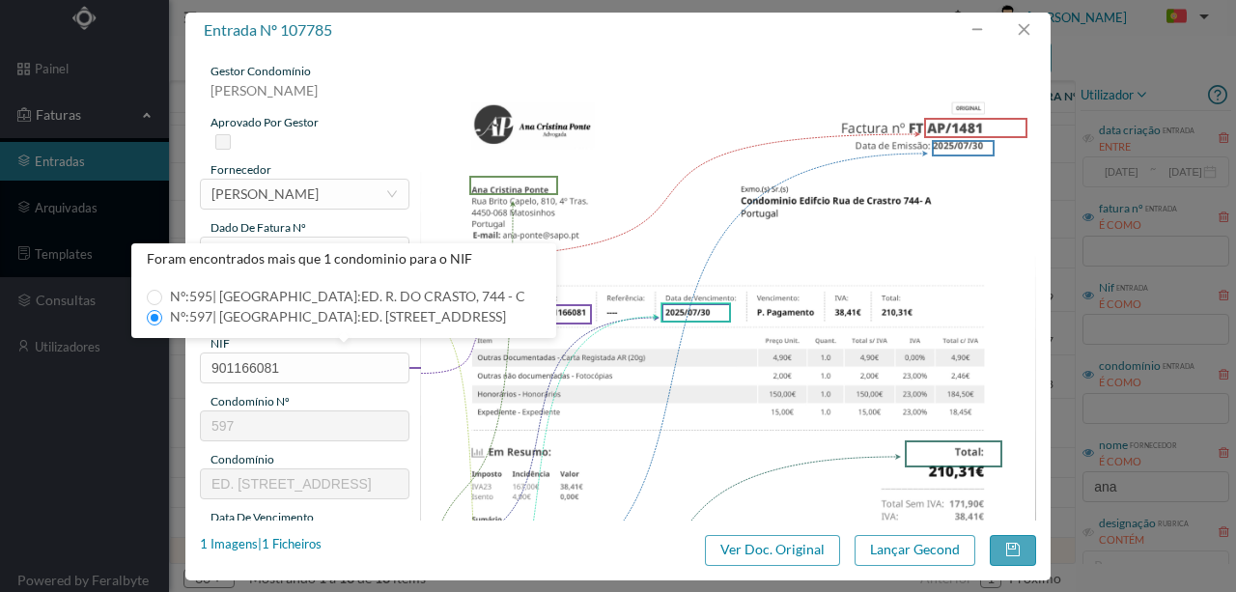
click at [610, 403] on img at bounding box center [728, 499] width 617 height 872
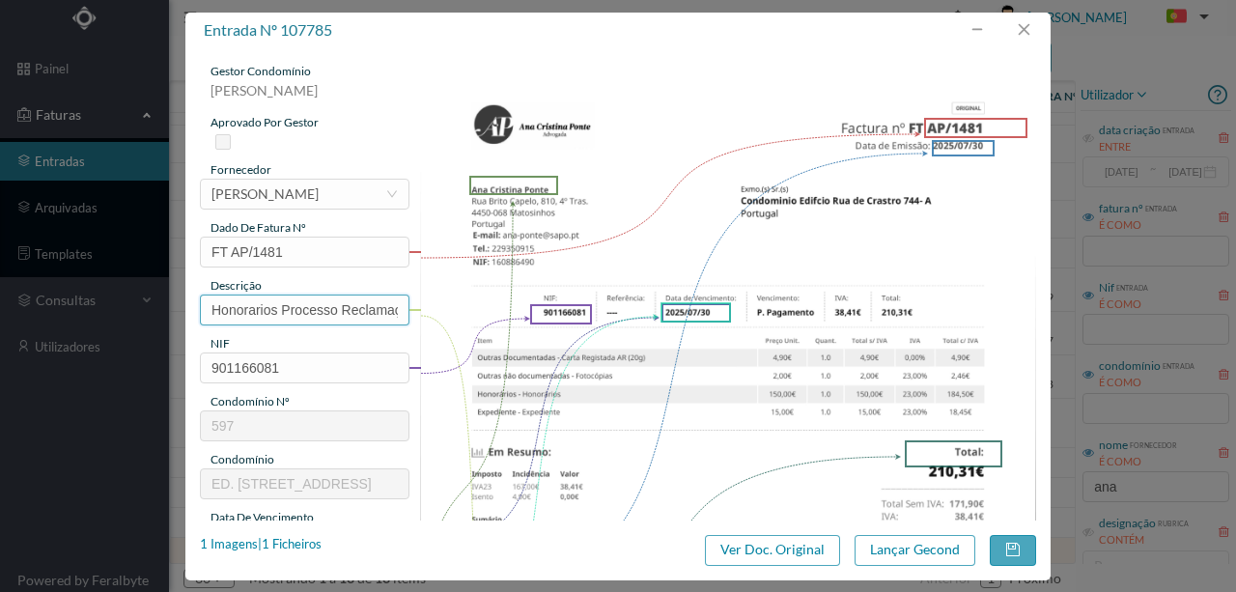
click at [375, 309] on input "Honorarios Processo Reclamação obras/garantia RecuperNorte" at bounding box center [304, 309] width 209 height 31
click at [402, 355] on input "901166081" at bounding box center [304, 367] width 209 height 31
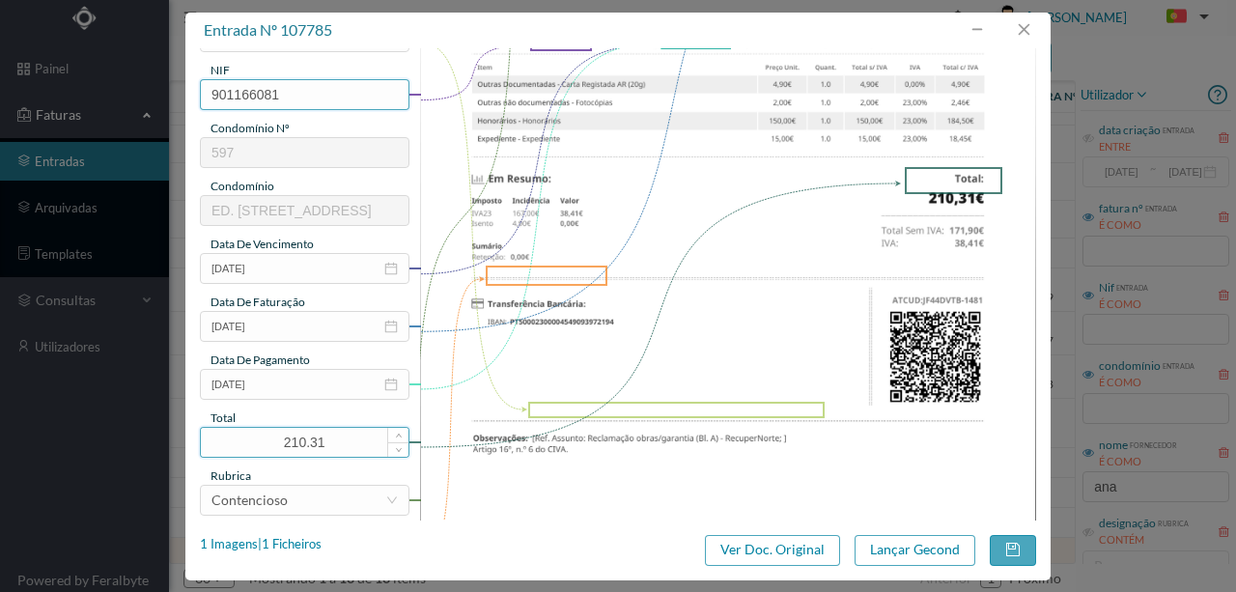
scroll to position [321, 0]
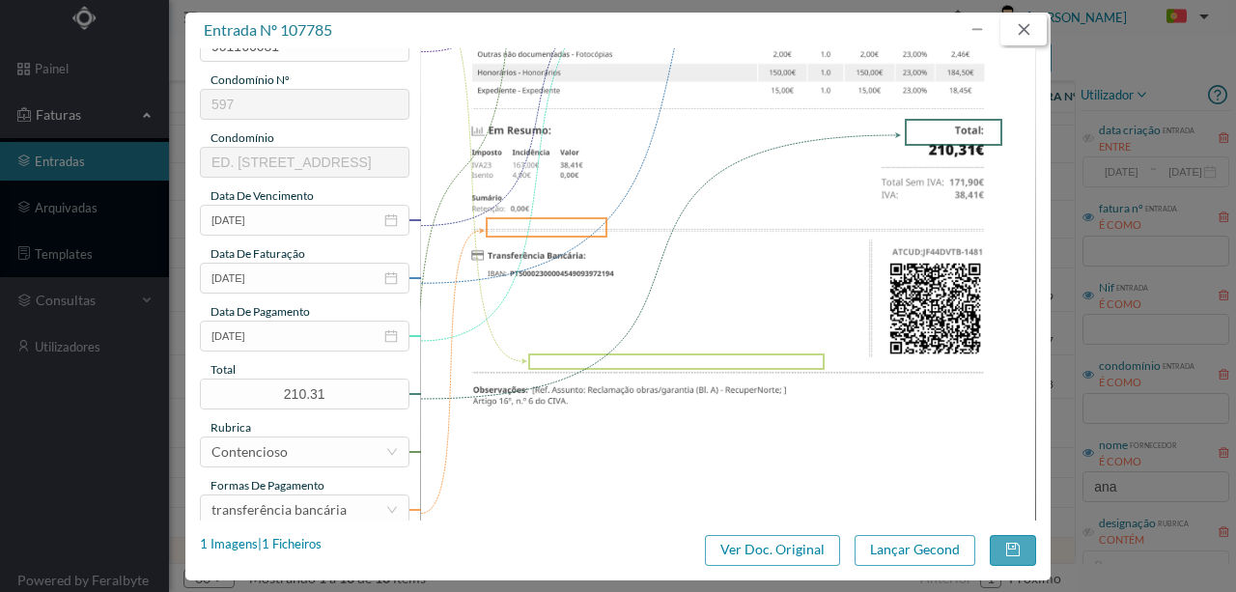
click at [1033, 31] on button "button" at bounding box center [1023, 29] width 46 height 31
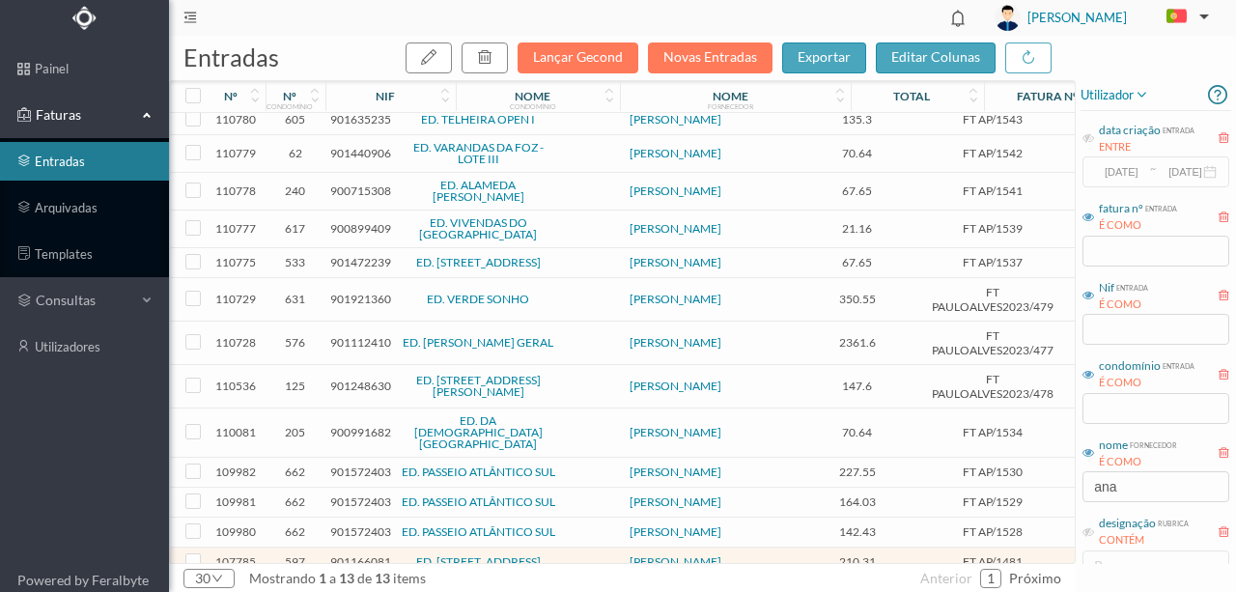
scroll to position [0, 0]
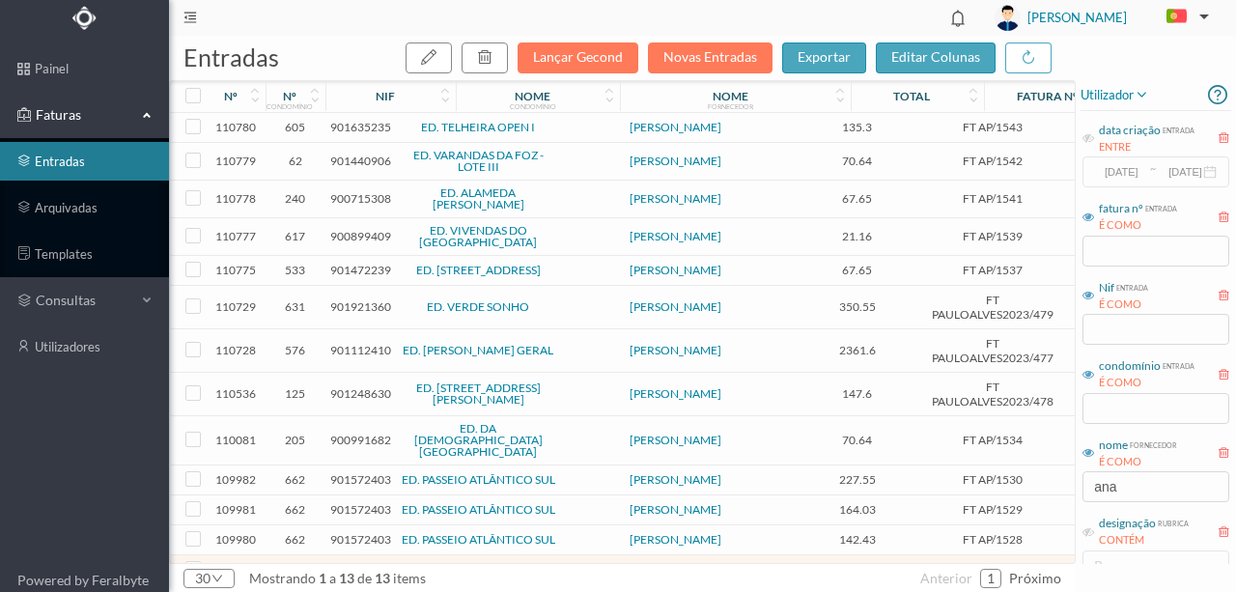
click at [351, 125] on span "901635235" at bounding box center [360, 127] width 61 height 14
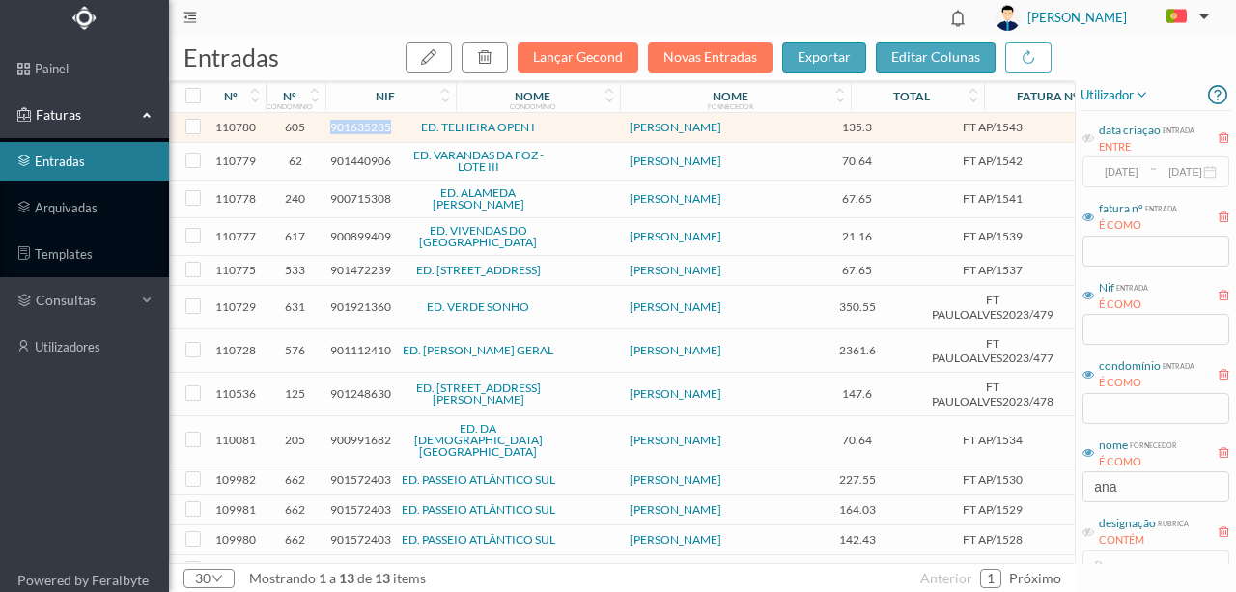
click at [351, 125] on span "901635235" at bounding box center [360, 127] width 61 height 14
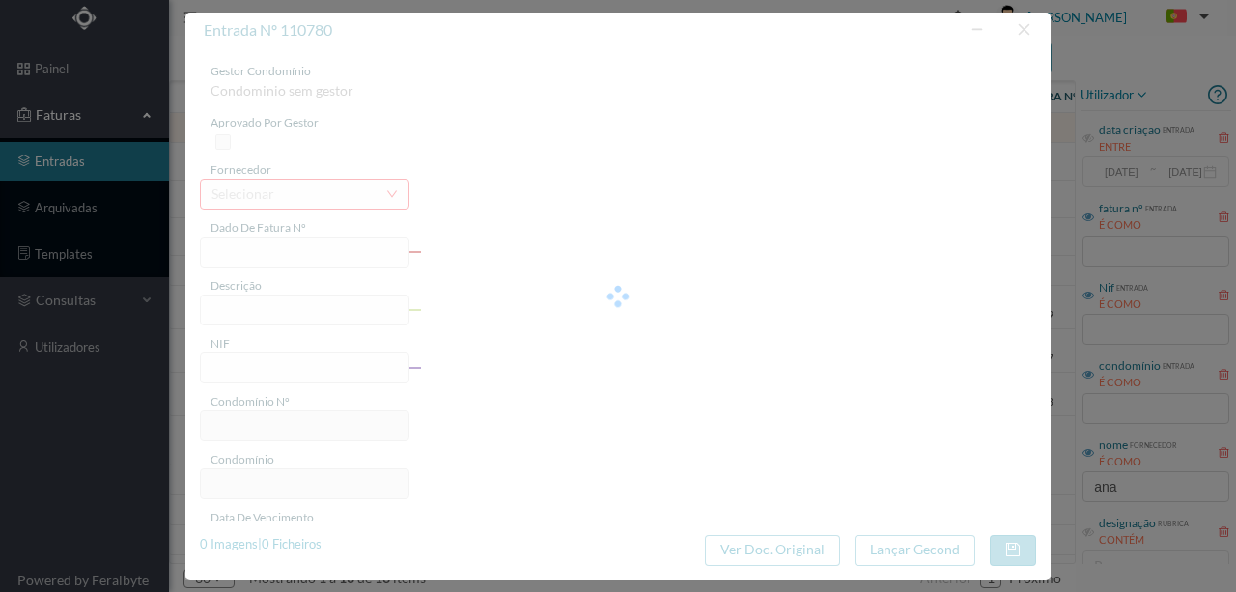
type input "FT AP/1543"
type input "FPIdHLISTU Lilidtd SEtid DUICU E ioauel IVidiiad (UsSta DUICU -iidtdUuU vv, 1"
type input "901635235"
type input "[DATE]"
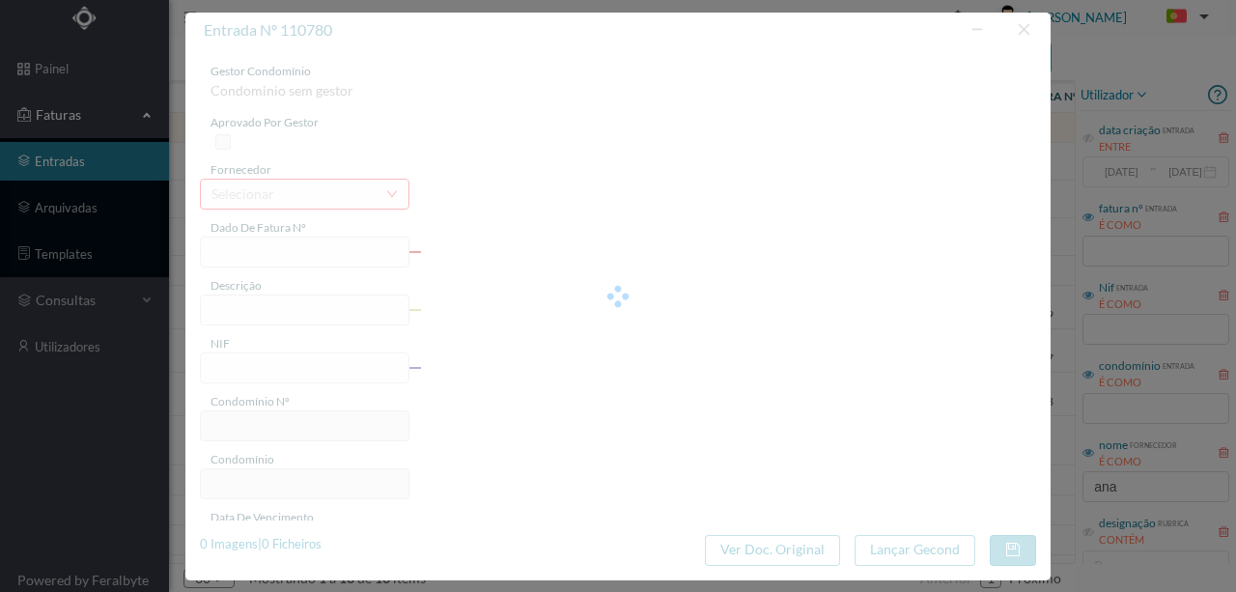
type input "[DATE]"
type input "135.30"
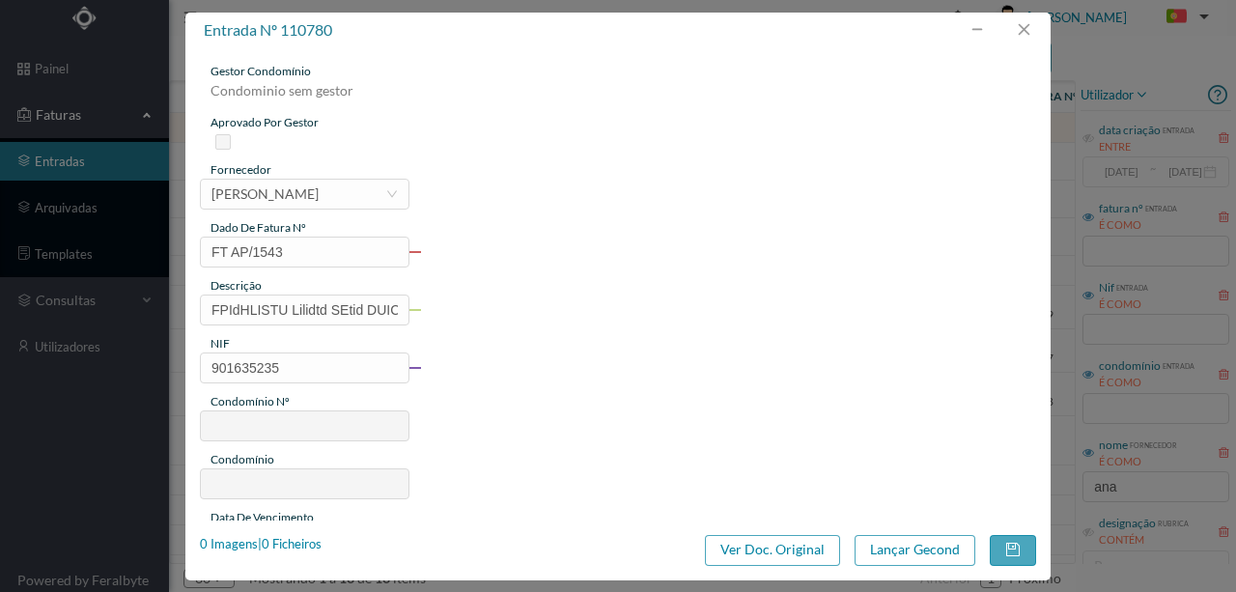
type input "605"
type input "ED. TELHEIRA OPEN I"
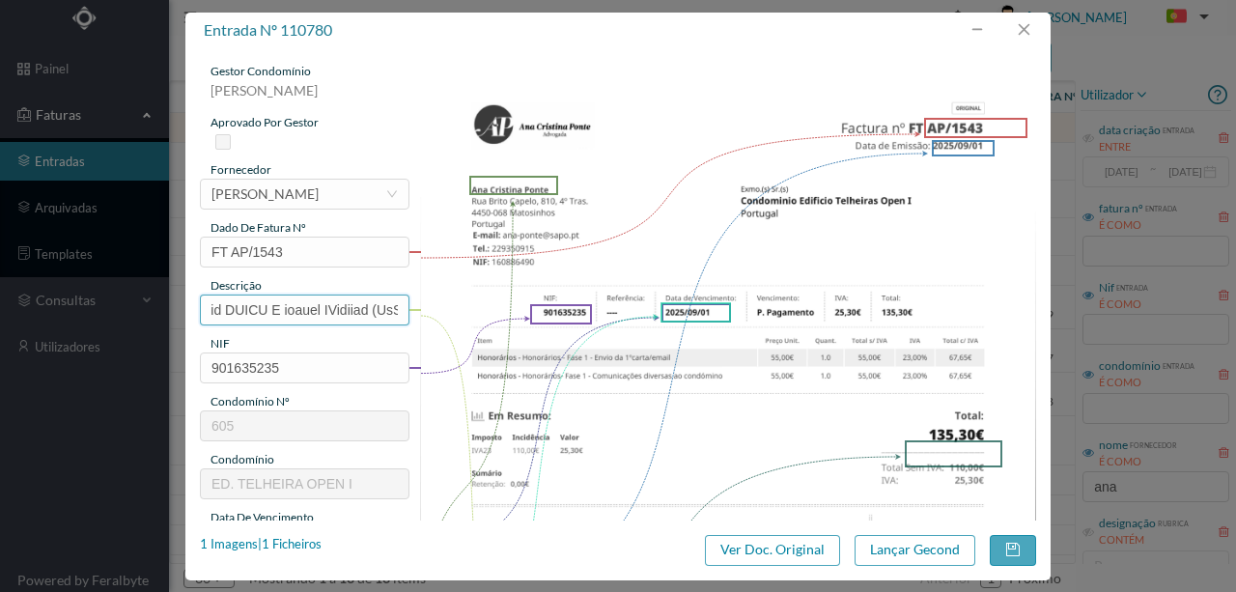
scroll to position [0, 295]
drag, startPoint x: 206, startPoint y: 298, endPoint x: 608, endPoint y: 297, distance: 402.6
click at [608, 297] on div "gestor condomínio [PERSON_NAME] aprovado por gestor fornecedor selecionar [PERS…" at bounding box center [618, 513] width 836 height 900
click at [340, 306] on input "Honorarios Fase 1 - Envio de 1ª carta - Fração A" at bounding box center [304, 309] width 209 height 31
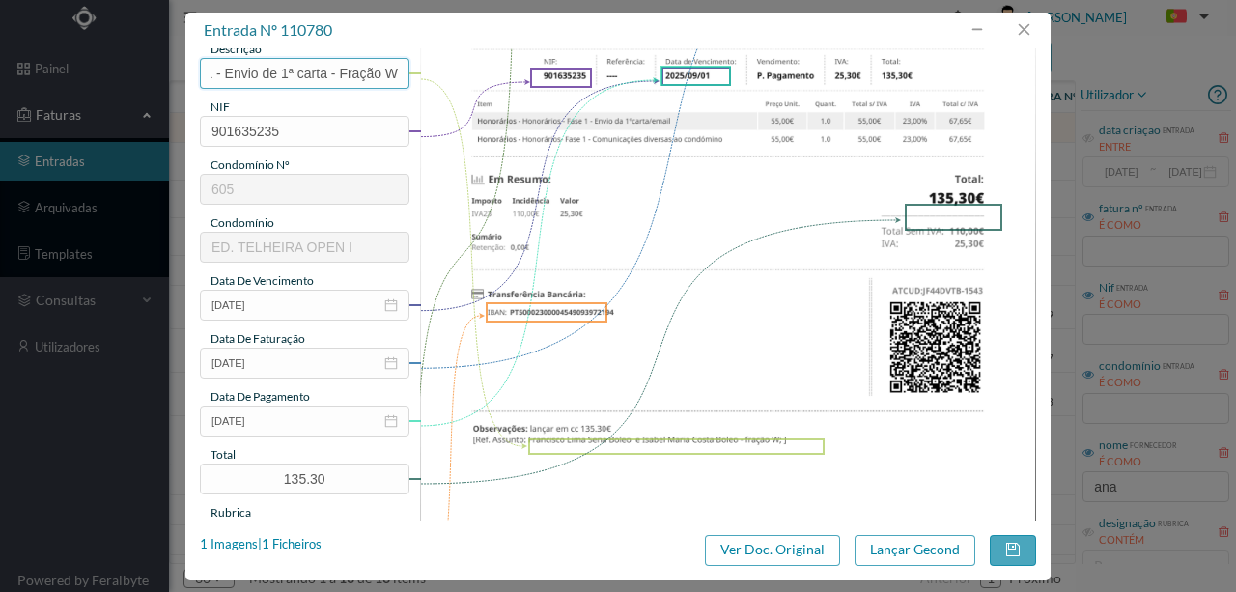
scroll to position [257, 0]
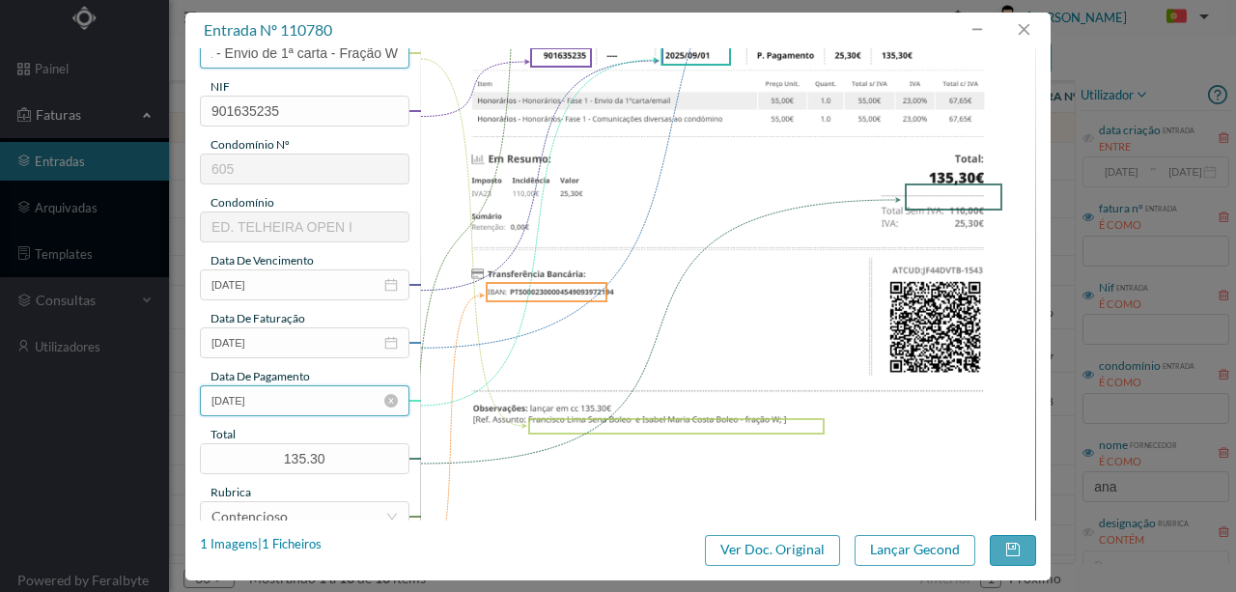
type input "Honorarios Fase 1 - Envio de 1ª carta - Fração W"
click at [310, 407] on input "[DATE]" at bounding box center [304, 400] width 209 height 31
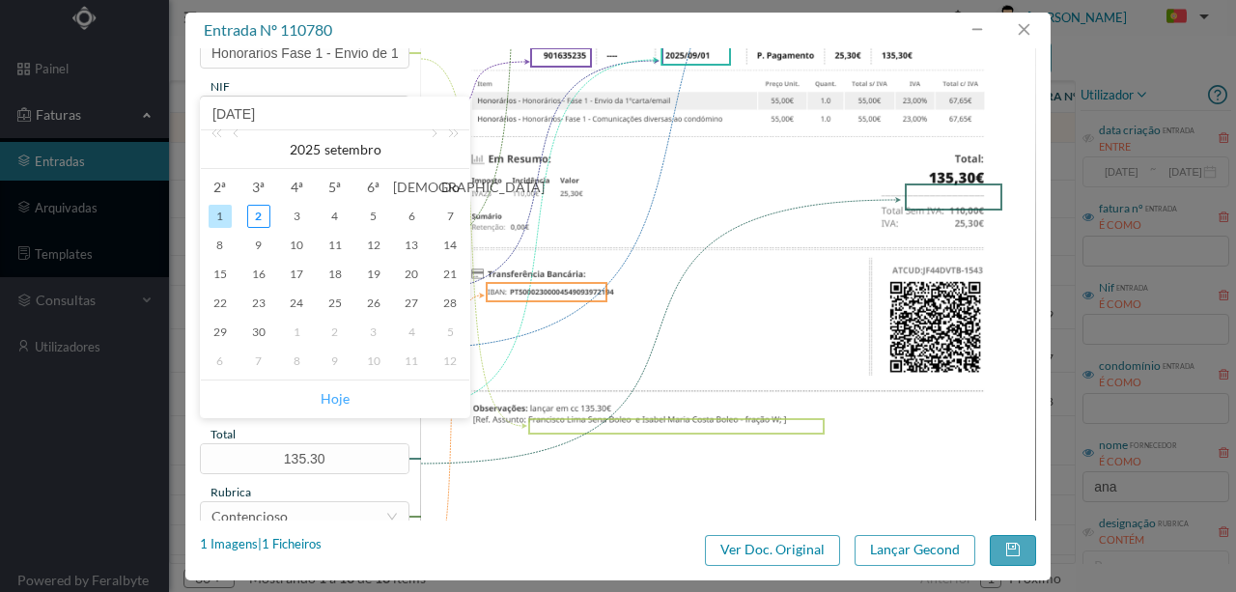
click at [336, 400] on link "Hoje" at bounding box center [335, 398] width 29 height 37
type input "[DATE]"
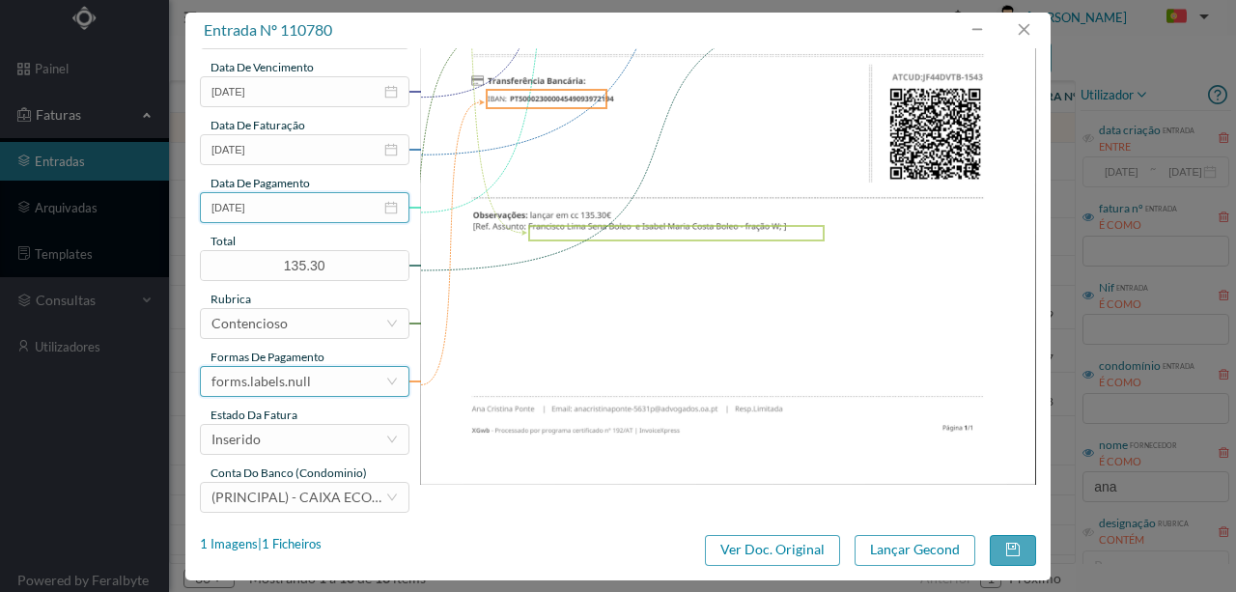
scroll to position [457, 0]
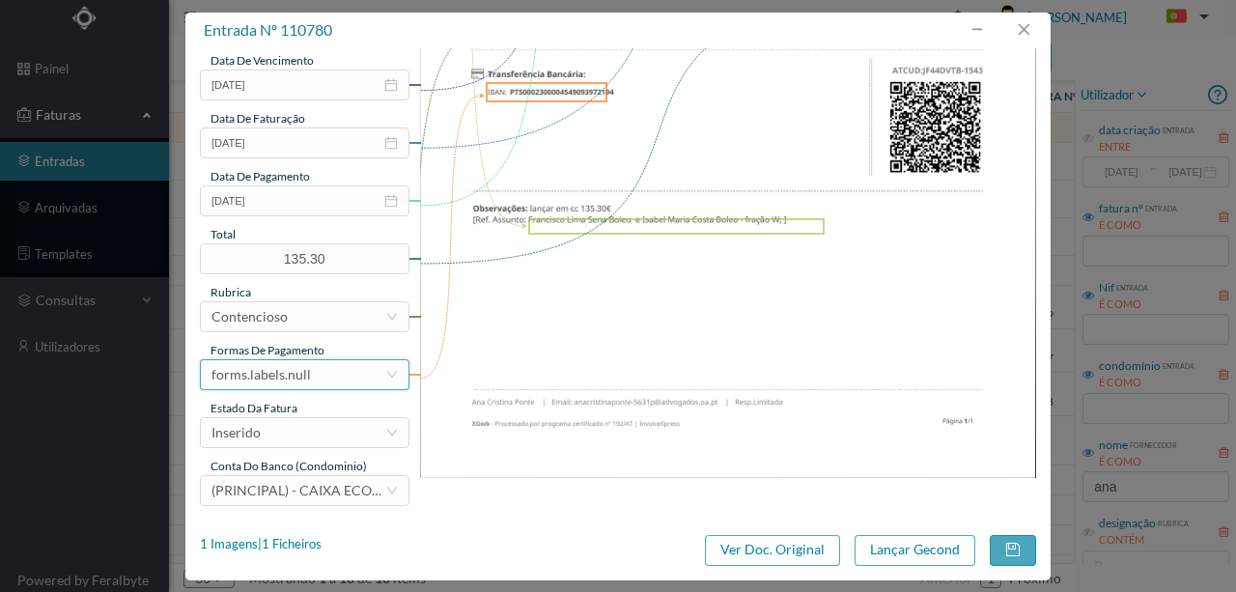
click at [312, 380] on div "forms.labels.null" at bounding box center [298, 374] width 174 height 29
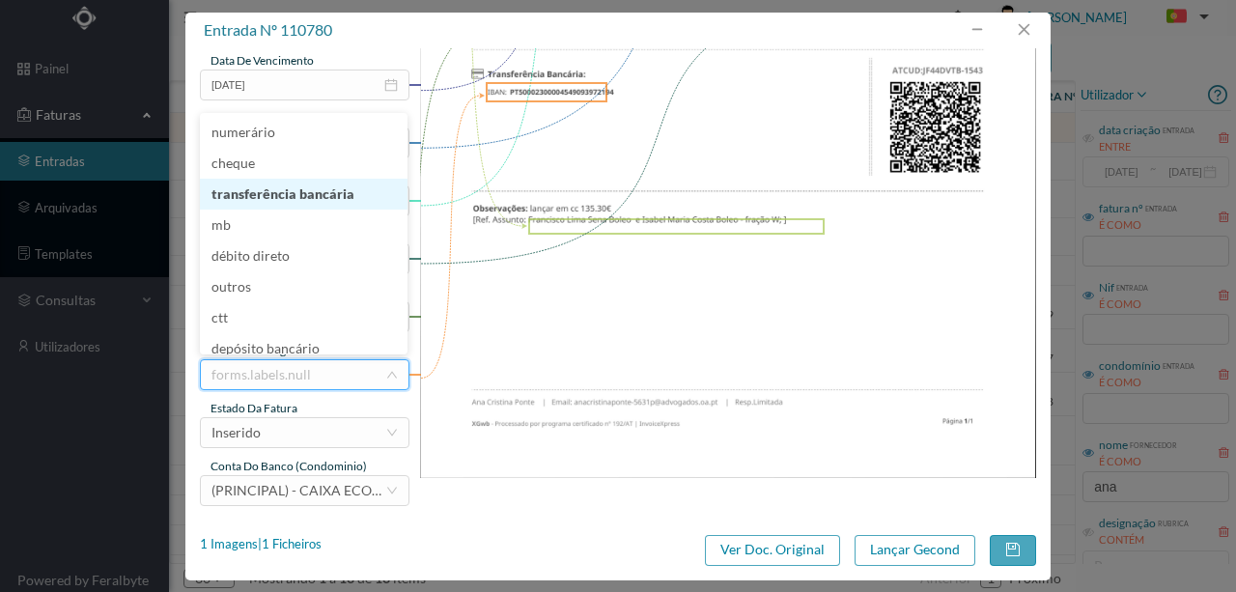
click at [288, 194] on li "transferência bancária" at bounding box center [304, 194] width 208 height 31
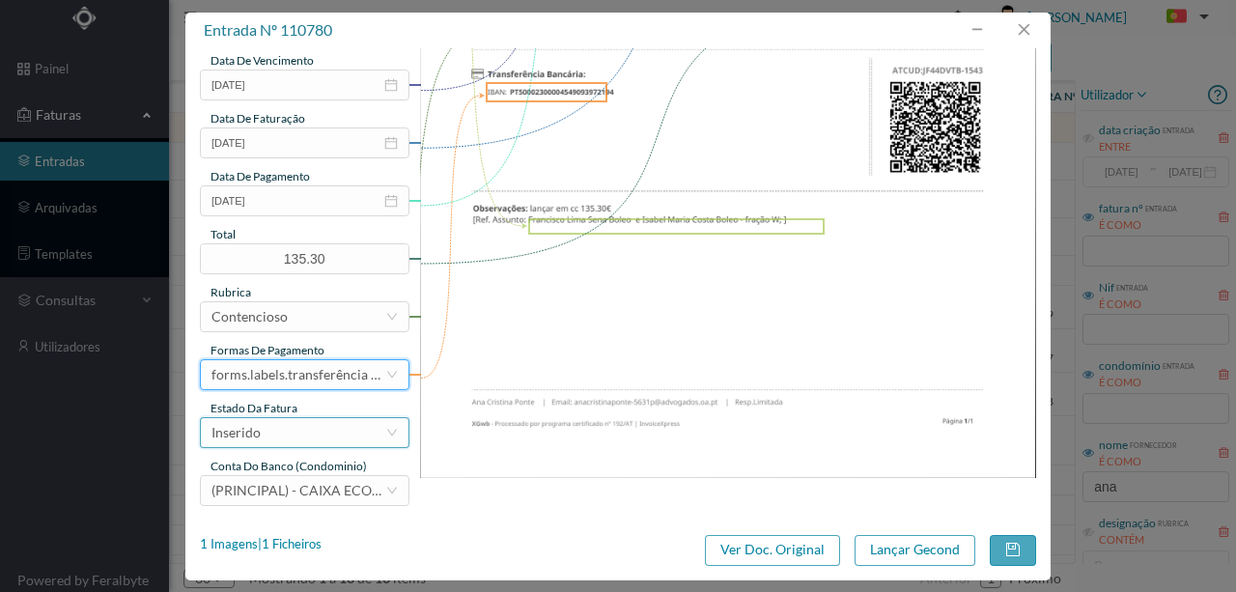
click at [276, 433] on div "Inserido" at bounding box center [298, 432] width 174 height 29
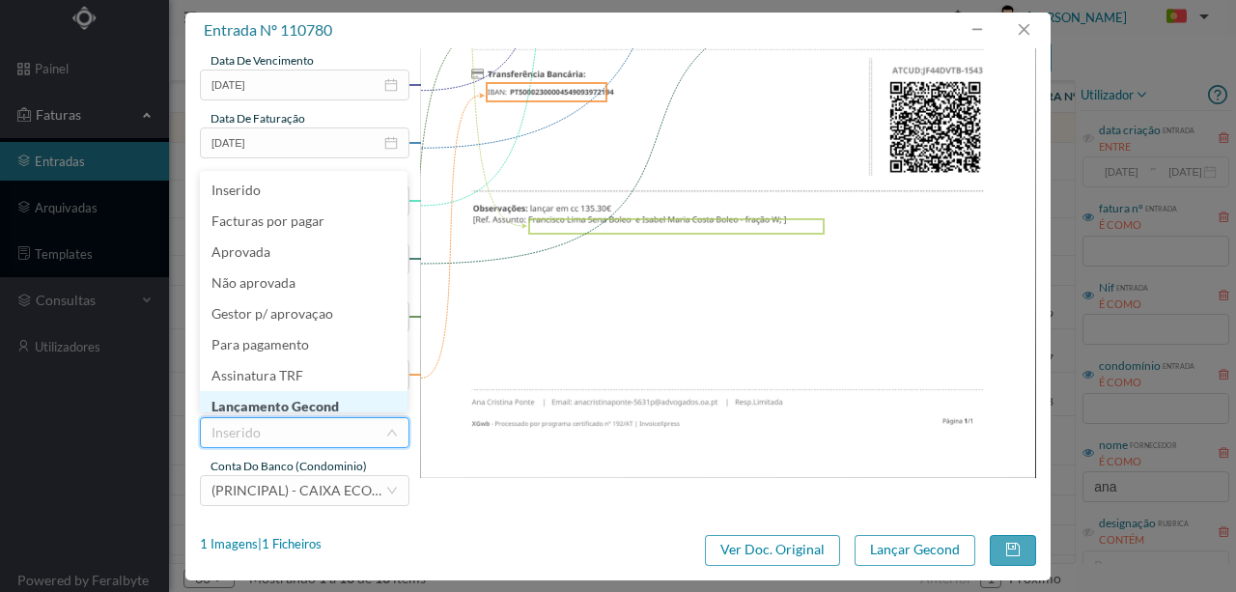
scroll to position [10, 0]
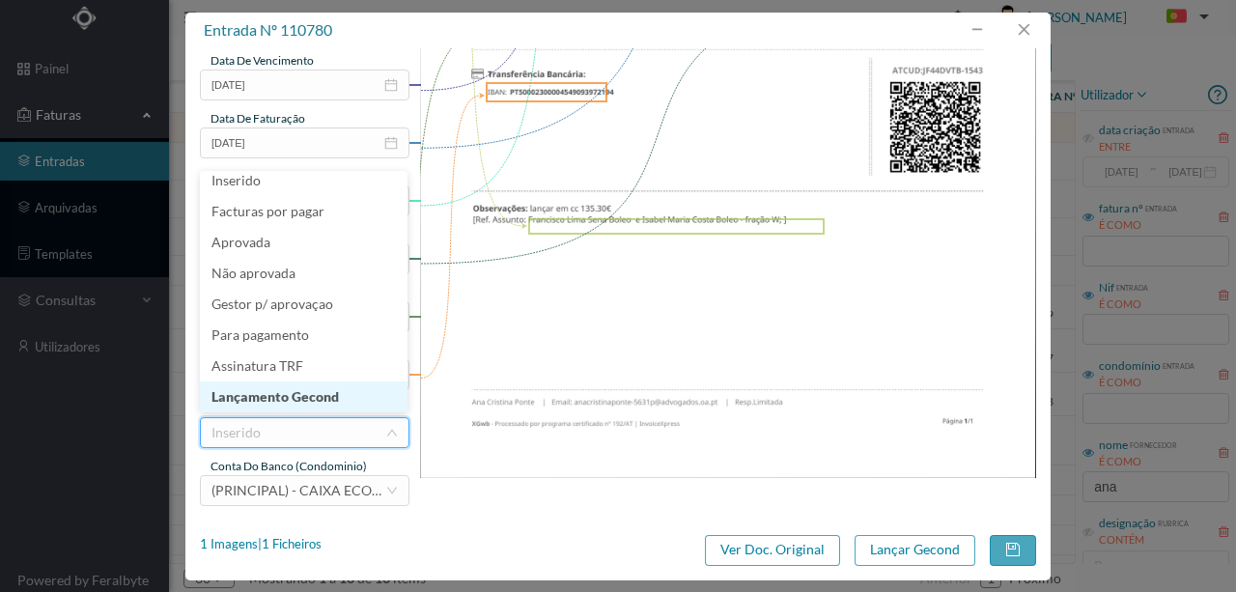
click at [292, 397] on li "Lançamento Gecond" at bounding box center [304, 396] width 208 height 31
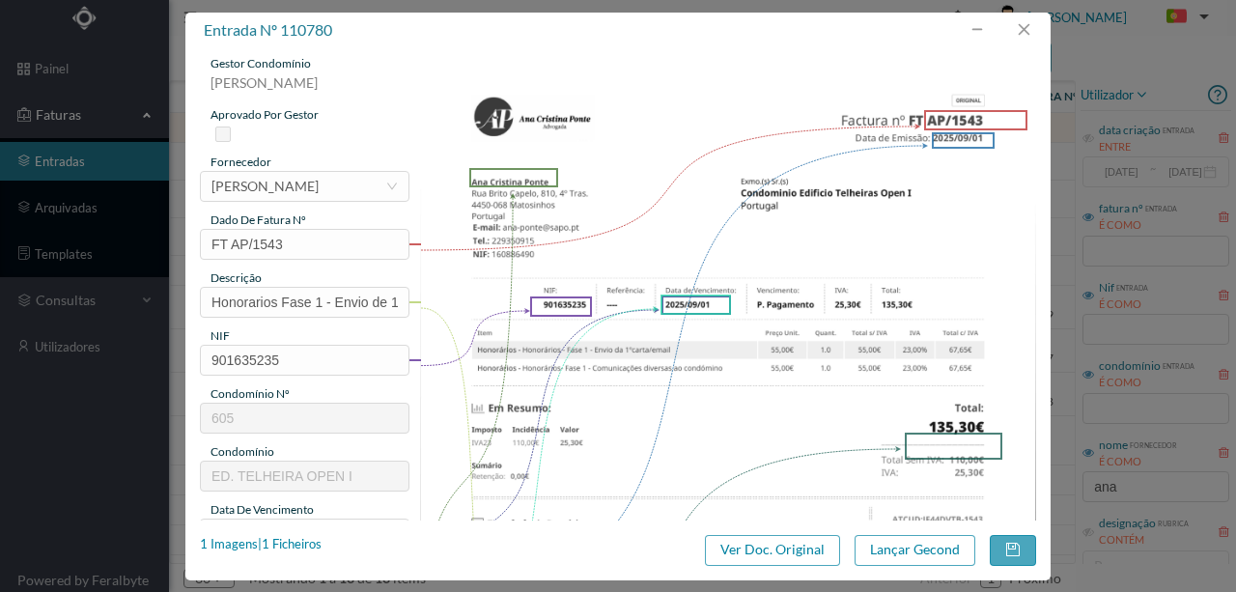
scroll to position [0, 0]
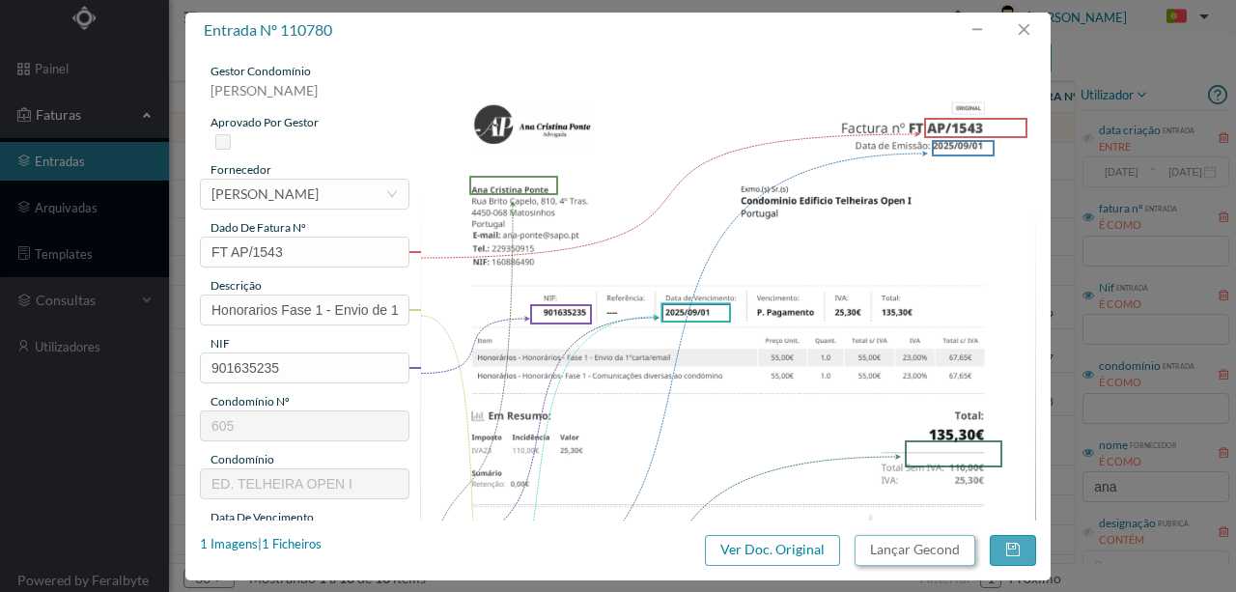
click at [898, 546] on button "Lançar Gecond" at bounding box center [914, 550] width 121 height 31
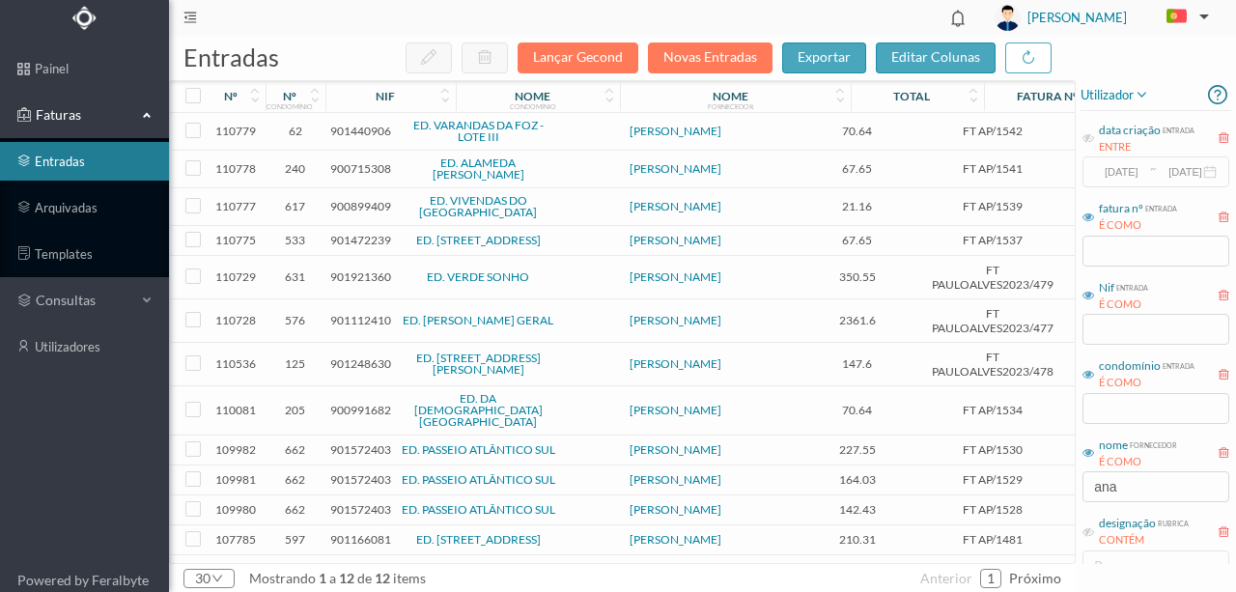
click at [368, 130] on span "901440906" at bounding box center [360, 131] width 61 height 14
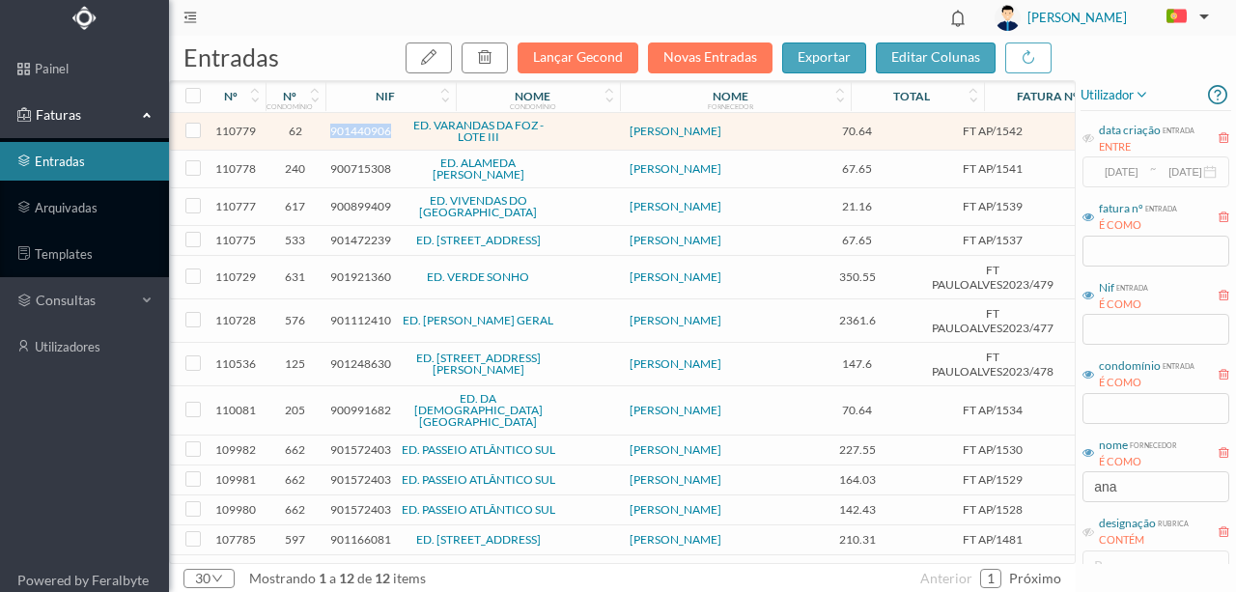
click at [368, 130] on span "901440906" at bounding box center [360, 131] width 61 height 14
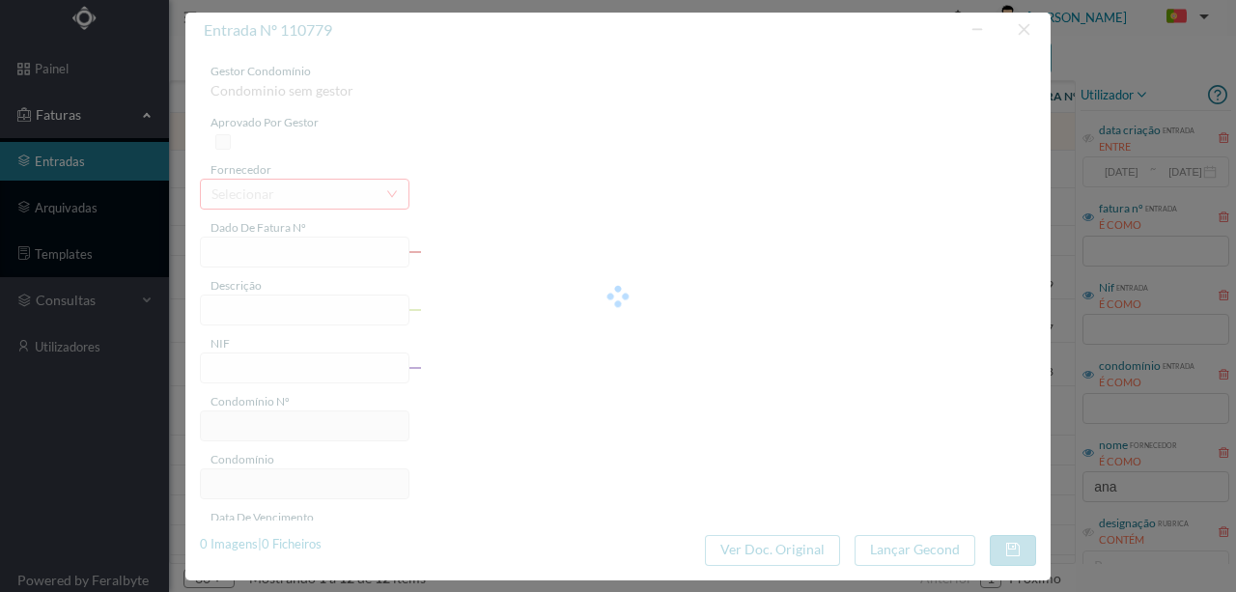
type input "FT AP/1542"
type input "ad e e a *edro [PERSON_NAME] Dr. - Fração J;]"
type input "901440906"
type input "[DATE]"
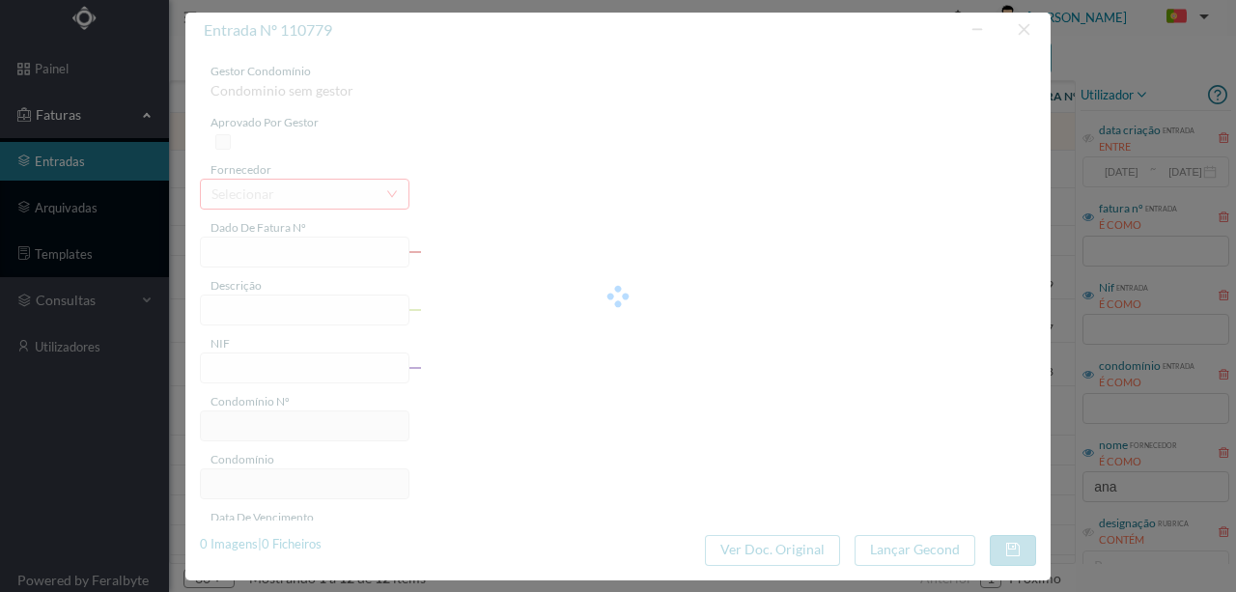
type input "[DATE]"
type input "70.64"
type input "62"
type input "ED. VARANDAS DA FOZ - LOTE III"
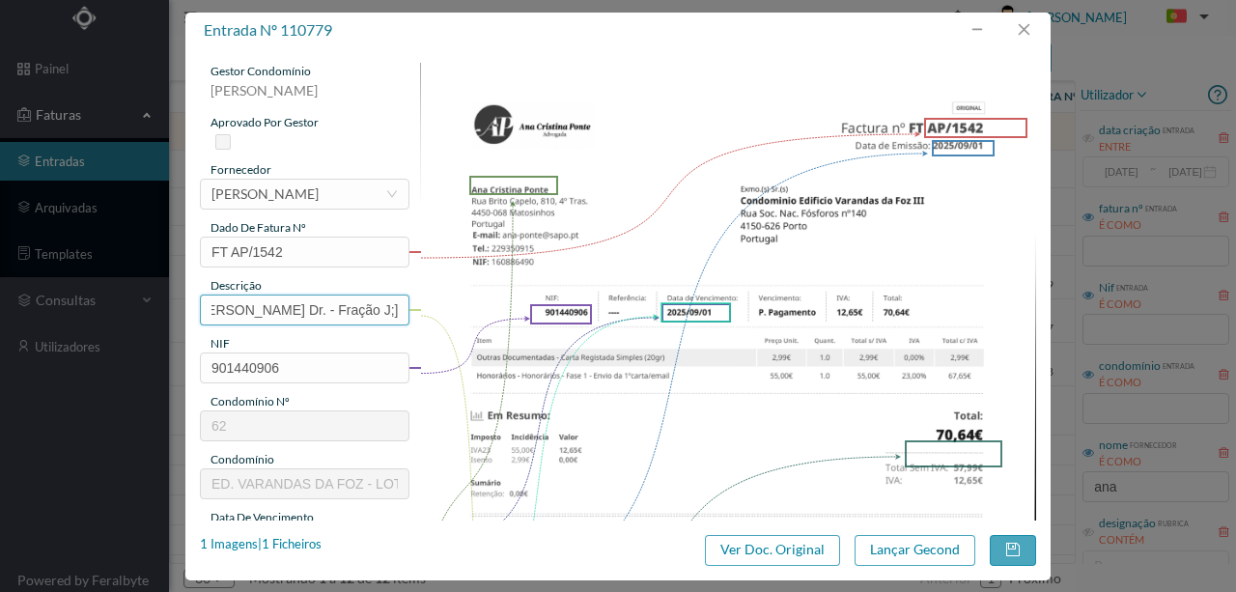
scroll to position [0, 191]
drag, startPoint x: 207, startPoint y: 305, endPoint x: 589, endPoint y: 314, distance: 382.4
click at [589, 314] on div "gestor condomínio [PERSON_NAME] aprovado por gestor fornecedor selecionar [PERS…" at bounding box center [618, 513] width 836 height 900
click at [389, 307] on input "Honorarios Fase 1 - Envio de 1ª carta - Fração A" at bounding box center [304, 309] width 209 height 31
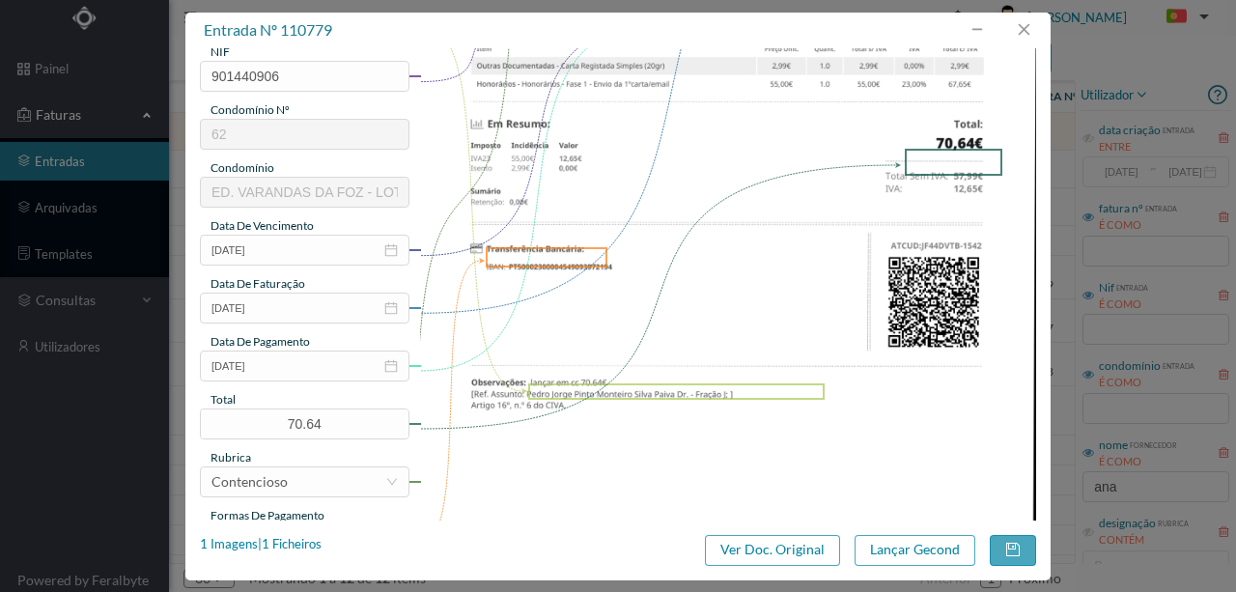
scroll to position [321, 0]
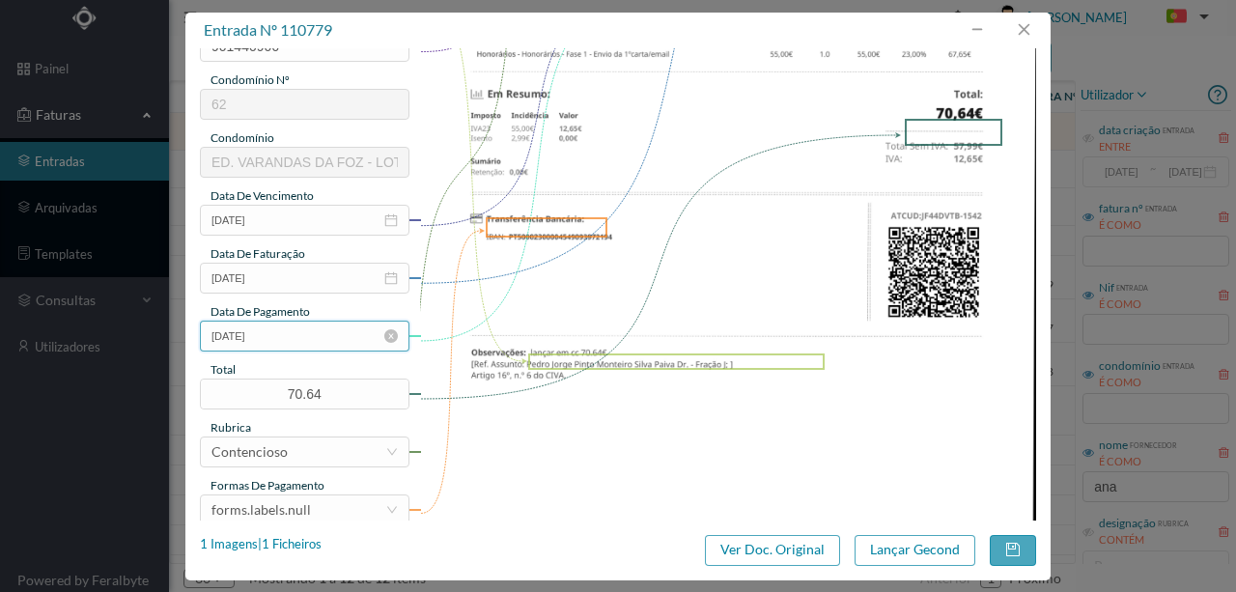
type input "Honorarios Fase 1 - Envio de 1ª carta - Fração J"
click at [307, 346] on input "[DATE]" at bounding box center [304, 336] width 209 height 31
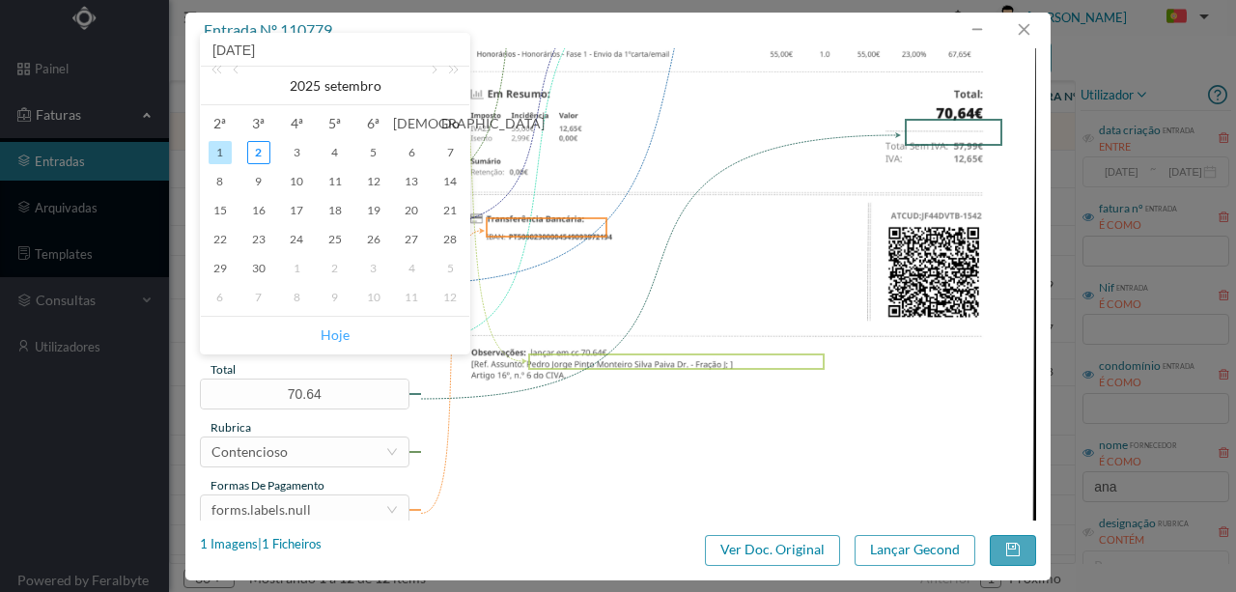
click at [338, 332] on link "Hoje" at bounding box center [335, 335] width 29 height 37
type input "[DATE]"
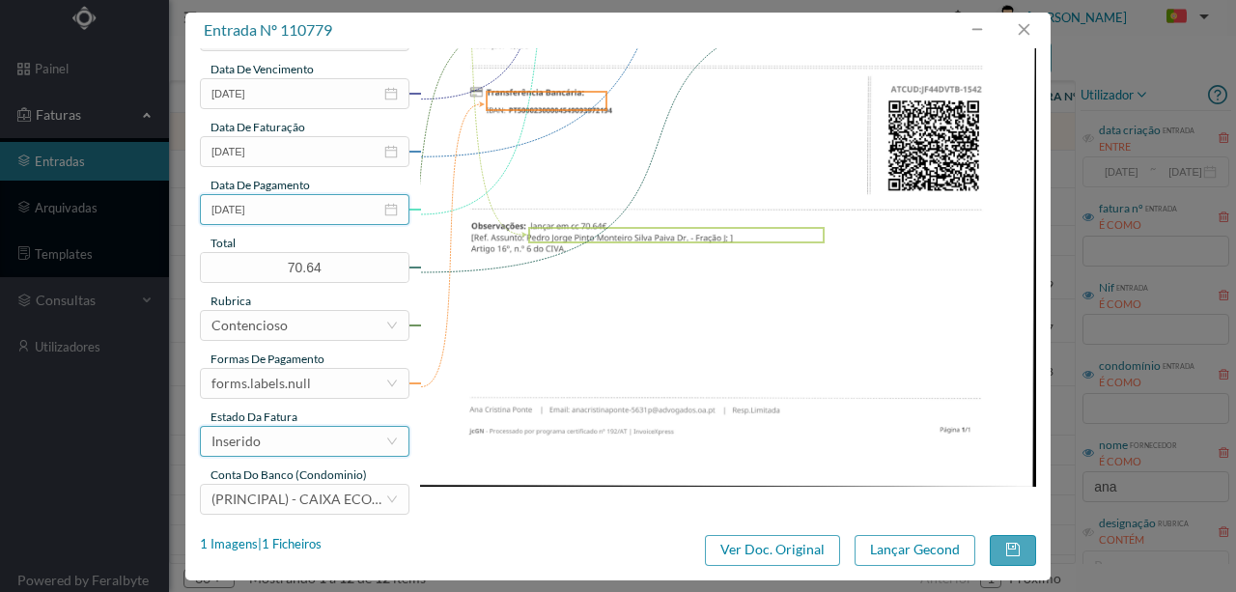
scroll to position [450, 0]
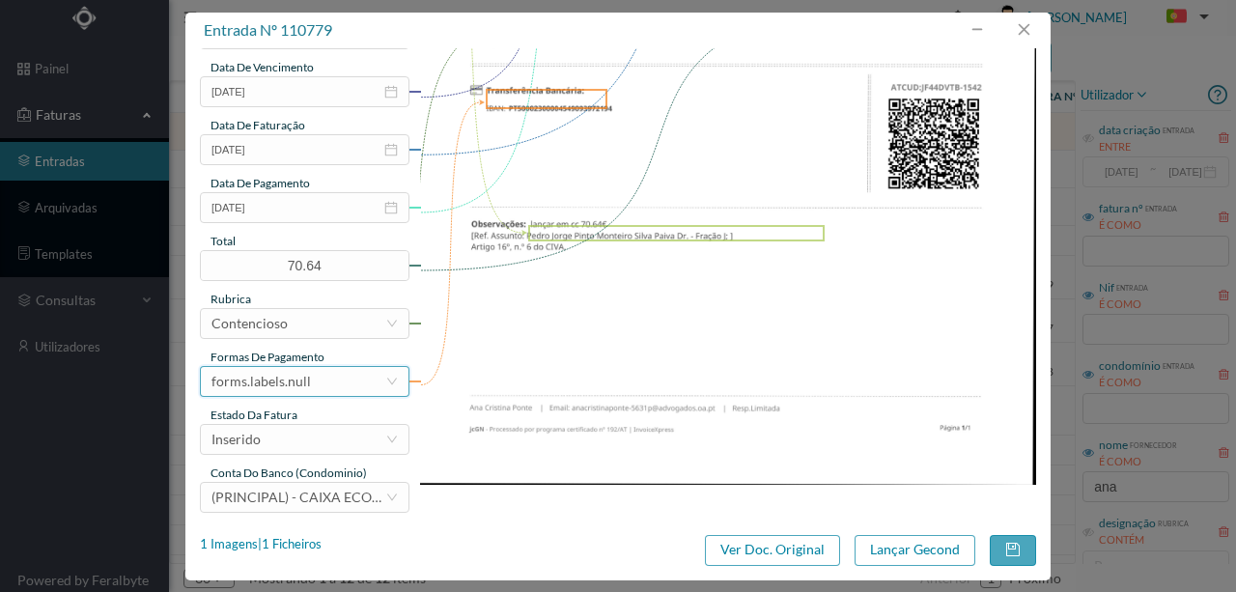
click at [309, 379] on div "forms.labels.null" at bounding box center [298, 381] width 174 height 29
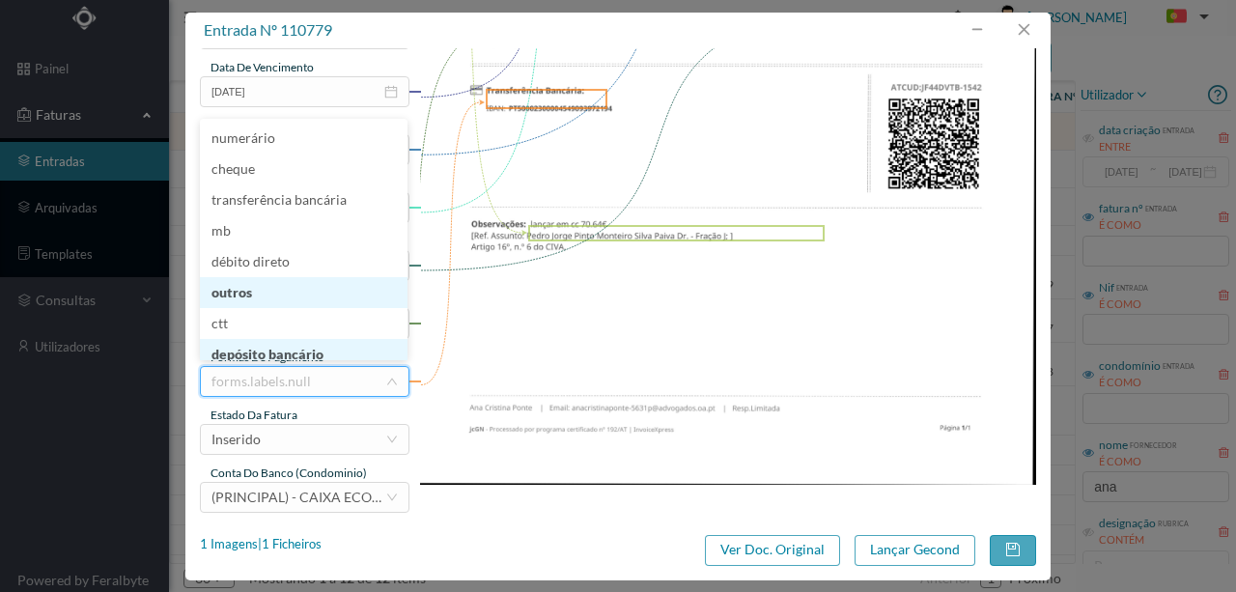
scroll to position [4, 0]
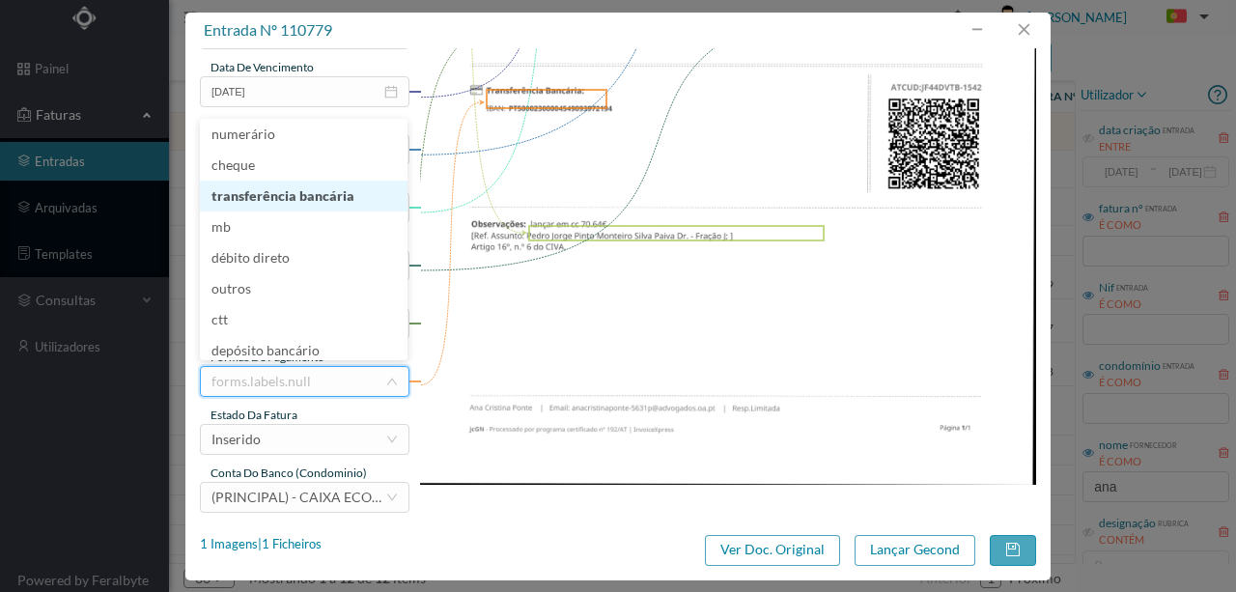
click at [331, 189] on li "transferência bancária" at bounding box center [304, 196] width 208 height 31
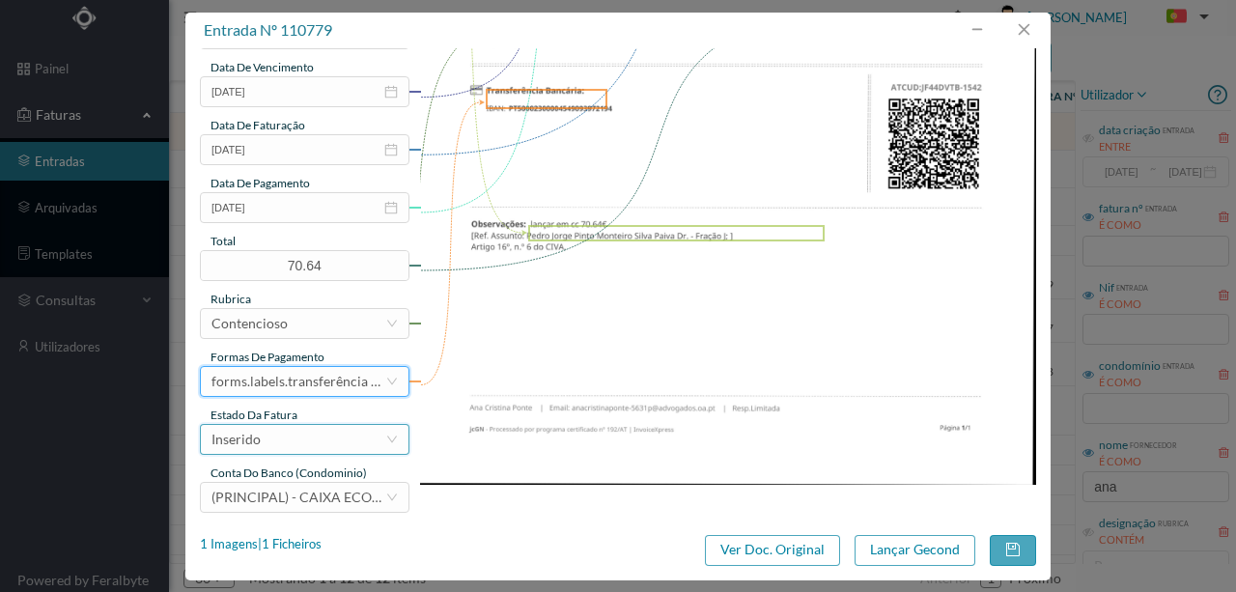
click at [292, 445] on div "Inserido" at bounding box center [298, 439] width 174 height 29
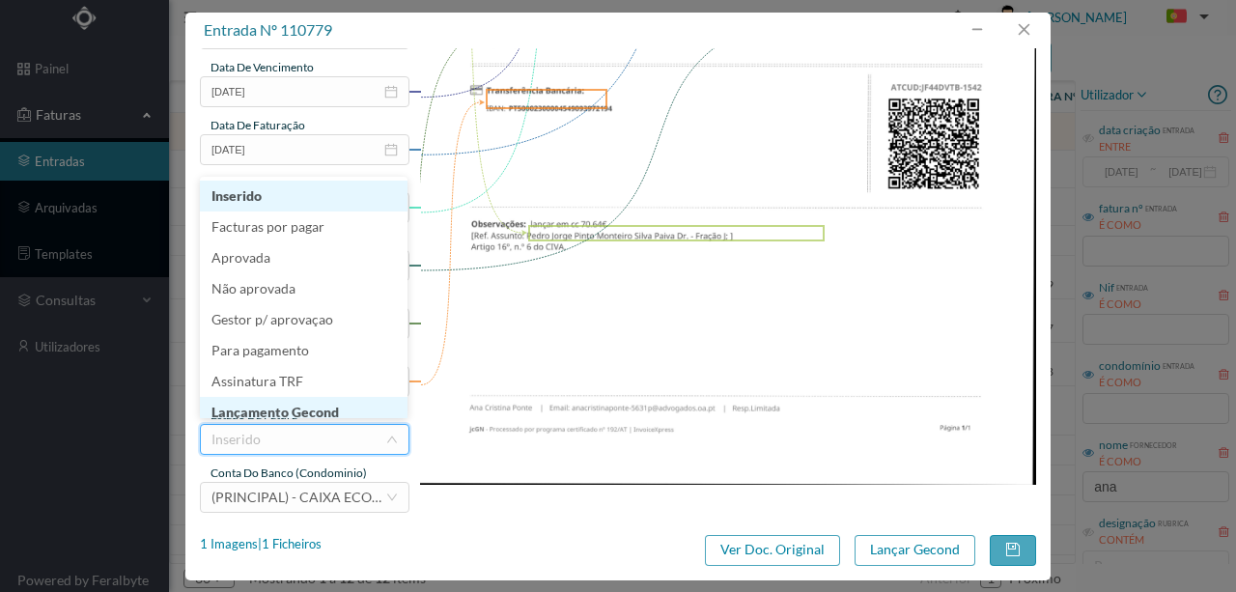
scroll to position [10, 0]
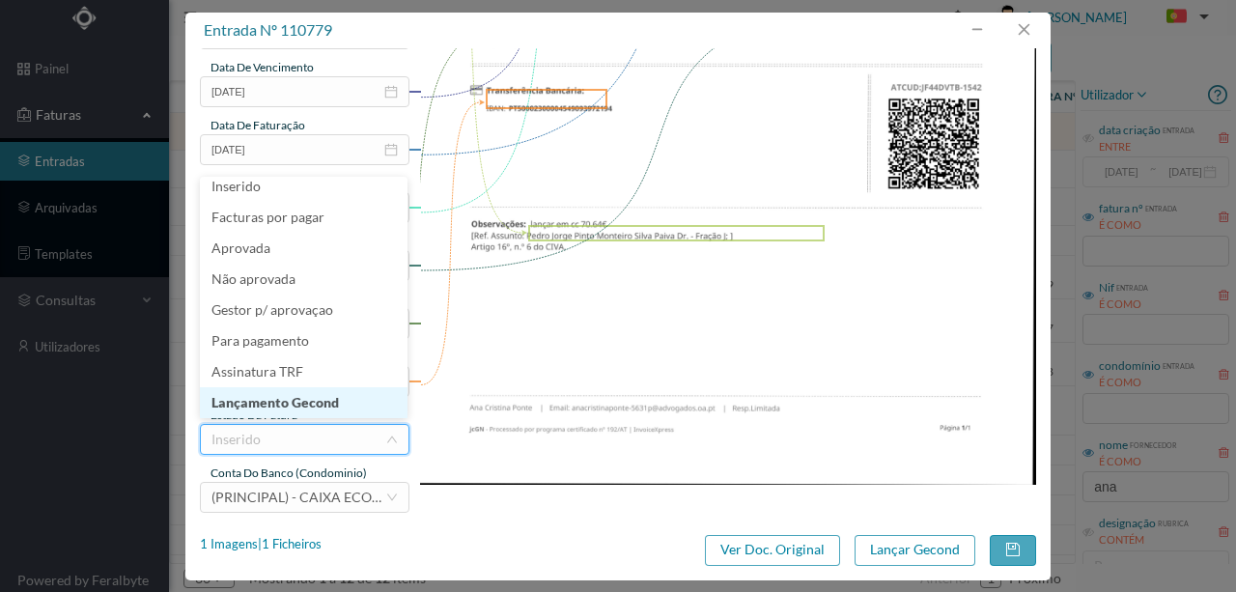
click at [299, 404] on li "Lançamento Gecond" at bounding box center [304, 402] width 208 height 31
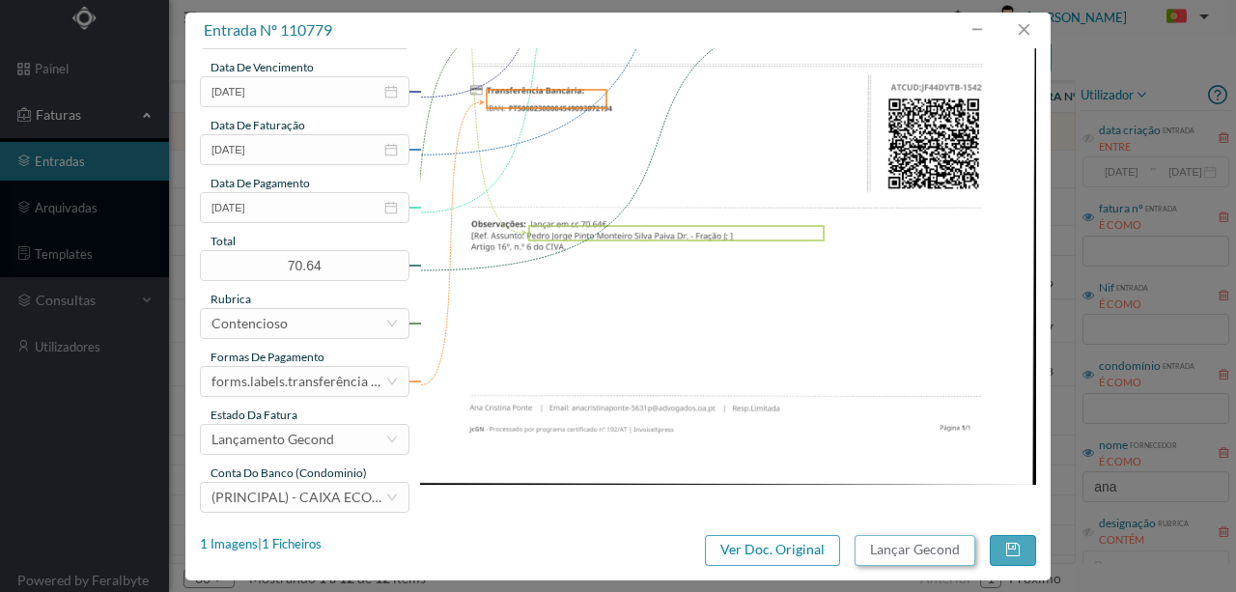
click at [906, 549] on button "Lançar Gecond" at bounding box center [914, 550] width 121 height 31
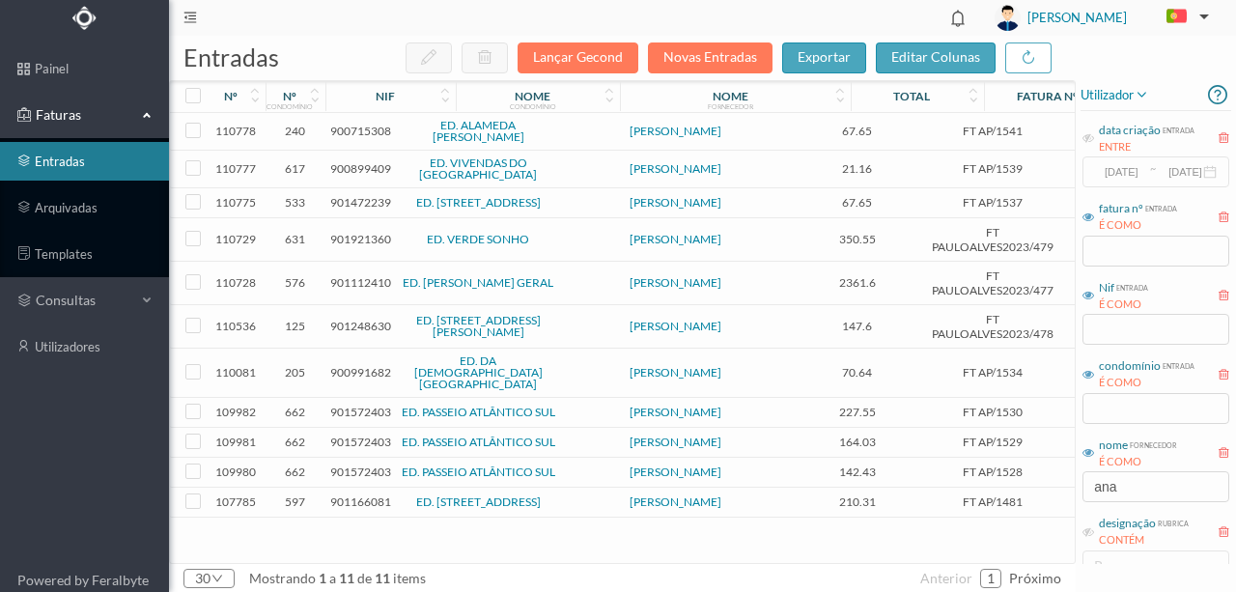
click at [355, 129] on span "900715308" at bounding box center [360, 131] width 61 height 14
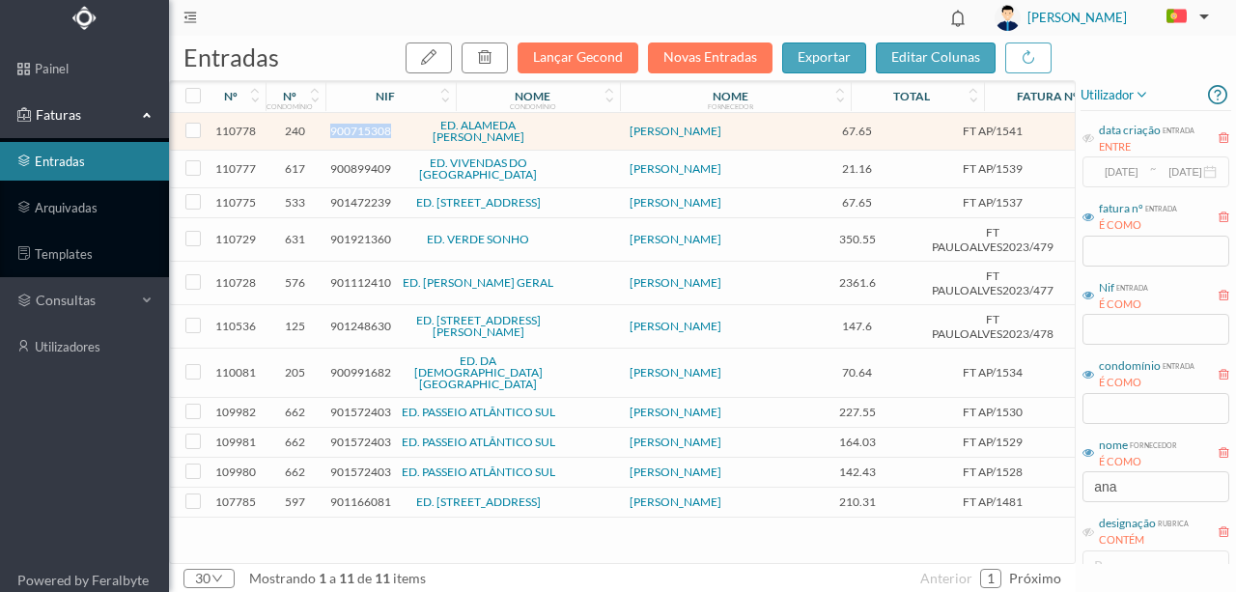
click at [355, 129] on span "900715308" at bounding box center [360, 131] width 61 height 14
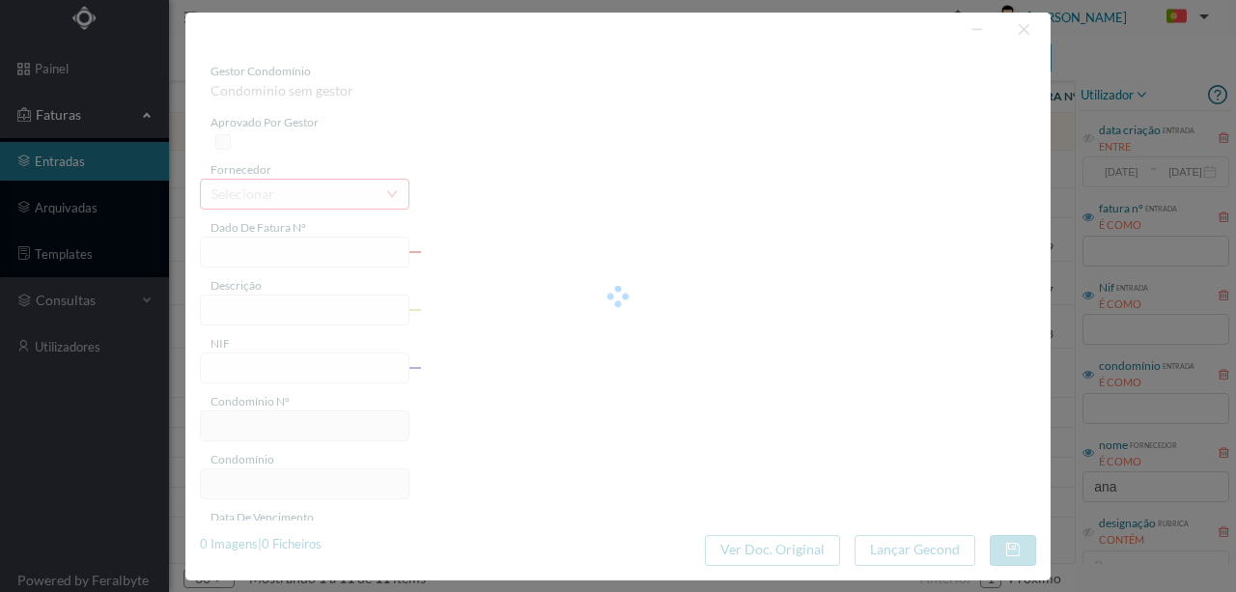
type input "FT AP/1541"
type input "900715308"
type input "[DATE]"
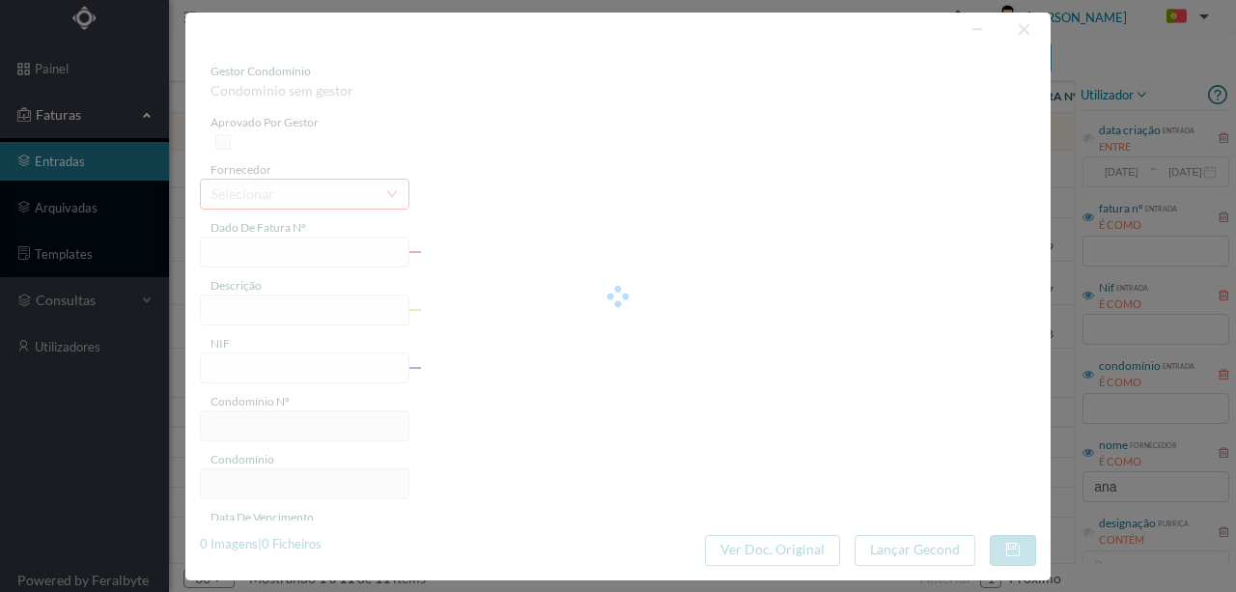
type input "67.65"
type input "240"
type input "ED. ALAMEDA [PERSON_NAME]"
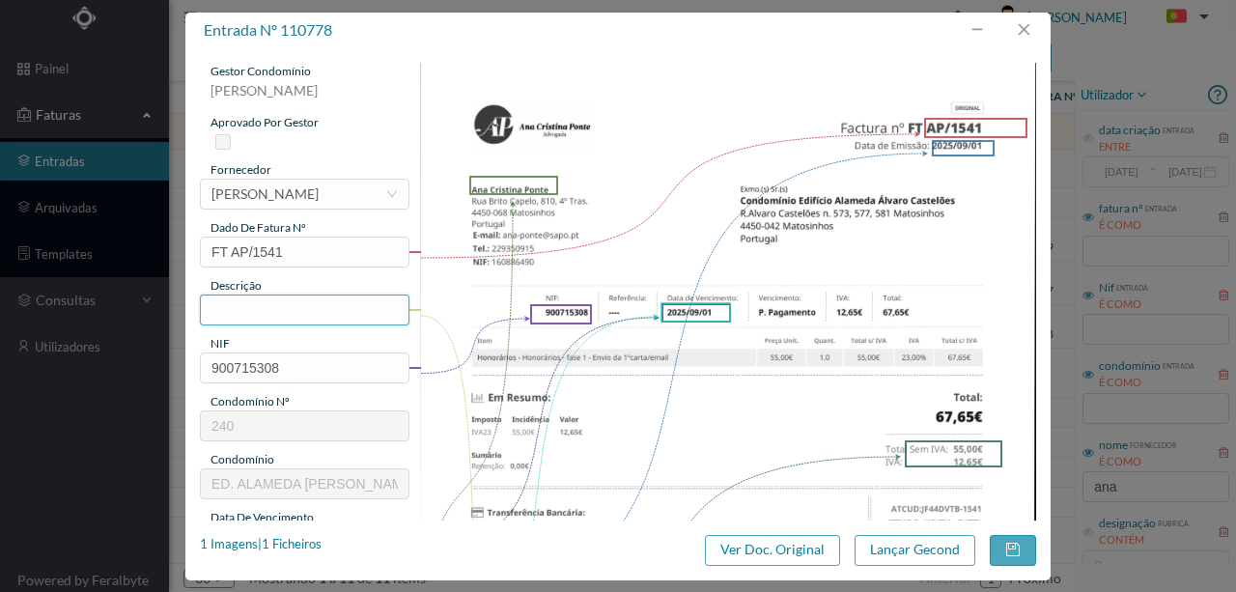
click at [262, 305] on input "text" at bounding box center [304, 309] width 209 height 31
drag, startPoint x: 262, startPoint y: 305, endPoint x: 236, endPoint y: 310, distance: 26.5
click at [240, 310] on input "text" at bounding box center [304, 309] width 209 height 31
click at [353, 300] on input "Honorarios Fase 1 - Envio de 1ª carta - Fração A" at bounding box center [304, 309] width 209 height 31
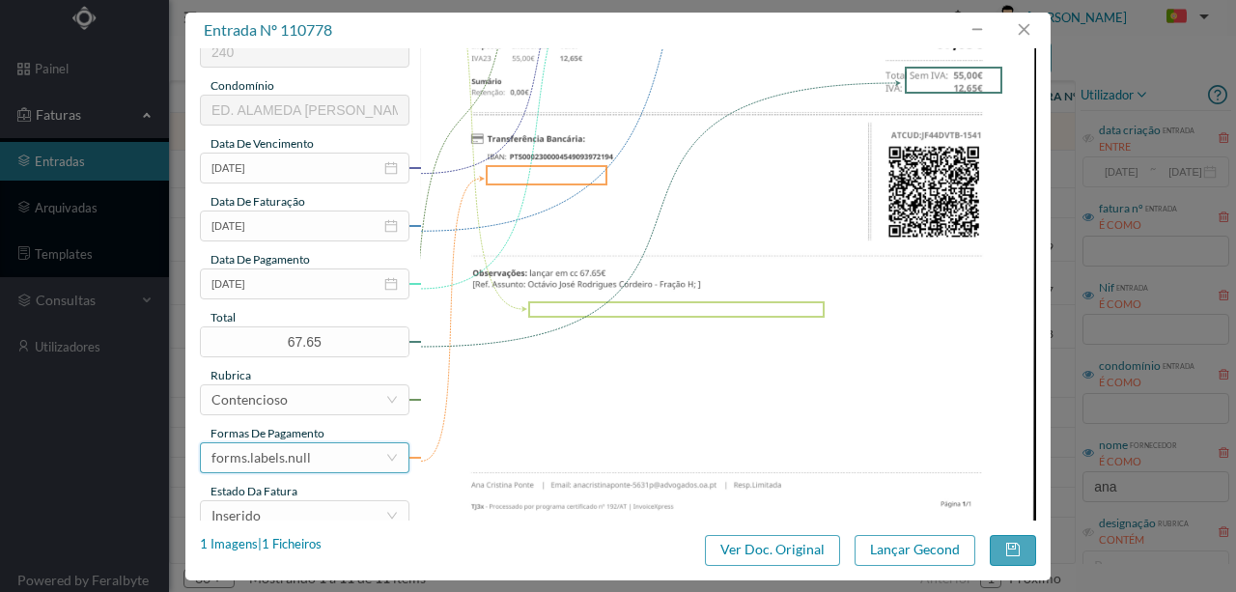
scroll to position [386, 0]
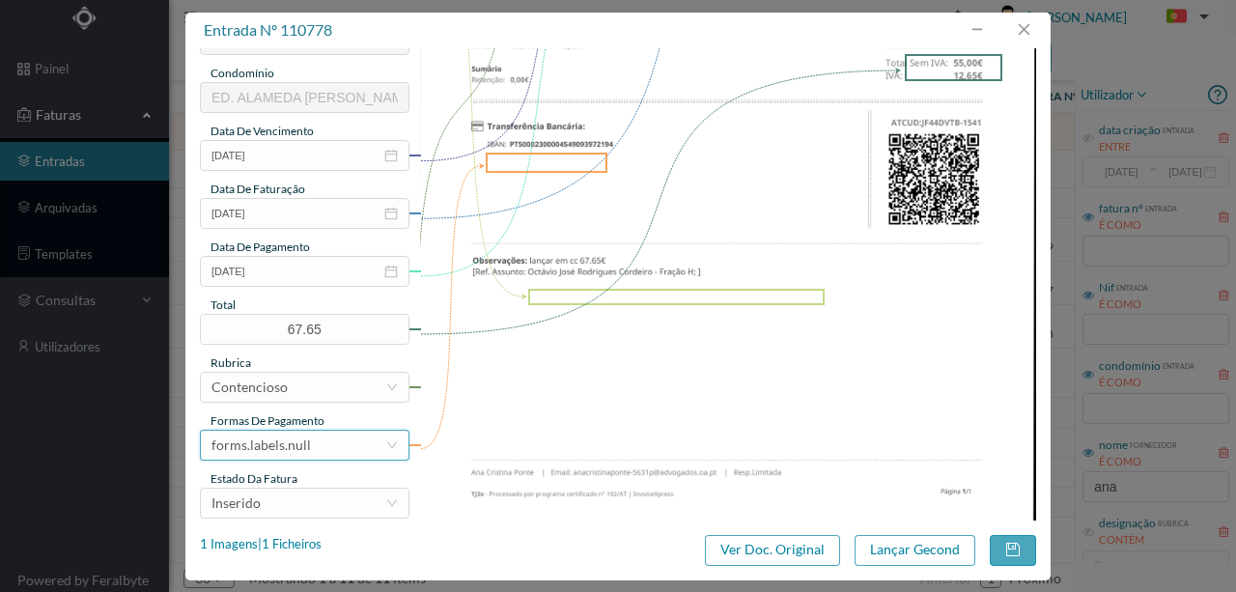
type input "Honorarios Fase 1 - Envio de 1ª carta - Fração H"
click at [311, 444] on div "forms.labels.null" at bounding box center [298, 445] width 174 height 29
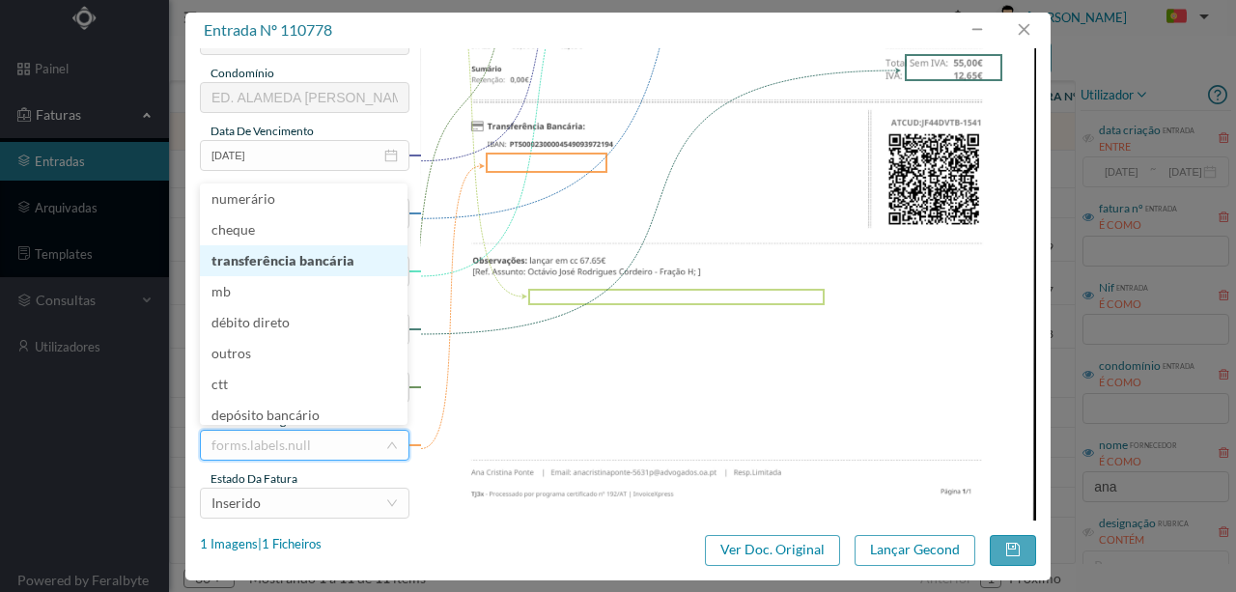
click at [281, 263] on li "transferência bancária" at bounding box center [304, 260] width 208 height 31
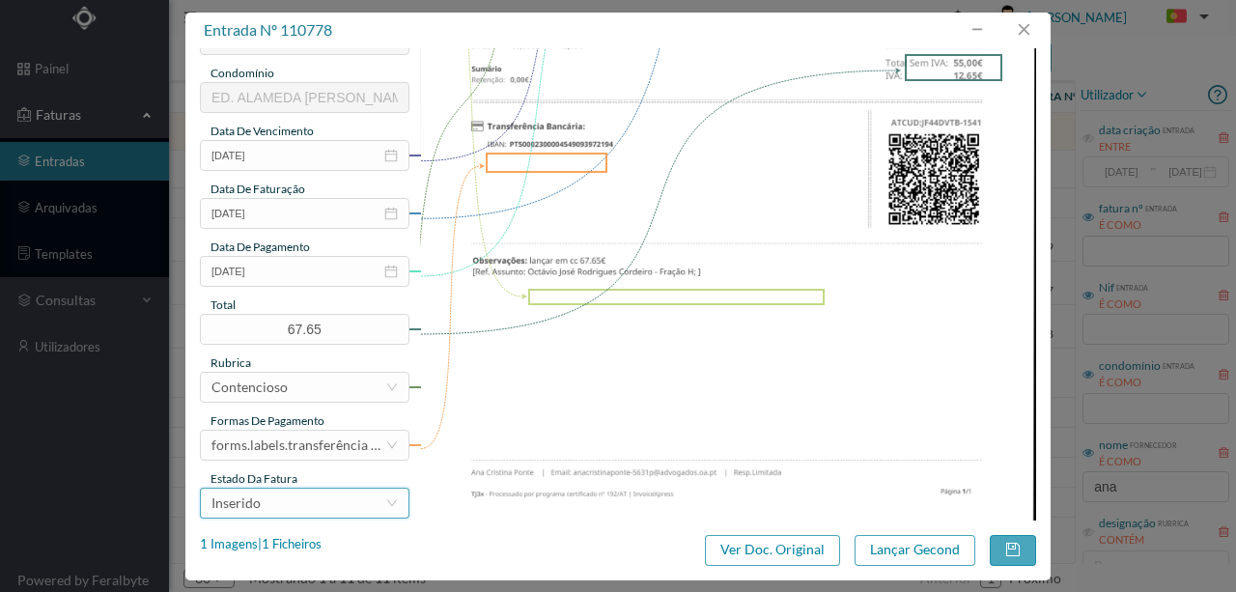
click at [291, 507] on div "Inserido" at bounding box center [298, 502] width 174 height 29
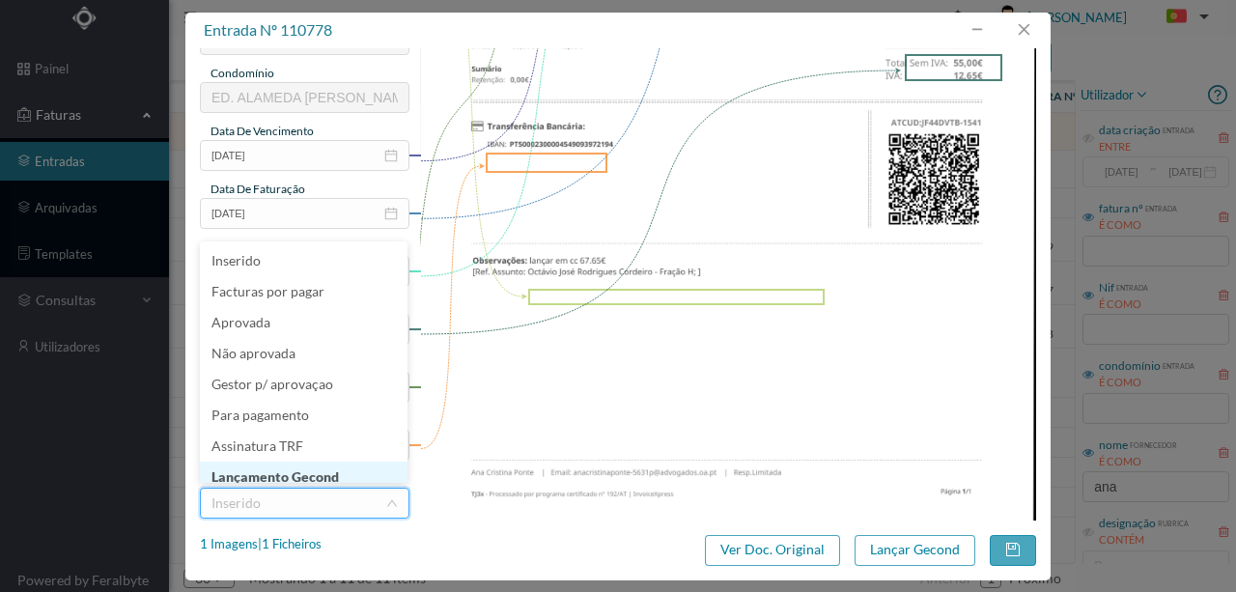
scroll to position [9, 0]
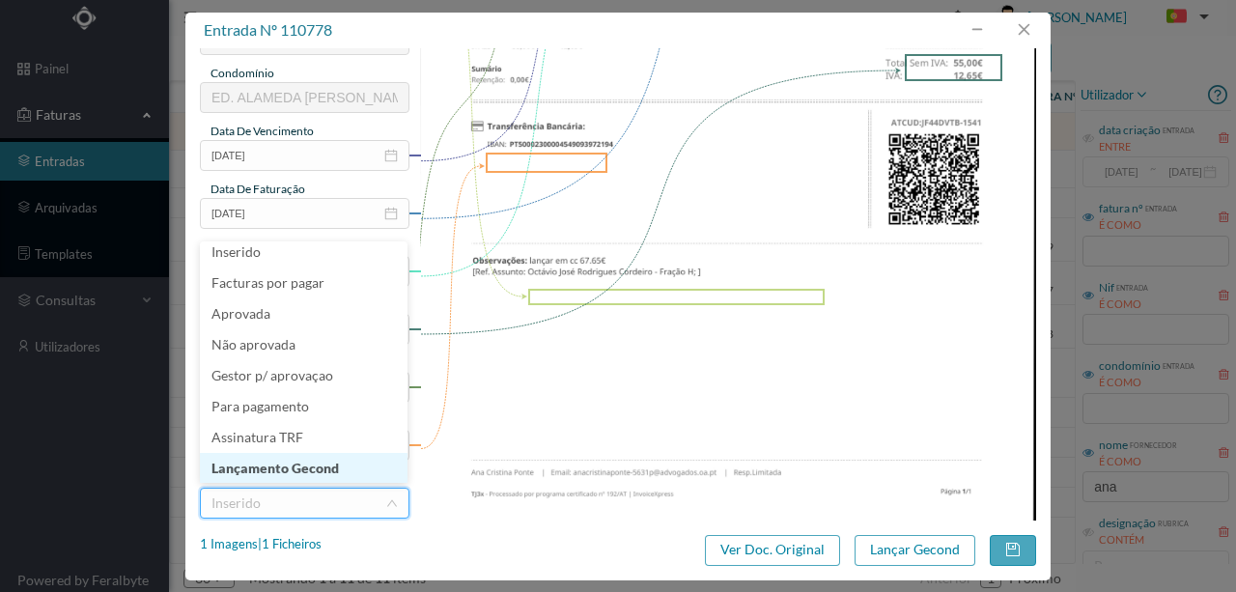
click at [284, 475] on li "Lançamento Gecond" at bounding box center [304, 468] width 208 height 31
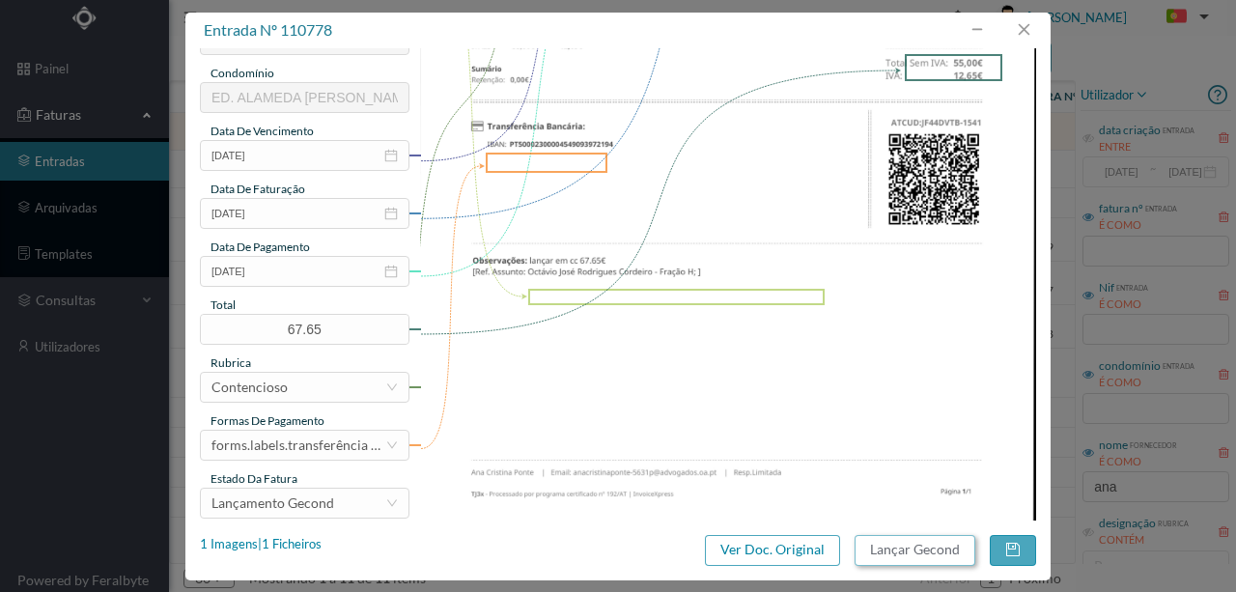
click at [938, 560] on button "Lançar Gecond" at bounding box center [914, 550] width 121 height 31
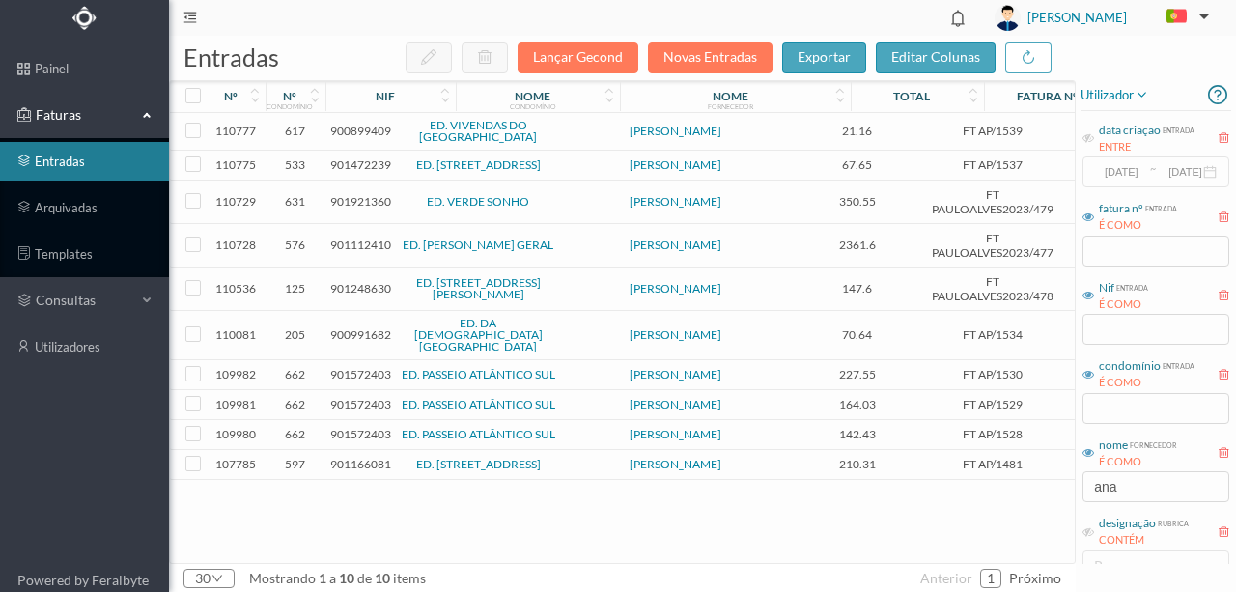
click at [359, 170] on span "901472239" at bounding box center [360, 164] width 61 height 14
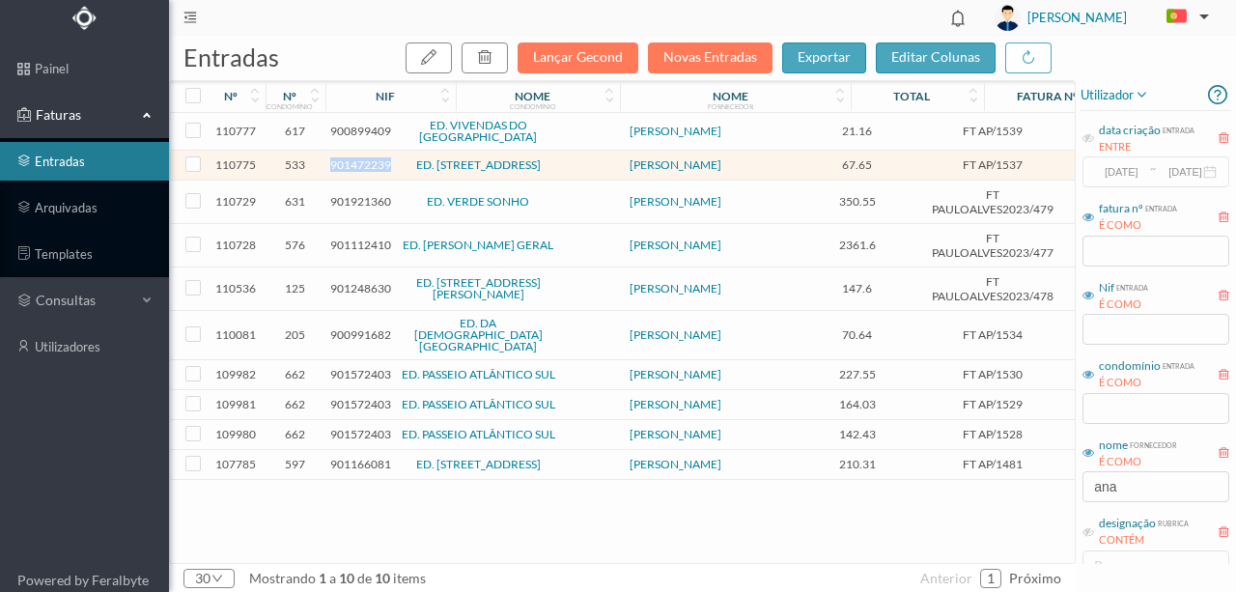
click at [359, 170] on span "901472239" at bounding box center [360, 164] width 61 height 14
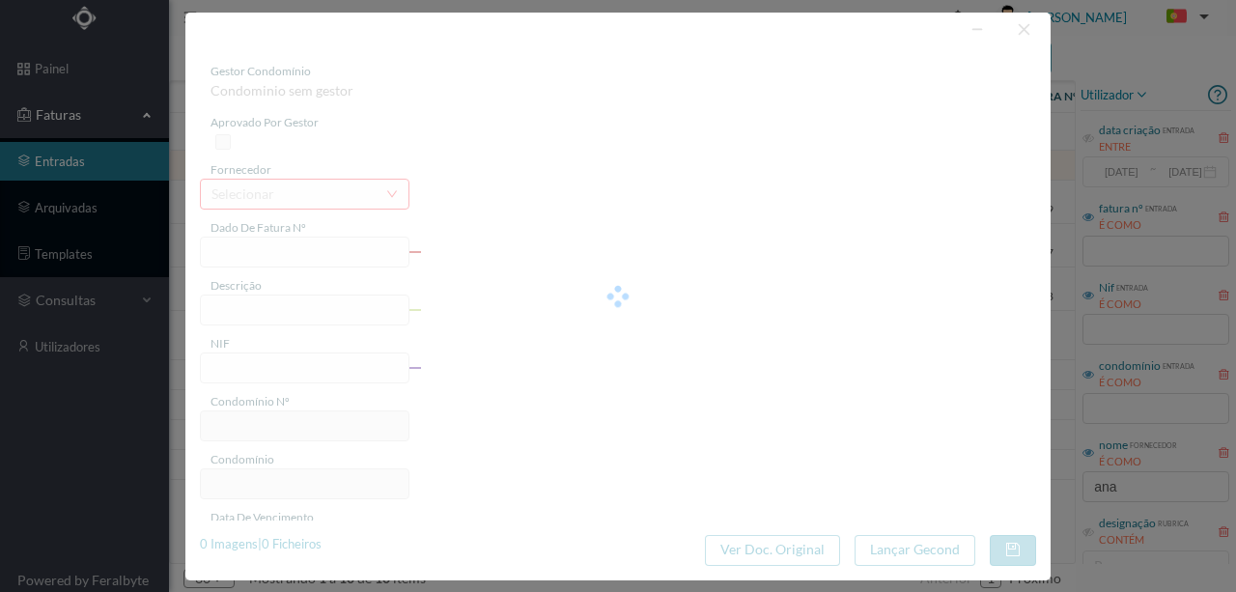
type input "FT AP/1537"
type input "901472239"
type input "[DATE]"
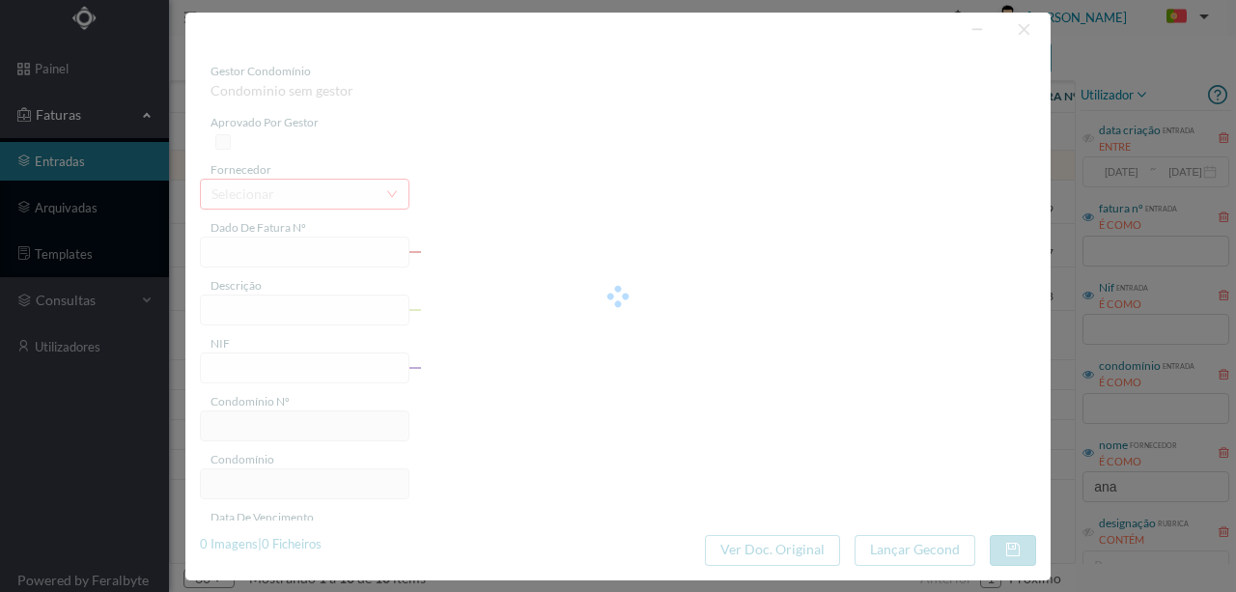
type input "67.65"
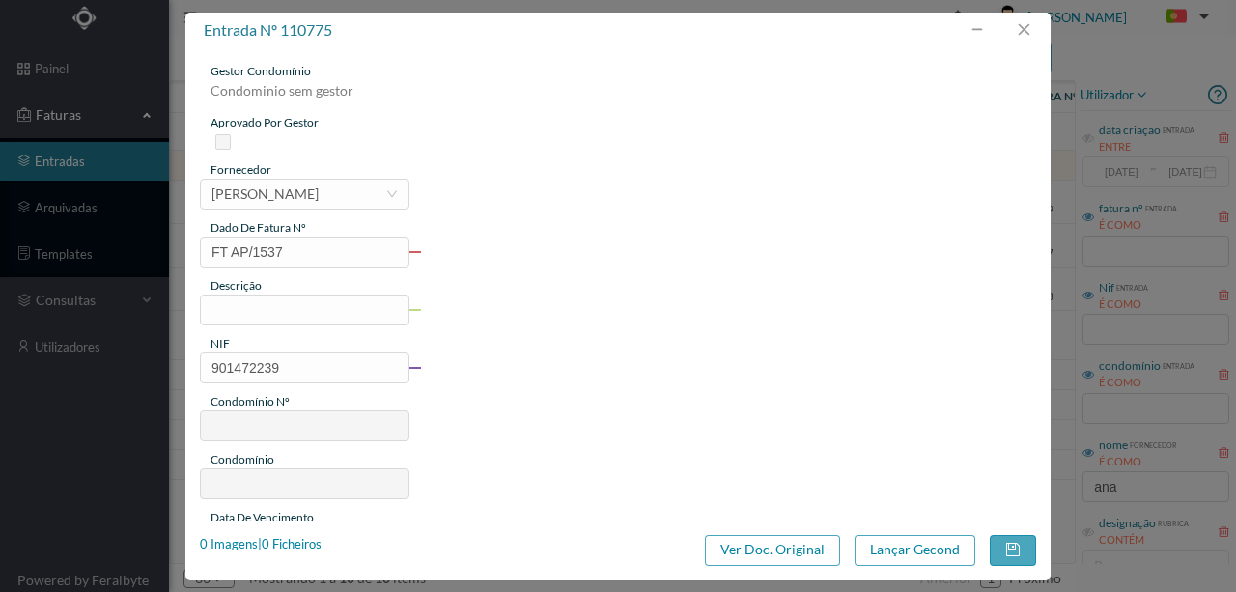
type input "533"
type input "ED. [STREET_ADDRESS]"
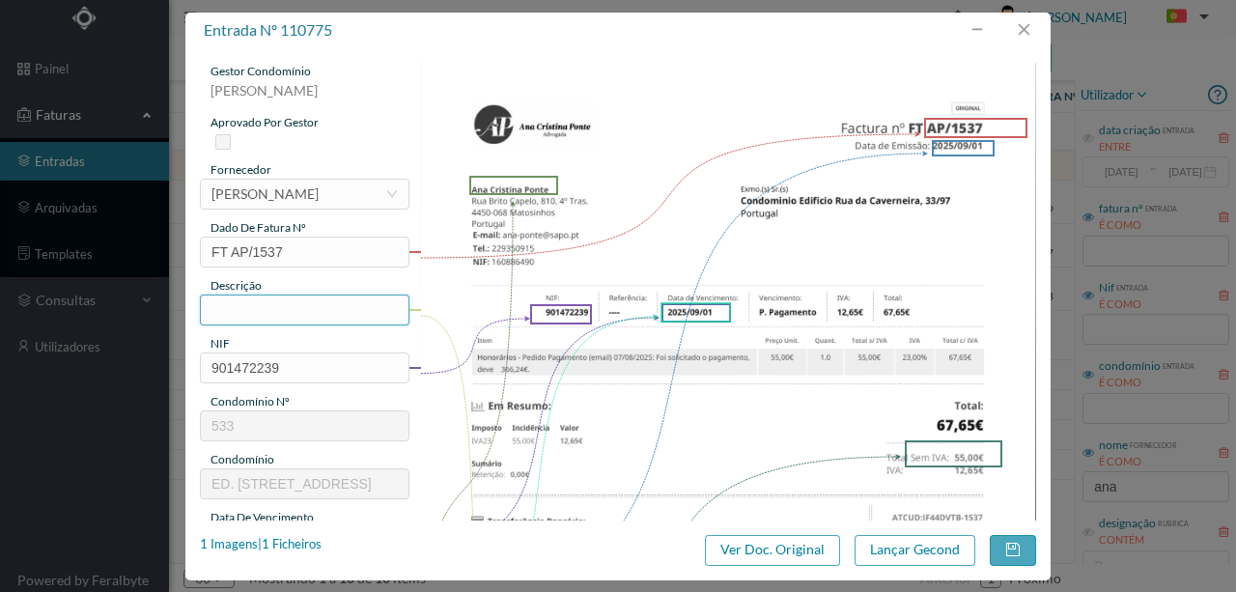
click at [244, 309] on input "text" at bounding box center [304, 309] width 209 height 31
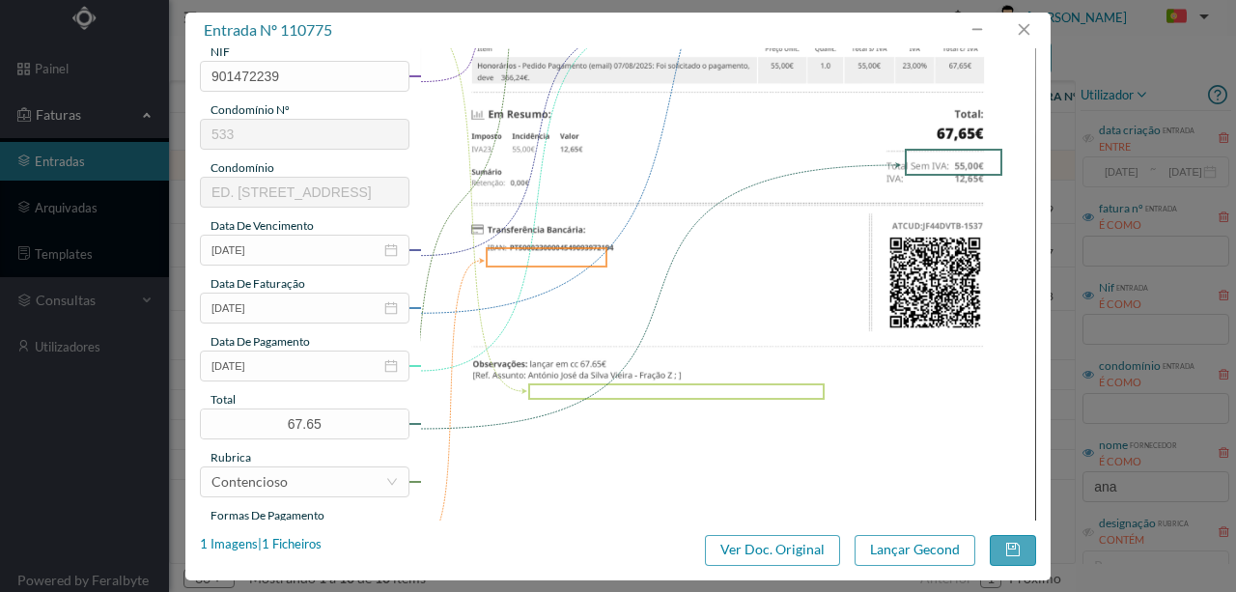
scroll to position [321, 0]
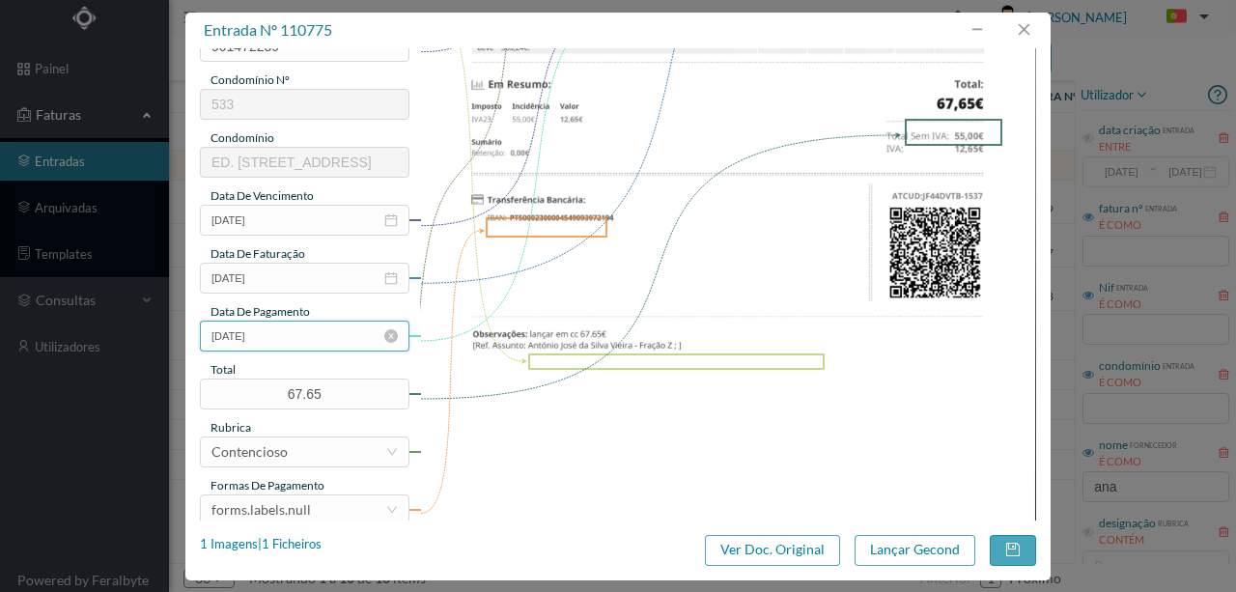
type input "Honorarios Processo contencioso- Fração Z"
click at [308, 337] on input "[DATE]" at bounding box center [304, 336] width 209 height 31
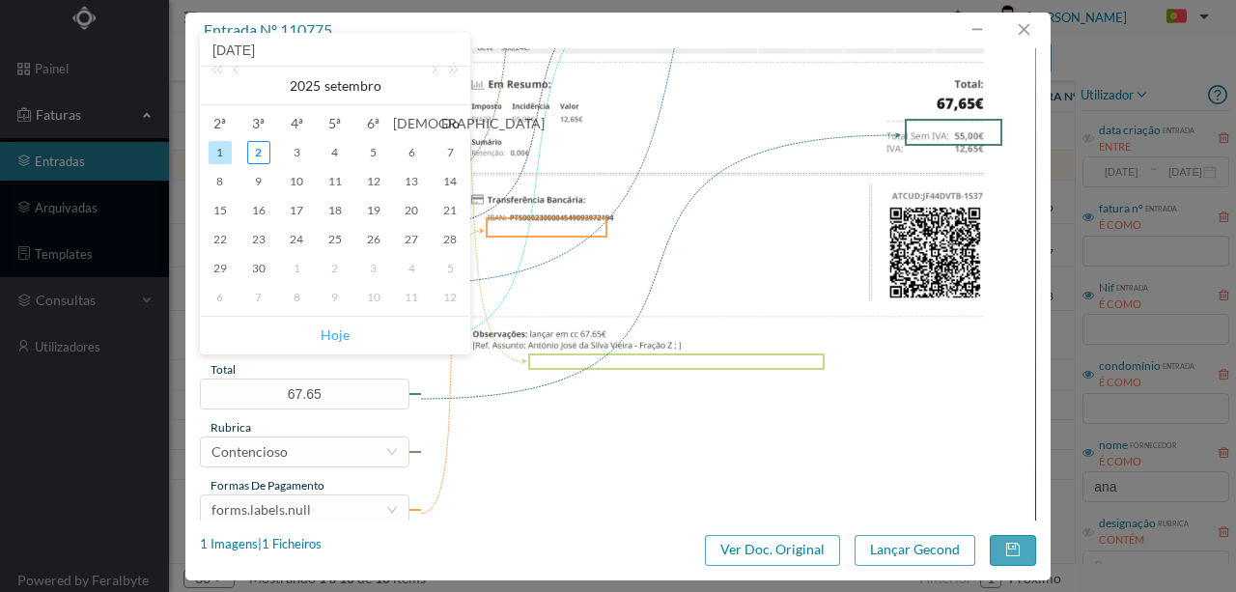
click at [337, 336] on link "Hoje" at bounding box center [335, 335] width 29 height 37
type input "[DATE]"
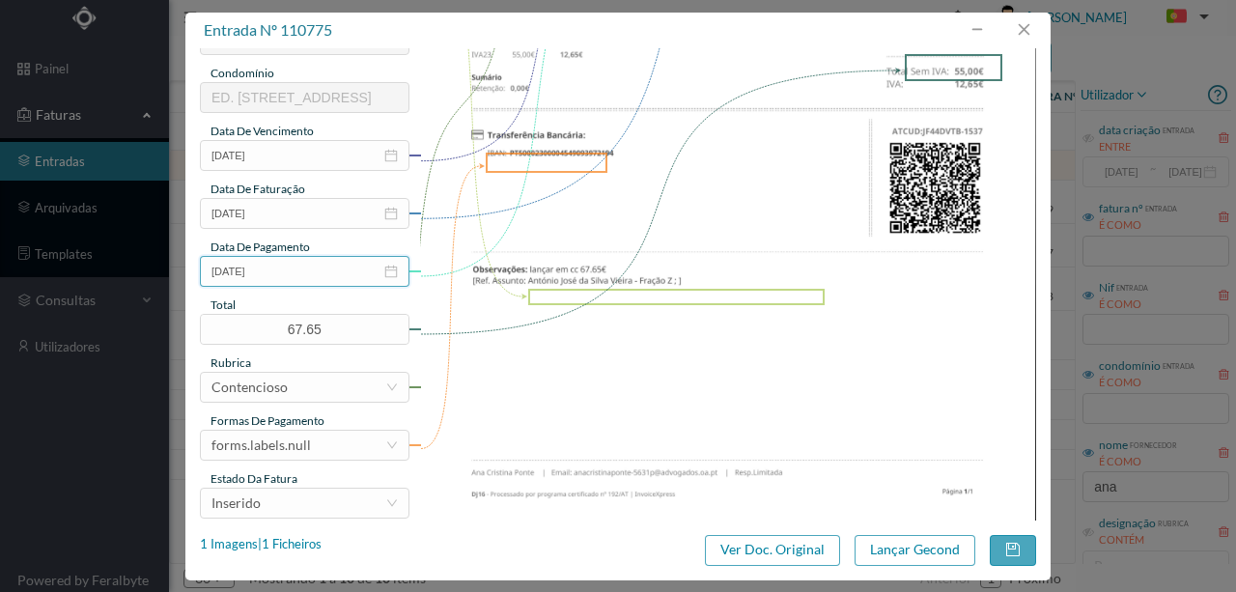
scroll to position [450, 0]
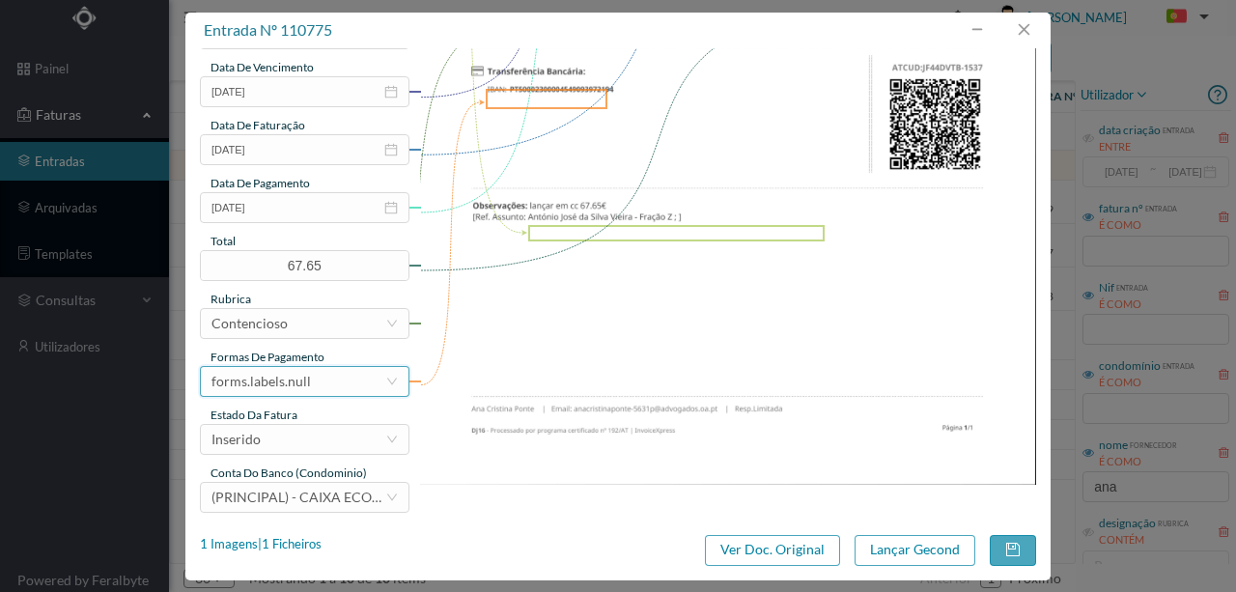
click at [299, 381] on div "forms.labels.null" at bounding box center [260, 381] width 99 height 29
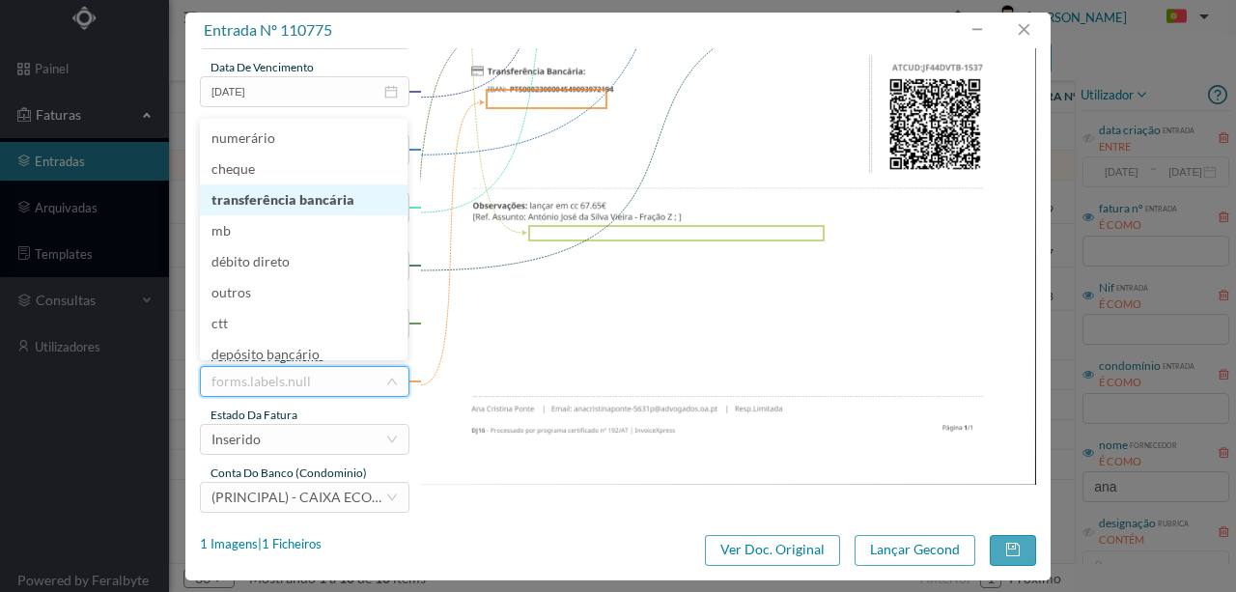
click at [301, 208] on li "transferência bancária" at bounding box center [304, 199] width 208 height 31
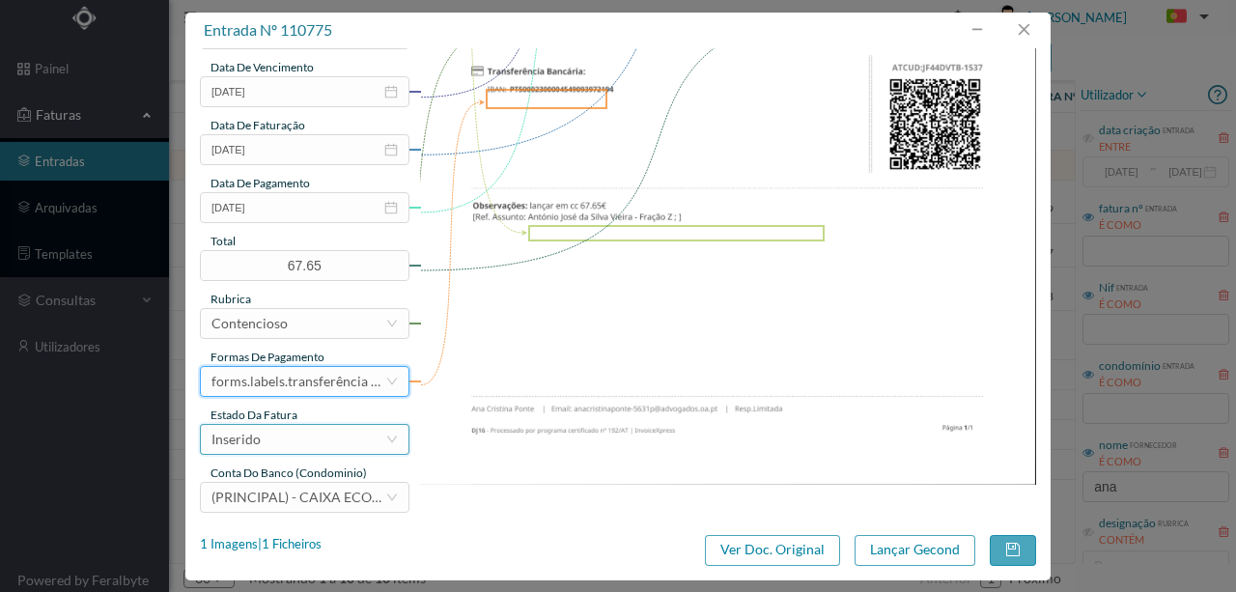
click at [297, 442] on div "Inserido" at bounding box center [298, 439] width 174 height 29
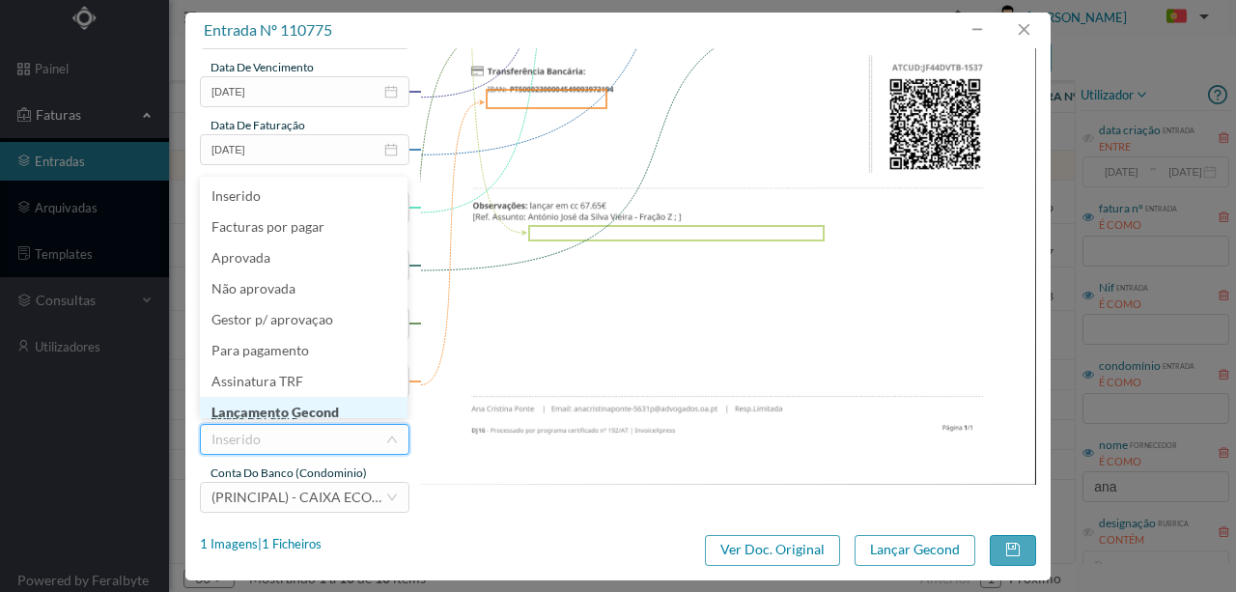
scroll to position [10, 0]
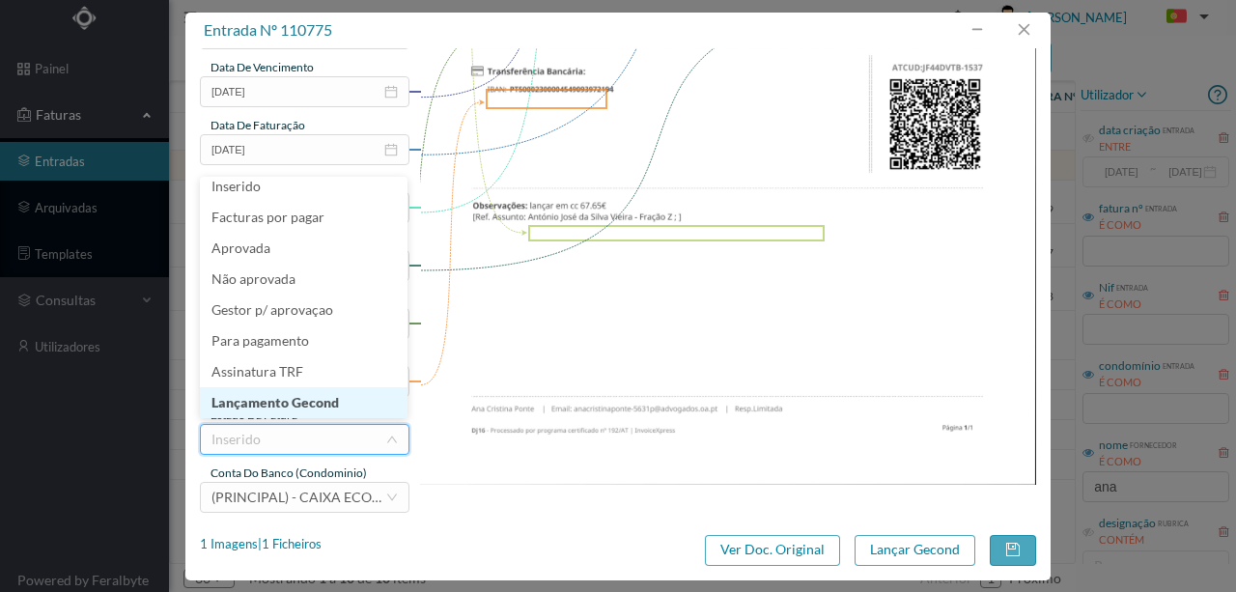
click at [321, 401] on li "Lançamento Gecond" at bounding box center [304, 402] width 208 height 31
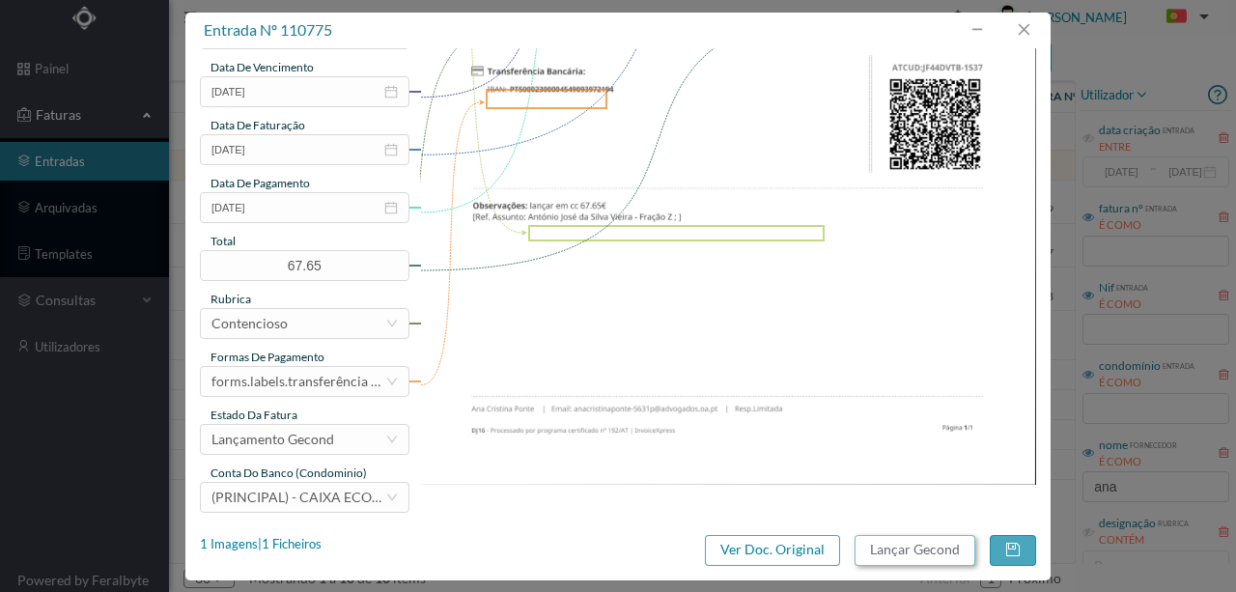
click at [903, 548] on button "Lançar Gecond" at bounding box center [914, 550] width 121 height 31
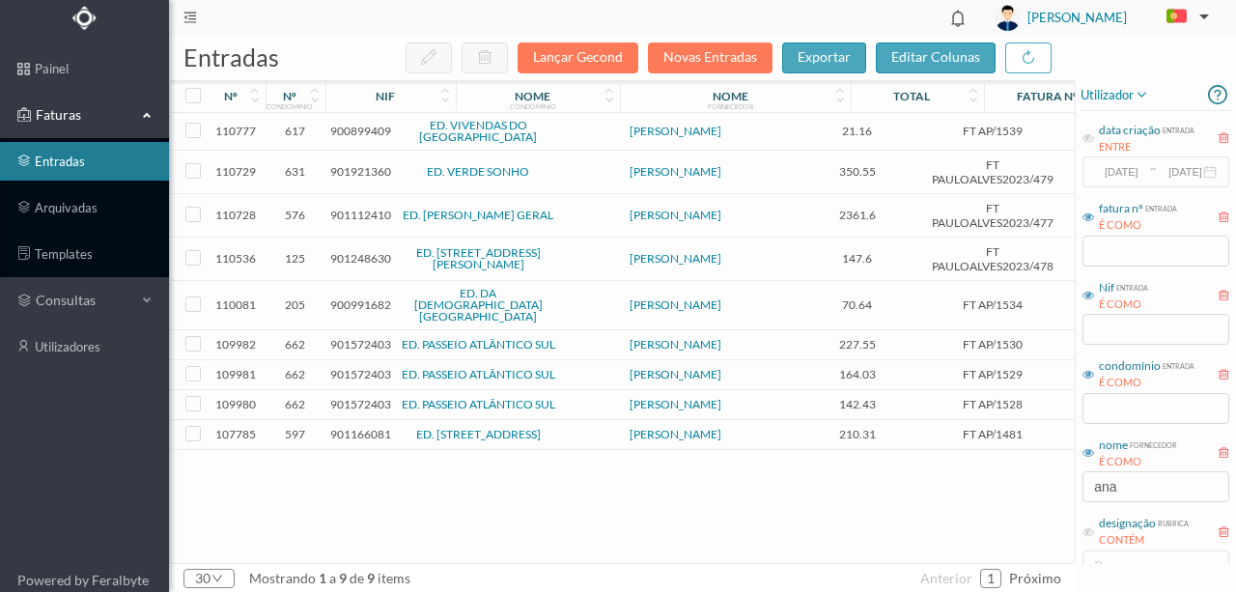
click at [361, 297] on span "900991682" at bounding box center [360, 304] width 61 height 14
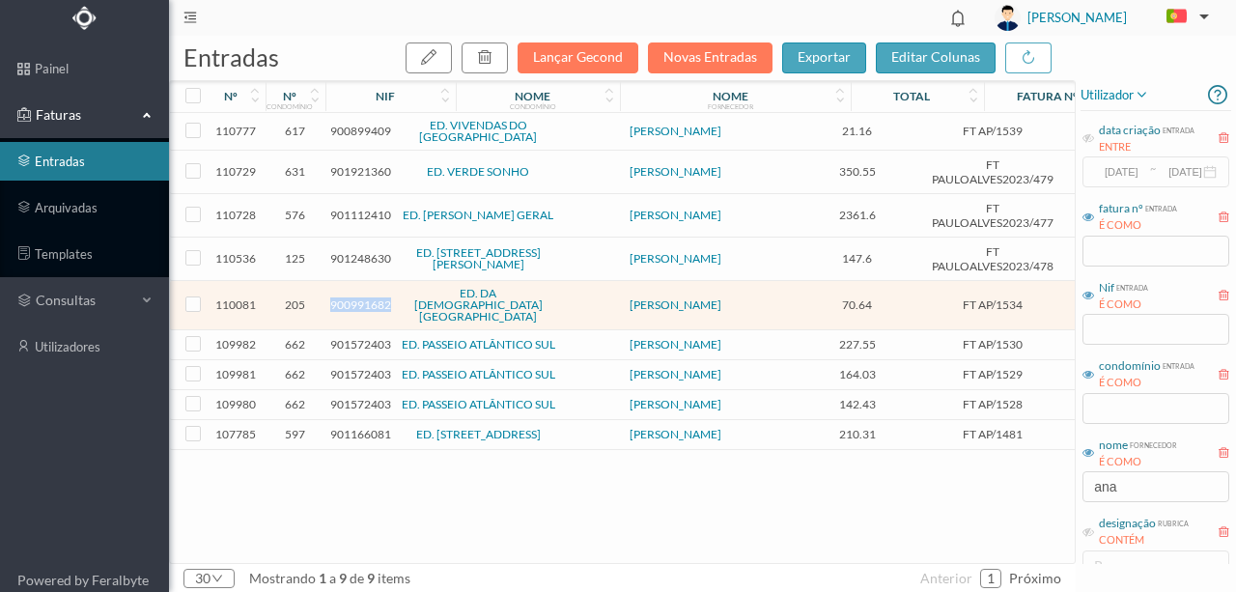
click at [361, 297] on span "900991682" at bounding box center [360, 304] width 61 height 14
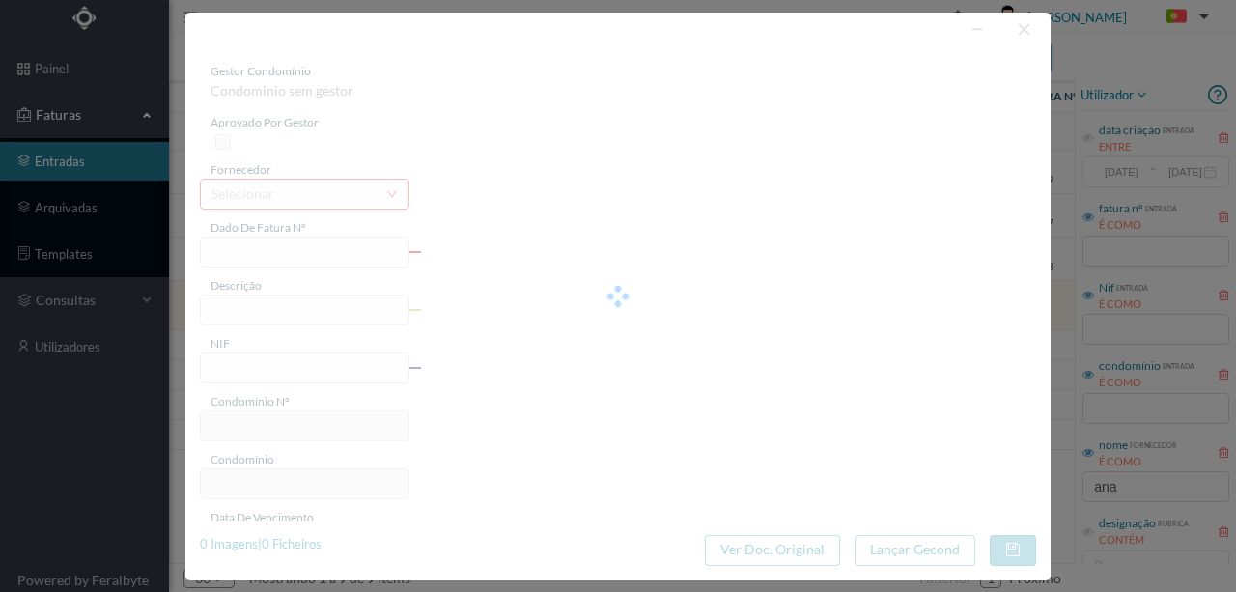
type input "FT AP/1534"
type input "PMBtraaoo metila dao Em ASS, Relações Públicas, Marketing e Pub., Lda. - Fração…"
type input "900991682"
type input "[DATE]"
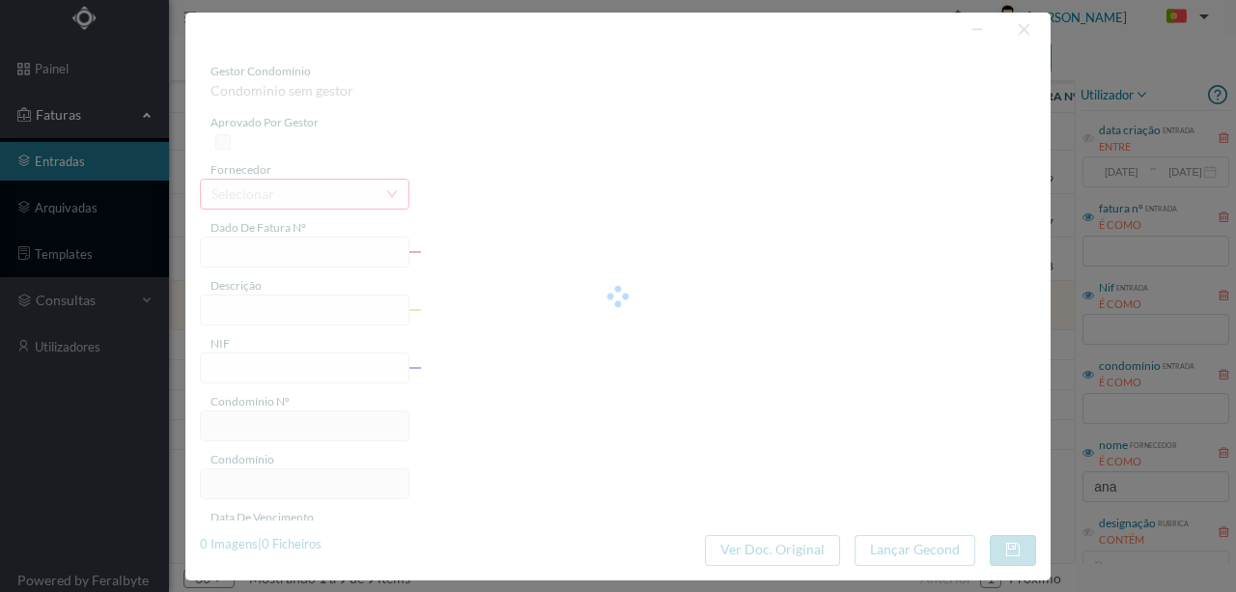
type input "[DATE]"
type input "70.64"
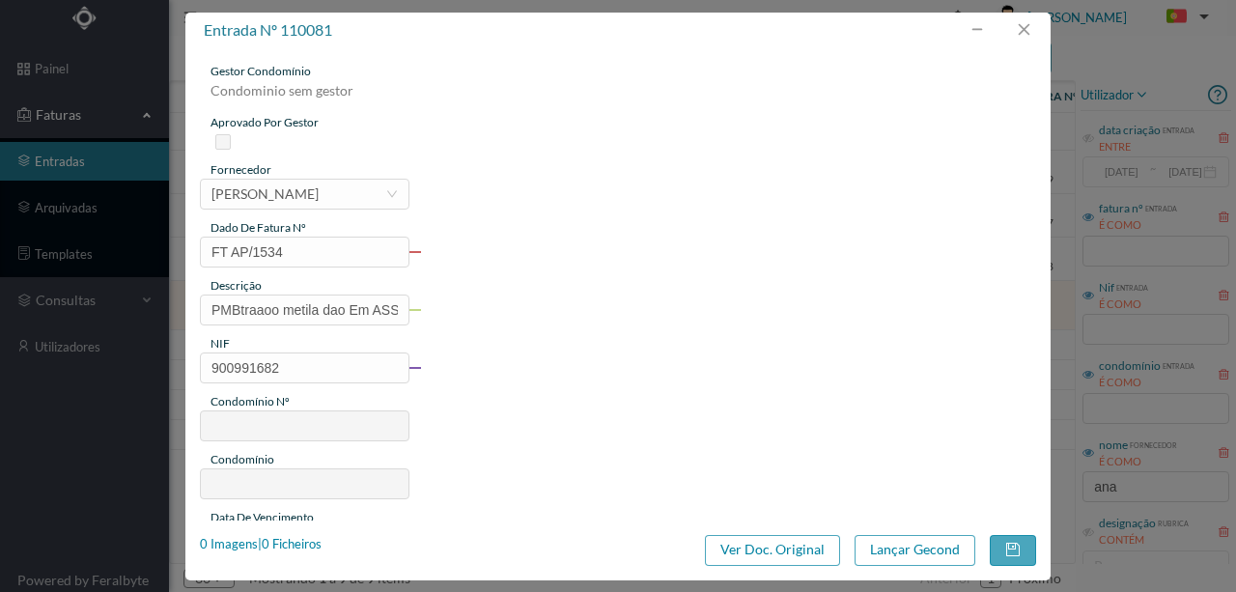
type input "205"
type input "ED. DA [DEMOGRAPHIC_DATA][GEOGRAPHIC_DATA]"
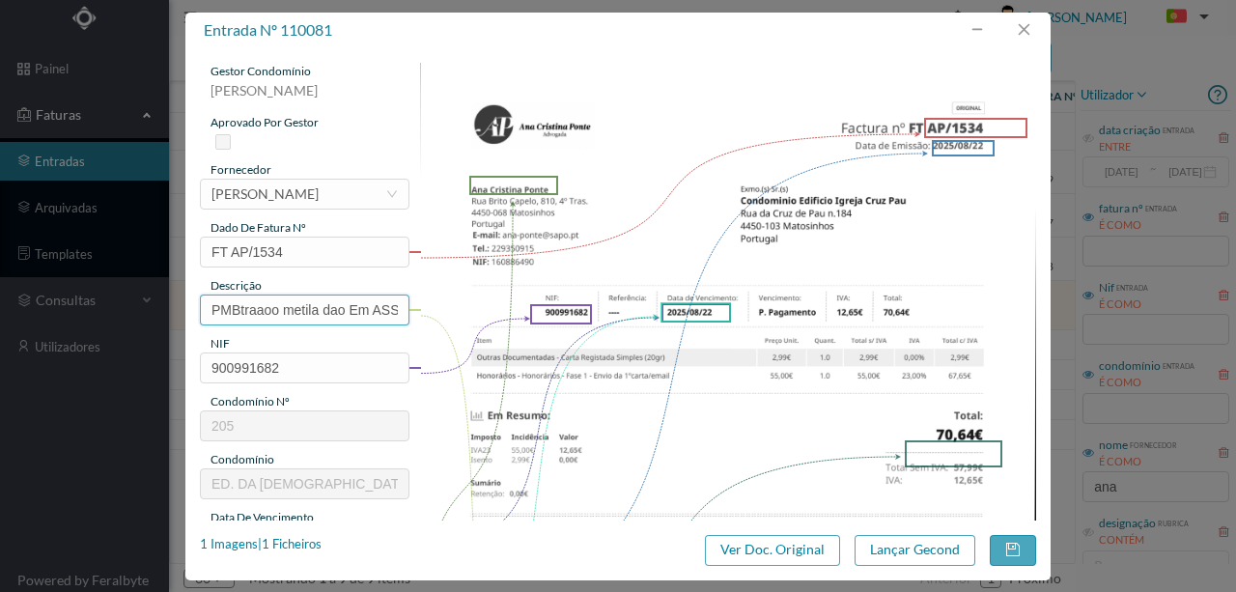
scroll to position [0, 339]
drag, startPoint x: 203, startPoint y: 304, endPoint x: 571, endPoint y: 353, distance: 371.1
click at [571, 353] on div "gestor condomínio [PERSON_NAME] aprovado por gestor fornecedor selecionar [PERS…" at bounding box center [618, 513] width 836 height 900
click at [361, 299] on input "Honorarios Fase 1 - Envio de 1ª carta - Fração H" at bounding box center [304, 309] width 209 height 31
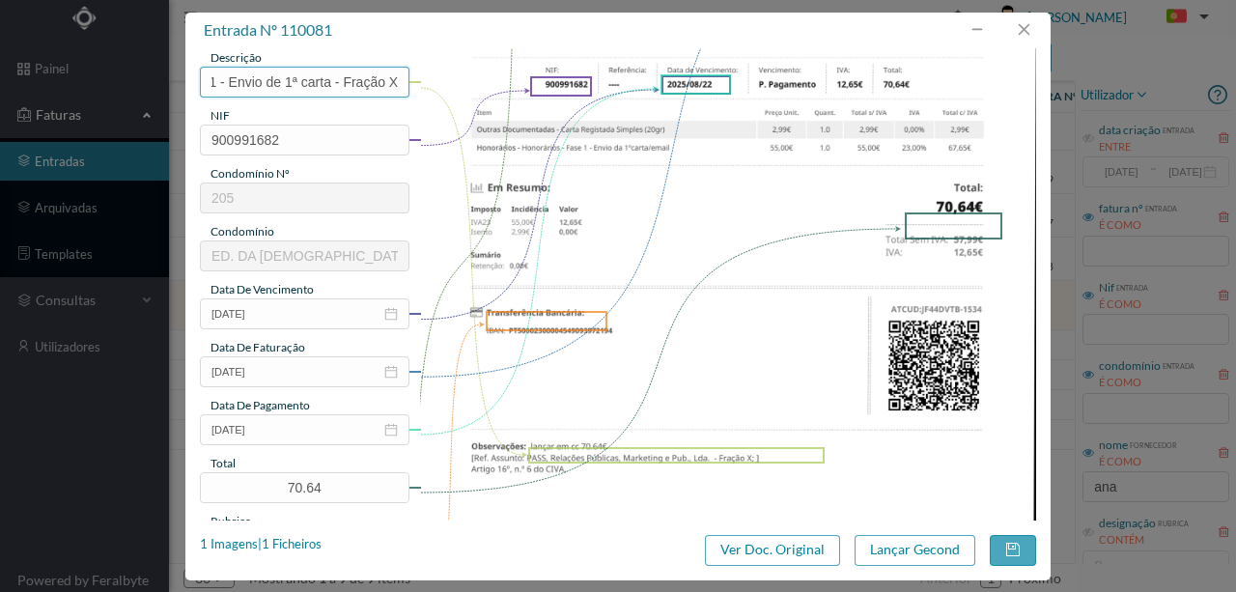
scroll to position [257, 0]
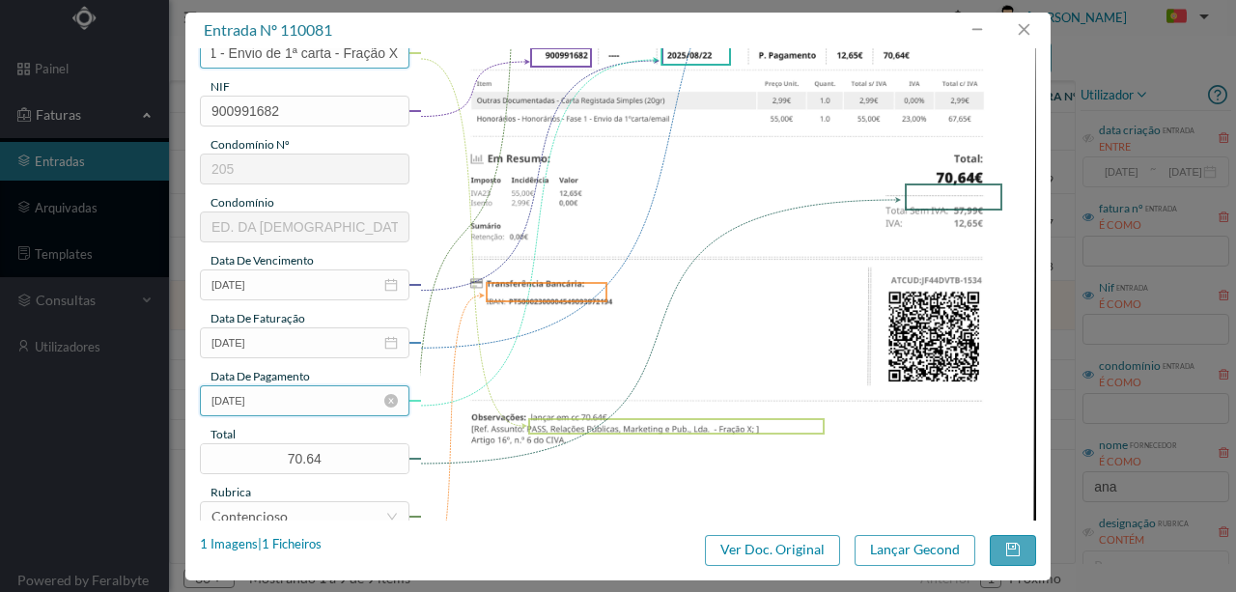
type input "Honorarios Fase 1 - Envio de 1ª carta - Fração X"
click at [284, 398] on input "[DATE]" at bounding box center [304, 400] width 209 height 31
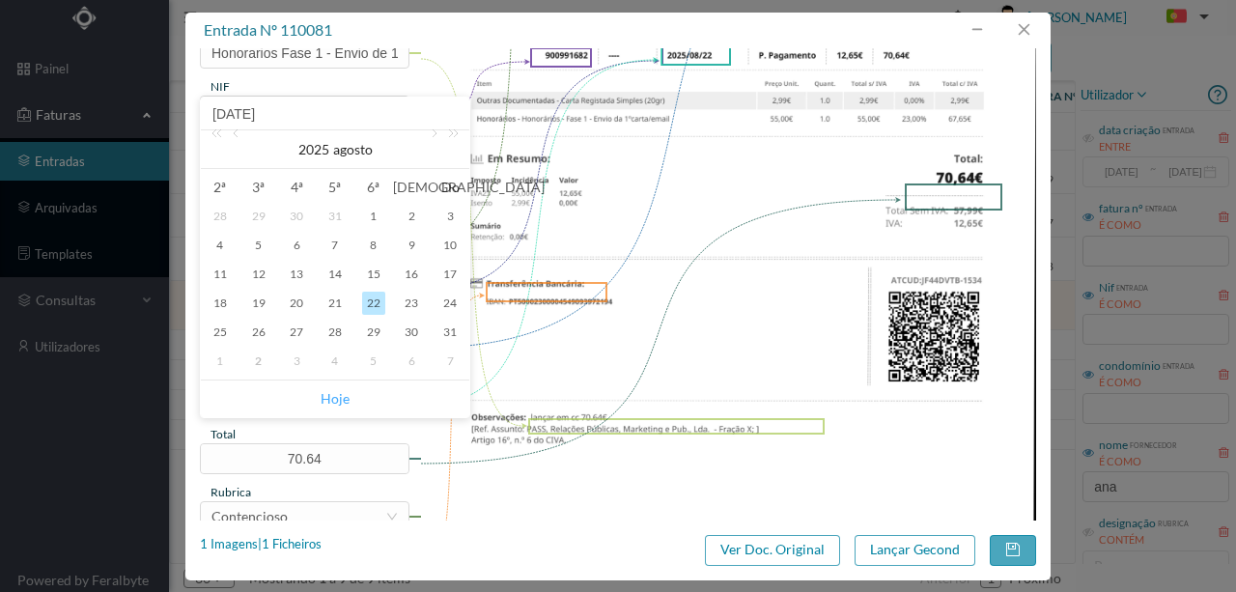
click at [332, 395] on link "Hoje" at bounding box center [335, 398] width 29 height 37
type input "[DATE]"
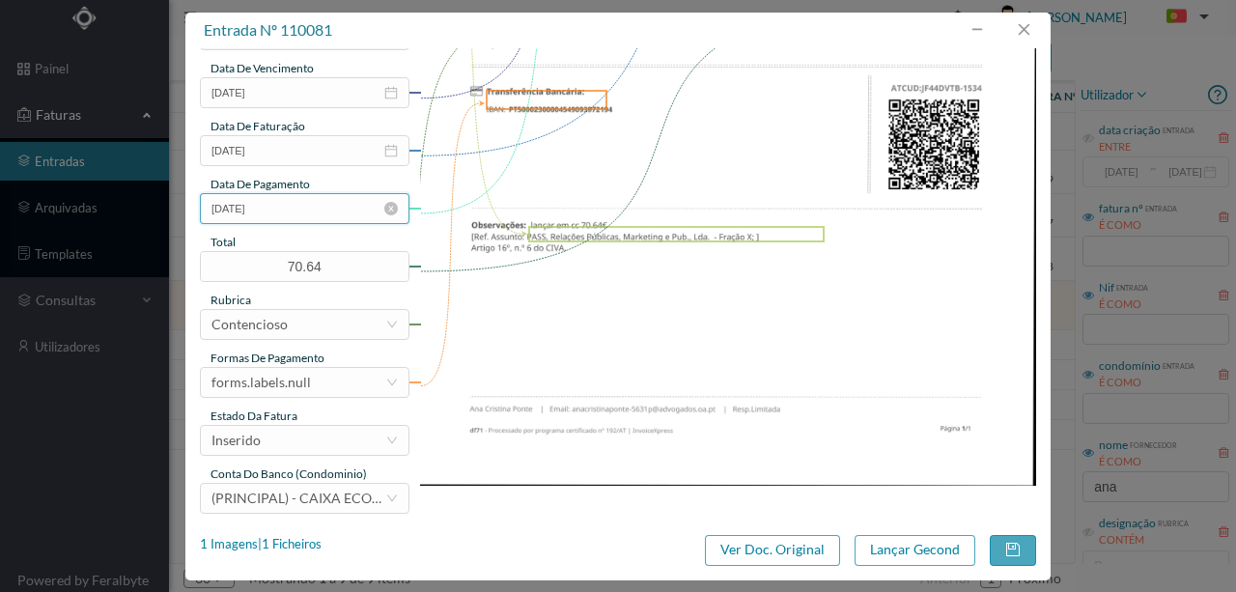
scroll to position [450, 0]
click at [321, 380] on div "forms.labels.null" at bounding box center [298, 381] width 174 height 29
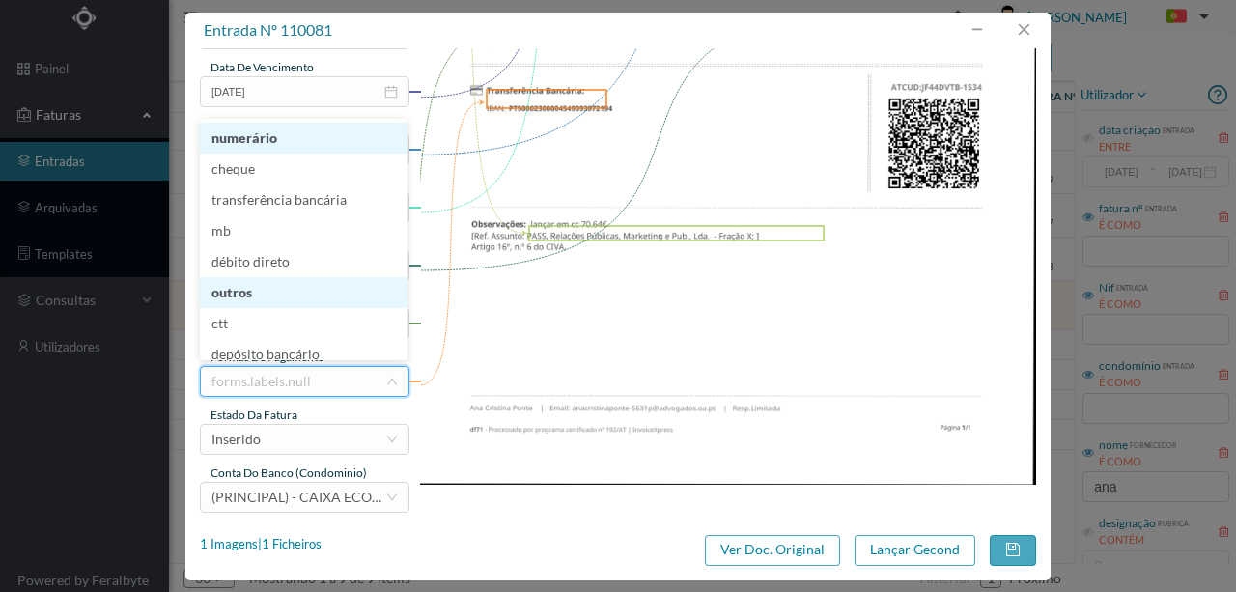
scroll to position [9, 0]
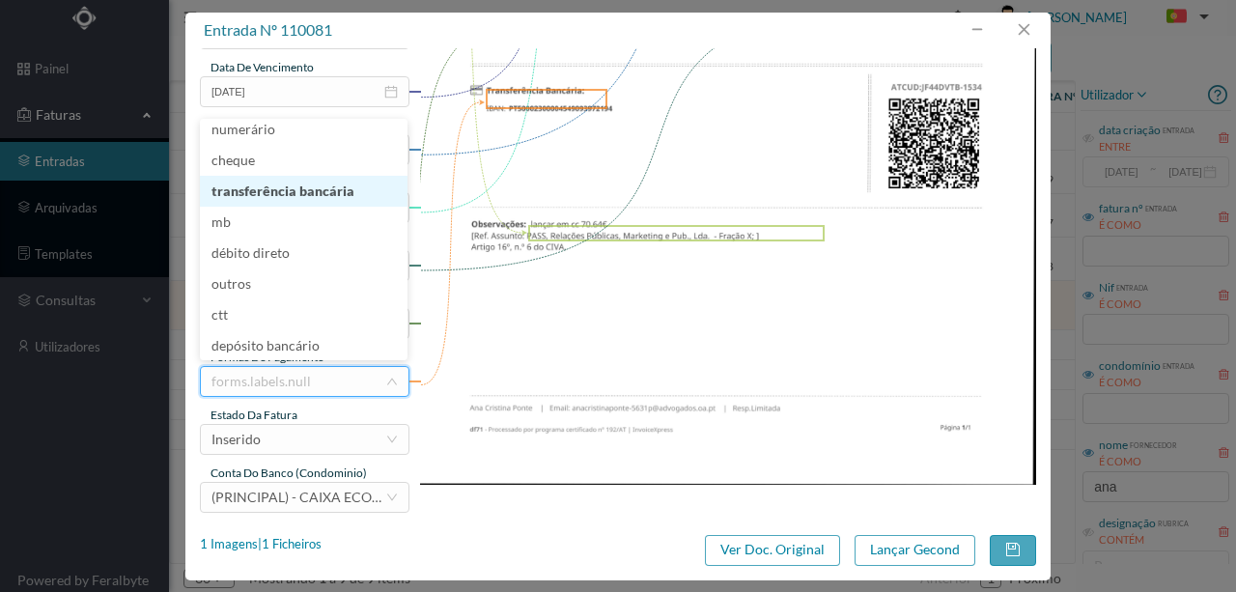
click at [293, 187] on li "transferência bancária" at bounding box center [304, 191] width 208 height 31
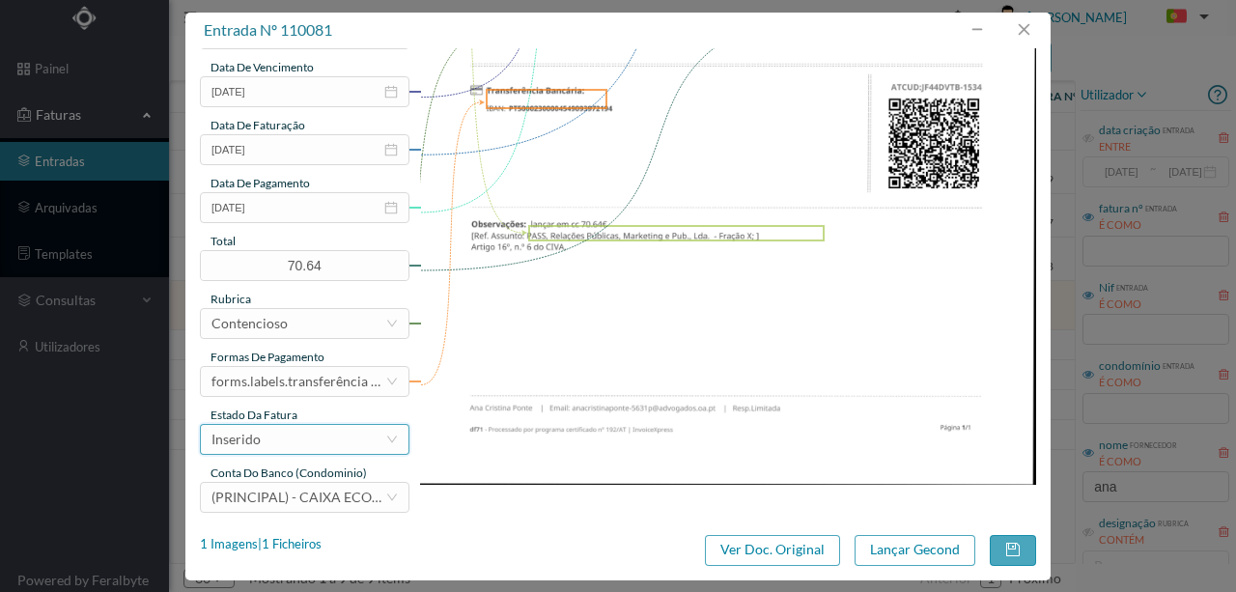
click at [266, 444] on div "Inserido" at bounding box center [298, 439] width 174 height 29
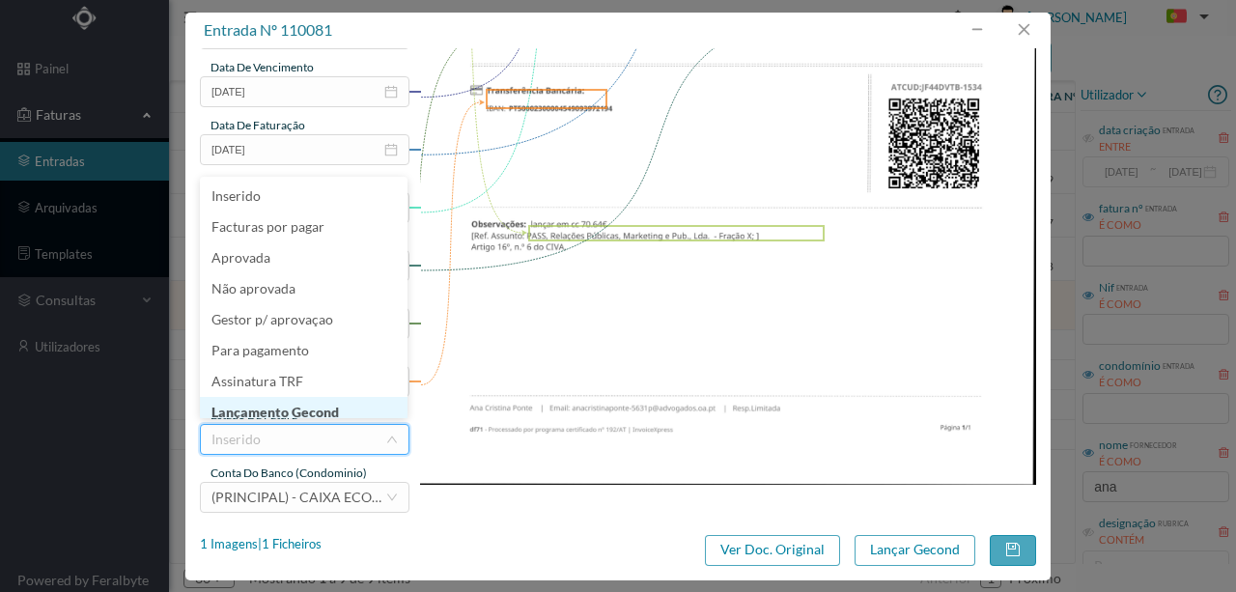
scroll to position [10, 0]
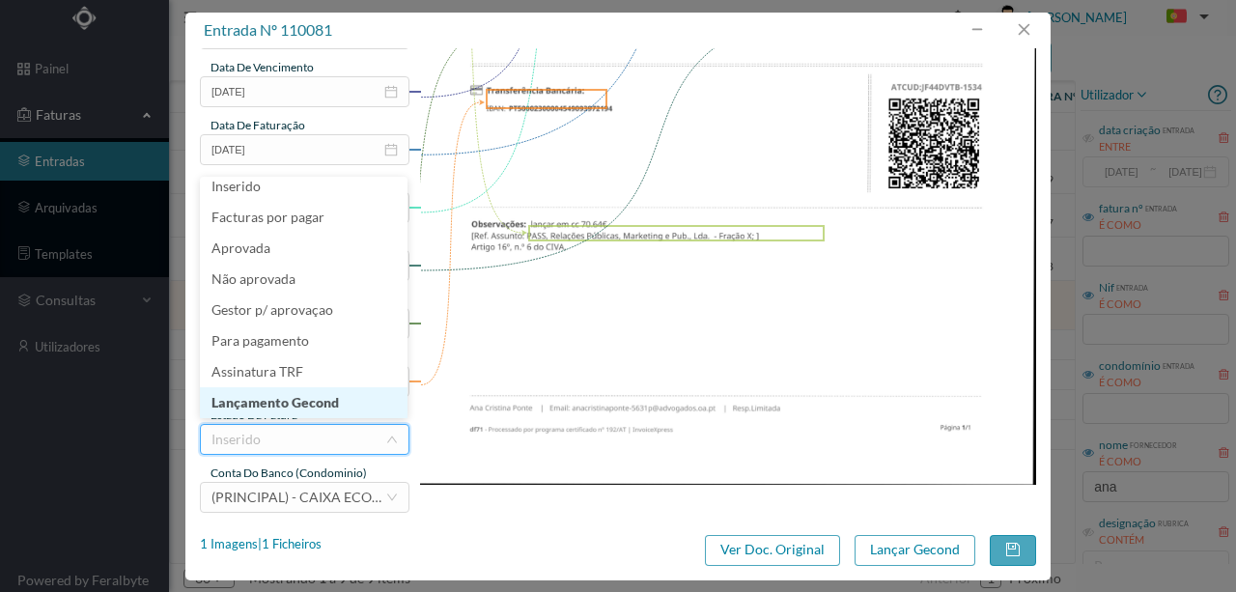
click at [294, 402] on li "Lançamento Gecond" at bounding box center [304, 402] width 208 height 31
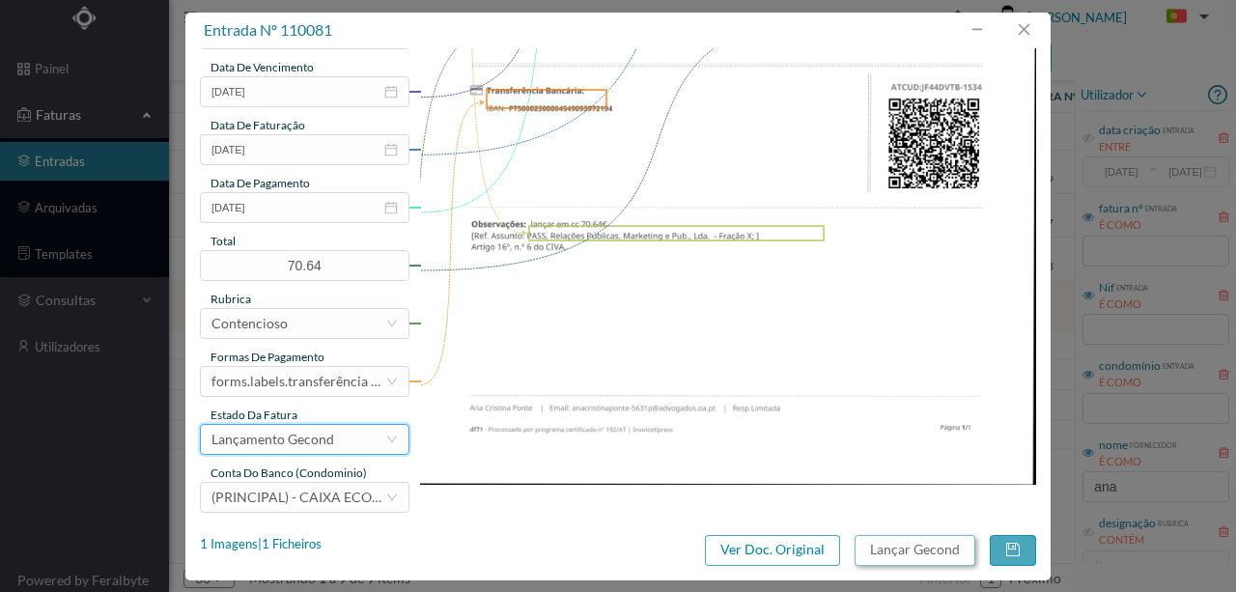
click at [883, 550] on button "Lançar Gecond" at bounding box center [914, 550] width 121 height 31
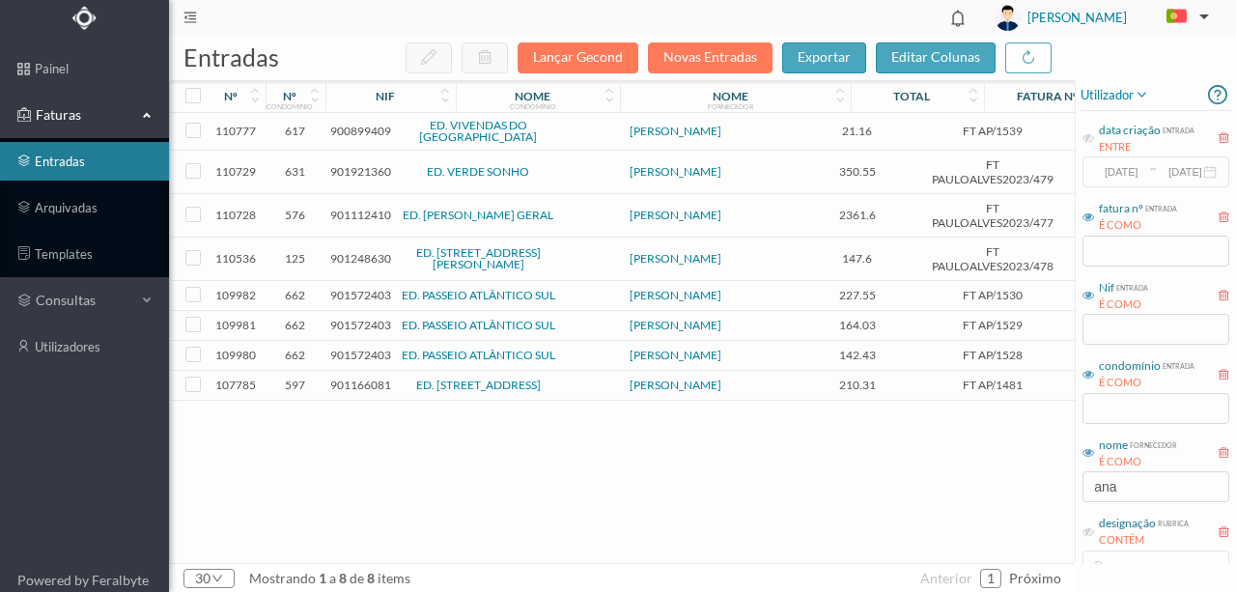
click at [368, 257] on span "901248630" at bounding box center [360, 258] width 61 height 14
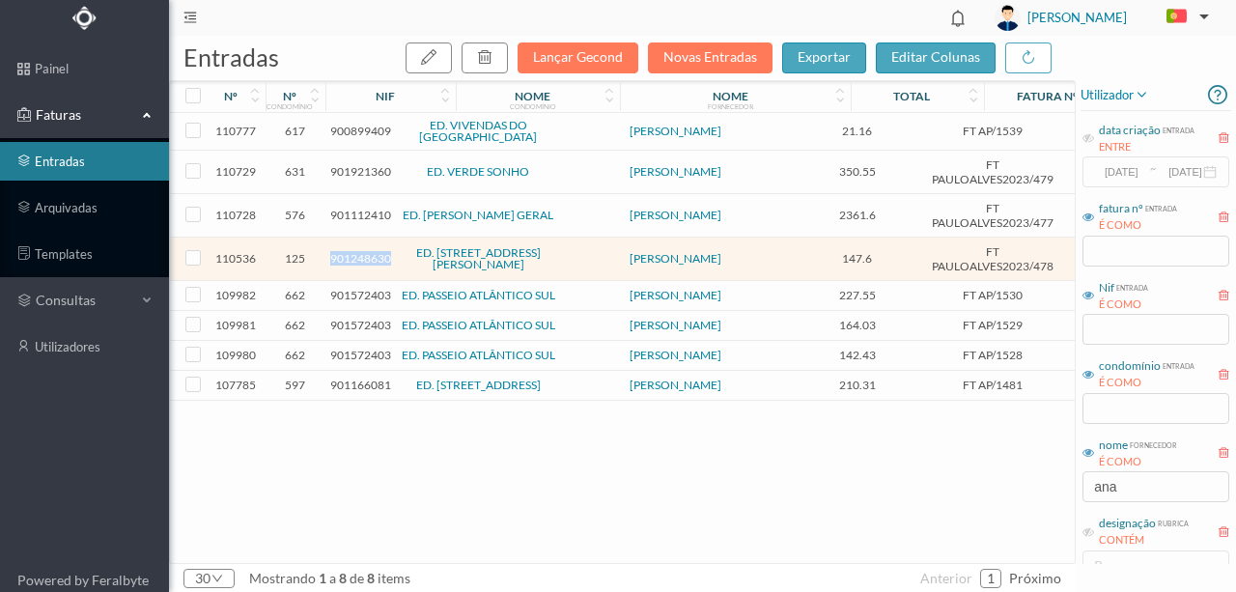
click at [368, 257] on span "901248630" at bounding box center [360, 258] width 61 height 14
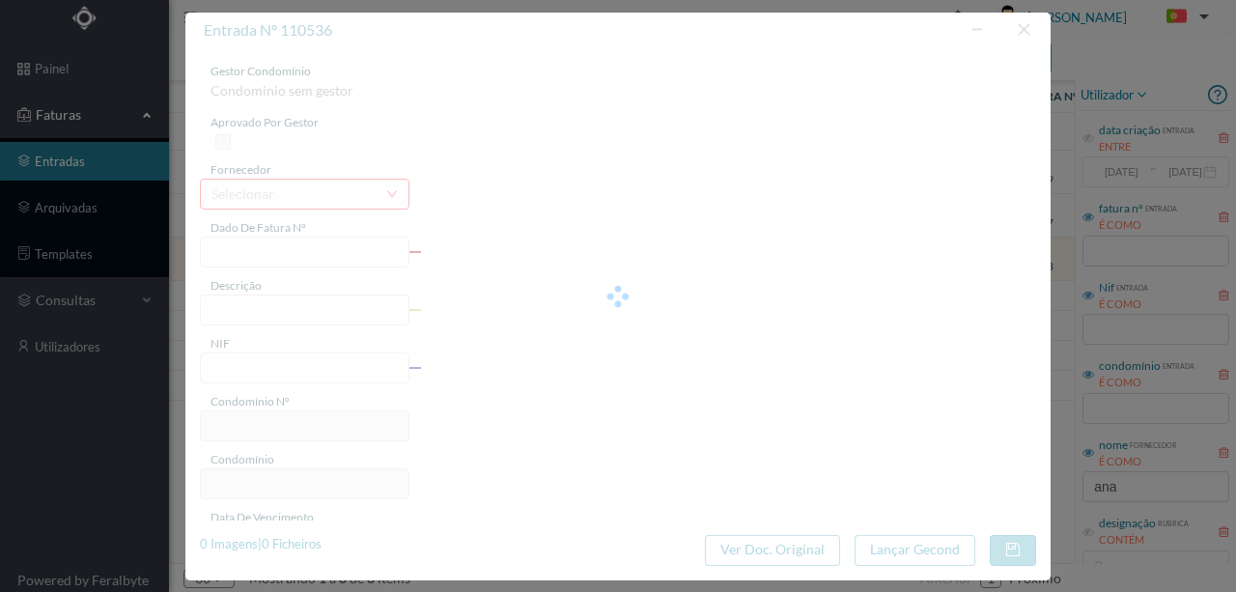
type input "FT PAULOALVES2023/478"
type input "901248630"
type input "Invalid date"
type input "[DATE]"
type input "147.60"
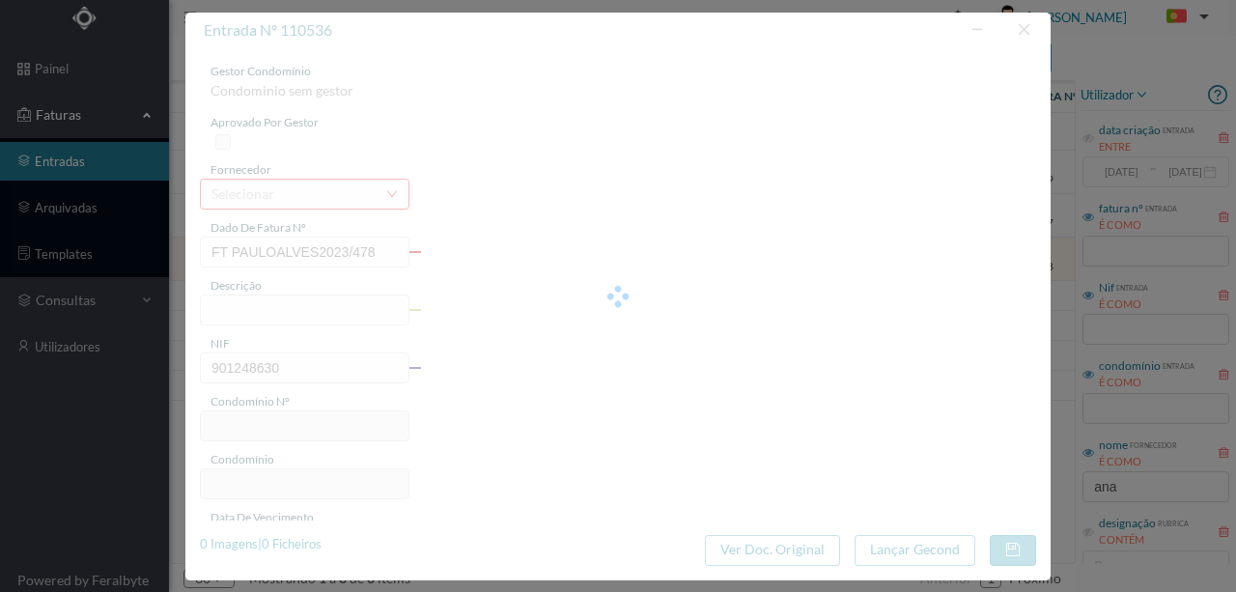
type input "125"
type input "ED. [STREET_ADDRESS][PERSON_NAME]"
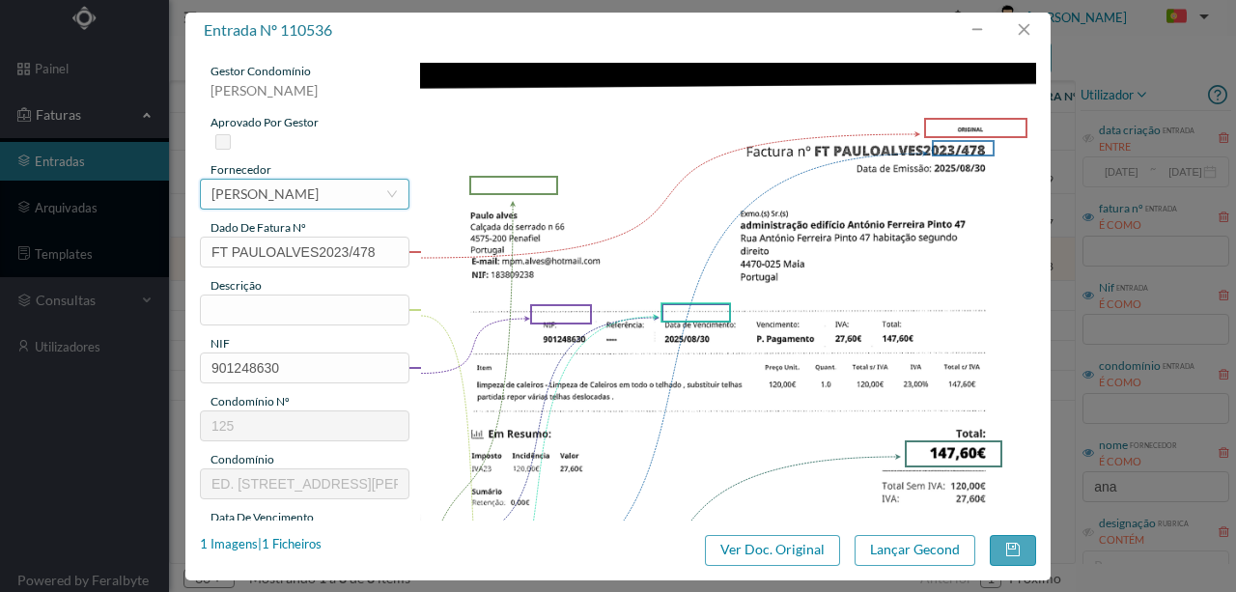
click at [293, 197] on div "[PERSON_NAME]" at bounding box center [264, 194] width 107 height 29
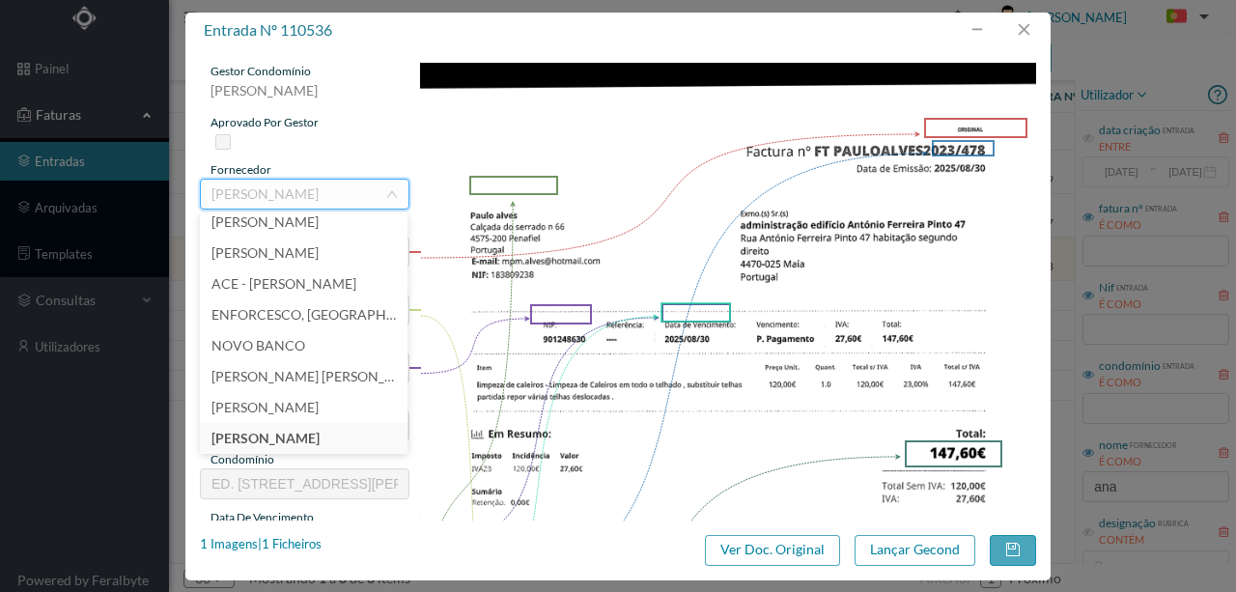
scroll to position [15944, 0]
